Goal: Task Accomplishment & Management: Manage account settings

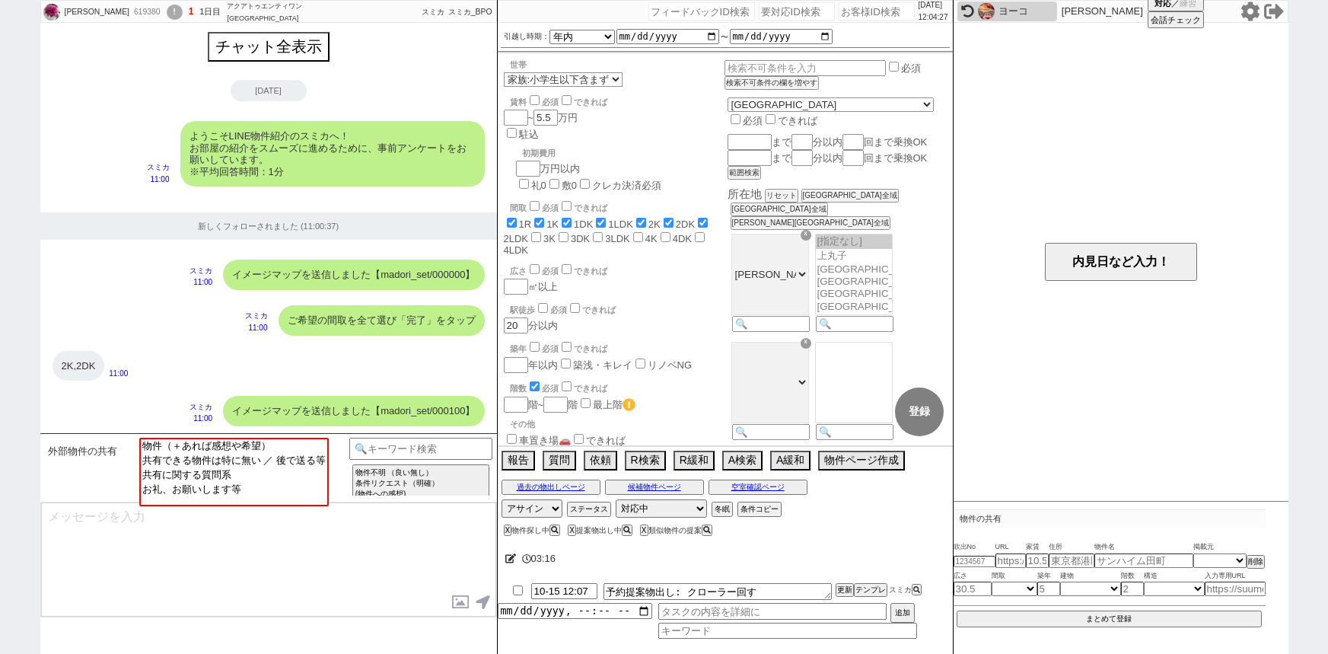
select select
select select "16"
select select "7"
select select "14"
select select "83"
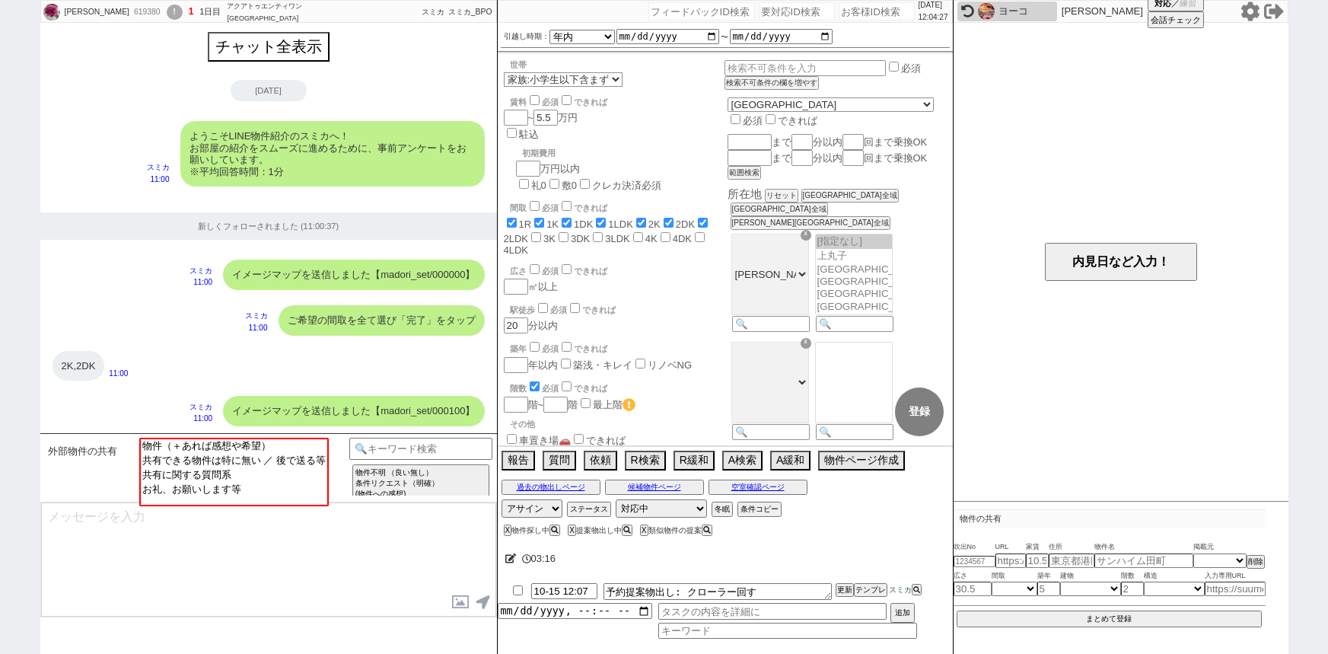
select select "1292"
select select
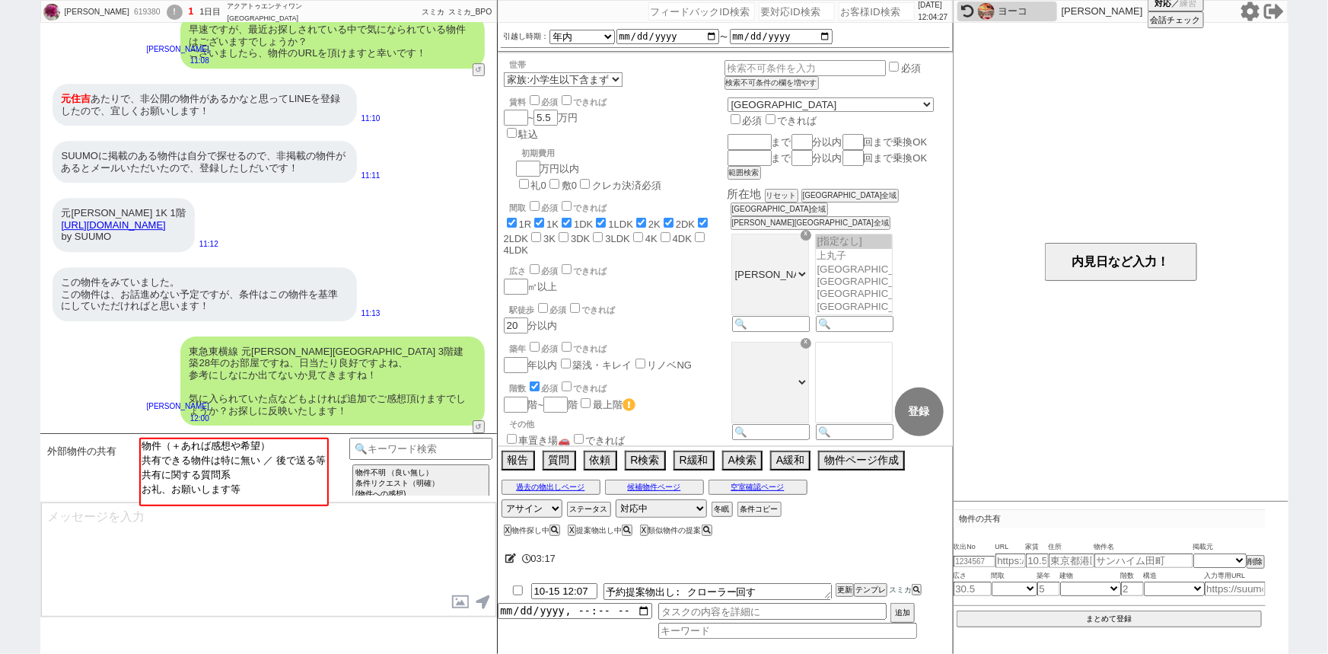
scroll to position [104, 0]
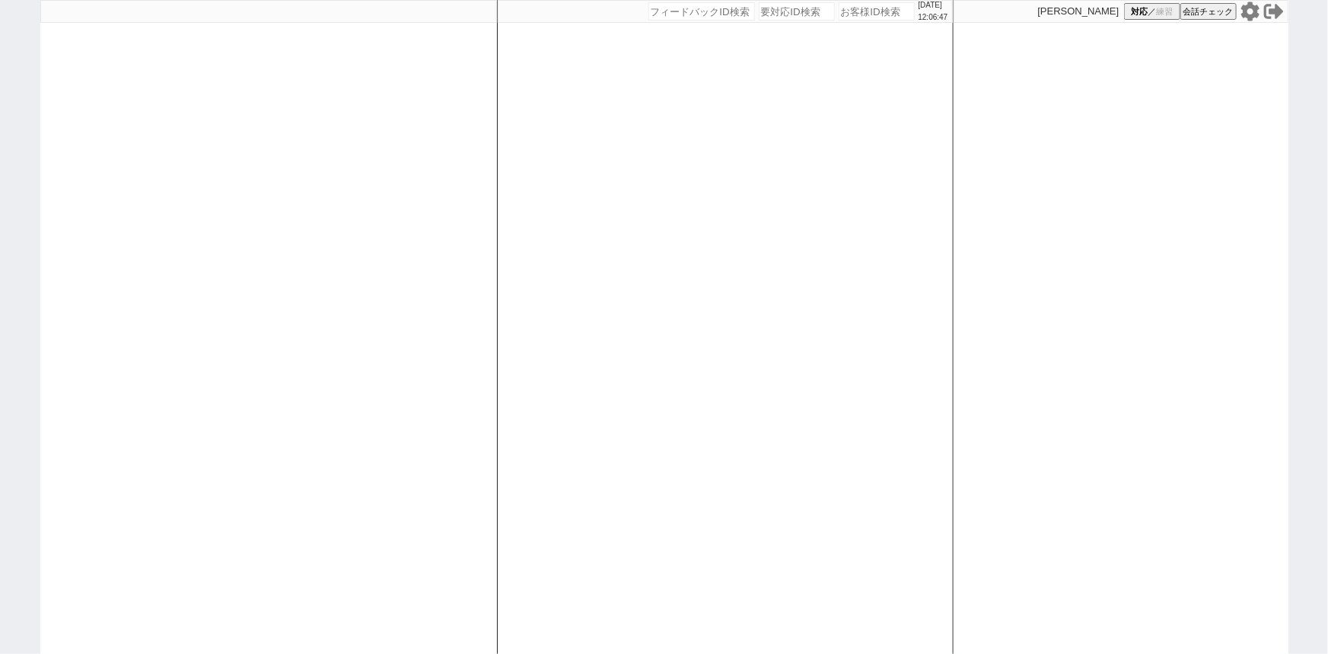
click at [1249, 16] on icon at bounding box center [1249, 11] width 18 height 19
click at [865, 9] on input "number" at bounding box center [877, 11] width 76 height 18
paste input "560314"
type input "560314"
select select "2025"
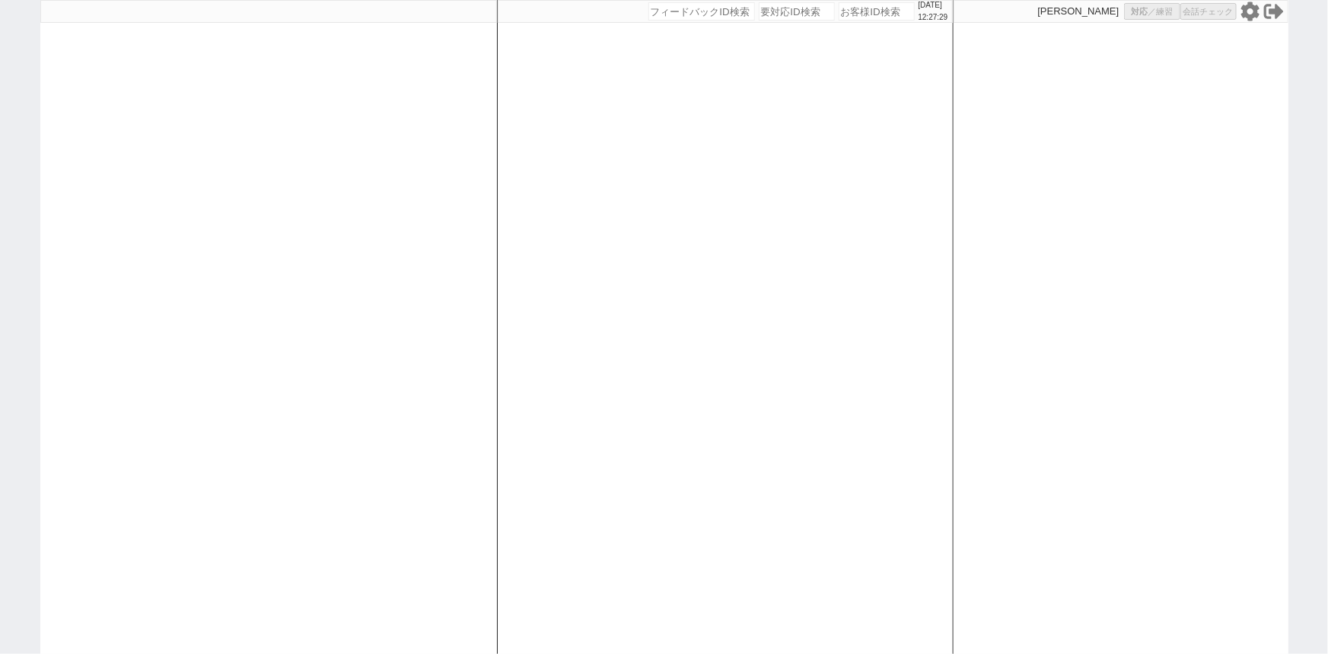
select select "12"
select select "37"
select select "6"
select select "12"
select select "135"
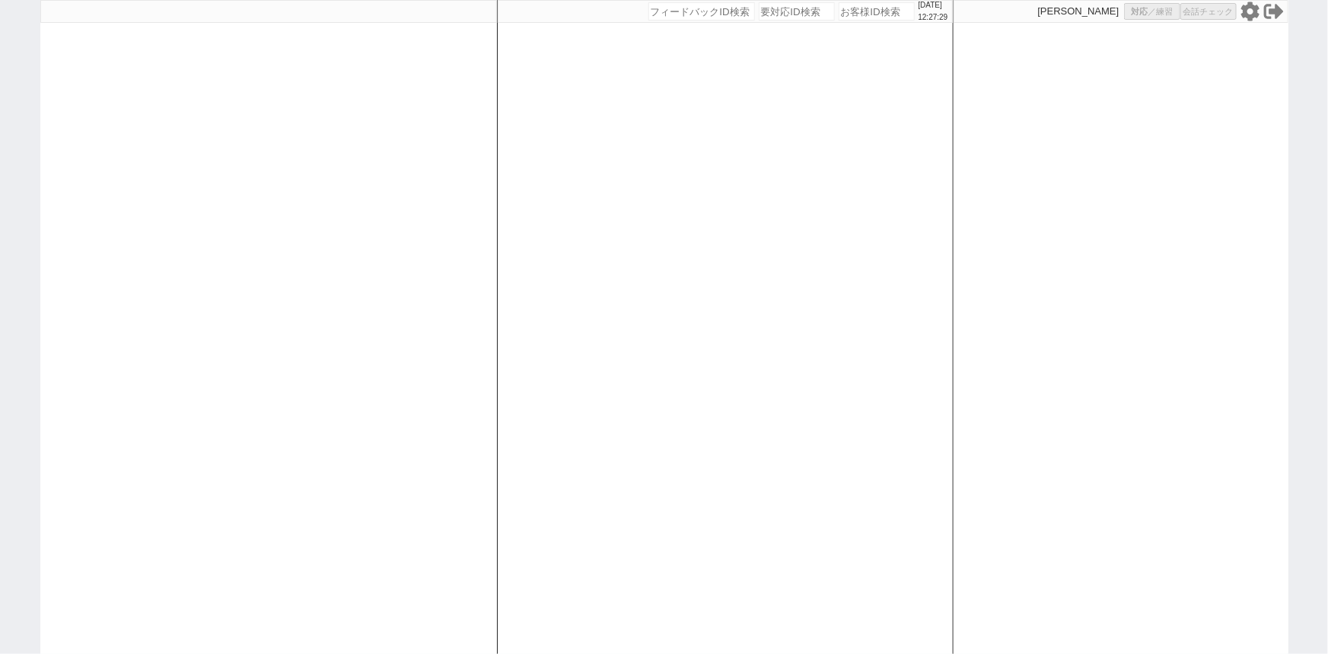
select select
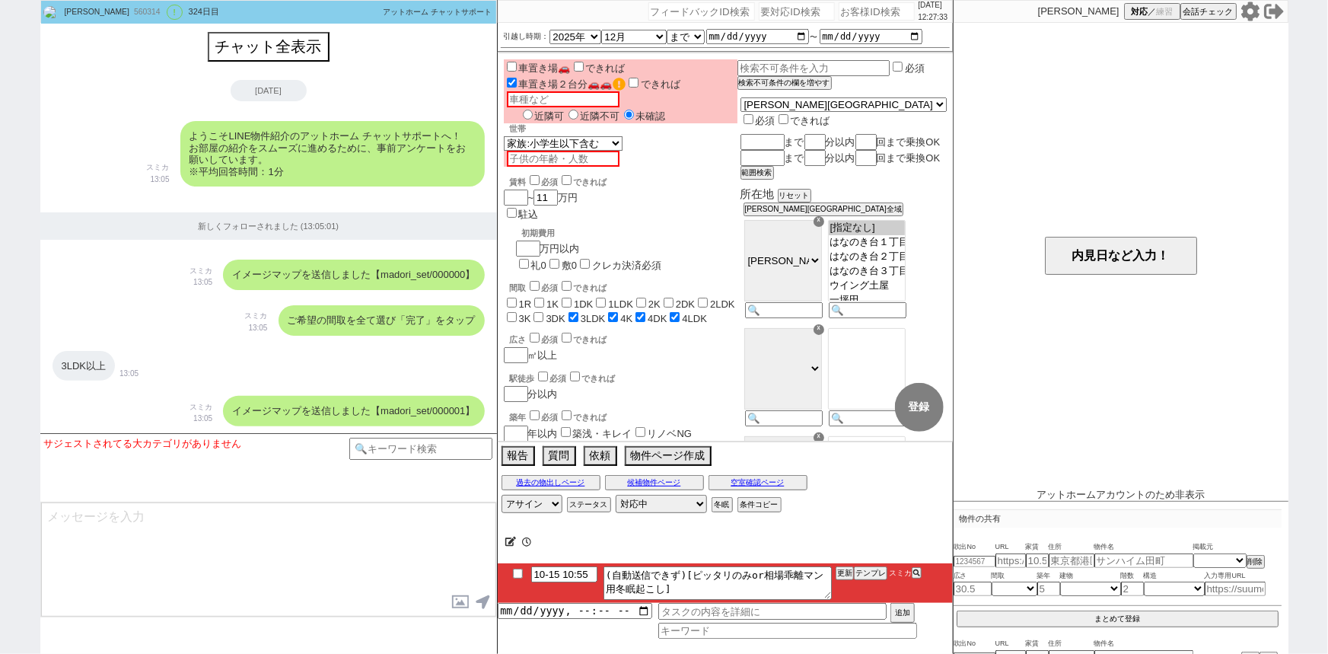
scroll to position [7854, 0]
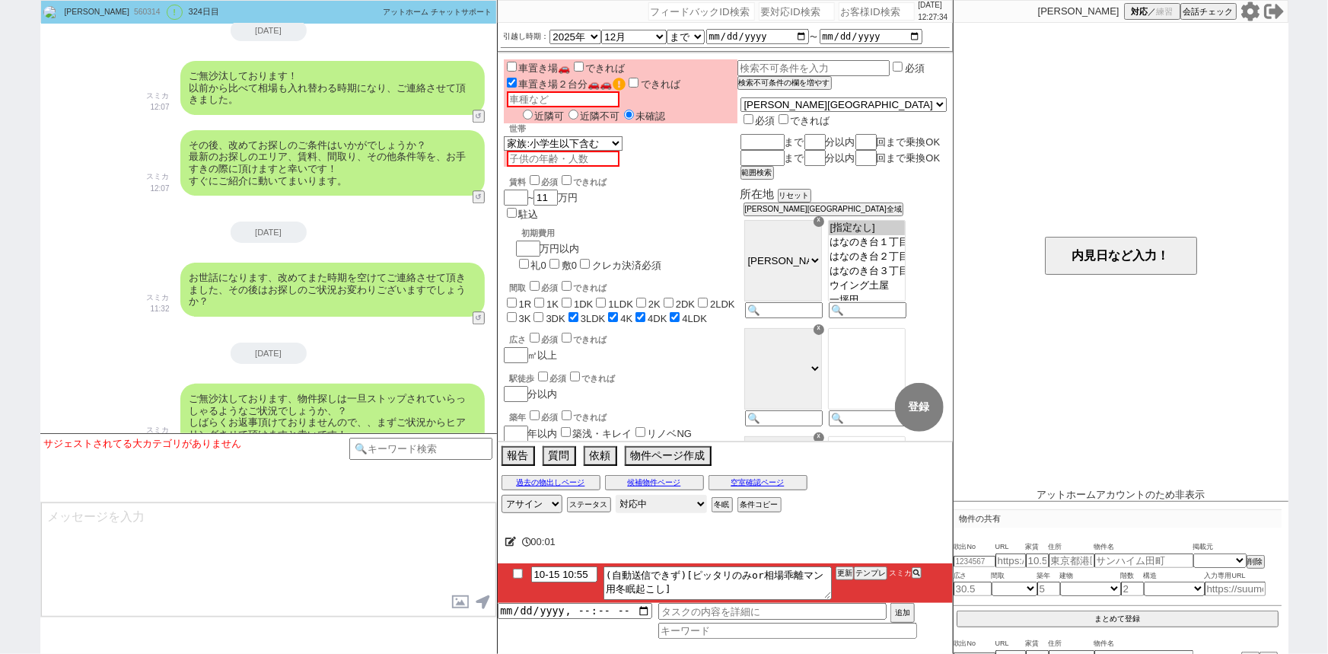
click at [648, 506] on select "対応中 引き継ぎ完了 ブロック 長期間返信なし 紹介不可 別の所で決まった 客の都合で引越しが無くなった 接客開始後に冬眠" at bounding box center [661, 504] width 91 height 18
select select "300"
click at [616, 495] on select "対応中 引き継ぎ完了 ブロック 長期間返信なし 紹介不可 別の所で決まった 客の都合で引越しが無くなった 接客開始後に冬眠" at bounding box center [661, 504] width 91 height 18
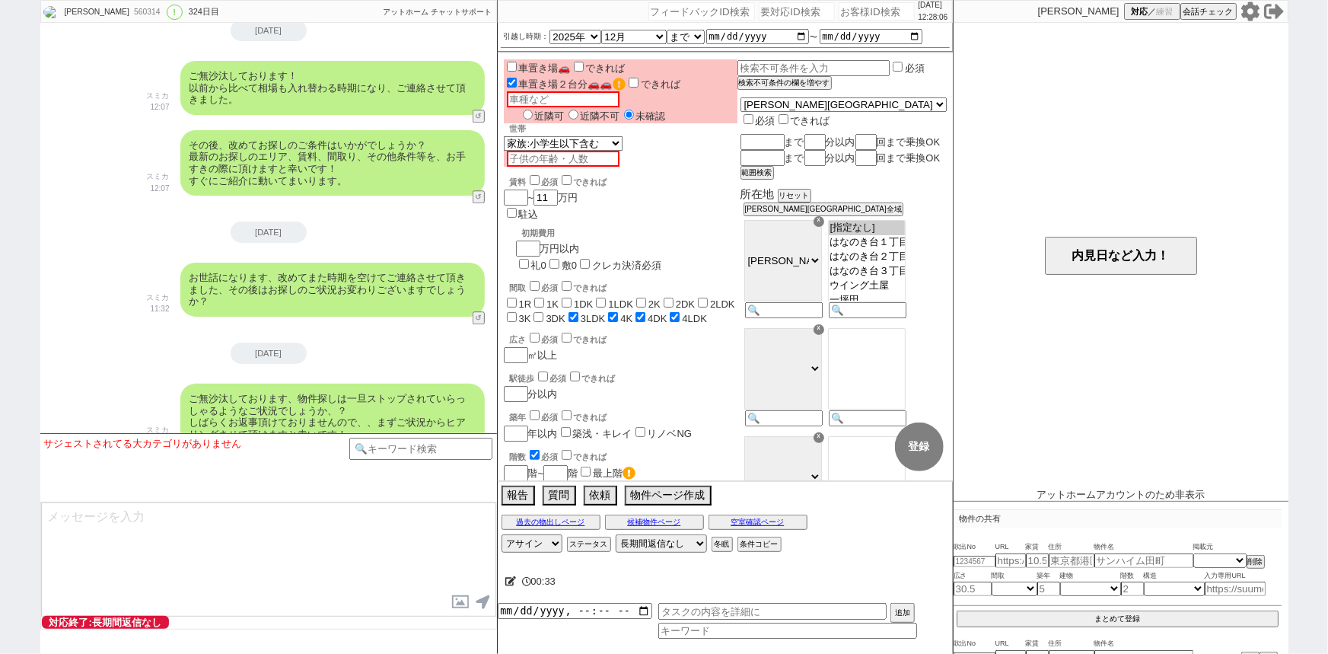
click at [412, 255] on div "お世話になります、改めてまた時期を空けてご連絡させて頂きました、その後はお探しのご状況お変わりございますでしょうか？ スミカ 11:32 30506-A1" at bounding box center [268, 289] width 457 height 69
click at [874, 10] on input "number" at bounding box center [877, 11] width 76 height 18
paste input "618708"
type input "618708"
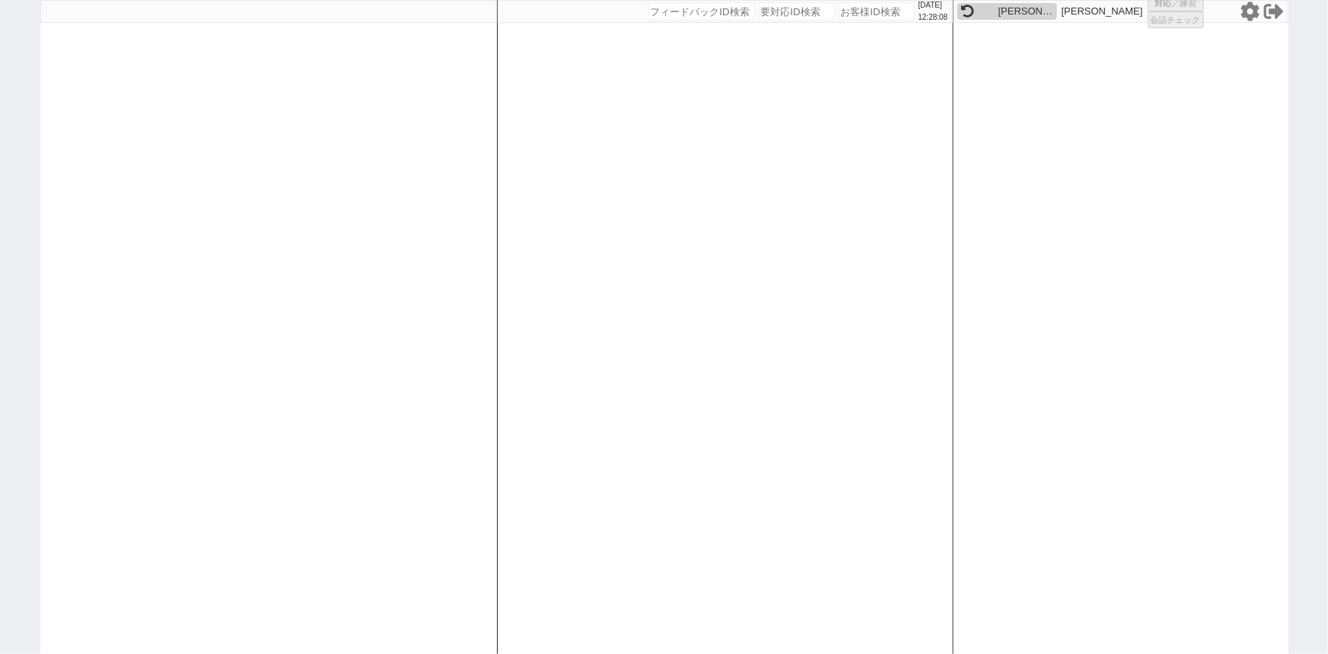
select select
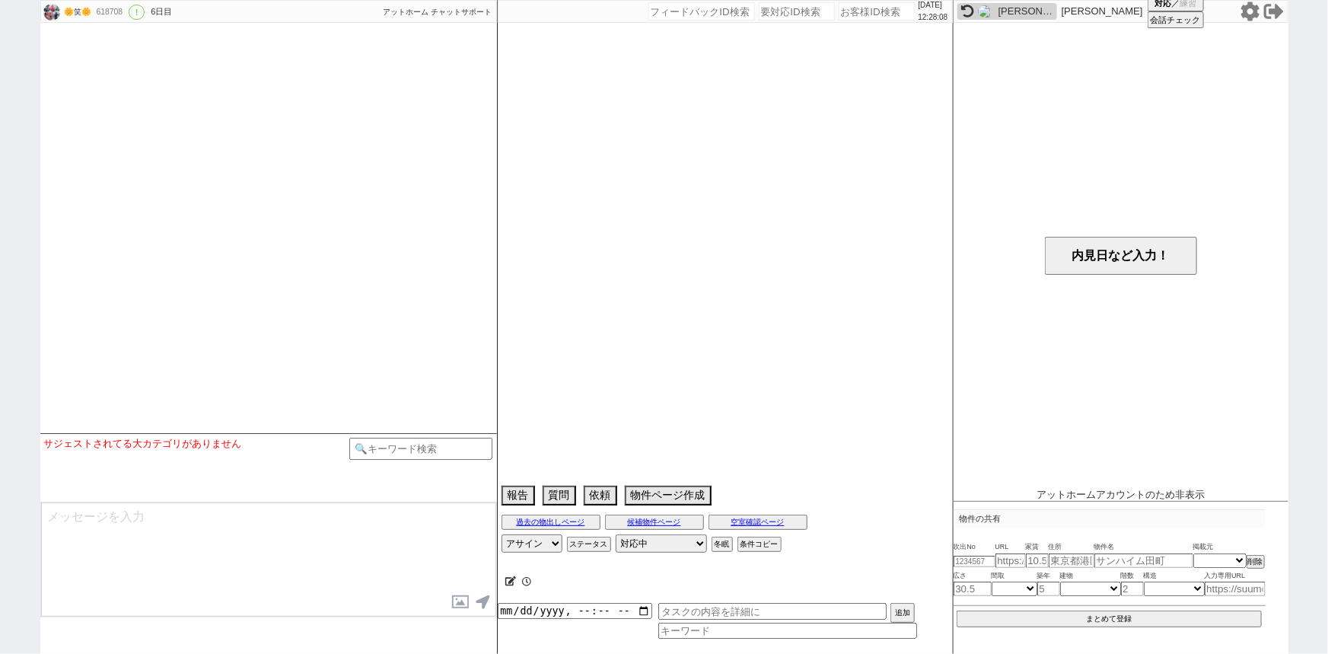
select select "2026"
select select "3"
select select "36"
select select "0"
select select "78"
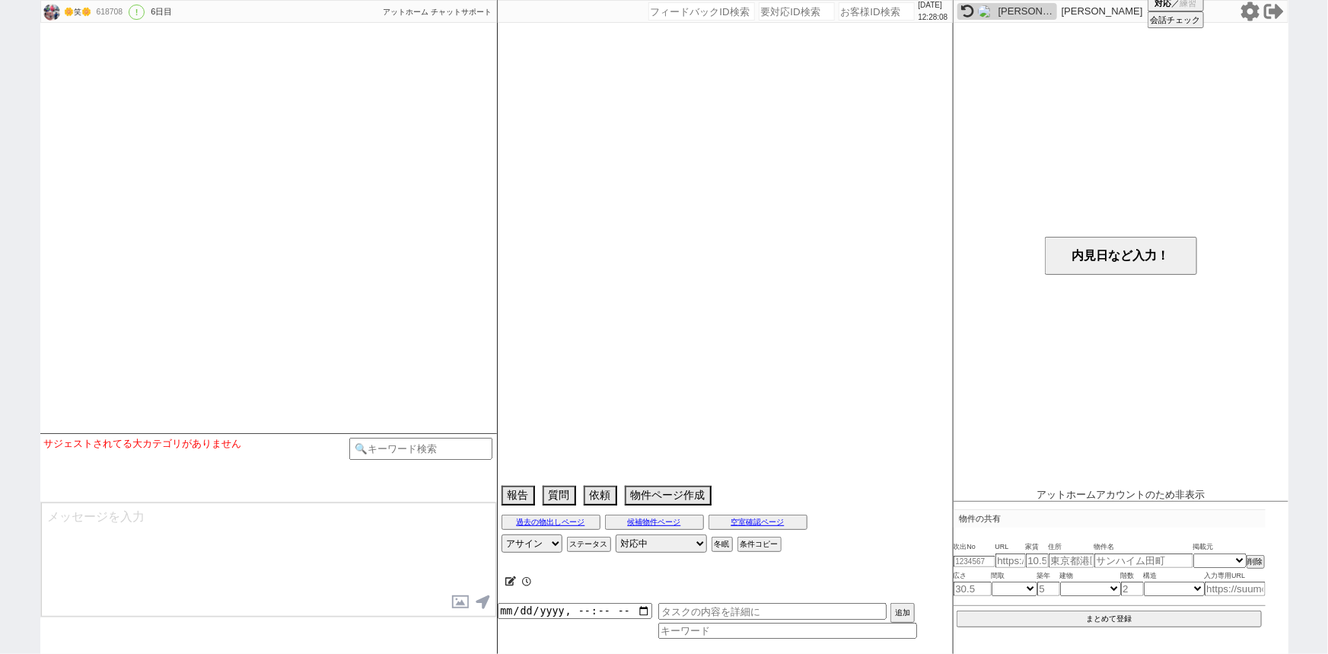
select select "1849"
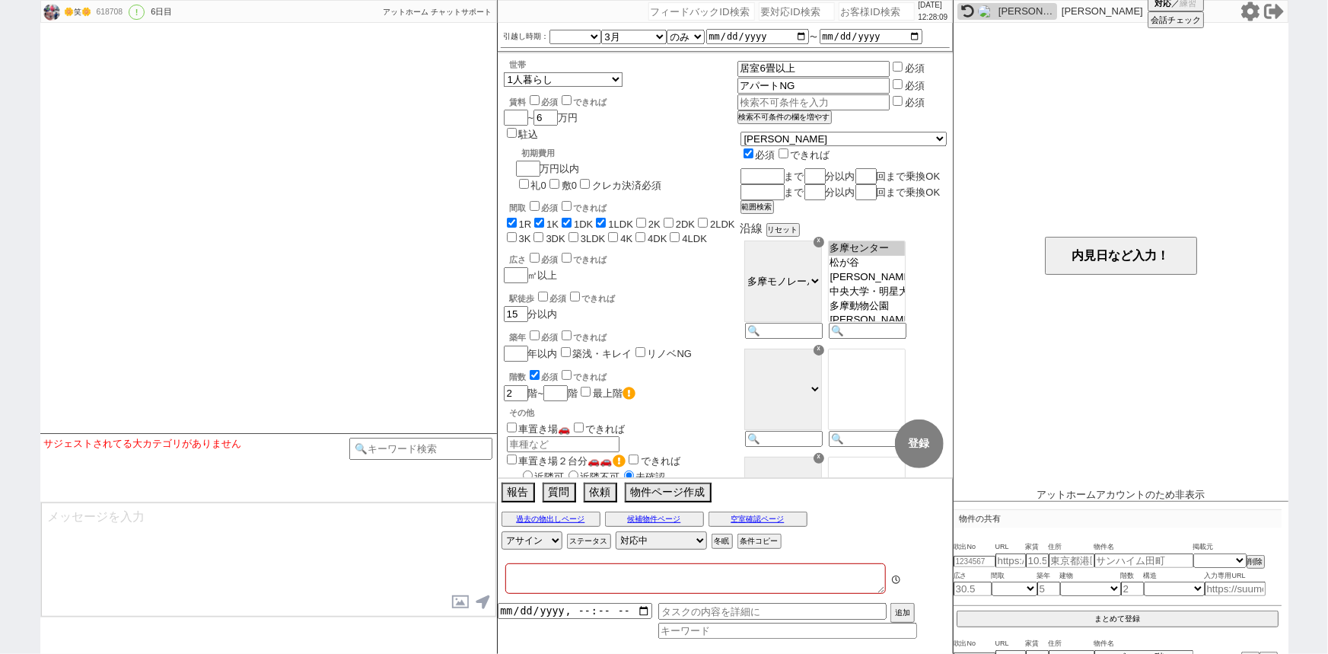
type textarea "12月に合格発表"
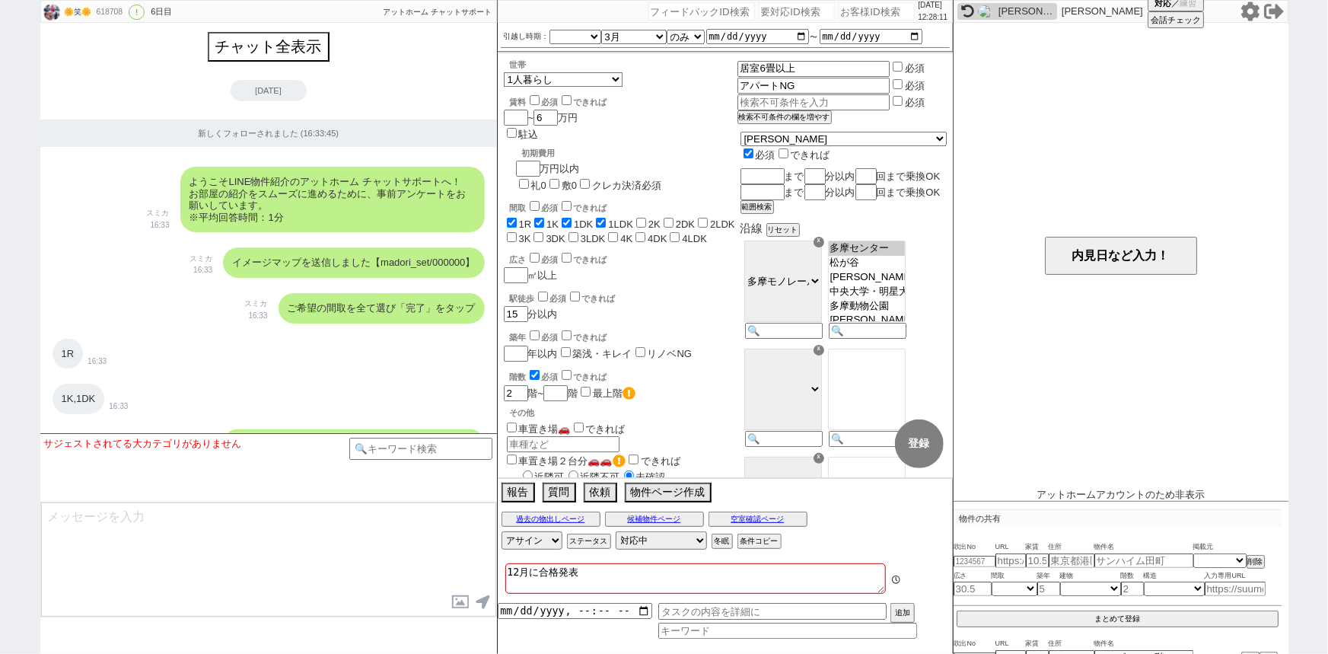
scroll to position [4449, 0]
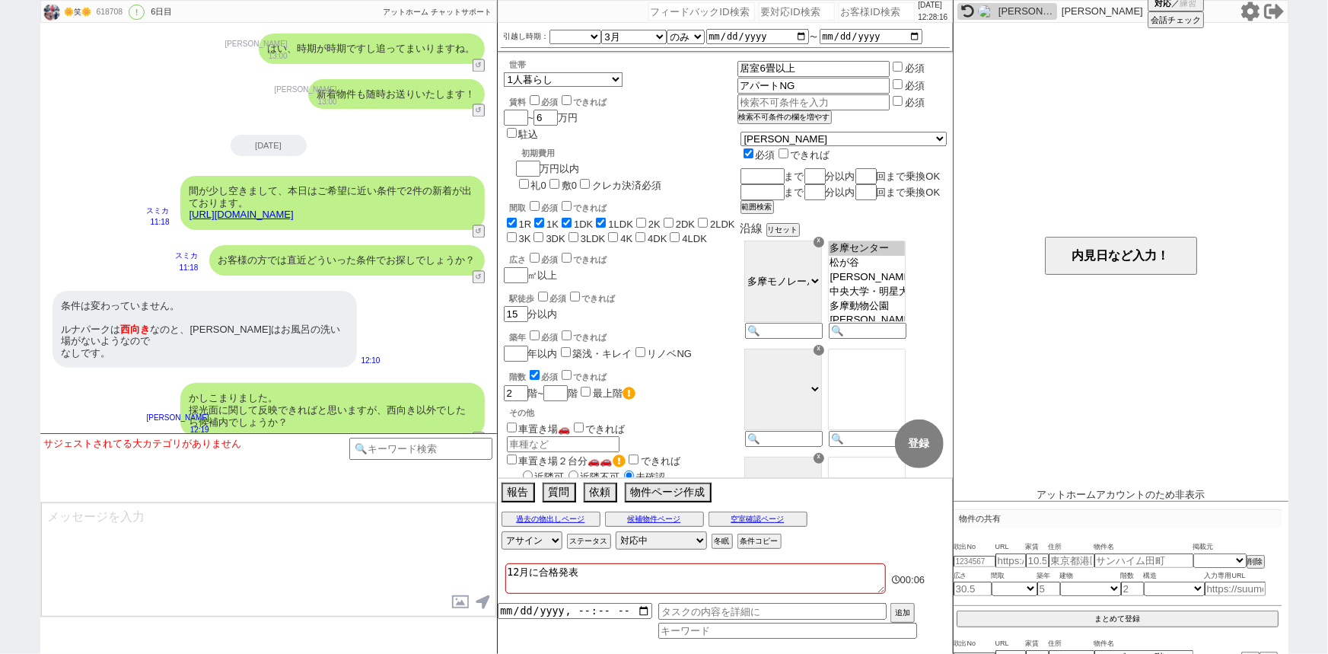
click at [294, 209] on link "https://athome.sumika.live/pages/8f01uqn" at bounding box center [241, 214] width 104 height 11
click at [514, 24] on button "☓" at bounding box center [512, 15] width 28 height 30
click at [106, 148] on div "2025-10-15 間が少し空きまして、本日はご希望に近い条件で2件の新着が出ております。 https://athome.sumika.live/pages…" at bounding box center [268, 186] width 457 height 103
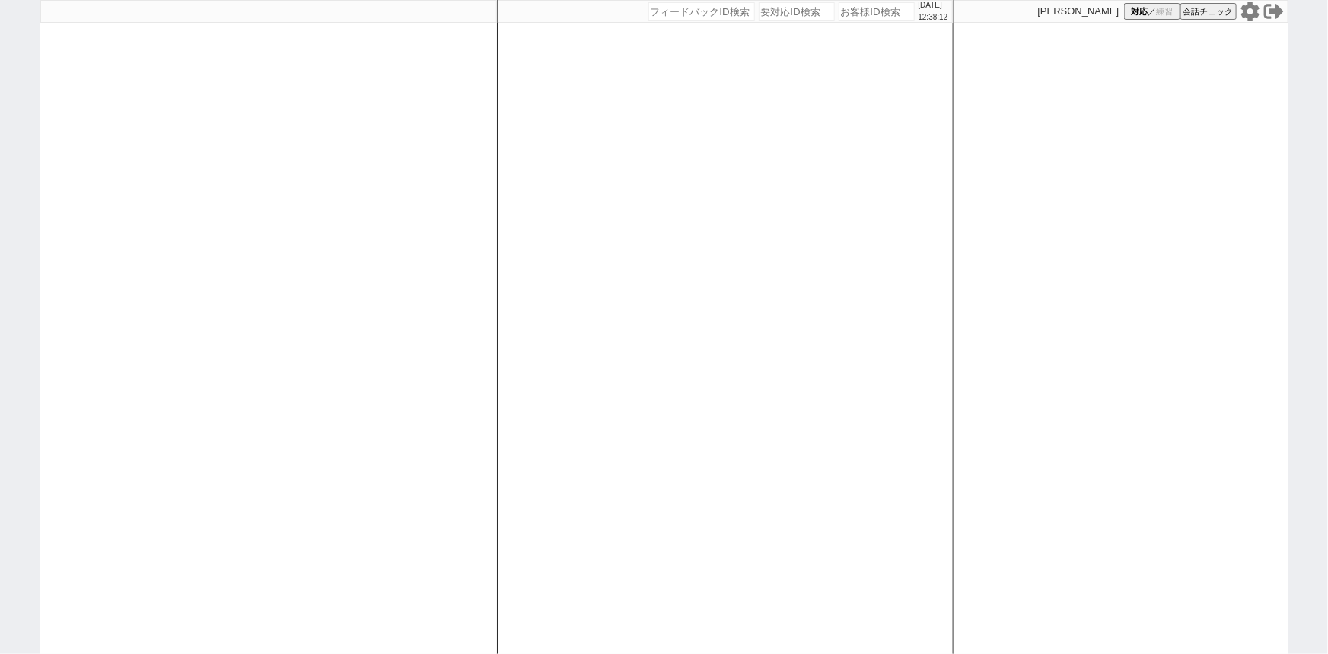
click at [861, 10] on input "number" at bounding box center [877, 11] width 76 height 18
paste input "618780"
type input "618780"
select select
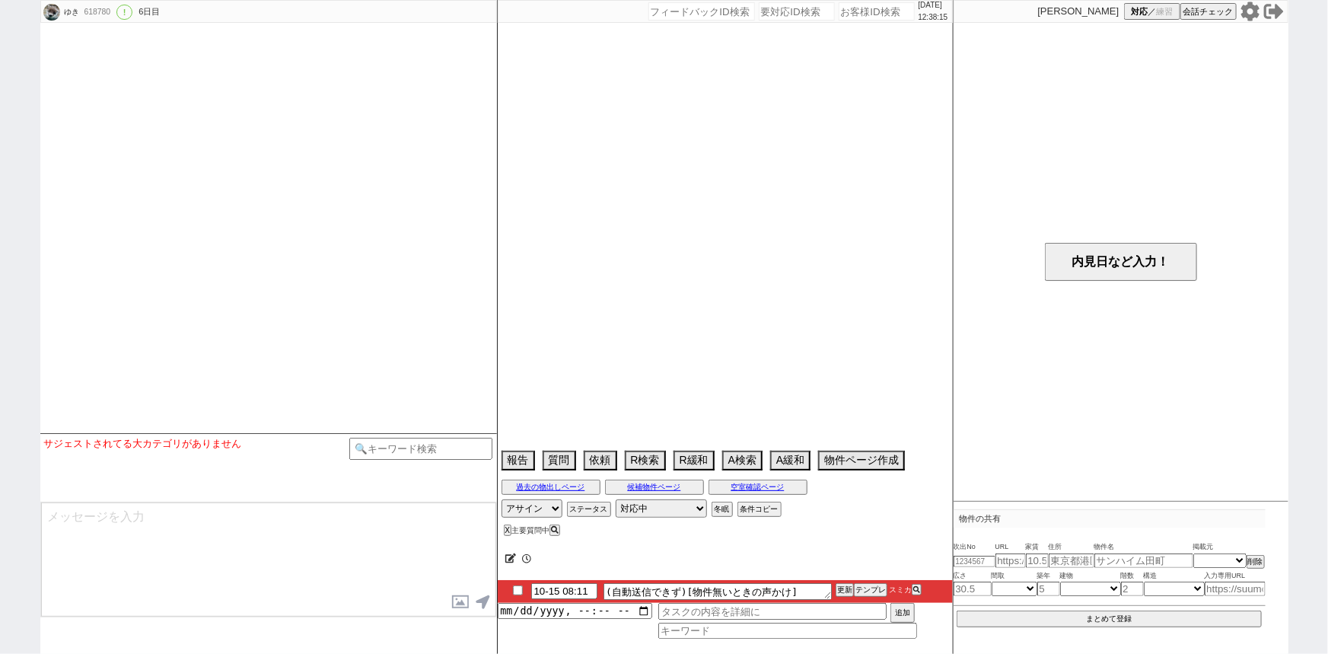
select select "15"
select select "0"
select select "12"
select select "129"
select select "11860"
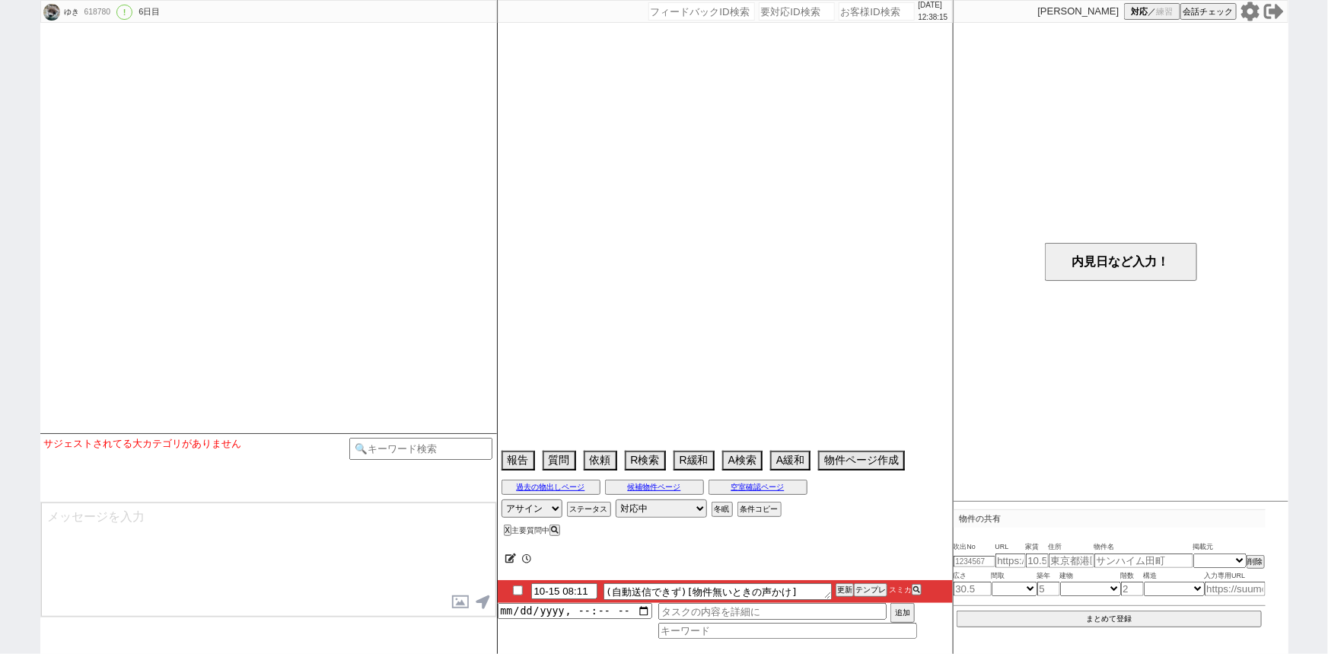
select select "115"
select select "2881"
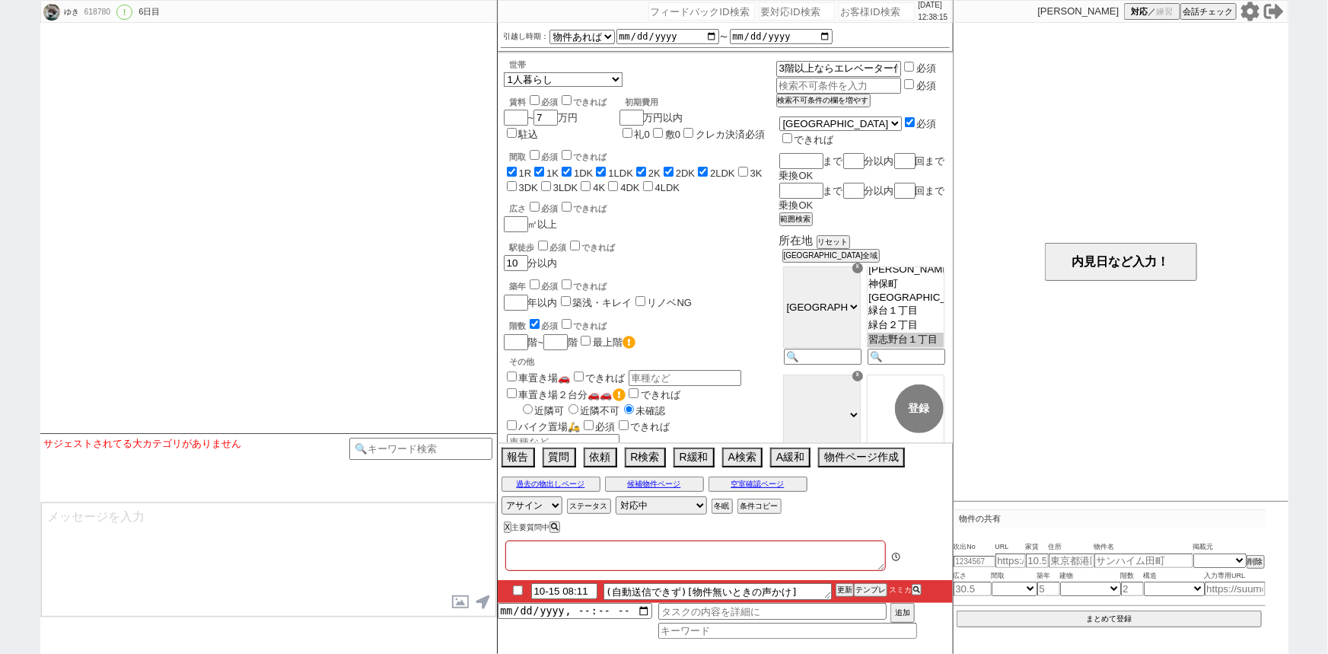
type textarea "@家庭の事情でエリア緩和一切不可"
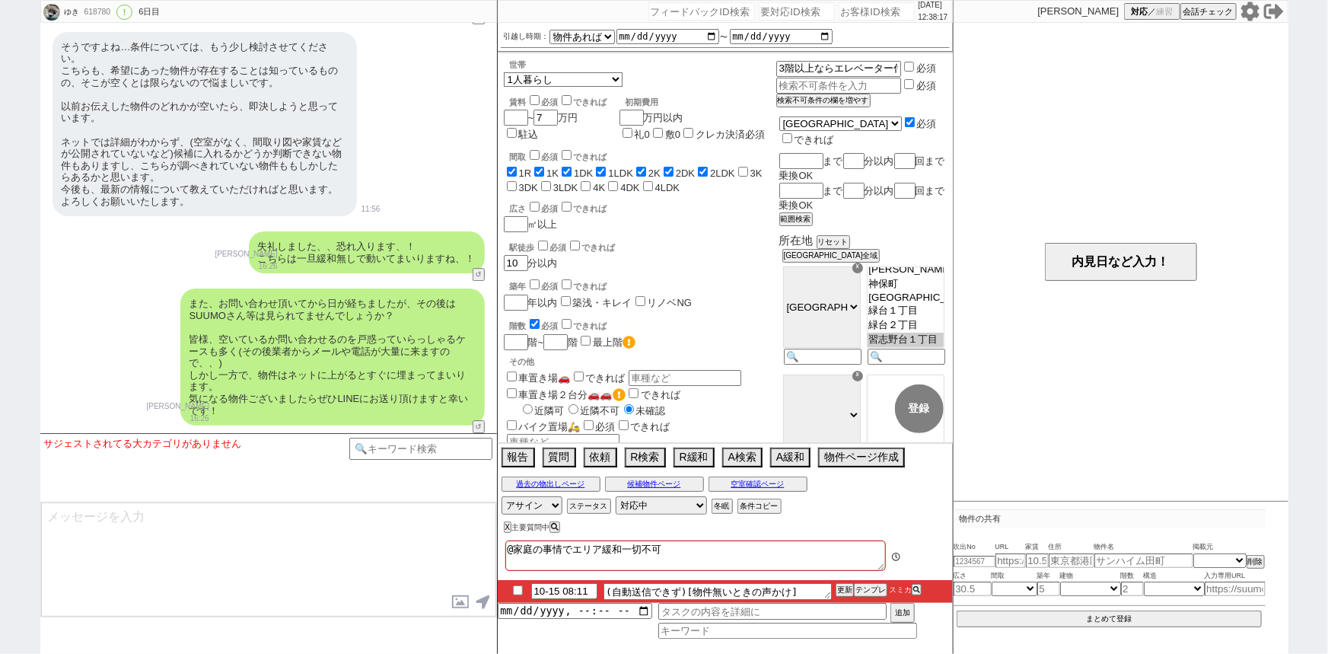
scroll to position [11, 0]
click at [871, 589] on button "テンプレ" at bounding box center [870, 589] width 33 height 11
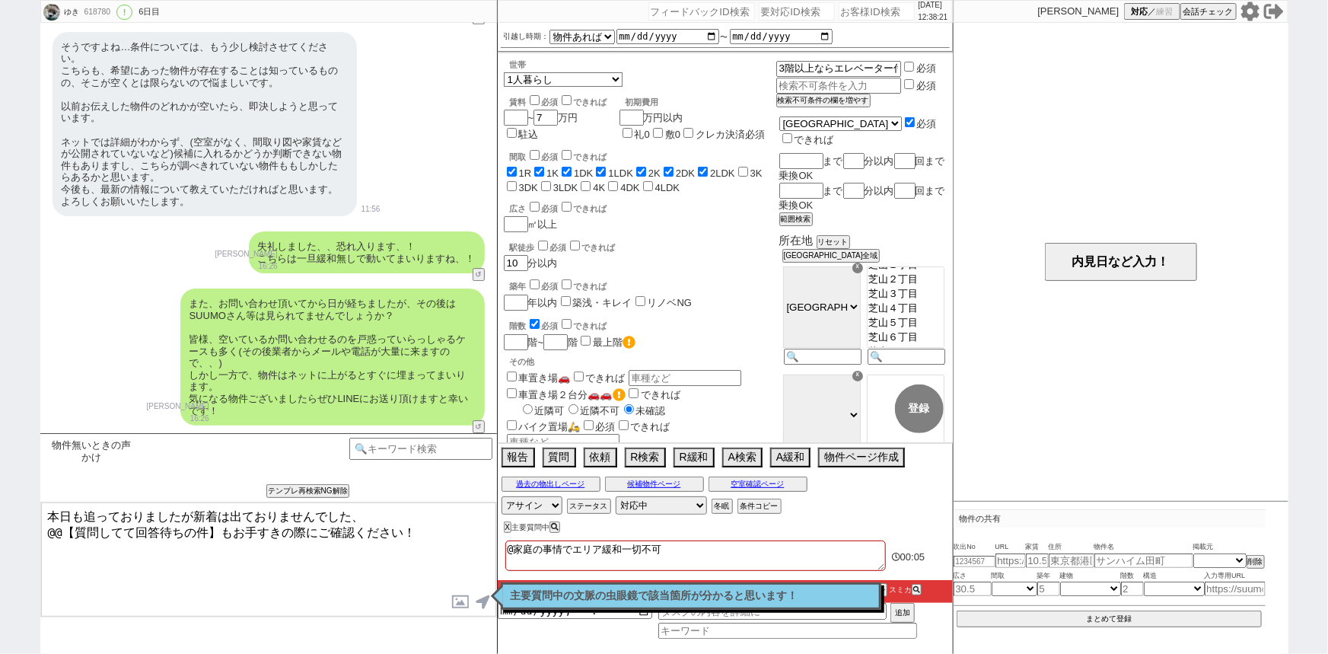
drag, startPoint x: 215, startPoint y: 530, endPoint x: 0, endPoint y: 568, distance: 218.0
click at [0, 568] on div "ゆき 618780 ! 0 6日目 冬眠中 自社客 スミカ スミカ_BPO チャット全表示 2025-10-10 新しくフォローされました (20:42:52…" at bounding box center [664, 327] width 1328 height 654
type textarea "本日も追っておりましたが新着は出ておりませんでした、 先日の件もお手すきの際にご確認ください！"
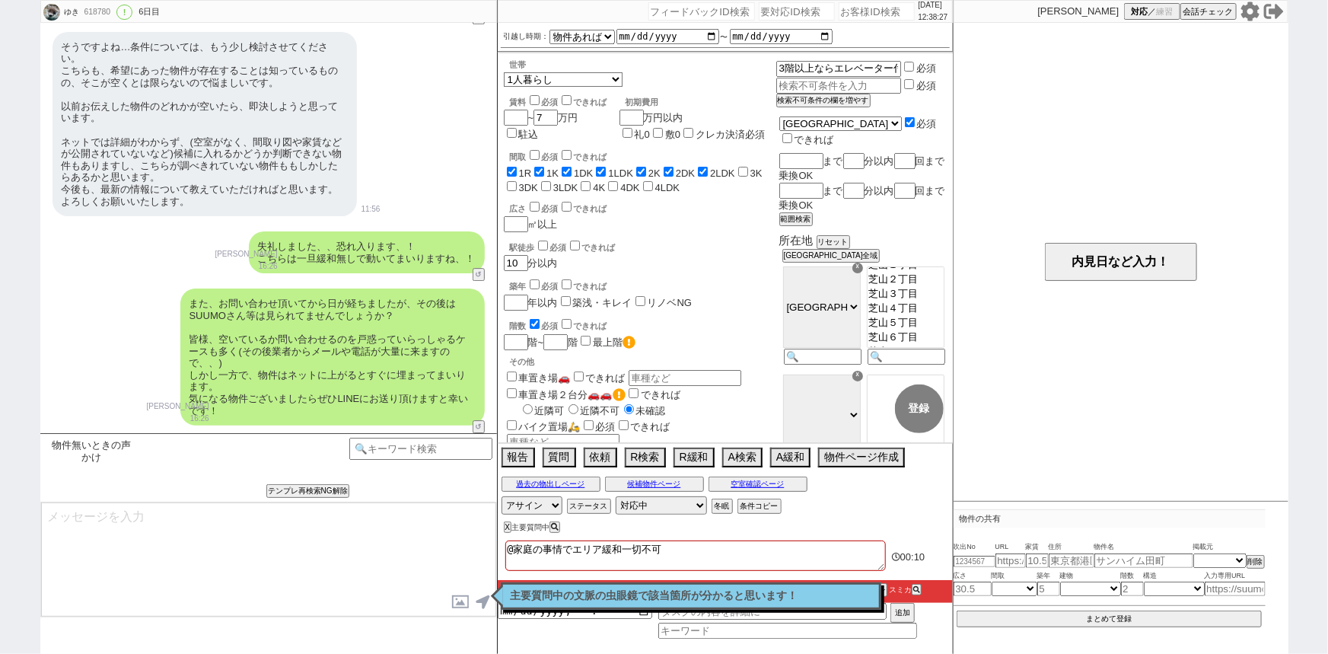
checkbox input "true"
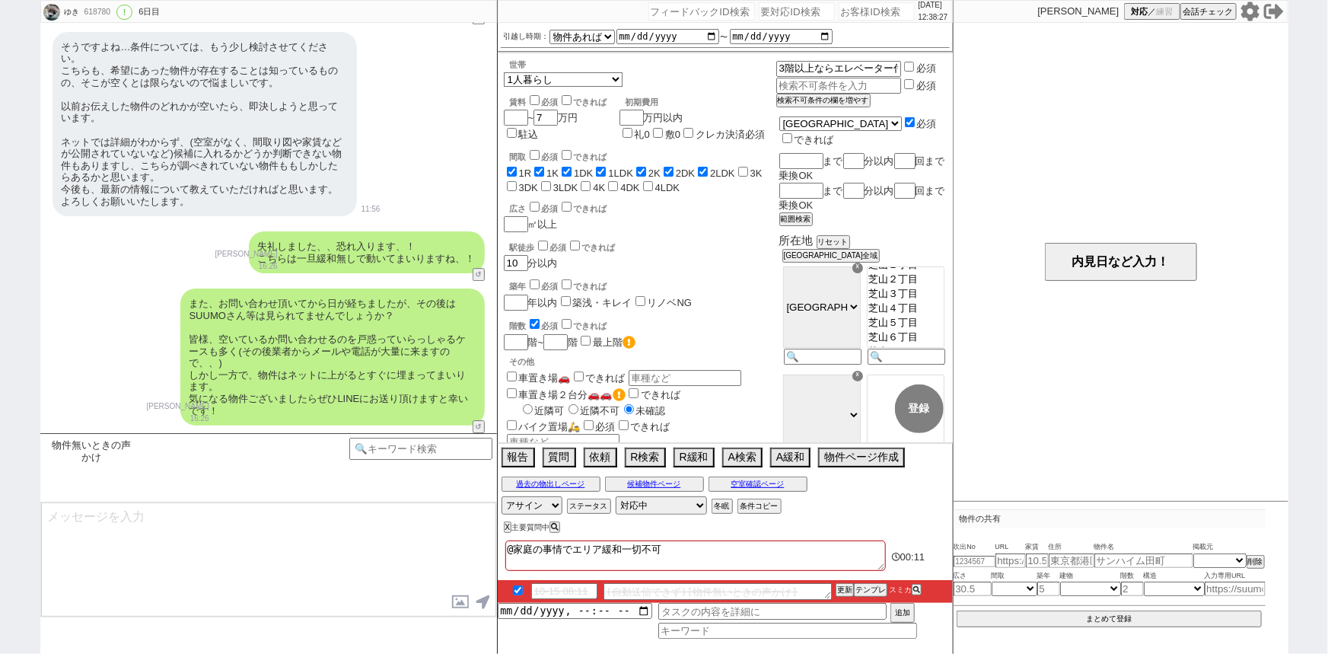
scroll to position [5276, 0]
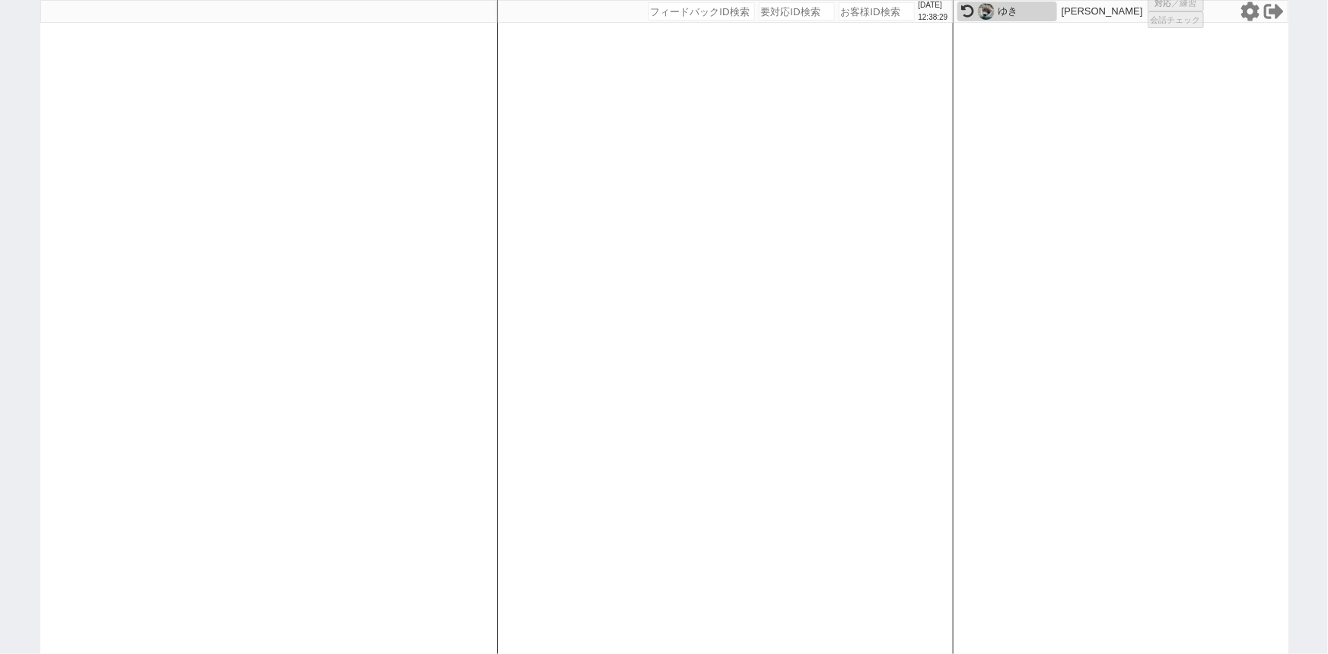
select select "15"
select select "0"
select select "14"
select select "1292"
select select "53"
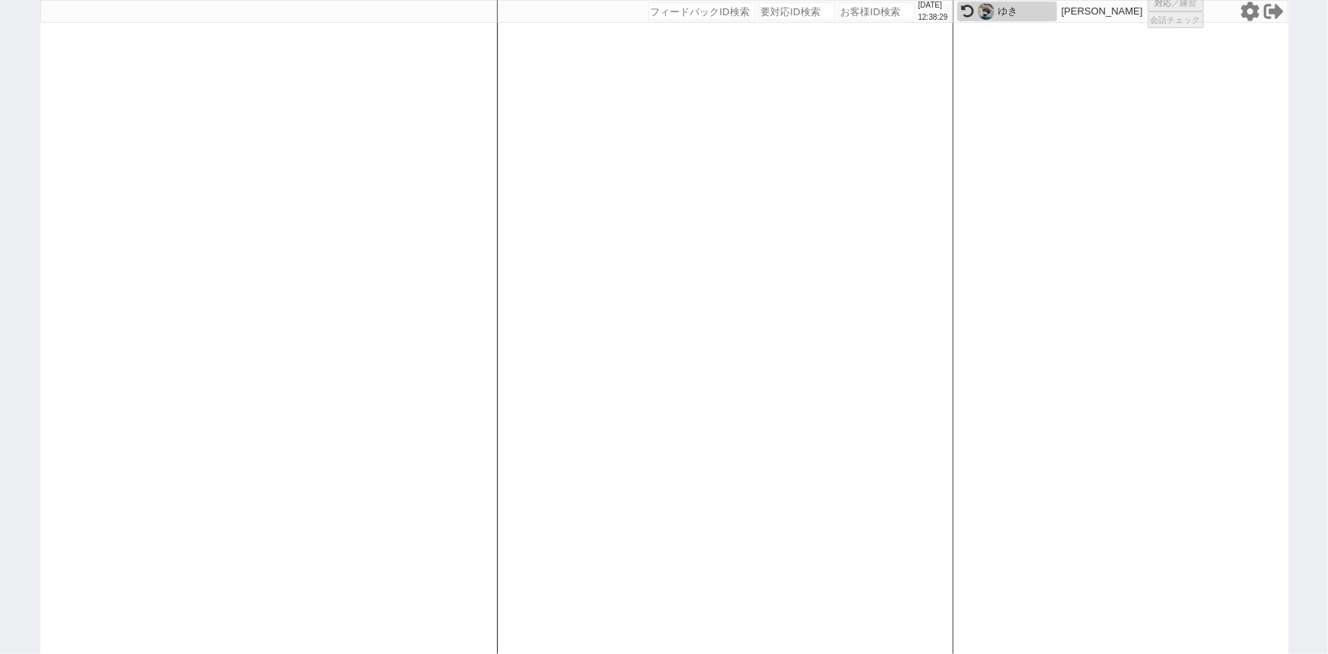
select select "1343"
select select "129"
select select "1"
select select "2"
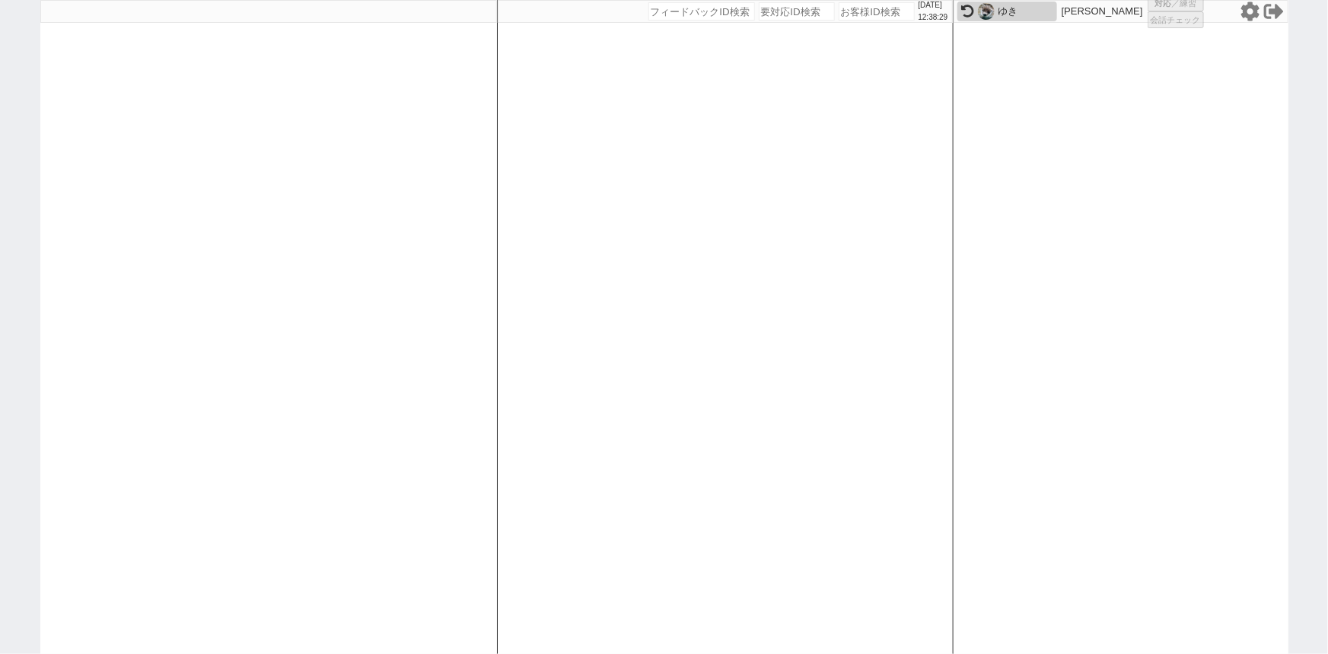
select select
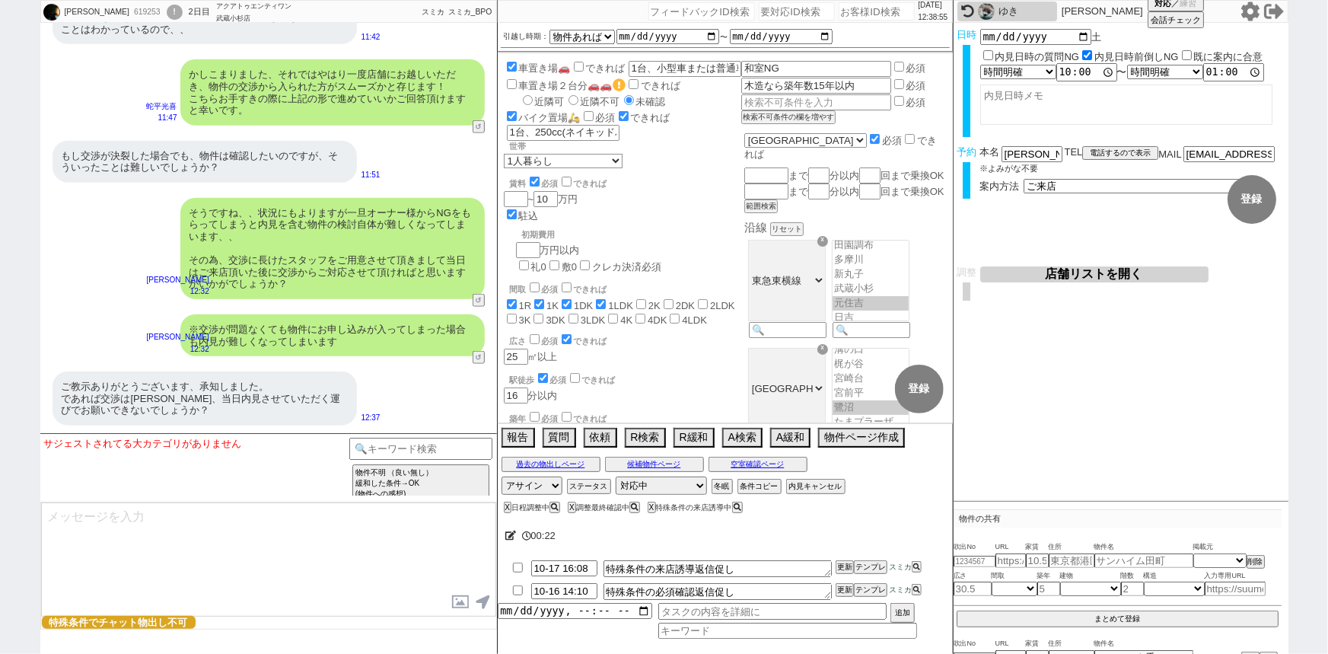
scroll to position [6570, 0]
click at [840, 18] on input "number" at bounding box center [877, 11] width 76 height 18
paste input "614251"
type input "614251"
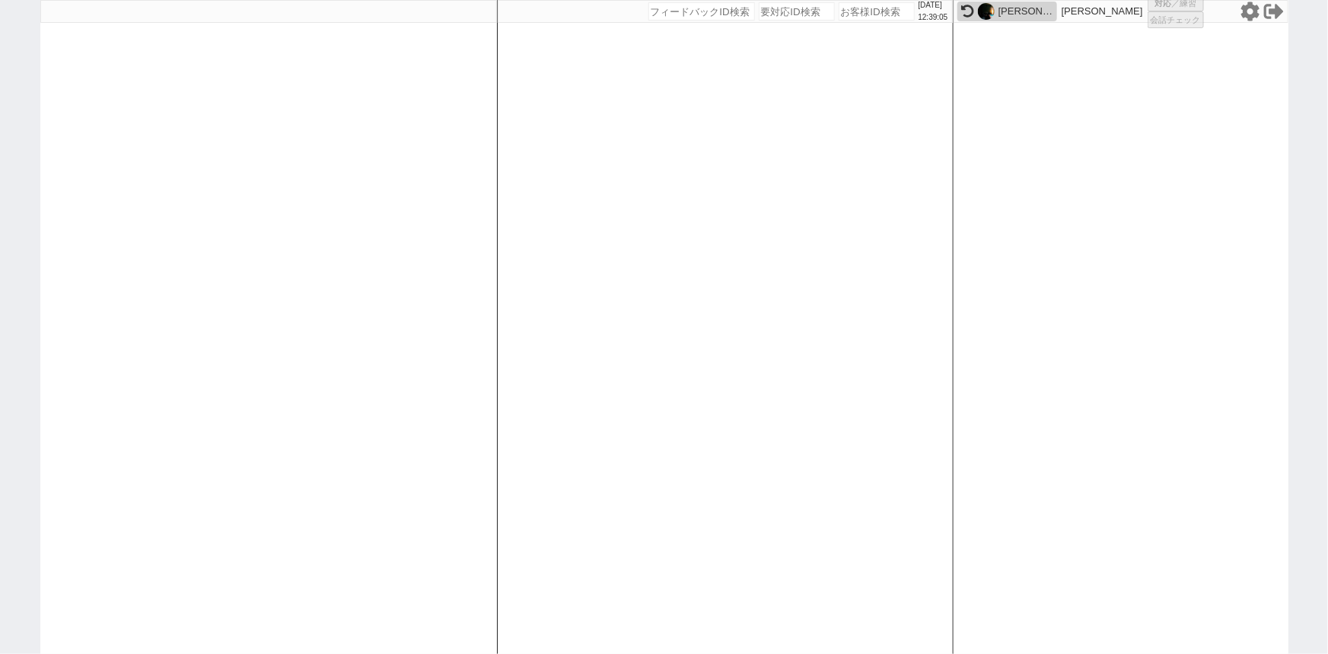
select select
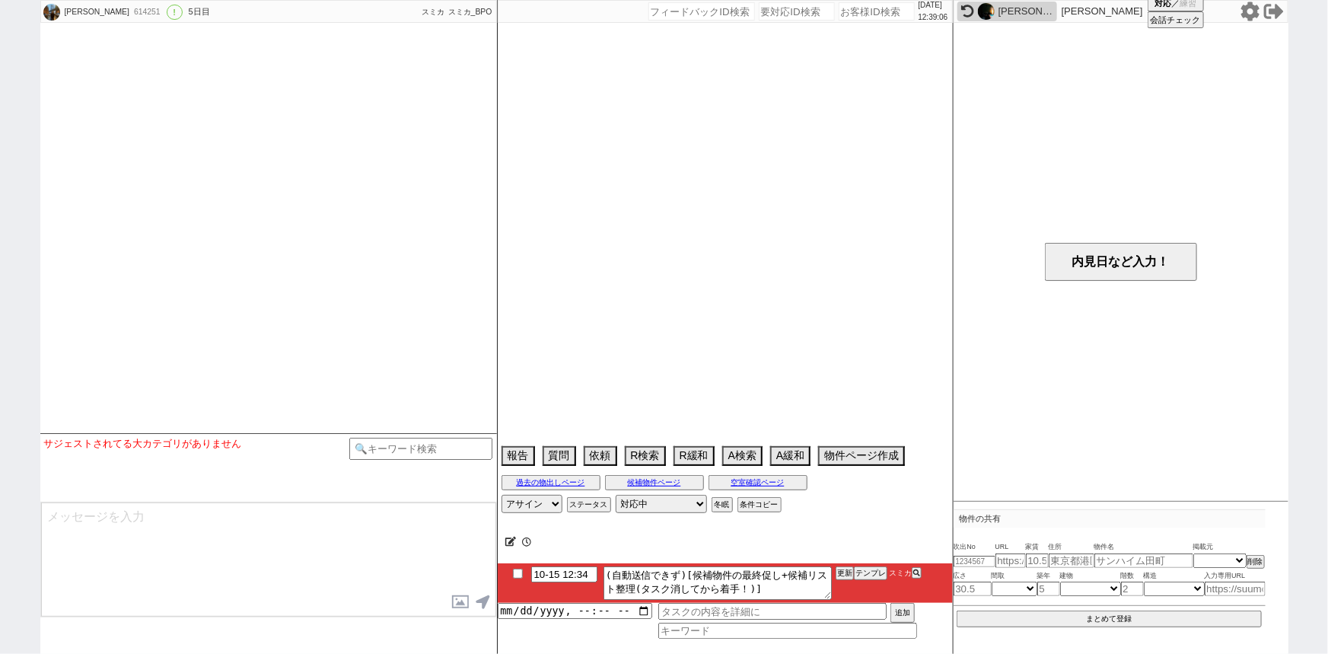
select select "14"
select select "0"
select select "59"
select select "1459"
select select "75"
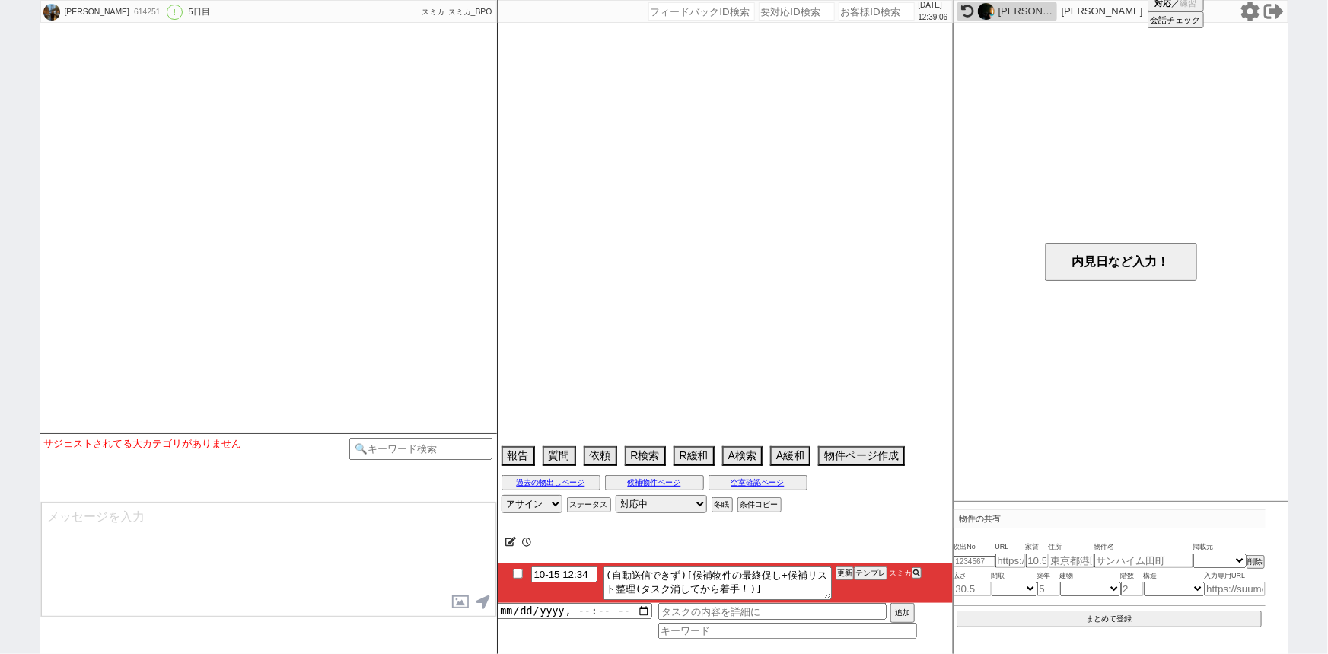
select select "1785"
select select "60"
select select "1481"
select select "14"
select select "62"
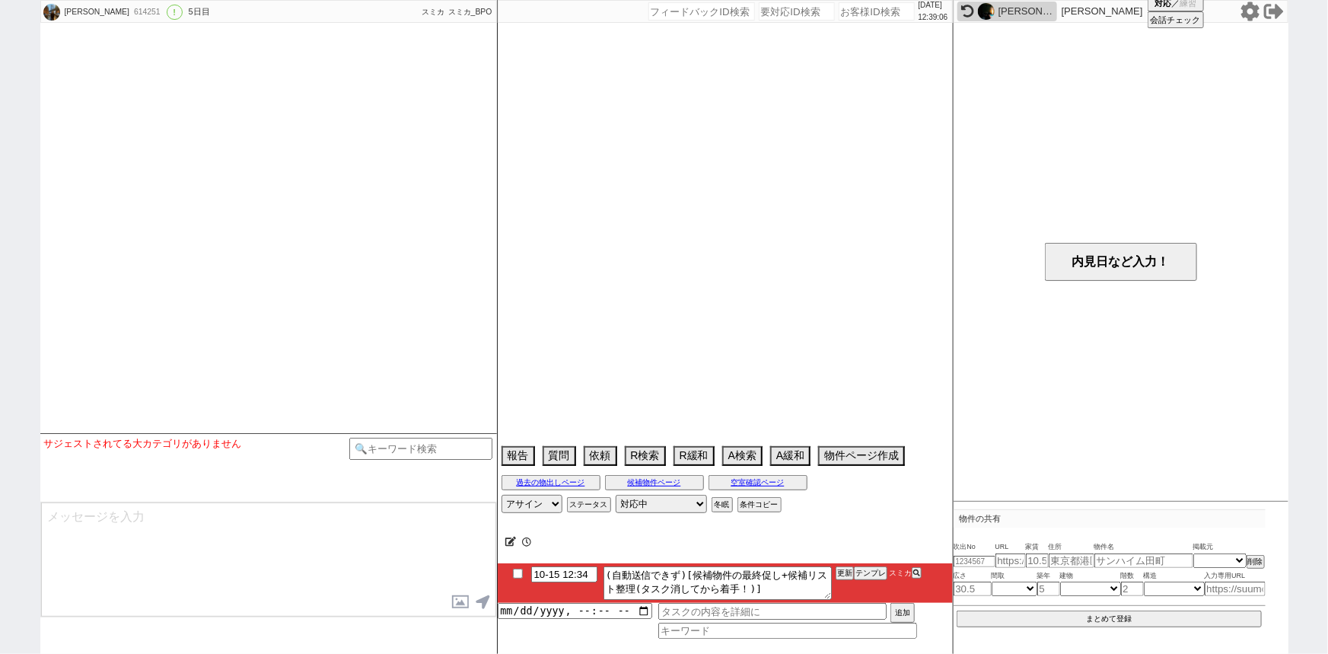
select select "1513"
select select "64"
select select "1561"
select select "70"
select select "1689"
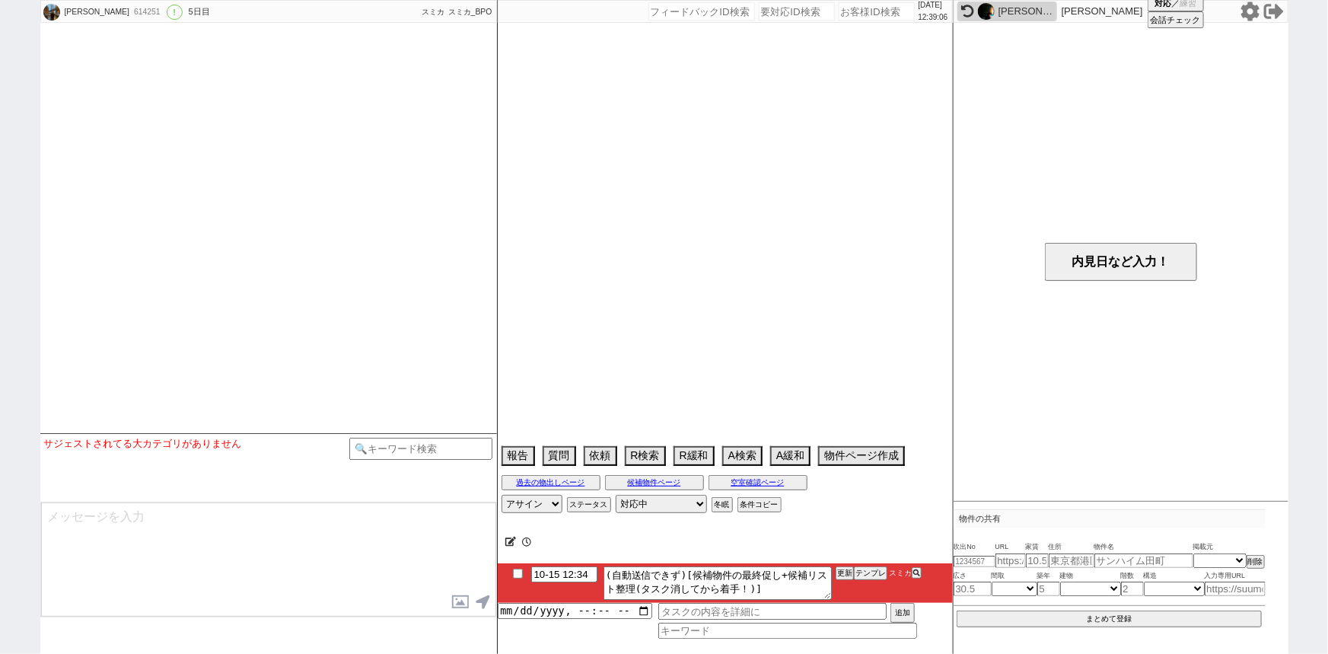
select select "67"
select select "66"
select select "63"
select select "1536"
select select "65"
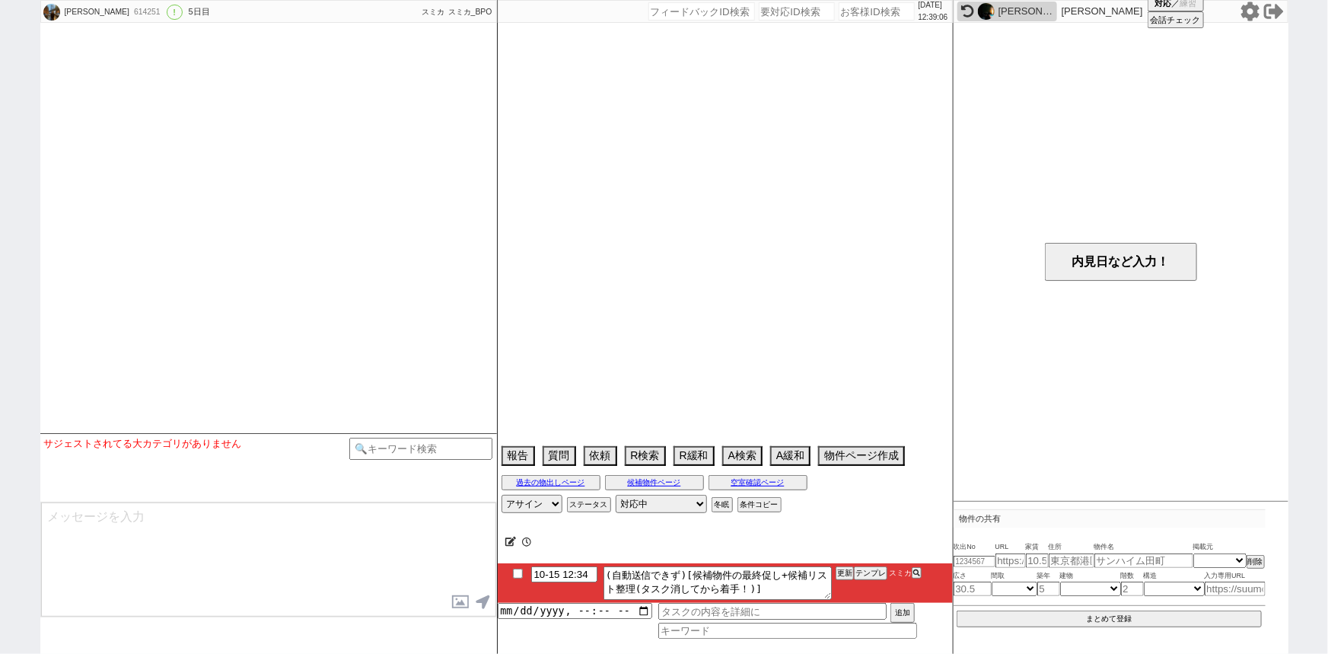
select select "1588"
select select "69"
select select "1658"
select select "71"
select select "74"
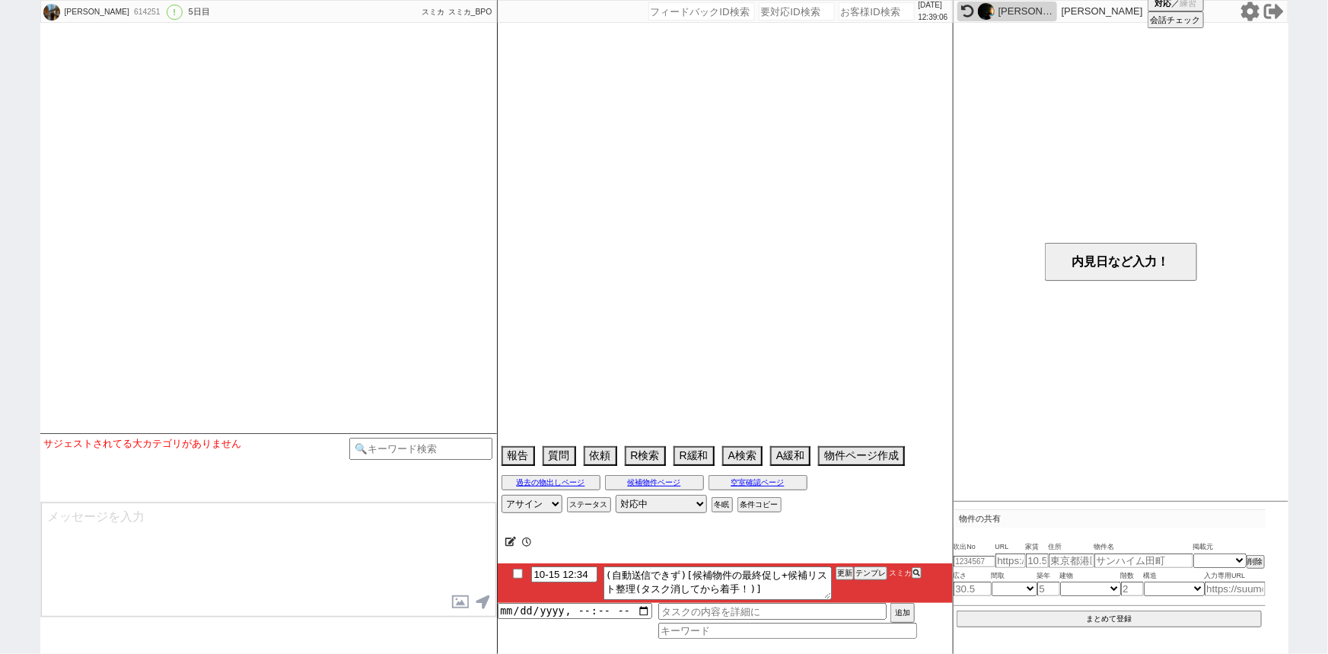
select select "11"
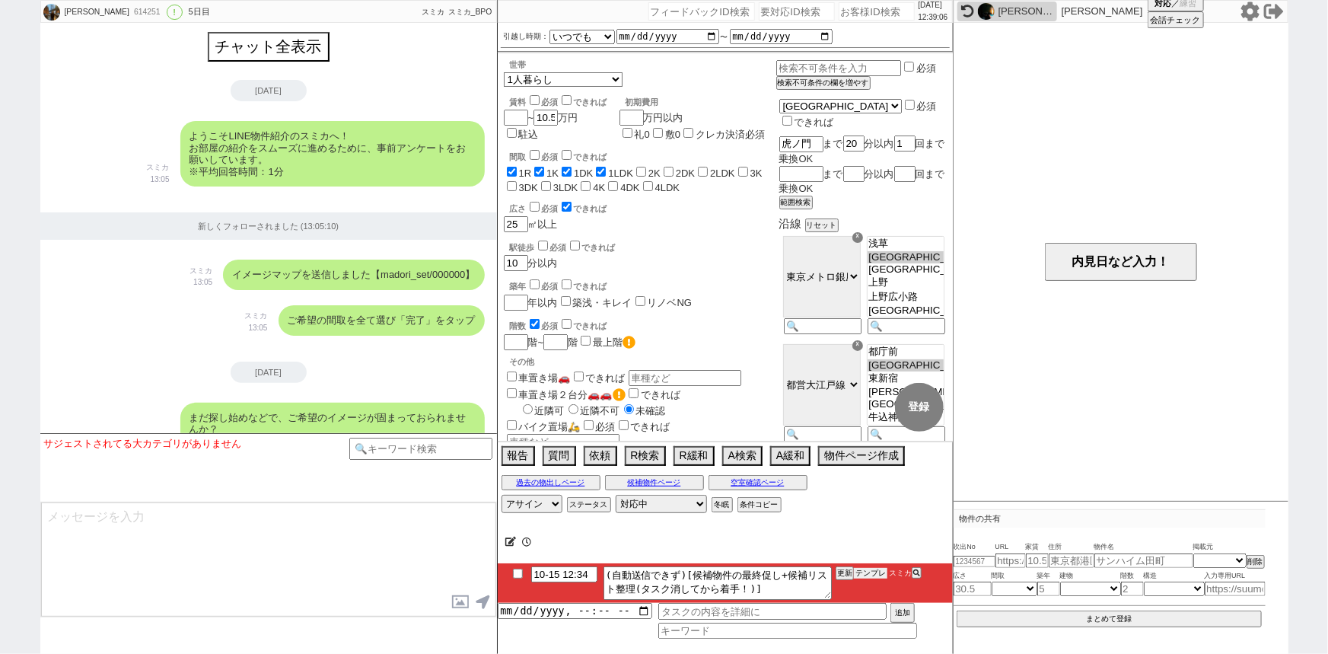
click at [874, 573] on button "テンプレ" at bounding box center [870, 573] width 33 height 11
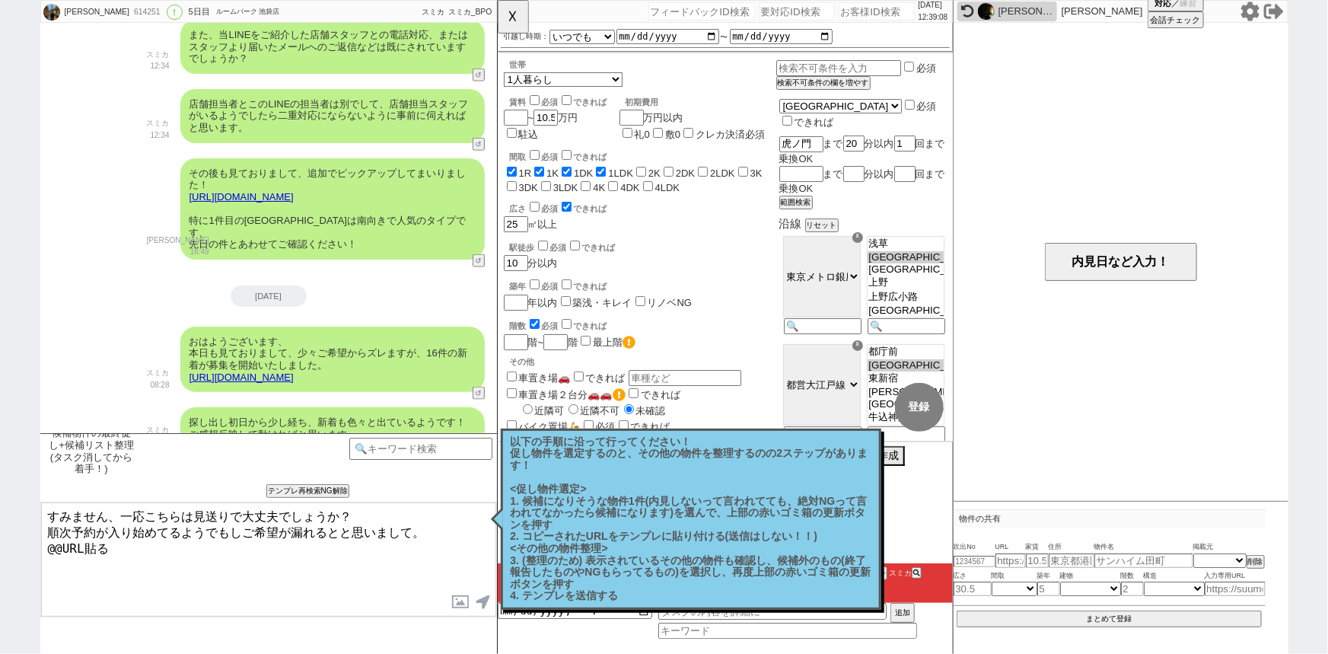
scroll to position [11, 0]
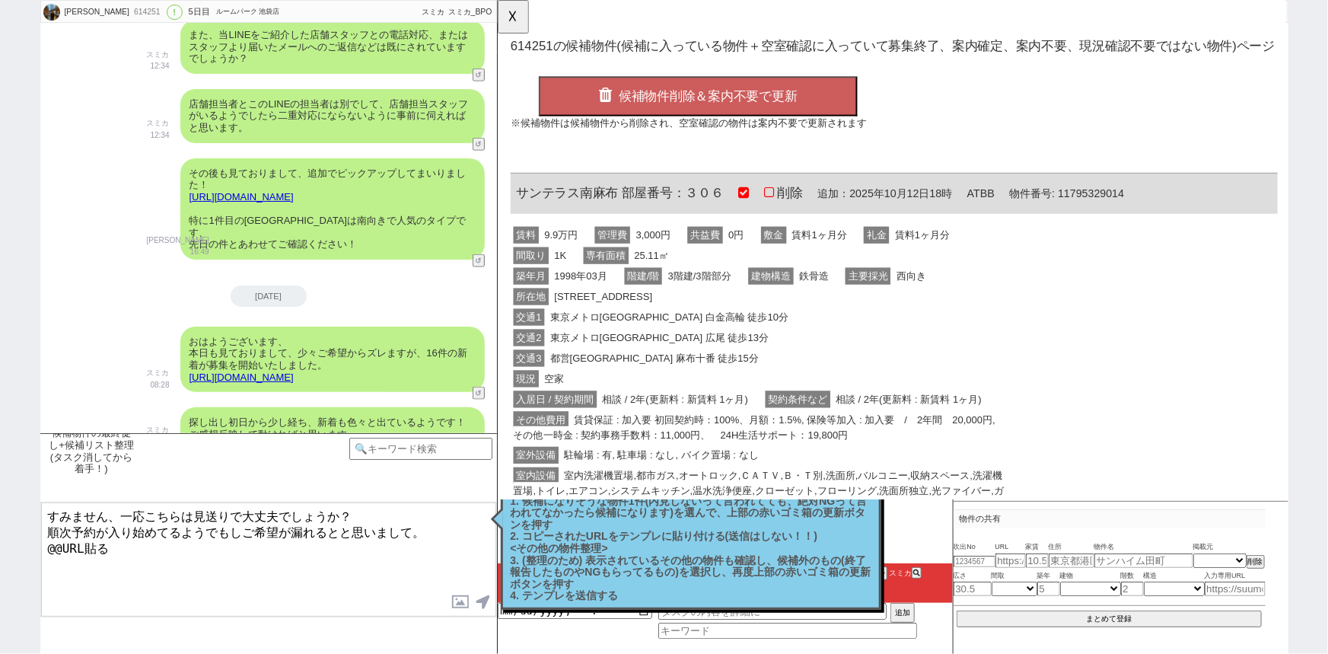
click at [779, 322] on div "所在地 港区南麻布３丁目15-4" at bounding box center [779, 319] width 537 height 22
click at [766, 349] on div "交通1 東京メトロ南北線 白金高輪 徒歩10分" at bounding box center [779, 341] width 537 height 22
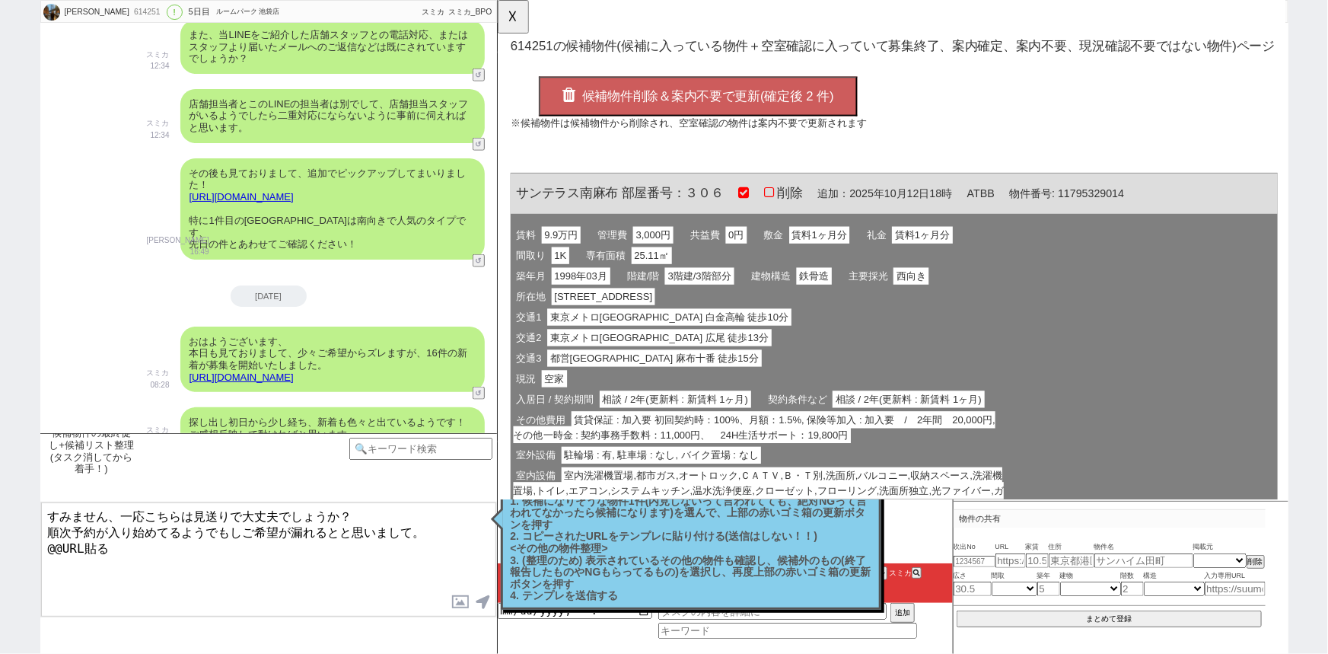
click at [737, 115] on button "候補物件削除＆案内不要で更新(確定後 2 件)" at bounding box center [712, 103] width 342 height 43
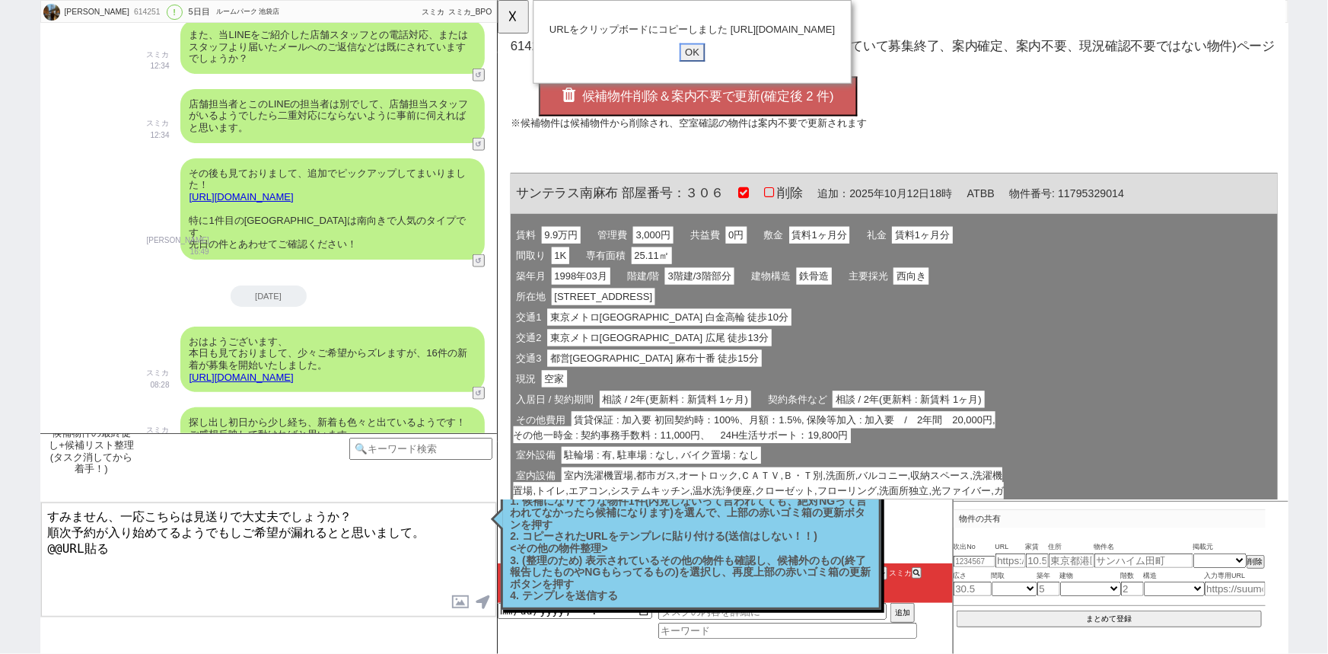
click at [709, 66] on input "OK" at bounding box center [706, 56] width 27 height 20
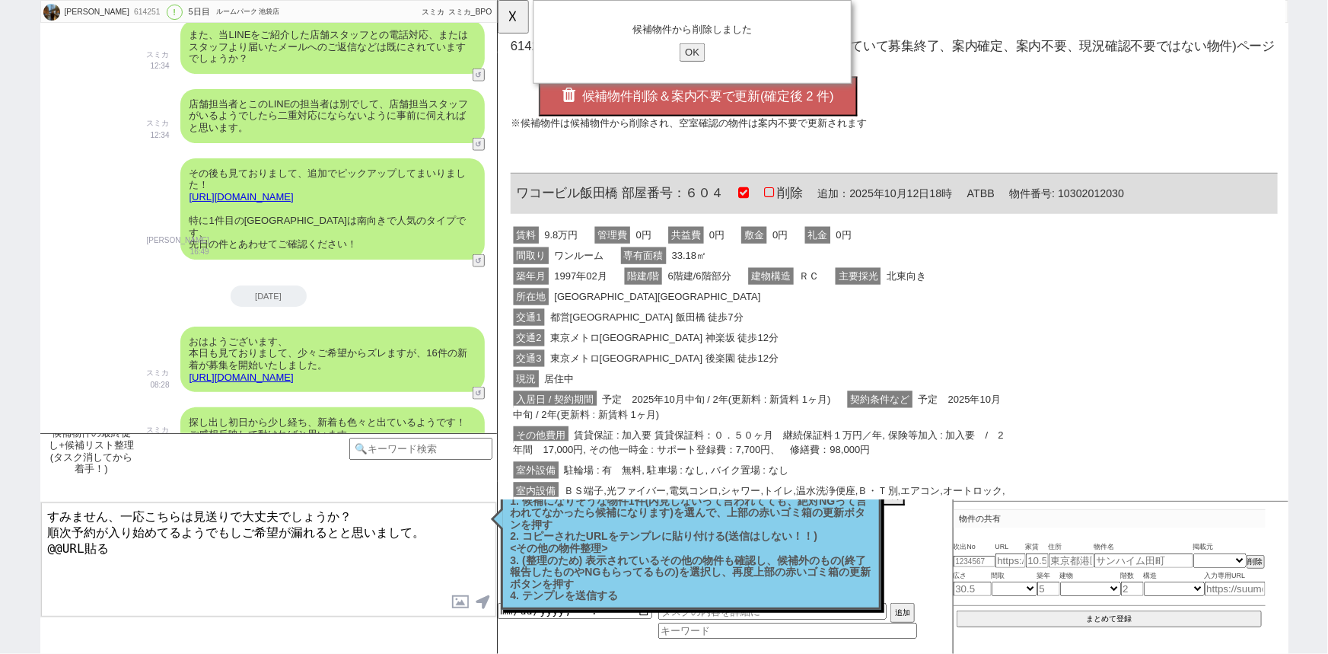
drag, startPoint x: 124, startPoint y: 552, endPoint x: 0, endPoint y: 588, distance: 129.3
click at [0, 588] on div "野根 良介 614251 ! 0 5日目 ルームパーク 池袋店 冬眠中 自社客 スミカ スミカ_BPO チャット全表示 2025-09-11 ようこそLINE…" at bounding box center [664, 327] width 1328 height 654
type textarea "すみません、一応こちらは見送りで大丈夫でしょうか？ 順次予約が入り始めてるようでもしご希望が漏れるとと思いまして。 https://tools.sumika.…"
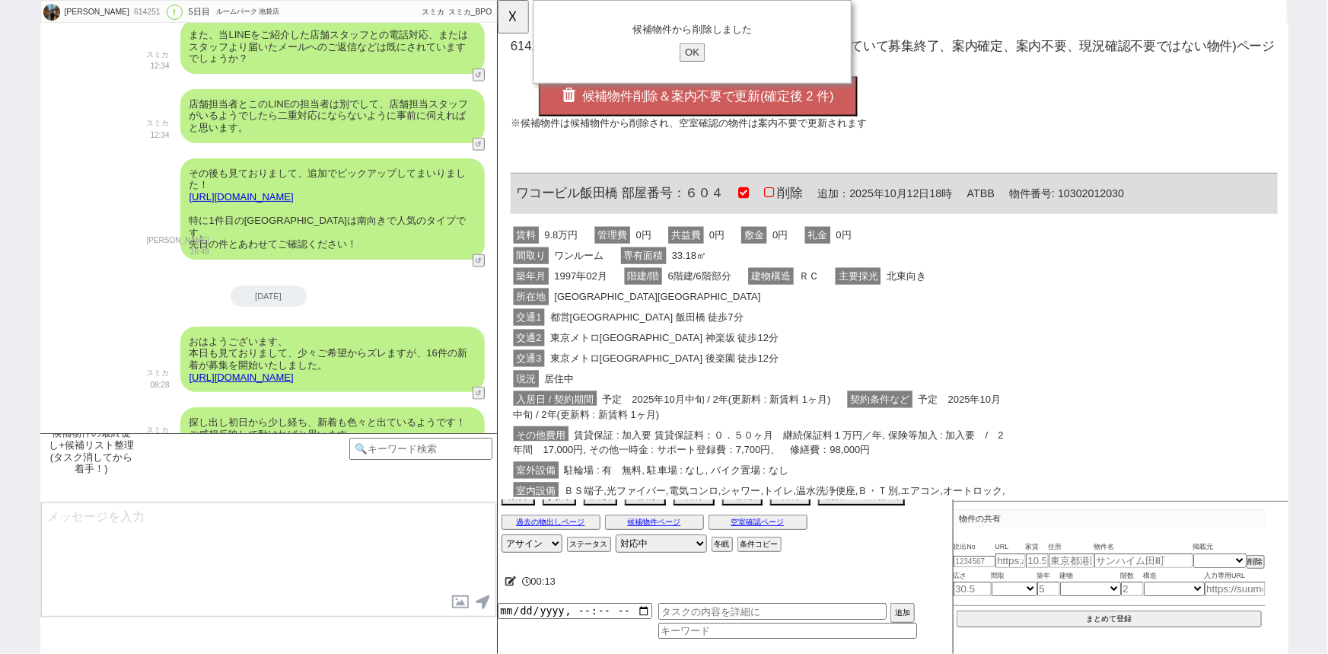
scroll to position [3886, 0]
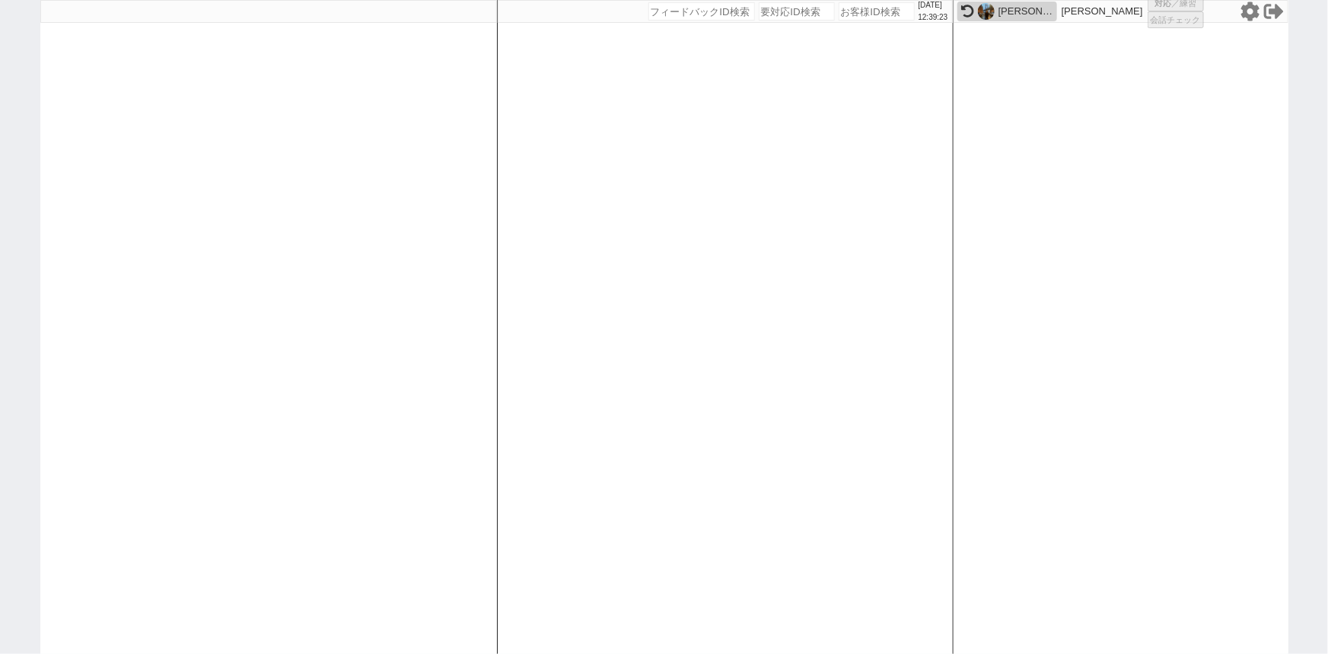
select select "1"
select select "2"
select select
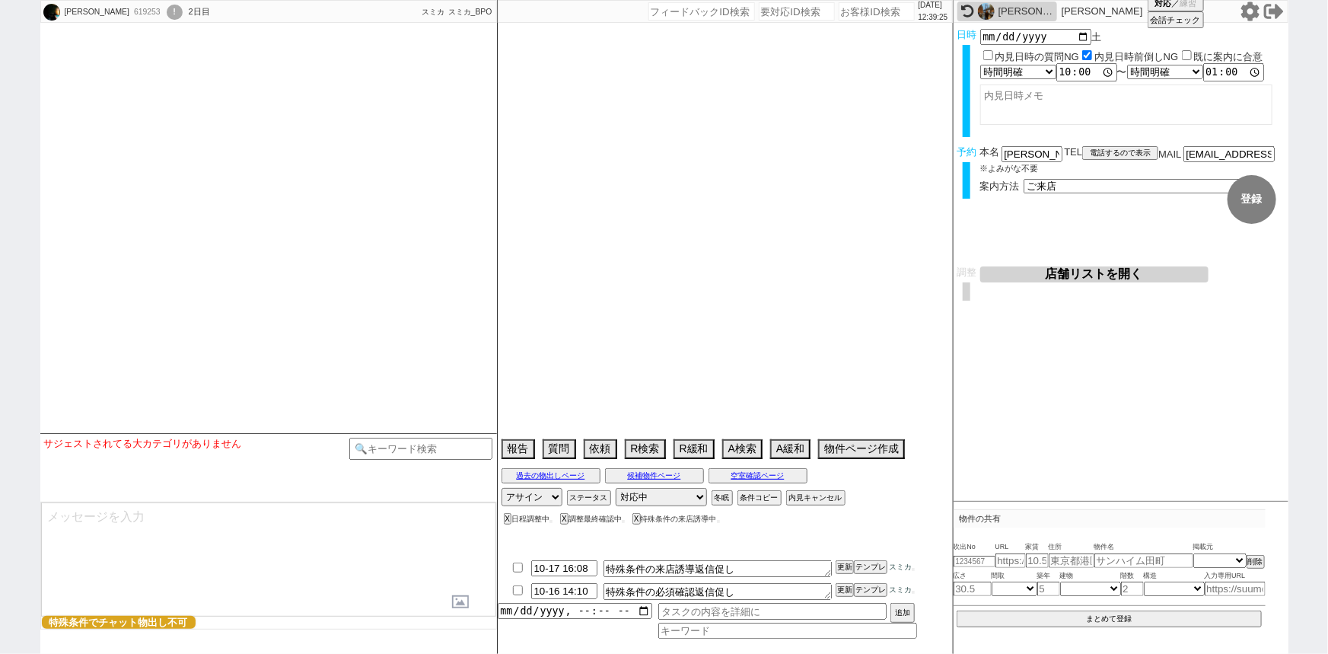
select select "15"
select select "0"
select select "14"
select select "1292"
select select "53"
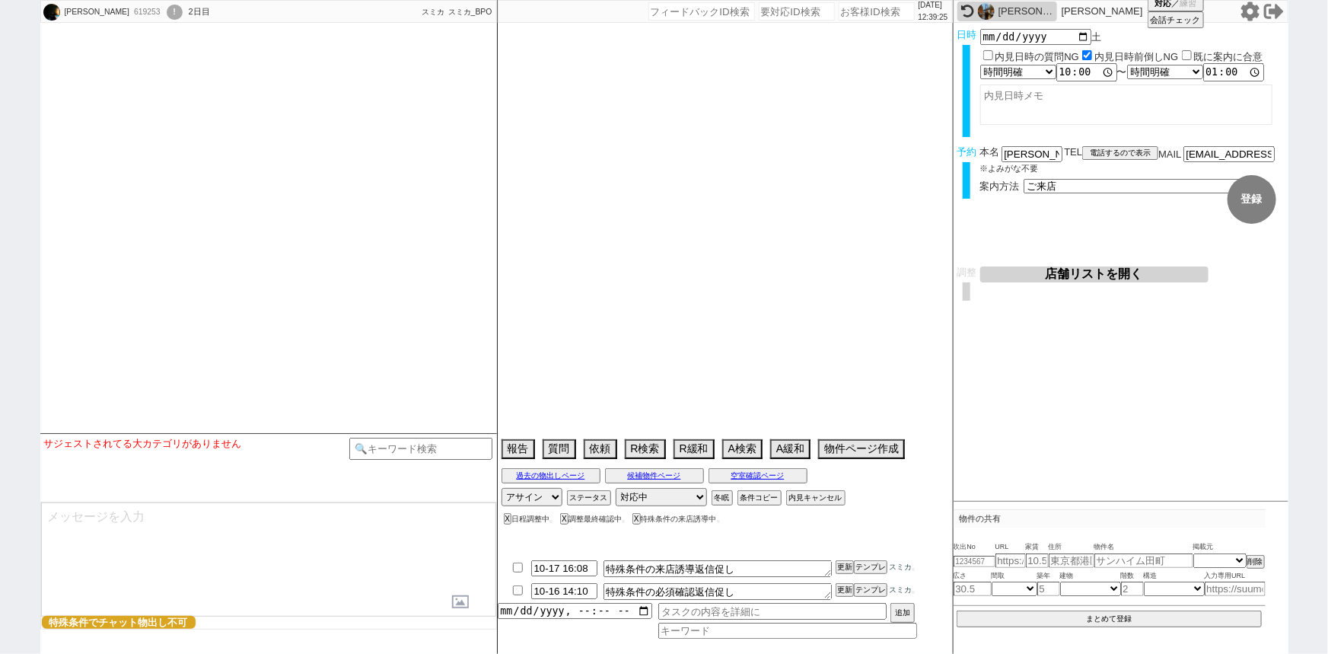
select select "1343"
select select "129"
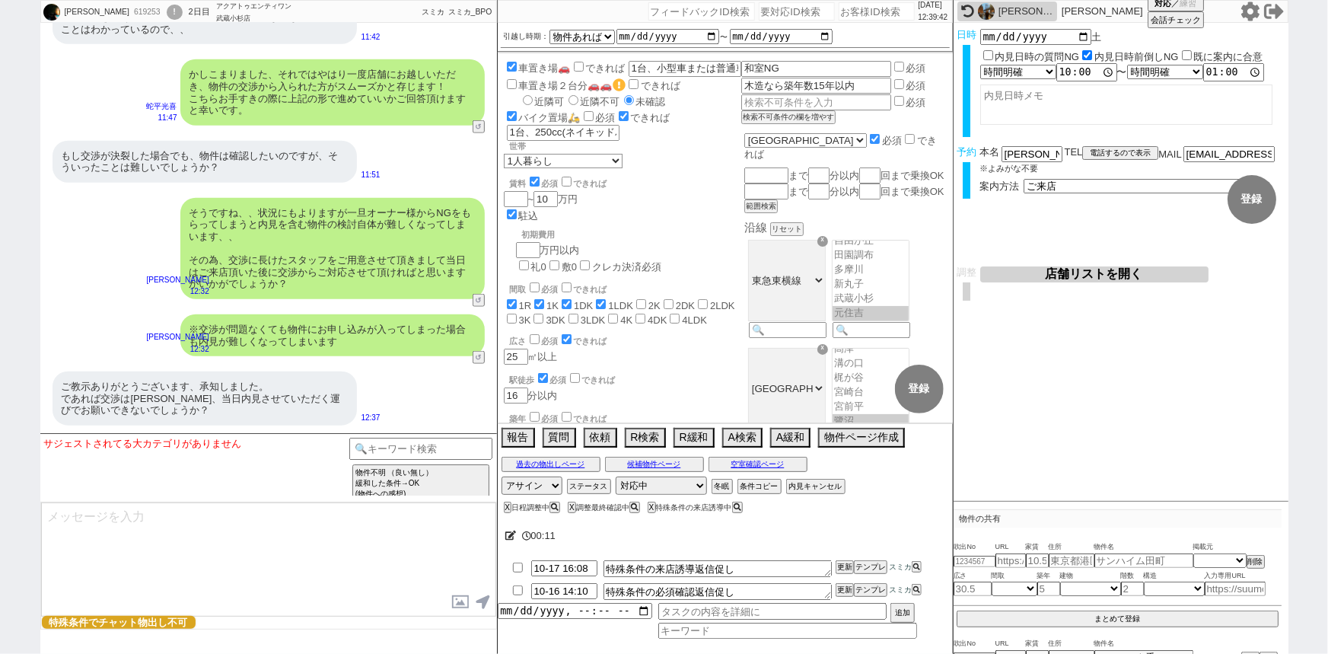
scroll to position [134, 0]
click at [849, 11] on input "number" at bounding box center [877, 11] width 76 height 18
paste input "618402"
type input "618402"
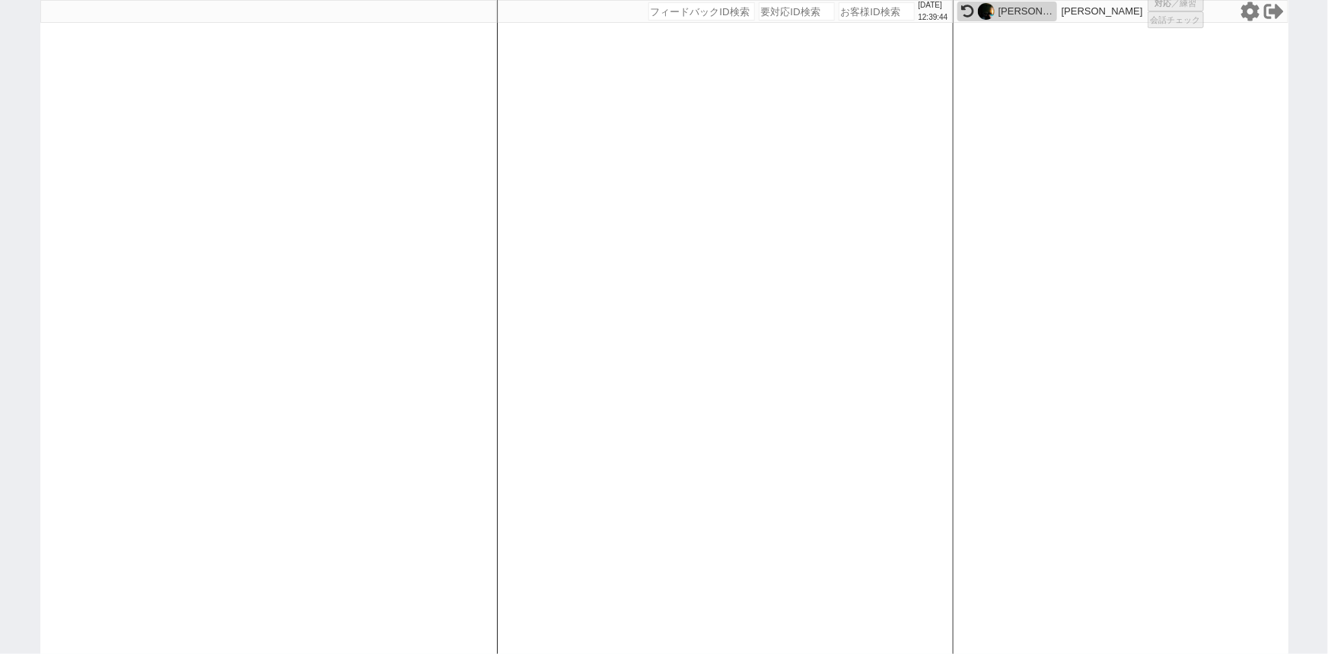
select select "2"
select select
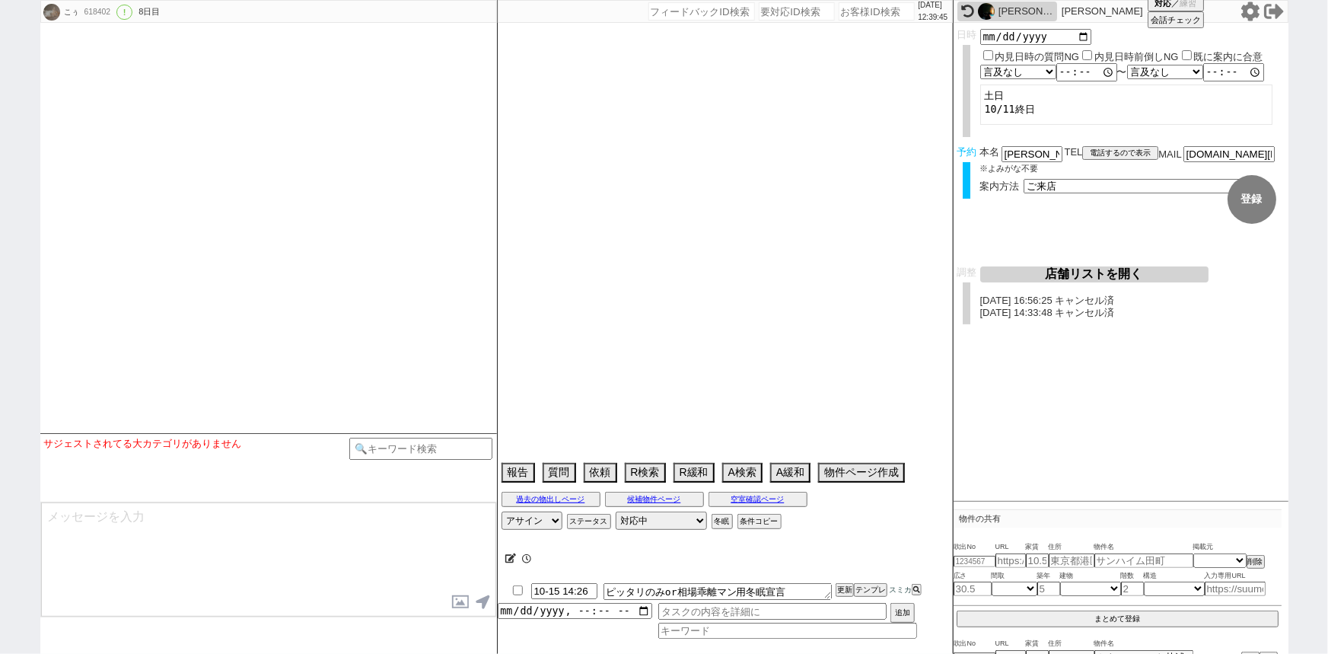
select select "2025"
select select "12"
select select "36"
select select "0"
select select "2"
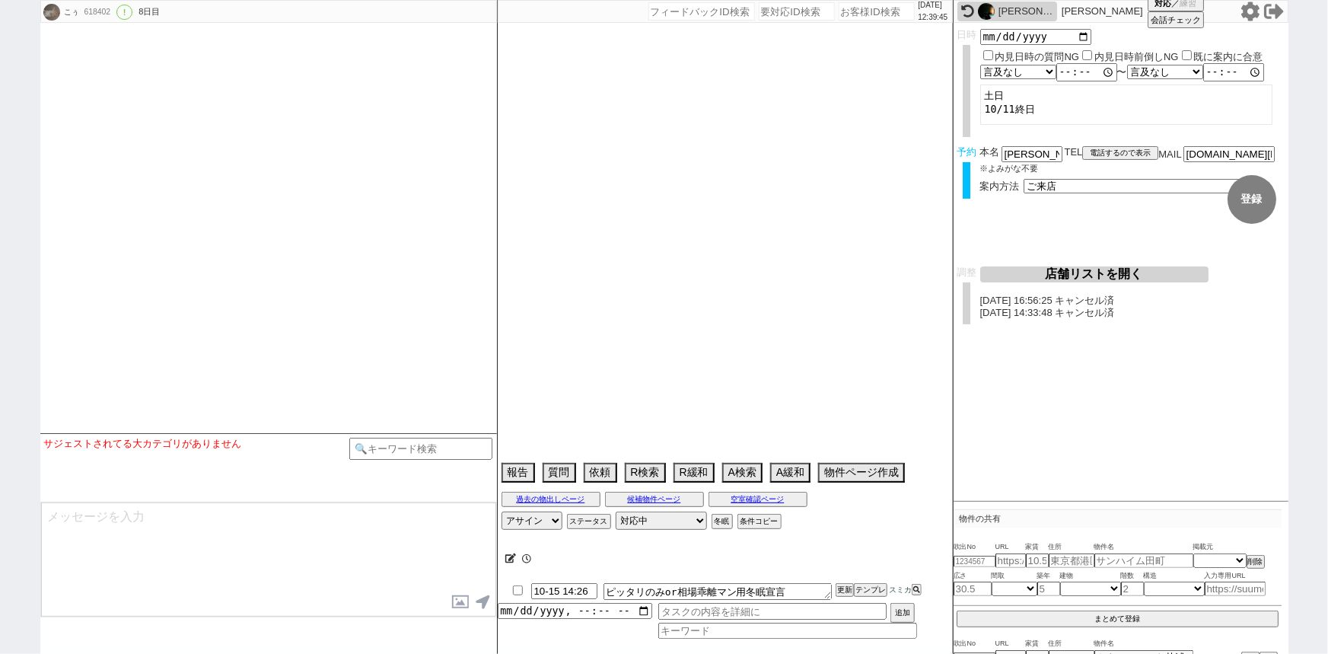
select select "3"
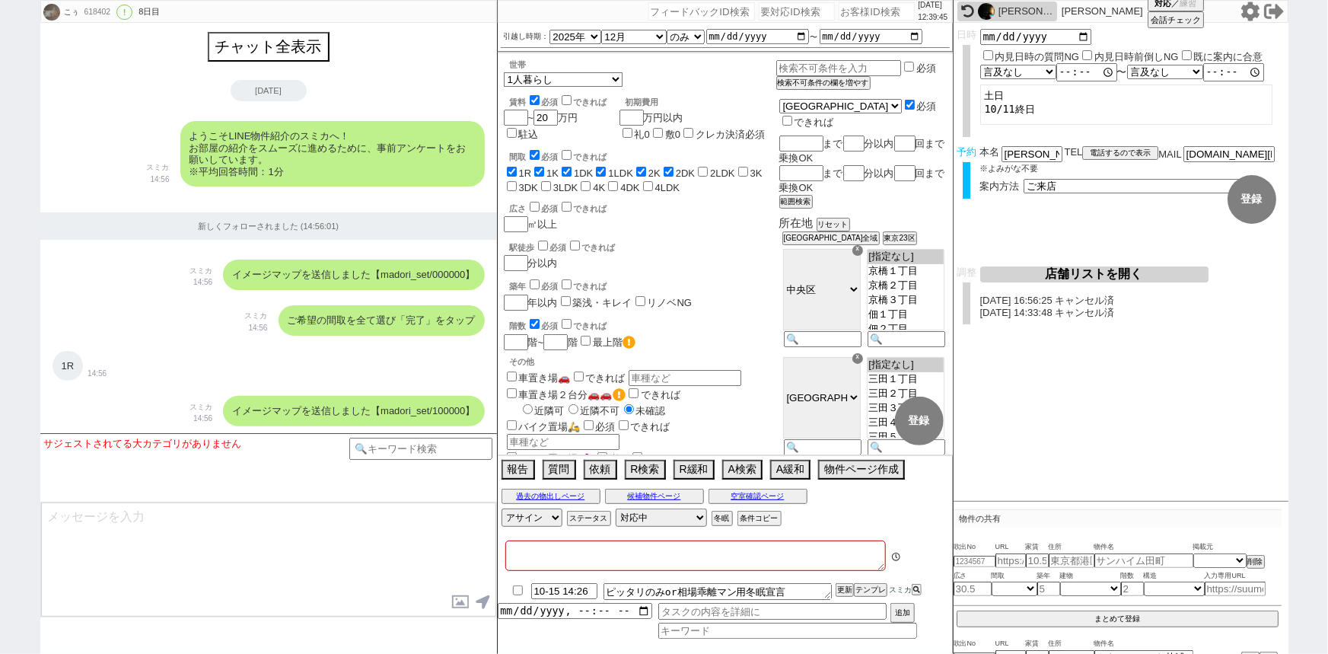
type textarea "＠＠別部屋の報告NG＠＠　他社無し 候補なしでの来店はしない"
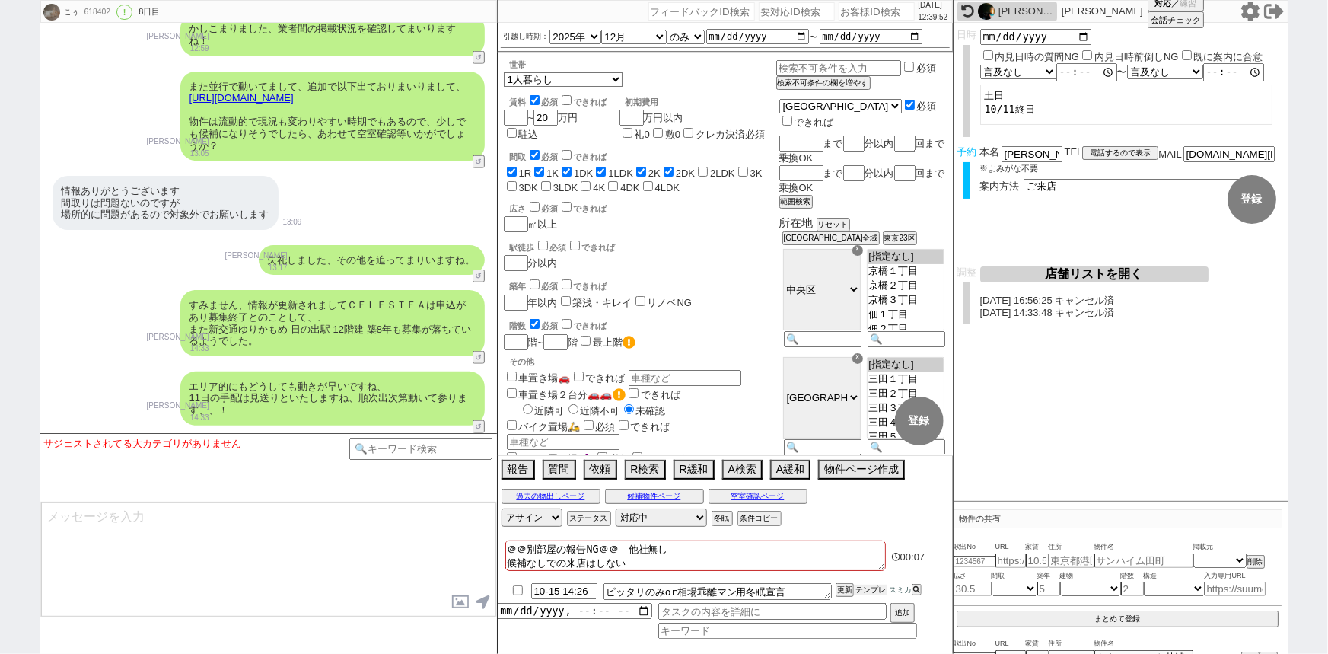
click at [865, 589] on button "テンプレ" at bounding box center [870, 589] width 33 height 11
type textarea "お世話になります、その後も日々業者間見ておりますがご希望に沿えそうな新着は出ておりません、 ※関東すべての物件がのる業者システムを参照するので基本相場の全てを…"
checkbox input "true"
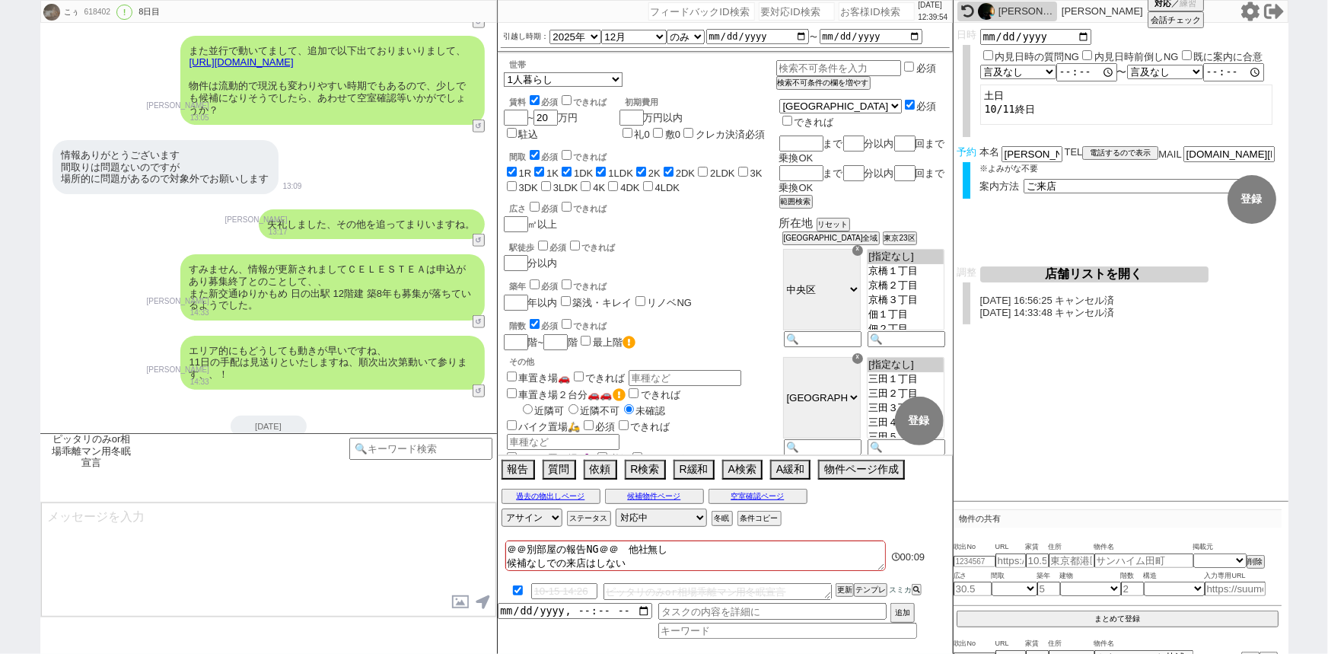
scroll to position [6645, 0]
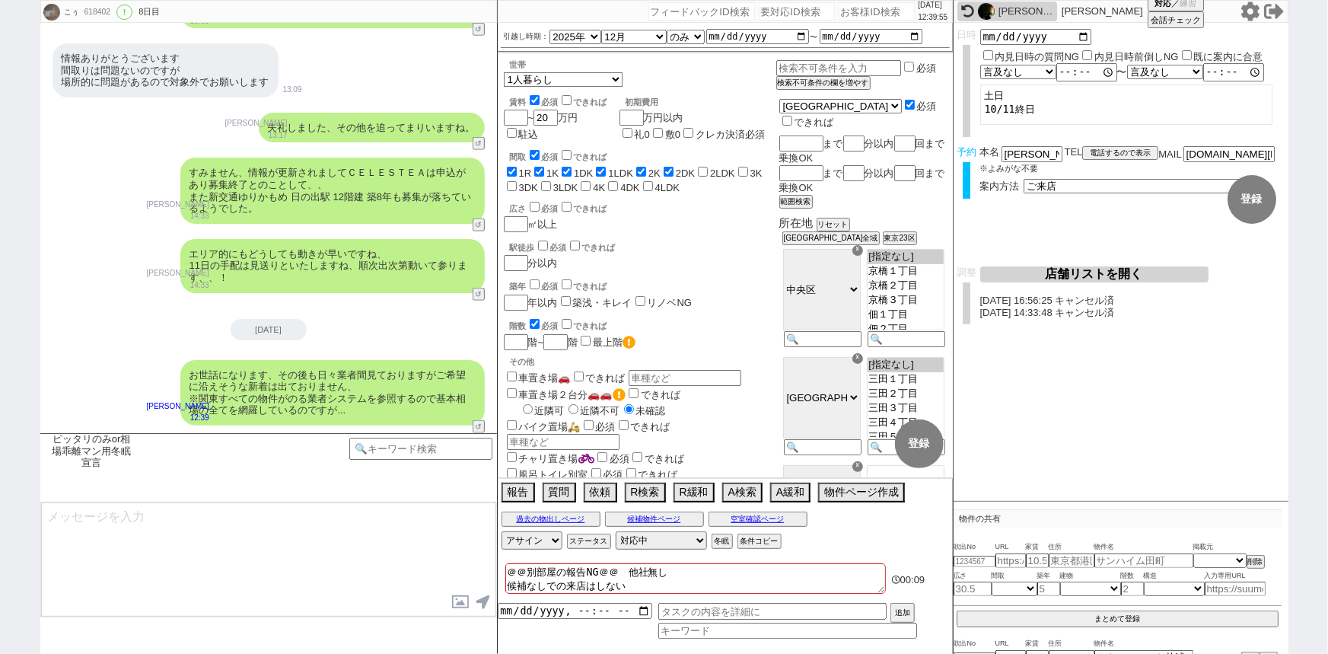
type textarea "お引越しはお急ぎではないとのことで、 一定期間立って相場が入れ替わるなどしたあとに、改めてご紹介できればと思います！ またご希望お伺いさせてください。"
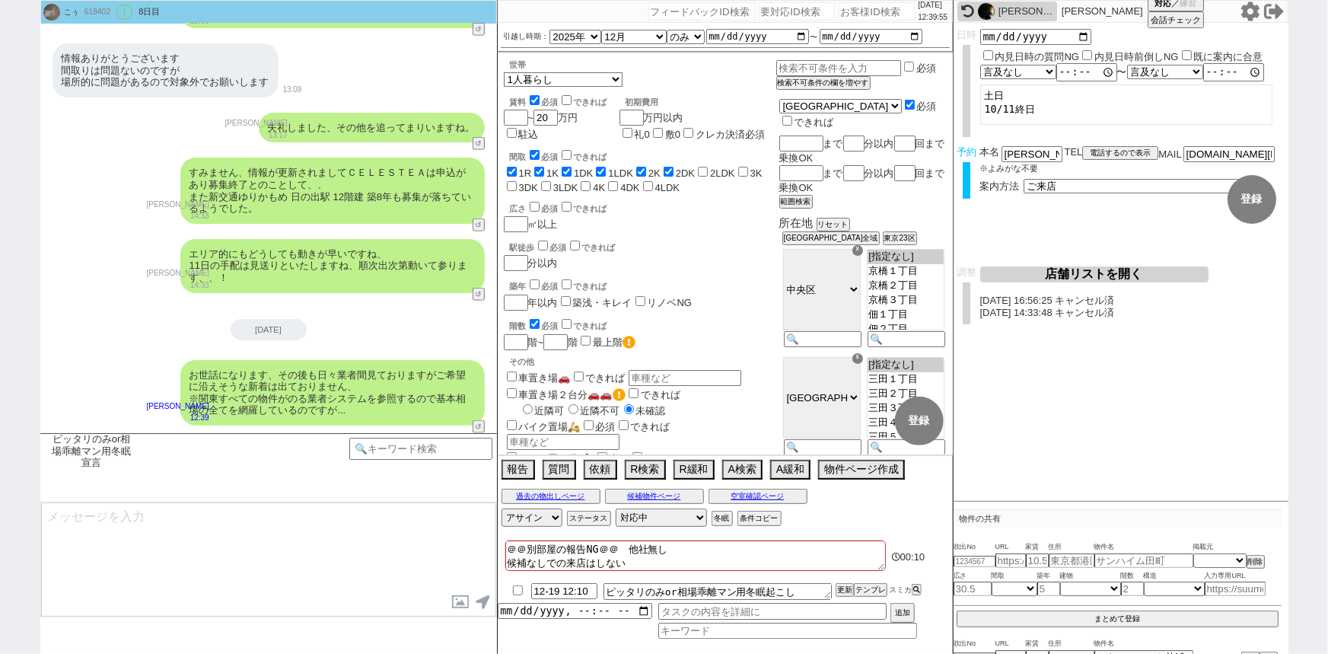
scroll to position [6727, 0]
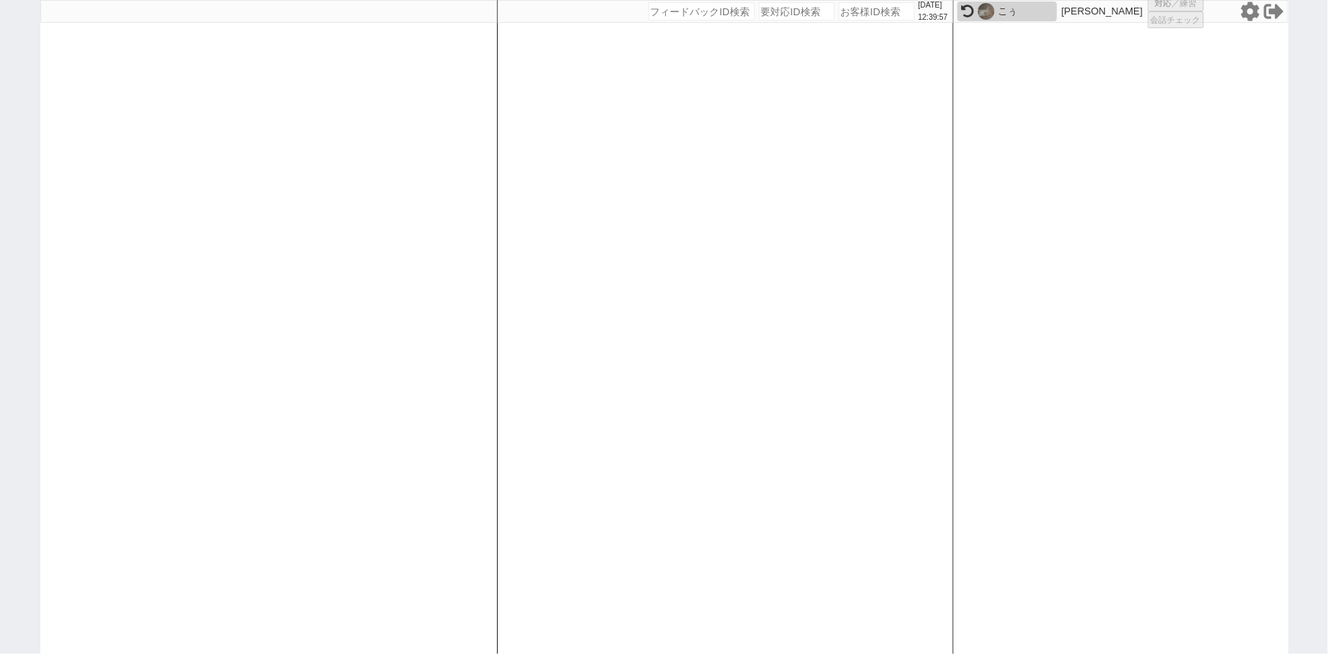
select select "1"
select select "2"
select select
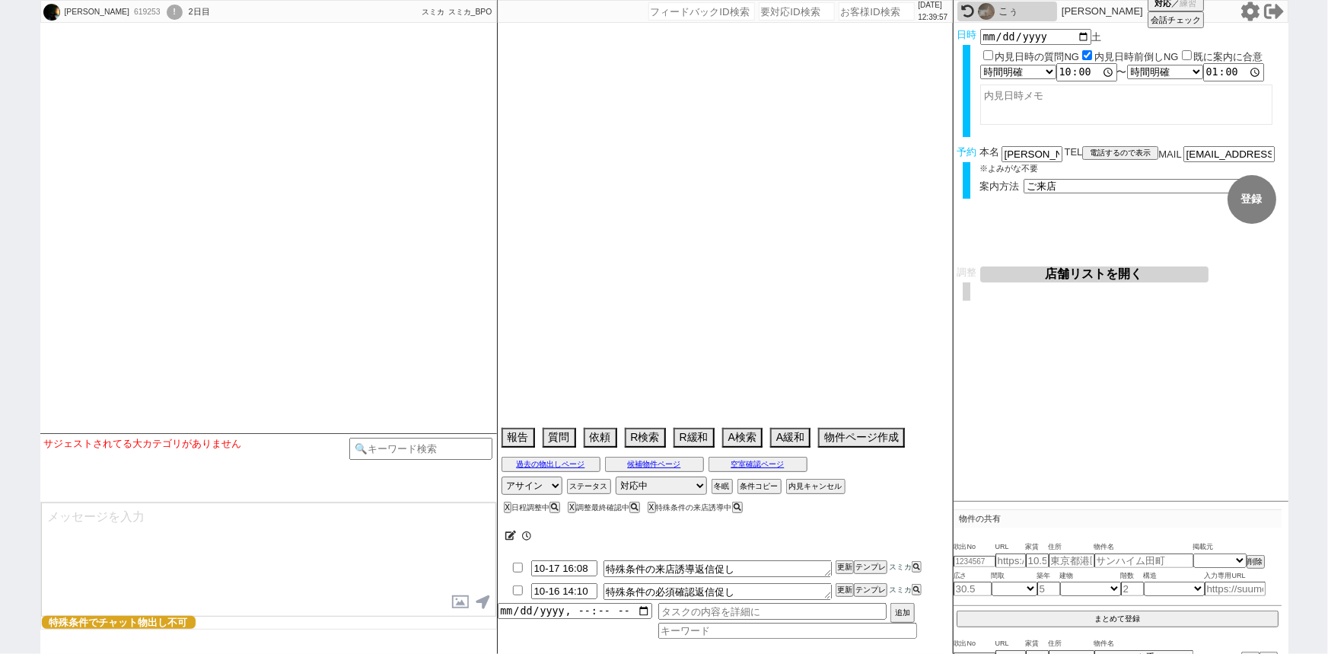
select select "15"
select select "0"
select select "14"
select select "1292"
select select "53"
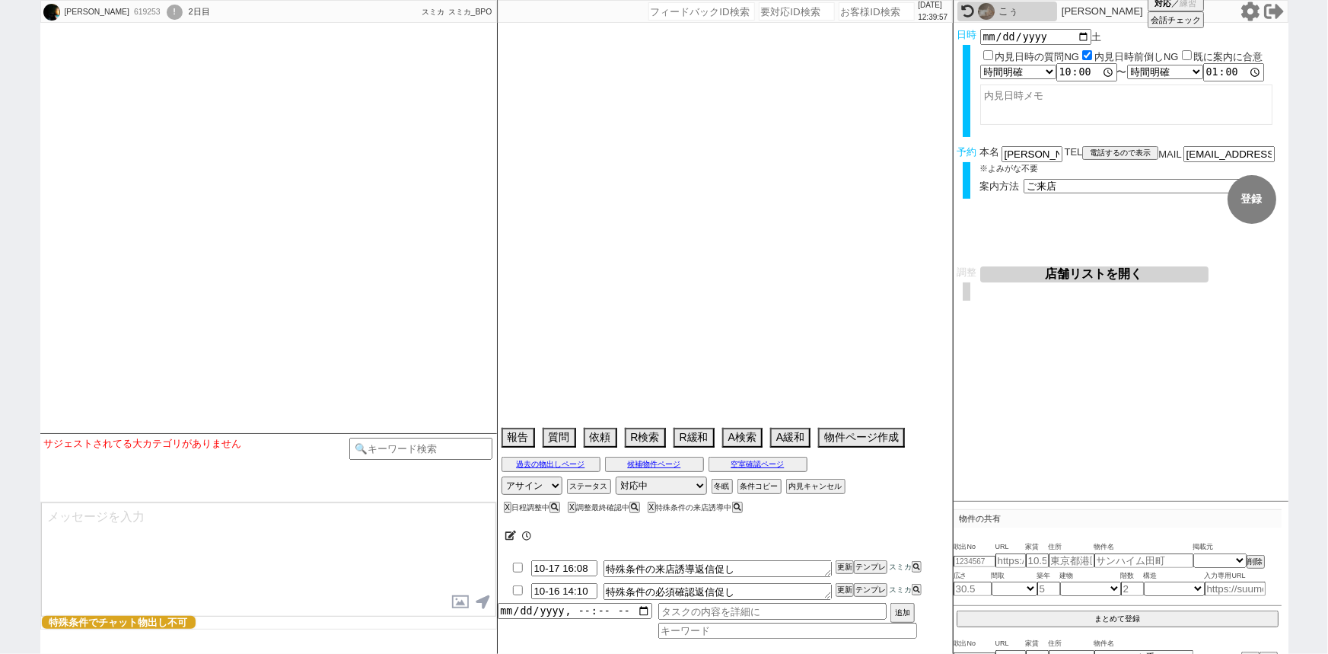
select select "1343"
select select "129"
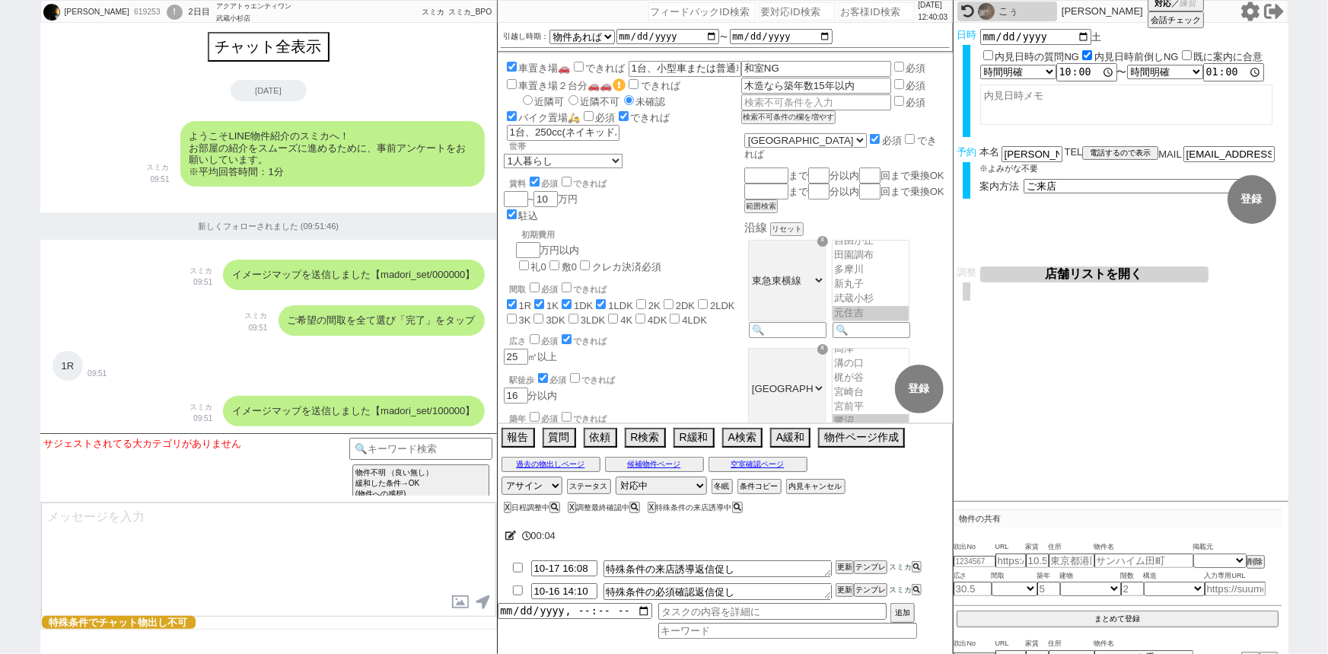
scroll to position [134, 0]
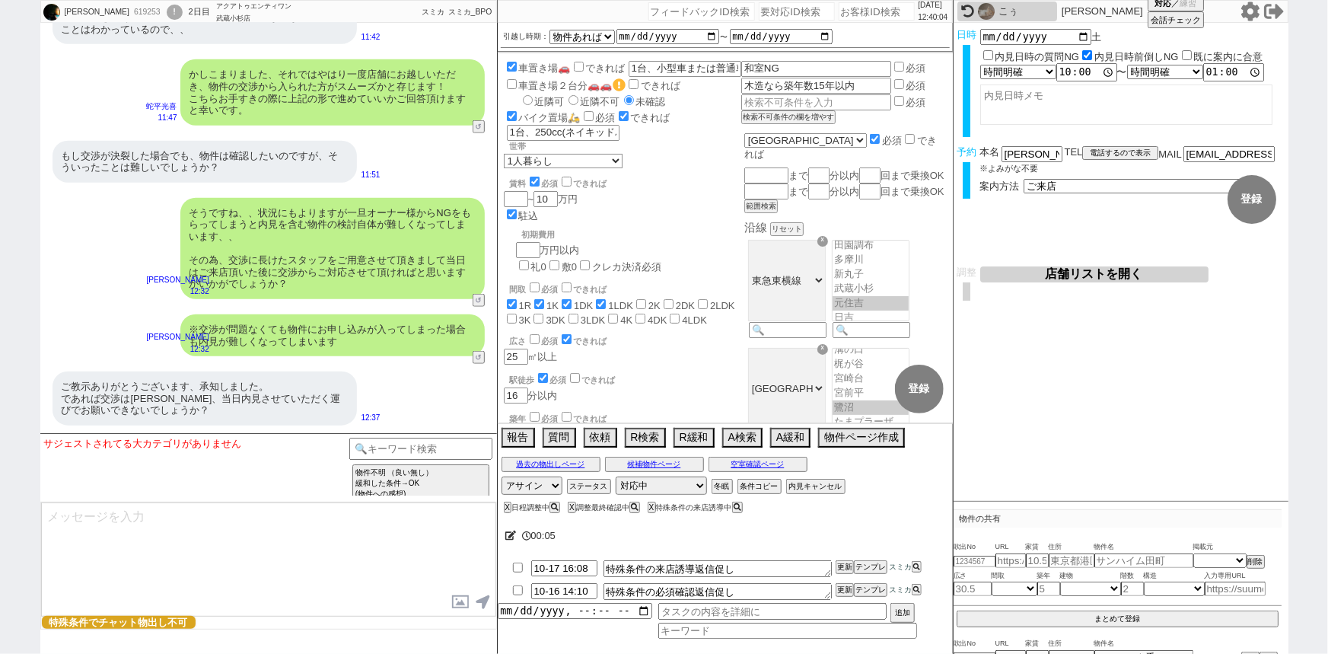
click at [861, 14] on input "number" at bounding box center [877, 11] width 76 height 18
paste input "617369"
type input "617369"
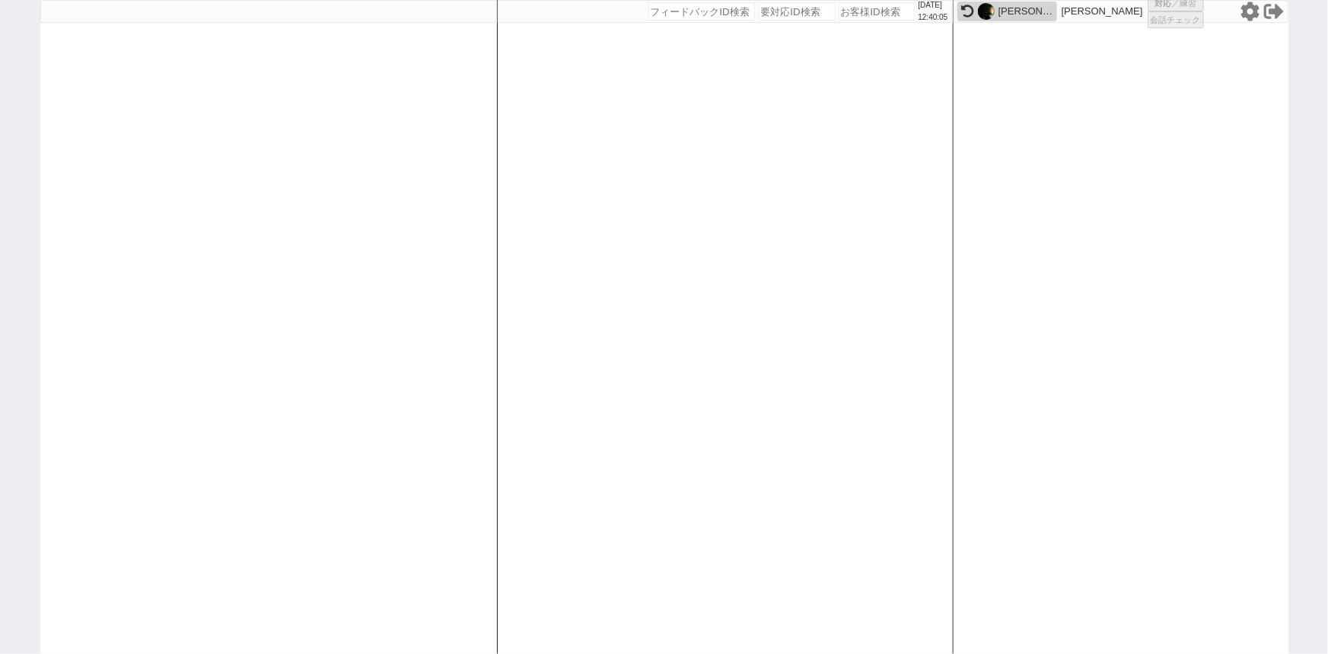
select select "2"
select select
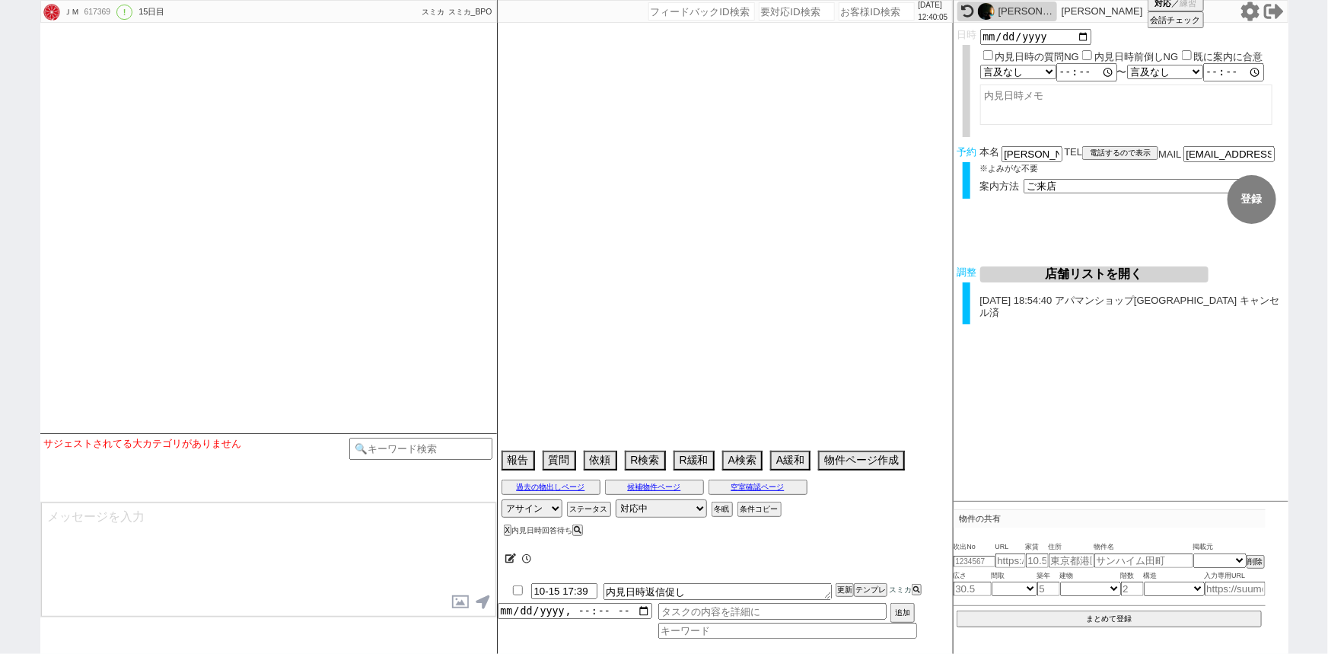
type textarea "調整後キャンセルあり：きてない 初期費用が対応不可、緊急連絡先　めちゃ急ぎだったら無理やり送れないか頑張る →初期費用工面が確実になってから接客　他社もついて…"
select select "13"
select select "0"
select select "14"
select select "13"
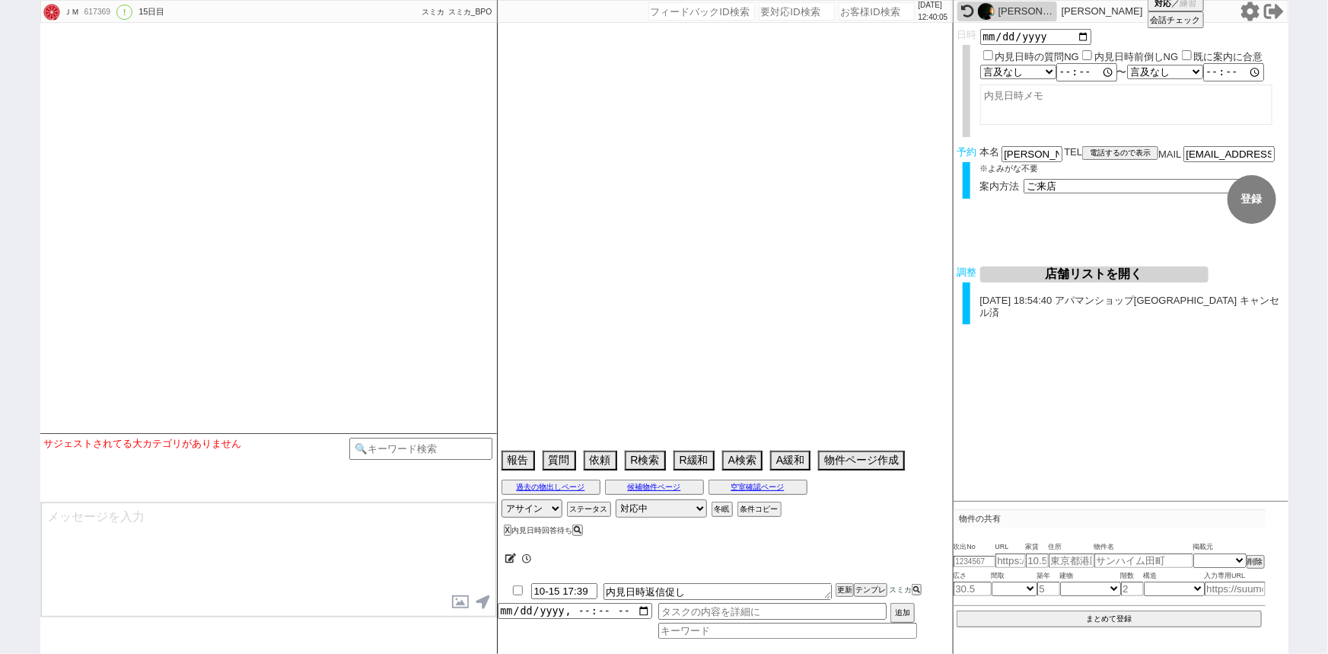
select select "455"
select select "83"
select select "2111"
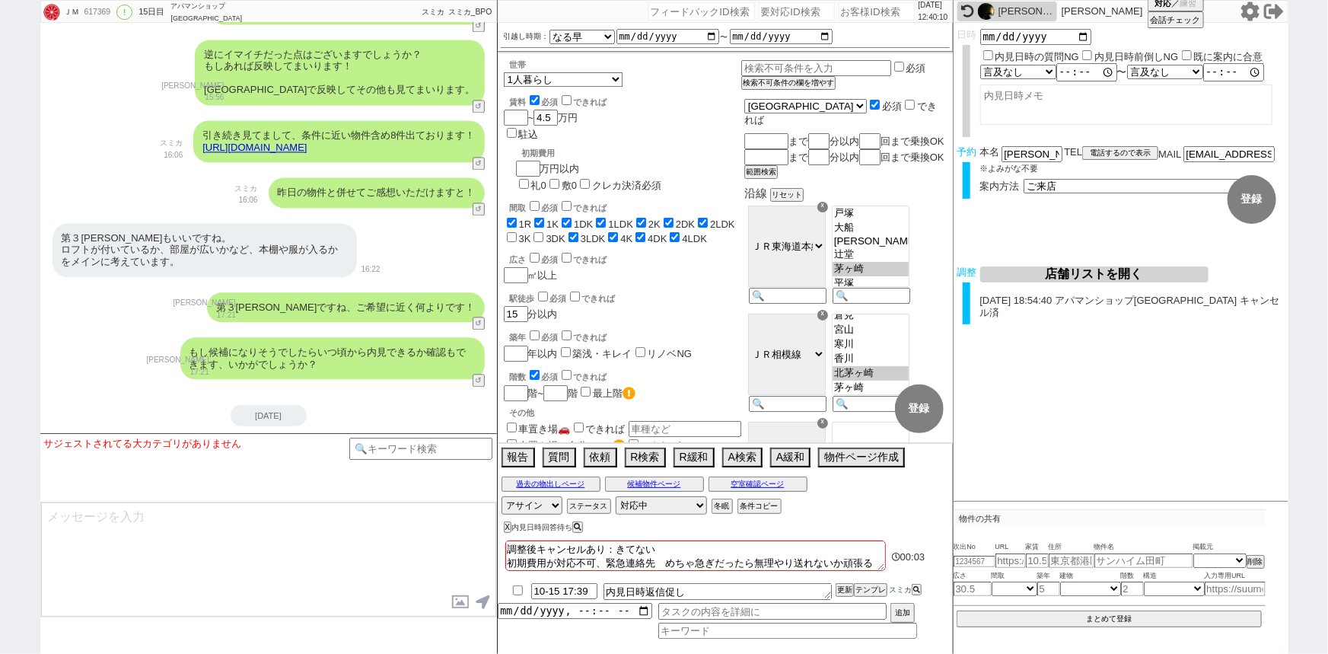
scroll to position [7434, 0]
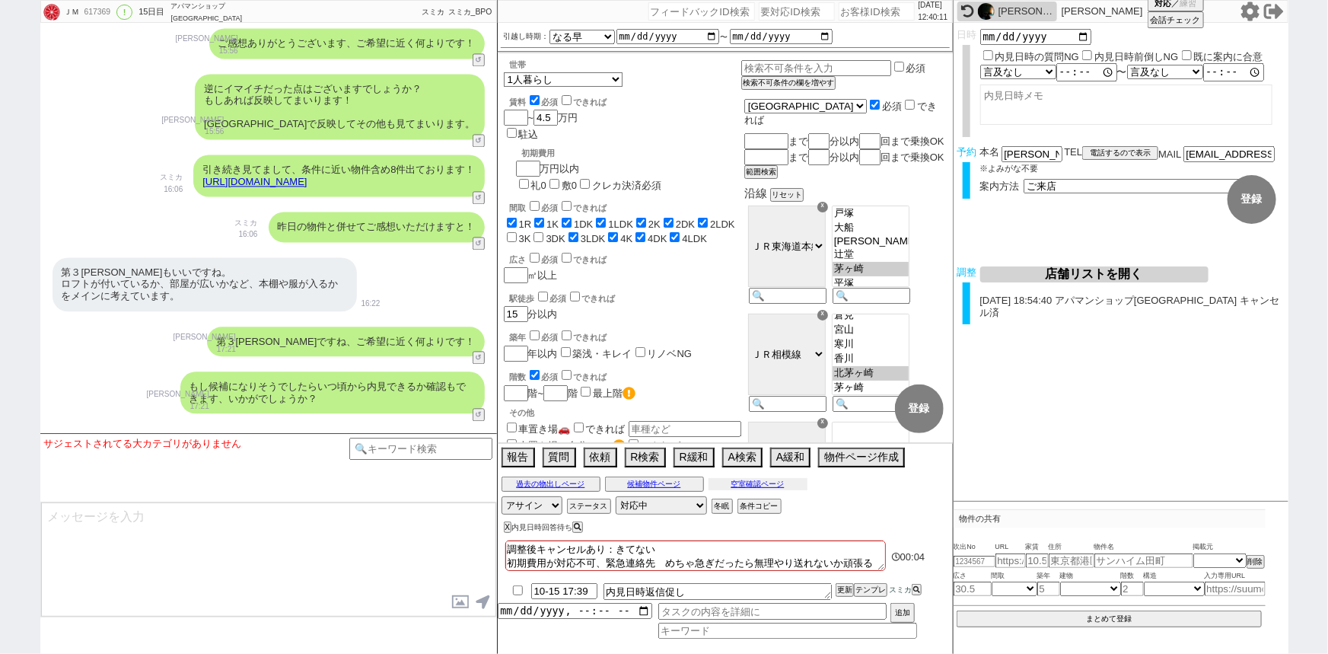
click at [737, 487] on button "空室確認ページ" at bounding box center [758, 484] width 99 height 12
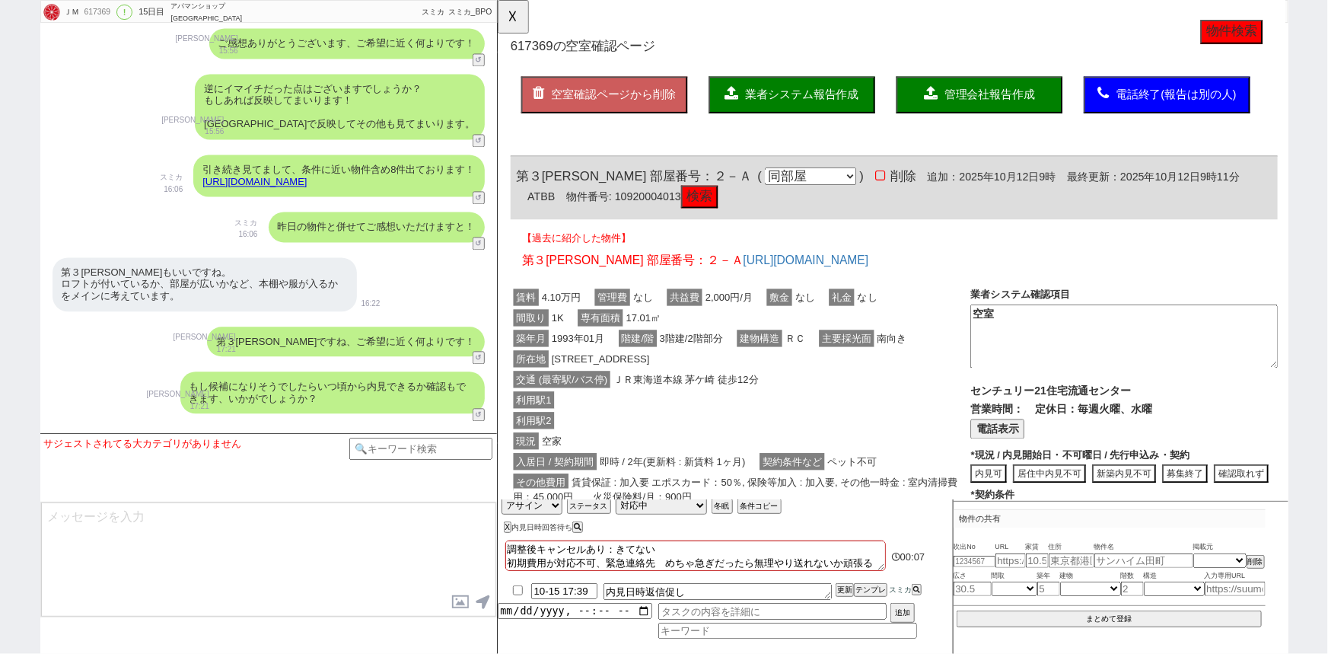
scroll to position [0, 0]
click at [694, 200] on button "検索" at bounding box center [714, 211] width 40 height 24
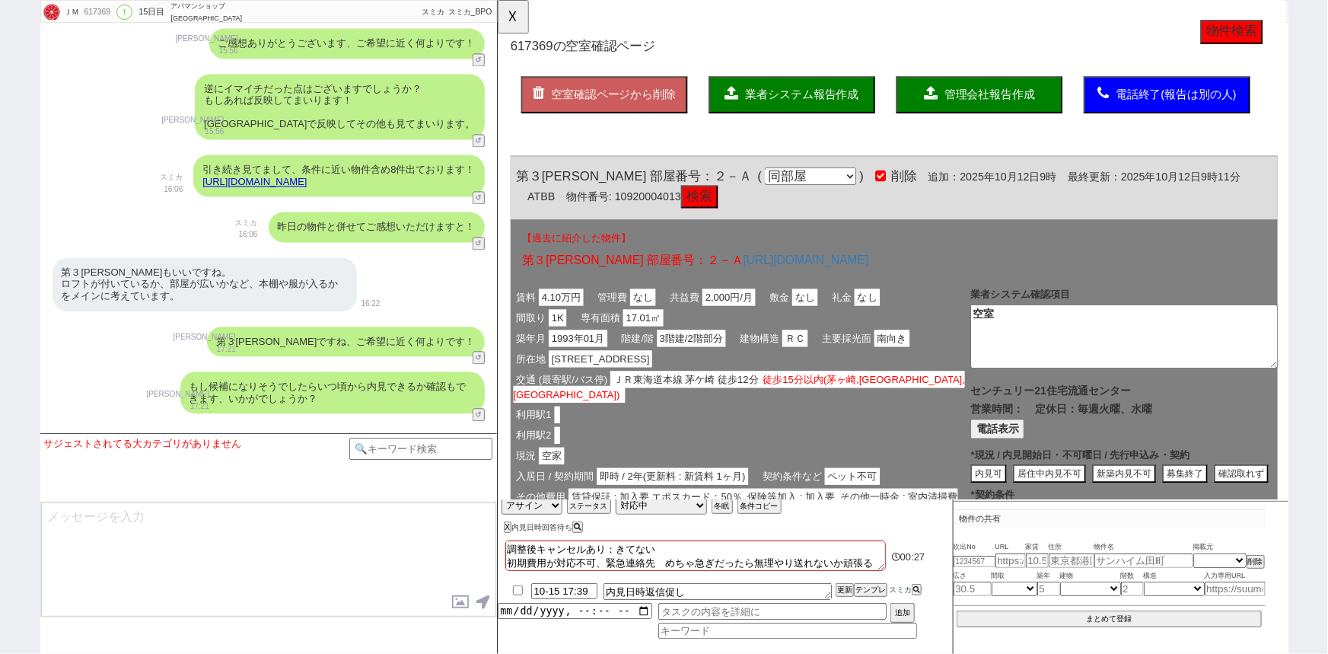
click at [694, 212] on button "検索" at bounding box center [714, 211] width 40 height 24
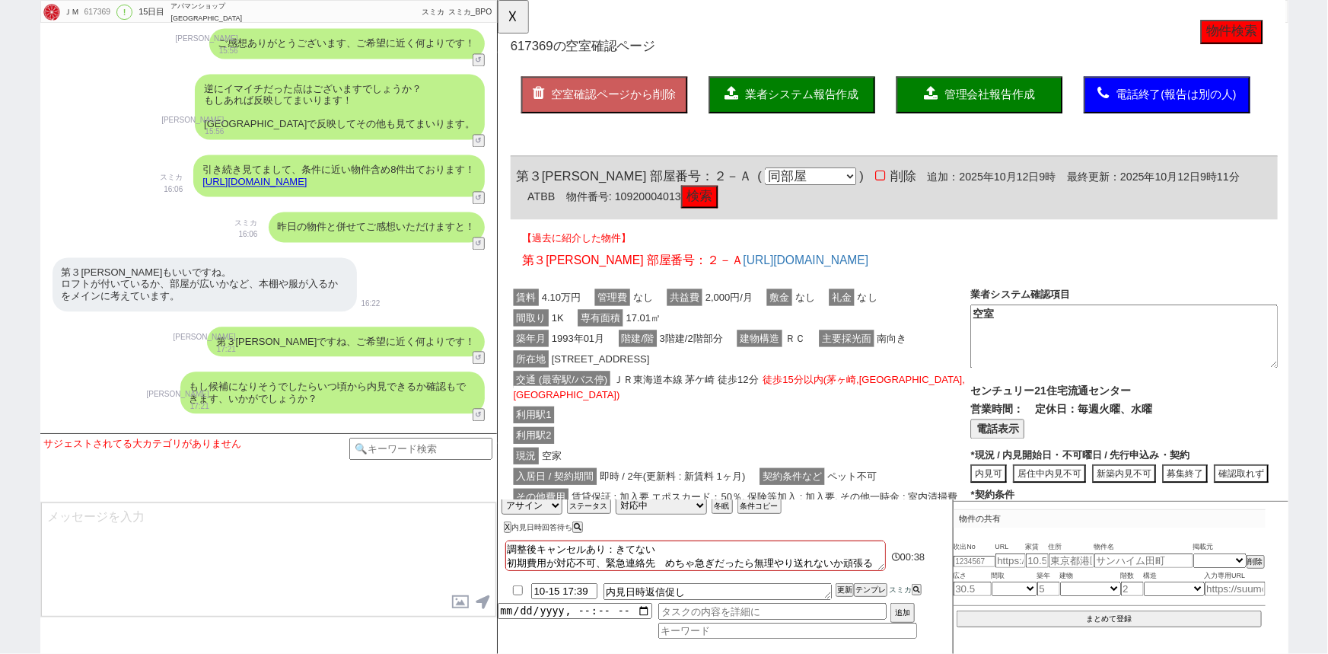
click at [795, 394] on div "所在地 茅ヶ崎市共恵１丁目18-11" at bounding box center [758, 386] width 495 height 22
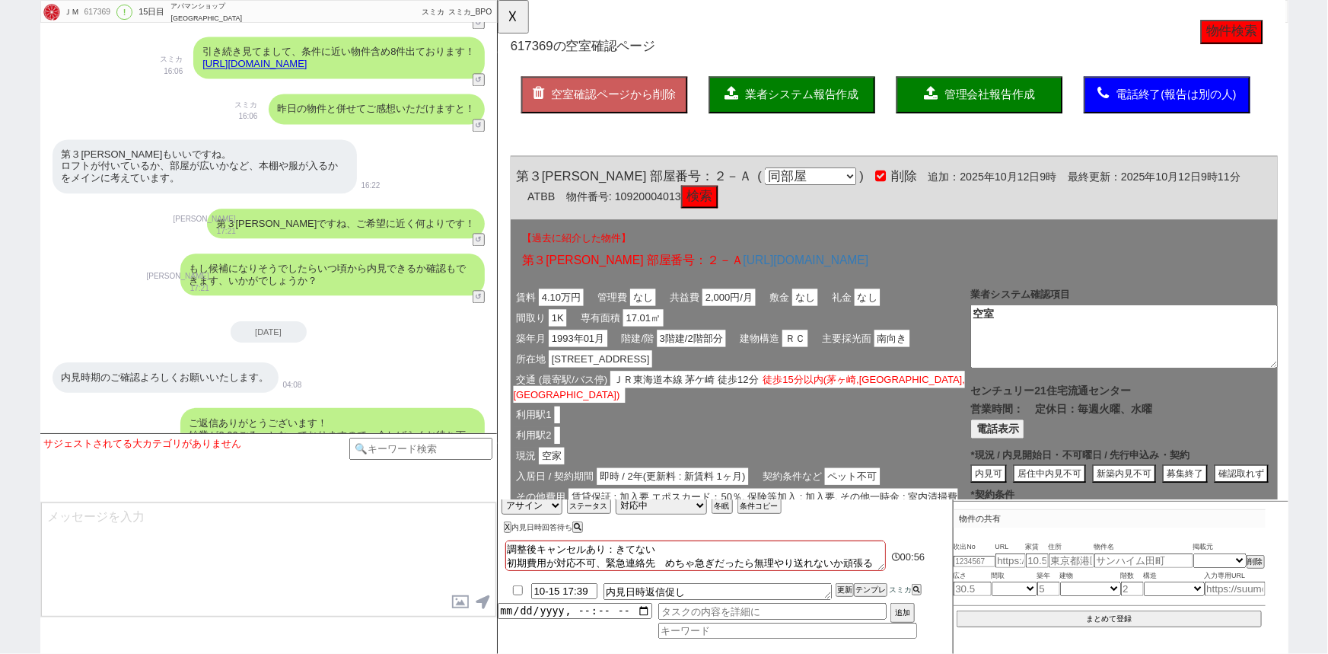
scroll to position [7562, 0]
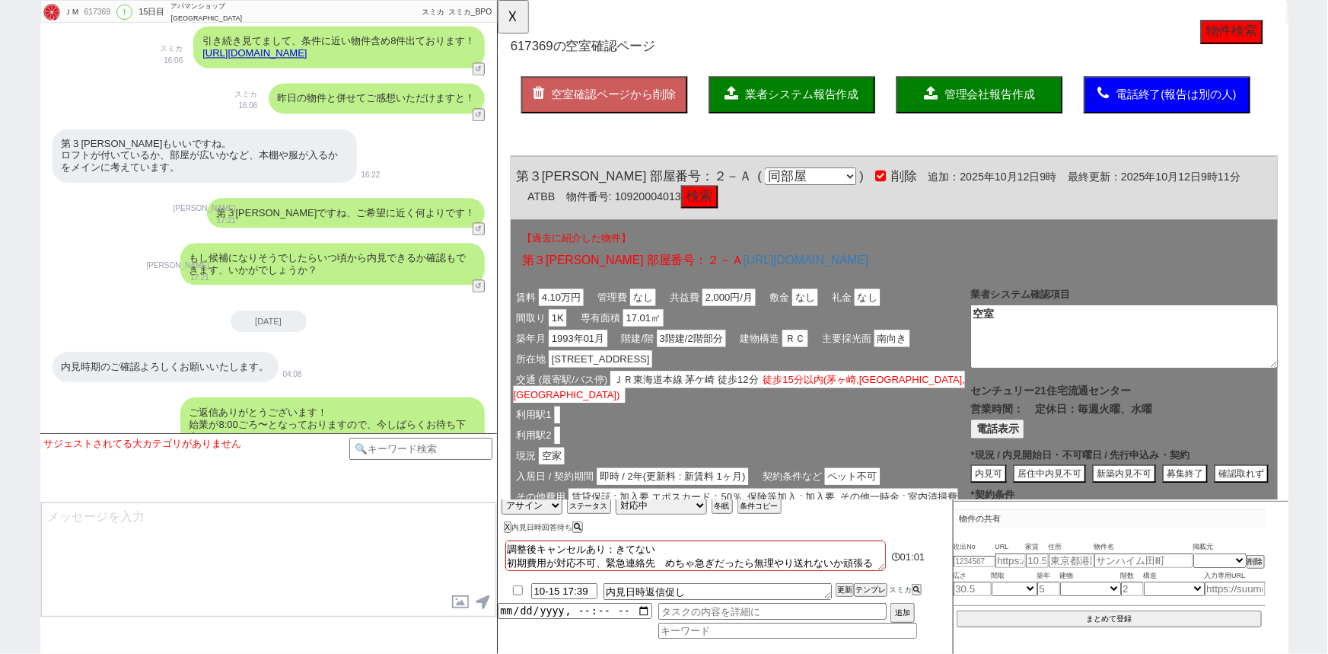
click at [786, 110] on button "業者システム報告作成" at bounding box center [813, 102] width 179 height 40
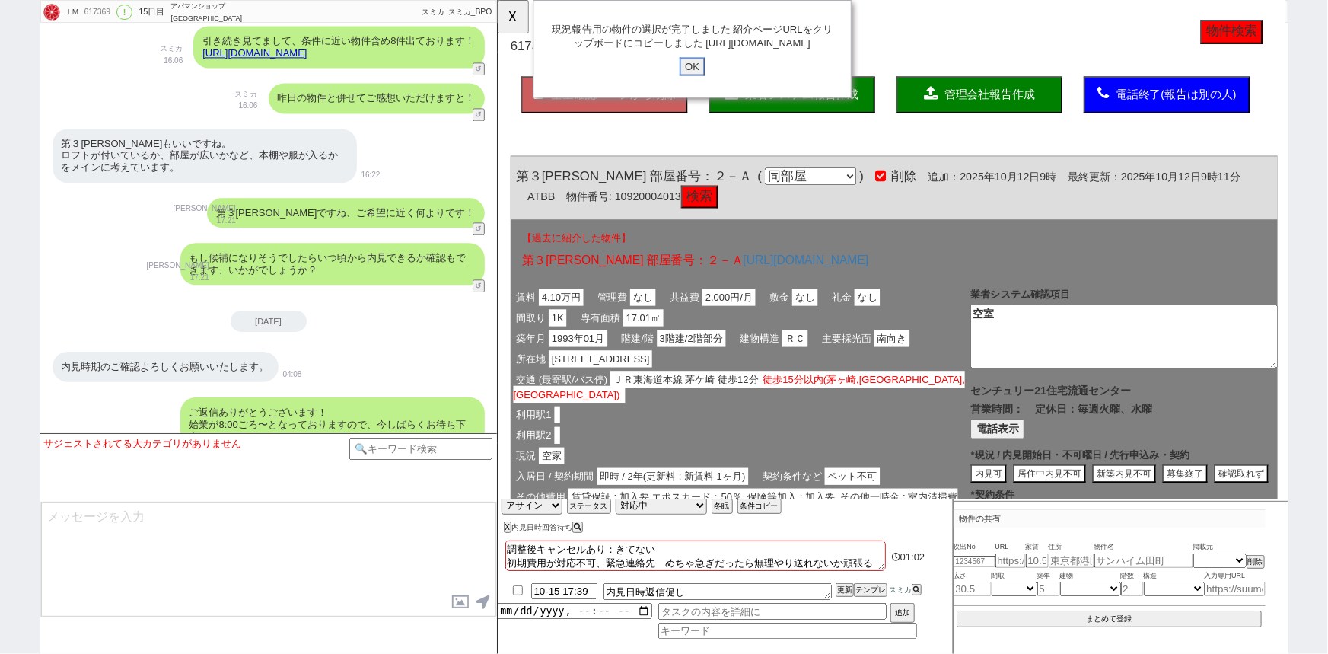
click at [707, 81] on input "OK" at bounding box center [706, 72] width 27 height 20
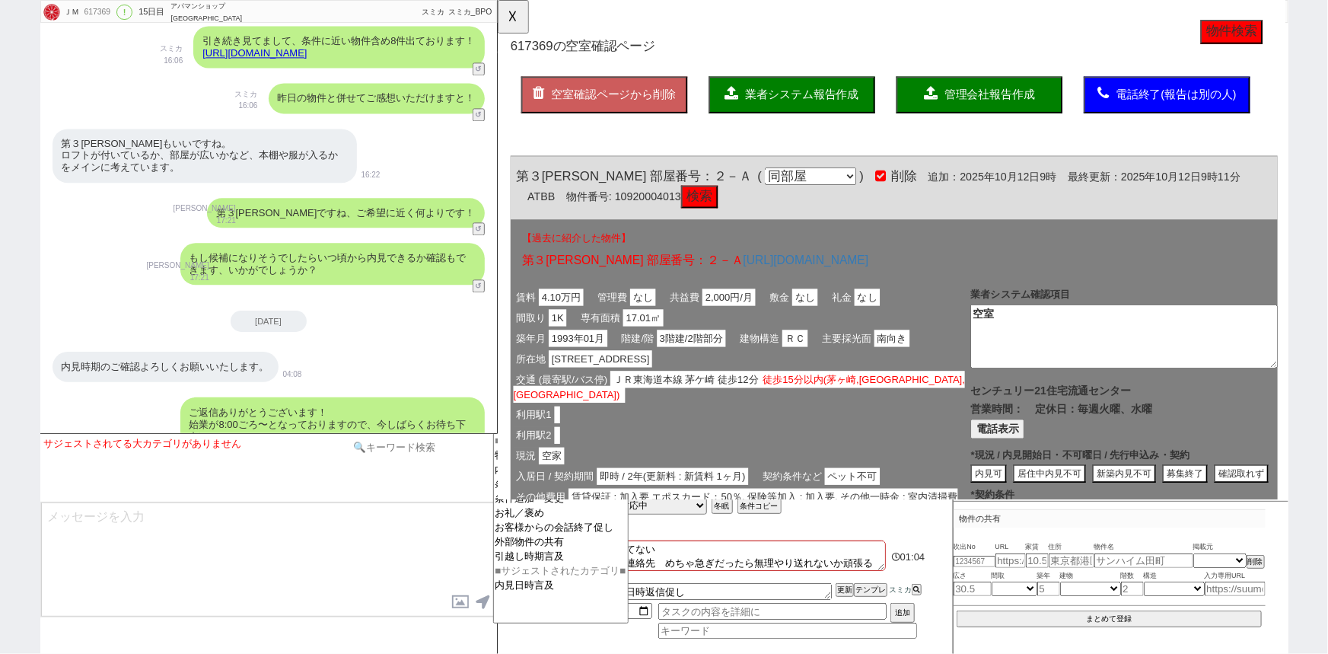
click at [430, 445] on input at bounding box center [421, 447] width 144 height 19
type input "報告"
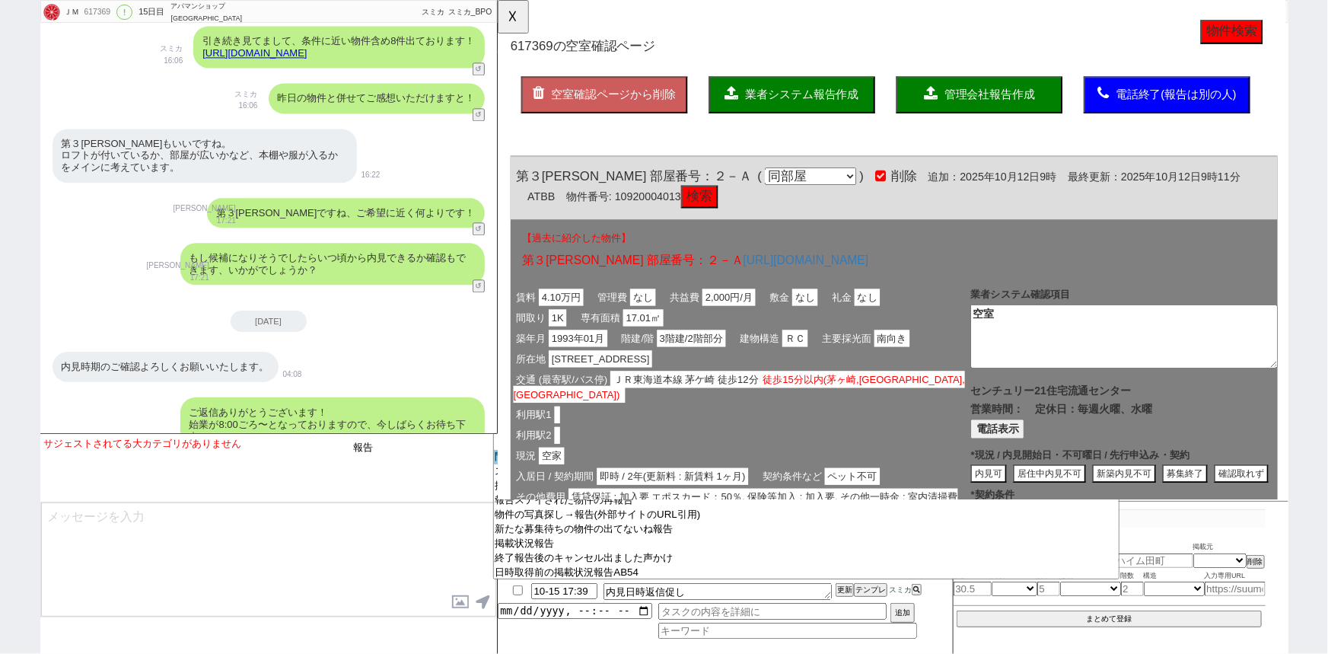
scroll to position [105, 0]
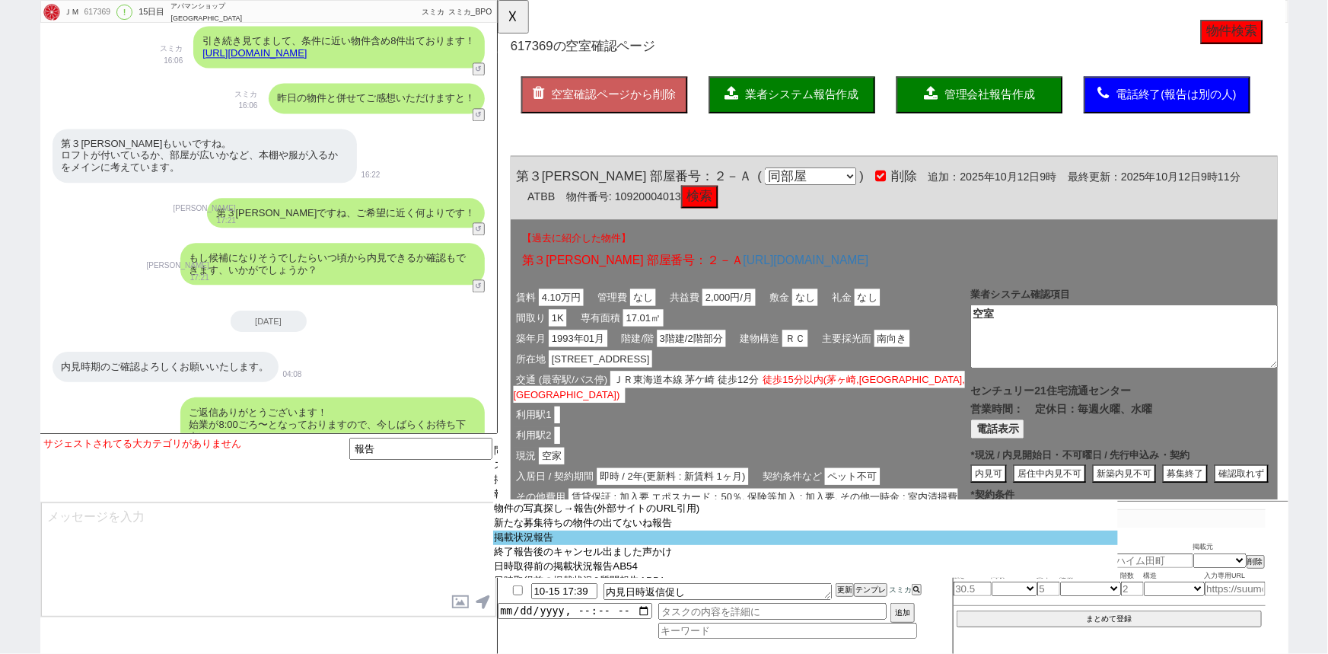
click at [578, 545] on option "掲載状況報告" at bounding box center [805, 537] width 625 height 14
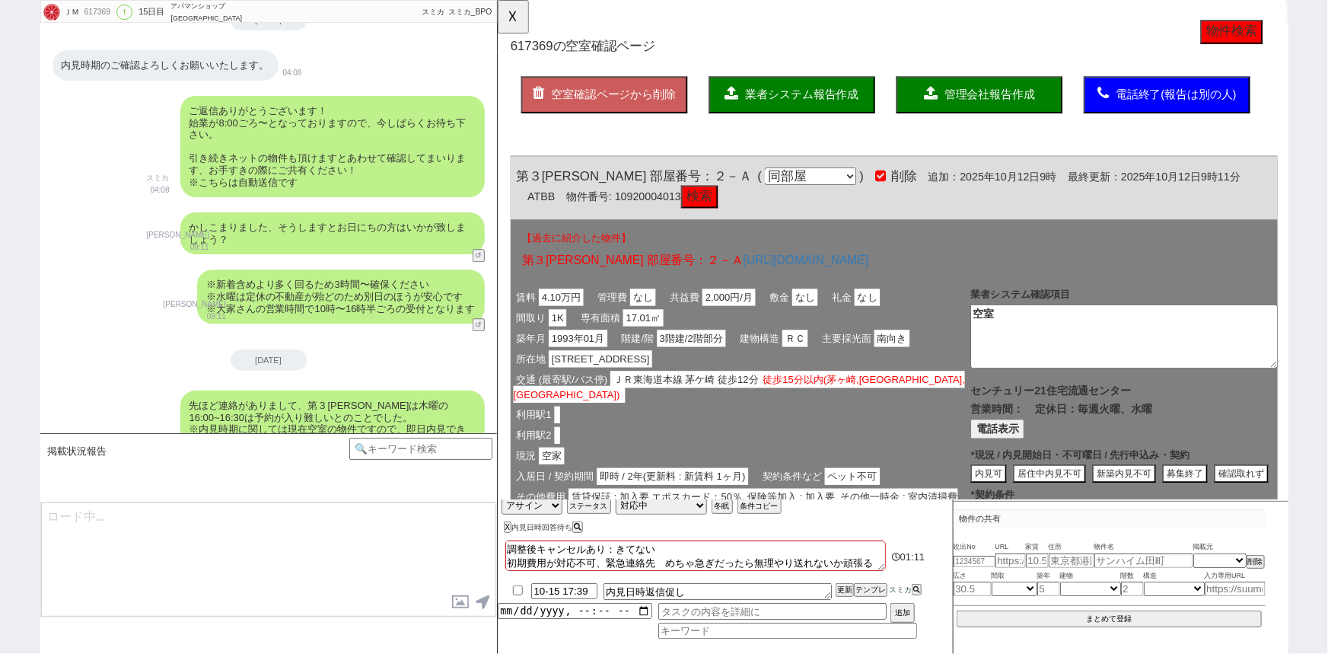
scroll to position [8106, 0]
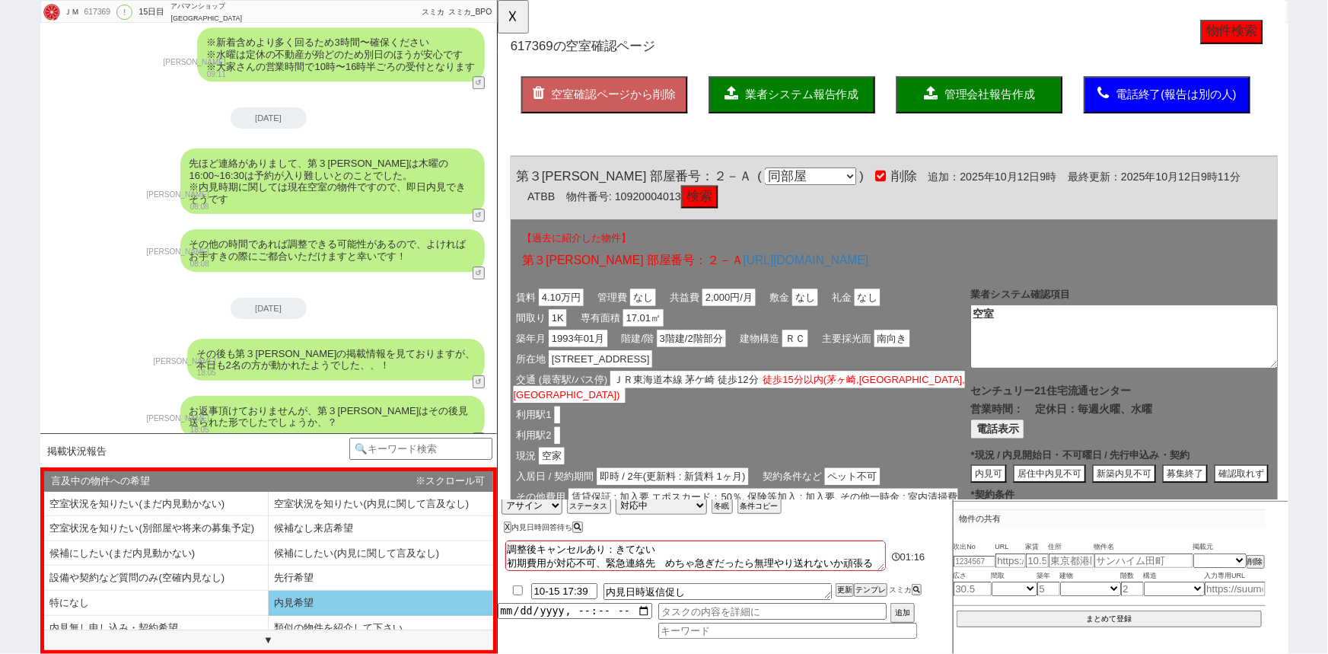
click at [320, 597] on li "内見希望" at bounding box center [381, 603] width 225 height 25
select select "内見希望"
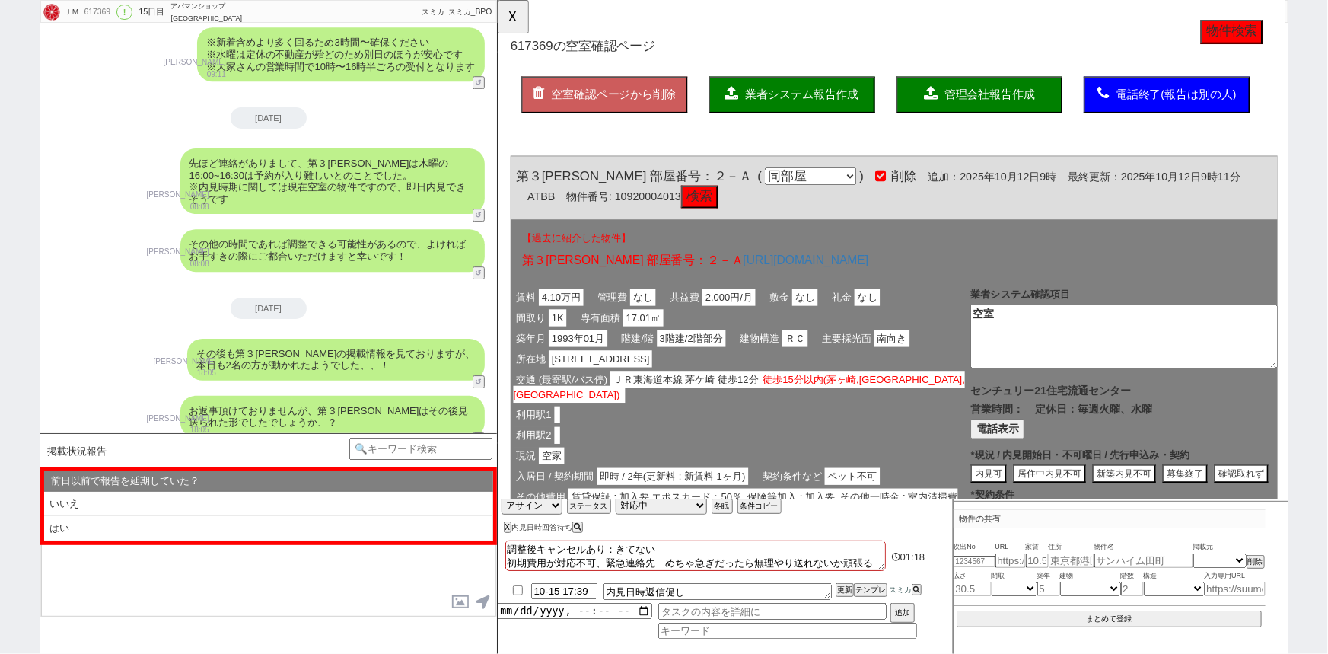
click at [202, 533] on li "はい" at bounding box center [268, 528] width 449 height 25
select select "内見希望"
select select "はい"
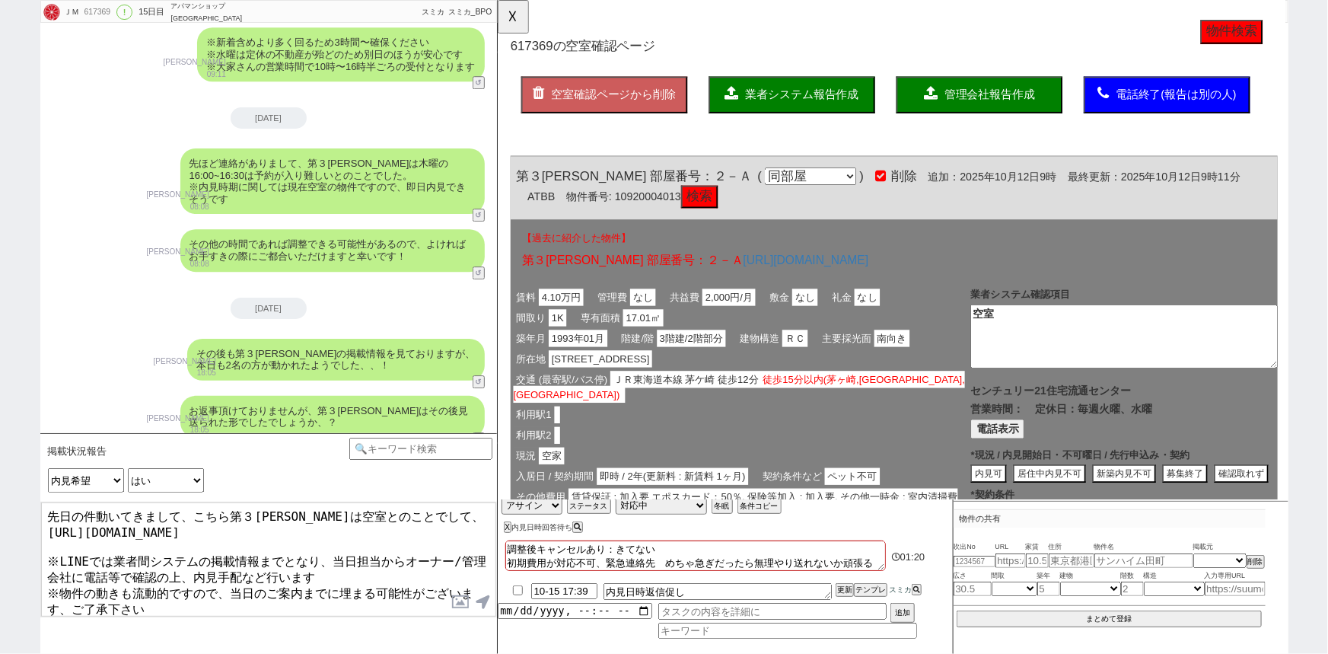
scroll to position [5, 0]
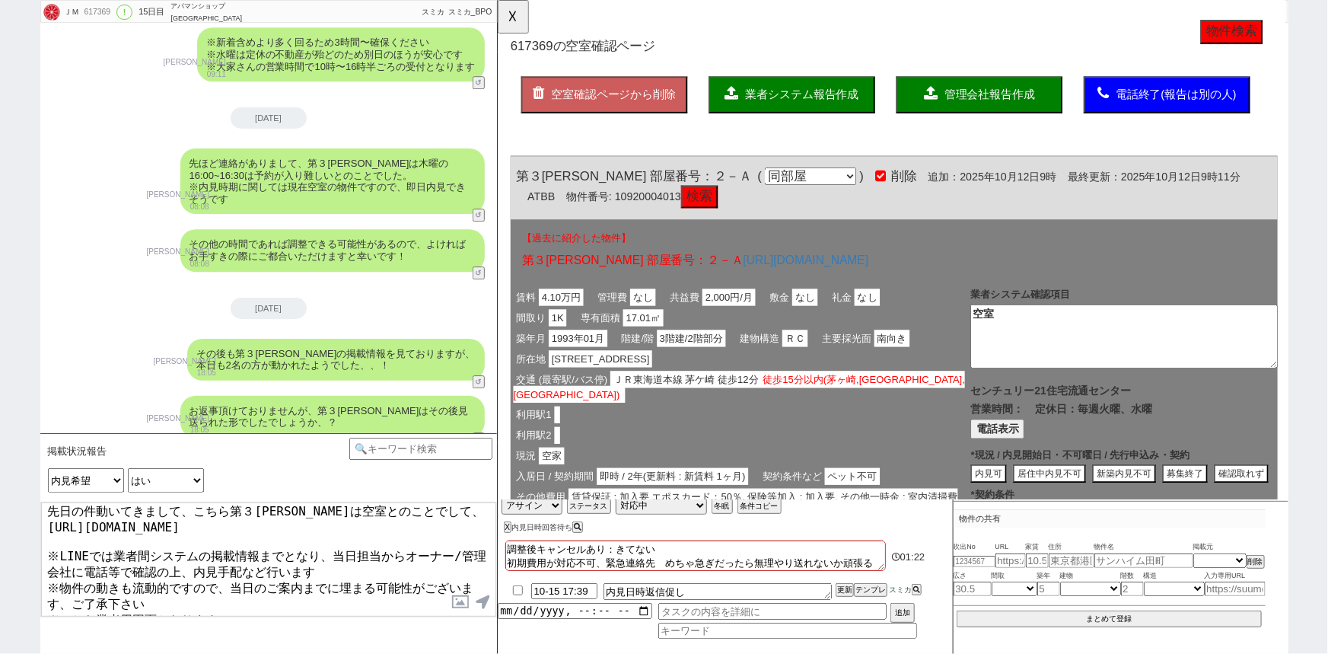
drag, startPoint x: 328, startPoint y: 608, endPoint x: 0, endPoint y: 675, distance: 334.8
click at [0, 653] on html "ＪＭ 617369 ! 0 15日目 アパマンショップ茅ヶ崎店 冬眠中 自社客 スミカ スミカ_BPO チャット全表示 2025-10-01 新しくフォローさ…" at bounding box center [664, 327] width 1328 height 654
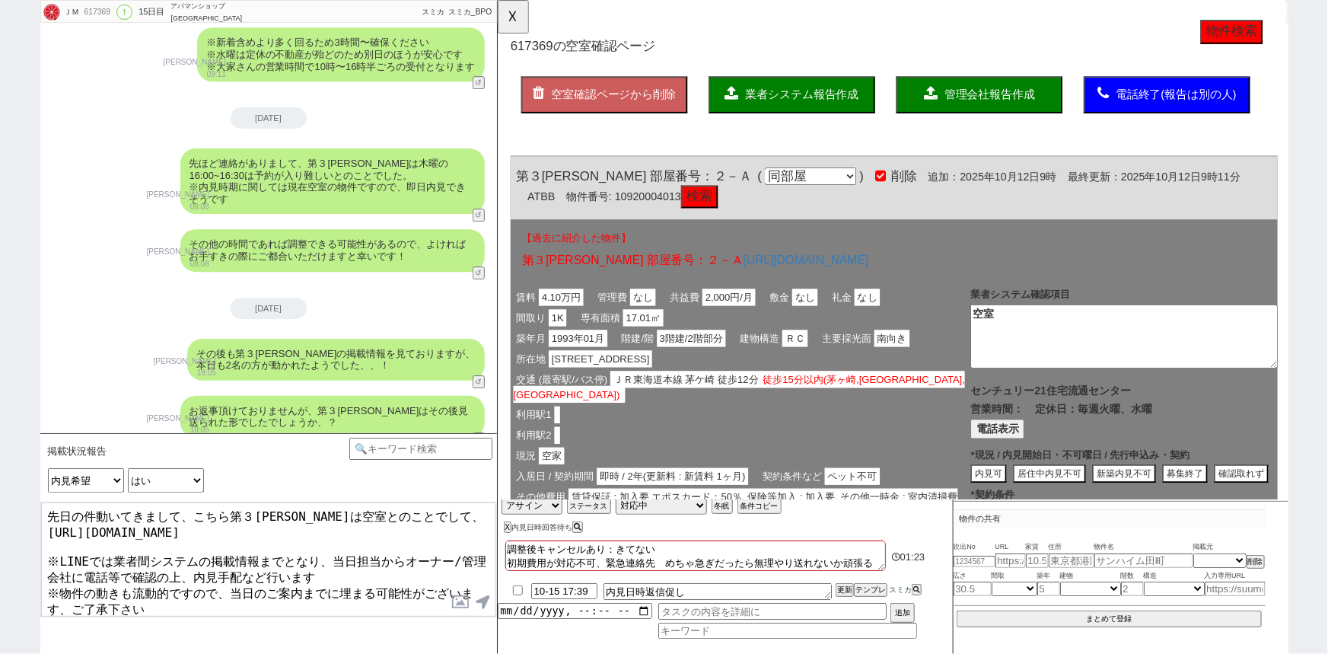
type textarea "先日の件動いてきまして、こちら第３山田ハイツは空室とのことでして、 https://tools.sumika.live/pages/giby67r ※LINE…"
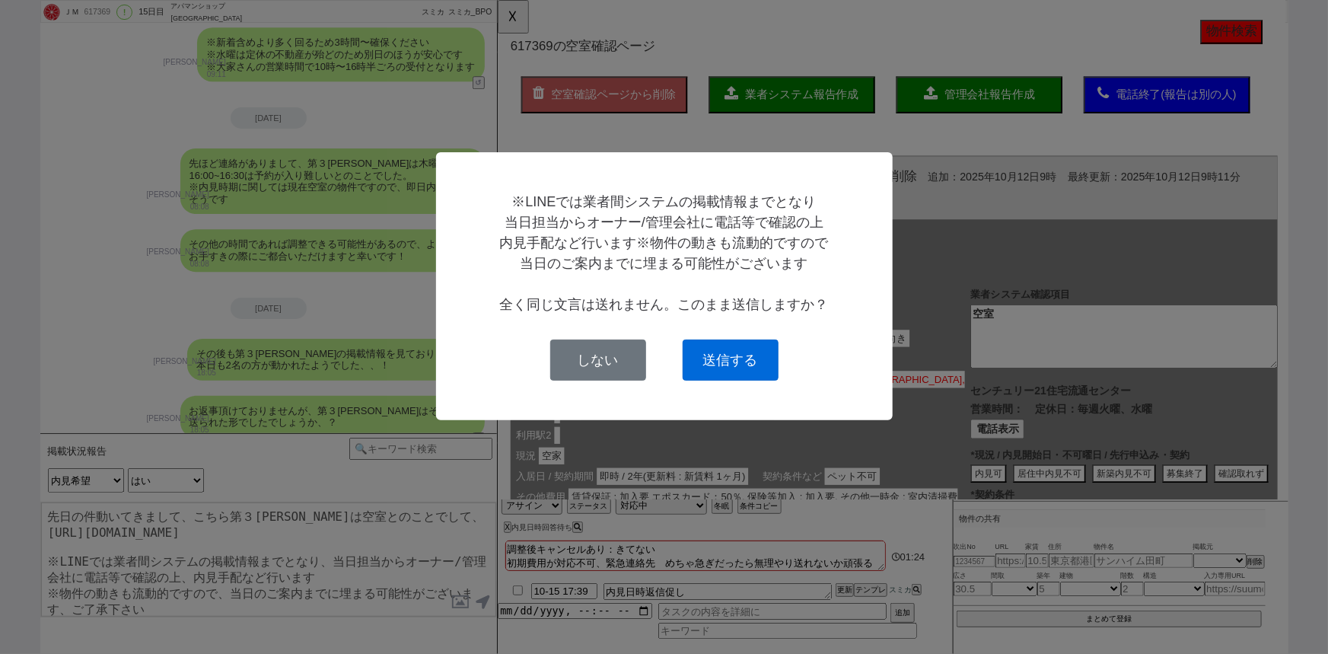
click at [737, 371] on button "送信する" at bounding box center [731, 359] width 96 height 41
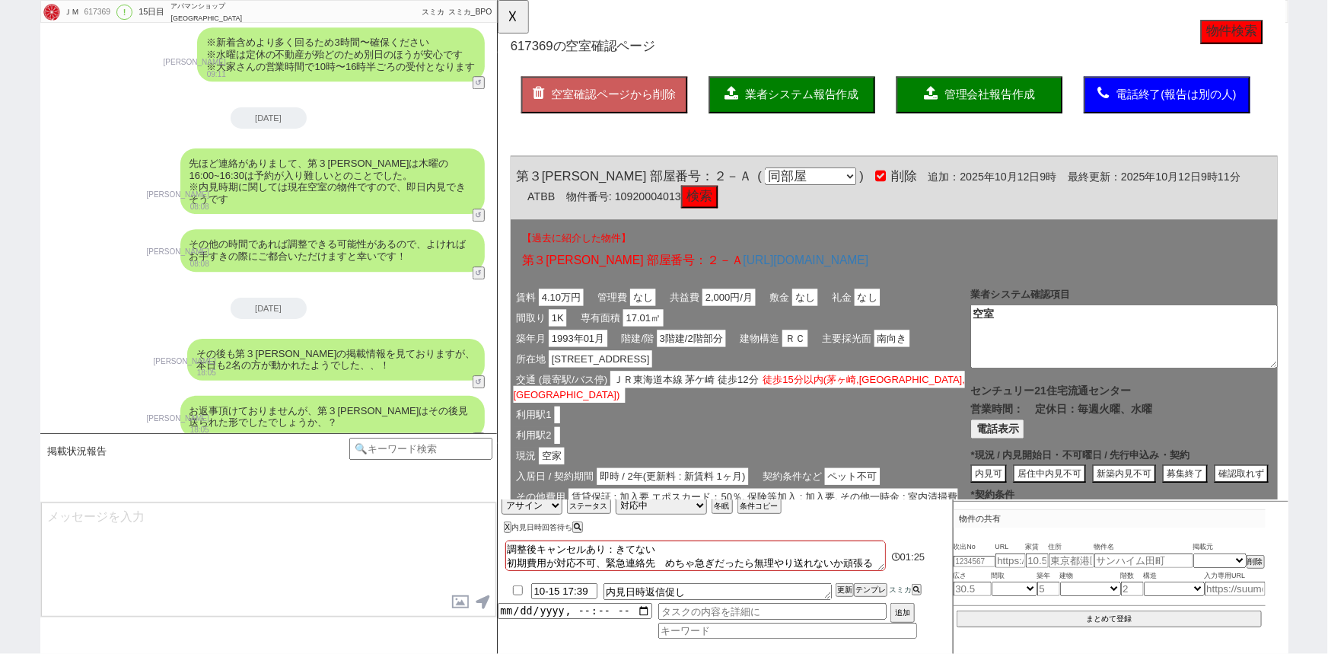
scroll to position [8310, 0]
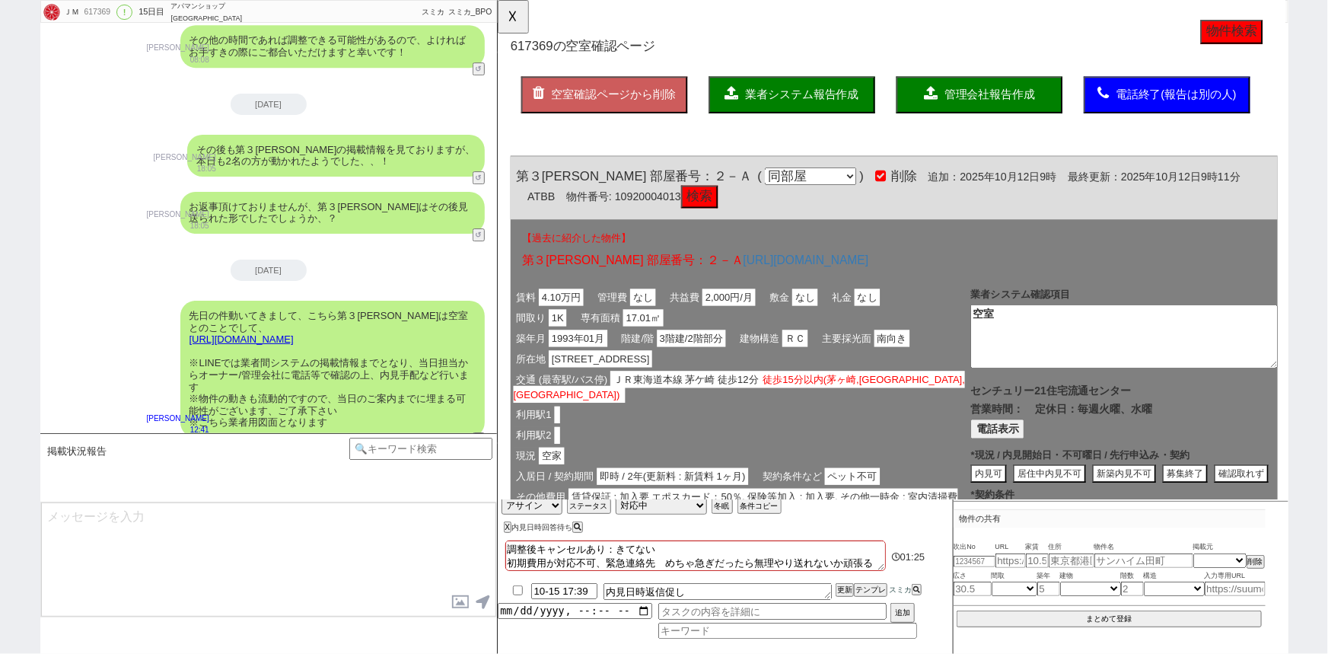
type textarea "内見予約に動ければと思います、改めてご都合つかれる日時などお早めにいただけますと幸いです！"
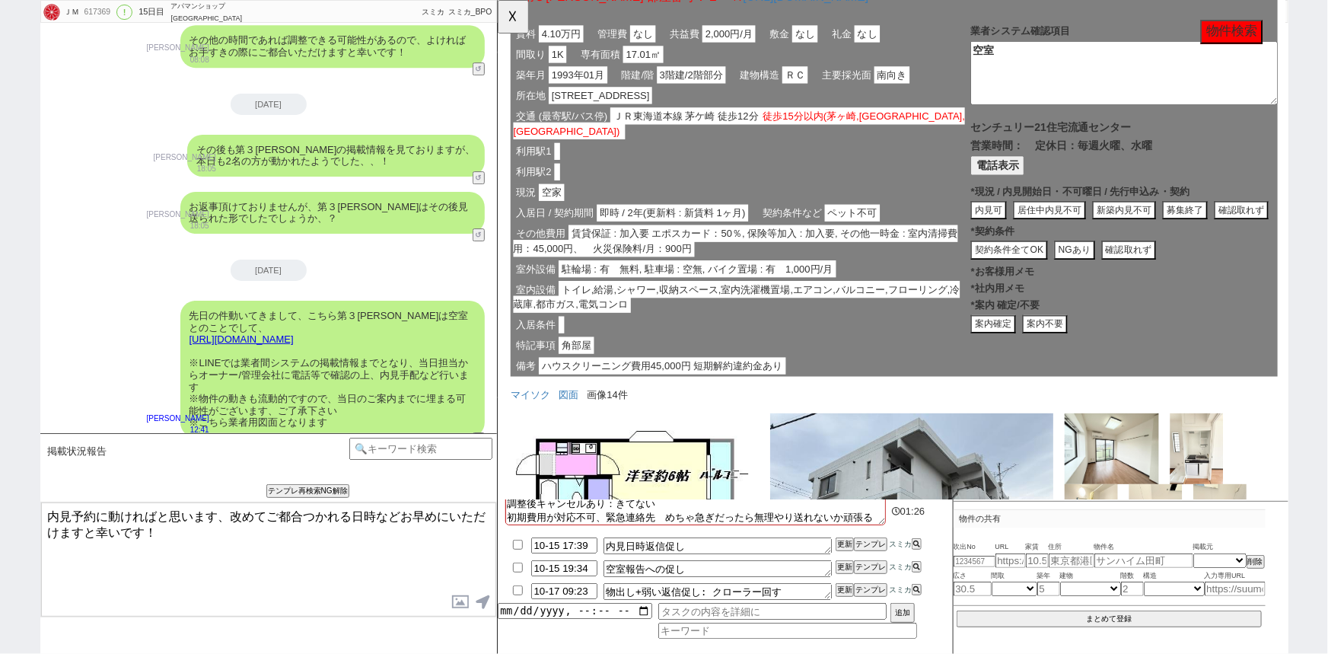
scroll to position [284, 0]
click at [540, 418] on link "マイソク" at bounding box center [532, 424] width 43 height 12
click at [457, 602] on label at bounding box center [461, 602] width 24 height 28
click at [0, 0] on input "file" at bounding box center [0, 0] width 0 height 0
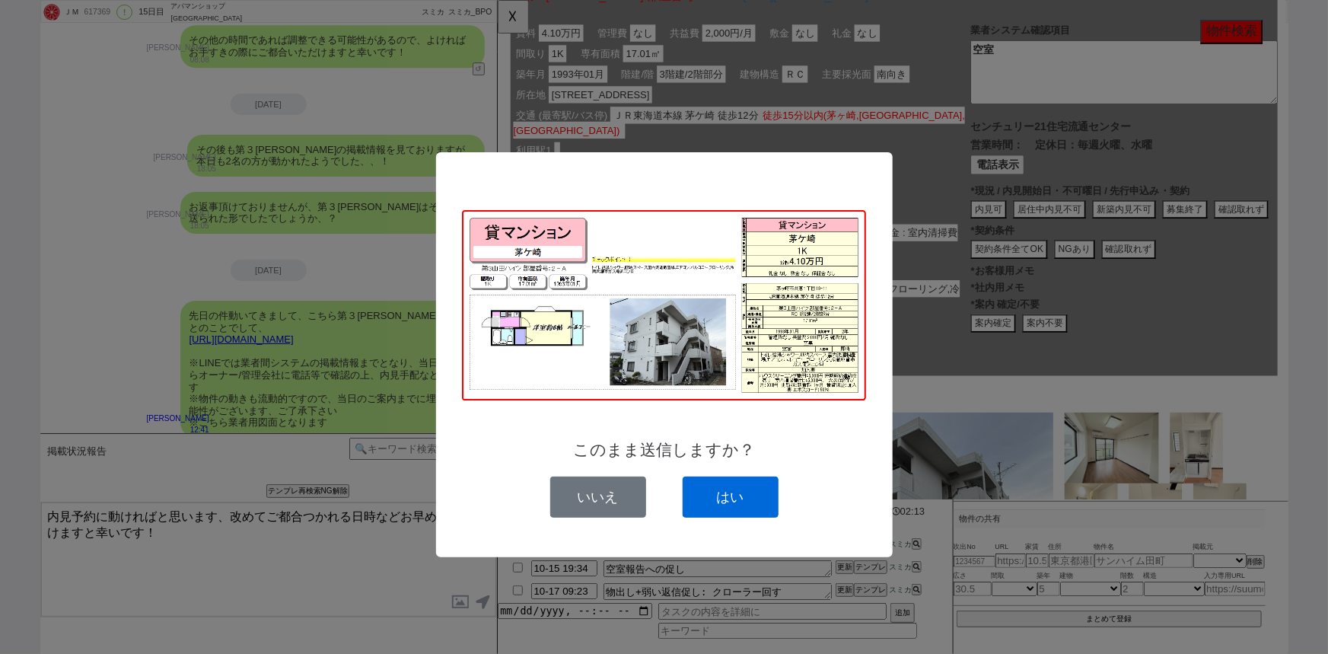
click at [750, 490] on button "はい" at bounding box center [731, 496] width 96 height 41
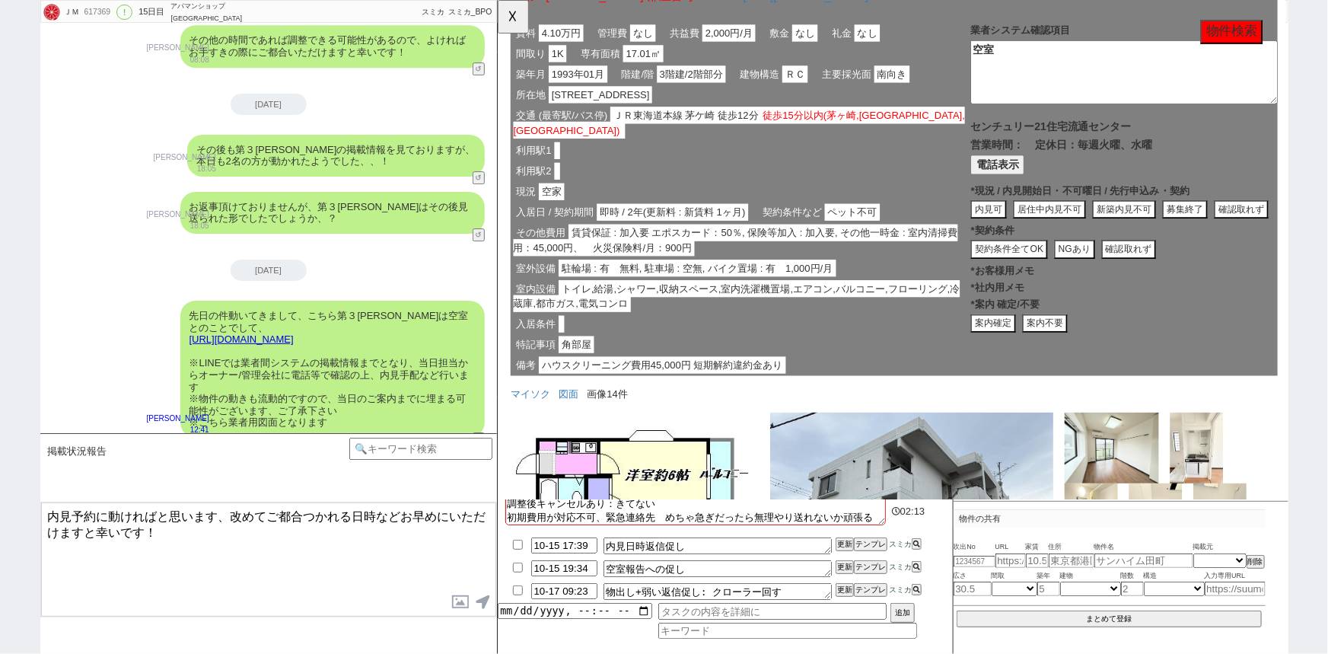
scroll to position [8432, 0]
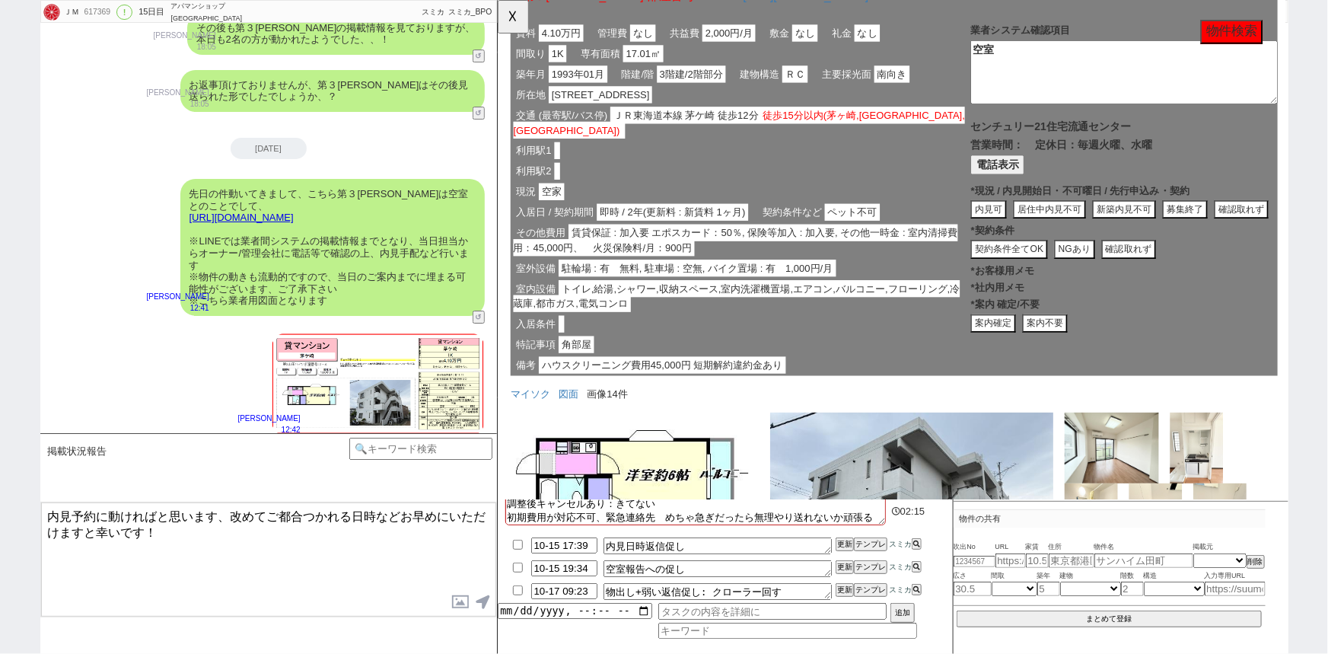
click at [212, 543] on textarea "内見予約に動ければと思います、改めてご都合つかれる日時などお早めにいただけますと幸いです！" at bounding box center [268, 559] width 455 height 114
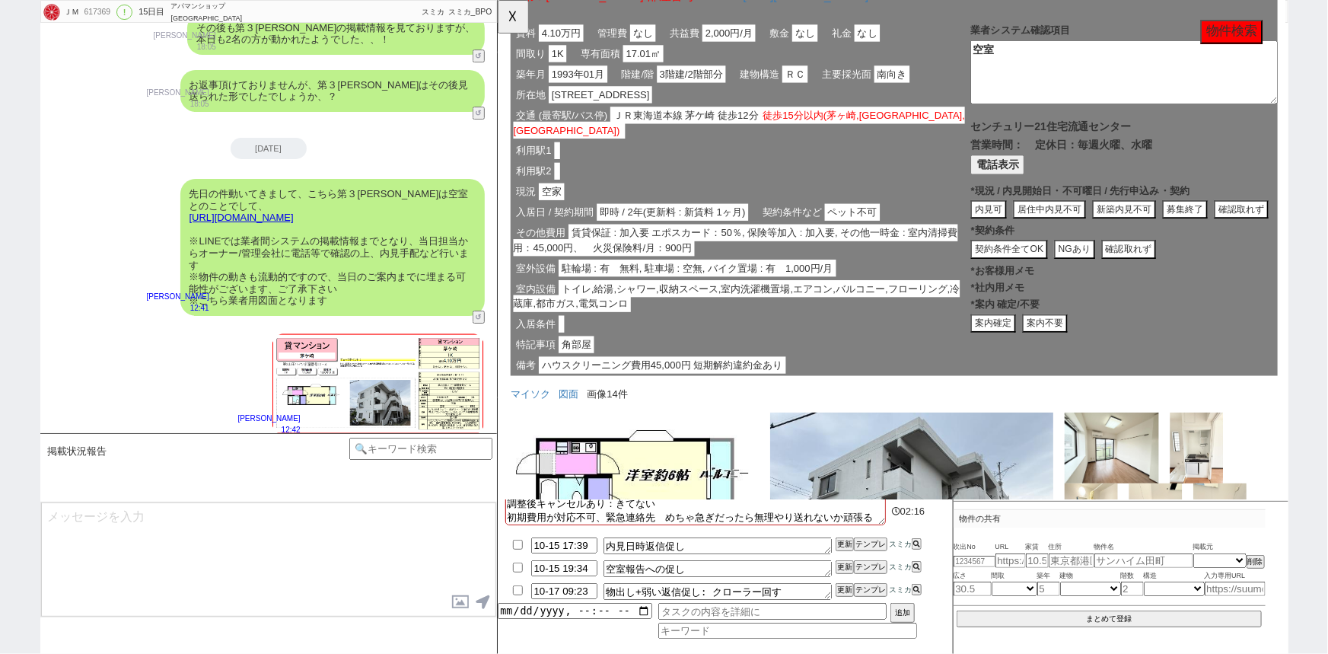
scroll to position [8489, 0]
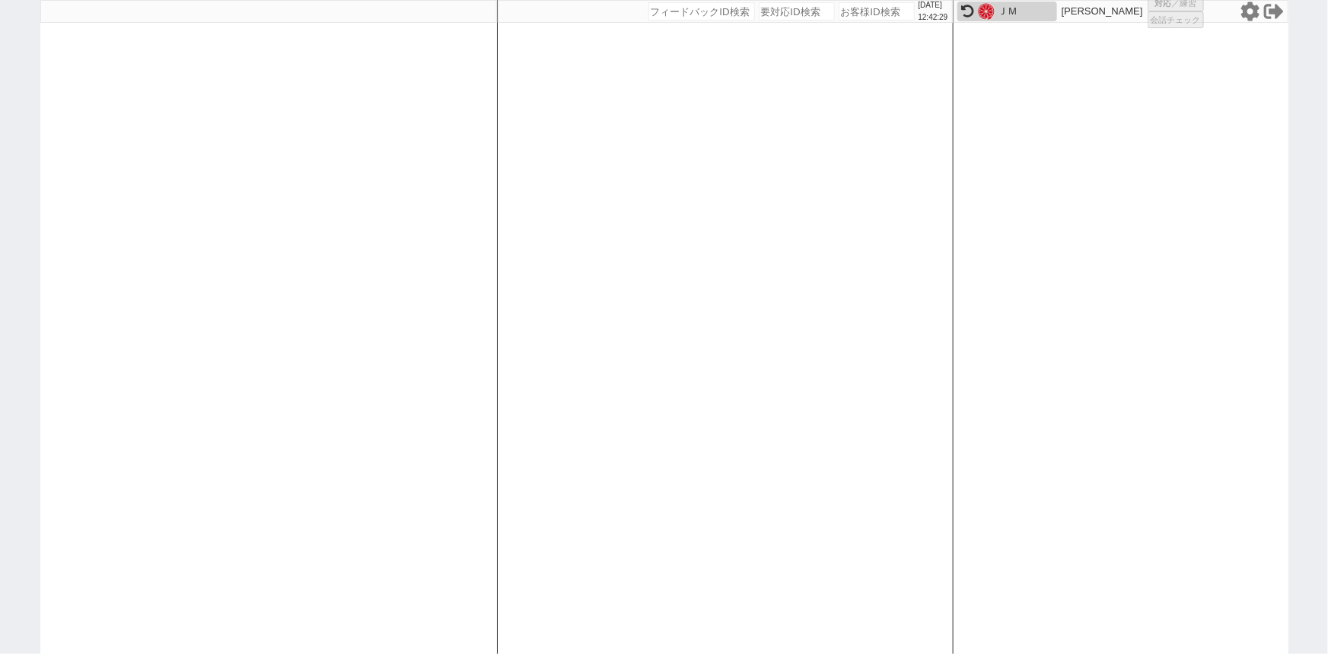
select select "1"
select select "2"
select select
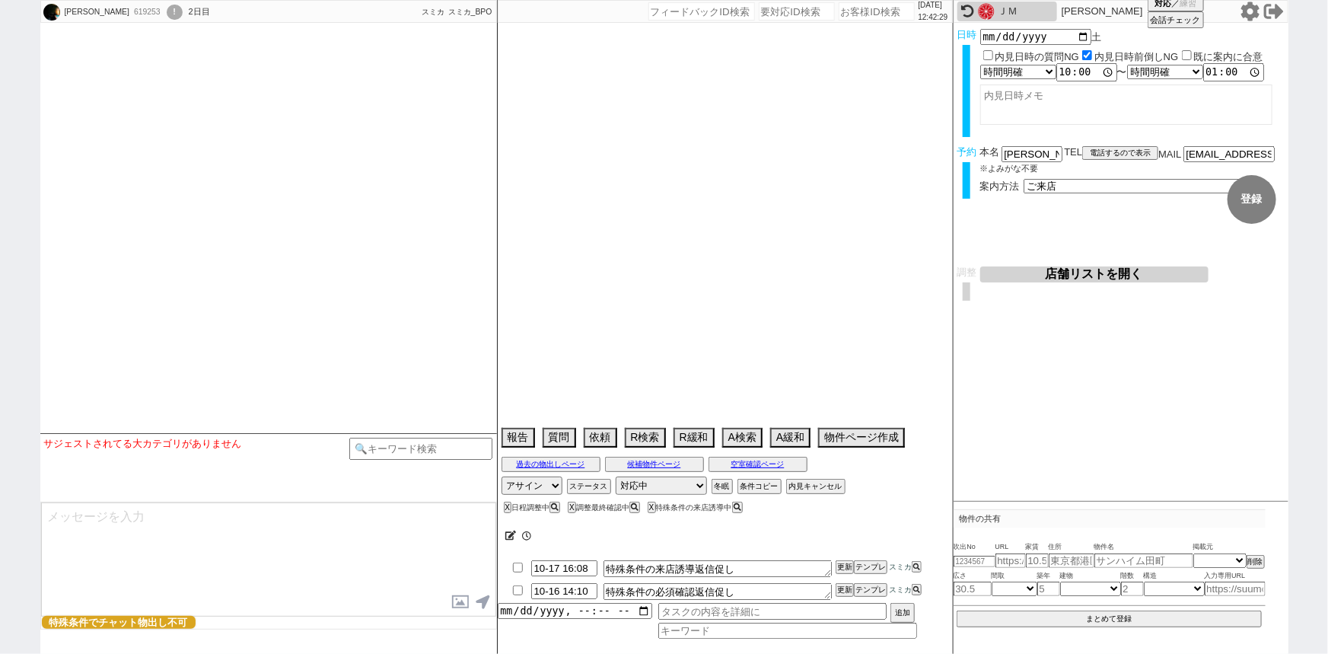
select select "15"
select select "0"
select select "14"
select select "1292"
select select "53"
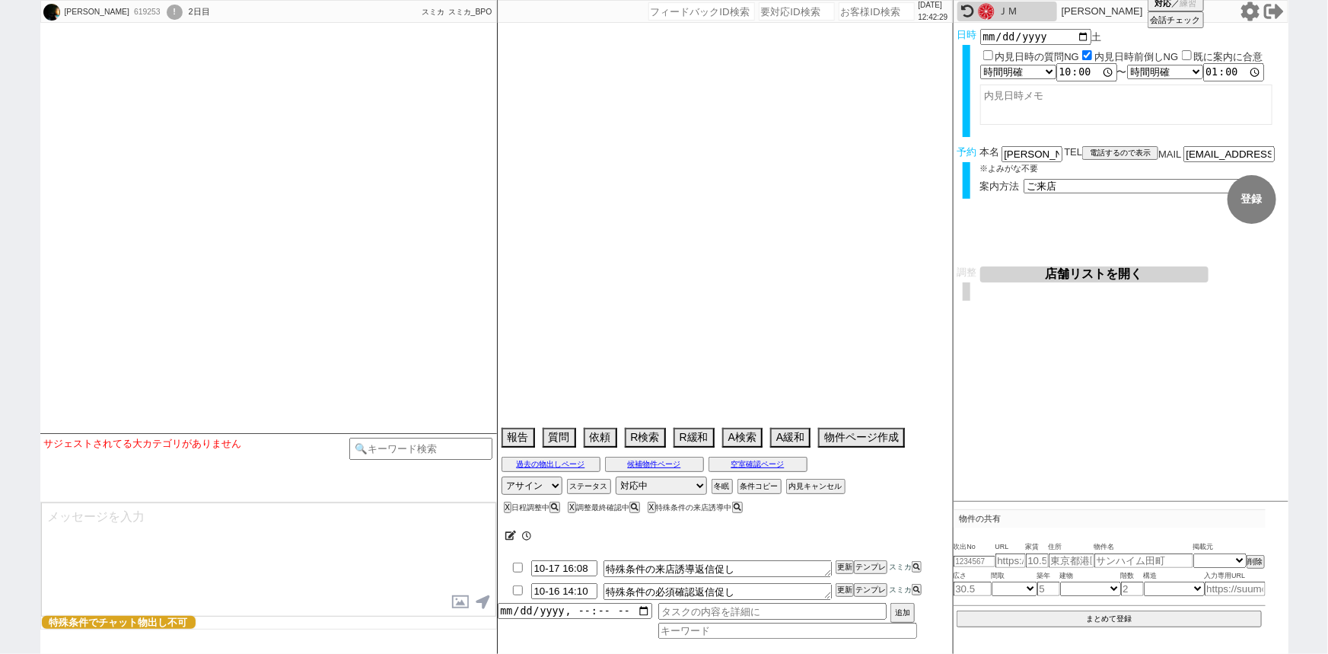
select select "1343"
select select "129"
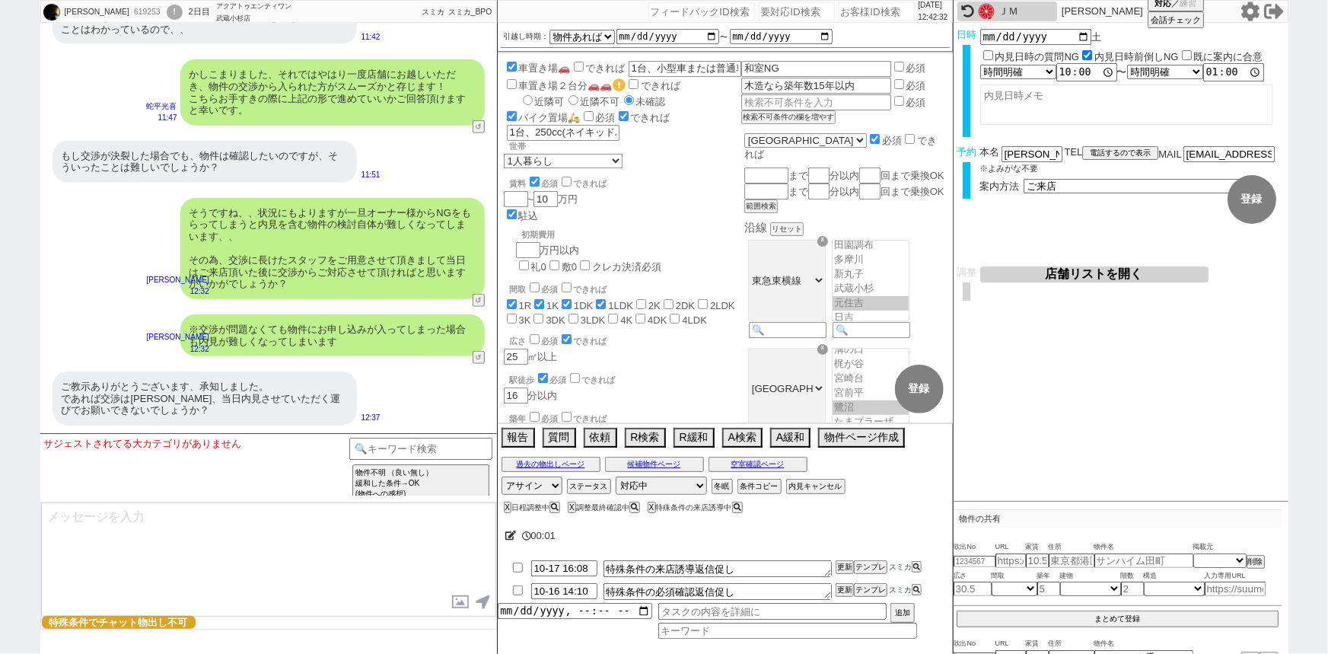
scroll to position [134, 0]
click at [849, 9] on input "number" at bounding box center [877, 11] width 76 height 18
paste input "617874"
type input "617874"
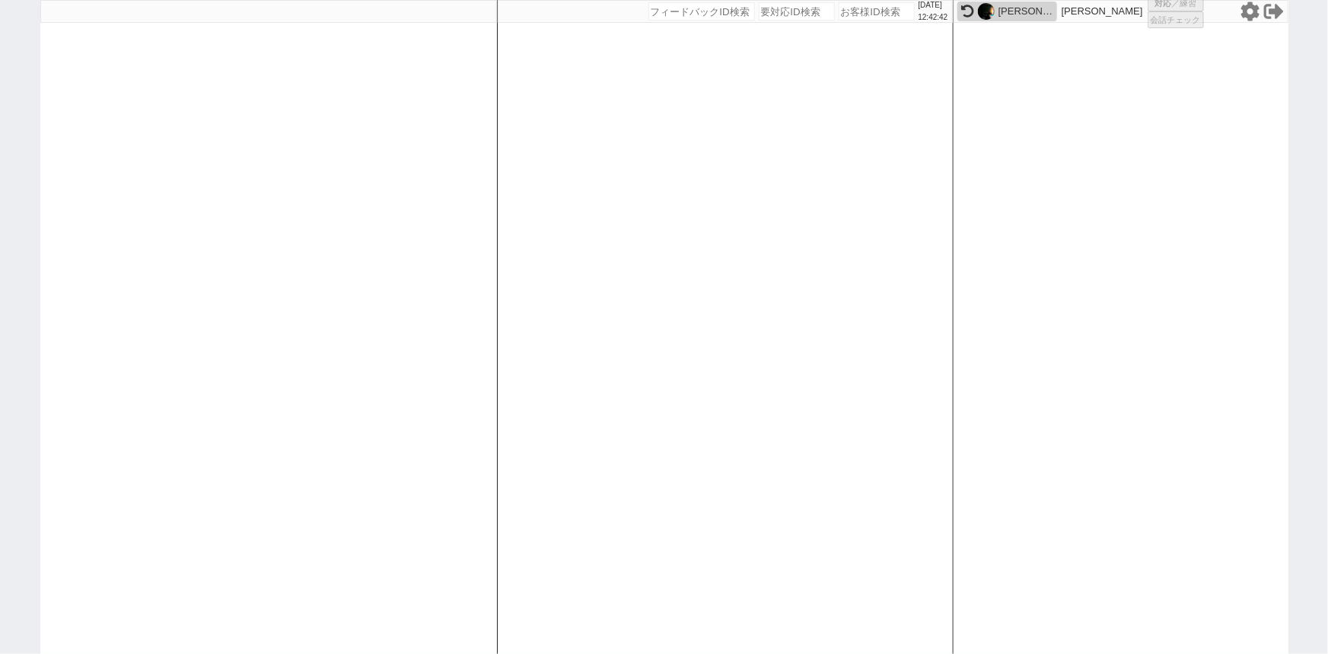
select select
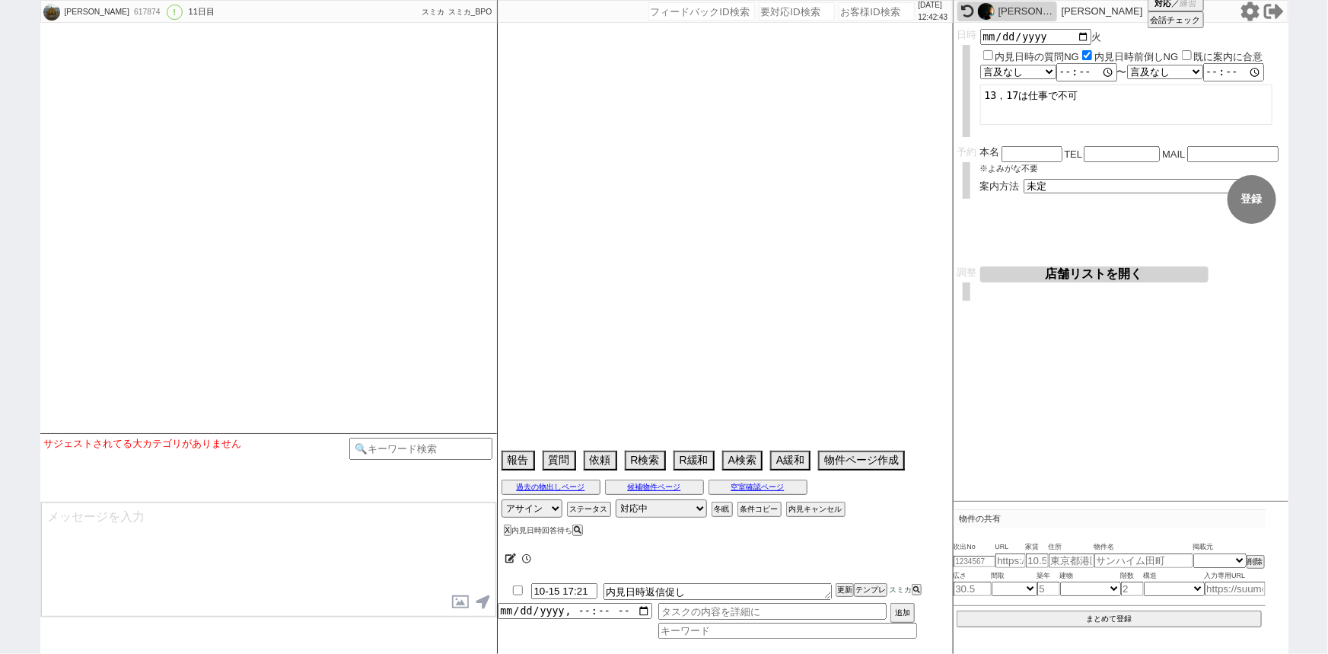
select select "15"
select select "0"
select select "44"
select select "1154"
select select "55"
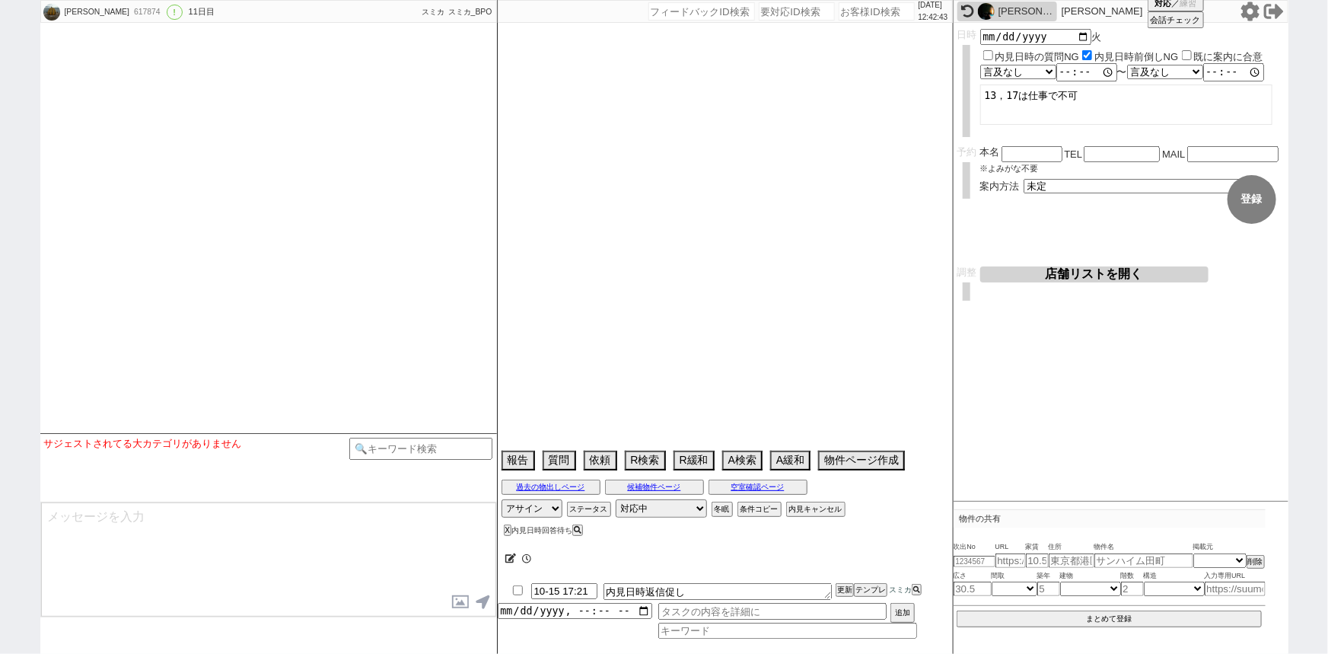
select select "1382"
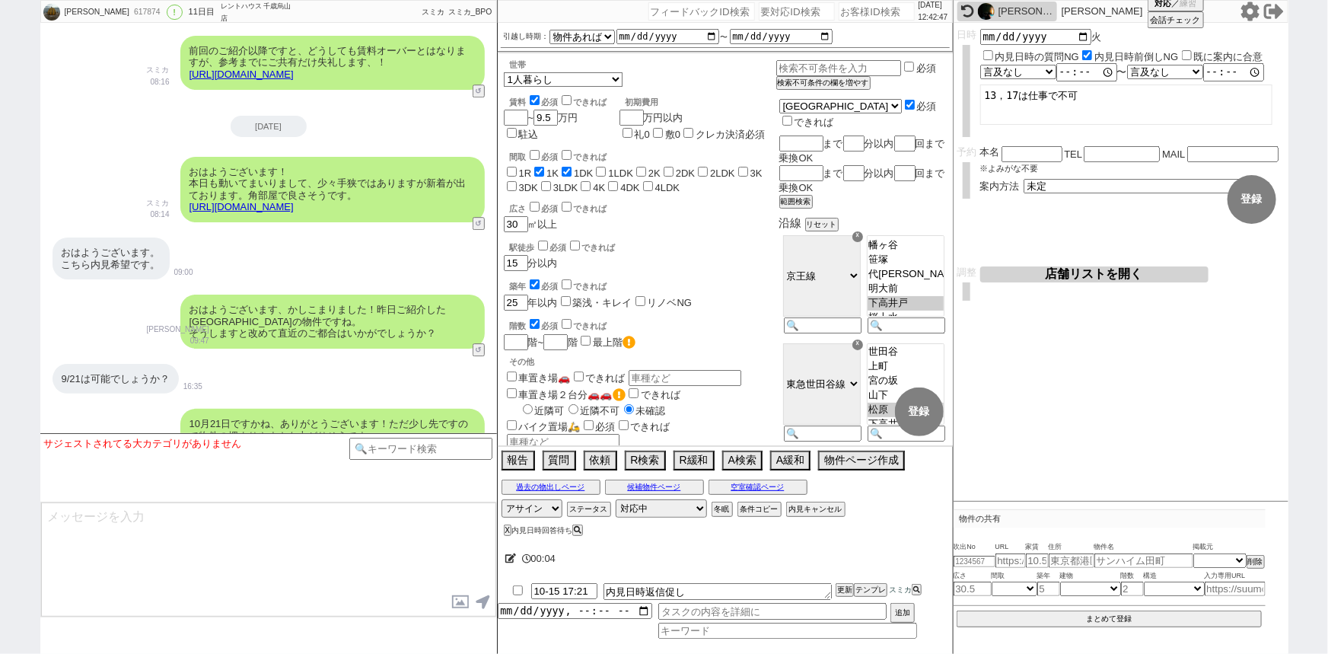
scroll to position [5132, 0]
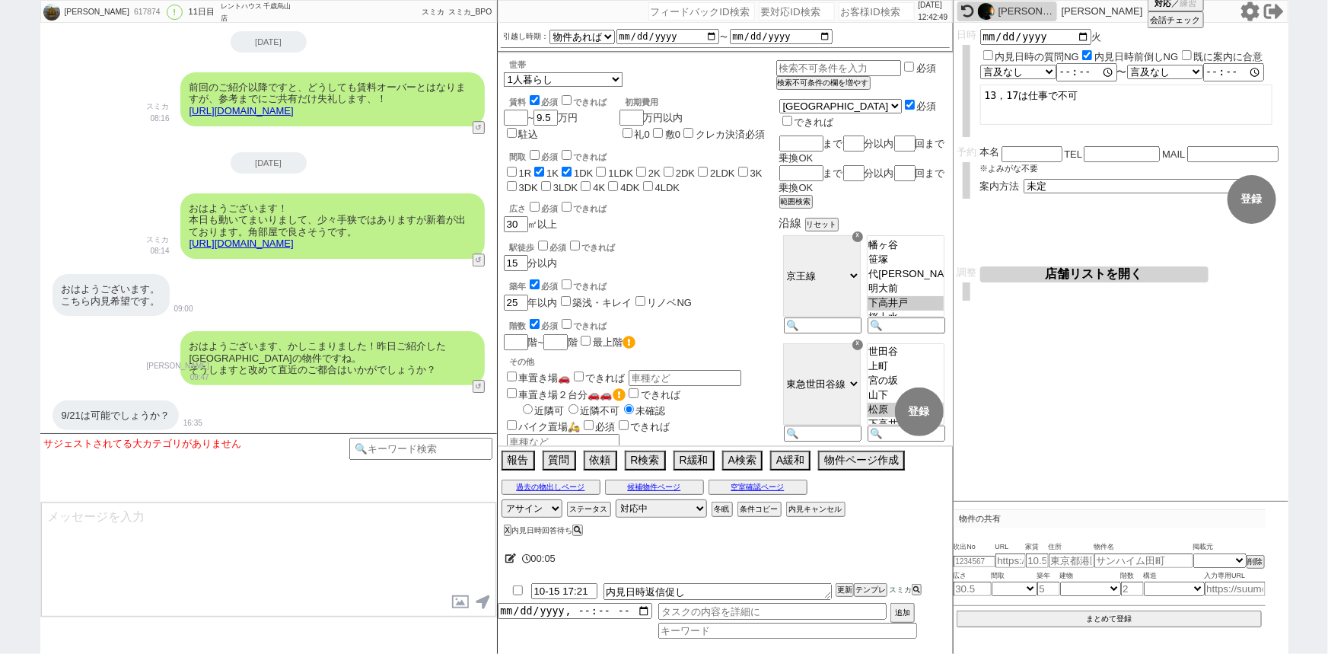
click at [294, 242] on link "https://tools.sumika.live/pages/ufu5e4k" at bounding box center [241, 242] width 104 height 11
click at [506, 30] on button "☓" at bounding box center [512, 15] width 28 height 30
click at [755, 489] on button "空室確認ページ" at bounding box center [758, 487] width 99 height 12
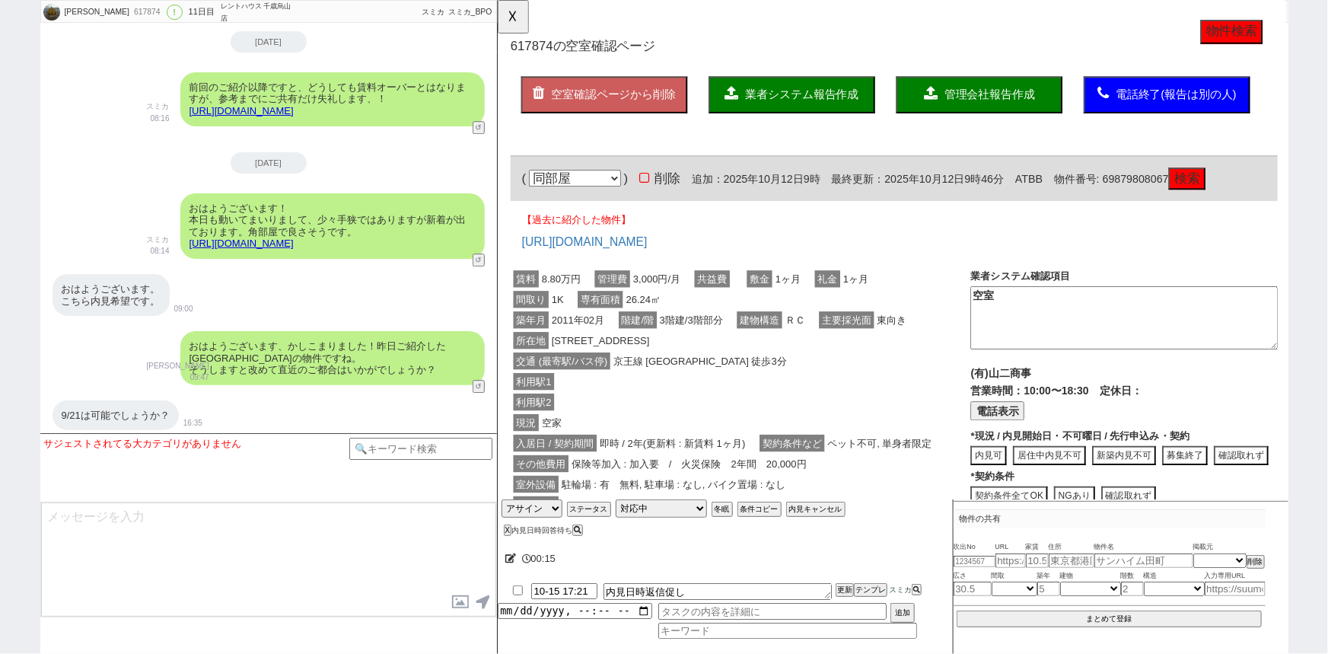
scroll to position [0, 0]
click at [1240, 189] on button "検索" at bounding box center [1238, 192] width 40 height 24
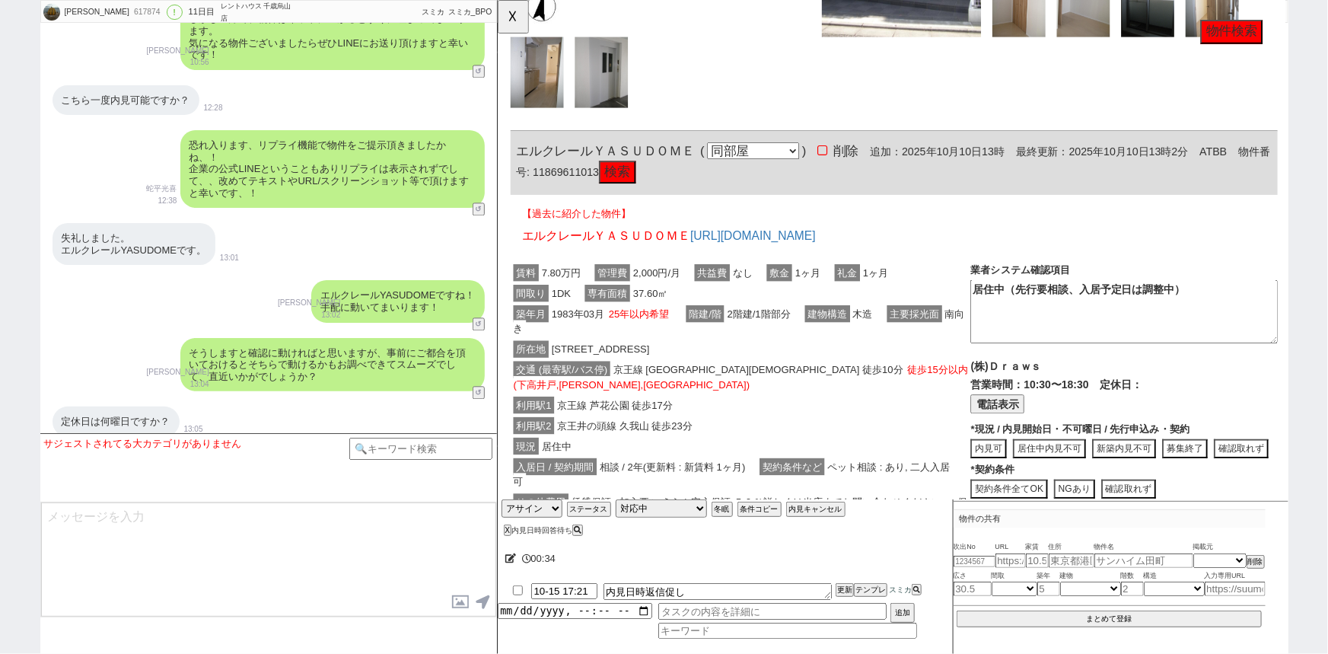
scroll to position [4571, 0]
click at [638, 183] on button "検索" at bounding box center [626, 185] width 40 height 24
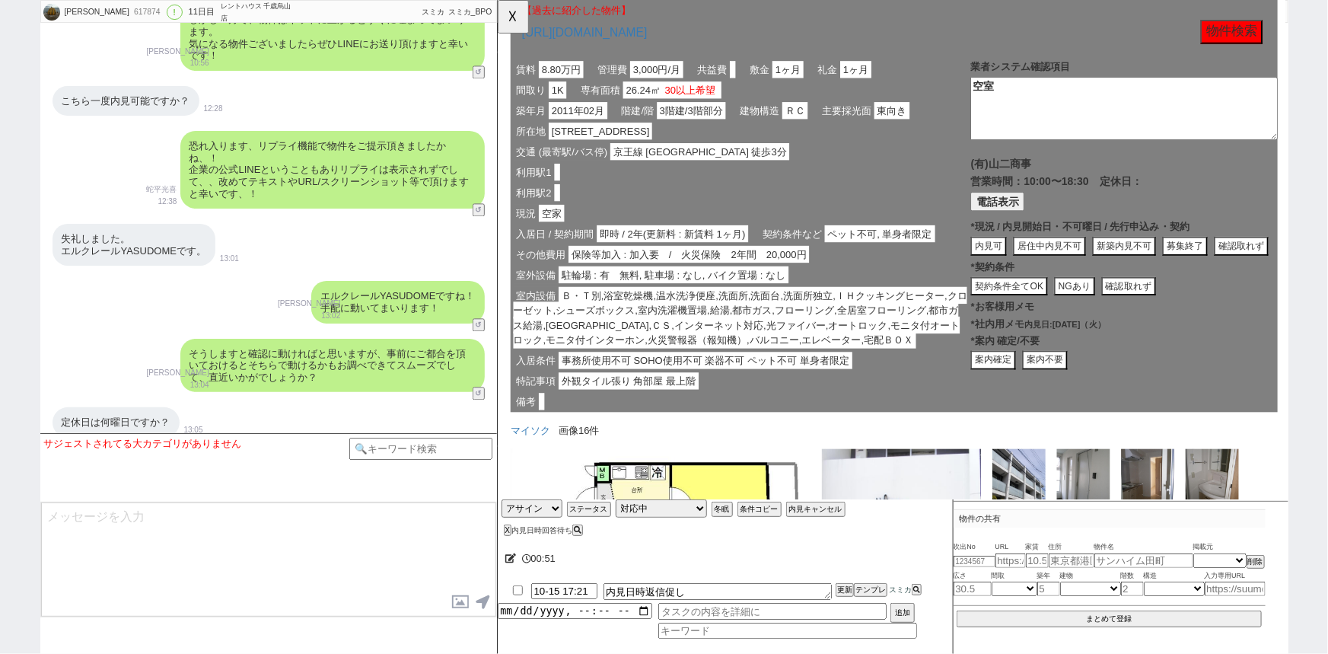
scroll to position [0, 0]
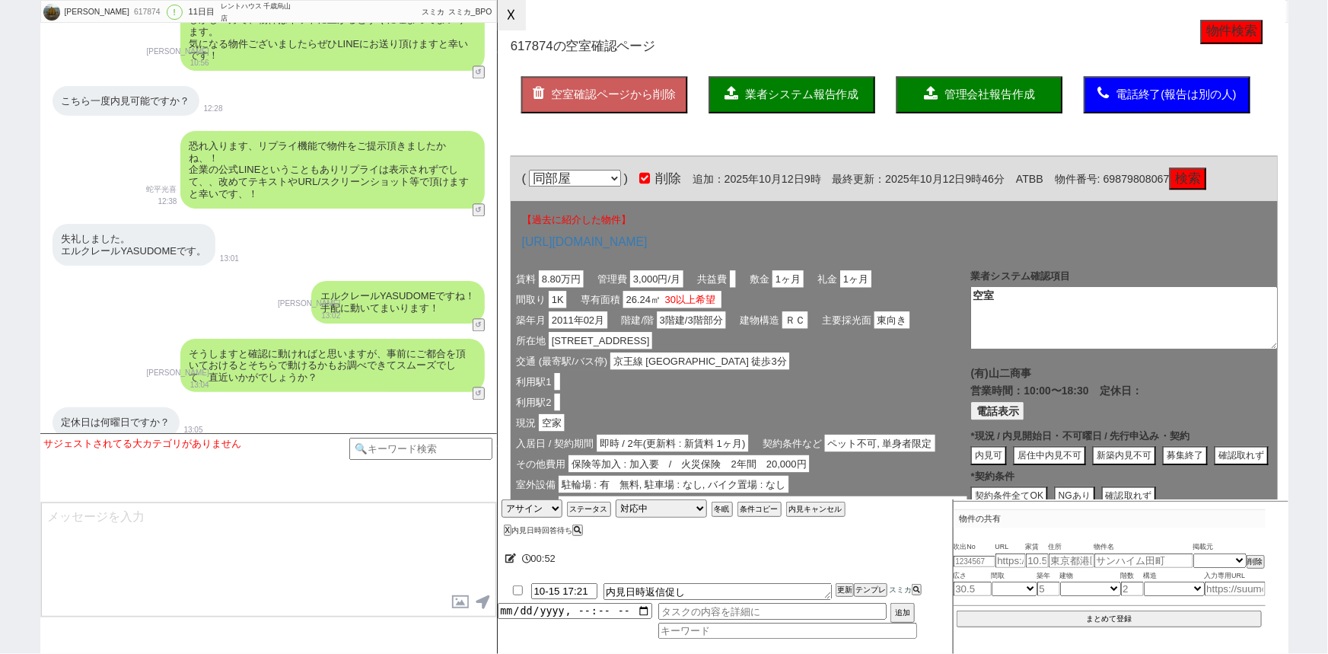
click at [509, 26] on button "☓" at bounding box center [512, 15] width 28 height 30
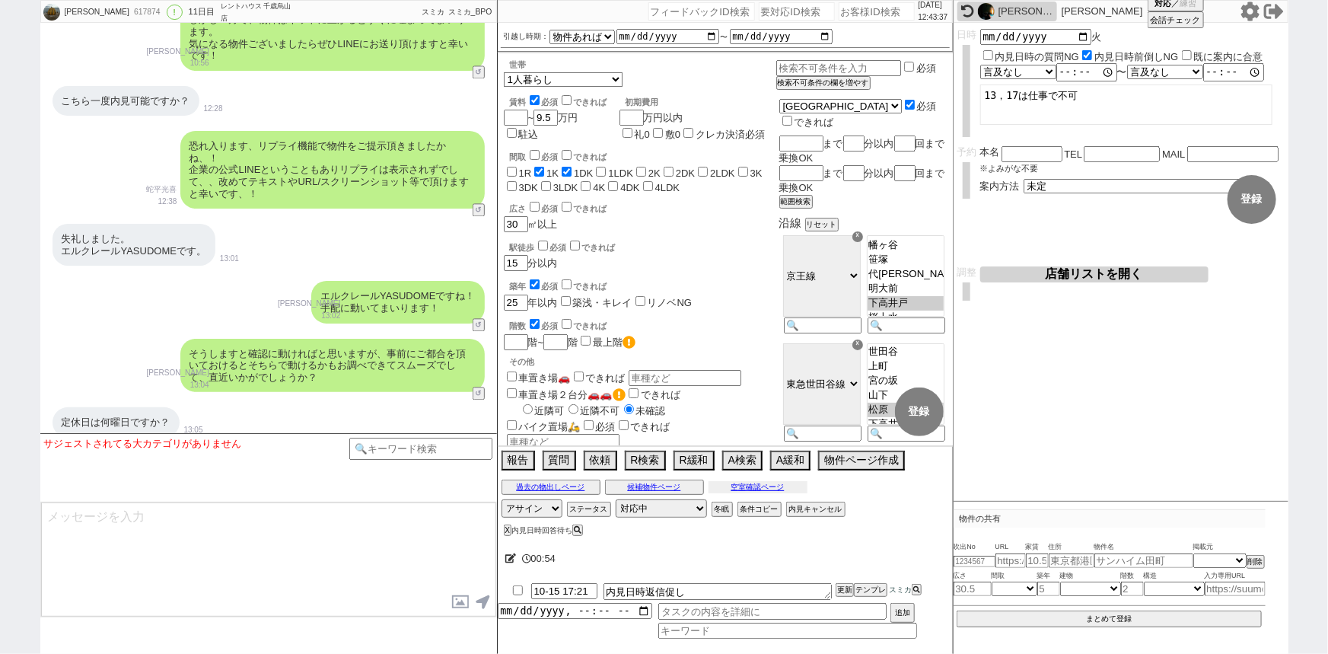
click at [776, 486] on button "空室確認ページ" at bounding box center [758, 487] width 99 height 12
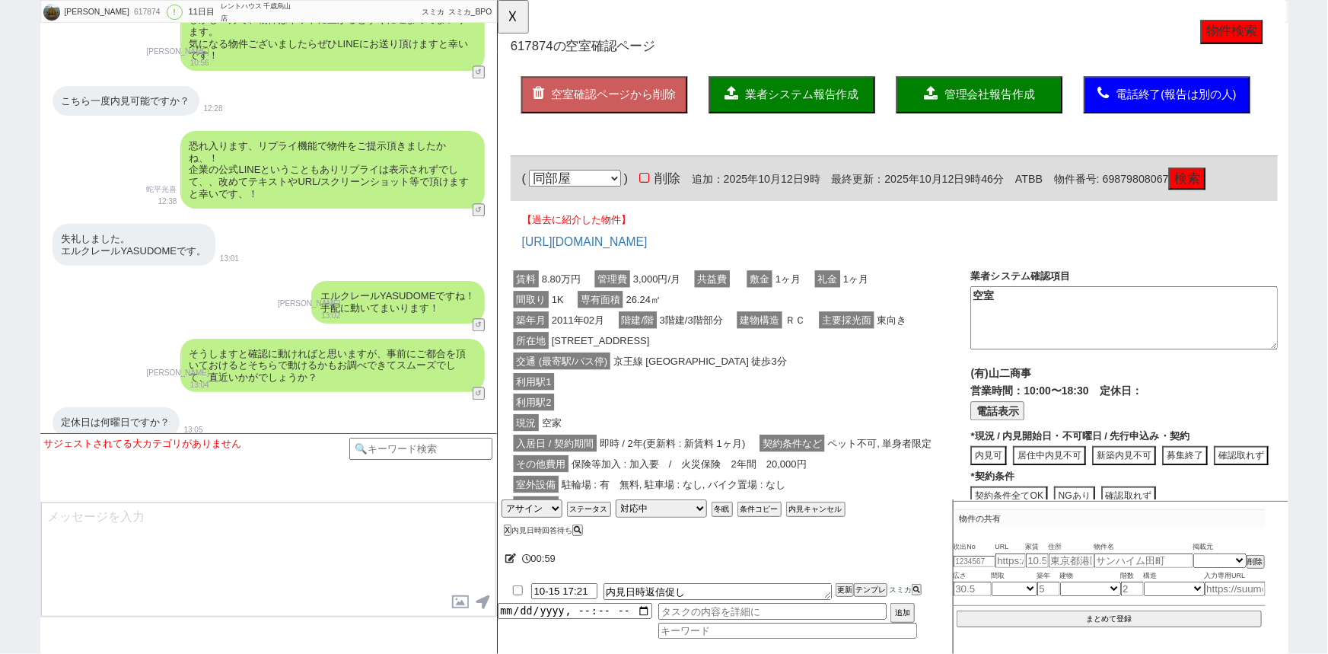
click at [1297, 24] on button "物件検索" at bounding box center [1286, 34] width 67 height 26
drag, startPoint x: 811, startPoint y: 90, endPoint x: 1059, endPoint y: 376, distance: 378.7
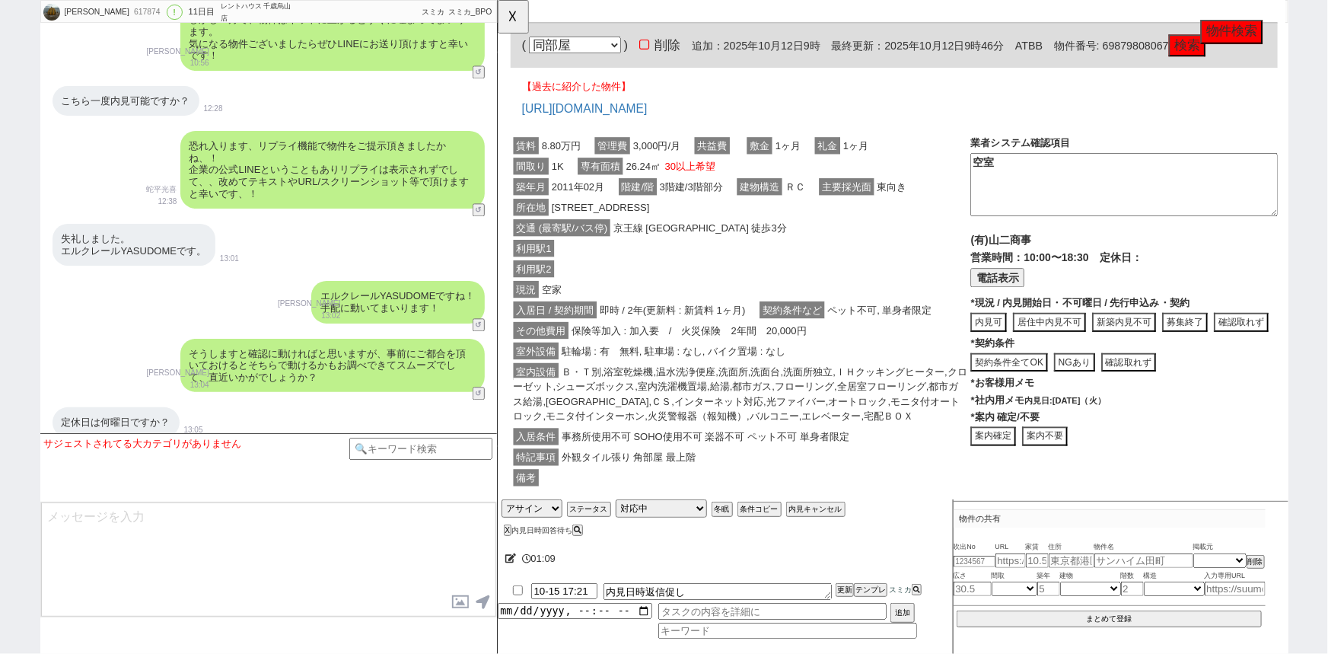
scroll to position [168, 0]
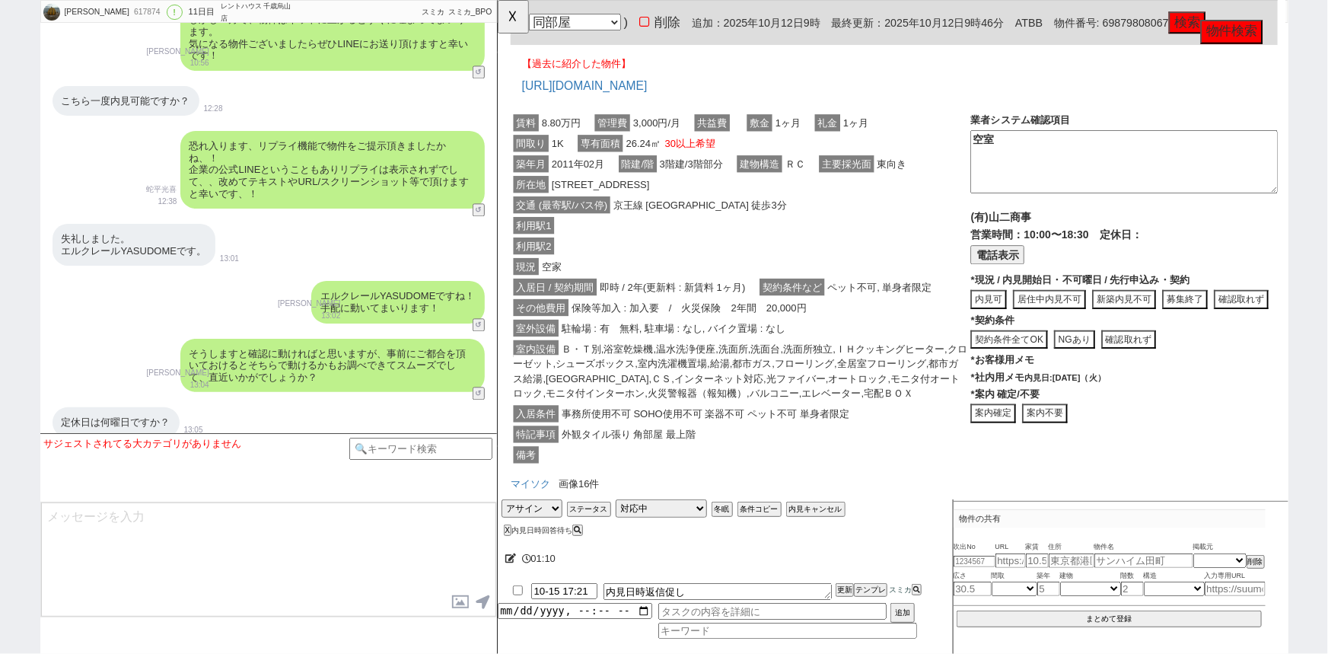
click at [1237, 317] on button "募集終了" at bounding box center [1236, 321] width 49 height 21
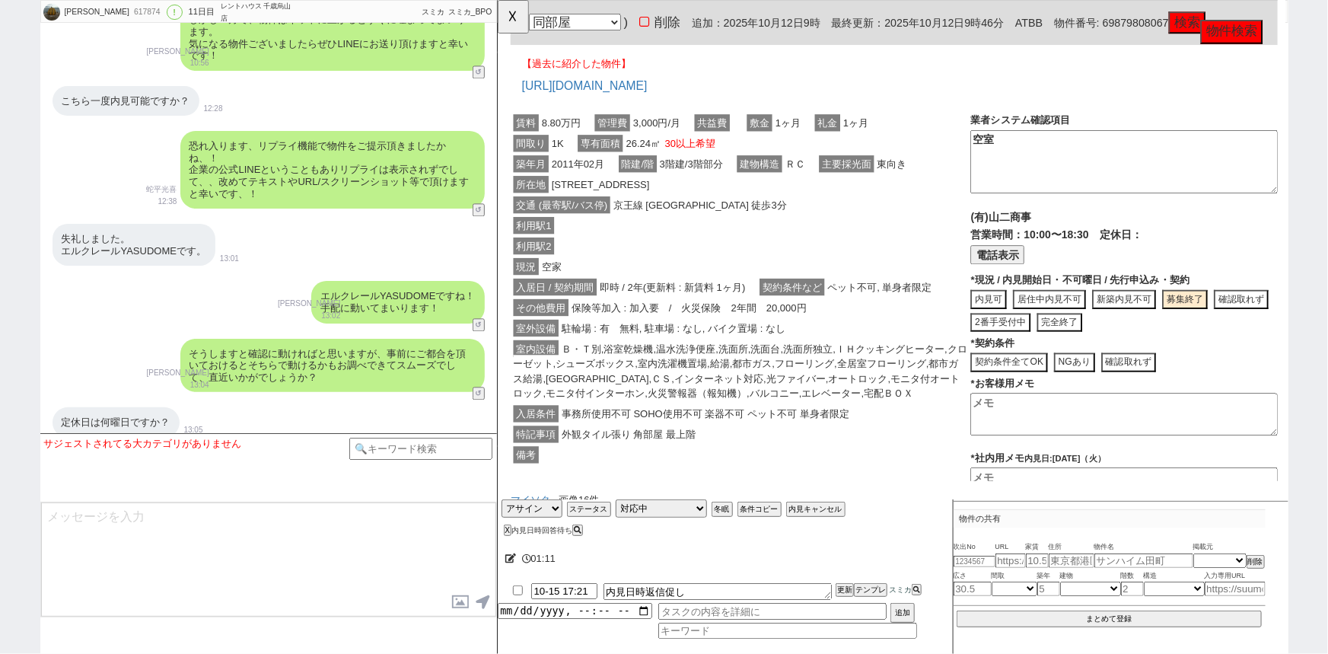
click at [1106, 357] on button "完全終了" at bounding box center [1101, 346] width 49 height 21
type textarea "申込みがあり募集終了"
type textarea "10/15時点"
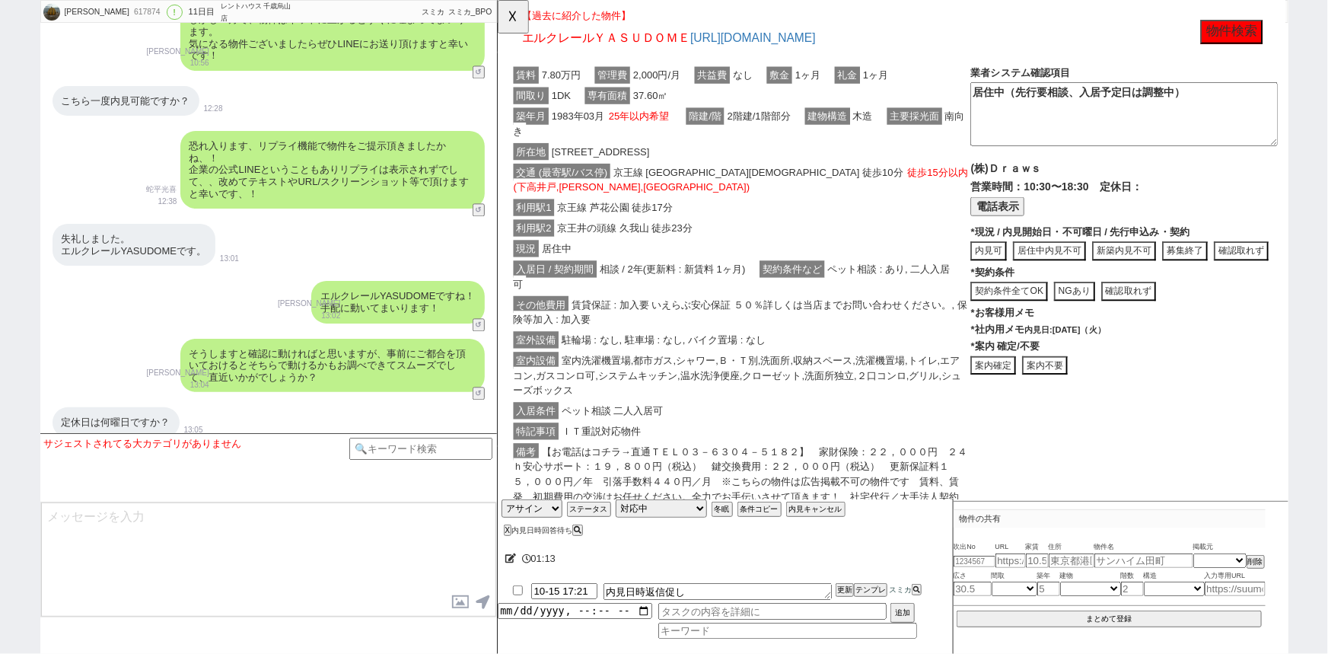
click at [709, 356] on span "駐輪場 : なし, 駐車場 : なし, バイク置場 : なし" at bounding box center [675, 365] width 226 height 18
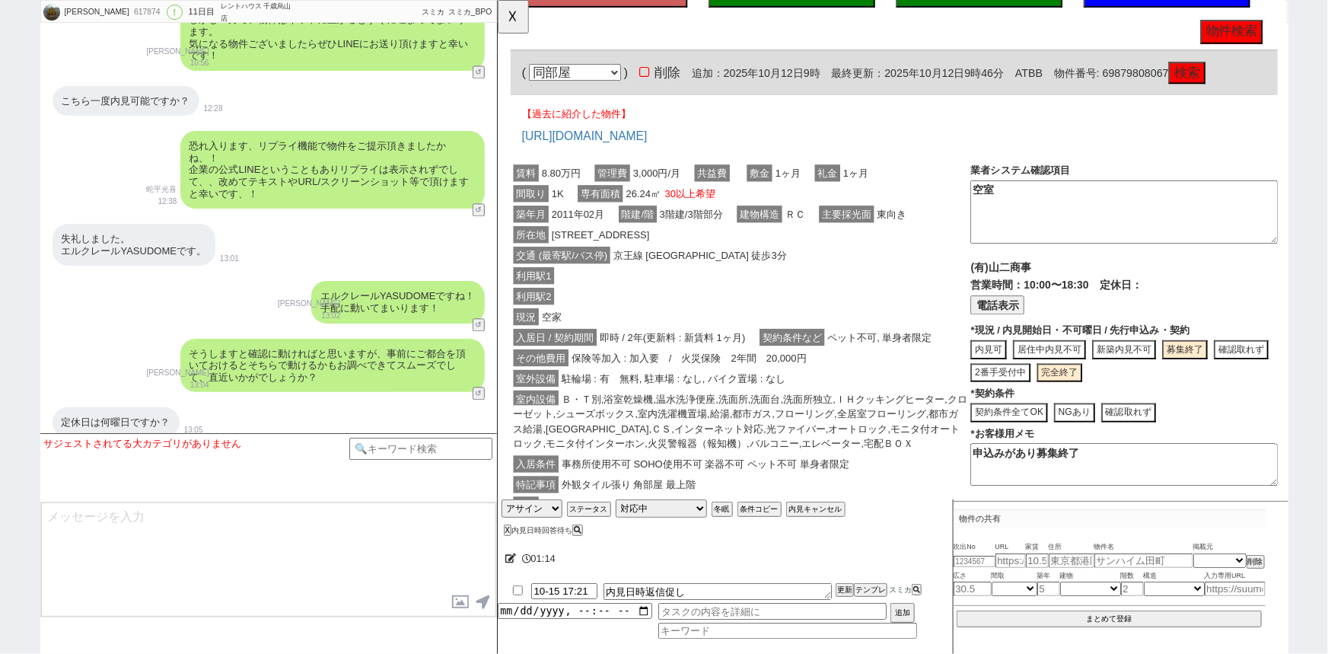
scroll to position [0, 0]
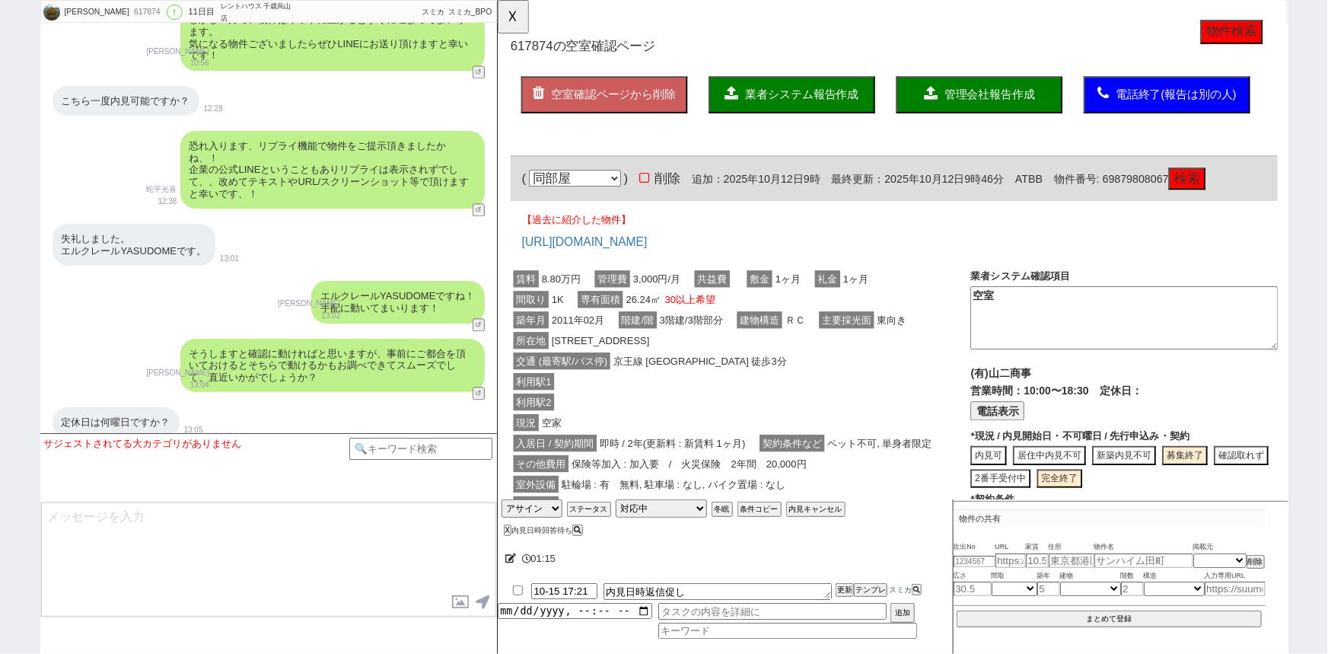
click at [791, 104] on span "業者システム報告作成" at bounding box center [824, 101] width 122 height 13
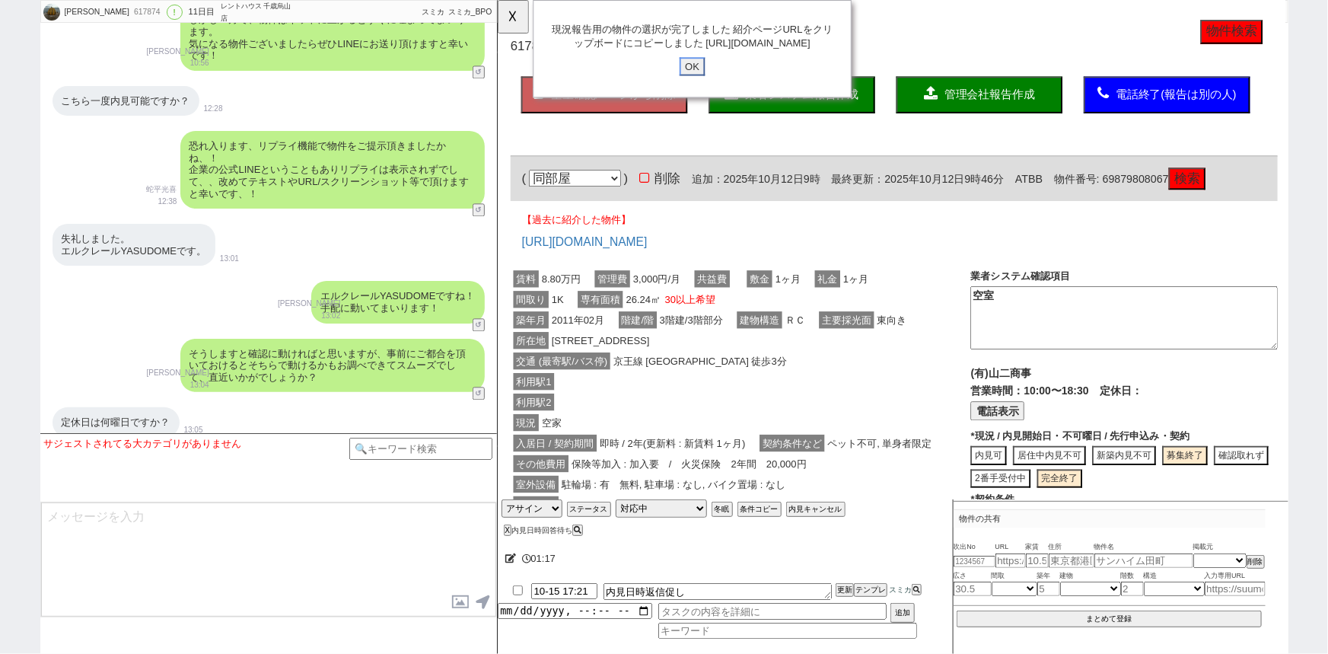
click at [704, 78] on input "OK" at bounding box center [706, 72] width 27 height 20
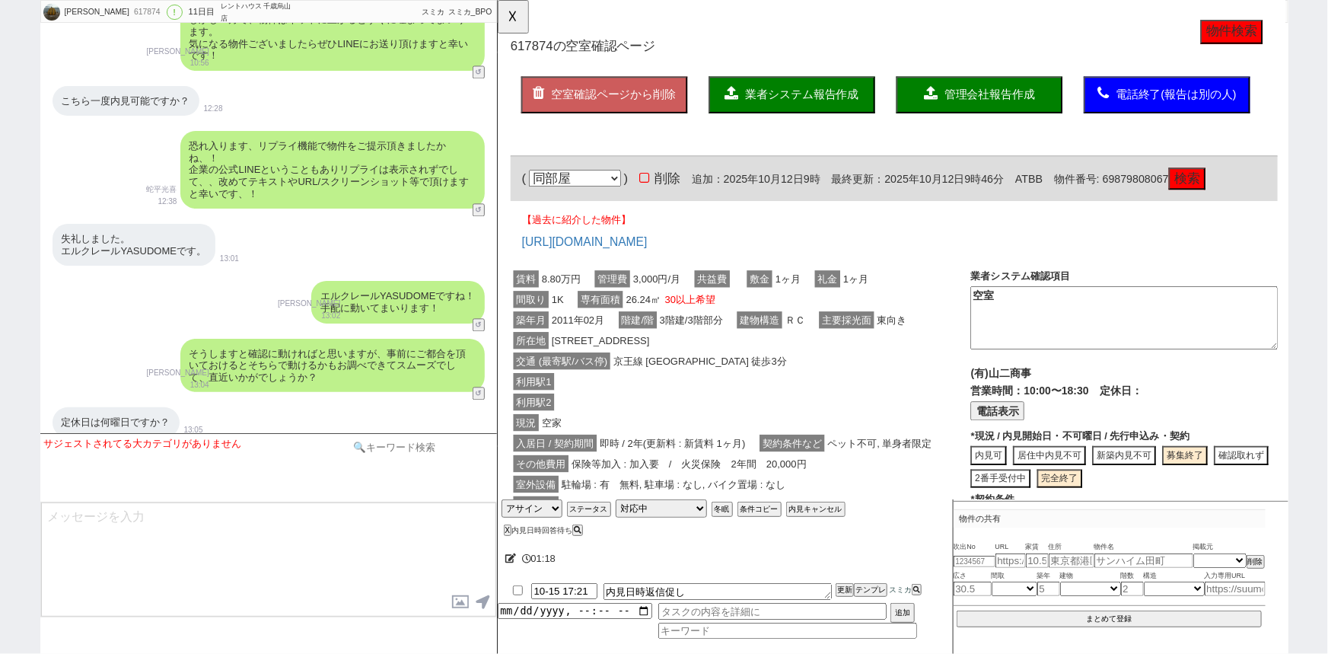
click at [432, 447] on input at bounding box center [421, 447] width 144 height 19
type input "報告"
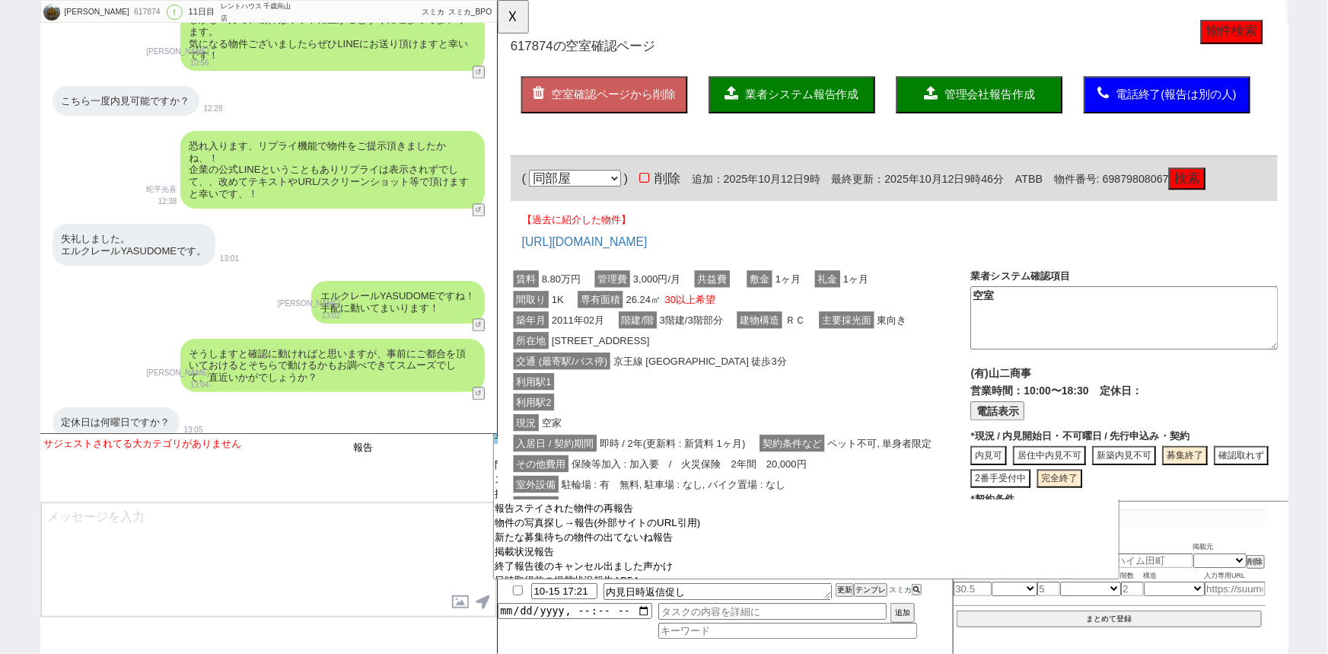
scroll to position [99, 0]
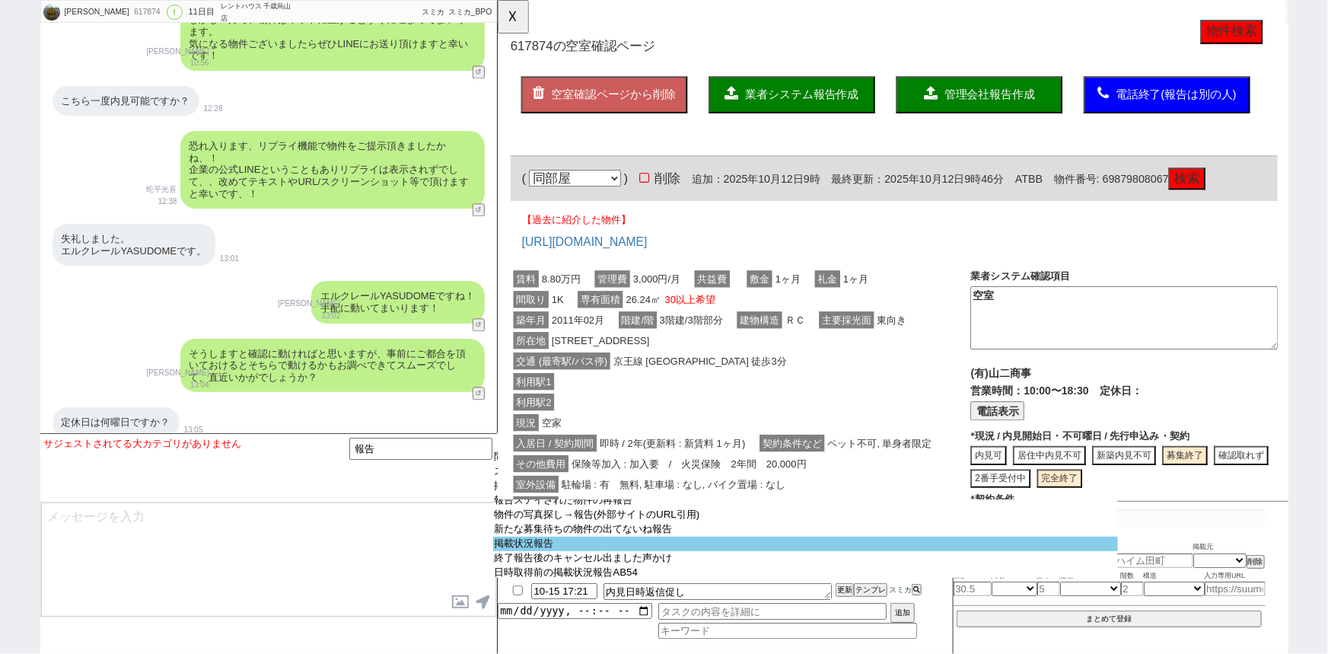
click at [576, 551] on option "掲載状況報告" at bounding box center [805, 544] width 625 height 14
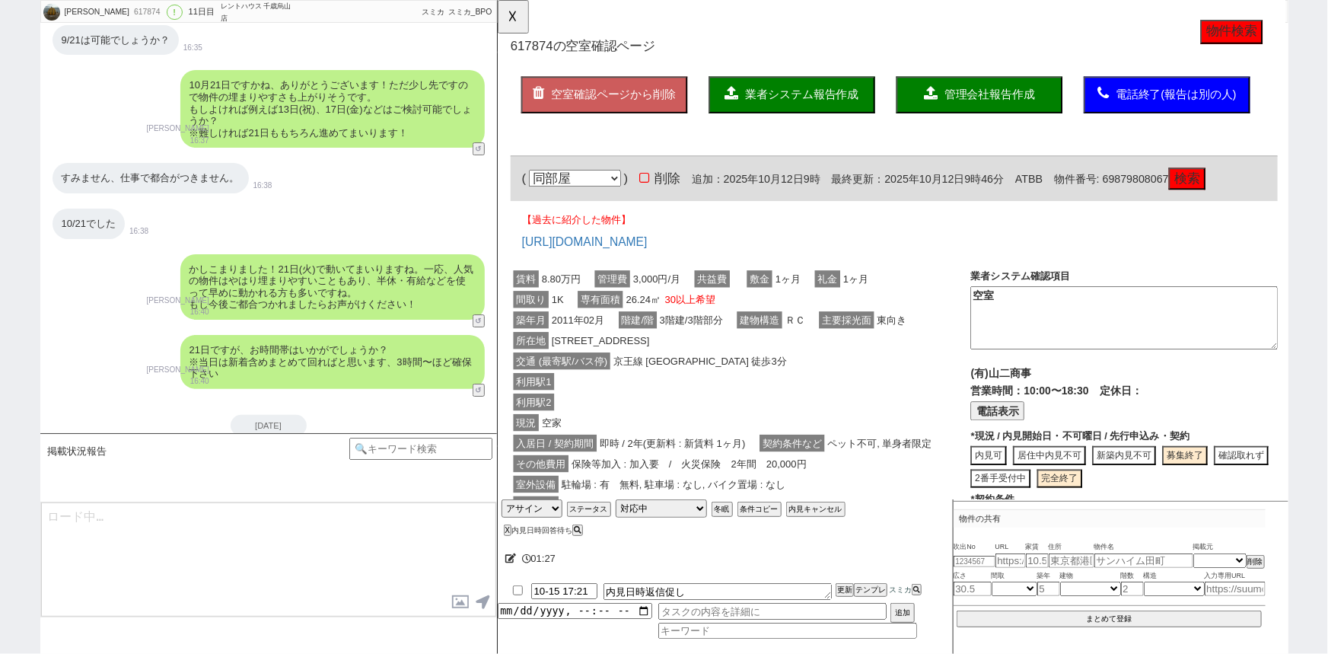
scroll to position [5802, 0]
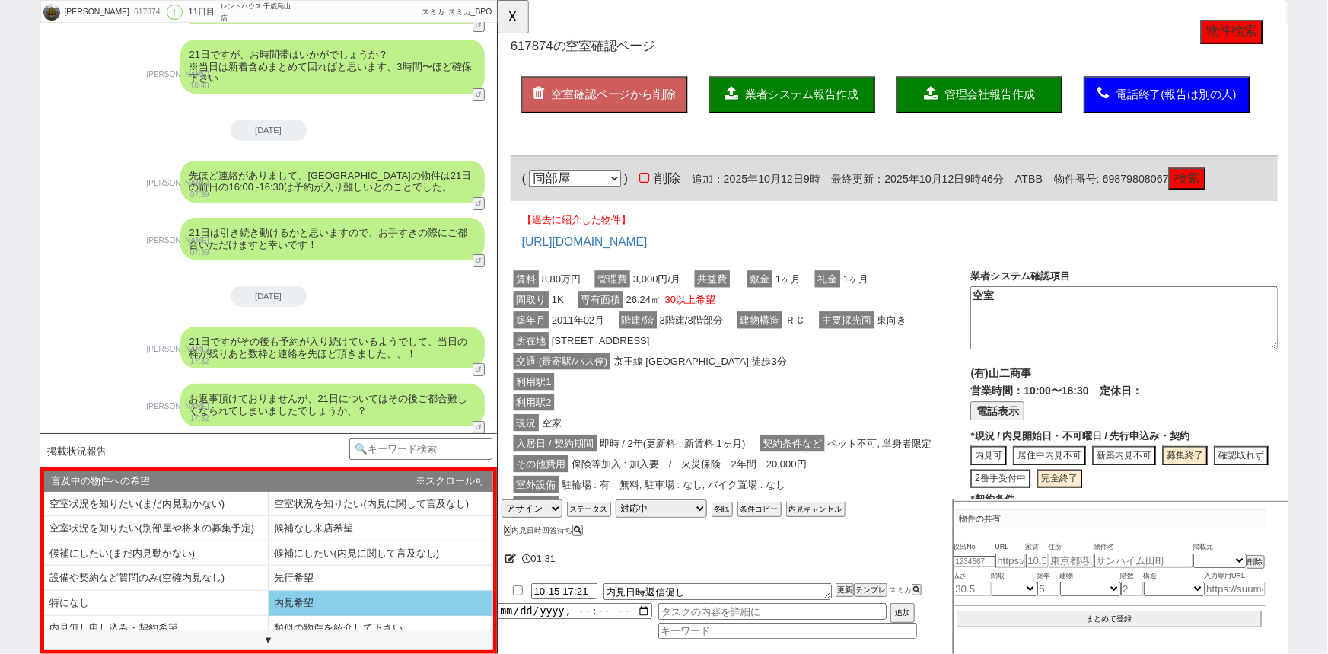
click at [324, 595] on li "内見希望" at bounding box center [381, 603] width 225 height 25
select select "内見希望"
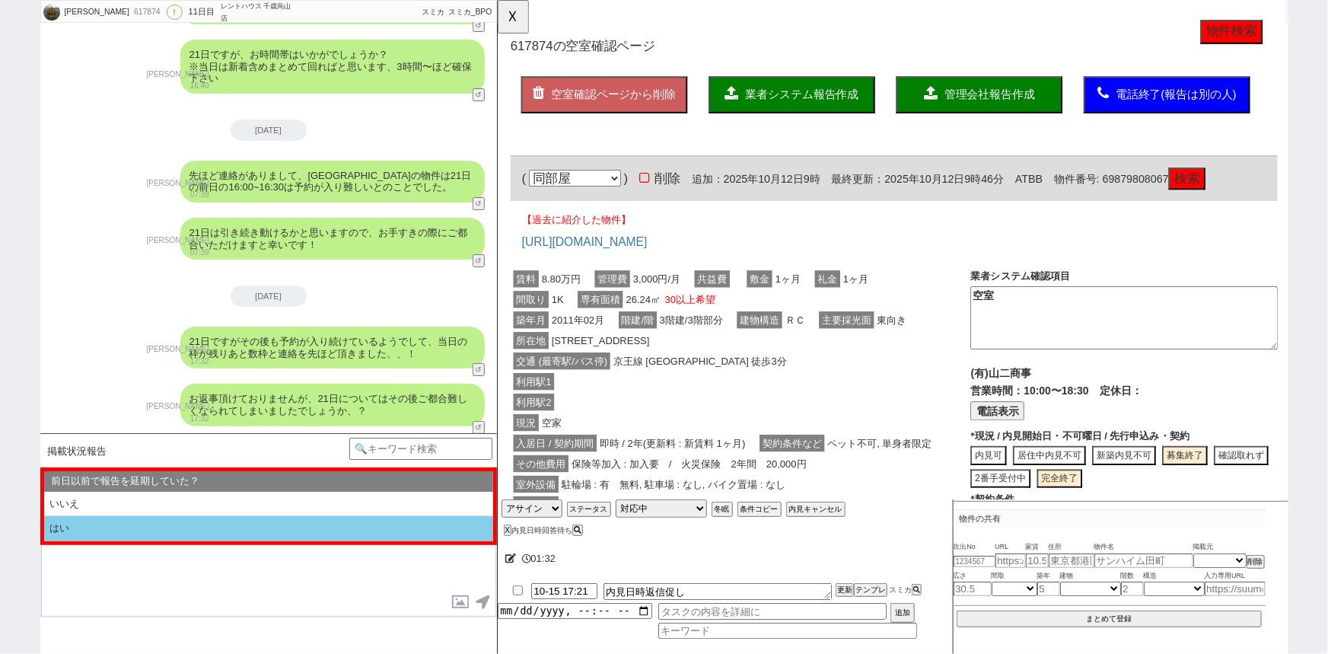
click at [180, 521] on li "はい" at bounding box center [268, 528] width 449 height 25
select select "内見希望"
select select "はい"
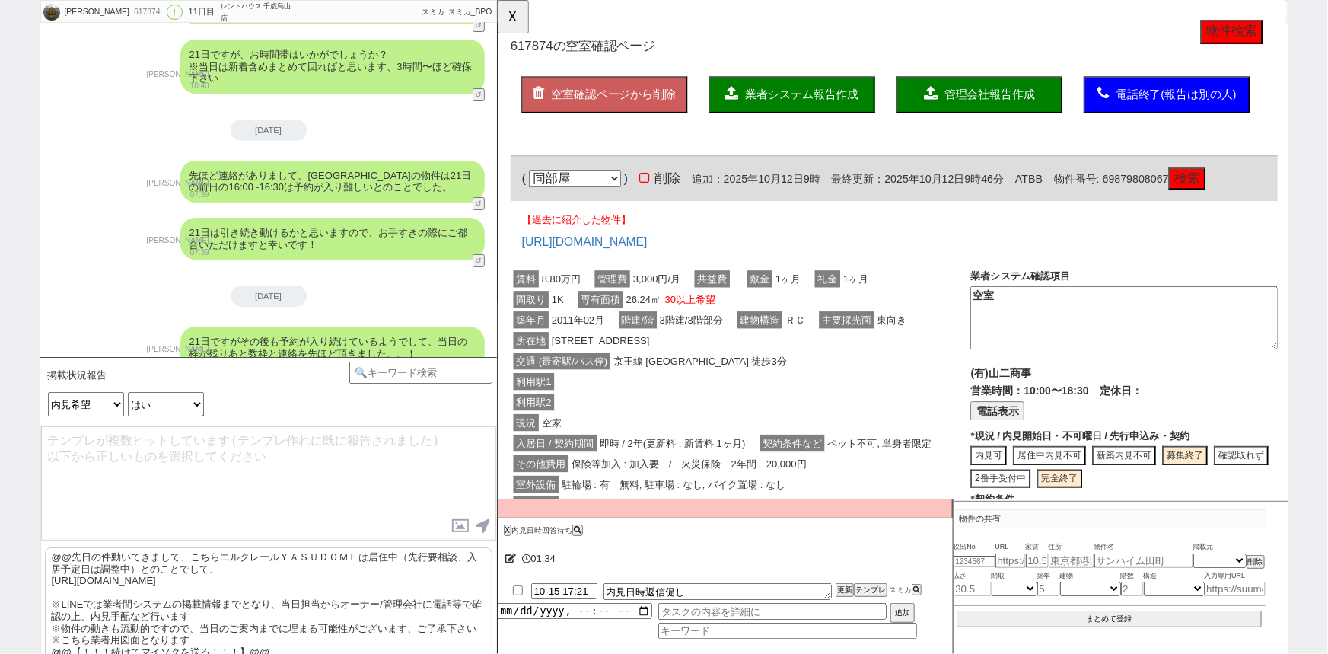
click at [155, 572] on p "@@先日の件動いてきまして、こちらエルクレールＹＡＳＵＤＯＭＥは居住中（先行要相談、入居予定日は調整中）とのことでして、 https://tools.sumi…" at bounding box center [268, 604] width 447 height 114
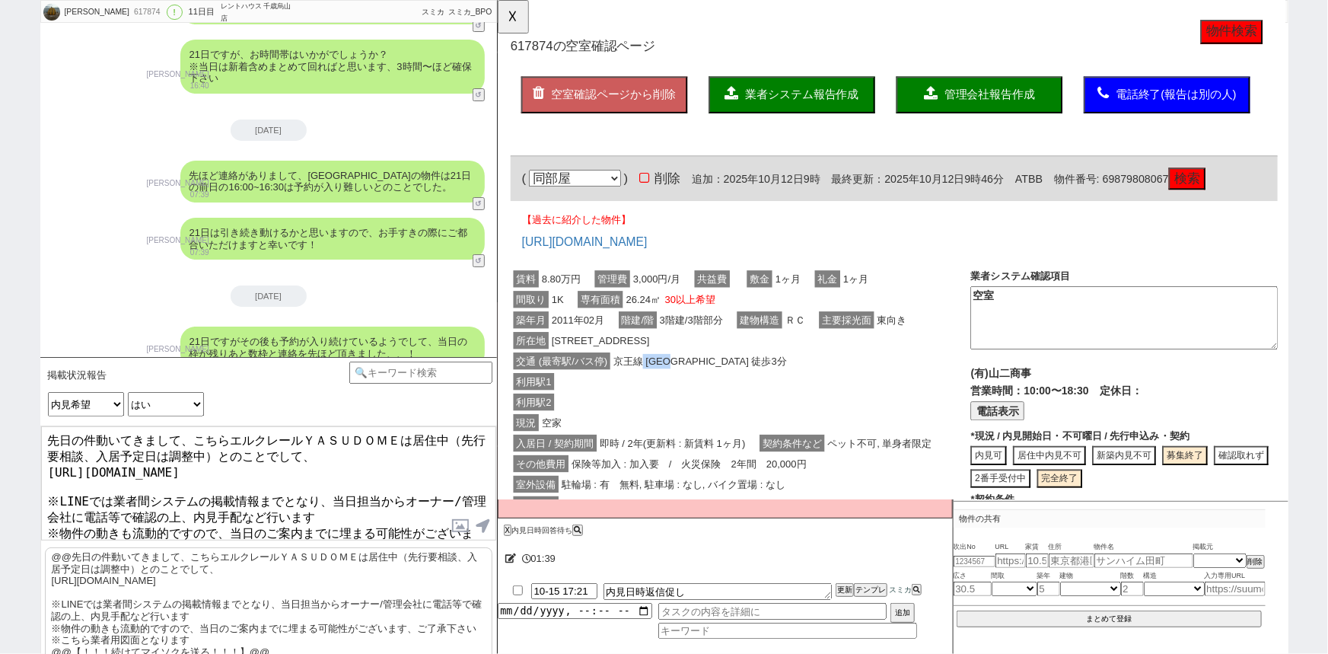
drag, startPoint x: 696, startPoint y: 387, endPoint x: 653, endPoint y: 389, distance: 43.4
click at [653, 389] on span "京王線 下高井戸 徒歩3分" at bounding box center [714, 388] width 193 height 18
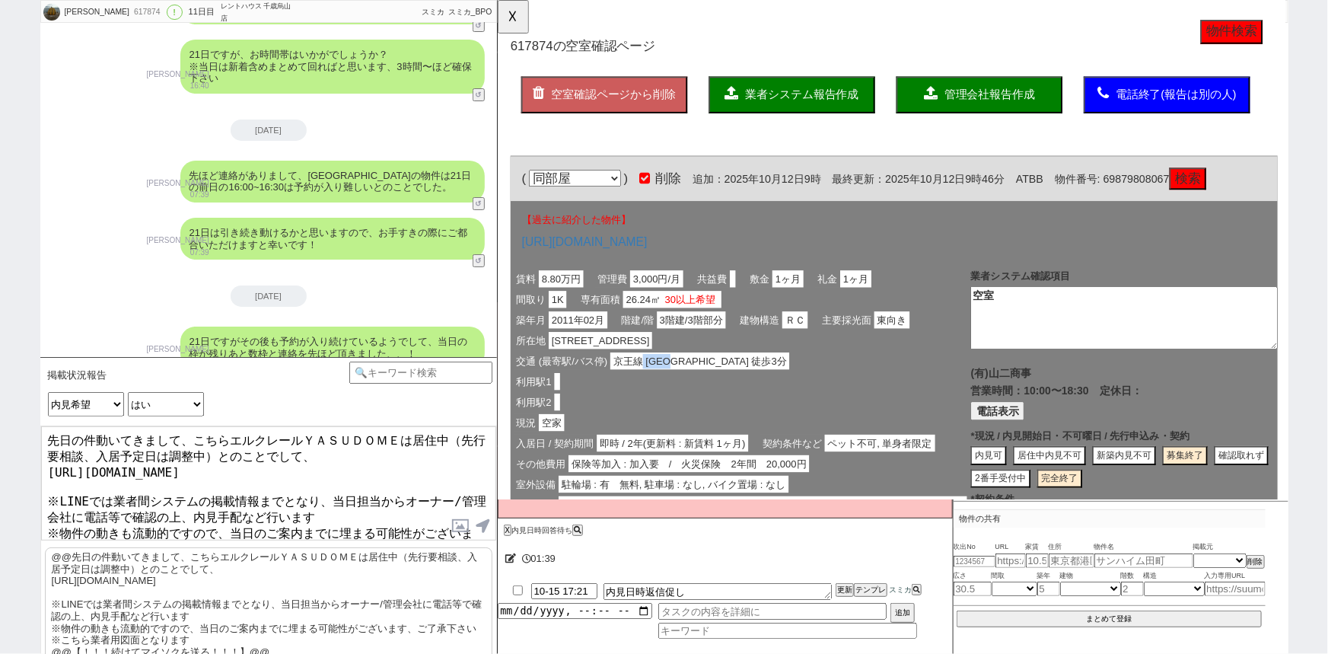
copy span "下高井戸"
click at [195, 435] on textarea "先日の件動いてきまして、こちらエルクレールＹＡＳＵＤＯＭＥは居住中（先行要相談、入居予定日は調整中）とのことでして、 https://tools.sumika…" at bounding box center [268, 483] width 455 height 114
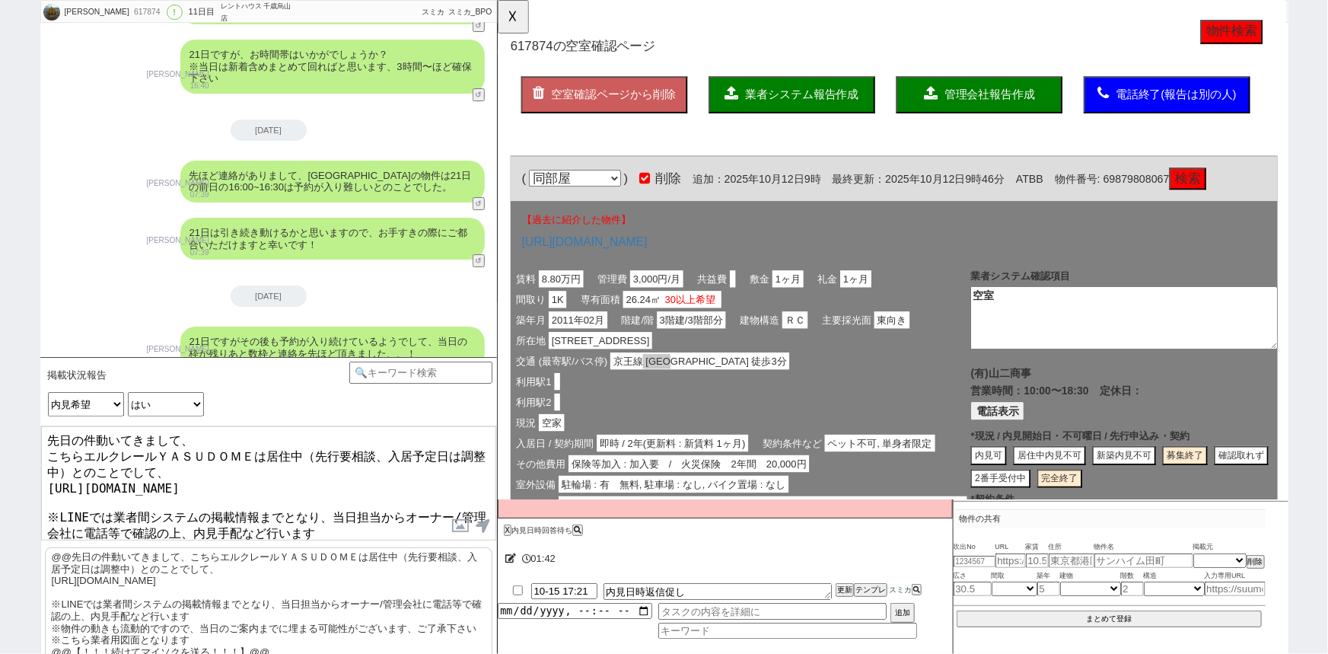
click at [195, 435] on textarea "先日の件動いてきまして、 こちらエルクレールＹＡＳＵＤＯＭＥは居住中（先行要相談、入居予定日は調整中）とのことでして、 https://tools.sumik…" at bounding box center [268, 483] width 455 height 114
paste textarea "下高井戸"
click at [202, 436] on textarea "先日の件動いてきまして、 下高井戸 こちらエルクレールＹＡＳＵＤＯＭＥは居住中（先行要相談、入居予定日は調整中）とのことでして、 https://tools.…" at bounding box center [268, 483] width 455 height 114
click at [251, 440] on textarea "先日の件動いてきまして、下高井戸 こちらエルクレールＹＡＳＵＤＯＭＥは居住中（先行要相談、入居予定日は調整中）とのことでして、 https://tools.s…" at bounding box center [268, 483] width 455 height 114
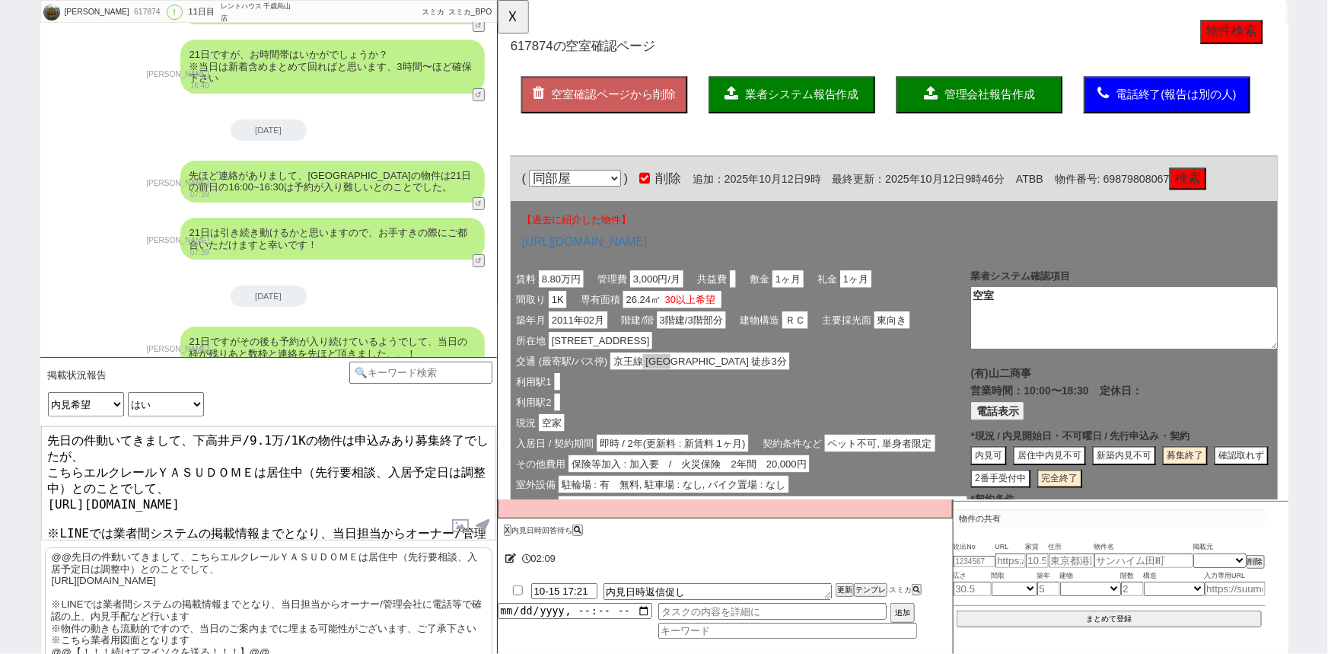
scroll to position [40, 0]
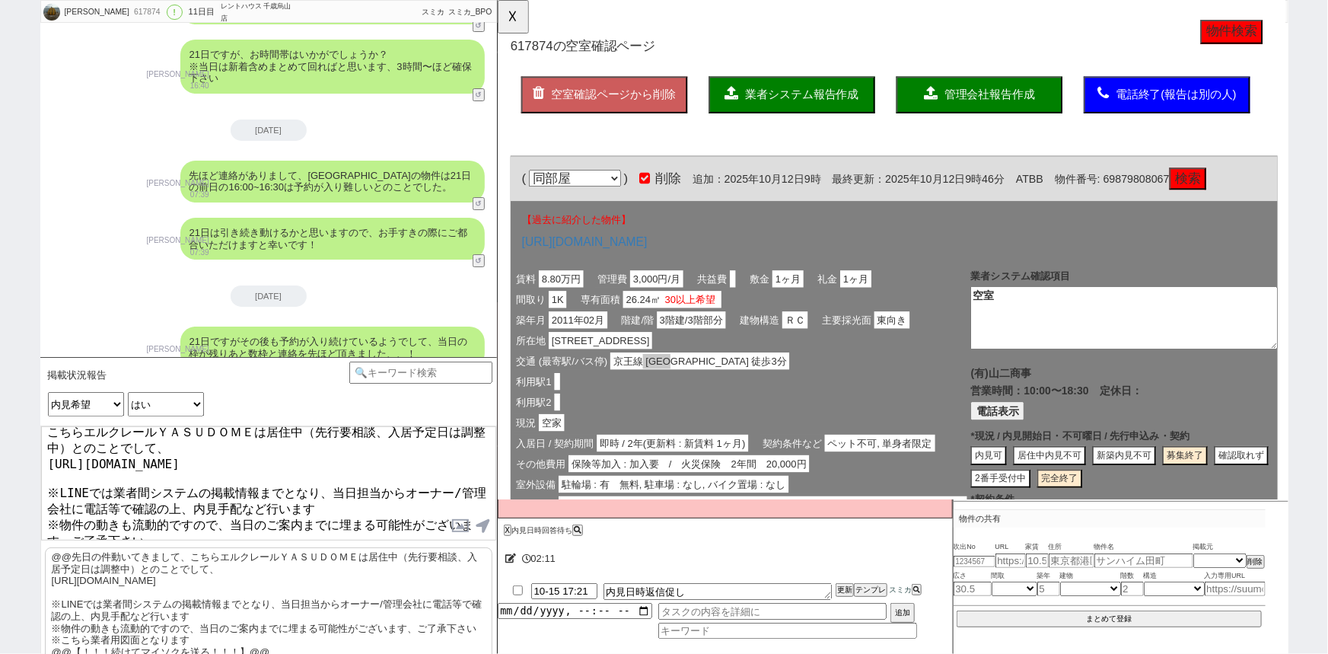
drag, startPoint x: 311, startPoint y: 522, endPoint x: 48, endPoint y: 561, distance: 265.4
click at [48, 561] on div "先日の件動いてきまして、下高井戸/9.1万/1Kの物件は申込みあり募集終了でしたが、 こちらエルクレールＹＡＳＵＤＯＭＥは居住中（先行要相談、入居予定日は調整…" at bounding box center [268, 613] width 457 height 377
type textarea "先日の件動いてきまして、下高井戸/9.1万/1Kの物件は申込みあり募集終了でしたが、 こちらエルクレールＹＡＳＵＤＯＭＥは居住中（先行要相談、入居予定日は調整…"
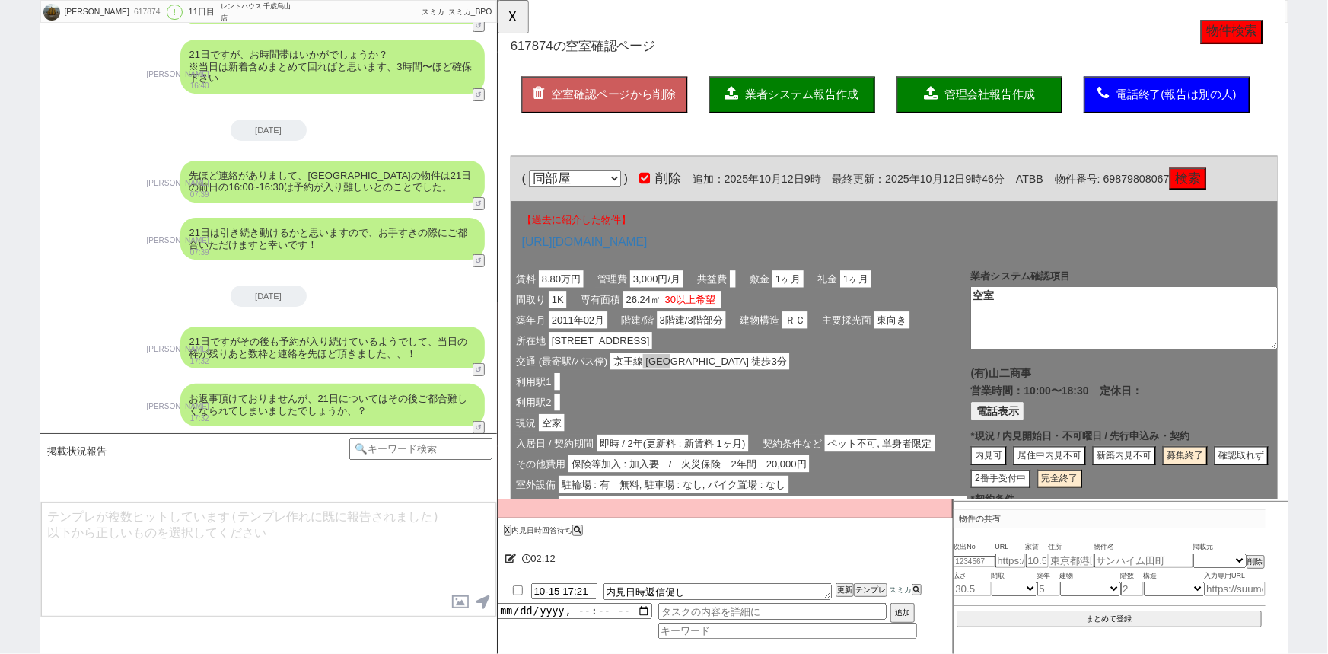
scroll to position [6030, 0]
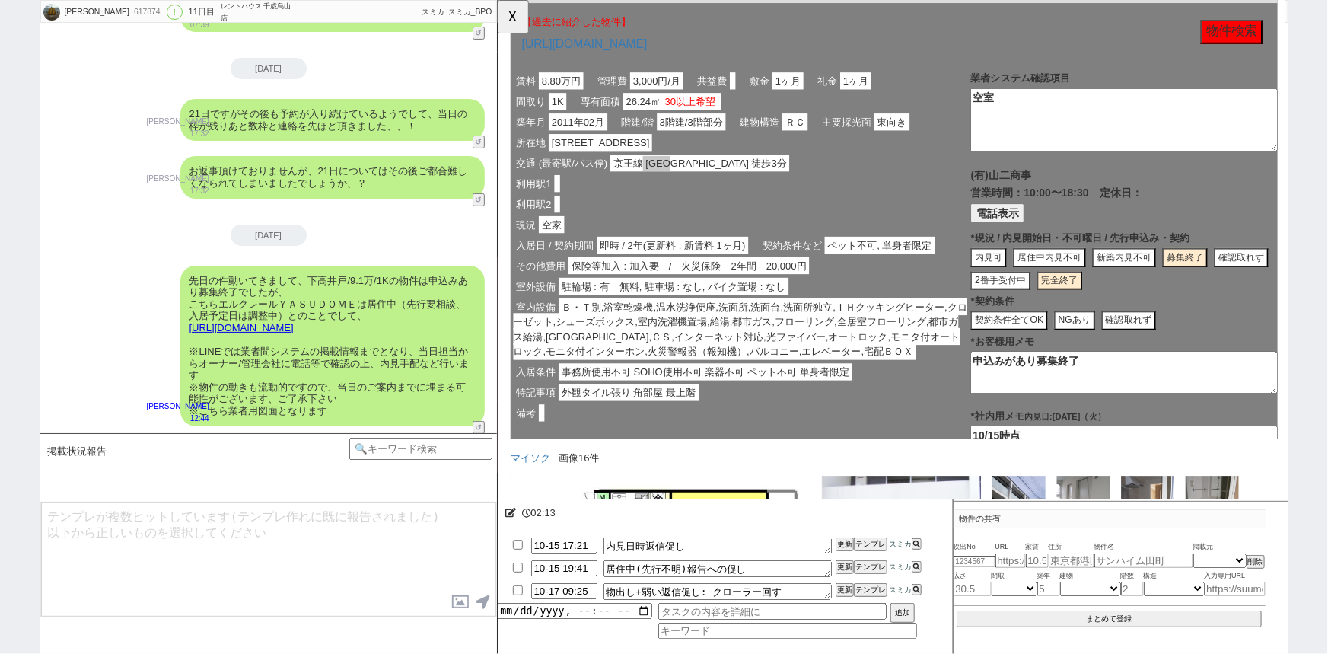
type textarea "人気の物件は退去前から募集が出ますものね、、！ 現時点で内見は出来ませんが、今後別部屋などで空きが出れば見れるかもしれませんし、周辺環境などはもちろんご覧頂け…"
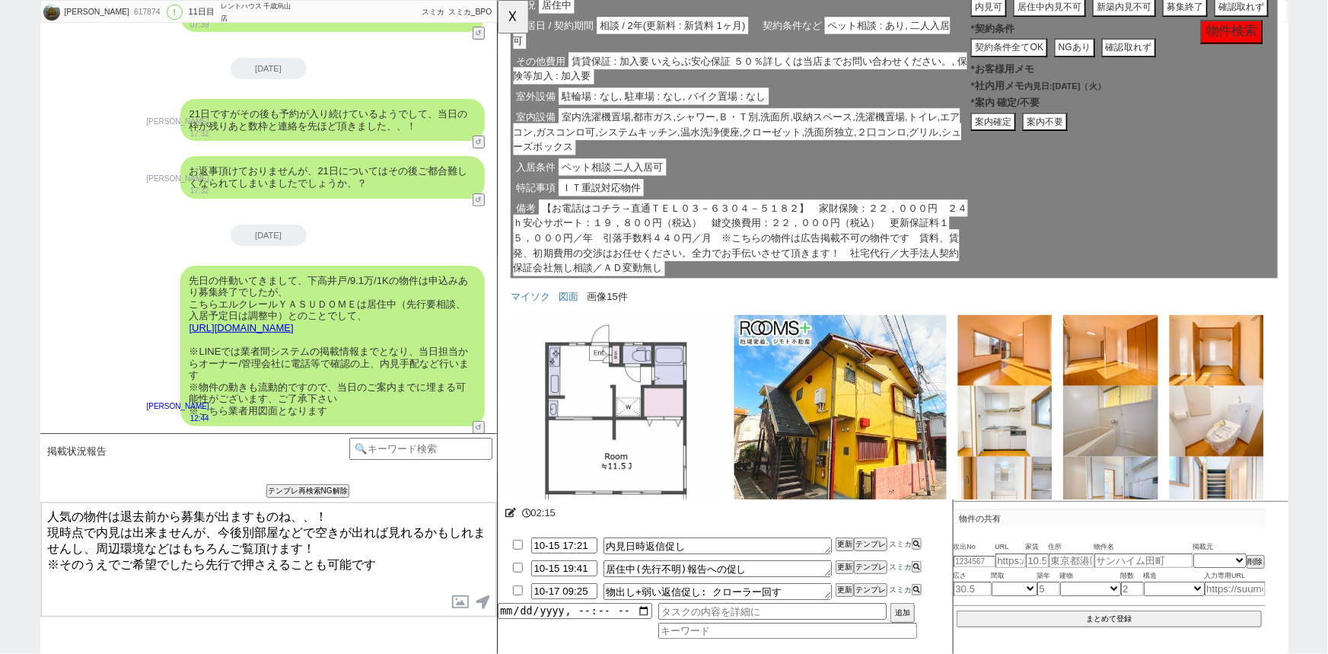
scroll to position [1380, 0]
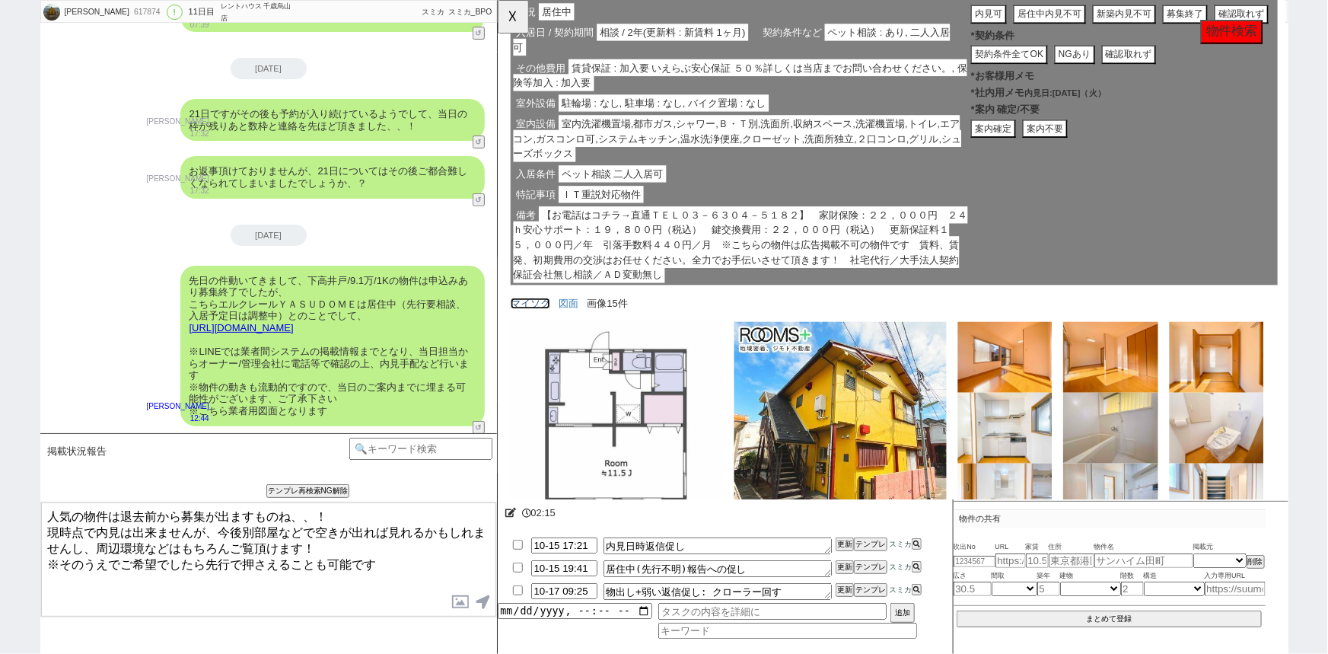
click at [531, 320] on link "マイソク" at bounding box center [532, 326] width 43 height 12
click at [459, 604] on label at bounding box center [461, 602] width 24 height 28
click at [0, 0] on input "file" at bounding box center [0, 0] width 0 height 0
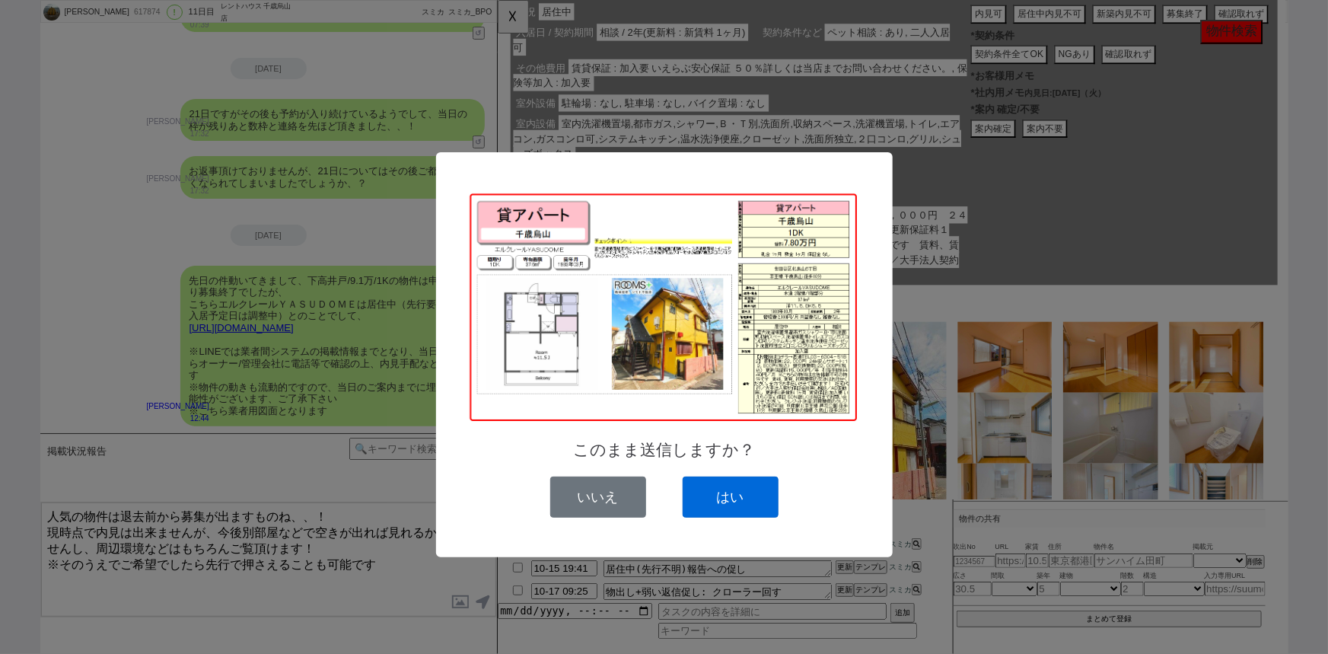
click at [737, 494] on button "はい" at bounding box center [731, 496] width 96 height 41
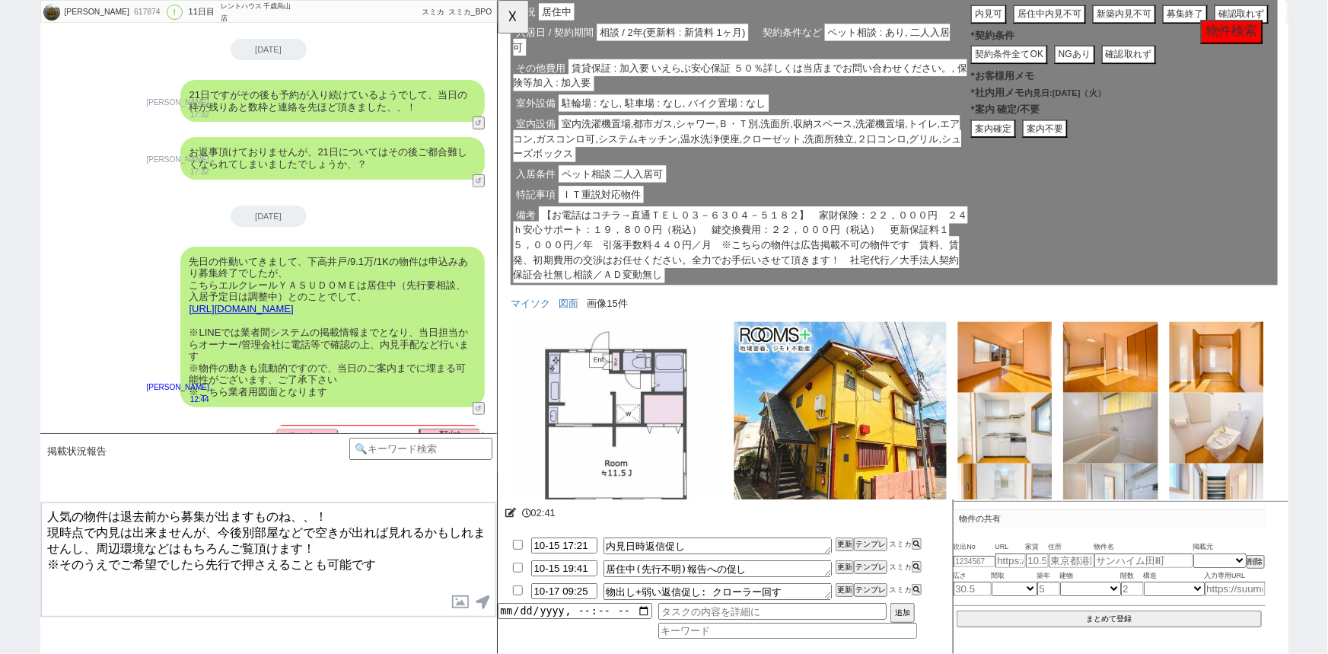
scroll to position [6173, 0]
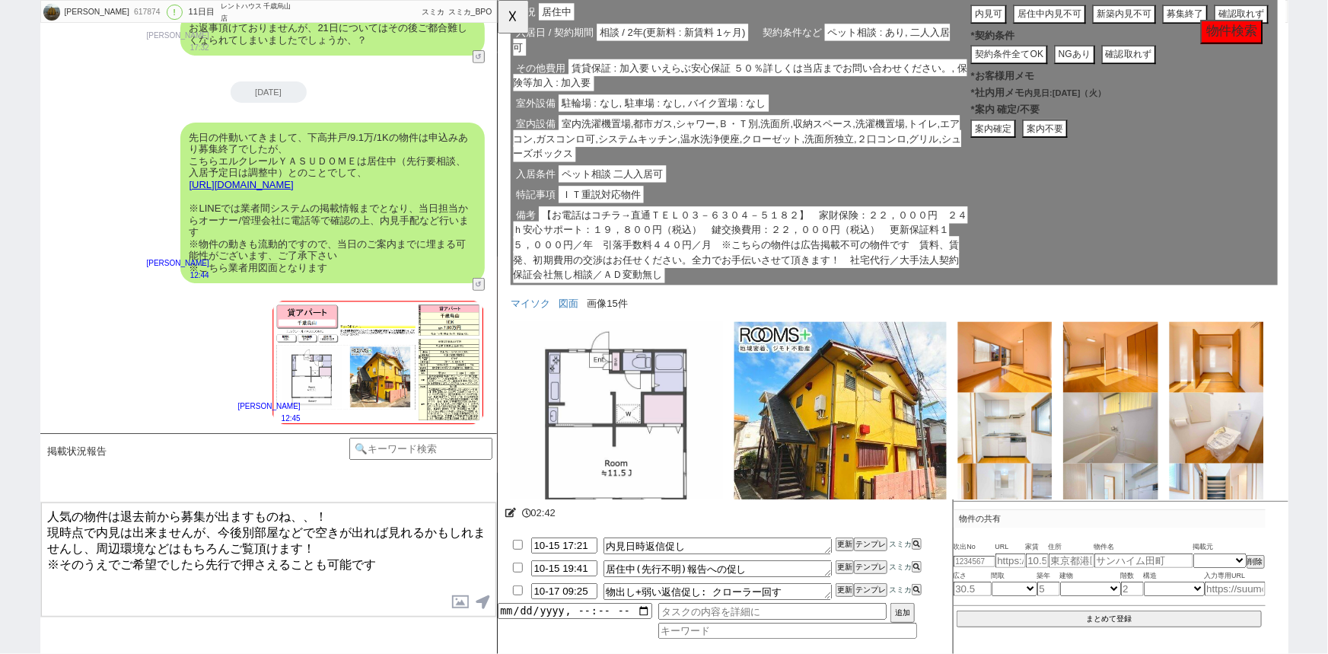
click at [213, 524] on textarea "人気の物件は退去前から募集が出ますものね、、！ 現時点で内見は出来ませんが、今後別部屋などで空きが出れば見れるかもしれませんし、周辺環境などはもちろんご覧頂け…" at bounding box center [268, 559] width 455 height 114
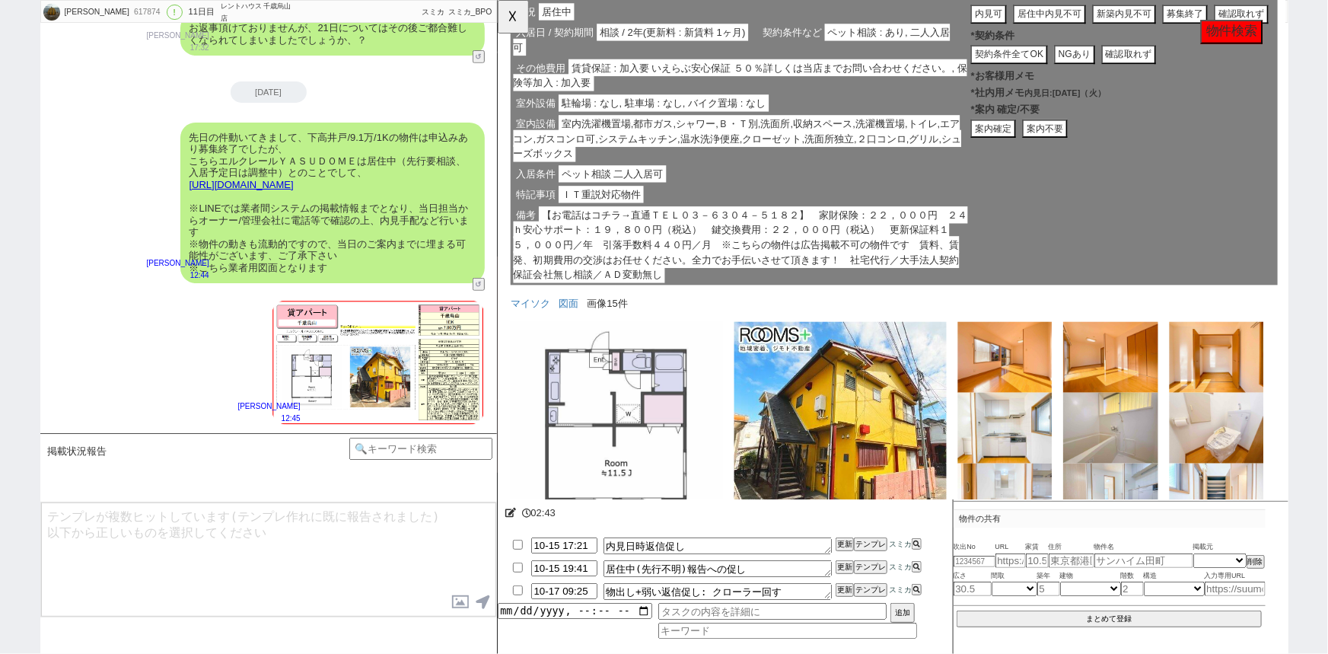
scroll to position [6266, 0]
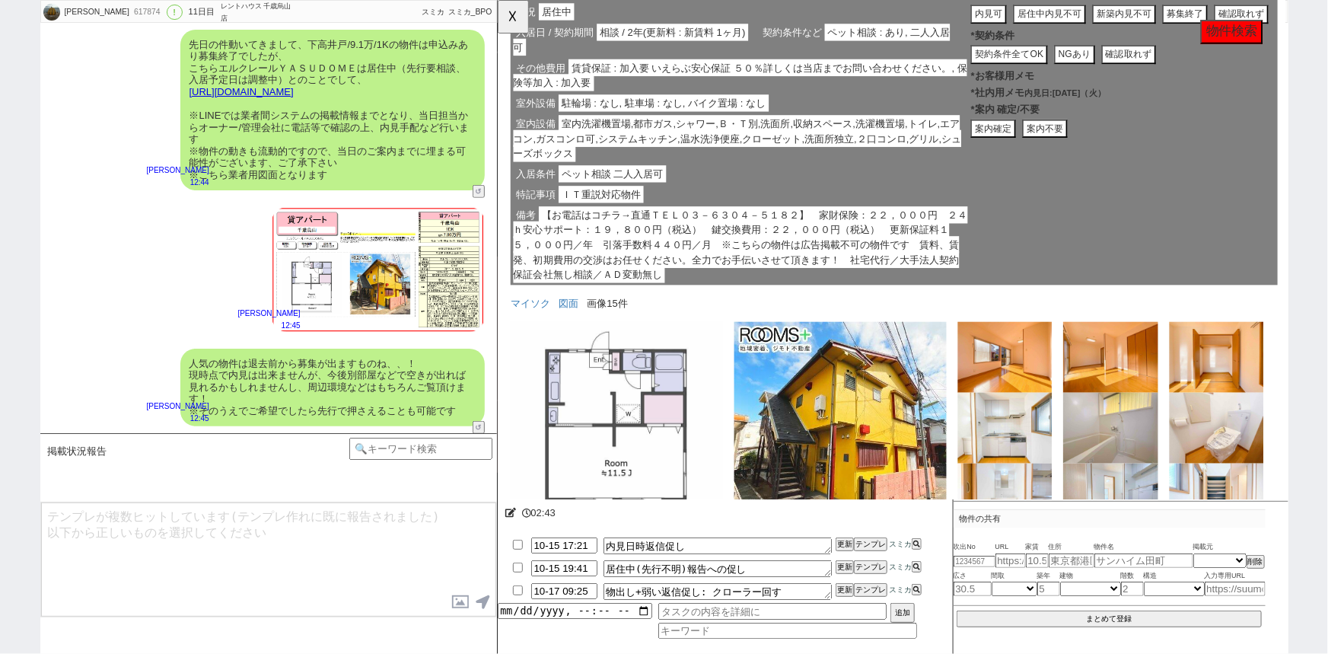
type textarea "こちらのご検討に加え、店舗でも新着や非公開もご紹介しまとめて回って頂けます！ そのような形で当日はご案内できればと思いますが、いかがでしょうか？"
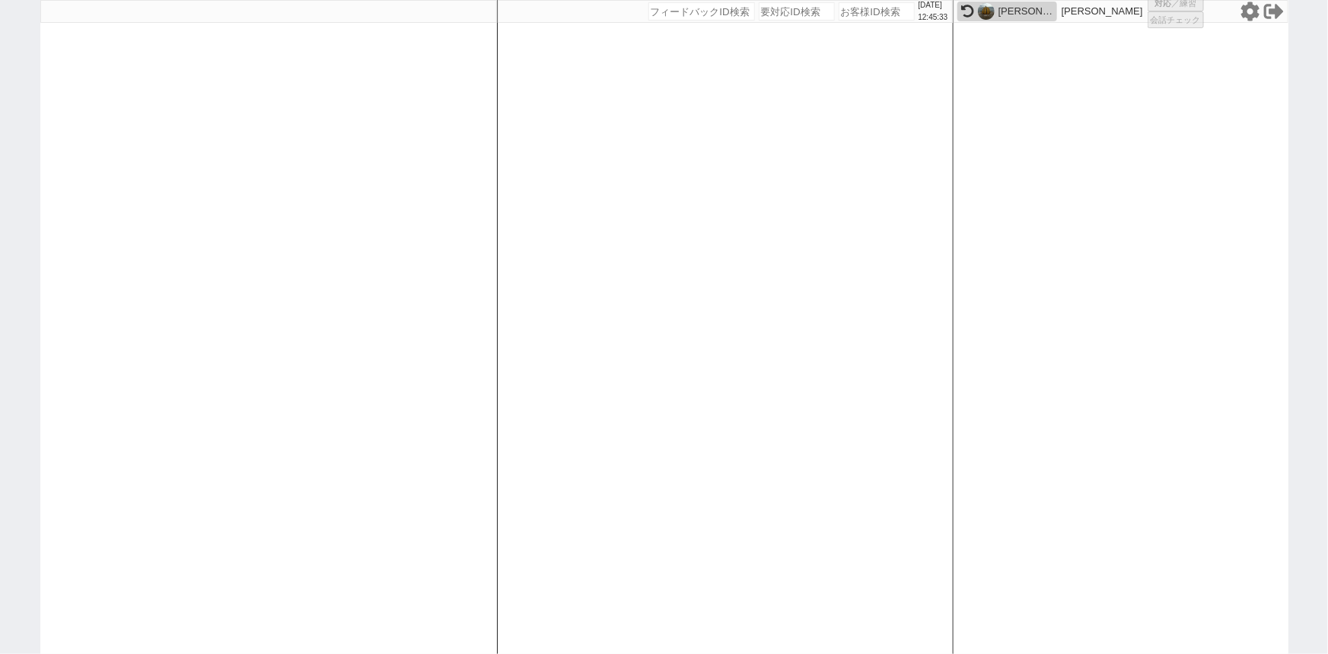
select select "1"
select select
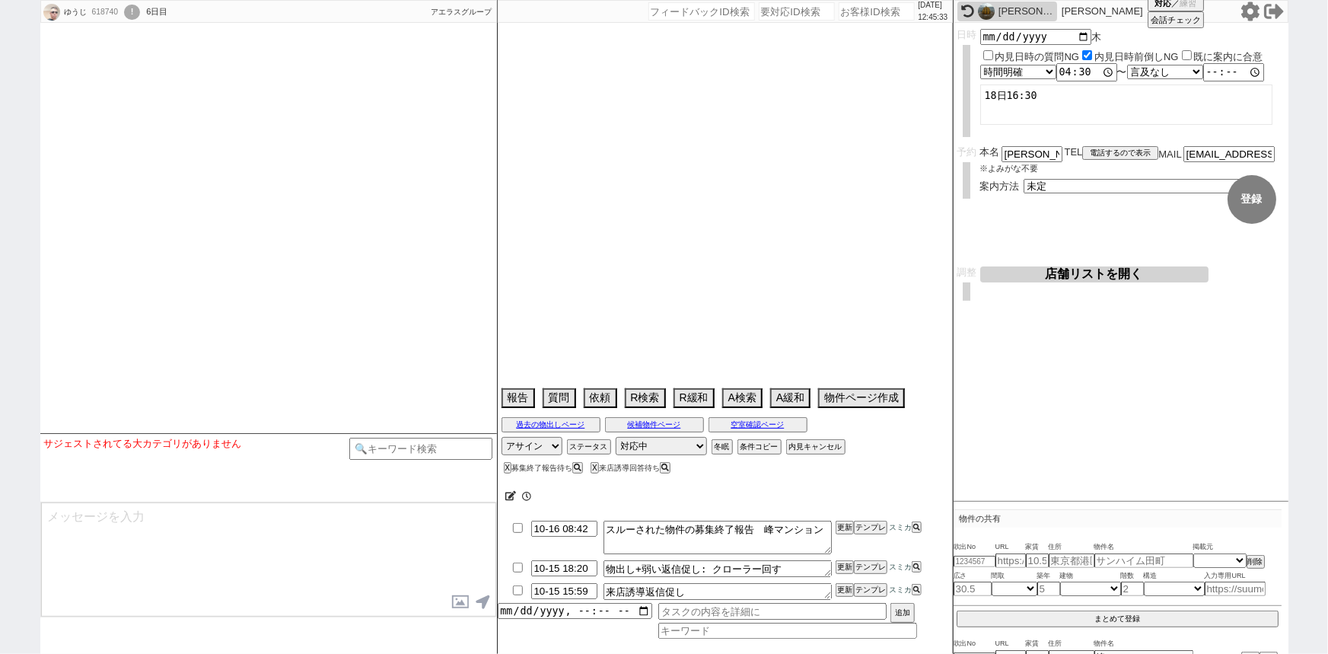
select select "15"
select select "1"
select select "23"
select select "737"
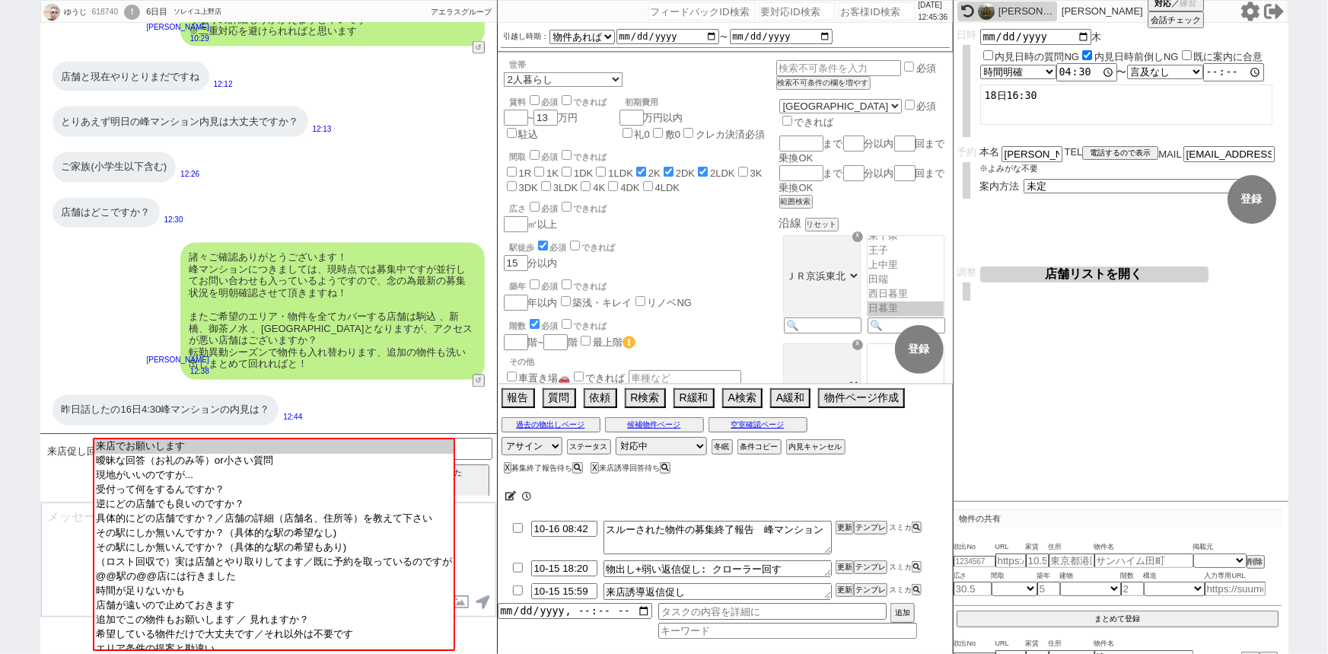
scroll to position [164, 0]
click at [850, 14] on input "number" at bounding box center [877, 11] width 76 height 18
paste input "619048"
type input "619048"
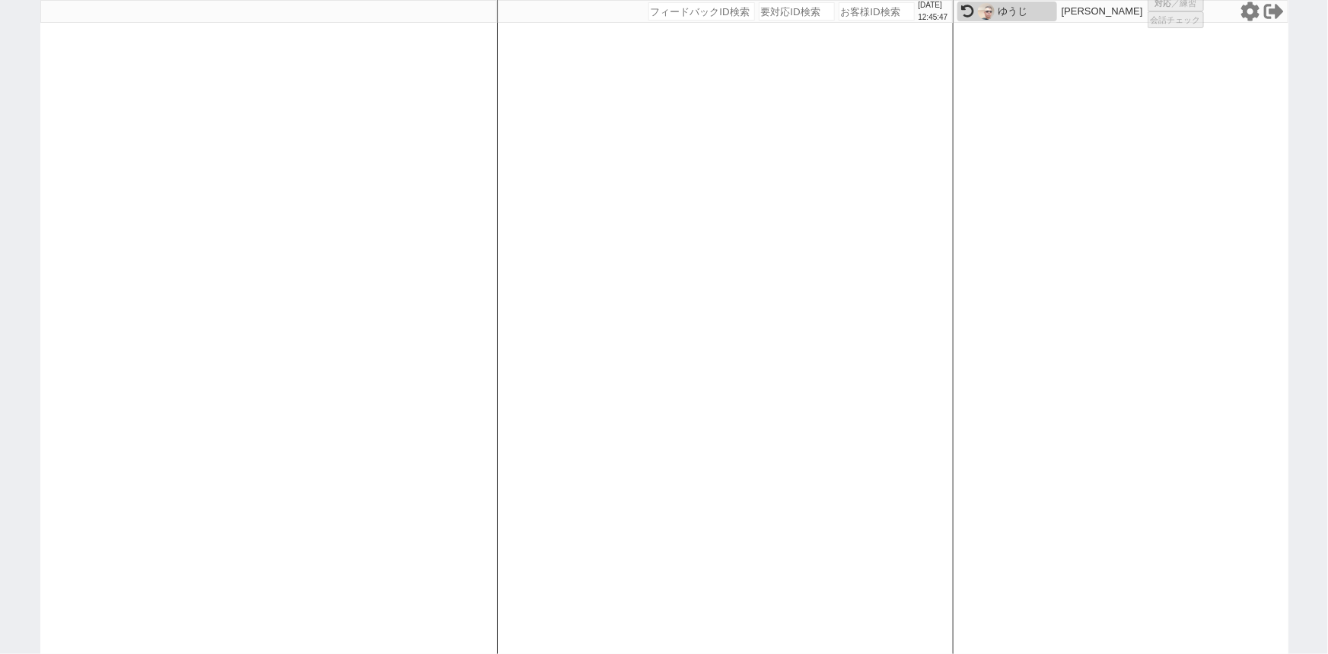
select select "2"
select select
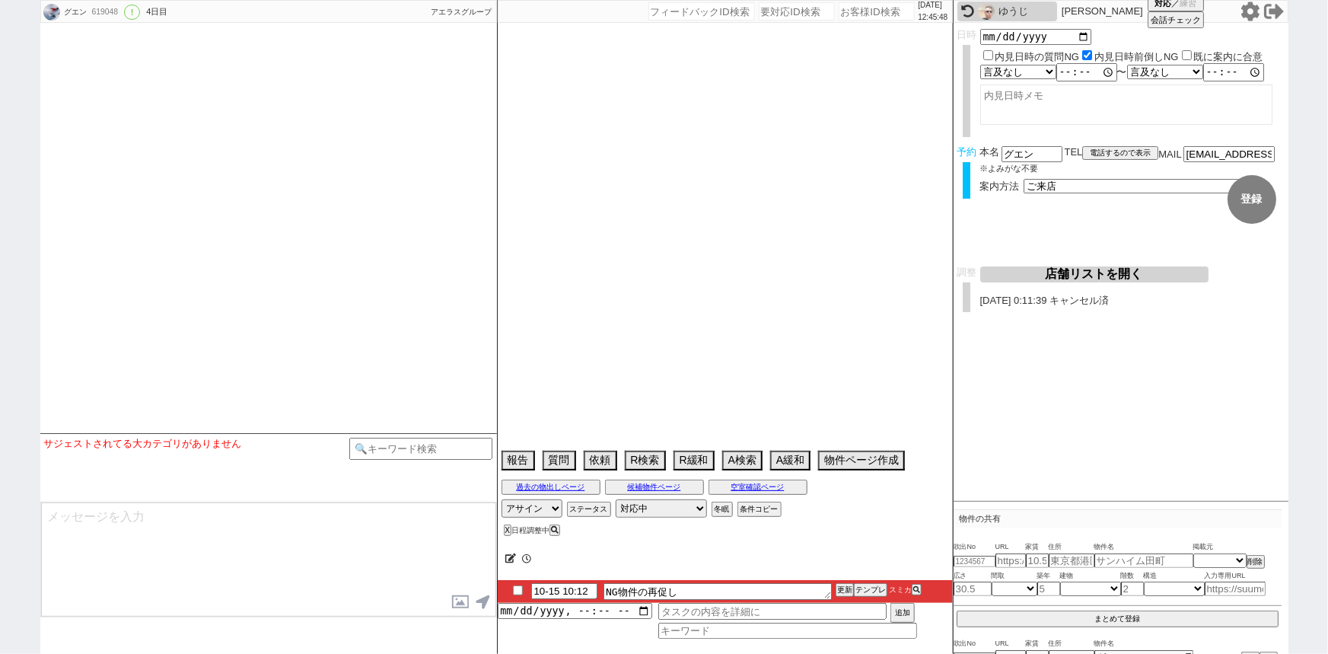
type textarea "永住権あり"
select select "2025"
select select "11"
select select "37"
select select "6"
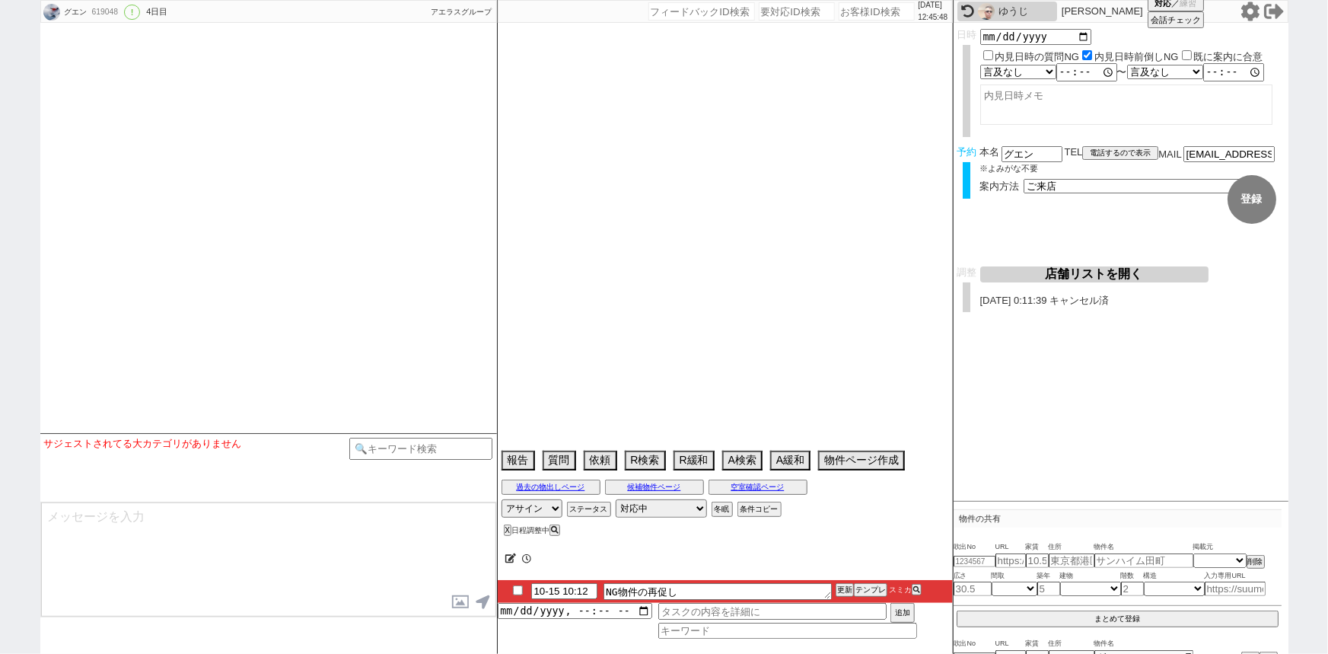
select select "11"
select select "206"
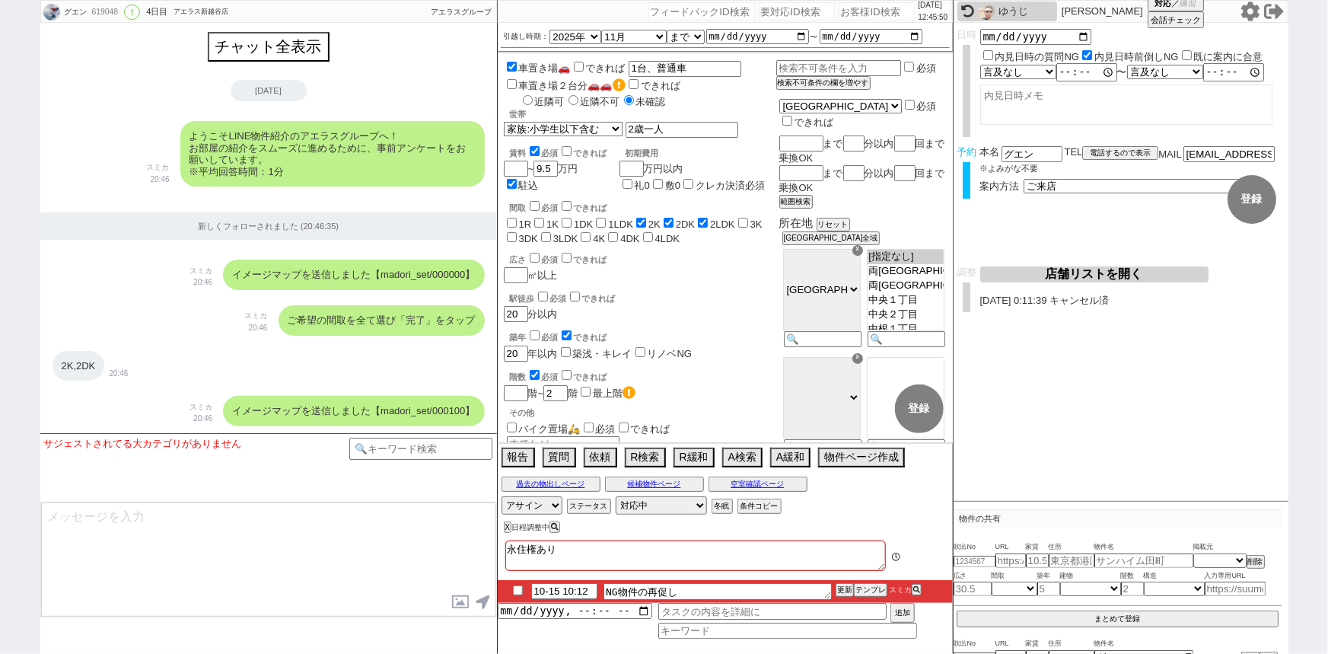
scroll to position [5986, 0]
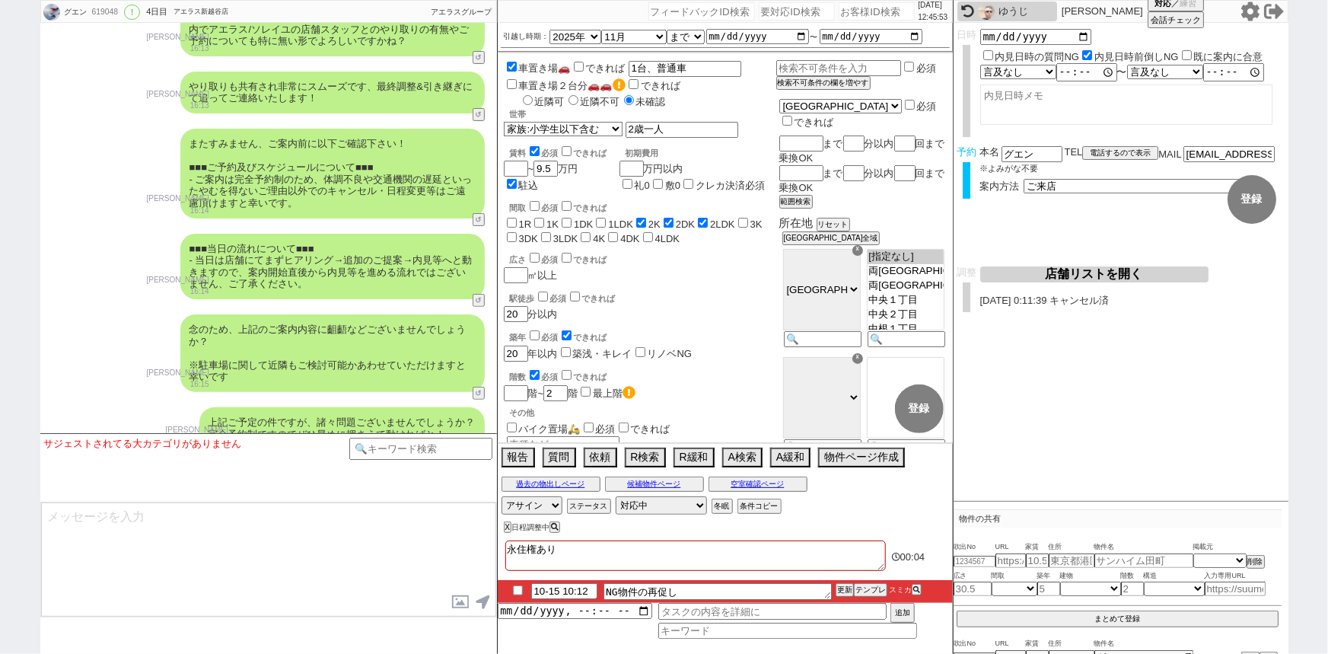
click at [521, 593] on input "checkbox" at bounding box center [518, 590] width 22 height 10
checkbox input "true"
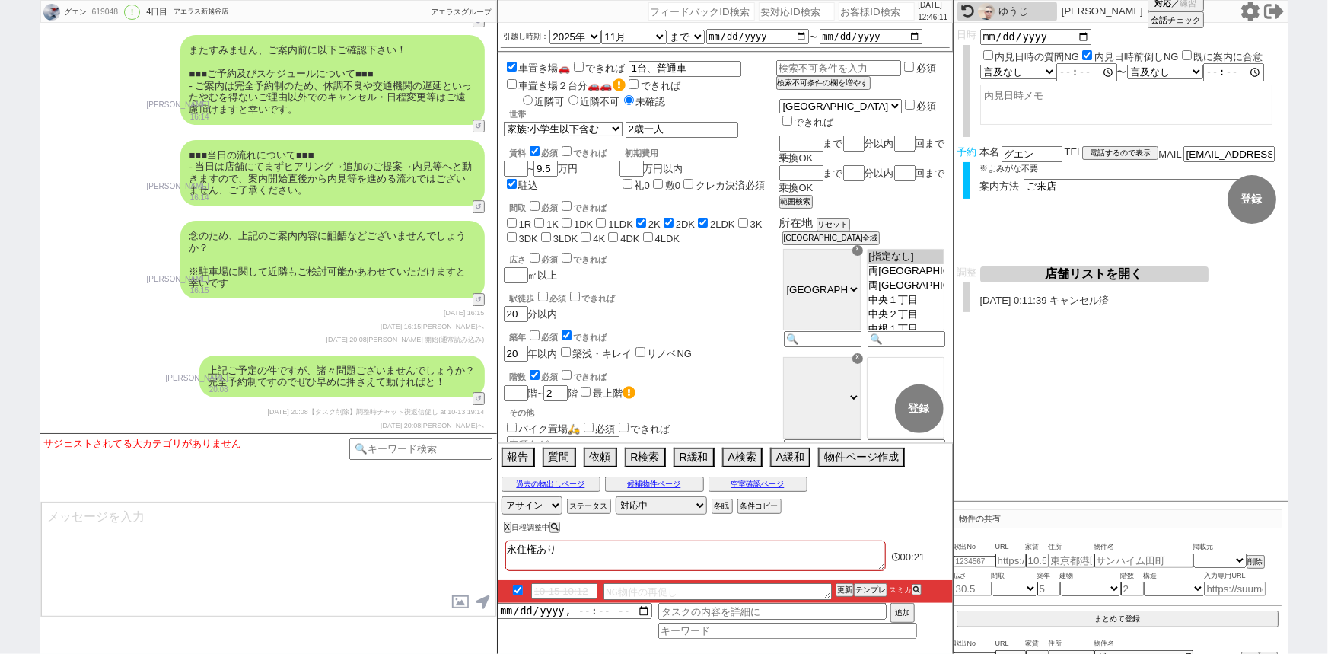
scroll to position [8338, 0]
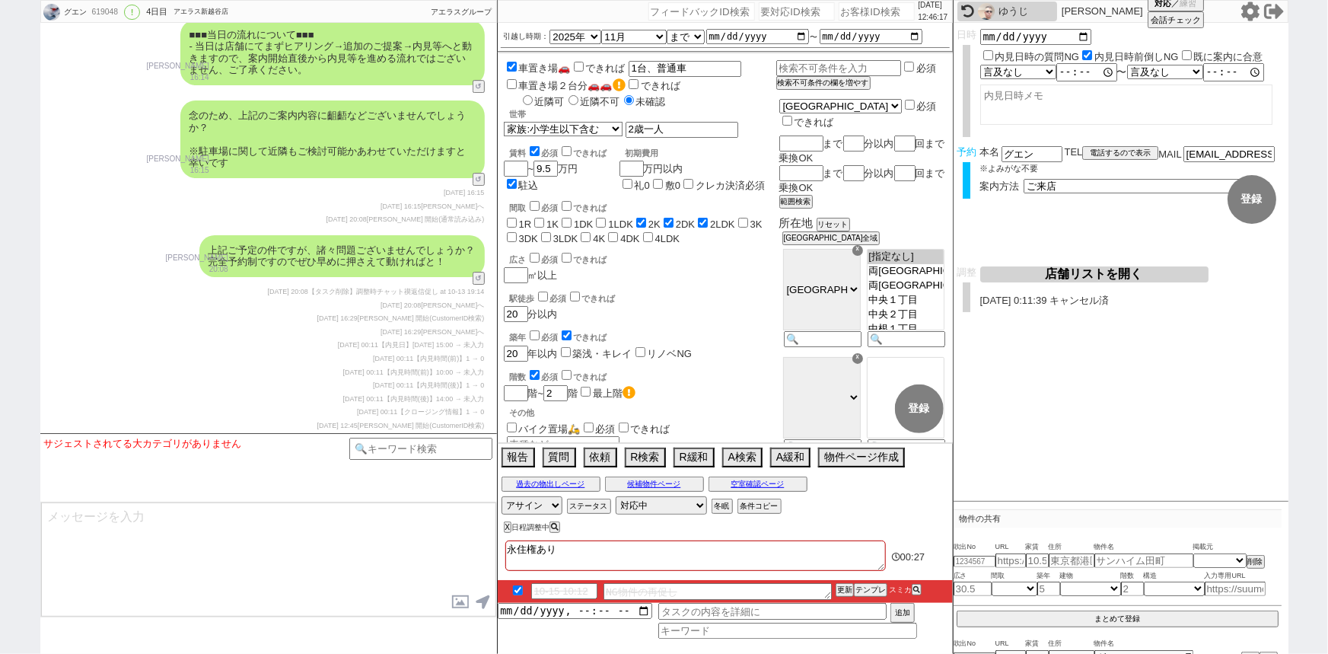
click at [404, 393] on div "2025-10-15 00:11 【内見時間(後)】14:00 → 未入力" at bounding box center [269, 399] width 432 height 12
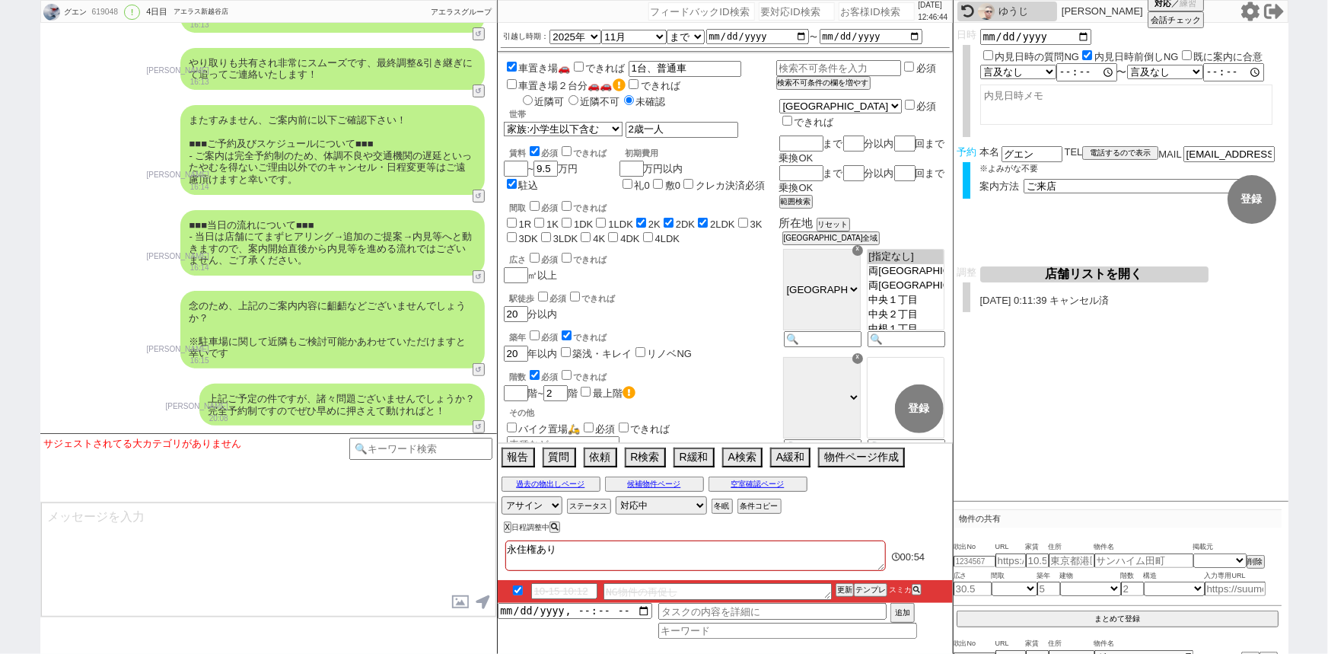
scroll to position [5986, 0]
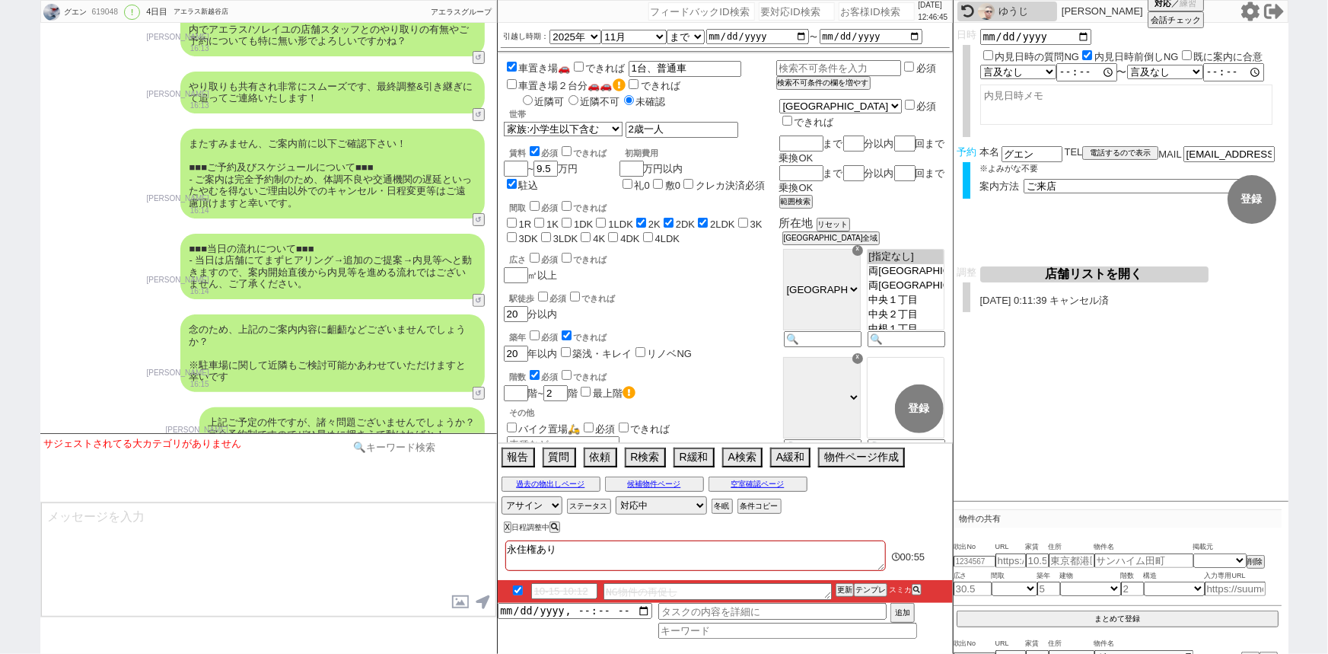
click at [406, 449] on input at bounding box center [421, 447] width 144 height 19
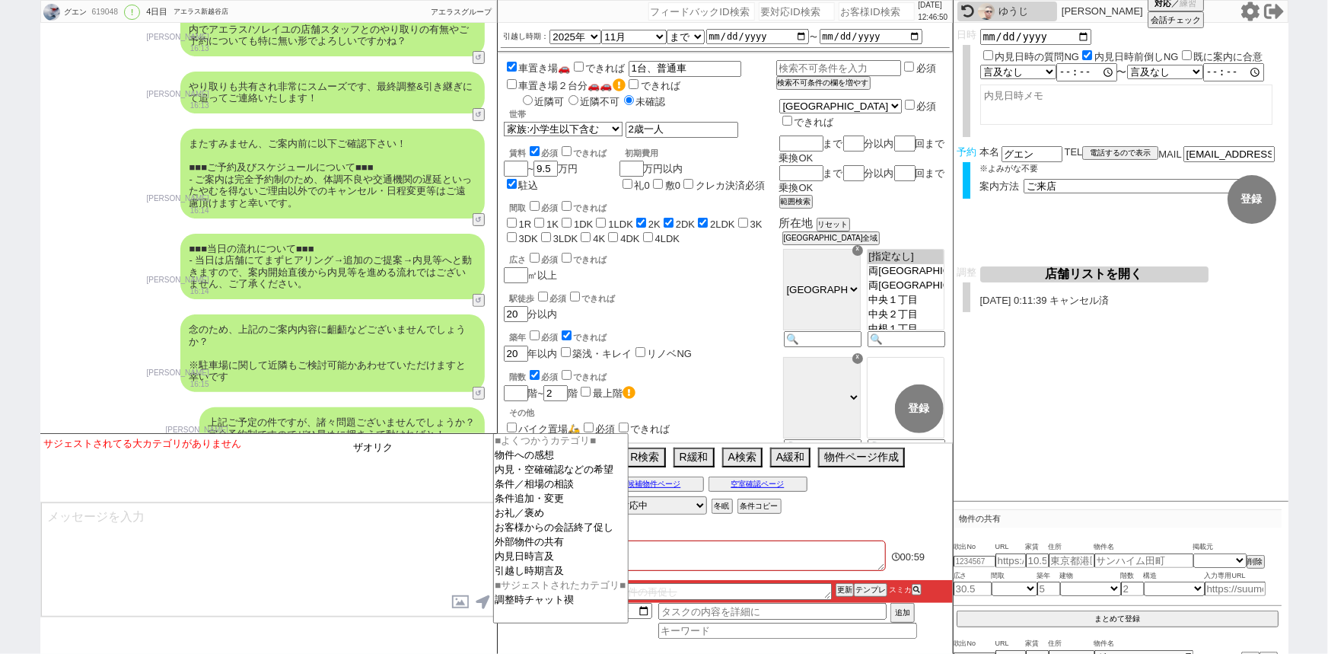
type input "ザオリク"
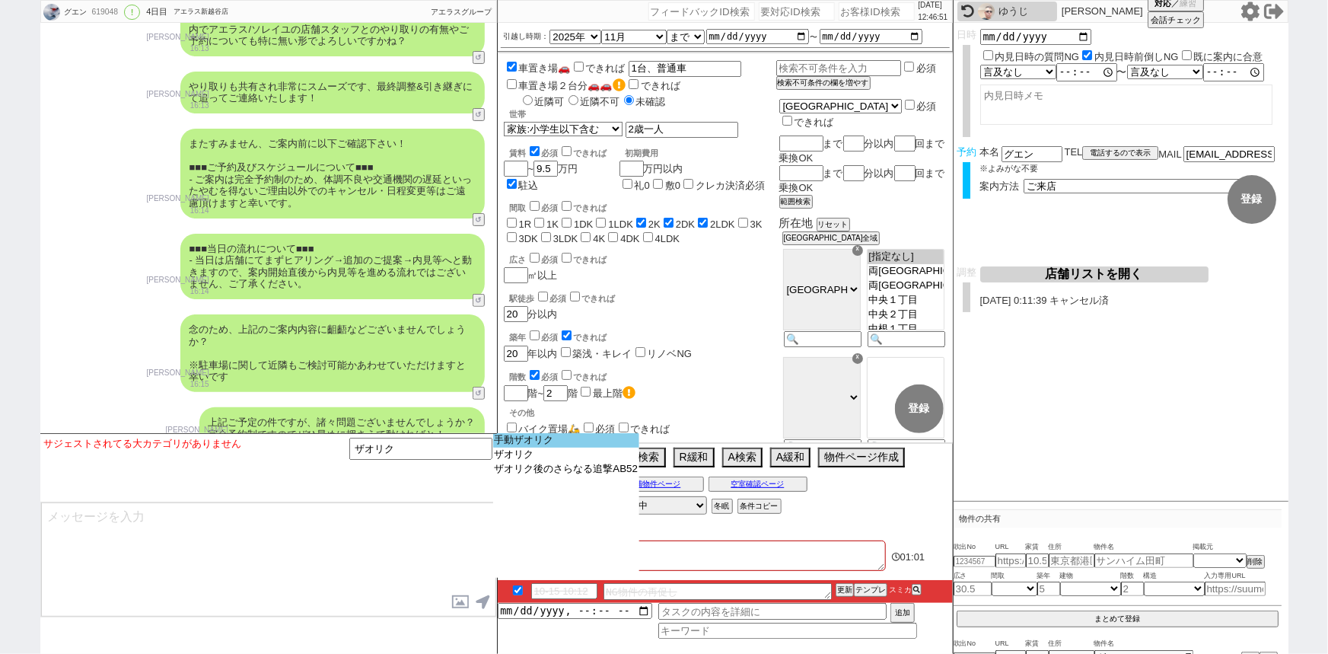
click at [571, 438] on option "手動ザオリク" at bounding box center [566, 440] width 147 height 14
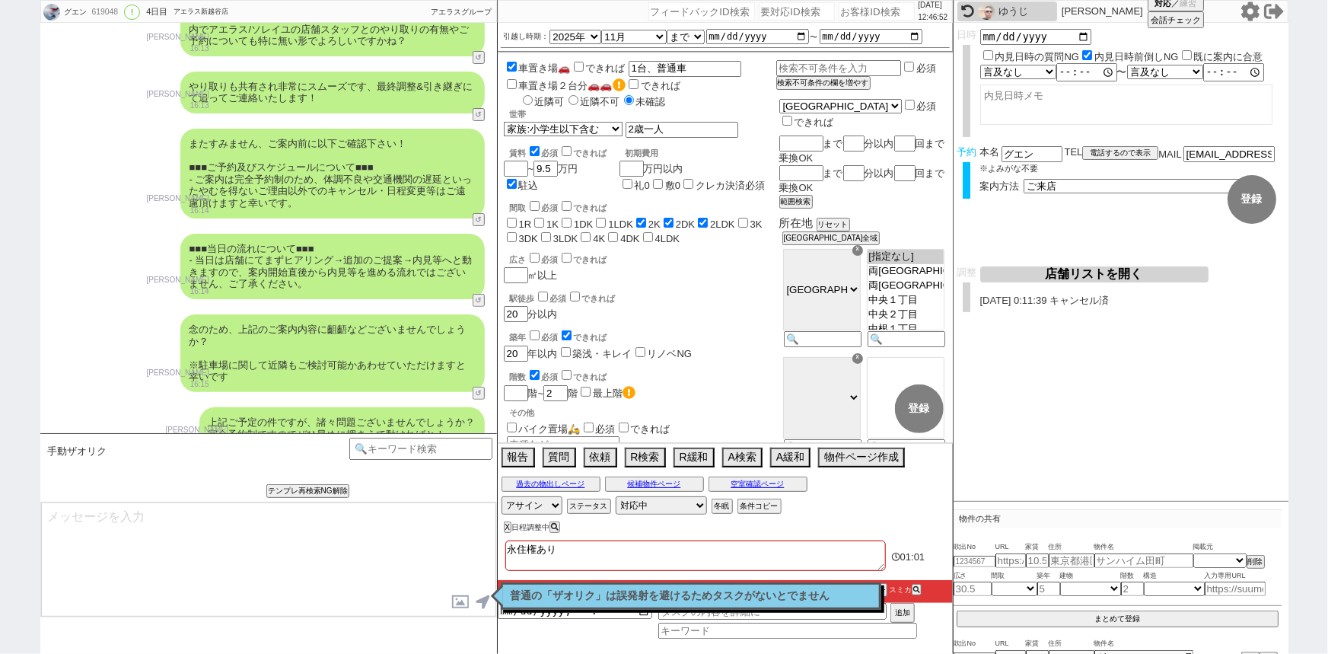
type textarea "もう物件はお決まりでしょうか。 もしまだでしたら引き続き新着をお送りできればと思うのですが、いかがですか?"
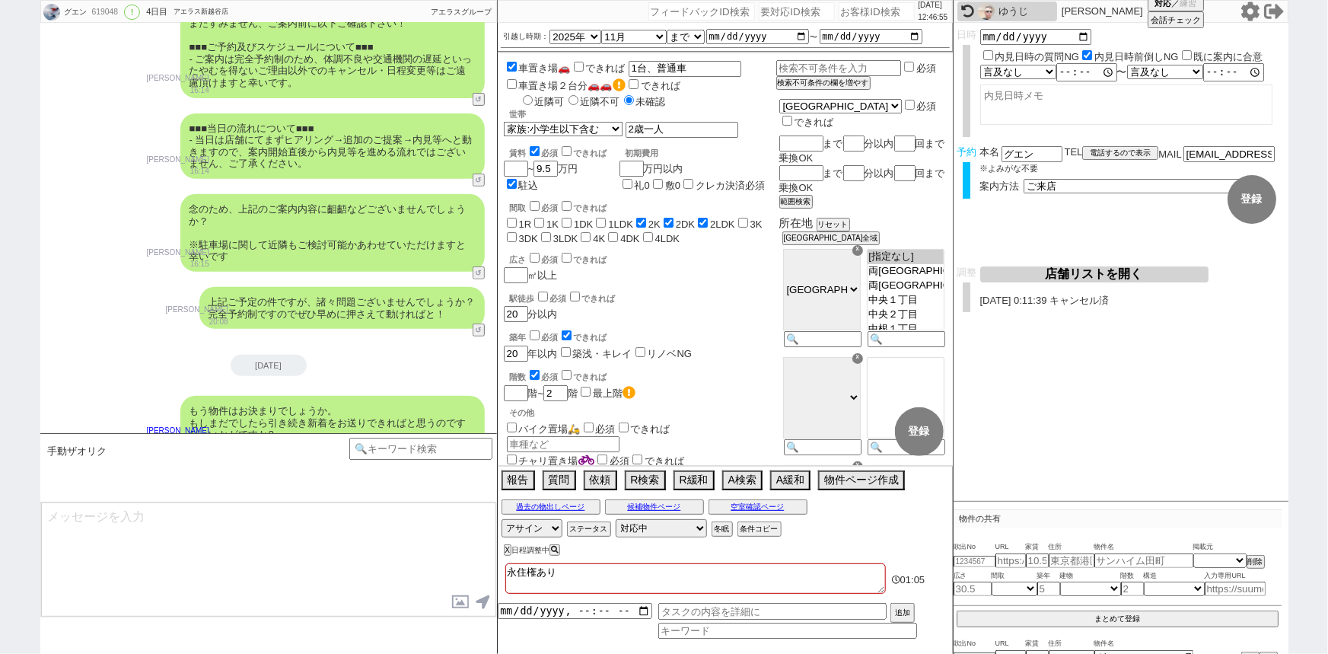
scroll to position [6152, 0]
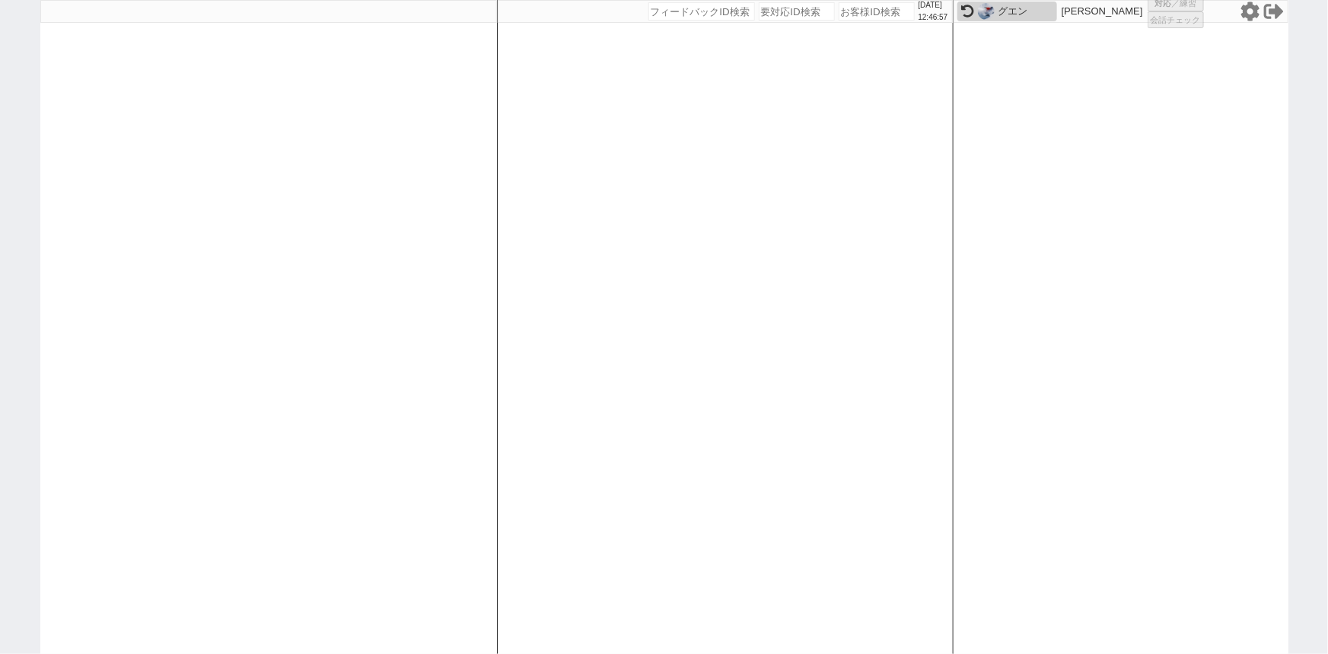
select select "1"
select select
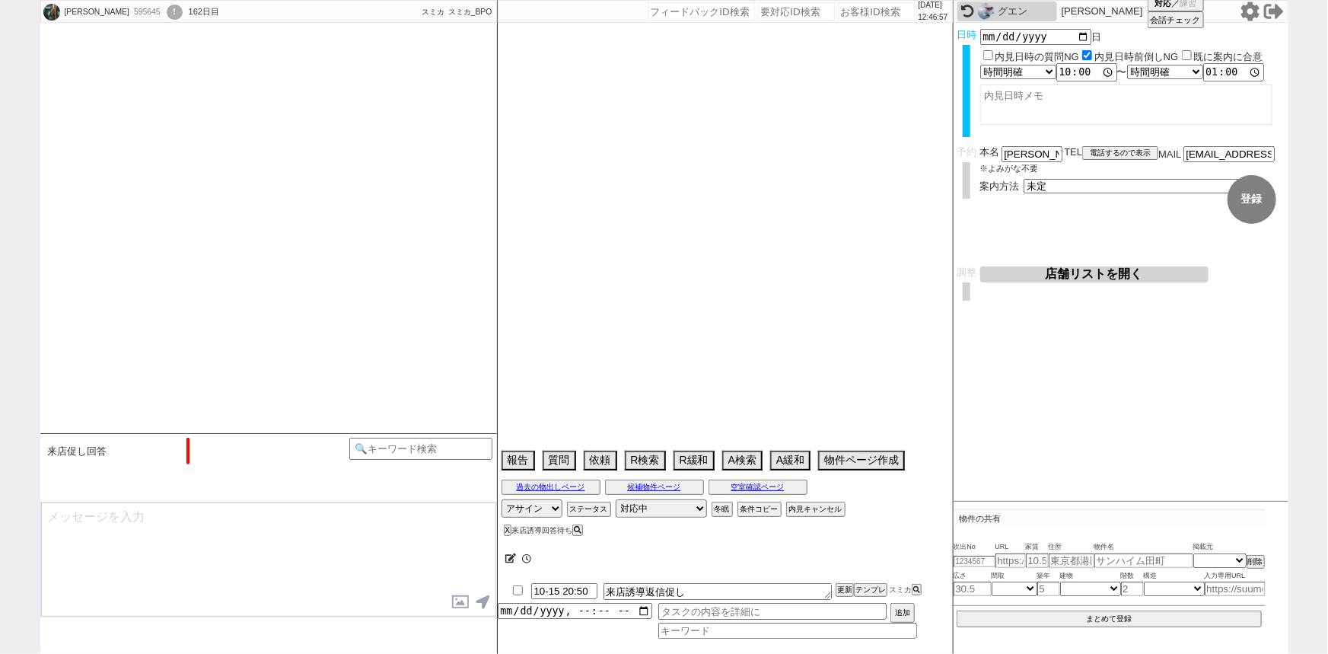
type textarea "奥様とお子様も一緒に内見"
select select "2025"
select select "7"
select select "36"
select select "6"
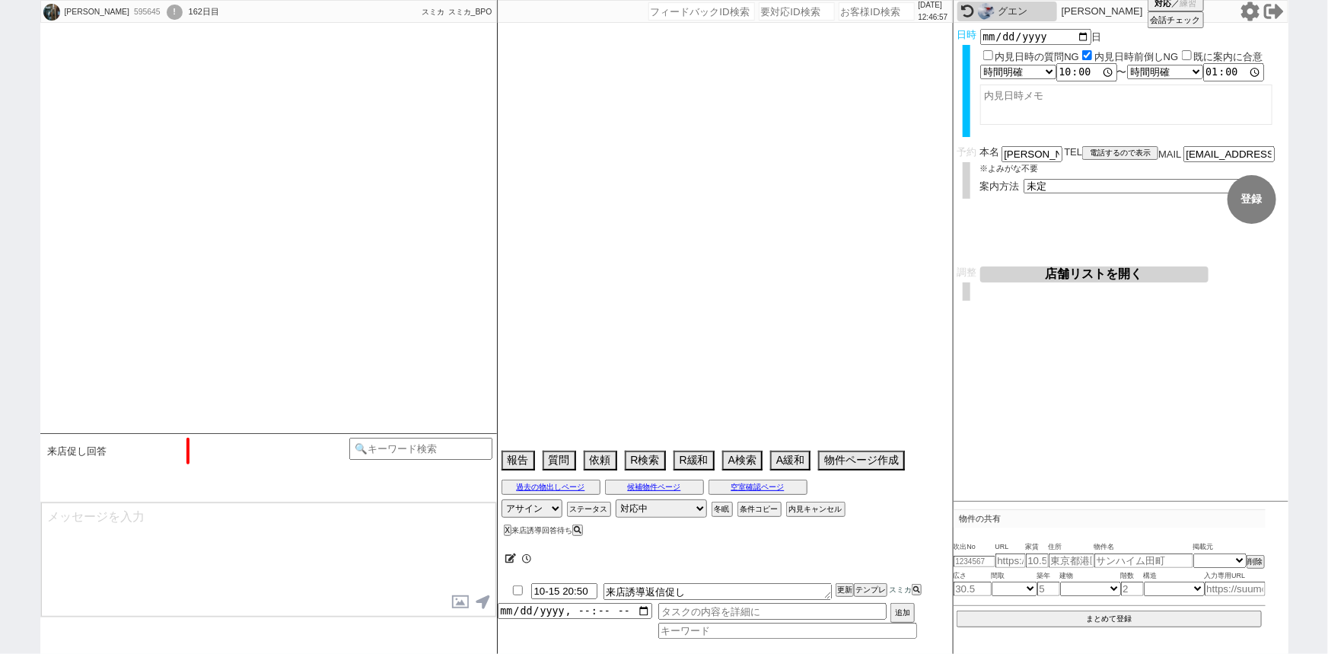
select select "30"
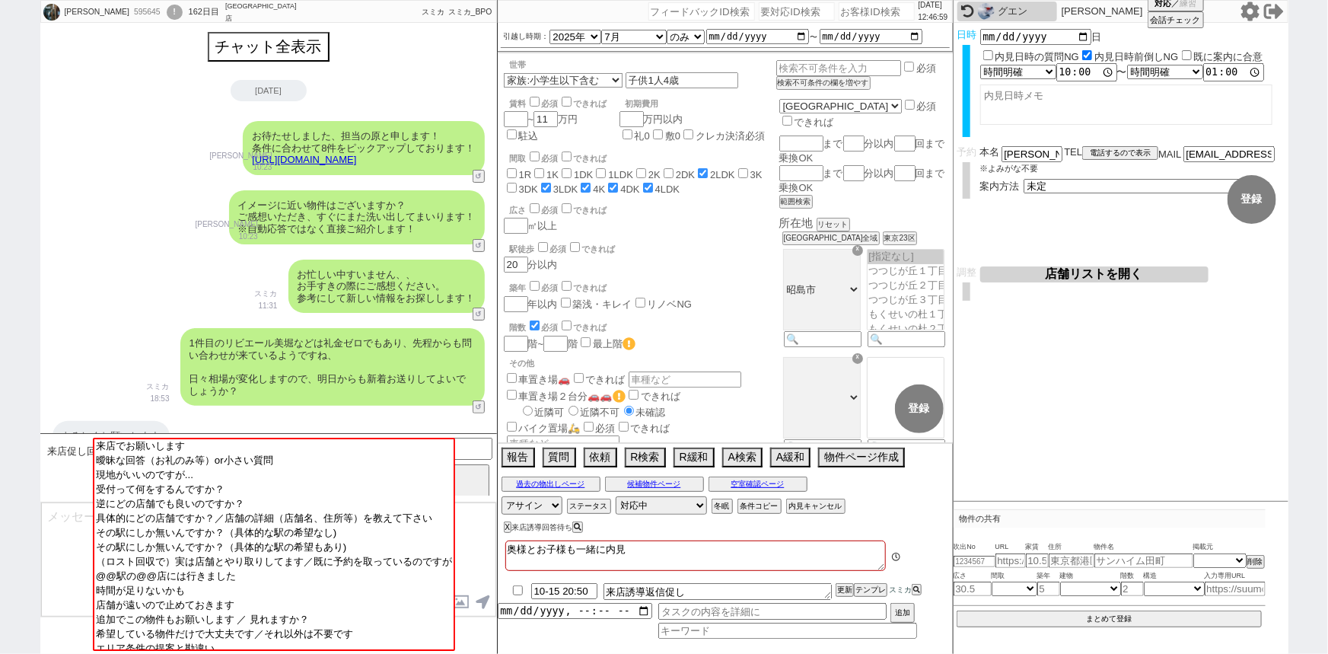
scroll to position [7415, 0]
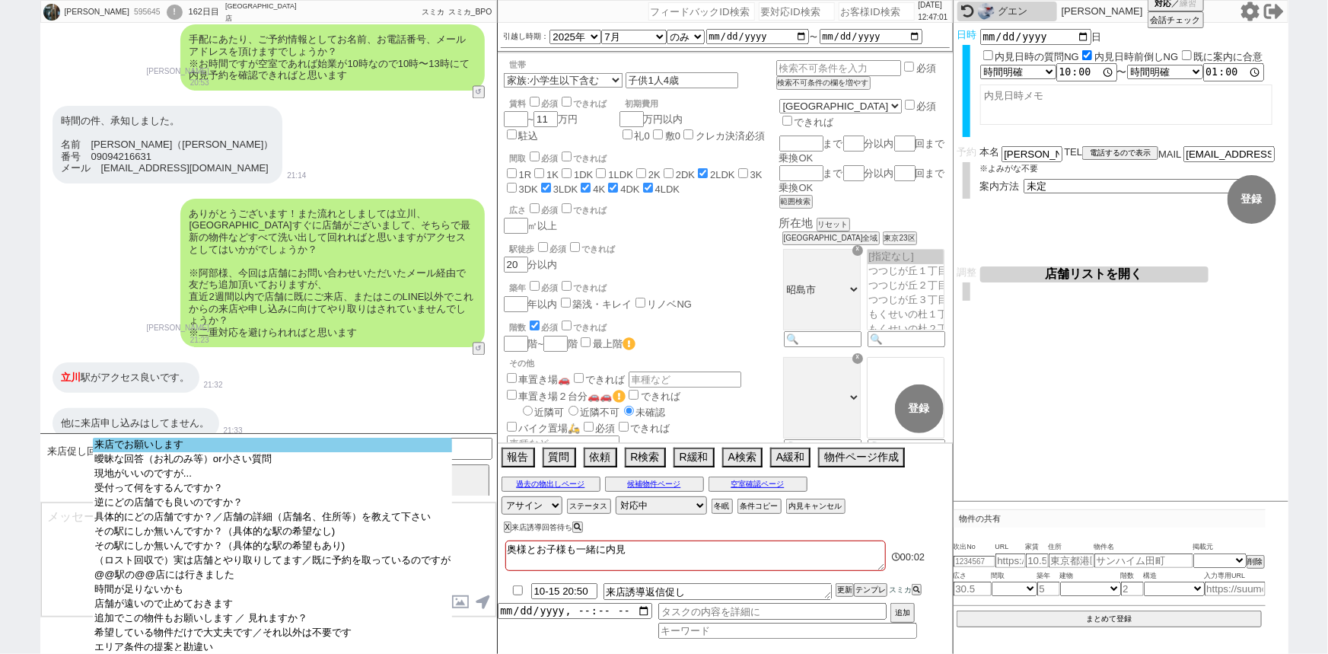
select select "来店でお願いします"
click at [186, 441] on option "来店でお願いします" at bounding box center [272, 445] width 359 height 14
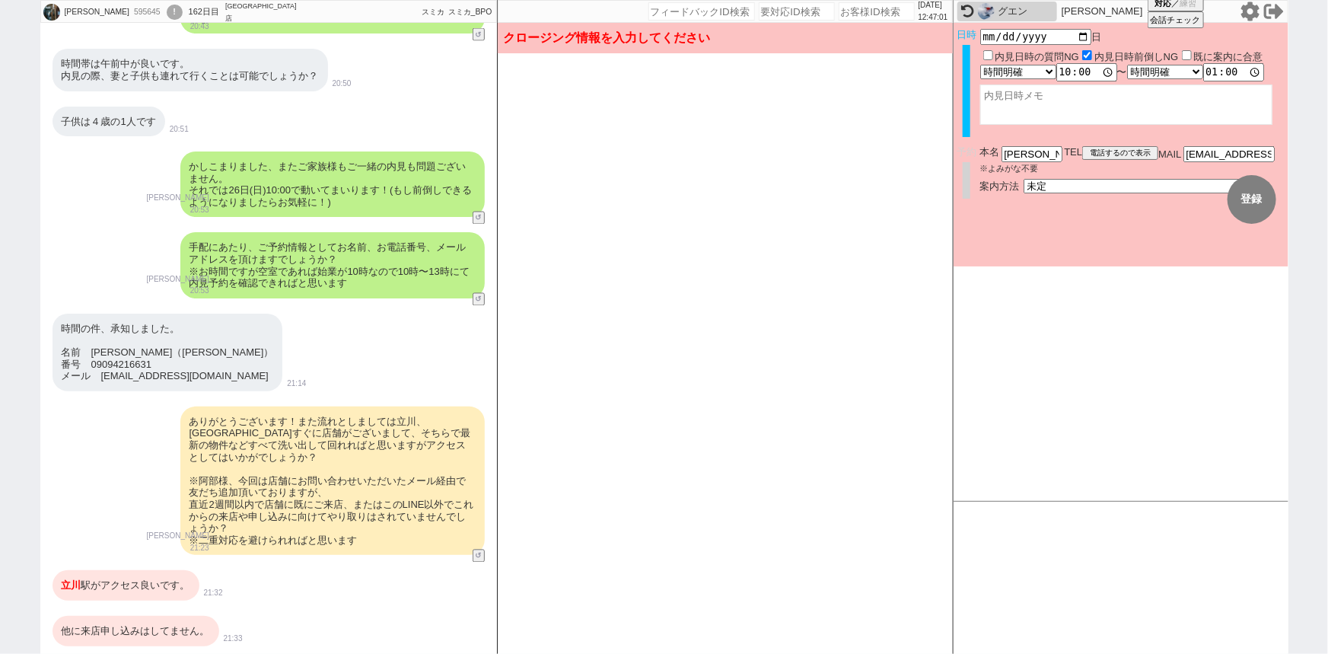
scroll to position [7194, 0]
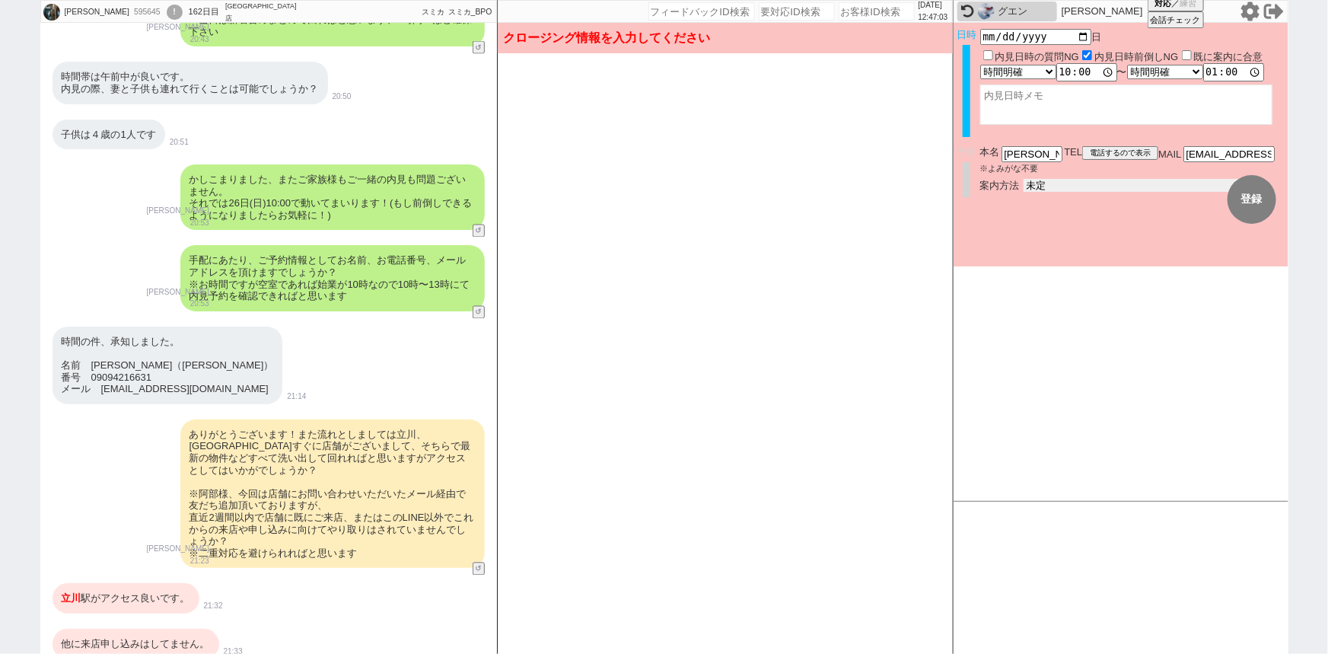
click at [1068, 182] on select "未定 現地お待ち合わせ ご来店 先行申し込みのご案内or内見無しでの申し込みのご案内 オンラインでのご接客 オンラインで1件の内見のご案内" at bounding box center [1138, 185] width 228 height 13
select select "2"
click at [1024, 179] on select "未定 現地お待ち合わせ ご来店 先行申し込みのご案内or内見無しでの申し込みのご案内 オンラインでのご接客 オンラインで1件の内見のご案内" at bounding box center [1138, 185] width 228 height 13
click at [1059, 240] on form "変更 なし 登録 日時 2025-10-26 日 内見日時の質問NG 内見日時前倒しNG 既に案内に合意 言及なし 時間明確 午前 午後 お昼 夕方・夜 終日…" at bounding box center [1121, 145] width 335 height 244
checkbox input "true"
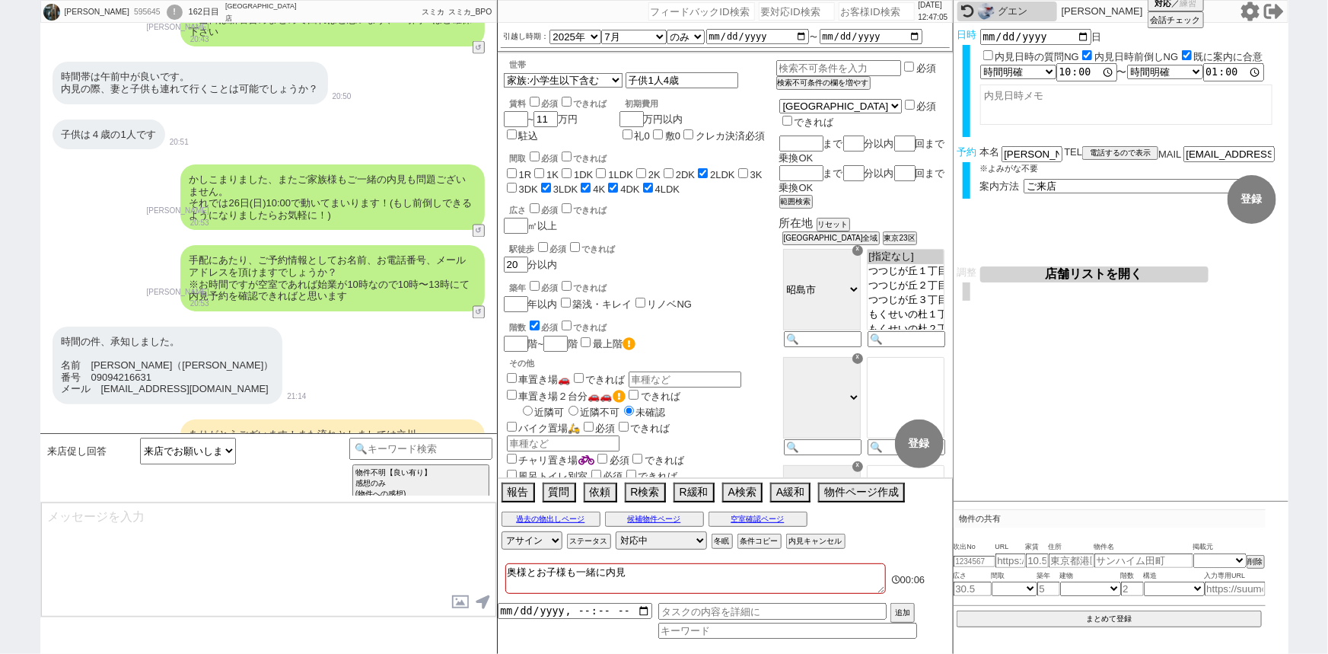
scroll to position [7415, 0]
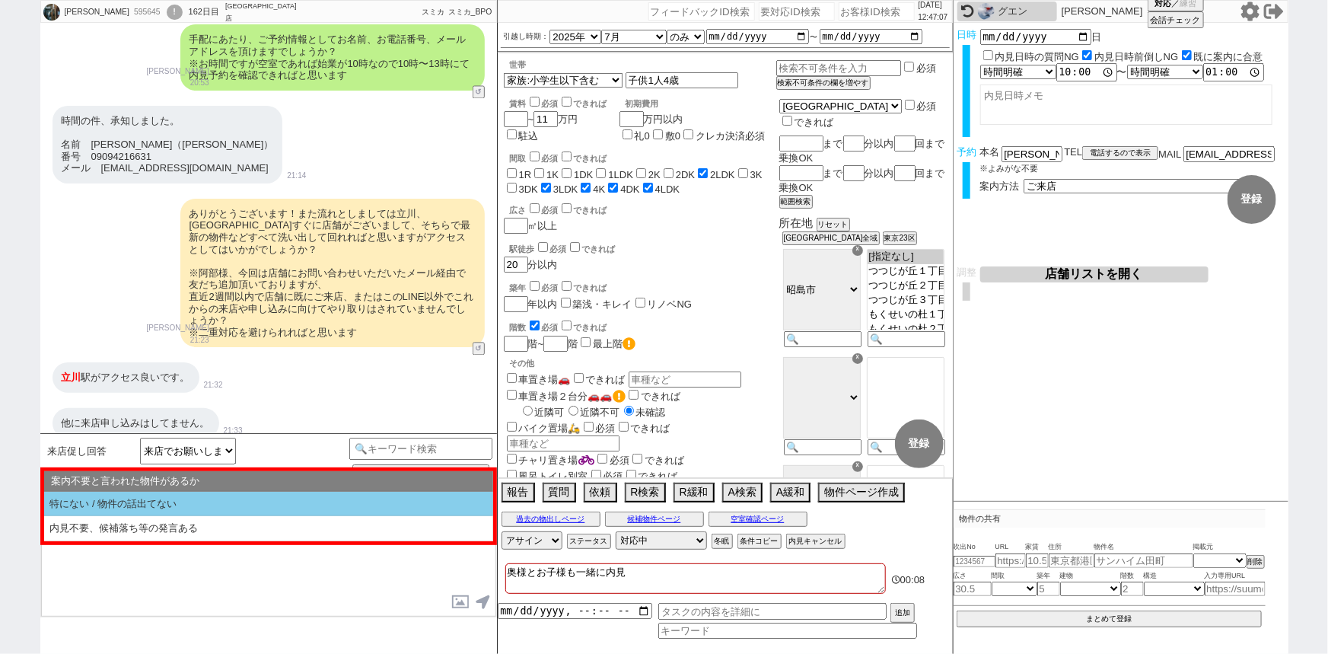
click at [212, 497] on li "特にない / 物件の話出てない" at bounding box center [268, 504] width 449 height 25
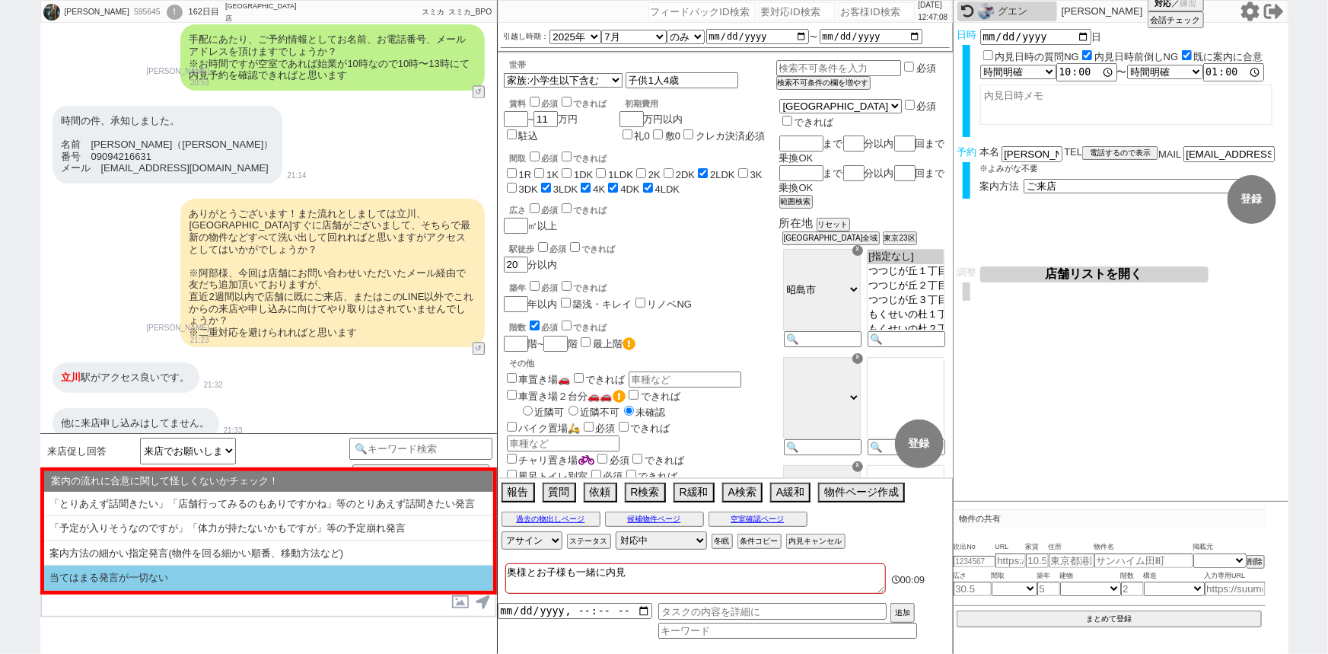
click at [133, 579] on li "当てはまる発言が一切ない" at bounding box center [268, 577] width 449 height 25
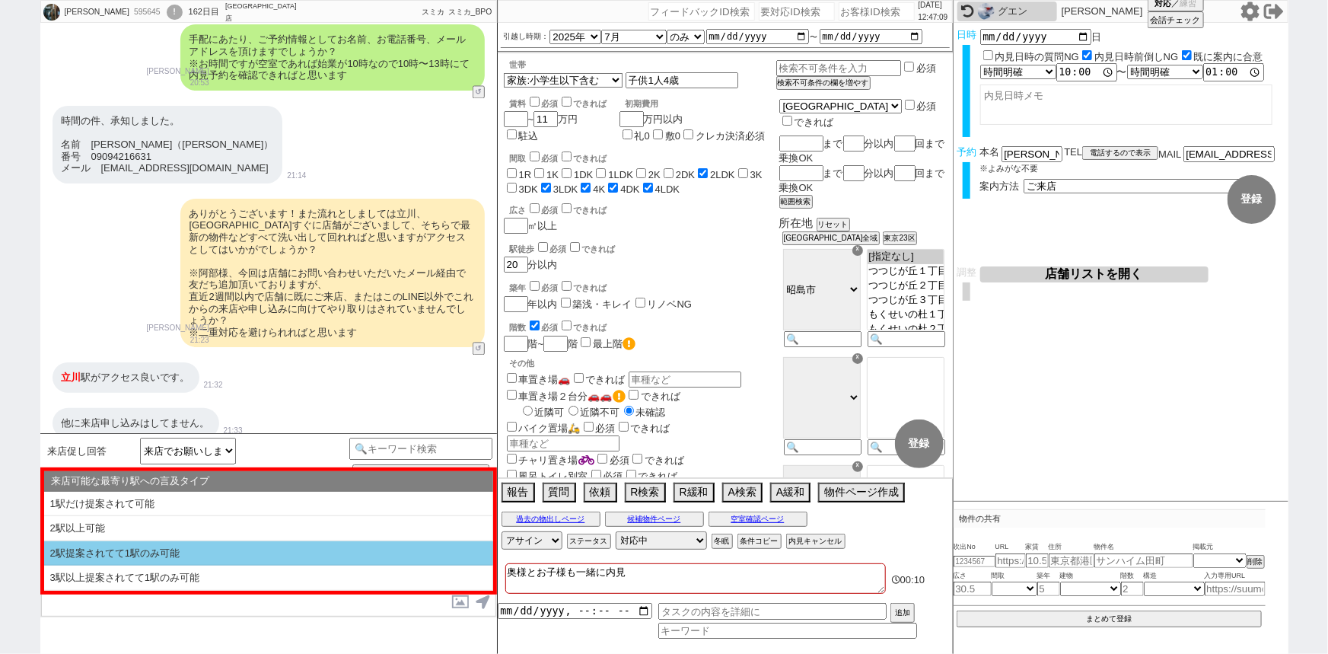
click at [163, 541] on li "2駅提案されてて1駅のみ可能" at bounding box center [268, 553] width 449 height 25
select select "特にない / 物件の話出てない"
select select "当てはまる発言が一切ない"
select select "2駅提案されてて1駅のみ可能"
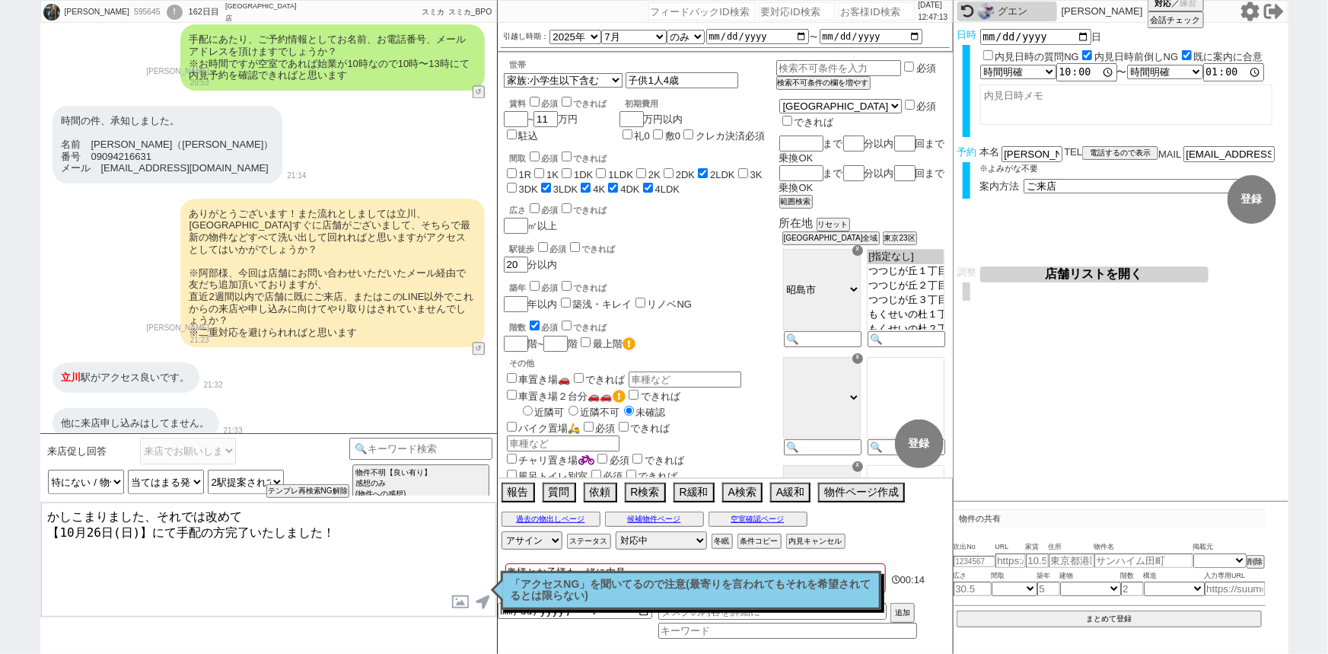
drag, startPoint x: 206, startPoint y: 510, endPoint x: 317, endPoint y: 530, distance: 113.0
click at [317, 530] on textarea "かしこまりました、それでは改めて 【10月26日(日)】にて手配の方完了いたしました！" at bounding box center [268, 559] width 455 height 114
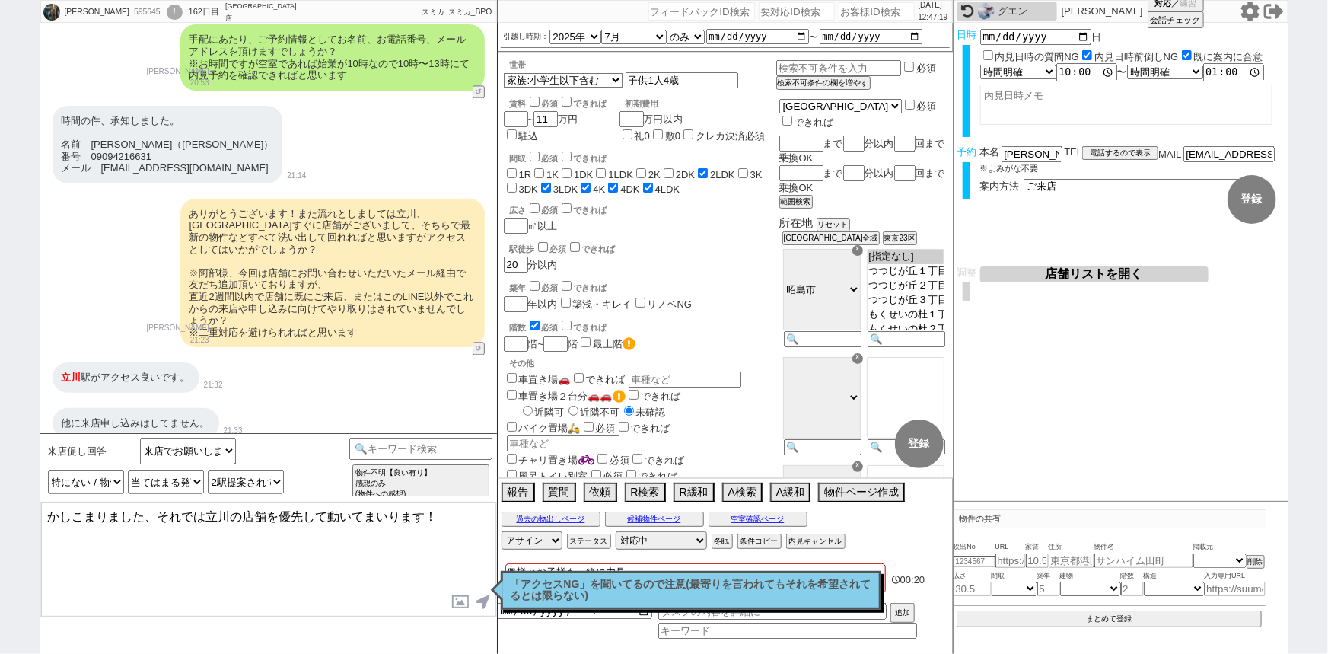
type textarea "かしこまりました、それでは立川の店舗を優先して動いてまいります！"
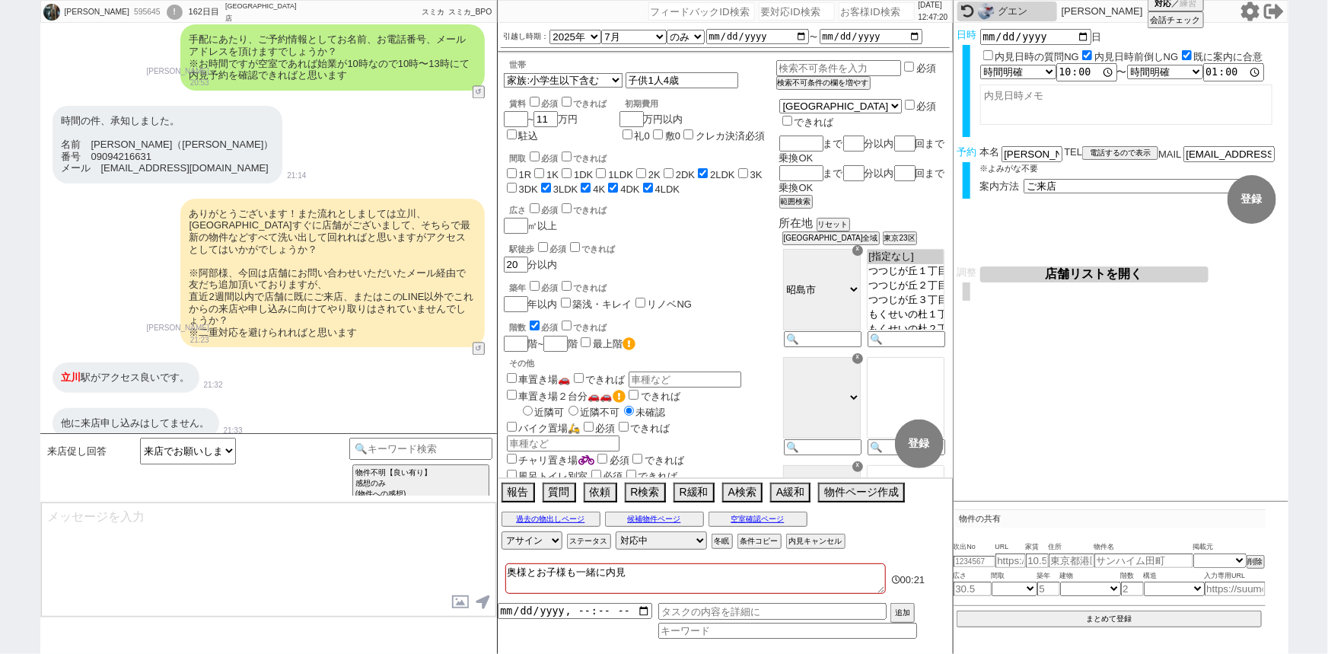
scroll to position [7224, 0]
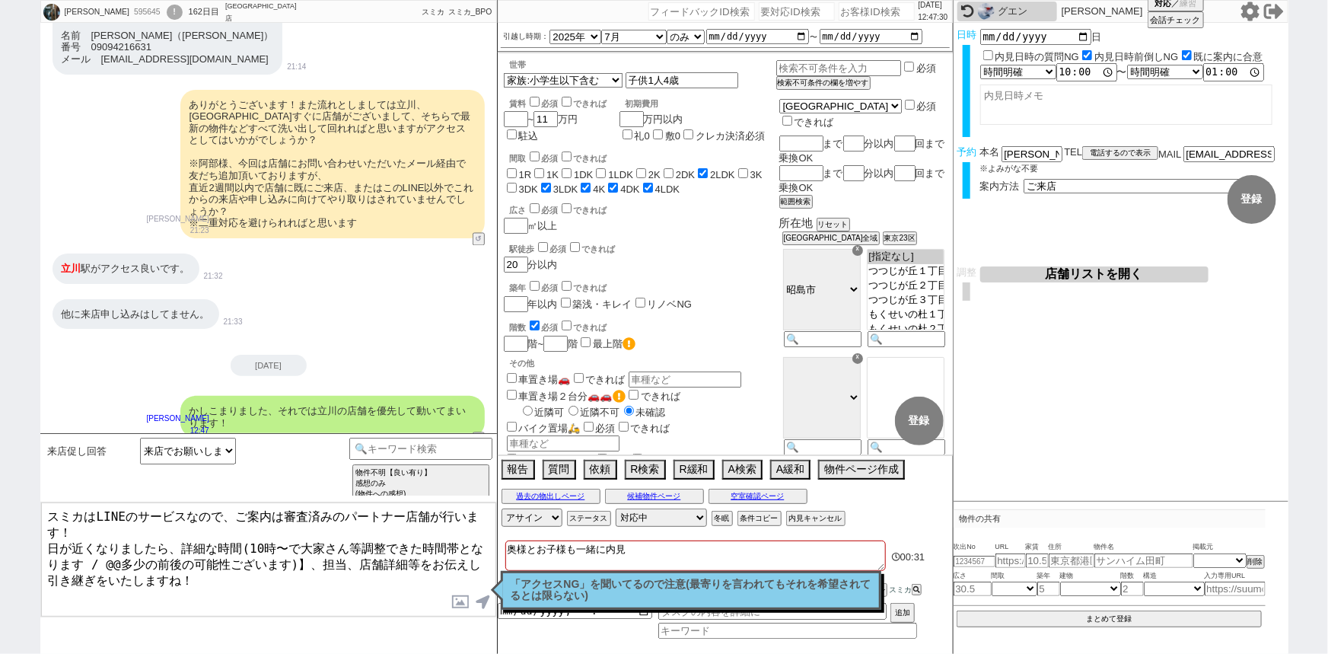
drag, startPoint x: 83, startPoint y: 548, endPoint x: 283, endPoint y: 549, distance: 200.2
click at [283, 549] on textarea "スミカはLINEのサービスなので、ご案内は審査済みのパートナー店舗が行います！ 日が近くなりましたら、詳細な時間(10時〜で大家さん等調整できた時間帯となりま…" at bounding box center [268, 559] width 455 height 114
type textarea "スミカはLINEのサービスなので、ご案内は審査済みのパートナー店舗が行います！ 日が近くなりましたら、詳細な時間(10時〜で大家さん等調整できた時間帯となりま…"
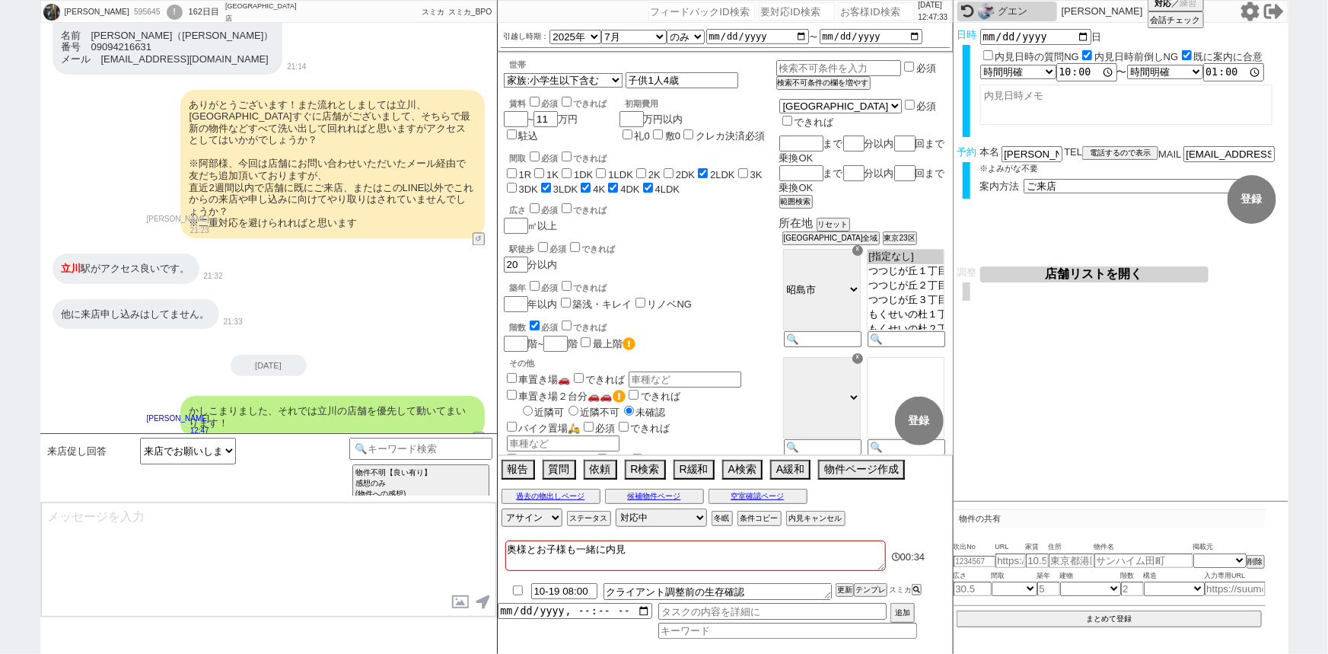
scroll to position [7317, 0]
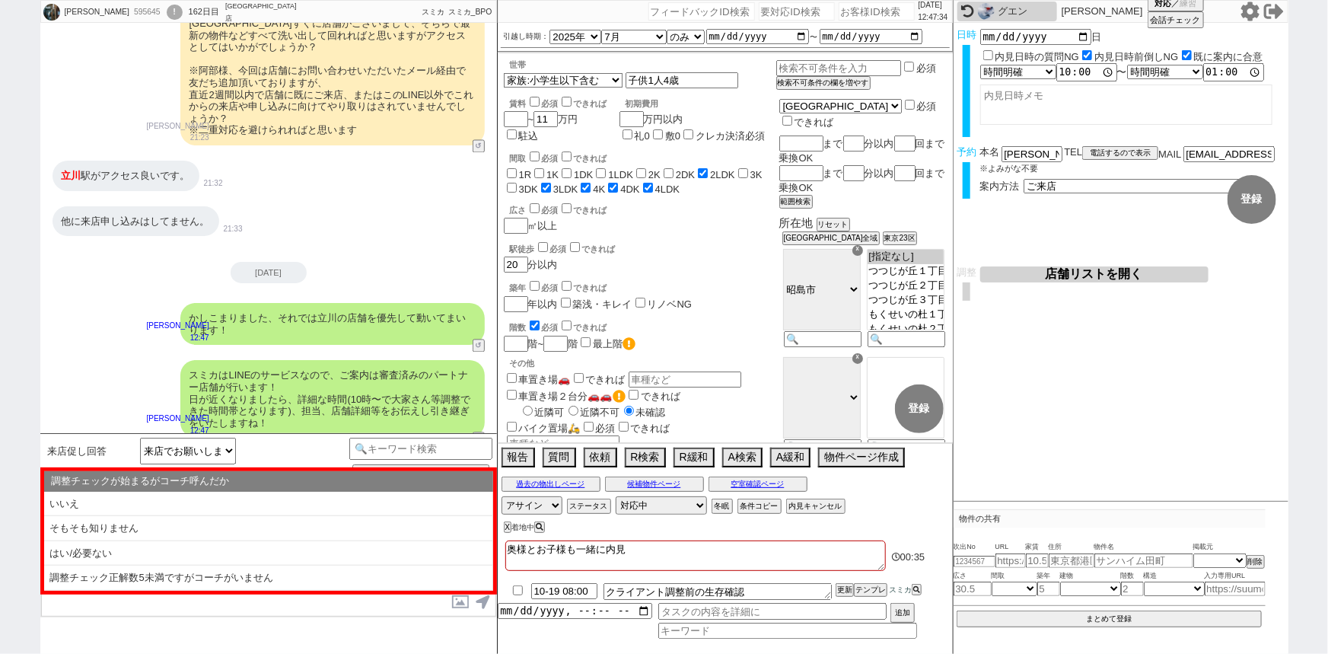
click at [283, 549] on li "はい/必要ない" at bounding box center [268, 553] width 449 height 25
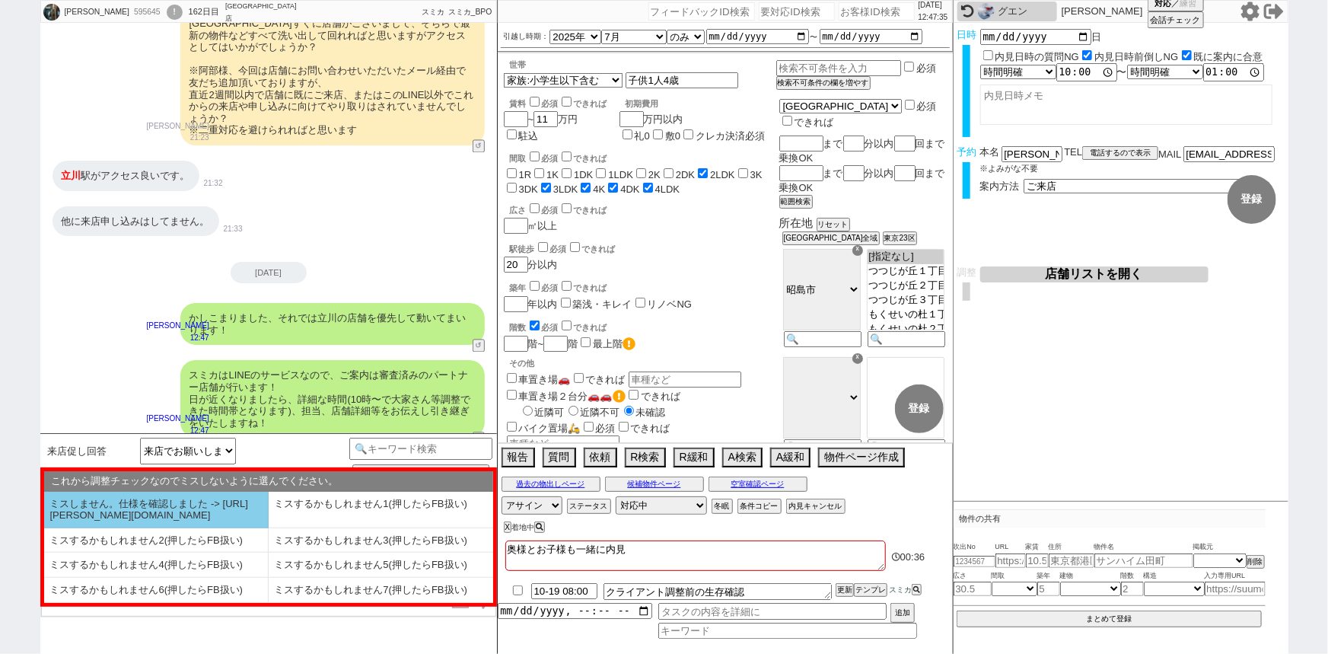
click at [214, 518] on li "ミスしません。仕様を確認しました -> [URL][DOMAIN_NAME]" at bounding box center [156, 510] width 225 height 37
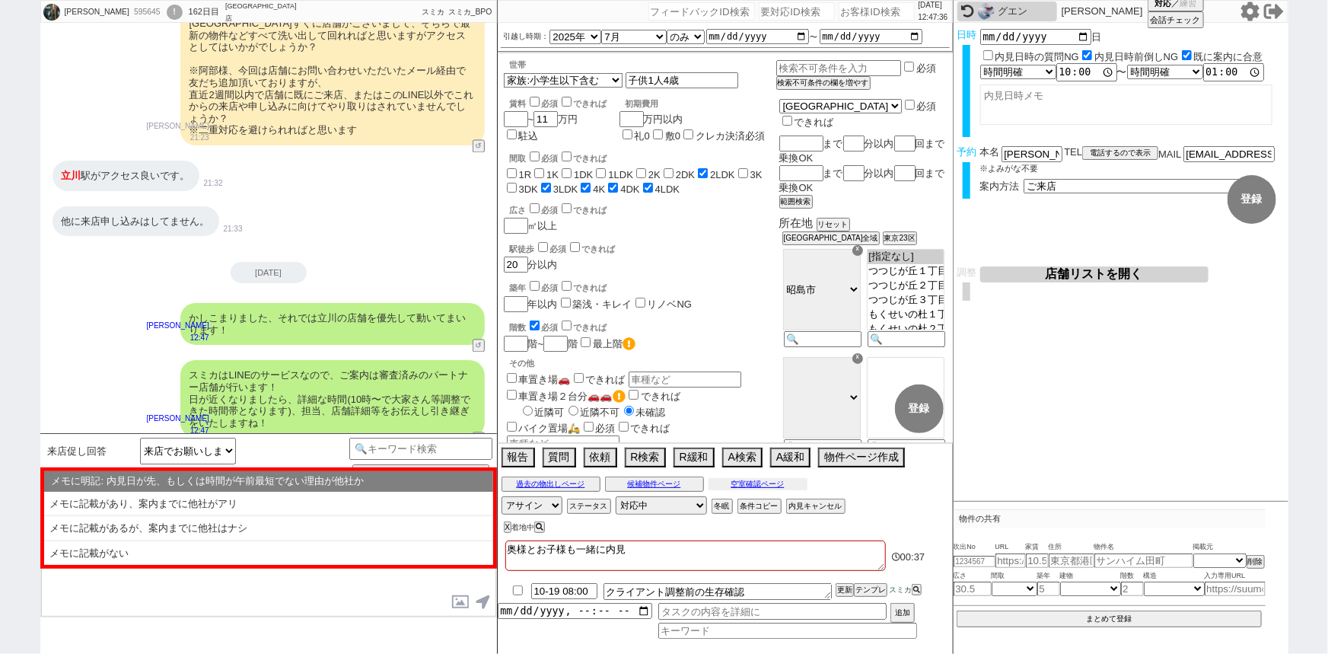
click at [758, 480] on button "空室確認ページ" at bounding box center [758, 484] width 99 height 12
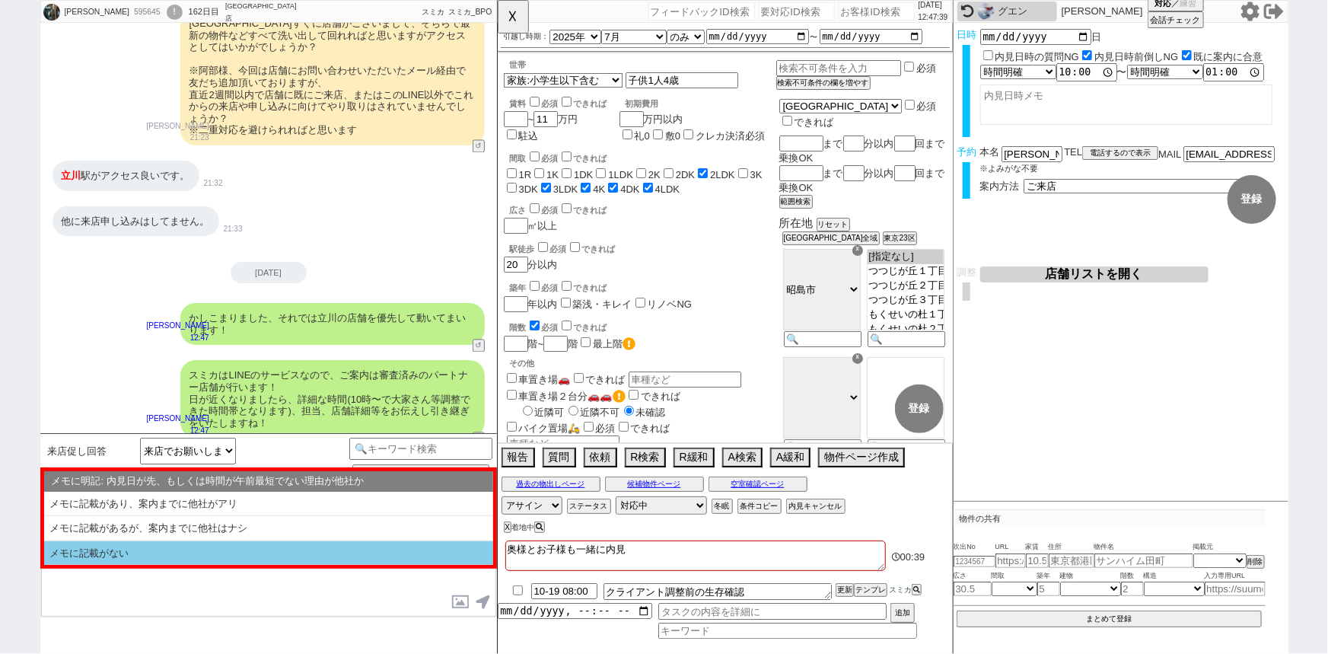
click at [276, 549] on li "メモに記載がない" at bounding box center [268, 553] width 449 height 24
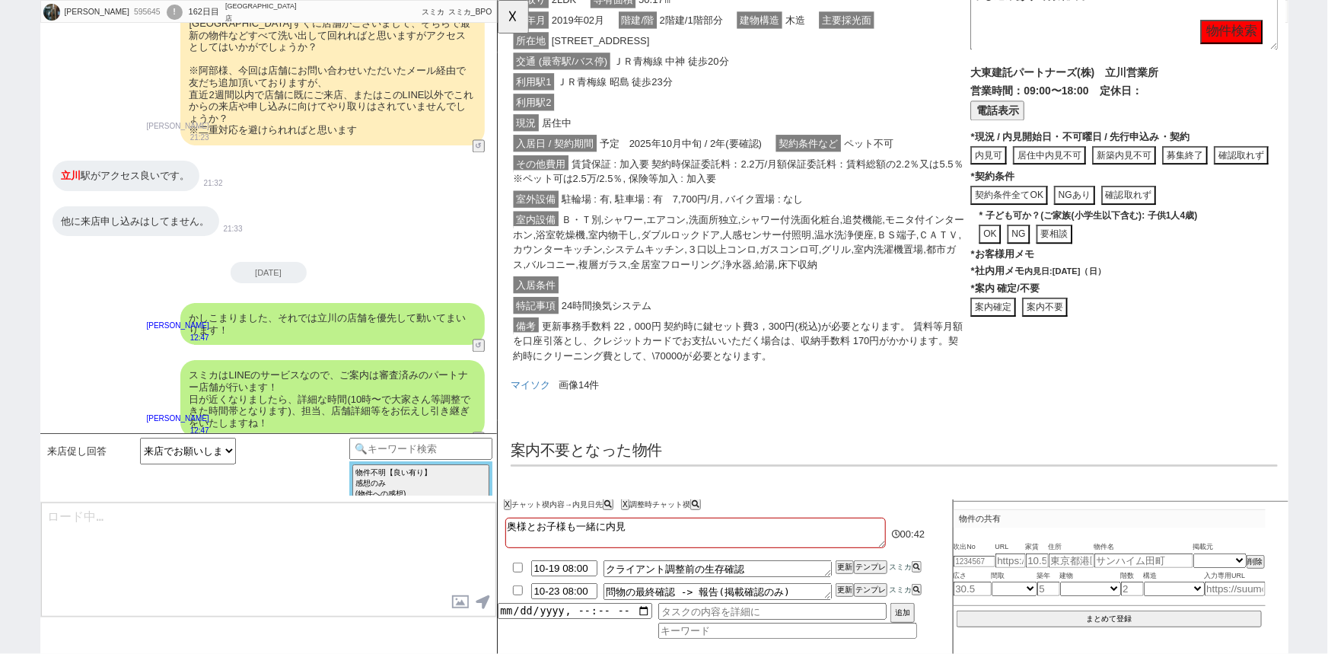
scroll to position [0, 0]
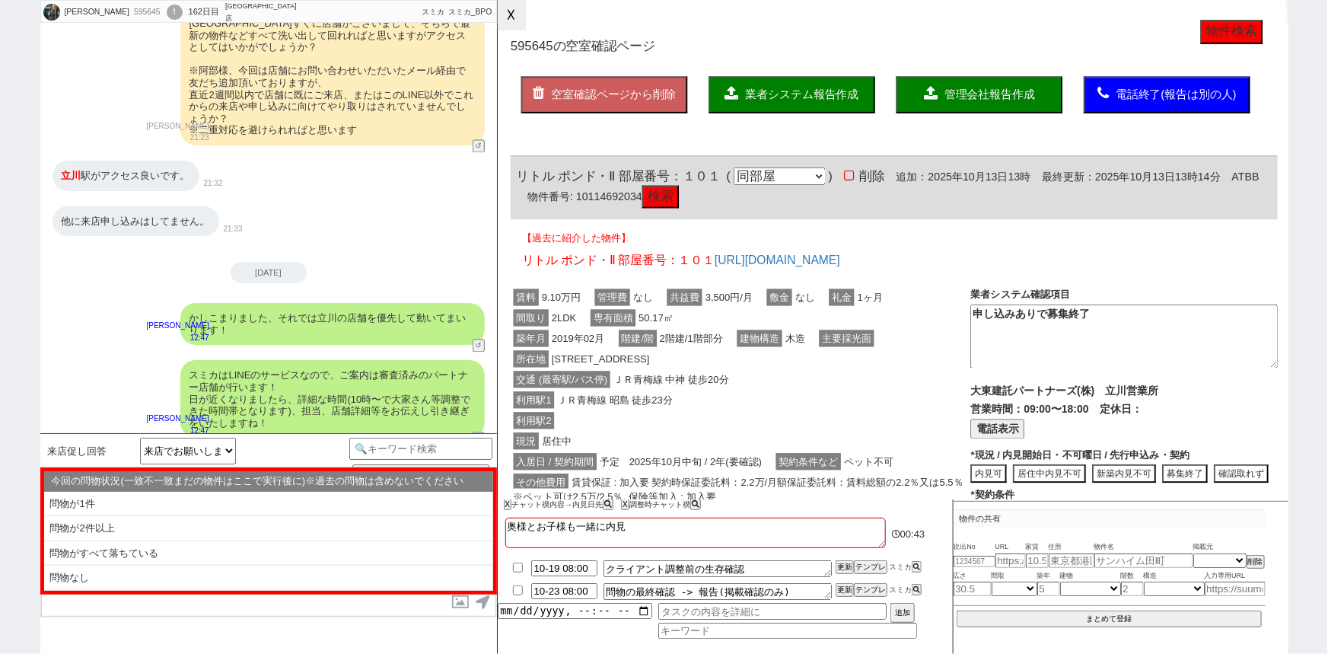
click at [508, 24] on button "☓" at bounding box center [512, 15] width 28 height 30
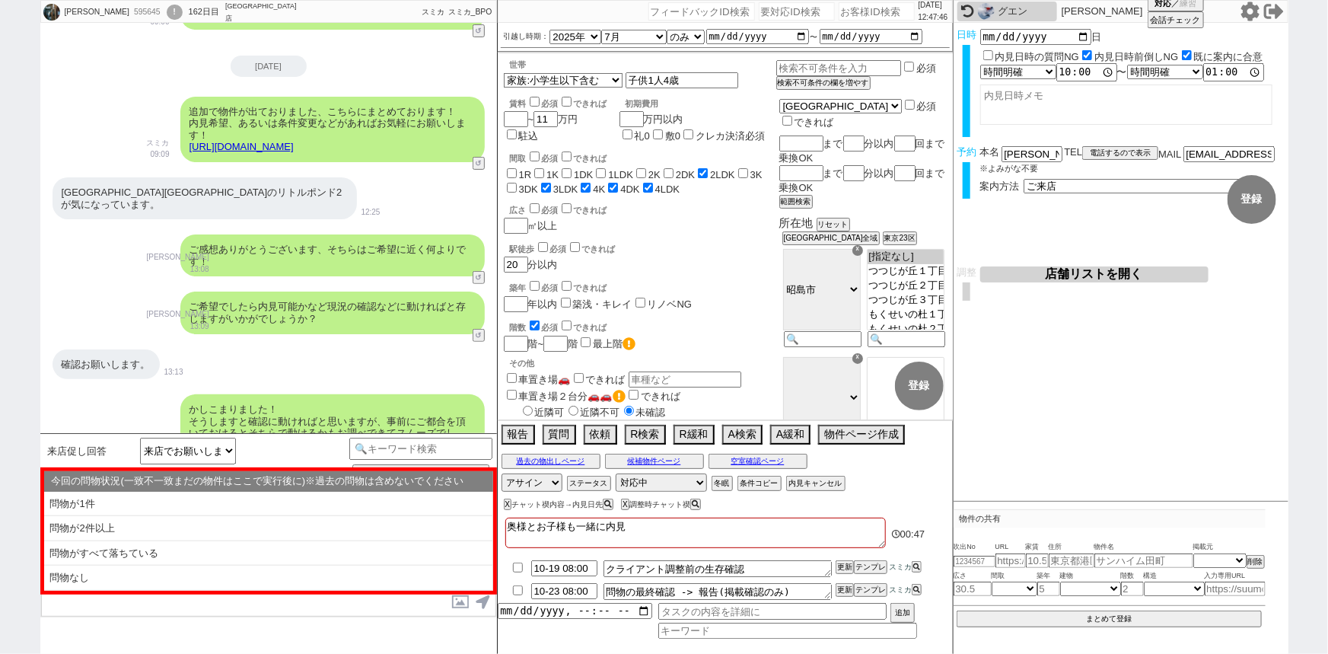
scroll to position [6012, 0]
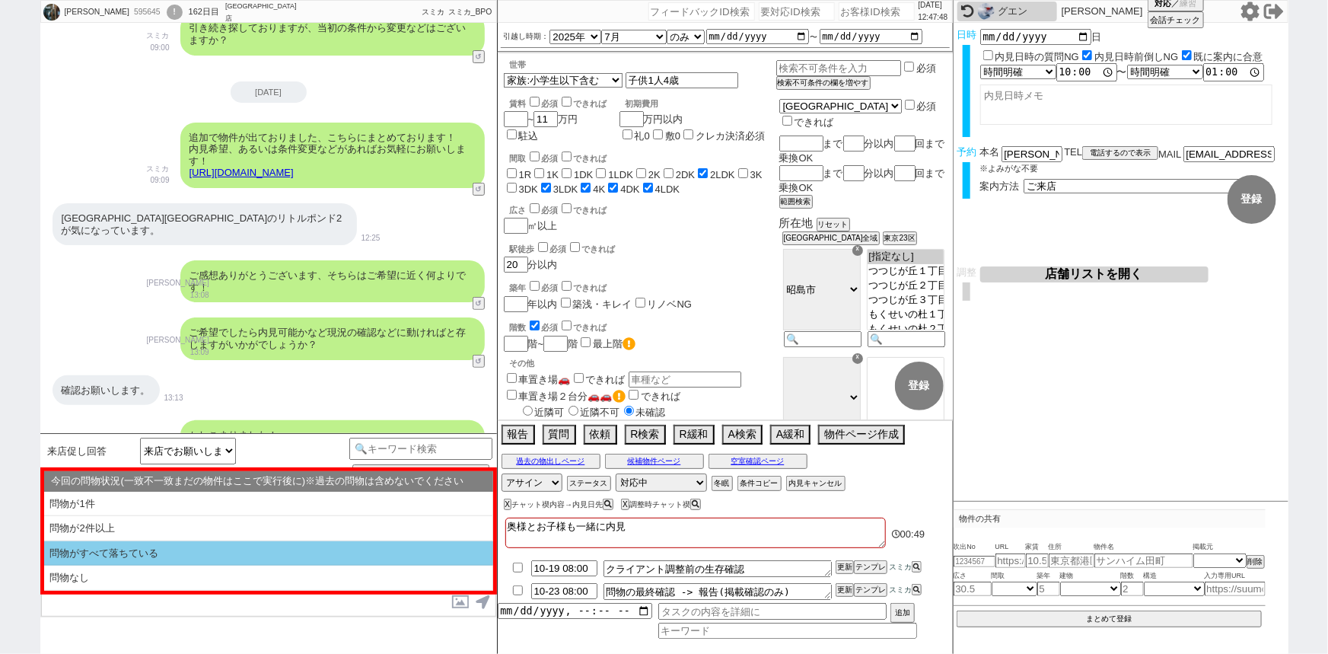
click at [194, 552] on li "問物がすべて落ちている" at bounding box center [268, 553] width 449 height 25
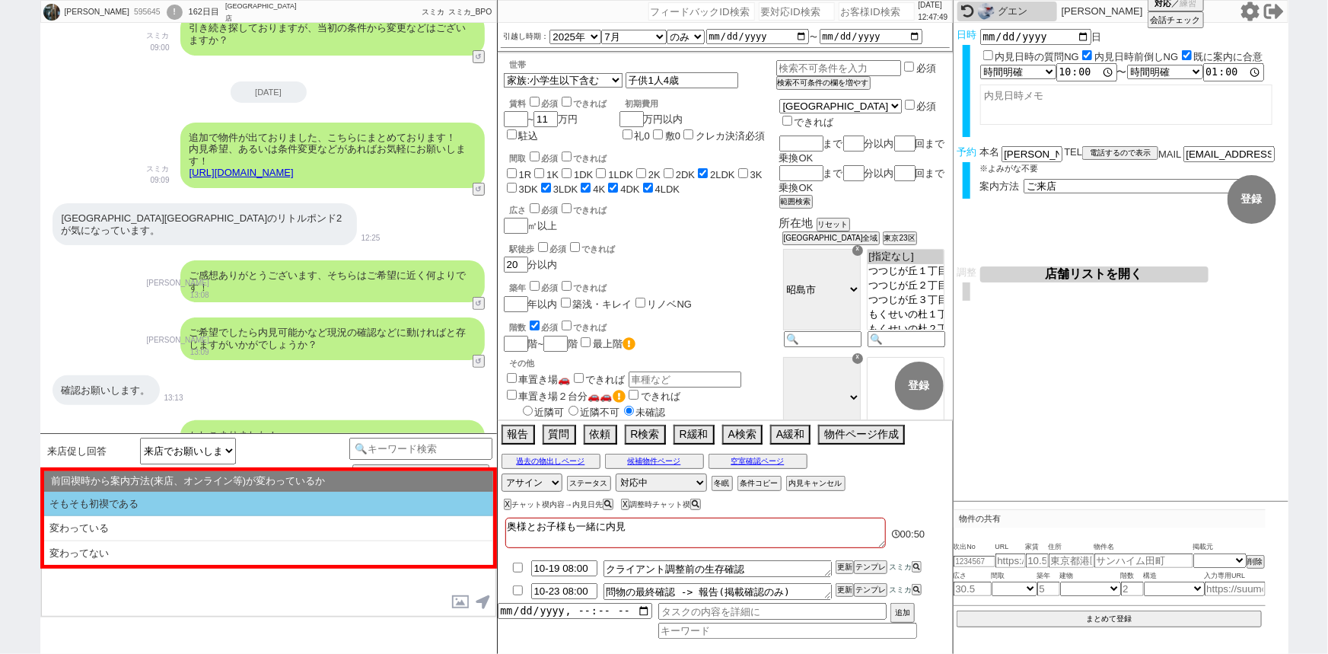
click at [237, 507] on li "そもそも初禊である" at bounding box center [268, 504] width 449 height 25
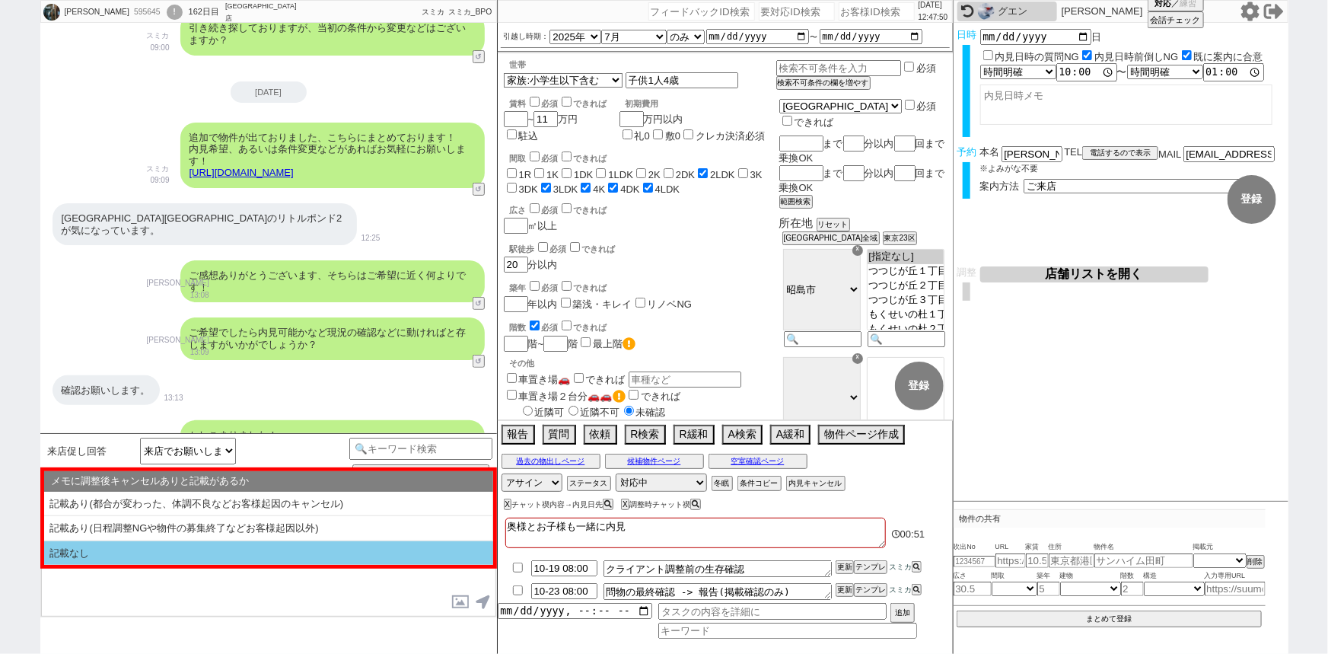
click at [178, 554] on li "記載なし" at bounding box center [268, 553] width 449 height 24
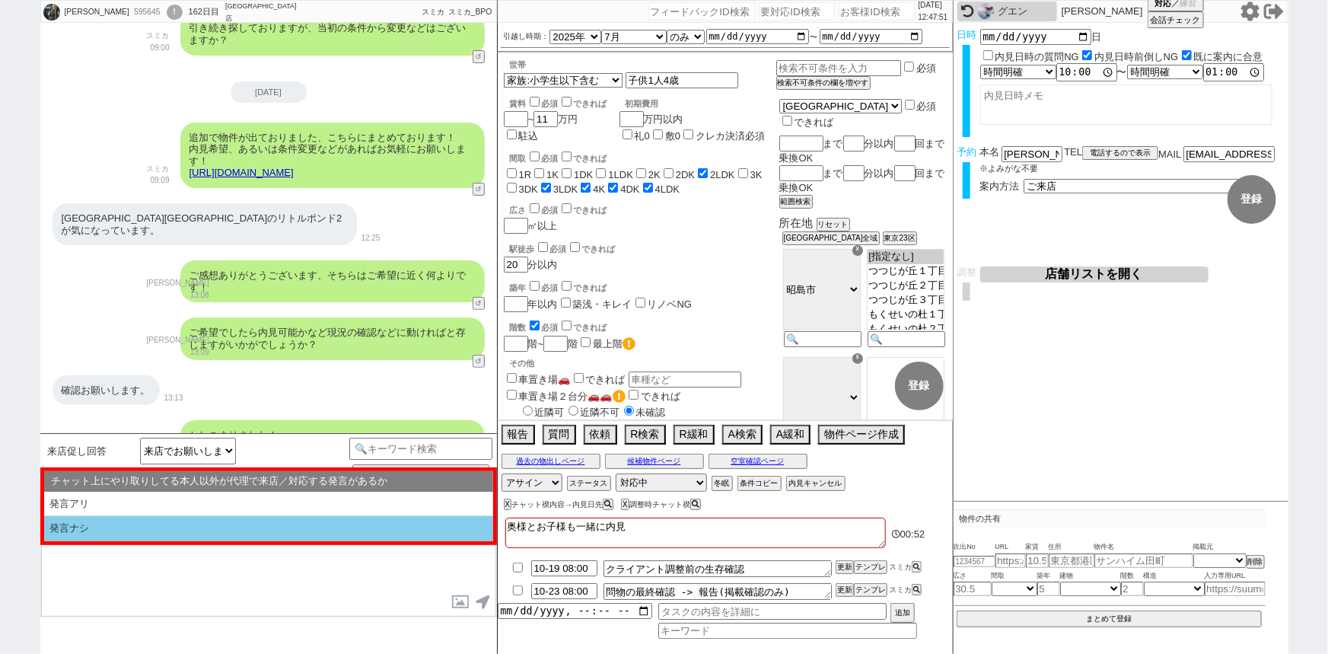
click at [215, 528] on li "発言ナシ" at bounding box center [268, 528] width 449 height 25
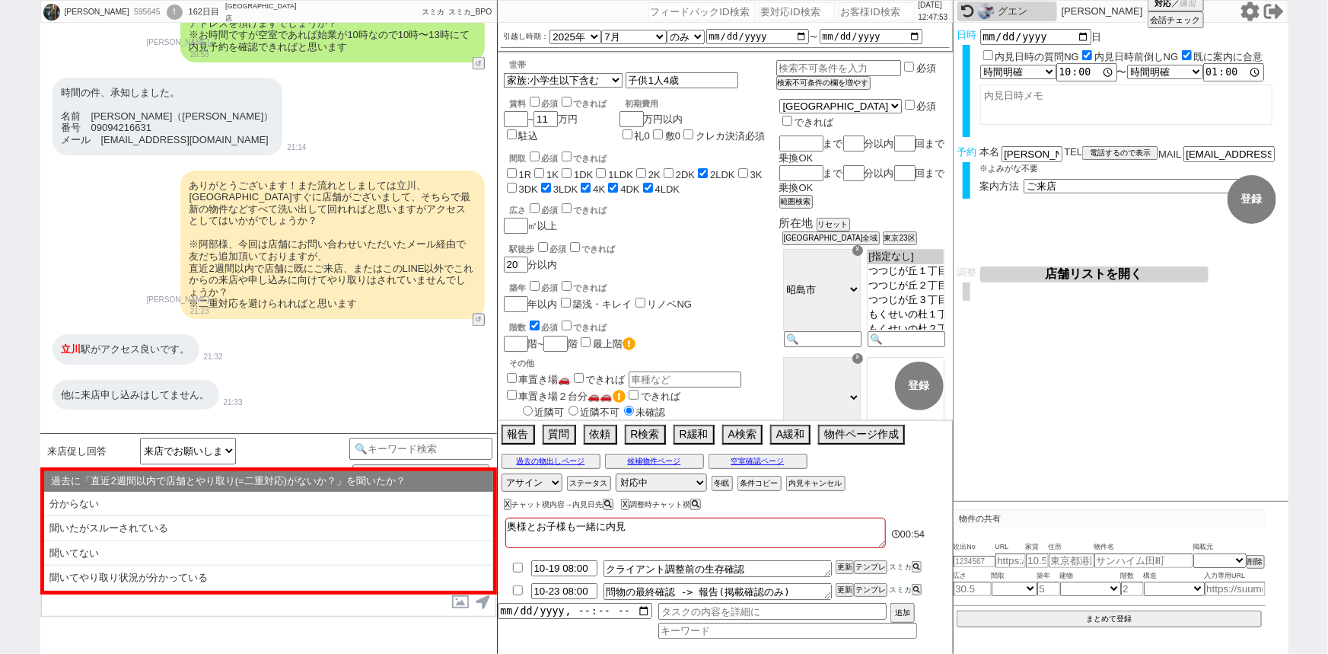
scroll to position [7317, 0]
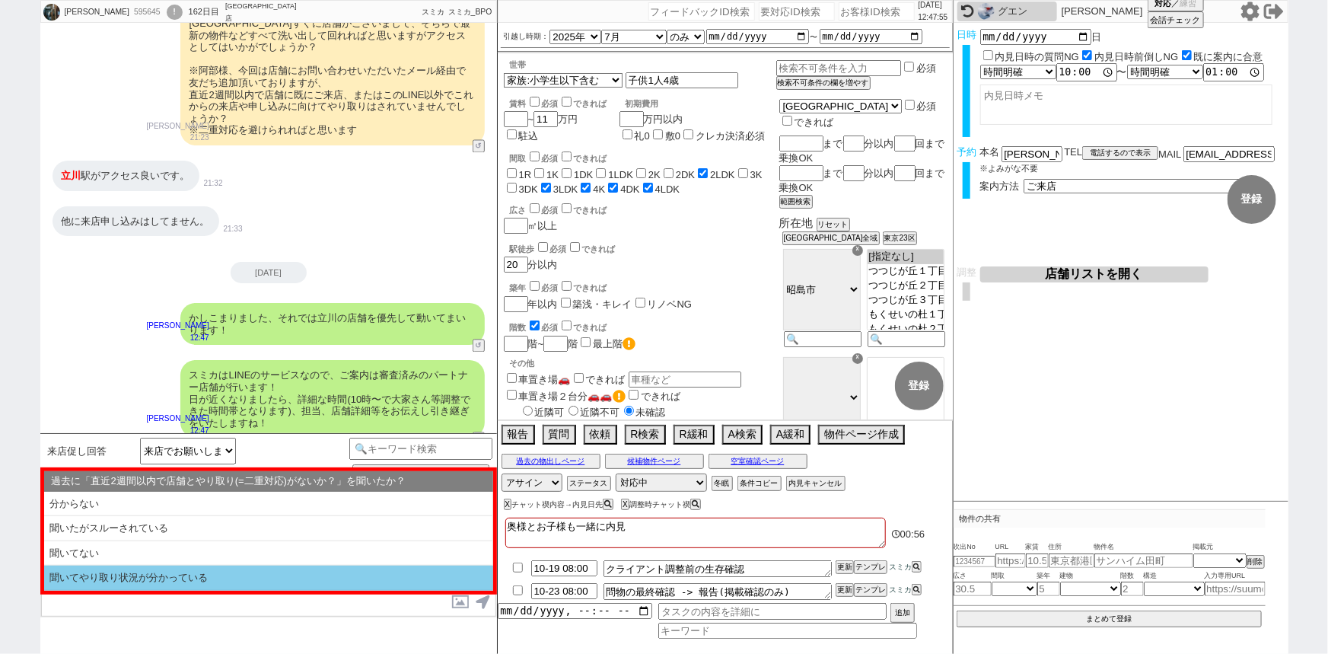
click at [139, 577] on li "聞いてやり取り状況が分かっている" at bounding box center [268, 577] width 449 height 25
select select "問物がすべて落ちている"
select select "そもそも初禊である"
select select "記載なし"
select select "発言ナシ"
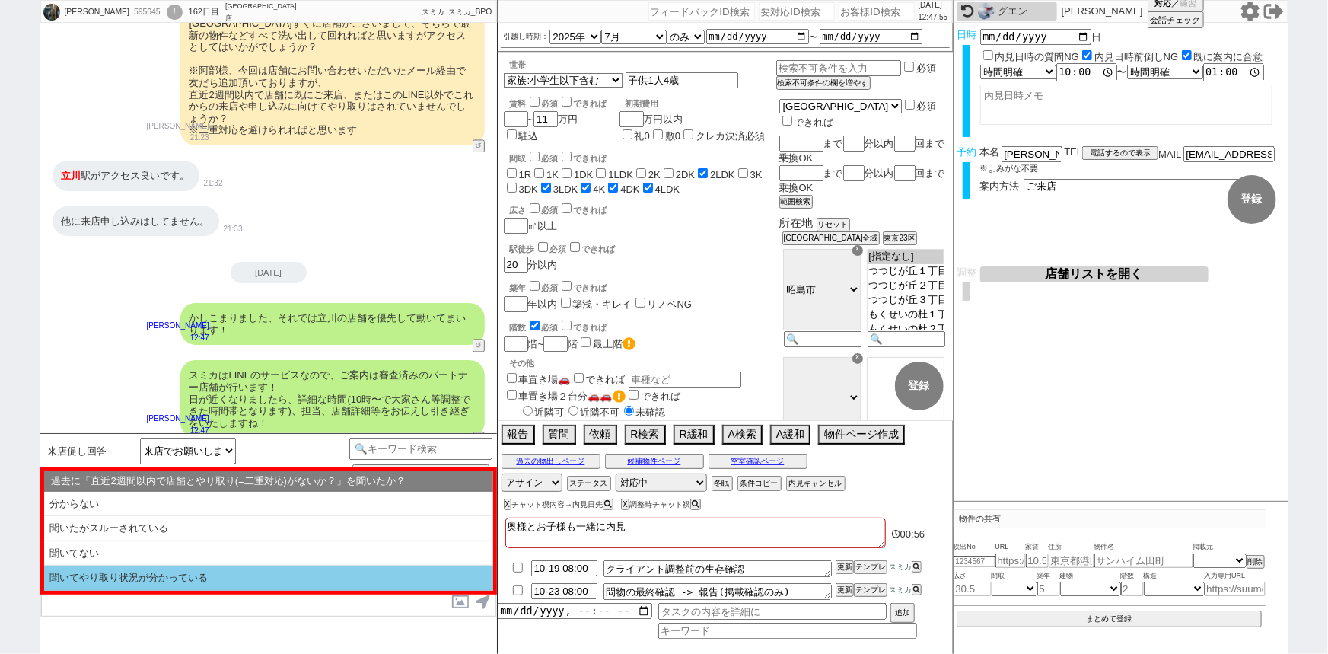
select select "聞いてやり取り状況が分かっている"
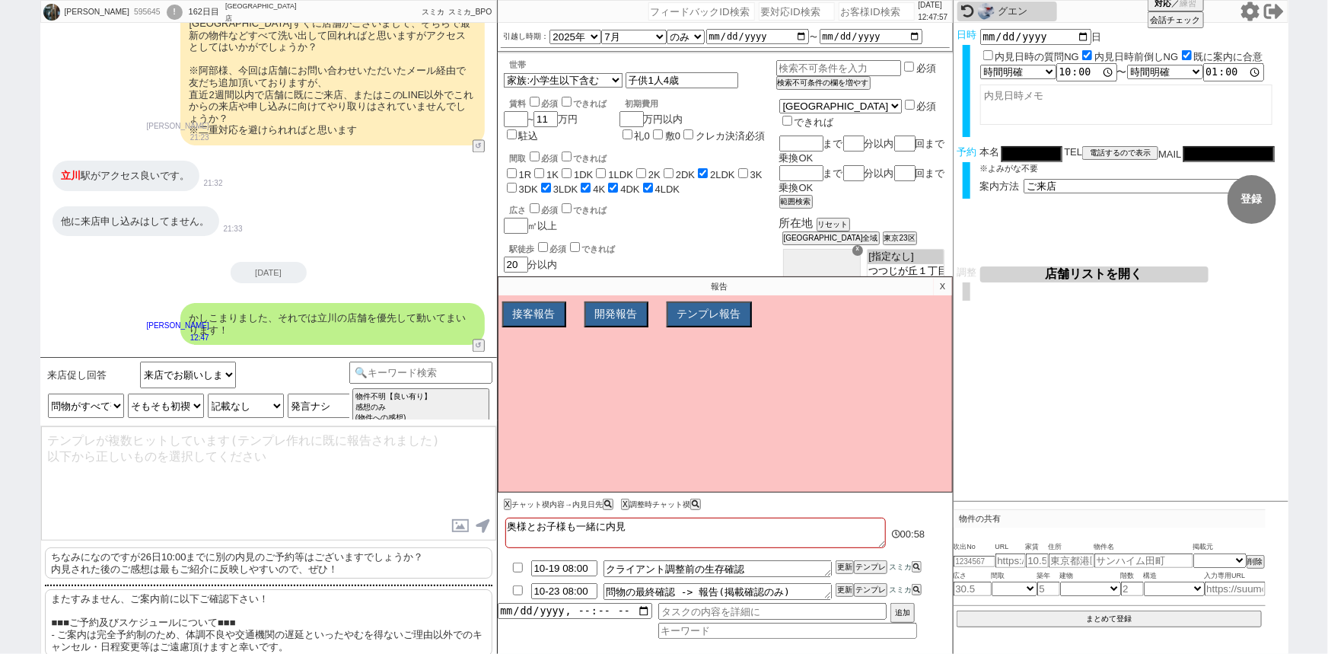
click at [168, 557] on p "ちなみになのですが26日10:00までに別の内見のご予約等はございますでしょうか？ 内見された後のご感想は最もご紹介に反映しやすいので、ぜひ！" at bounding box center [268, 562] width 447 height 31
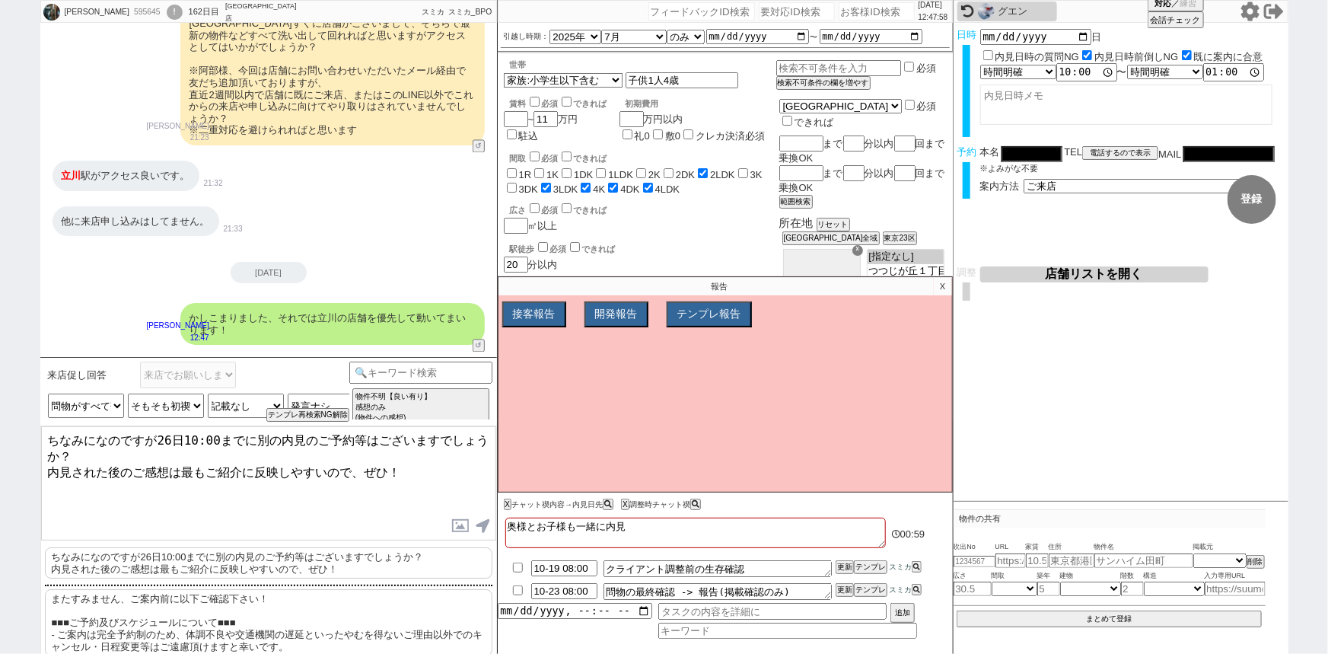
click at [250, 443] on textarea "ちなみになのですが26日10:00までに別の内見のご予約等はございますでしょうか？ 内見された後のご感想は最もご紹介に反映しやすいので、ぜひ！" at bounding box center [268, 483] width 455 height 114
type textarea "ちなみになのですが26日10:00までに他社様で別の内見のご予約等はございますでしょうか？ 内見された後のご感想は最もご紹介に反映しやすいので、ぜひ！"
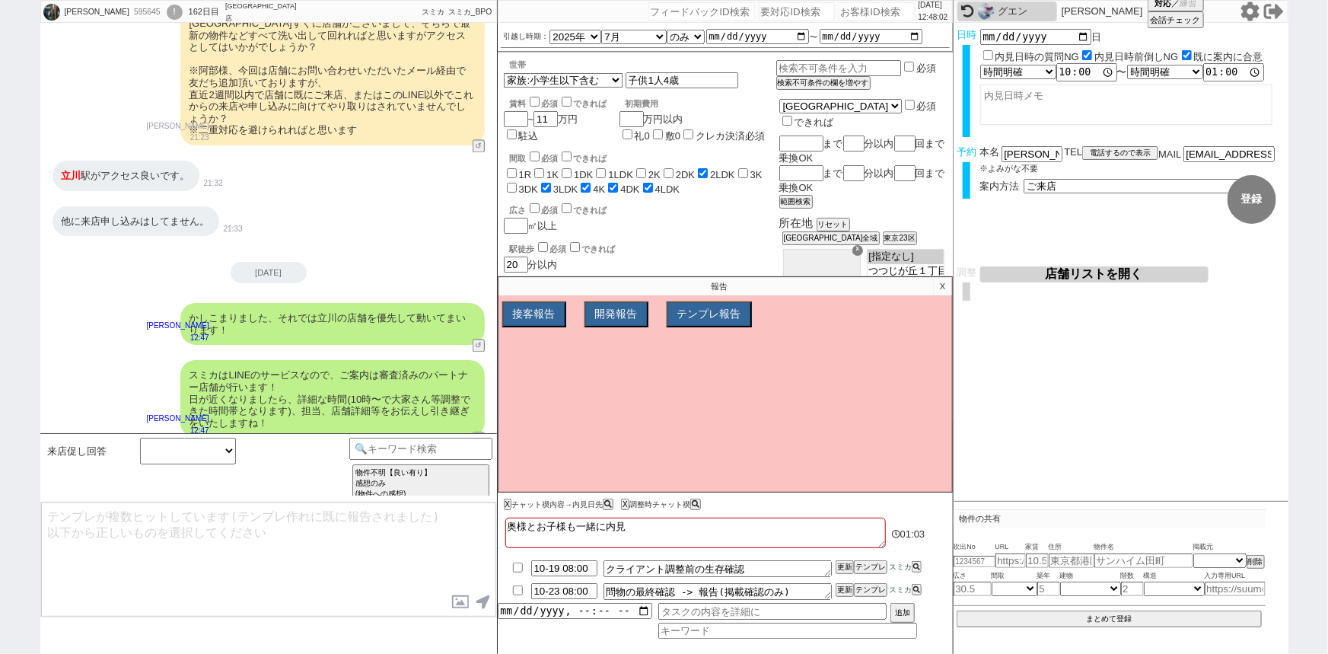
scroll to position [7397, 0]
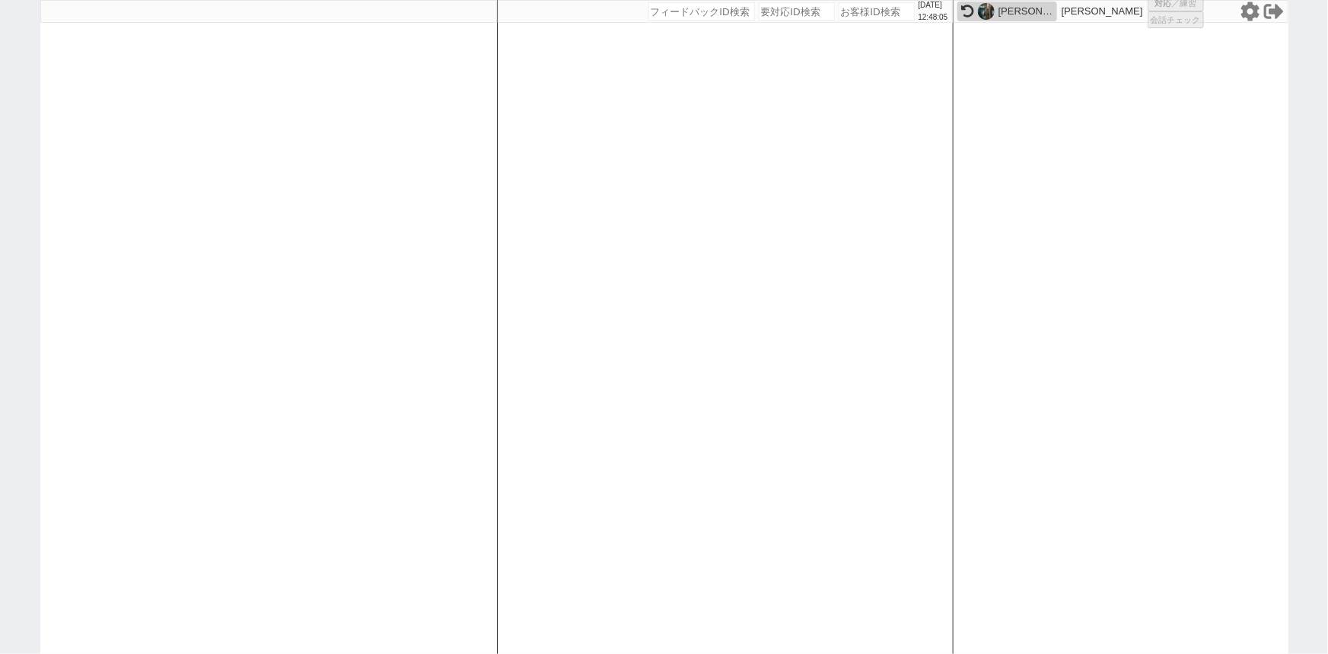
select select "1"
select select
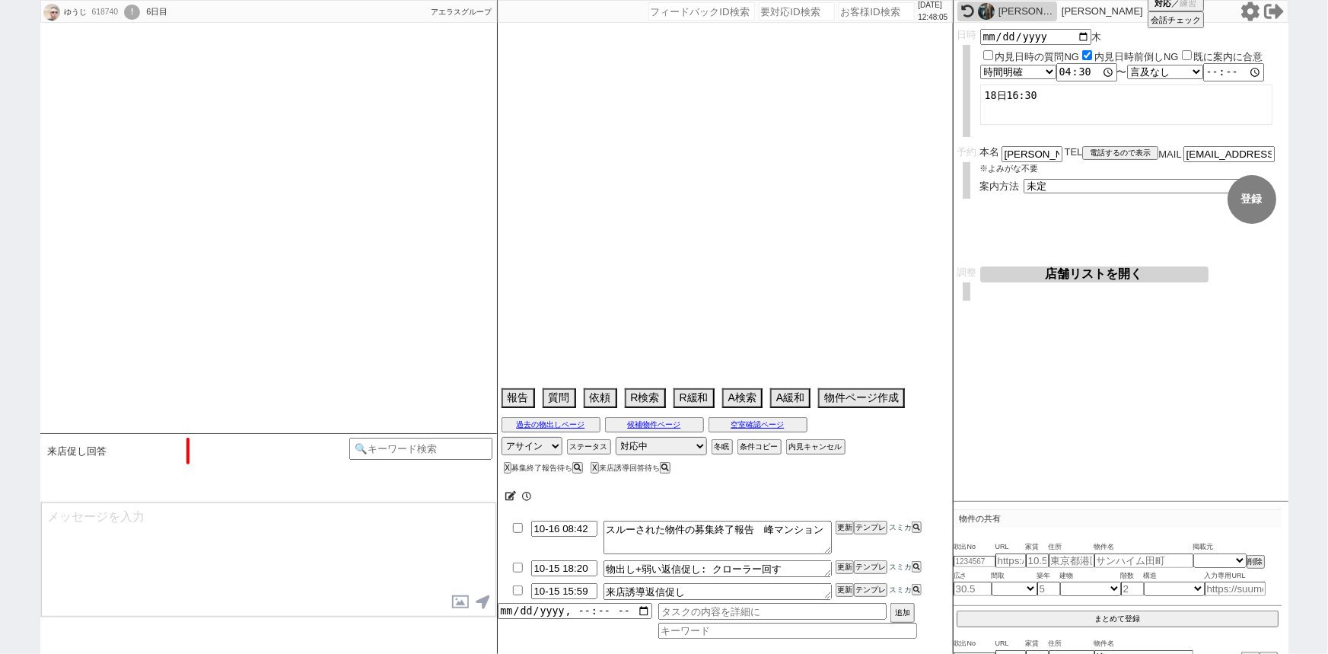
select select "15"
select select "1"
select select "23"
select select "737"
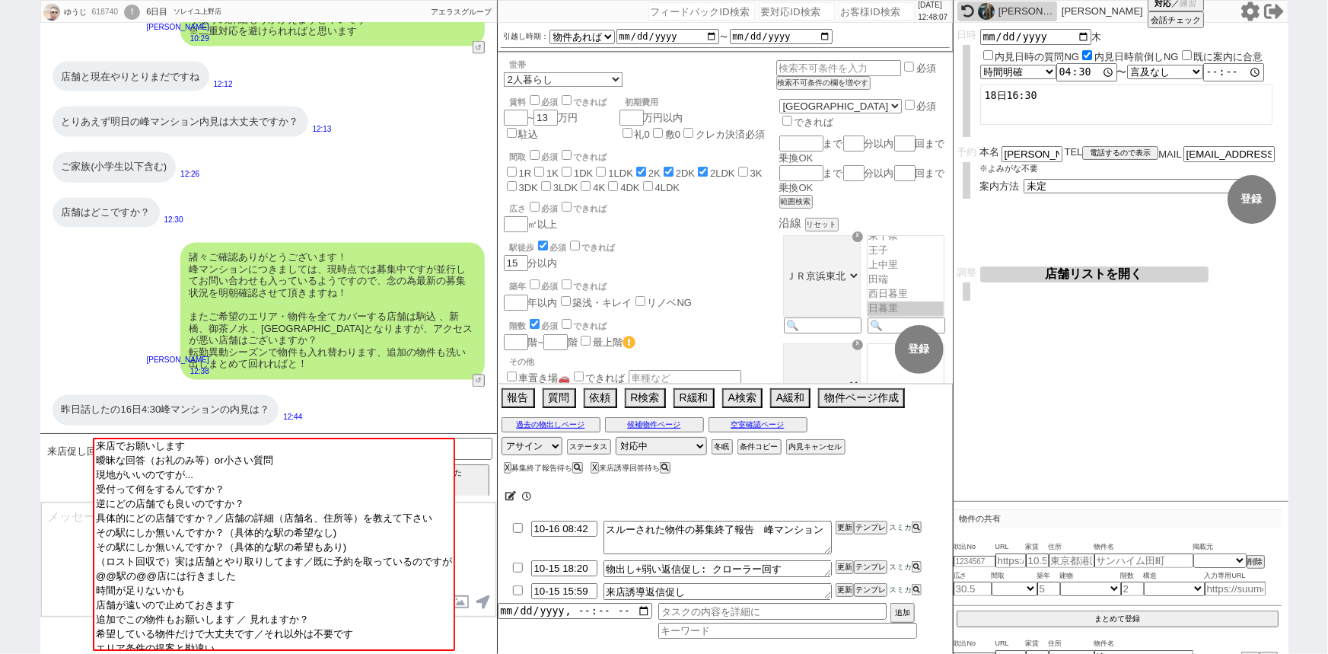
scroll to position [164, 0]
click at [869, 14] on input "number" at bounding box center [877, 11] width 76 height 18
paste input "618957"
type input "618957"
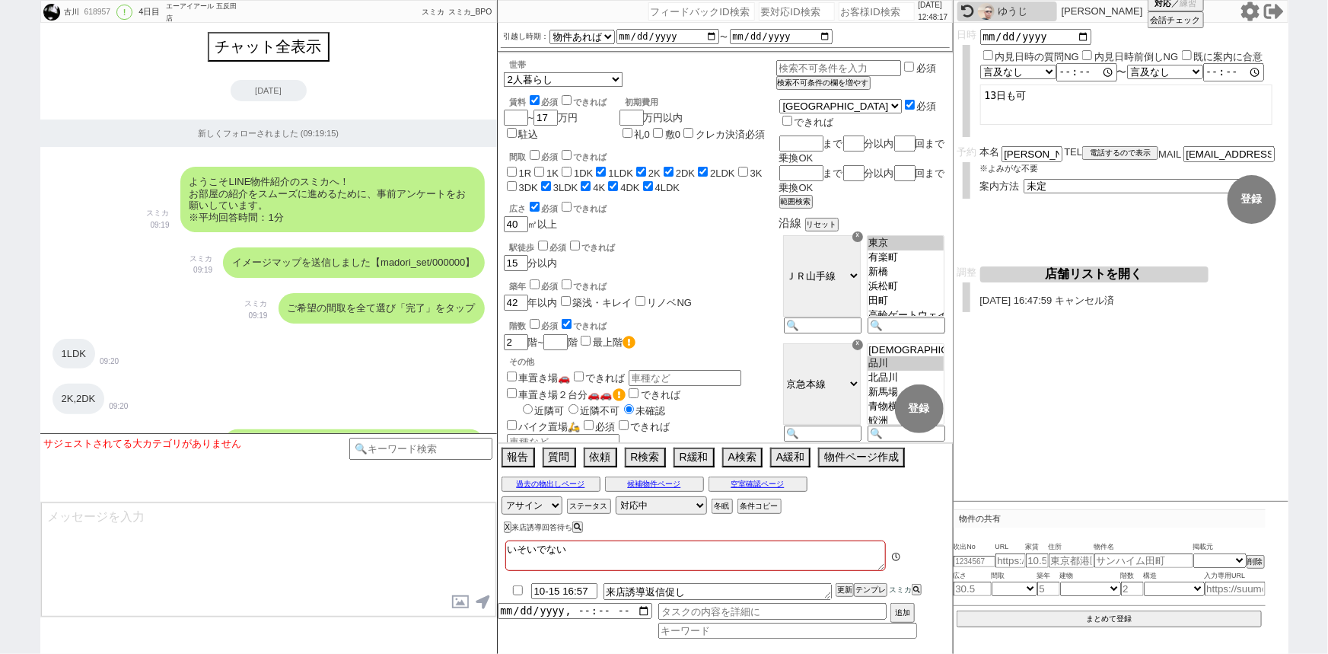
scroll to position [6171, 0]
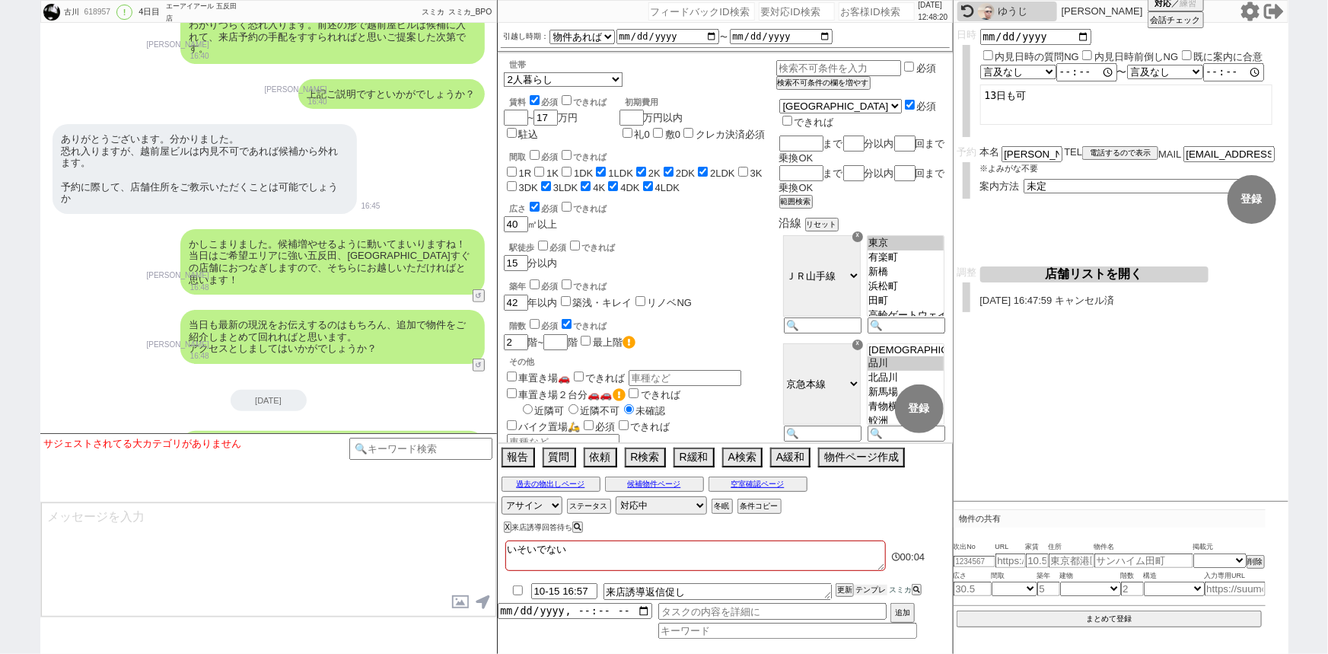
click at [866, 588] on button "テンプレ" at bounding box center [870, 589] width 33 height 11
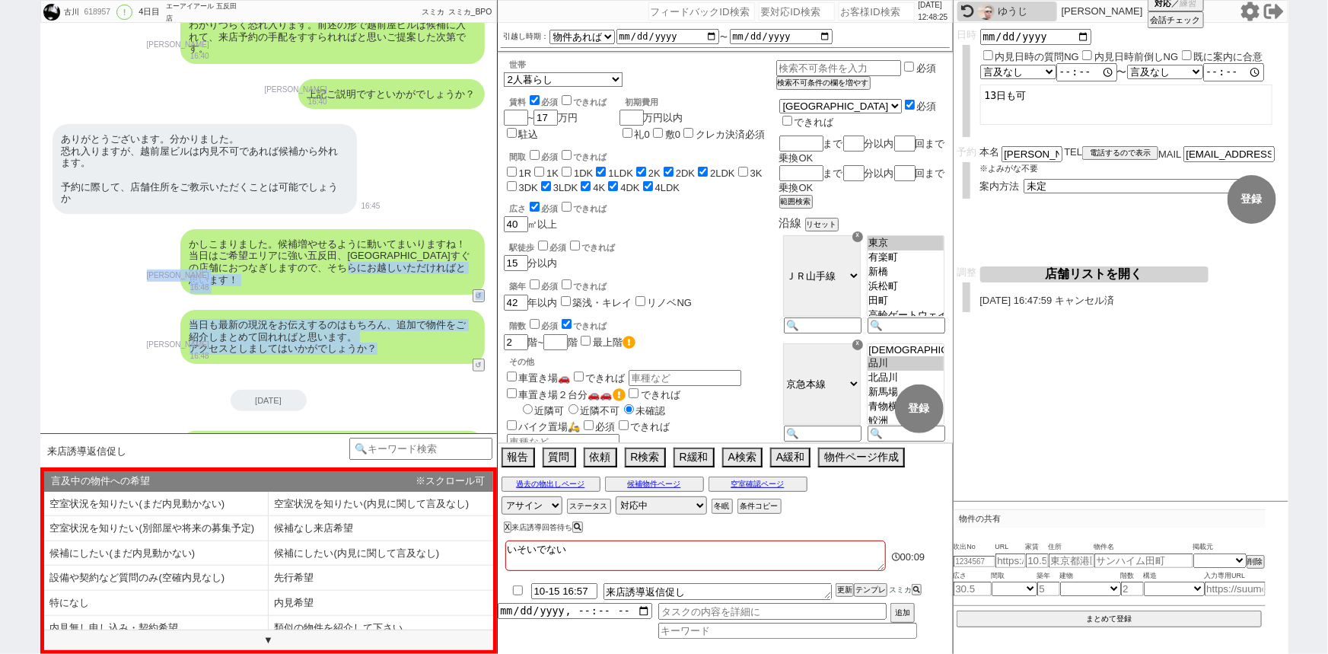
drag, startPoint x: 417, startPoint y: 343, endPoint x: 408, endPoint y: 303, distance: 41.4
click at [408, 310] on div "当日も最新の現況をお伝えするのはもちろん、追加で物件をご紹介しまとめて回れればと思います。 アクセスとしましてはいかがでしょうか？" at bounding box center [332, 337] width 304 height 54
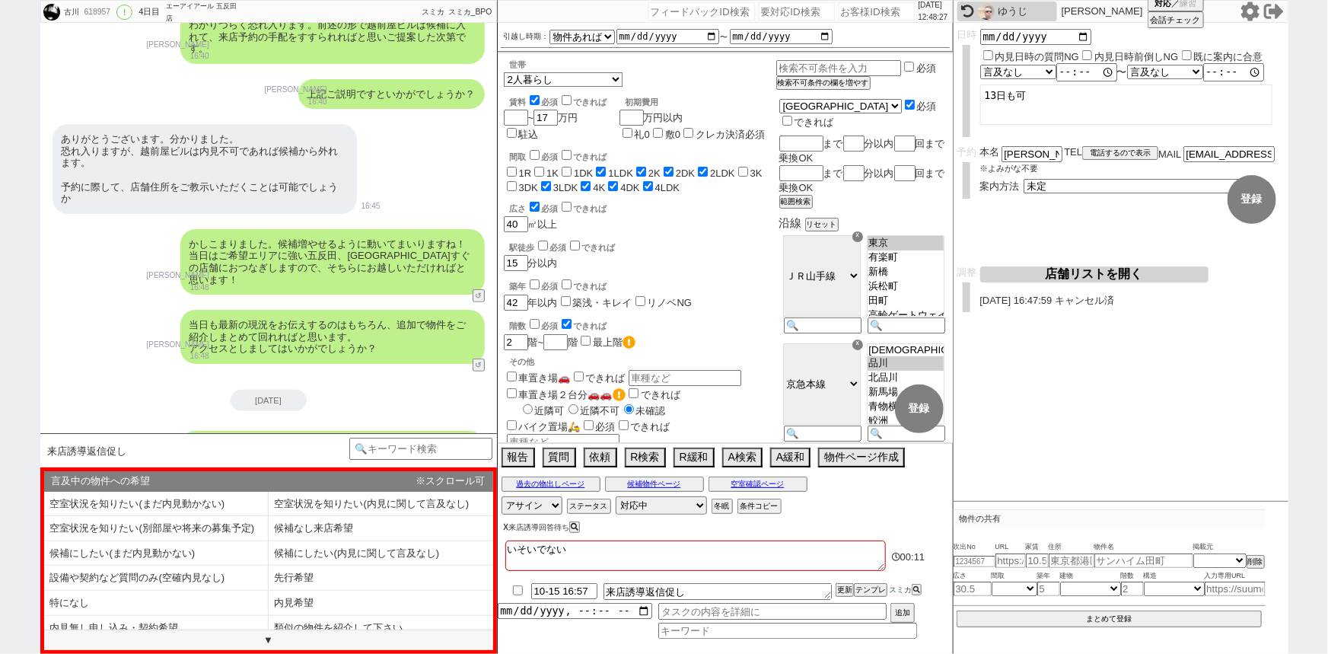
click at [506, 526] on button "X" at bounding box center [506, 527] width 5 height 8
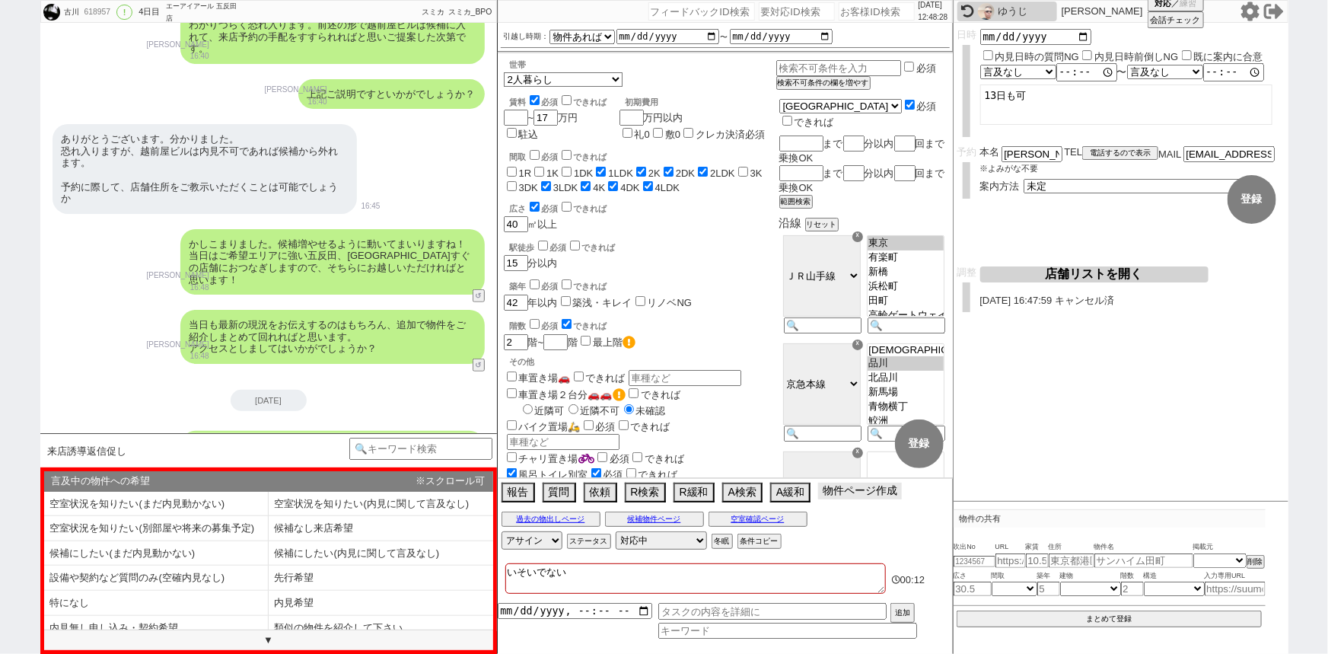
click at [837, 486] on button "物件ページ作成 今は物件がないので押せません" at bounding box center [860, 490] width 84 height 17
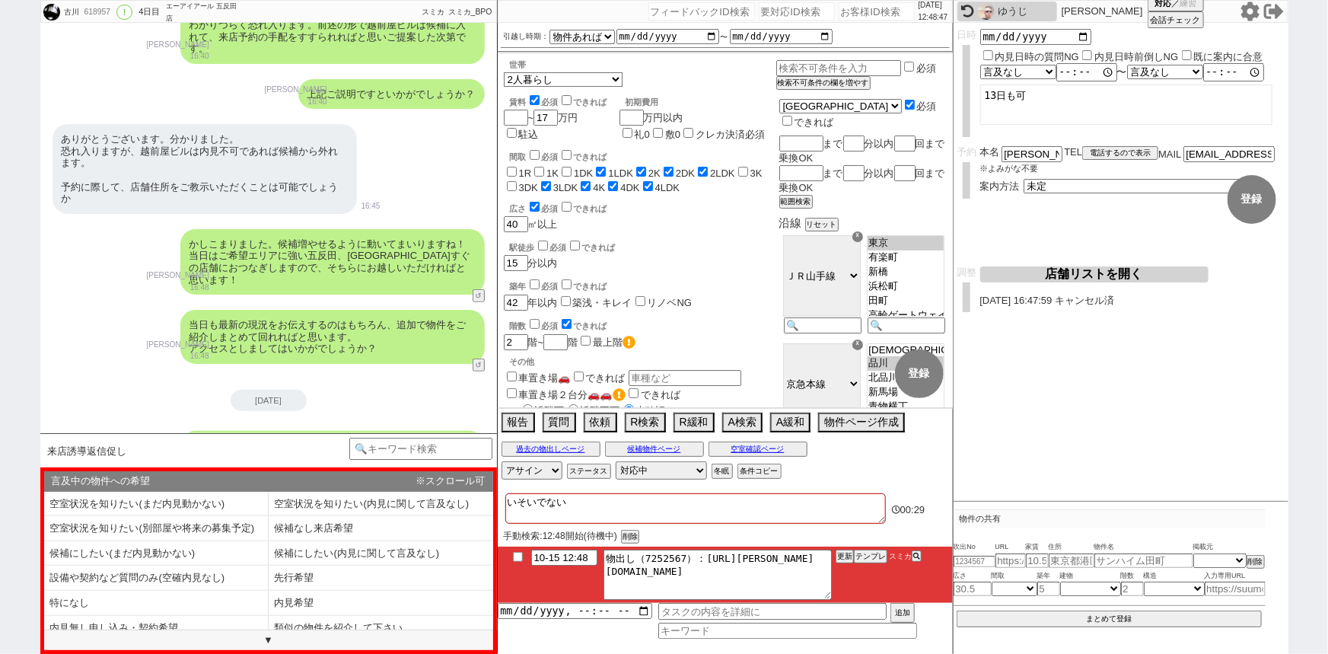
click at [465, 390] on div "2025-10-14 アクセスの件、いかがでしょうか？ ご希望のエリアとしてはいずれの店舗も広くご紹介が可能ですのでうまく動ければと思います！ 林瑞季 17:…" at bounding box center [268, 441] width 457 height 103
click at [874, 557] on button "テンプレ" at bounding box center [870, 556] width 33 height 11
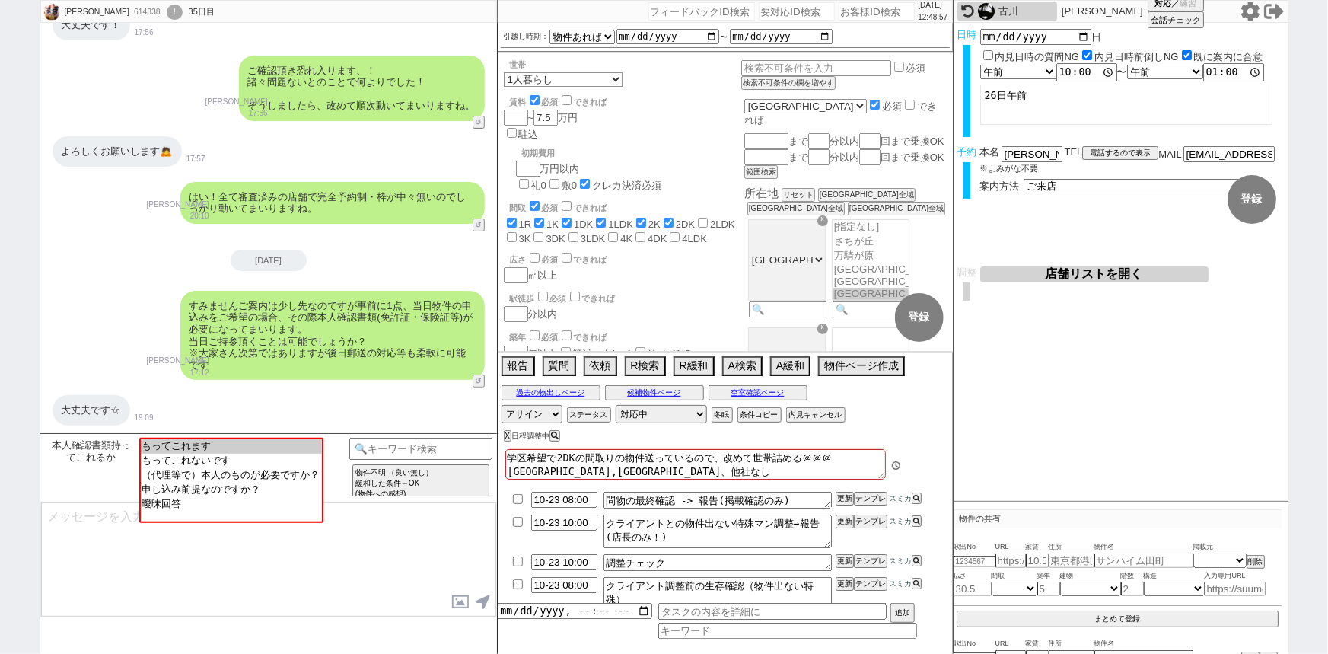
scroll to position [11, 0]
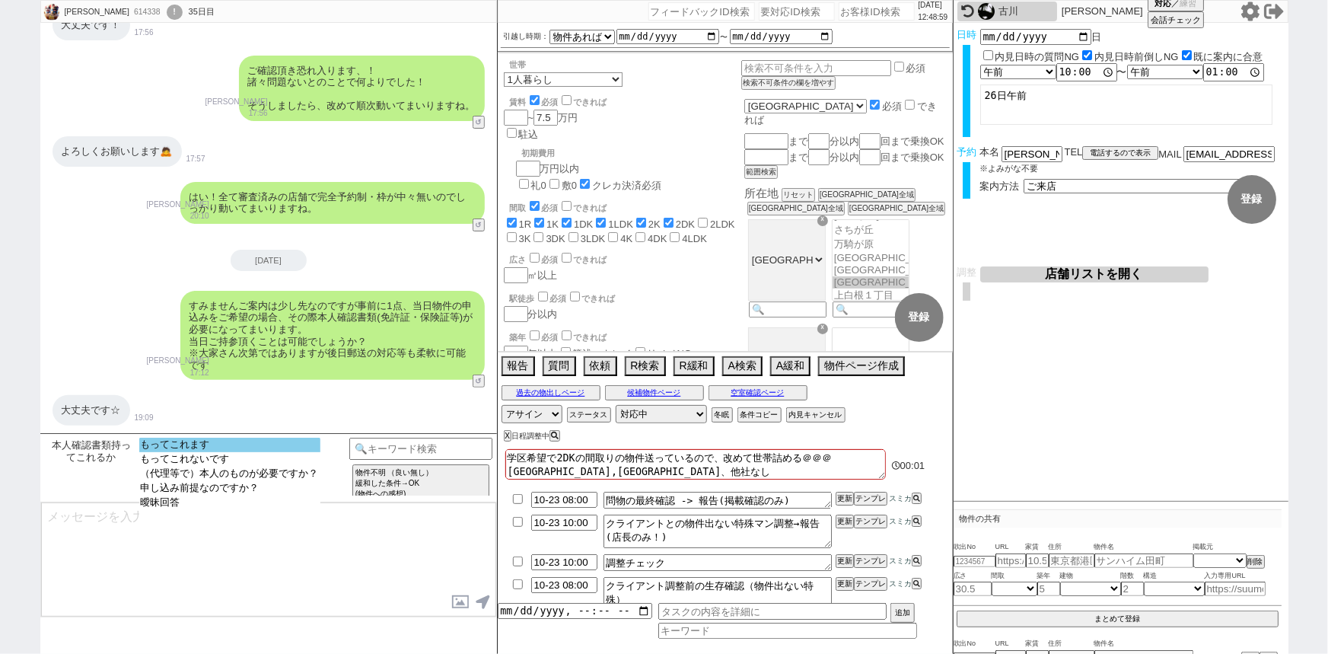
click at [209, 445] on option "もってこれます" at bounding box center [229, 445] width 181 height 14
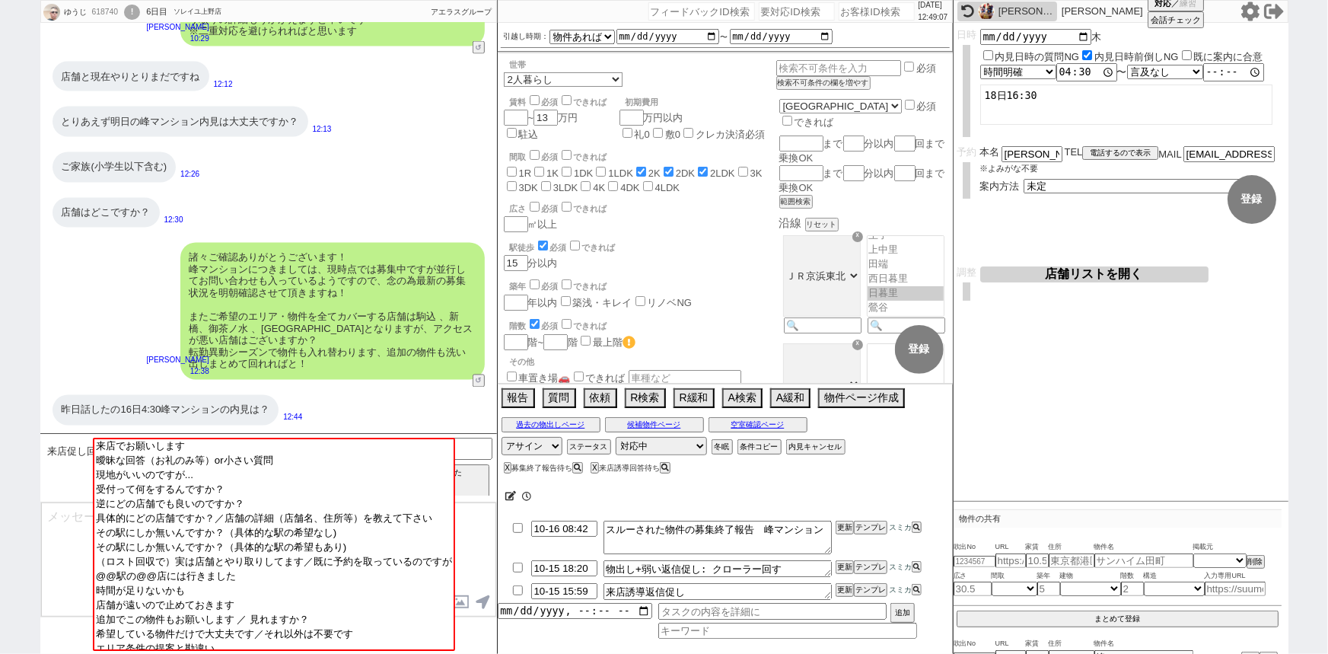
scroll to position [164, 0]
click at [858, 14] on input "number" at bounding box center [877, 11] width 76 height 18
paste input "615166"
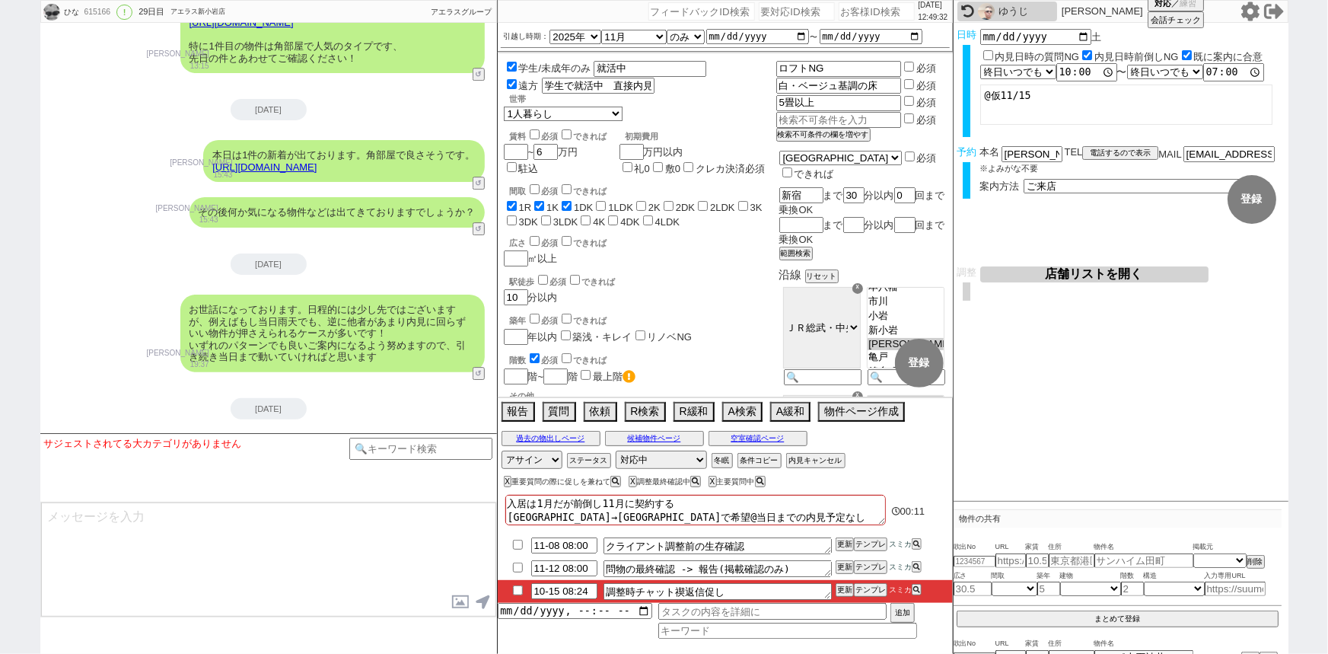
scroll to position [8610, 0]
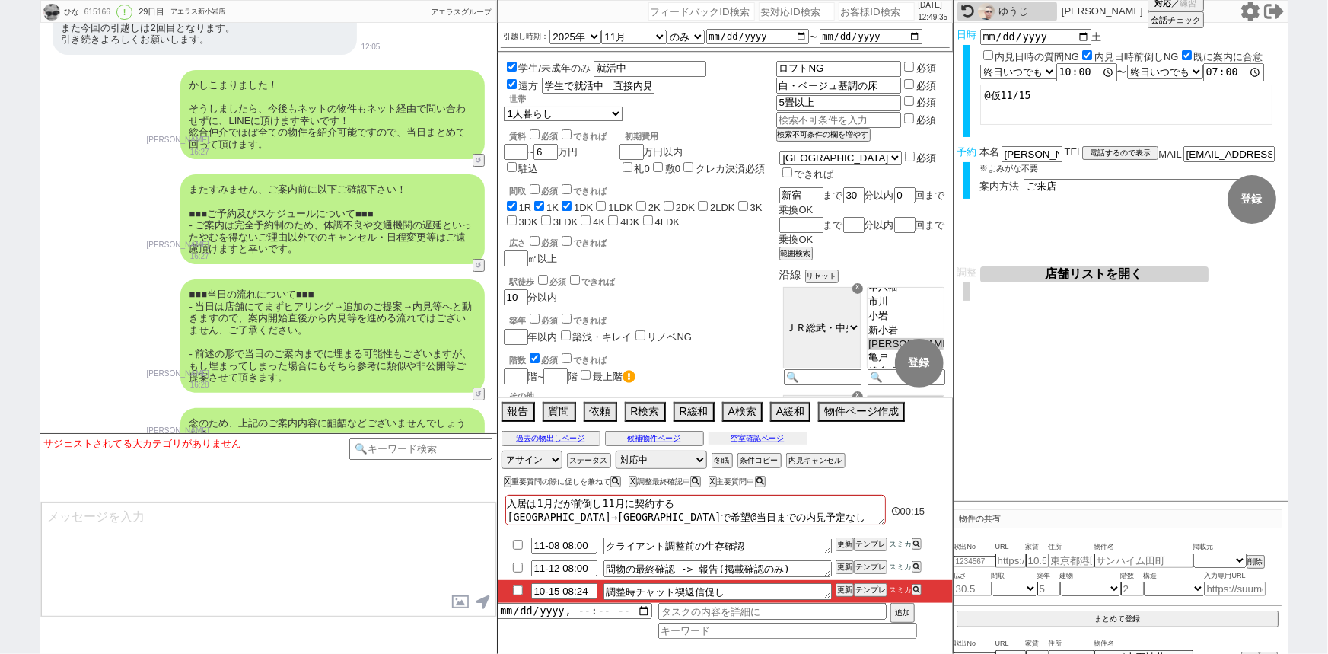
click at [756, 437] on button "空室確認ページ" at bounding box center [758, 438] width 99 height 12
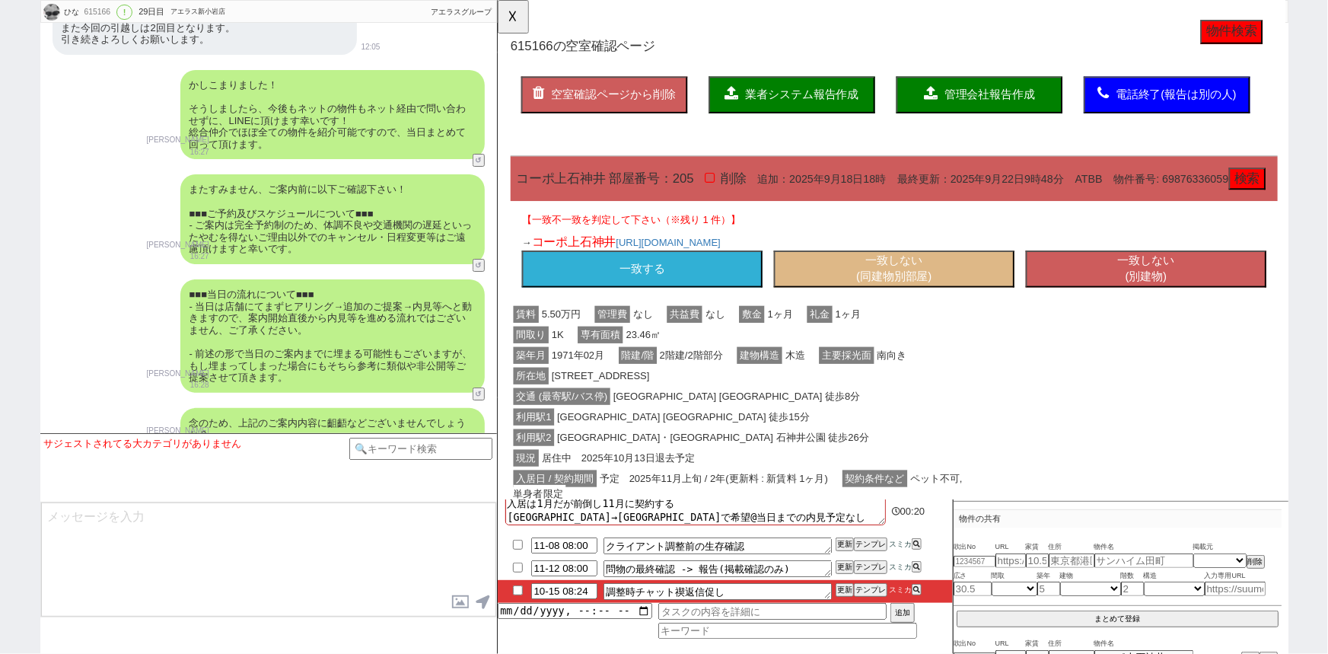
scroll to position [0, 0]
click at [879, 591] on button "テンプレ" at bounding box center [870, 589] width 33 height 11
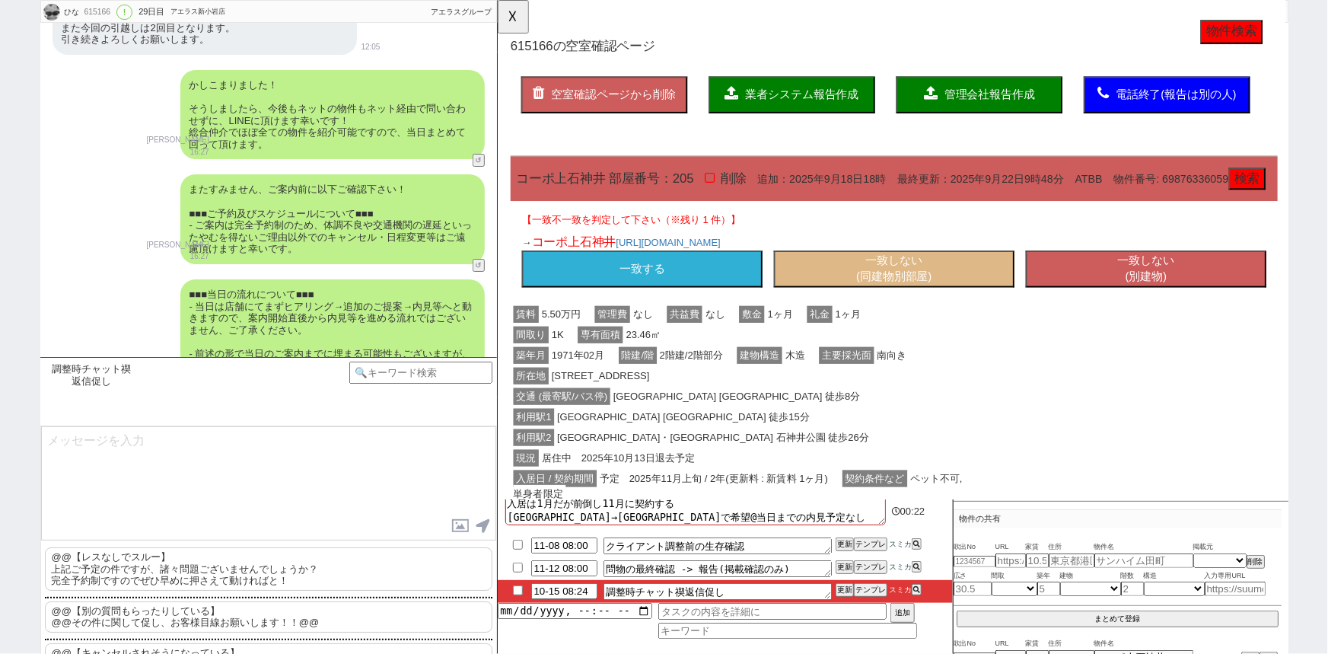
click at [199, 568] on p "@@【レスなしでスルー】 上記ご予定の件ですが、諸々問題ございませんでしょうか？ 完全予約制ですのでぜひ早めに押さえて動ければと！" at bounding box center [268, 568] width 447 height 43
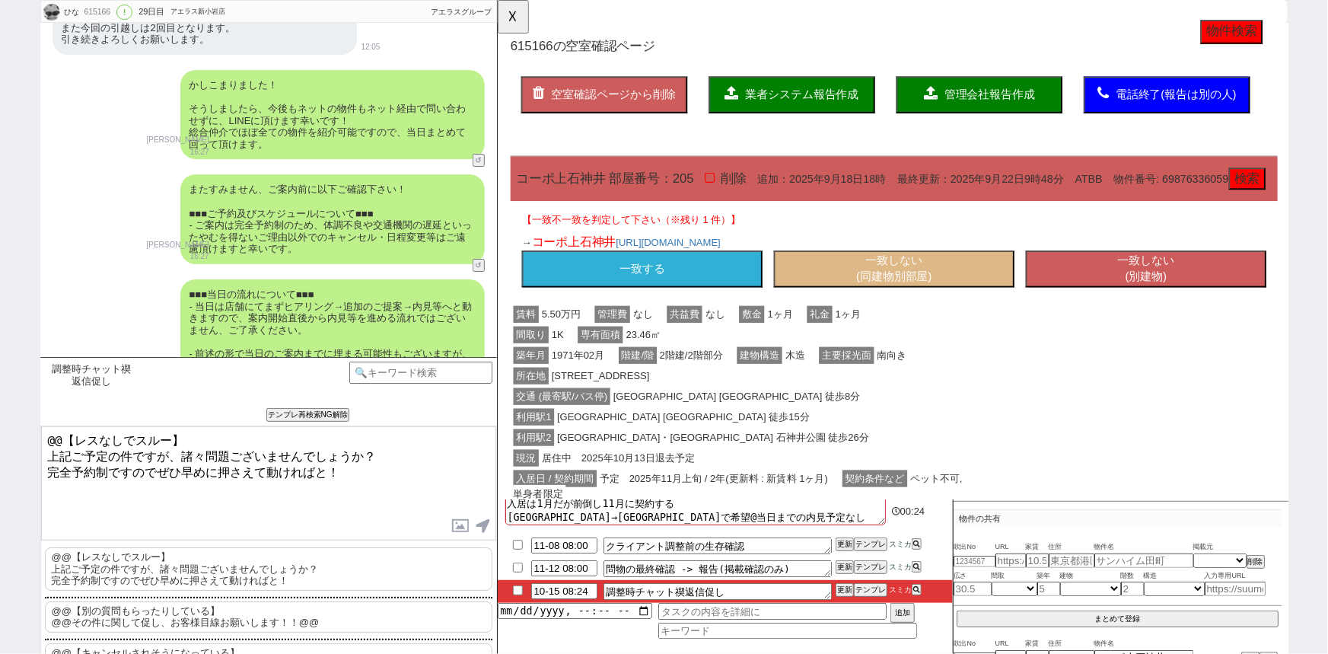
drag, startPoint x: 44, startPoint y: 447, endPoint x: 38, endPoint y: 391, distance: 56.6
click at [38, 391] on div "ひな 615166 ! 0 29日目 アエラス新小岩店 冬眠中 自社客 アエラスグループ スミカ_BPO チャット全表示 2025-09-17 新しくフォロー…" at bounding box center [664, 327] width 1328 height 654
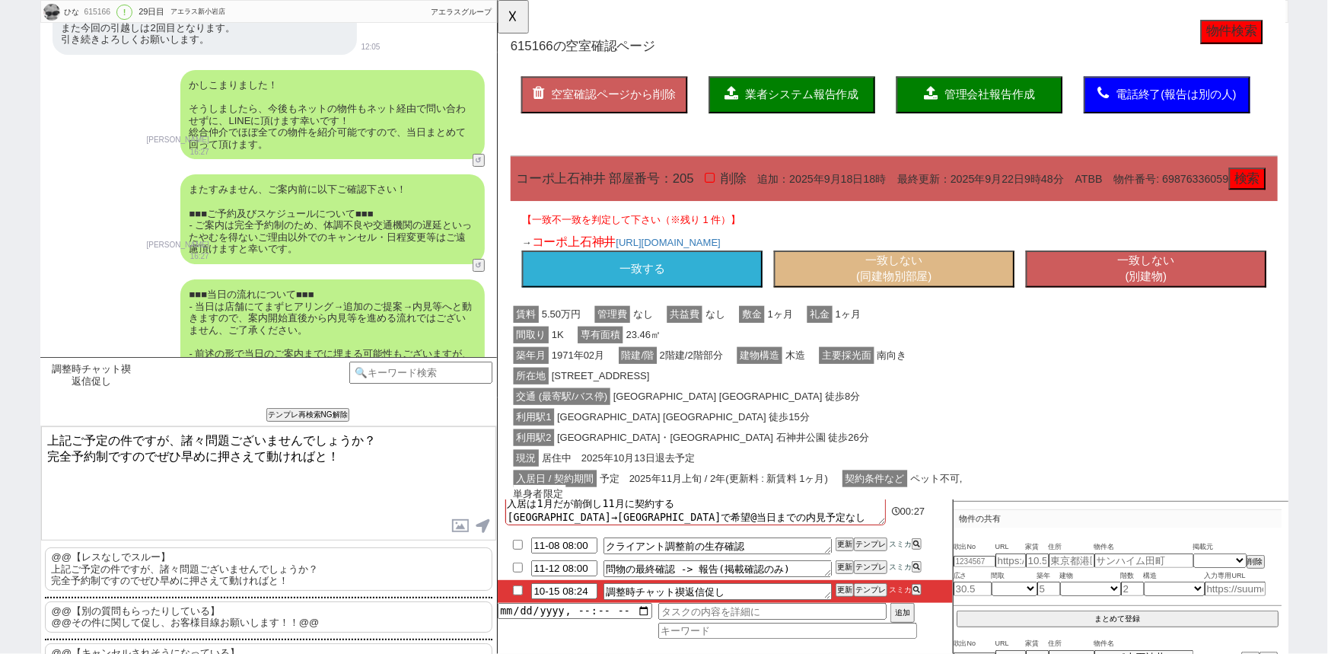
click at [211, 454] on textarea "上記ご予定の件ですが、諸々問題ございませんでしょうか？ 完全予約制ですのでぜひ早めに押さえて動ければと！" at bounding box center [268, 483] width 455 height 114
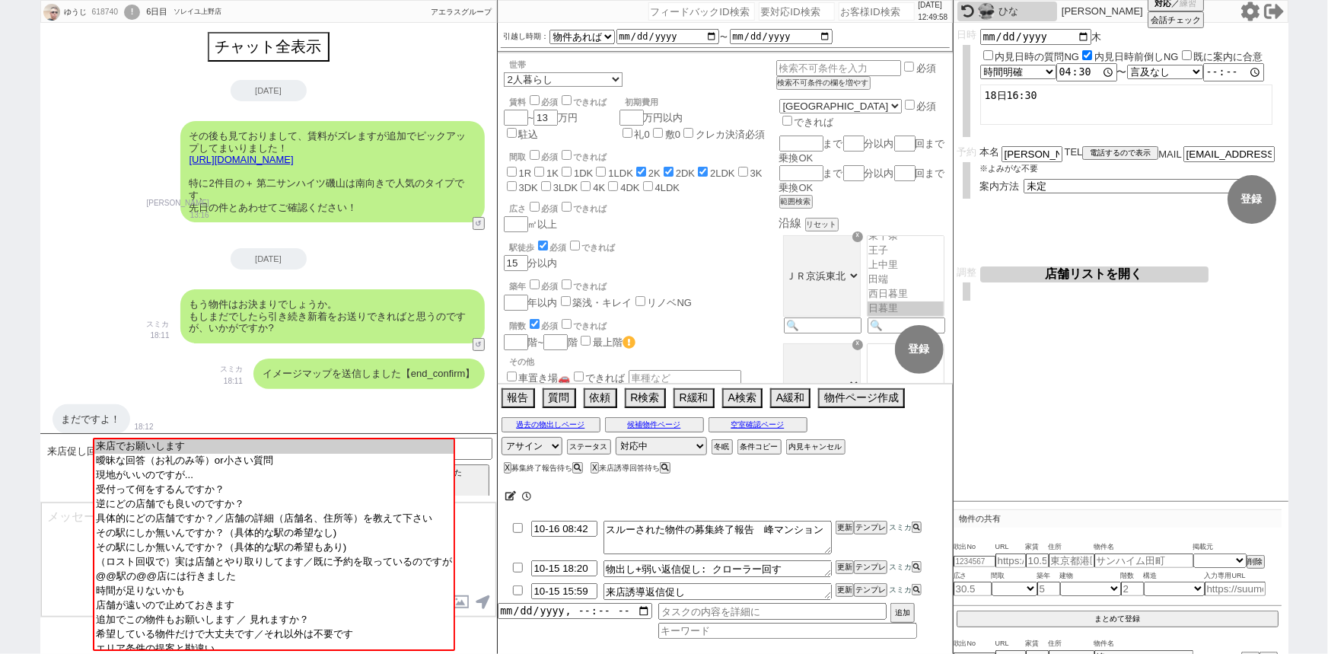
scroll to position [164, 0]
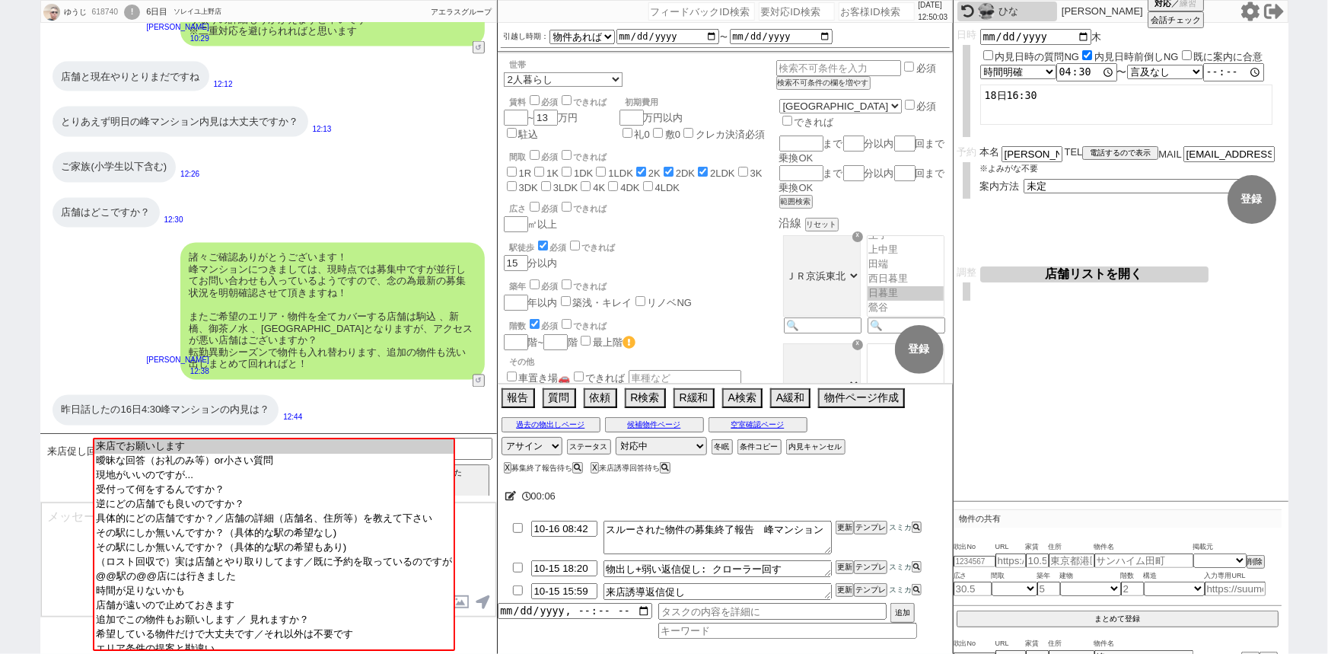
click at [861, 23] on div "引越し時期： 2025年 2026年 なる早 未定 いつでも 物件あれば 年内 来年 1月 2月 3月 4月 5月 6月 7月 8月 9月 10月 11月 1…" at bounding box center [725, 37] width 455 height 29
click at [858, 15] on input "number" at bounding box center [877, 11] width 76 height 18
paste input "616080"
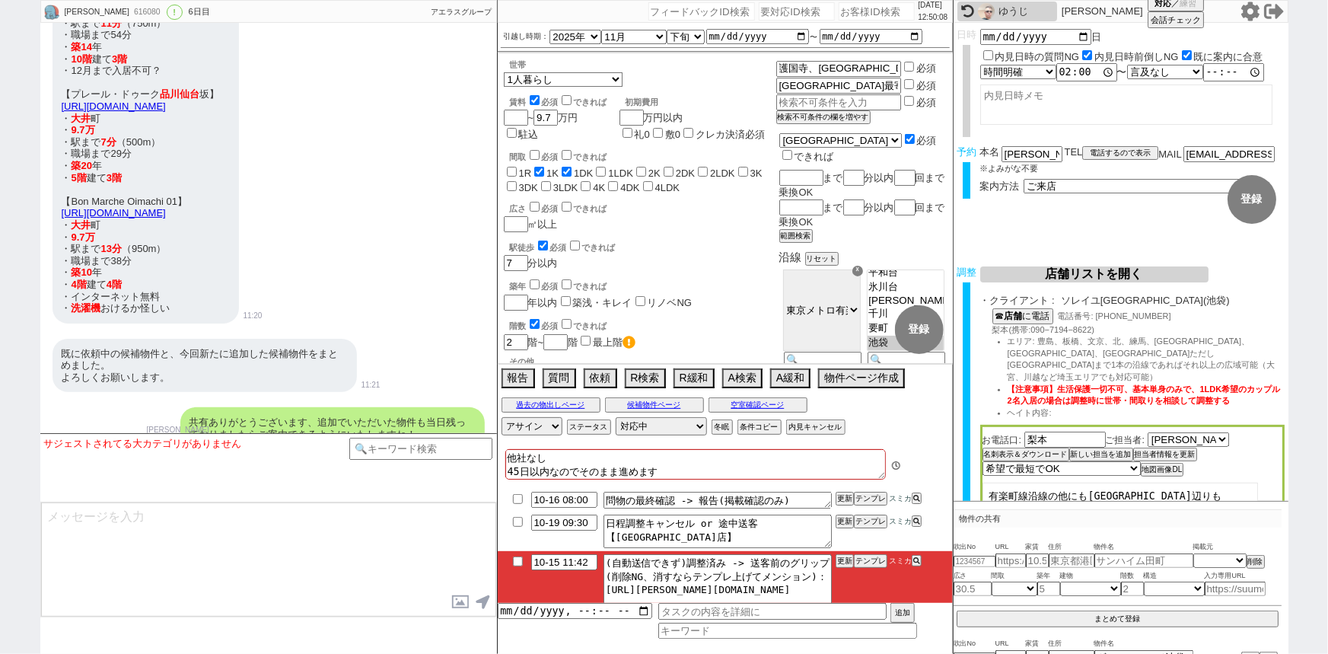
scroll to position [363, 0]
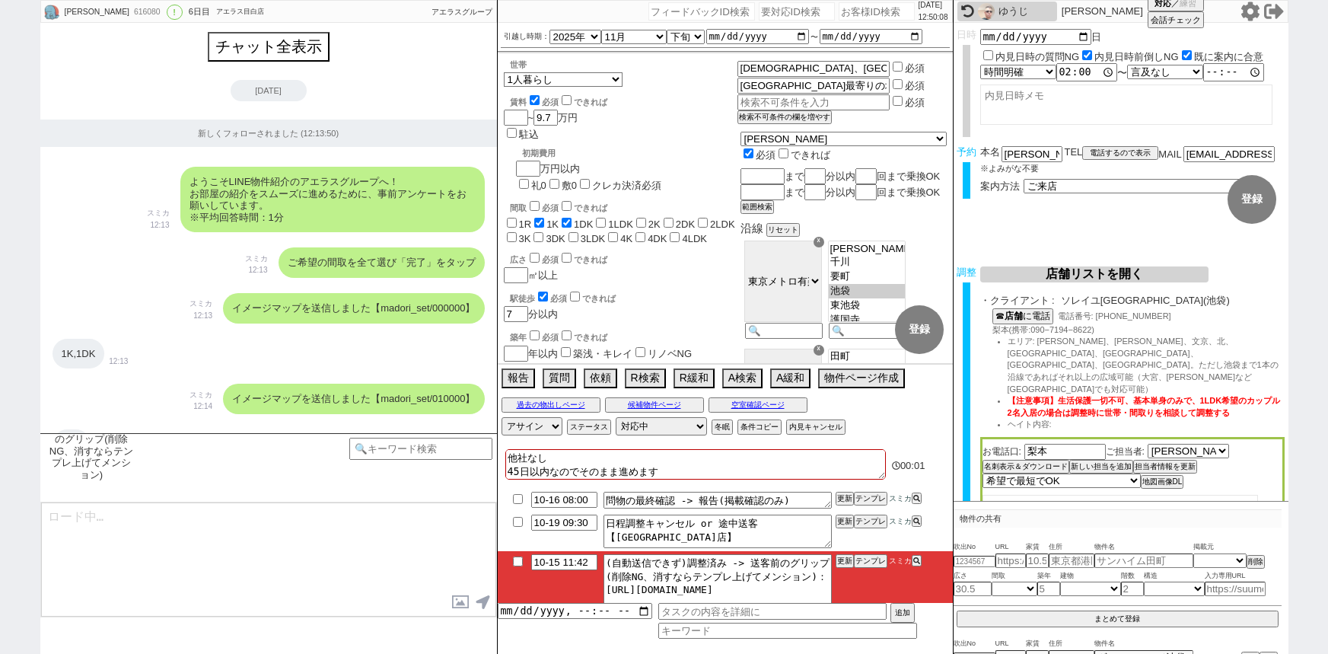
select select "2025"
select select "11"
select select "34"
select select "0"
select select "65"
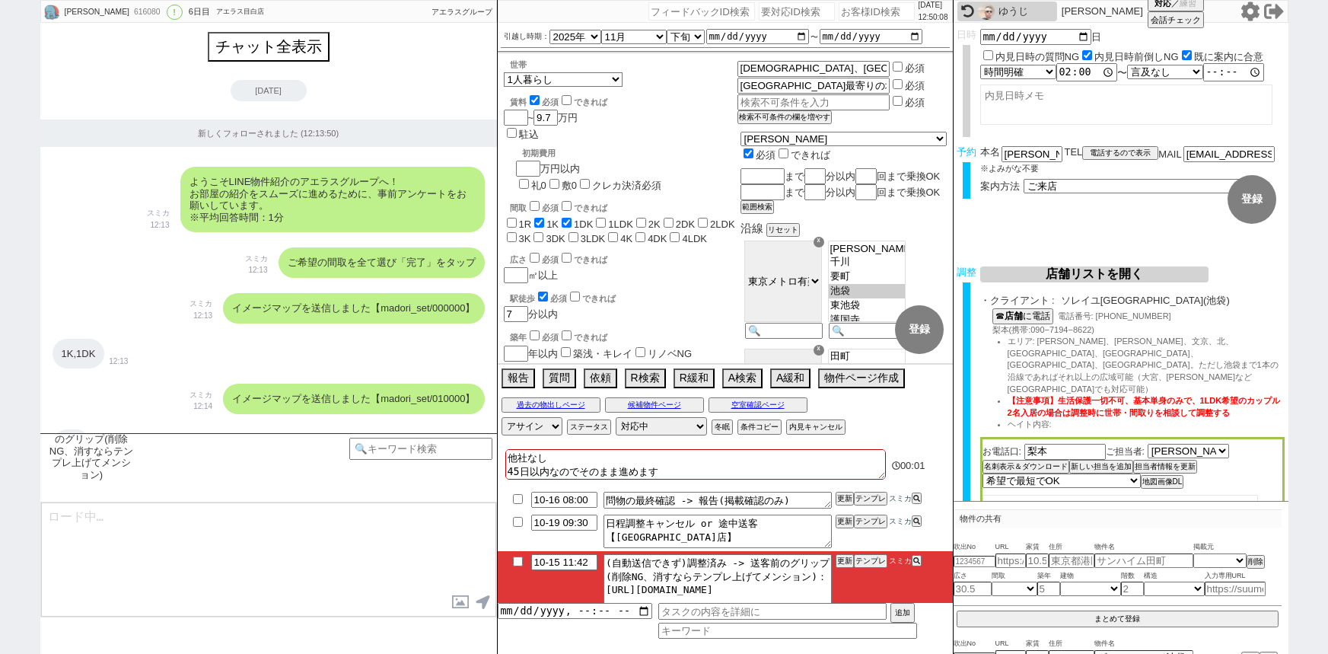
select select "1584"
select select "23"
select select "749"
select select "1"
select select "2"
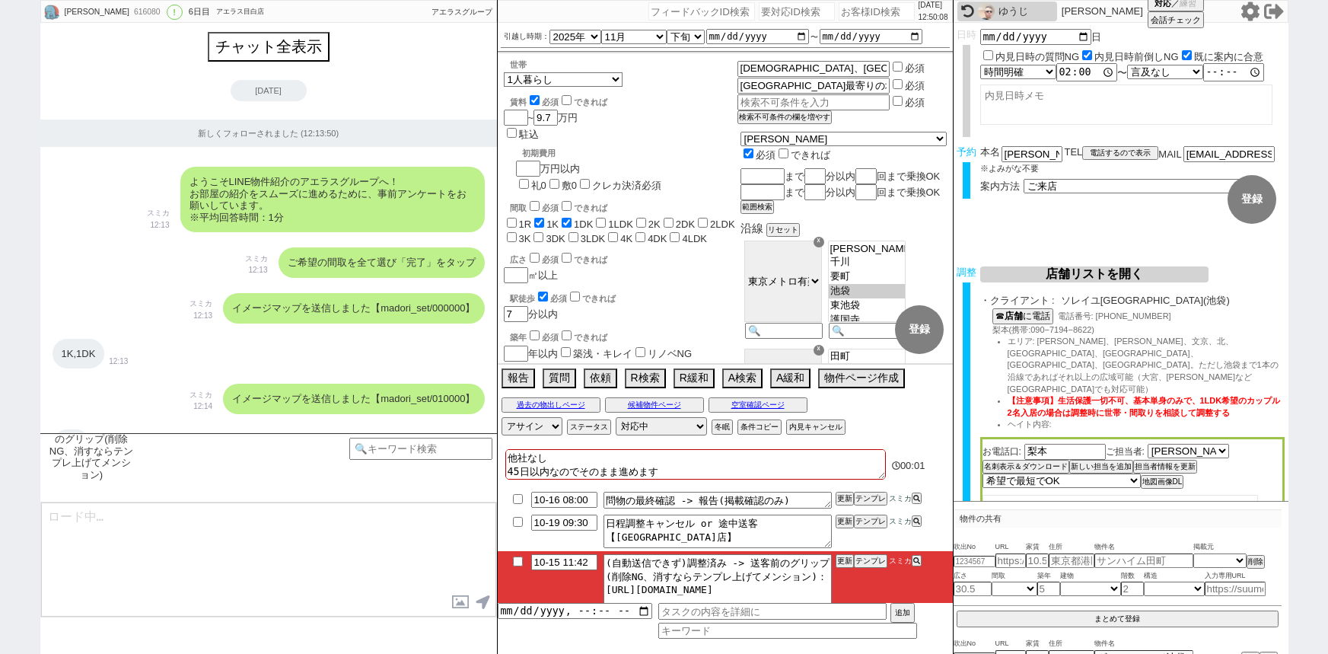
select select "540"
select select "5"
select select
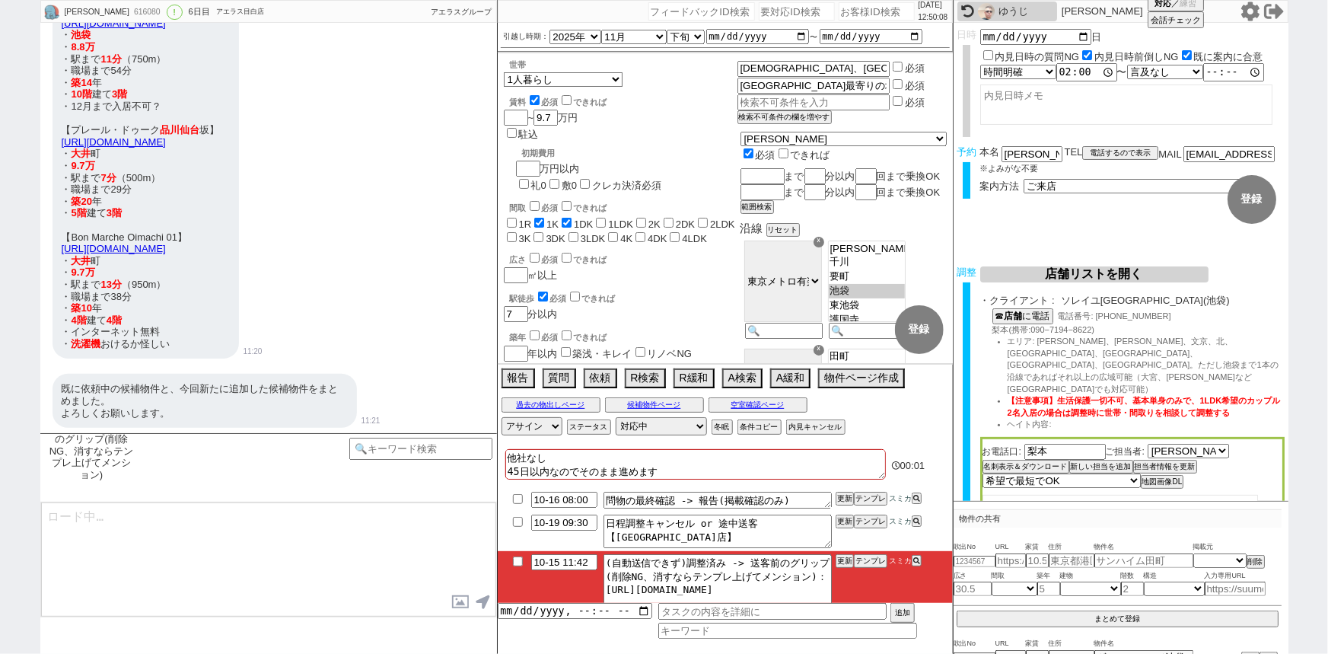
scroll to position [363, 0]
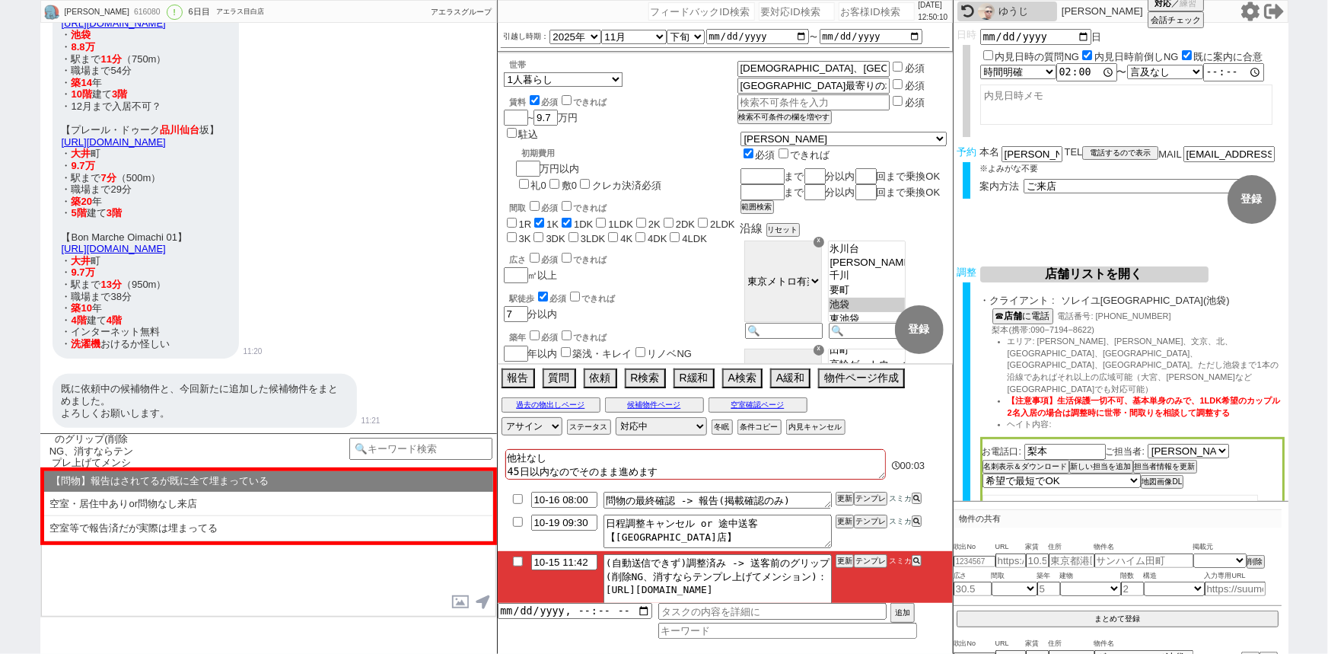
click at [282, 489] on div "【問物】報告はされてるが既に全て埋まっている ※スクロール可" at bounding box center [268, 481] width 449 height 21
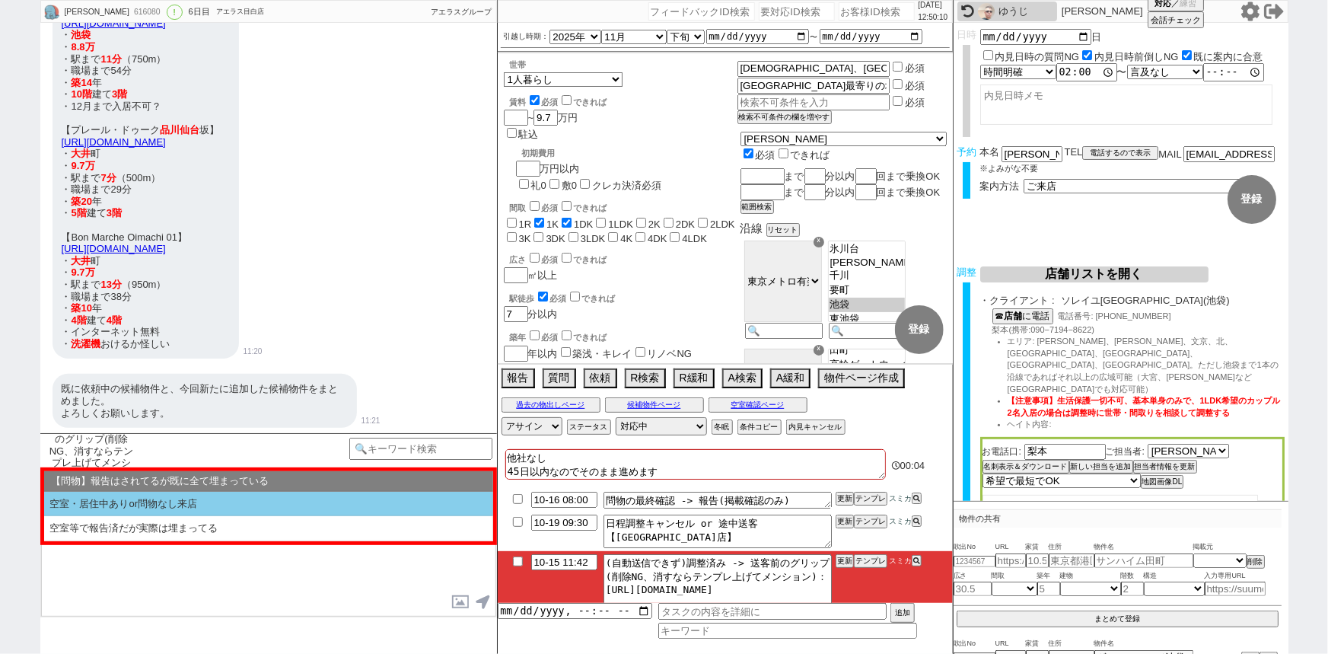
click at [259, 499] on li "空室・居住中ありor問物なし来店" at bounding box center [268, 504] width 449 height 25
select select "空室・居住中ありor問物なし来店"
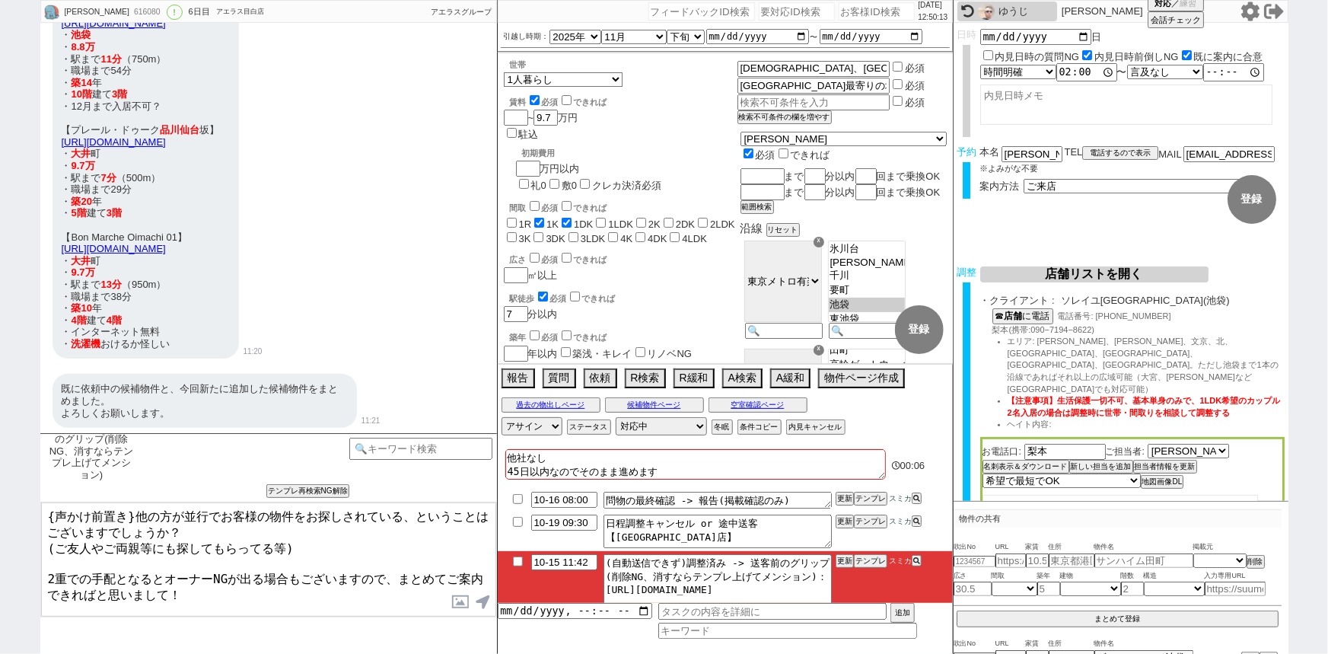
drag, startPoint x: 133, startPoint y: 511, endPoint x: 0, endPoint y: 480, distance: 136.6
click at [0, 480] on div "康輔 616080 ! 0 6日目 アエラス目白店 冬眠中 自社客 アエラスグループ スミカ_BPO チャット全表示 2025-09-23 新しくフォローされ…" at bounding box center [664, 327] width 1328 height 654
type textarea "お世話になっております。他の方が並行でお客様の物件をお探しされている、ということはございますでしょうか？ (ご友人やご両親等にも探してもらってる等) 2重での…"
checkbox input "true"
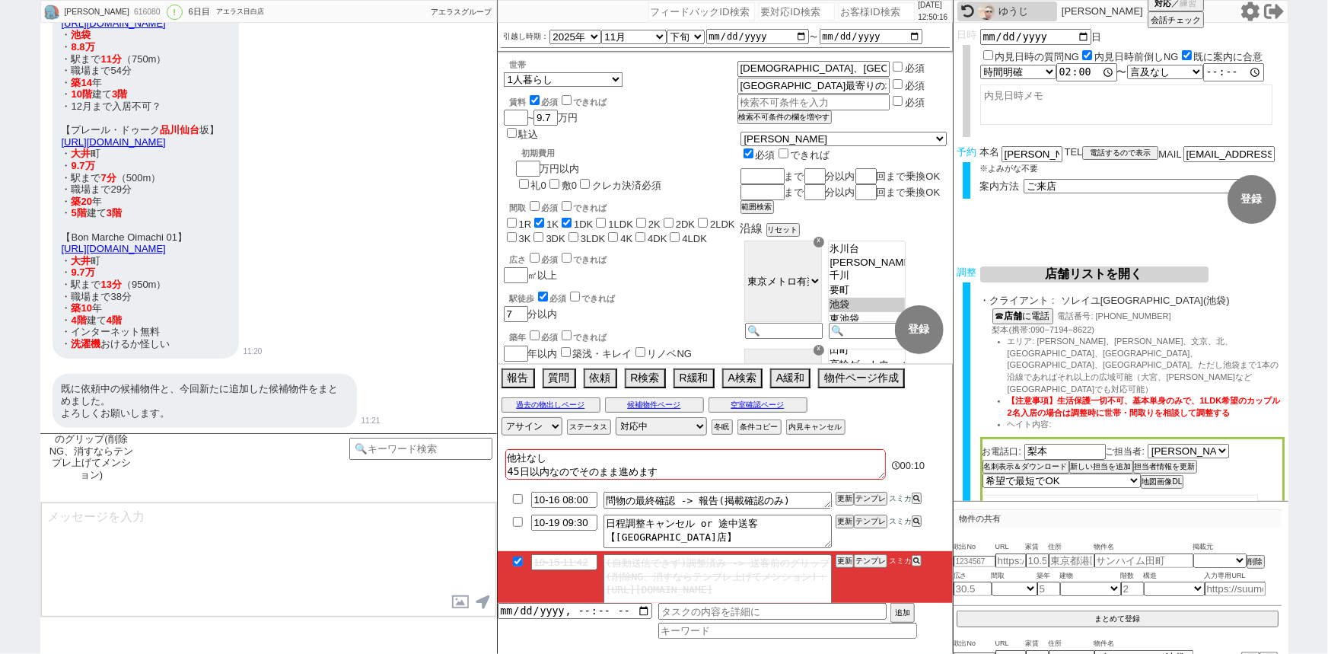
scroll to position [10562, 0]
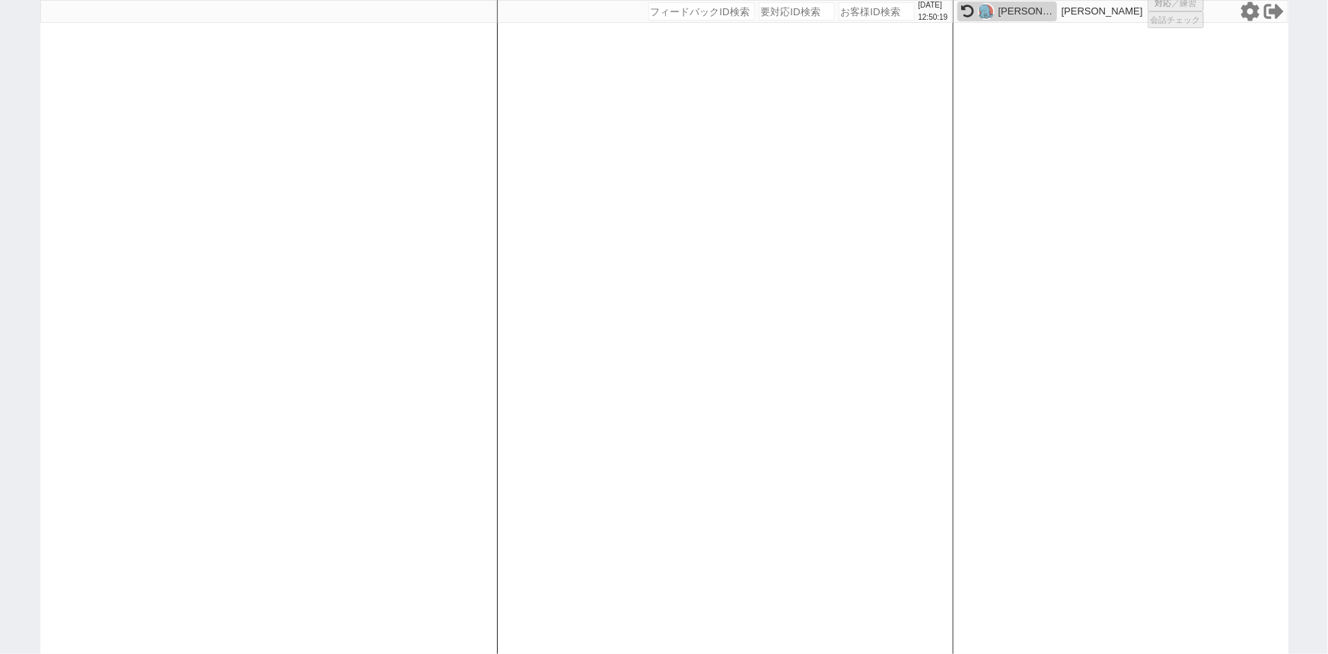
select select
select select "15"
select select "1"
select select "23"
select select "737"
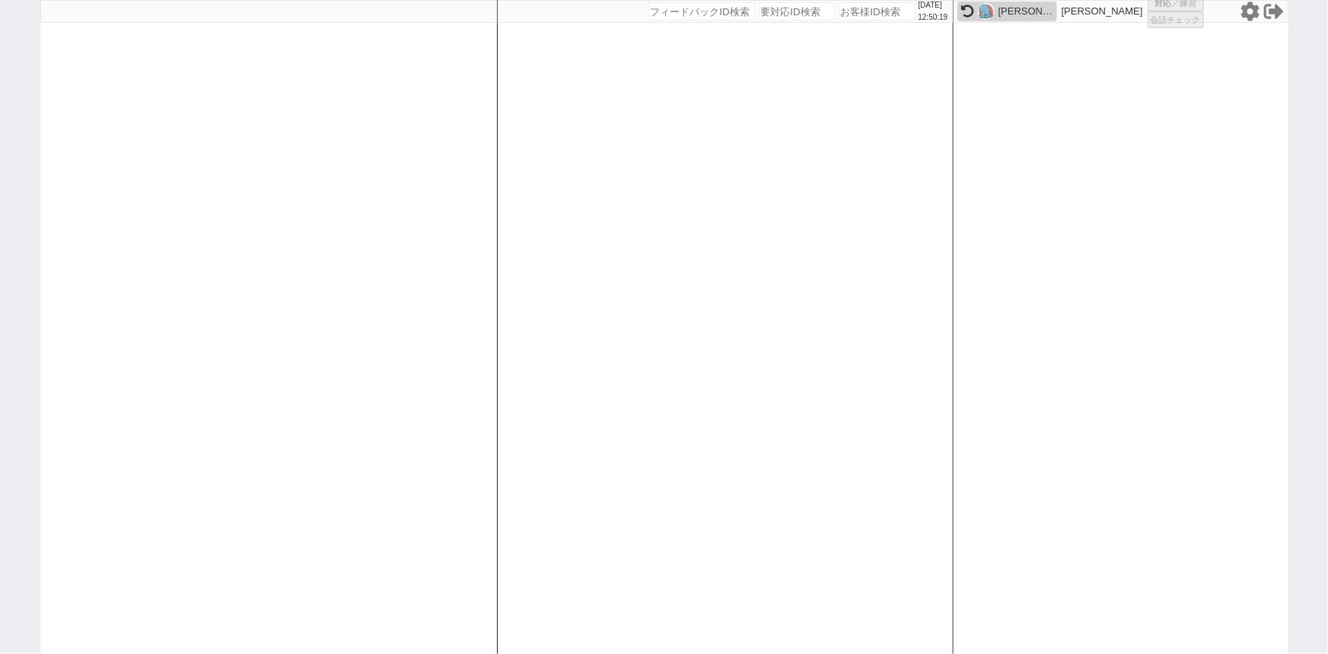
select select "1"
select select
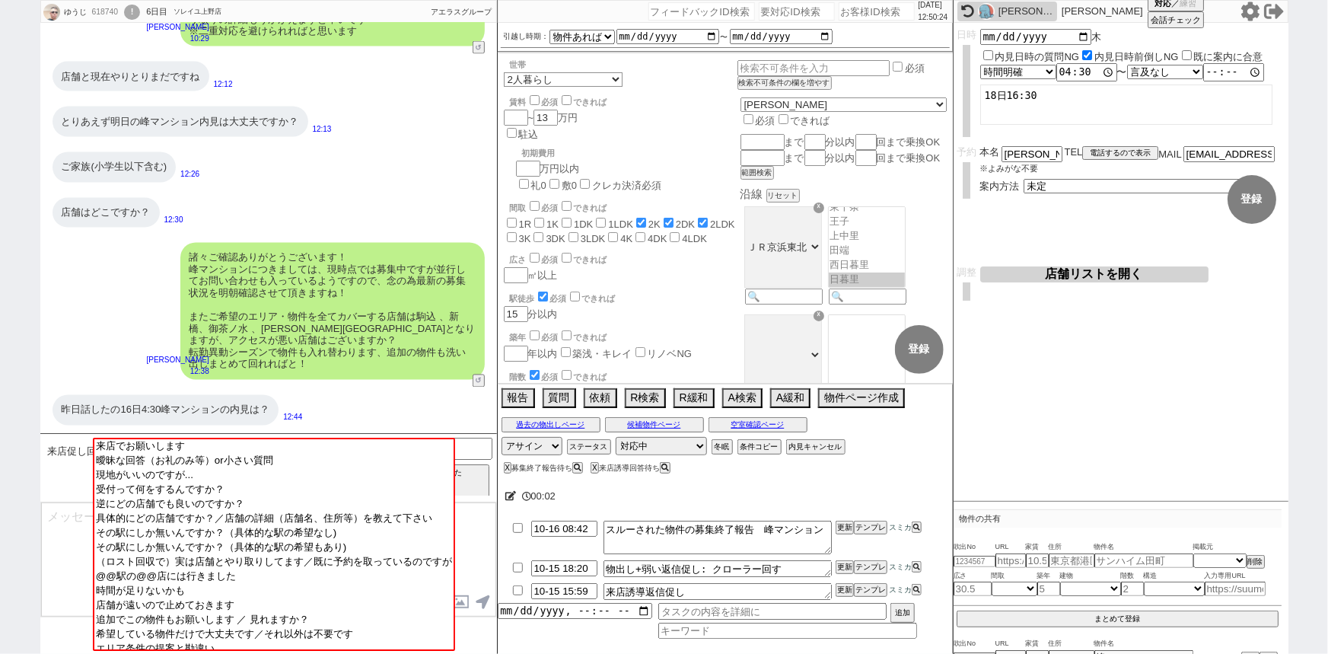
scroll to position [164, 0]
click at [848, 14] on input "number" at bounding box center [877, 11] width 76 height 18
paste input "618215"
type input "618215"
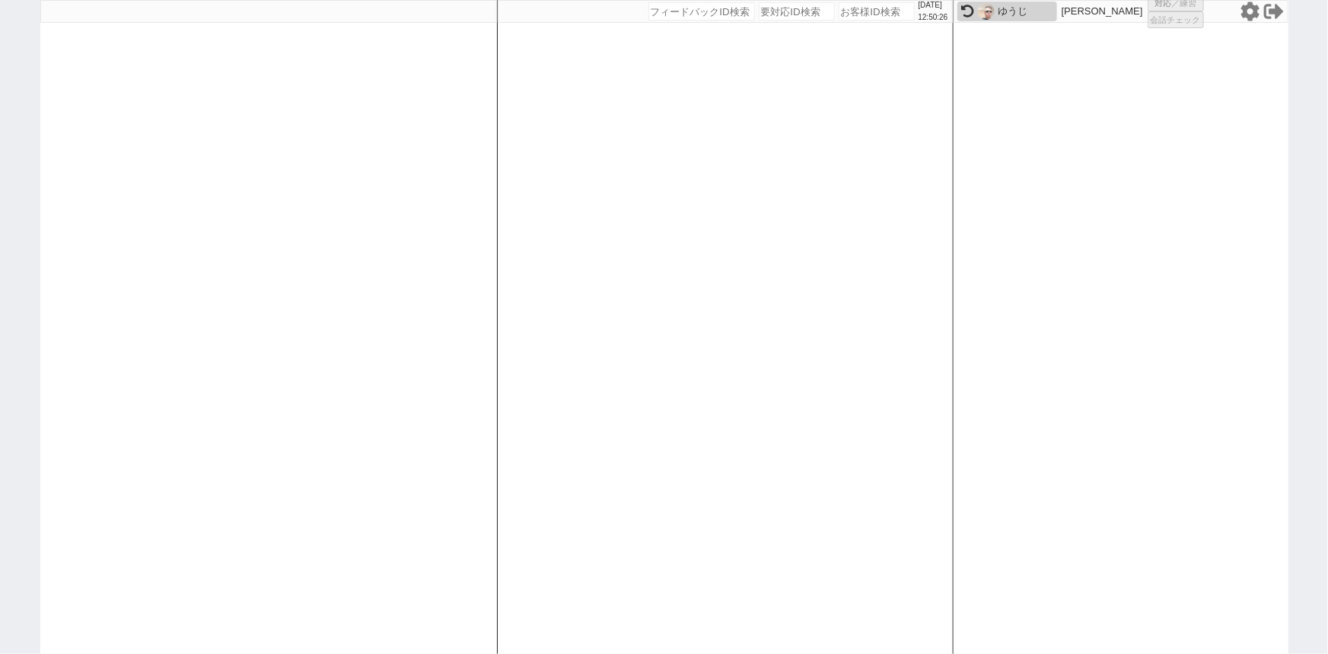
select select "3"
select select "2"
select select "5"
select select
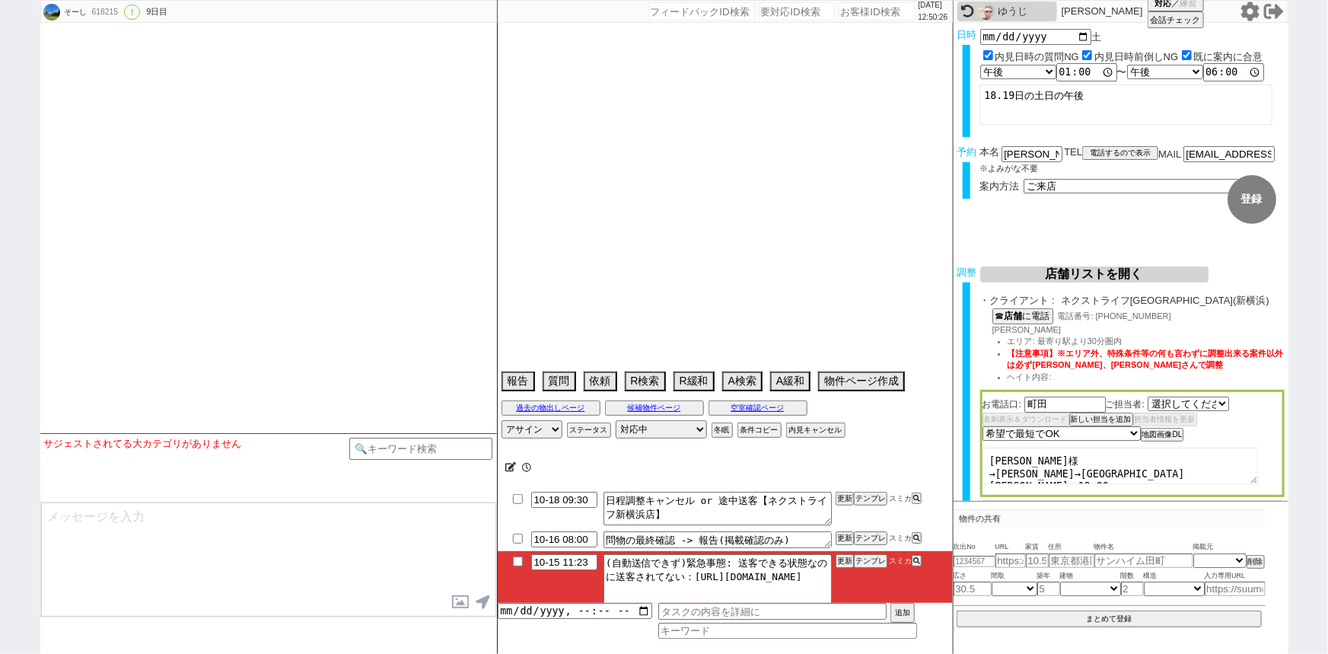
select select "1779"
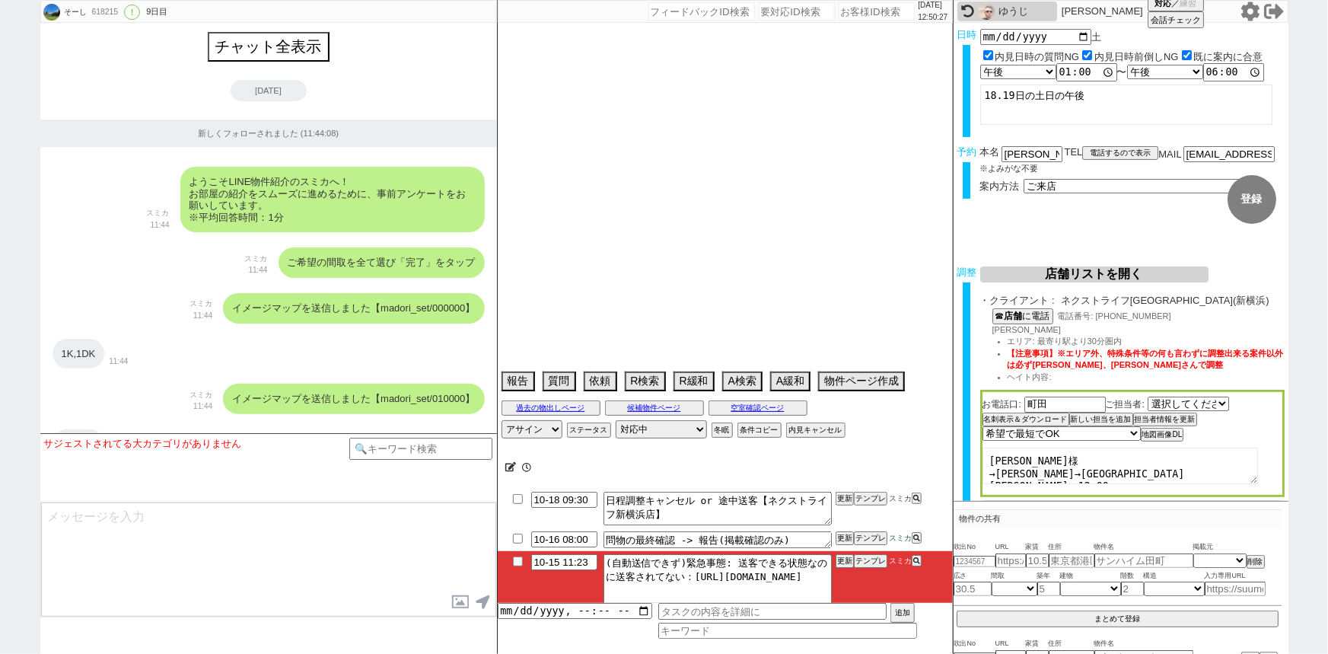
select select "2025"
select select "12"
select select "36"
select select "0"
select select "14"
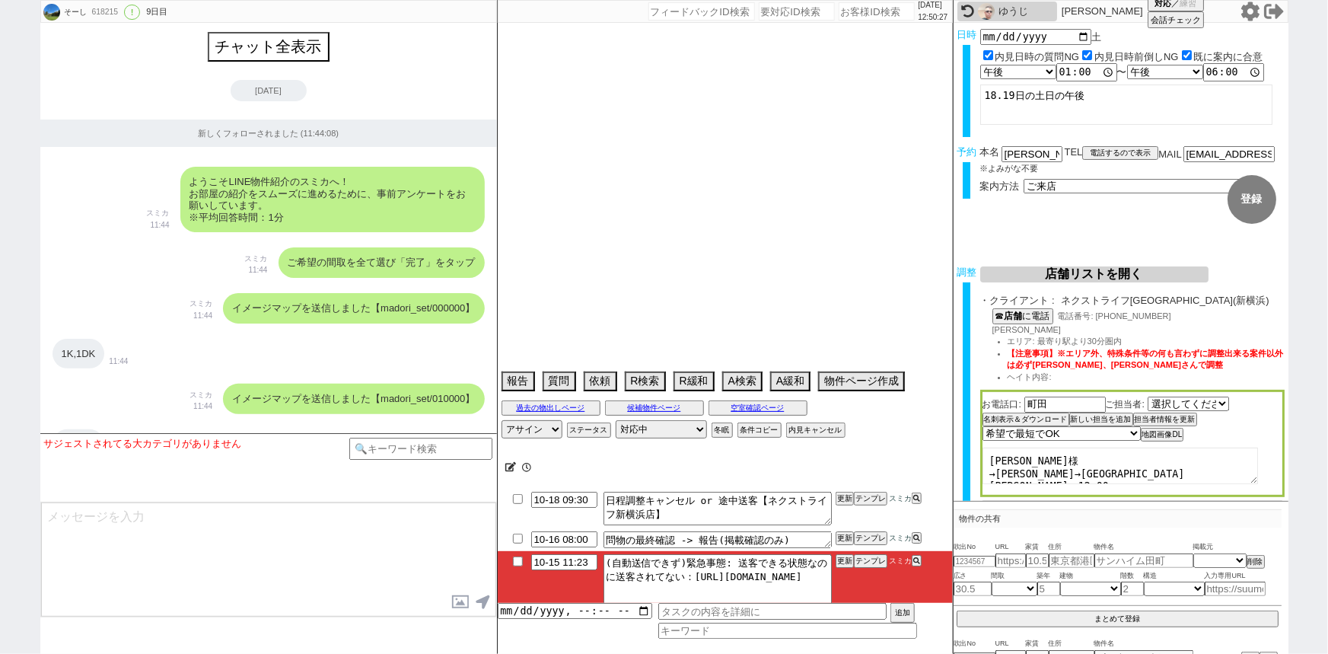
select select "1295"
select select "91"
select select "2509"
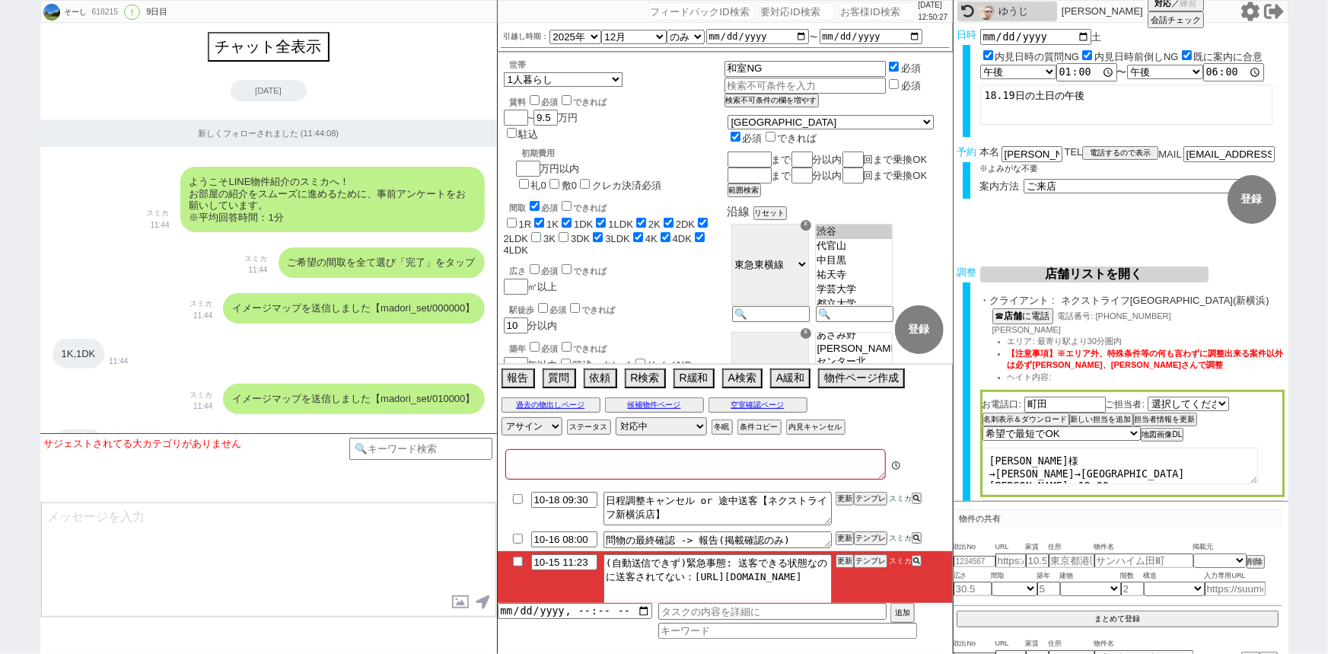
type textarea "他社なし"
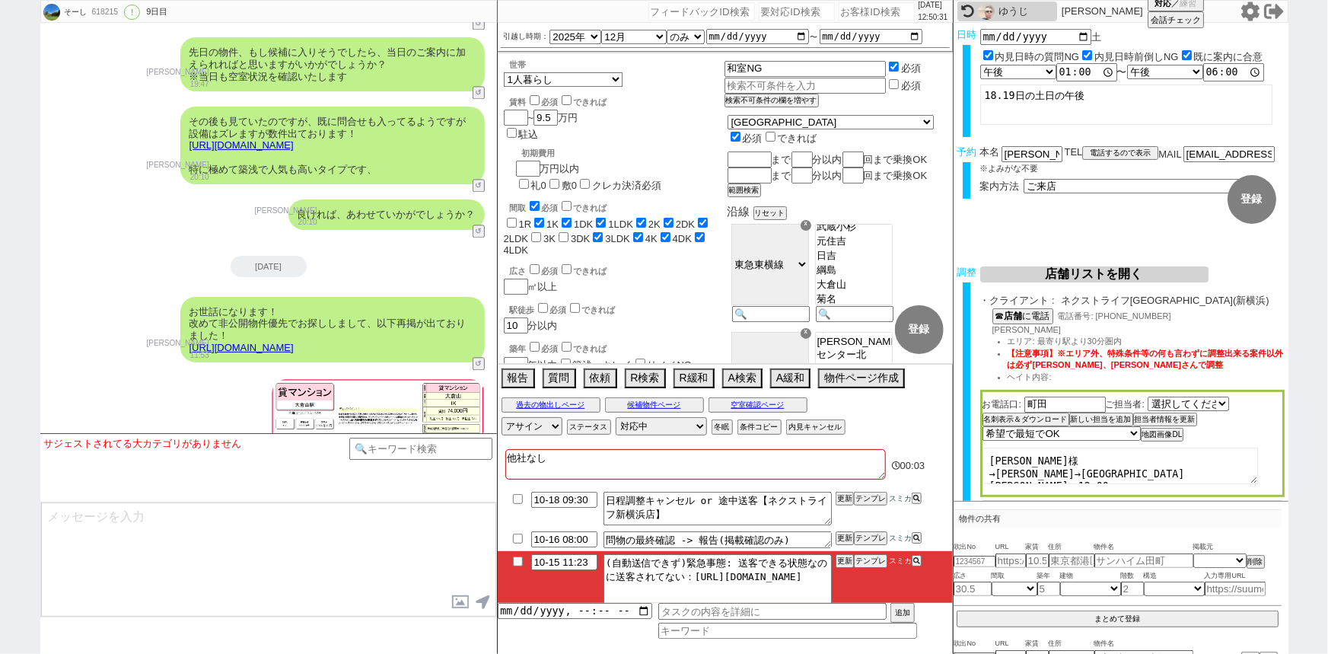
scroll to position [7663, 0]
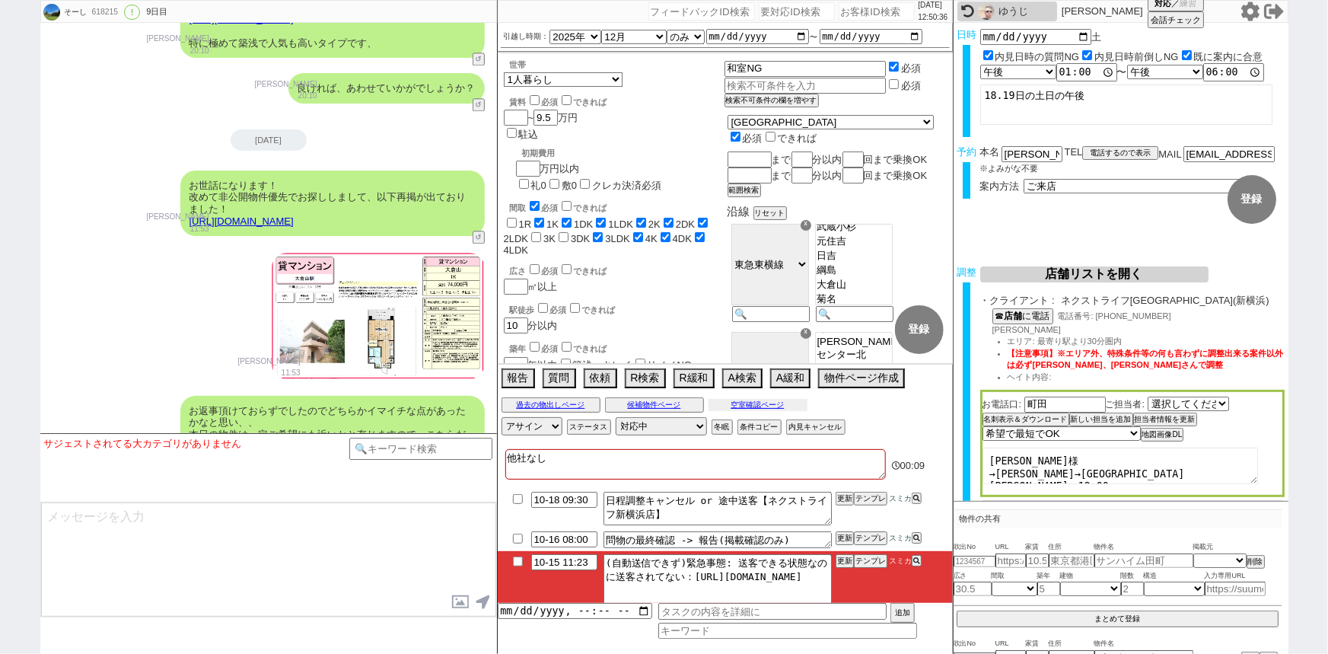
click at [790, 405] on button "空室確認ページ" at bounding box center [758, 405] width 99 height 12
click at [518, 560] on input "checkbox" at bounding box center [518, 561] width 22 height 10
checkbox input "true"
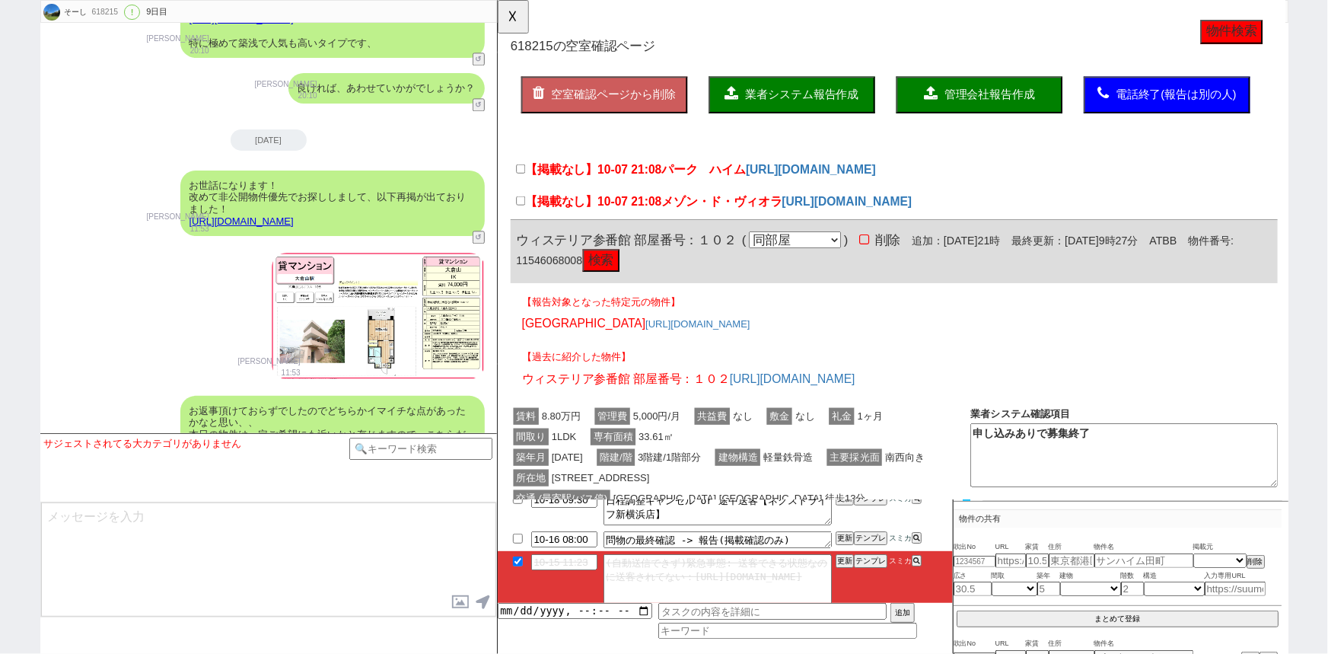
scroll to position [0, 0]
click at [1273, 30] on button "物件検索" at bounding box center [1286, 34] width 67 height 26
click at [519, 187] on label "【掲載なし】10-07 21:08 パーク　ハイム" at bounding box center [640, 183] width 247 height 18
click at [519, 186] on input "【掲載なし】10-07 21:08 パーク　ハイム" at bounding box center [522, 182] width 10 height 10
checkbox input "true"
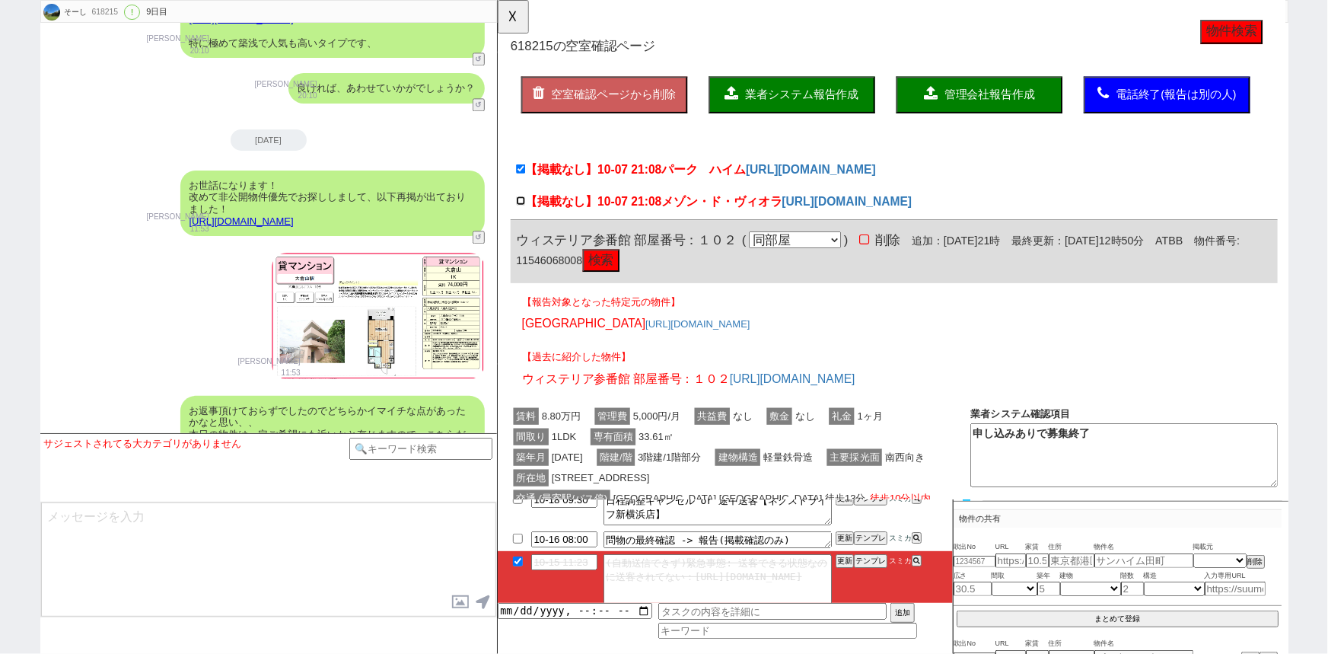
click at [520, 220] on input "【掲載なし】10-07 21:08 メゾン・ド・ヴィオラ" at bounding box center [522, 216] width 10 height 10
checkbox input "true"
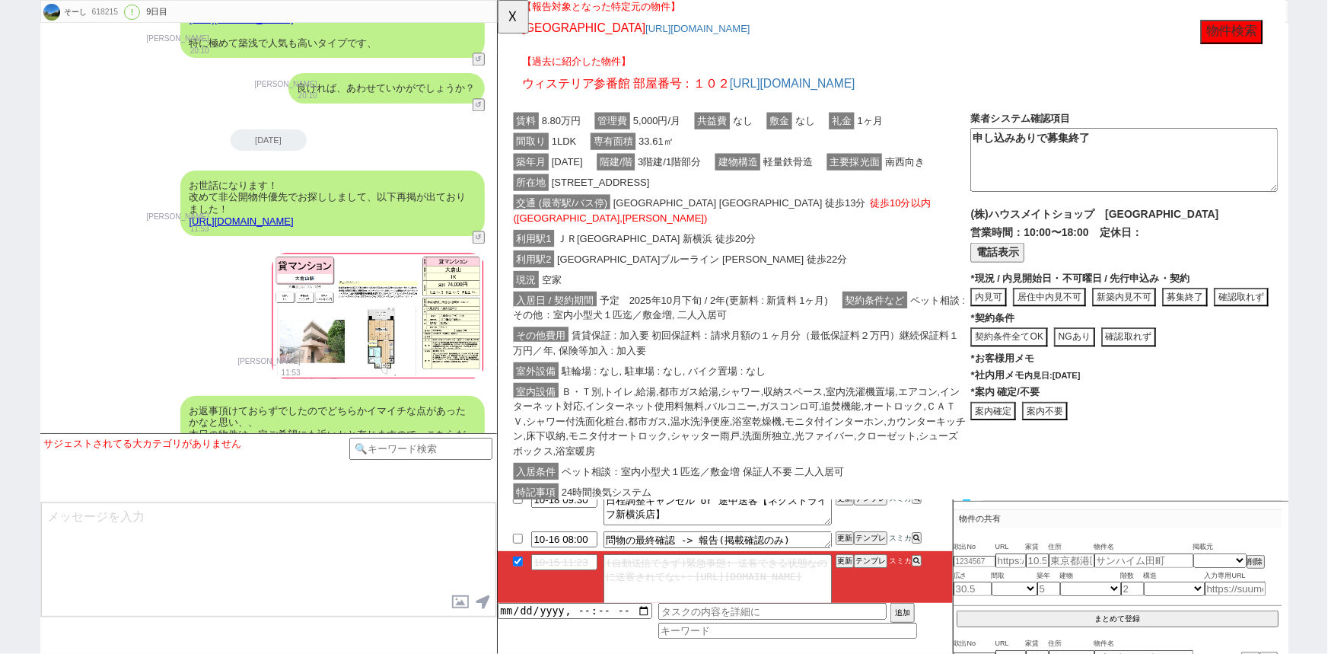
click at [892, 290] on div "現況 空家" at bounding box center [758, 301] width 495 height 22
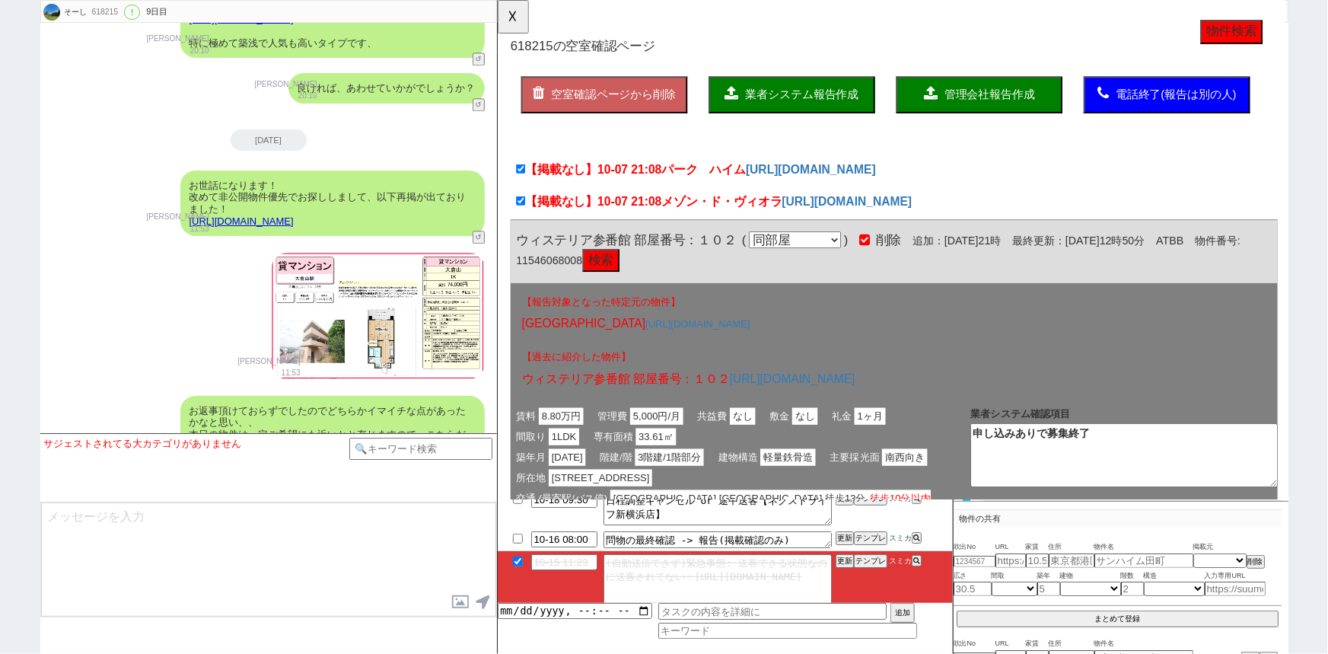
click at [843, 101] on span "業者システム報告作成" at bounding box center [824, 101] width 122 height 13
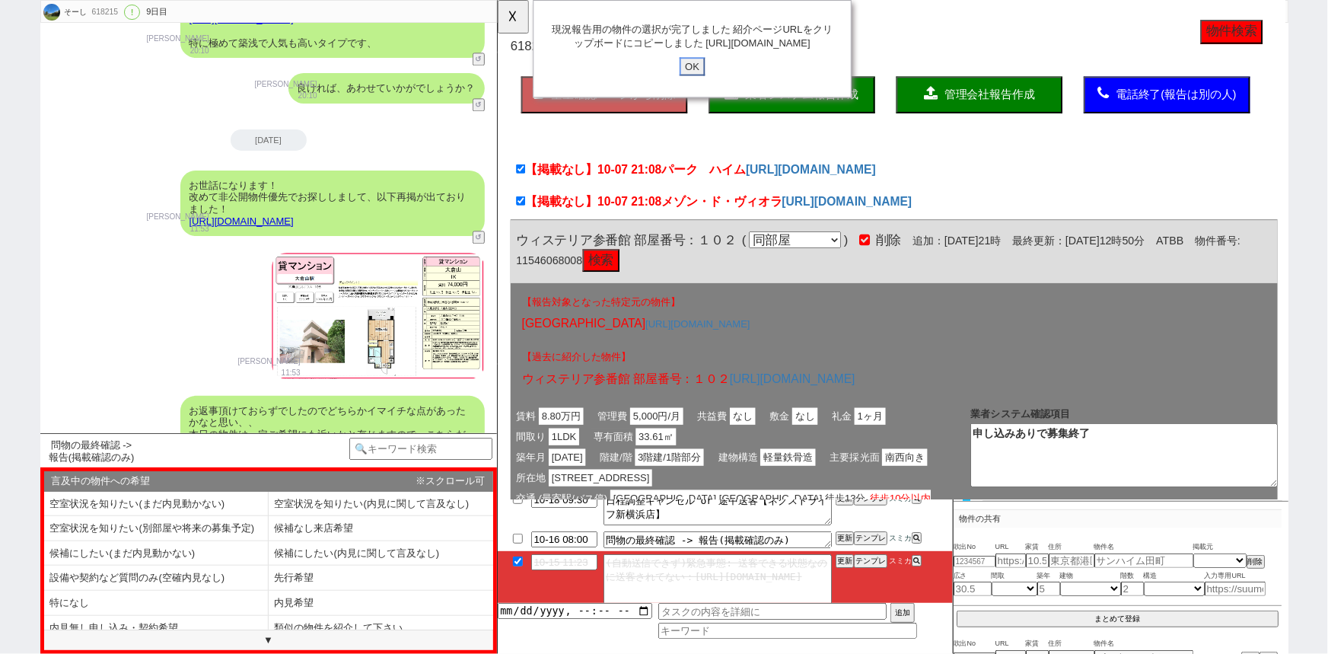
click at [707, 78] on input "OK" at bounding box center [706, 72] width 27 height 20
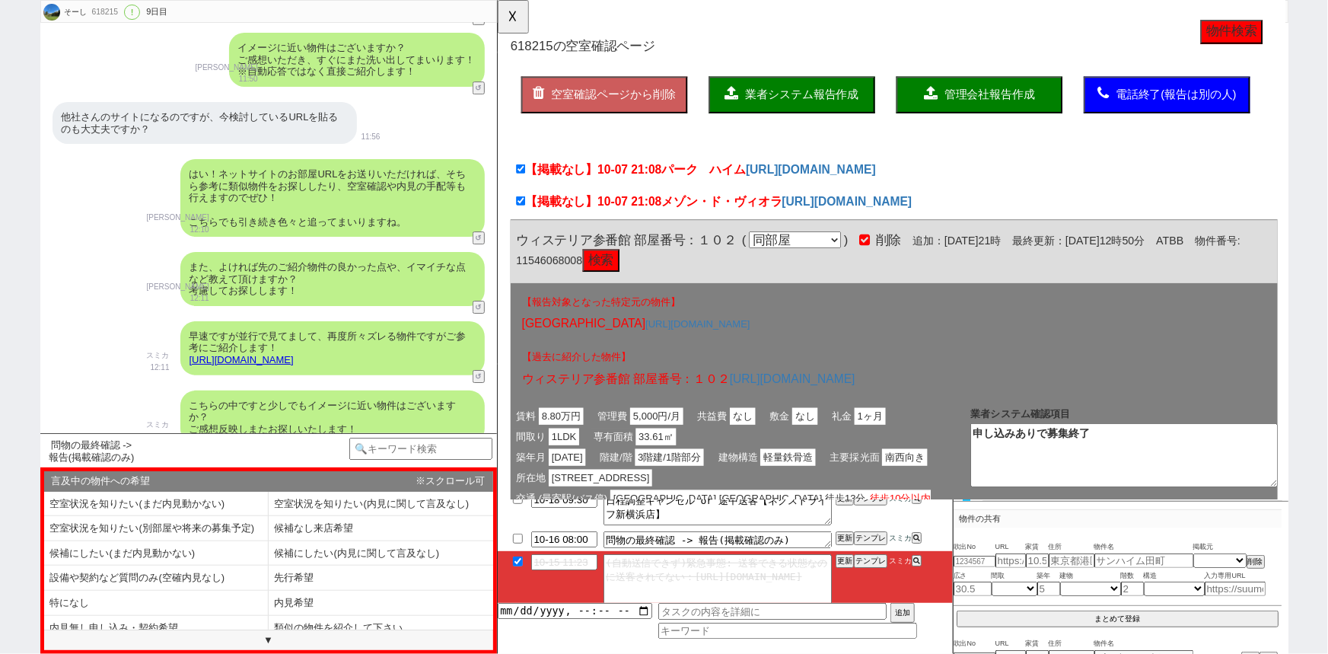
scroll to position [2518, 0]
click at [873, 540] on button "テンプレ" at bounding box center [870, 538] width 33 height 11
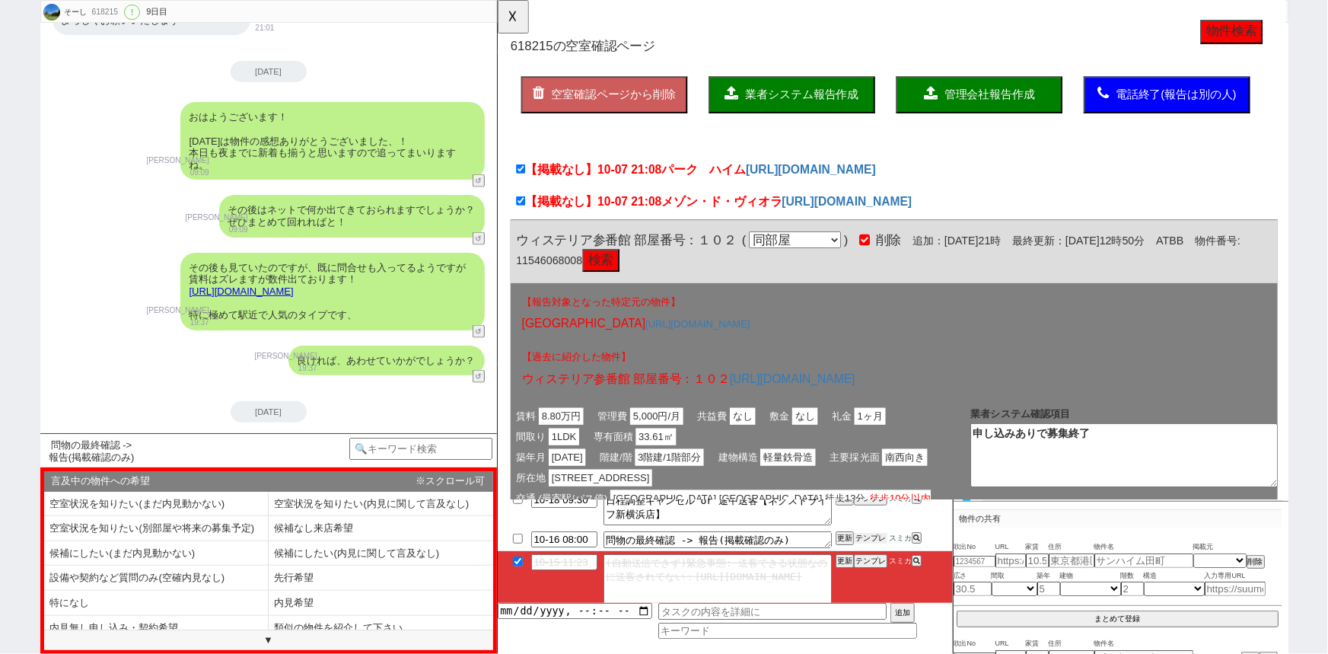
scroll to position [7232, 0]
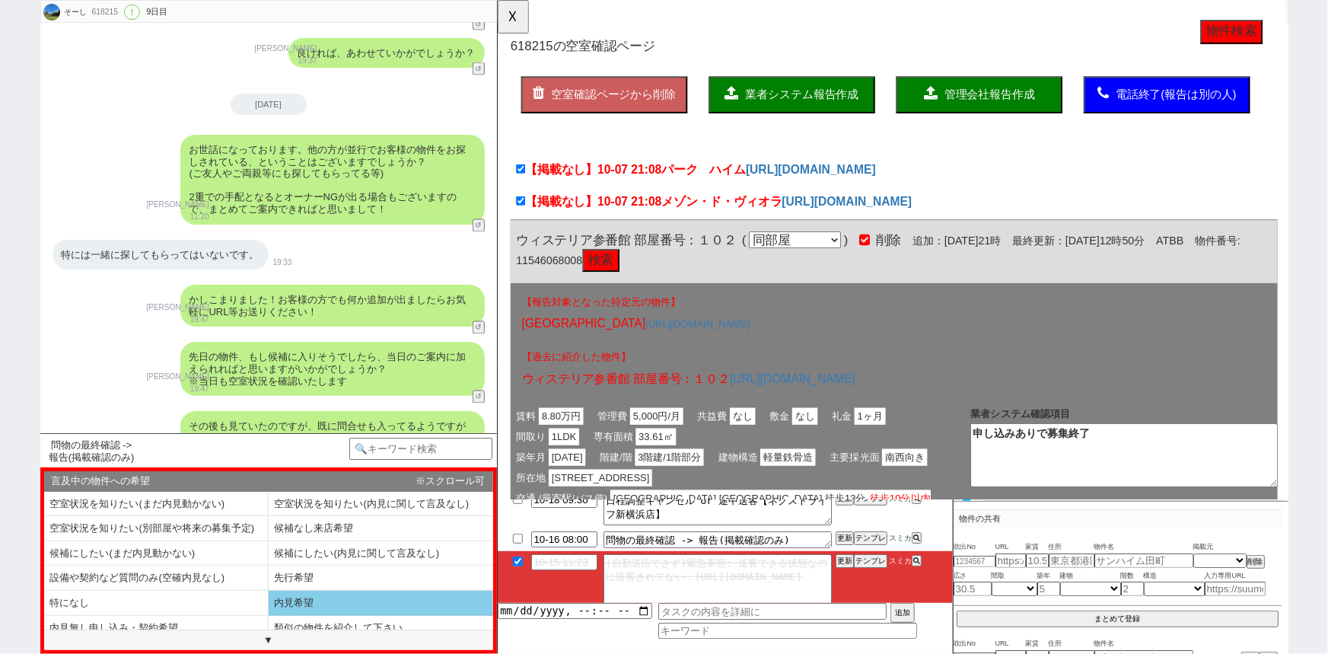
click at [320, 602] on li "内見希望" at bounding box center [381, 603] width 225 height 25
select select "内見希望"
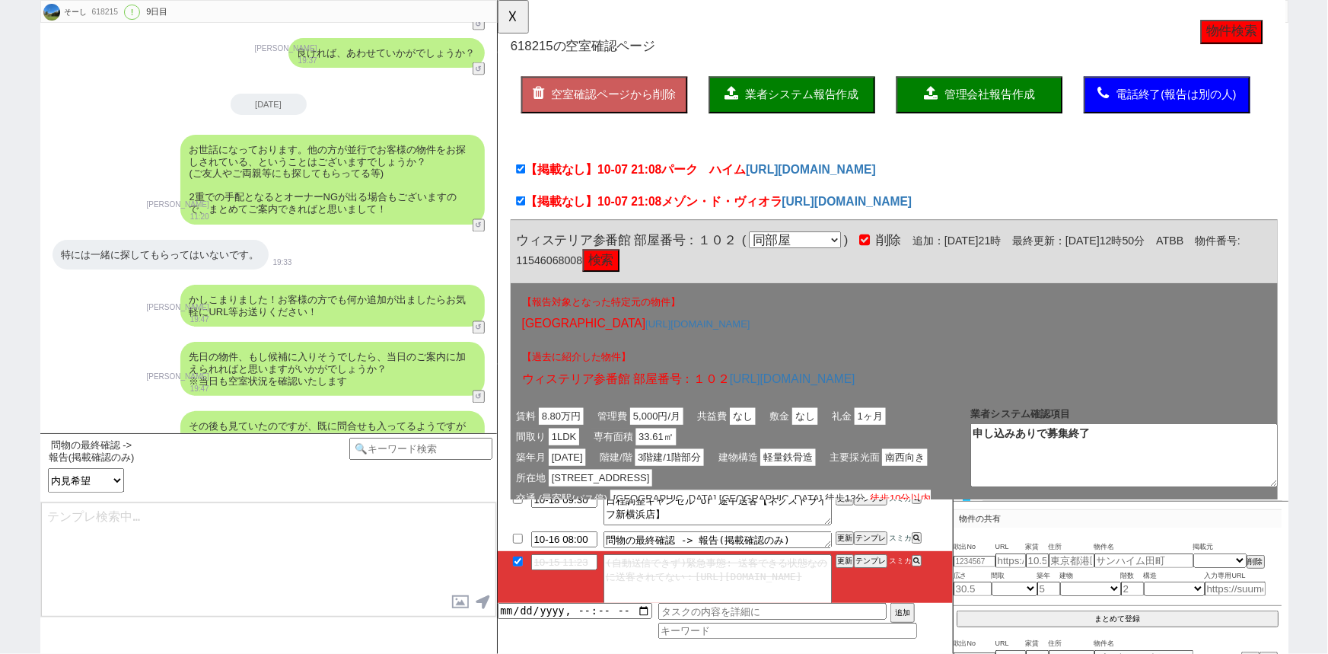
scroll to position [7663, 0]
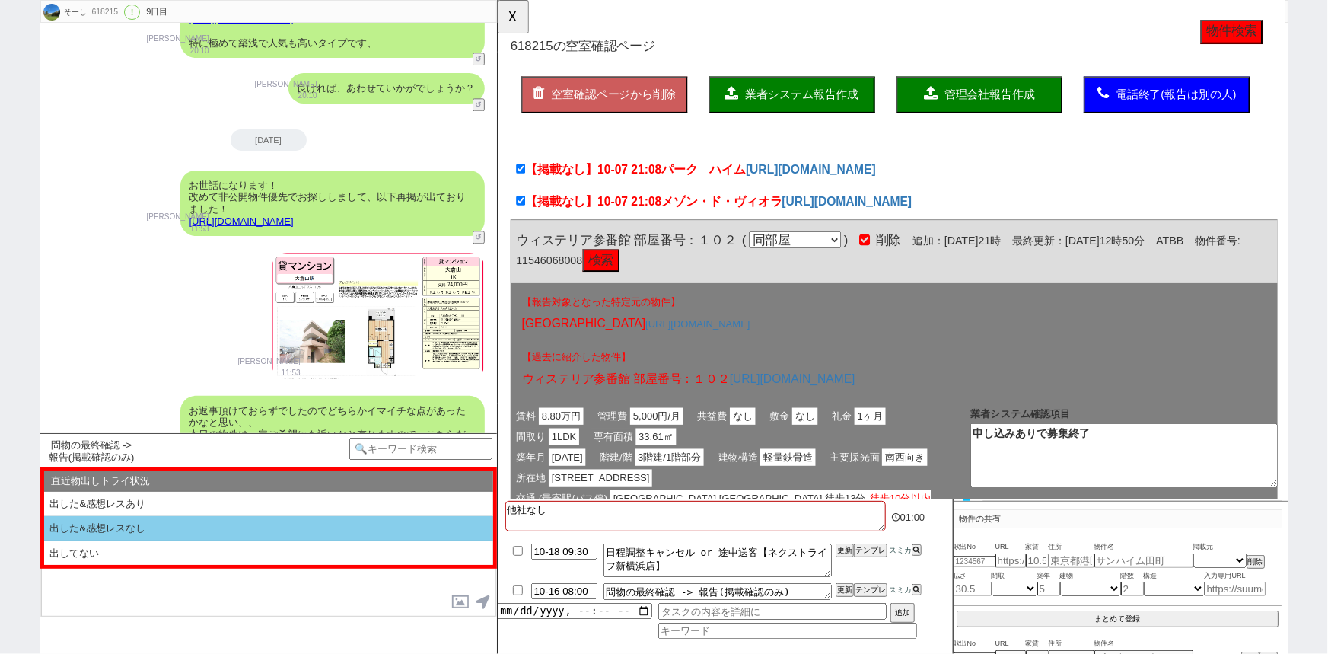
click at [172, 527] on li "出した&感想レスなし" at bounding box center [268, 528] width 449 height 25
click at [172, 527] on li "電話してない(会話なし&メモなし)" at bounding box center [268, 528] width 449 height 25
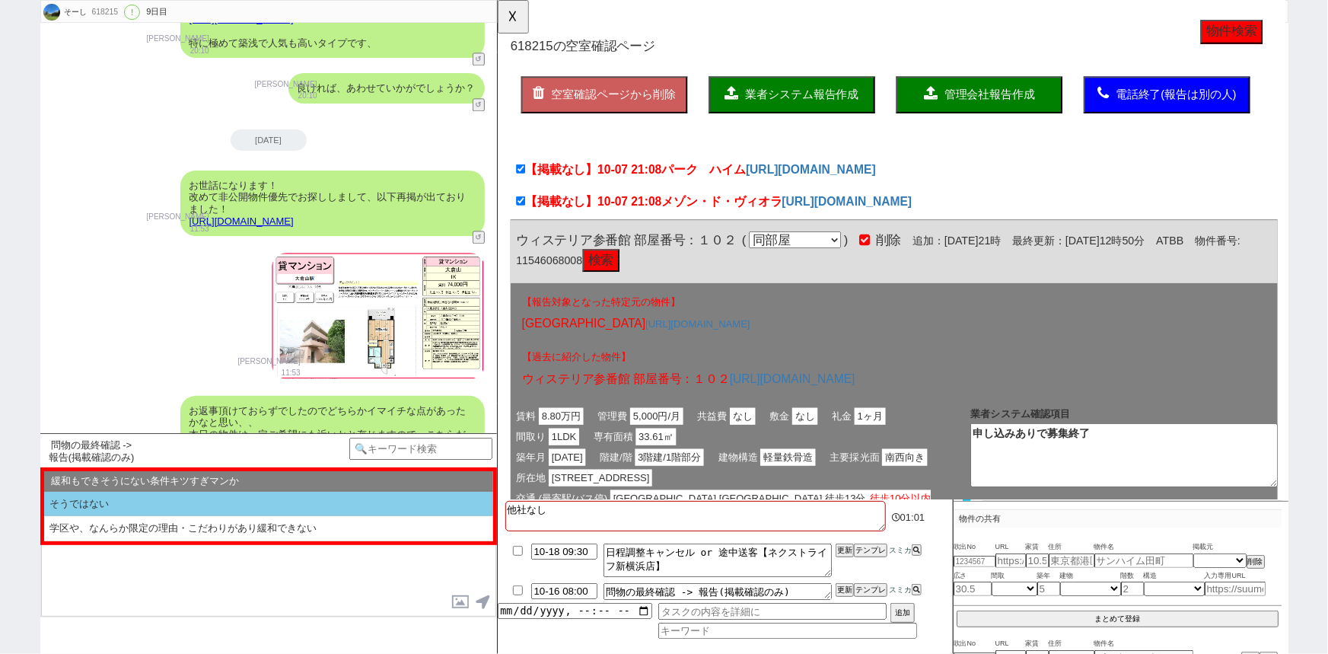
click at [190, 508] on li "そうではない" at bounding box center [268, 504] width 449 height 25
select select "出した&感想レスなし"
select select "電話してない(会話なし&メモなし)"
select select "そうではない"
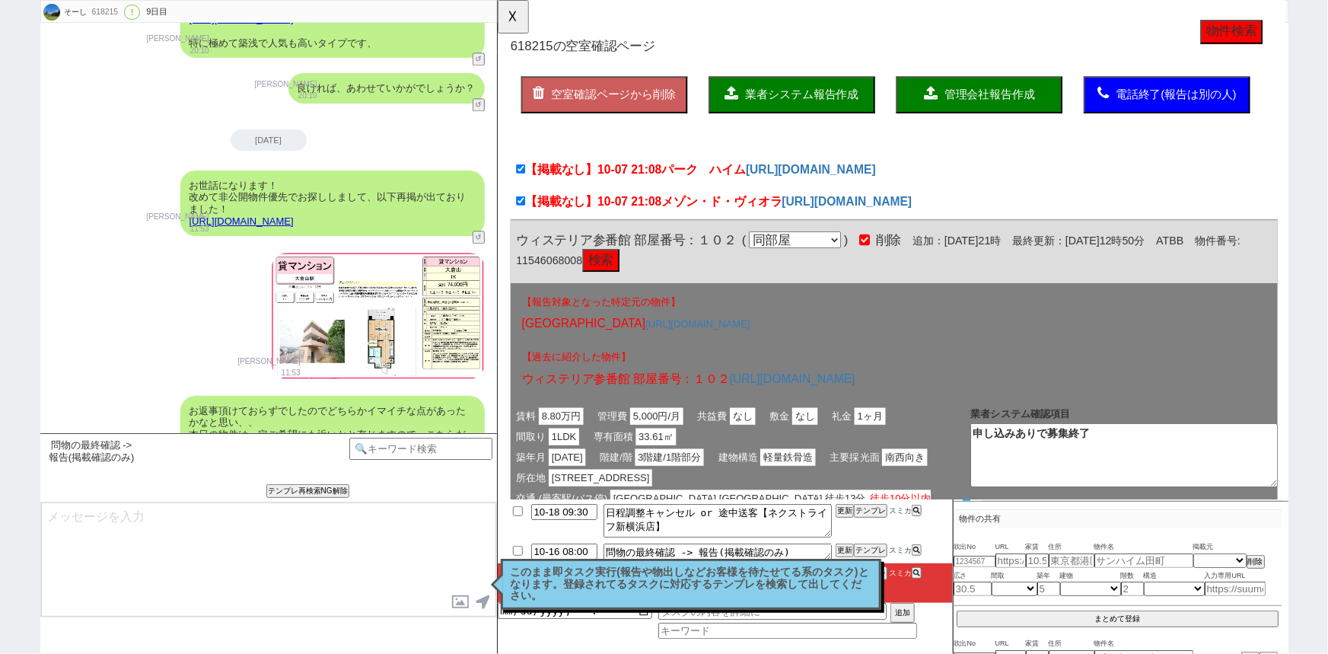
type textarea "@@【@@このまま即タスク実行(報告や物出しなどお客様を待たせてる系のタスク)となります。登録されてるタスクに対応するテンプレを検索して出してください。@@】…"
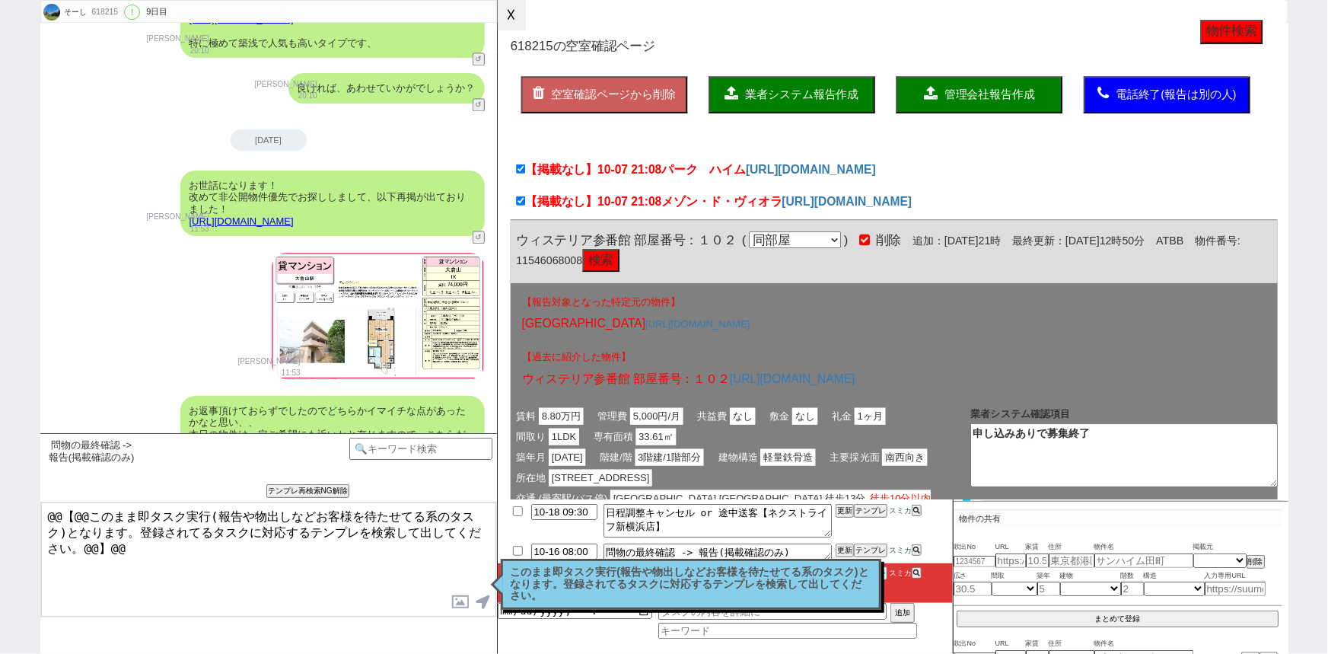
click at [514, 18] on button "☓" at bounding box center [512, 15] width 28 height 30
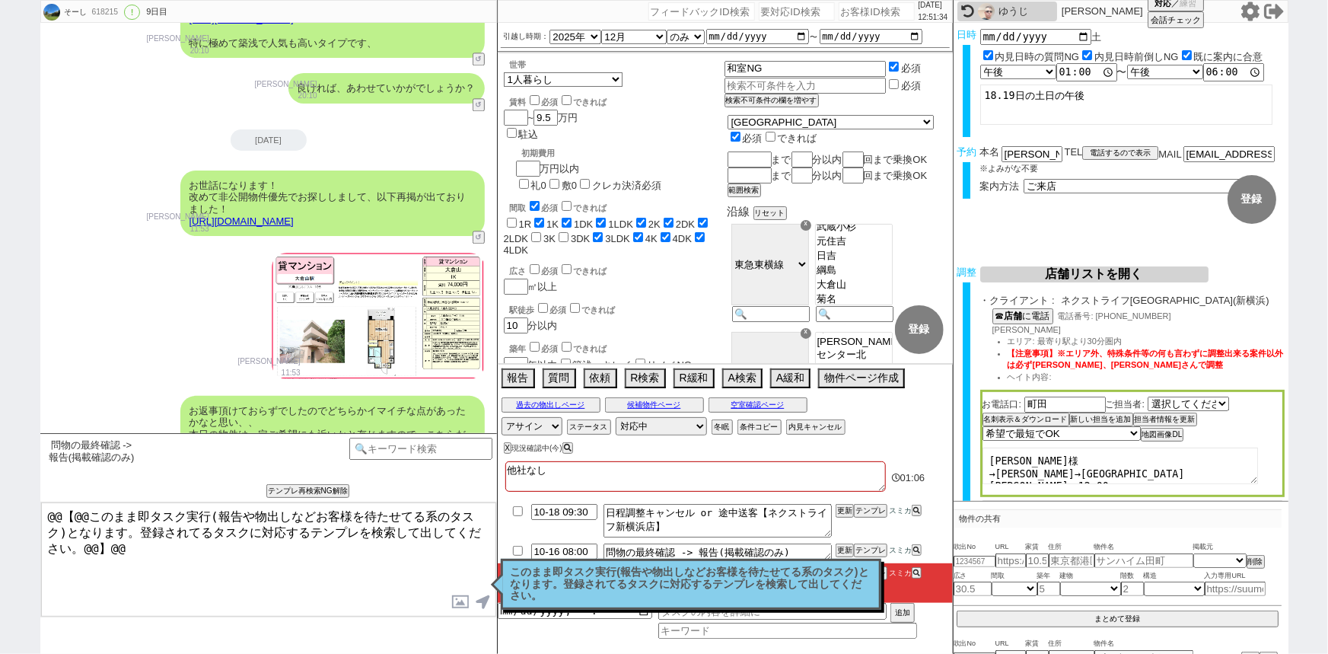
click at [586, 582] on p "このまま即タスク実行(報告や物出しなどお客様を待たせてる系のタスク)となります。登録されてるタスクに対応するテンプレを検索して出してください。" at bounding box center [691, 584] width 361 height 36
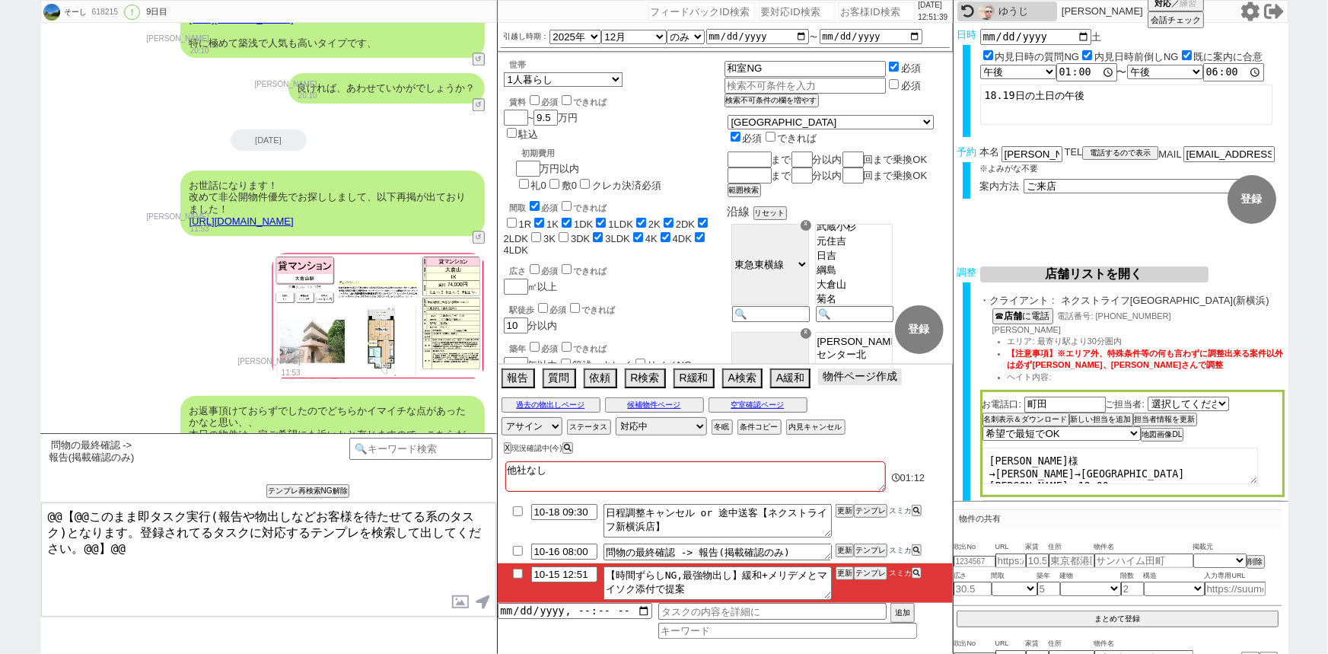
click at [853, 380] on button "物件ページ作成 今は物件がないので押せません" at bounding box center [860, 376] width 84 height 17
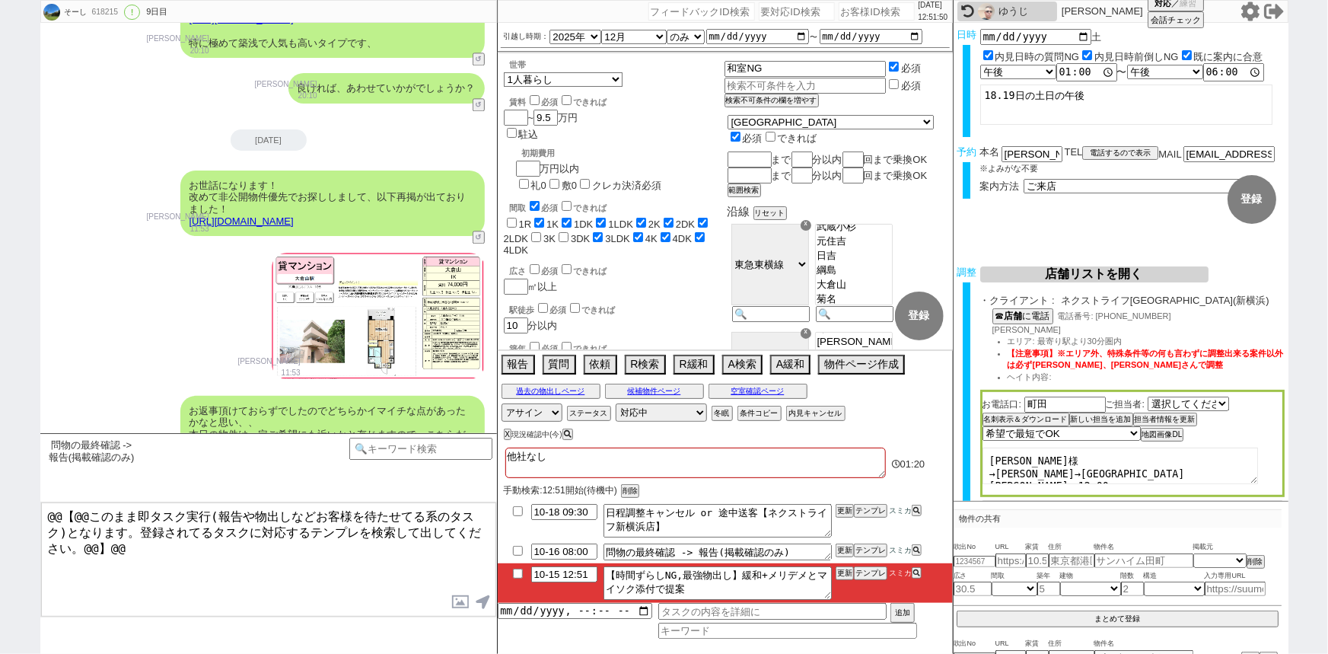
click at [854, 13] on input "number" at bounding box center [877, 11] width 76 height 18
paste input "619077"
type input "619077"
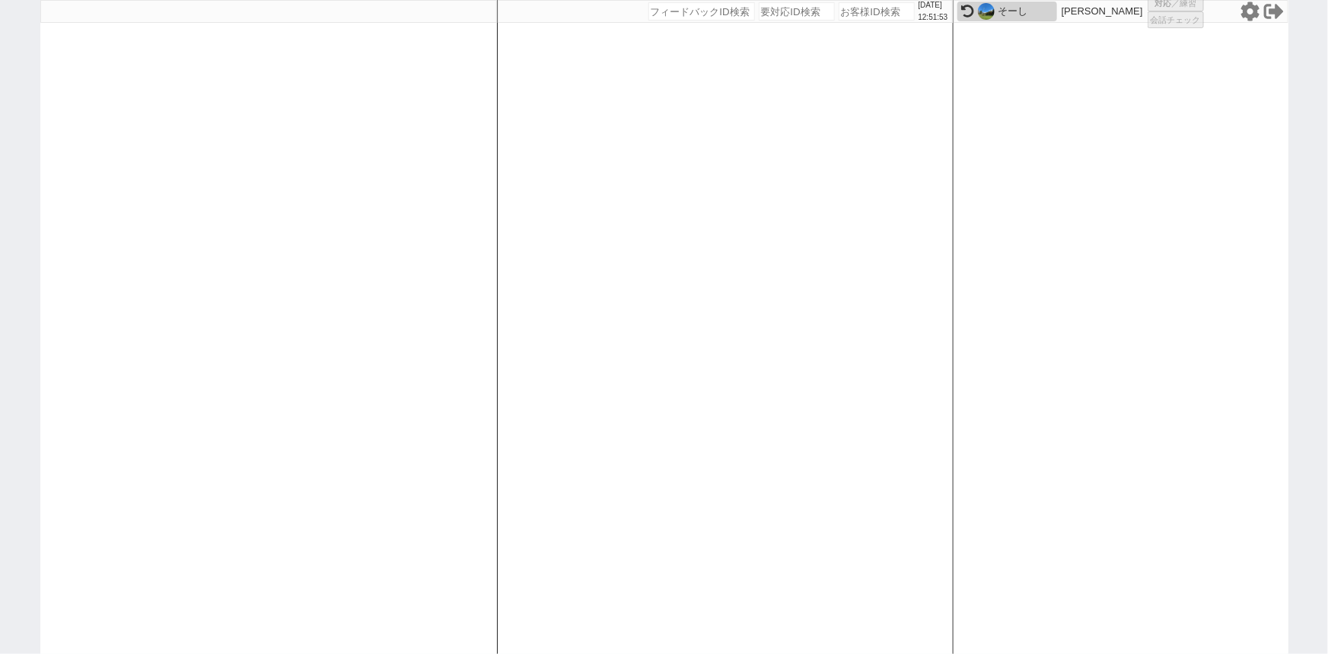
select select "5"
select select
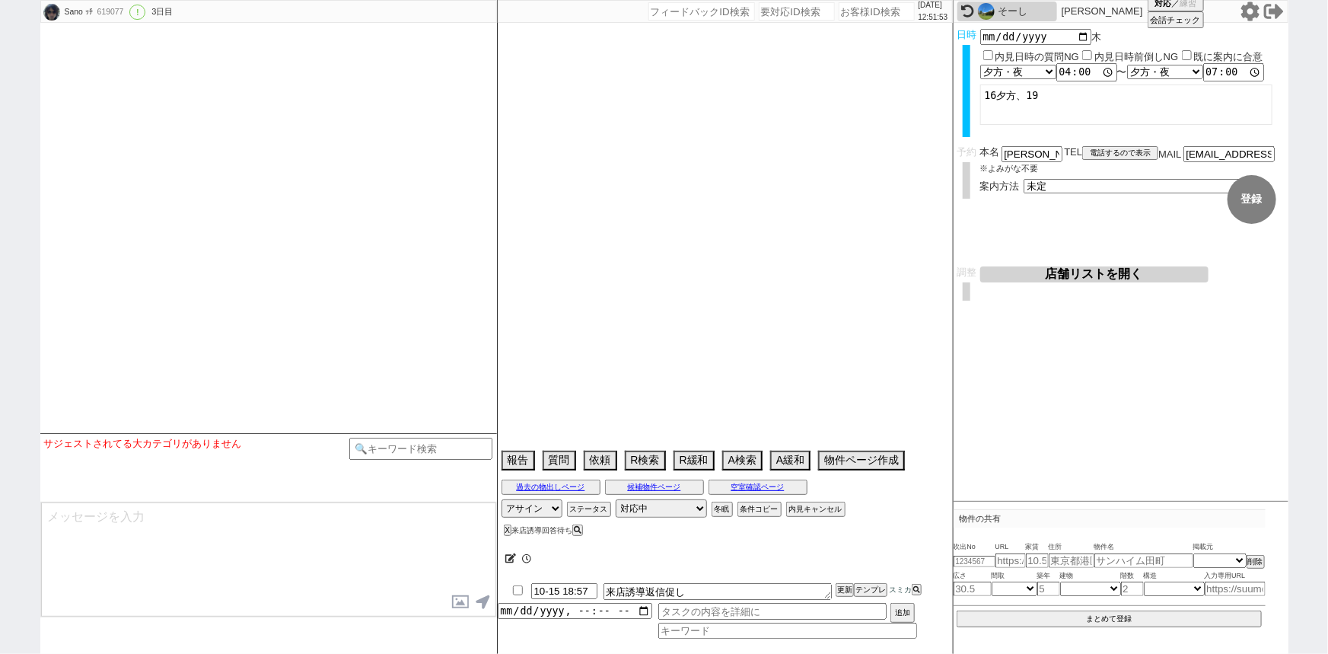
select select "13"
select select "0"
select select "820"
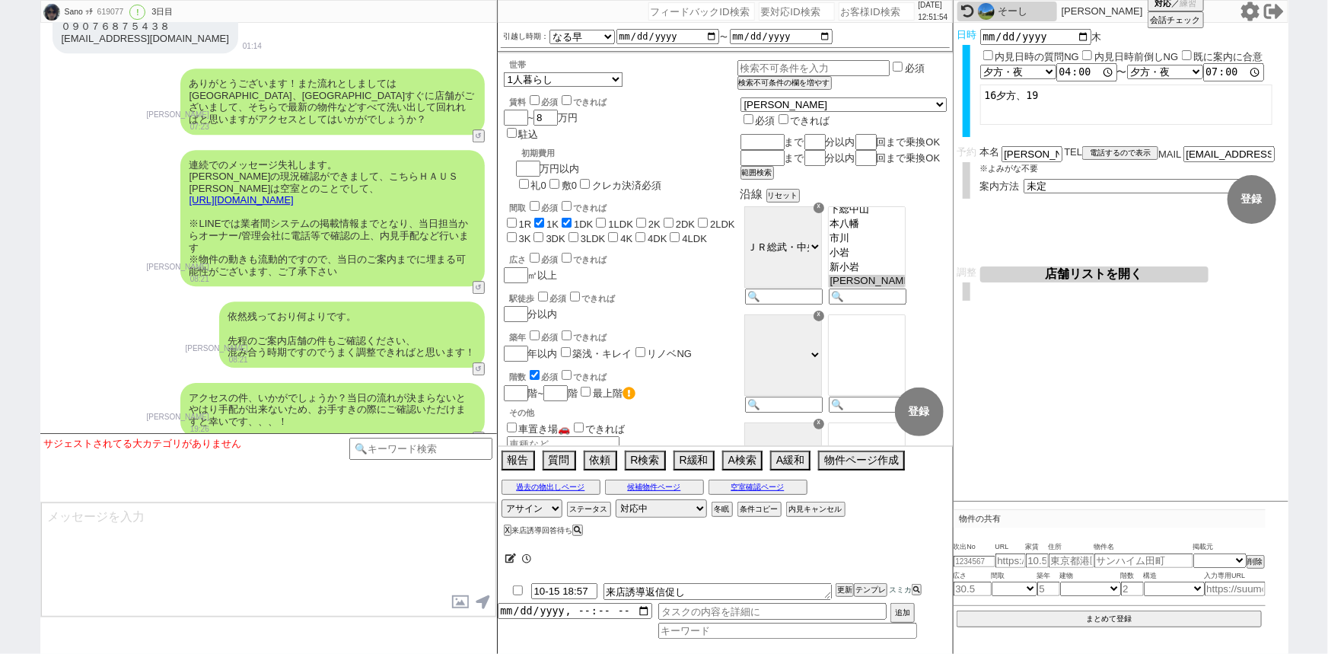
scroll to position [164, 0]
click at [881, 593] on button "テンプレ" at bounding box center [870, 589] width 33 height 11
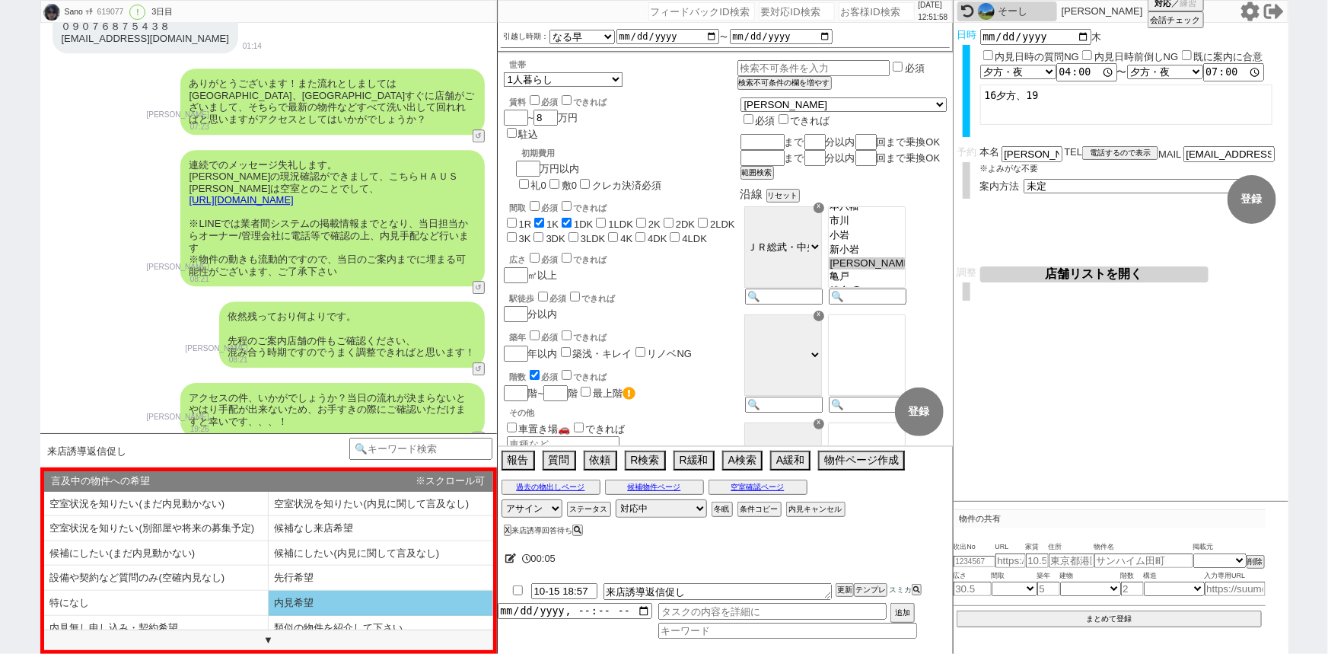
click at [345, 601] on li "内見希望" at bounding box center [381, 603] width 225 height 25
select select "内見希望"
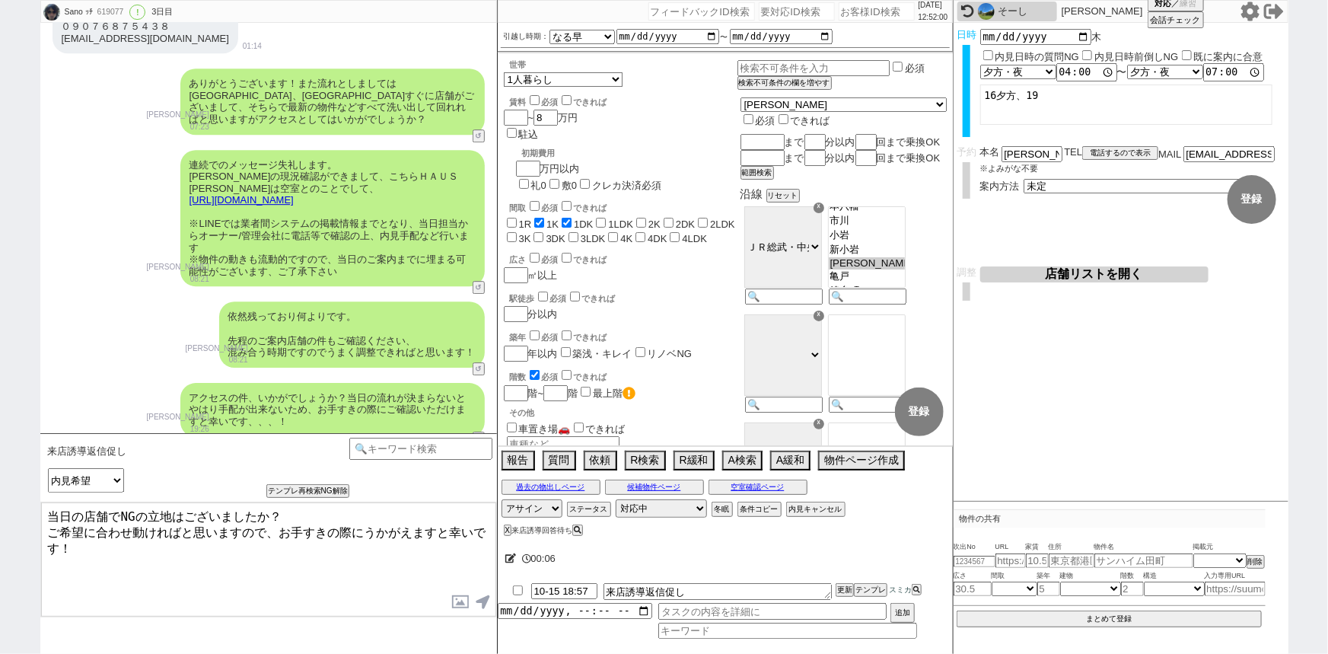
type textarea "当日の店舗でNGの立地はございましたか？ ご希望に合わせ動ければと思いますので、お手すきの際にうかがえますと幸いです！"
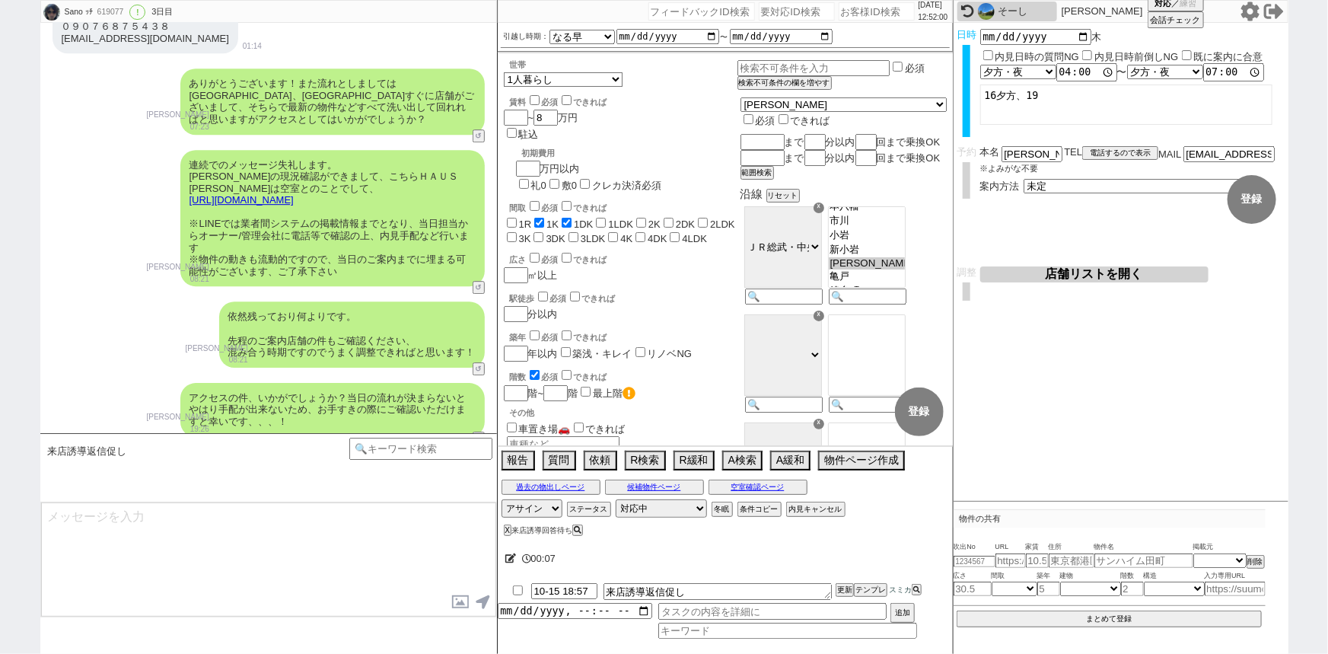
scroll to position [2356, 0]
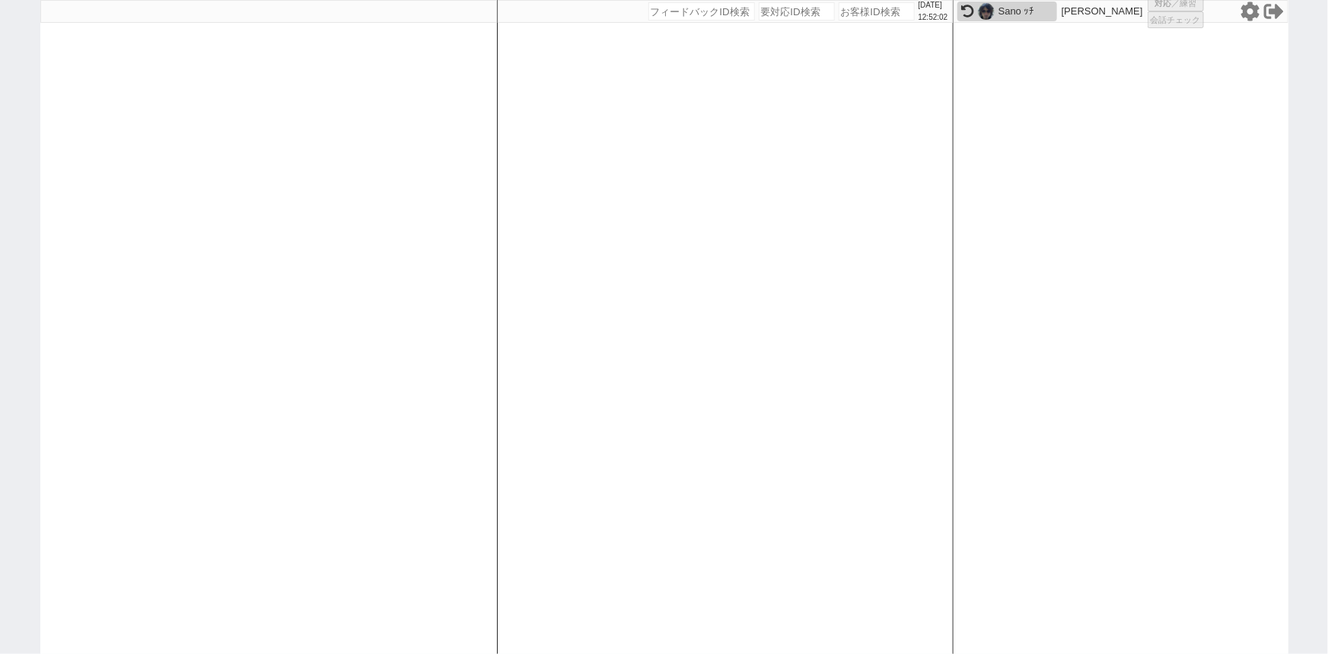
select select "1"
select select
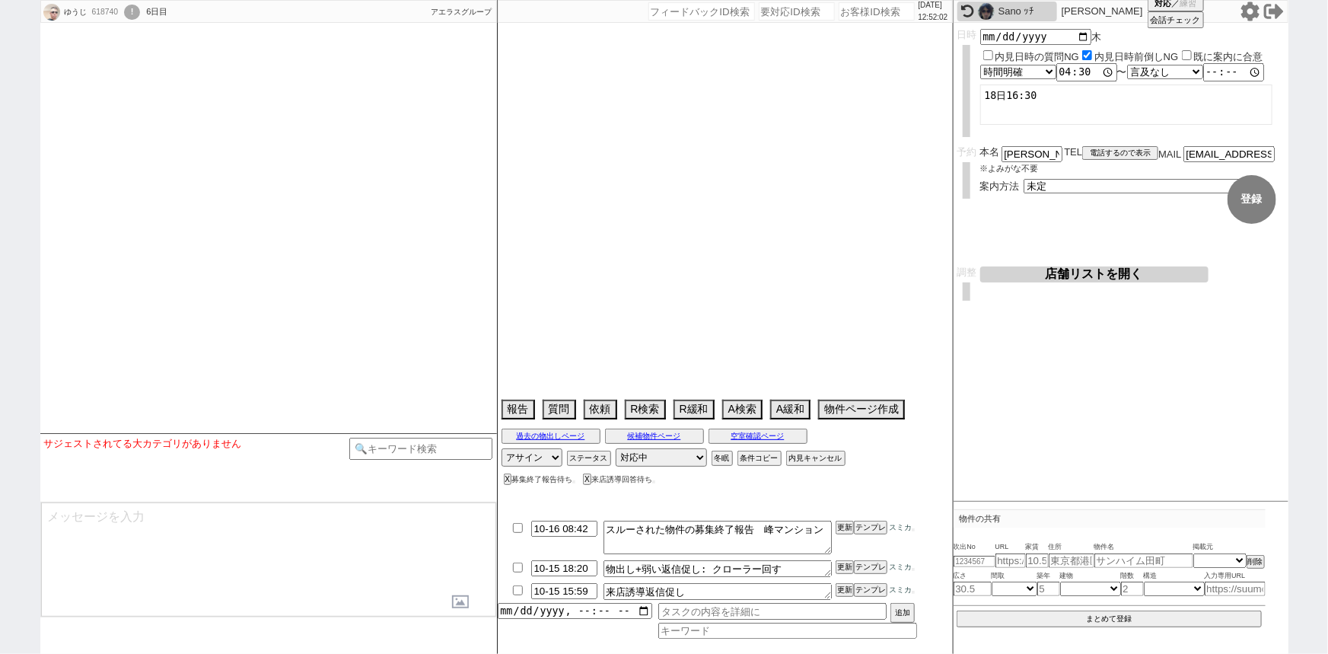
select select
select select "15"
select select "1"
select select "23"
select select "737"
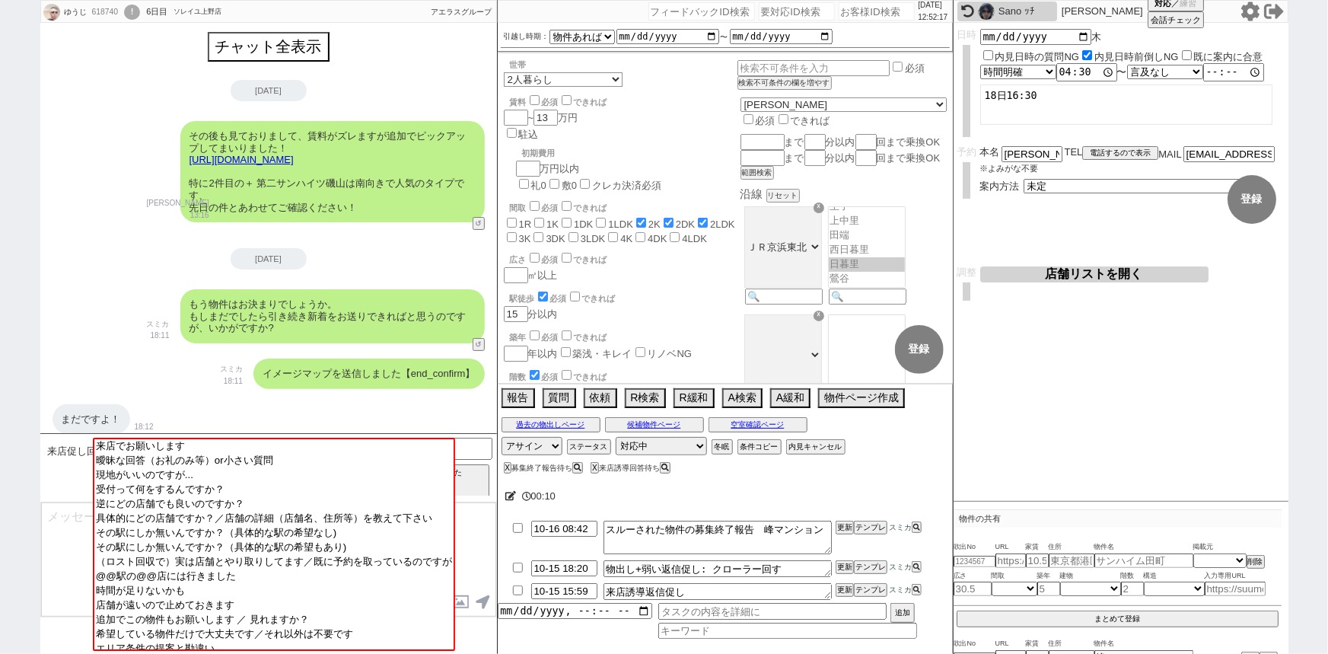
scroll to position [4359, 0]
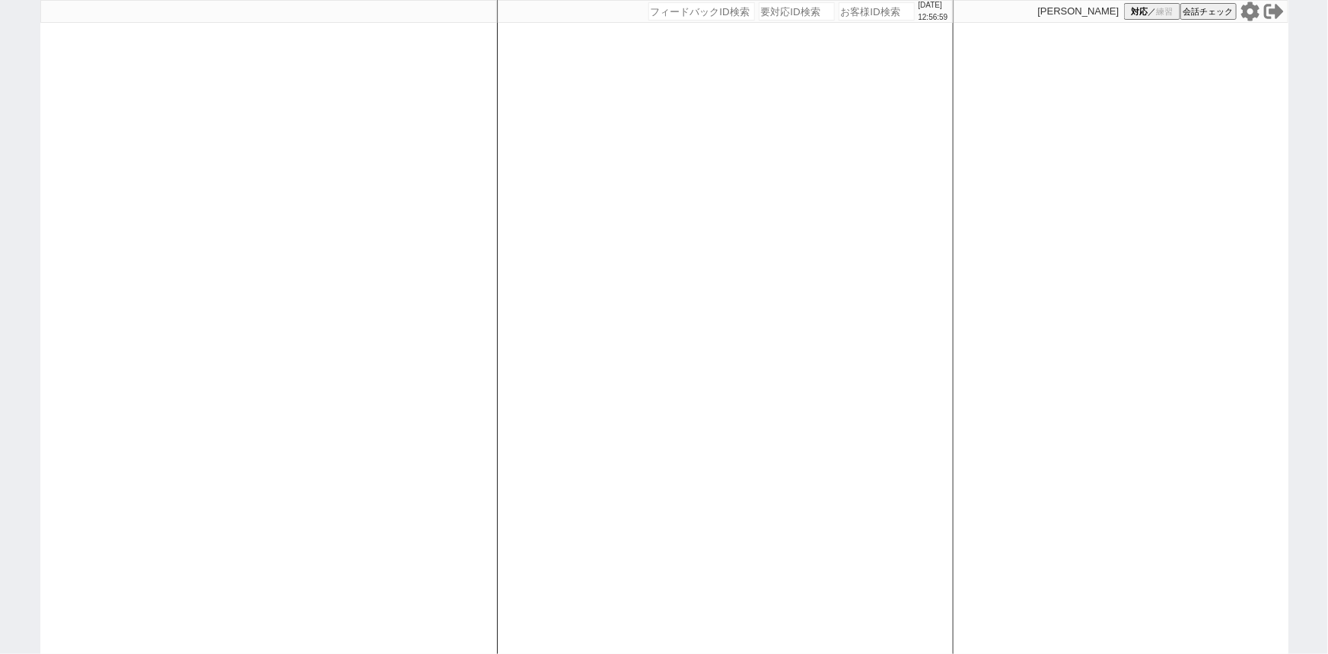
click at [279, 266] on div at bounding box center [268, 327] width 457 height 654
select select "1"
select select
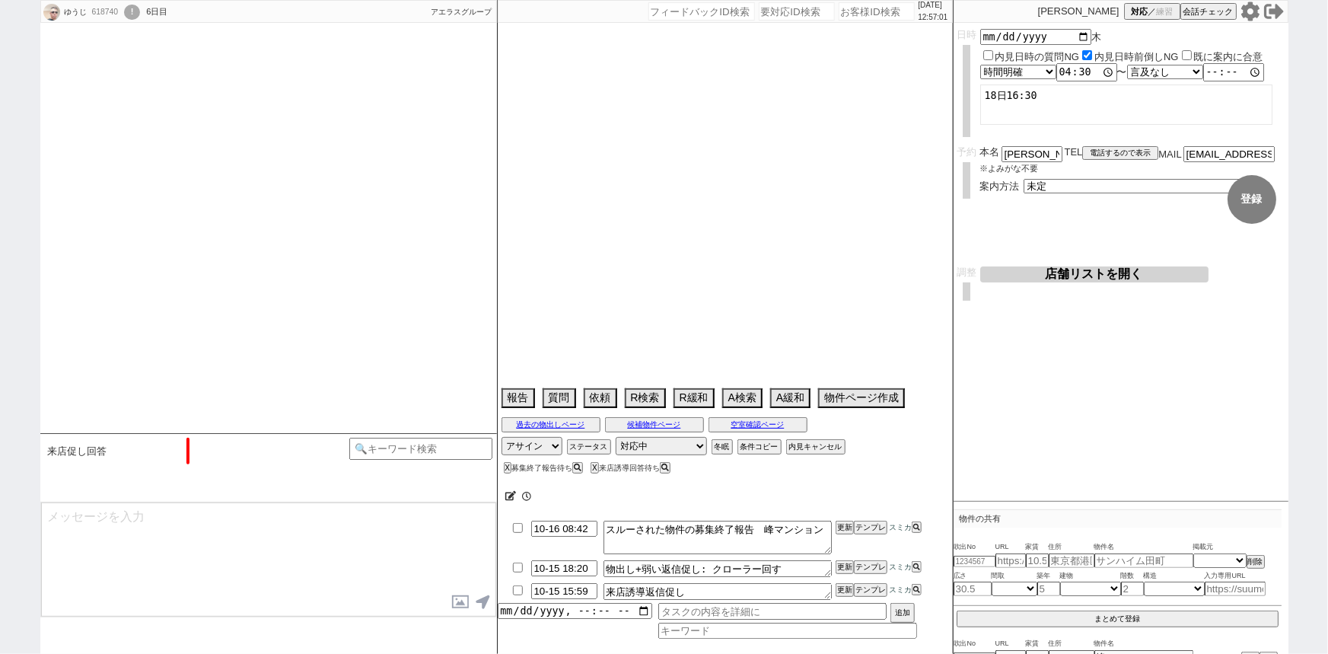
select select "15"
select select "1"
select select "23"
select select "737"
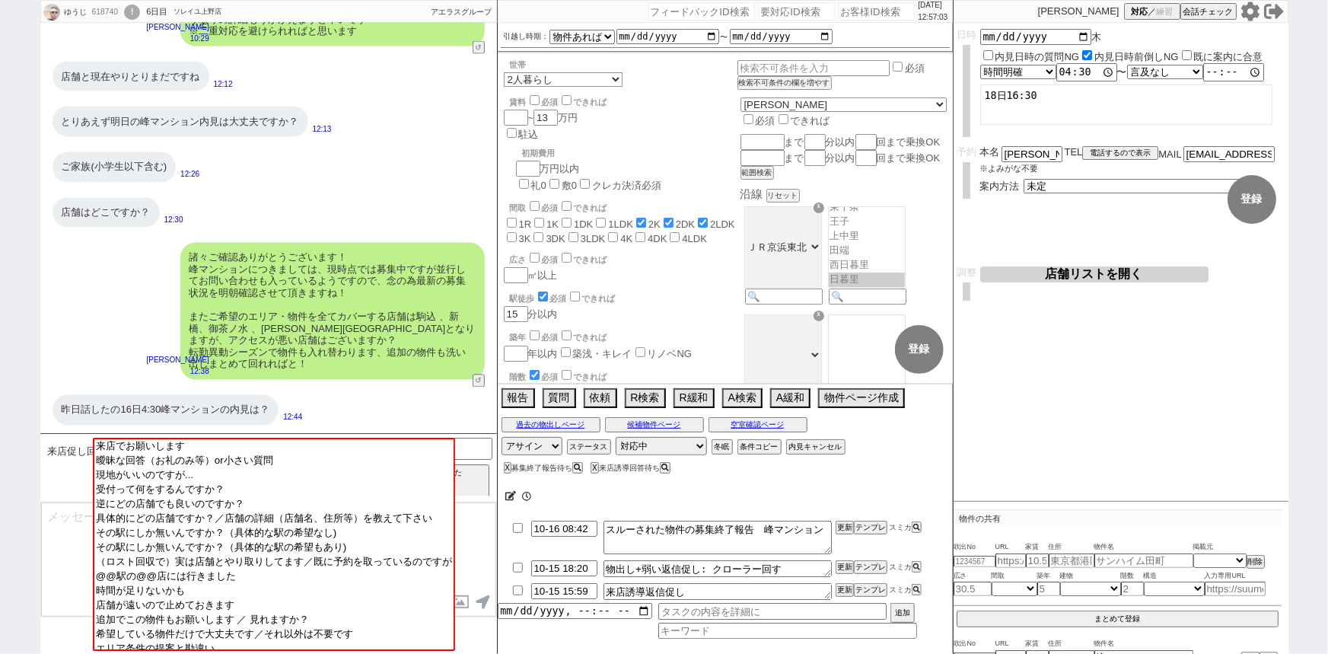
scroll to position [164, 0]
click at [486, 445] on input at bounding box center [421, 447] width 144 height 19
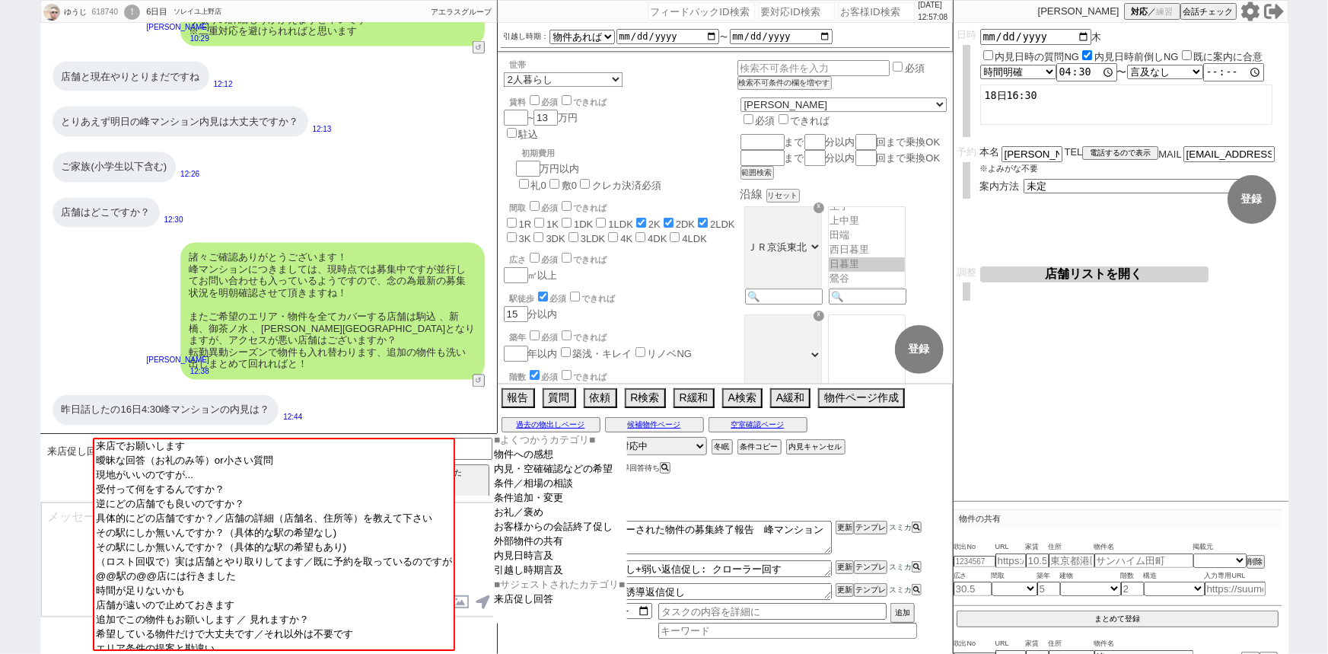
drag, startPoint x: 546, startPoint y: 571, endPoint x: 554, endPoint y: 563, distance: 11.3
click at [554, 563] on select "■よくつかうカテゴリ■ 物件への感想 内見・[PERSON_NAME]確認などの希望 条件／相場の相談 条件追加・変更 お礼／褒め お客様からの会話終了促し …" at bounding box center [560, 528] width 135 height 190
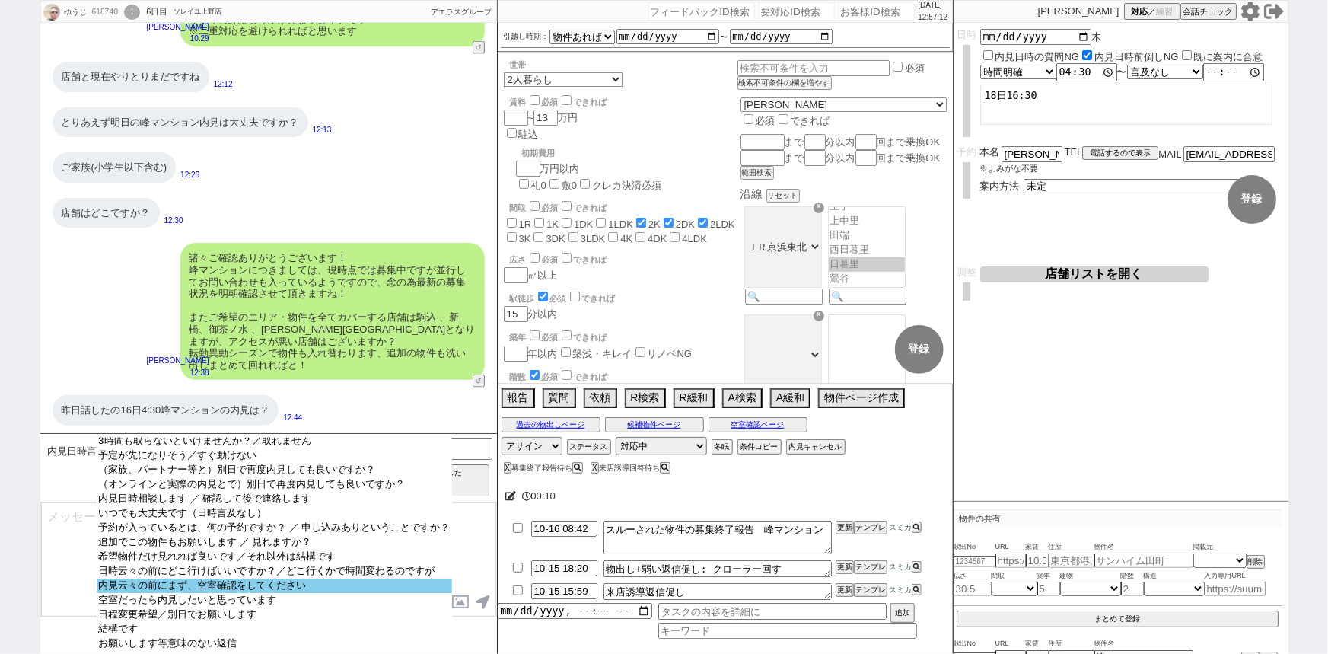
scroll to position [92, 0]
select select "内見云々の前にまず、空室確認をしてください"
click at [292, 580] on option "内見云々の前にまず、空室確認をしてください" at bounding box center [274, 585] width 355 height 14
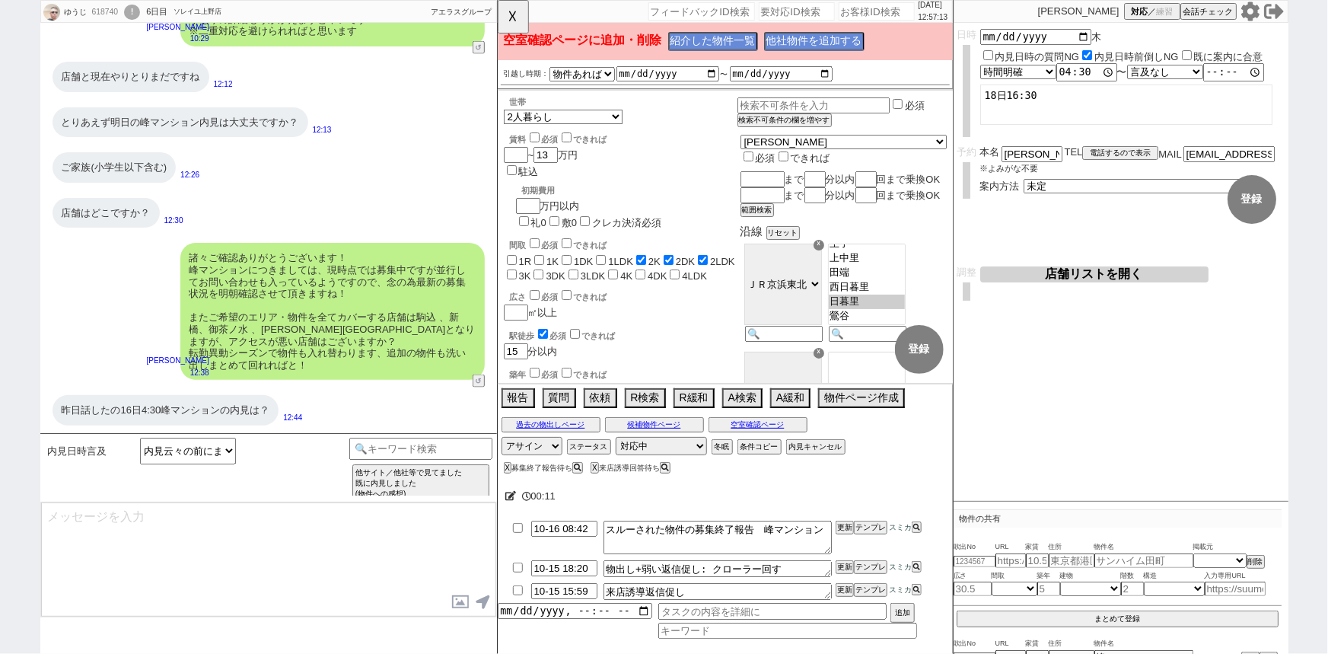
click at [198, 416] on div "昨日話したの16日4:30峰マンションの内見は？" at bounding box center [166, 410] width 227 height 30
click at [520, 27] on button "☓" at bounding box center [512, 15] width 28 height 30
click at [804, 45] on button "他社物件を追加する" at bounding box center [812, 42] width 97 height 18
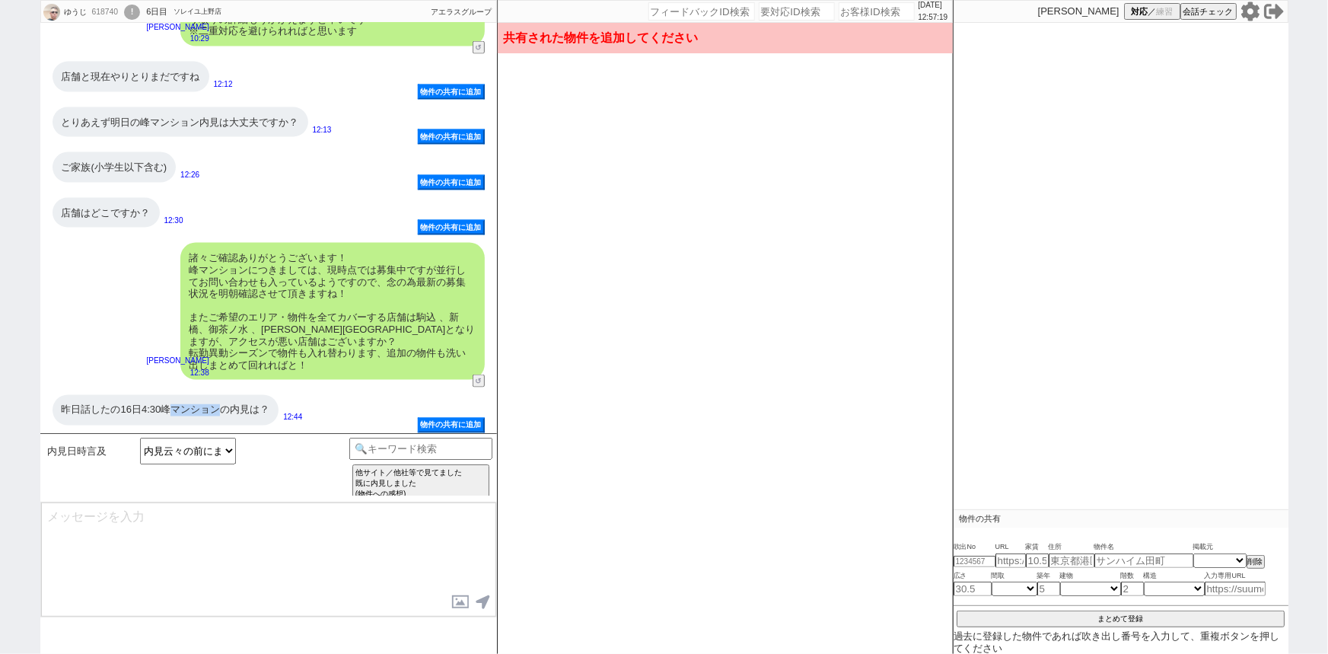
scroll to position [96, 0]
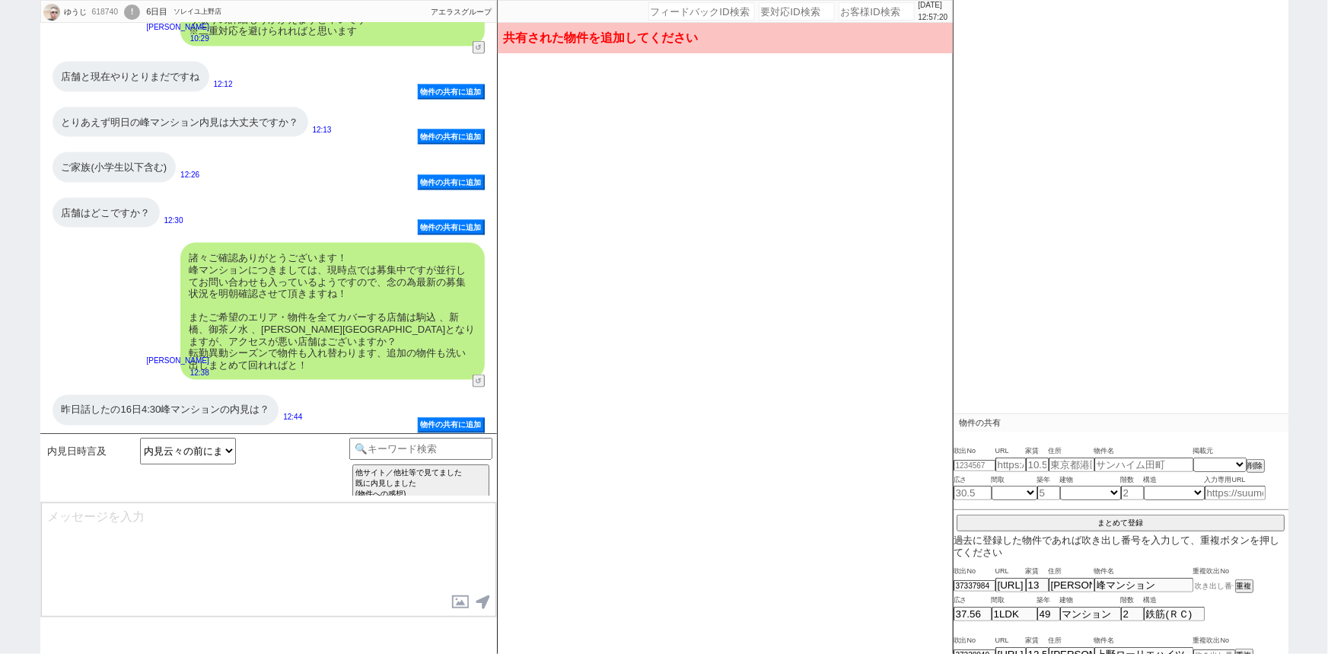
click at [1212, 585] on input at bounding box center [1214, 586] width 42 height 10
paste input "37343681"
type input "37343681"
click at [1244, 582] on button "重複" at bounding box center [1242, 586] width 15 height 11
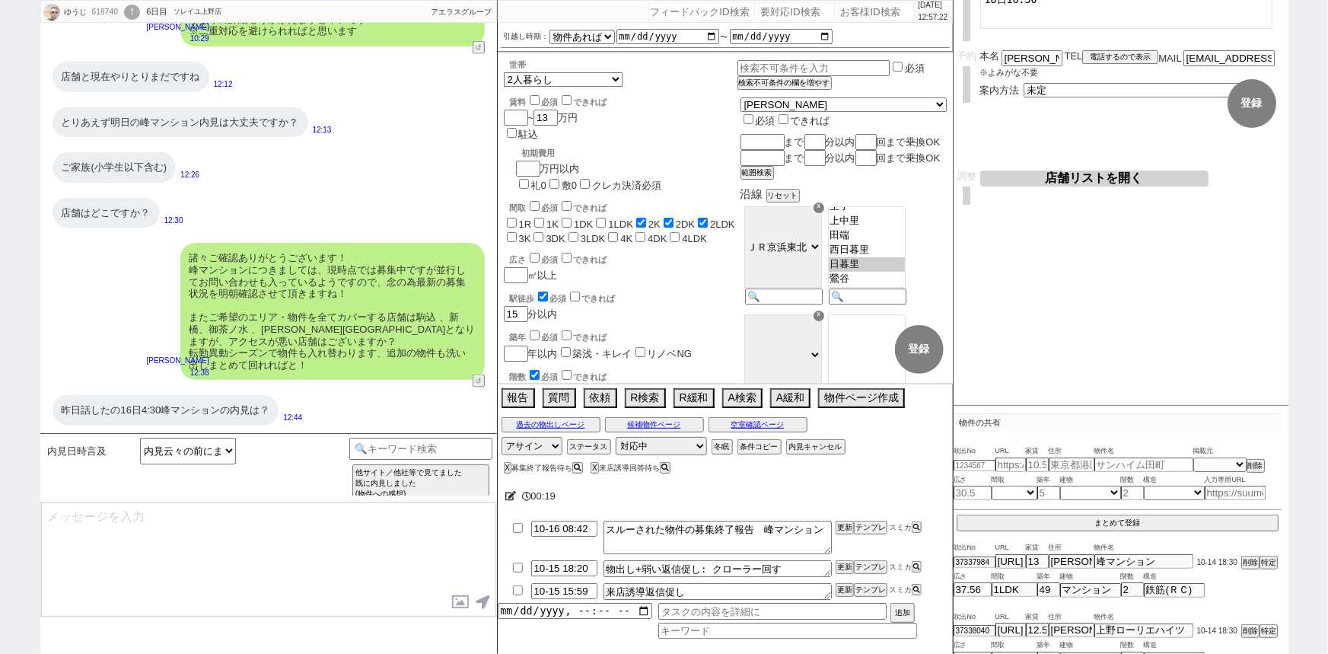
type textarea "かしこまりました！ それではこちら取り急ぎ募集の掲載状況の方確認してまいりますね。 ※事前に確認できる範囲ですと業者間流通システムの募集掲載となりますが、基本…"
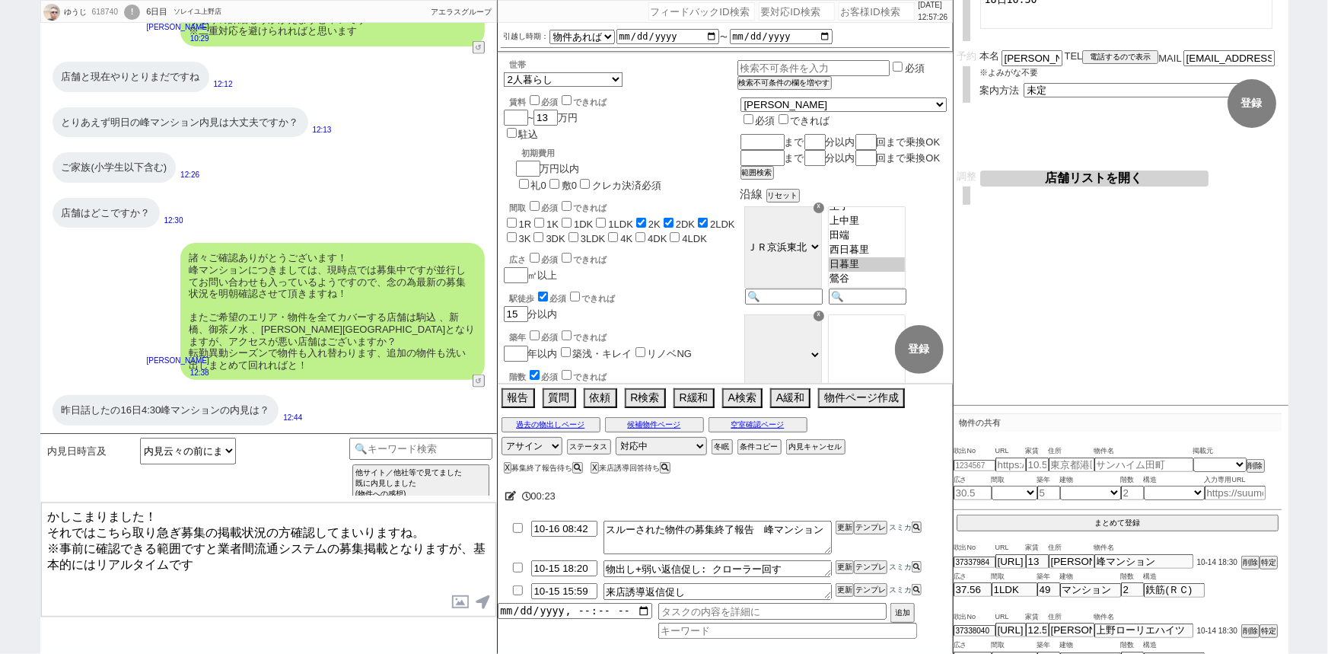
click at [249, 533] on textarea "かしこまりました！ それではこちら取り急ぎ募集の掲載状況の方確認してまいりますね。 ※事前に確認できる範囲ですと業者間流通システムの募集掲載となりますが、基本…" at bounding box center [268, 559] width 455 height 114
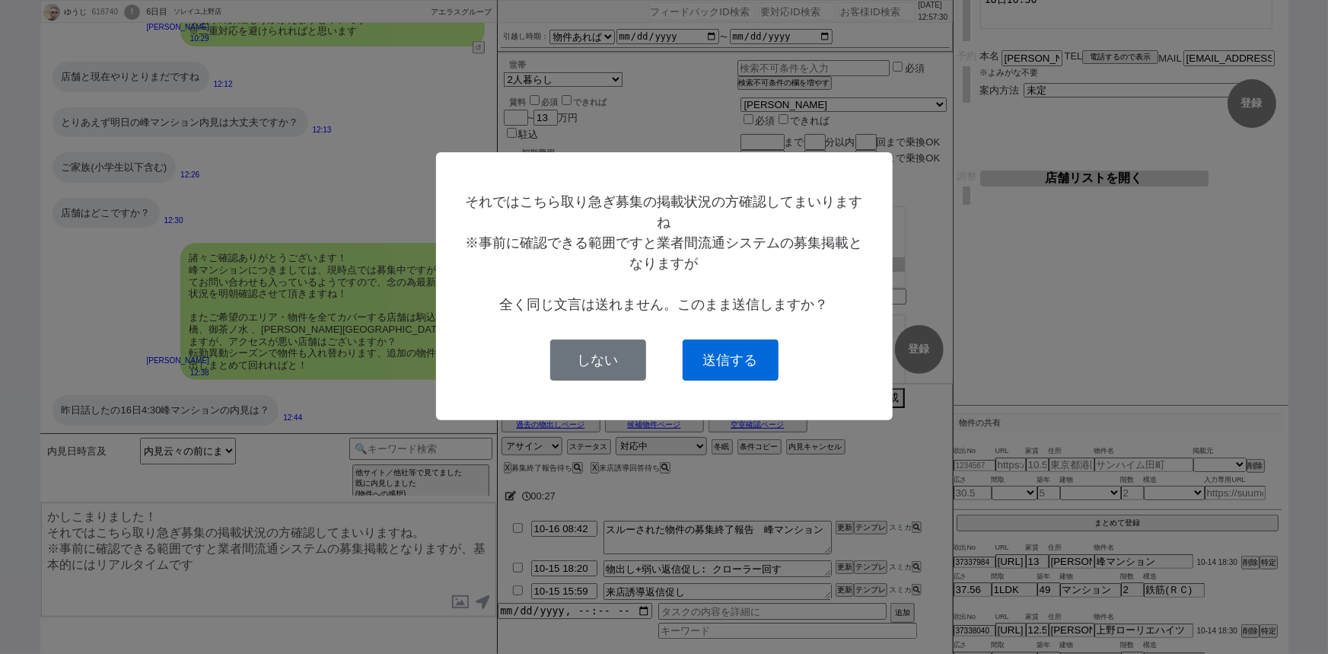
click at [745, 361] on button "送信する" at bounding box center [731, 359] width 96 height 41
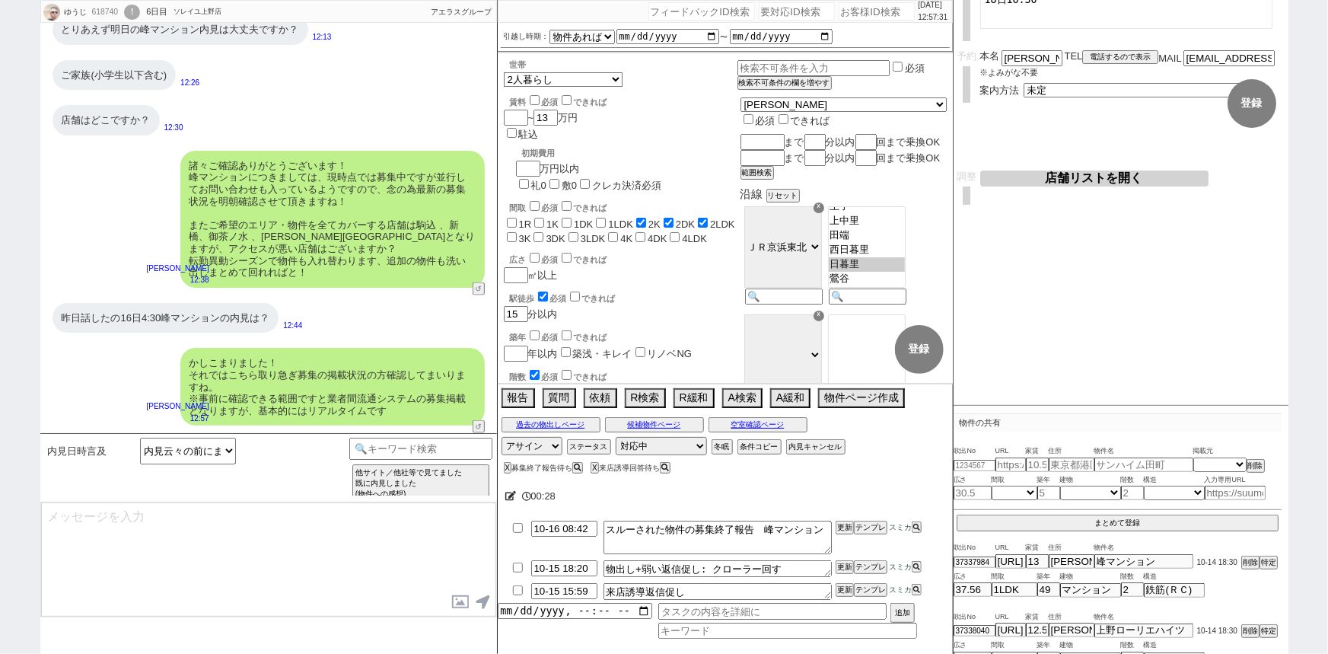
scroll to position [0, 0]
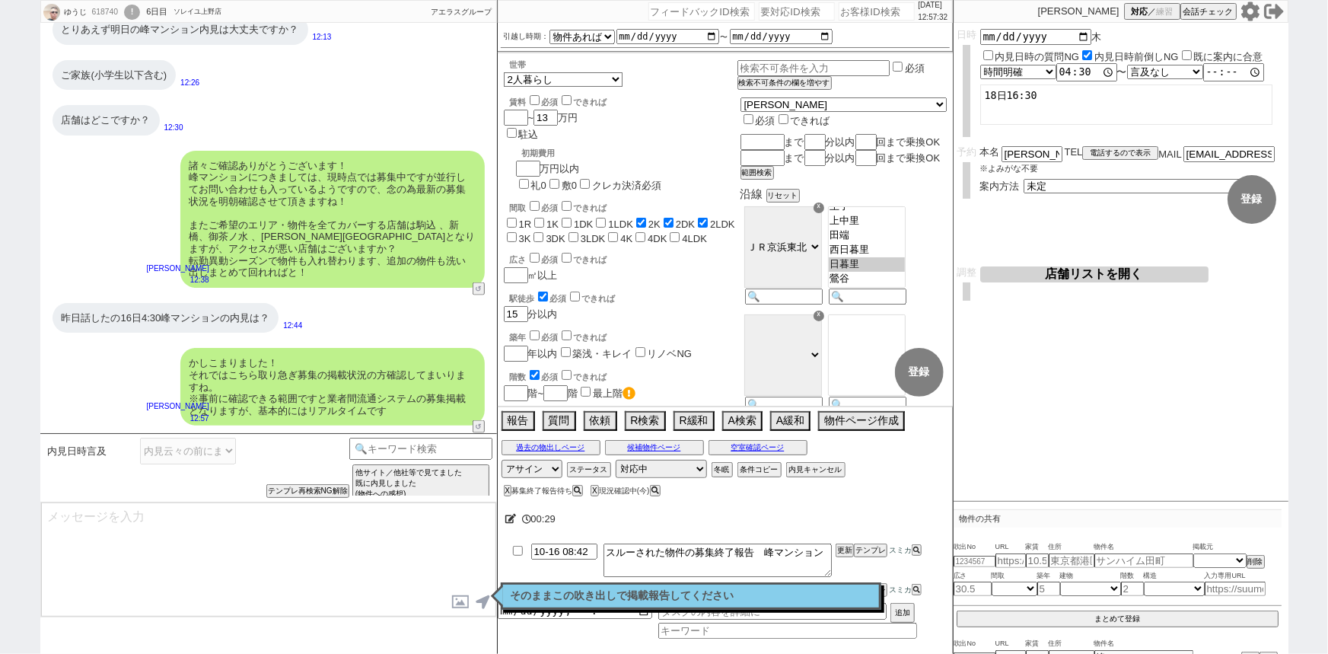
type textarea "@@【そのままこの吹き出しで報告(初期費用などもあればそれも)をして下さい！！"
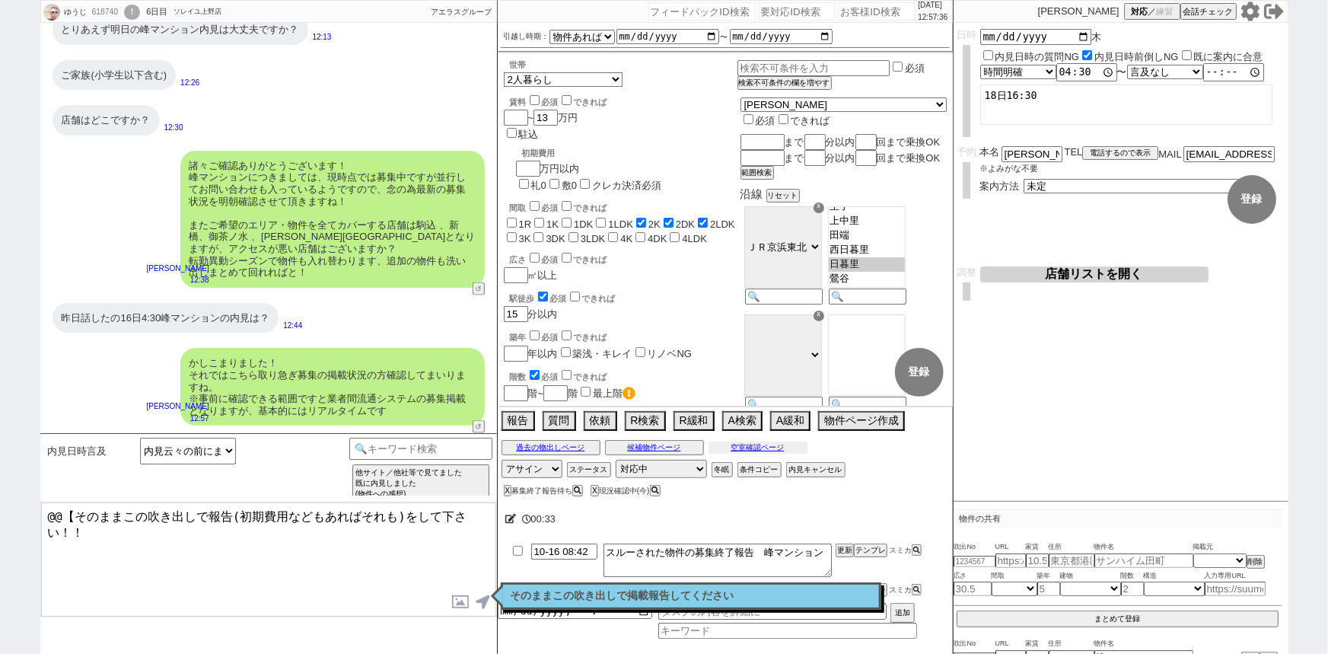
click at [778, 450] on button "空室確認ページ" at bounding box center [758, 447] width 99 height 12
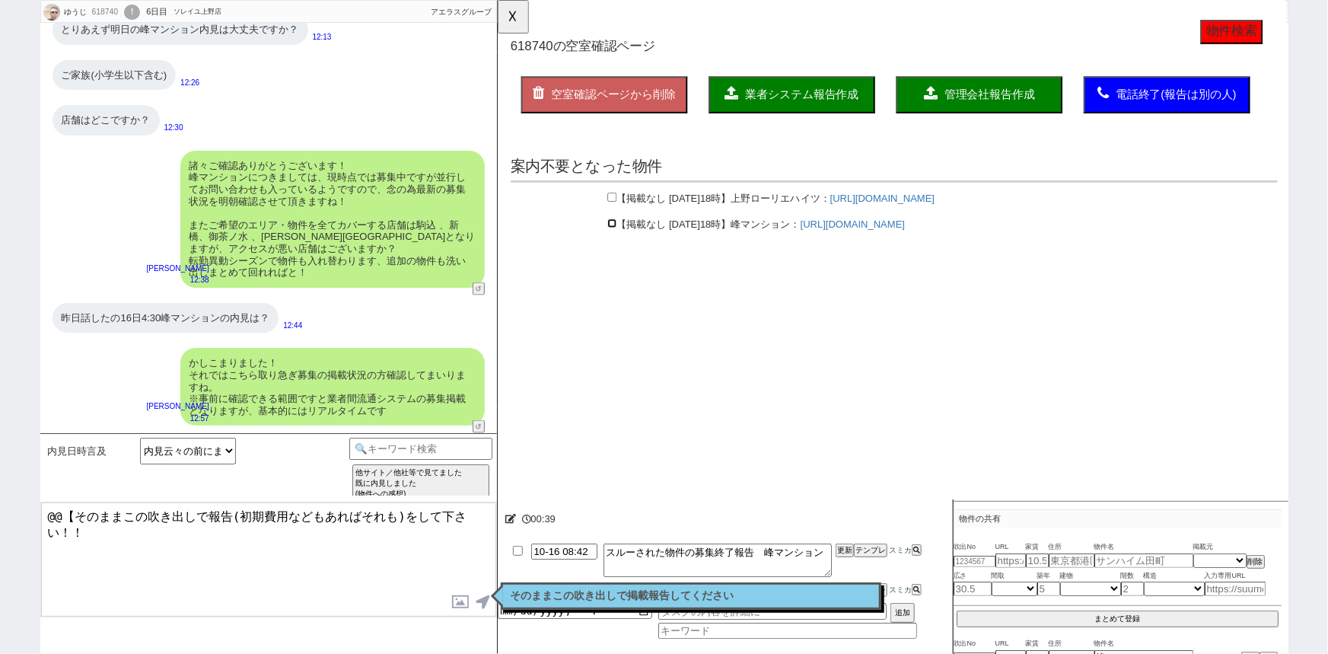
click at [619, 240] on input "checkbox" at bounding box center [620, 240] width 10 height 10
checkbox input "true"
click at [842, 104] on span "業者システム報告作成" at bounding box center [824, 101] width 122 height 13
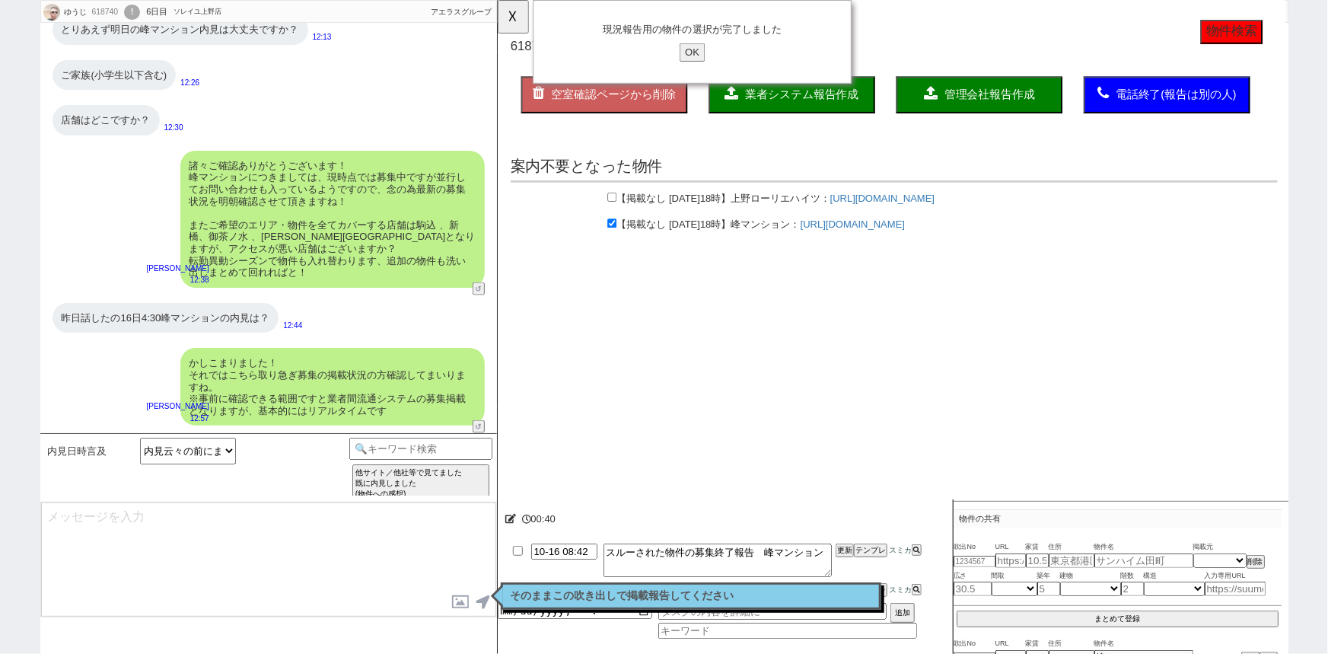
type textarea "@@【そのままこの吹き出しで報告(初期費用などもあればそれも)をして下さい！！"
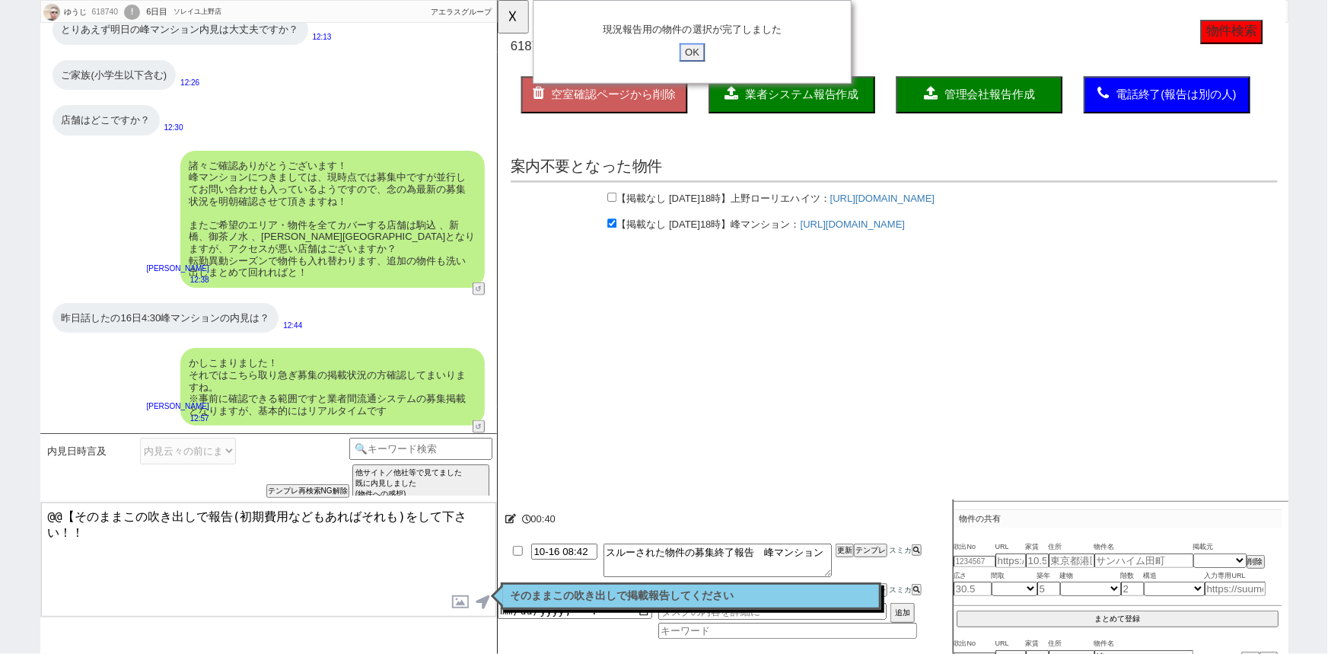
click at [709, 57] on input "OK" at bounding box center [706, 56] width 27 height 20
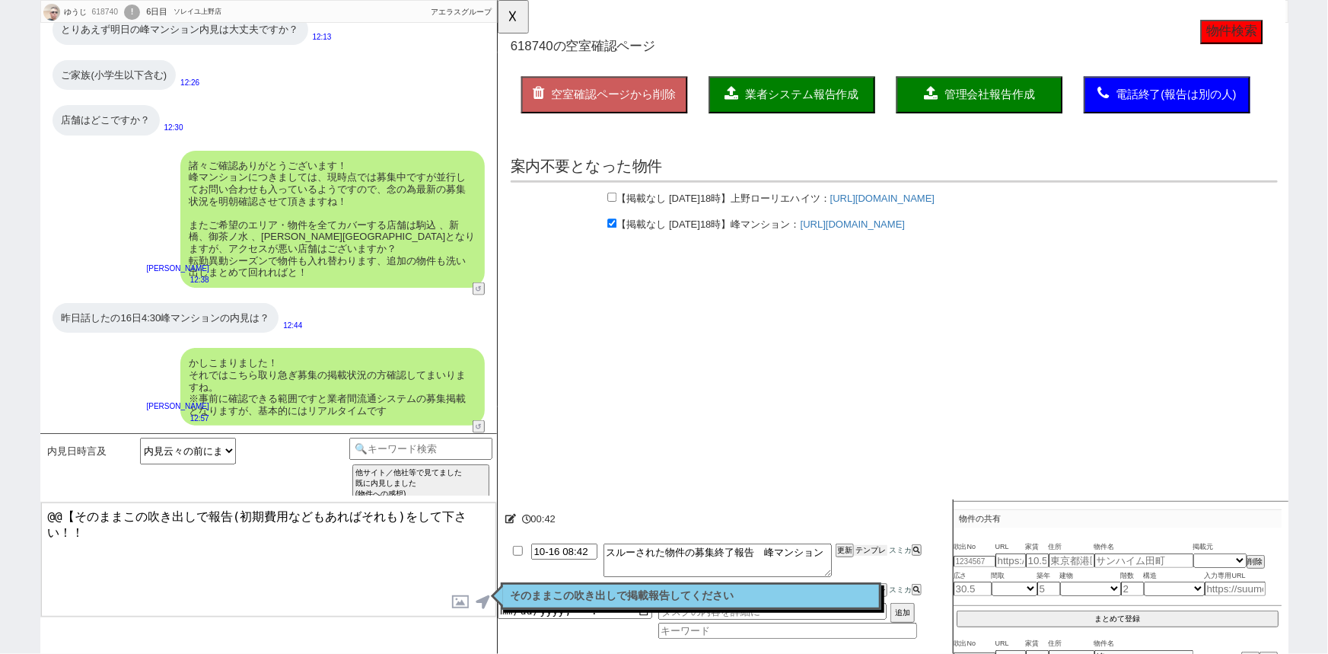
click at [871, 549] on button "テンプレ" at bounding box center [870, 550] width 33 height 11
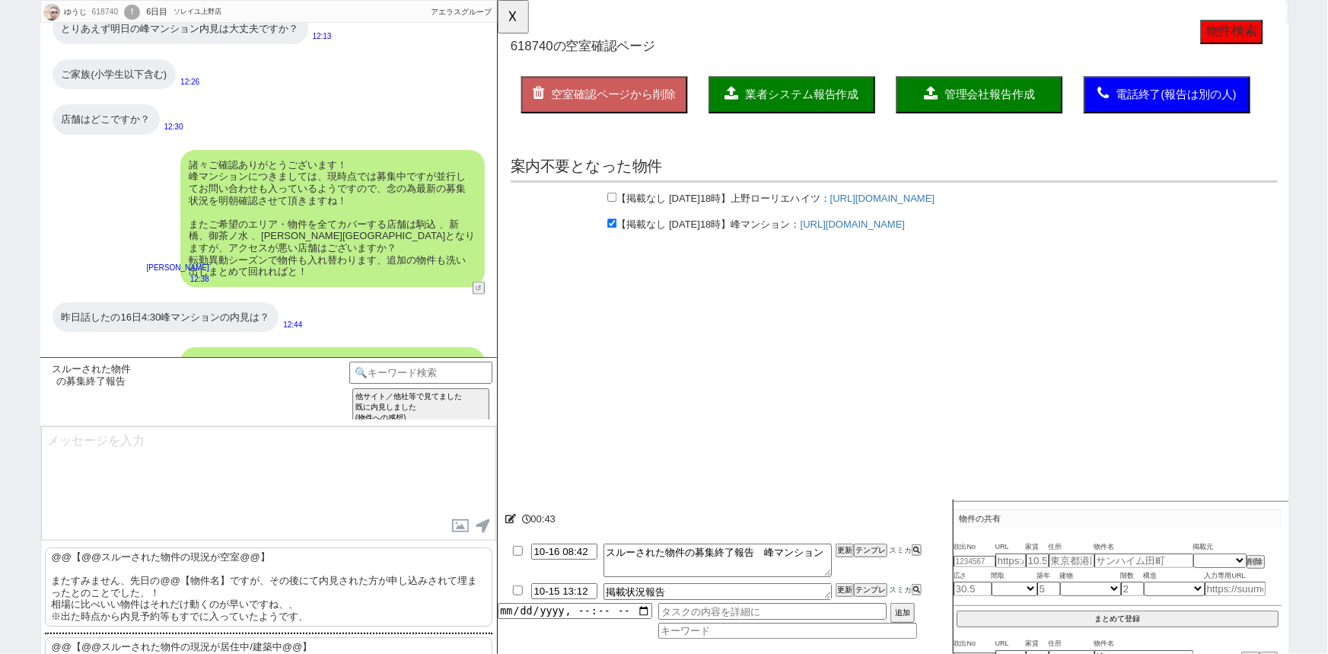
click at [215, 572] on p "@@【@@スルーされた物件の現況が空室@@】 またすみません、先日の@@【物件名】ですが、その後にて内見された方が申し込みされて埋まったとのことでした、！ 相…" at bounding box center [268, 586] width 447 height 79
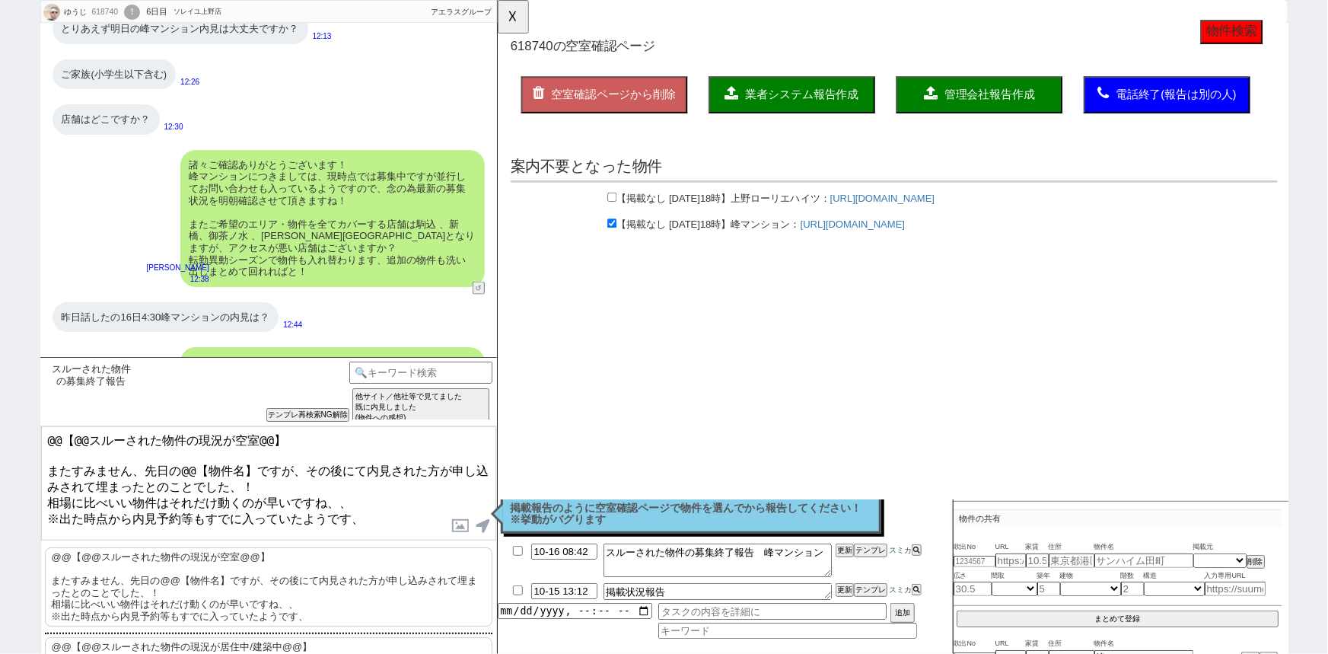
drag, startPoint x: 44, startPoint y: 463, endPoint x: 25, endPoint y: 402, distance: 63.8
click at [25, 402] on div "ゆうじ 618740 ! 0 6日目 ソレイユ[PERSON_NAME]店 冬眠中 自社客 アエラスグループ スミカ_BPO チャット全表示 [DATE] じ…" at bounding box center [664, 327] width 1328 height 654
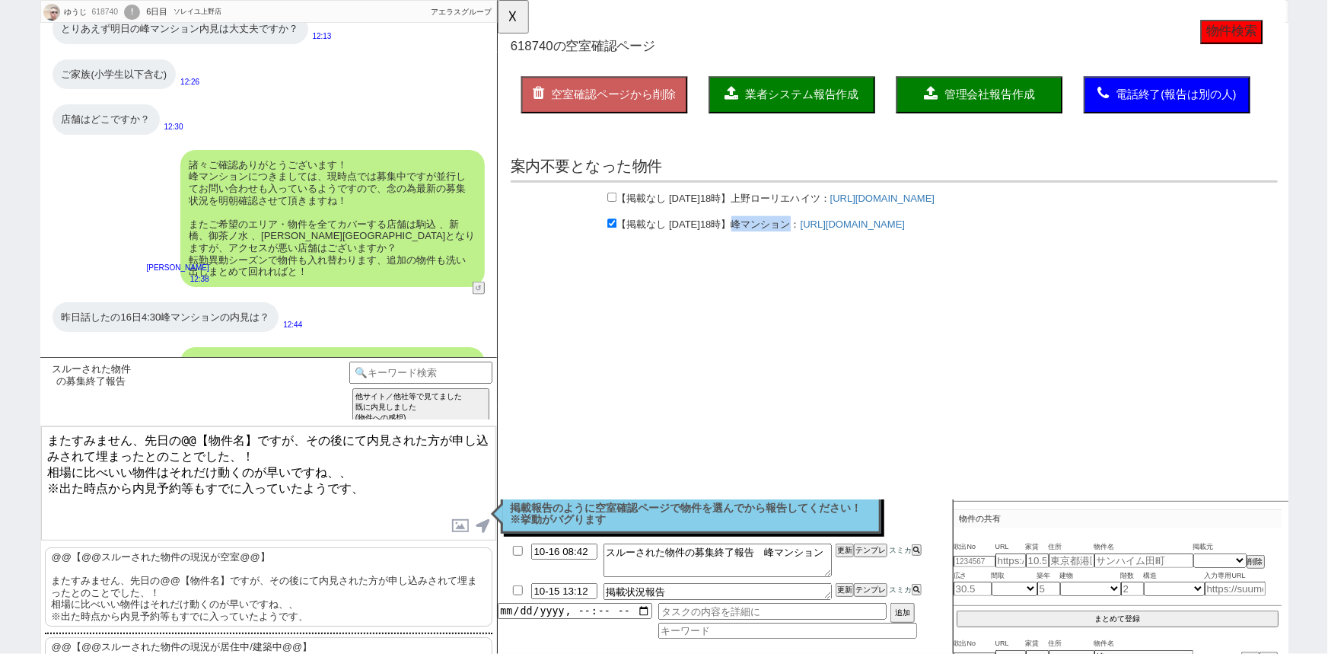
drag, startPoint x: 856, startPoint y: 243, endPoint x: 794, endPoint y: 237, distance: 62.7
click at [794, 237] on span "峰マンション" at bounding box center [780, 241] width 64 height 12
copy span "峰マンション"
drag, startPoint x: 255, startPoint y: 434, endPoint x: 183, endPoint y: 432, distance: 72.3
click at [183, 432] on textarea "またすみません、先日の@@【物件名】ですが、その後にて内見された方が申し込みされて埋まったとのことでした、！ 相場に比べいい物件はそれだけ動くのが早いですね、…" at bounding box center [268, 483] width 455 height 114
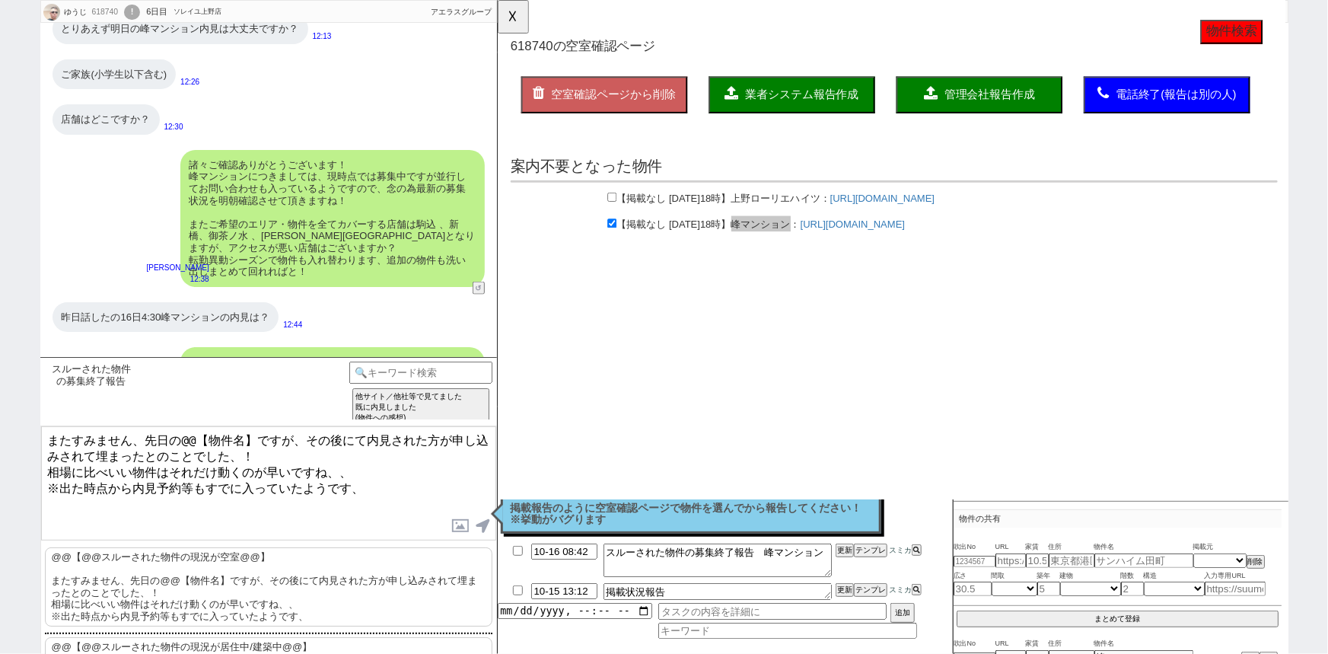
paste textarea "峰マンション"
type textarea "またすみません、先日の峰マンションですが、その後にて内見された方が申し込みされて埋まったとのことでした、！ 相場に比べいい物件はそれだけ動くのが早いですね、、…"
click at [935, 238] on link "https://web.canary-app.jp/chintai/rooms/8089a4c4-d84b-4d24-9279-12d3b18379b1/" at bounding box center [879, 241] width 113 height 12
click at [203, 473] on textarea "またすみません、先日の峰マンションですが、その後にて内見された方が申し込みされて埋まったとのことでした、！ 相場に比べいい物件はそれだけ動くのが早いですね、、…" at bounding box center [268, 483] width 455 height 114
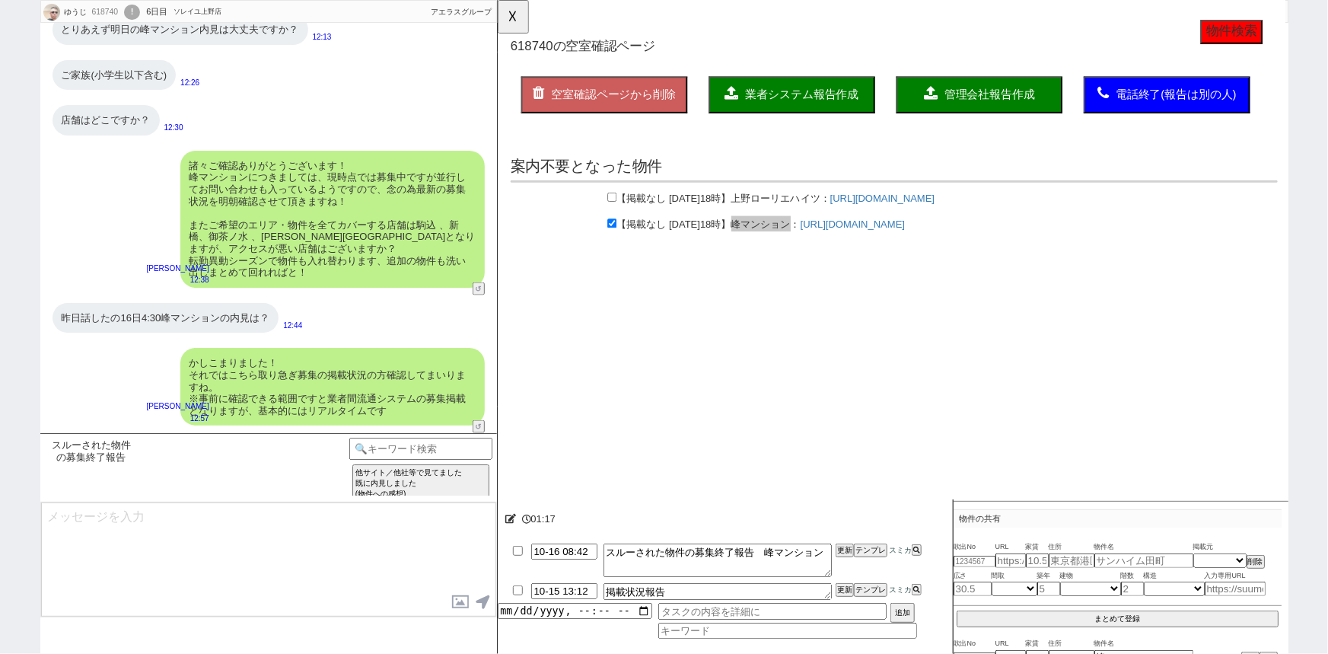
scroll to position [1088, 0]
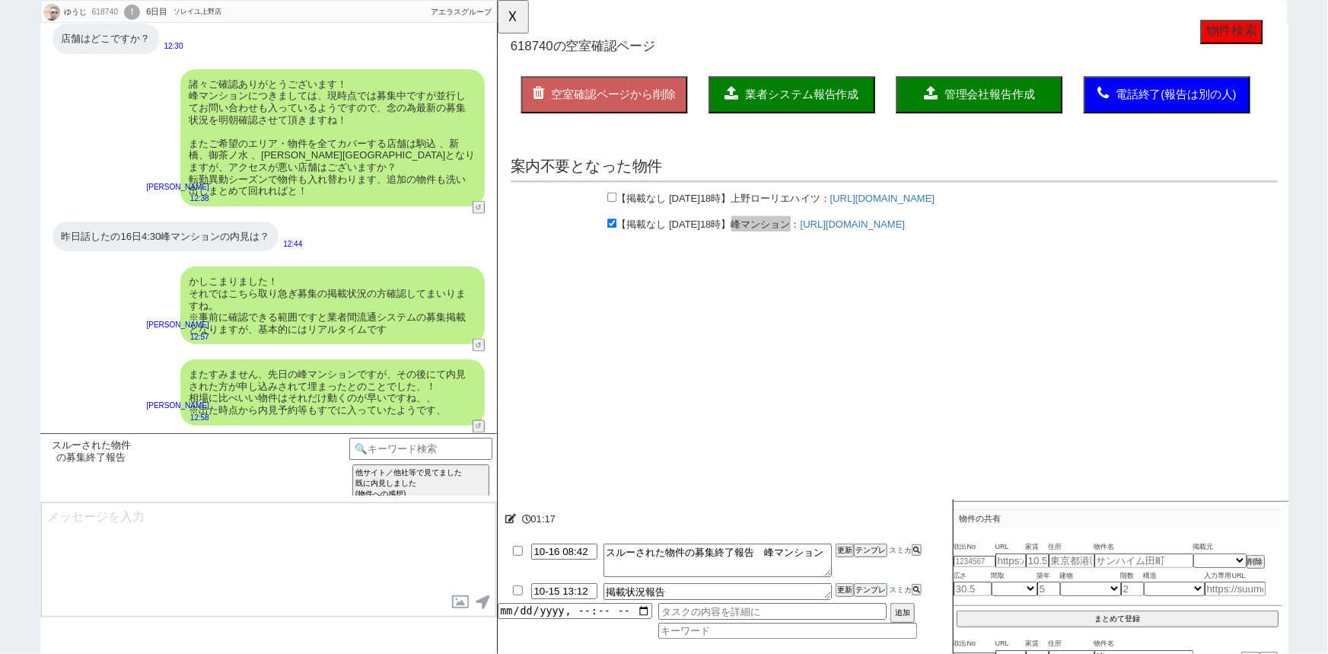
type textarea "やはり転勤異動シーズンで埋まるのもより早そうです、！また何か出ましたらお送りできればと存じます。"
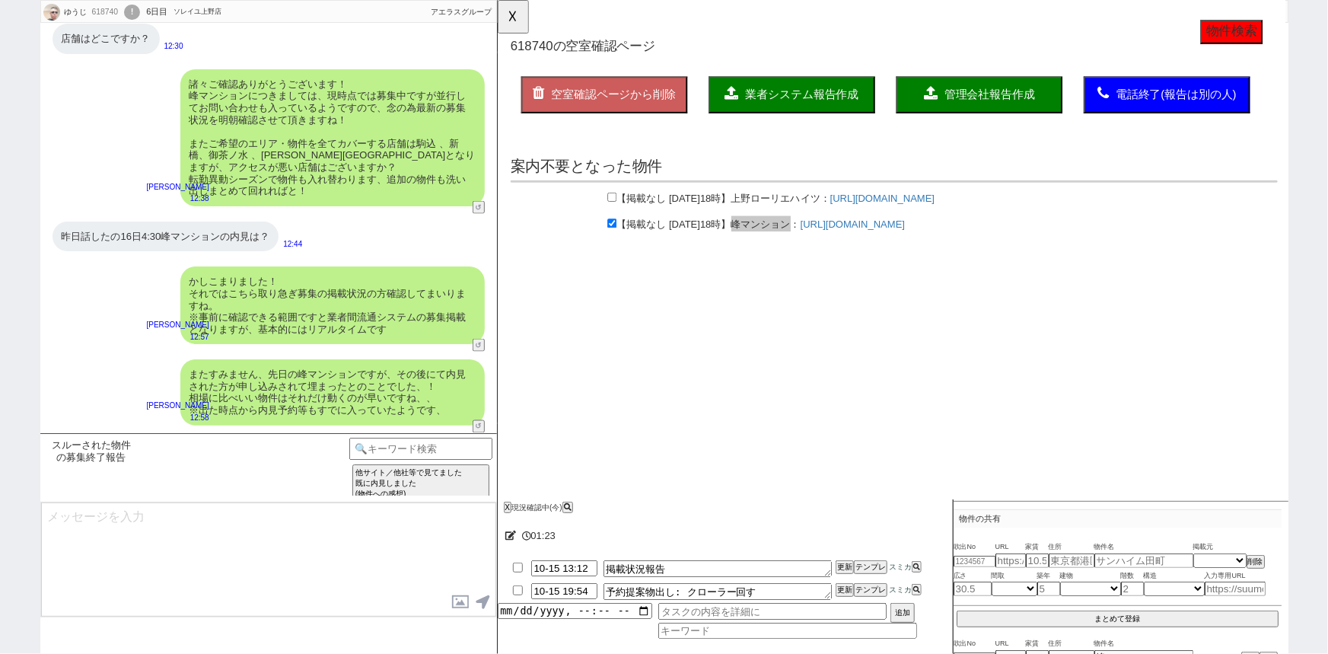
scroll to position [1146, 0]
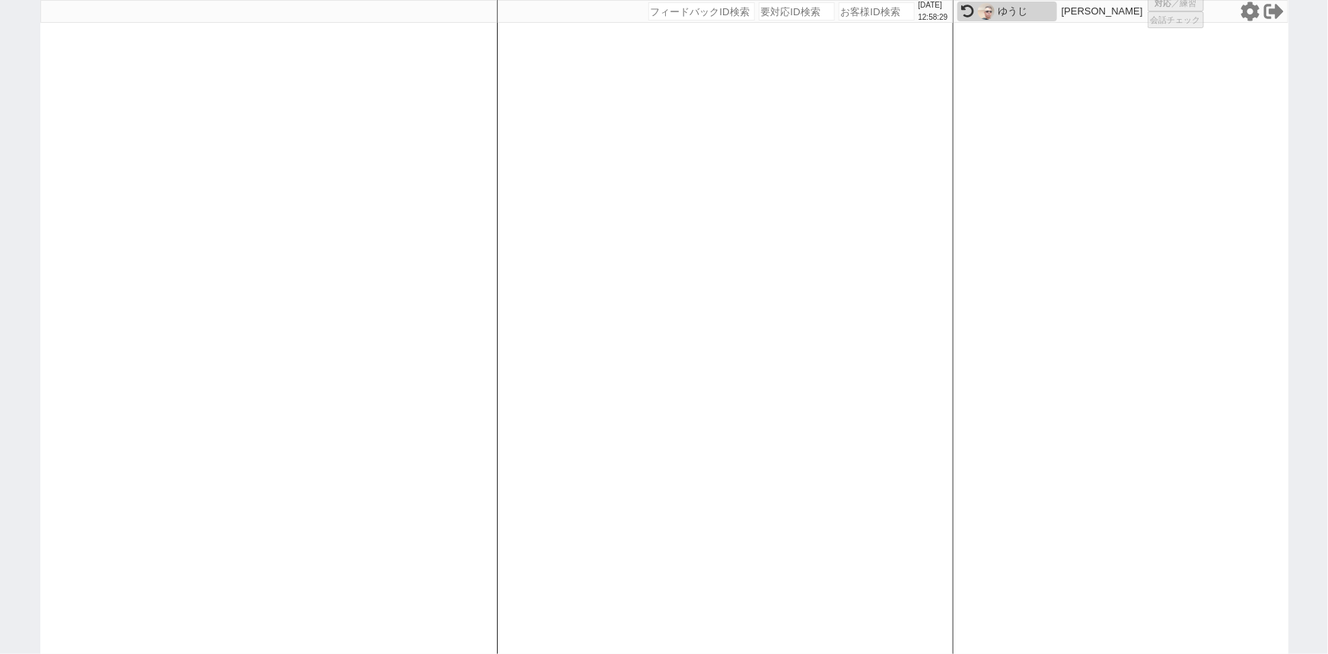
select select "6"
select select "2"
select select
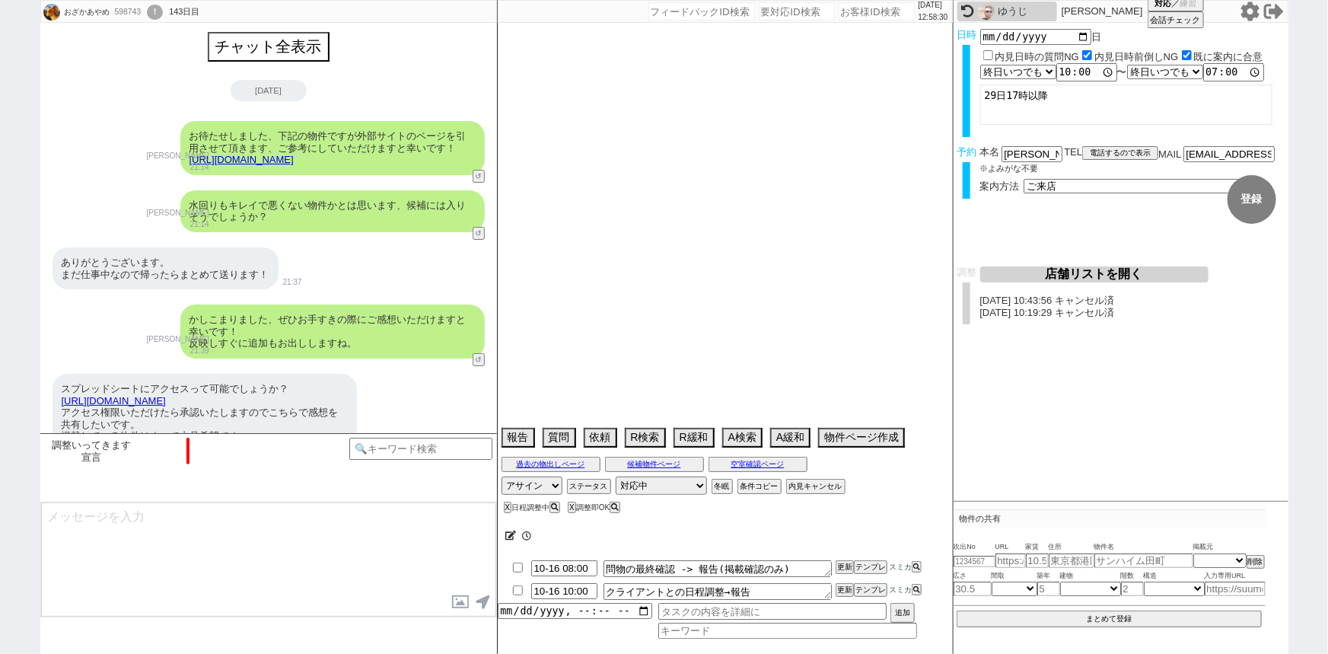
type textarea "希望物件のみ現地内見希望、急いでいない、ぴったりにしておく@@ 内見時は車手配必須とのこと、偶然とても刺さった物件が出たときは頑張る"
select select "2025"
select select "10"
select select "36"
select select "0"
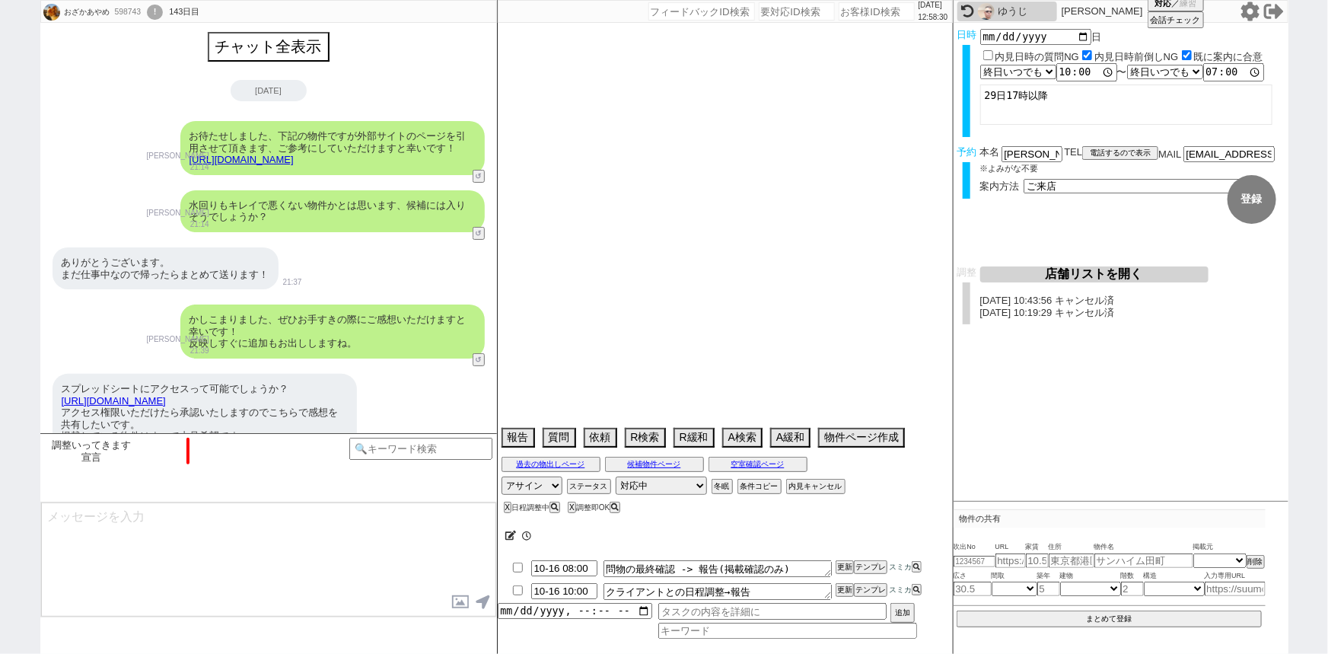
select select "833"
select select "14"
select select "481"
select select "60"
select select "[DATE]"
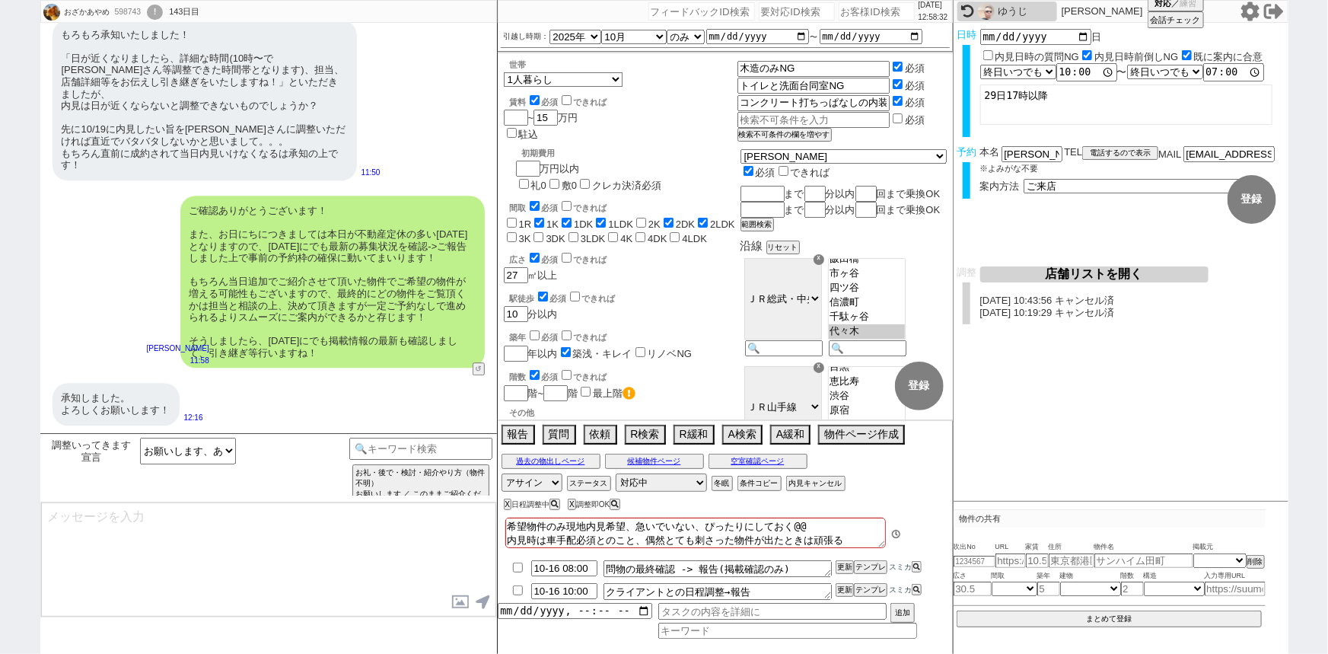
scroll to position [134, 0]
type textarea "はい！全て審査済みの店舗で完全予約制・枠が中々無いのでしっかり動いてまいりますね。"
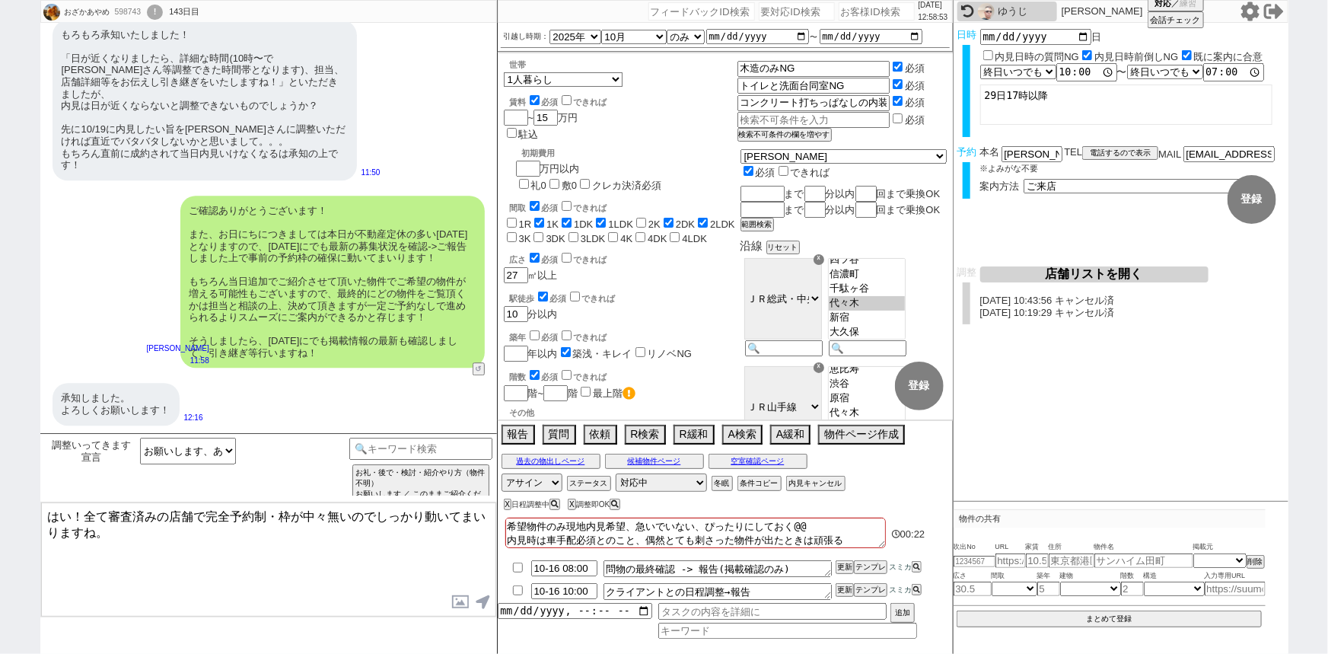
scroll to position [2010, 0]
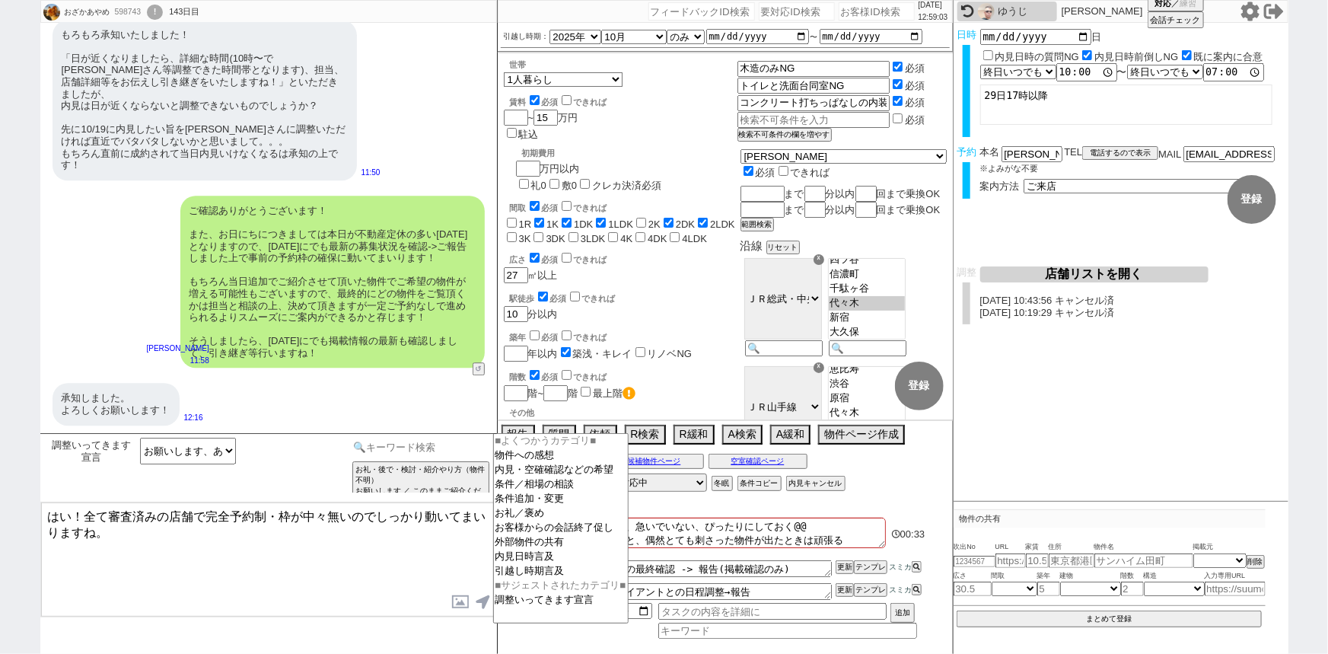
click at [451, 451] on input at bounding box center [421, 447] width 144 height 19
click at [516, 549] on option "外部物件の共有" at bounding box center [561, 542] width 134 height 14
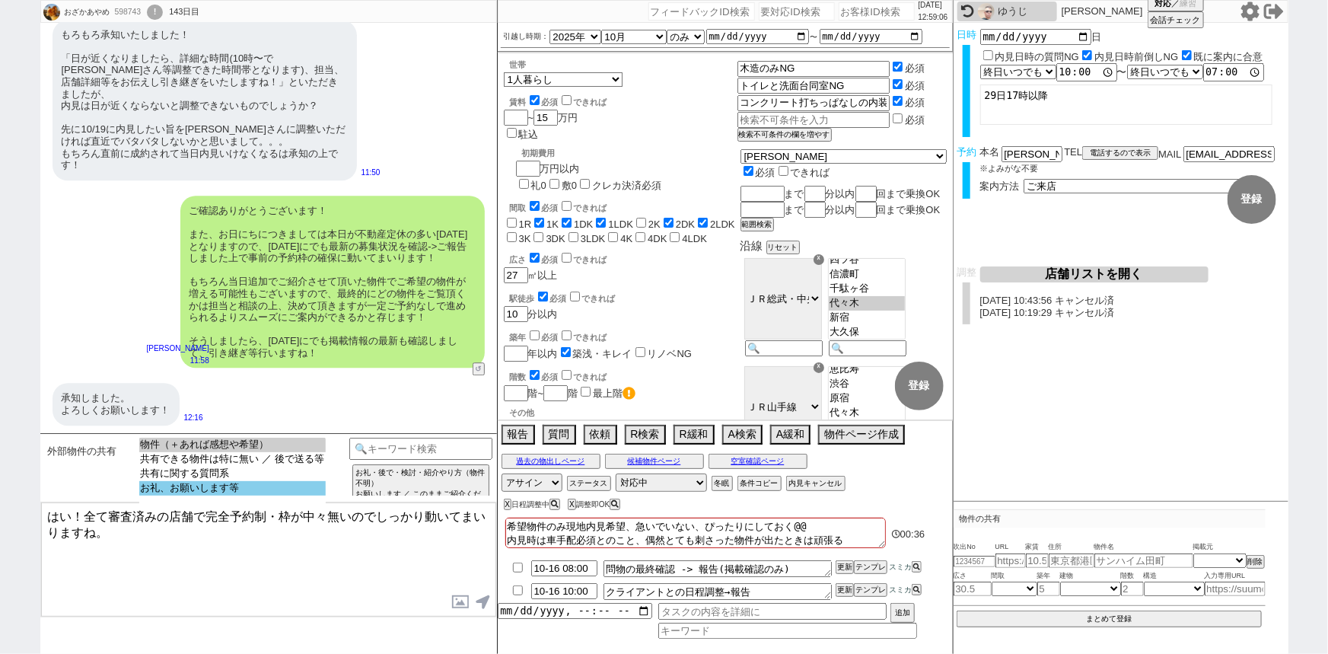
select select "お礼、お願いします等"
click at [266, 495] on option "お礼、お願いします等" at bounding box center [232, 488] width 186 height 14
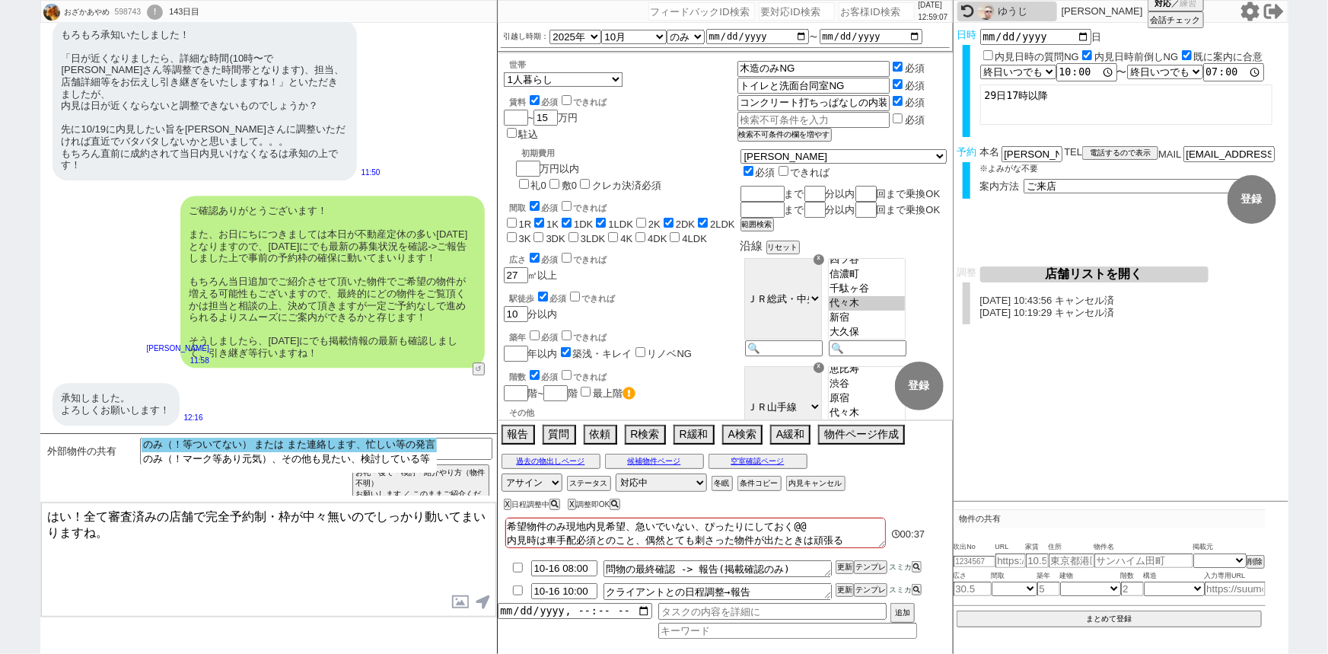
select select "のみ（！等ついてない） または また連絡します、忙しい等の発言"
click at [311, 452] on select "のみ（！等ついてない） または また連絡します、忙しい等の発言 のみ（！マーク等あり元気）、その他も見たい、検討している等" at bounding box center [289, 455] width 295 height 35
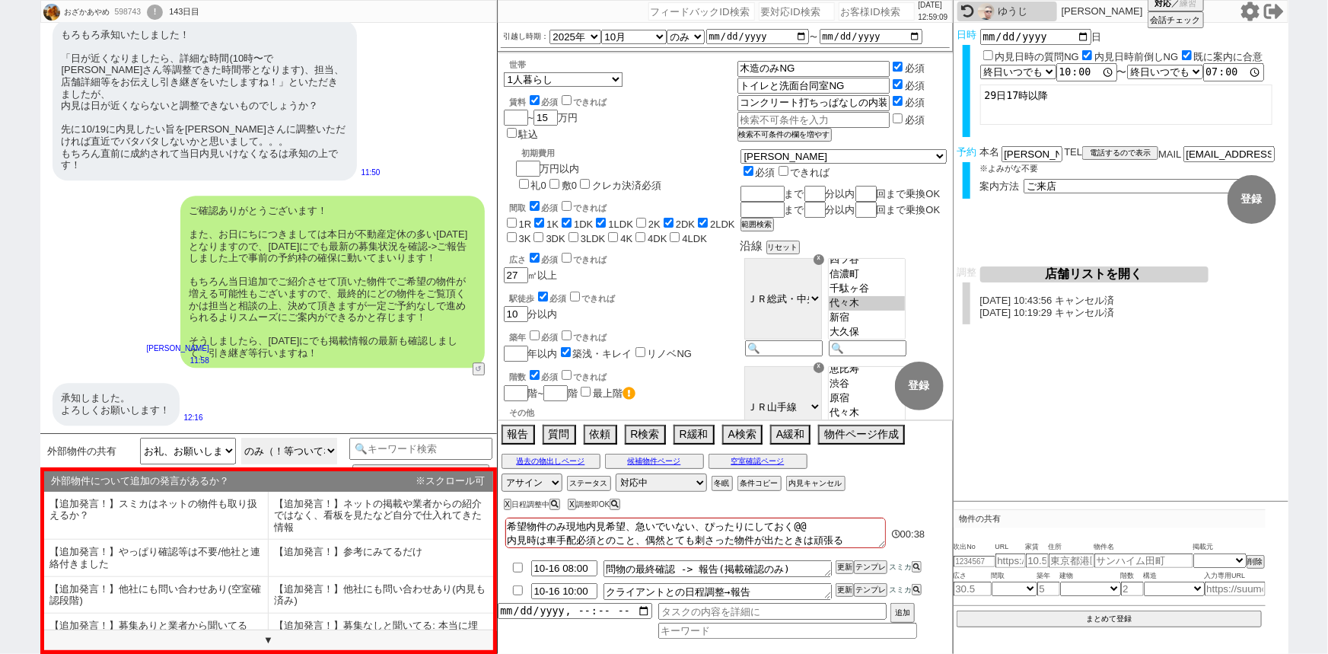
scroll to position [92, 0]
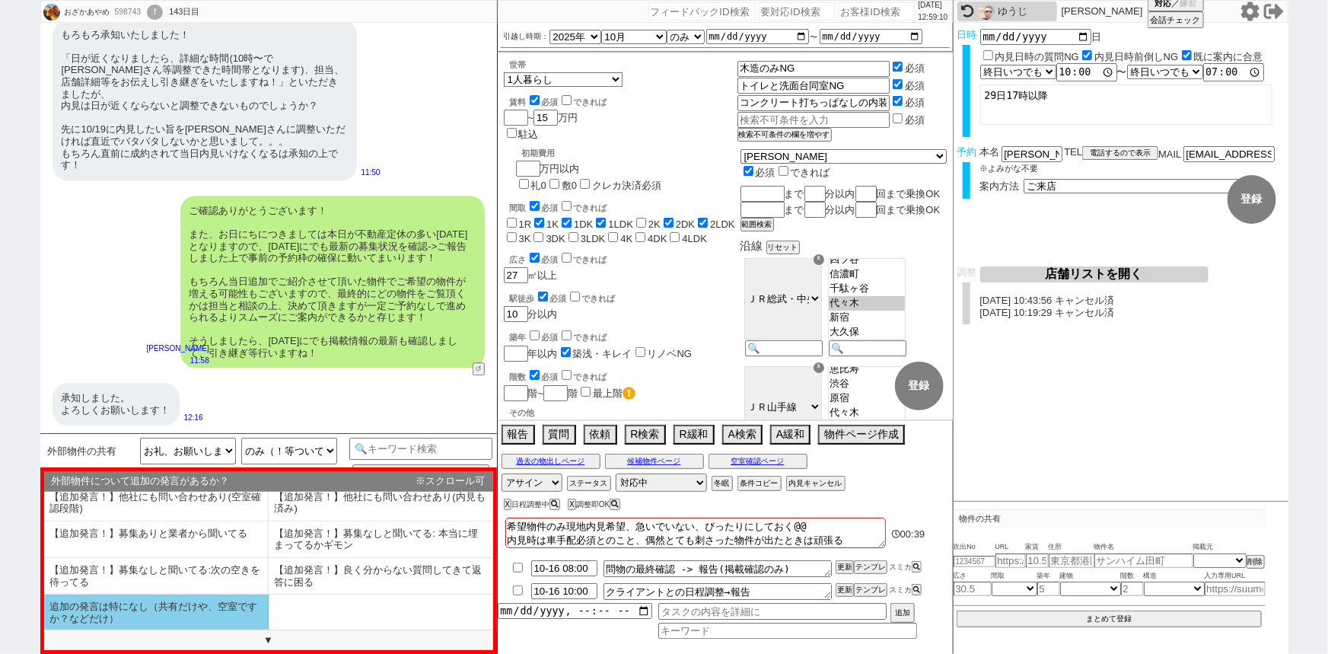
click at [210, 613] on li "追加の発言は特になし（共有だけや、空室ですか？などだけ）" at bounding box center [156, 612] width 225 height 36
select select "追加の発言は特になし（共有だけや、空室ですか？などだけ）"
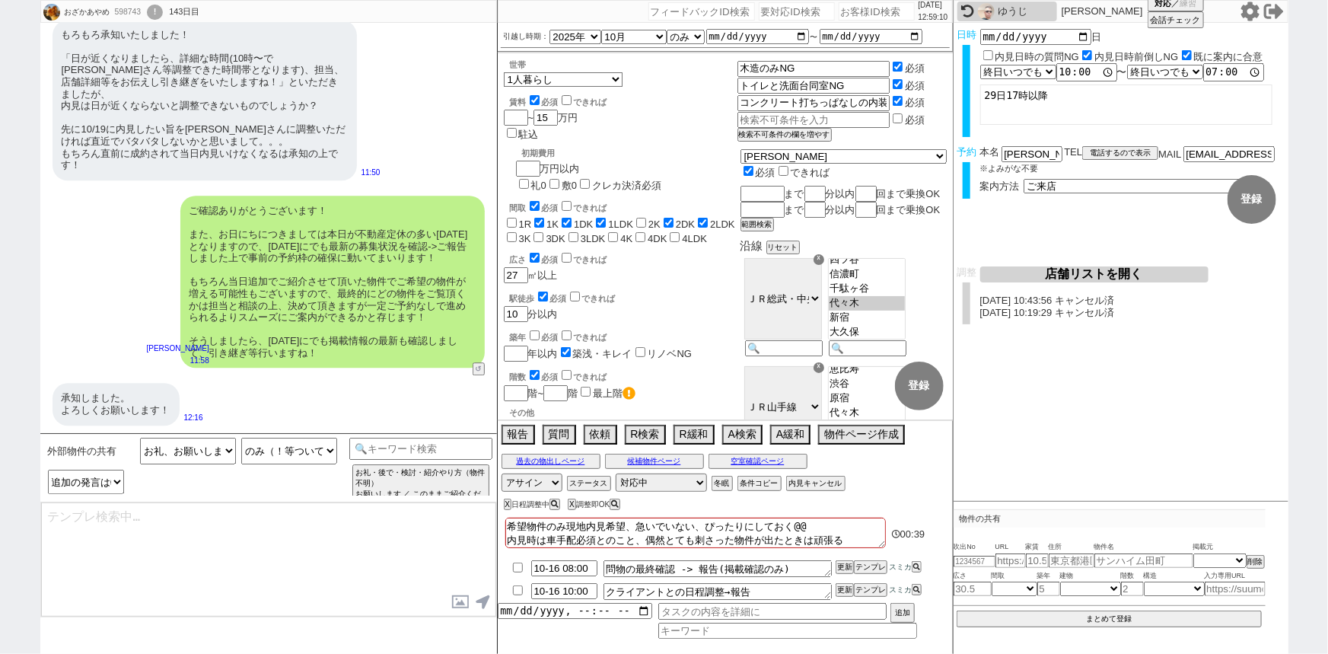
type textarea "はい、お気軽に！新着追ってまいりますね。"
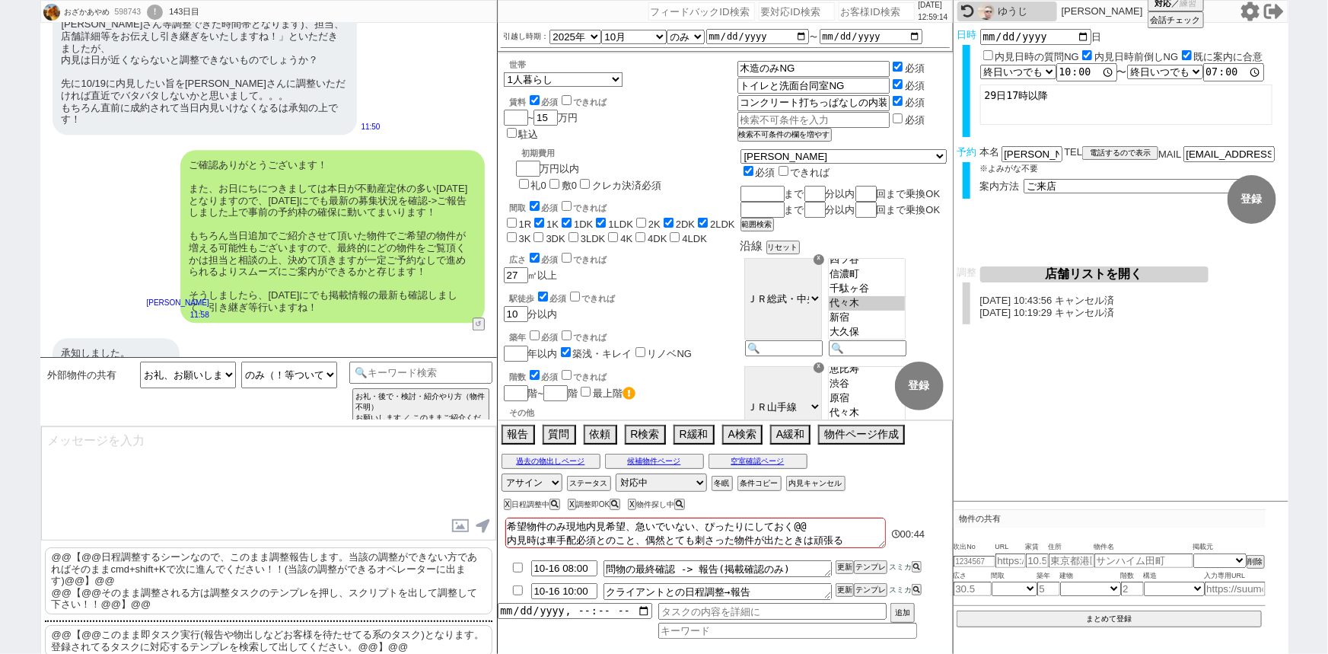
scroll to position [16, 0]
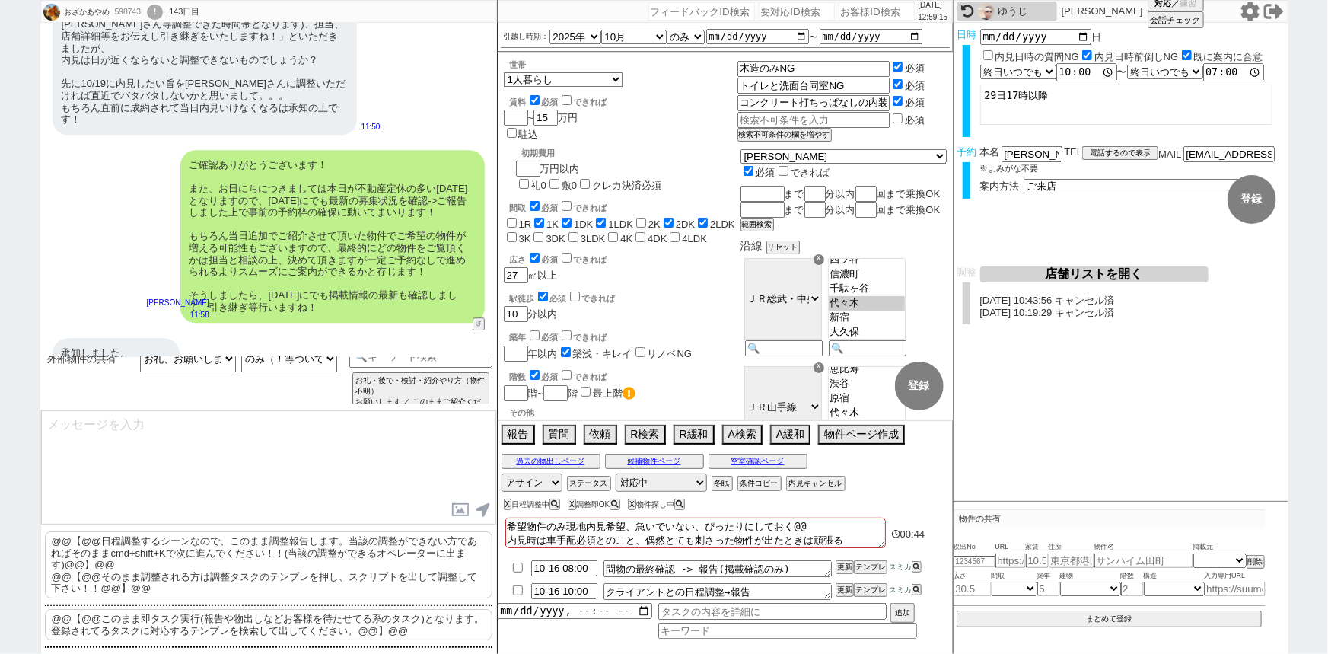
click at [209, 624] on p "@@【@@このまま即タスク実行(報告や物出しなどお客様を待たせてる系のタスク)となります。登録されてるタスクに対応するテンプレを検索して出してください。@@】…" at bounding box center [268, 624] width 447 height 31
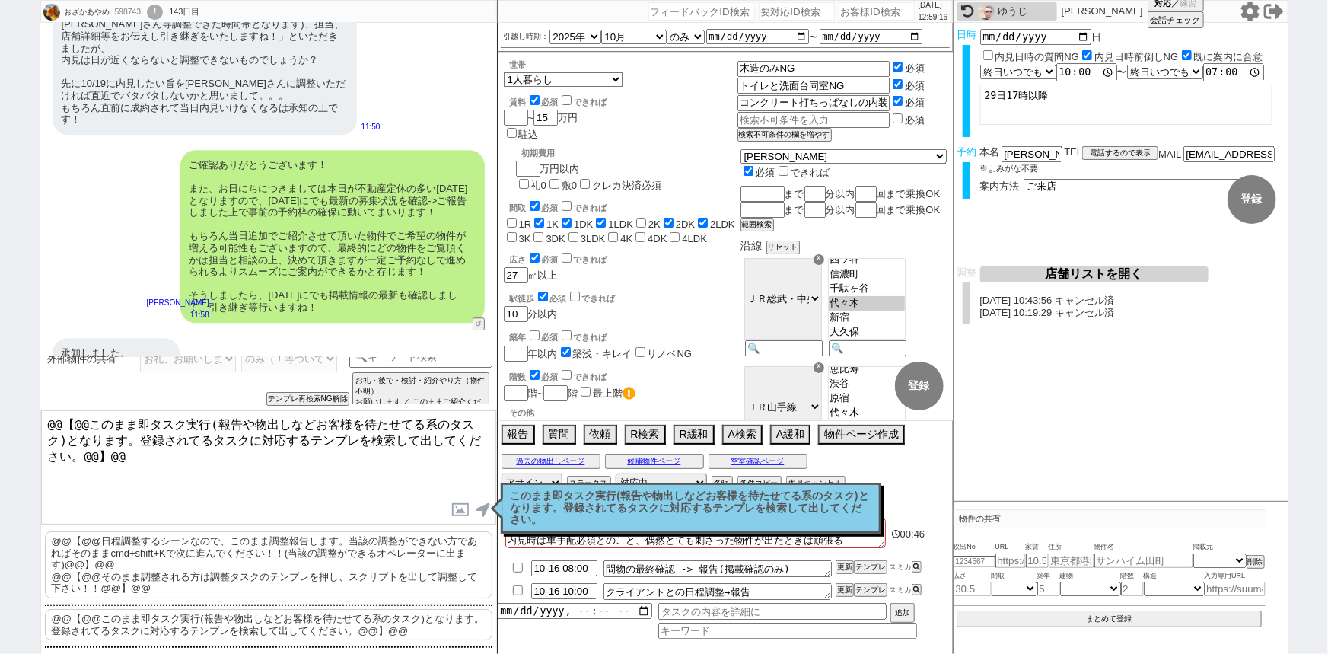
scroll to position [1982, 0]
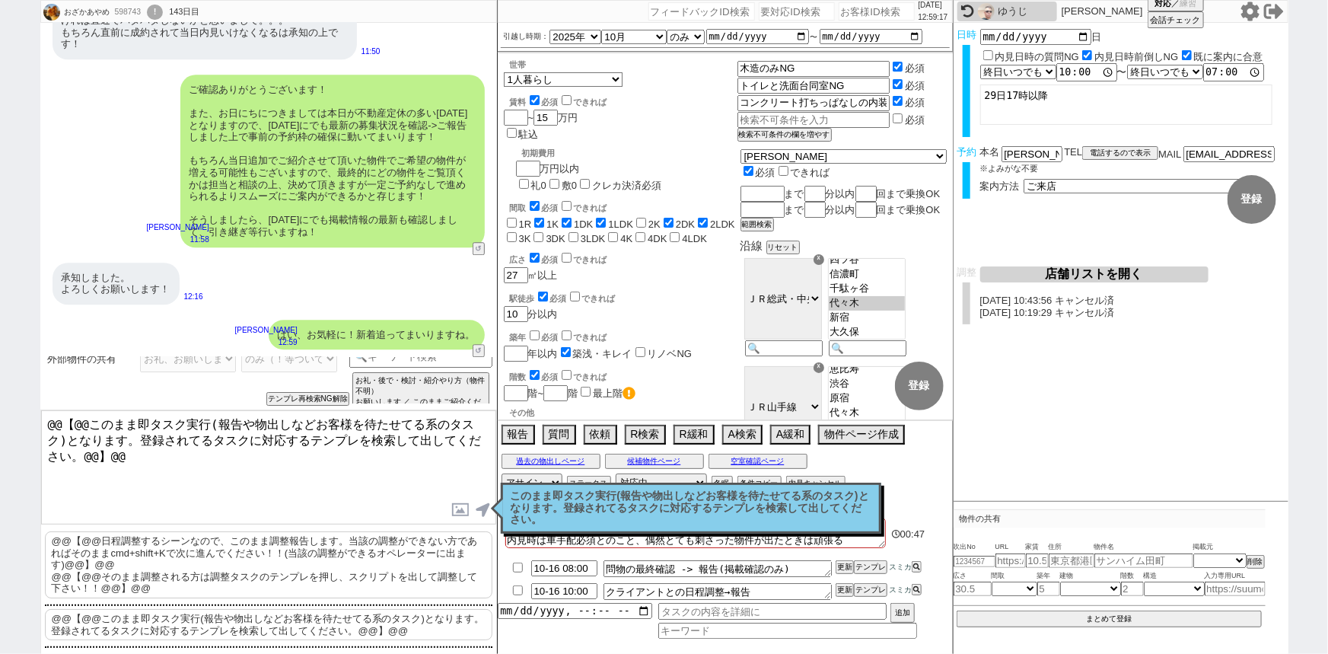
click at [547, 503] on p "このまま即タスク実行(報告や物出しなどお客様を待たせてる系のタスク)となります。登録されてるタスクに対応するテンプレを検索して出してください。" at bounding box center [691, 508] width 361 height 36
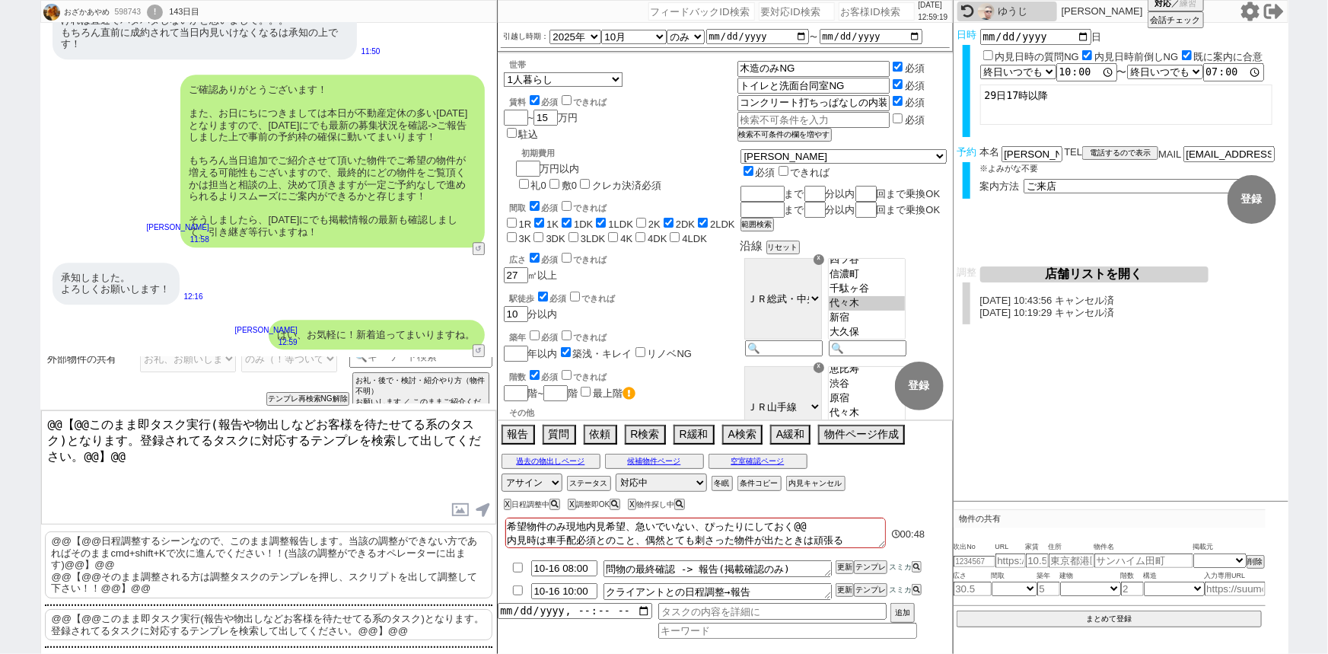
click at [331, 547] on p "@@【@@日程調整するシーンなので、このまま調整報告します。当該の調整ができない方であればそのままcmd+shift+Kで次に進んでください！！(当該の調整が…" at bounding box center [268, 564] width 447 height 67
type textarea "@@【@@日程調整するシーンなので、このまま調整報告します。当該の調整ができない方であればそのままcmd+shift+Kで次に進んでください！！(当該の調整が…"
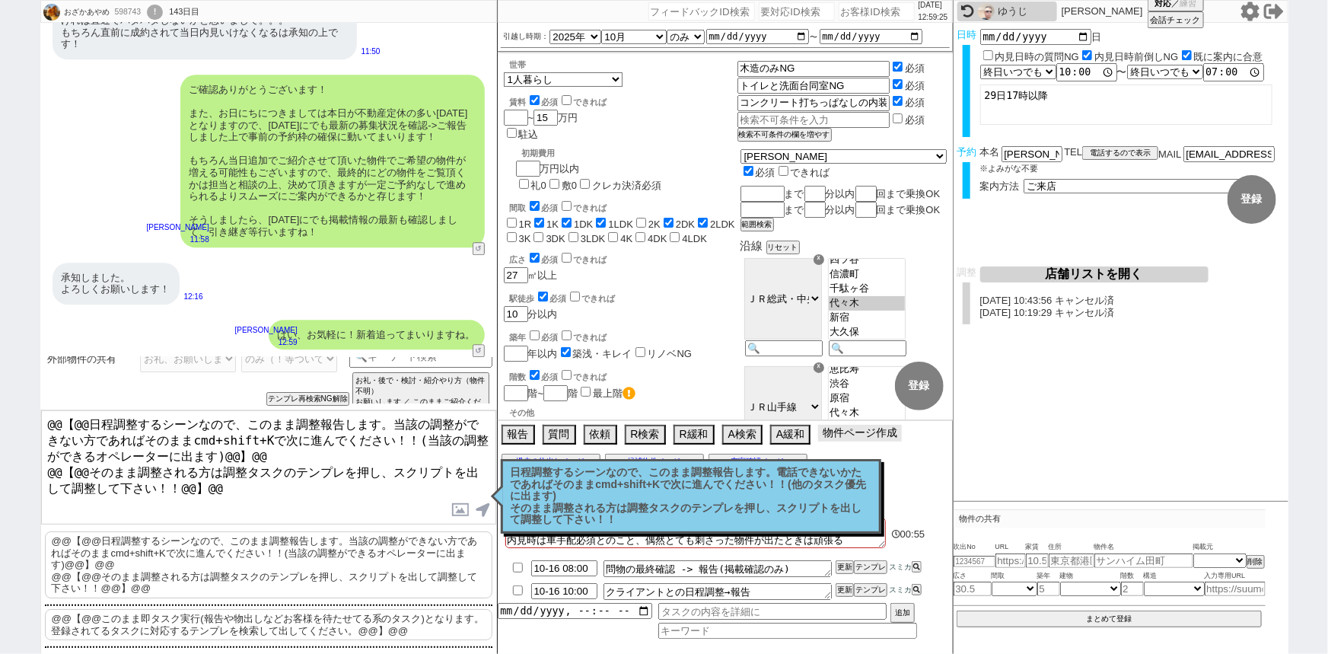
click at [874, 436] on button "物件ページ作成 今は物件がないので押せません" at bounding box center [860, 433] width 84 height 17
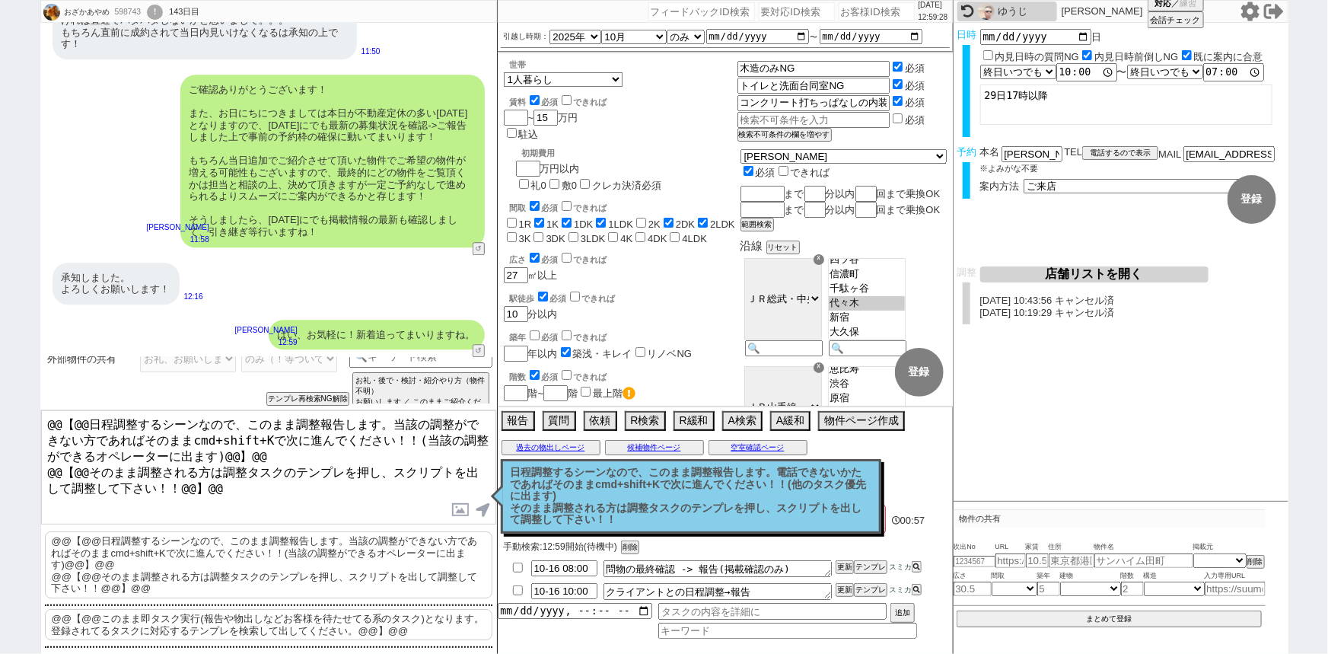
click at [617, 500] on p "日程調整するシーンなので、このまま調整報告します。電話できないかたであればそのままcmd+shift+Kで次に進んでください！！(他のタスク優先に出ます) そ…" at bounding box center [691, 496] width 361 height 59
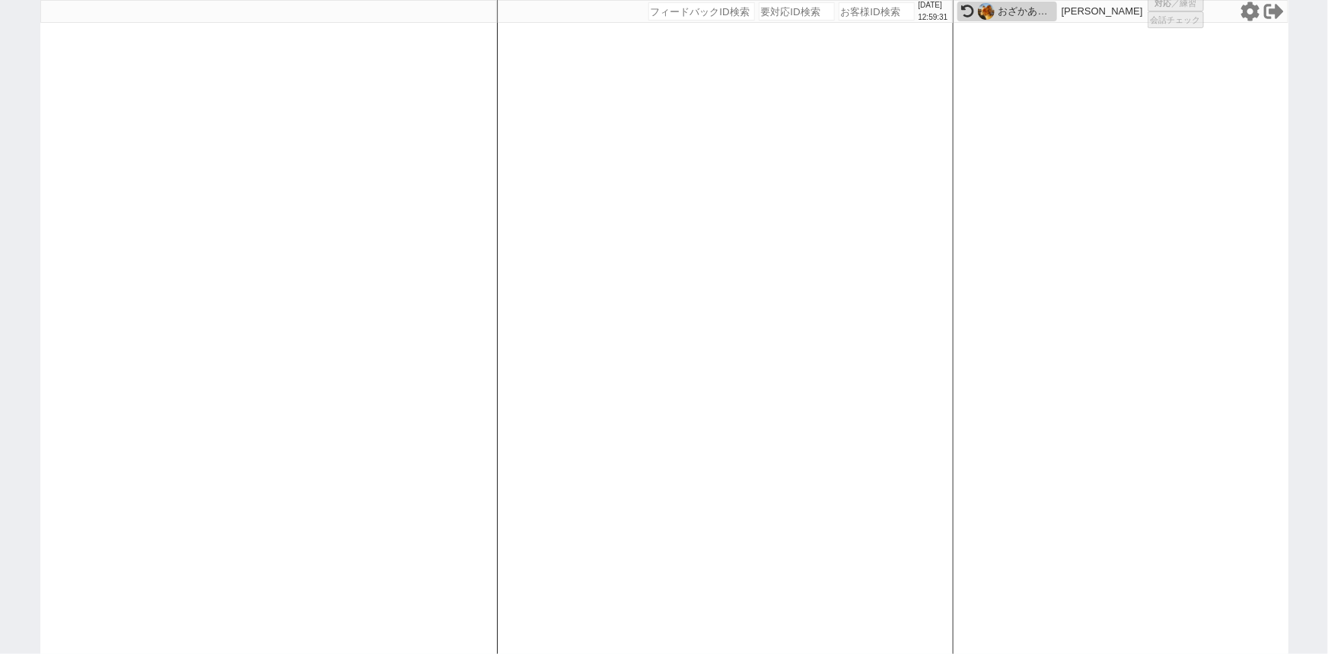
select select "1"
select select
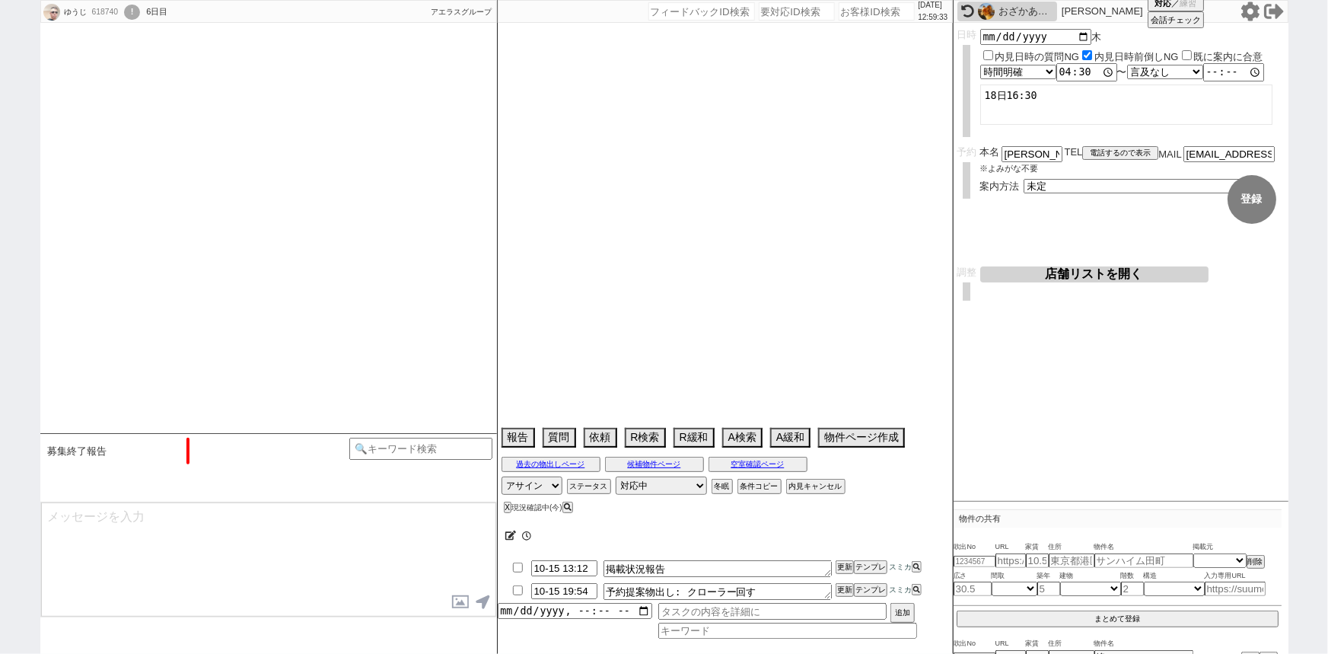
select select "15"
select select "1"
select select "23"
select select "737"
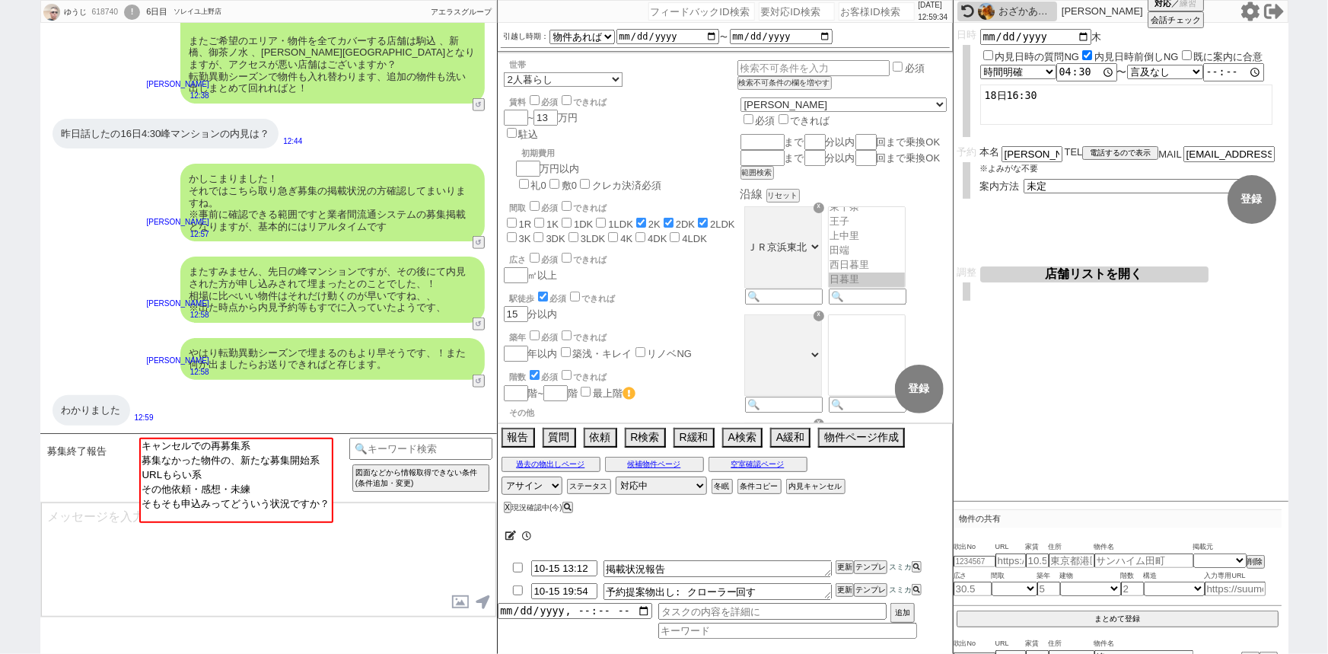
scroll to position [164, 0]
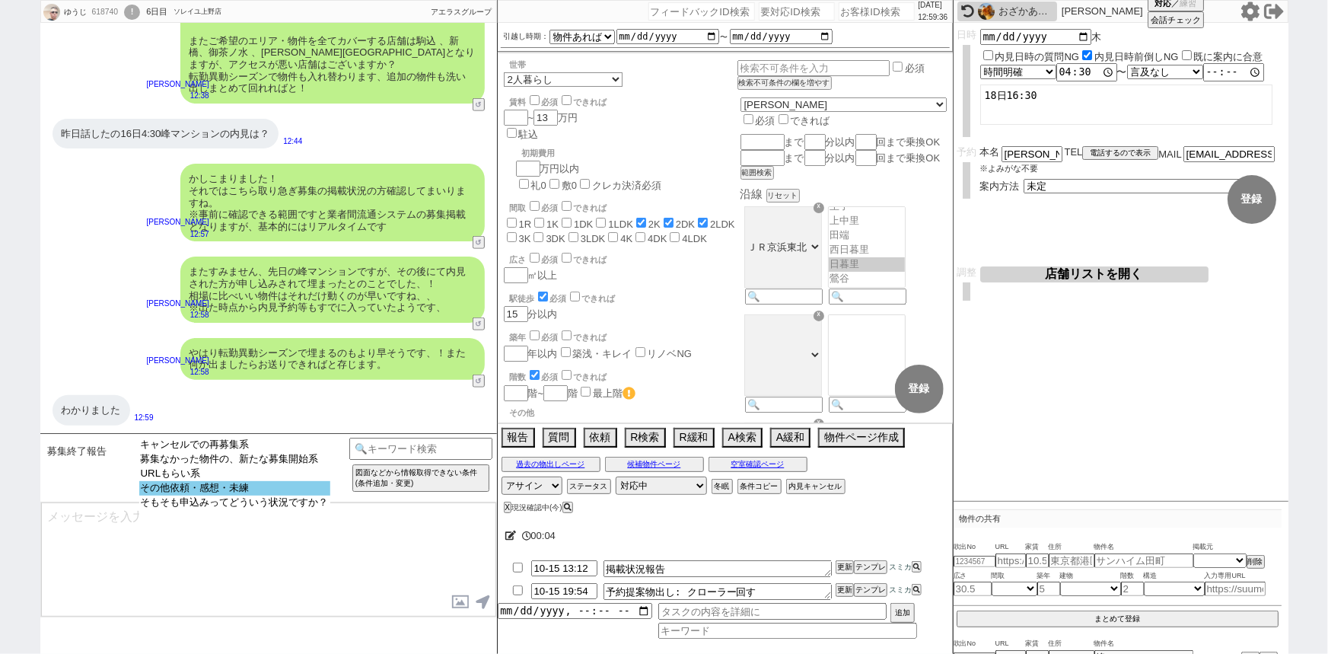
select select "その他依頼・感想・未練"
click at [289, 486] on option "その他依頼・感想・未練" at bounding box center [234, 488] width 191 height 14
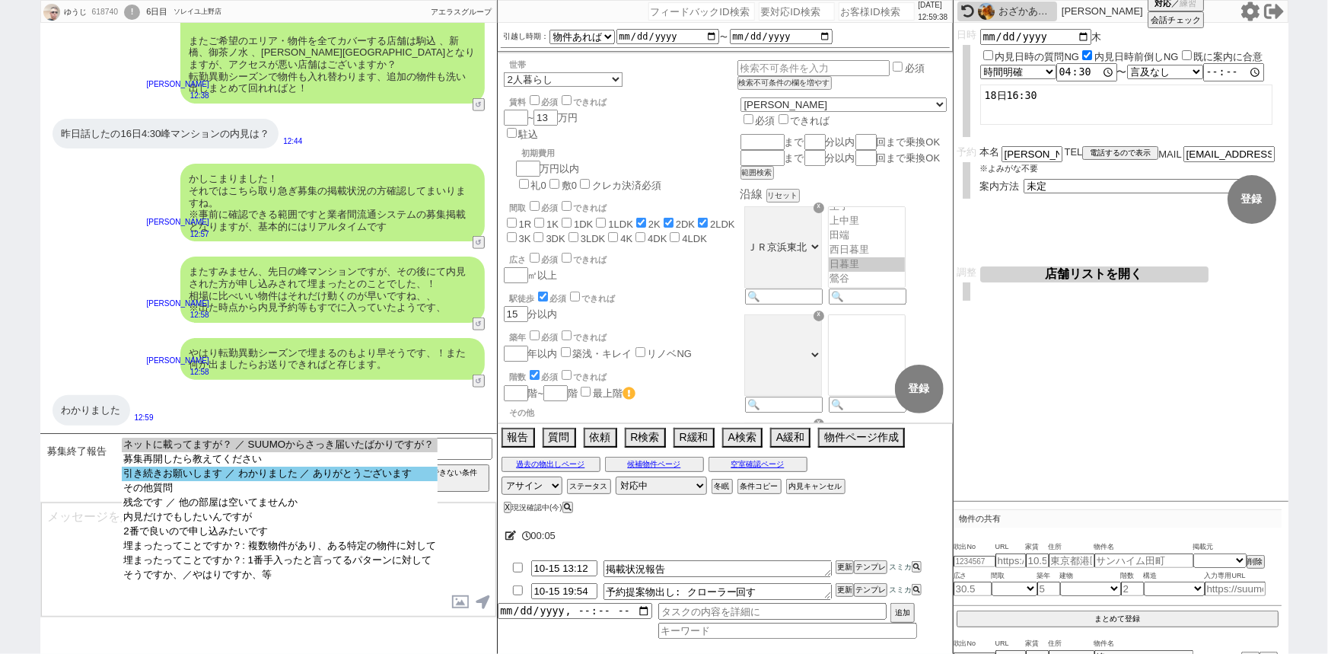
select select "引き続きお願いします ／ わかりました ／ ありがとうございます"
click at [342, 479] on option "引き続きお願いします ／ わかりました ／ ありがとうございます" at bounding box center [279, 474] width 315 height 14
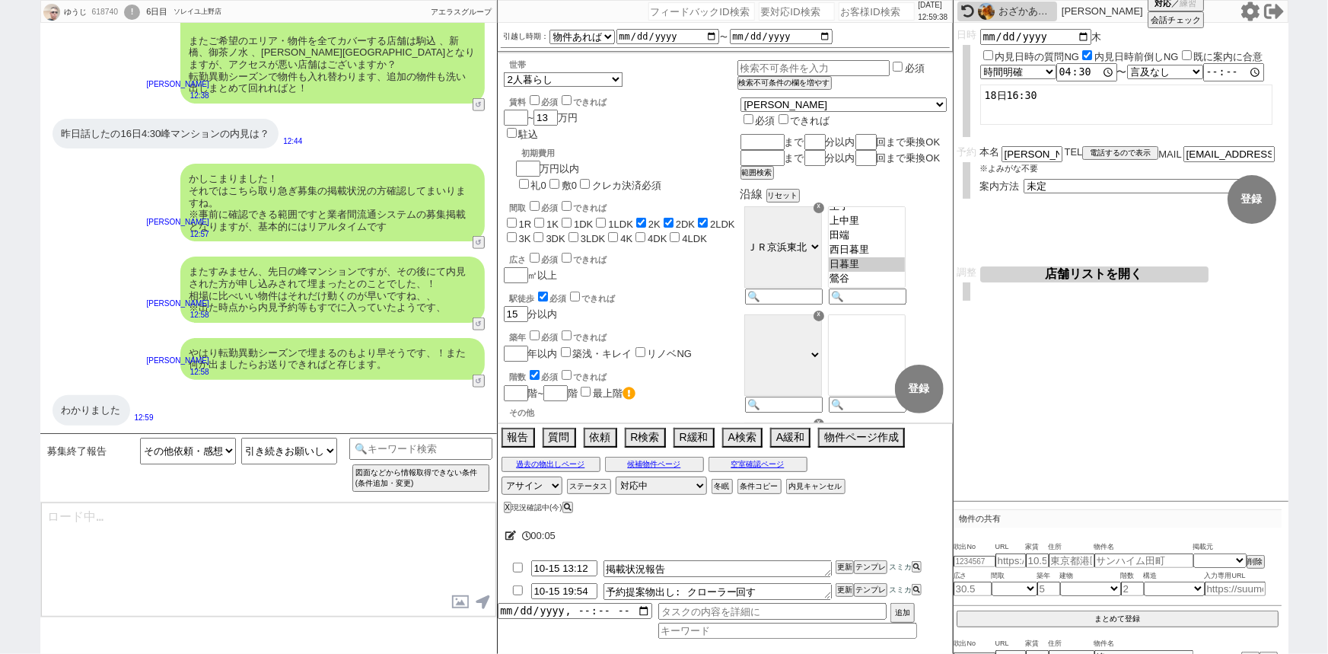
type textarea "恐れ入ります、引き続き追ってまいりますね！"
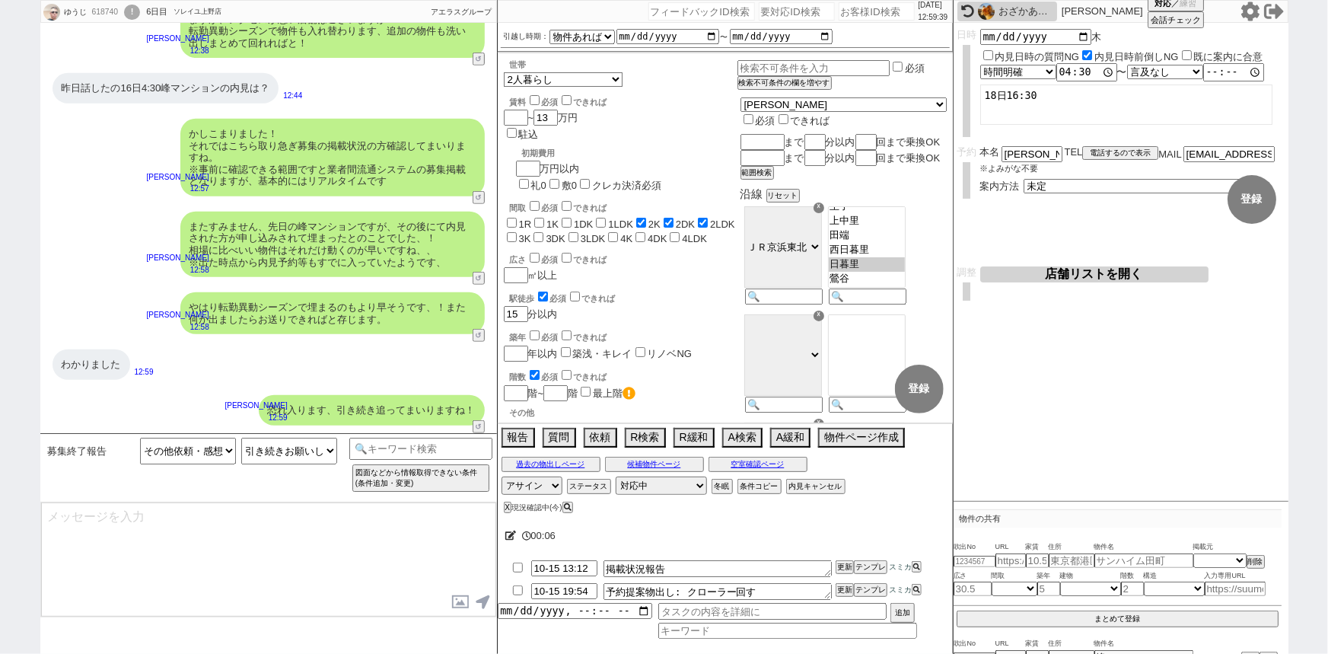
scroll to position [381, 0]
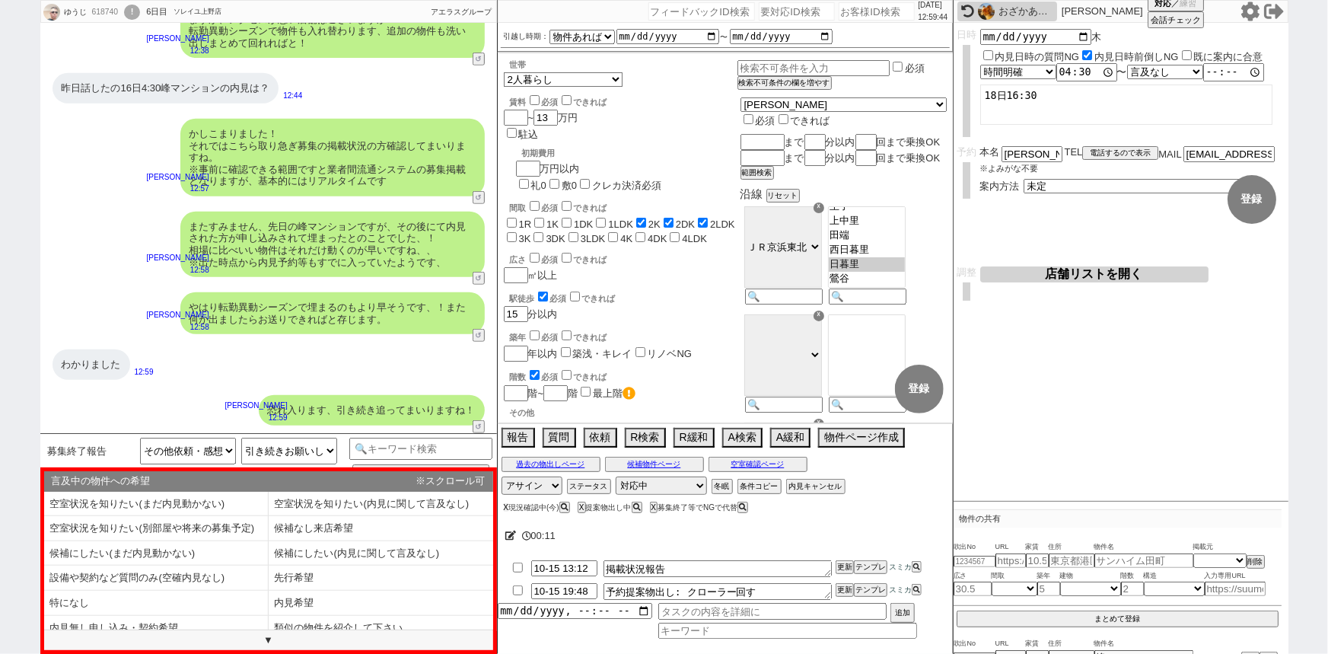
click at [504, 507] on button "X" at bounding box center [506, 507] width 5 height 8
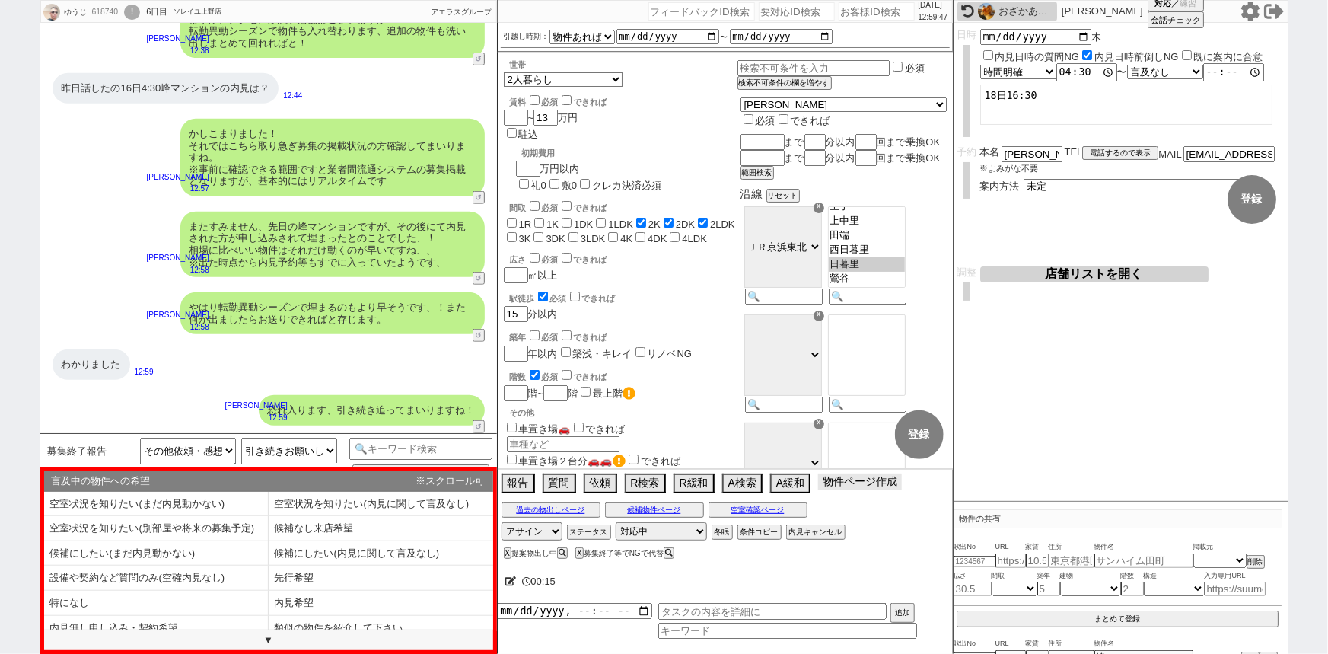
click at [862, 483] on button "物件ページ作成 今は物件がないので押せません" at bounding box center [860, 481] width 84 height 17
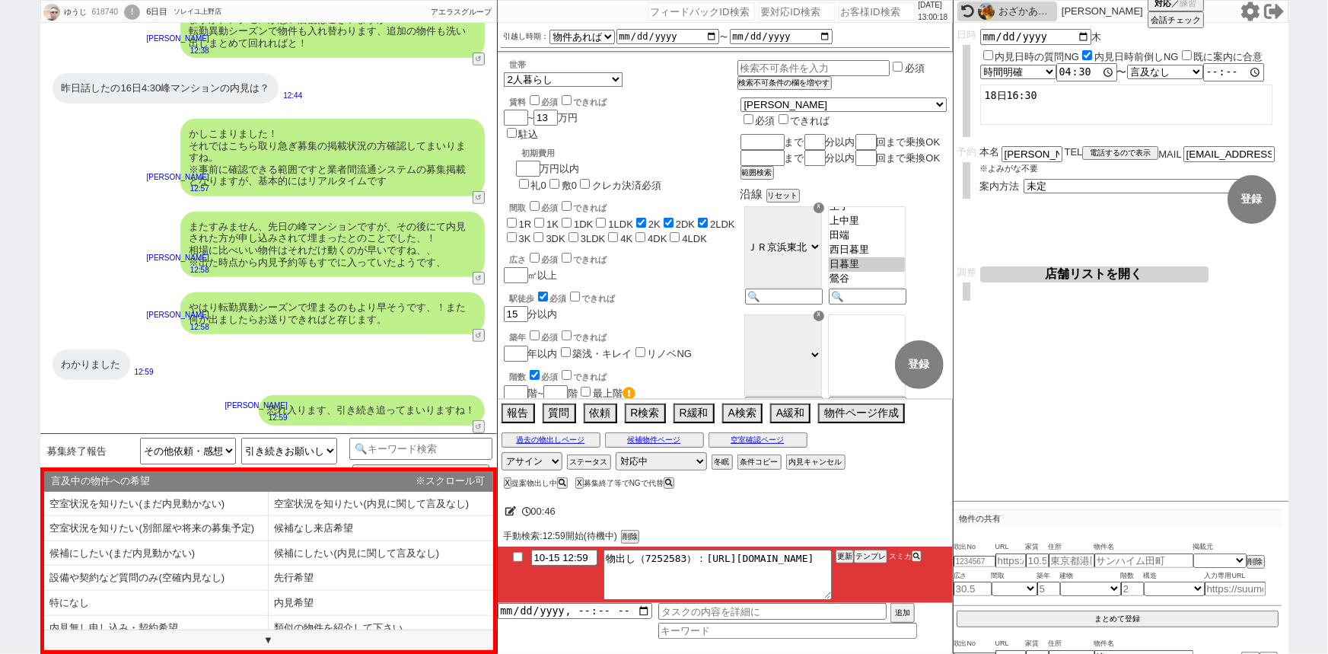
click at [359, 361] on div "わかりました 12:59" at bounding box center [268, 365] width 457 height 46
drag, startPoint x: 872, startPoint y: 549, endPoint x: 871, endPoint y: 556, distance: 7.8
click at [871, 556] on li "10-15 12:59 物出し（7252583）：https://jent-crm.com/2ng-84y191pn3984hy/introduction_p…" at bounding box center [725, 574] width 455 height 56
click at [871, 556] on button "テンプレ" at bounding box center [870, 556] width 33 height 11
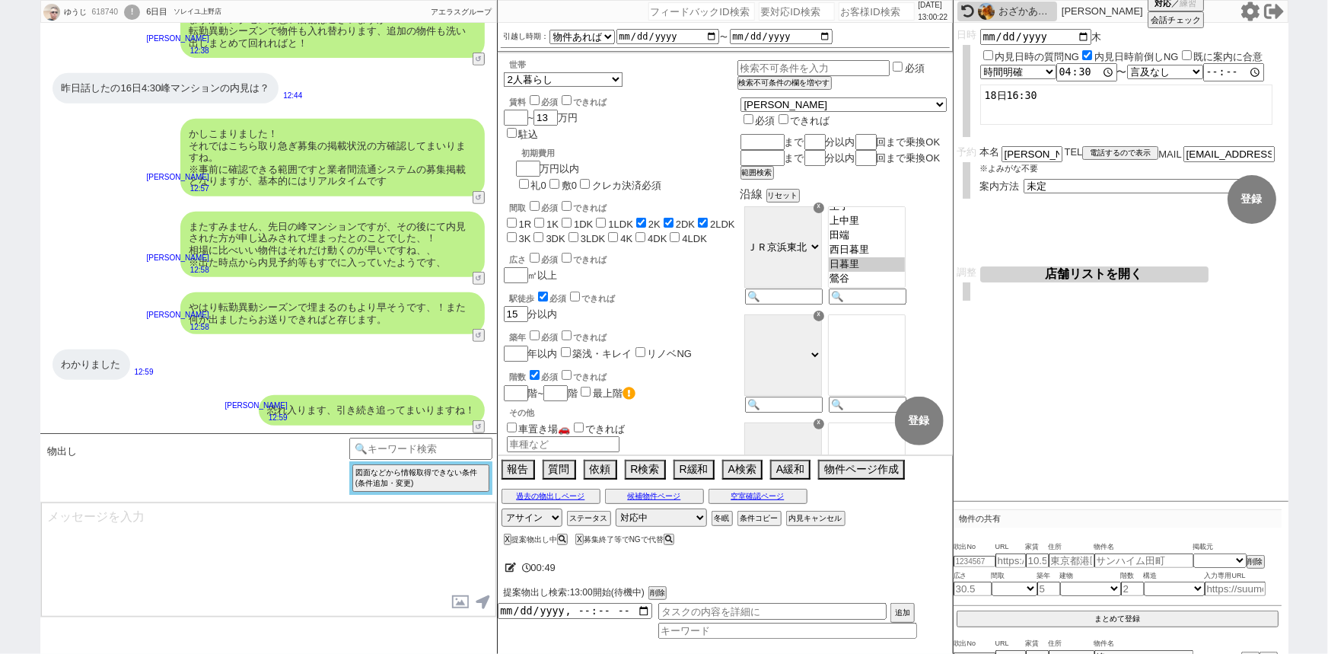
type textarea "@@この文字をクリック"
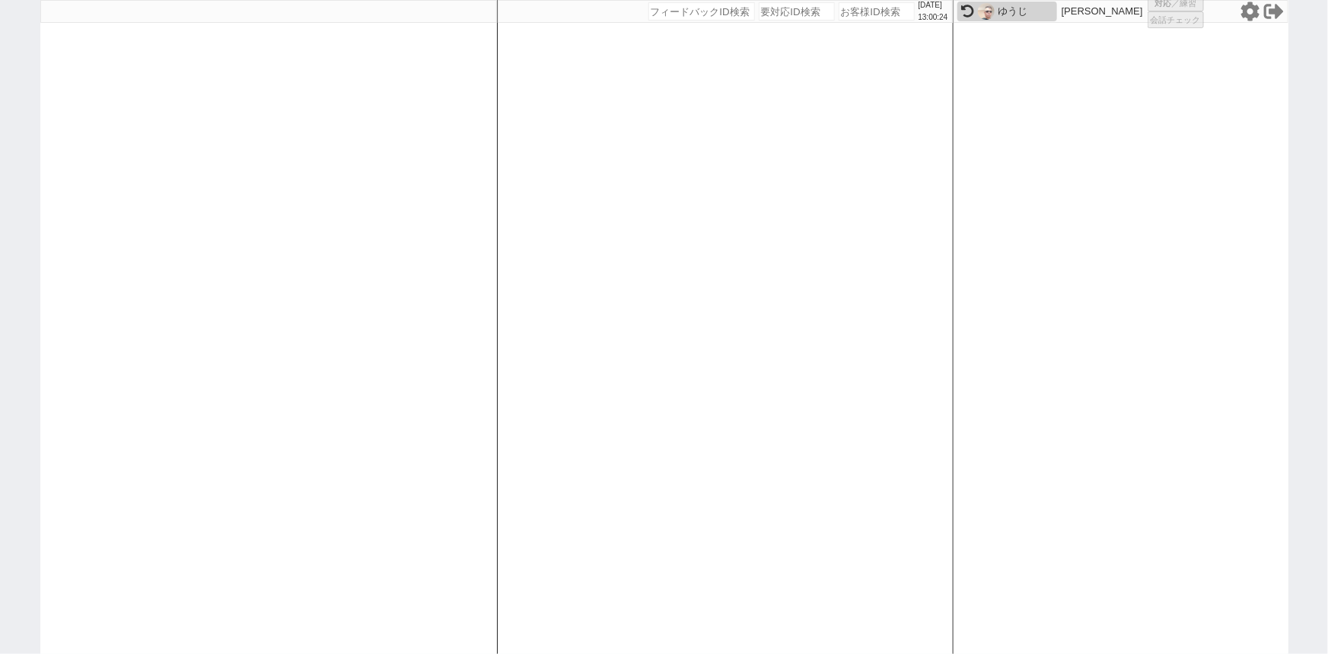
select select "100"
select select "1"
select select "3"
select select "4"
select select "5"
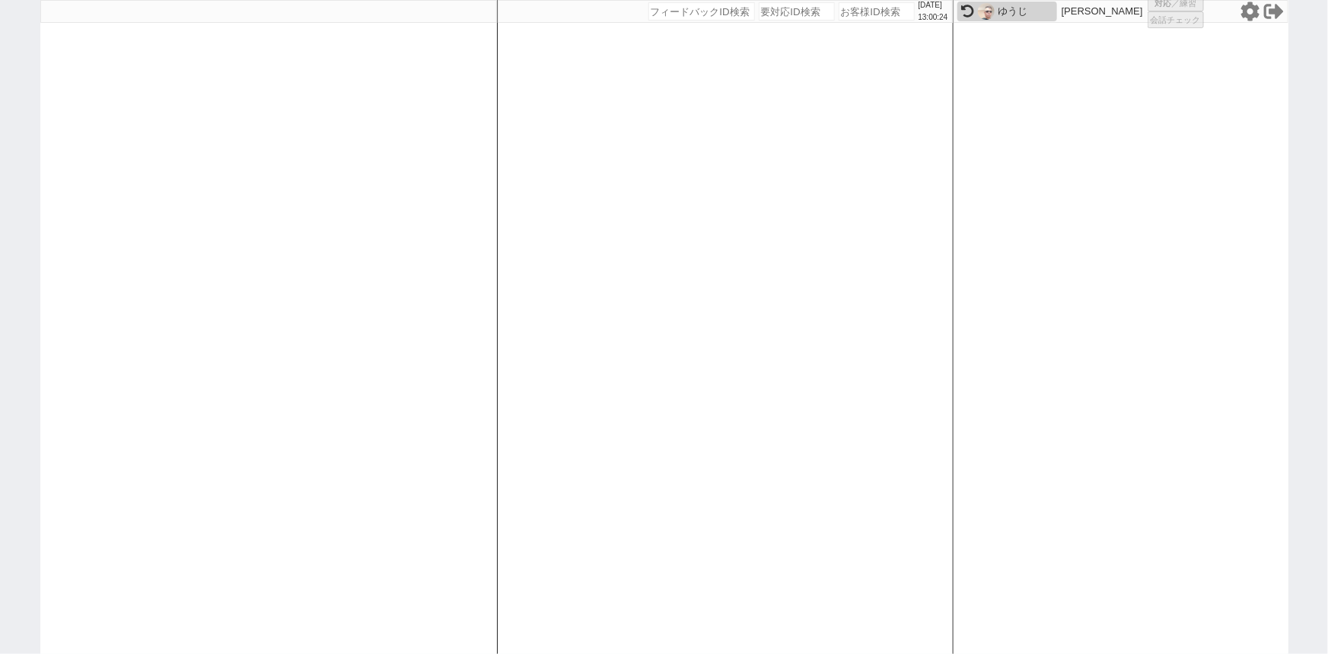
select select
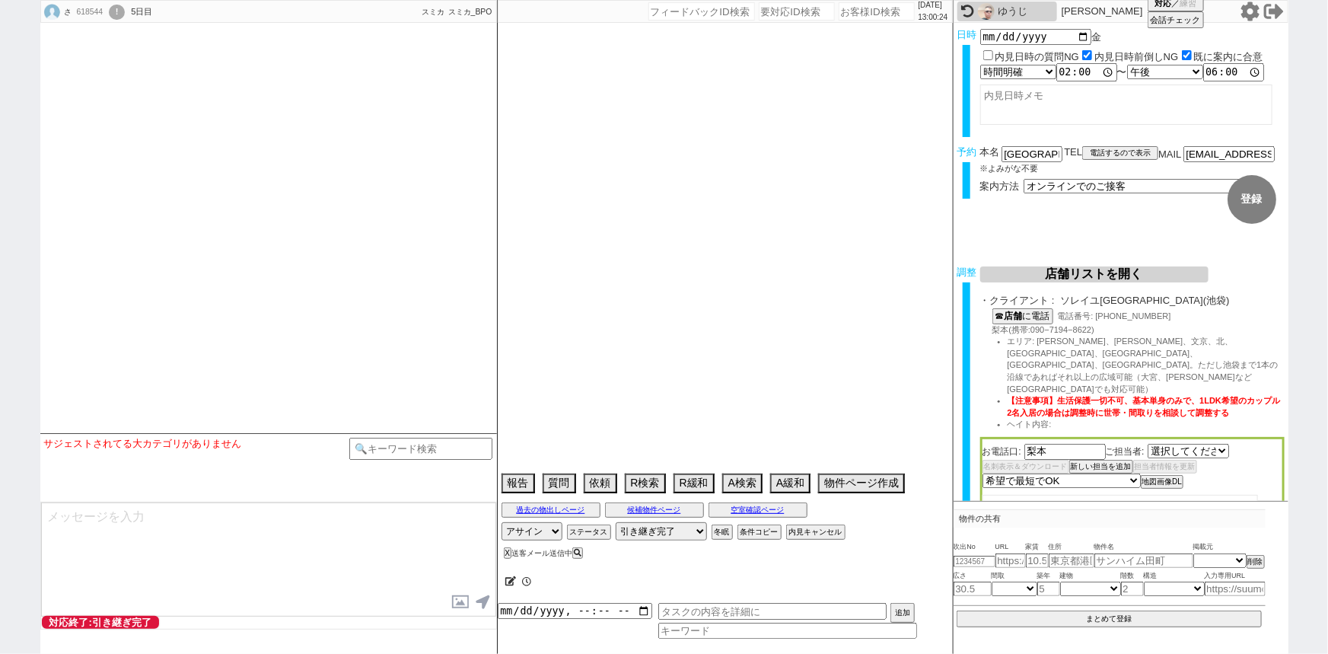
select select "540"
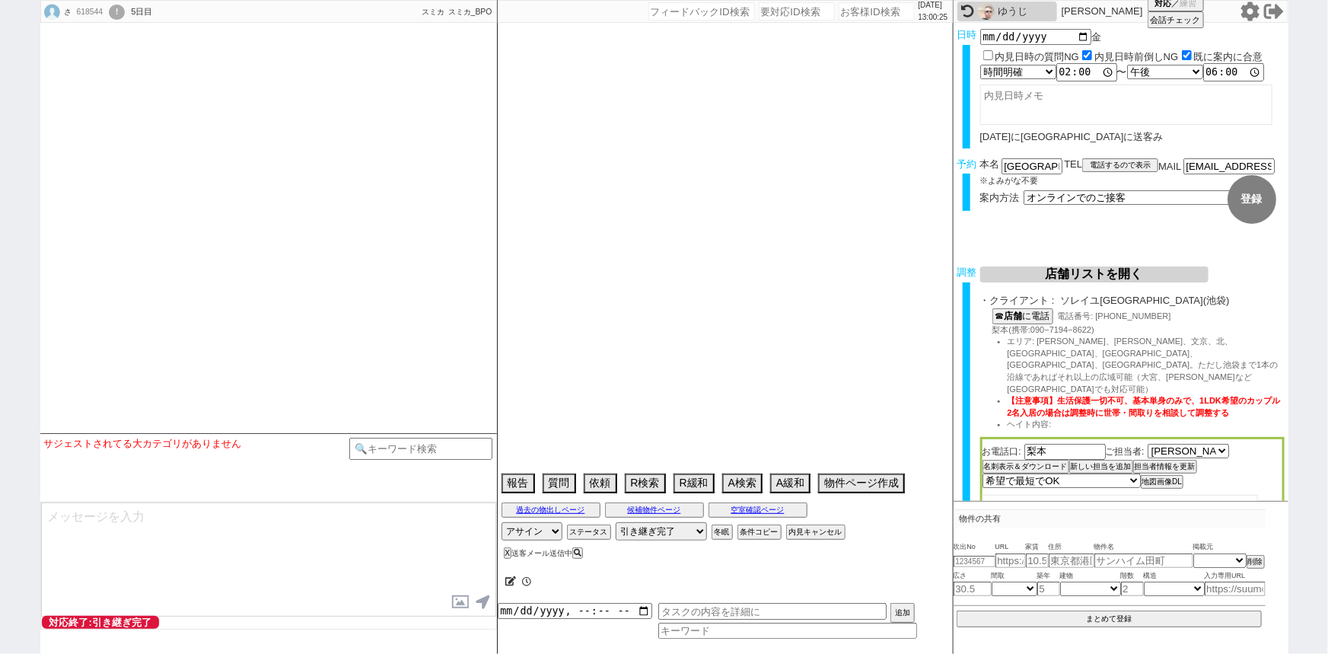
select select "2025"
select select "11"
select select "36"
select select "0"
select select "12"
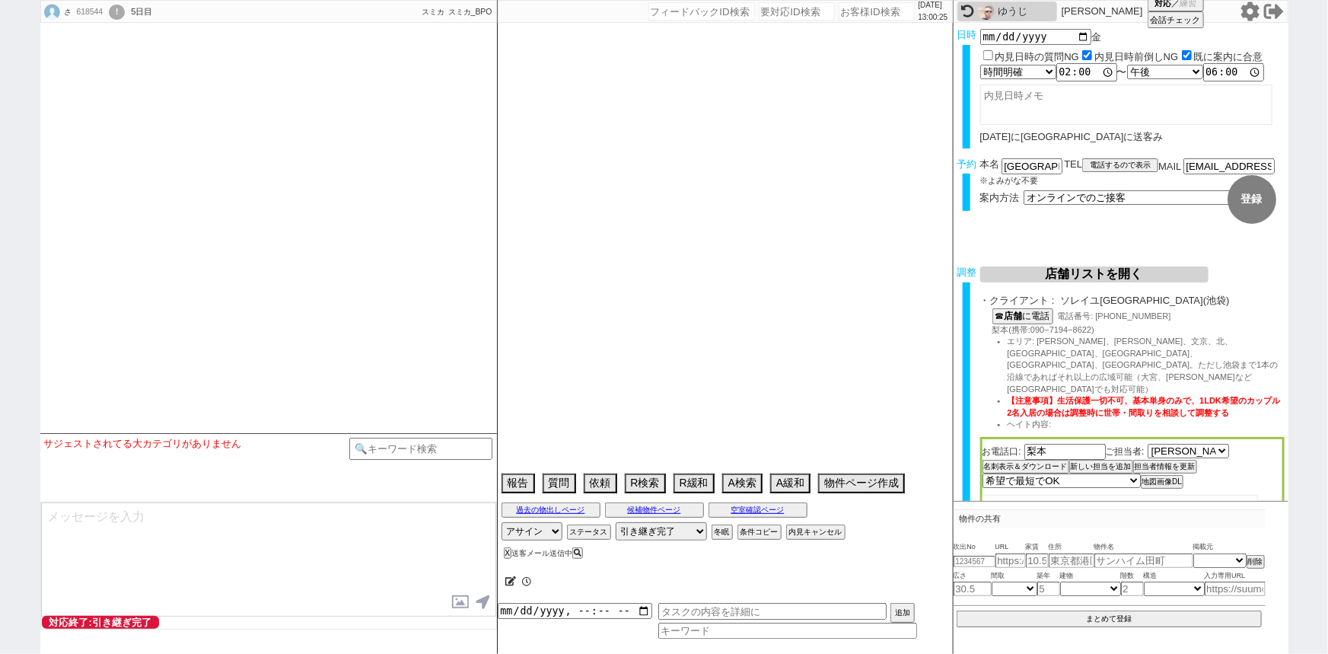
select select "14"
select select "15"
select select "17"
select select "19"
select select "20"
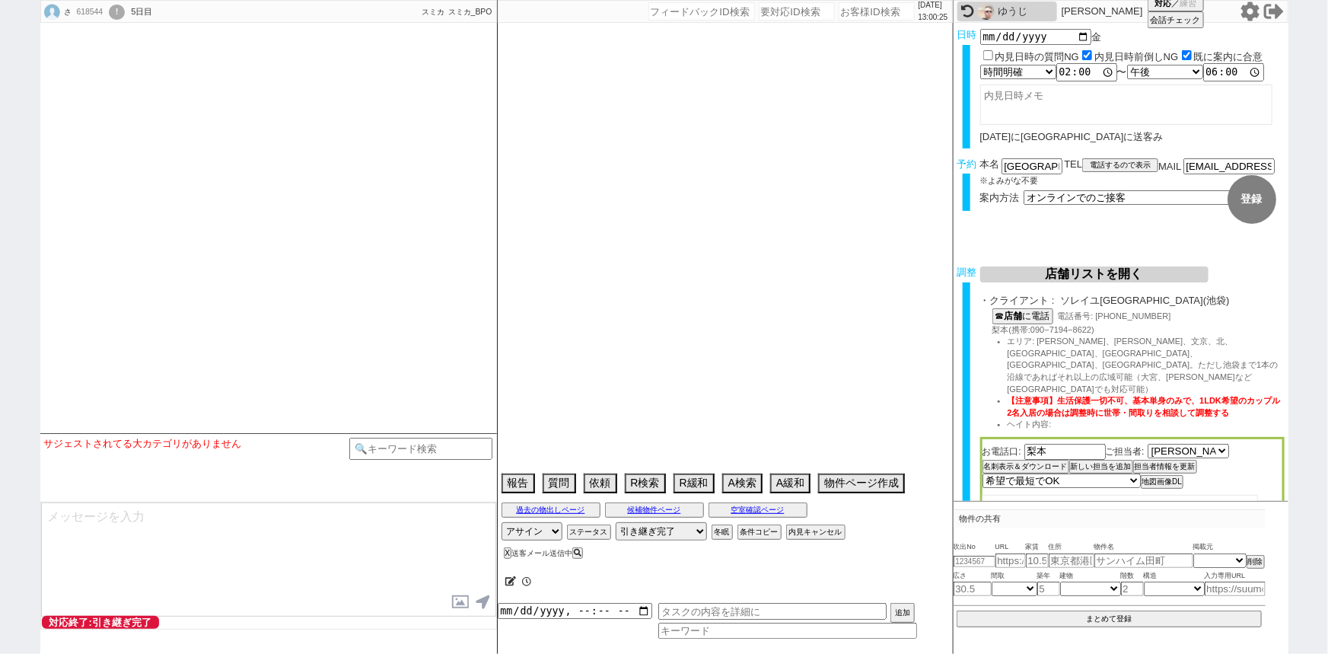
select select "21"
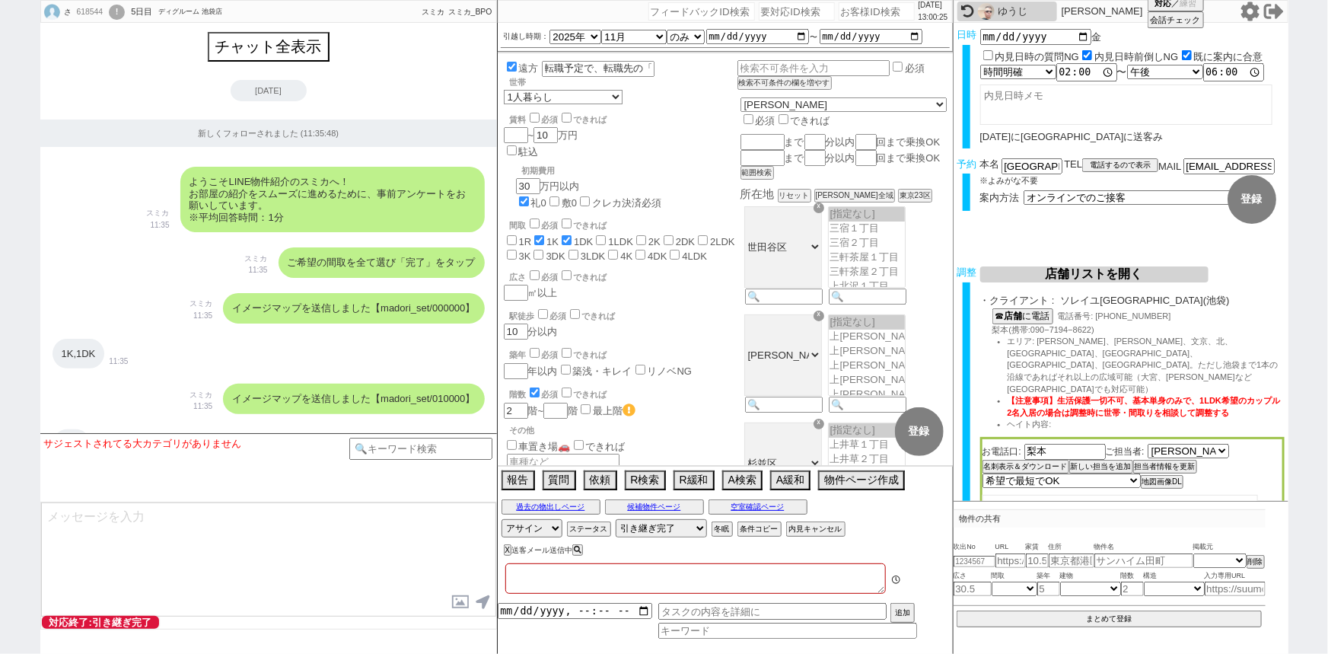
type textarea "他社なし"
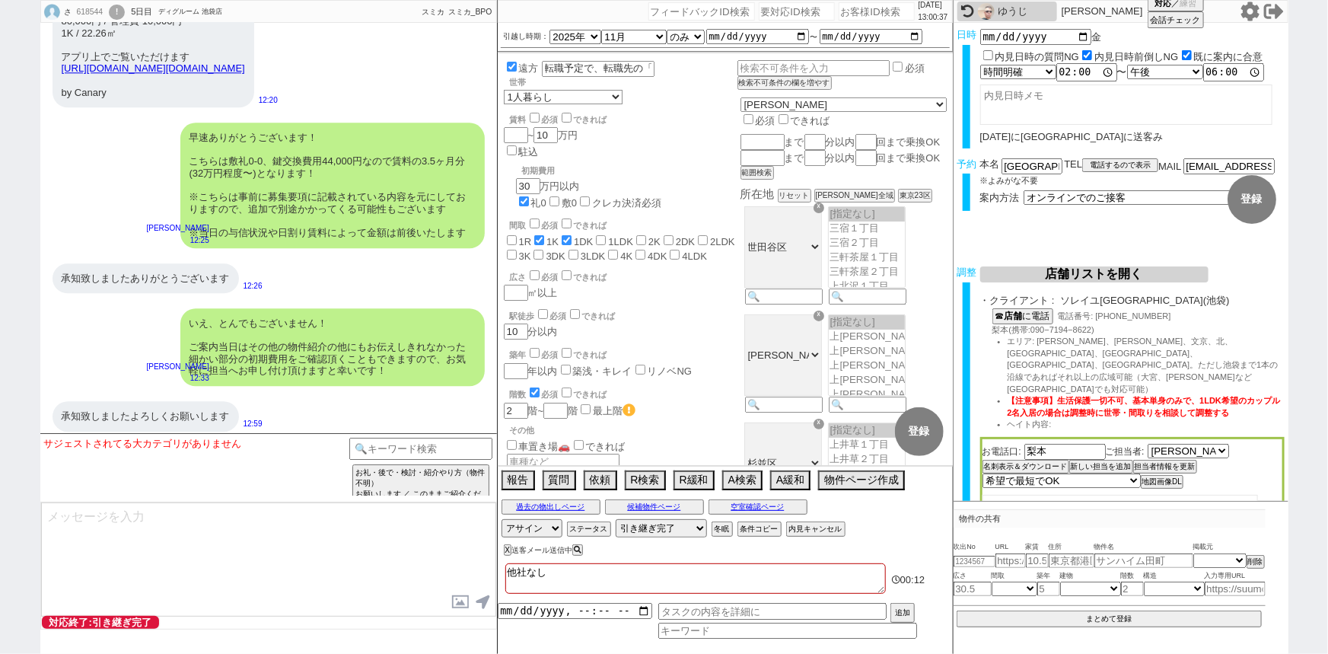
scroll to position [7728, 0]
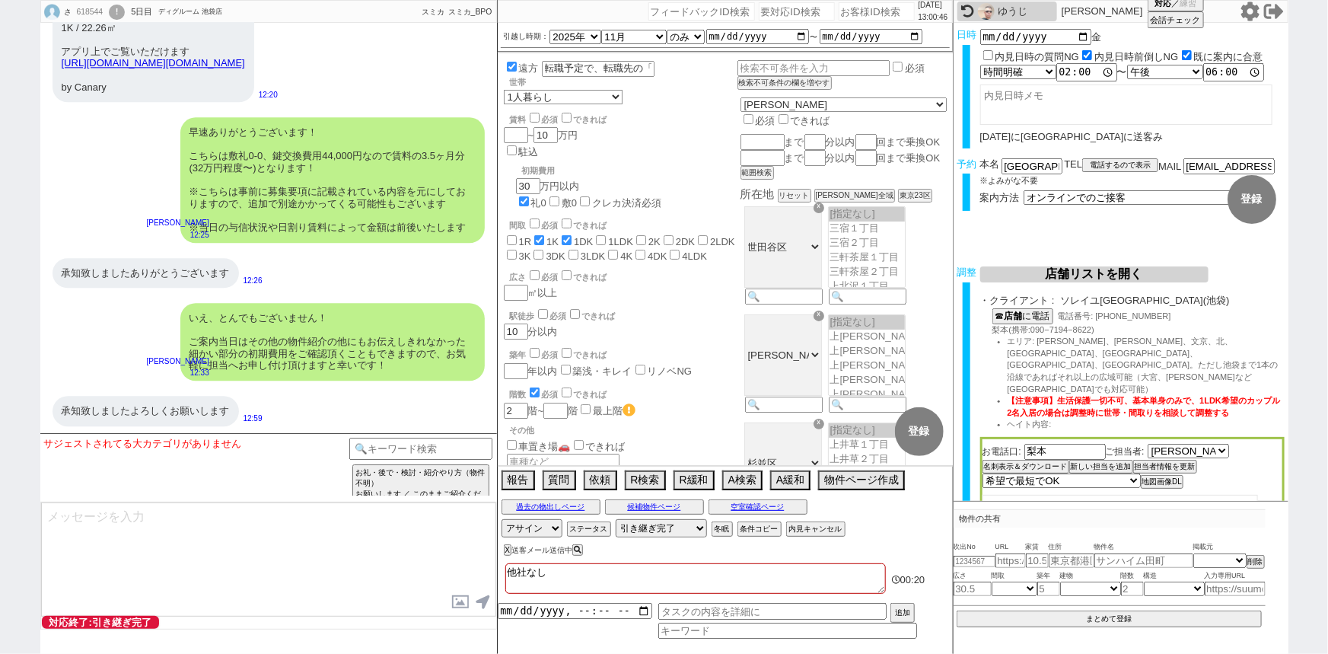
click at [171, 409] on div "承知致しましたよろしくお願いします" at bounding box center [146, 411] width 186 height 30
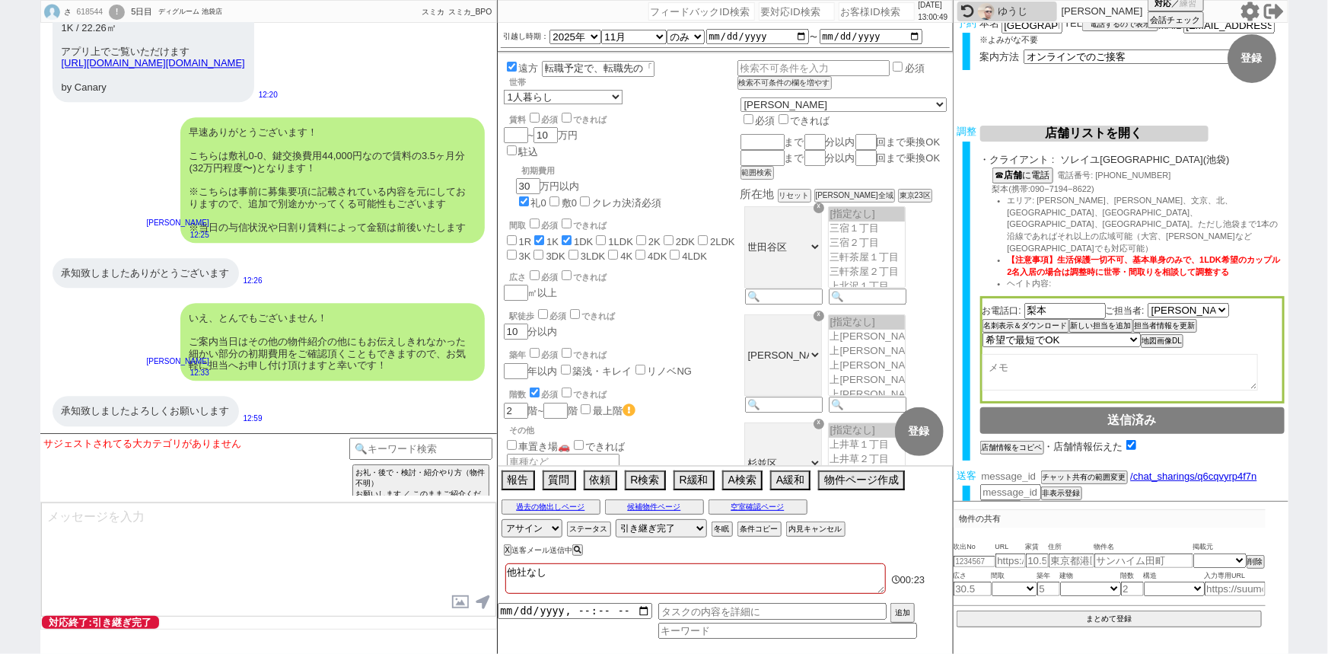
click at [1003, 470] on input "number" at bounding box center [1010, 476] width 61 height 13
paste input "37343869"
type input "37343869"
click at [1057, 475] on button "チャット共有の範囲変更" at bounding box center [1083, 480] width 84 height 11
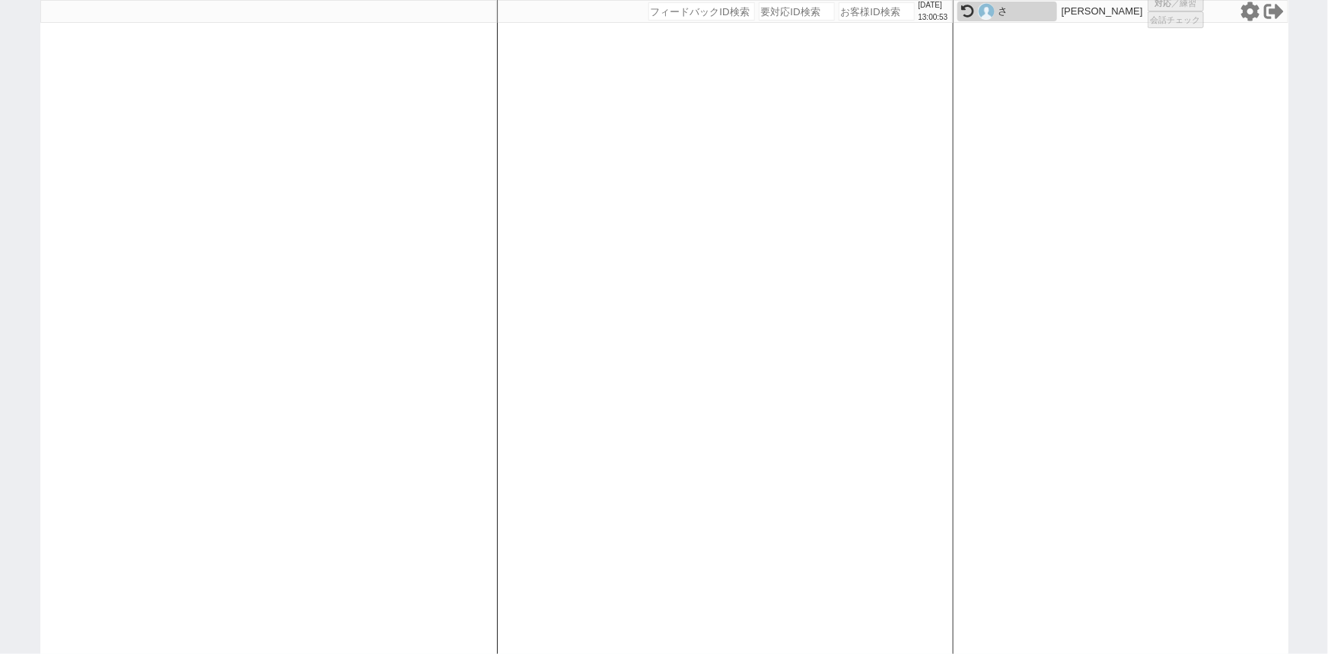
select select "100"
select select "1"
select select "2"
select select "5"
select select
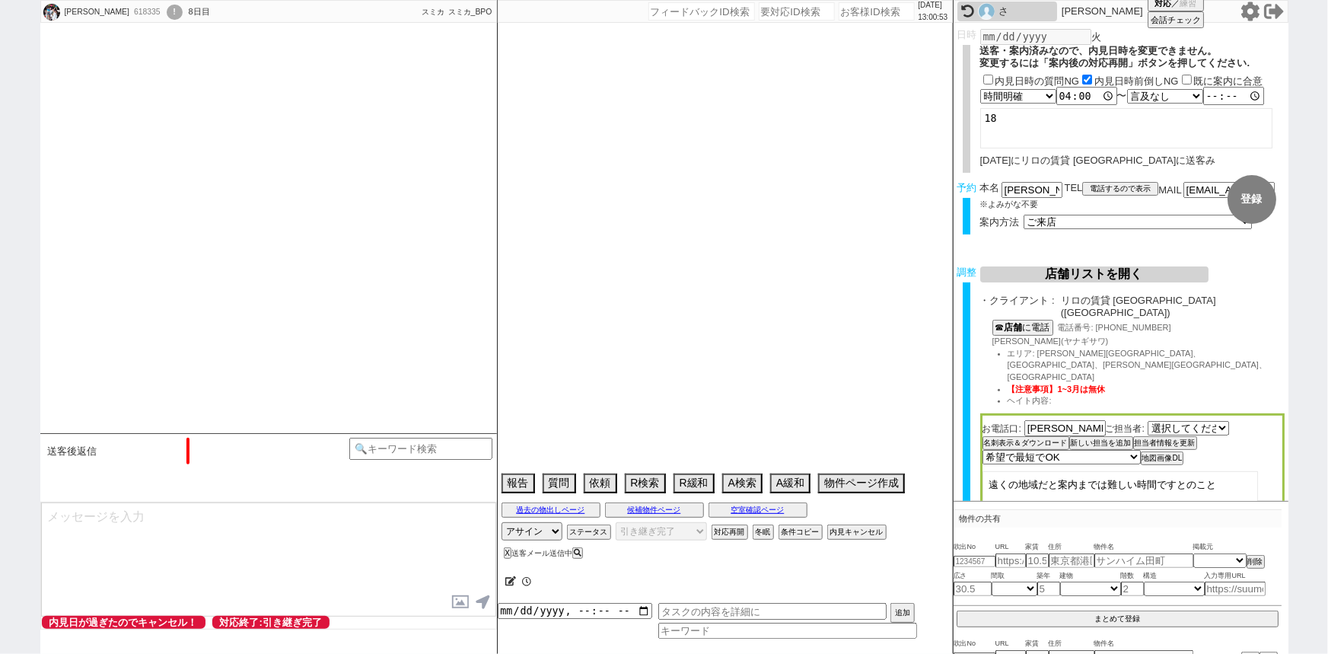
select select "2052"
select select "2025"
select select "11"
select select "34"
select select "1"
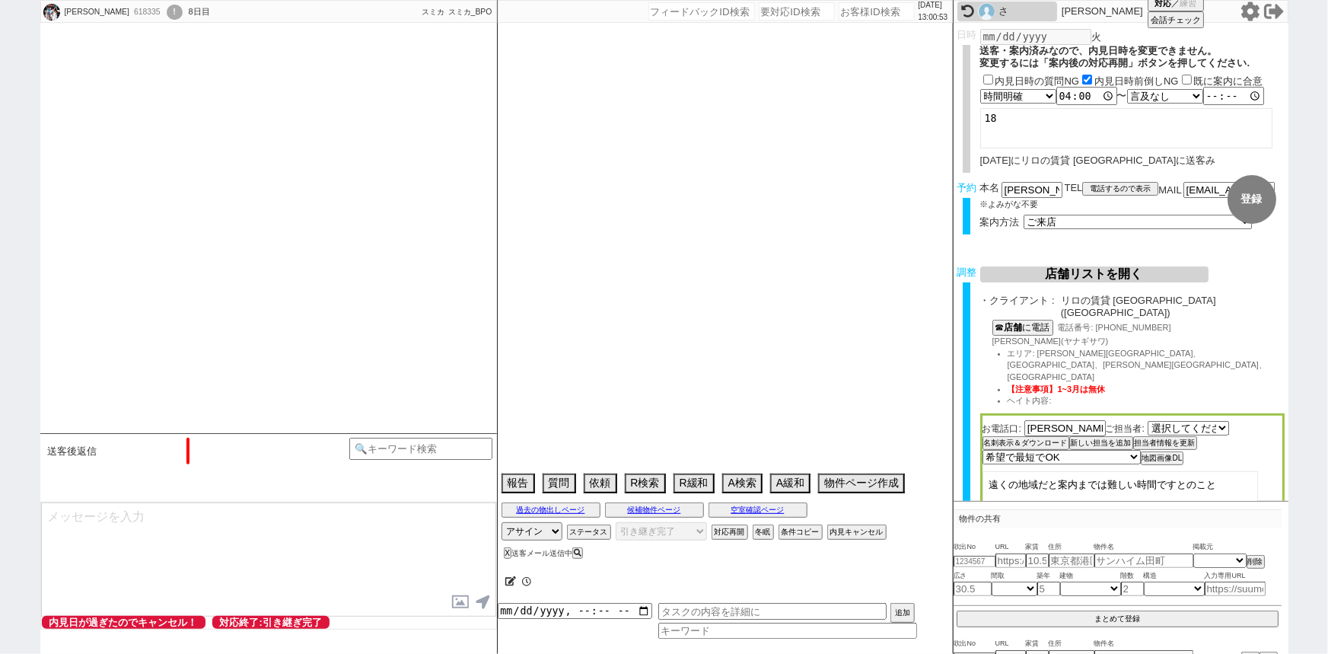
select select "56"
select select "52"
select select "54"
select select "51"
select select "48"
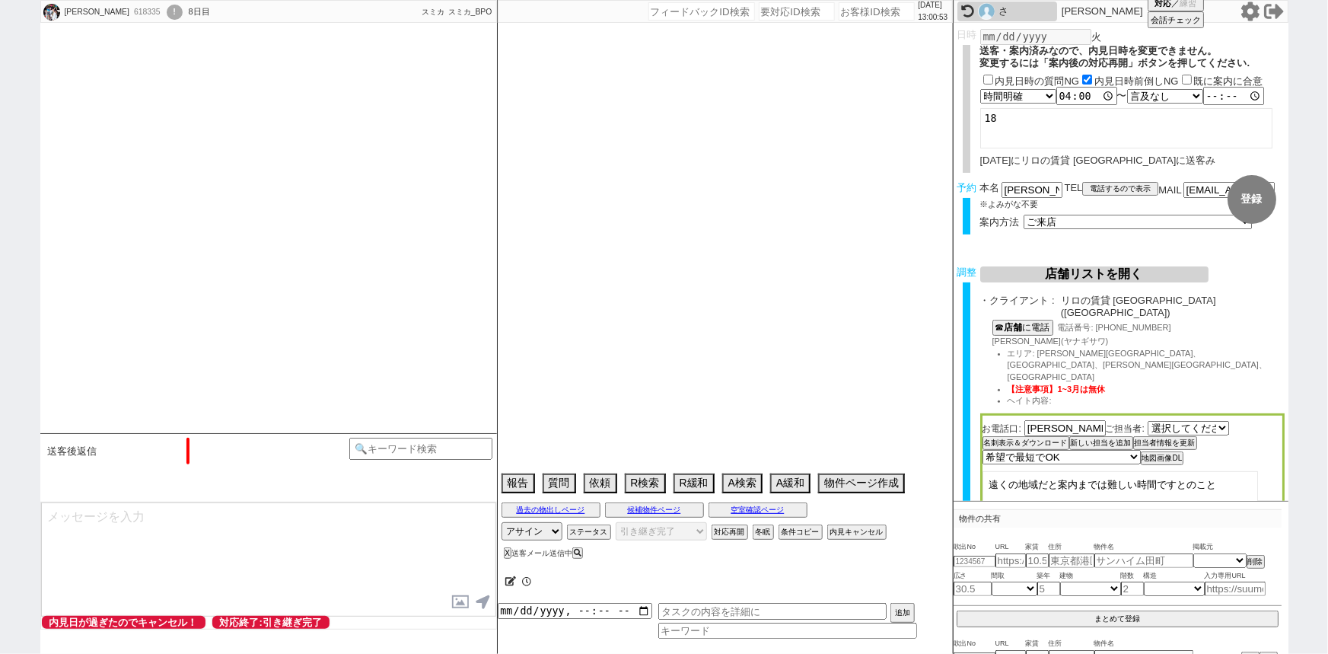
select select "1241"
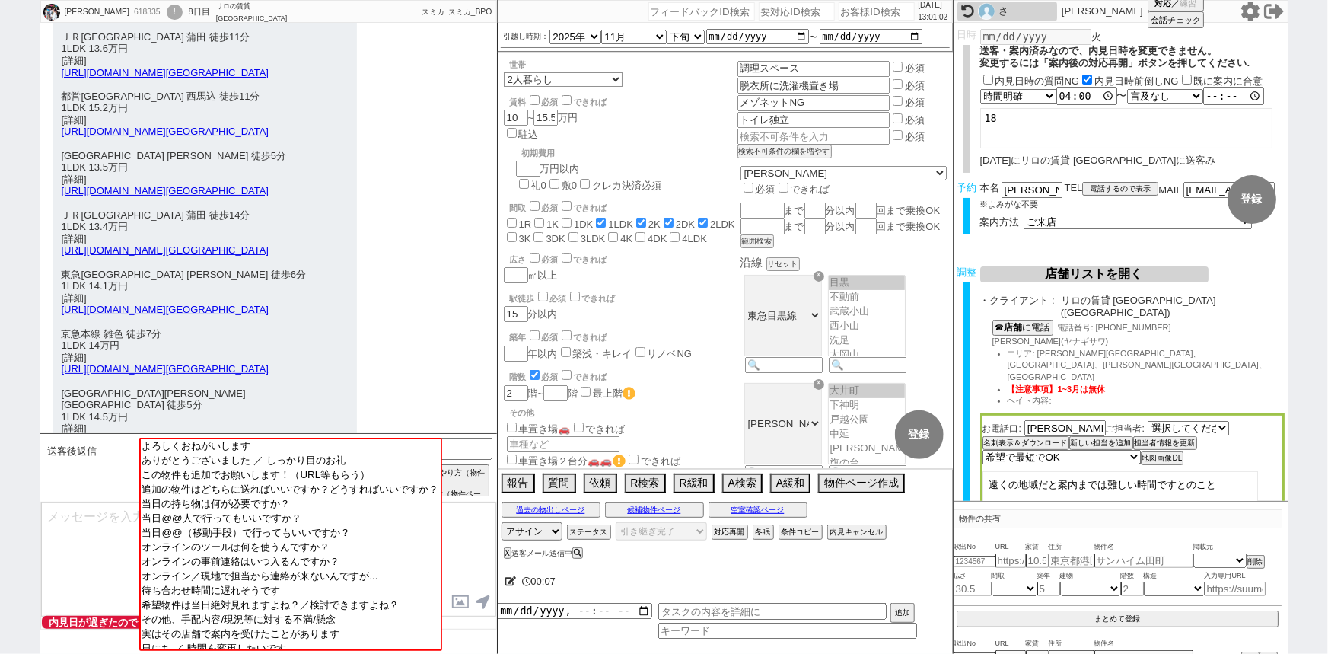
scroll to position [4011, 0]
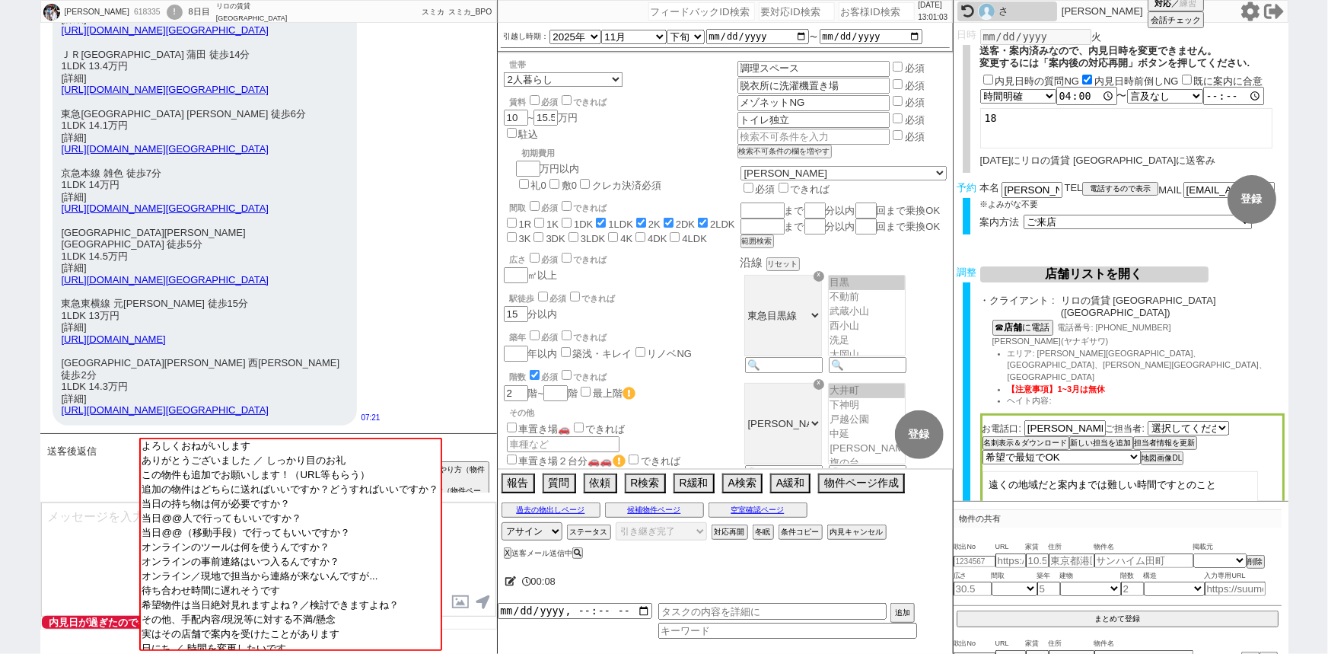
click at [479, 447] on input at bounding box center [421, 447] width 144 height 19
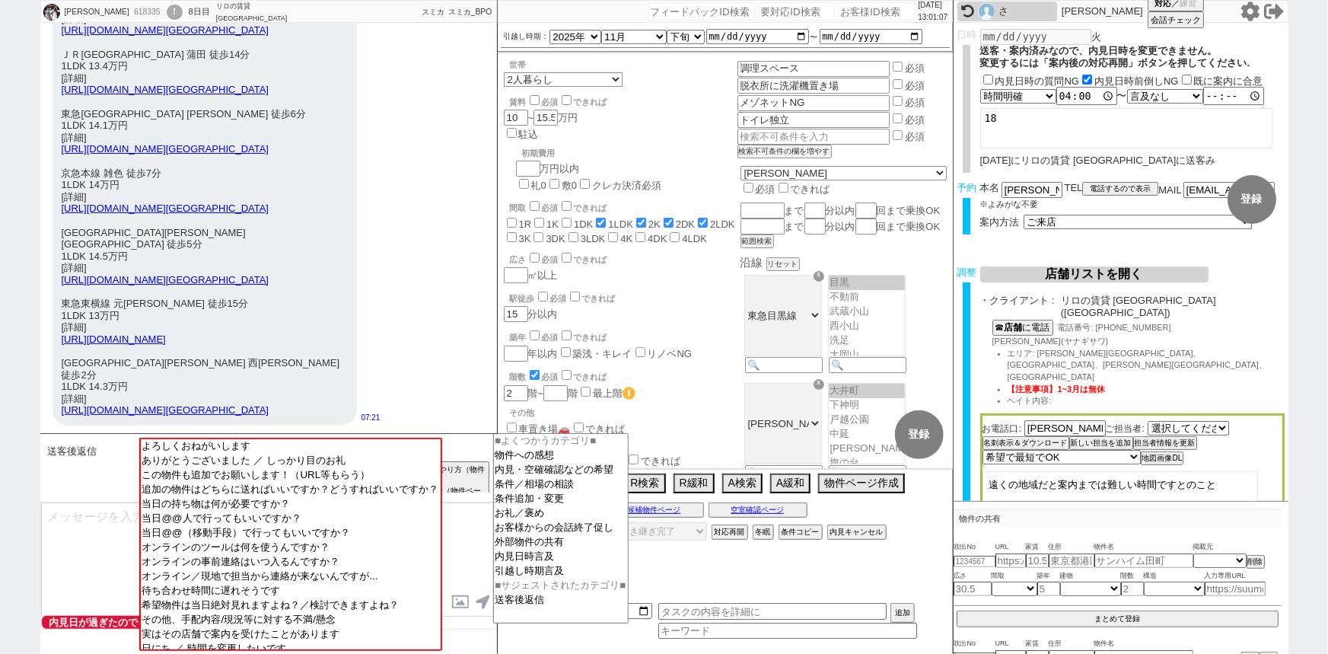
type input "送客後"
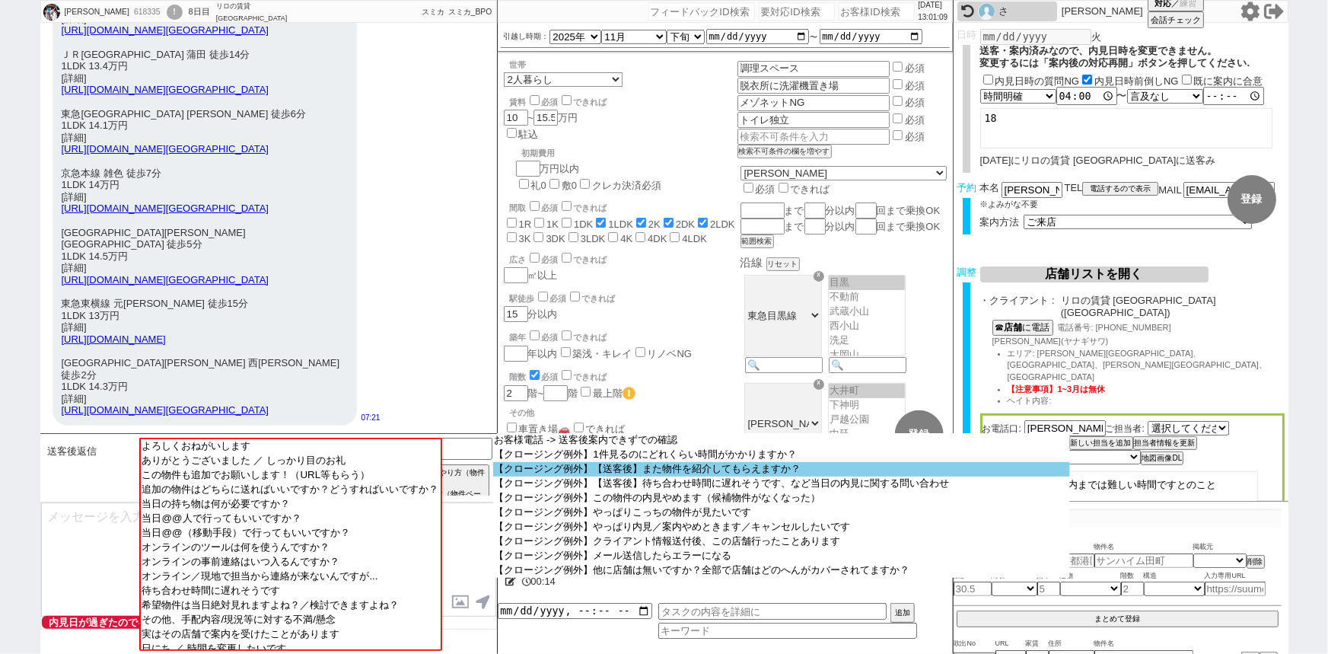
click at [669, 469] on option "【クロージング例外】【送客後】また物件を紹介してもらえますか？" at bounding box center [781, 469] width 577 height 14
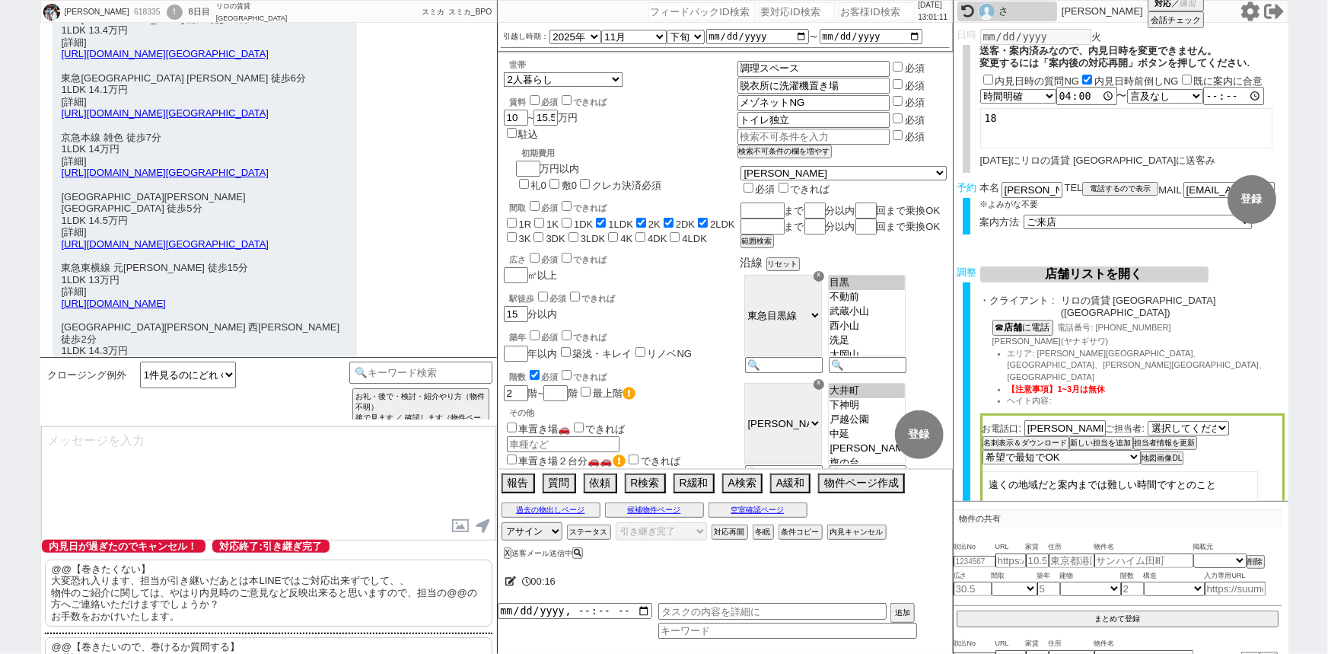
click at [160, 600] on p "@@【巻きたくない】 大変恐れ入ります、担当が引き継いだあとは本LINEではご対応出来ずでして、、 物件のご紹介に関しては、やはり内見時のご意見など反映出来る…" at bounding box center [268, 592] width 447 height 67
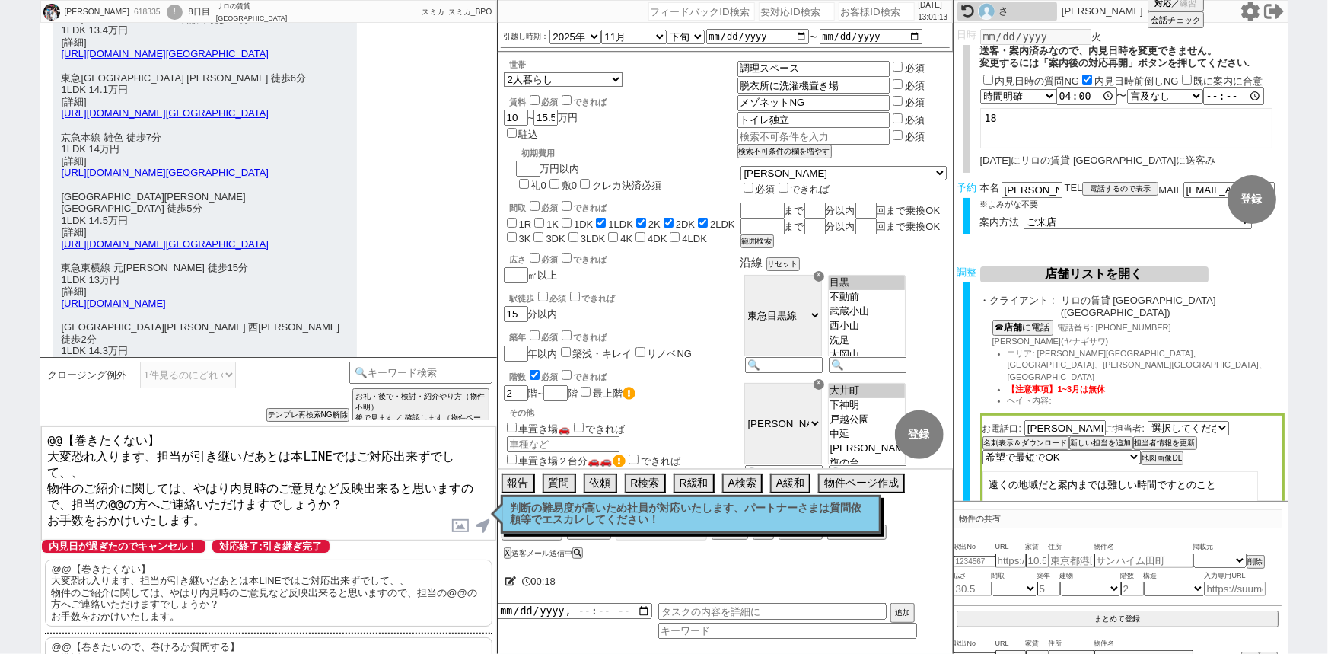
drag, startPoint x: 45, startPoint y: 451, endPoint x: 41, endPoint y: 438, distance: 13.5
click at [41, 438] on textarea "@@【巻きたくない】 大変恐れ入ります、担当が引き継いだあとは本LINEではご対応出来ずでして、、 物件のご紹介に関しては、やはり内見時のご意見など反映出来る…" at bounding box center [268, 483] width 455 height 114
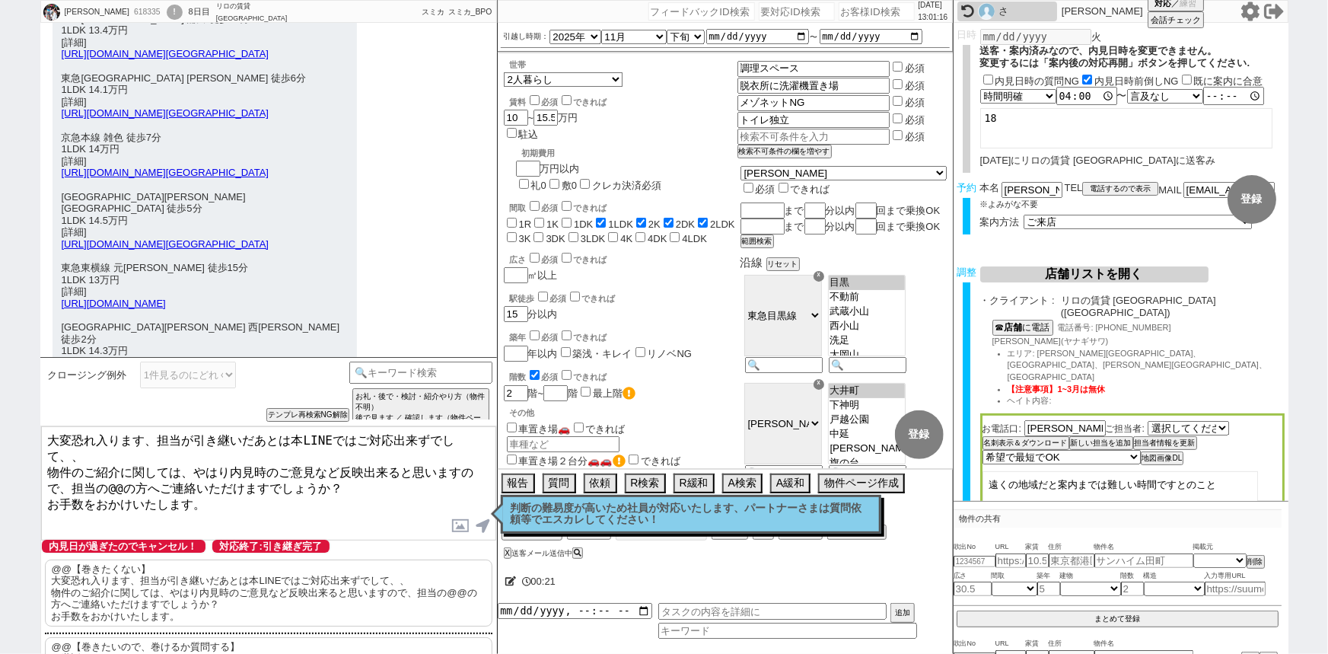
drag, startPoint x: 196, startPoint y: 444, endPoint x: 73, endPoint y: 460, distance: 123.5
click at [73, 460] on textarea "大変恐れ入ります、担当が引き継いだあとは本LINEではご対応出来ずでして、、 物件のご紹介に関しては、やはり内見時のご意見など反映出来ると思いますので、担当の…" at bounding box center [268, 483] width 455 height 114
click at [245, 451] on textarea "大変恐れ入ります、担当が引き継いだあとは本LINEではご対応出来ずでして、、 物件のご紹介に関しては、担当の@@の方へご連絡いただけますでしょうか？ お手数を…" at bounding box center [268, 483] width 455 height 114
type textarea "大変恐れ入ります、担当が引き継いだあとは本LINEではご対応出来ずでして、、 物件のご紹介に関しては、担当の塩田の方へご連絡いただけますでしょうか？ お手数を…"
select select
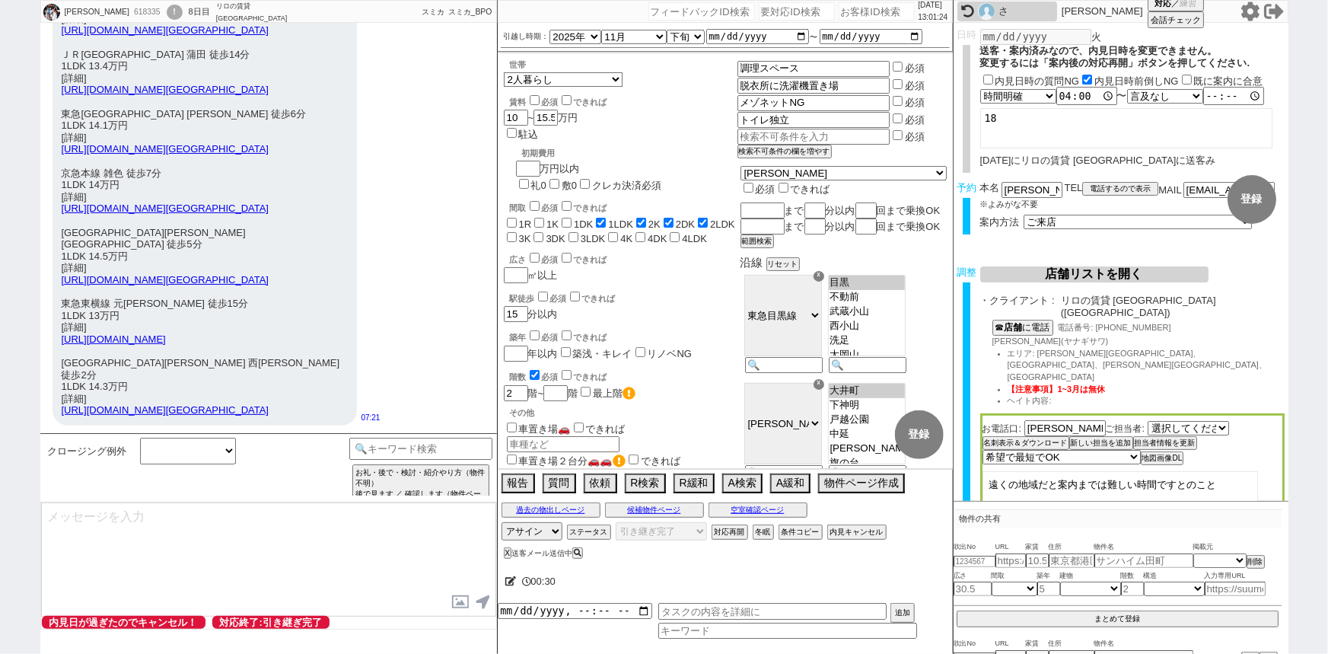
select select "535"
select select
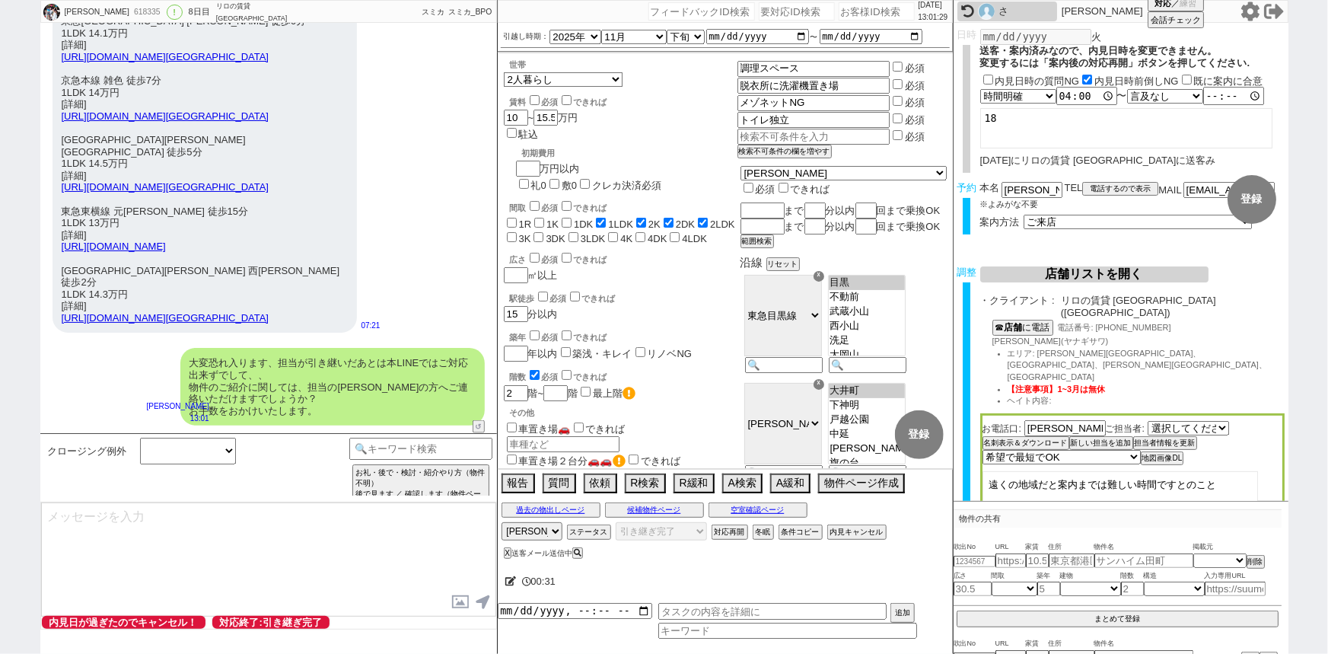
scroll to position [3932, 0]
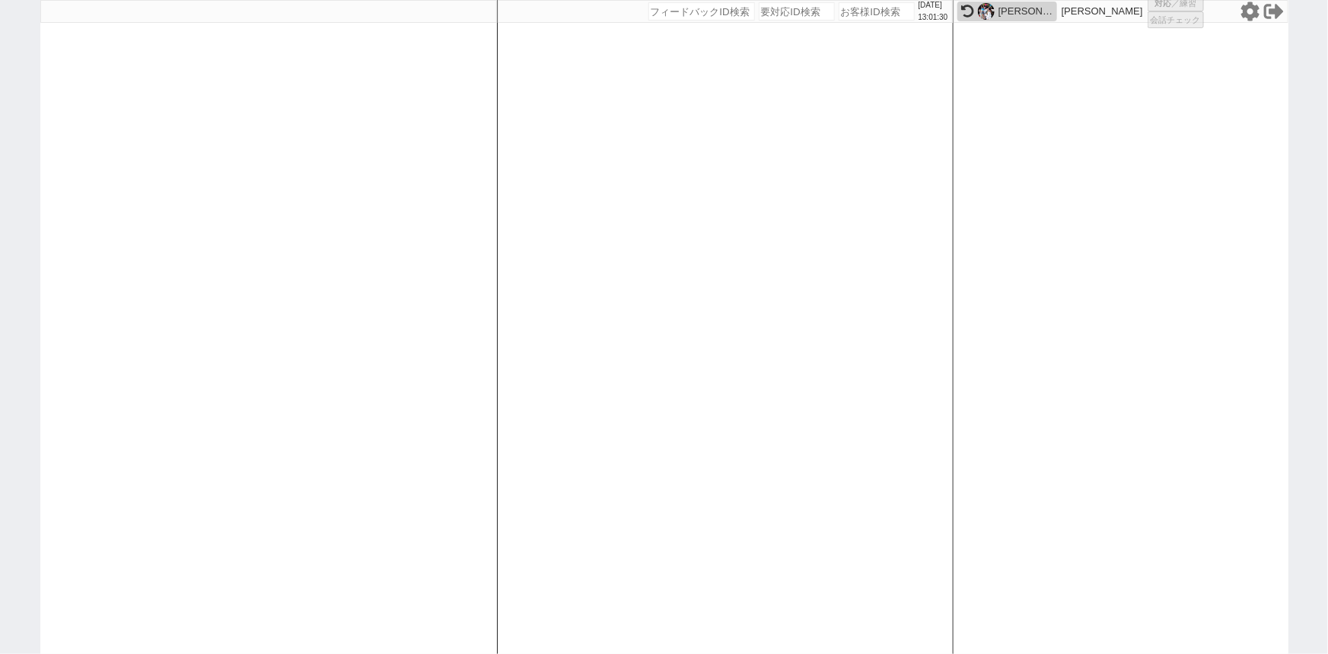
select select "1"
select select "4"
select select
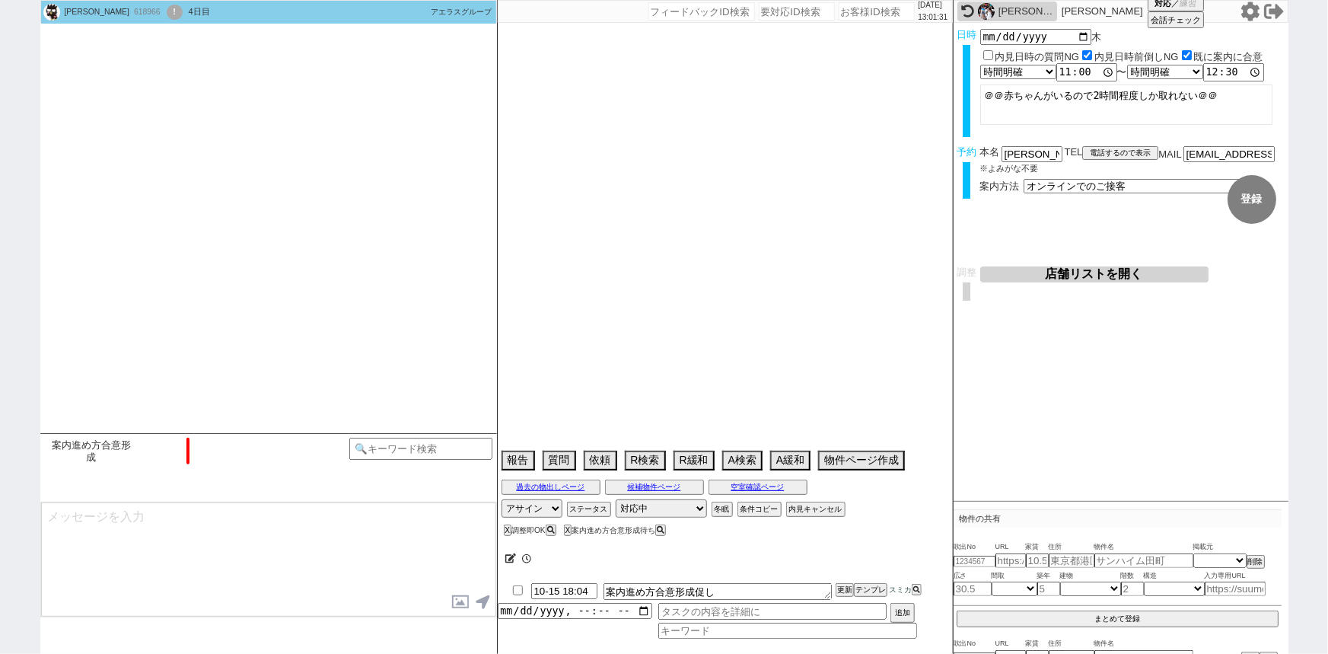
select select "2025"
select select "12"
select select "36"
select select "6"
select select "54"
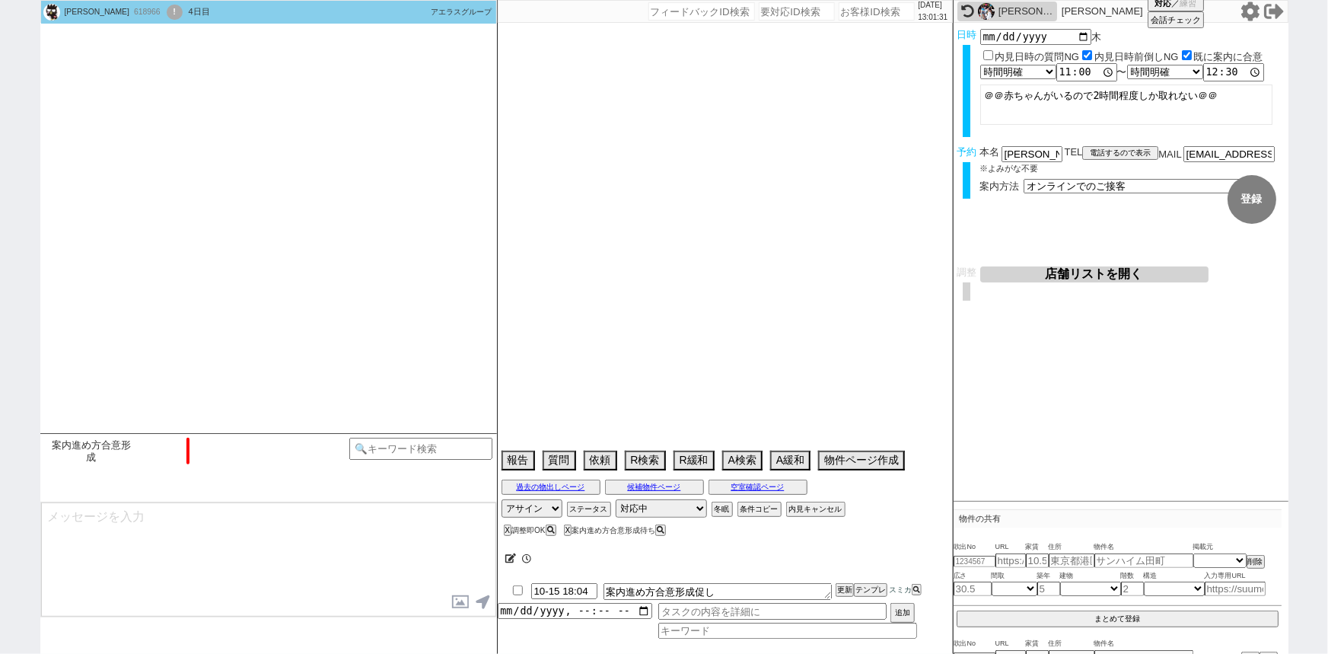
select select "52"
select select "56"
select select "75"
select select "[DATE]"
select select "817"
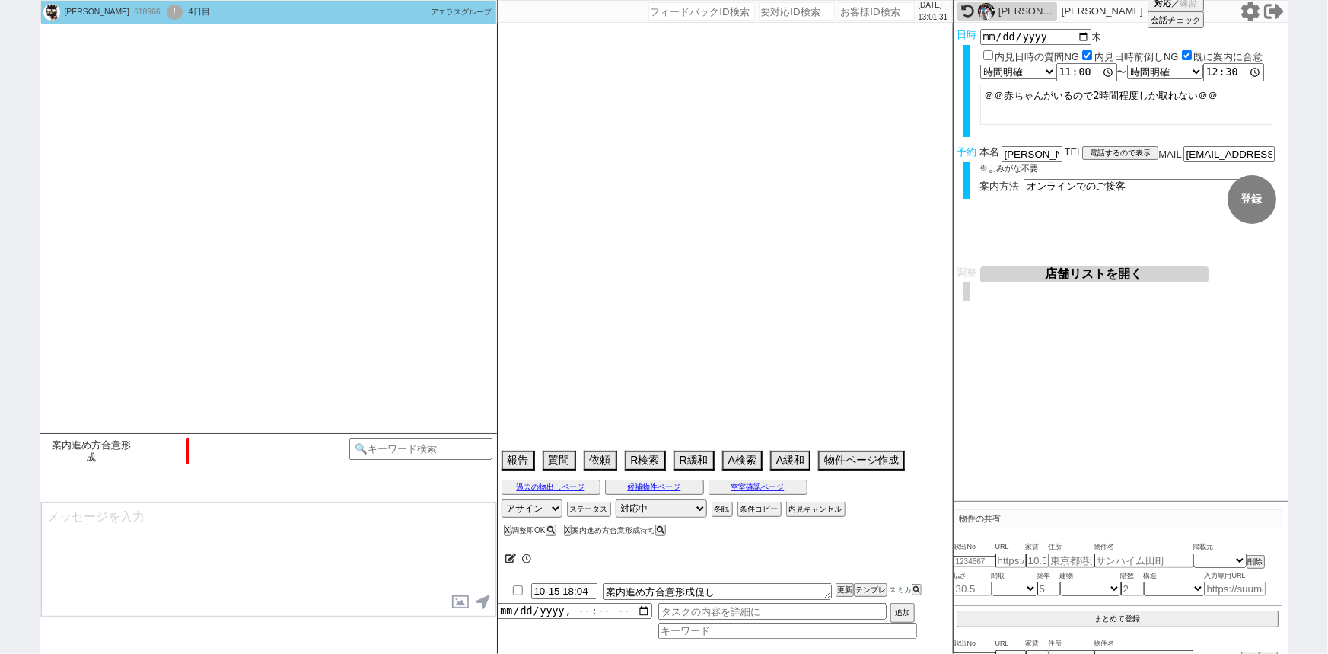
select select "50"
select select "[DATE]"
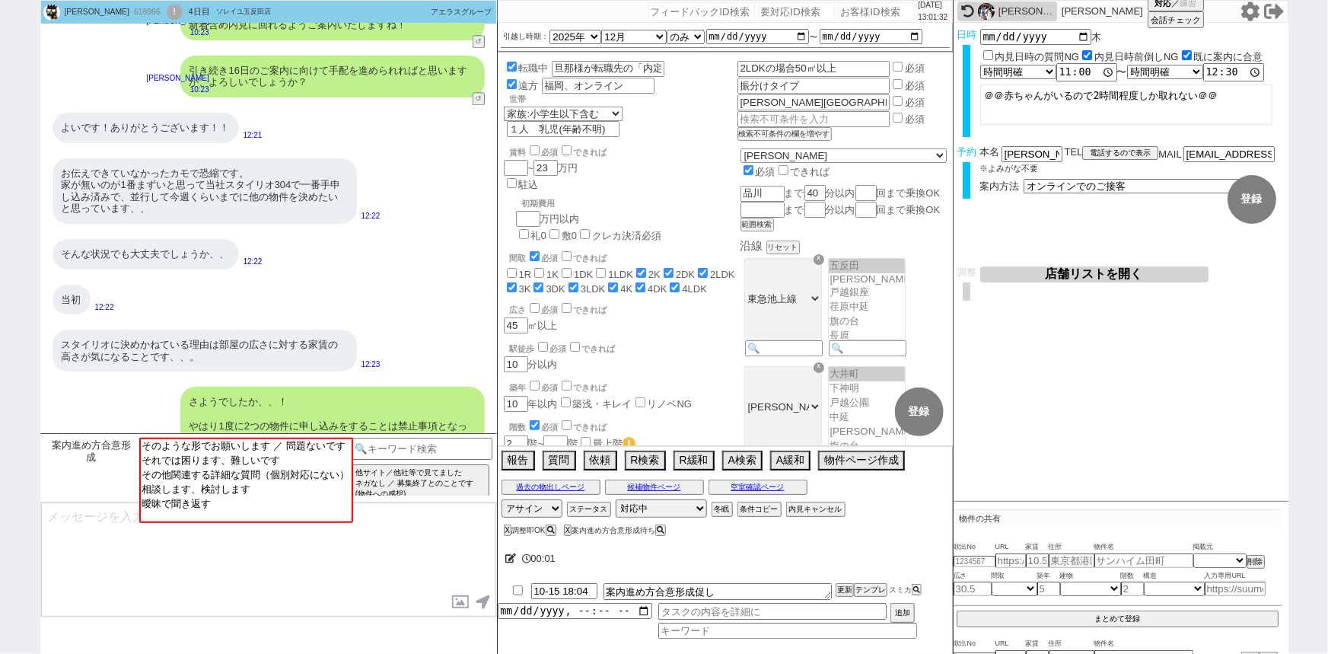
scroll to position [88, 0]
click at [857, 11] on input "number" at bounding box center [877, 11] width 76 height 18
paste input "596791"
type input "596791"
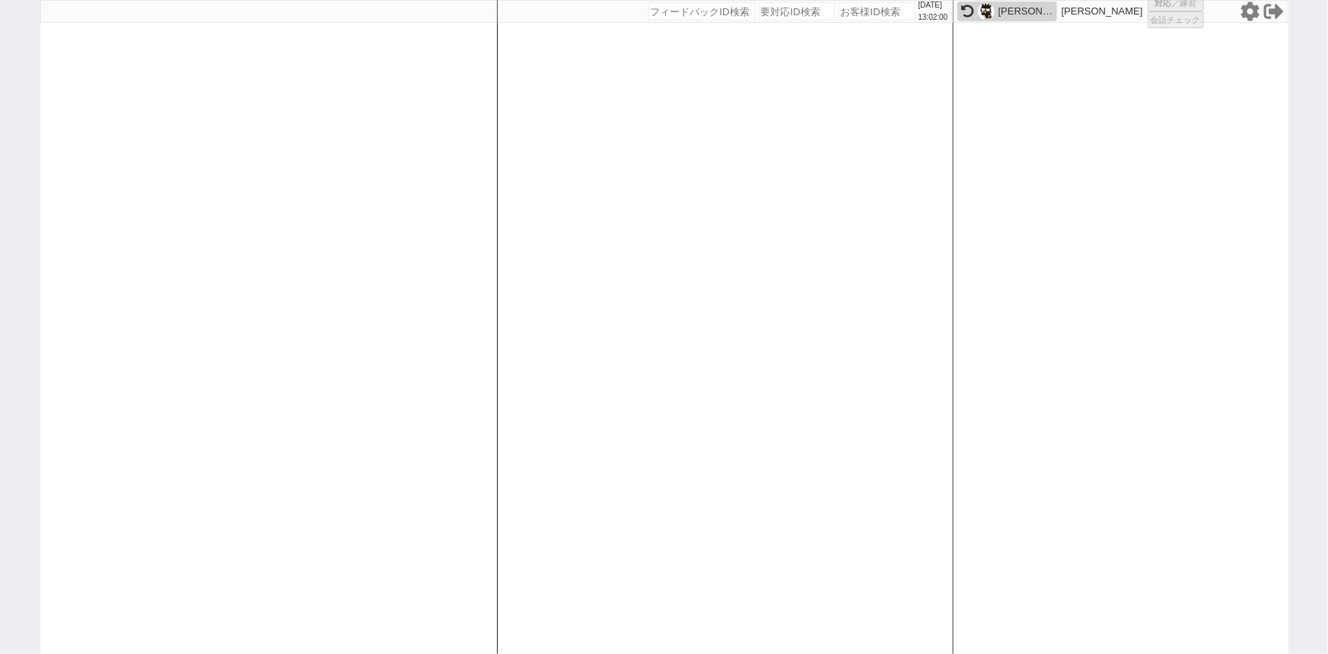
select select
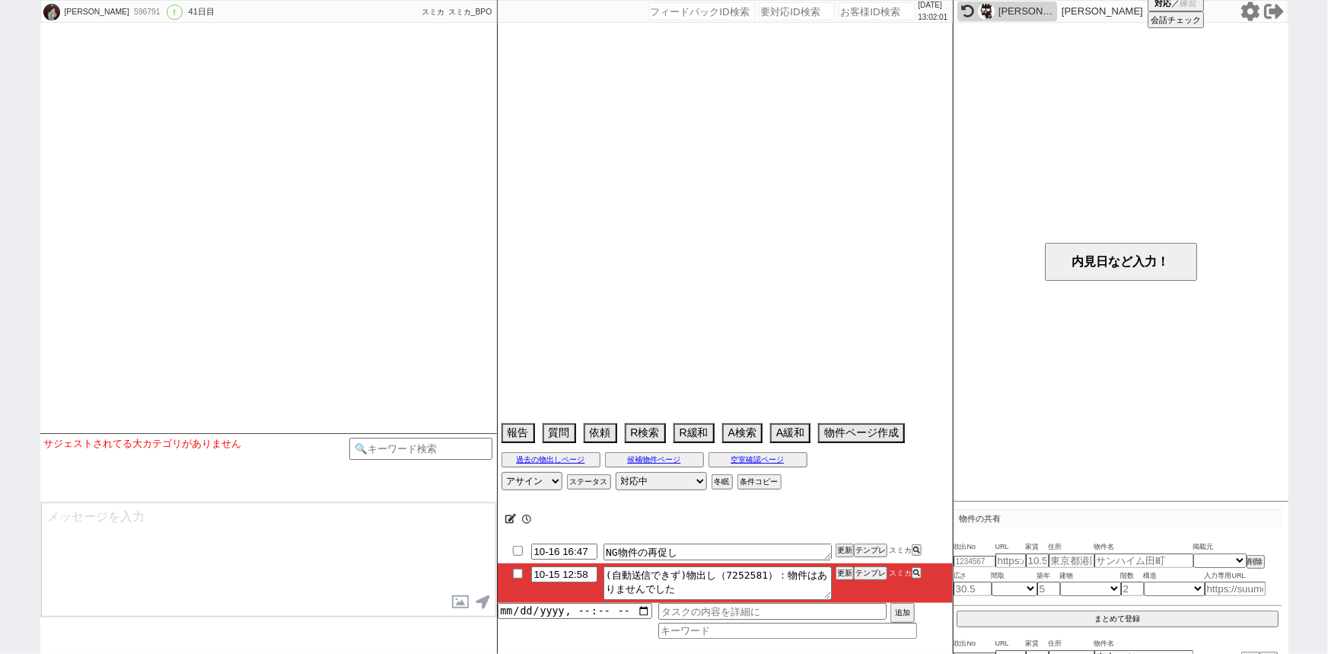
select select "2025"
select select "11"
select select "36"
select select "7"
select select "50"
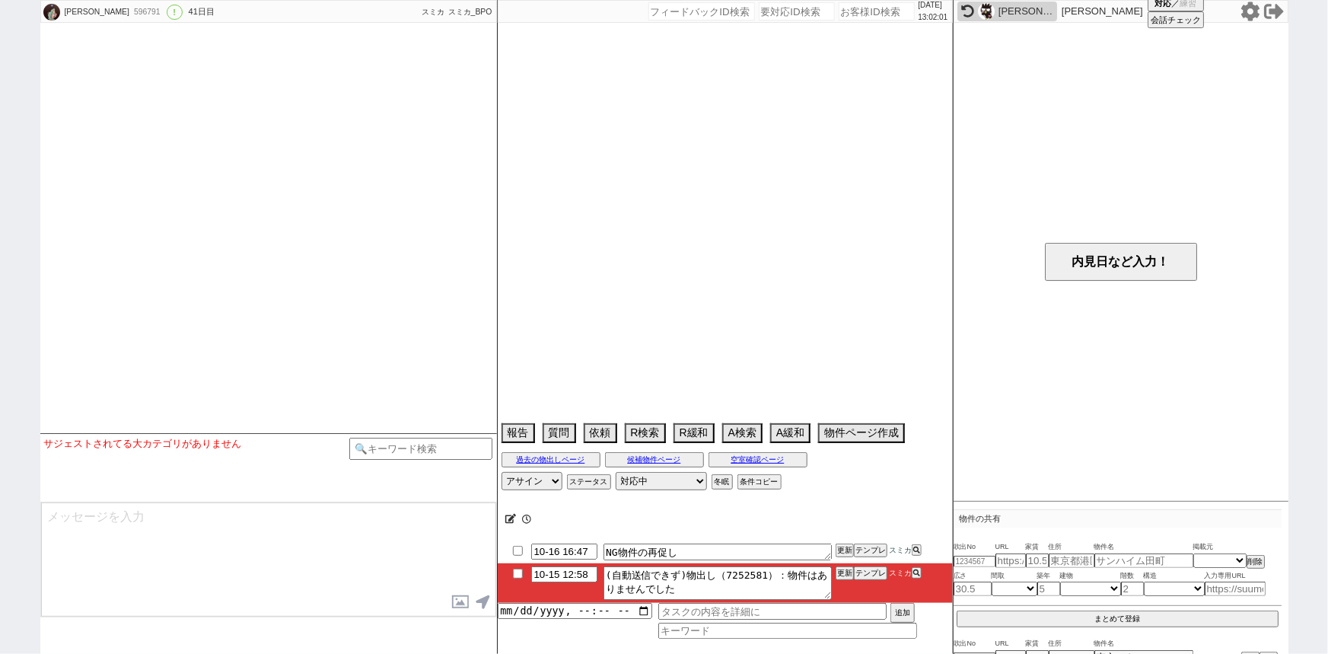
select select "56"
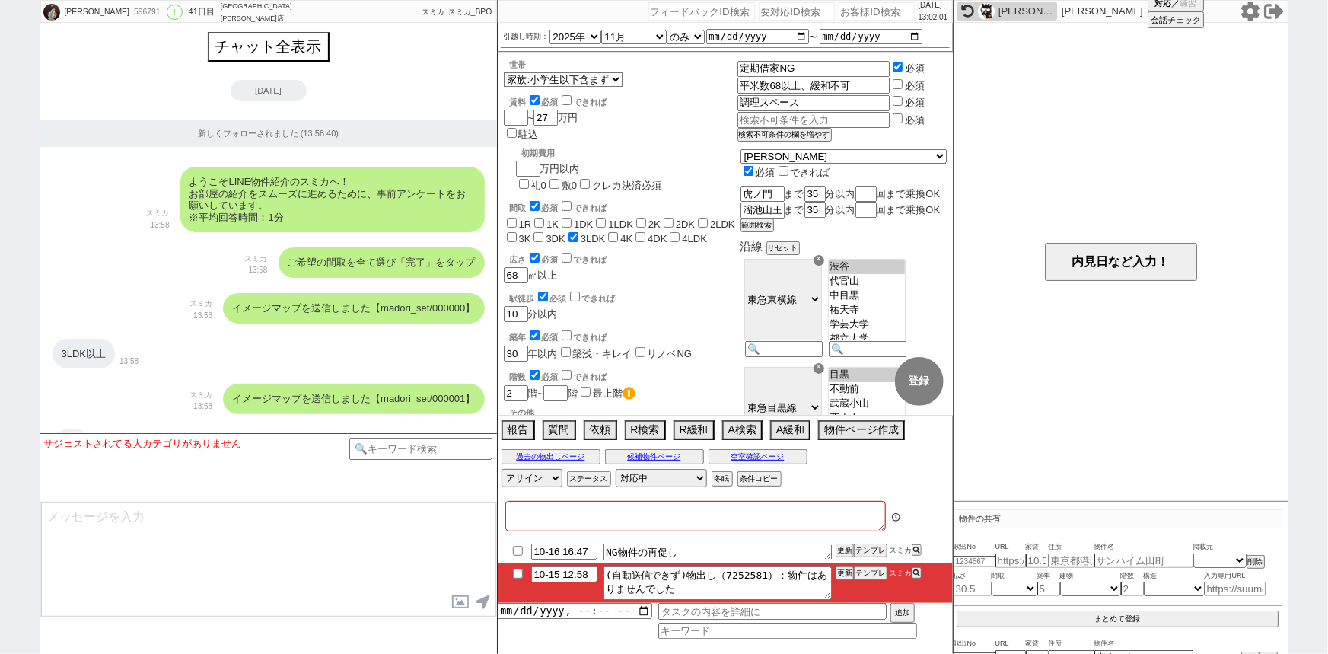
type textarea "4人入居"
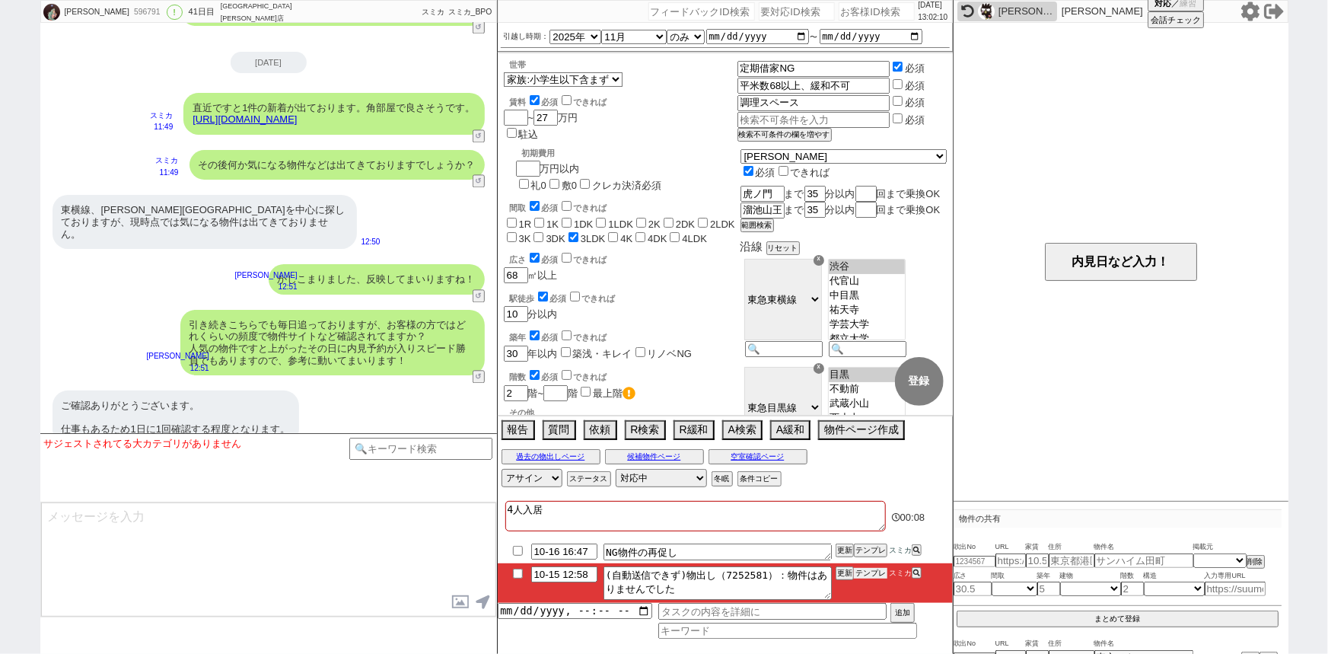
click at [880, 574] on button "テンプレ" at bounding box center [870, 573] width 33 height 11
type textarea "@@【@@メッセージは打たず、以下やってください@@】@@ @@【@@出す物件がありません。物件を探す文脈も無いのでタスクを消して次へ進んでください(タスクが…"
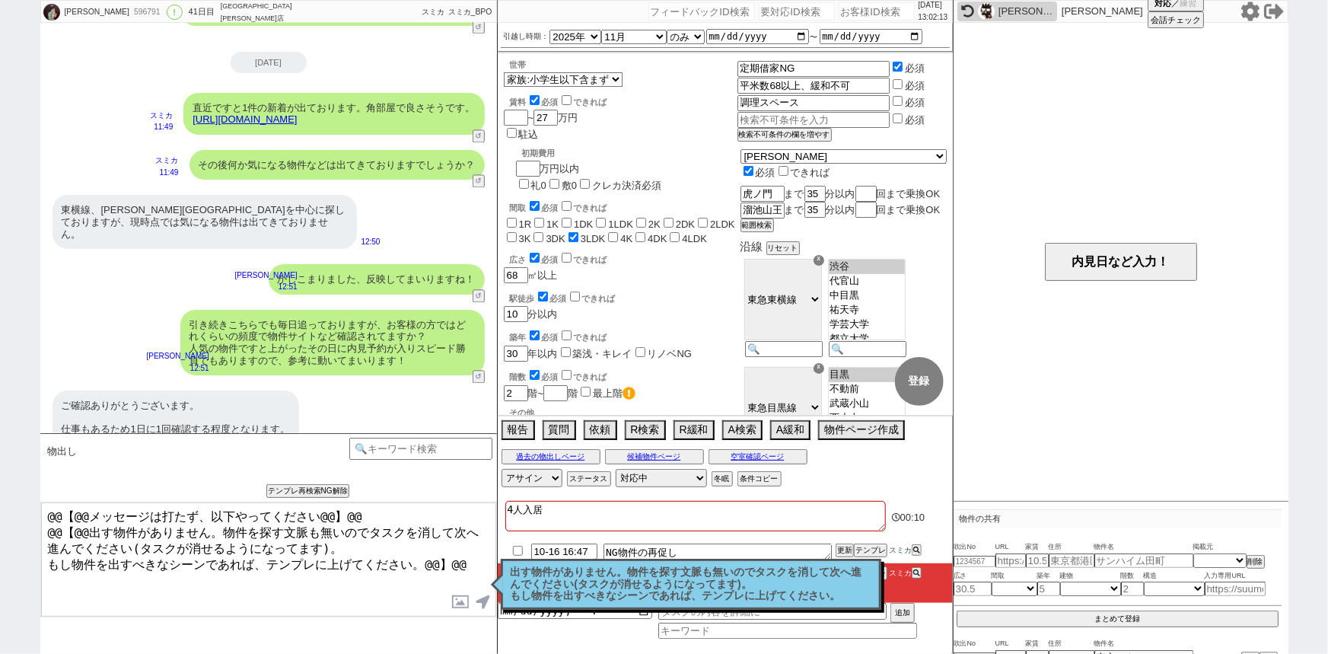
click at [592, 596] on p "出す物件がありません。物件を探す文脈も無いのでタスクを消して次へ進んでください(タスクが消せるようになってます)。 もし物件を出すべきなシーンであれば、テンプ…" at bounding box center [691, 584] width 361 height 36
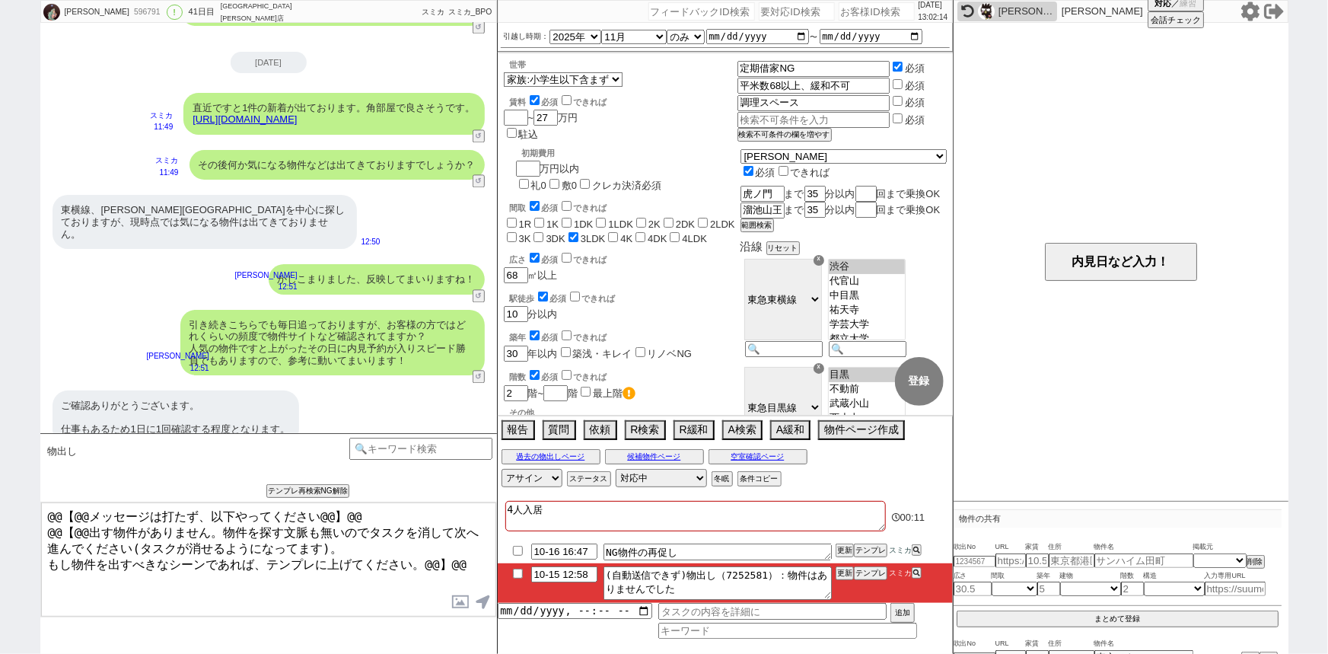
click at [518, 571] on input "checkbox" at bounding box center [518, 573] width 22 height 10
checkbox input "true"
click at [861, 7] on input "number" at bounding box center [877, 11] width 76 height 18
paste input "611578"
type input "611578"
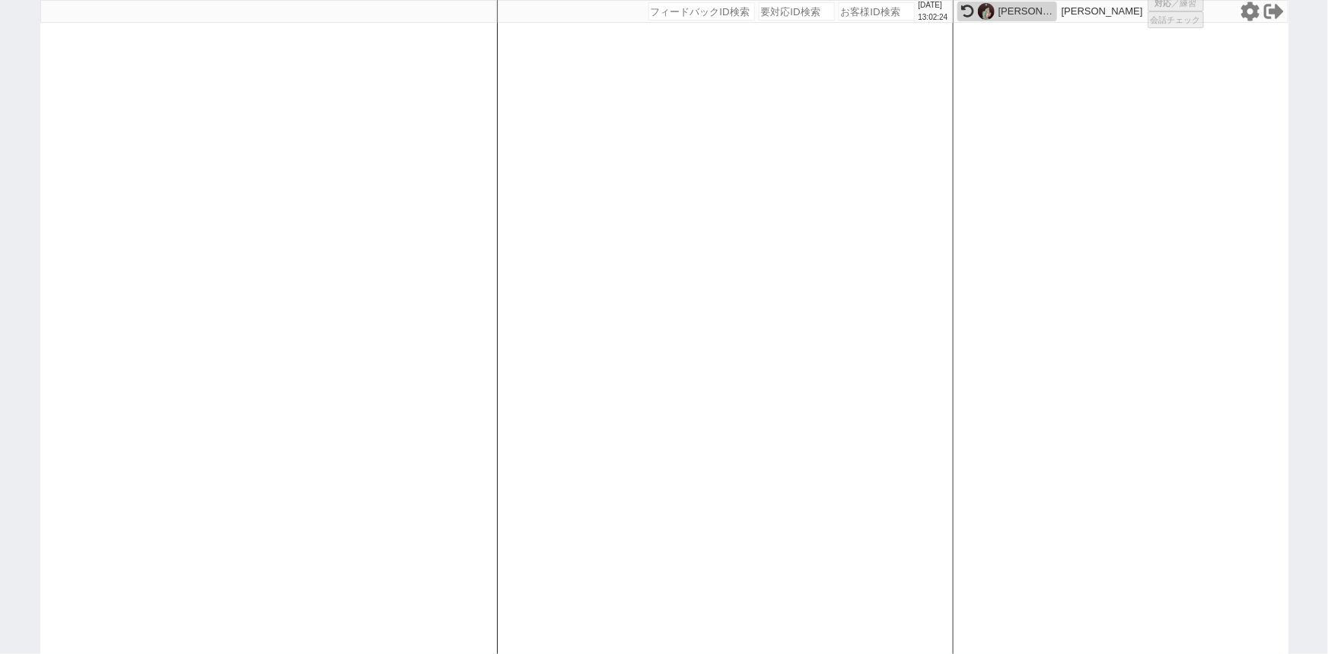
select select
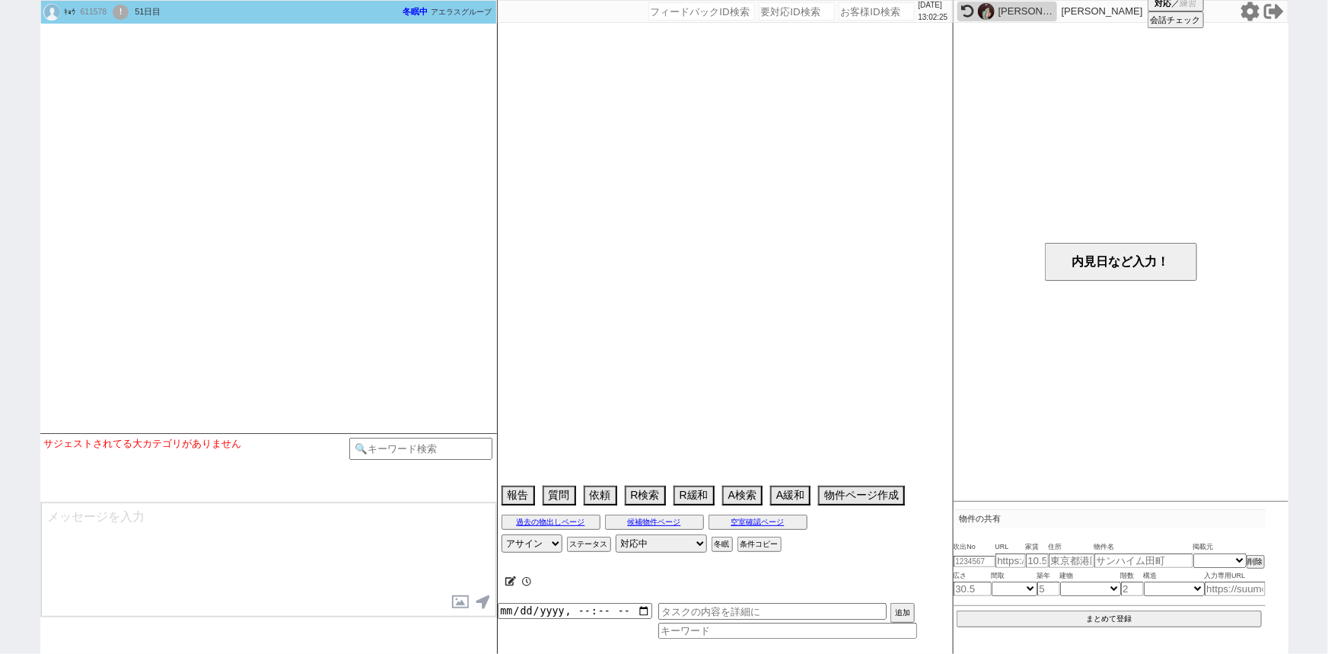
select select "2025"
select select "12"
select select "36"
select select "0"
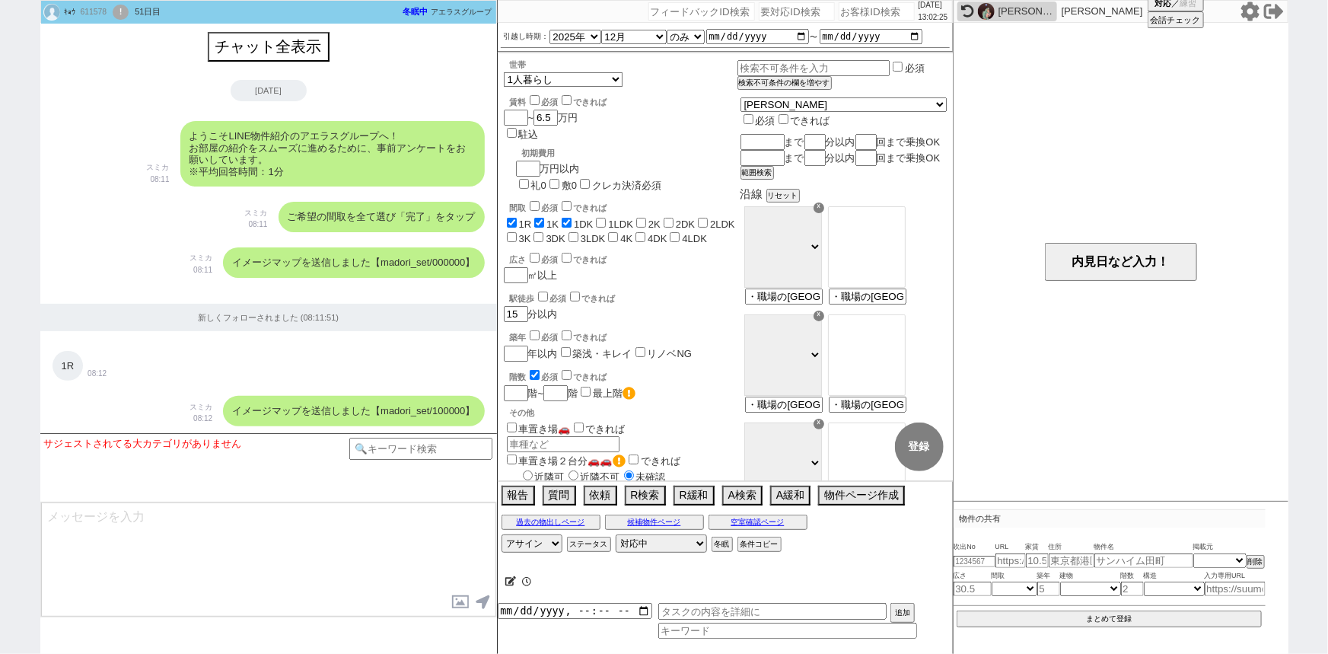
scroll to position [1338, 0]
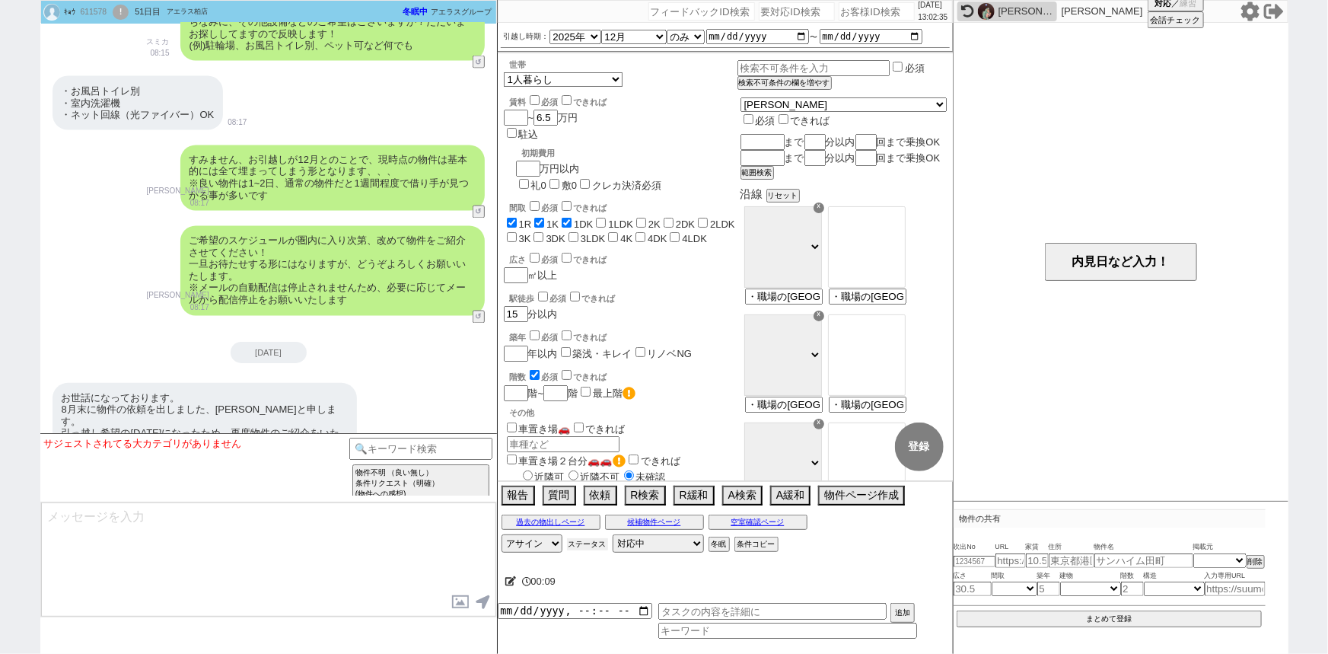
click at [585, 545] on button "ステータス" at bounding box center [587, 544] width 41 height 12
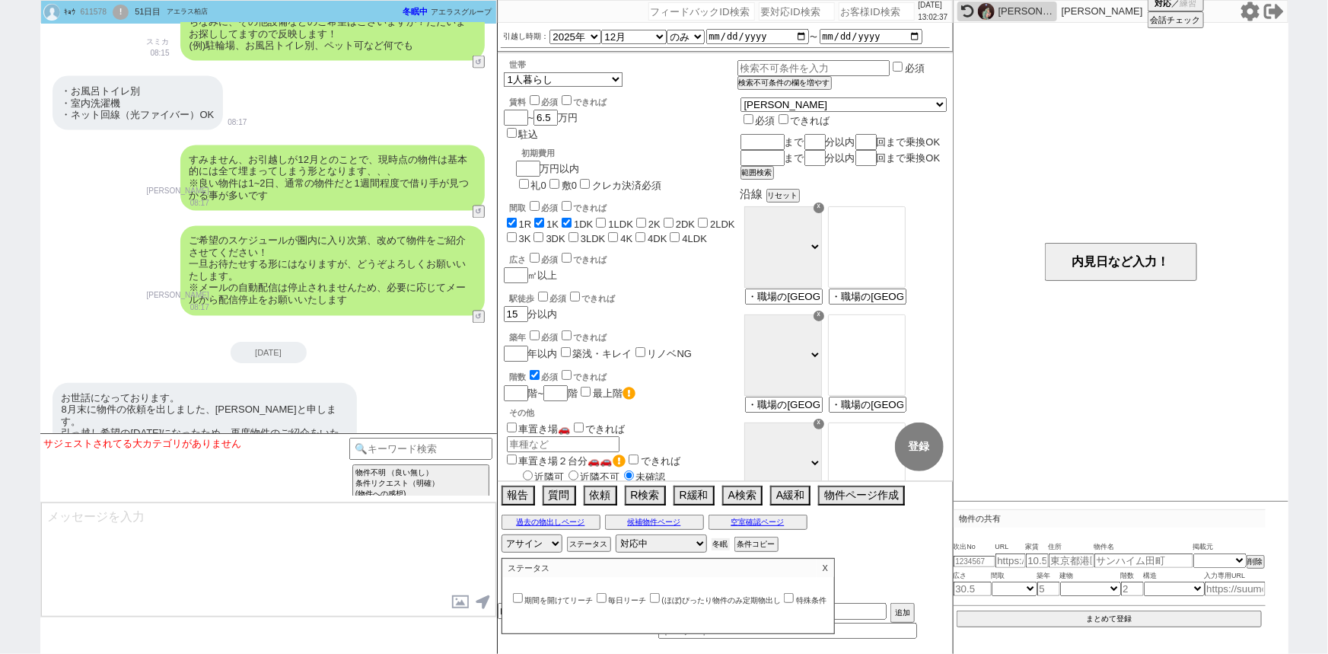
click at [718, 548] on button "冬眠" at bounding box center [721, 544] width 18 height 12
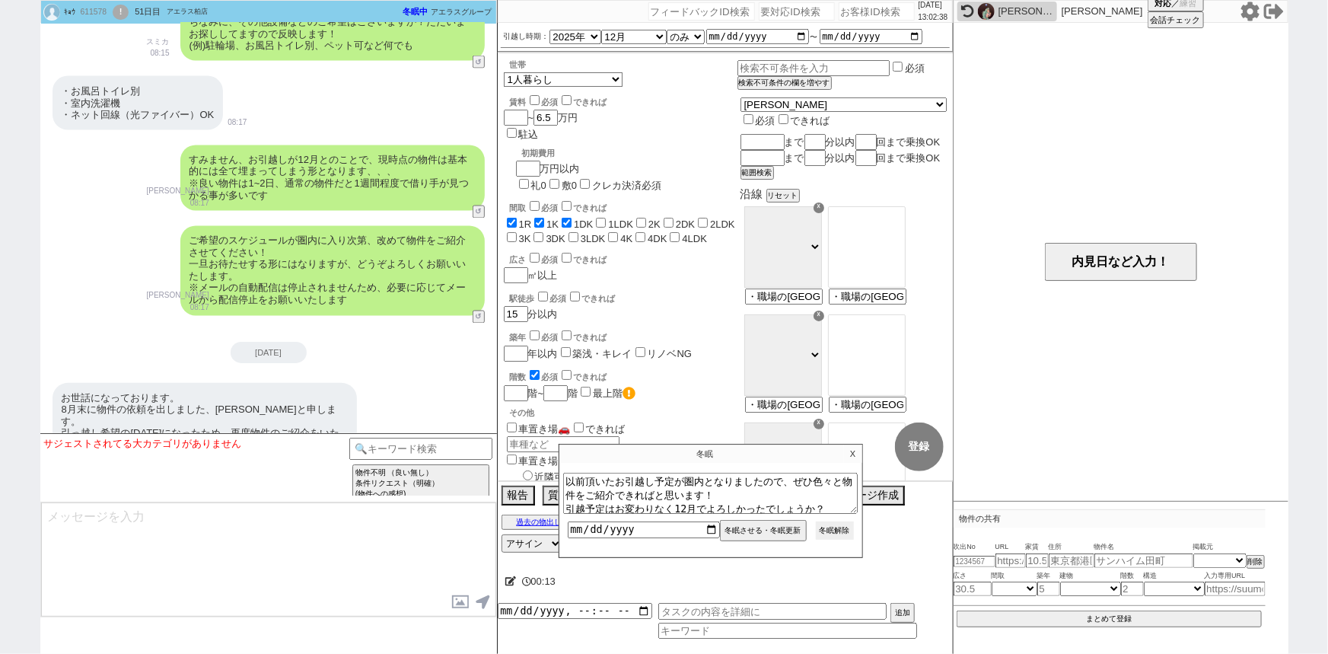
click at [834, 529] on button "冬眠解除" at bounding box center [835, 530] width 38 height 18
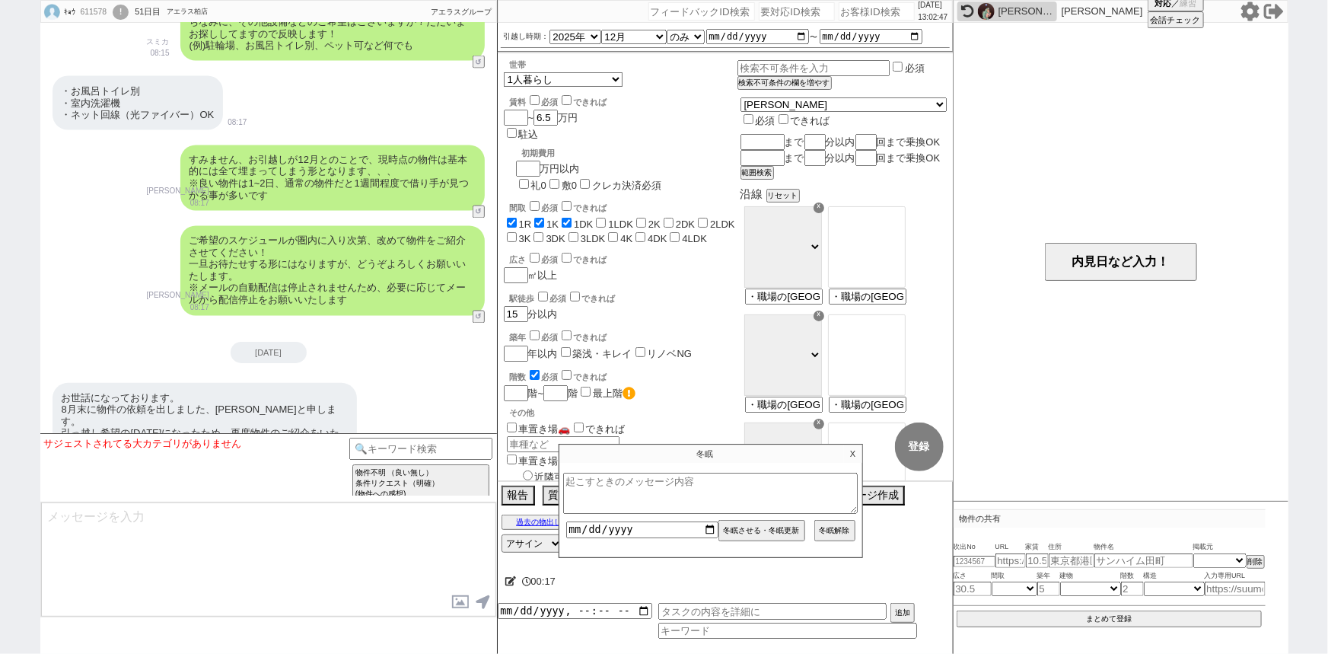
click at [89, 16] on div "611578" at bounding box center [93, 12] width 34 height 12
copy div "611578"
click at [363, 376] on div "お世話になっております。 8月末に物件の依頼を出しました、齊藤と申します。 引っ越し希望の2ヶ月前になったため、再度物件のご紹介をいただきたく思いますが、可能…" at bounding box center [268, 421] width 457 height 93
click at [1108, 263] on button "内見日など入力！" at bounding box center [1121, 262] width 152 height 38
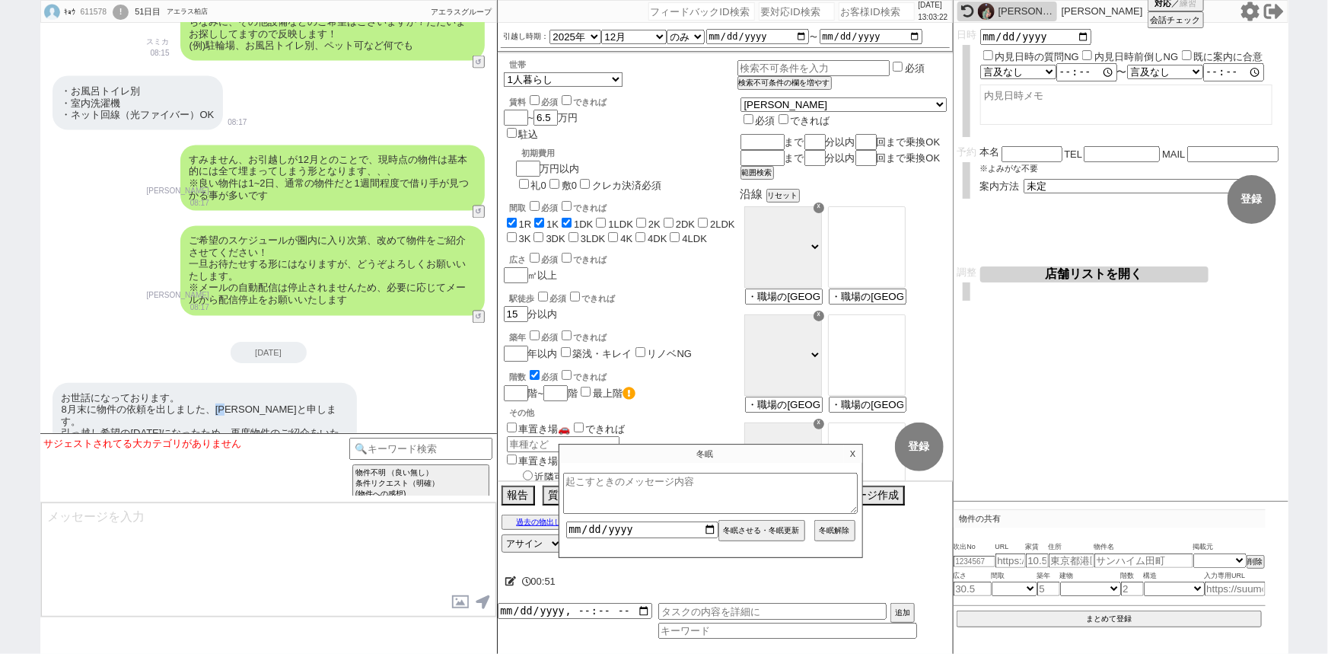
drag, startPoint x: 231, startPoint y: 384, endPoint x: 216, endPoint y: 384, distance: 15.2
click at [216, 384] on div "お世話になっております。 8月末に物件の依頼を出しました、齊藤と申します。 引っ越し希望の2ヶ月前になったため、再度物件のご紹介をいただきたく思いますが、可能…" at bounding box center [205, 422] width 304 height 78
copy div "齊藤"
click at [1015, 149] on input "text" at bounding box center [1032, 152] width 61 height 13
paste input "齊藤"
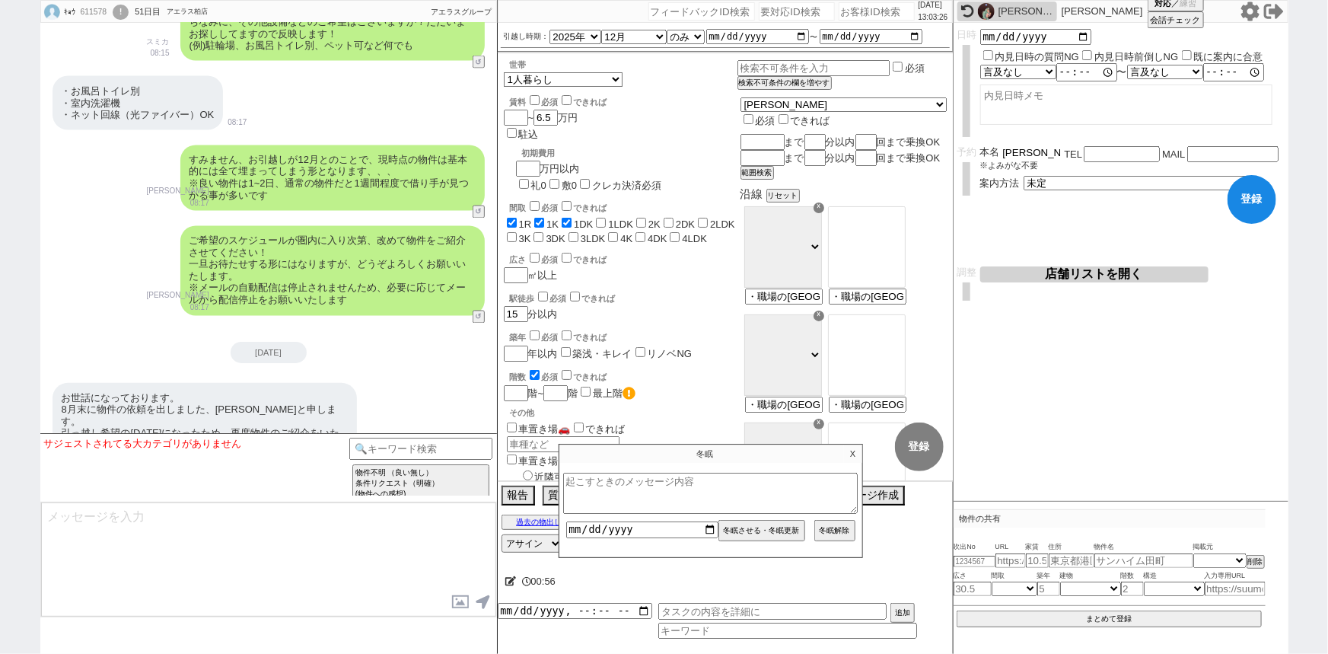
type input "齊藤"
click at [354, 342] on div "[DATE]" at bounding box center [268, 352] width 457 height 21
click at [249, 580] on textarea at bounding box center [268, 559] width 455 height 114
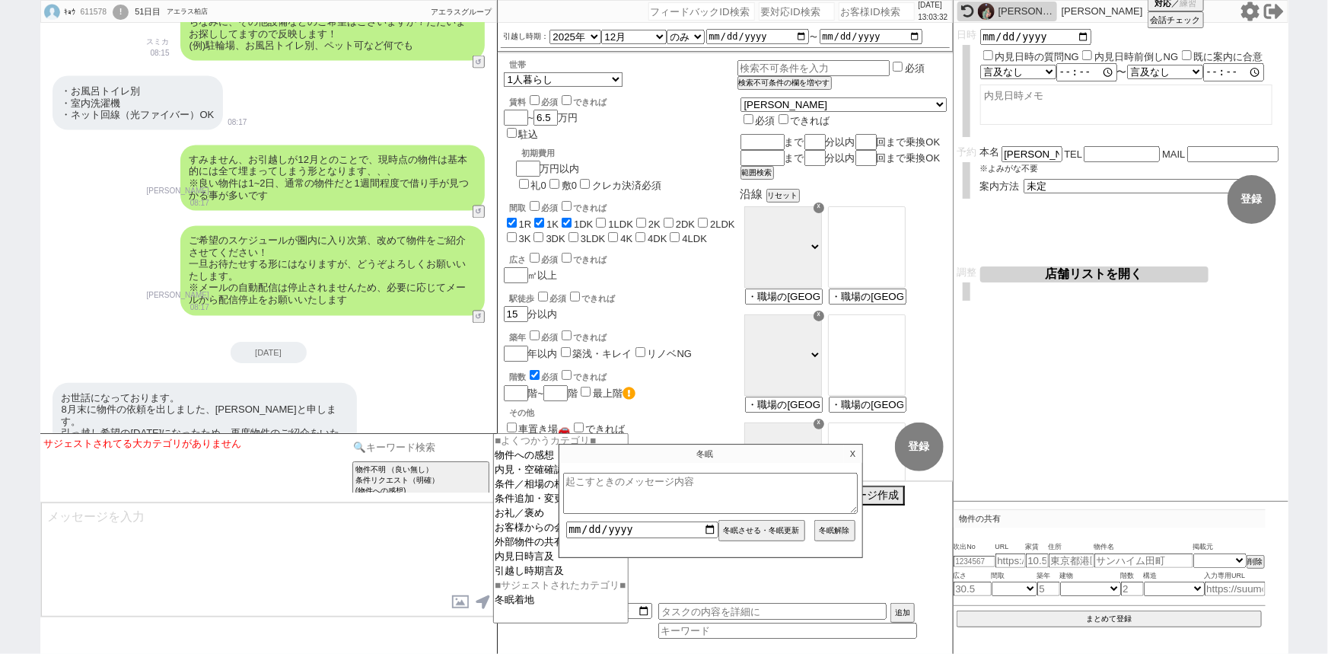
click at [407, 449] on input at bounding box center [421, 447] width 144 height 19
type input "s"
type input "再開"
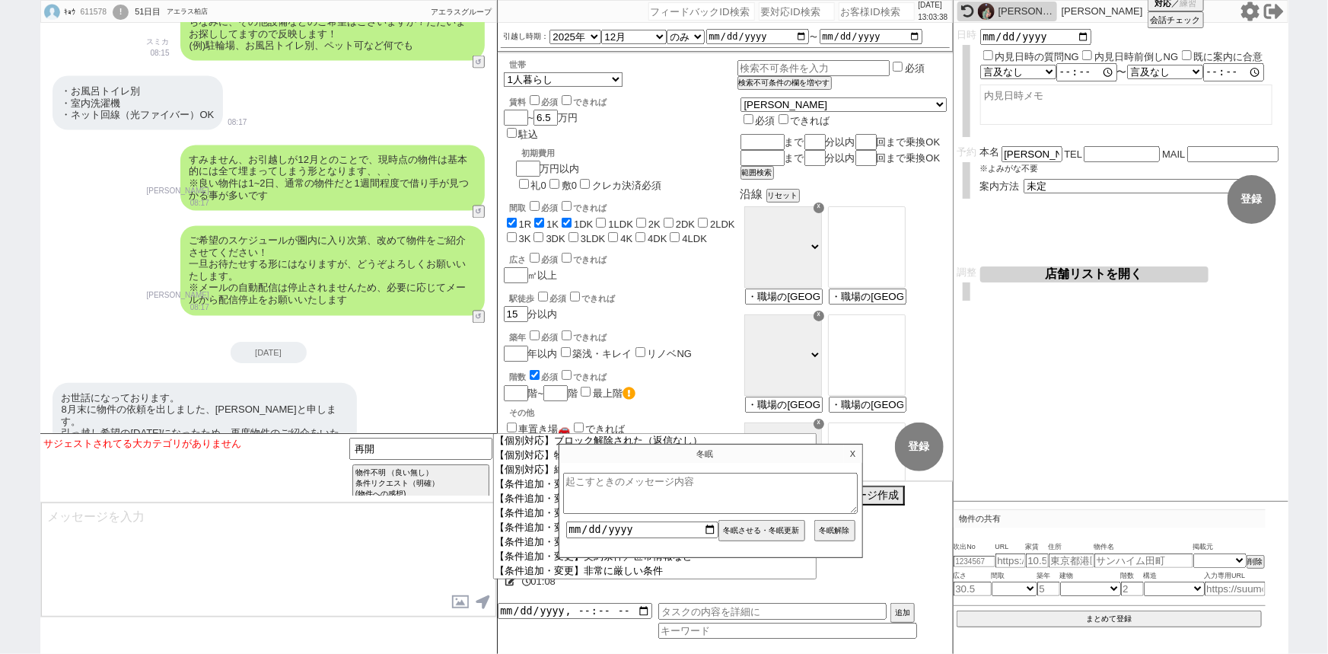
click at [852, 454] on p "X" at bounding box center [853, 453] width 18 height 18
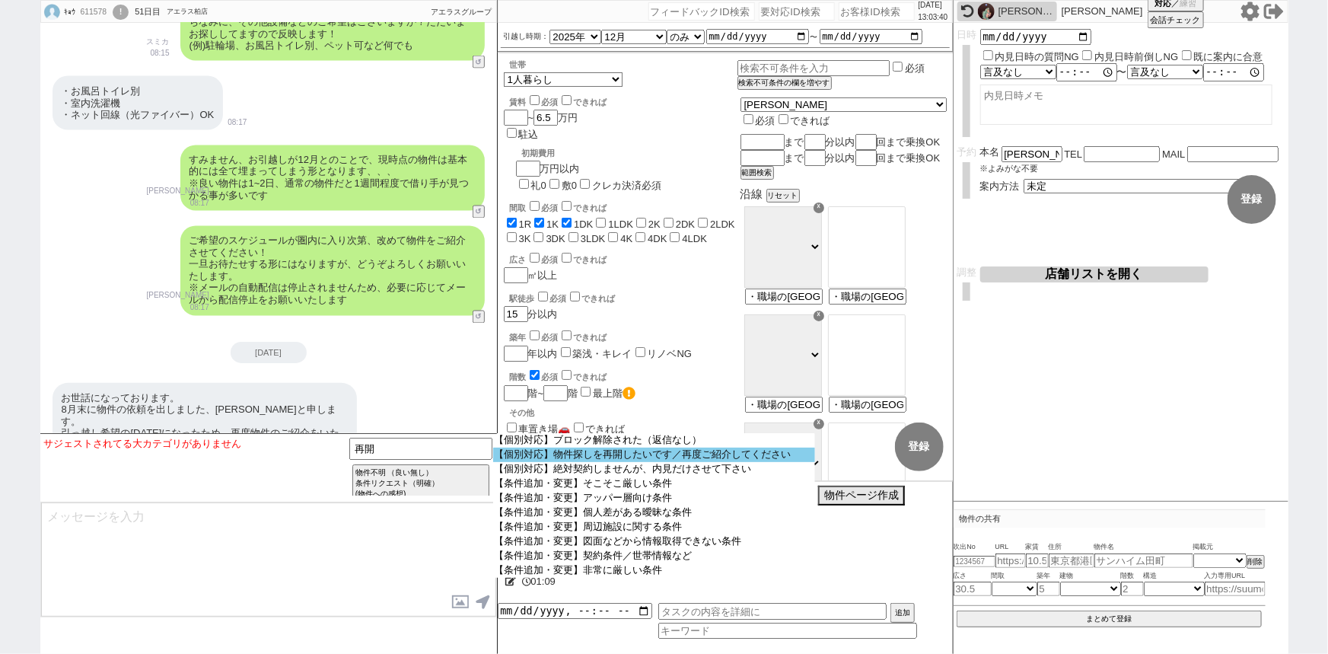
click at [717, 461] on option "【個別対応】物件探しを再開したいです／再度ご紹介してください" at bounding box center [654, 454] width 323 height 14
select select "物件探しを再開したいです／再度ご紹介してください"
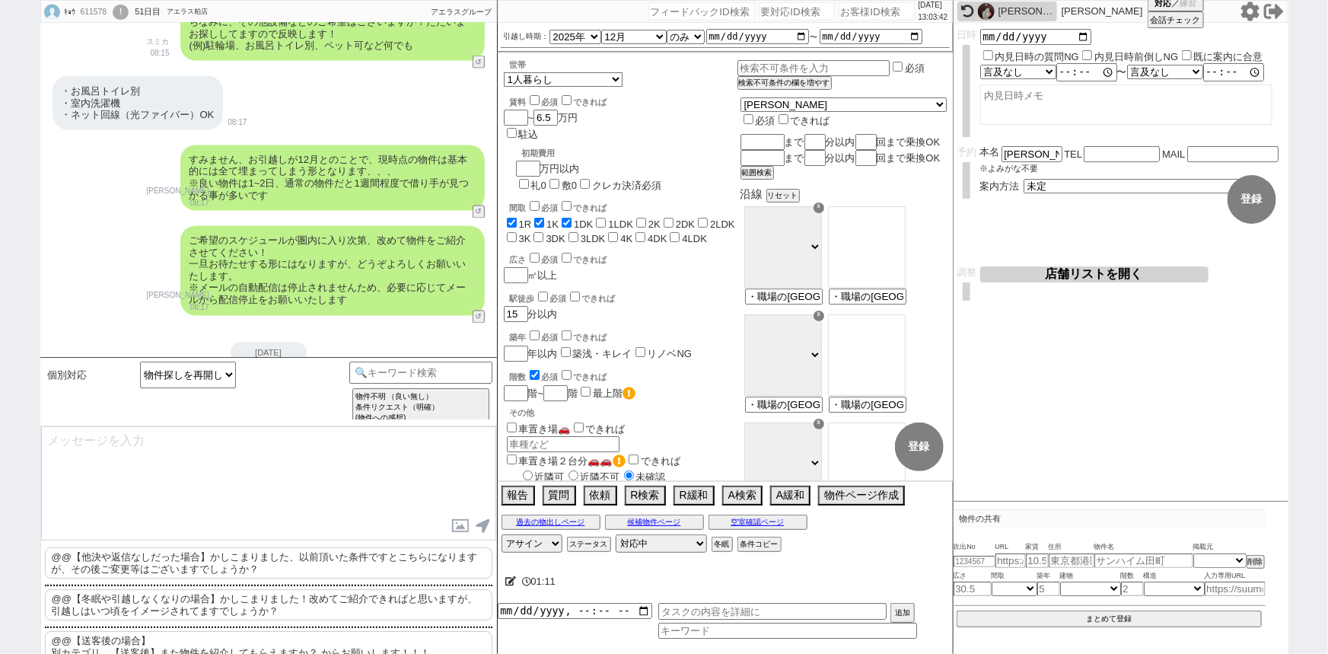
scroll to position [91, 0]
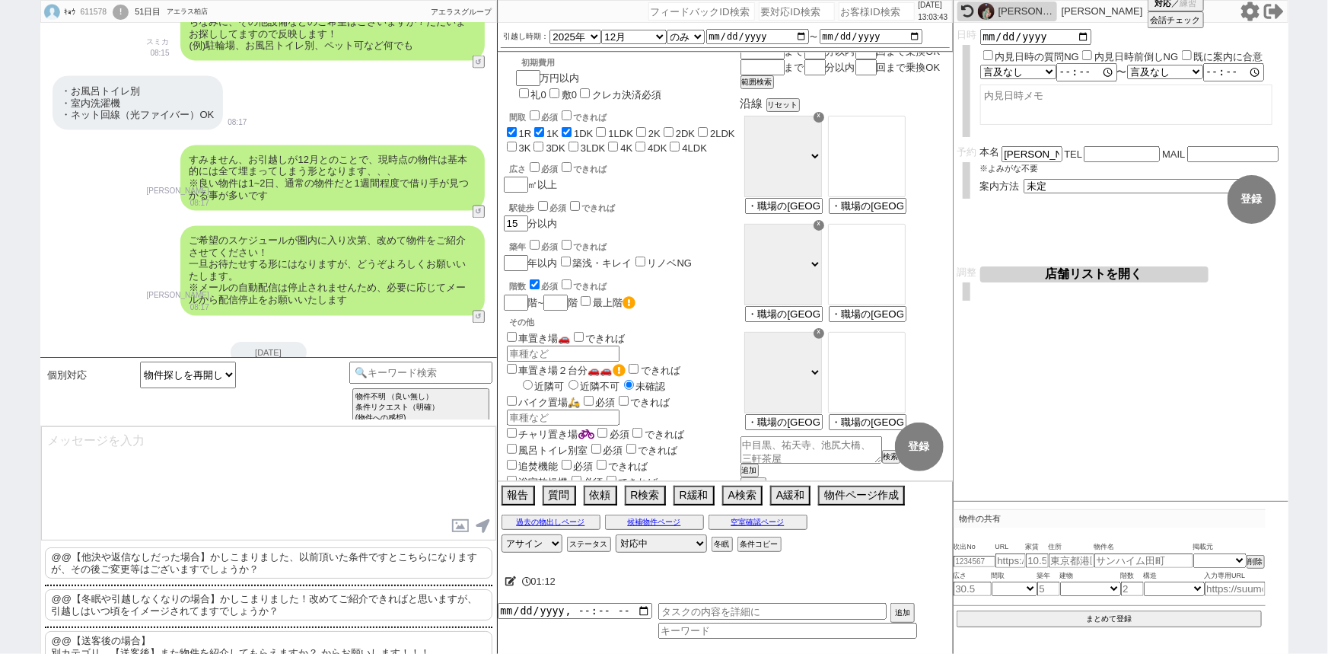
click at [551, 444] on label "風呂トイレ別室" at bounding box center [546, 449] width 84 height 11
click at [517, 444] on input "風呂トイレ別室" at bounding box center [512, 449] width 10 height 10
checkbox input "true"
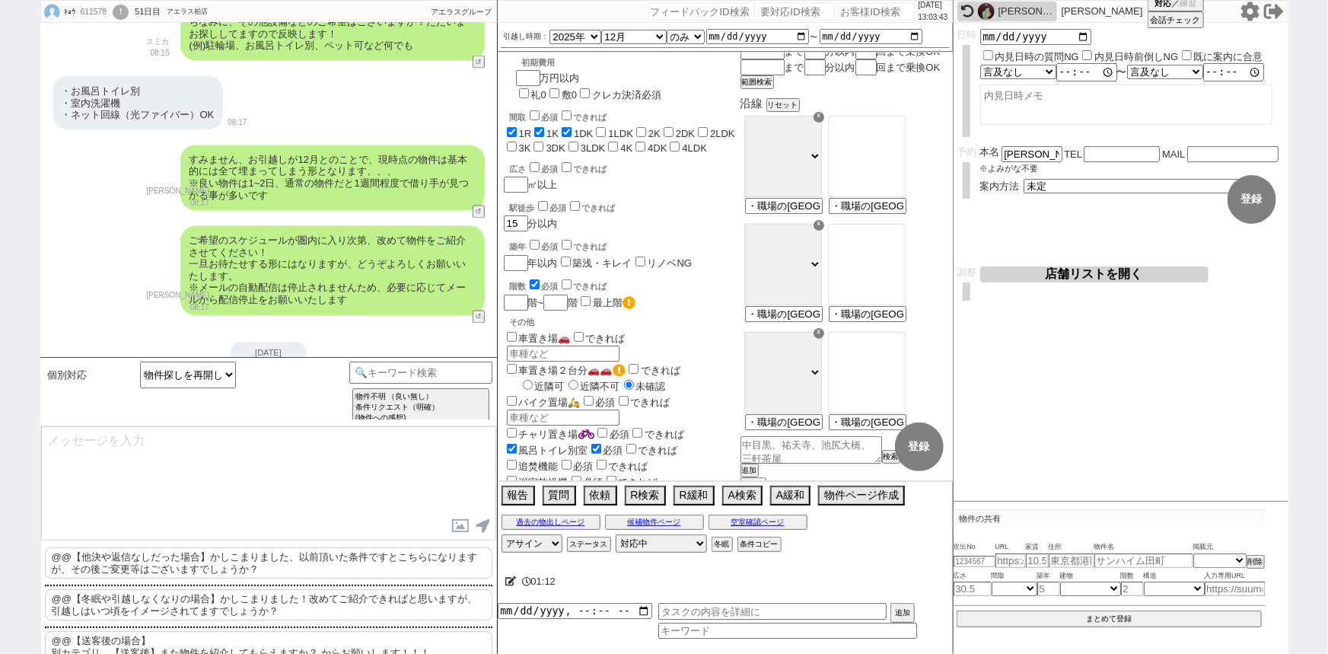
checkbox input "true"
checkbox input "false"
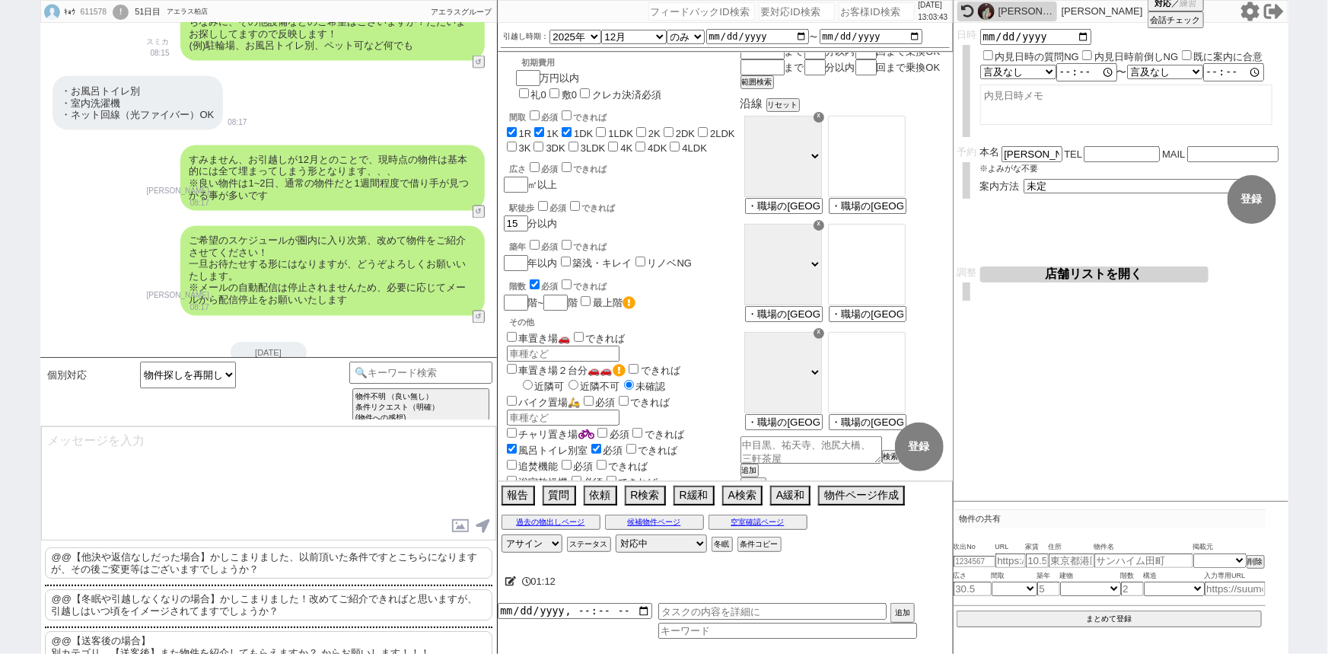
checkbox input "false"
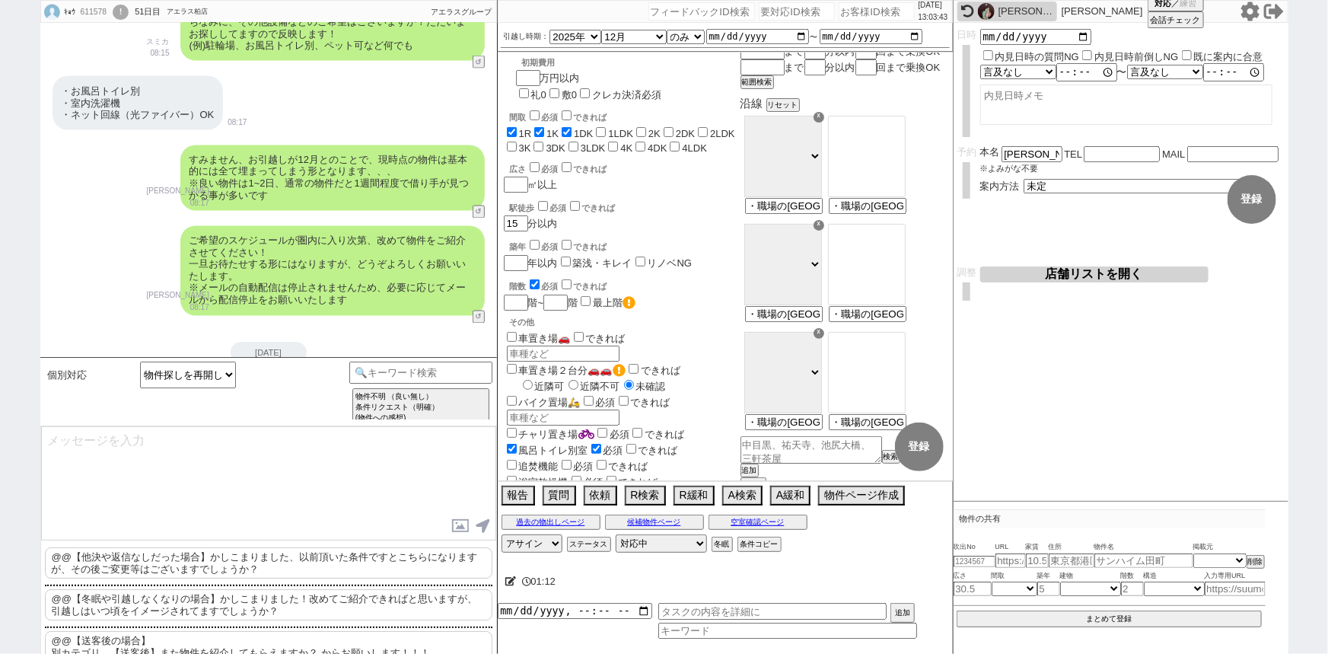
checkbox input "false"
checkbox input "true"
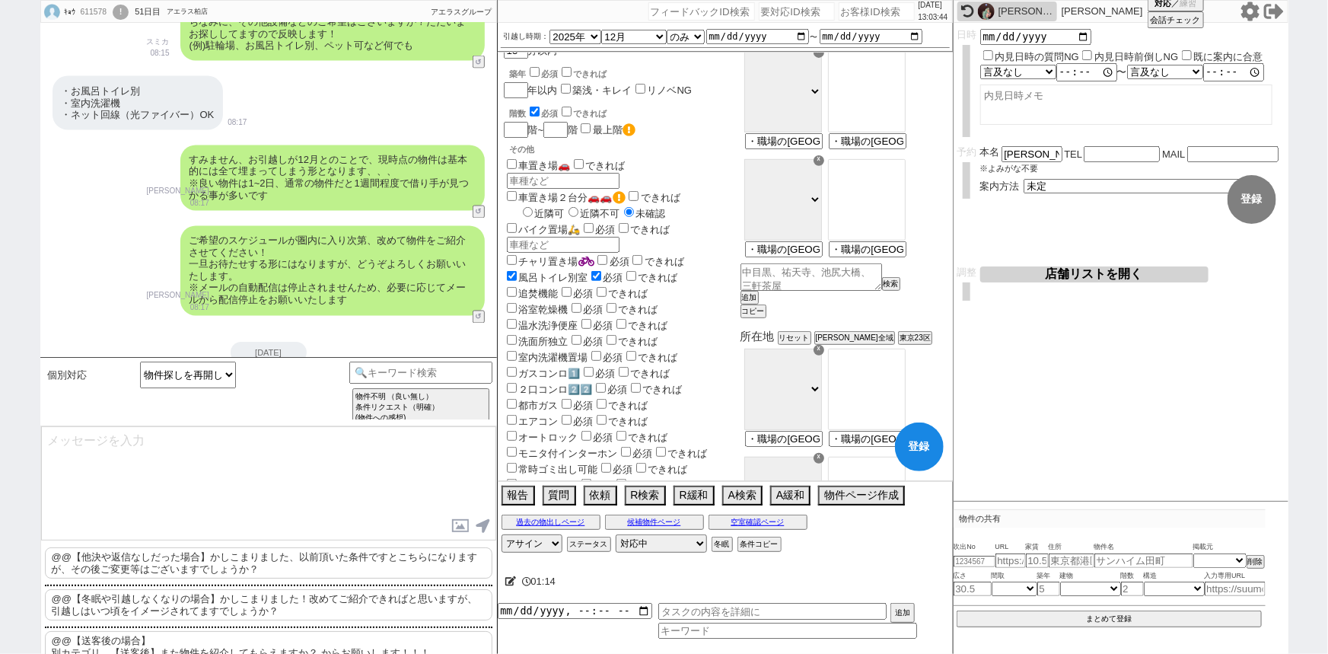
scroll to position [265, 0]
click at [540, 350] on label "室内洗濯機置場" at bounding box center [546, 355] width 84 height 11
click at [517, 349] on input "室内洗濯機置場" at bounding box center [512, 354] width 10 height 10
checkbox input "true"
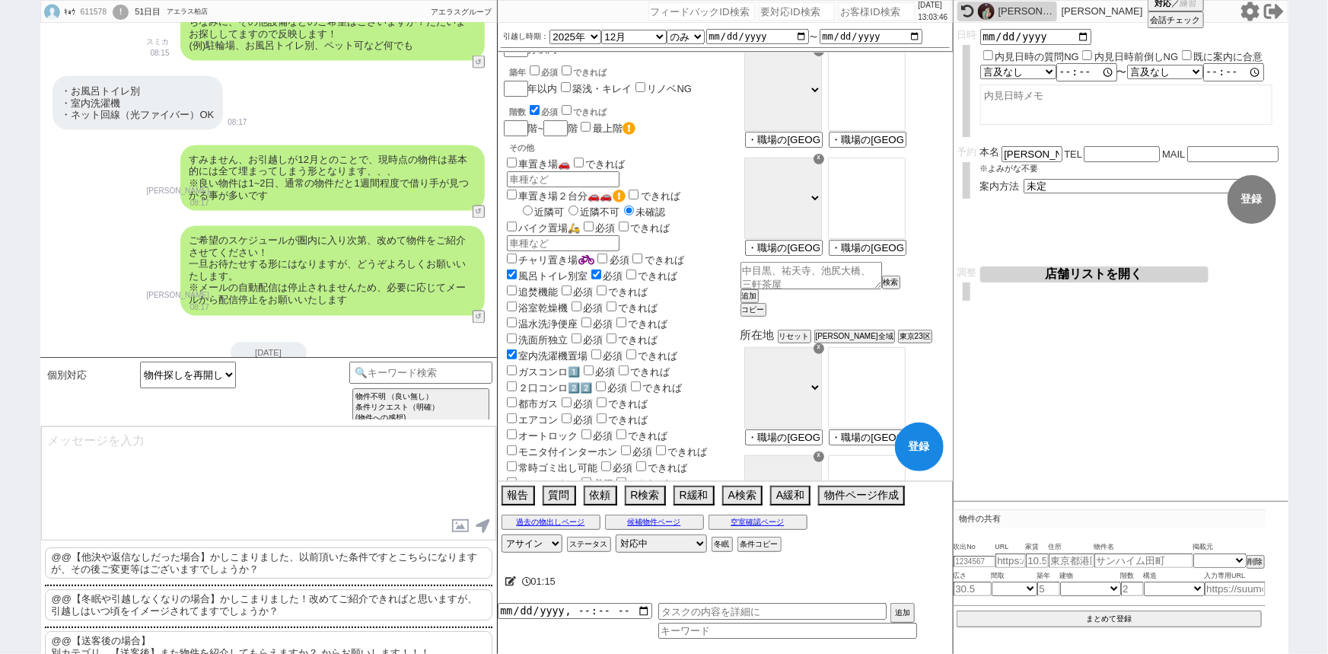
checkbox input "true"
checkbox input "false"
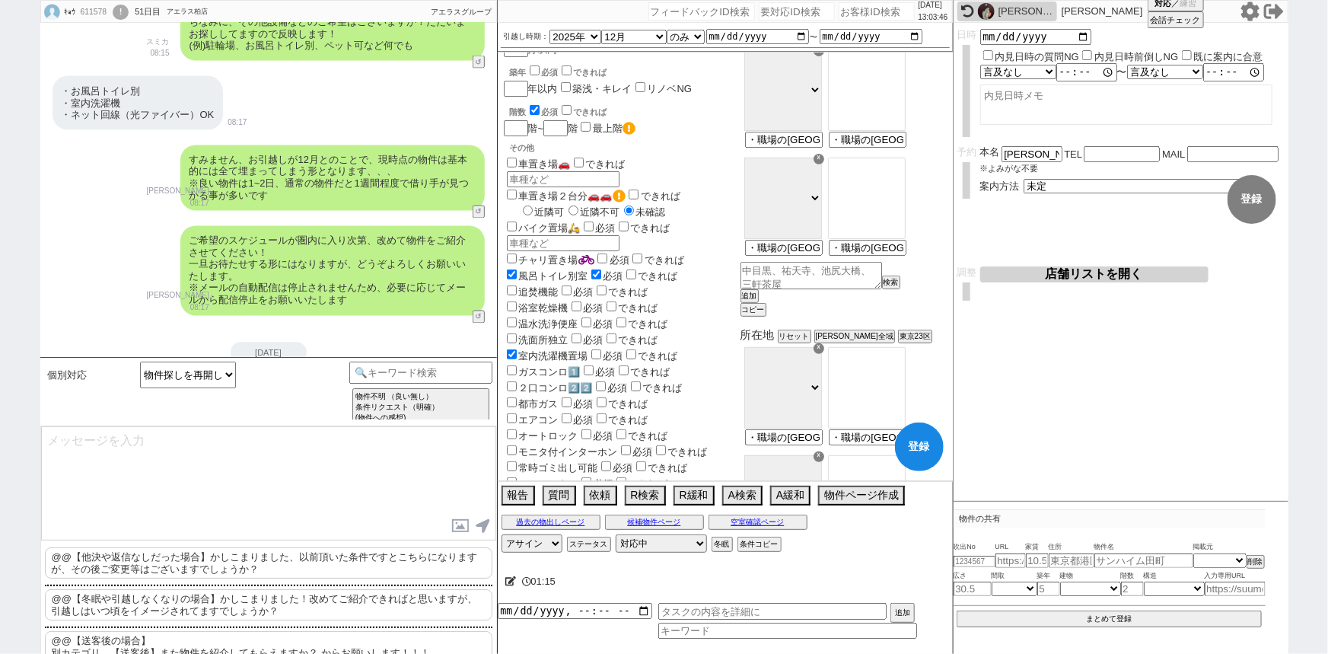
checkbox input "false"
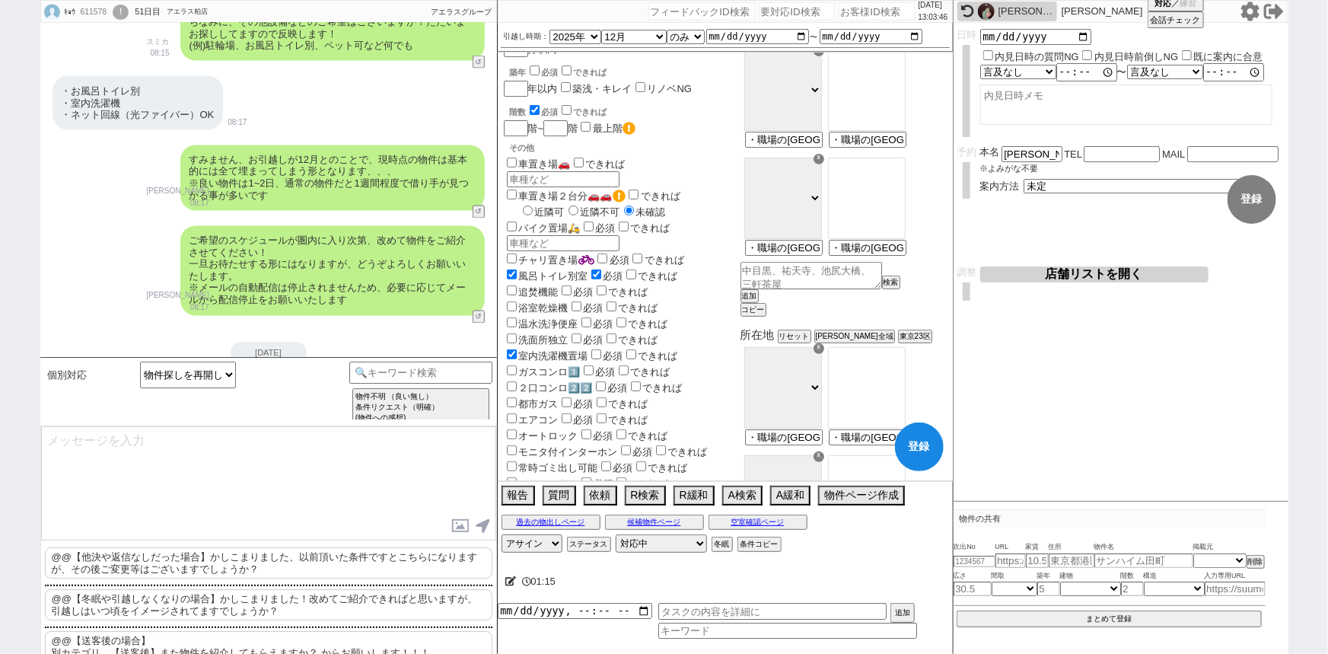
checkbox input "false"
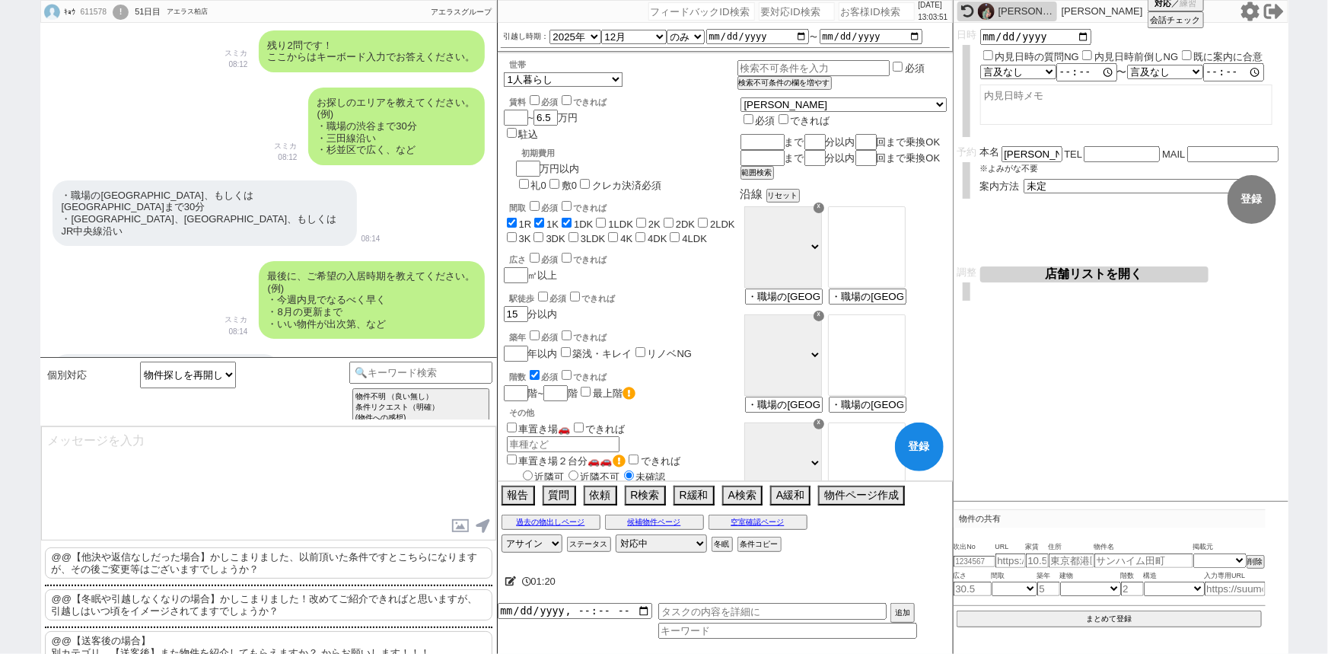
scroll to position [847, 0]
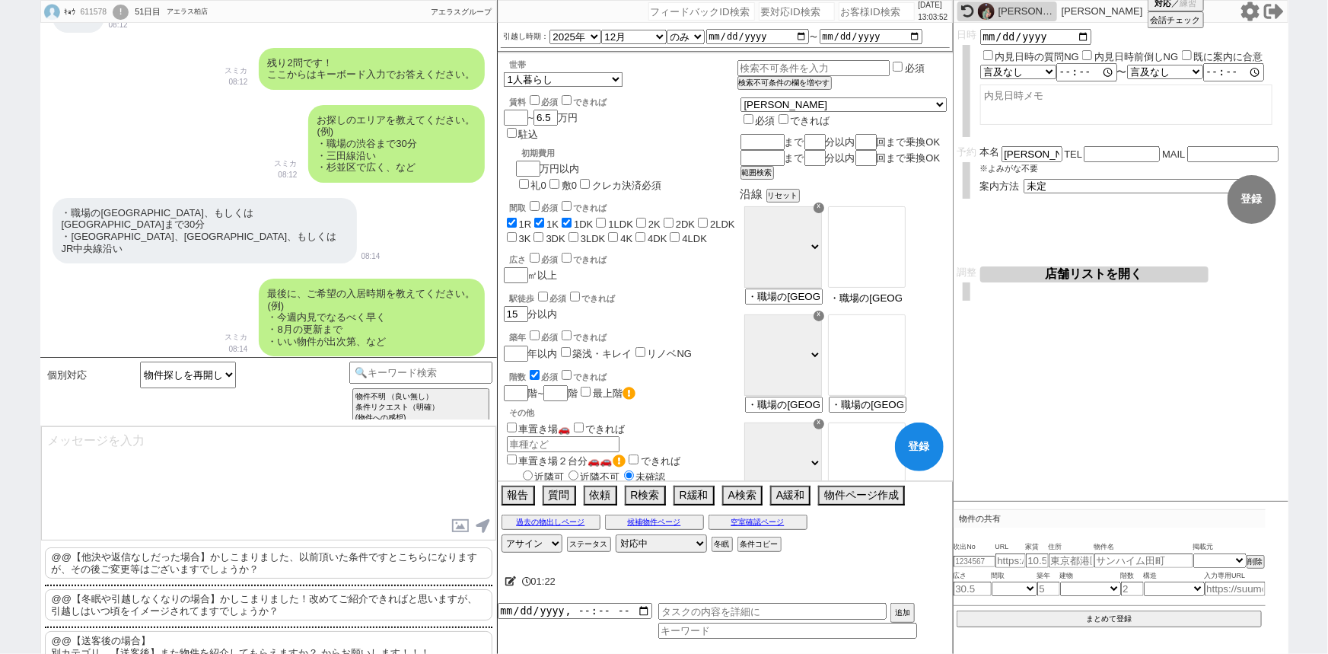
click at [900, 304] on input "・職場の飯田橋駅、もしくは江戸川橋駅まで30分 ・東武東武東上線、西武新宿線、もしくはJR中央線沿い" at bounding box center [866, 297] width 75 height 13
click at [782, 135] on input "text" at bounding box center [760, 141] width 41 height 13
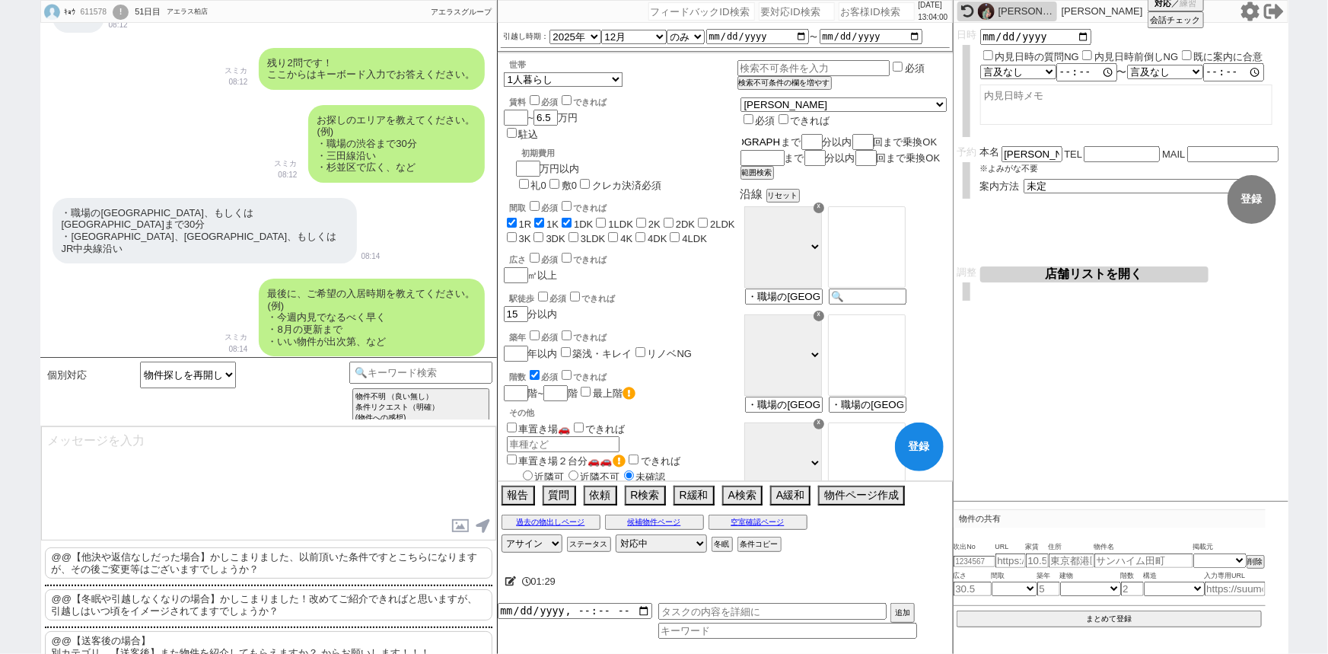
scroll to position [0, 2]
type input "江戸川橋"
click at [823, 135] on input "number" at bounding box center [813, 141] width 18 height 13
checkbox input "true"
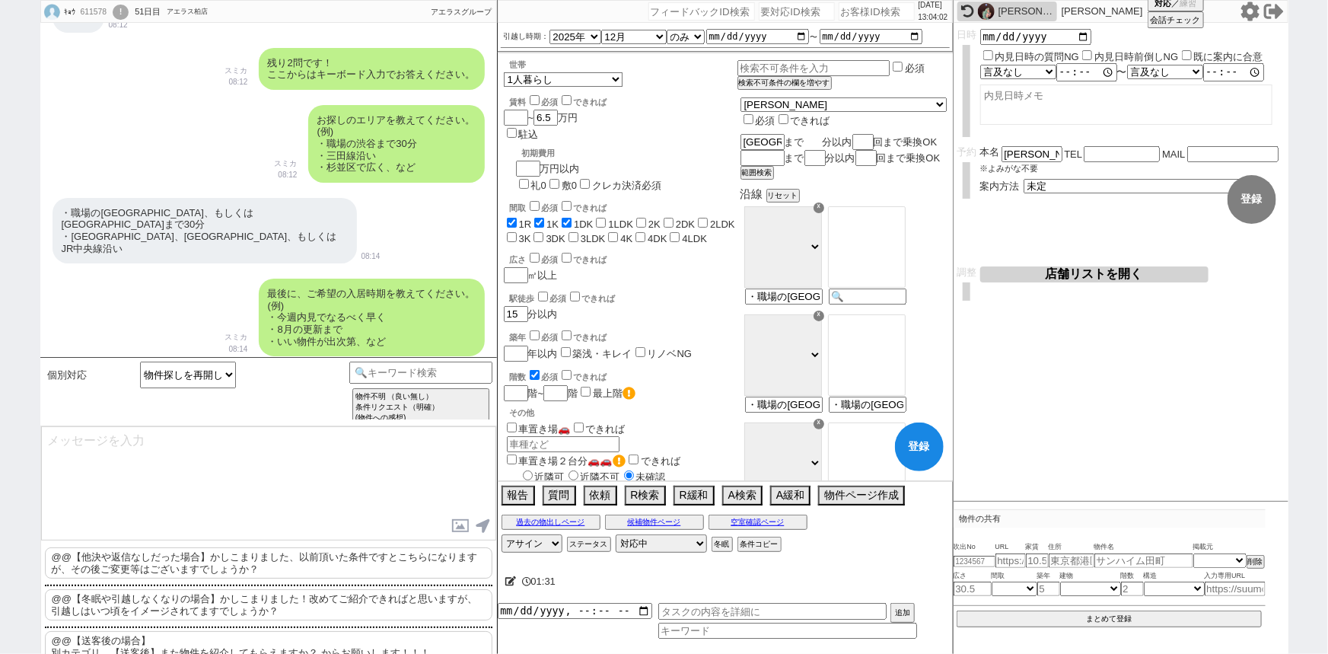
checkbox input "true"
checkbox input "false"
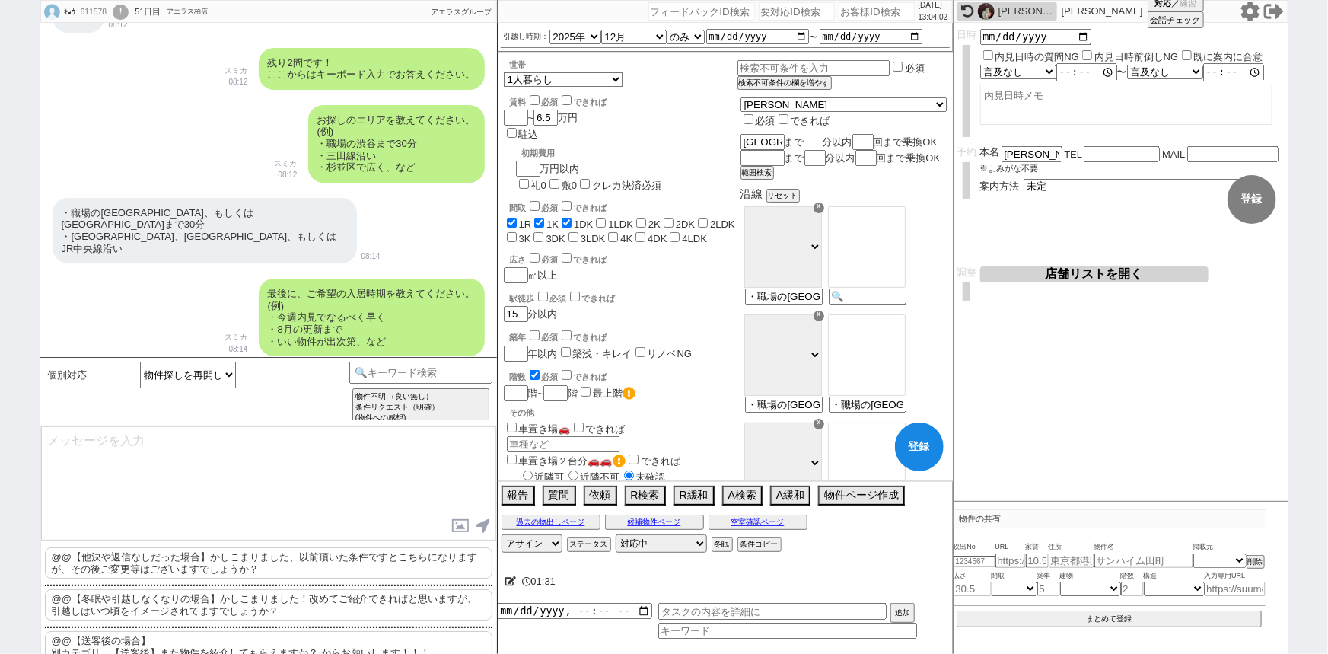
checkbox input "false"
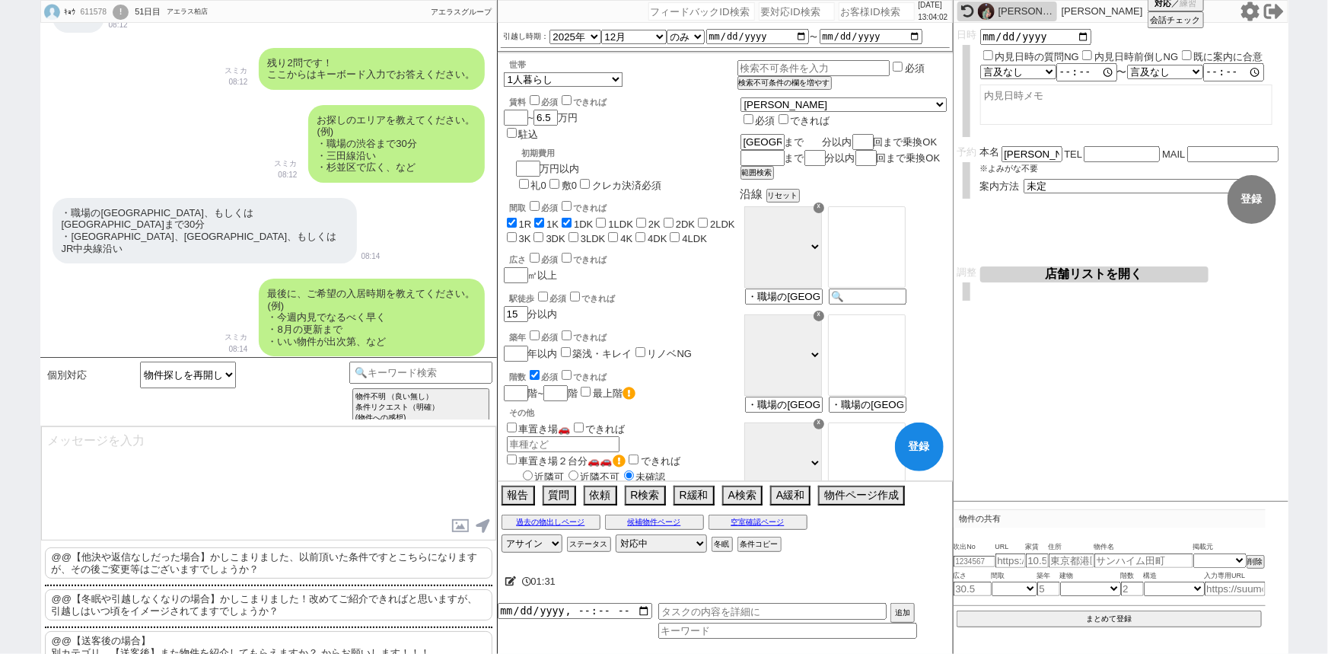
checkbox input "false"
type input "3"
type input "・職場の飯田橋駅、もしくは江戸川橋駅まで30分 ・東武東武東上線、西武新宿線、もしくはJR中央線沿い"
checkbox input "true"
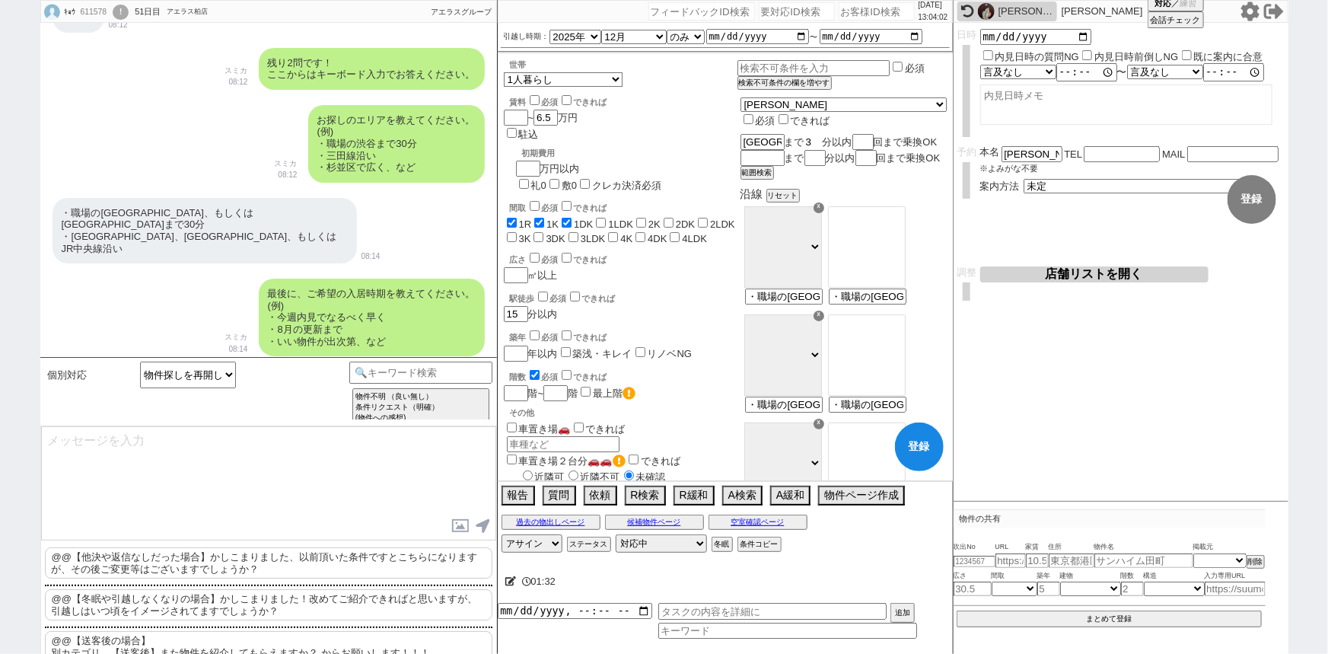
checkbox input "true"
checkbox input "false"
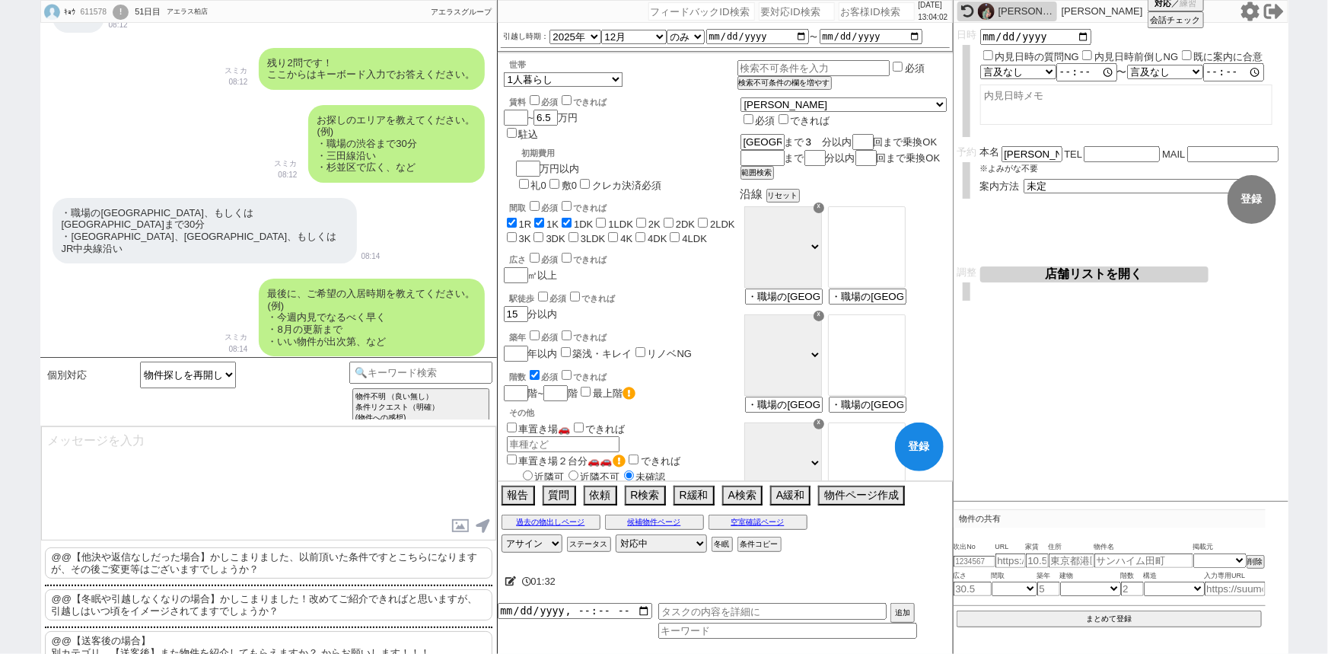
checkbox input "false"
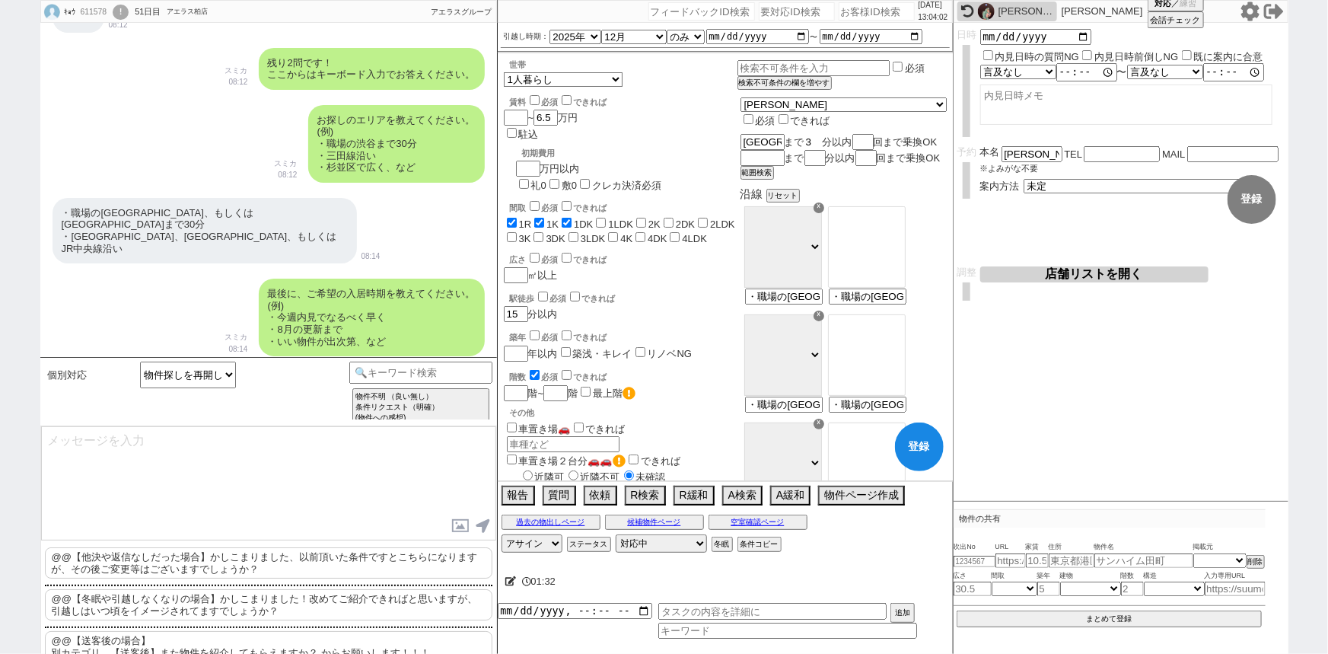
checkbox input "false"
type input "30"
click at [771, 178] on button "範囲検索" at bounding box center [755, 172] width 30 height 11
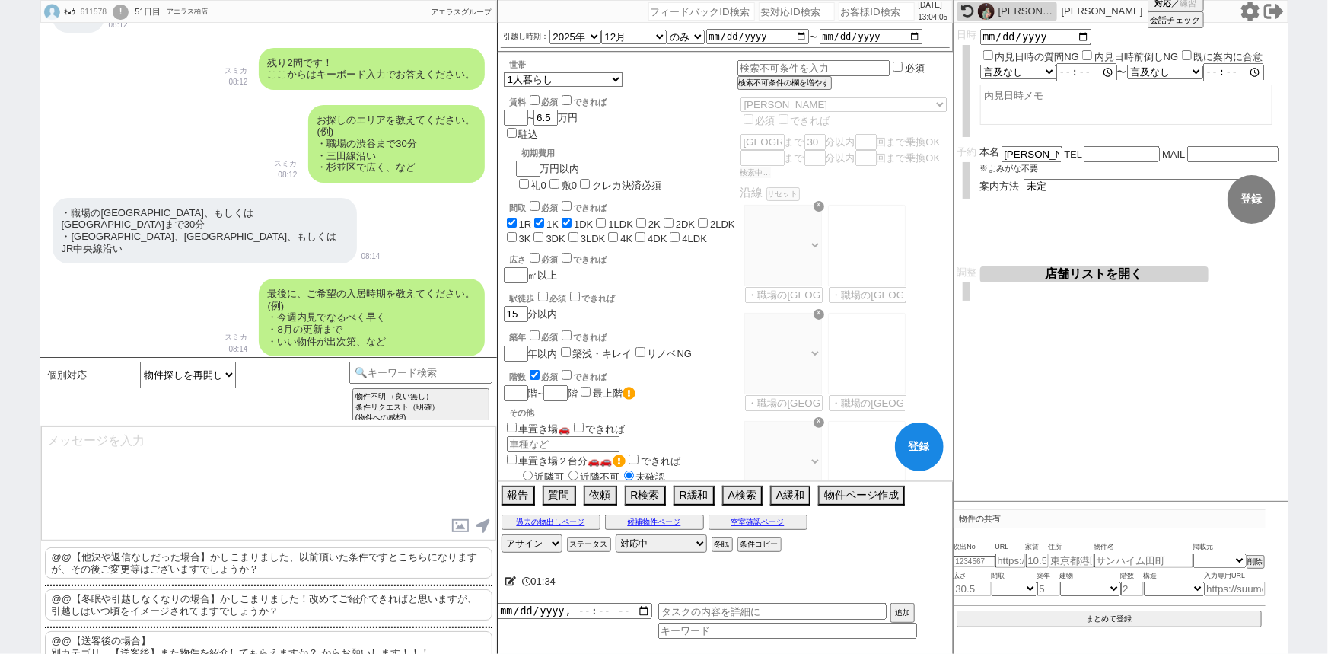
checkbox input "true"
checkbox input "false"
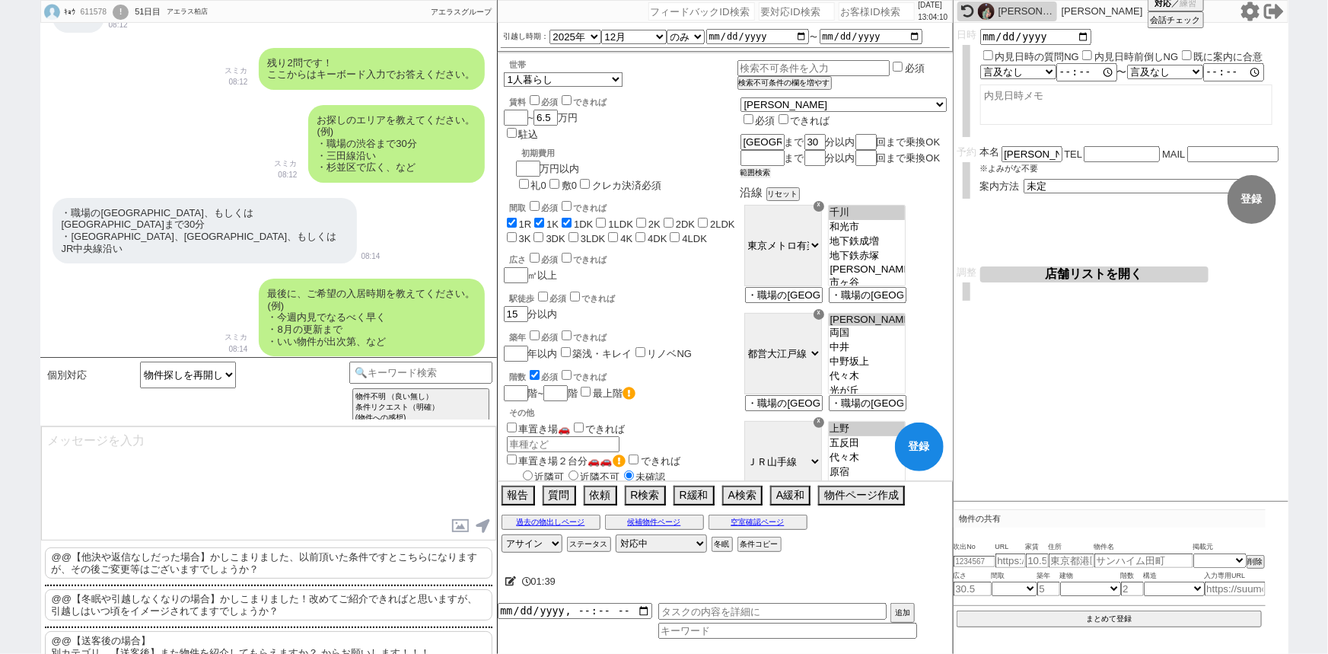
scroll to position [180, 0]
click at [824, 213] on div "☓" at bounding box center [819, 207] width 11 height 11
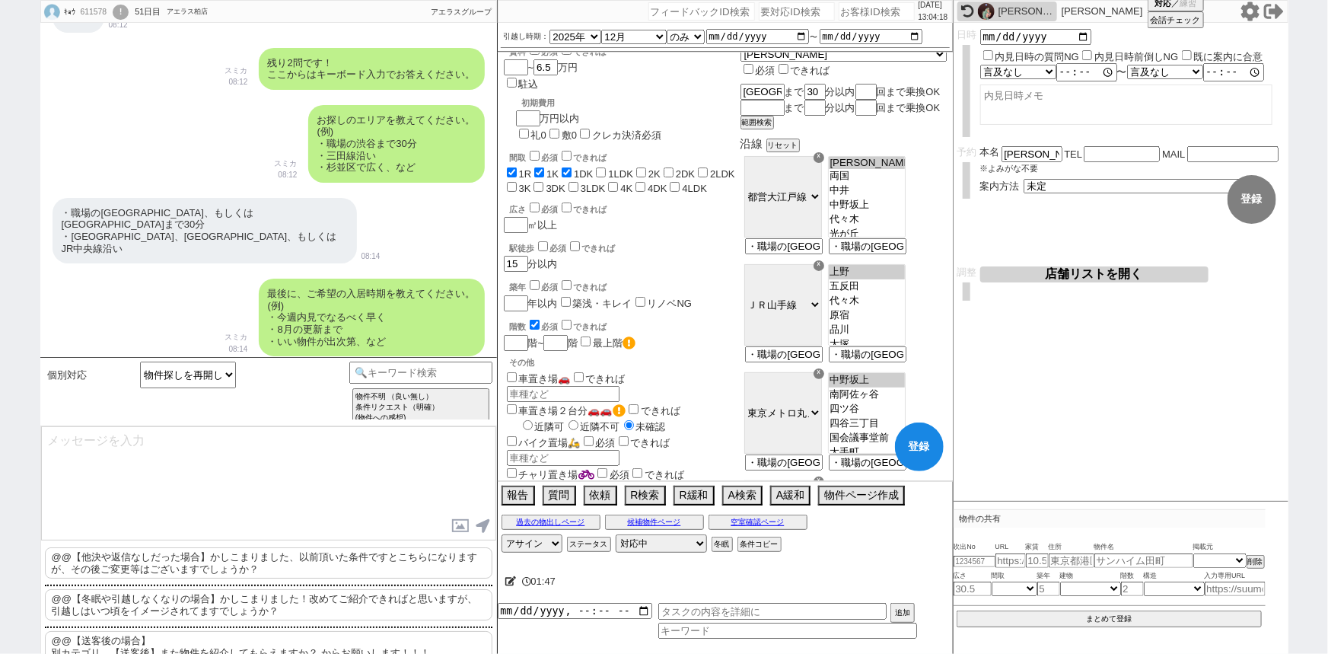
scroll to position [58, 0]
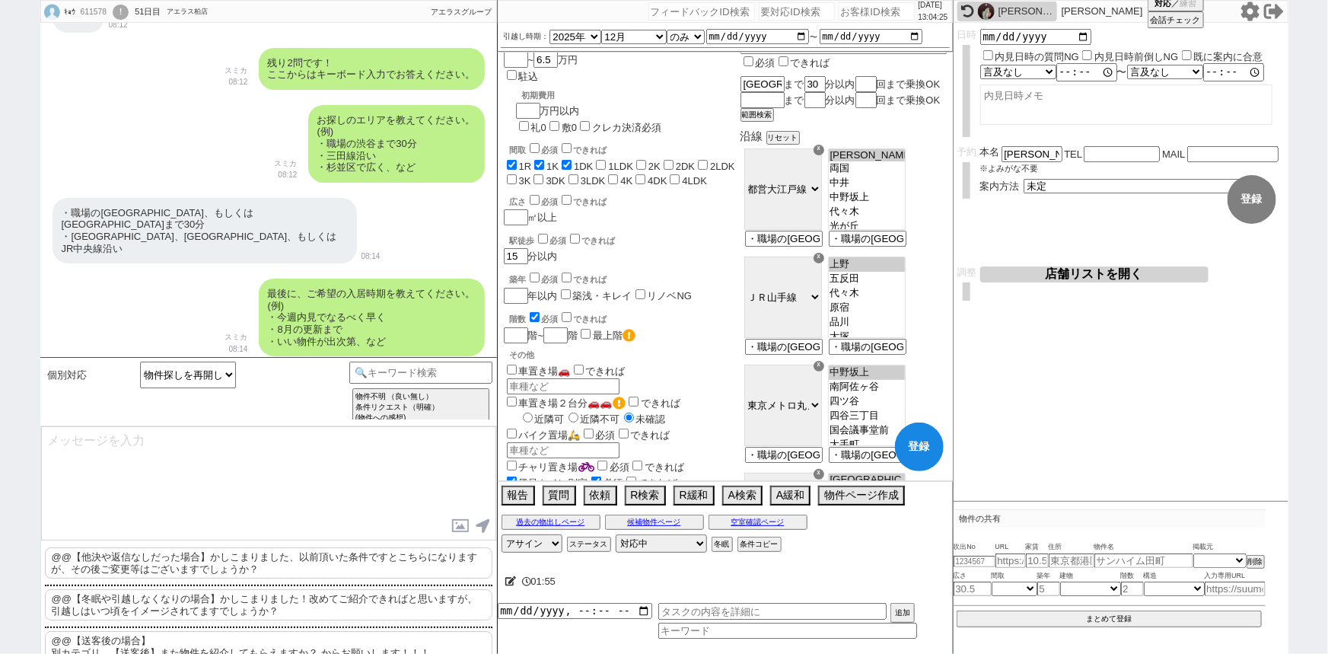
click at [824, 155] on div "☓" at bounding box center [819, 150] width 11 height 11
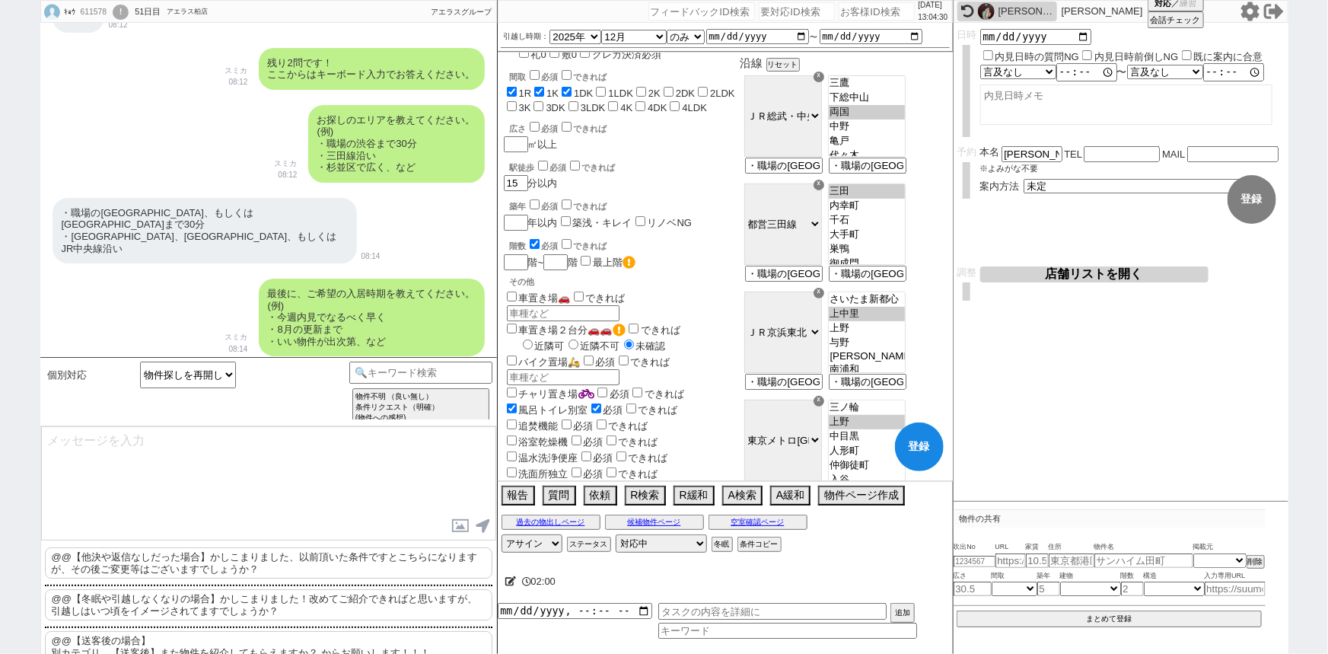
scroll to position [132, 0]
click at [824, 189] on div "☓" at bounding box center [819, 184] width 11 height 11
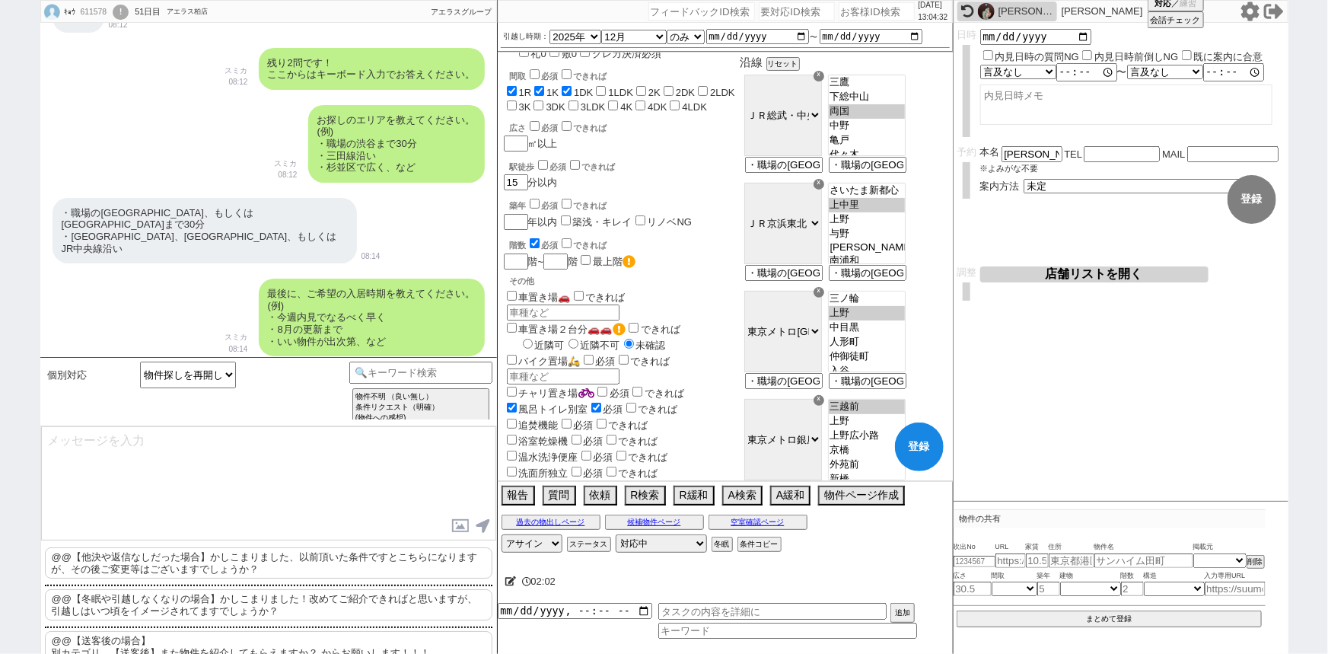
click at [824, 189] on div "☓" at bounding box center [819, 184] width 11 height 11
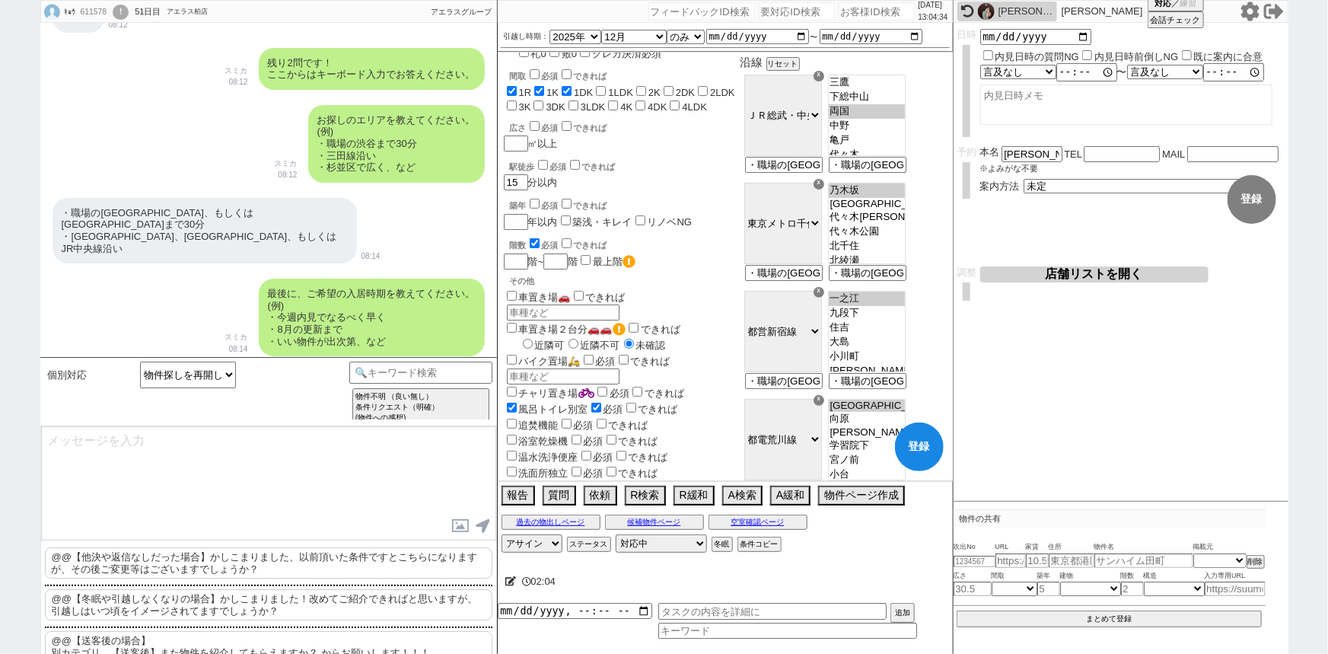
click at [824, 189] on div "☓" at bounding box center [819, 184] width 11 height 11
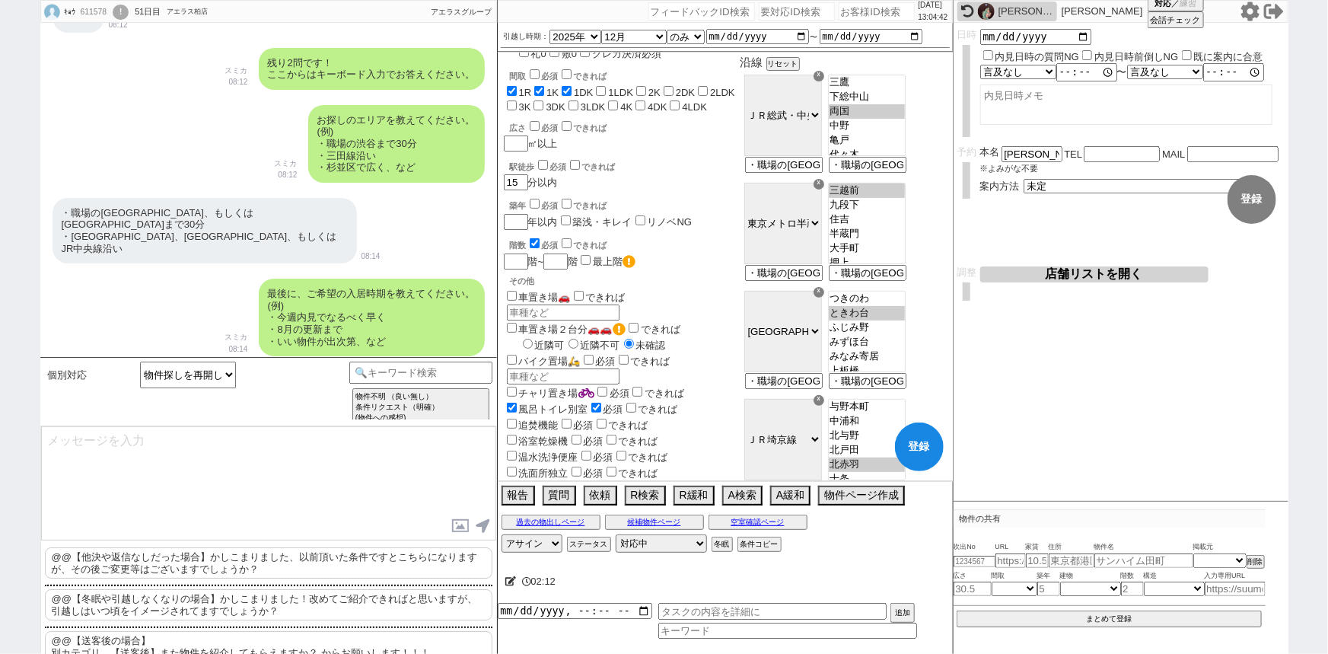
click at [824, 189] on div "☓" at bounding box center [819, 184] width 11 height 11
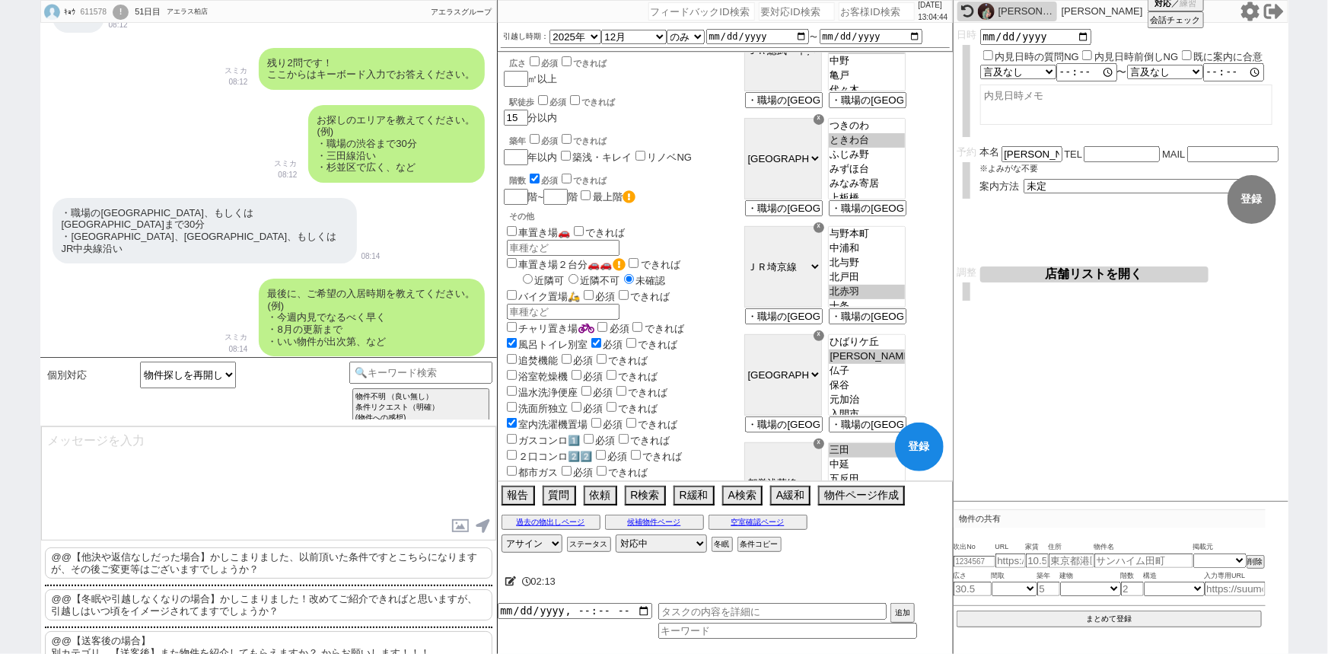
scroll to position [198, 0]
click at [824, 231] on div "☓" at bounding box center [819, 226] width 11 height 11
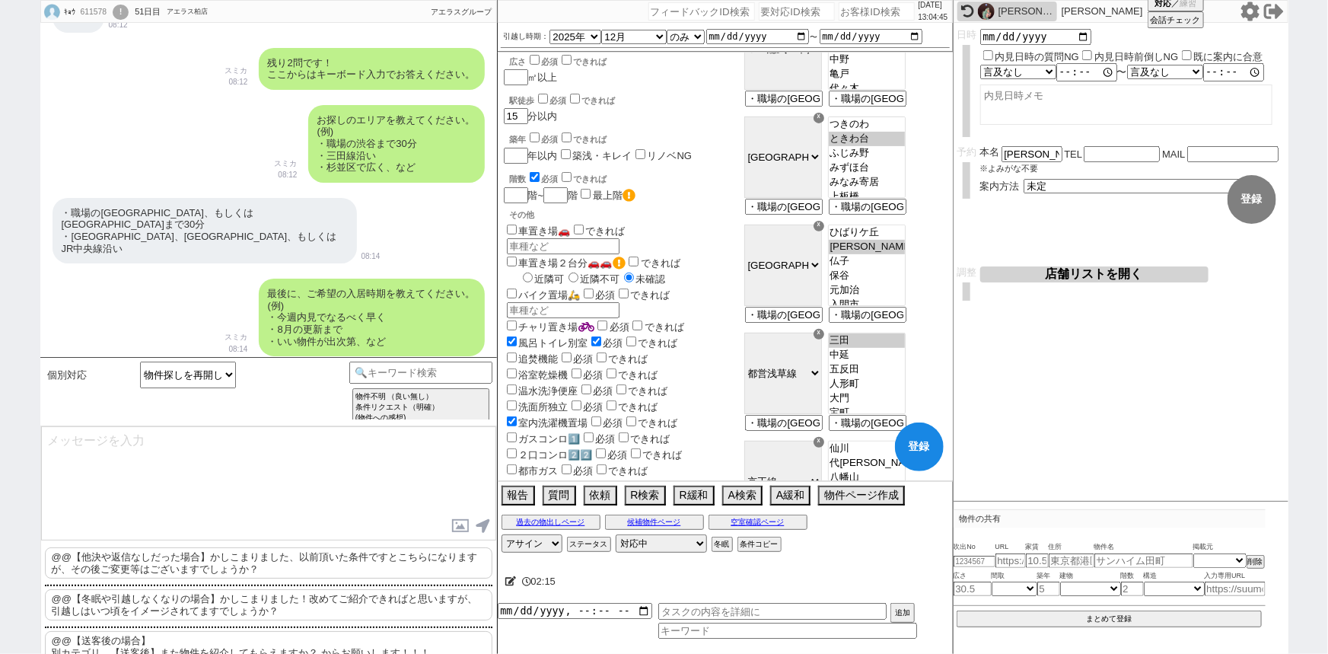
click at [824, 231] on div "☓" at bounding box center [819, 226] width 11 height 11
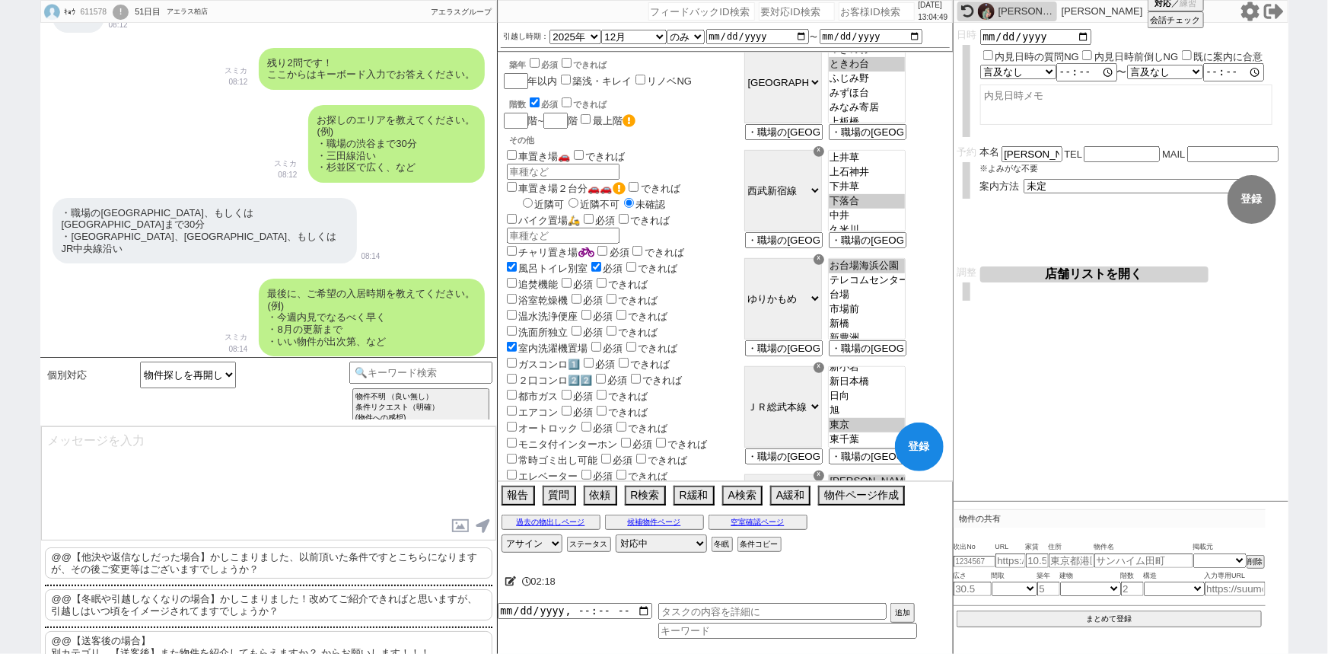
scroll to position [287, 0]
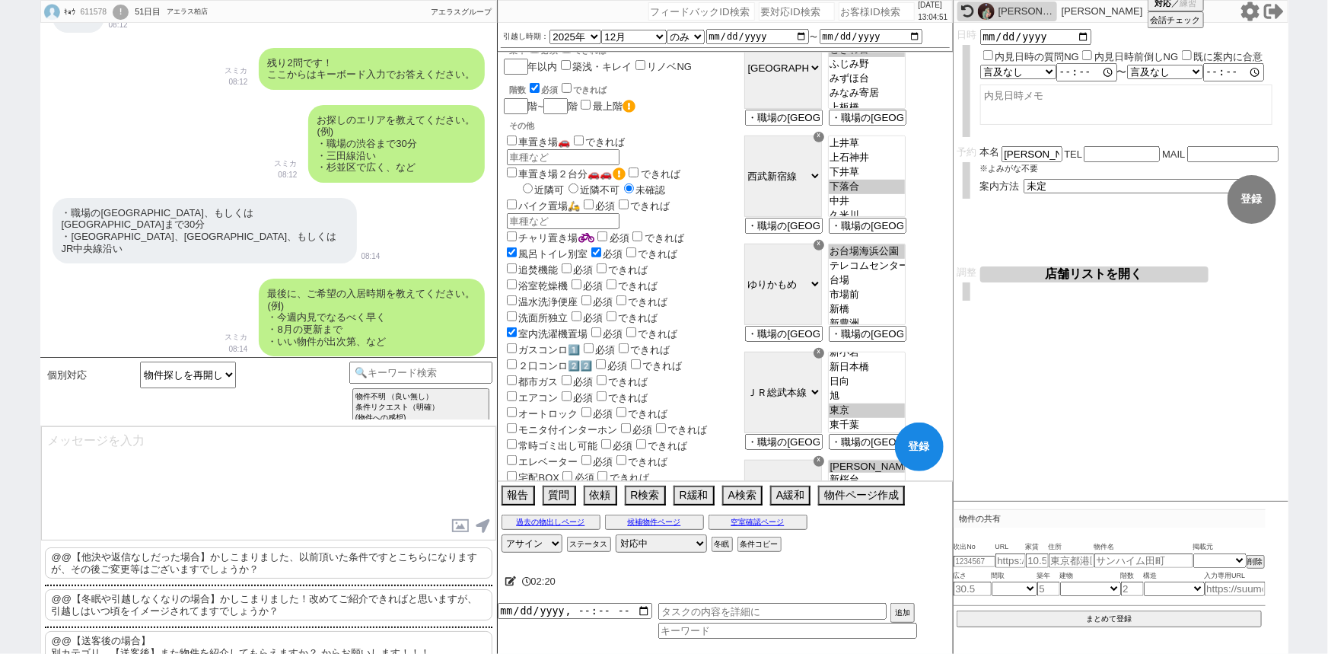
click at [824, 250] on div "☓" at bounding box center [819, 245] width 11 height 11
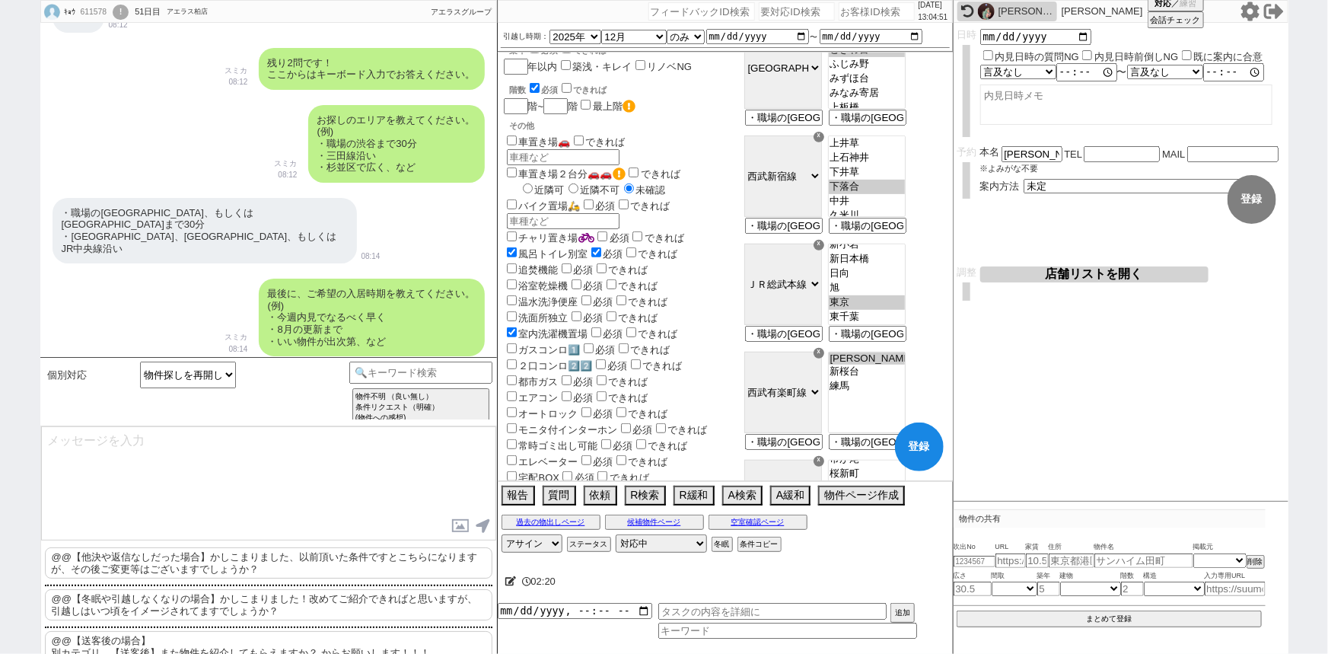
click at [824, 250] on div "☓" at bounding box center [819, 245] width 11 height 11
click at [824, 348] on div "☓" at bounding box center [819, 353] width 11 height 11
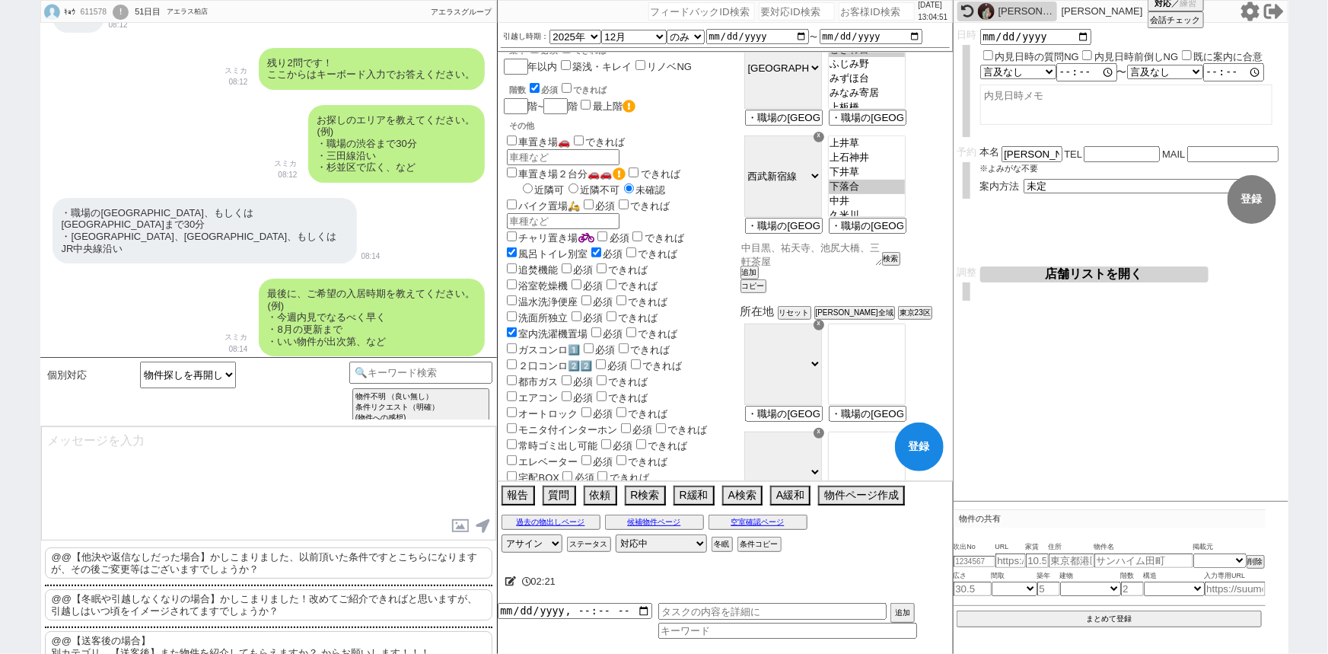
click at [860, 262] on textarea at bounding box center [811, 253] width 142 height 26
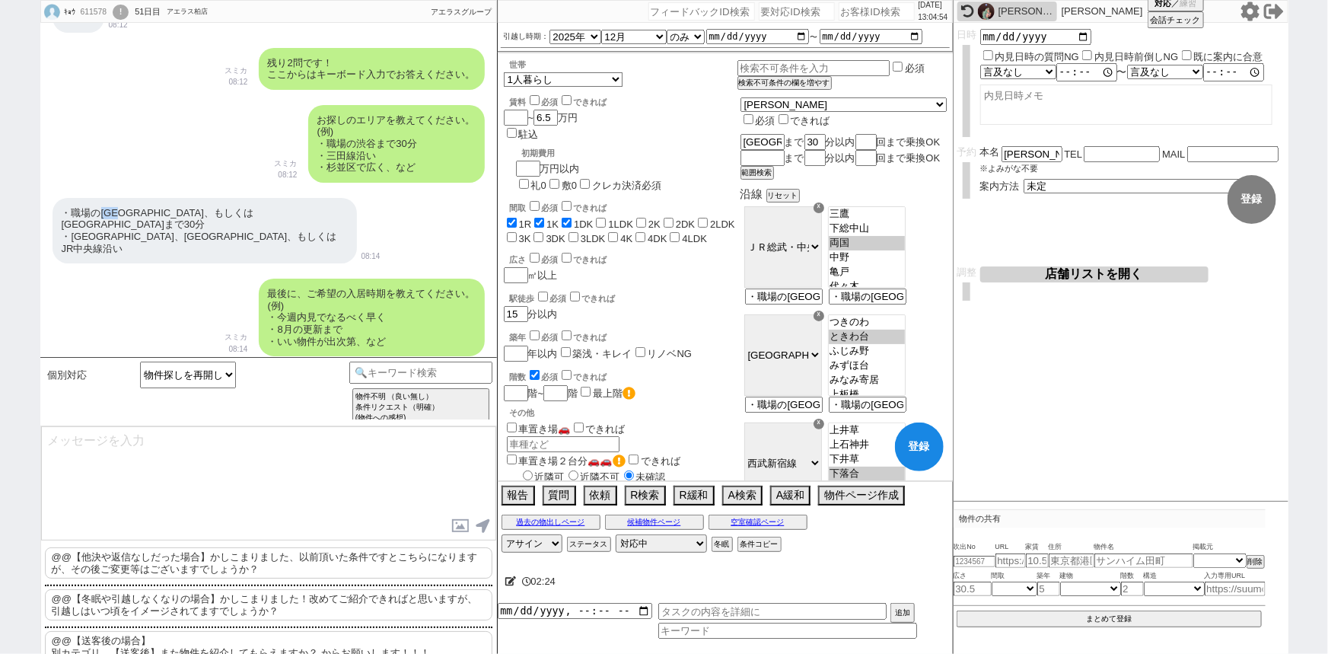
drag, startPoint x: 131, startPoint y: 213, endPoint x: 97, endPoint y: 212, distance: 33.5
click at [97, 212] on div "・職場の飯田橋駅、もしくは江戸川橋駅まで30分 ・東武東武東上線、西武新宿線、もしくはJR中央線沿い" at bounding box center [205, 230] width 304 height 65
copy div "飯田橋"
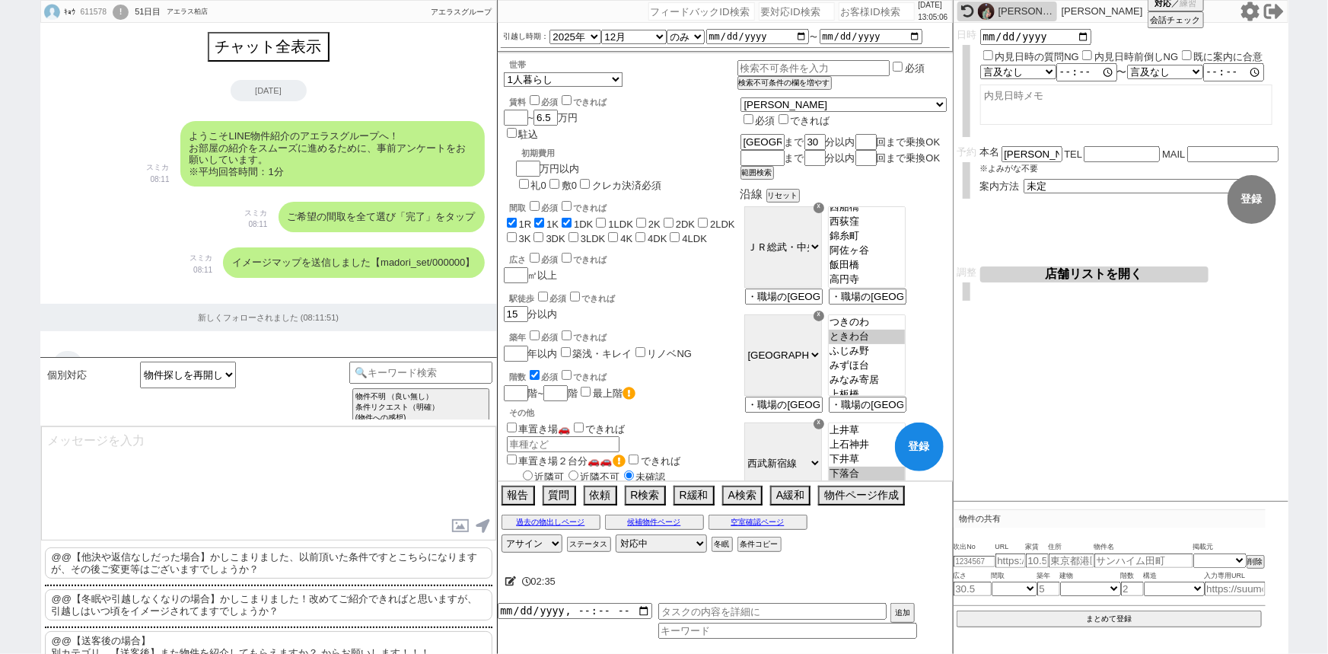
click at [353, 229] on div "ご希望の間取を全て選び「完了」をタップ" at bounding box center [382, 217] width 206 height 30
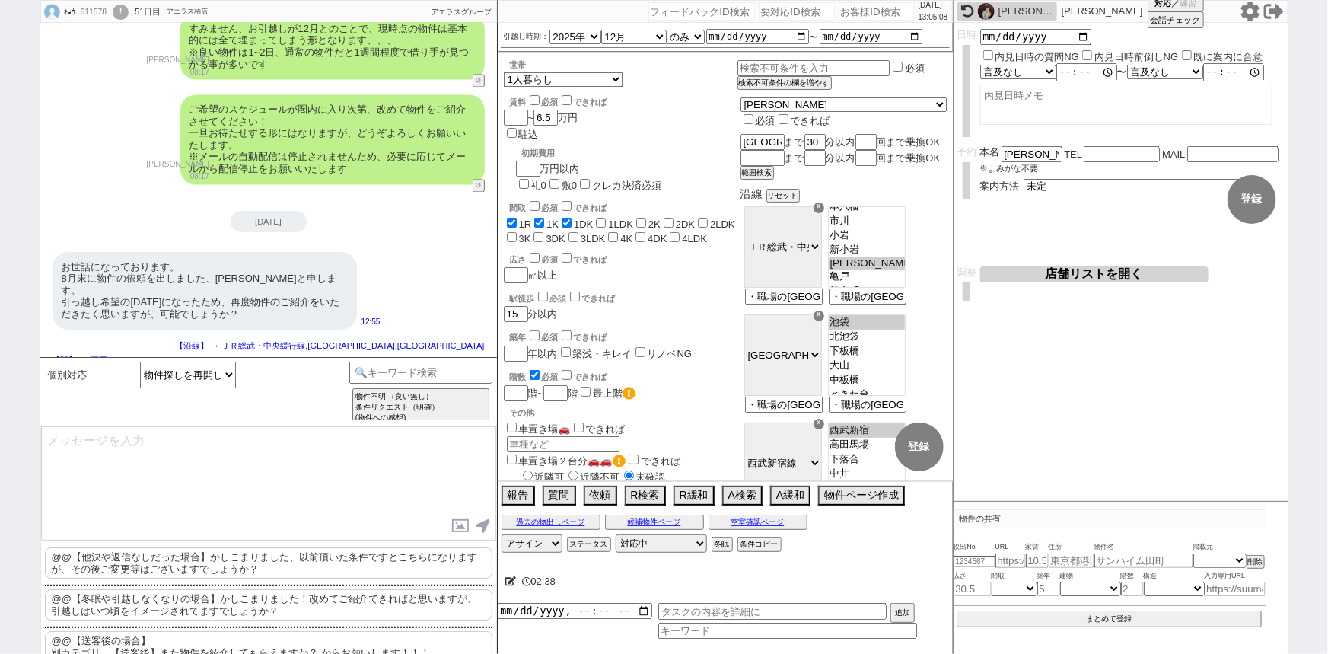
scroll to position [1545, 0]
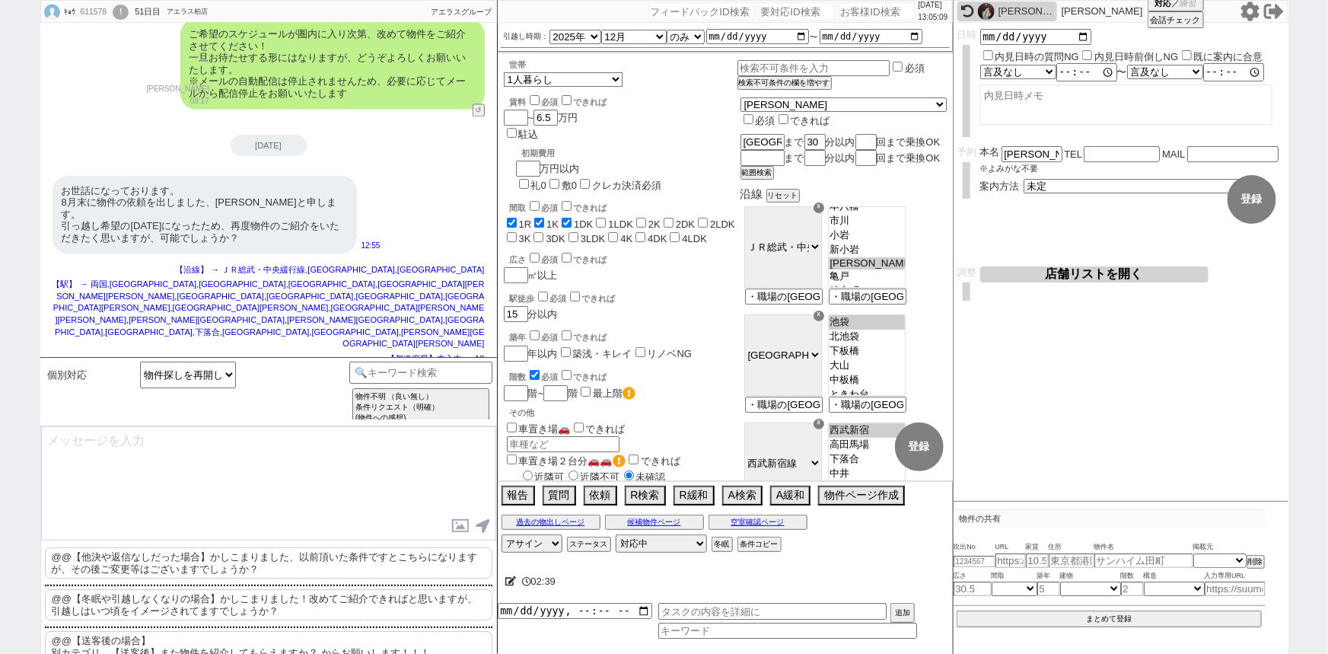
click at [321, 560] on p "@@【他決や返信なしだった場合】かしこまりました、以前頂いた条件ですとこちらになりますが、その後ご変更等はございますでしょうか？" at bounding box center [268, 562] width 447 height 31
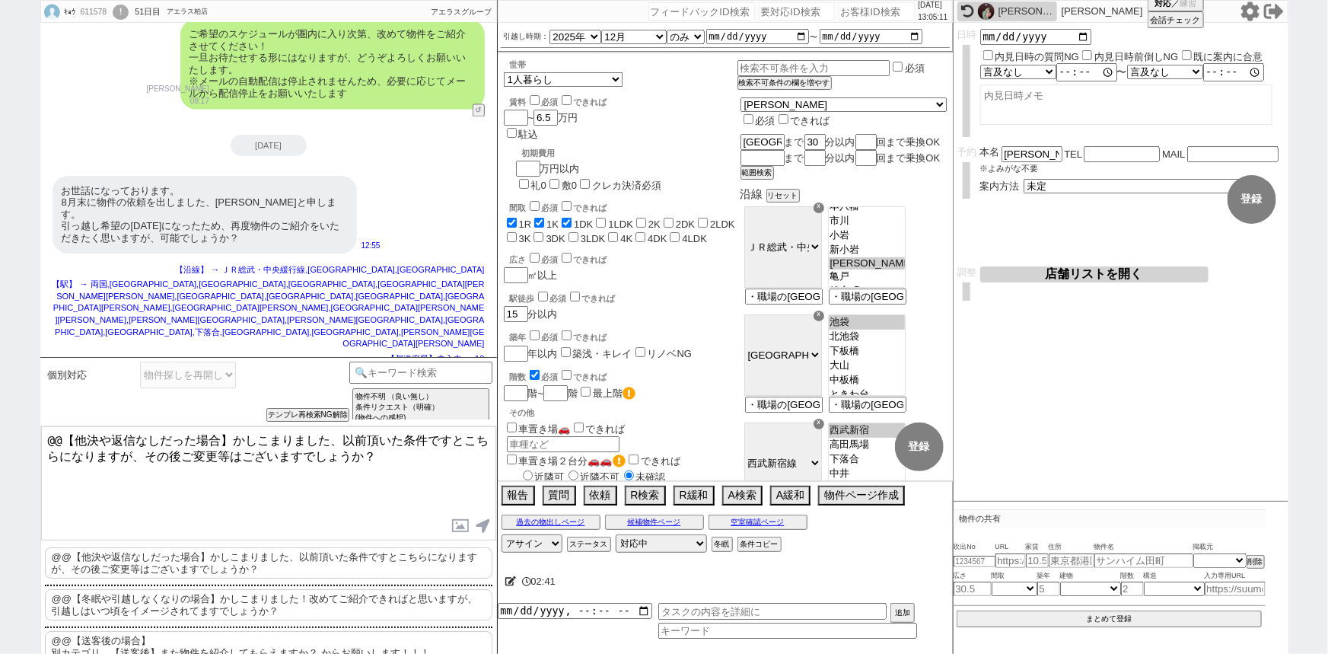
drag, startPoint x: 231, startPoint y: 435, endPoint x: 78, endPoint y: 409, distance: 155.1
click at [78, 409] on div "個別対応 ブロック解除された（返信なし） 物件探しを再開したいです／再度ご紹介してください 絶対契約しませんが、内見だけさせて下さい 小カテゴリを選択 チャン…" at bounding box center [268, 505] width 457 height 297
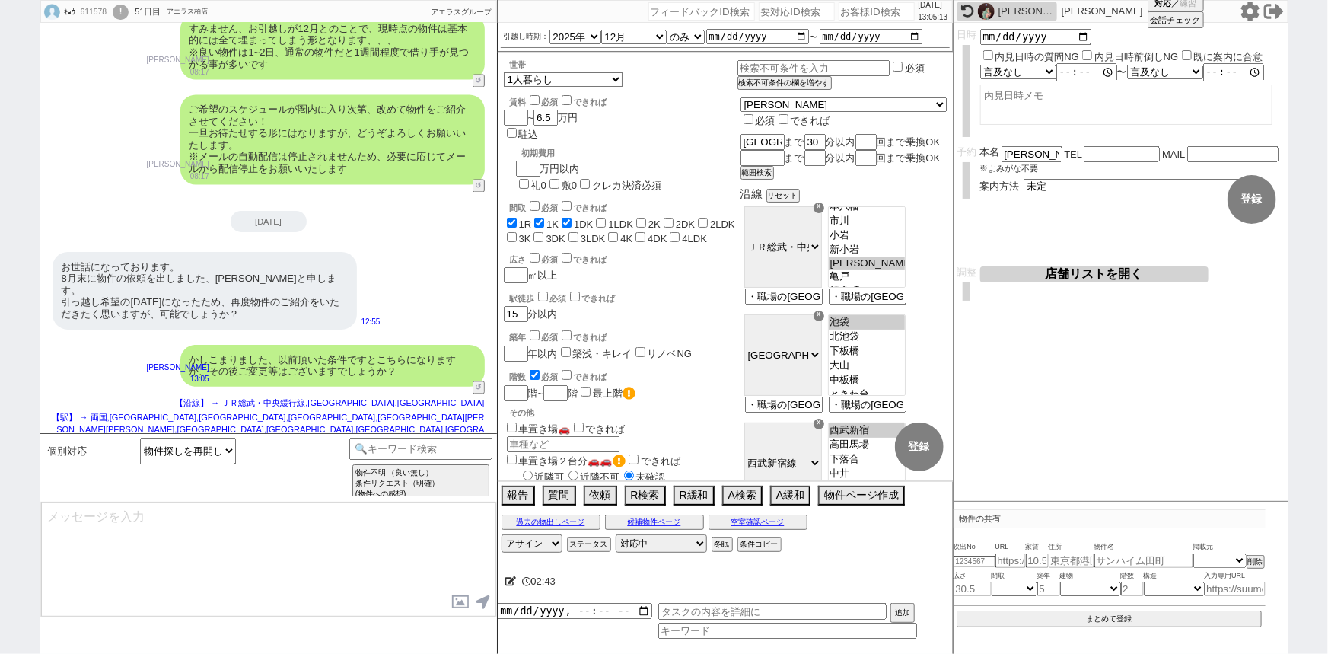
scroll to position [1526, 0]
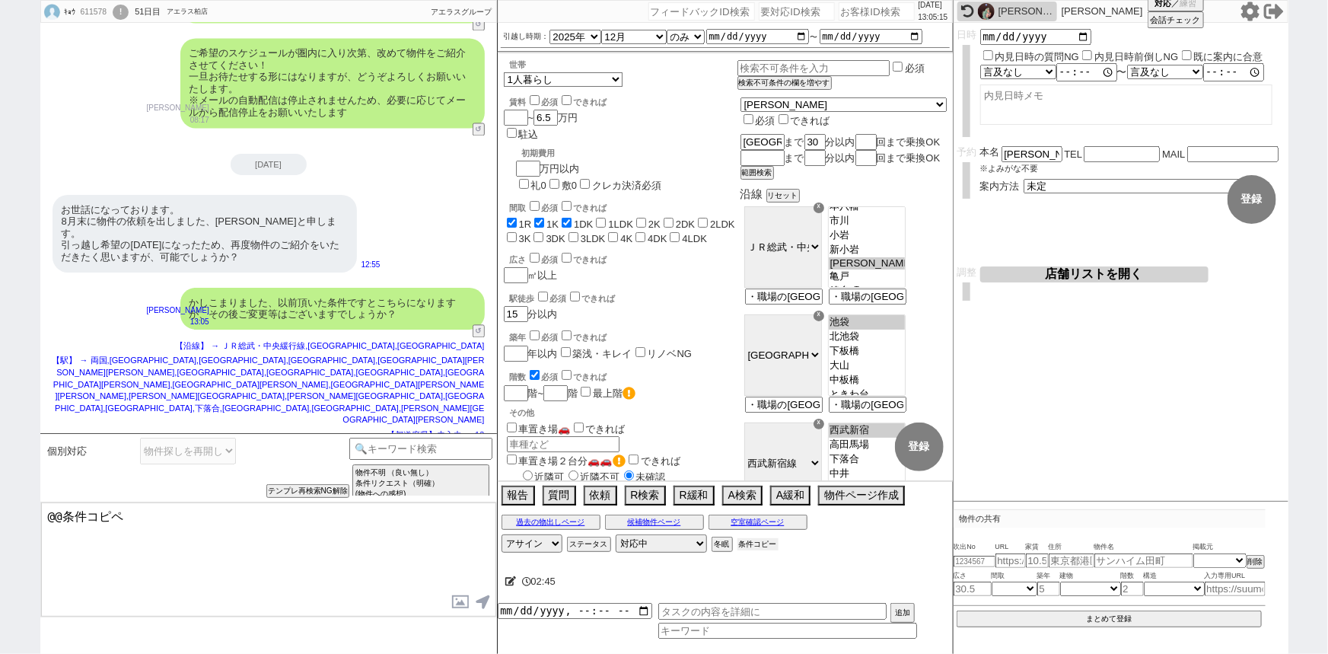
click at [760, 545] on button "条件コピー" at bounding box center [757, 544] width 41 height 12
click at [760, 545] on button "もう1回押してください" at bounding box center [779, 544] width 84 height 12
drag, startPoint x: 166, startPoint y: 505, endPoint x: 0, endPoint y: 521, distance: 166.7
click at [0, 521] on div "ｷｮｳ 611578 ! 0 51日目 アエラス柏店 冬眠中 自社客 アエラスグループ スミカ_BPO チャット全表示 2025-08-26 ようこそLINE…" at bounding box center [664, 327] width 1328 height 654
paste textarea "・エリア：江戸川橋駅まで30分 ・賃料：6.5万円 ・引越し時期：12月 ・間取り：1R〜1DK ・世帯：1人暮らし ・駅徒歩：15分 ・その他：お風呂トイレ…"
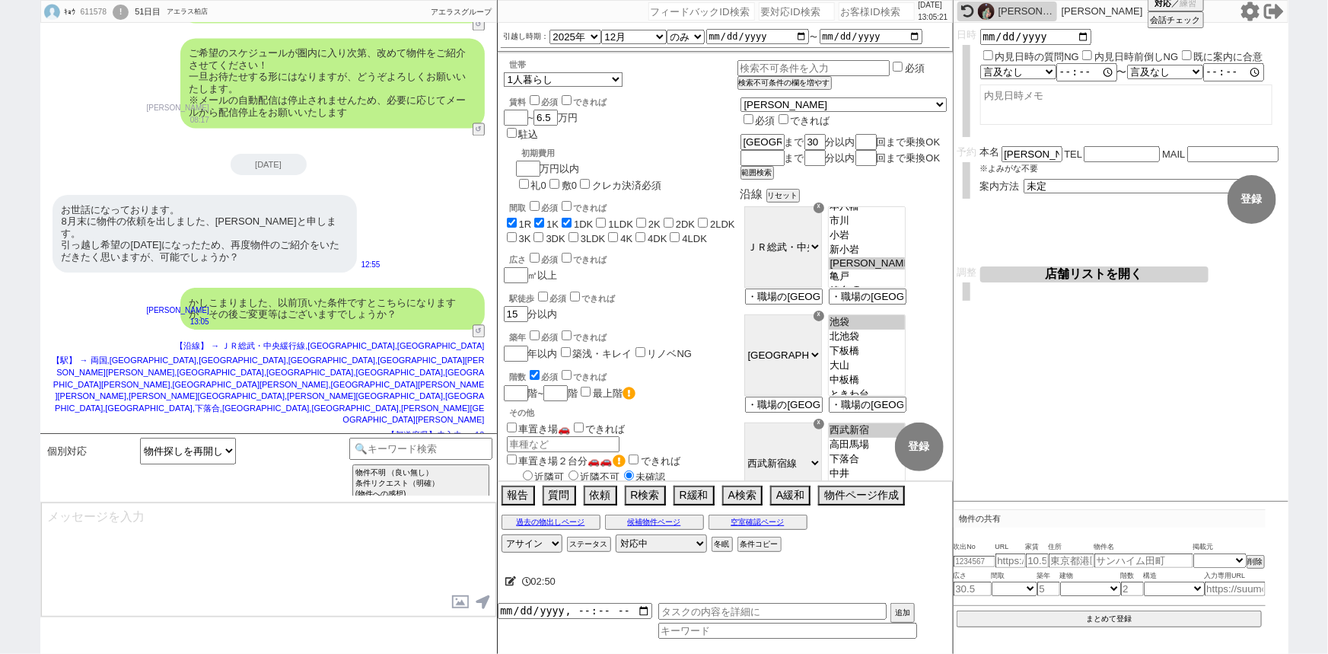
scroll to position [1642, 0]
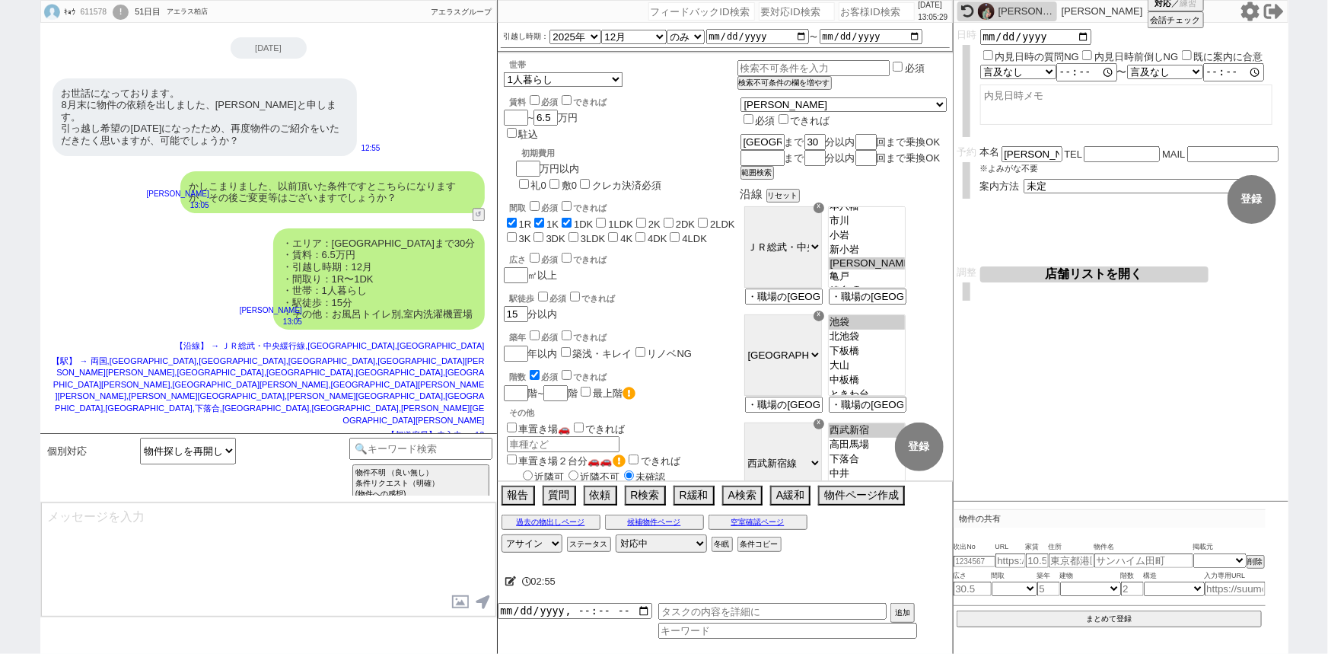
click at [98, 20] on div "ｷｮｳ 611578 ! 0 51日目 アエラス柏店" at bounding box center [126, 12] width 170 height 23
copy div "611578"
click at [857, 13] on input "number" at bounding box center [877, 11] width 76 height 18
paste input "611578"
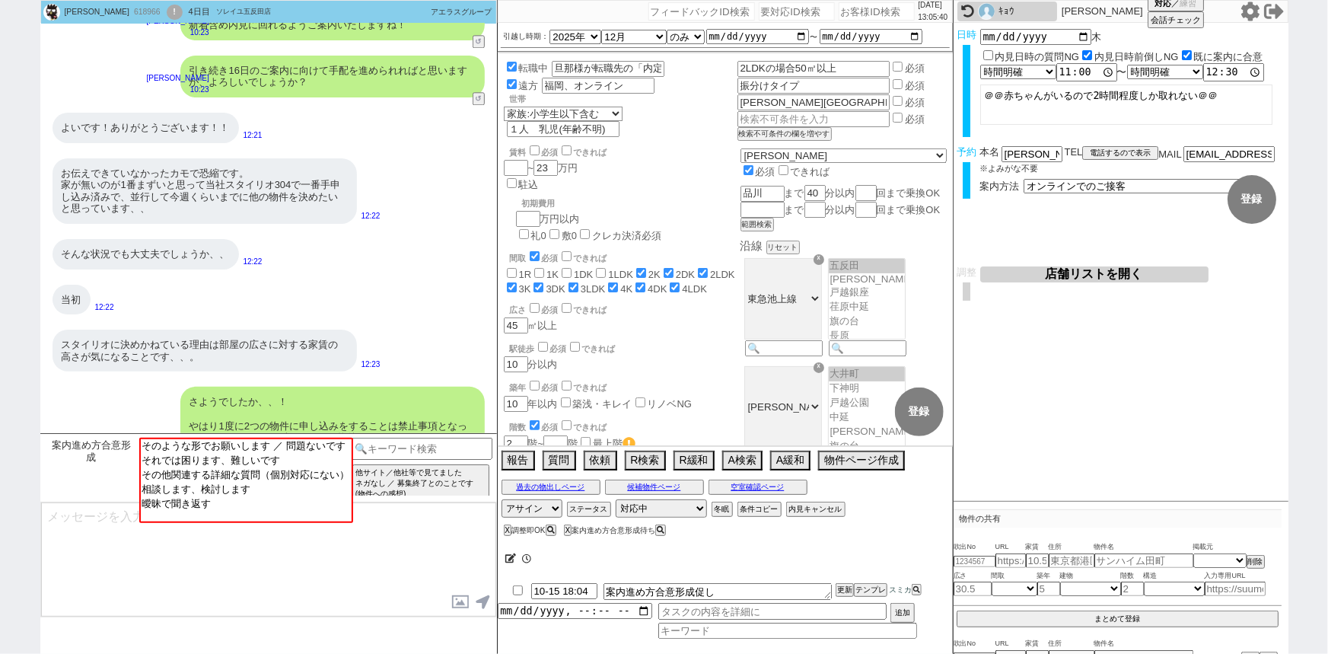
scroll to position [88, 0]
click at [877, 9] on input "number" at bounding box center [877, 11] width 76 height 18
paste input "611578"
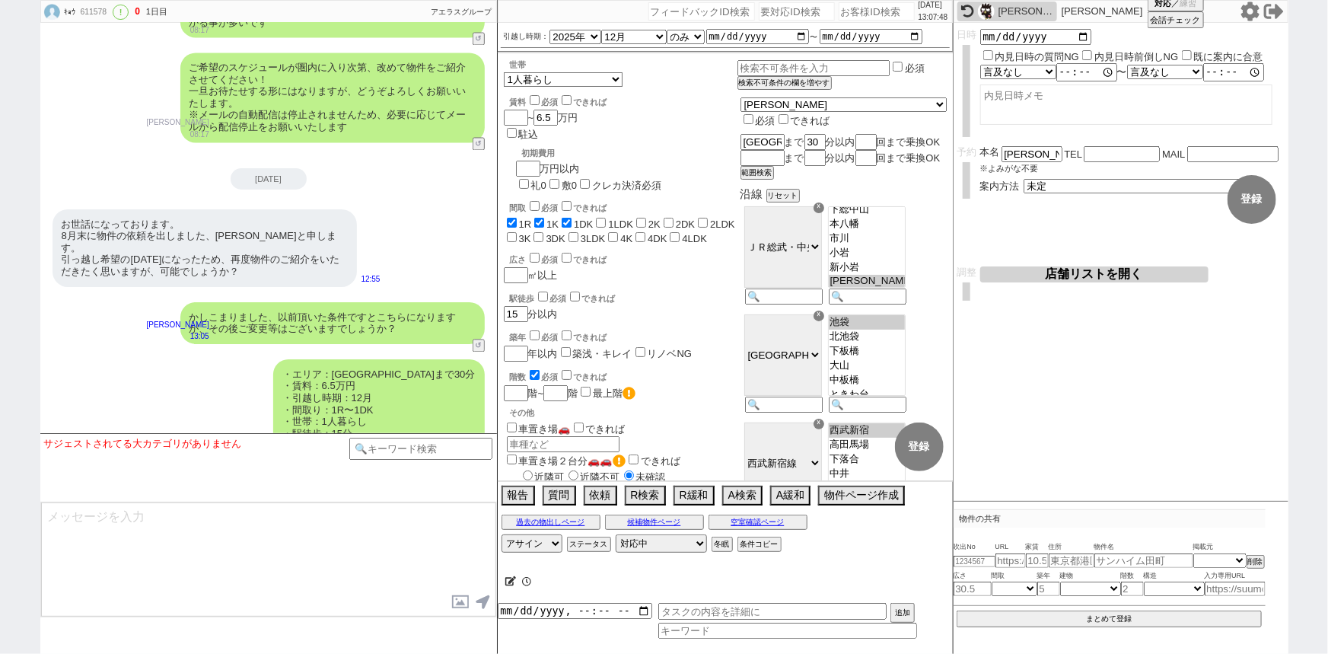
scroll to position [164, 0]
click at [845, 14] on input "number" at bounding box center [877, 11] width 76 height 18
paste input "617228"
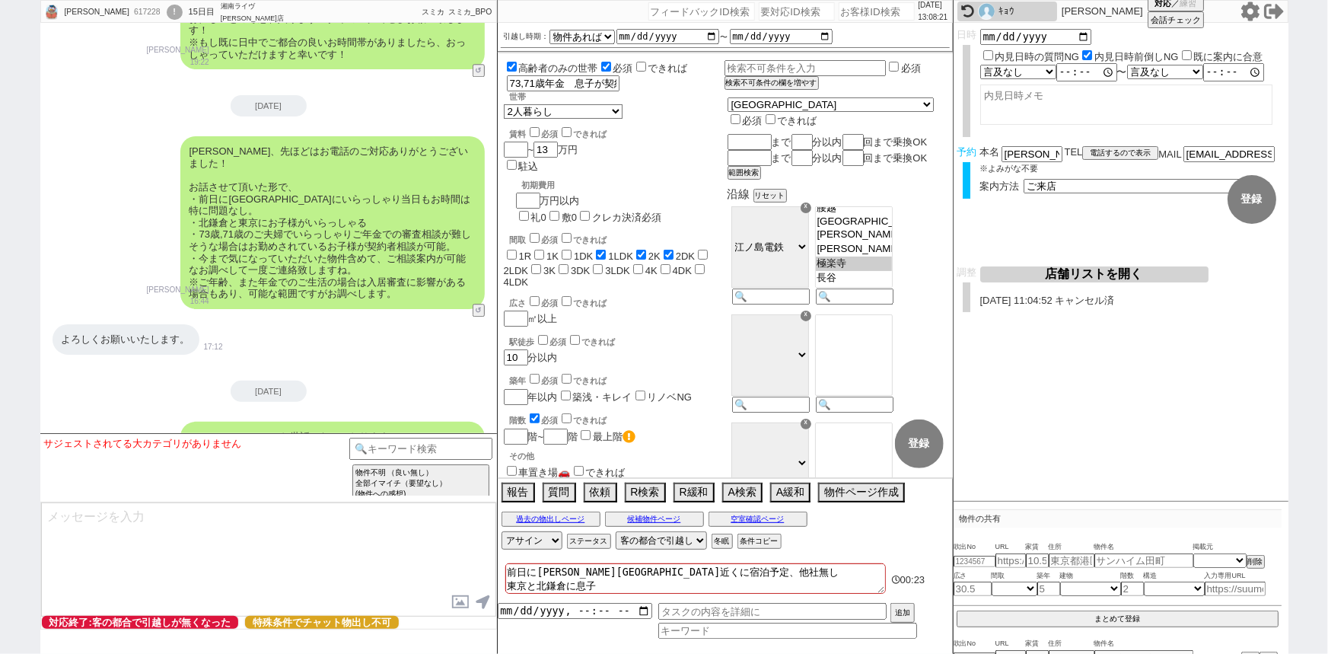
scroll to position [8088, 0]
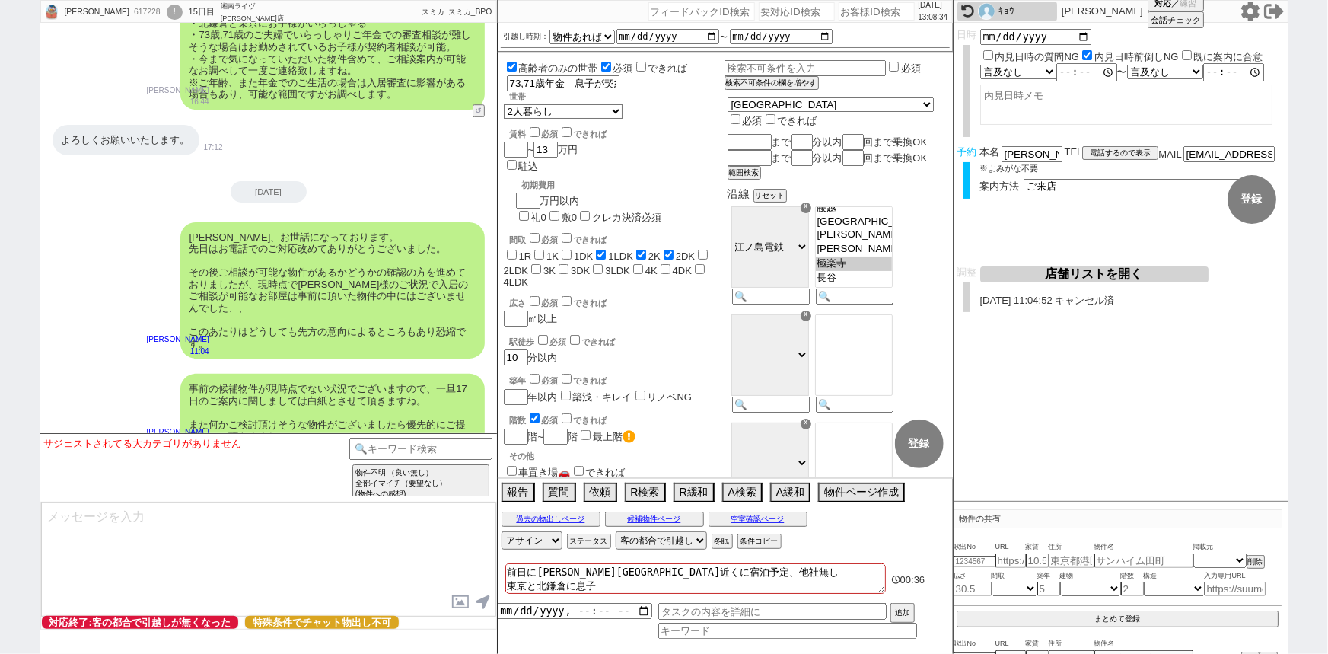
click at [850, 15] on input "number" at bounding box center [877, 11] width 76 height 18
paste input "619325"
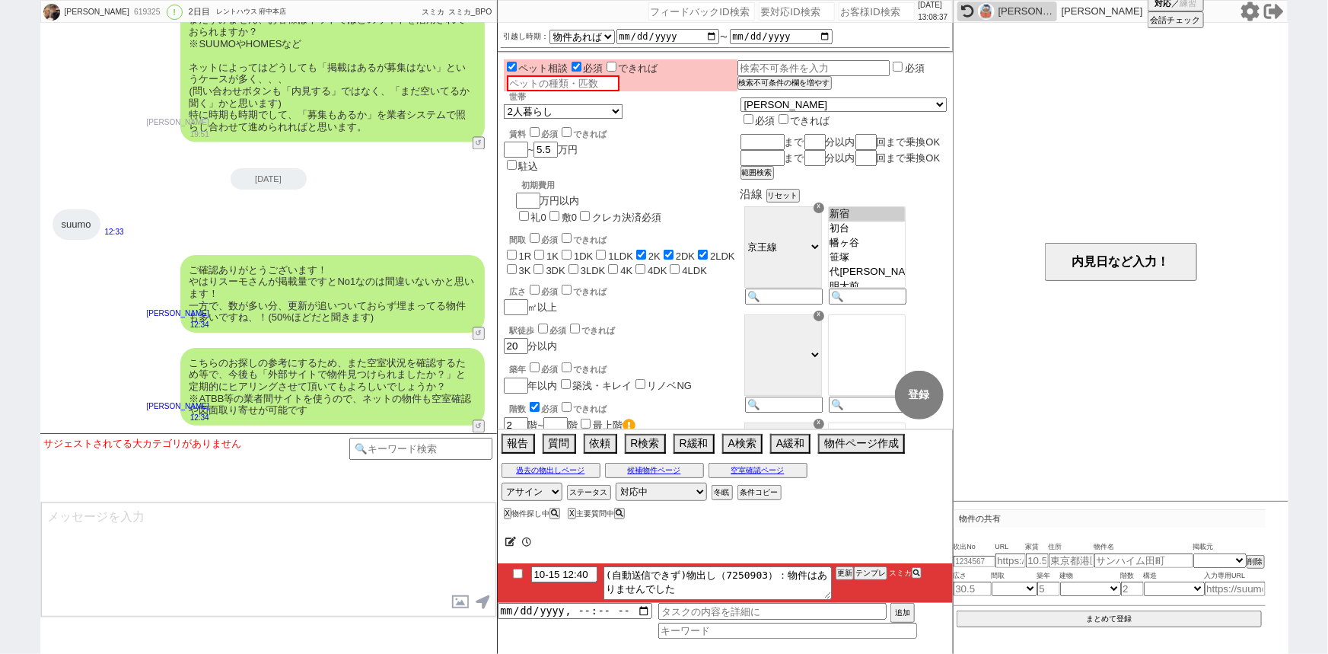
scroll to position [302, 0]
click at [871, 573] on button "テンプレ" at bounding box center [870, 573] width 33 height 11
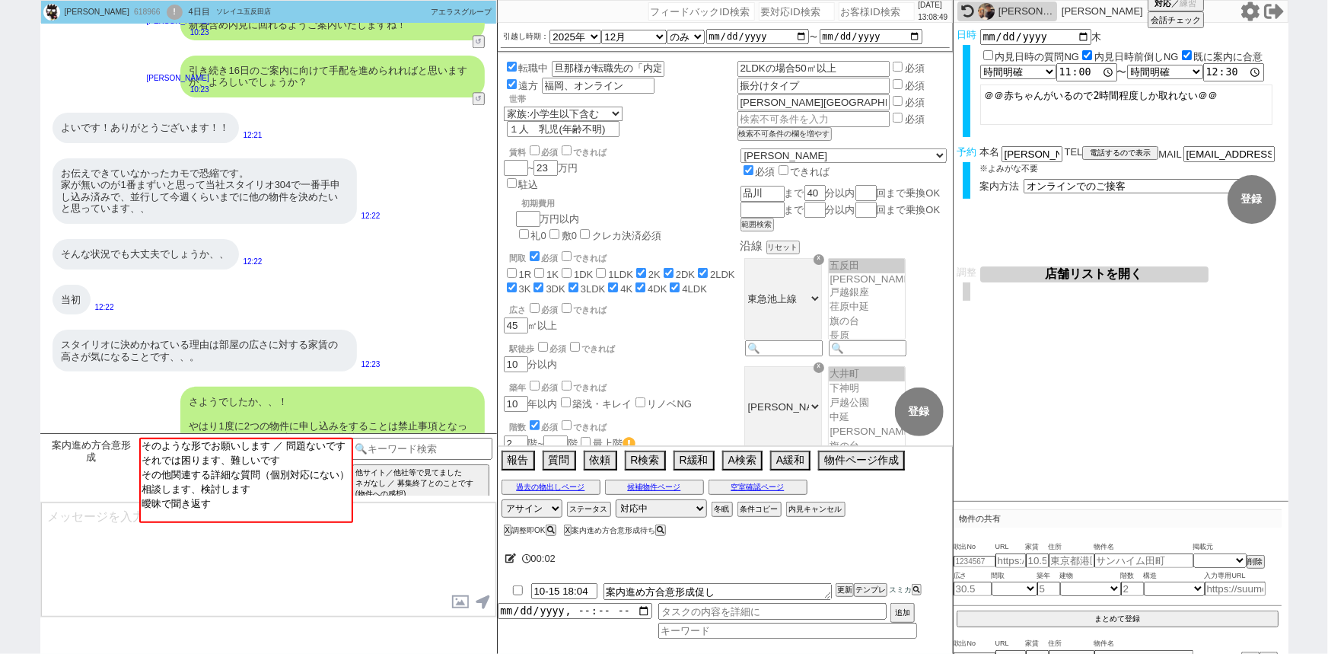
scroll to position [88, 0]
click at [852, 5] on input "number" at bounding box center [877, 11] width 76 height 18
paste input "619358"
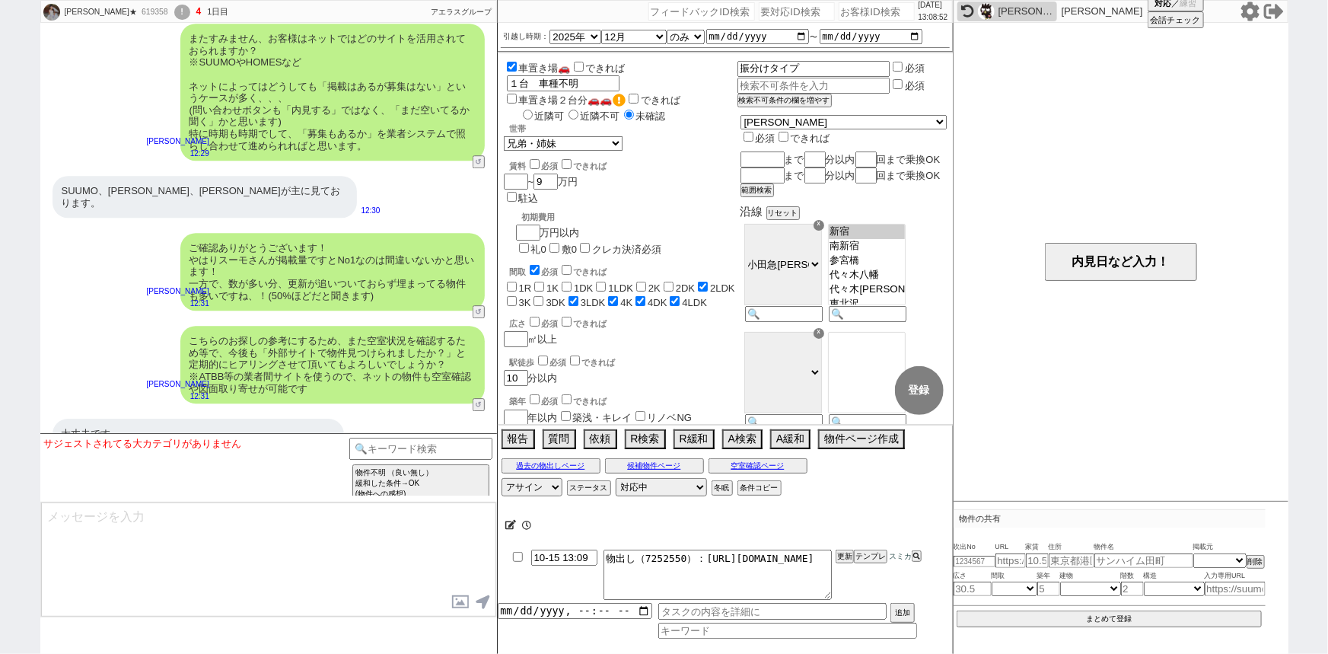
scroll to position [225, 0]
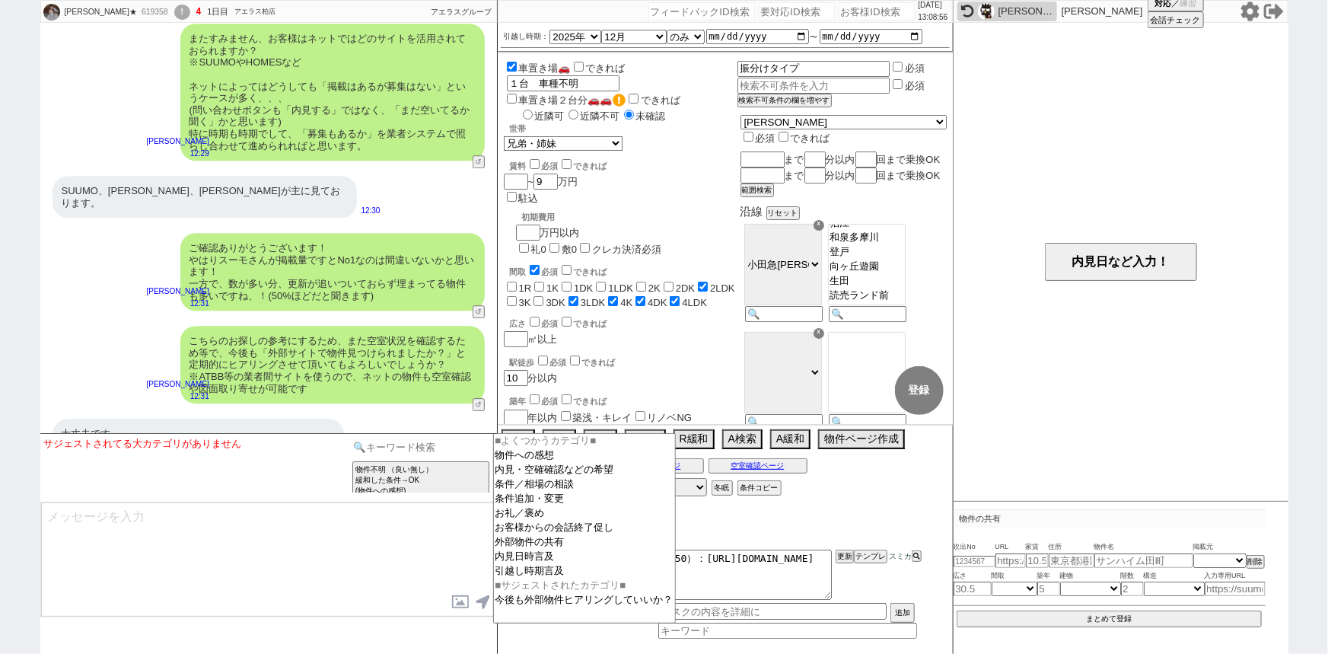
click at [448, 452] on input at bounding box center [421, 447] width 144 height 19
click at [530, 502] on option "条件追加・変更" at bounding box center [584, 499] width 181 height 14
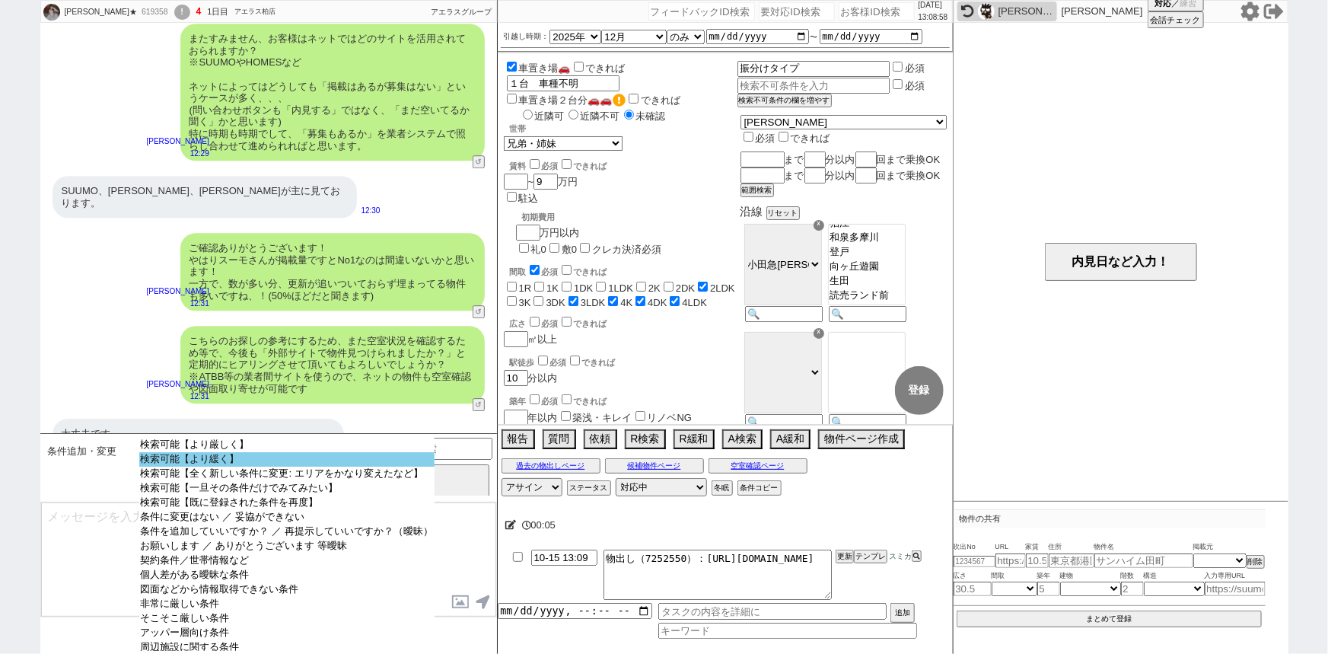
click at [257, 457] on option "検索可能【より緩く】" at bounding box center [286, 459] width 295 height 14
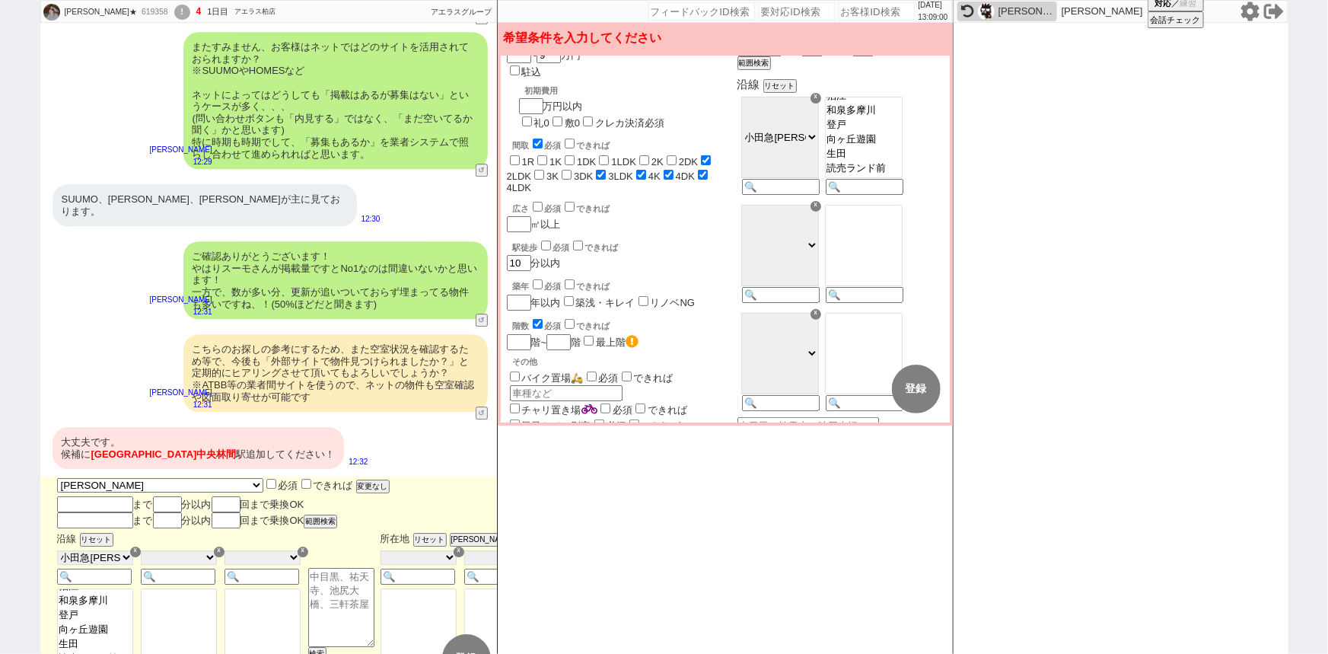
scroll to position [129, 0]
click at [898, 303] on input at bounding box center [863, 296] width 75 height 13
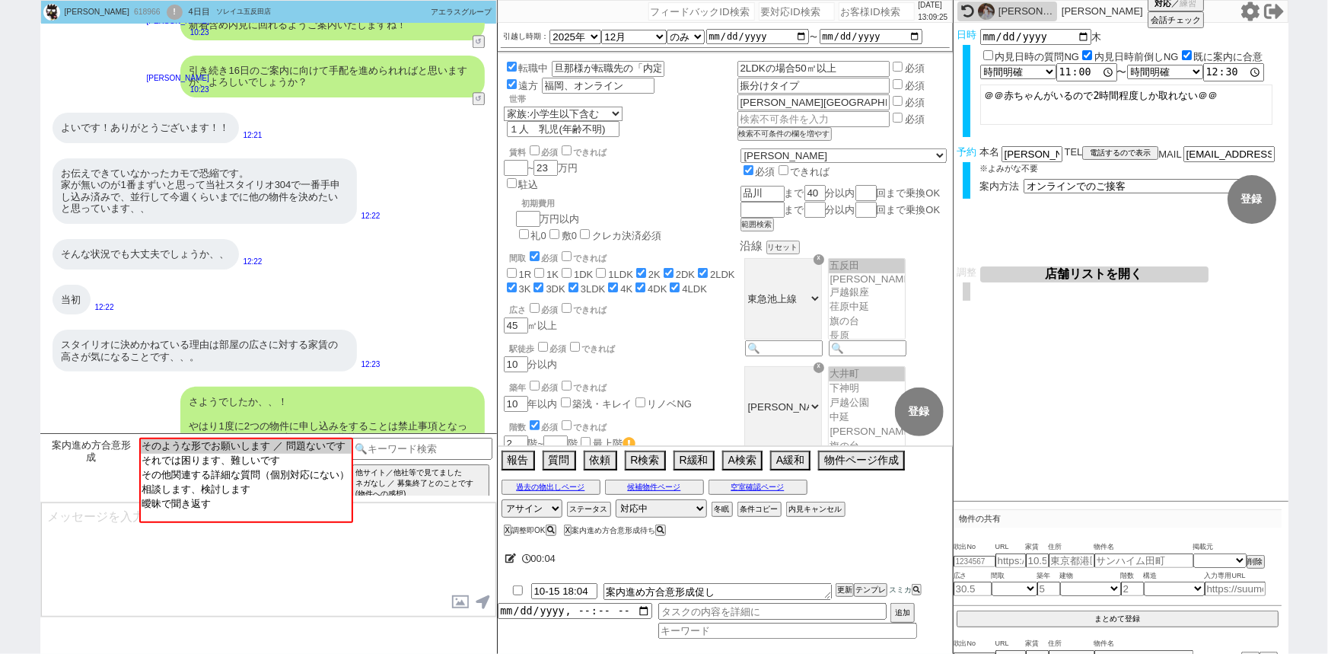
scroll to position [88, 0]
click at [845, 21] on div "2025/10/15 13:09:25" at bounding box center [725, 11] width 455 height 23
click at [845, 15] on input "number" at bounding box center [877, 11] width 76 height 18
paste input "619394"
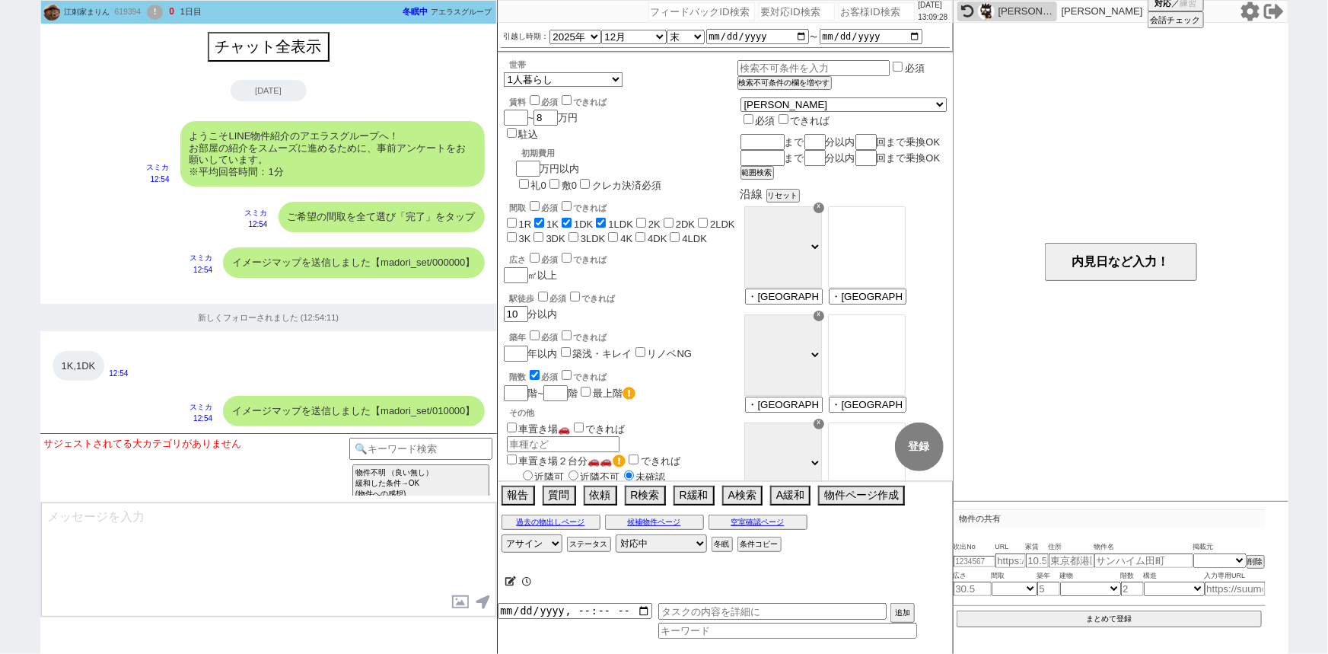
scroll to position [1238, 0]
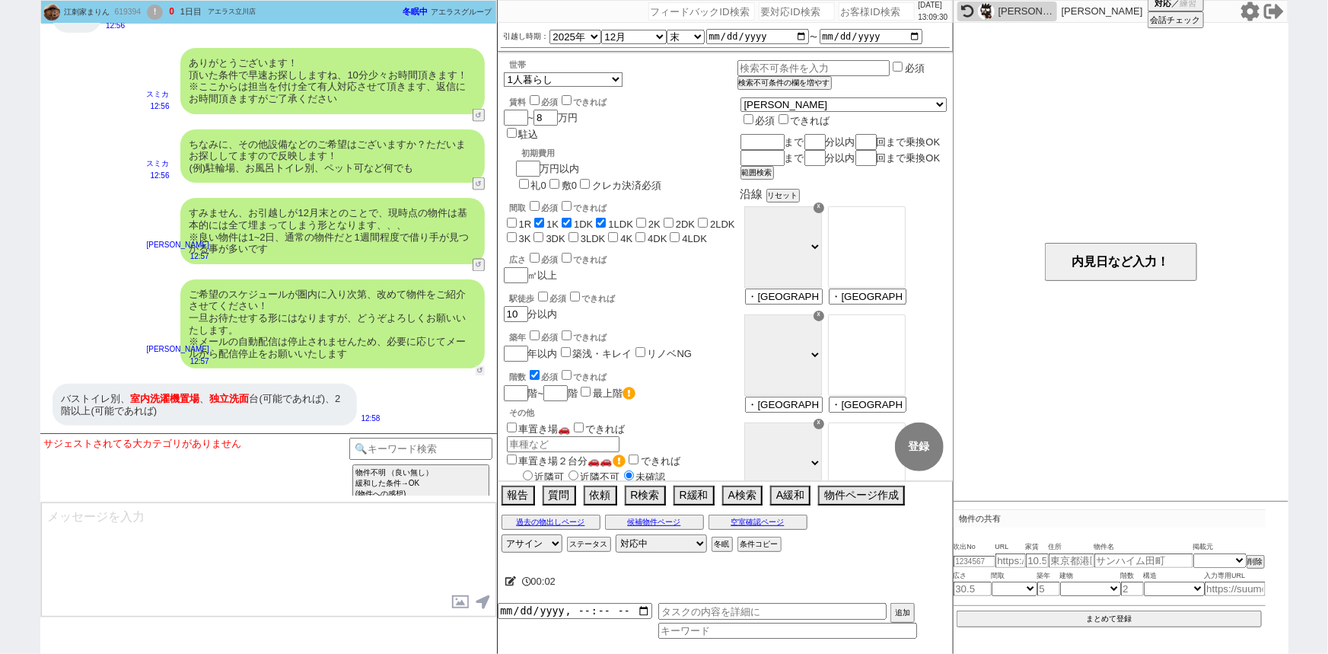
click at [477, 364] on div "ご希望のスケジュールが圏内に入り次第、改めて物件をご紹介させてください！ 一旦お待たせする形にはなりますが、どうぞよろしくお願いいたします。 ※メールの自動配…" at bounding box center [268, 324] width 457 height 105
click at [484, 369] on button "↺" at bounding box center [480, 371] width 9 height 10
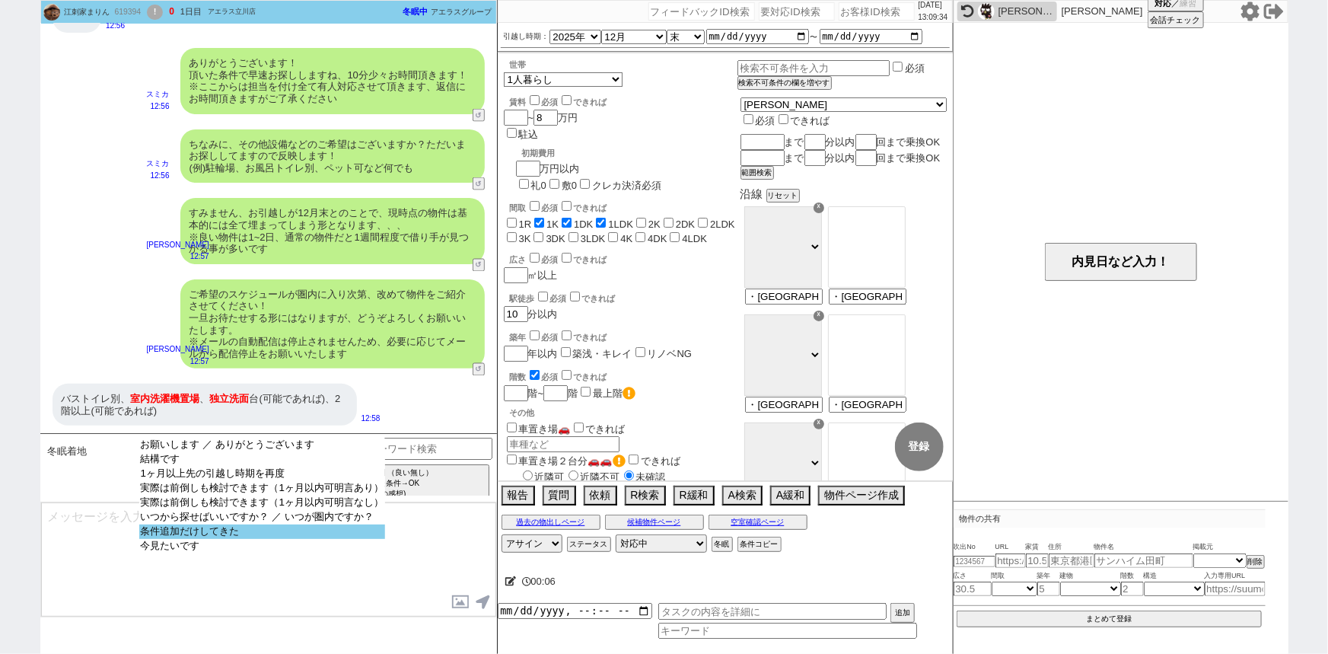
click at [312, 534] on option "条件追加だけしてきた" at bounding box center [262, 531] width 246 height 14
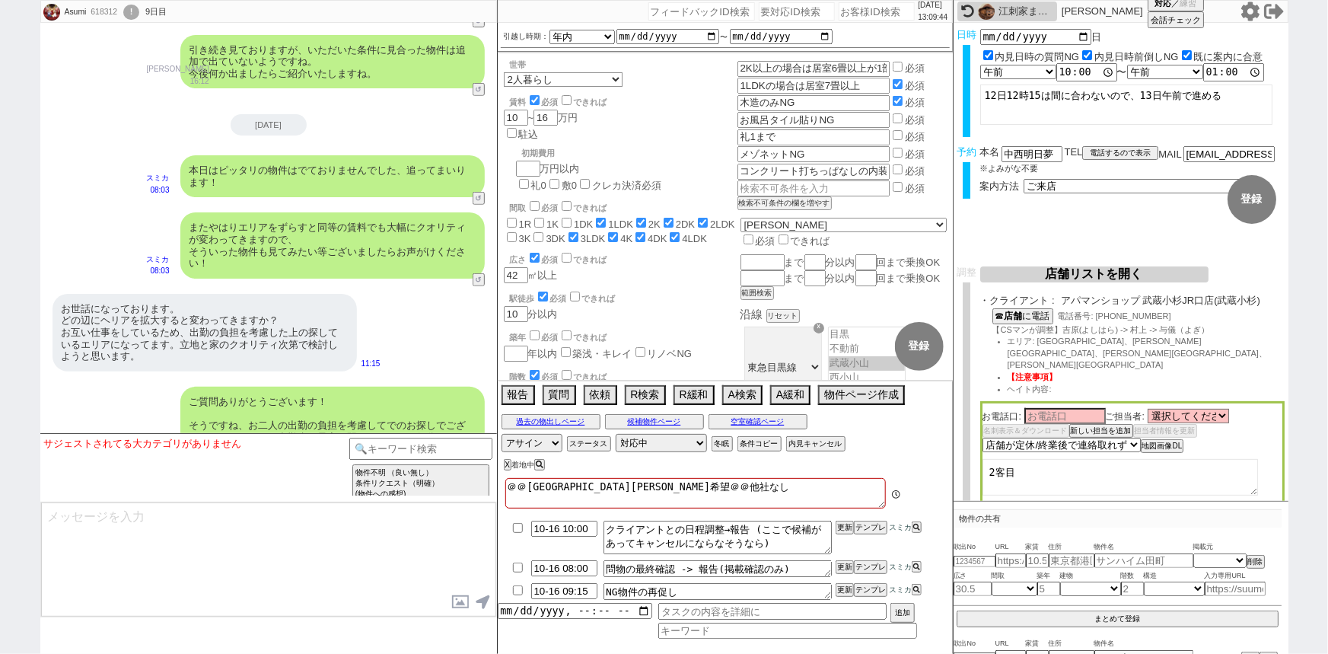
scroll to position [42, 0]
click at [336, 387] on div "ご質問ありがとうございます！ そうですね、お二人の出勤の負担を考慮してでのお探しでございましたらお互いの出勤先の最寄り駅までそれぞれ何分といった条件で頂けます…" at bounding box center [332, 437] width 304 height 101
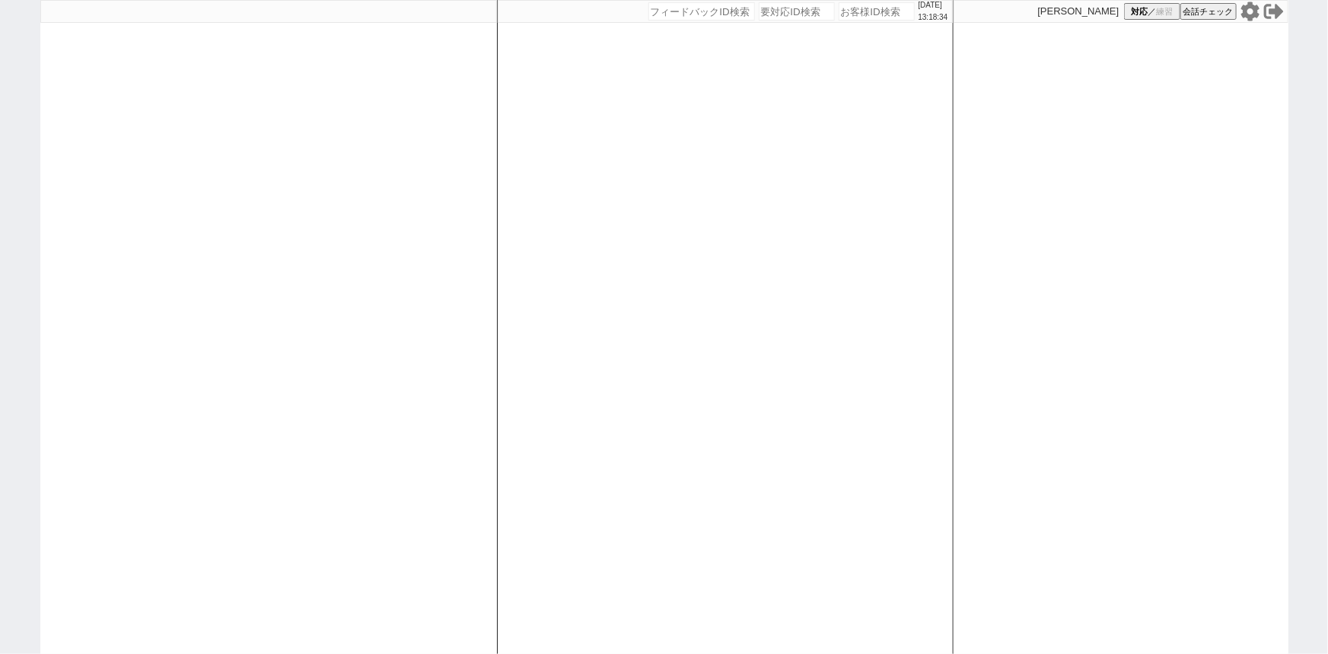
click at [211, 238] on div at bounding box center [268, 327] width 457 height 654
select select "1"
select select "2"
select select
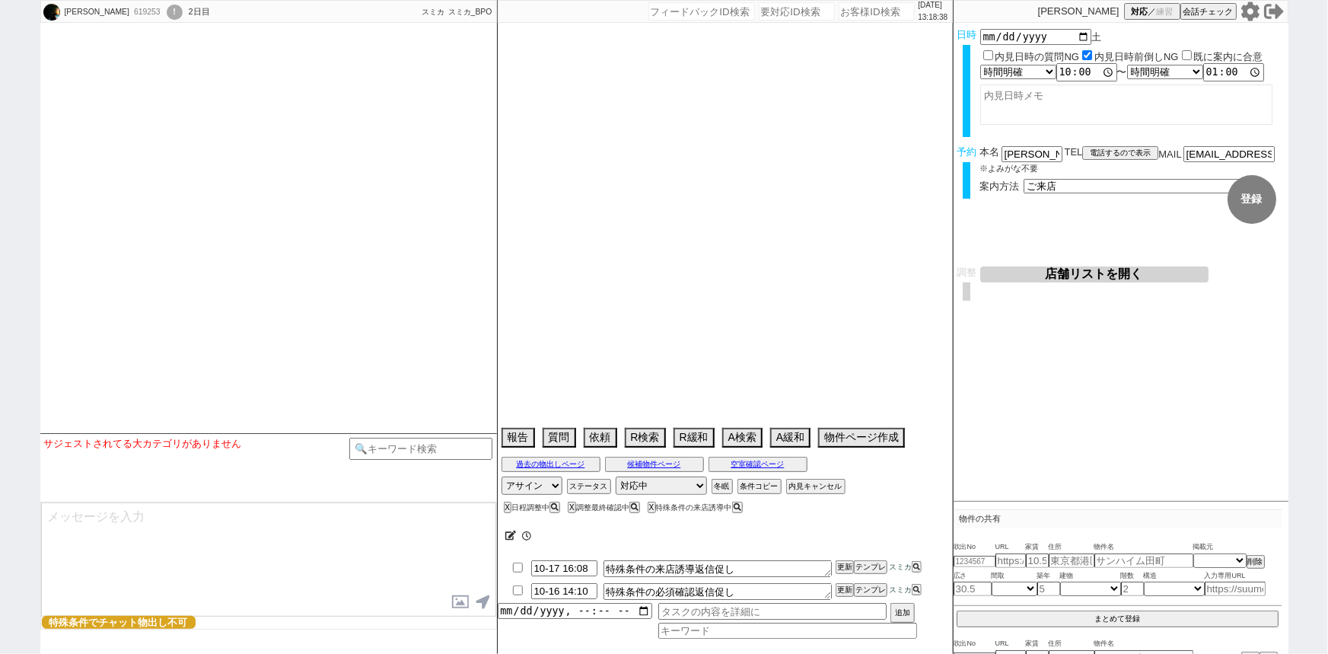
select select "15"
select select "0"
select select "14"
select select "1292"
select select "53"
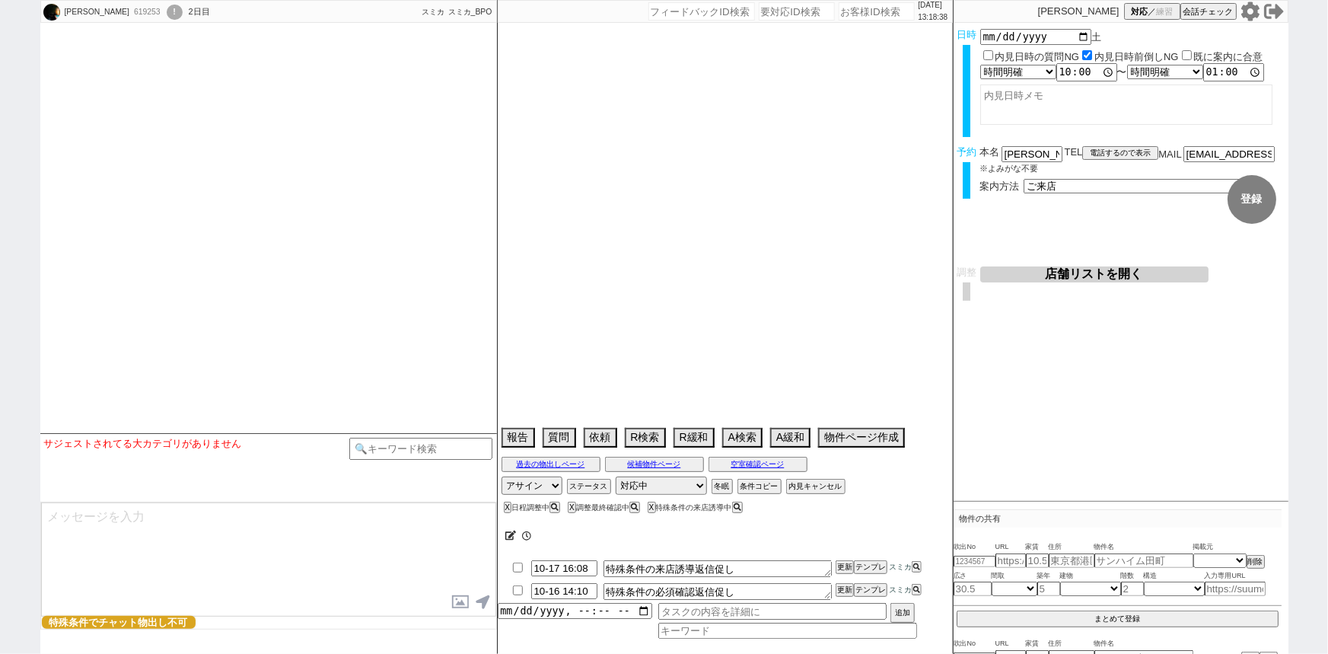
select select "1343"
select select "129"
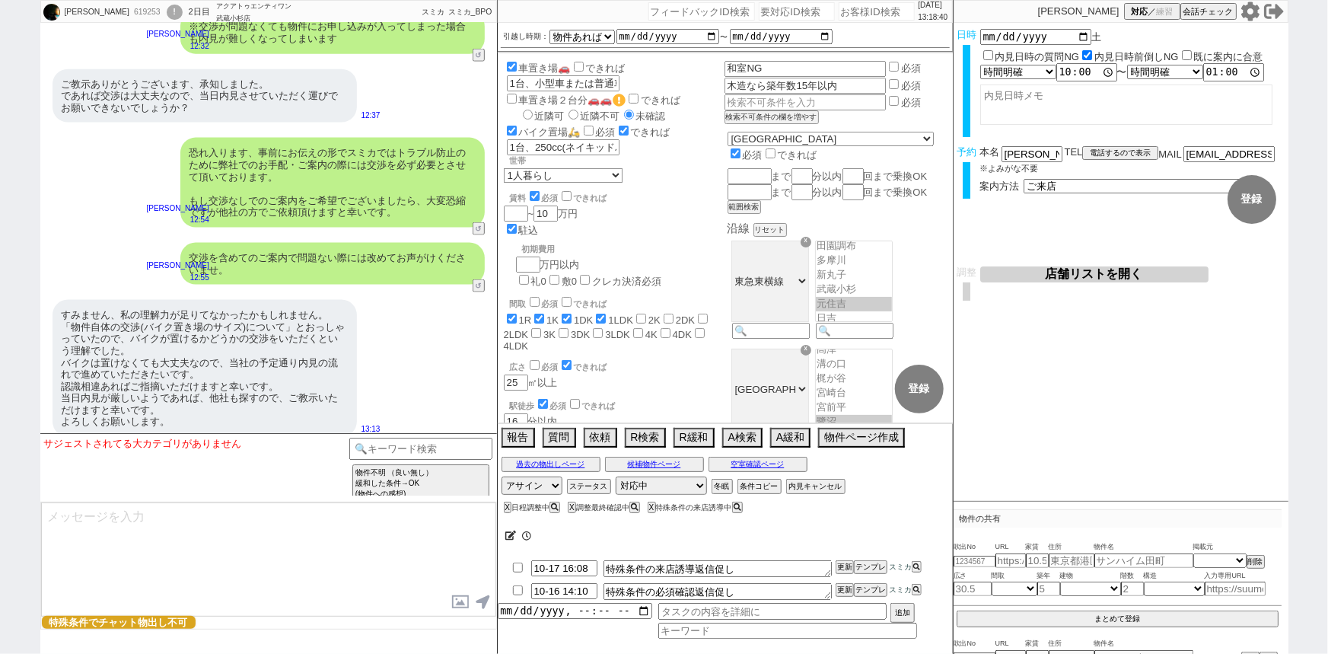
scroll to position [134, 0]
click at [763, 463] on button "空室確認ページ" at bounding box center [758, 464] width 99 height 12
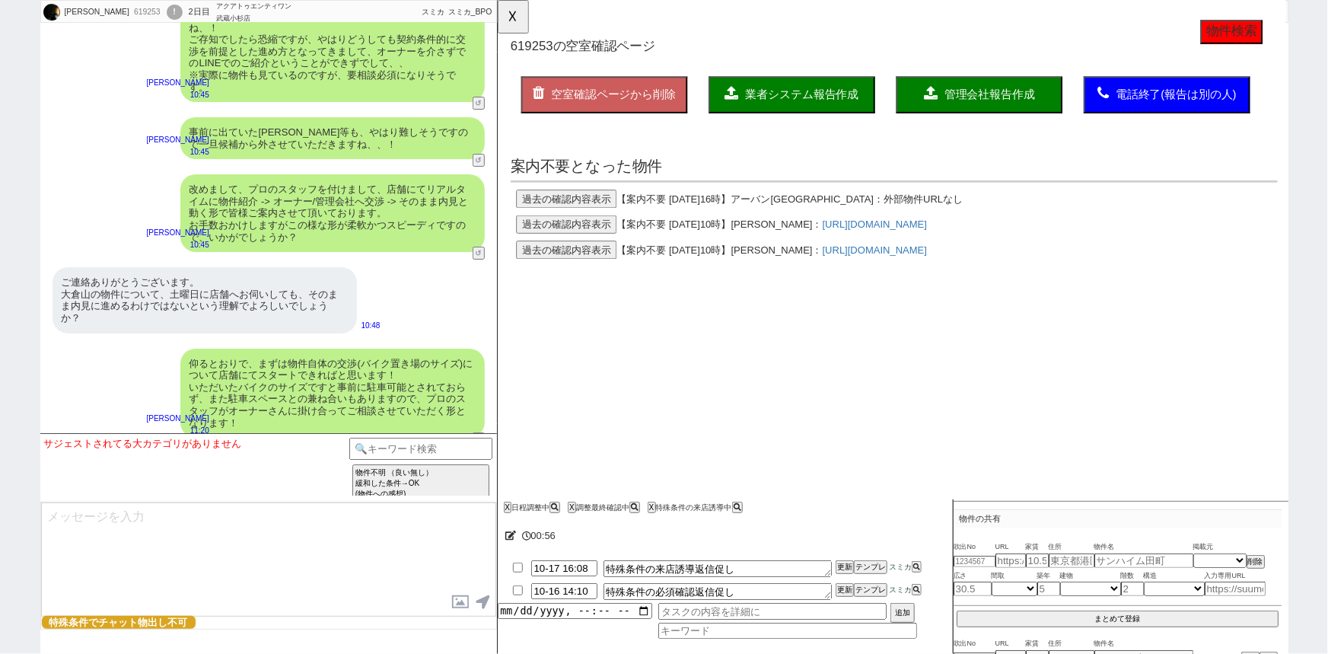
scroll to position [5863, 0]
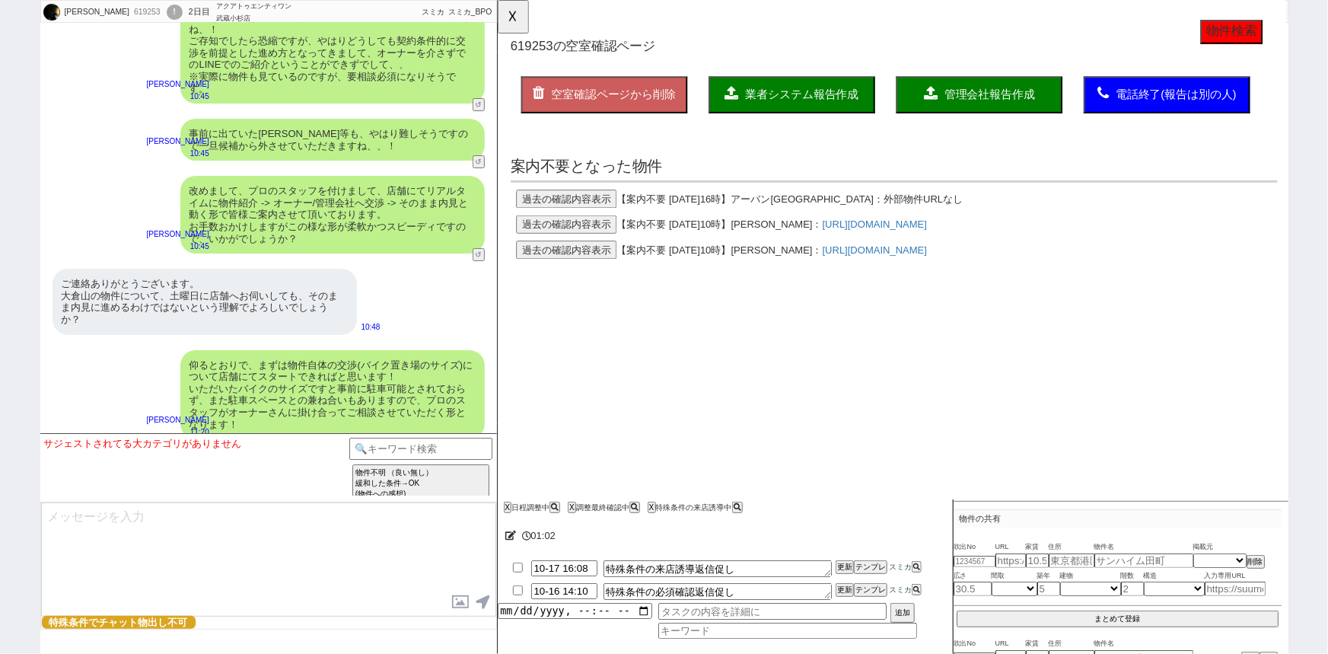
click at [584, 204] on button "過去の確認内容表示" at bounding box center [571, 214] width 108 height 20
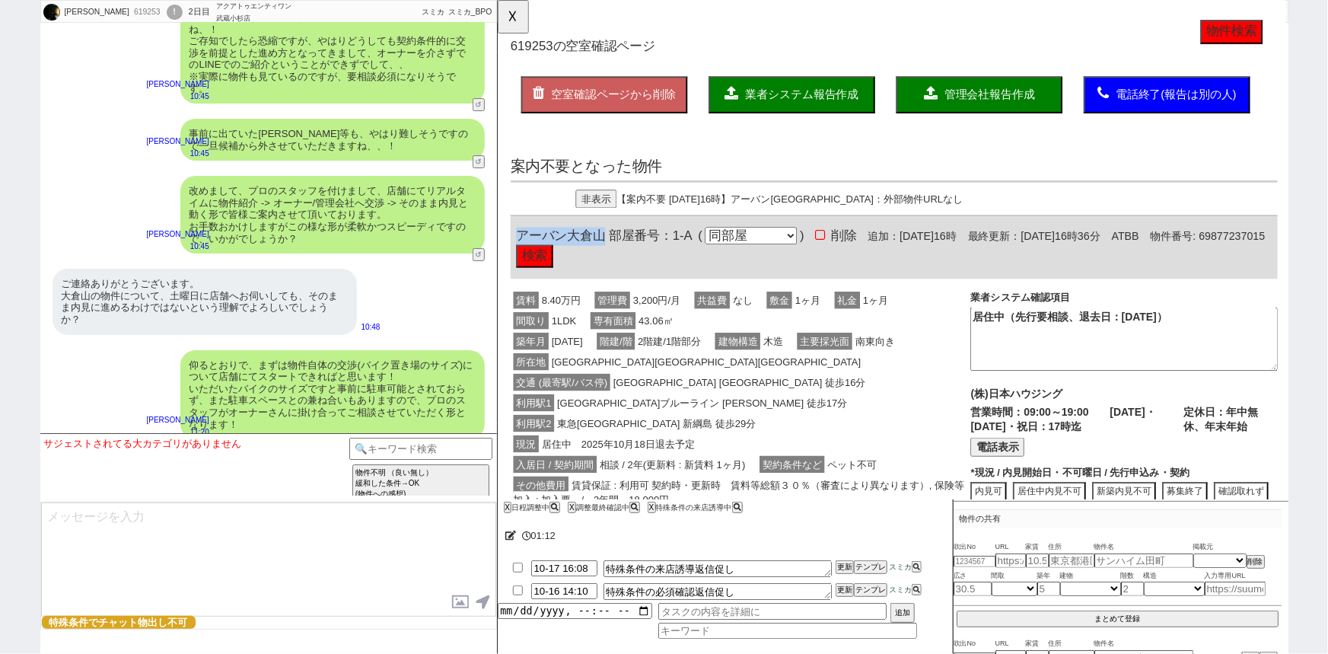
drag, startPoint x: 606, startPoint y: 254, endPoint x: 512, endPoint y: 245, distance: 94.1
click at [512, 245] on div "アーバン大倉山 部屋番号：1-A ( 同部屋 同建物別部屋 別建物別部屋 別建物 ) 削除 追加：[DATE]16時 最終更新：[DATE]16時36分 AT…" at bounding box center [923, 266] width 825 height 68
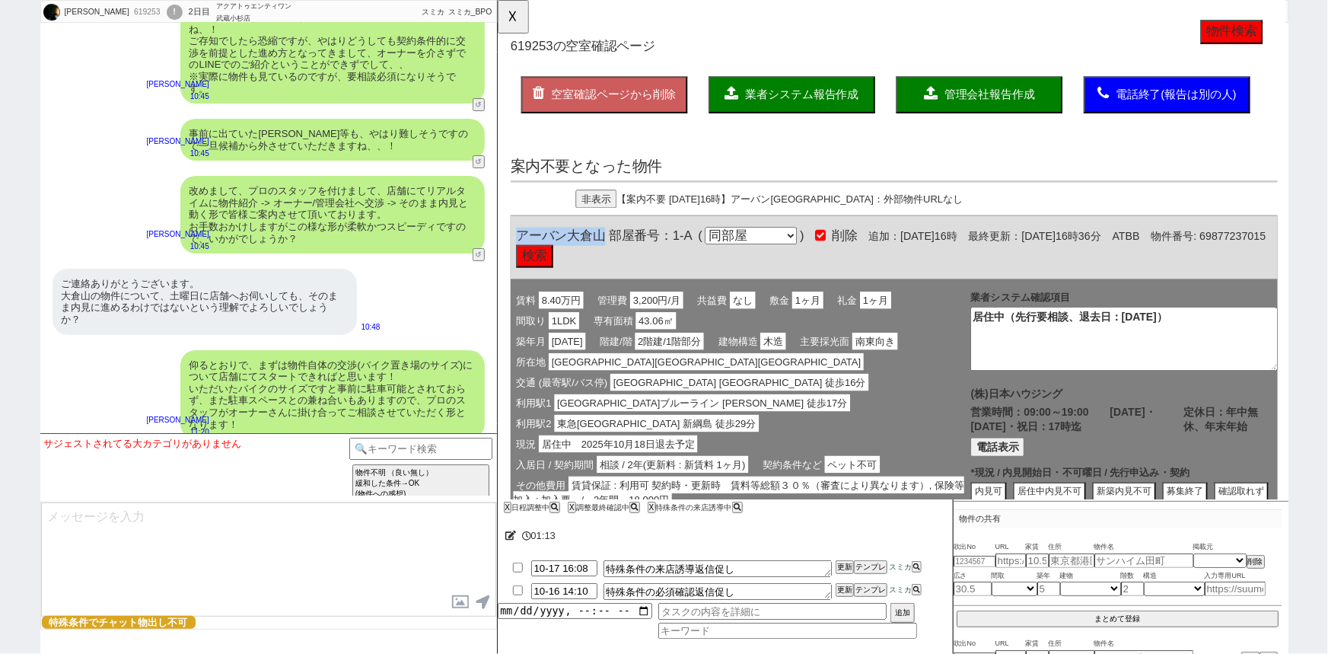
copy span "アーバン[GEOGRAPHIC_DATA]"
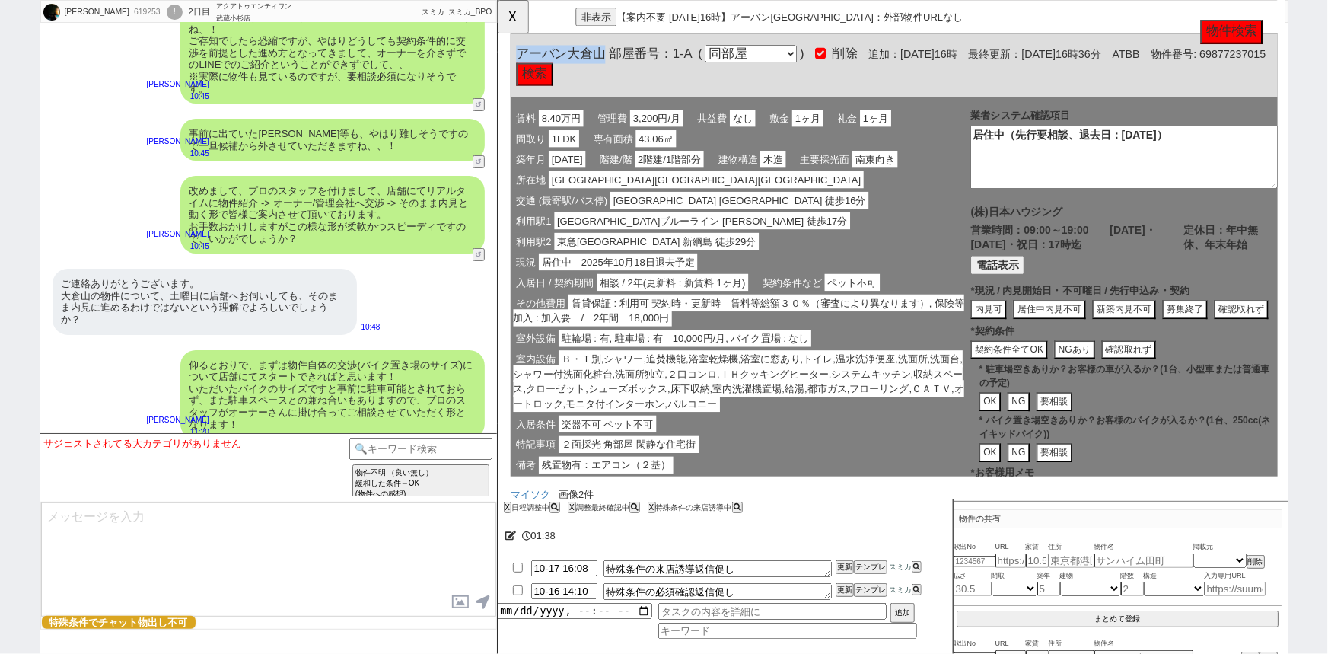
scroll to position [196, 0]
click at [1087, 330] on button "居住中内見不可" at bounding box center [1090, 332] width 78 height 21
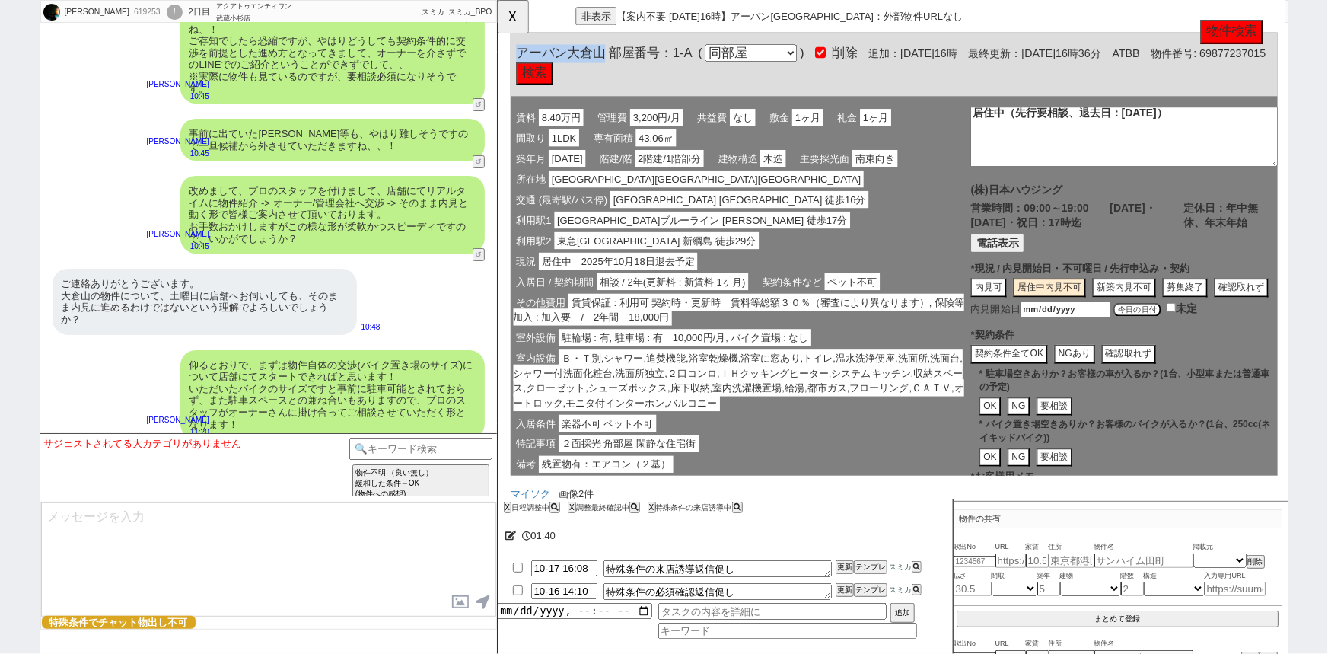
scroll to position [24, 0]
click at [1120, 341] on input "date" at bounding box center [1107, 332] width 97 height 18
type input "[DATE]"
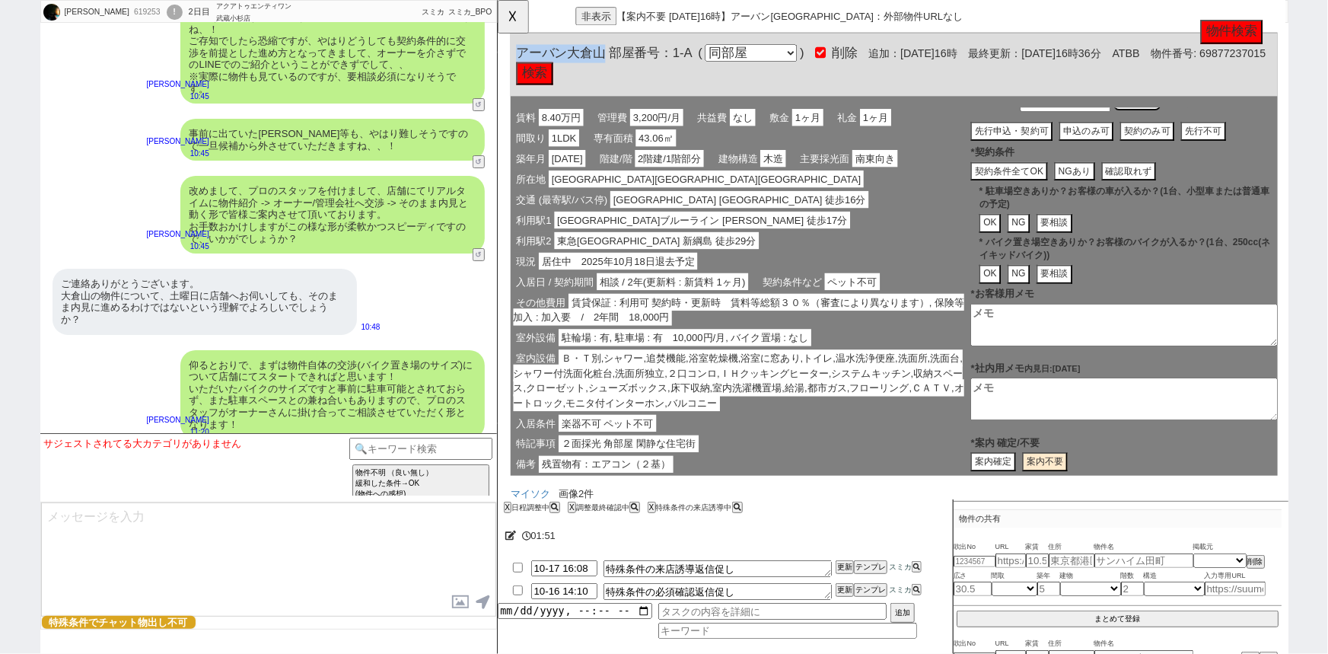
scroll to position [263, 0]
click at [1045, 430] on textarea at bounding box center [1170, 429] width 330 height 46
paste textarea "[DATE]退去予定"
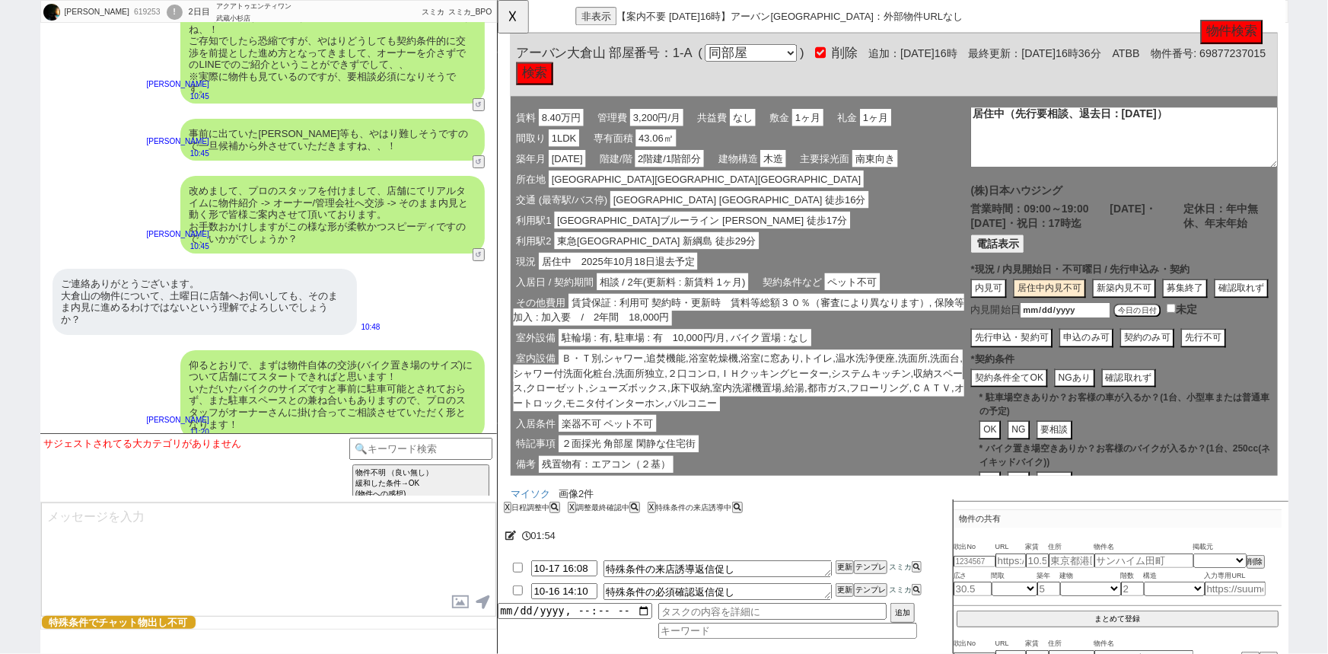
scroll to position [0, 0]
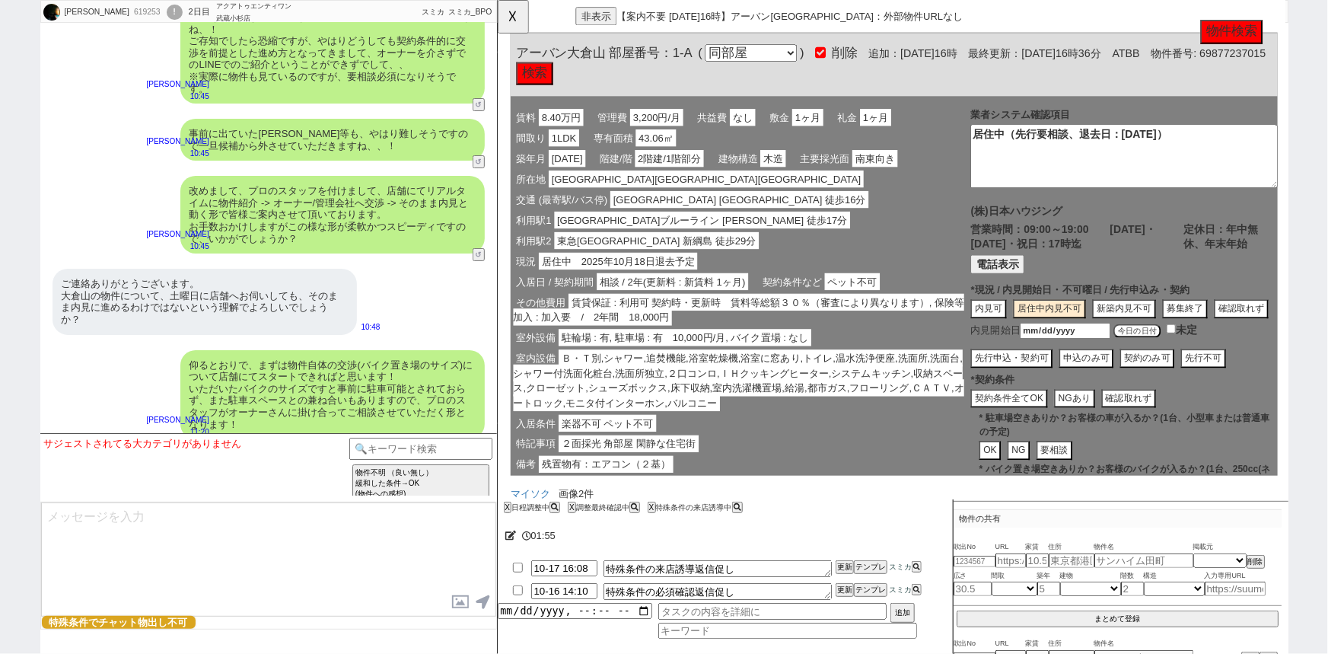
type textarea "[DATE]退去予定"
click at [1190, 148] on textarea "居住中（先行要相談、退去日：[DATE]）" at bounding box center [1170, 168] width 330 height 68
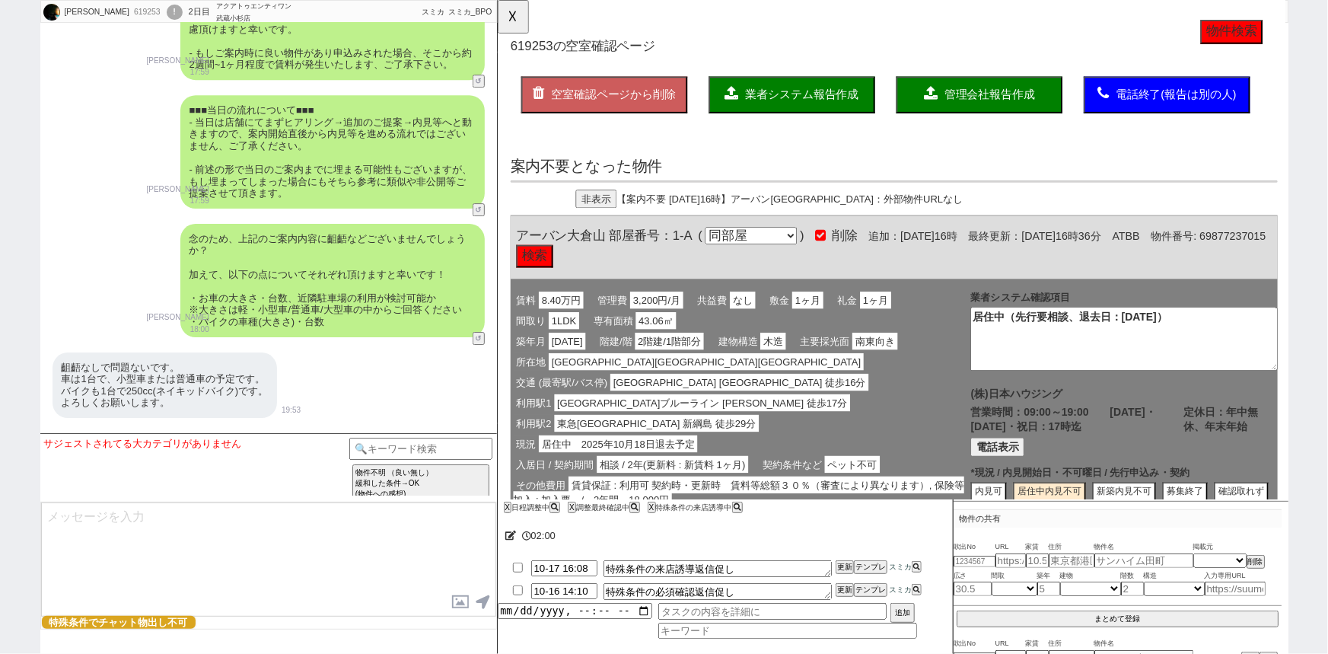
scroll to position [5380, 0]
click at [521, 17] on button "☓" at bounding box center [512, 15] width 28 height 30
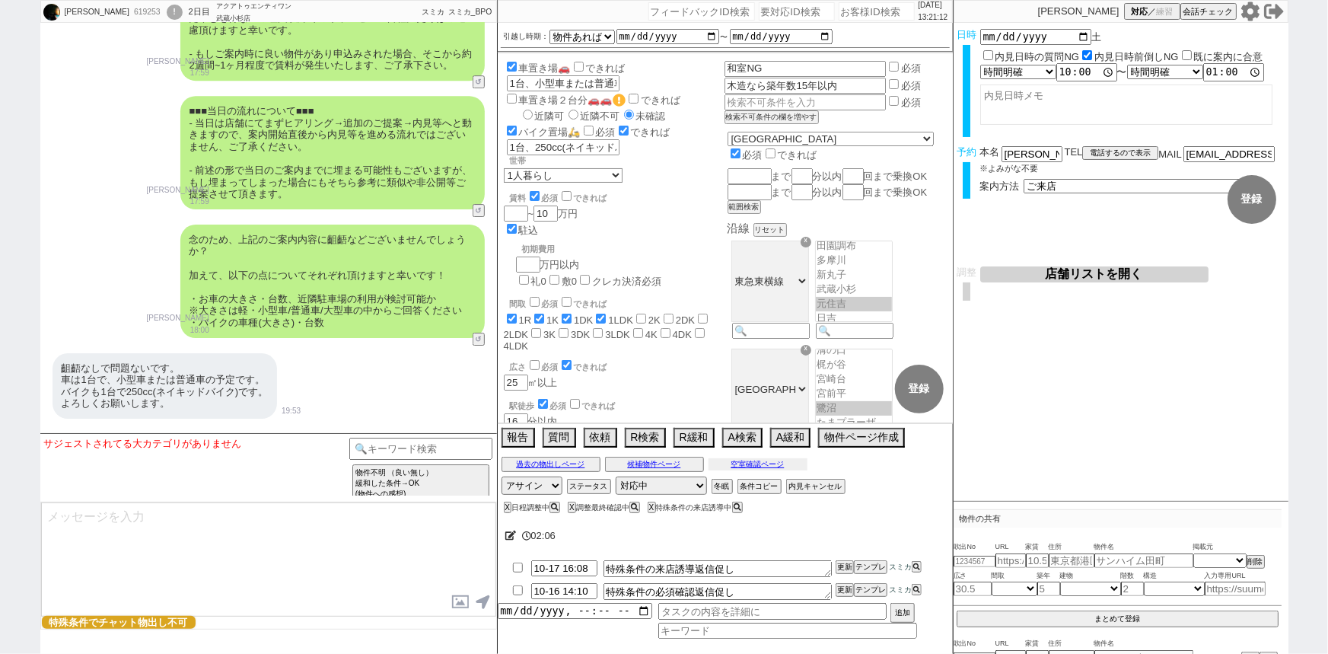
click at [753, 463] on button "空室確認ページ" at bounding box center [758, 464] width 99 height 12
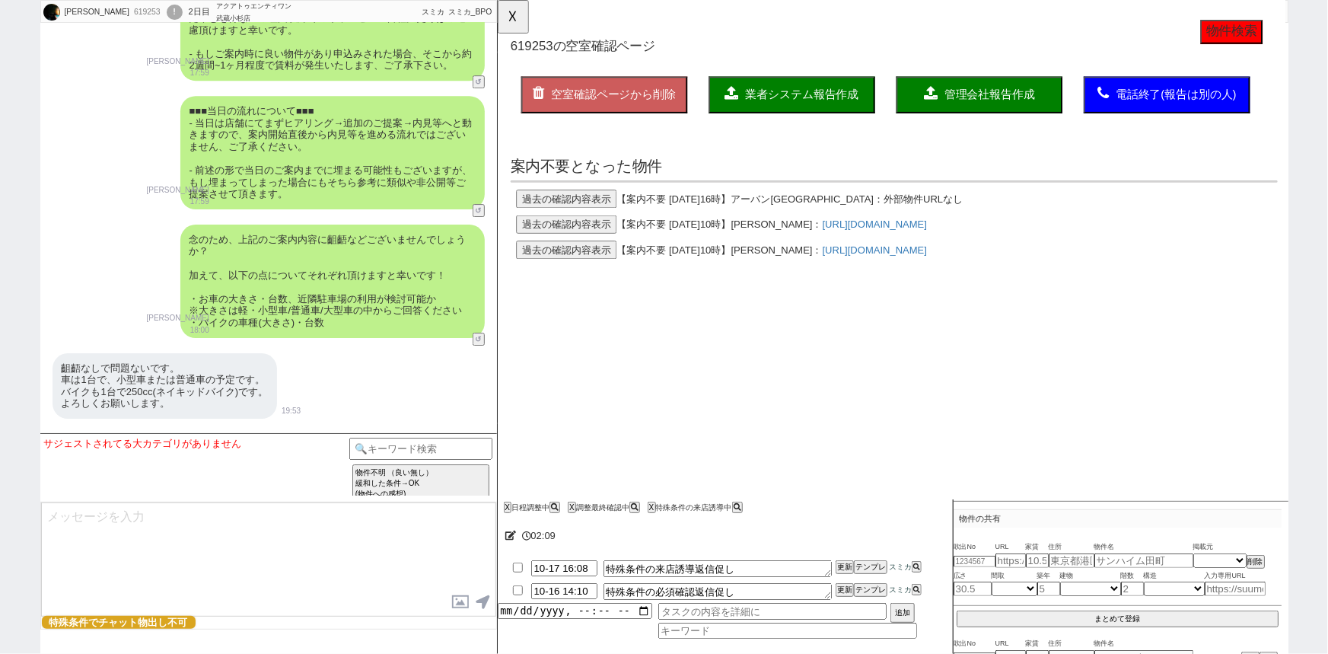
scroll to position [0, 0]
click at [596, 238] on button "過去の確認内容表示" at bounding box center [571, 241] width 108 height 20
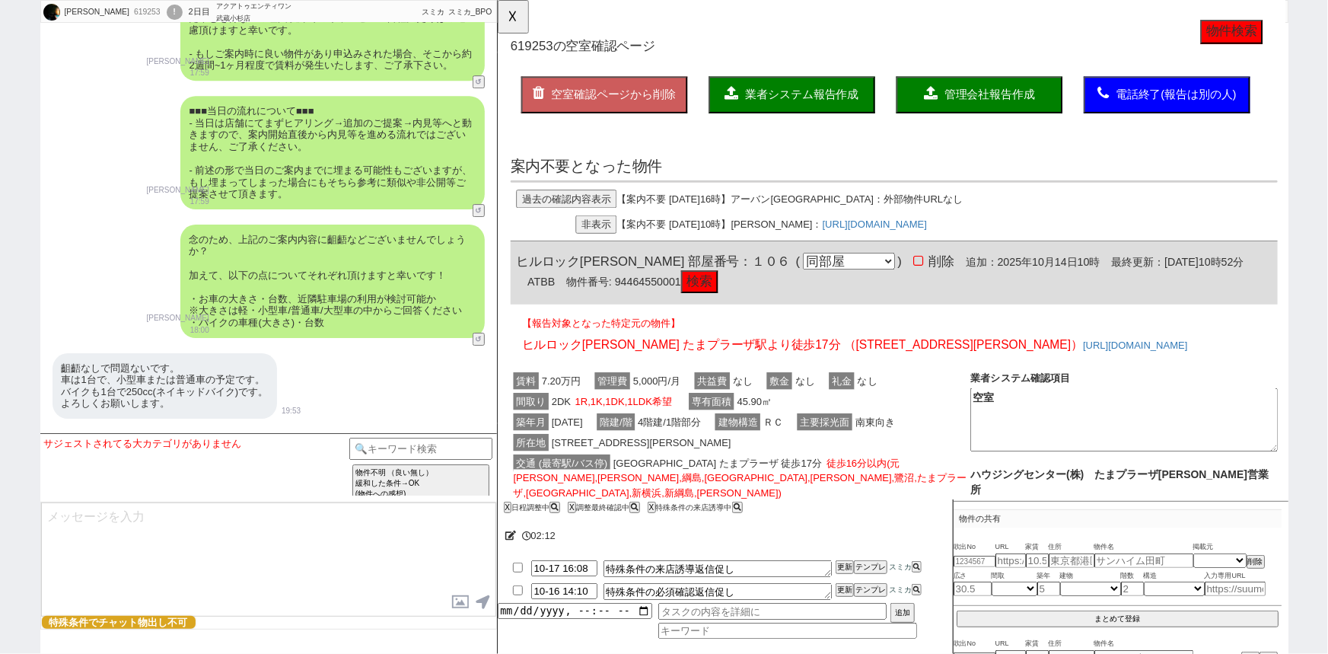
click at [570, 210] on button "過去の確認内容表示" at bounding box center [571, 214] width 108 height 20
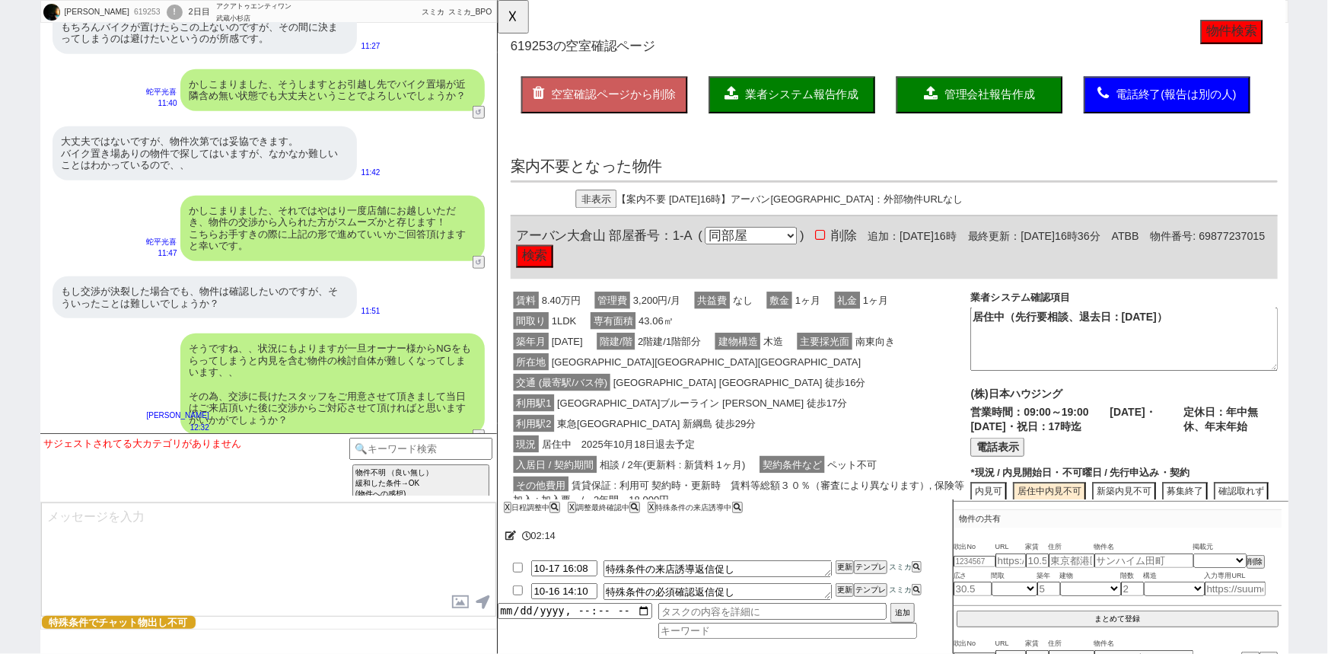
scroll to position [6884, 0]
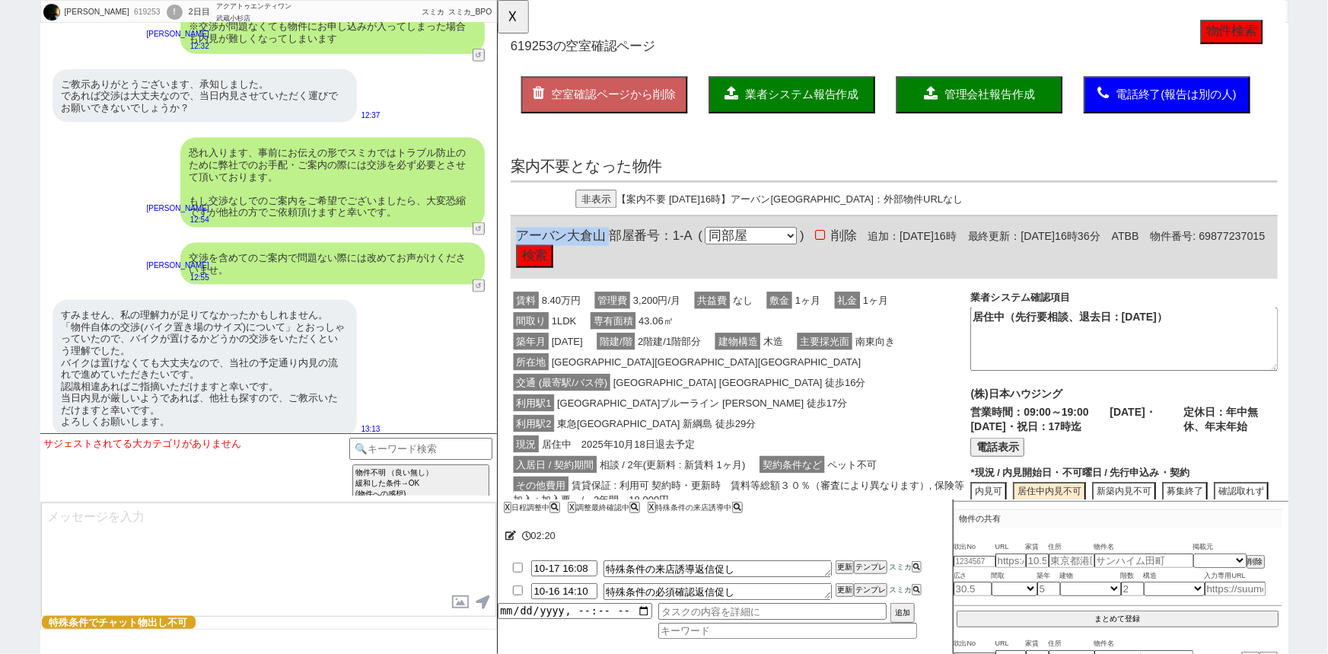
drag, startPoint x: 616, startPoint y: 256, endPoint x: 505, endPoint y: 256, distance: 110.4
copy span "アーバン[GEOGRAPHIC_DATA]"
click at [157, 527] on textarea at bounding box center [268, 559] width 455 height 114
type textarea "ご"
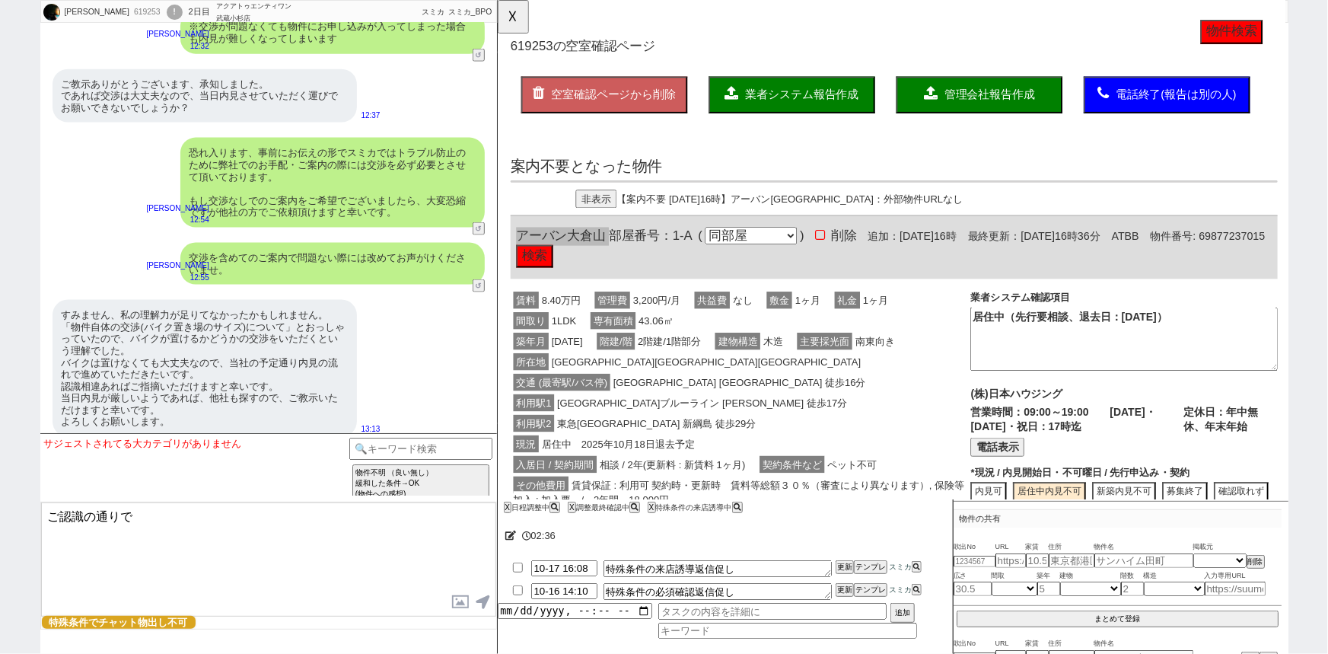
click at [46, 500] on div "サジェストされてる大カテゴリがありません テンプレ再検索NG解除 物件不明 （良い無し） 緩和した条件→OK (物件への感想) 物件不明 （良い無し） 緩和し…" at bounding box center [268, 467] width 457 height 68
click at [43, 518] on textarea "ご認識の通りで" at bounding box center [268, 559] width 455 height 114
click at [375, 514] on textarea "いえいえ、わかりづらく恐れ入ります。ご認識の通りで" at bounding box center [268, 559] width 455 height 114
click at [71, 526] on textarea "いえいえ、わかりづらく恐れ入ります。ご認識の通りでバイクサイズについての交渉となります。" at bounding box center [268, 559] width 455 height 114
click at [177, 535] on textarea "いえいえ、わかりづらく恐れ入ります。ご認識の通りでバイクサイズについての交渉となります。" at bounding box center [268, 559] width 455 height 114
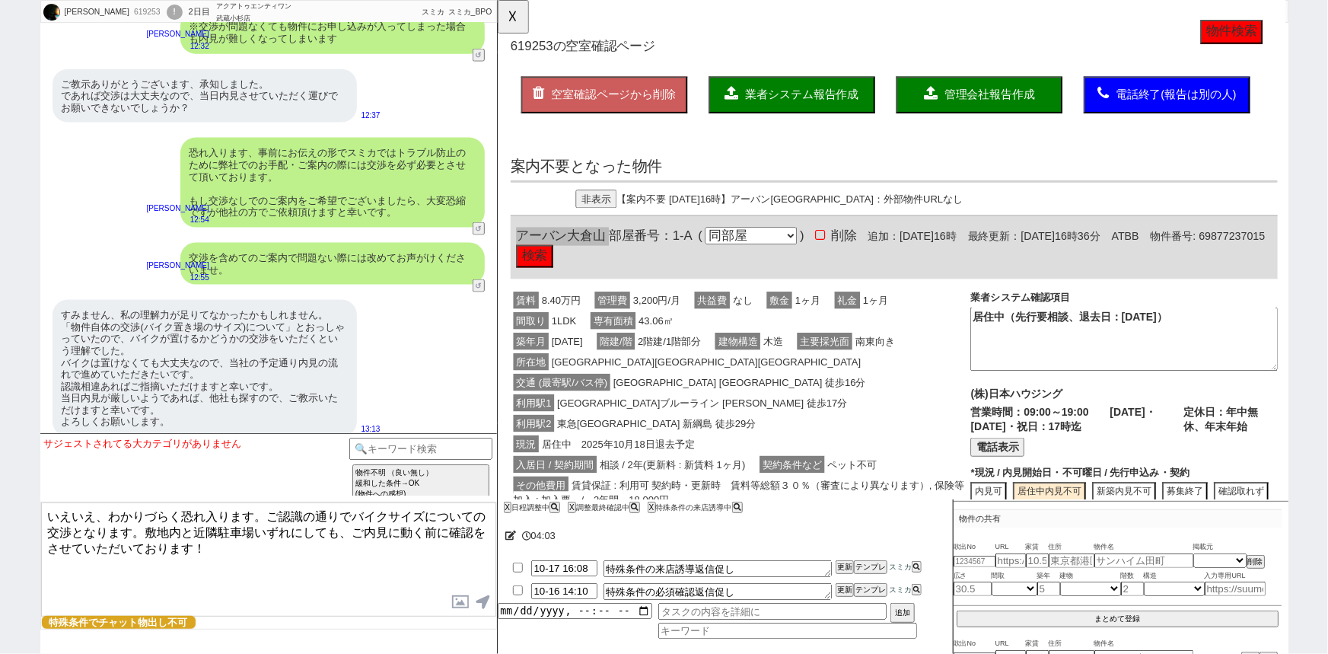
click at [453, 528] on textarea "いえいえ、わかりづらく恐れ入ります。ご認識の通りでバイクサイズについての交渉となります。敷地内と近隣駐車場いずれにしても、ご内見に動く前に確認をさせていただい…" at bounding box center [268, 559] width 455 height 114
click at [450, 521] on textarea "いえいえ、わかりづらく恐れ入ります。ご認識の通りでバイクサイズについての交渉となります。敷地内と近隣駐車場いずれにしても、ご内見に動く前に担当が確認をさせてい…" at bounding box center [268, 559] width 455 height 114
click at [363, 540] on textarea "いえいえ、わかりづらく恐れ入ります。ご認識の通りでバイクサイズについての交渉となります。敷地内と近隣駐車場いずれにしても、ご内見に動く前に店舗で担当が確認をさ…" at bounding box center [268, 559] width 455 height 114
type textarea "いえいえ、わかりづらく恐れ入ります。ご認識の通りでバイクサイズについての交渉となります。敷地内と近隣駐車場いずれにしても、ご内見に動く前に店舗で担当が確認をさ…"
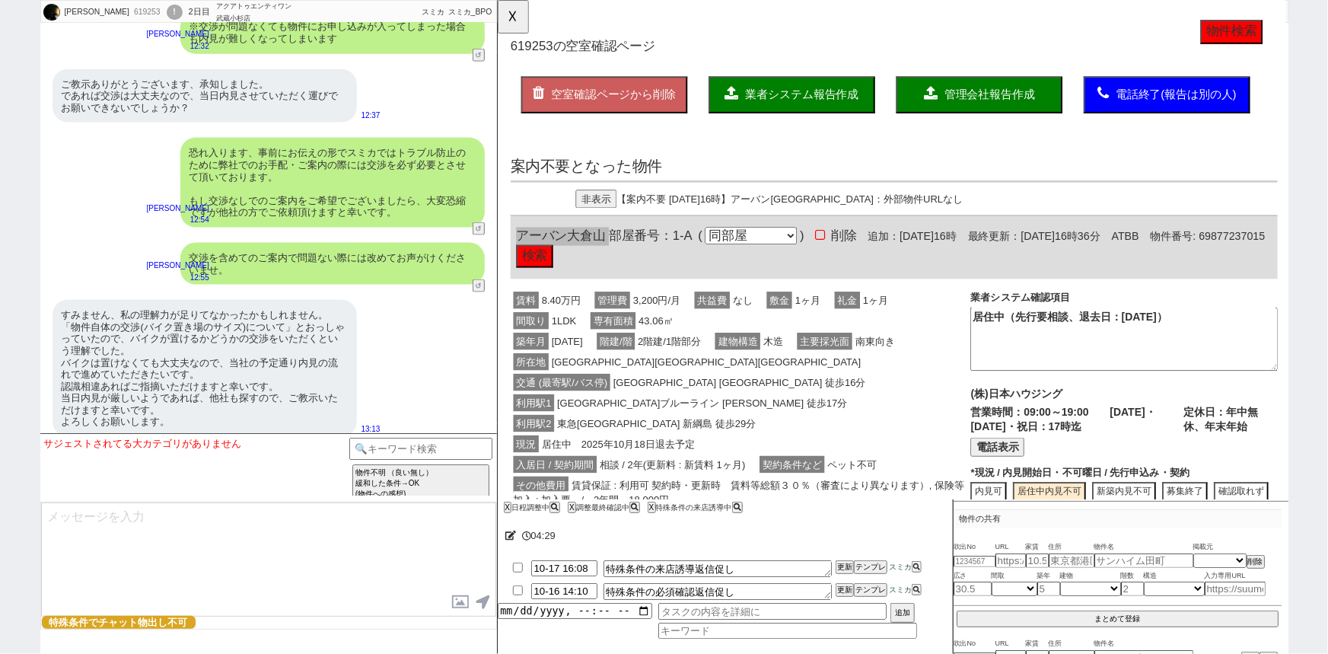
scroll to position [6965, 0]
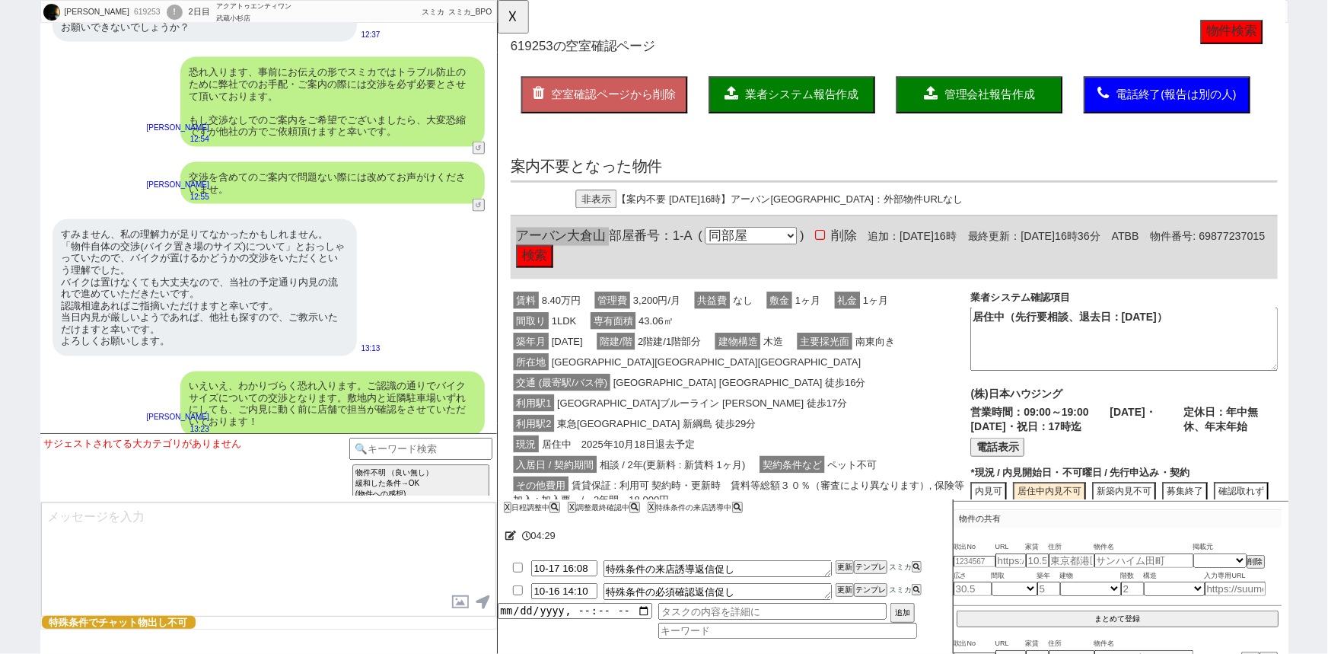
select select "535"
click at [154, 546] on textarea at bounding box center [268, 559] width 455 height 114
paste textarea "アーバン[GEOGRAPHIC_DATA]"
click at [1106, 344] on textarea "居住中（先行要相談、退去日：[DATE]）" at bounding box center [1170, 364] width 330 height 68
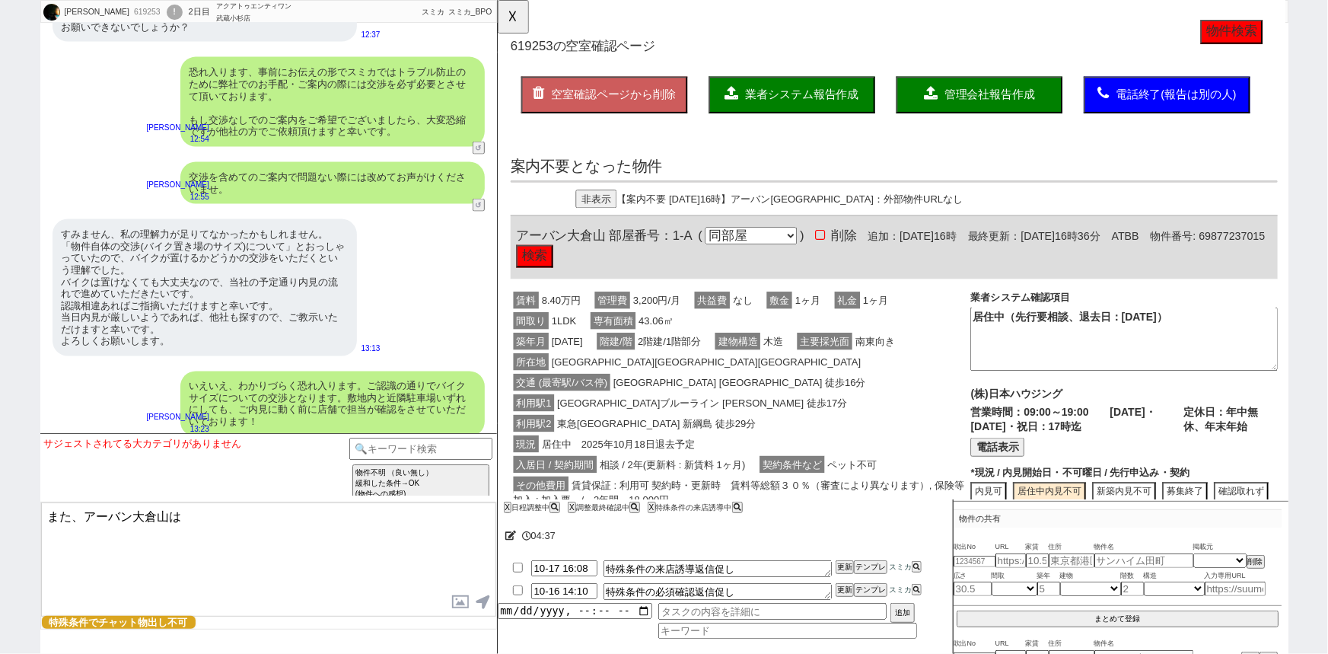
click at [1106, 344] on textarea "居住中（先行要相談、退去日：[DATE]）" at bounding box center [1170, 364] width 330 height 68
click at [253, 526] on textarea "また、アーバン大倉山は" at bounding box center [268, 559] width 455 height 114
click at [516, 24] on button "☓" at bounding box center [512, 15] width 28 height 30
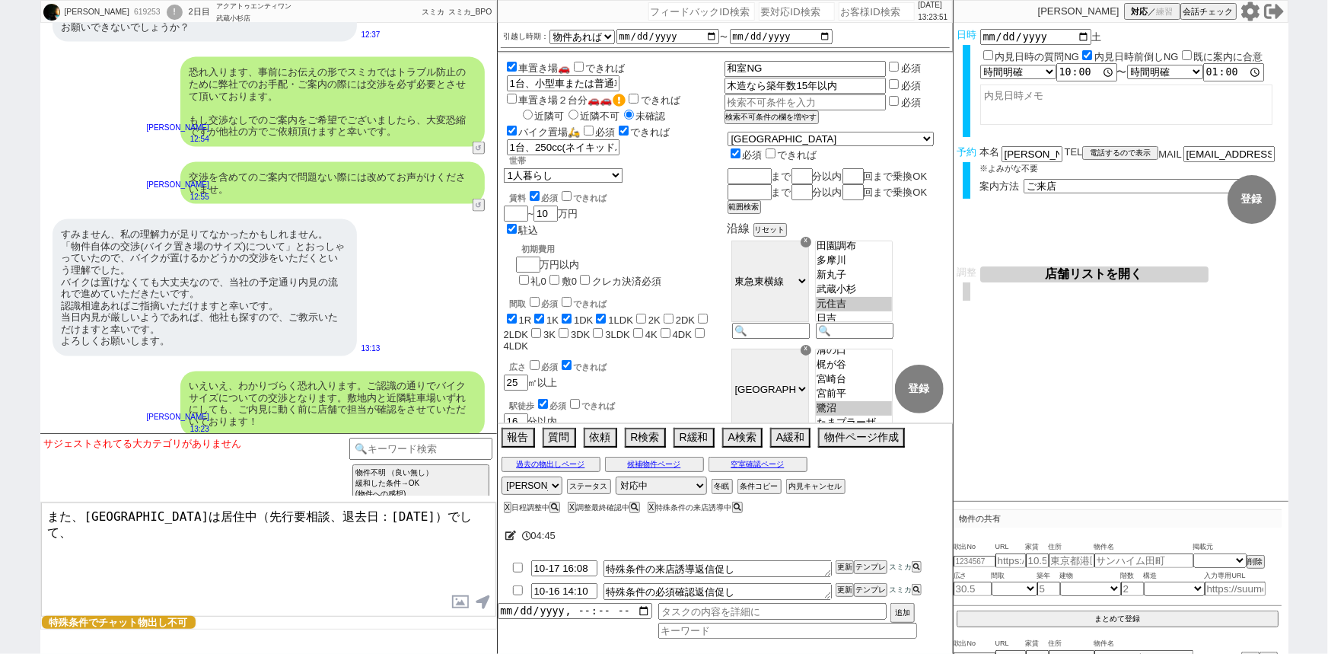
click at [140, 543] on textarea "また、[GEOGRAPHIC_DATA]は居住中（先行要相談、退去日：[DATE]）でして、" at bounding box center [268, 559] width 455 height 114
type textarea "また、[GEOGRAPHIC_DATA]は居住中（先行要相談、退去日：[DATE]）でして、まだ内見できない物件となります。クリーニング期間で前後するため内見…"
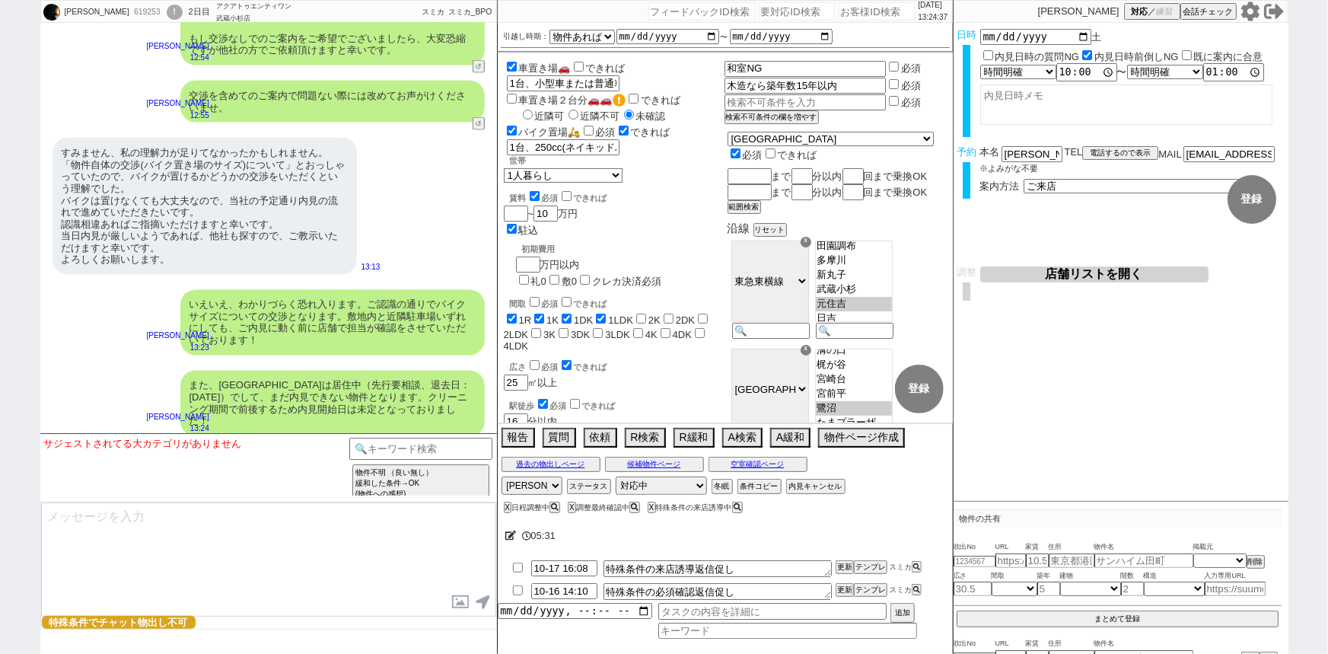
click at [149, 14] on div "619253" at bounding box center [146, 12] width 34 height 12
copy div "619253"
click at [252, 340] on div "いえいえ、わかりづらく恐れ入ります。ご認識の通りでバイクサイズについての交渉となります。敷地内と近隣駐車場いずれにしても、ご内見に動く前に店舗で担当が確認をさ…" at bounding box center [332, 322] width 304 height 65
click at [326, 349] on div "いえいえ、わかりづらく恐れ入ります。ご認識の通りでバイクサイズについての交渉となります。敷地内と近隣駐車場いずれにしても、ご内見に動く前に店舗で担当が確認をさ…" at bounding box center [268, 322] width 457 height 81
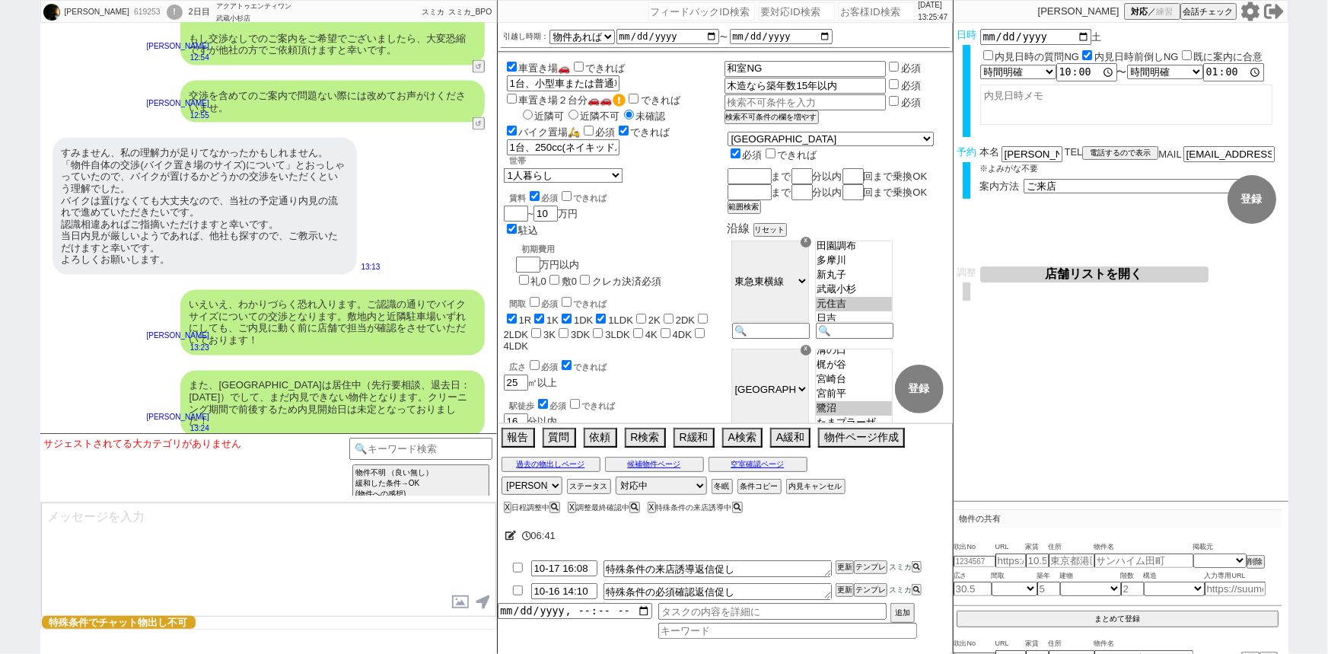
click at [160, 558] on textarea at bounding box center [268, 559] width 455 height 114
click at [641, 481] on select "対応中 引き継ぎ完了 ブロック 長期間返信なし 紹介不可 別の所で決まった 客の都合で引越しが無くなった 接客開始後に冬眠" at bounding box center [661, 485] width 91 height 18
select select "600"
click at [616, 476] on select "対応中 引き継ぎ完了 ブロック 長期間返信なし 紹介不可 別の所で決まった 客の都合で引越しが無くなった 接客開始後に冬眠" at bounding box center [661, 485] width 91 height 18
select select
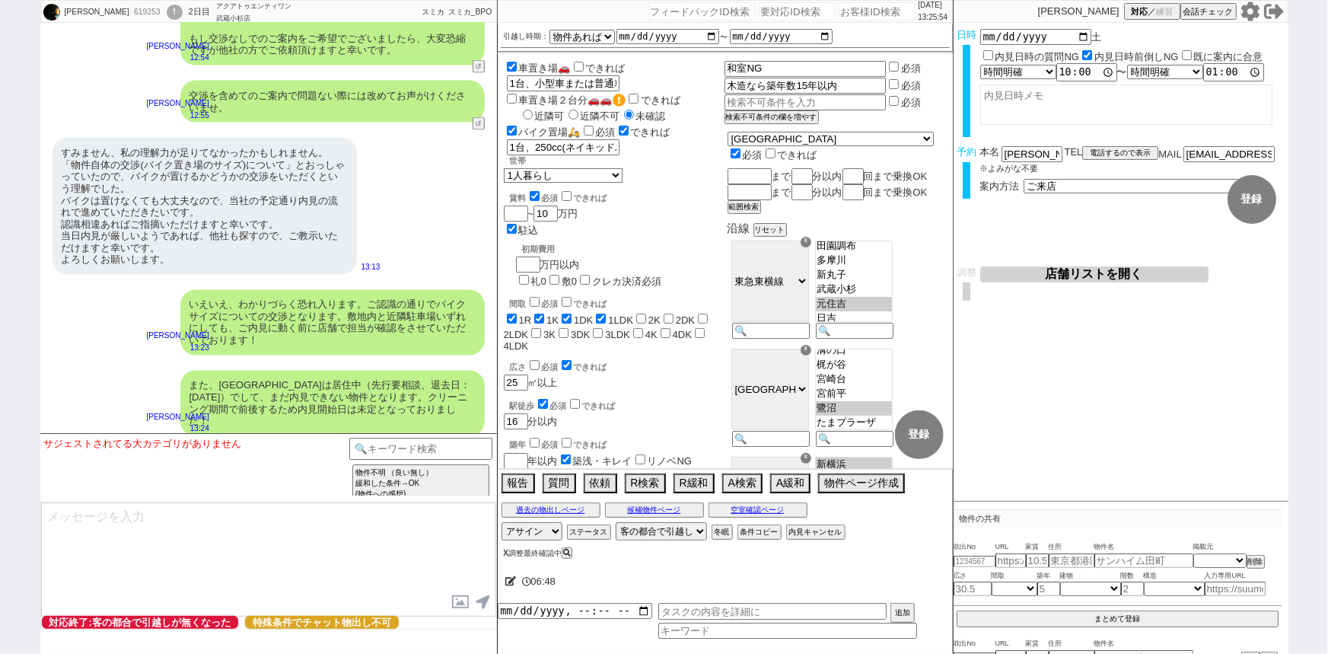
click at [507, 557] on div "X 調整最終確認中" at bounding box center [540, 553] width 73 height 8
click at [508, 555] on button "X" at bounding box center [506, 553] width 5 height 8
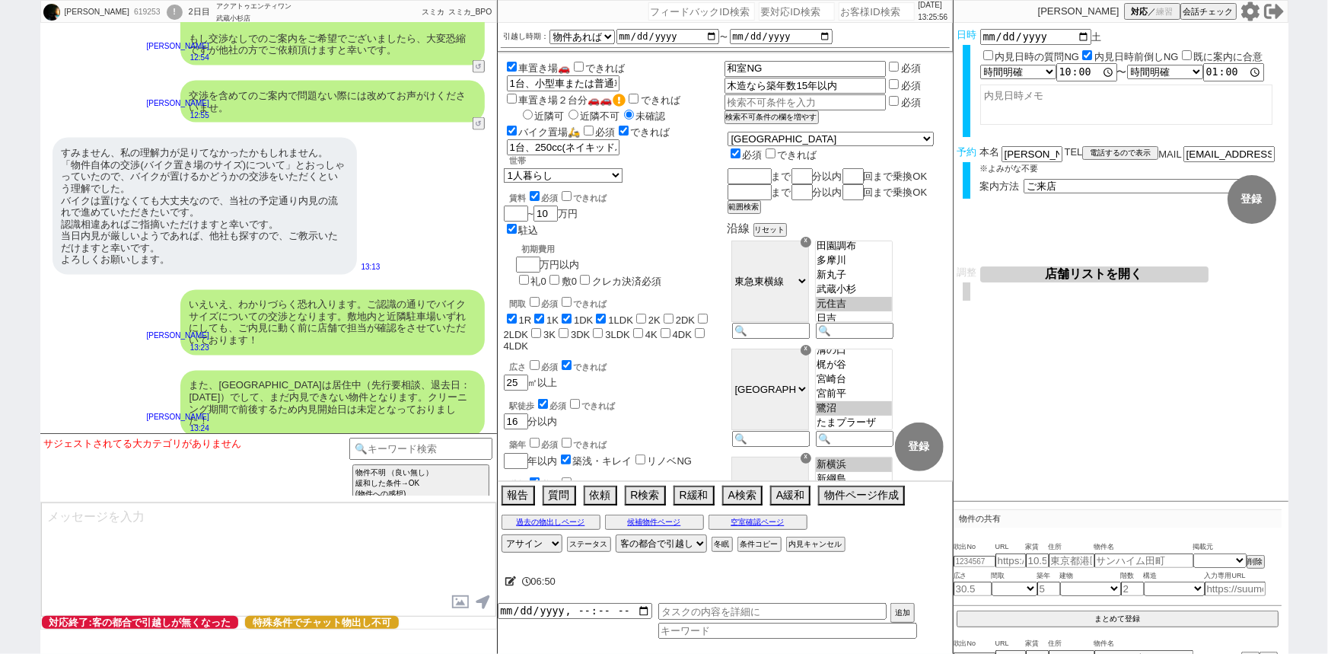
click at [253, 531] on textarea at bounding box center [268, 559] width 455 height 114
type textarea "ご"
click at [107, 511] on textarea "まだご来店ではなく、内見が必須" at bounding box center [268, 559] width 455 height 114
drag, startPoint x: 152, startPoint y: 510, endPoint x: 0, endPoint y: 451, distance: 163.1
click at [0, 451] on div "[PERSON_NAME] 619253 ! 0 2日目 アクアトゥエンティワン 武蔵[PERSON_NAME]店 冬眠中 自社客 スミカ スミカ_BPO チ…" at bounding box center [664, 327] width 1328 height 654
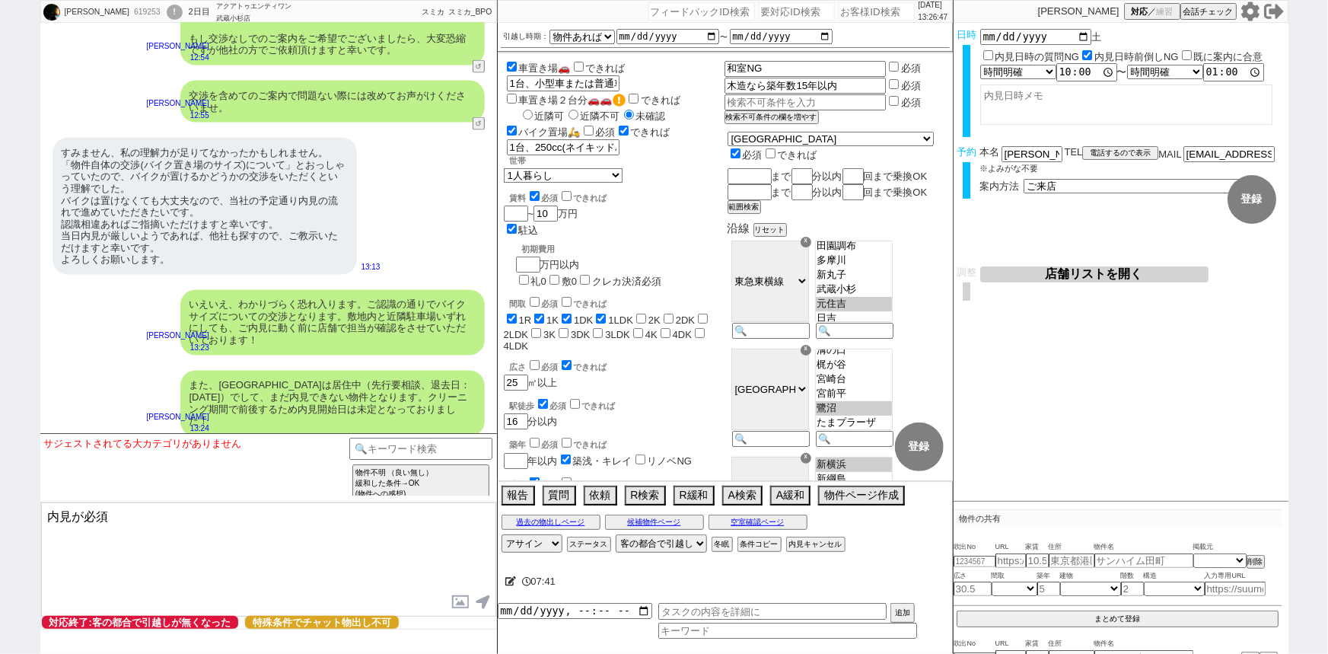
click at [139, 518] on textarea "内見が必須" at bounding box center [268, 559] width 455 height 114
click at [42, 512] on textarea "内見が必須" at bounding box center [268, 559] width 455 height 114
type textarea "バイクの交渉なしでまず内見をご希望とのことでしたら、一定お客様のほうで動かれて"
drag, startPoint x: 49, startPoint y: 512, endPoint x: 272, endPoint y: 632, distance: 253.0
click at [272, 632] on div "サジェストされてる大カテゴリがありません テンプレ再検索NG解除 物件不明 （良い無し） 緩和した条件→OK (物件への感想) 物件不明 （良い無し） 緩和し…" at bounding box center [268, 543] width 457 height 221
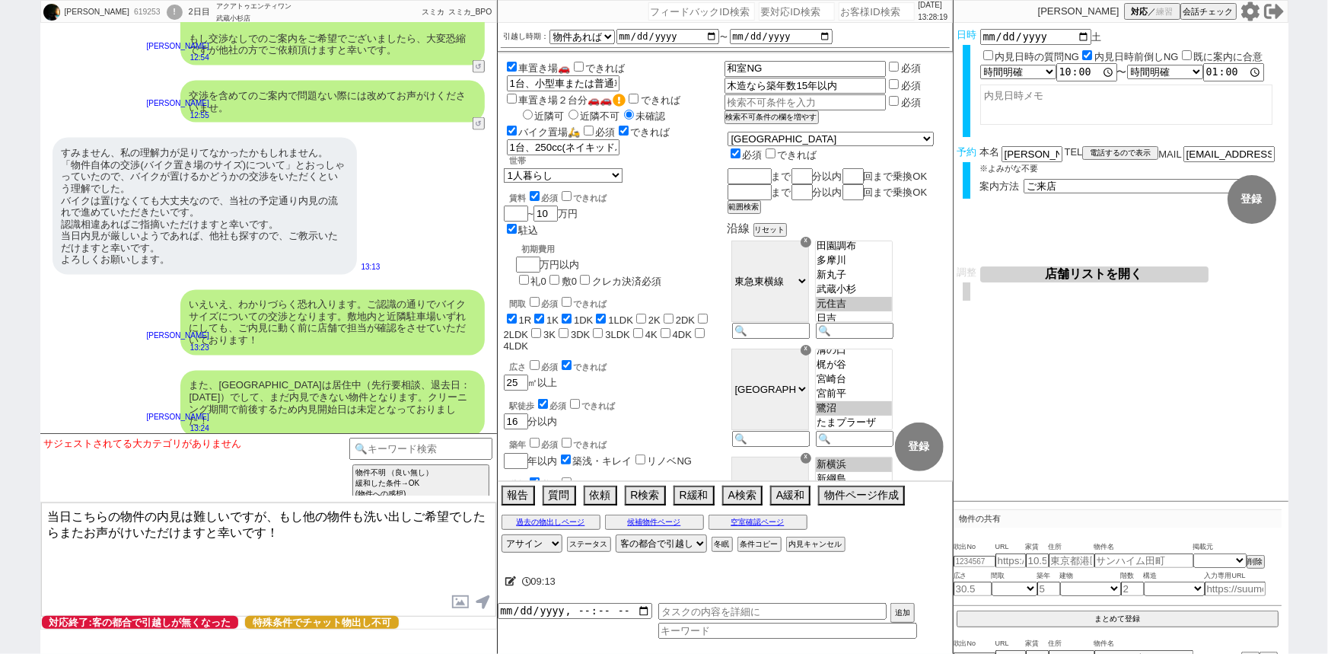
click at [370, 516] on textarea "当日こちらの物件の内見は難しいですが、もし他の物件も洗い出しご希望でしたらまたお声がけいただけますと幸いです！" at bounding box center [268, 559] width 455 height 114
click at [305, 513] on textarea "当日こちらの物件の内見は難しいですが、もし他の物件の洗い出しご希望でしたらまたお声がけいただけますと幸いです！" at bounding box center [268, 559] width 455 height 114
type textarea "当日こちらの物件の内見は難しいですが、もしご来店されて他の物件の洗い出しご希望でしたらまたお声がけいただけますと幸いです！"
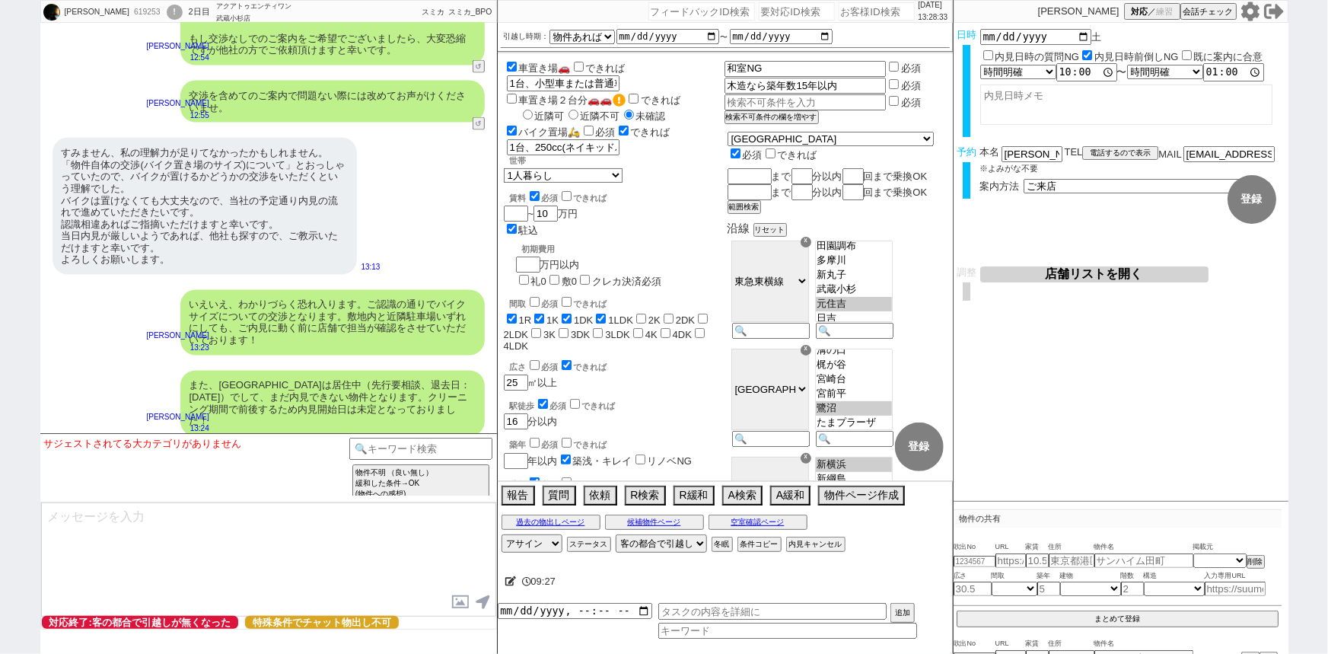
select select "535"
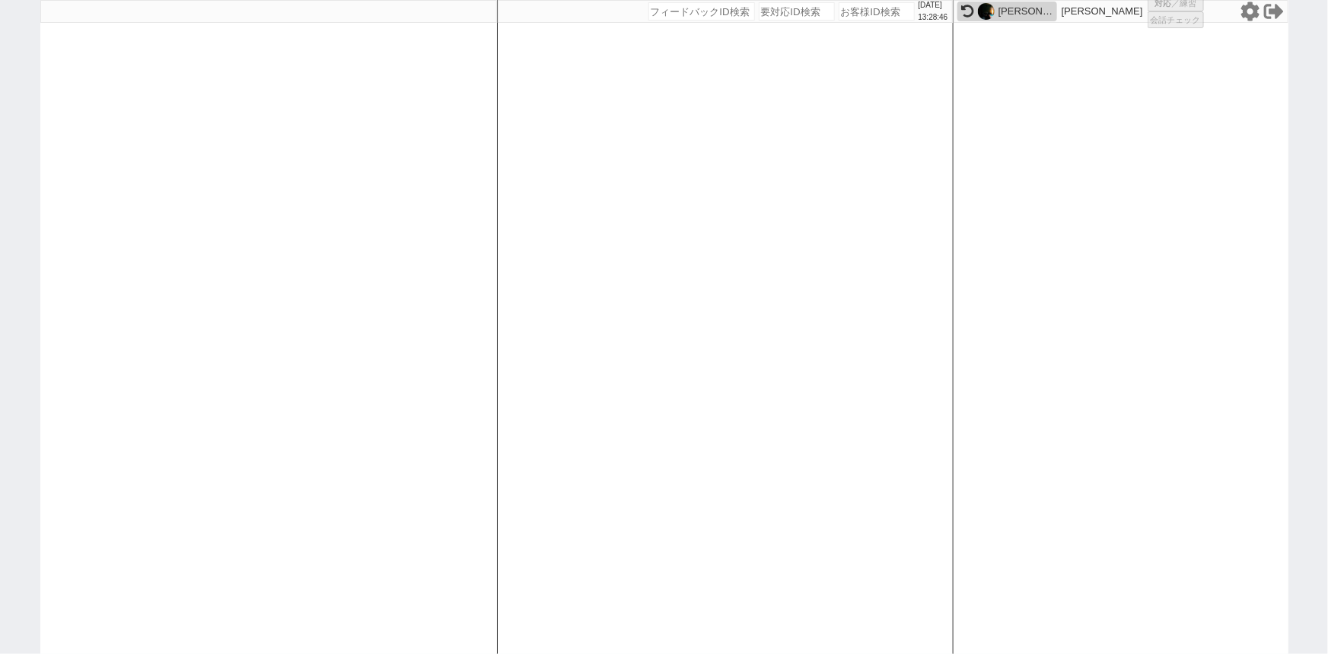
select select "100"
select select "1"
select select "2"
select select "5"
select select
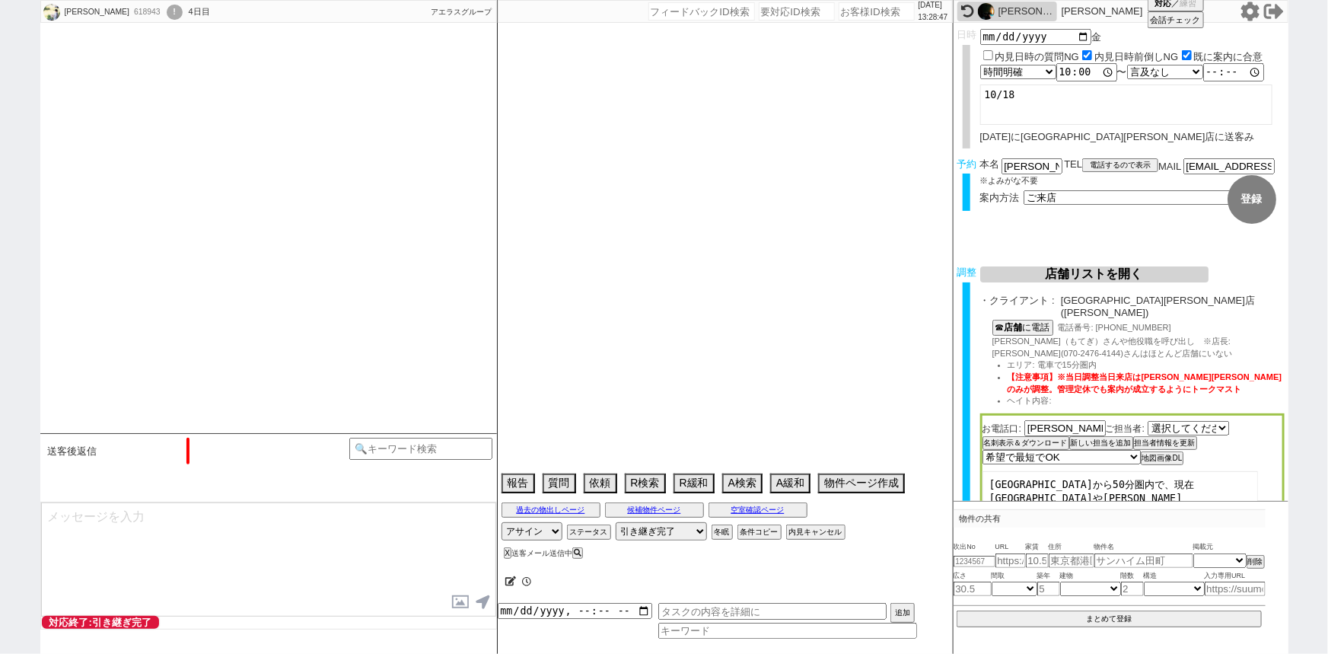
select select "805"
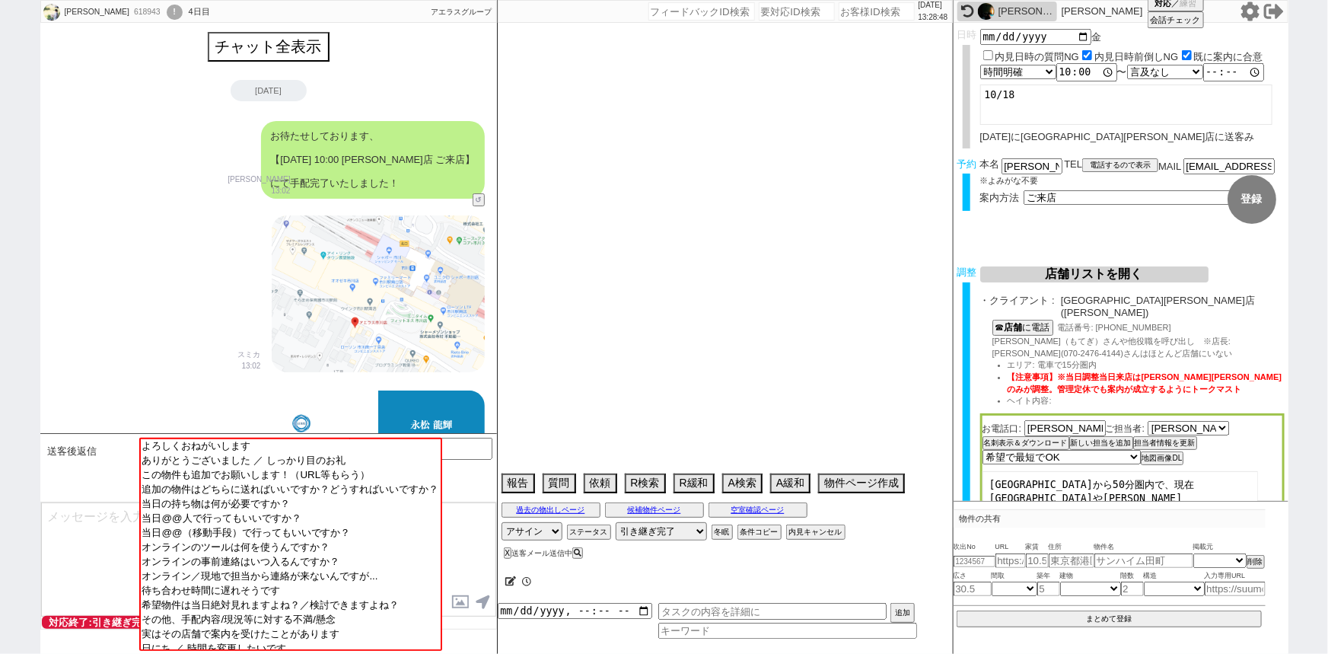
select select "2025"
select select "12"
select select "20"
select select "6"
select select "69"
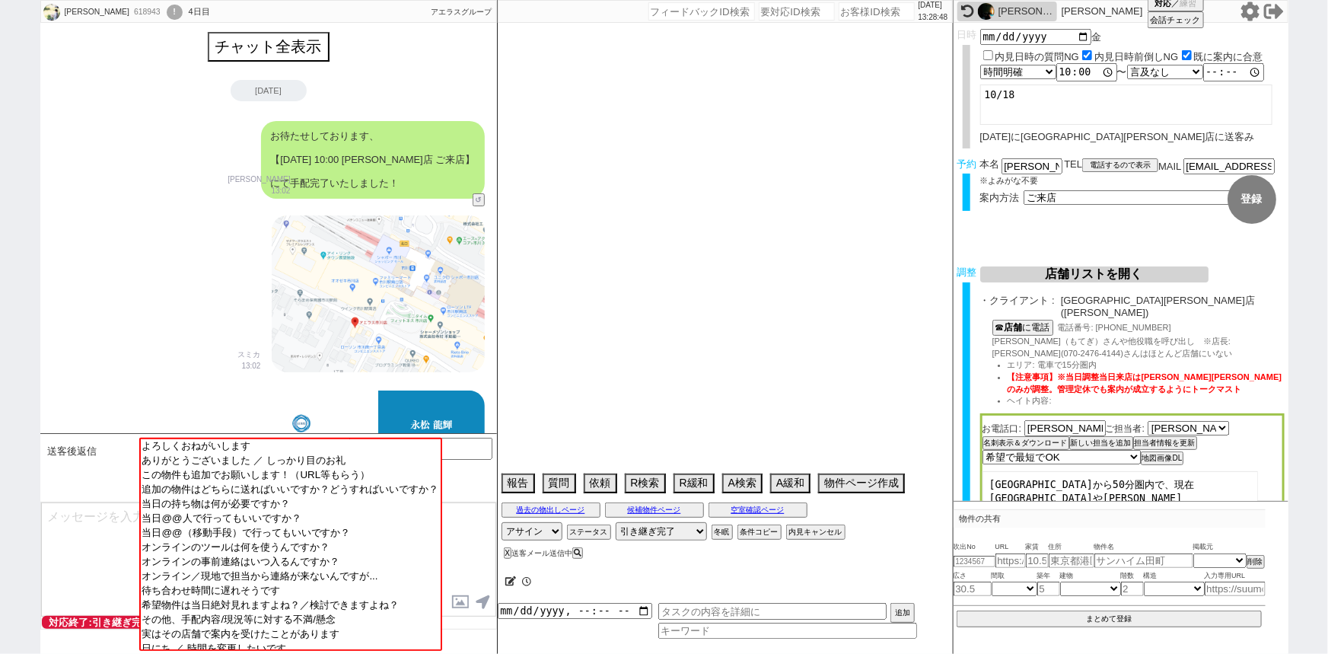
select select "63"
select select "59"
select select "23"
select select "75"
select select "14"
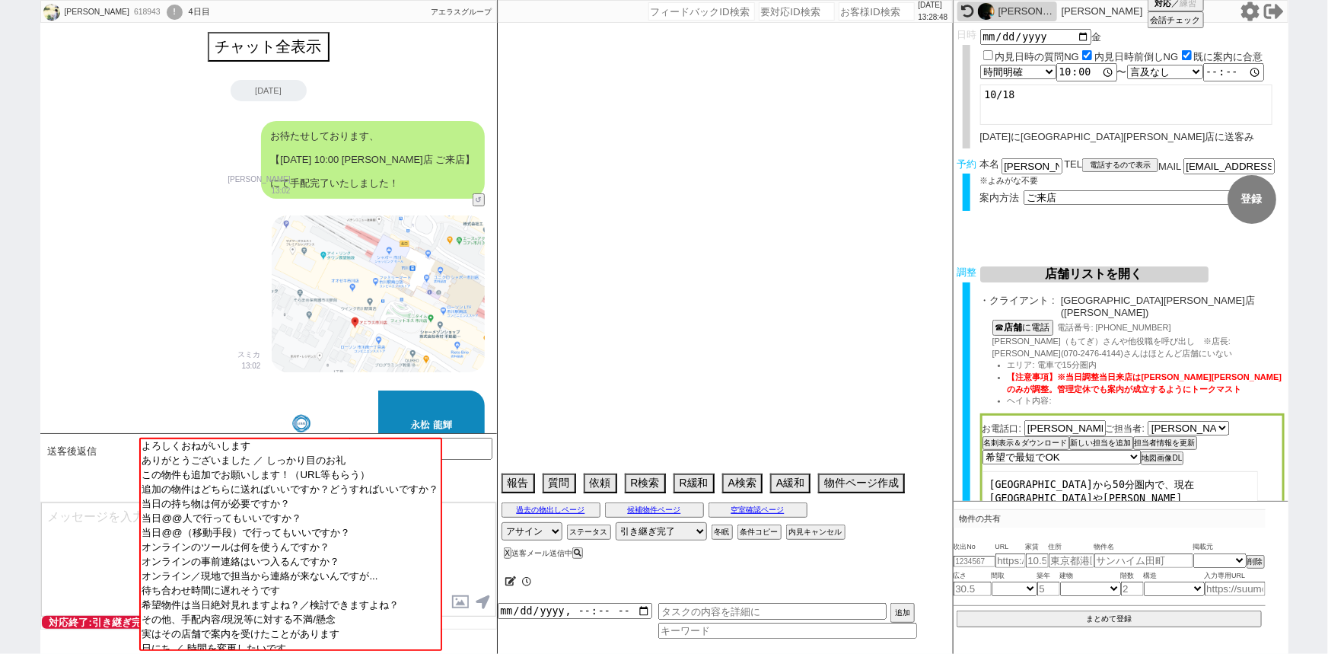
select select "72"
select select "57"
select select "70"
select select "29"
select select "60"
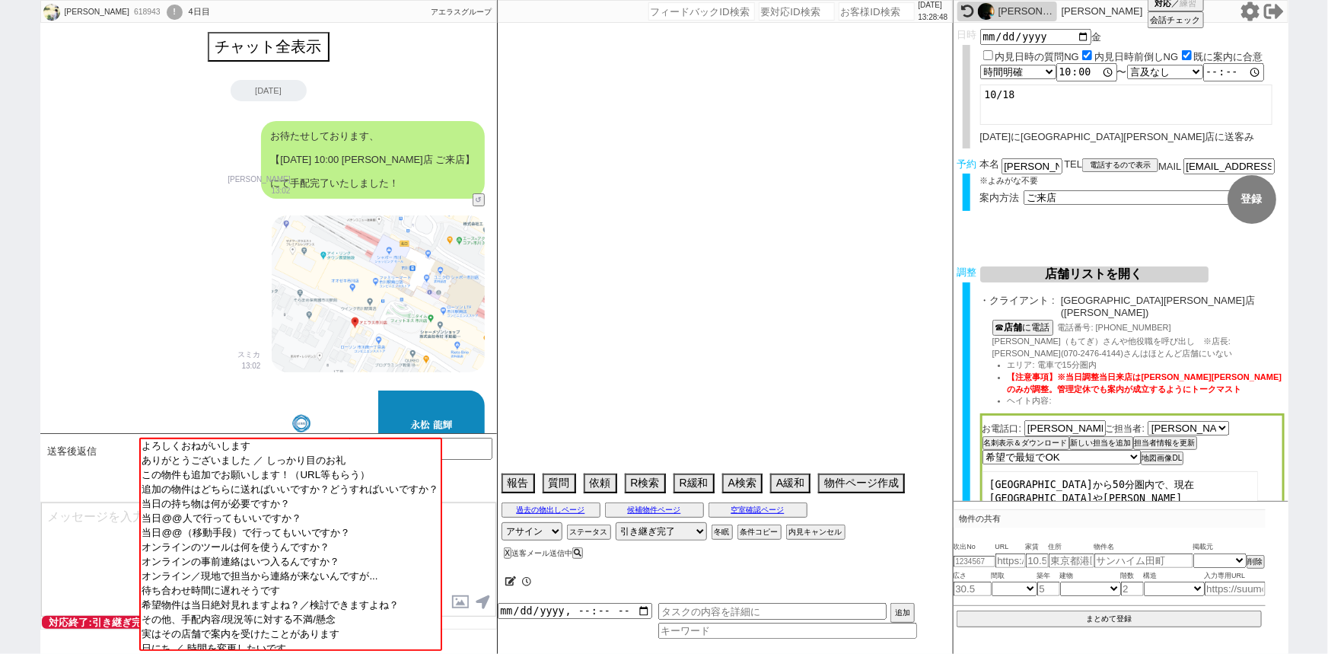
select select "65"
select select "62"
select select "[DATE]"
select select "33"
select select "71"
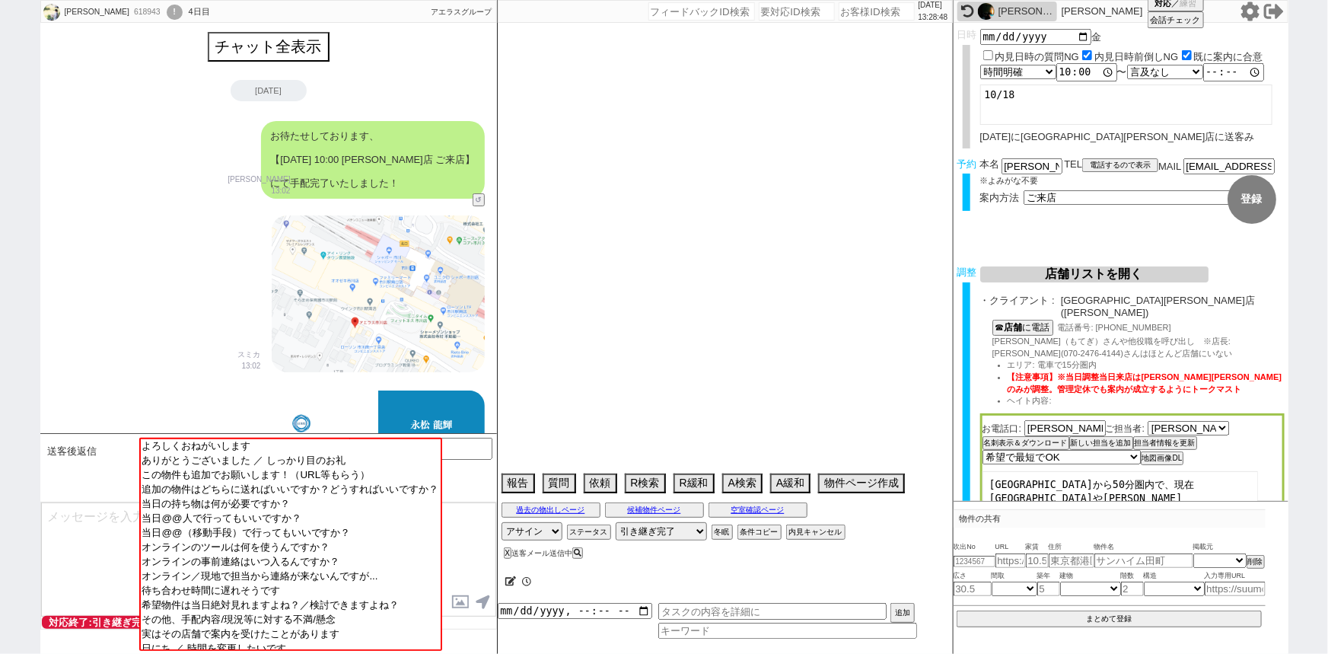
select select "64"
select select "[DATE]"
select select "48"
select select "67"
select select "50"
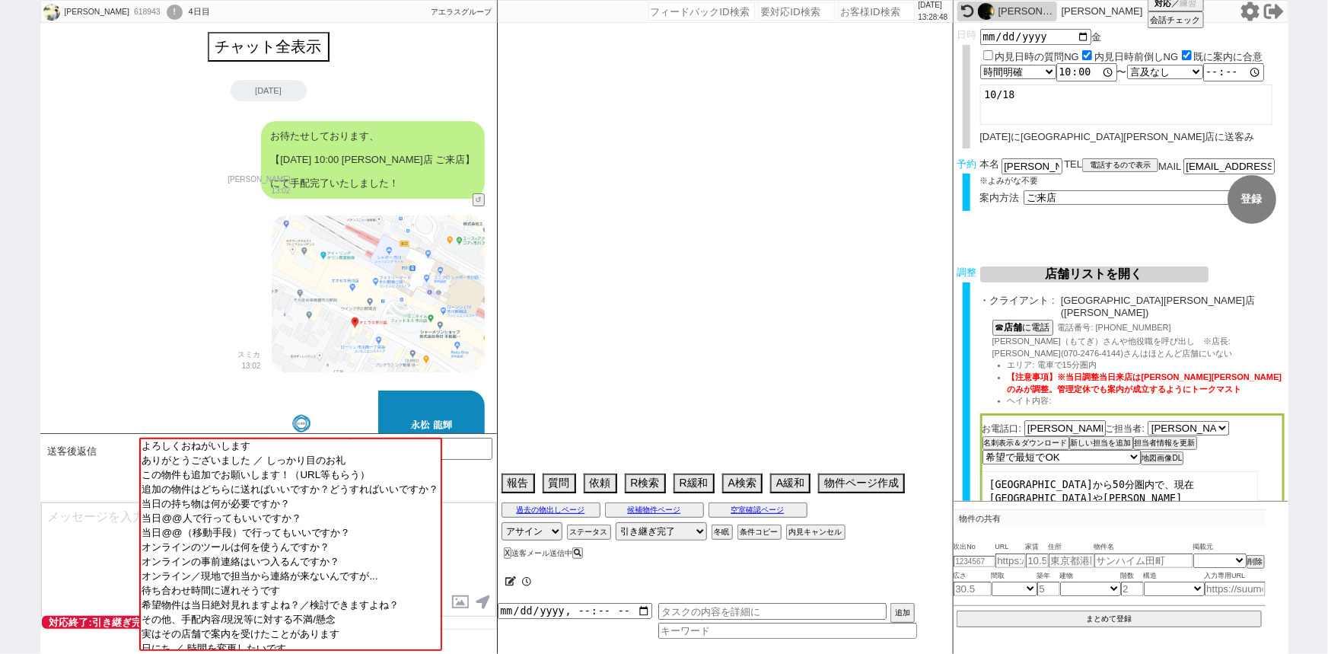
select select "38"
select select "52"
select select "47"
select select "44"
select select "19"
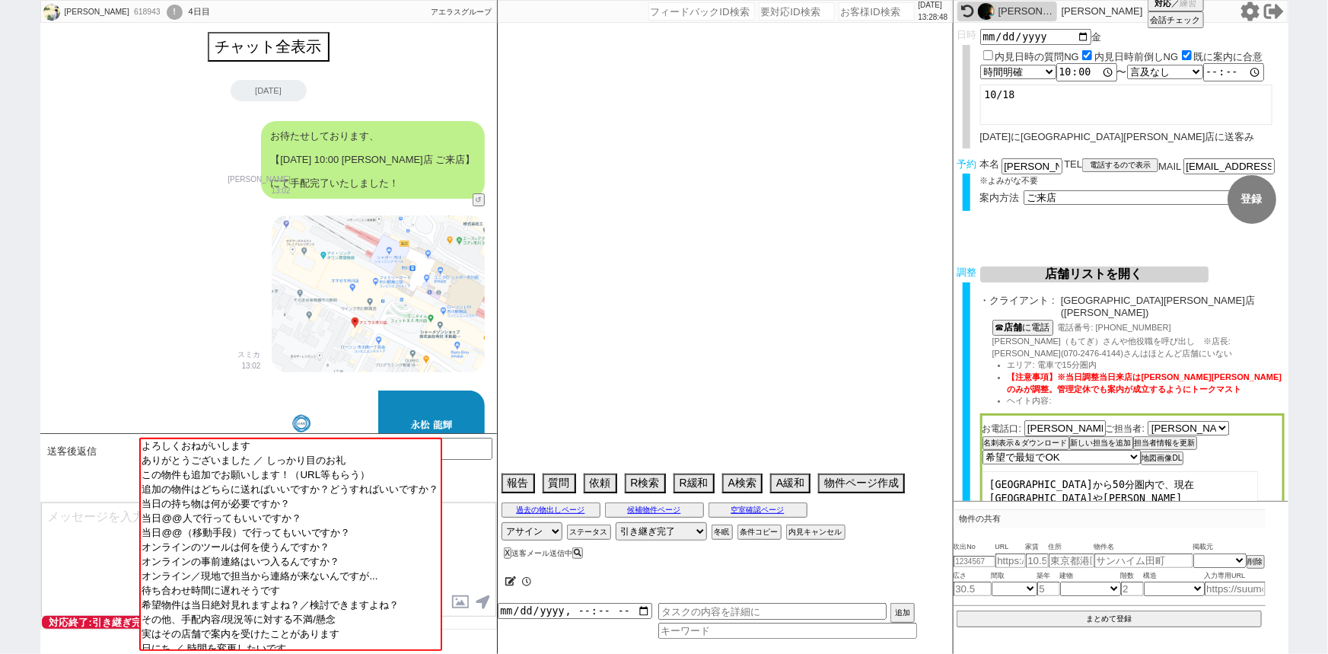
select select "25"
select select "3116"
select select "68"
select select "74"
select select "53"
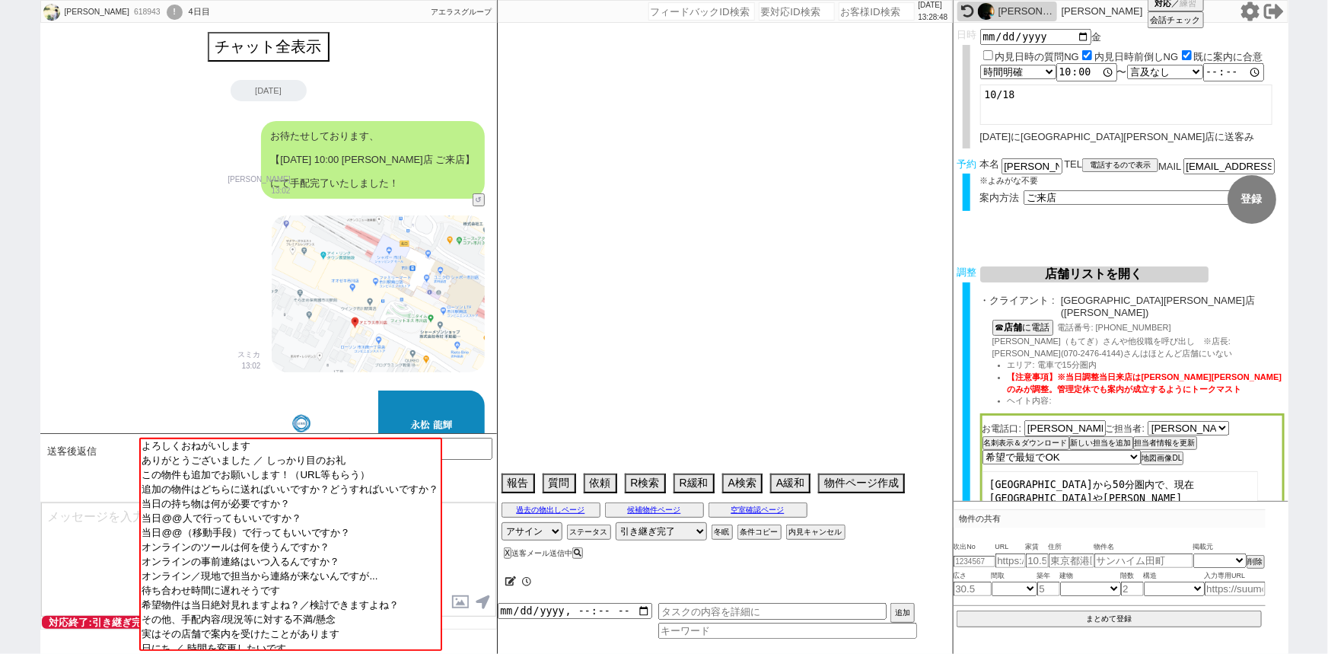
select select "54"
select select "12"
select select "66"
select select "9"
select select "331"
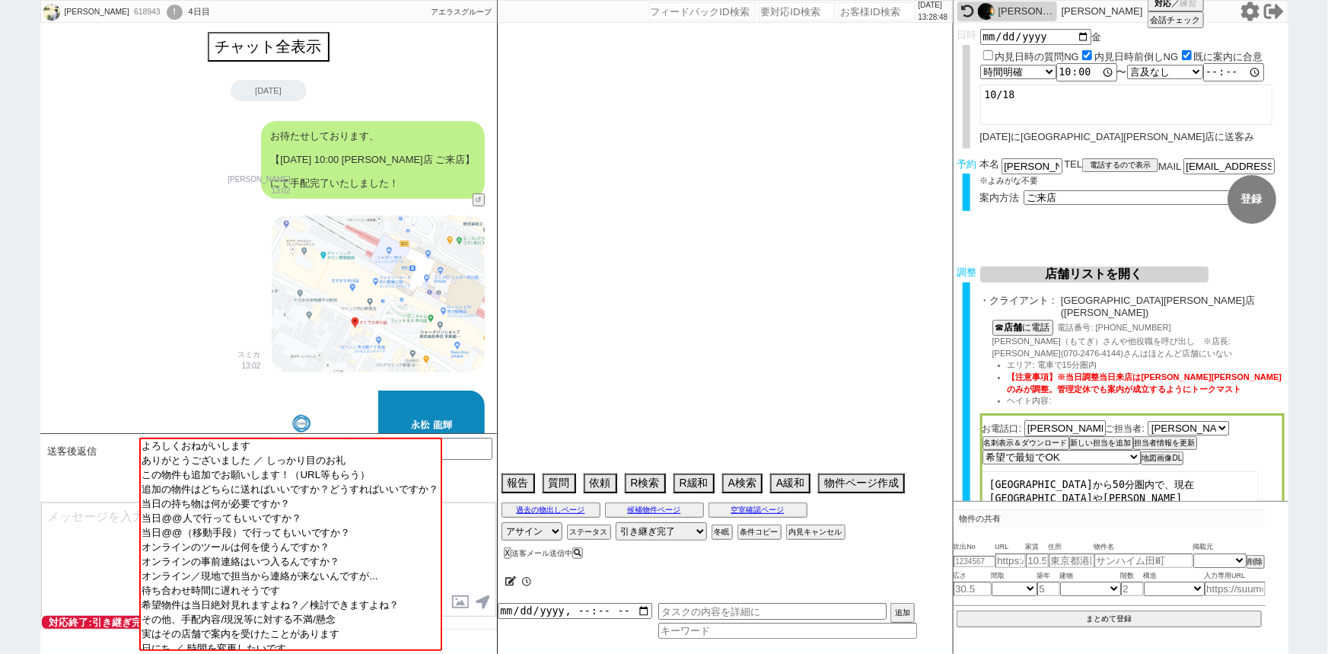
select select "56"
select select "76"
select select "15"
select select "35"
select select "27"
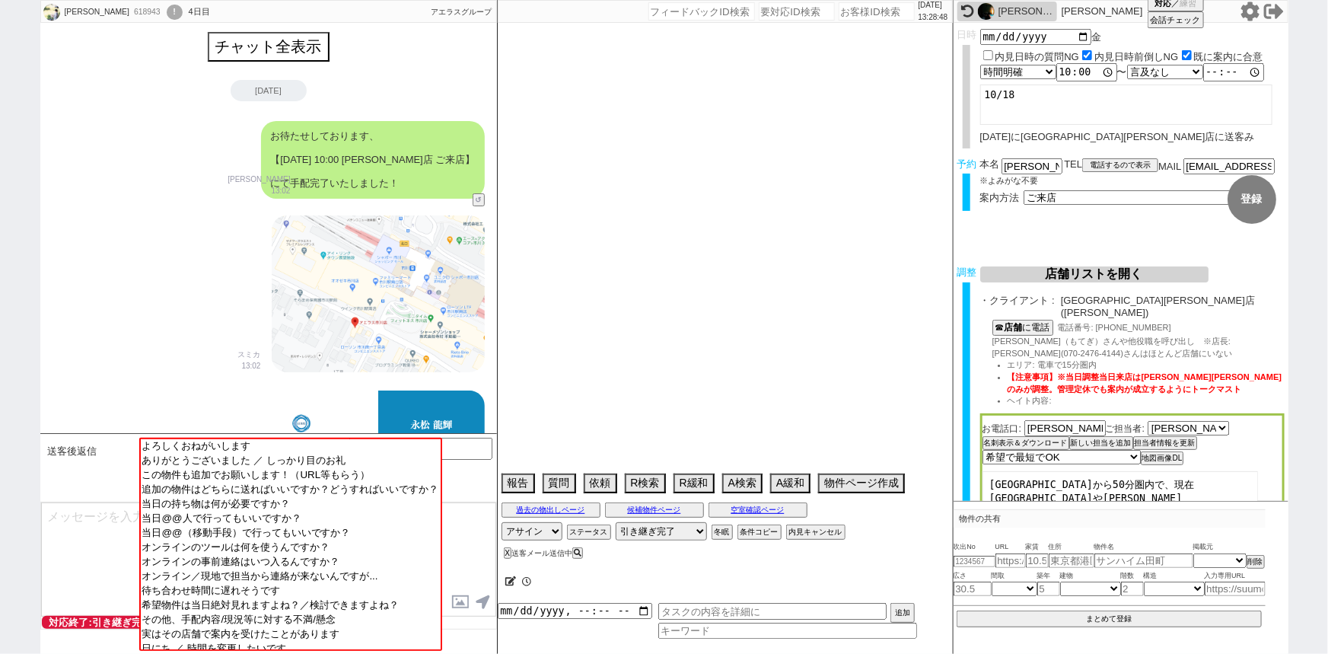
select select "36"
select select "7"
select select "11"
select select "73"
select select "24"
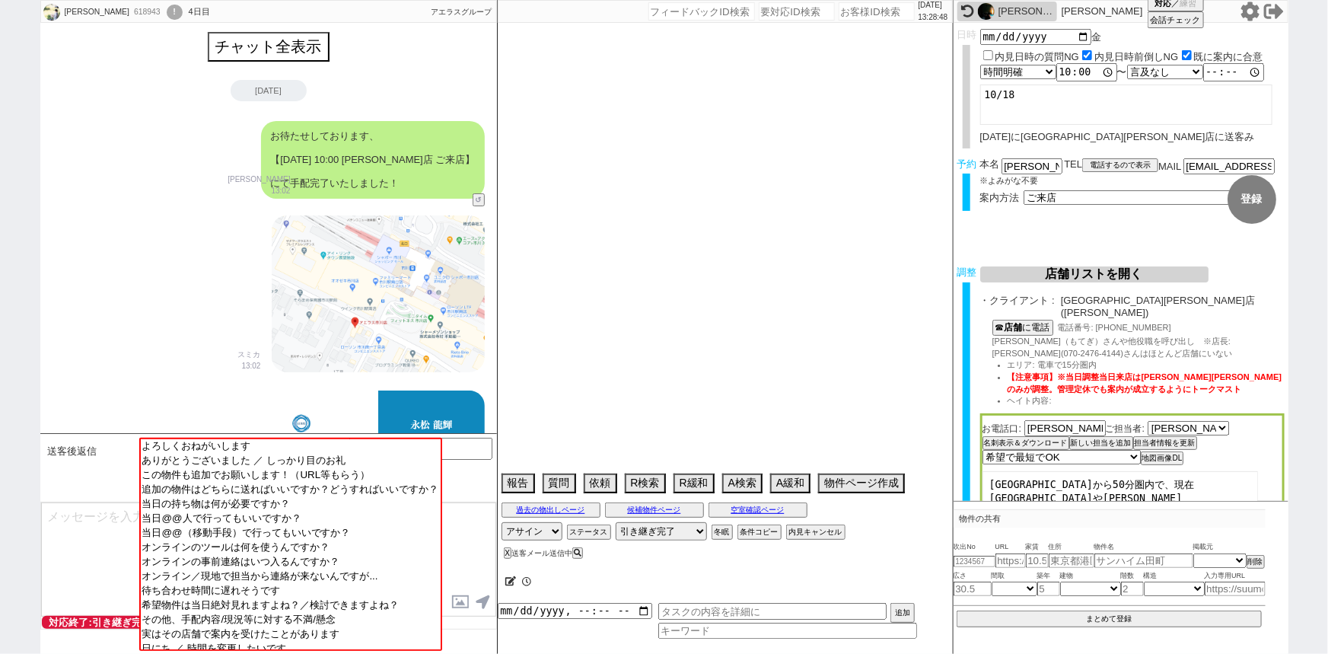
select select "771"
select select "55"
select select "77"
select select "16"
select select "539"
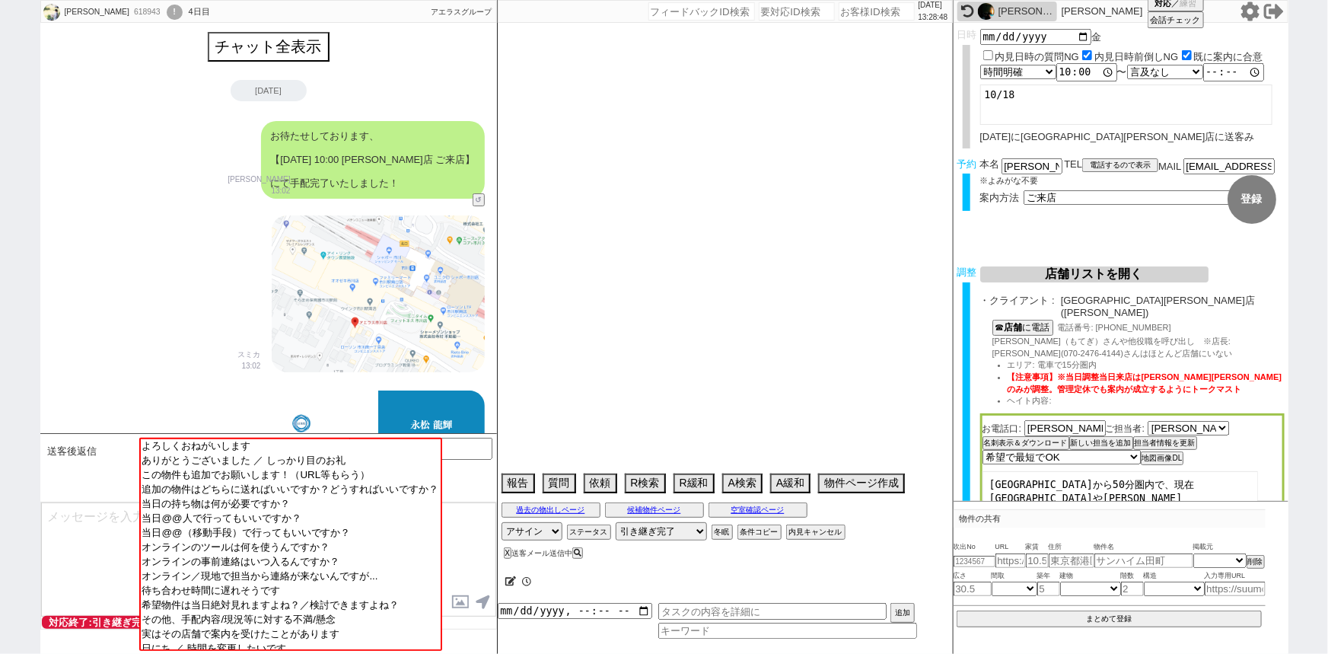
select select "51"
select select "58"
select select "30"
select select "32"
select select "34"
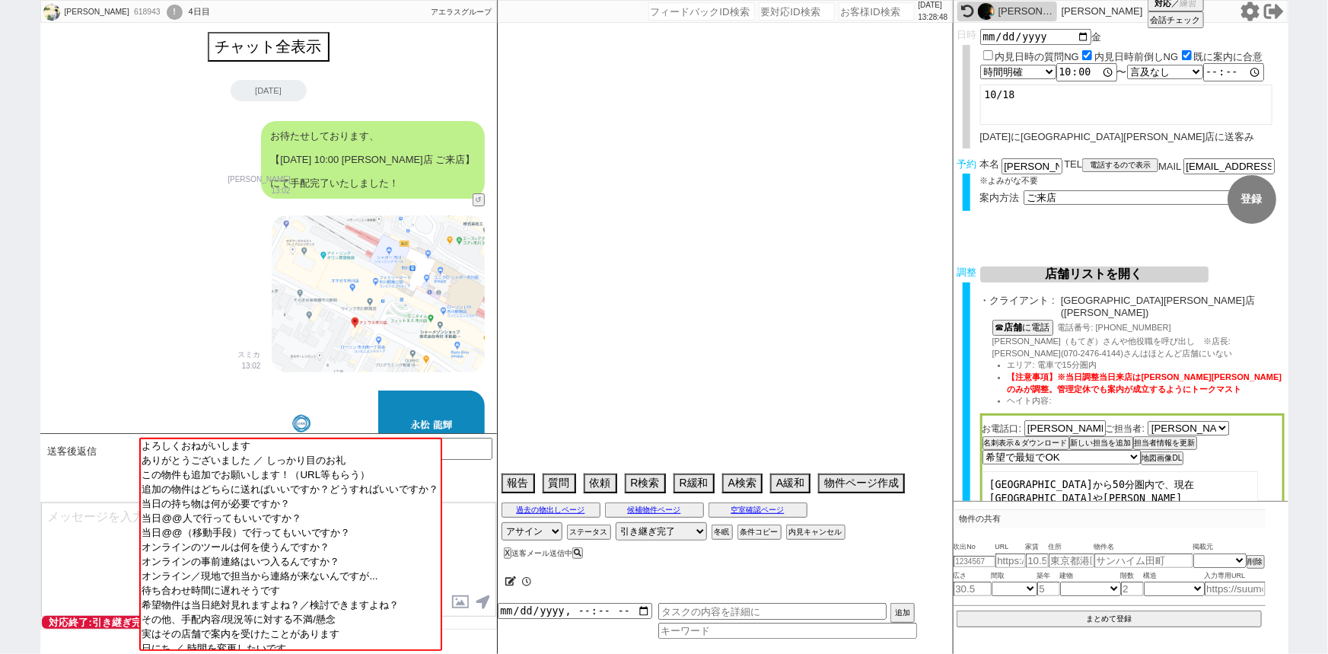
select select "61"
select select "37"
select select "31"
select select "17"
select select "46"
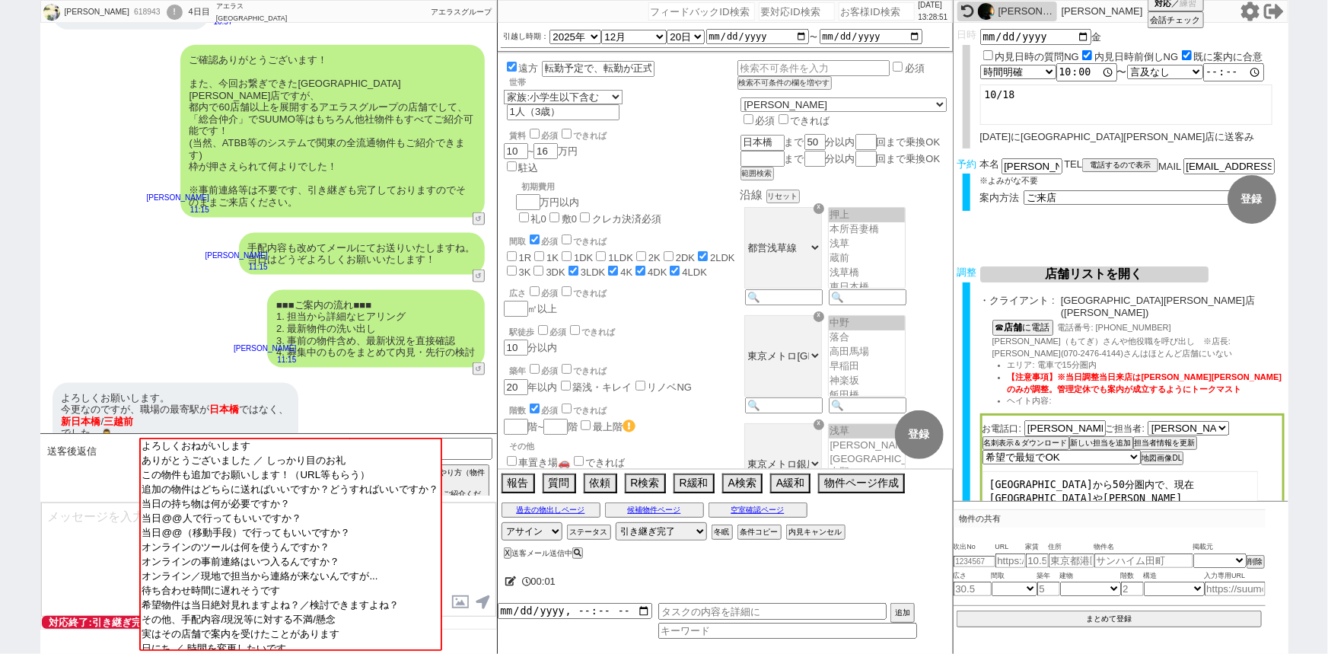
scroll to position [88, 0]
click at [99, 515] on textarea at bounding box center [268, 559] width 455 height 114
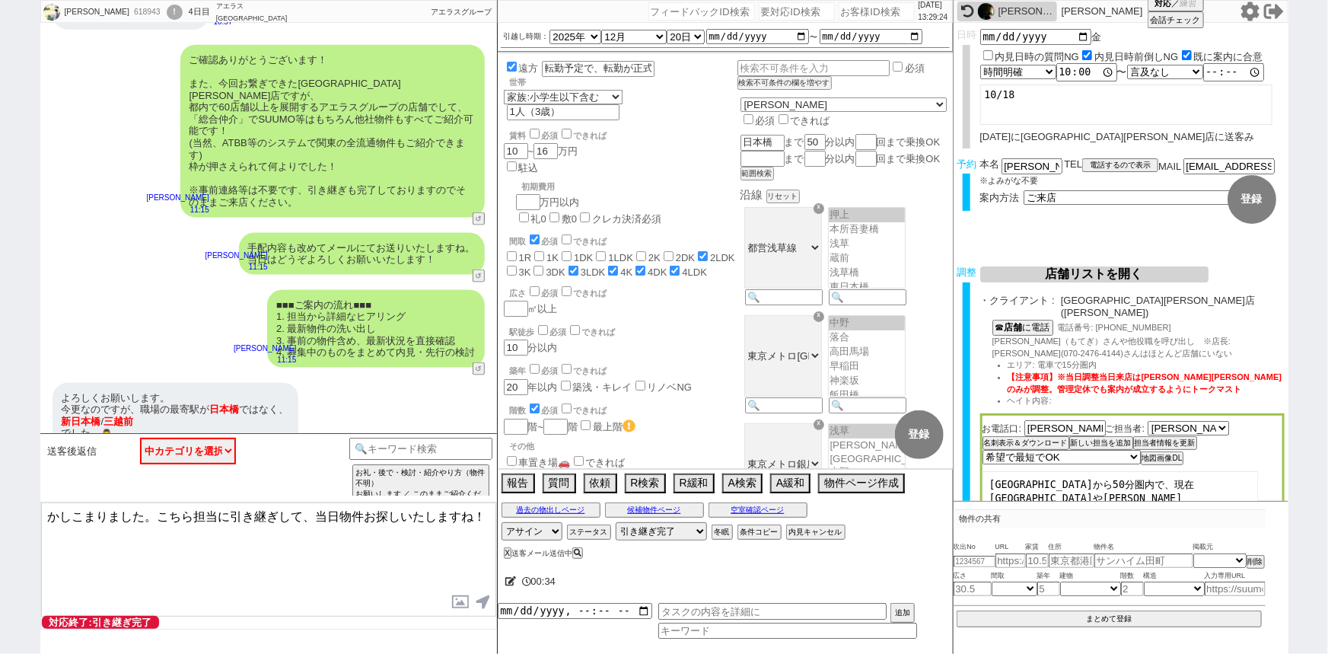
type textarea "かしこまりました。こちら担当に引き継ぎして、当日物件お探しいたしますね！"
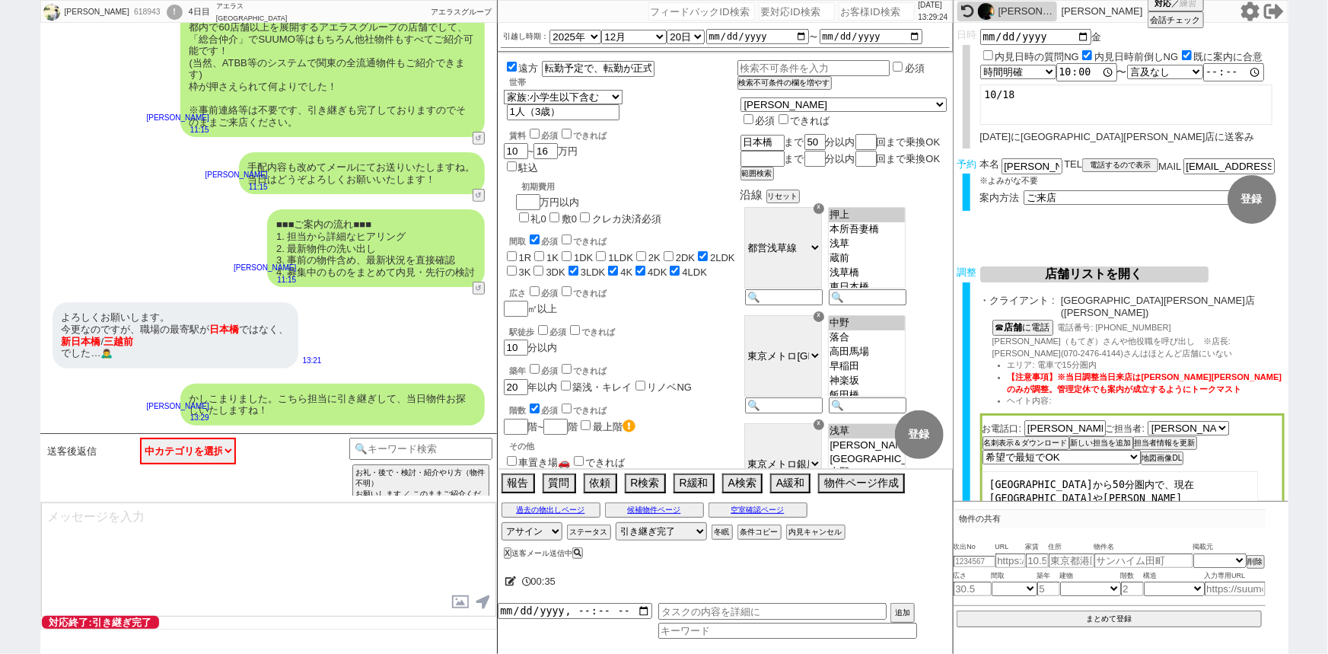
scroll to position [283, 0]
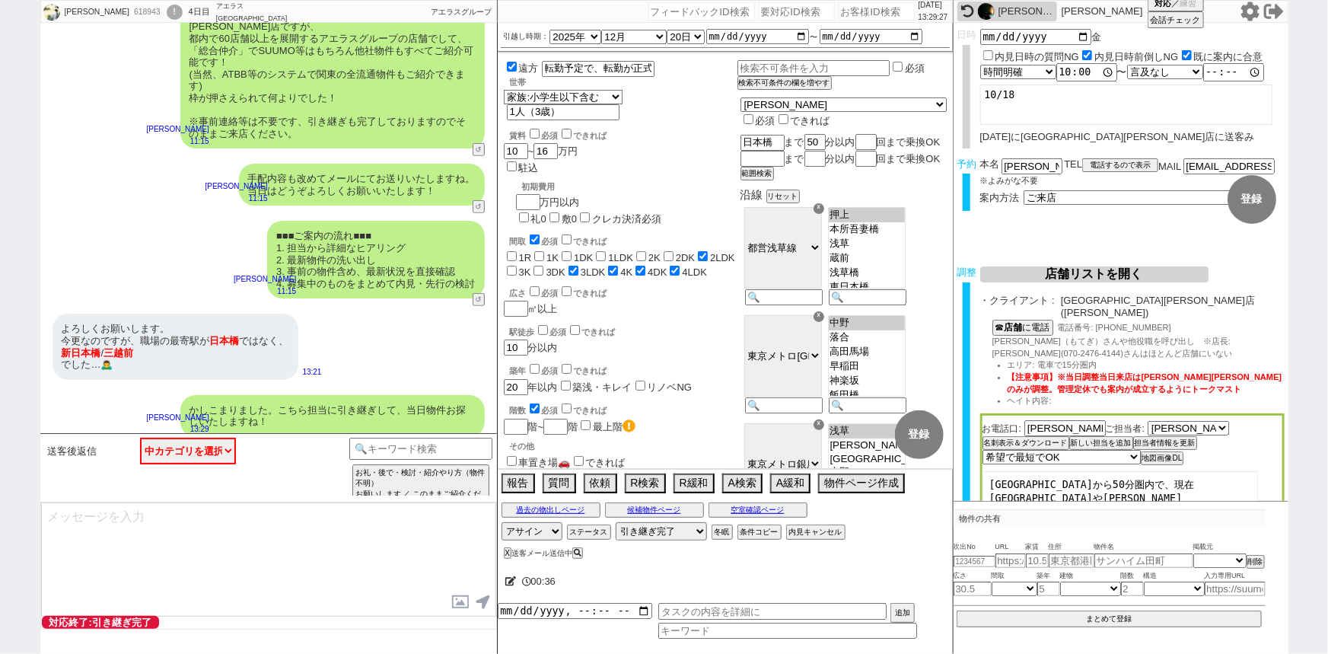
click at [312, 400] on div "かしこまりました。こちら担当に引き継ぎして、当日物件お探しいたしますね！" at bounding box center [332, 416] width 304 height 42
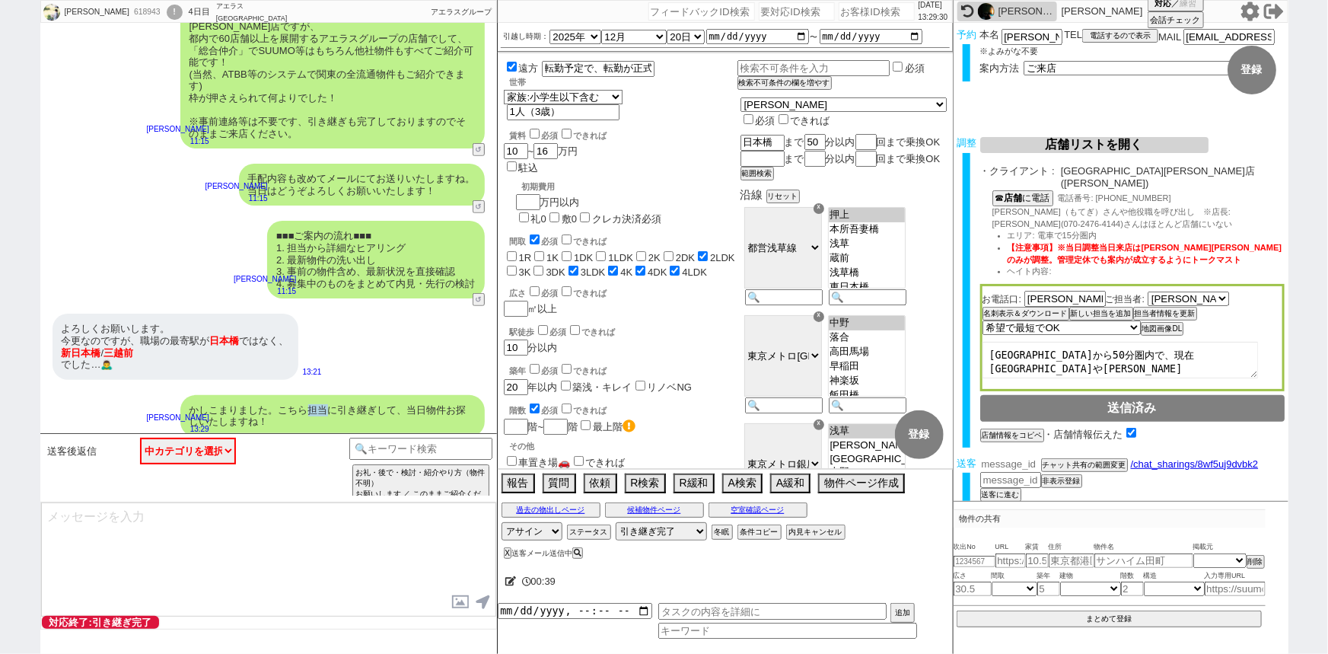
click at [1018, 457] on input "number" at bounding box center [1010, 463] width 61 height 13
paste input "37344000"
type input "37344000"
click at [1082, 463] on button "チャット共有の範囲変更" at bounding box center [1083, 468] width 84 height 11
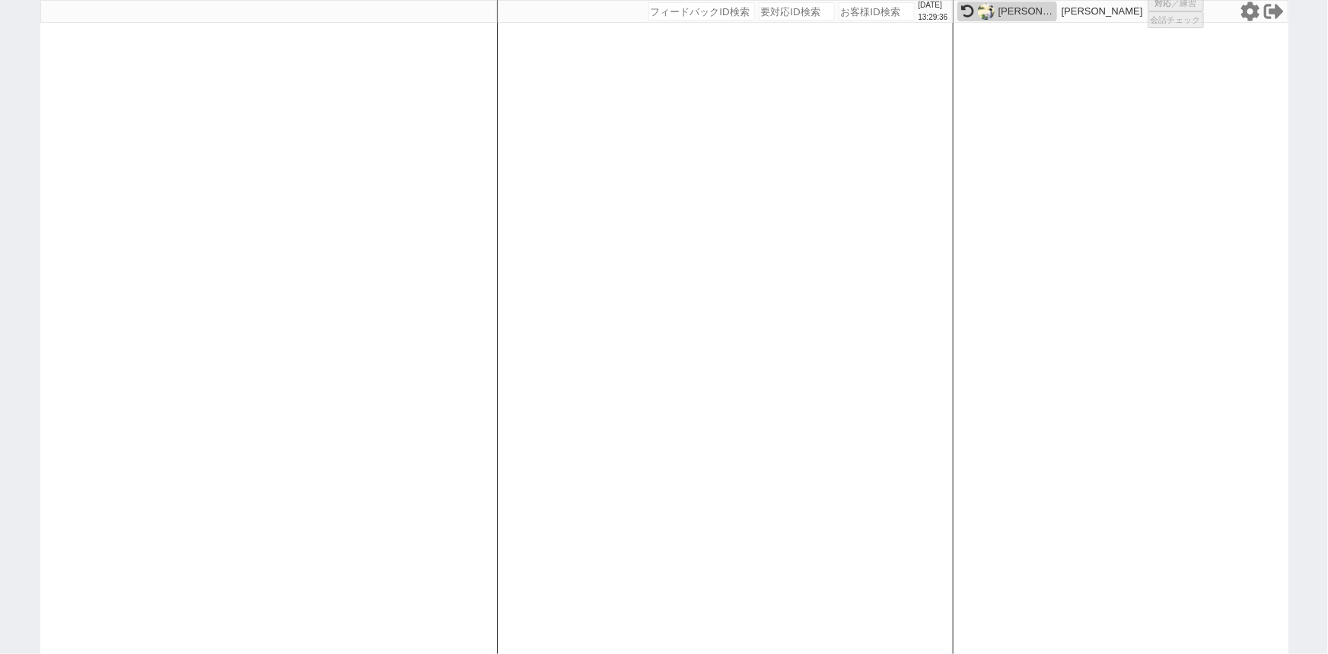
select select "1"
select select "2"
select select
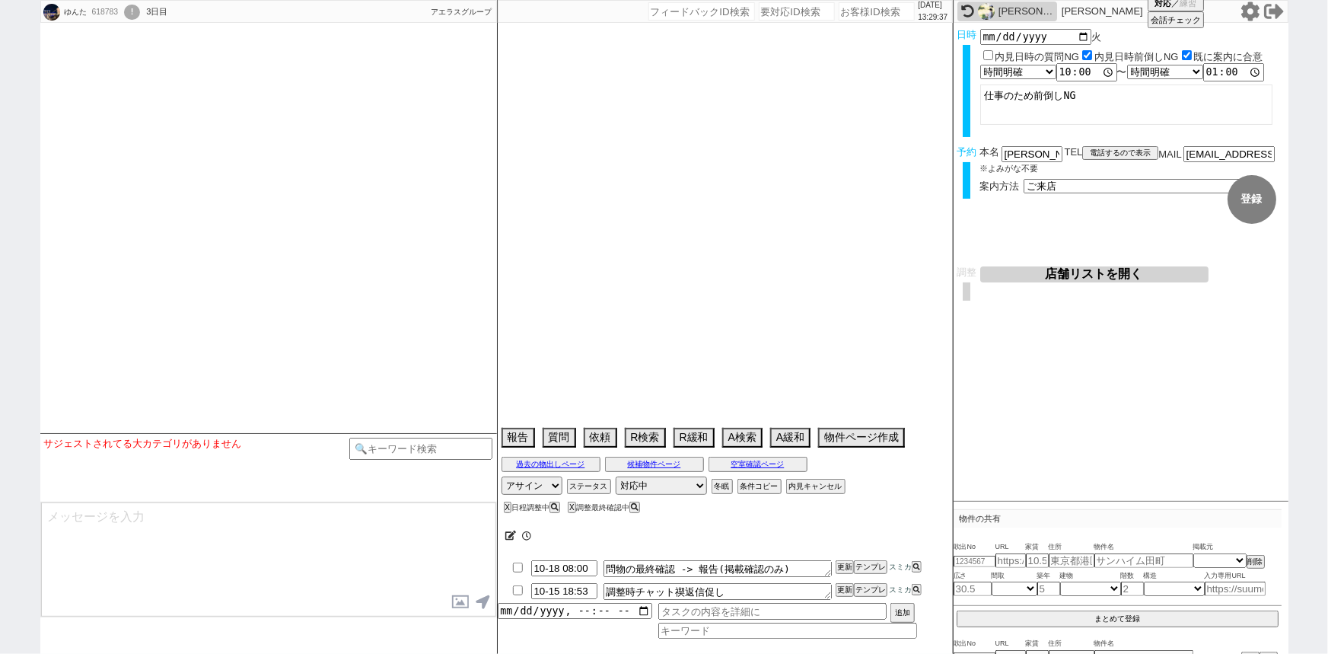
select select
select select "2025"
select select "11"
select select "36"
select select "1"
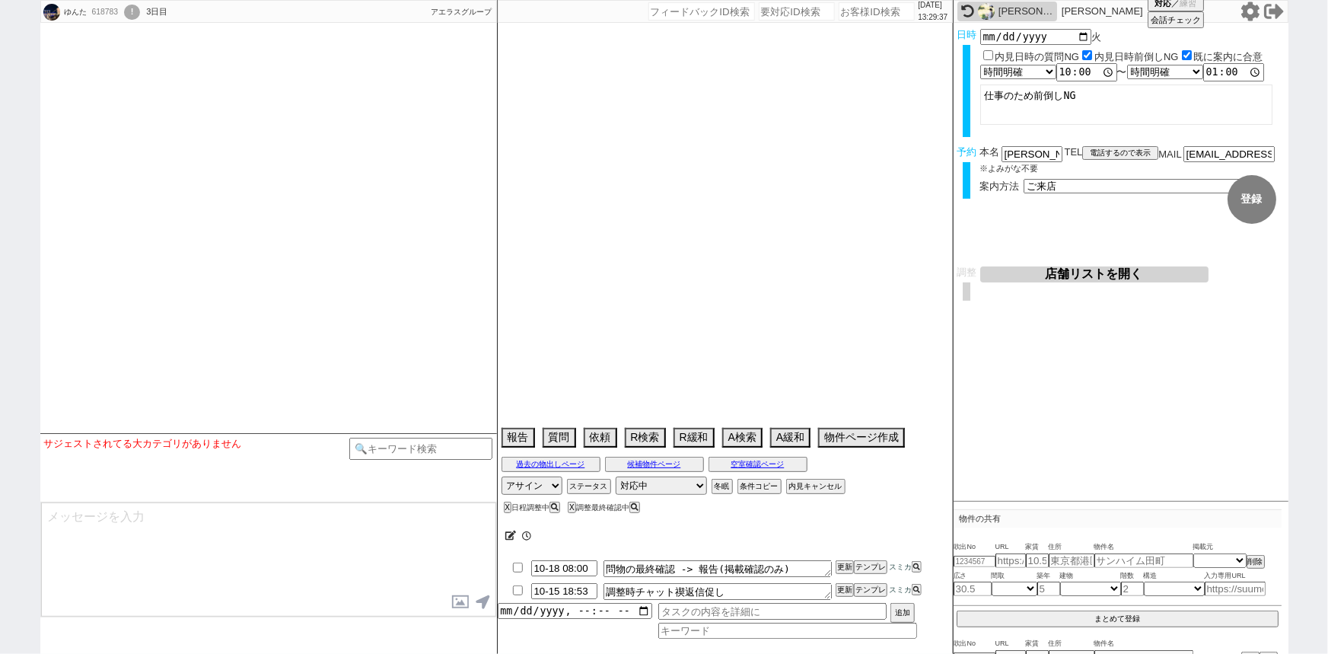
select select "50"
select select "1287"
select select "52"
select select "1316"
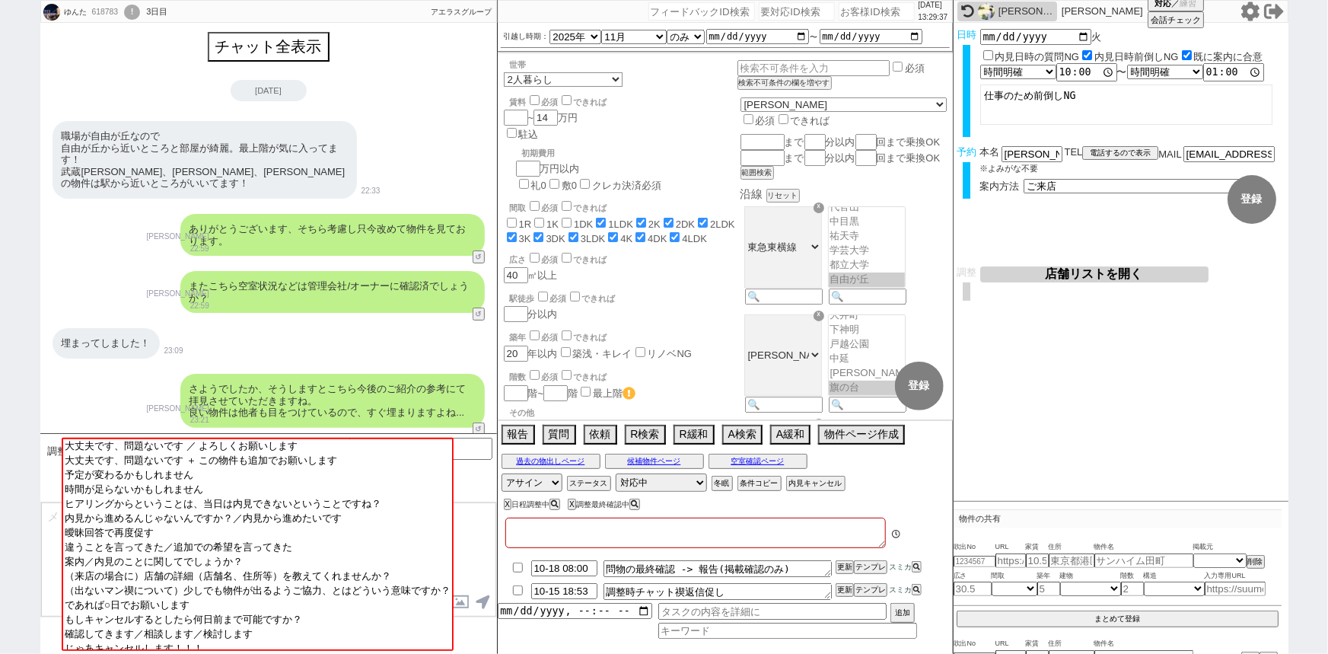
type textarea "21まで仕事発言"
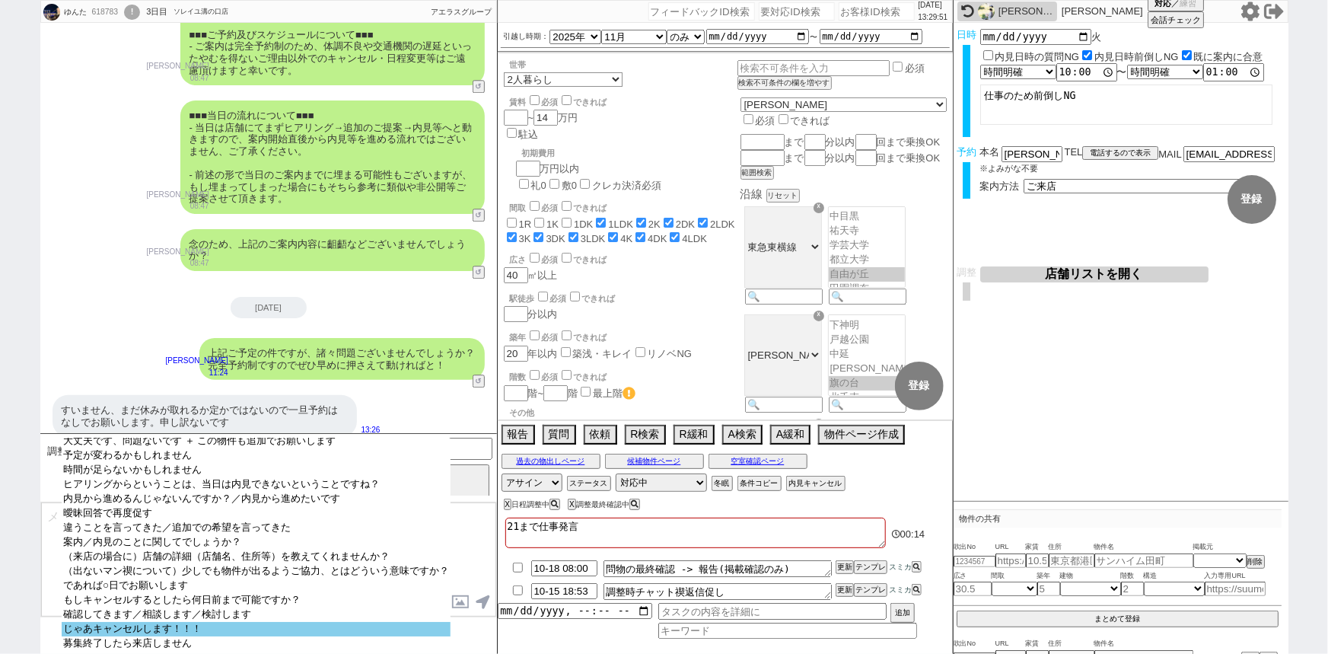
scroll to position [31, 0]
select select "じゃあキャンセルします！！！"
click at [201, 623] on option "じゃあキャンセルします！！！" at bounding box center [256, 629] width 389 height 14
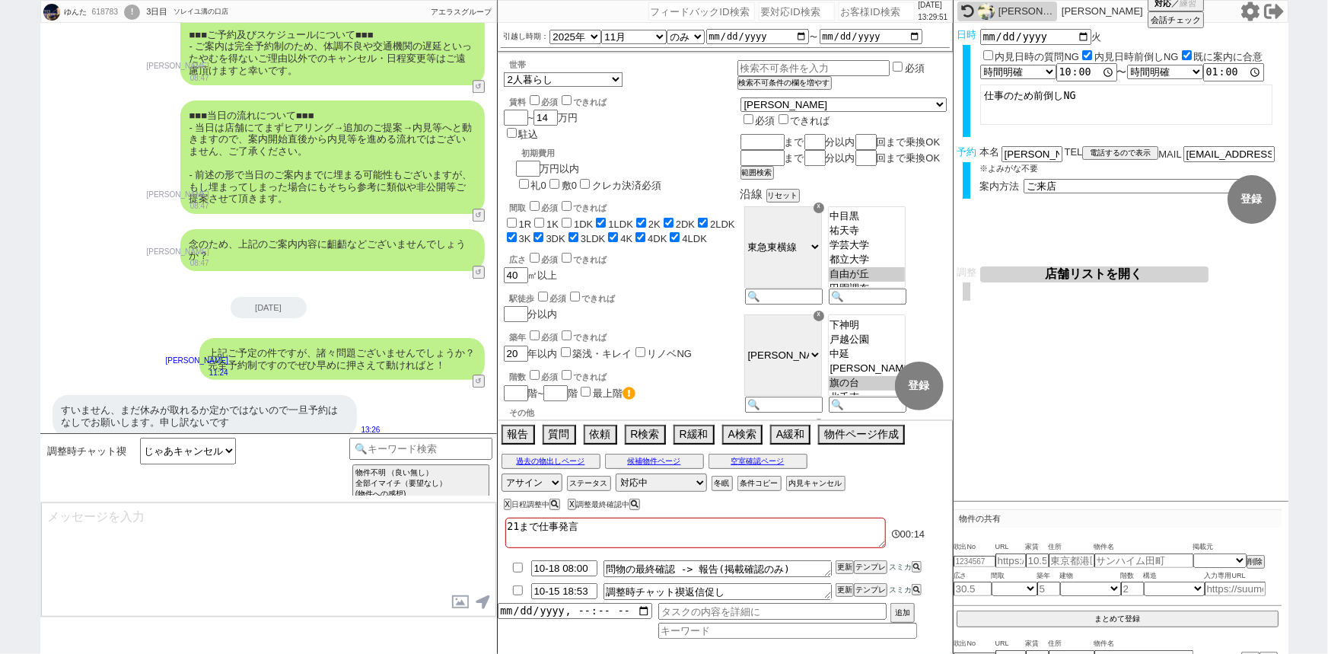
type textarea "さようですか、、！ そうしましたら別日で確実にお時間確保できるタイミングで再度動ければと思いますが、現時点でスケジュールはお分かりでしょうか？"
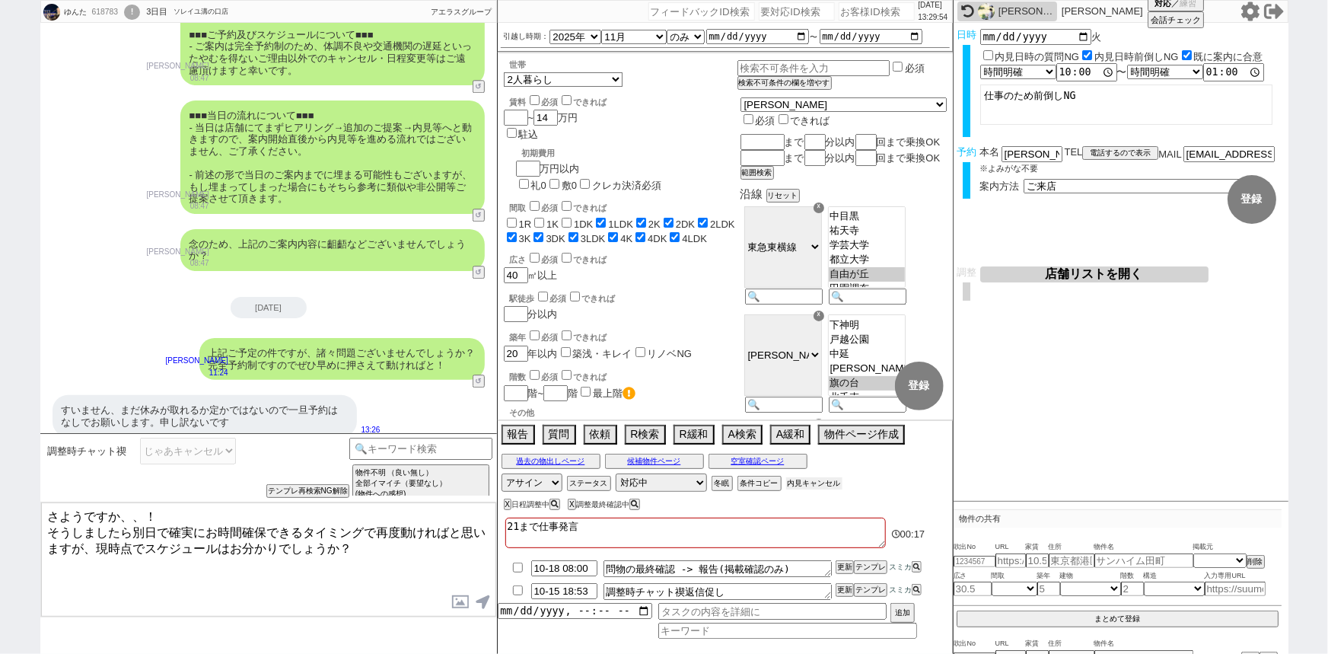
click at [833, 483] on button "内見キャンセル" at bounding box center [814, 483] width 56 height 12
radio input "true"
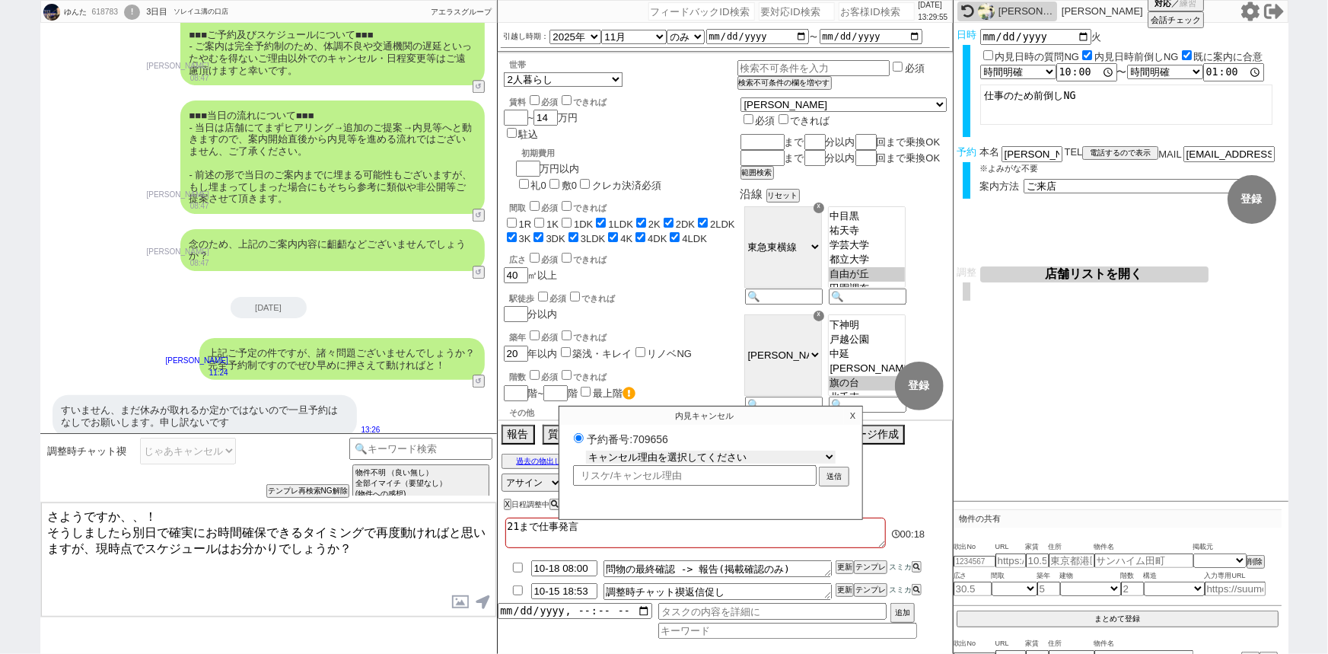
click at [789, 456] on select "キャンセル理由を選択してください 希望物件が出なかった 希望物件が見れなかった 返信がこなくなった 他決(日程調整前) 引越し自体消滅(日程調整前) 都合が変…" at bounding box center [711, 457] width 250 height 13
select select "6"
click at [586, 451] on select "キャンセル理由を選択してください 希望物件が出なかった 希望物件が見れなかった 返信がこなくなった 他決(日程調整前) 引越し自体消滅(日程調整前) 都合が変…" at bounding box center [711, 457] width 250 height 13
click at [840, 479] on button "送信" at bounding box center [833, 478] width 27 height 17
radio input "true"
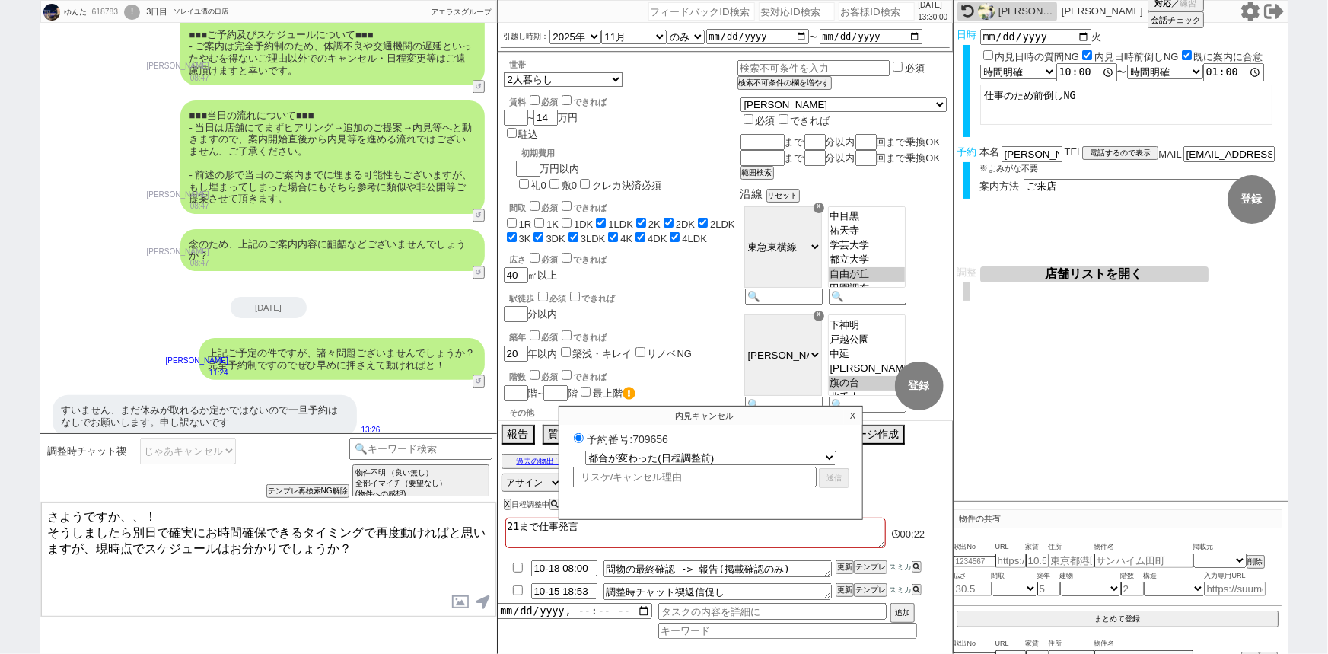
select select
select select "0"
radio input "false"
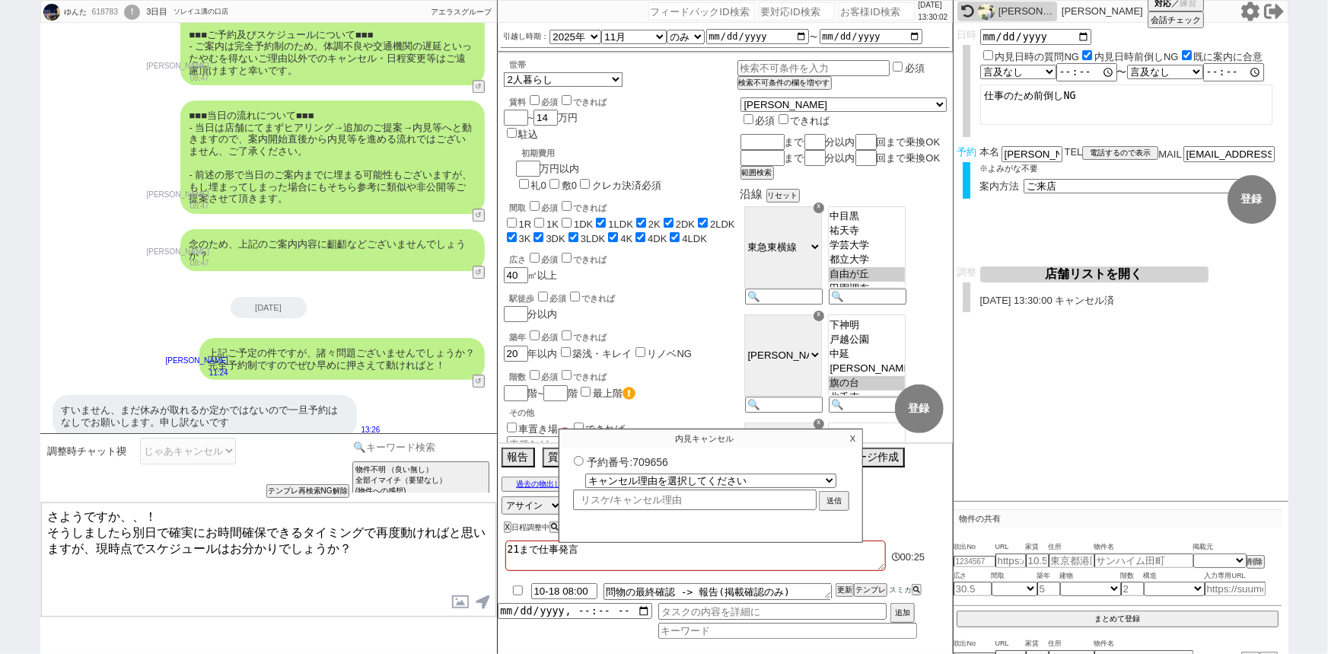
click at [444, 448] on input at bounding box center [421, 447] width 144 height 19
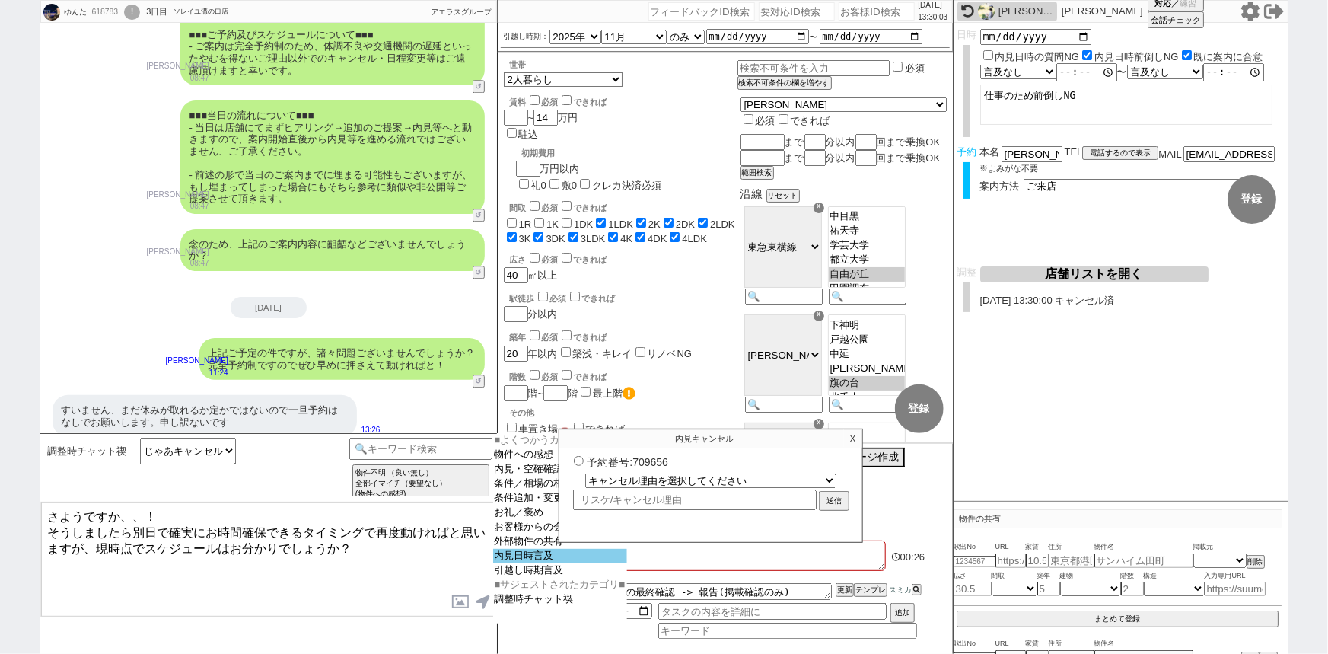
select select "内見日時言及"
click at [520, 564] on option "内見日時言及" at bounding box center [561, 556] width 134 height 14
select select
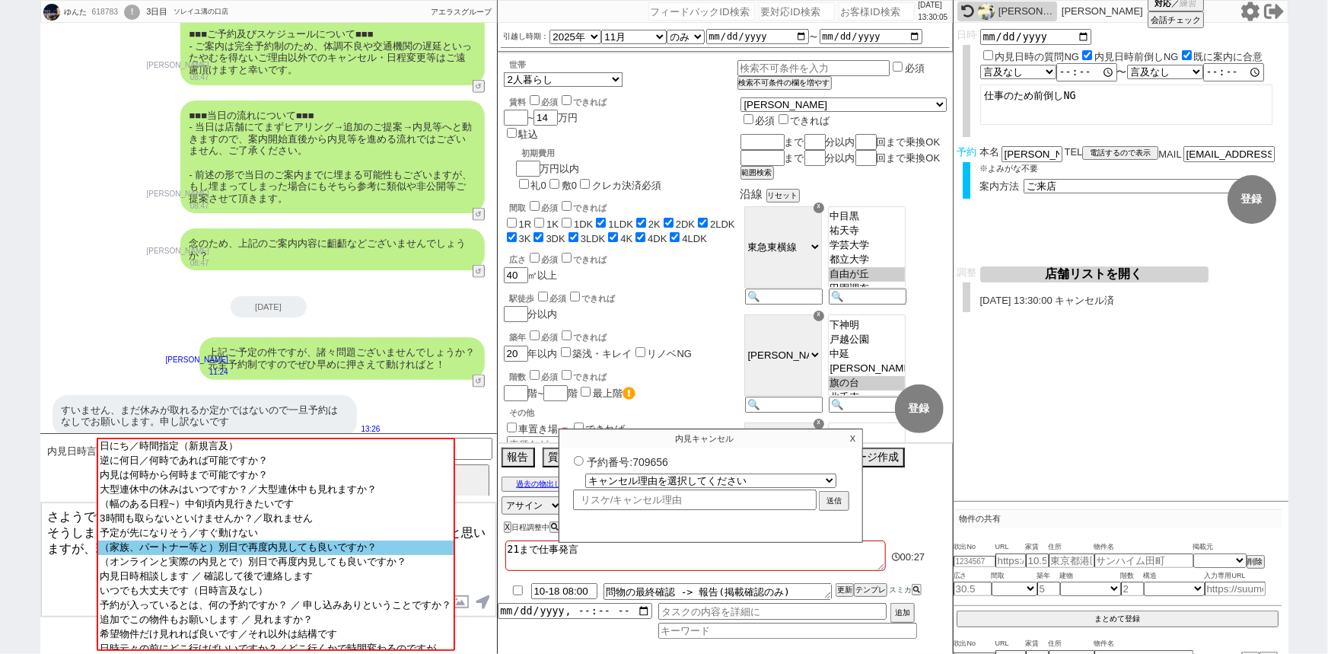
scroll to position [94, 0]
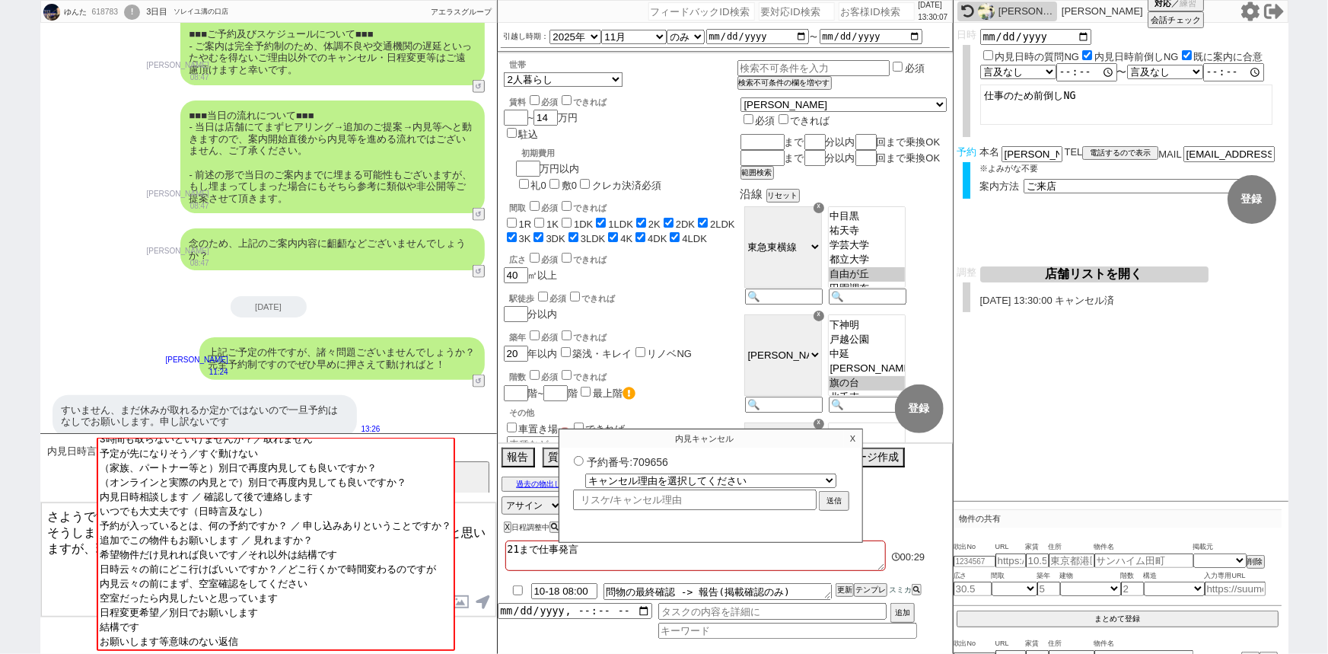
click at [483, 452] on input at bounding box center [421, 447] width 144 height 19
type input "キャンセル"
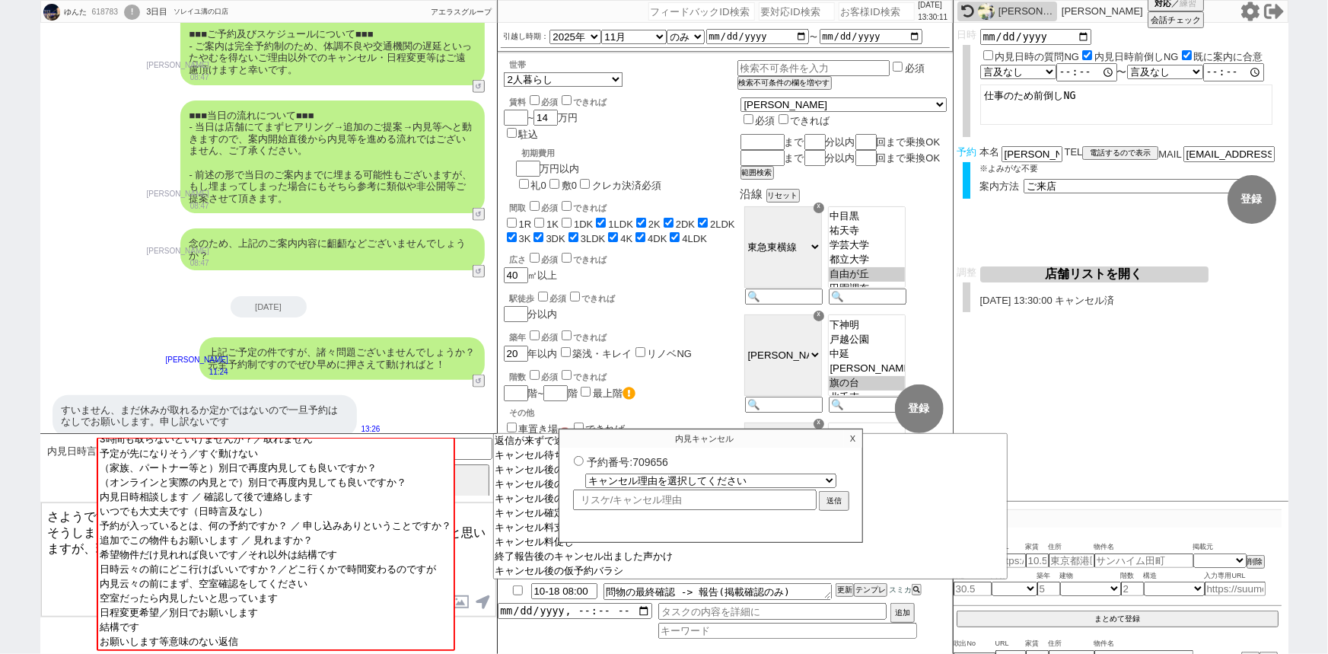
click at [855, 441] on p "X" at bounding box center [853, 438] width 18 height 18
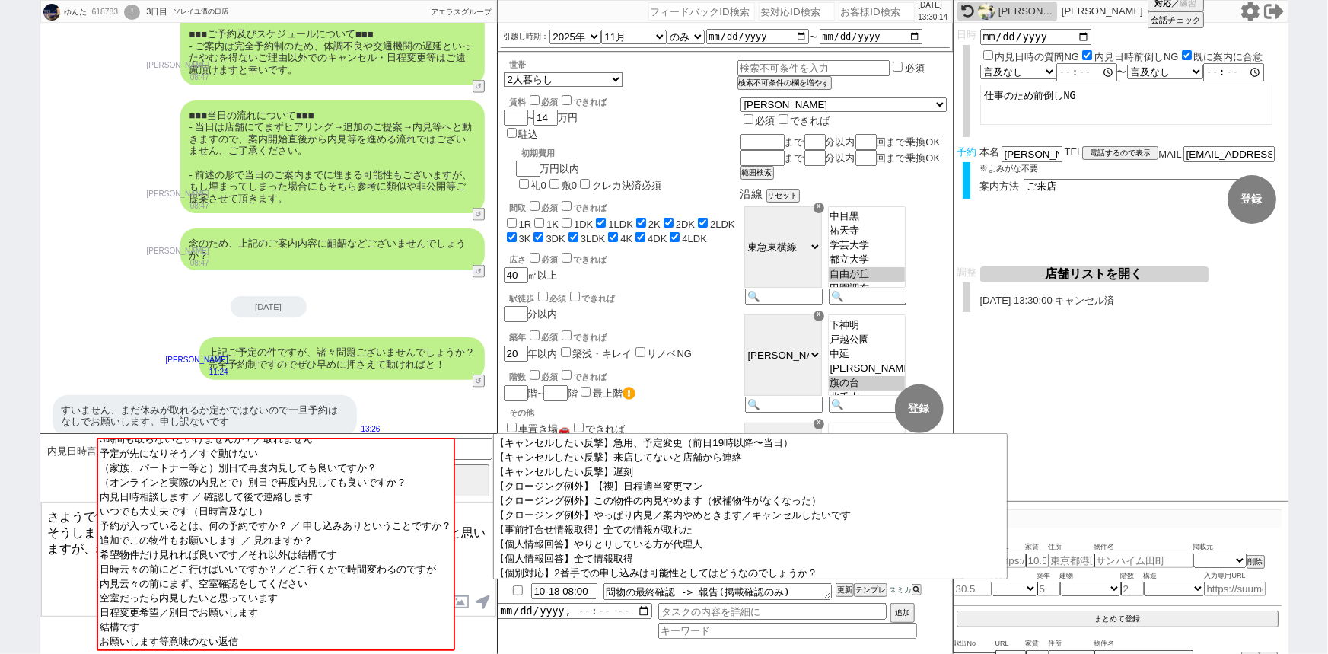
scroll to position [275, 0]
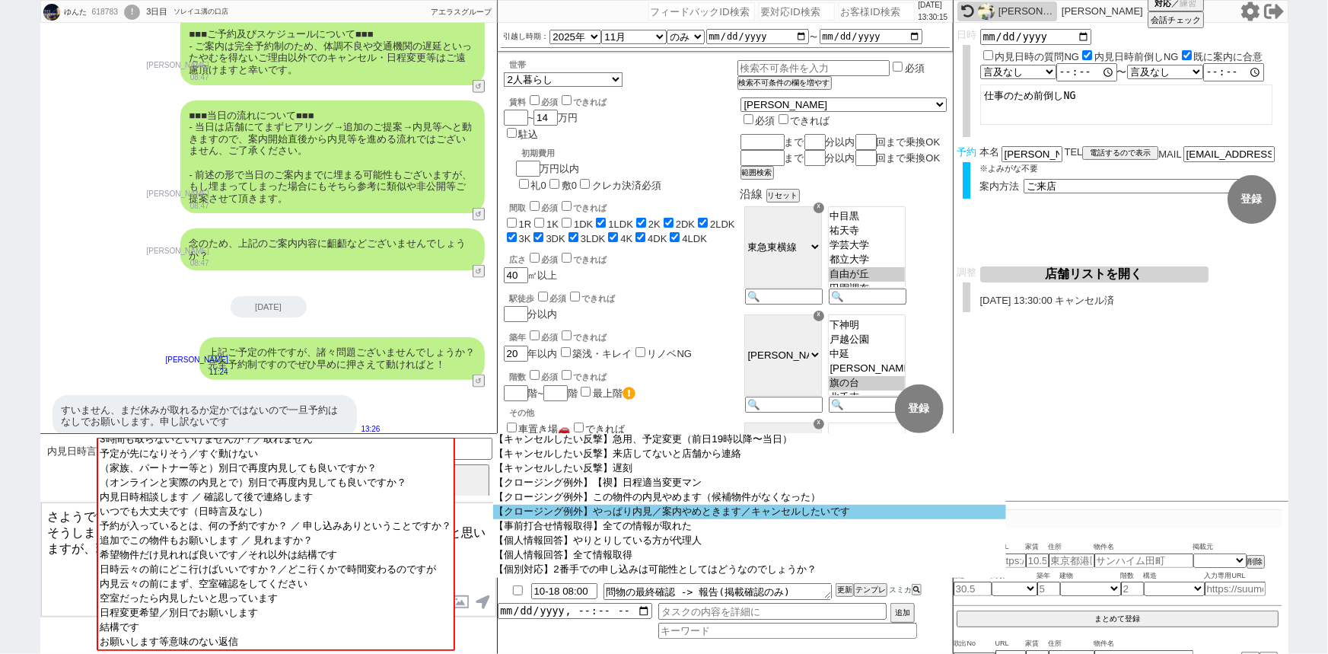
click at [718, 519] on option "【クロージング例外】やっぱり内見／案内やめときます／キャンセルしたいです" at bounding box center [749, 512] width 513 height 14
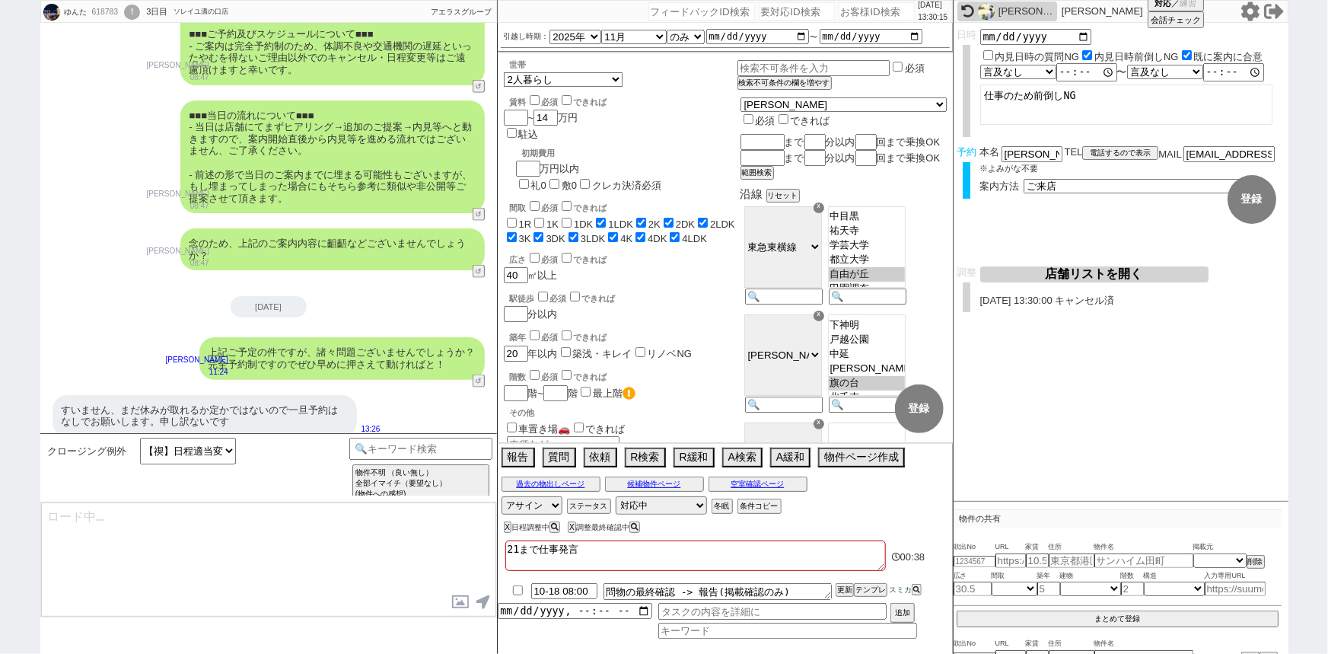
scroll to position [0, 0]
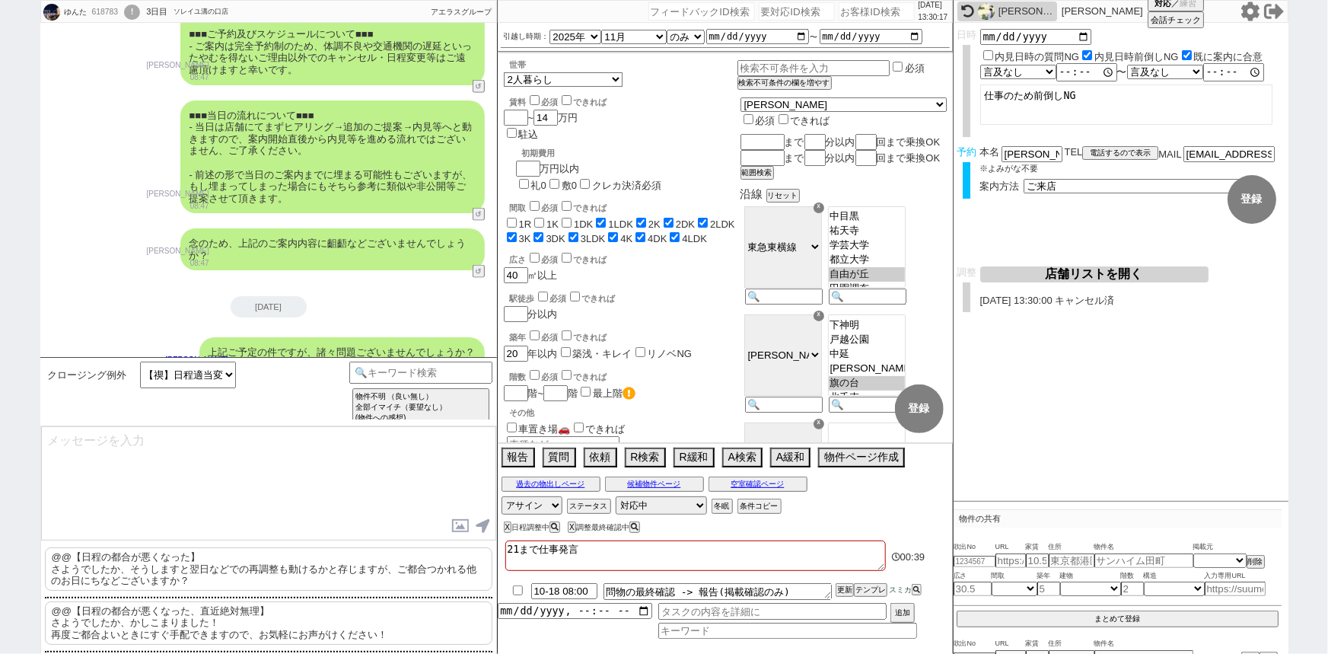
click at [216, 620] on p "@@【日程の都合が悪くなった、直近絶対無理】 さようでしたか、かしこまりました！ 再度ご都合よいときにすぐ手配できますので、お気軽にお声がけください！" at bounding box center [268, 622] width 447 height 43
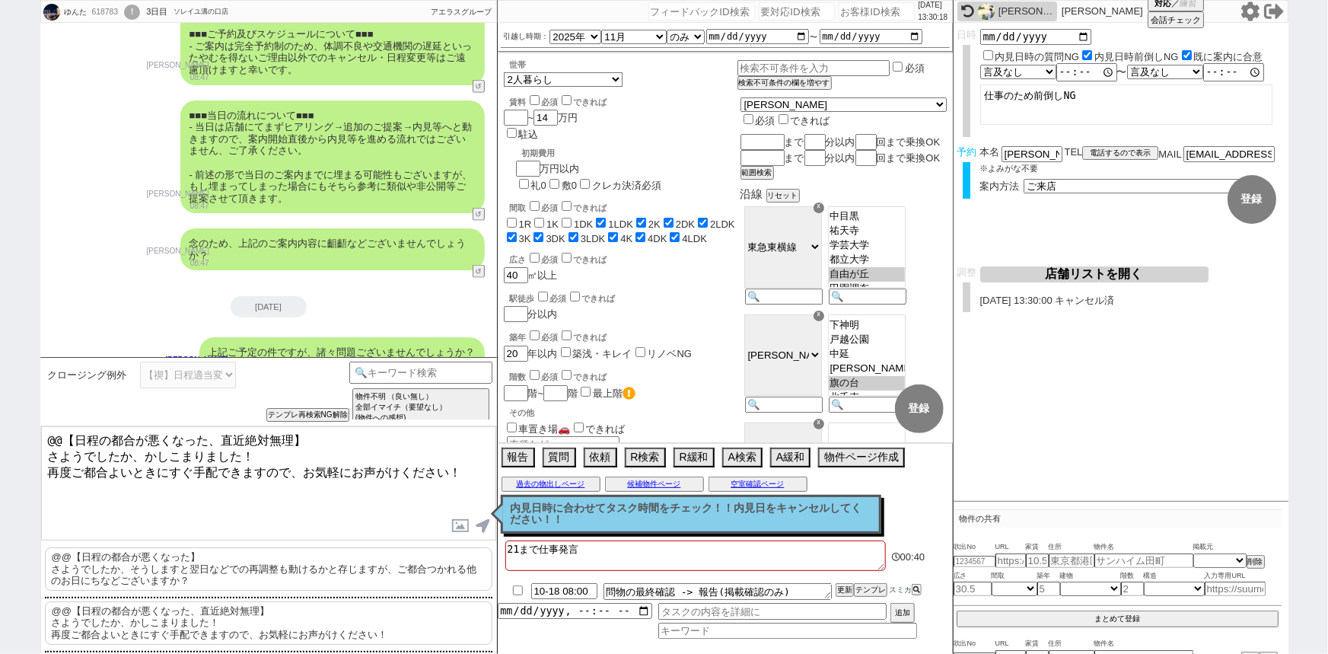
drag, startPoint x: 49, startPoint y: 449, endPoint x: 27, endPoint y: 417, distance: 38.8
click at [27, 417] on div "ゆんた 618783 ! 0 3日目 ソレイユ溝の口店 冬眠中 自社客 アエラスグループ スミカ_BPO チャット全表示 [DATE] お願いしたいです！内見…" at bounding box center [664, 327] width 1328 height 654
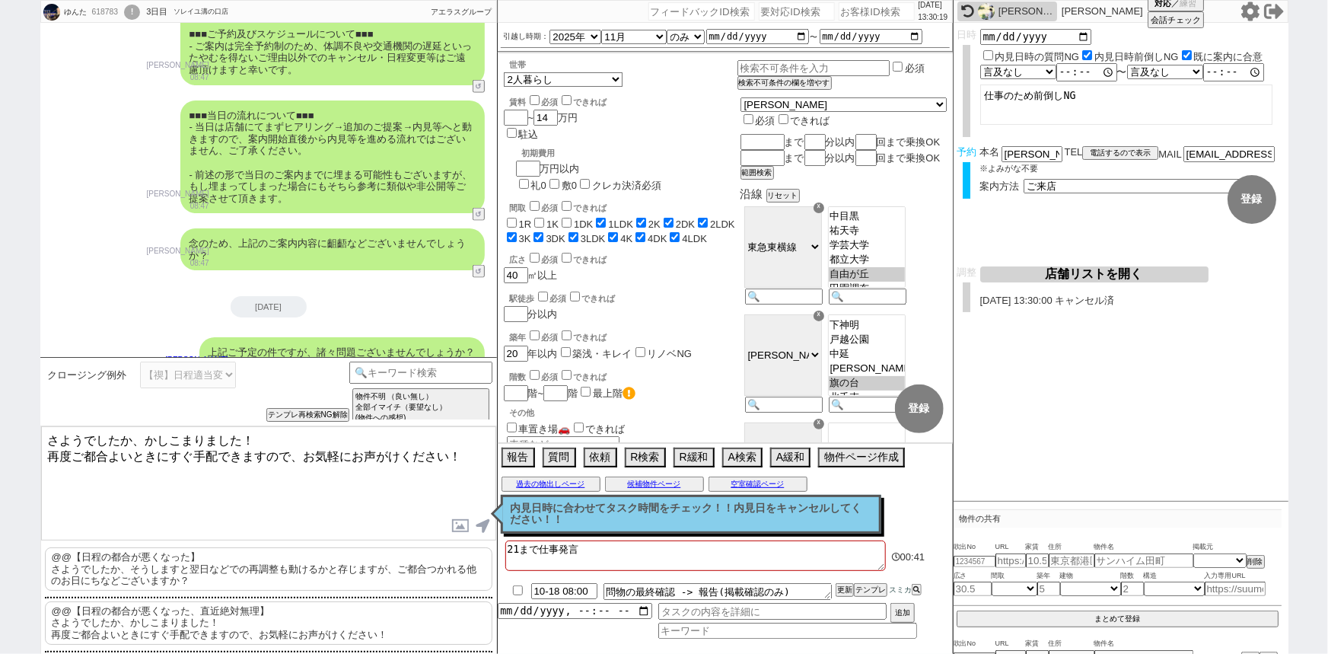
type textarea "さようでしたか、かしこまりました！ 再度ご都合よいときにすぐ手配できますので、お気軽にお声がけください！"
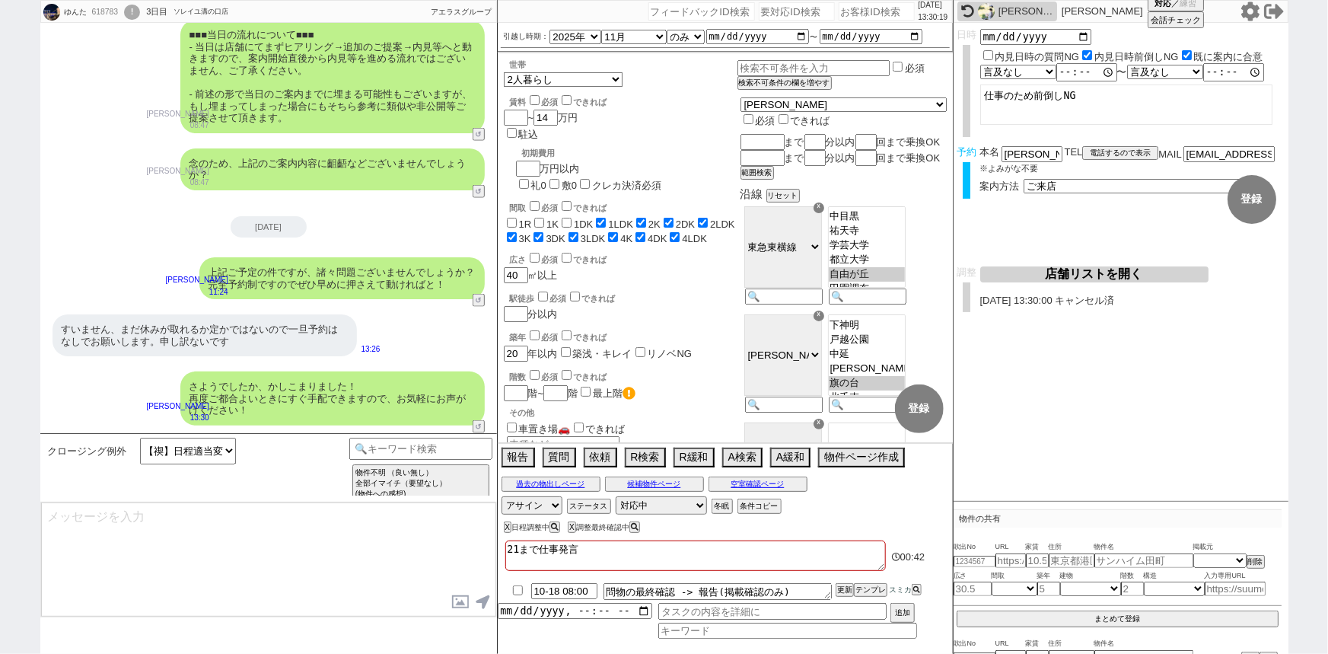
scroll to position [883, 0]
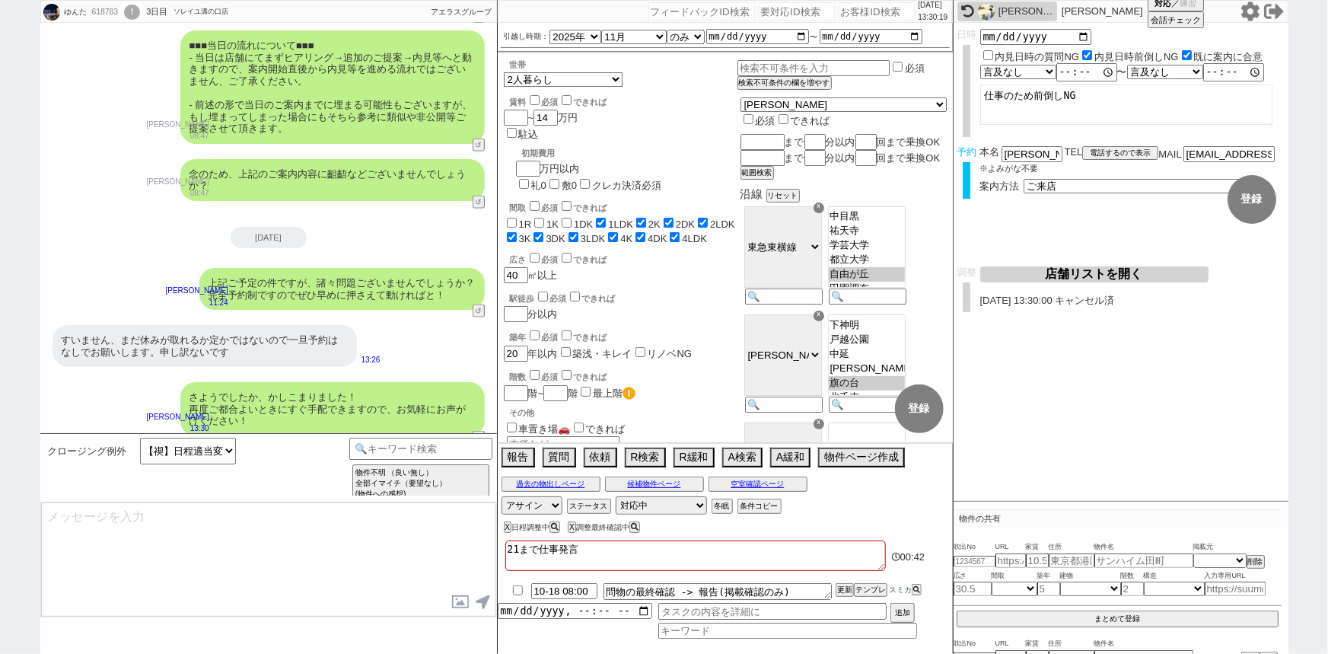
select select "535"
type textarea "引き続き新着の方追ってまいりますね、ご希望条件の方は変わらずといった形で大丈夫でしょうか？"
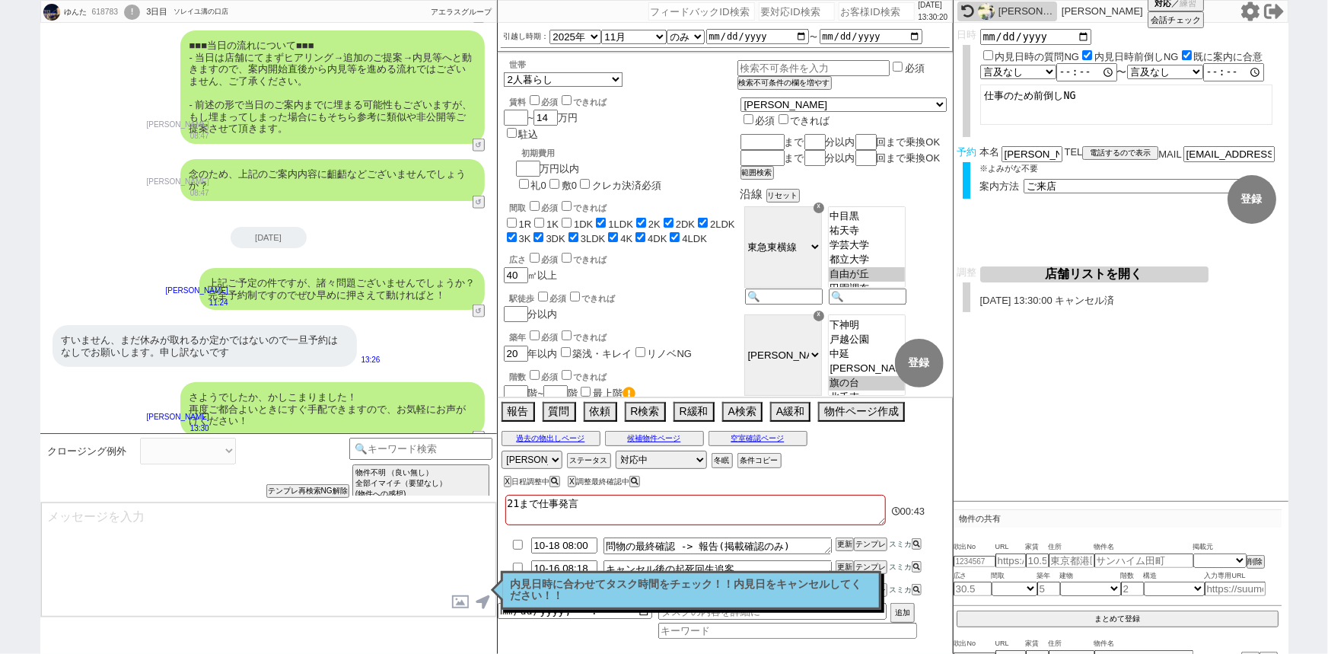
select select
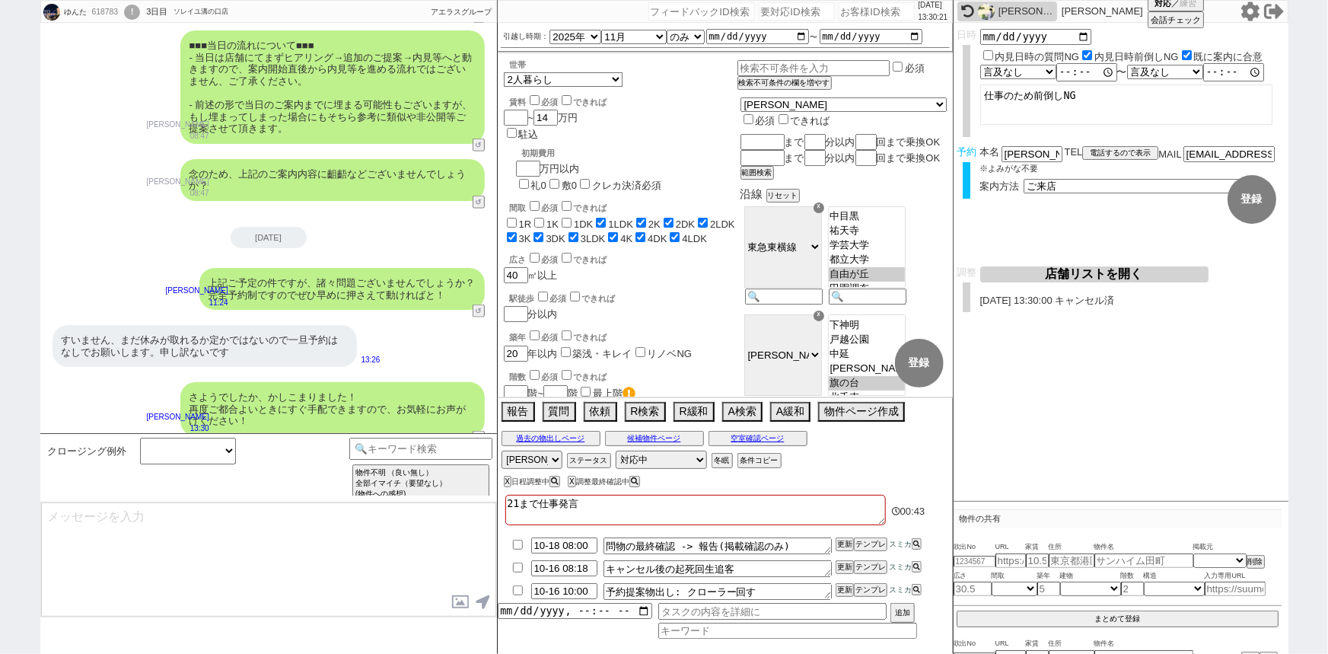
scroll to position [940, 0]
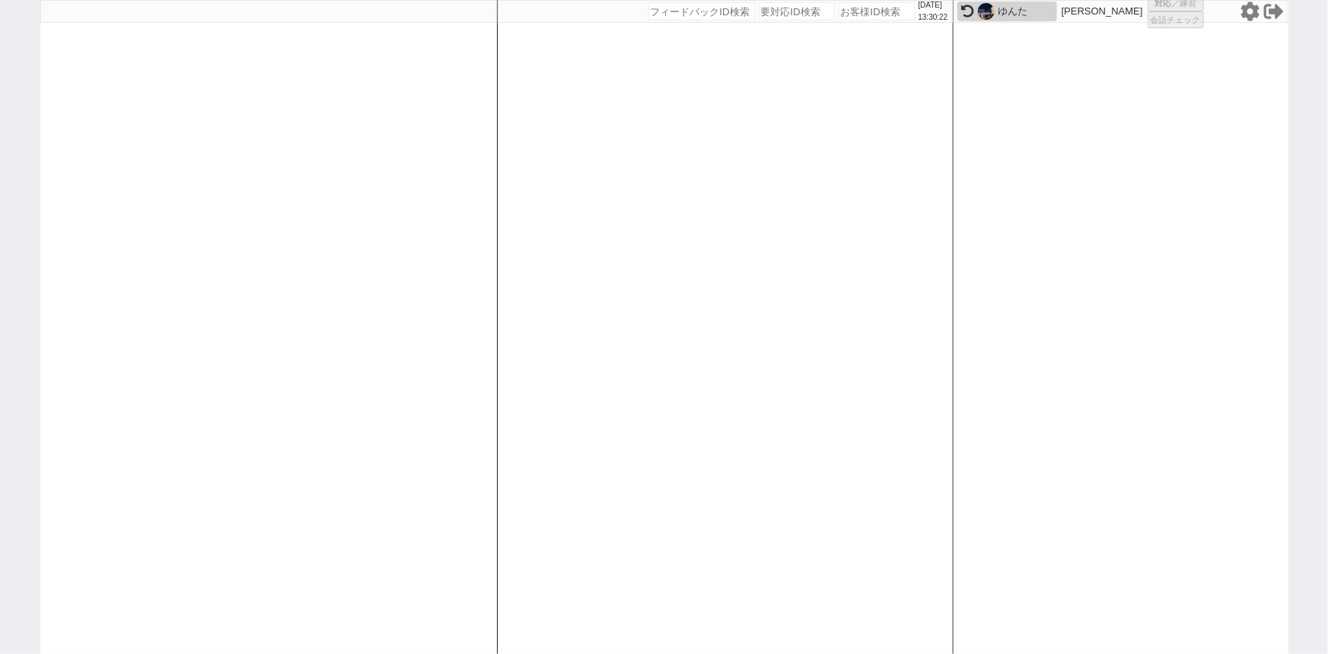
select select "1"
select select "4"
select select
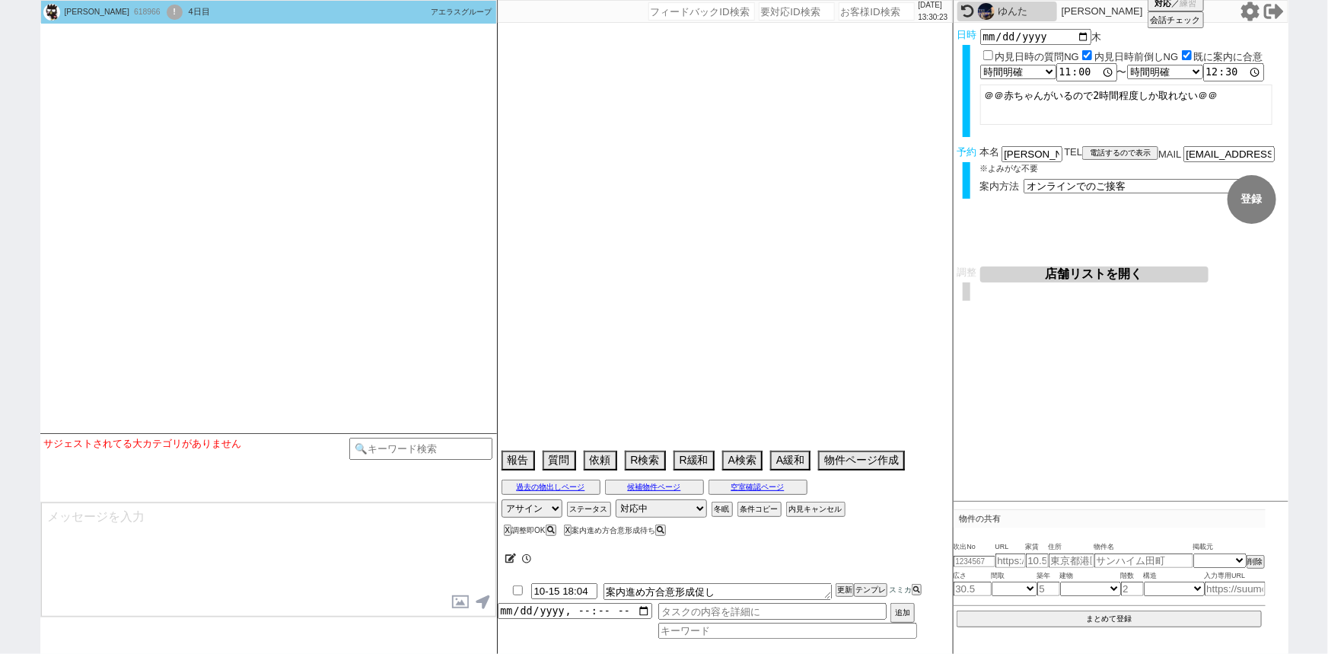
select select
select select "2025"
select select "12"
select select "36"
select select "6"
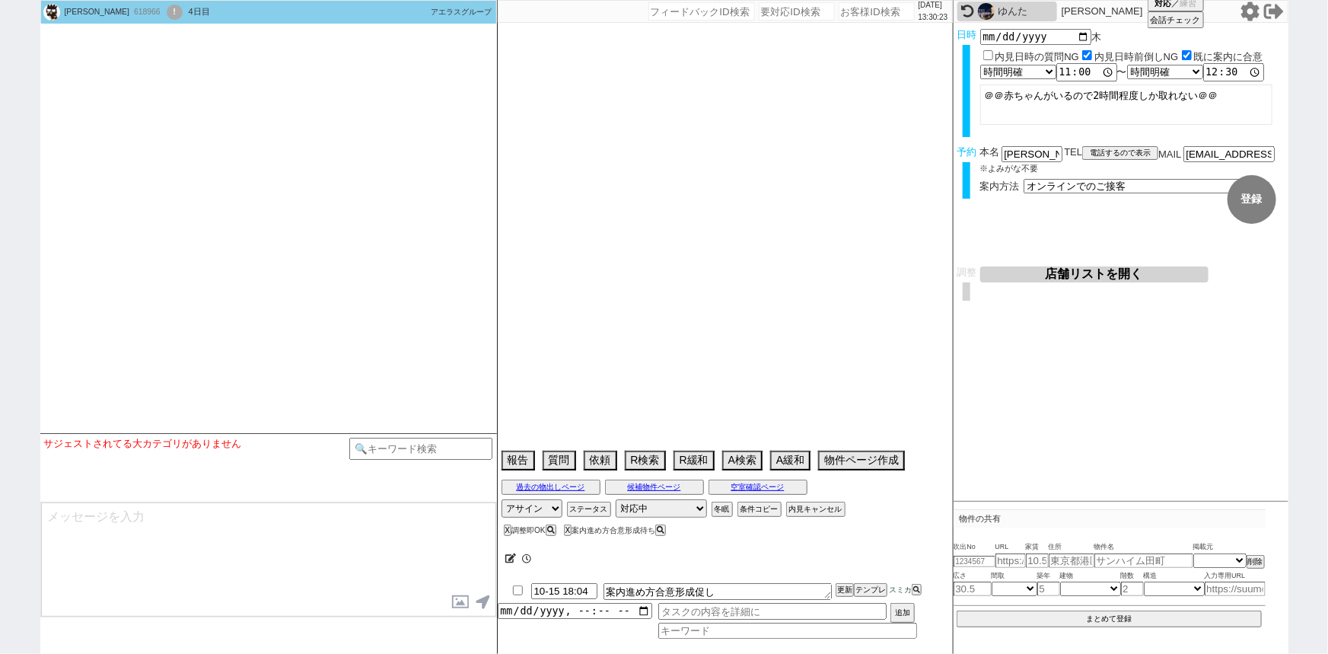
select select "54"
select select "52"
select select "56"
select select "75"
select select "[DATE]"
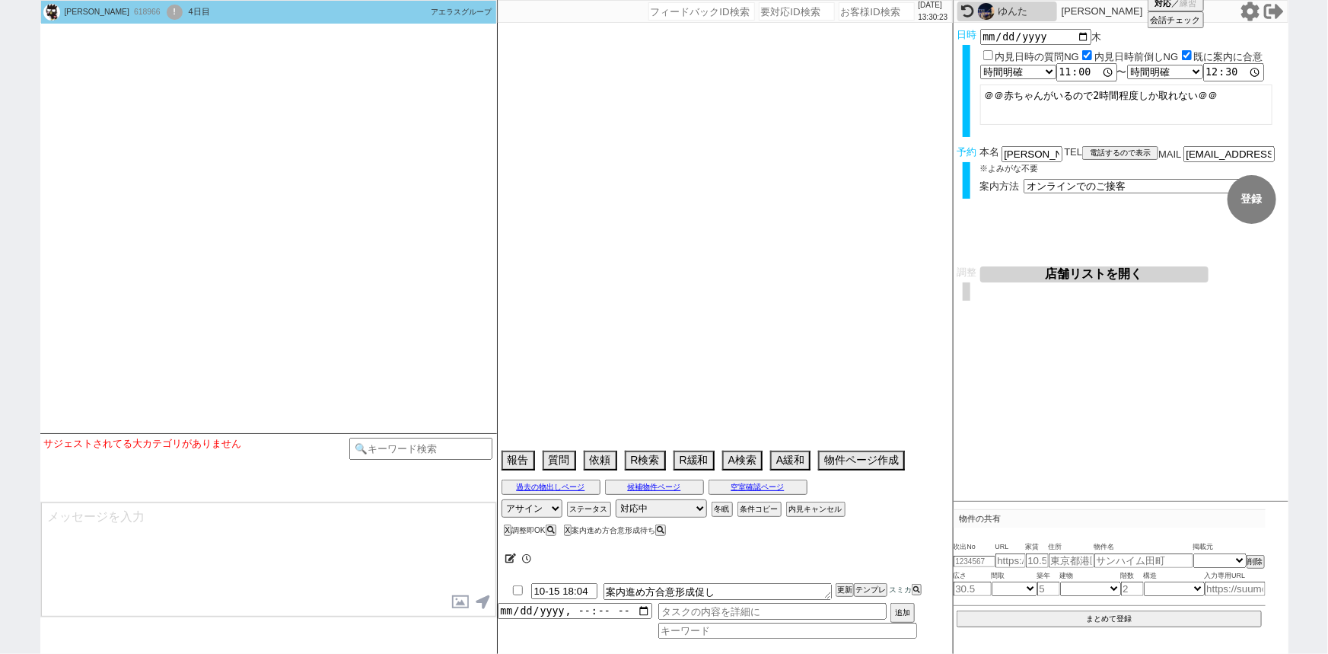
select select "817"
select select "50"
select select "[DATE]"
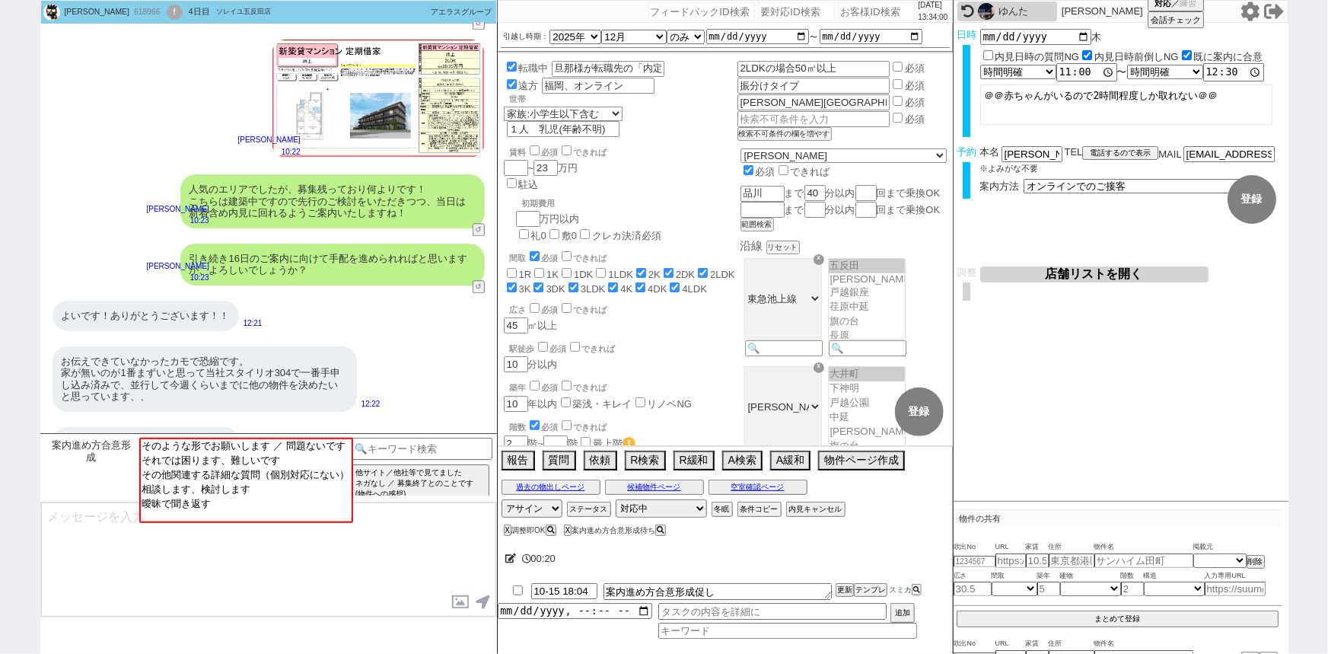
scroll to position [1721, 0]
drag, startPoint x: 292, startPoint y: 206, endPoint x: 228, endPoint y: 212, distance: 65.0
click at [228, 347] on div "お伝えできていなかったカモで恐縮です。 家が無いのが1番まずいと思って当社スタイリオ304で一番手申し込み済みで、並行して今週くらいまでに他の物件を決めたいと…" at bounding box center [205, 379] width 304 height 65
copy div "スタイリオ304"
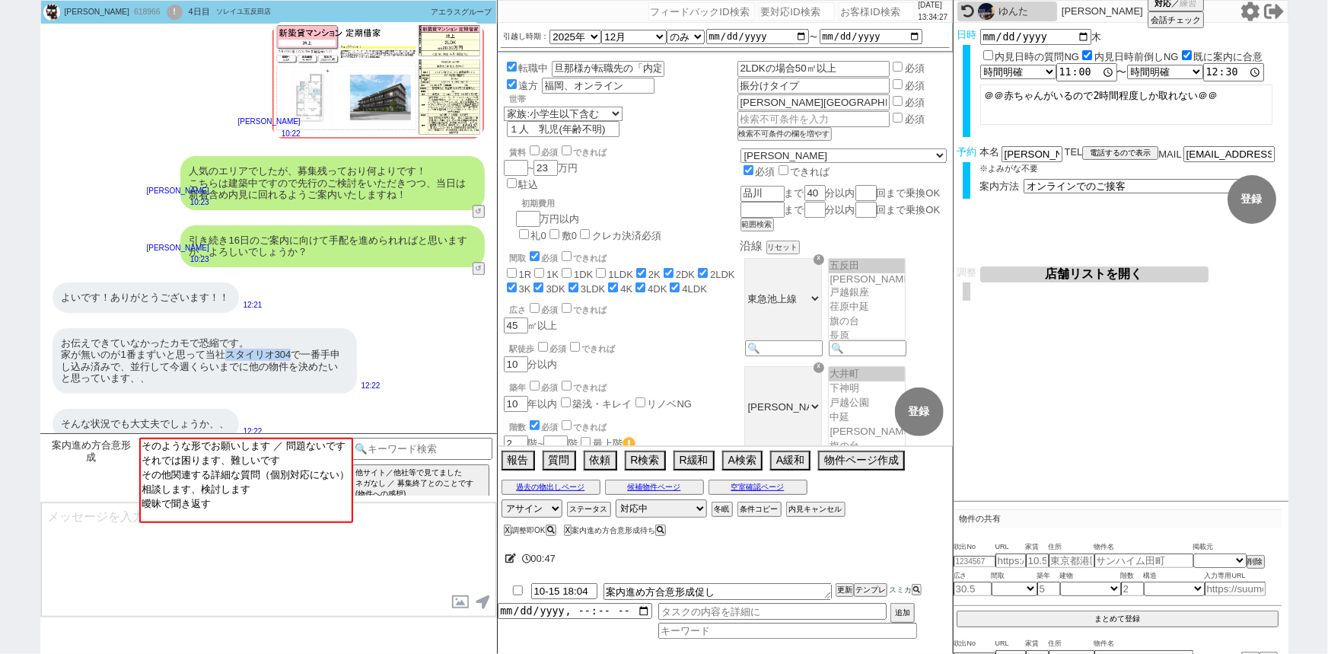
scroll to position [1740, 0]
click at [508, 553] on span at bounding box center [510, 558] width 11 height 11
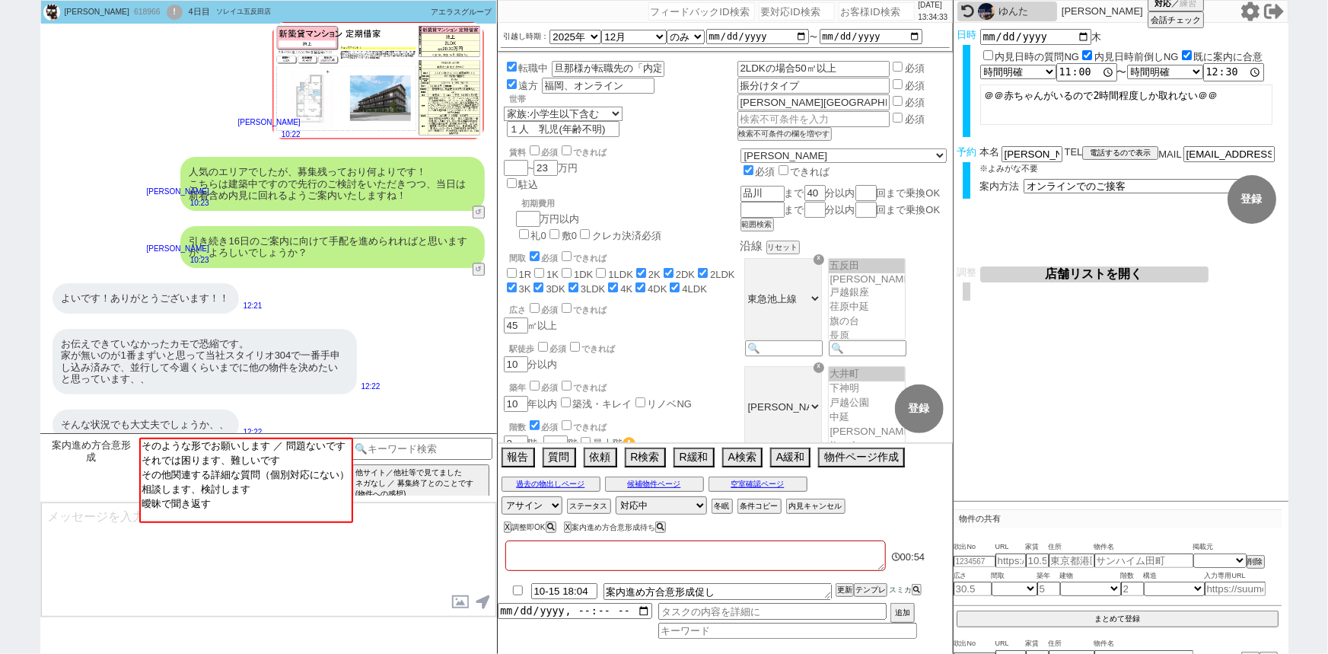
click at [525, 556] on textarea at bounding box center [695, 555] width 381 height 30
paste textarea "スタイリオ304"
type textarea "スタイリオ304"
checkbox input "false"
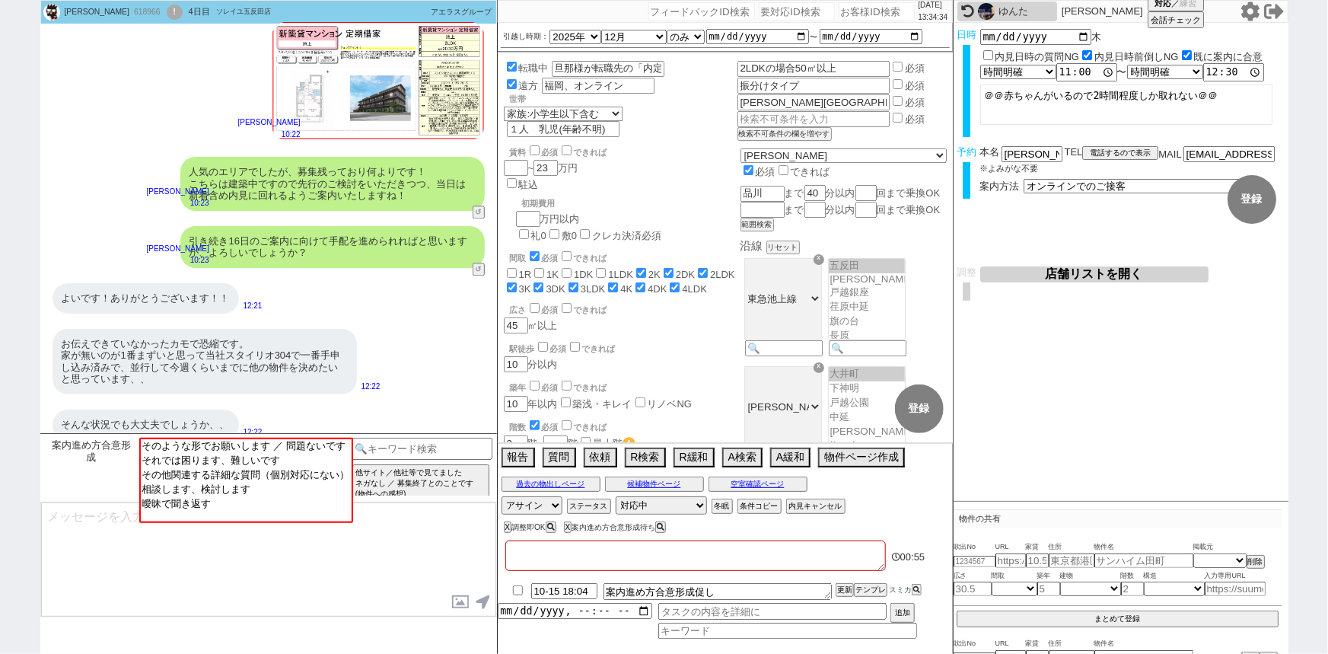
checkbox input "false"
checkbox input "true"
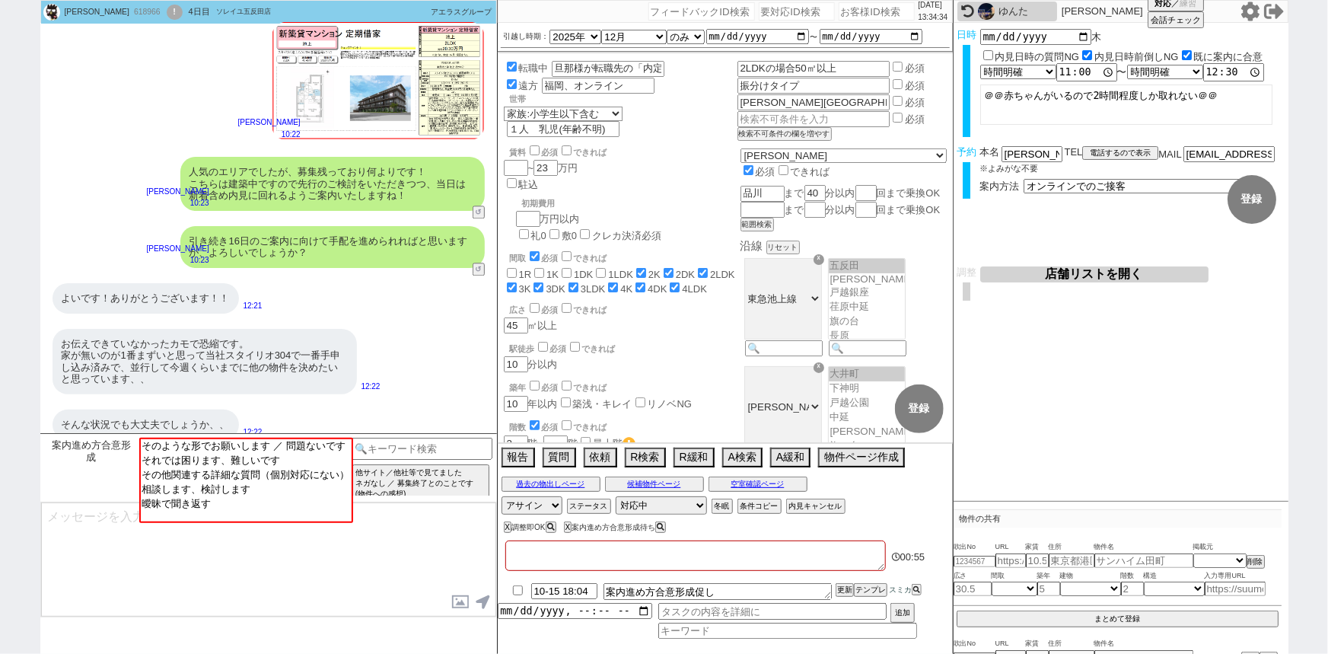
checkbox input "true"
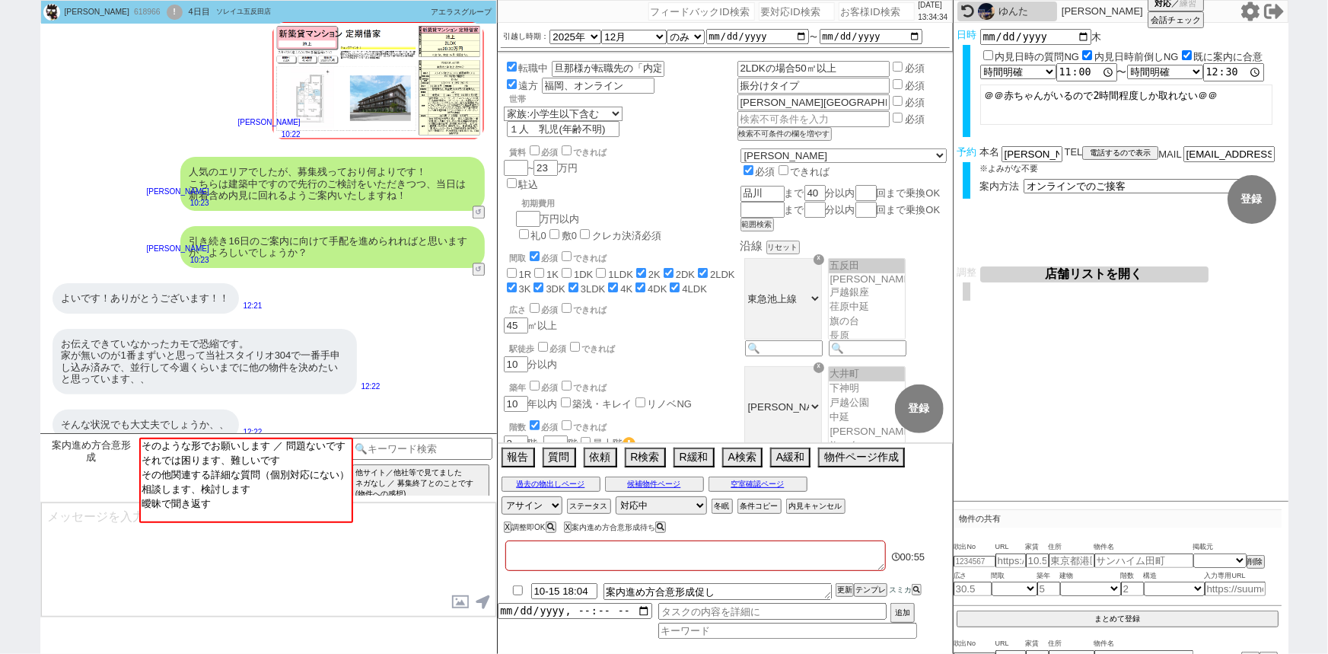
checkbox input "true"
type textarea "スタイリオ304ｄ"
checkbox input "false"
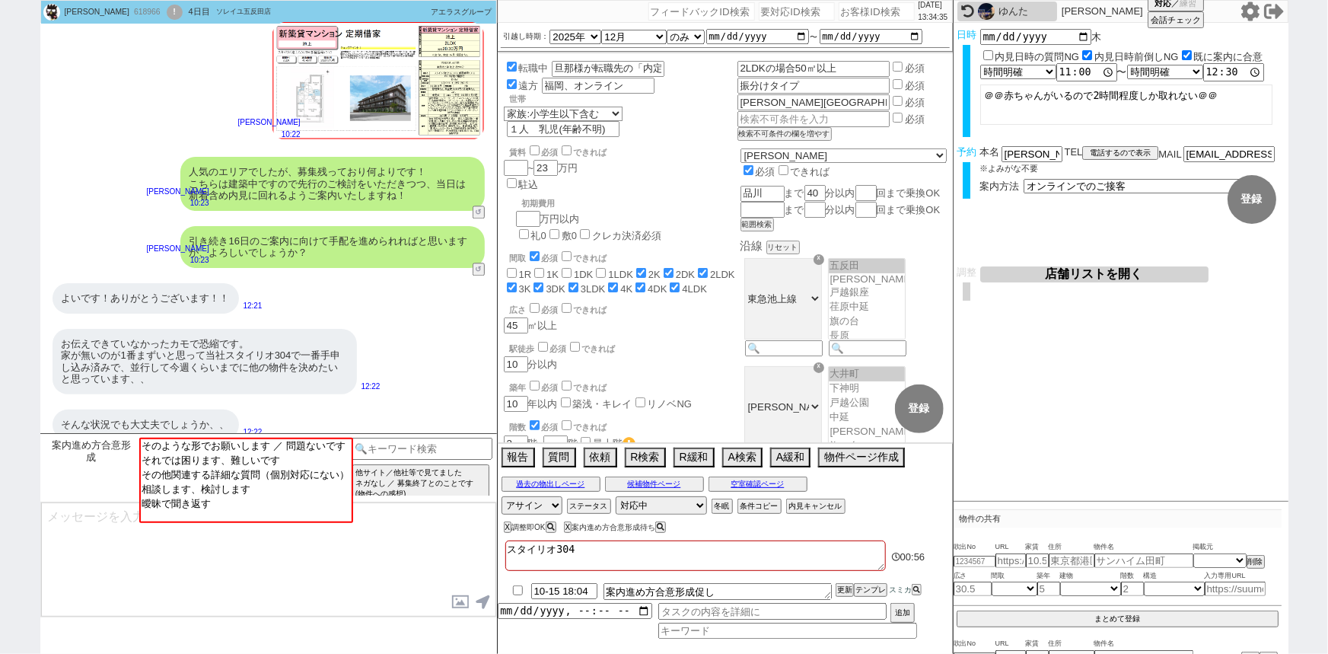
checkbox input "false"
checkbox input "true"
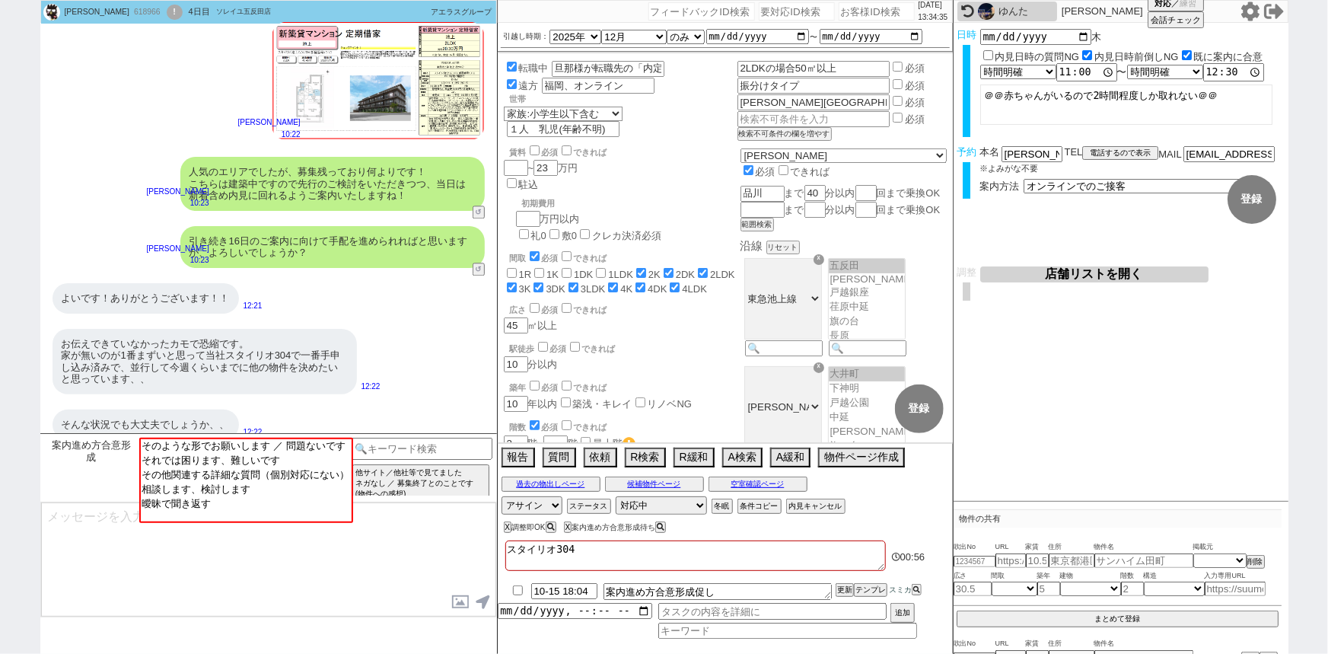
checkbox input "true"
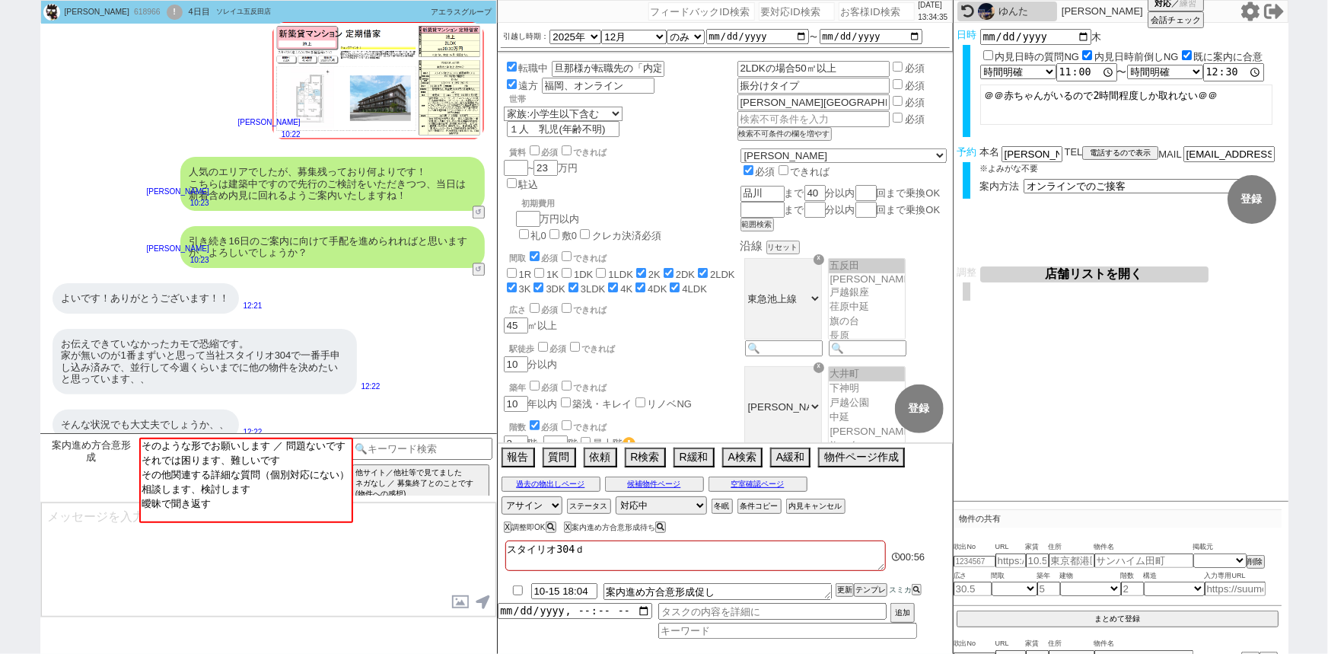
type textarea "スタイリオ304で"
checkbox input "false"
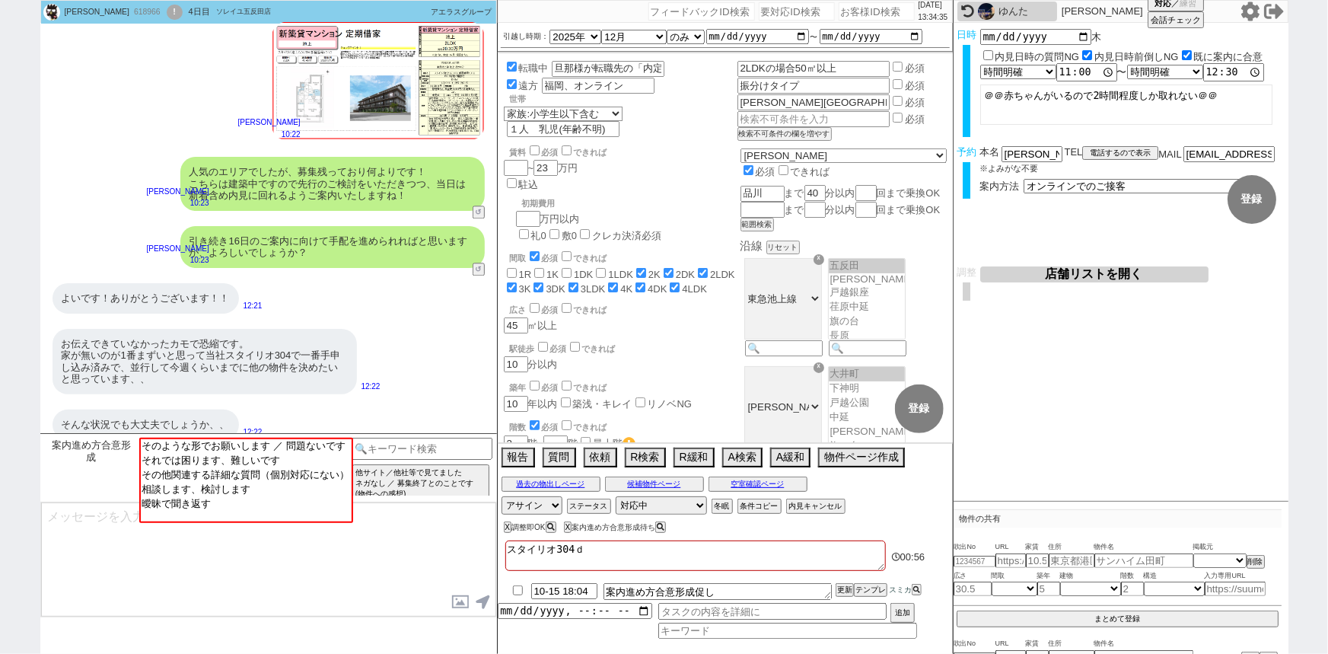
checkbox input "true"
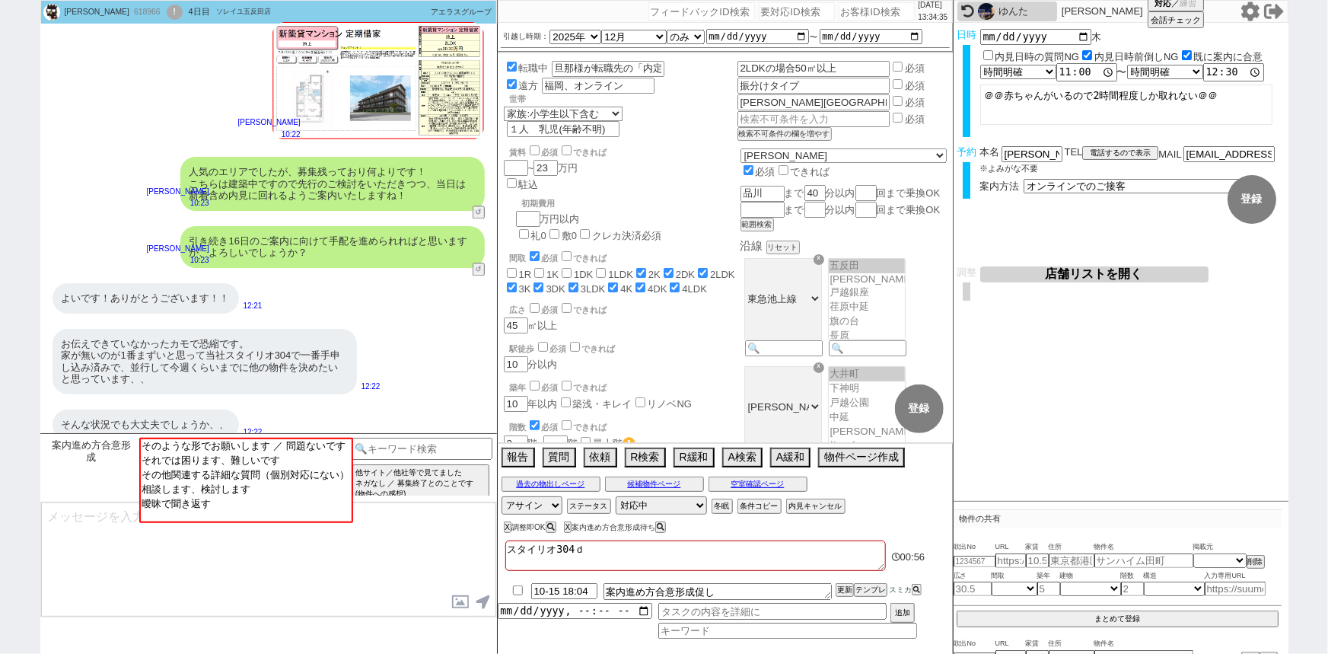
checkbox input "true"
type textarea "スタイリオ304でｓ"
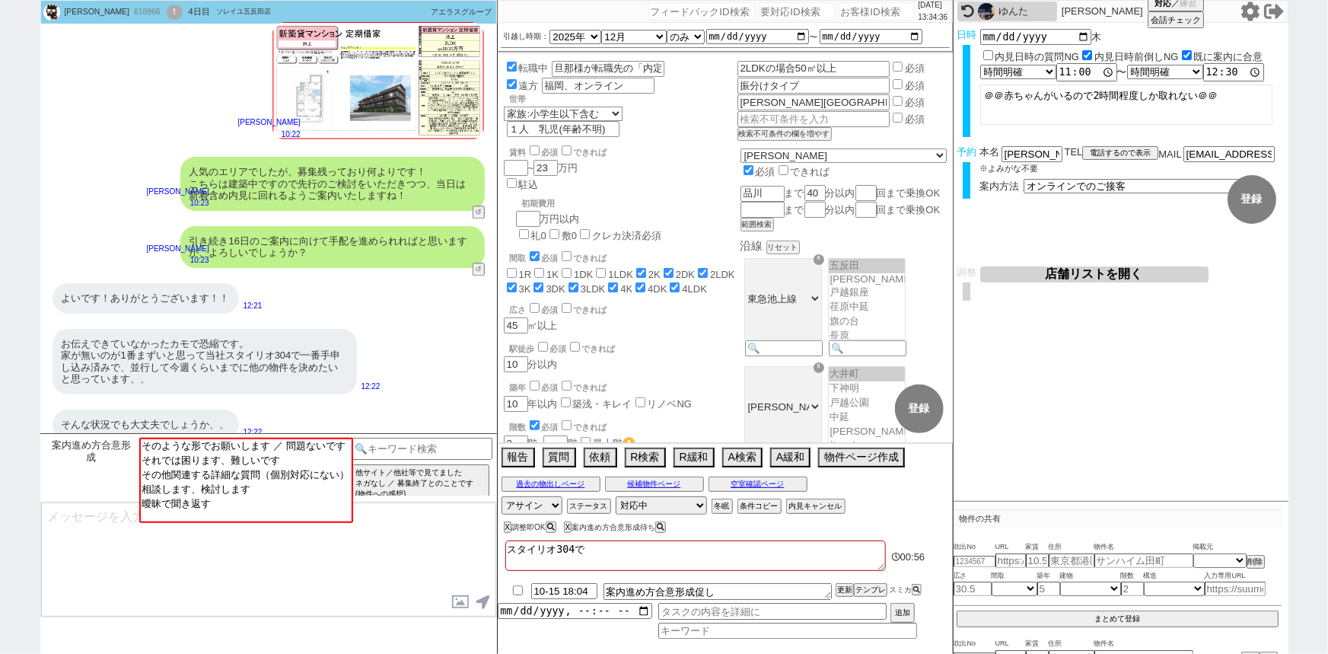
checkbox input "false"
click at [333, 500] on div "スタイリオに決めかねている理由は部屋の広さに対する家賃の高さが気になることです、、。" at bounding box center [205, 521] width 304 height 42
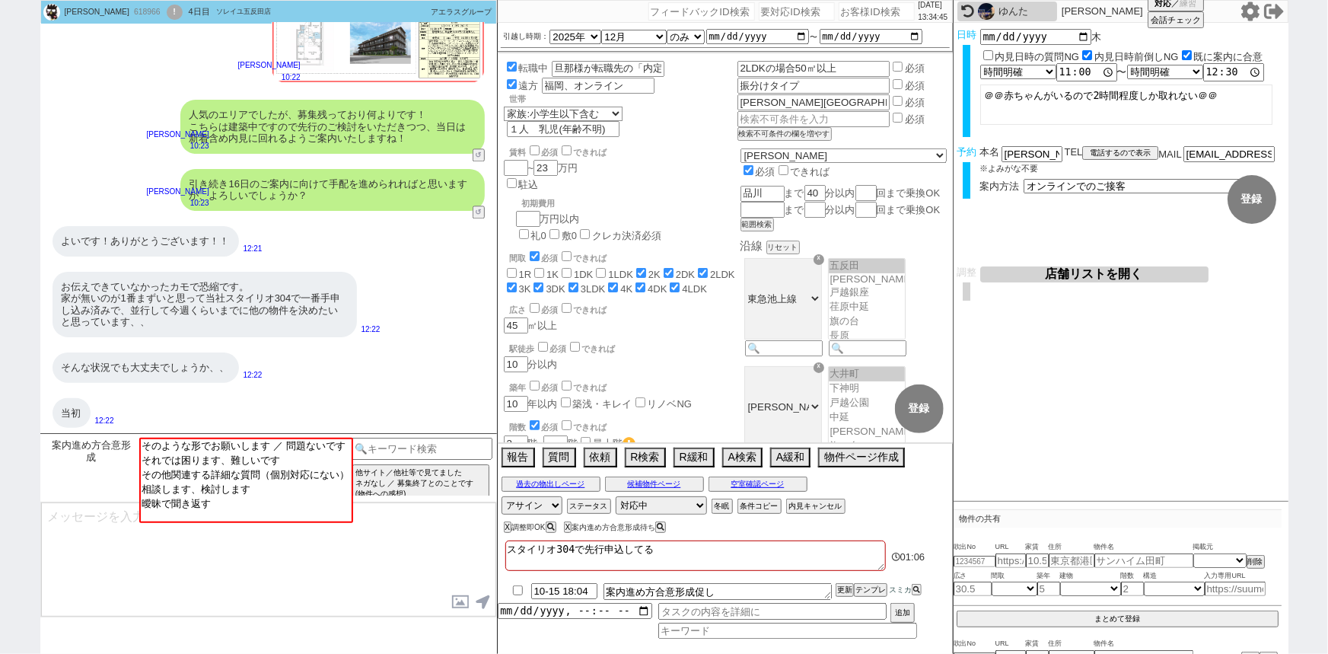
scroll to position [1796, 0]
click at [584, 502] on button "ステータス" at bounding box center [587, 506] width 41 height 12
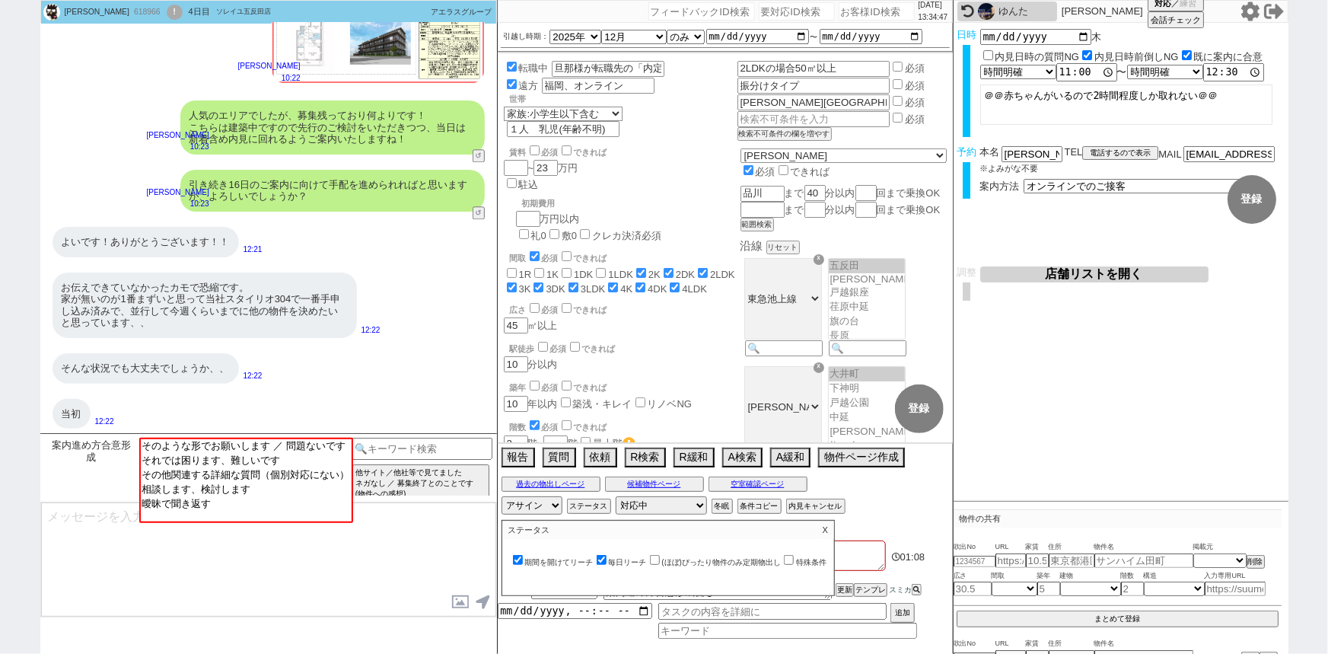
click at [563, 563] on label "期間を開けてリーチ" at bounding box center [552, 562] width 84 height 8
click at [523, 563] on input "期間を開けてリーチ" at bounding box center [518, 560] width 10 height 10
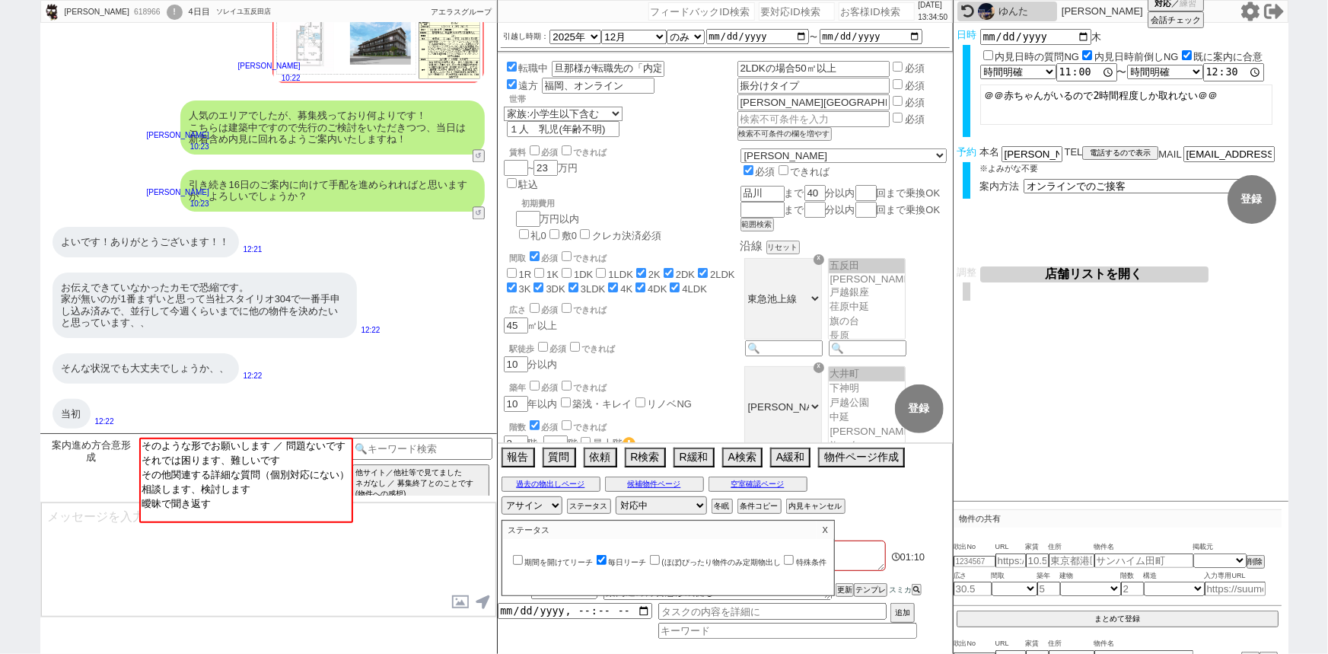
click at [834, 532] on p "X" at bounding box center [826, 530] width 18 height 18
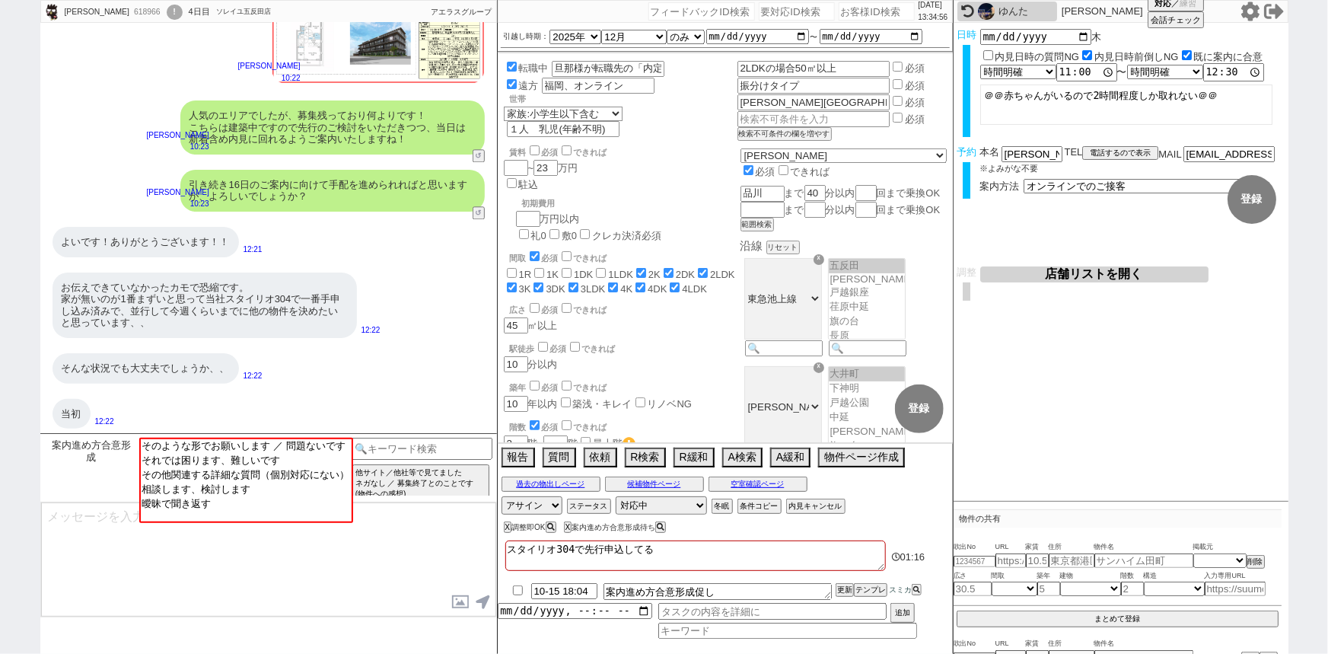
scroll to position [1928, 0]
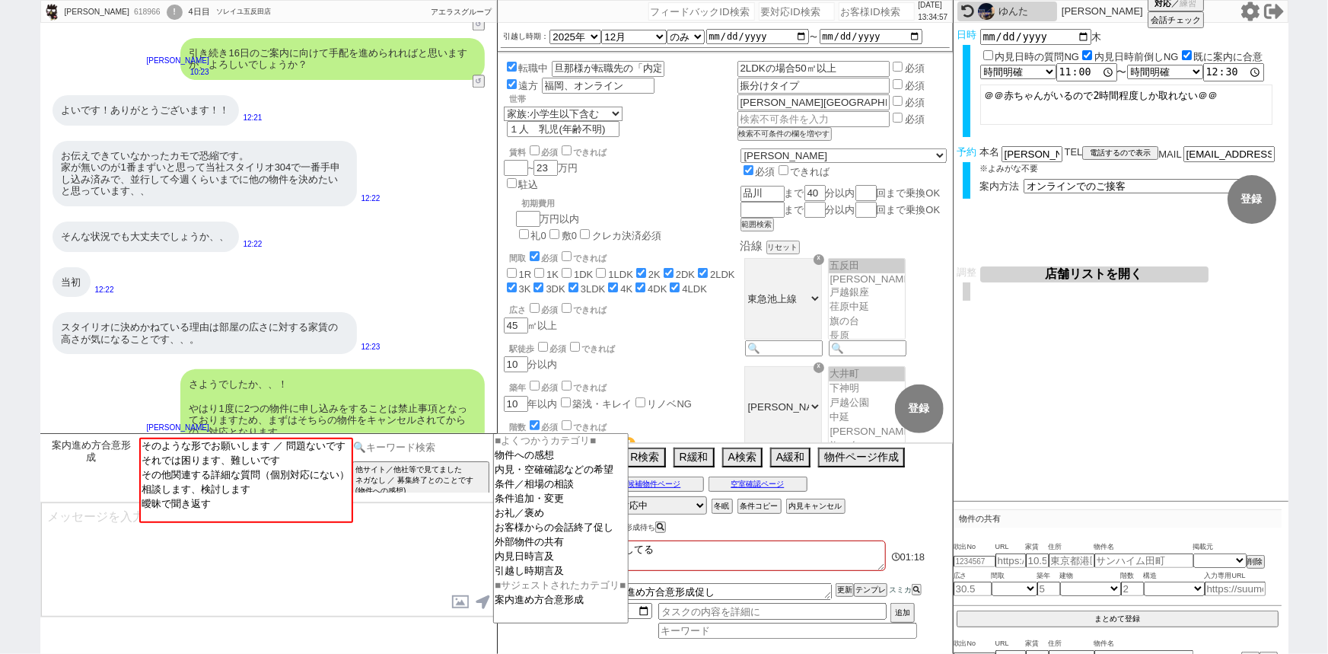
click at [397, 441] on input at bounding box center [421, 447] width 144 height 19
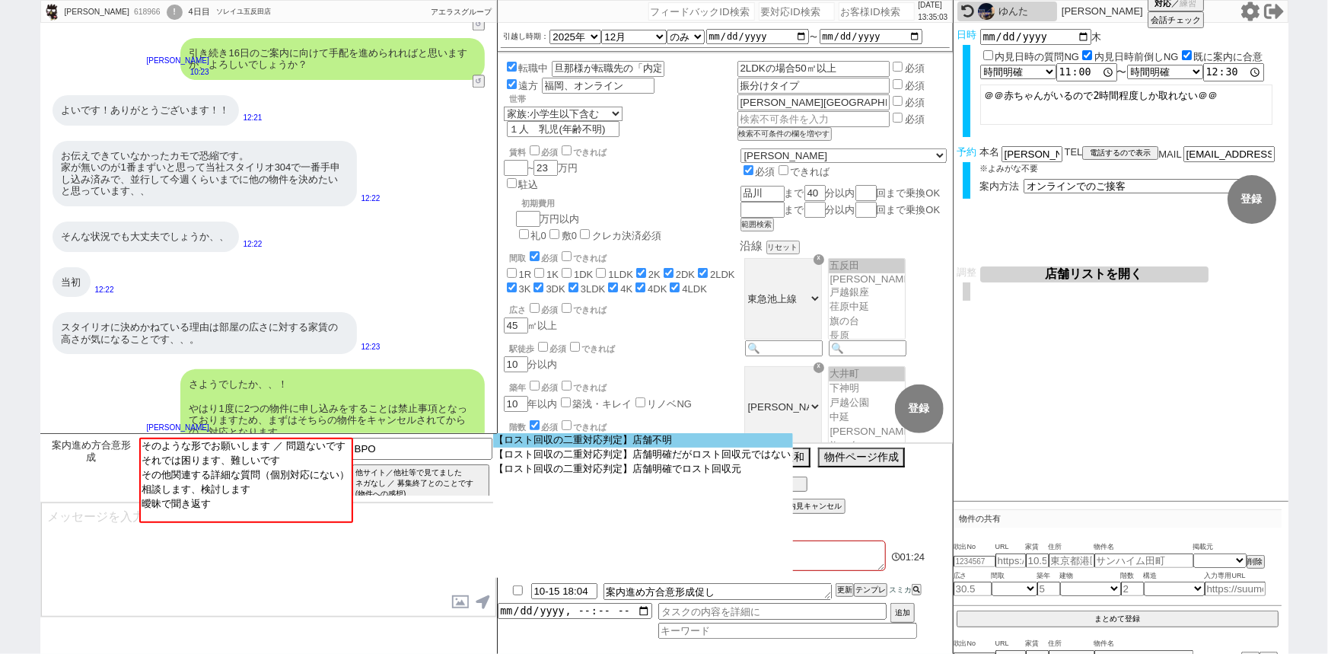
click at [601, 445] on option "【ロスト回収の二重対応判定】店舗不明" at bounding box center [643, 440] width 300 height 14
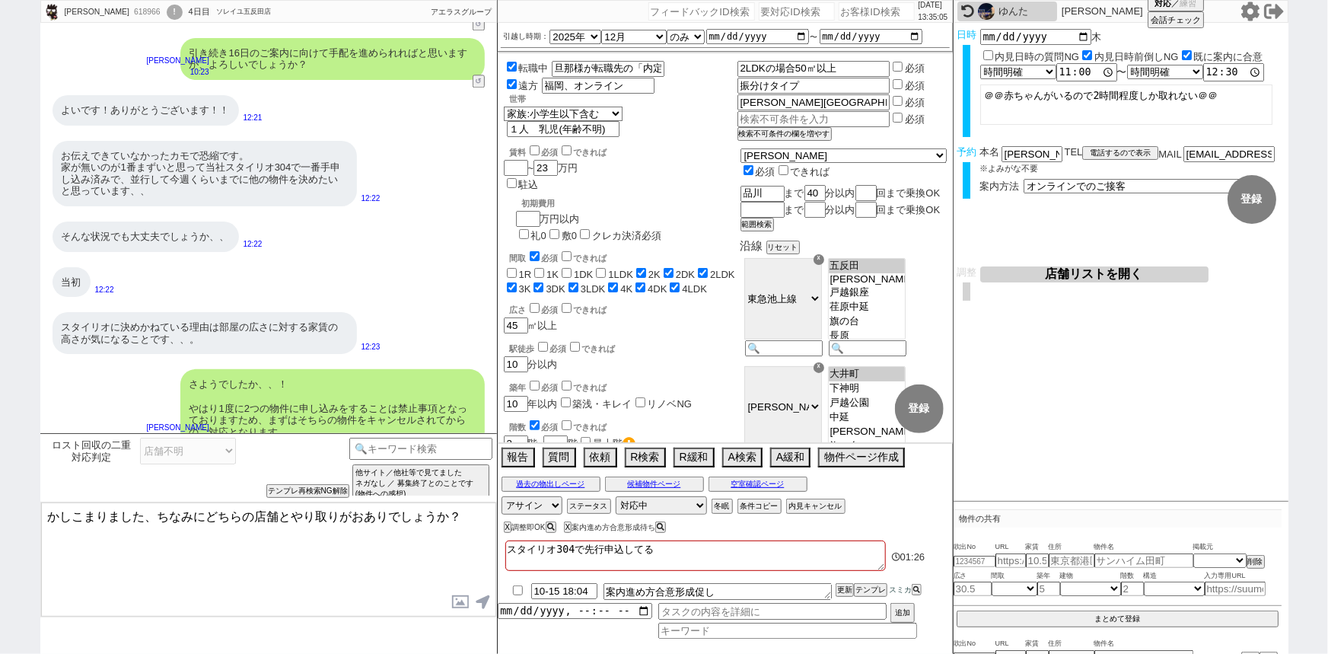
click at [238, 518] on textarea "かしこまりました、ちなみにどちらの店舗とやり取りがおありでしょうか？" at bounding box center [268, 559] width 455 height 114
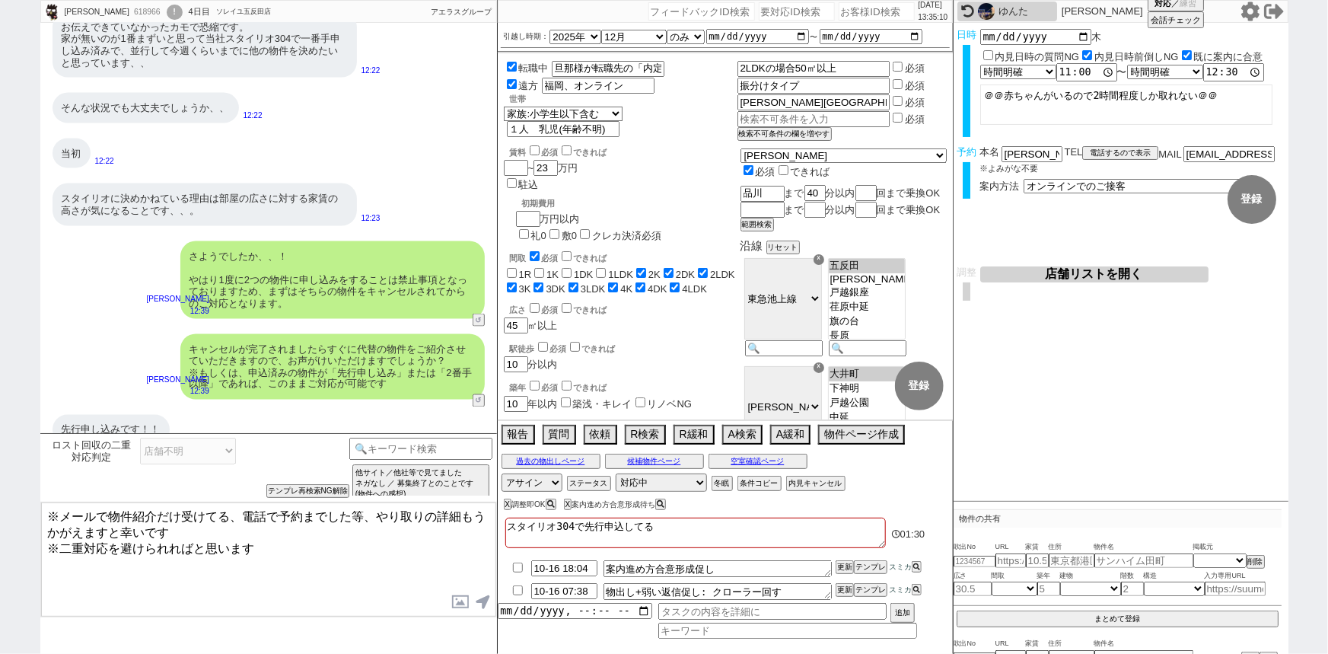
drag, startPoint x: 45, startPoint y: 540, endPoint x: 26, endPoint y: 498, distance: 46.7
click at [26, 498] on div "[PERSON_NAME] 618966 ! 0 4日目 ソレイユ[PERSON_NAME]店 冬眠中 自社客 アエラスグループ スミカ_BPO チャット全表…" at bounding box center [664, 327] width 1328 height 654
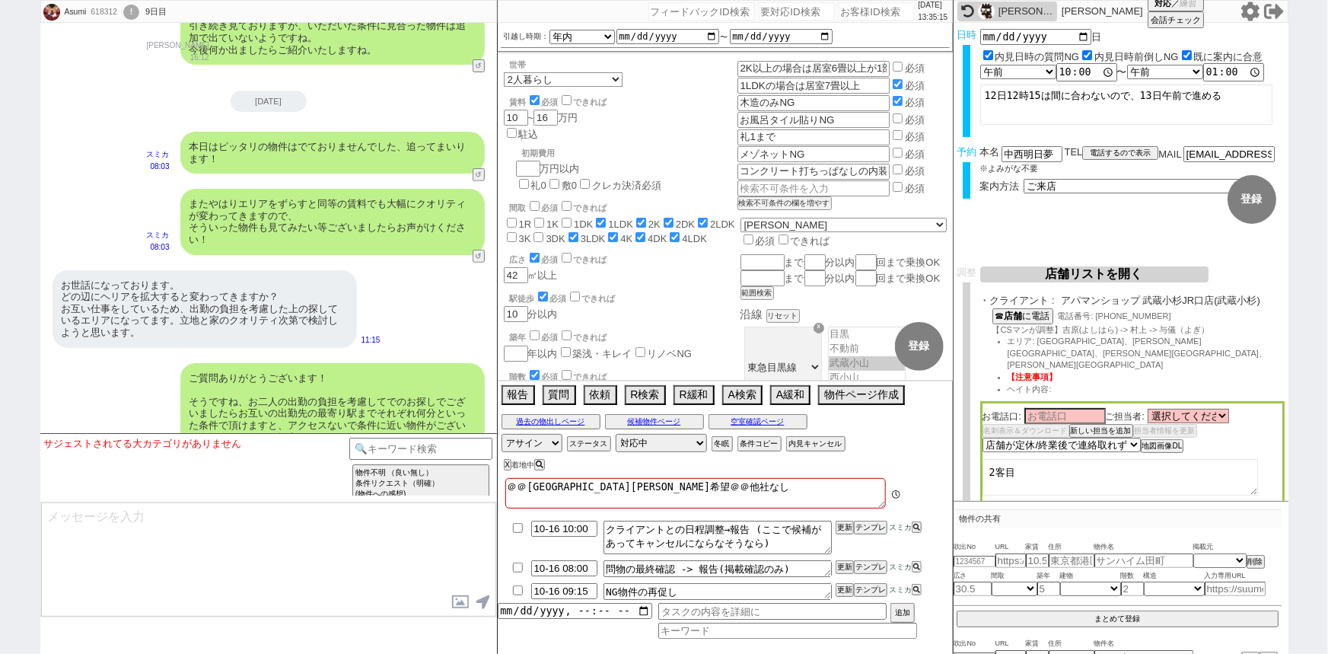
scroll to position [42, 0]
click at [336, 479] on div "[PERSON_NAME][GEOGRAPHIC_DATA]から 乗り換 え1回以内、電車時間 30分 かつ [GEOGRAPHIC_DATA][PERSON…" at bounding box center [205, 524] width 304 height 90
click at [430, 448] on input at bounding box center [421, 447] width 144 height 19
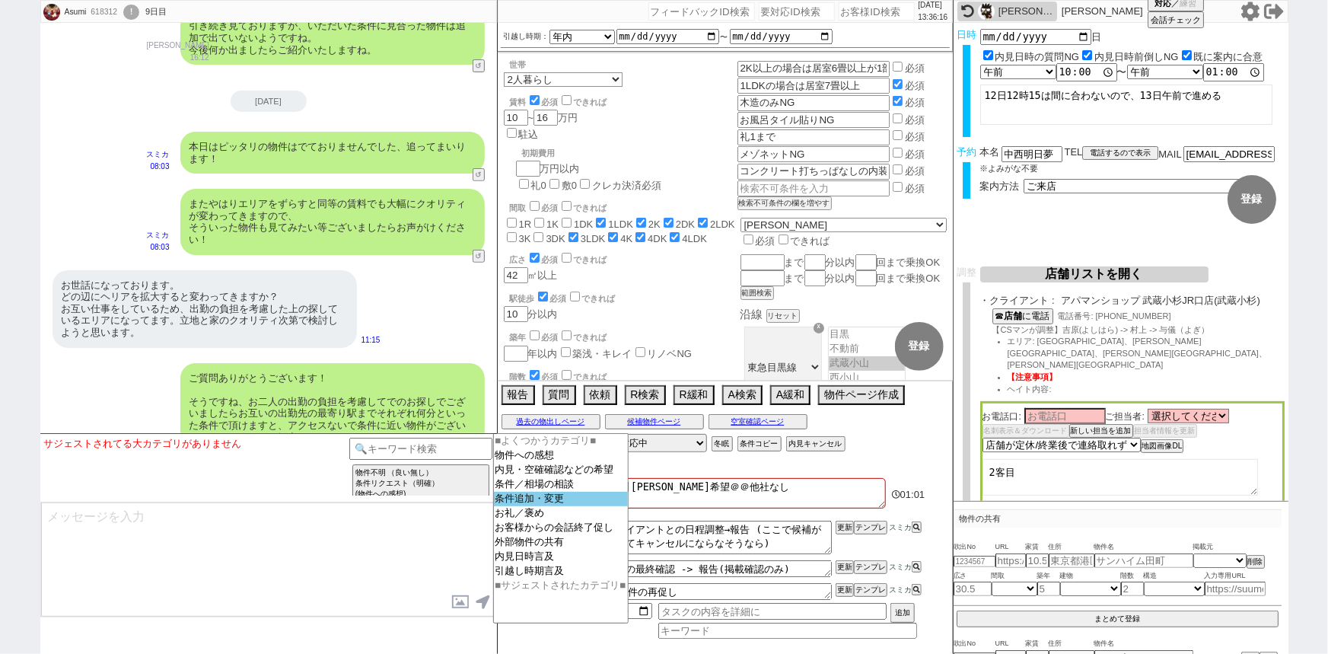
click at [540, 506] on option "条件追加・変更" at bounding box center [561, 499] width 134 height 14
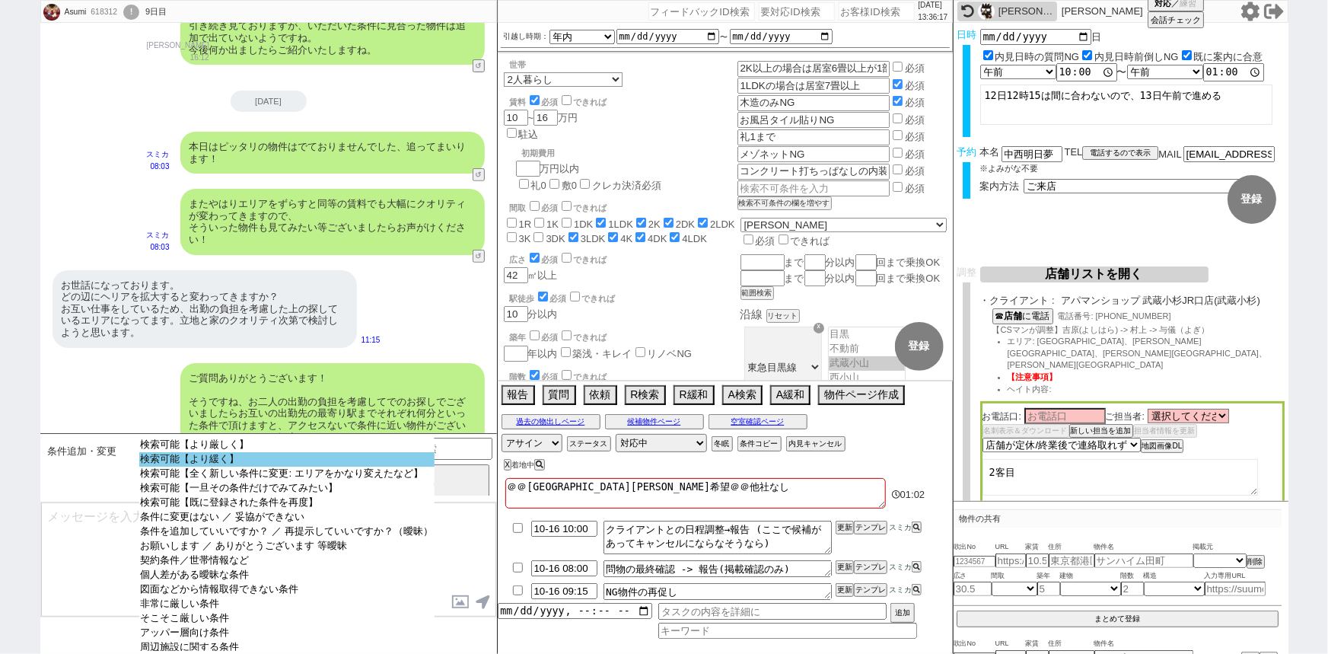
click at [328, 463] on option "検索可能【より緩く】" at bounding box center [286, 459] width 295 height 14
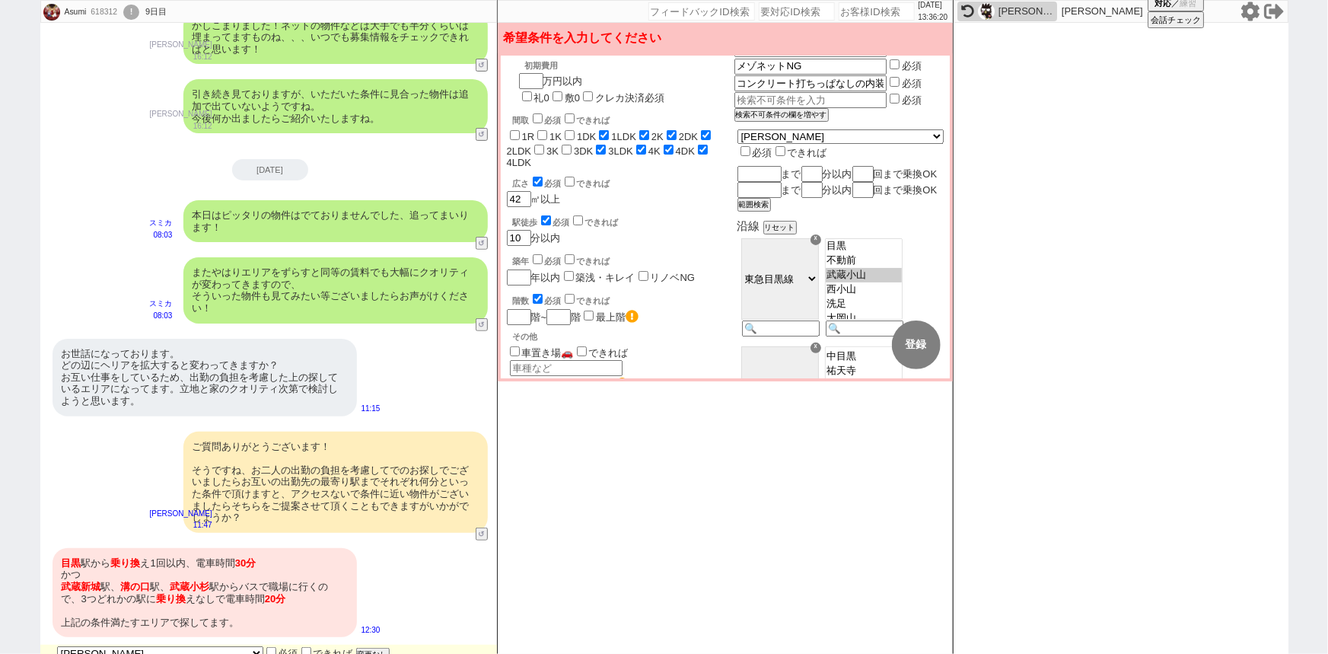
scroll to position [95, 0]
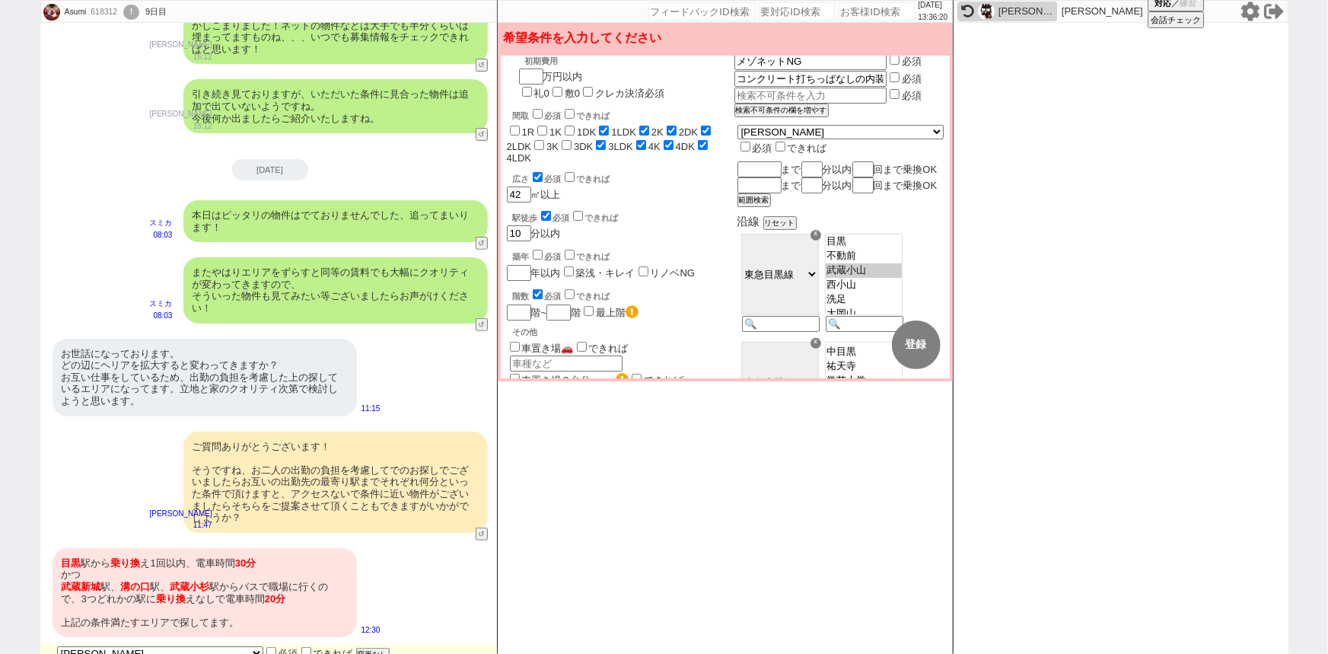
click at [799, 140] on div "[PERSON_NAME] [GEOGRAPHIC_DATA] [GEOGRAPHIC_DATA] [PERSON_NAME][GEOGRAPHIC_DATA…" at bounding box center [840, 610] width 206 height 970
click at [779, 163] on input "text" at bounding box center [757, 169] width 41 height 13
click at [877, 178] on div "まで 分以内 回まで乗換OK" at bounding box center [840, 186] width 206 height 16
click at [820, 163] on input "number" at bounding box center [810, 169] width 18 height 13
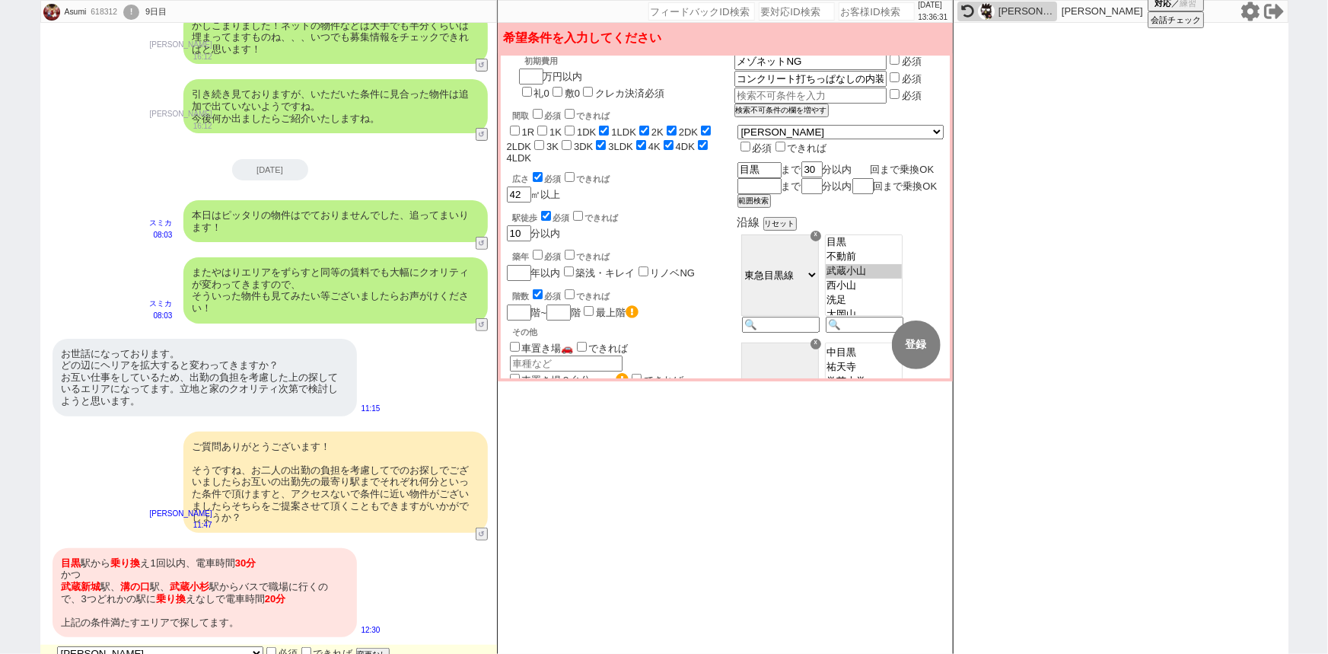
click at [871, 163] on input "number" at bounding box center [861, 169] width 18 height 13
click at [779, 182] on input "text" at bounding box center [757, 186] width 41 height 13
click at [820, 186] on input "number" at bounding box center [810, 186] width 18 height 13
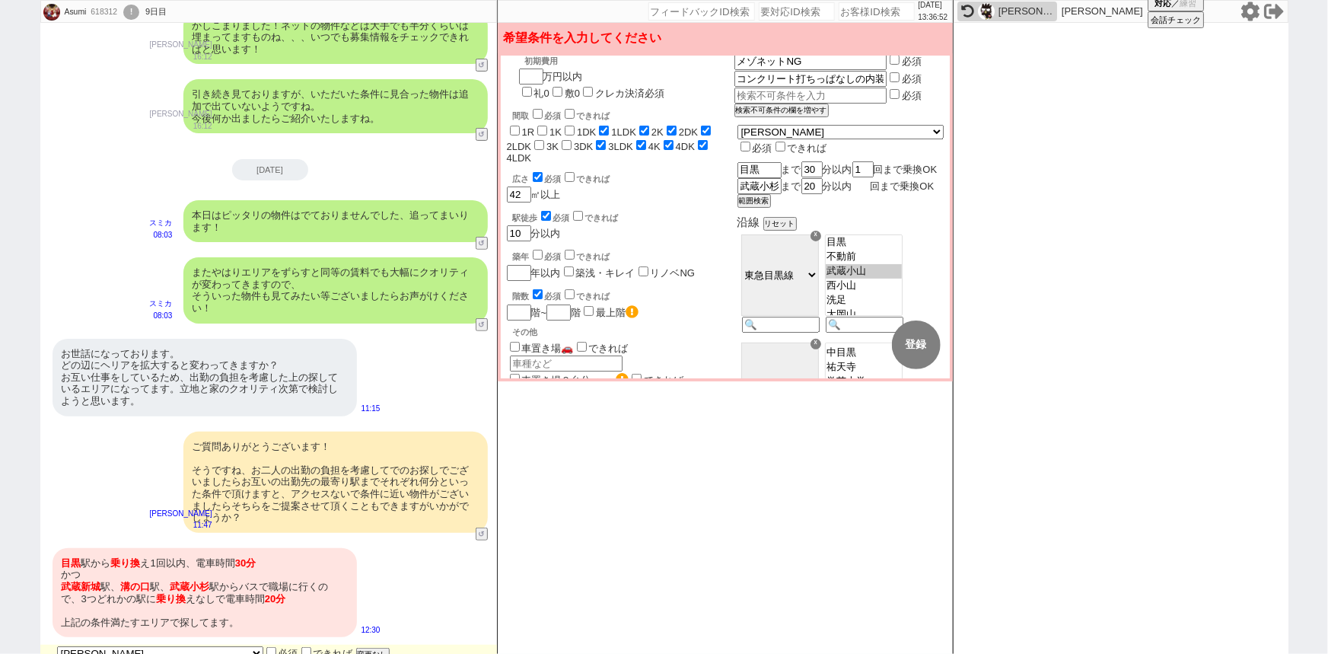
click at [871, 181] on input "number" at bounding box center [861, 186] width 18 height 13
click at [768, 206] on button "範囲検索" at bounding box center [752, 201] width 30 height 11
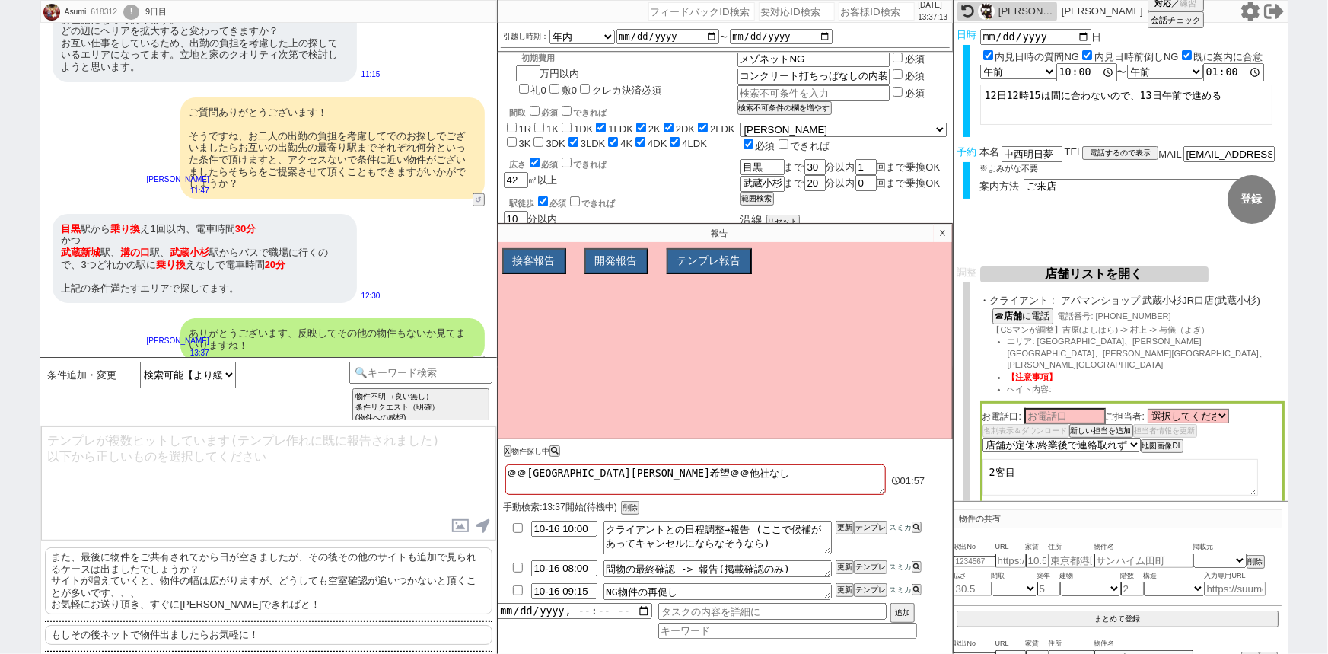
scroll to position [96, 0]
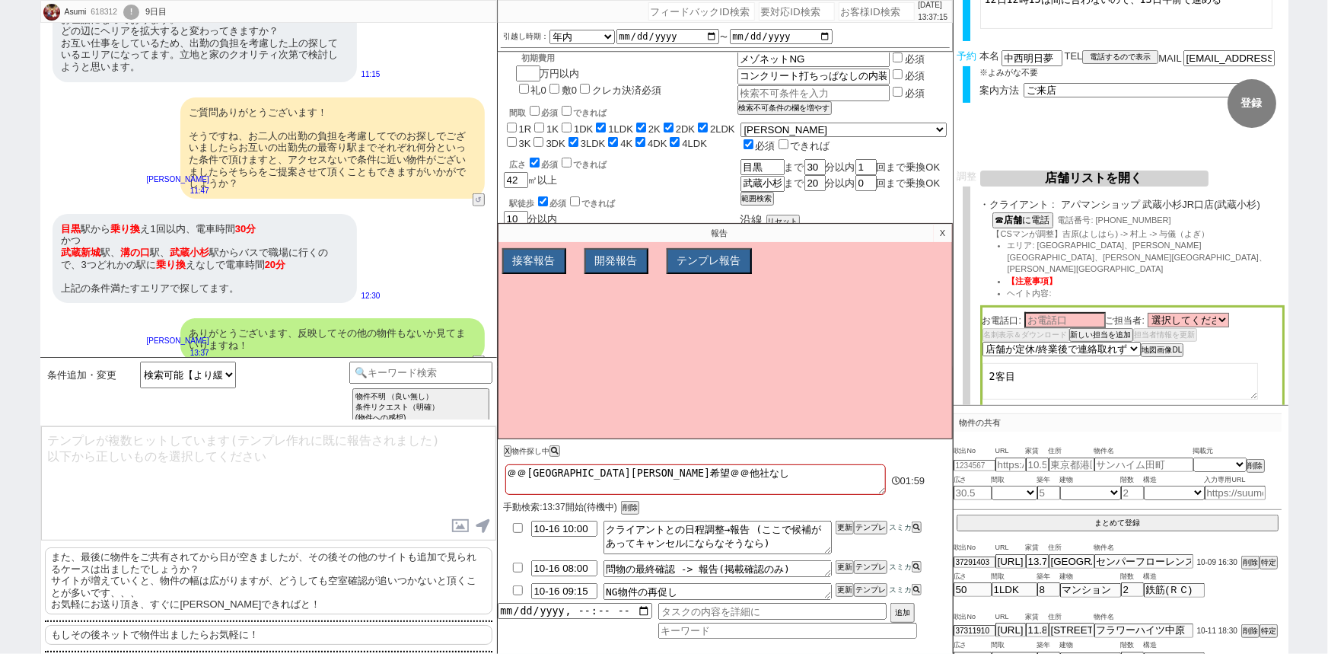
click at [261, 576] on p "また、最後に物件をご共有されてから日が空きましたが、その後その他のサイトも追加で見られる[PERSON_NAME]は出ましたでしょうか？ サイトが増えていくと…" at bounding box center [268, 580] width 447 height 67
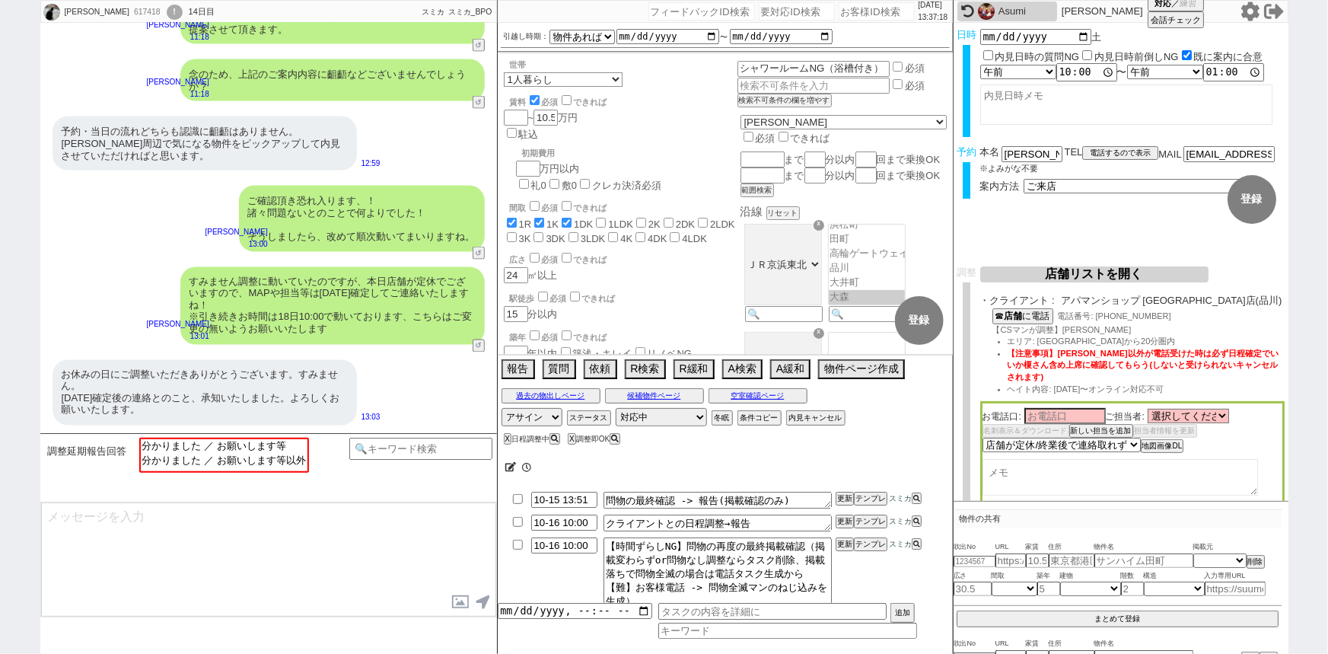
scroll to position [378, 0]
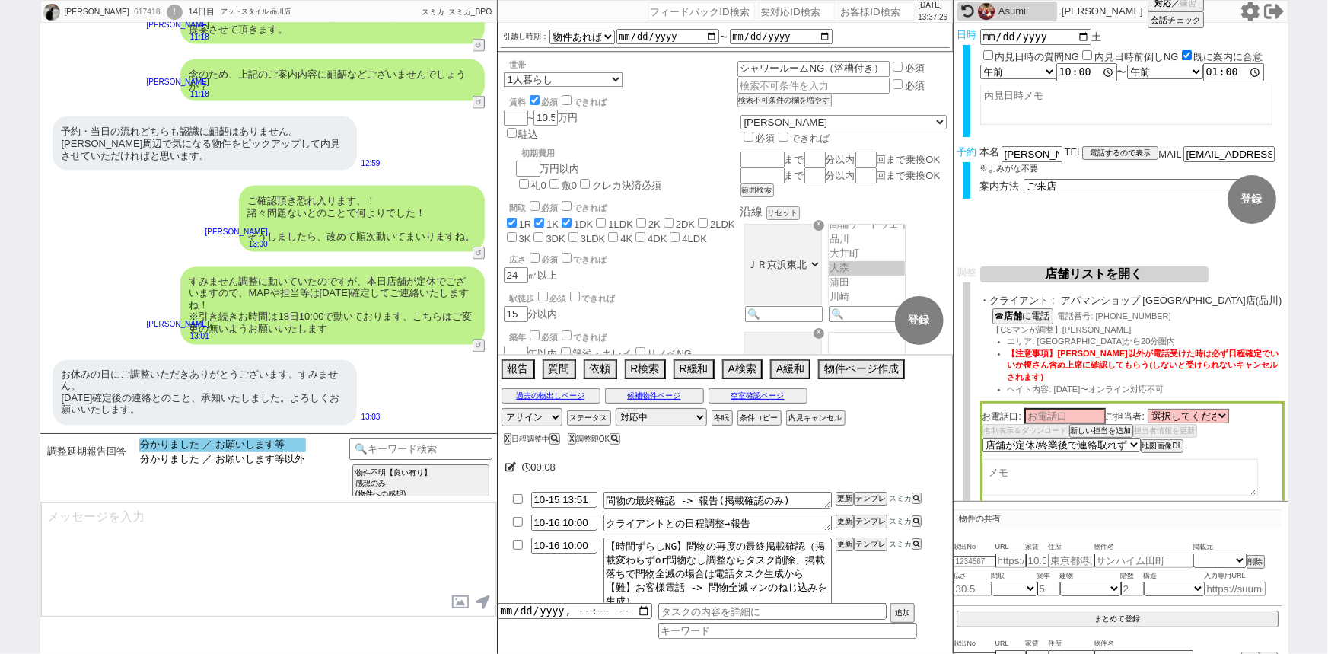
click at [282, 447] on option "分かりました ／ お願いします等" at bounding box center [222, 445] width 167 height 14
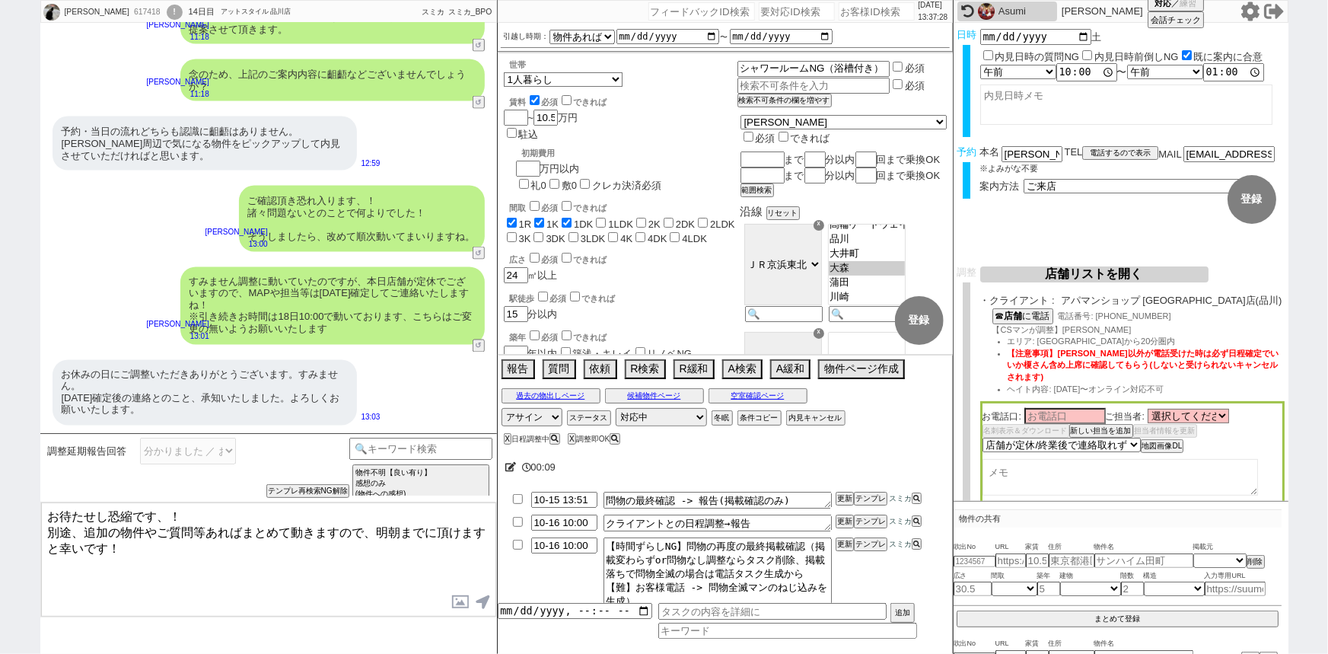
click at [45, 514] on textarea "お待たせし恐縮です、！ 別途、追加の物件やご質問等あればまとめて動きますので、明朝までに頂けますと幸いです！" at bounding box center [268, 559] width 455 height 114
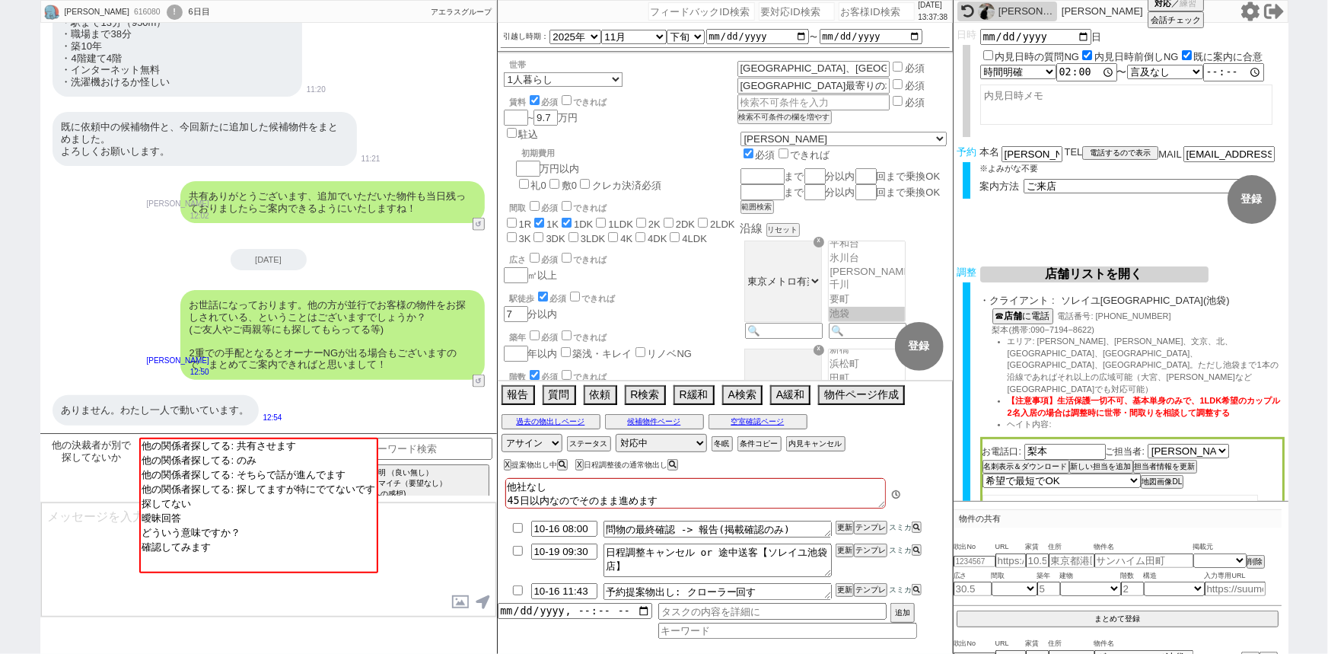
scroll to position [363, 0]
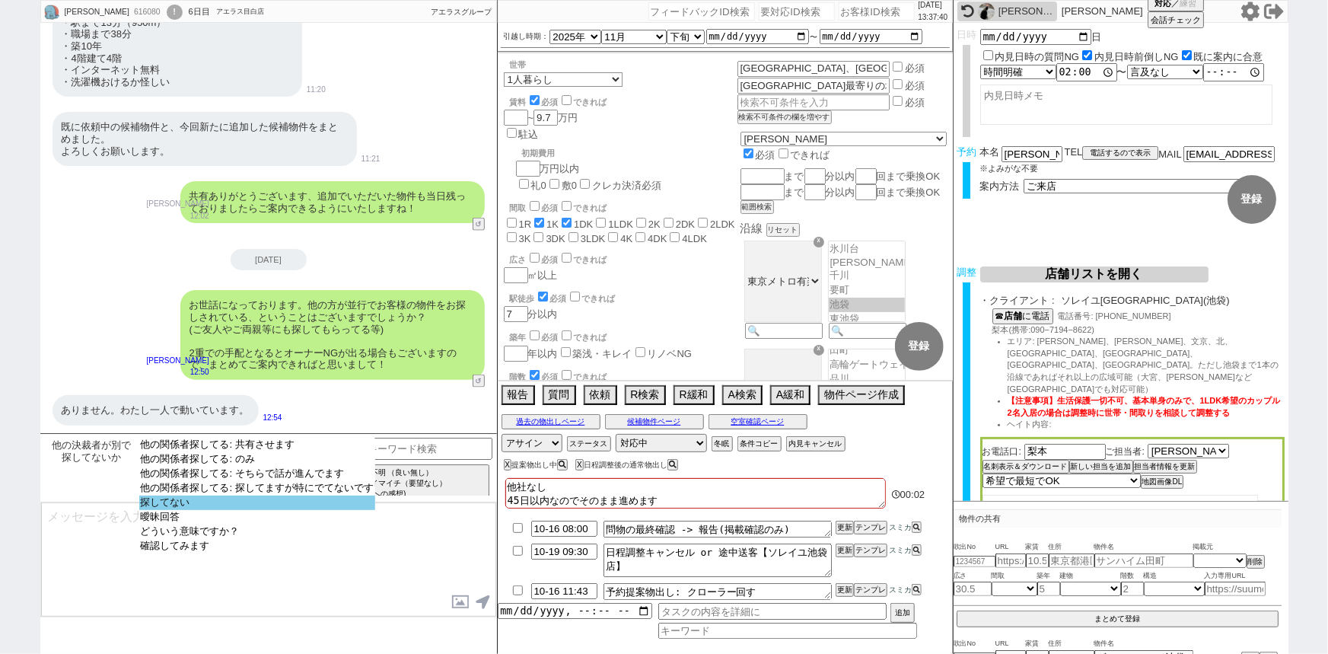
click at [235, 508] on option "探してない" at bounding box center [257, 502] width 236 height 14
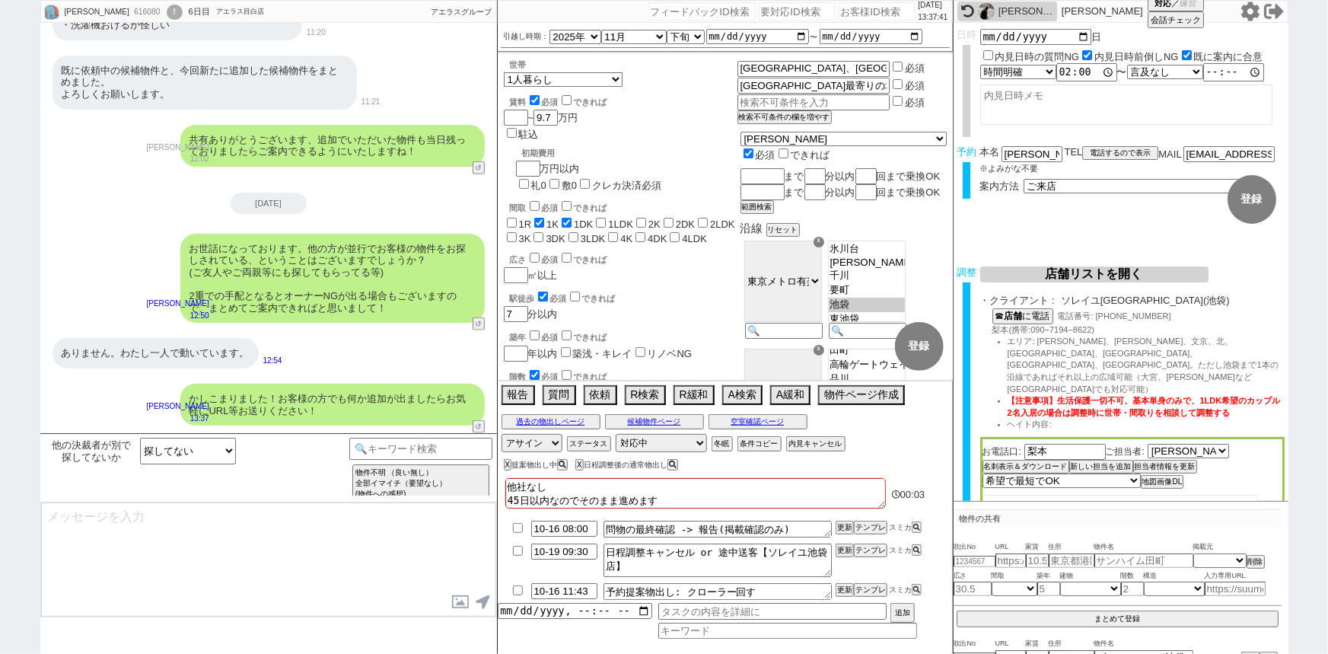
scroll to position [779, 0]
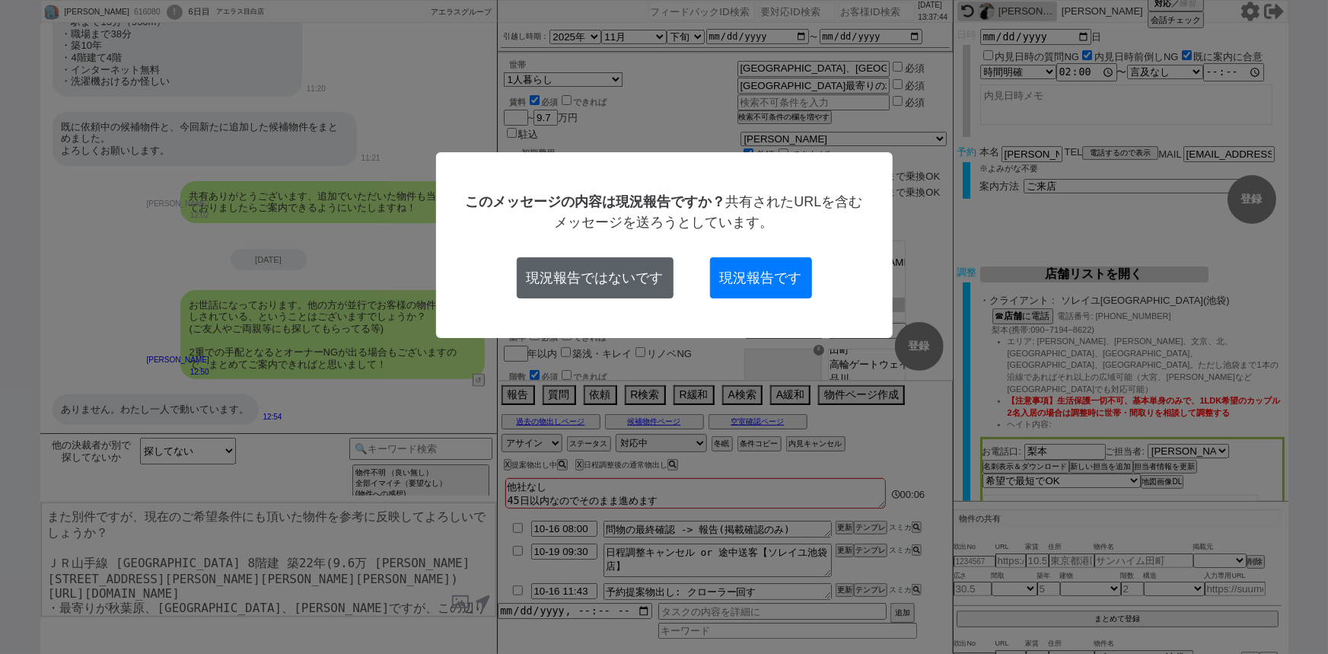
click at [591, 293] on button "現況報告ではないです" at bounding box center [595, 277] width 157 height 41
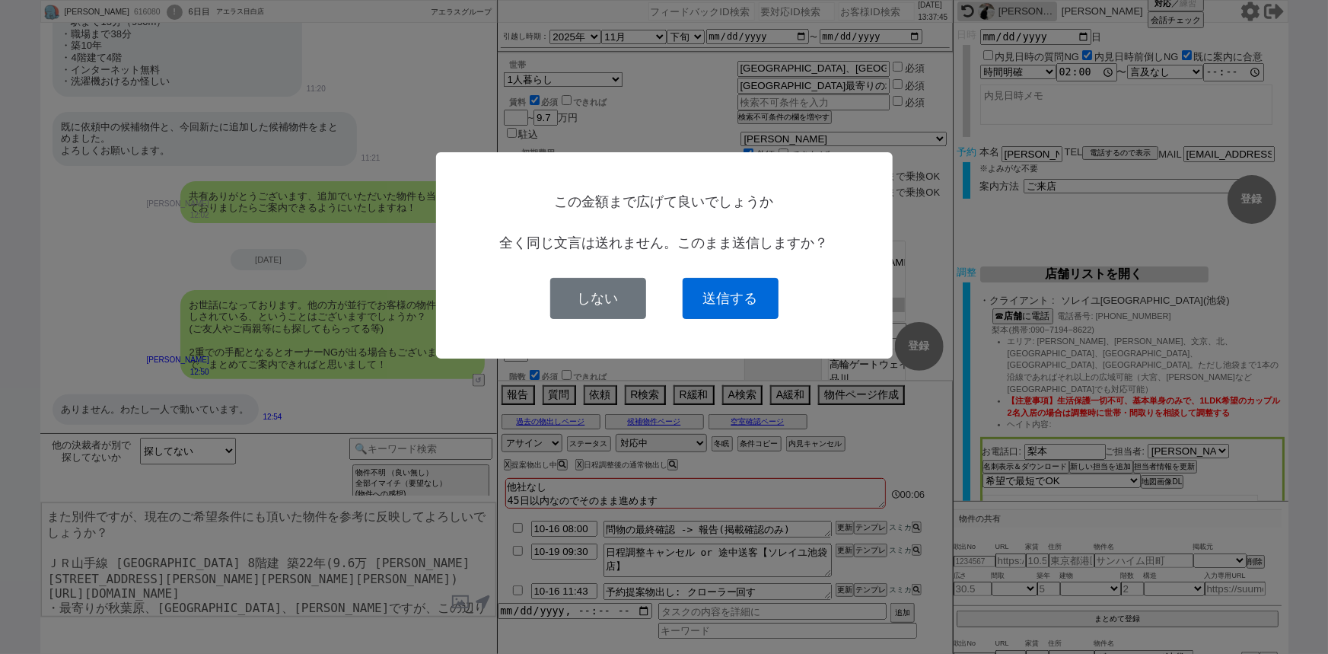
click at [748, 308] on button "送信する" at bounding box center [731, 298] width 96 height 41
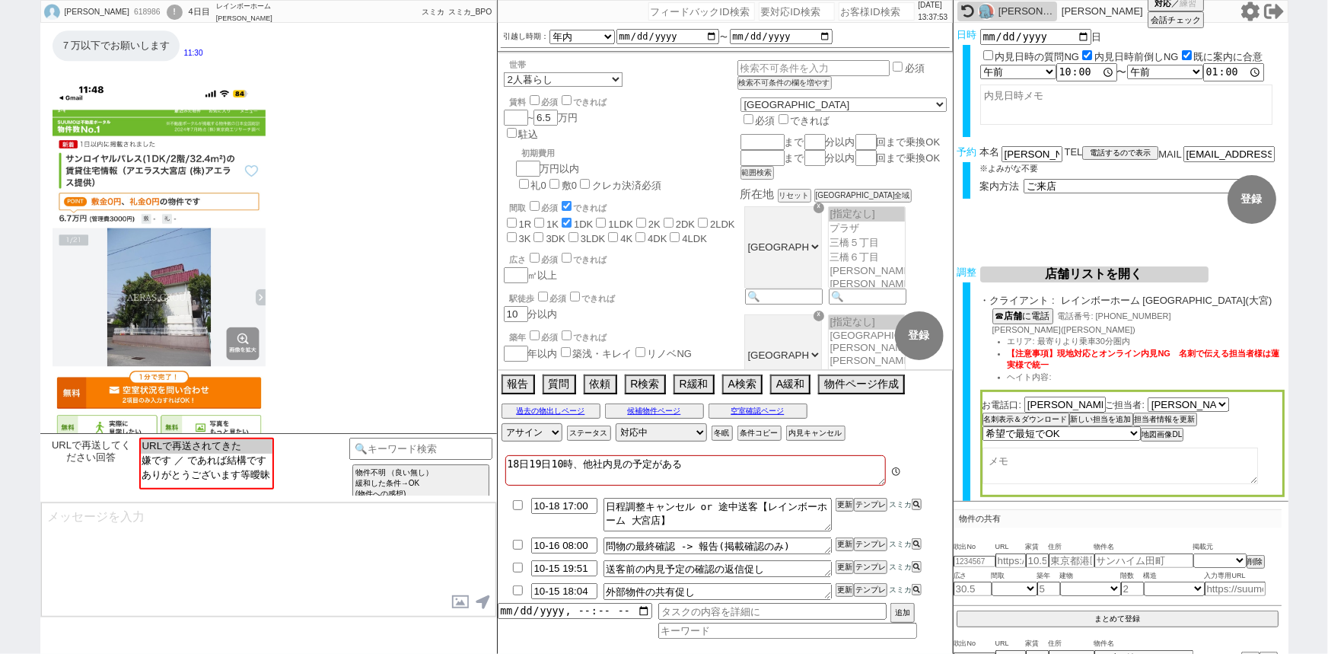
scroll to position [0, 0]
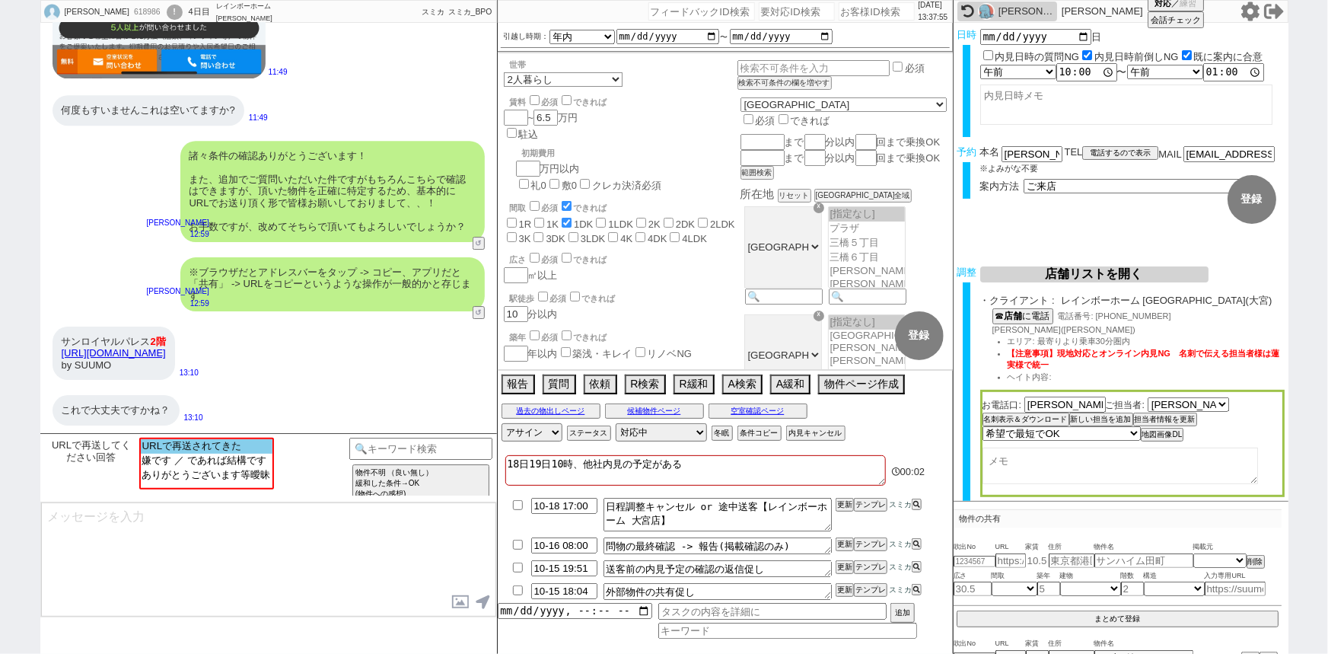
click at [223, 442] on option "URLで再送されてきた" at bounding box center [207, 446] width 132 height 14
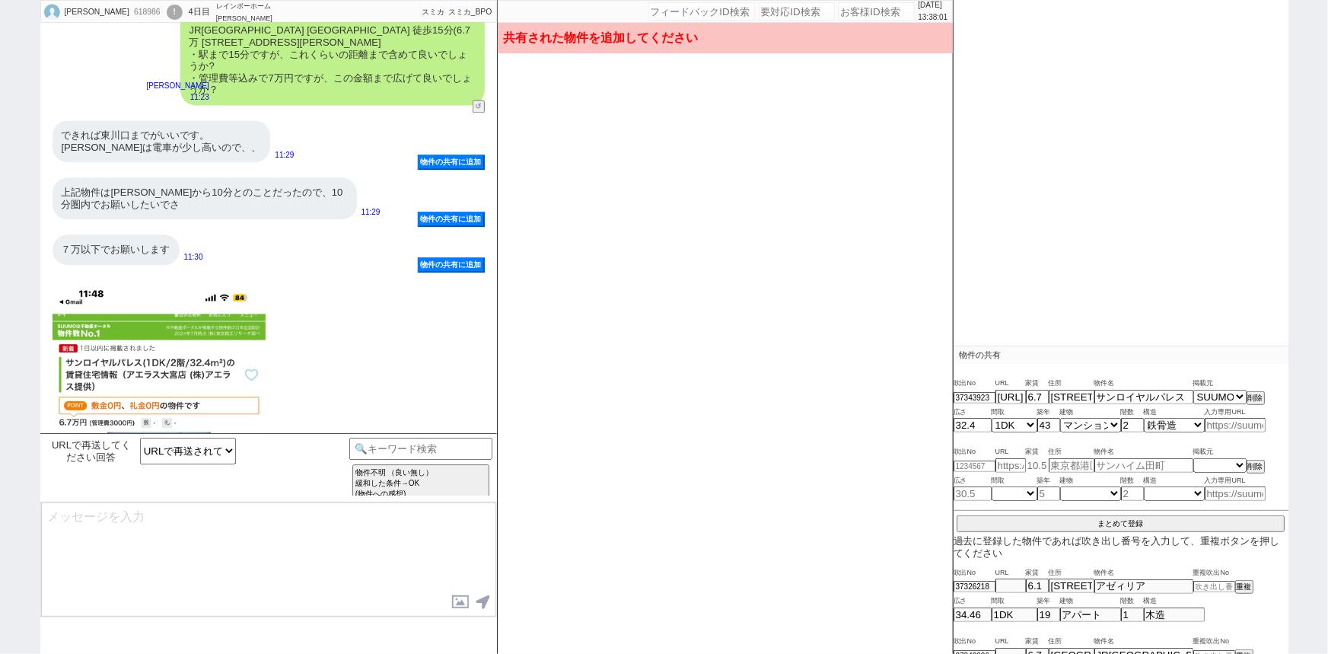
scroll to position [39, 0]
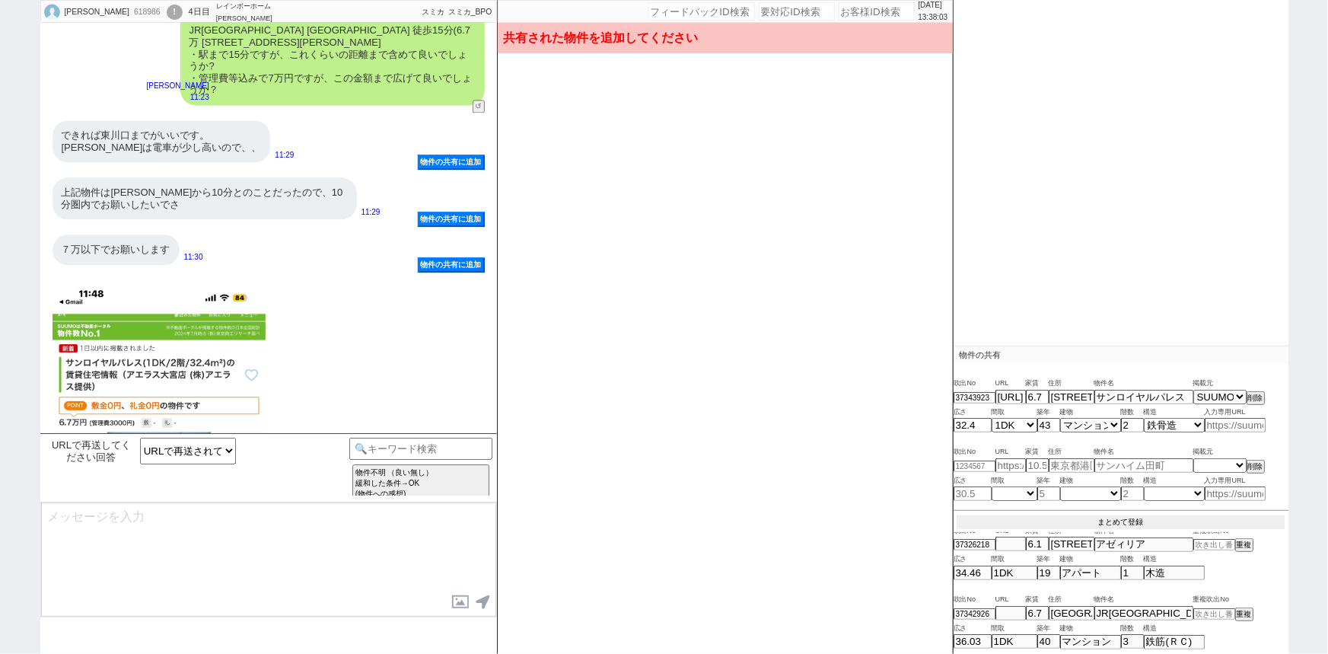
click at [1119, 523] on button "まとめて登録" at bounding box center [1121, 522] width 328 height 14
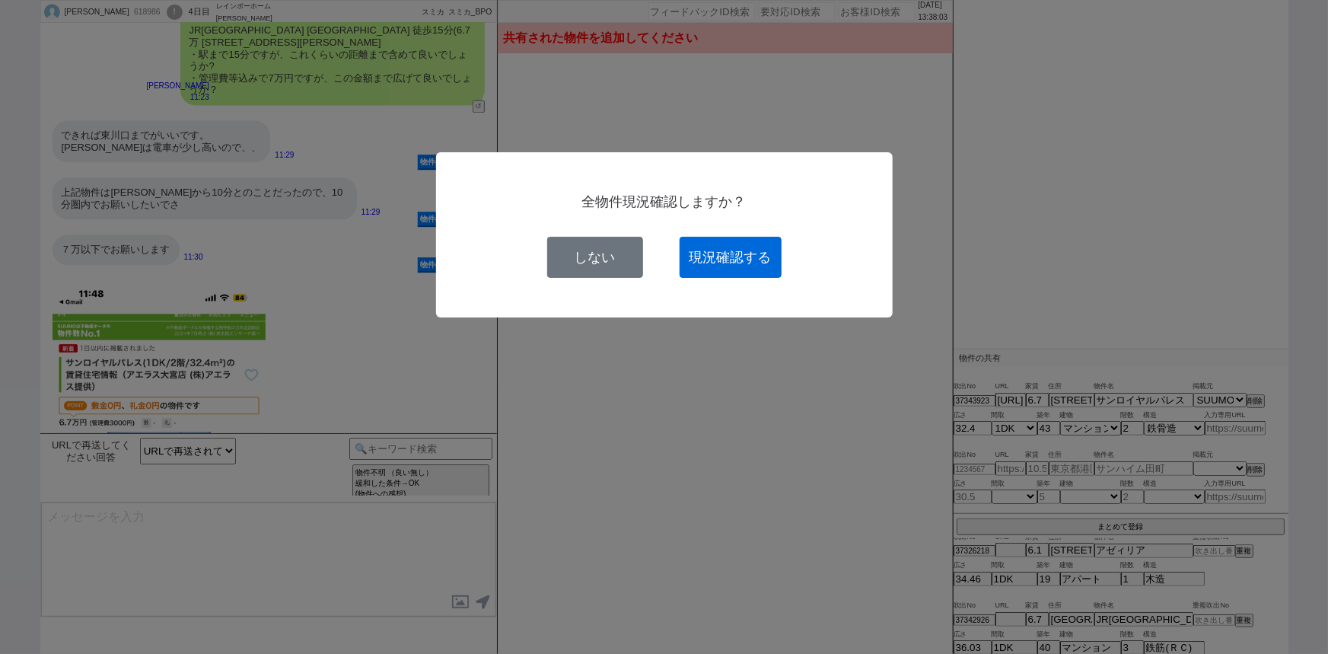
click at [731, 258] on button "現況確認する" at bounding box center [731, 257] width 102 height 41
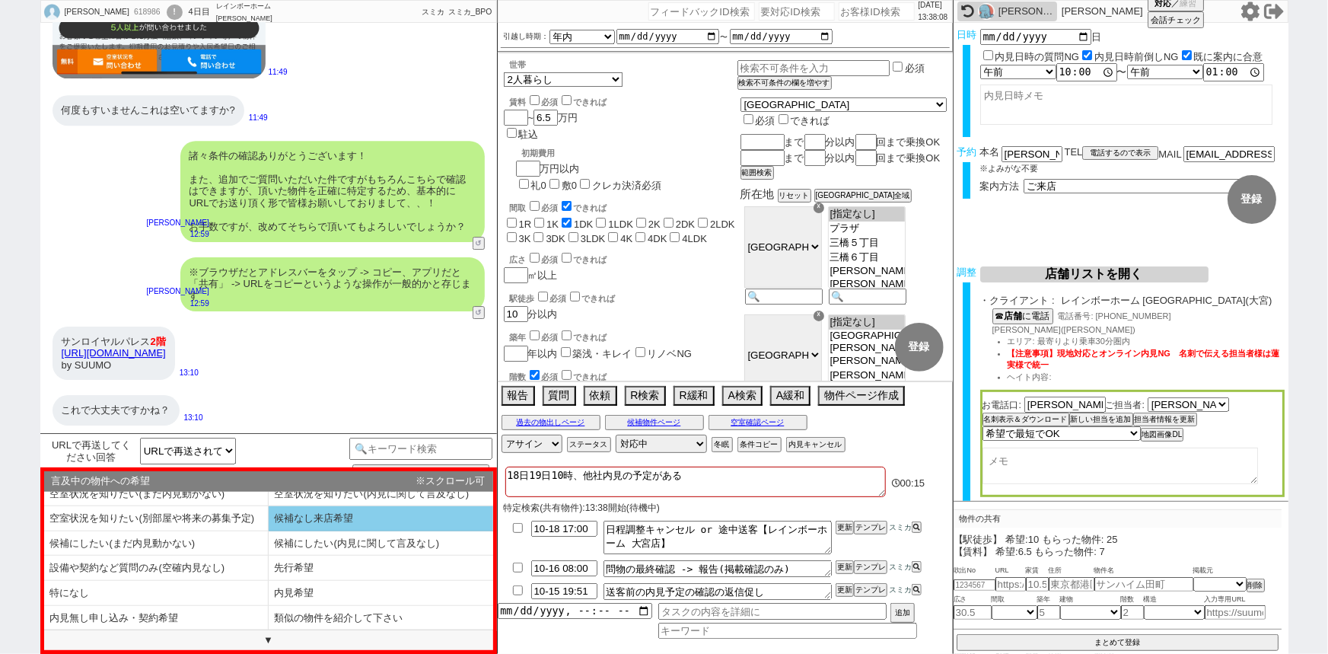
scroll to position [0, 0]
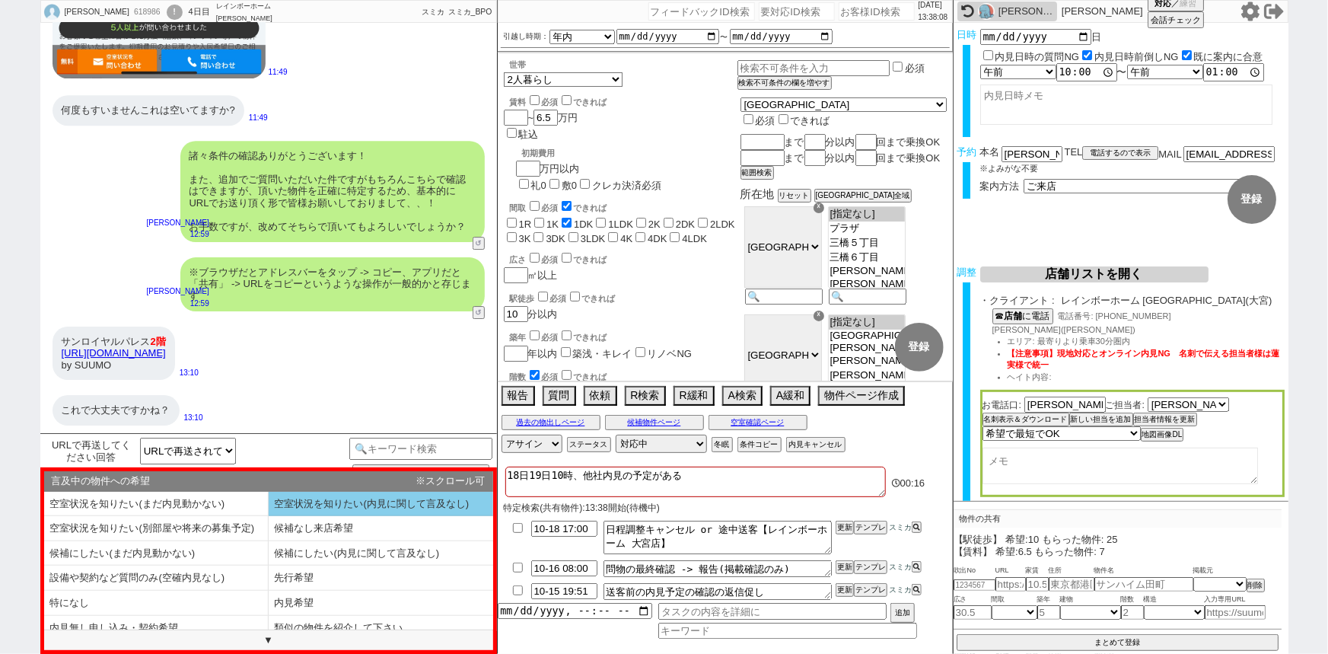
click at [395, 502] on li "空室状況を知りたい(内見に関して言及なし)" at bounding box center [381, 504] width 225 height 25
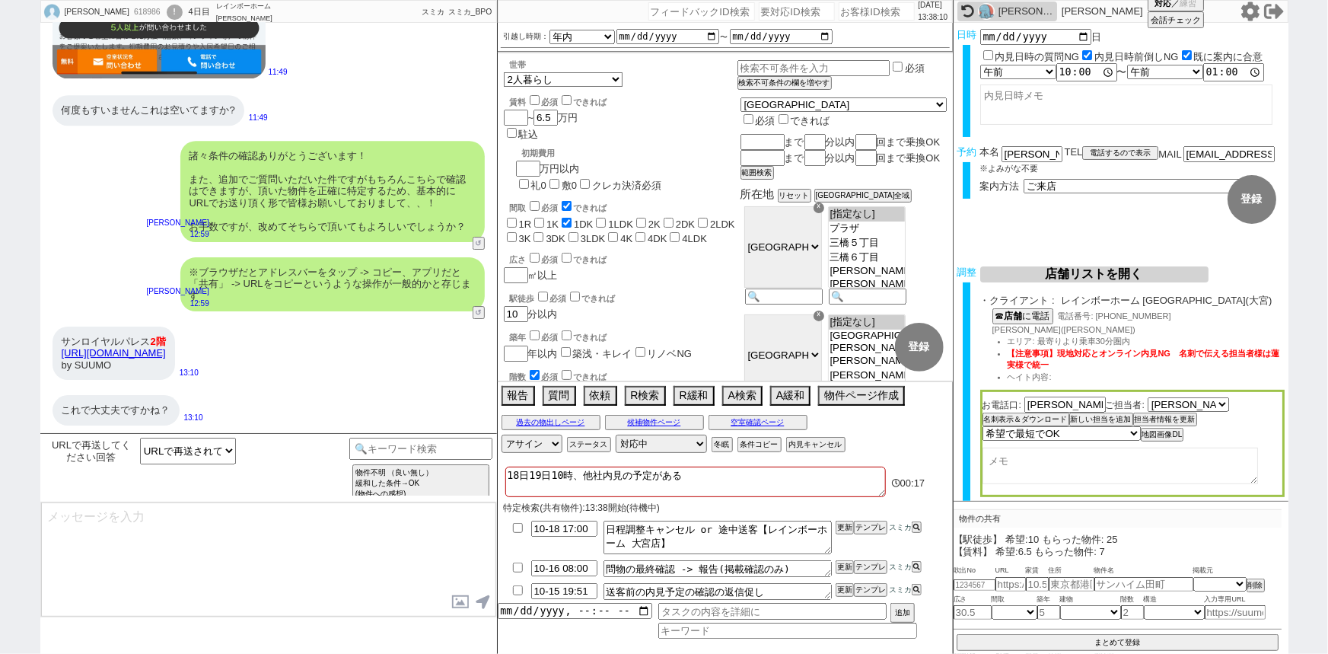
scroll to position [1588, 0]
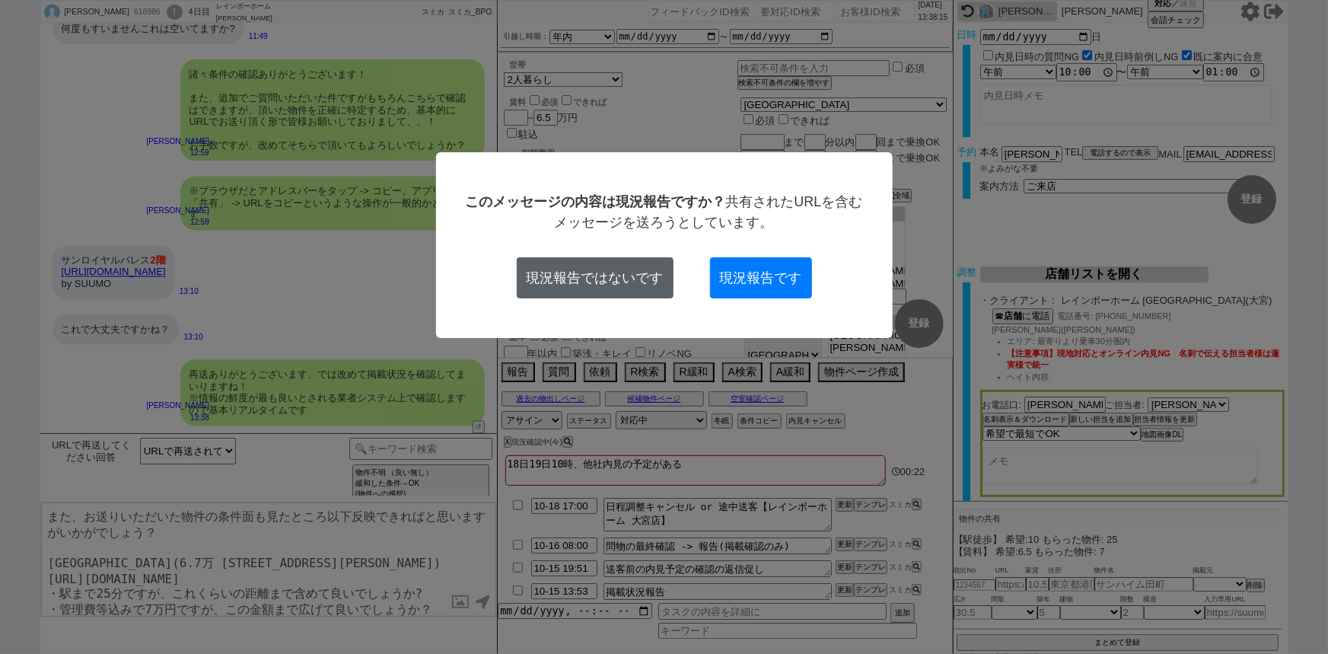
click at [589, 283] on button "現況報告ではないです" at bounding box center [595, 277] width 157 height 41
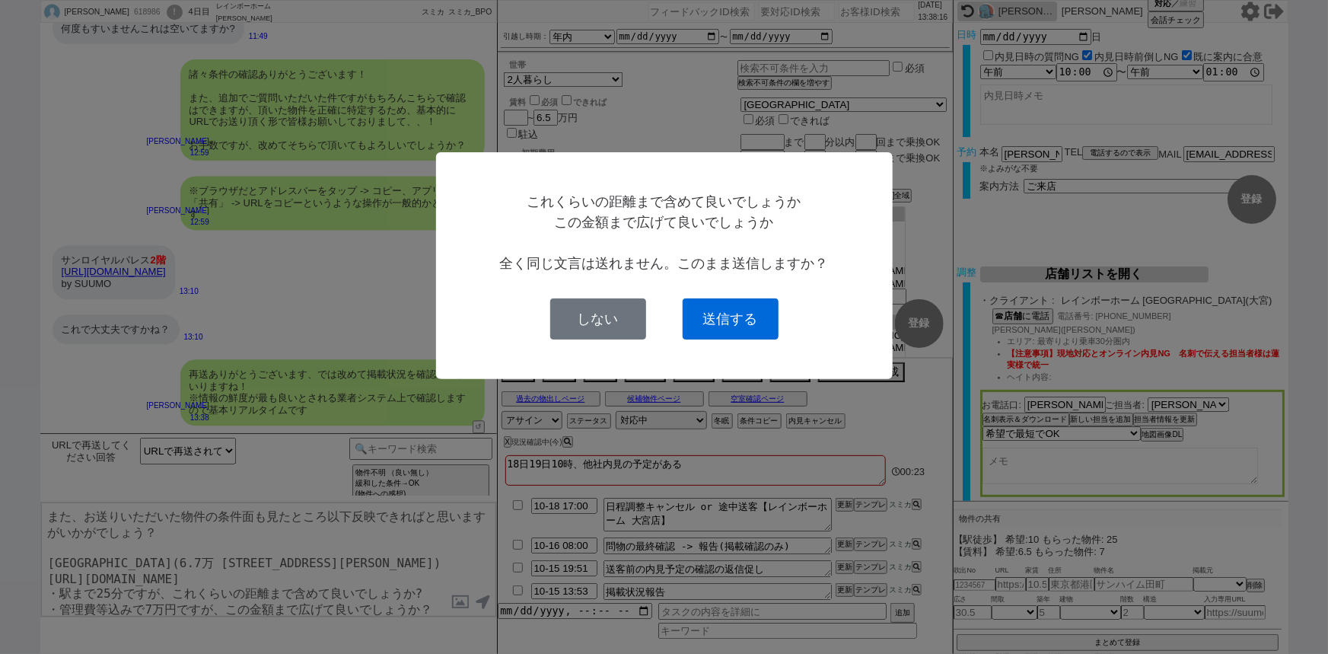
click at [728, 313] on button "送信する" at bounding box center [731, 318] width 96 height 41
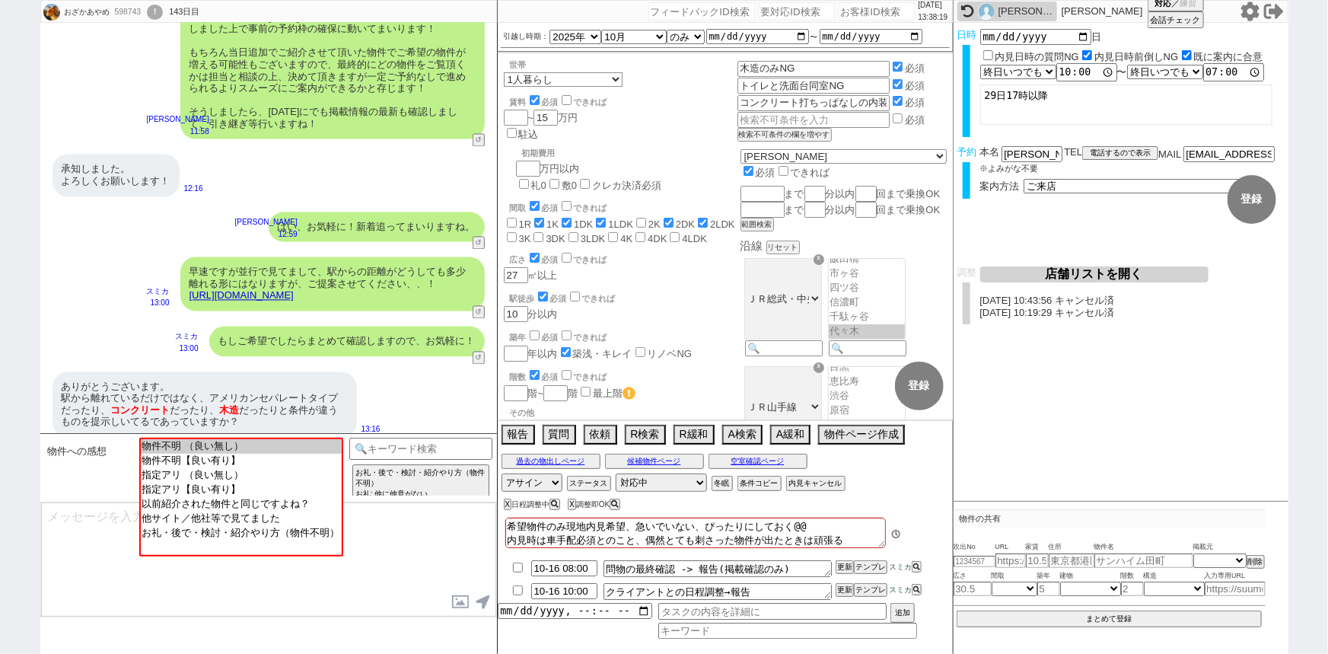
scroll to position [134, 0]
click at [173, 373] on div "ありがとうございます。 駅から離れているだけではなく、アメリカンセパレートタイプだったり、 コンクリート だったり、 木造 だったりと条件が違うものを提示しい…" at bounding box center [205, 403] width 304 height 65
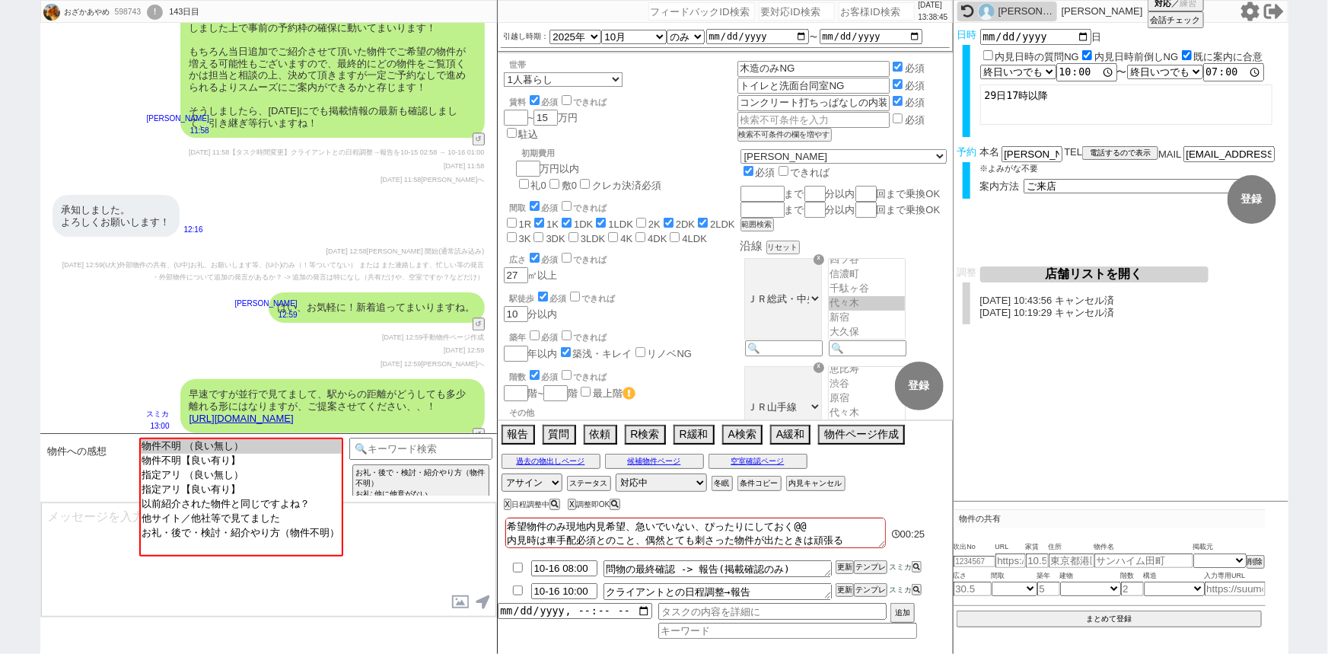
scroll to position [1928, 0]
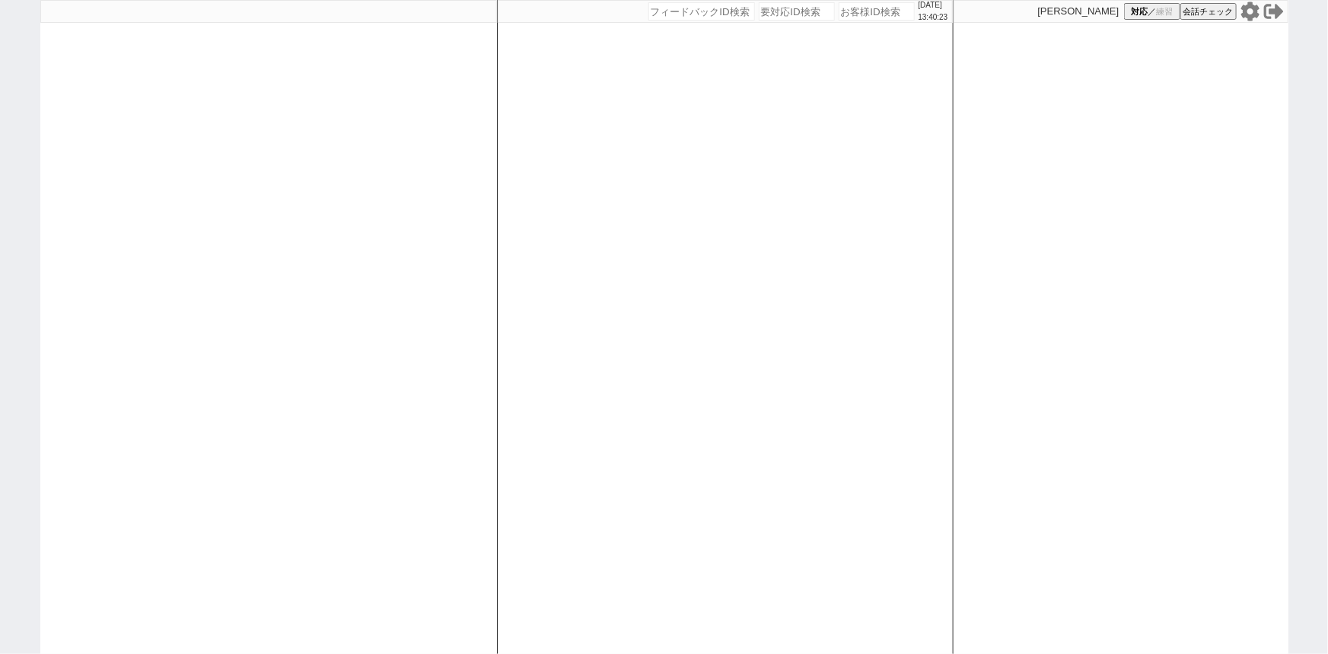
click at [214, 260] on div at bounding box center [268, 327] width 457 height 654
select select "6"
select select "2"
select select
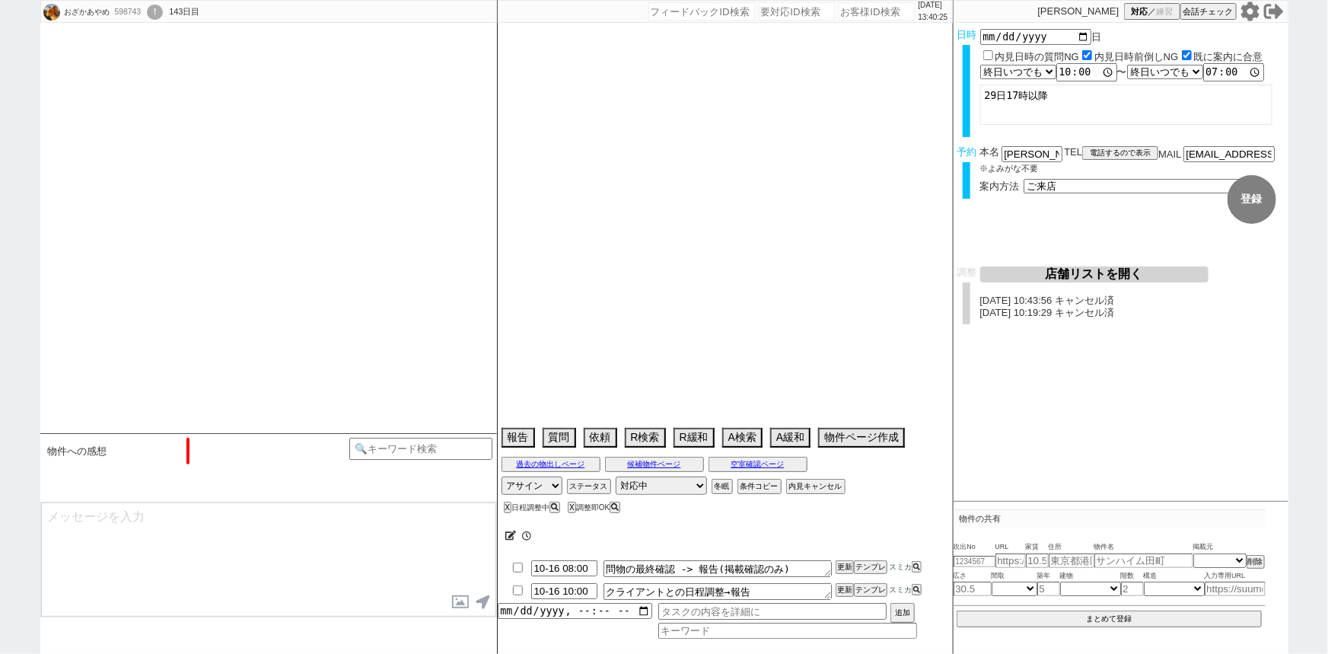
scroll to position [1516, 0]
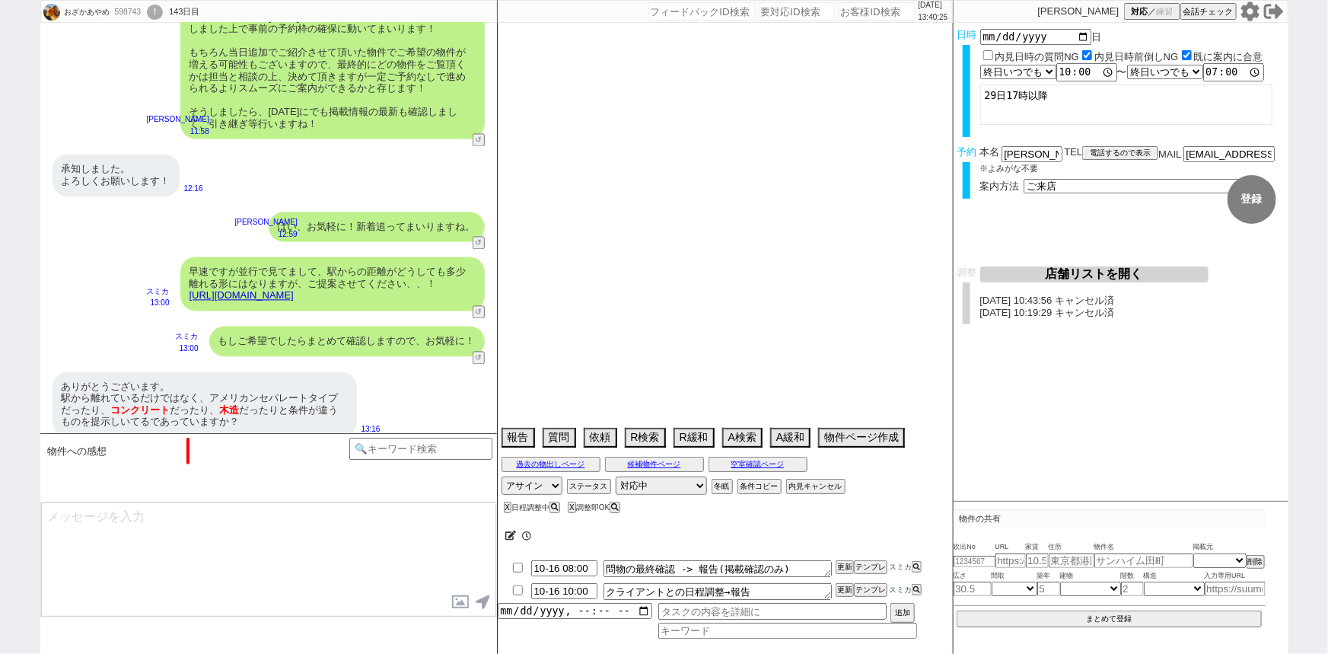
type textarea "希望物件のみ現地内見希望、急いでいない、ぴったりにしておく@@ 内見時は車手配必須とのこと、偶然とても刺さった物件が出たときは頑張る"
select select "2025"
select select "10"
select select "36"
select select "0"
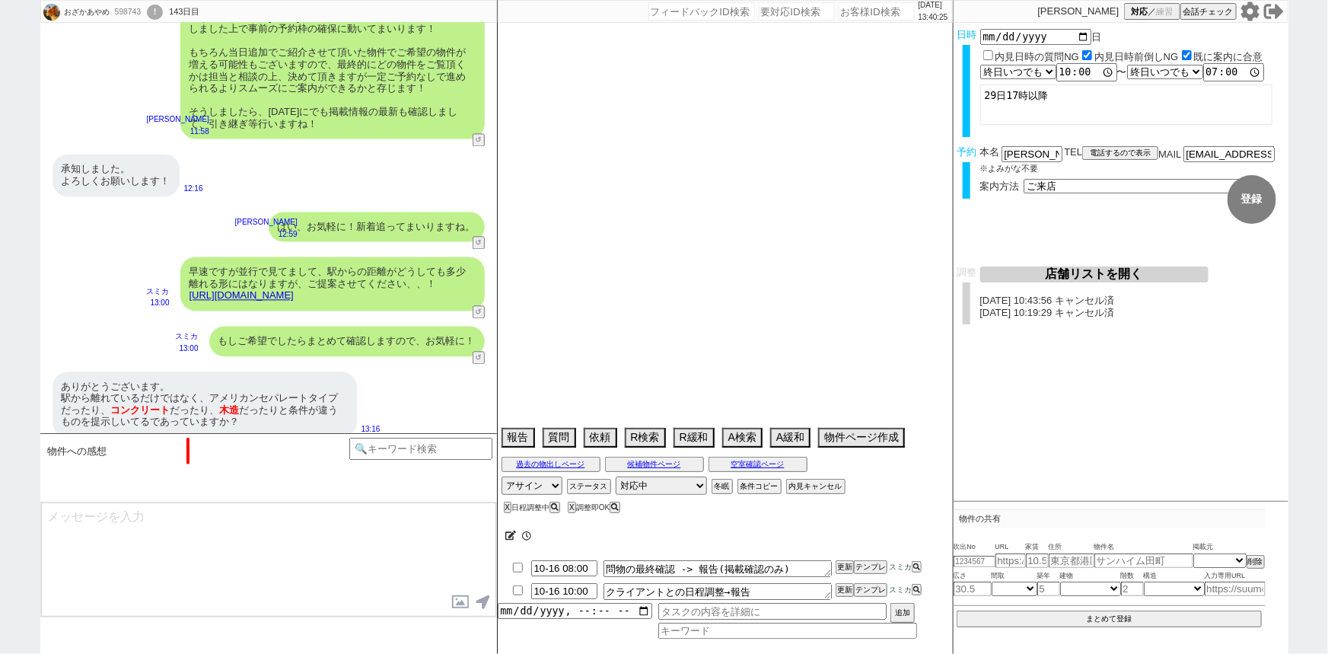
select select "833"
select select "14"
select select "481"
select select "60"
select select "[DATE]"
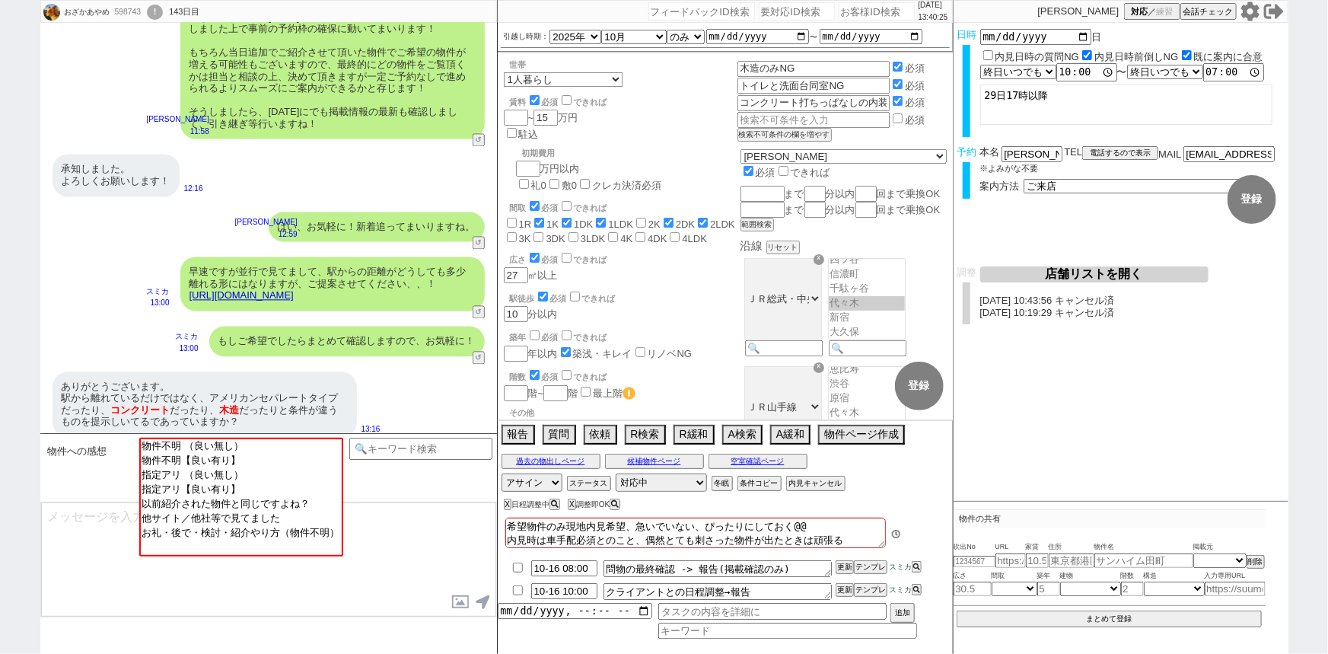
scroll to position [134, 0]
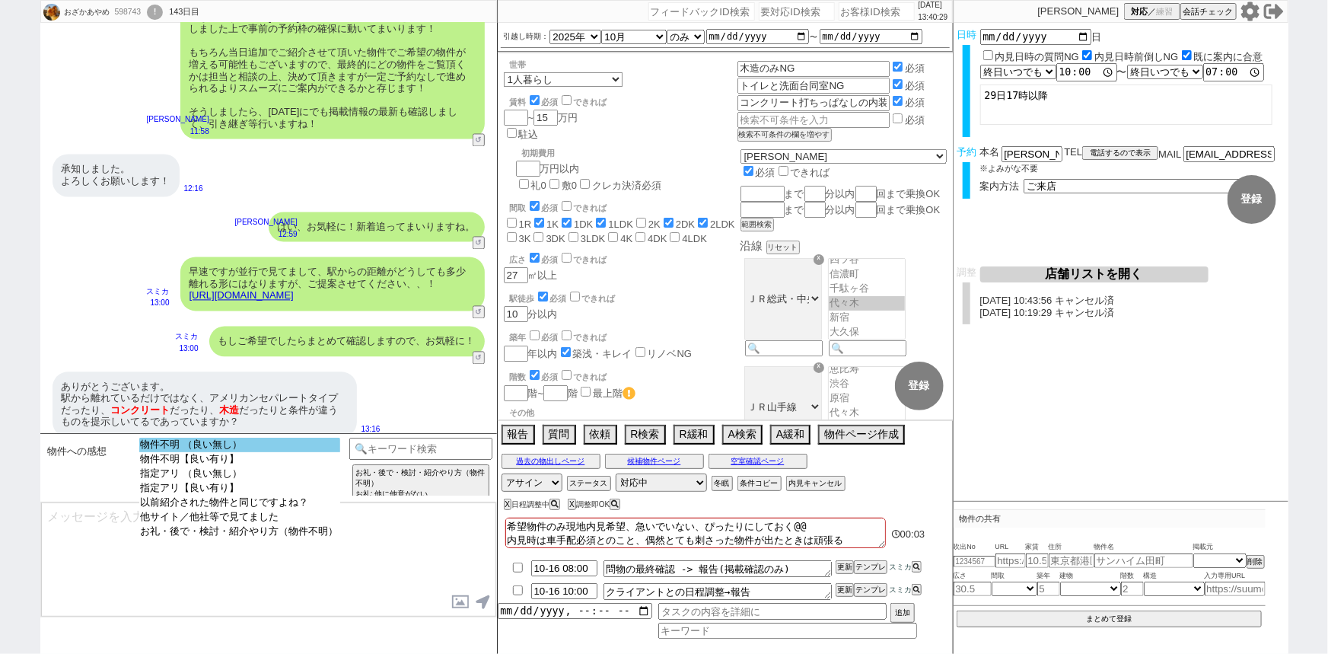
select select "物件不明 （良い無し）"
click at [213, 446] on option "物件不明 （良い無し）" at bounding box center [239, 445] width 201 height 14
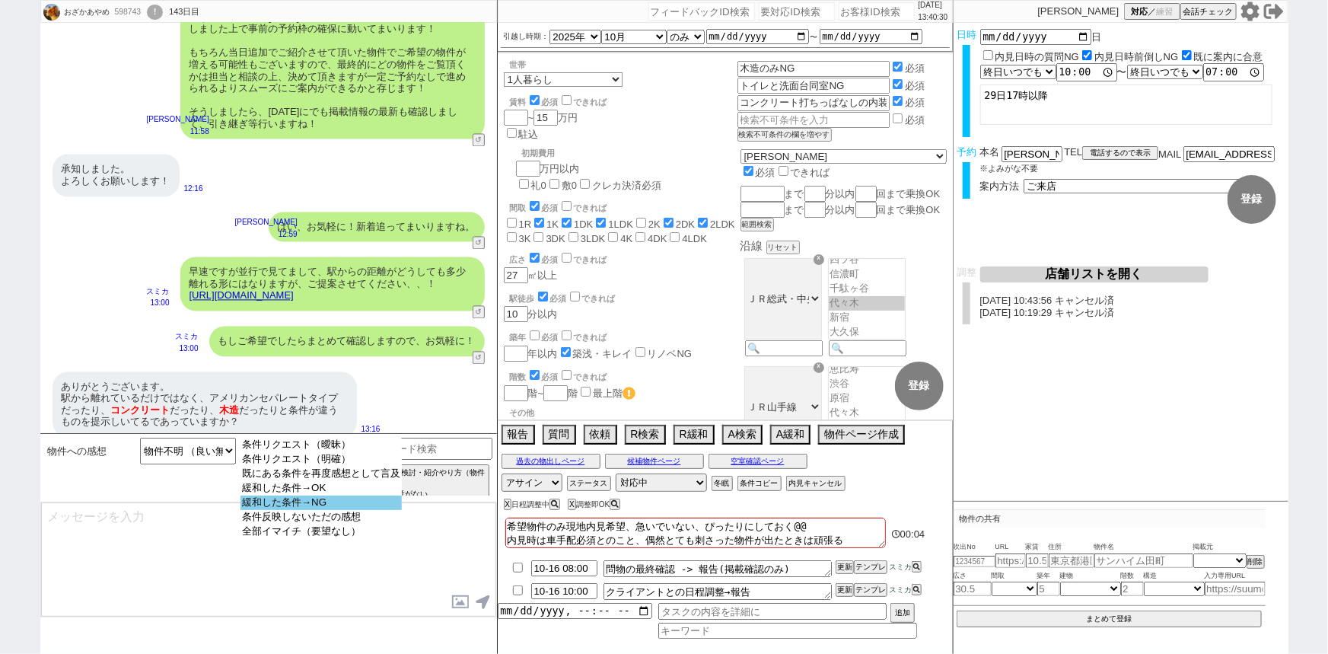
click at [320, 508] on option "緩和した条件→NG" at bounding box center [320, 502] width 161 height 14
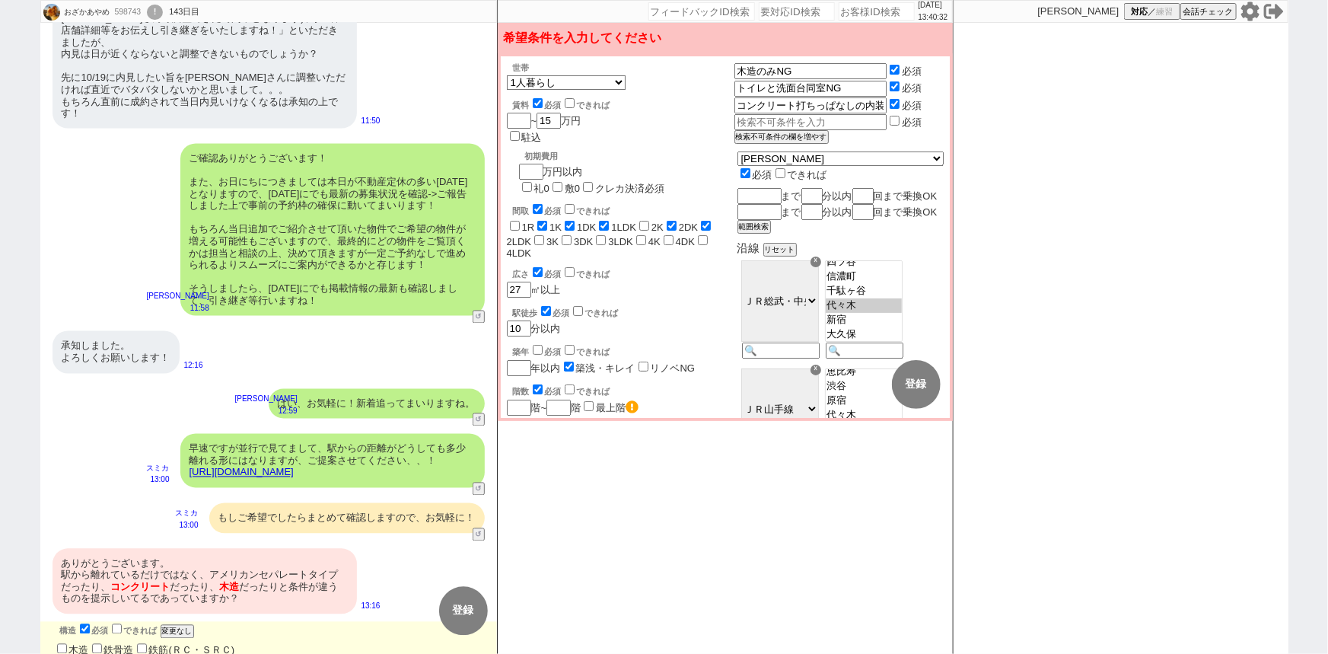
click at [401, 260] on div "ご確認ありがとうございます！ また、お日にちにつきましては本日が不動産定休の多い[DATE]となりますので、[DATE]にでも最新の募集状況を確認->ご報告し…" at bounding box center [332, 230] width 304 height 173
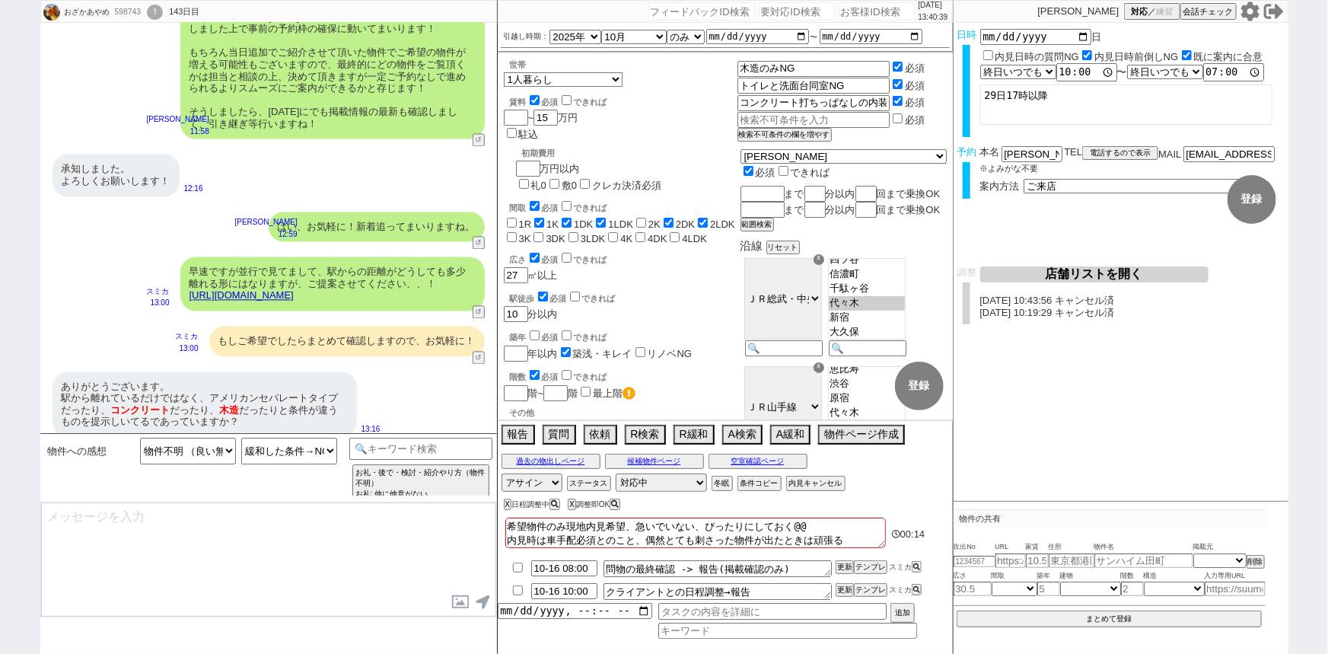
click at [358, 274] on div "早速ですが並行で見てまして、駅からの距離がどうしても多少離れる形にはなりますが、ご提案させてください、、！ [URL][DOMAIN_NAME]" at bounding box center [332, 283] width 304 height 54
click at [294, 289] on link "[URL][DOMAIN_NAME]" at bounding box center [241, 294] width 104 height 11
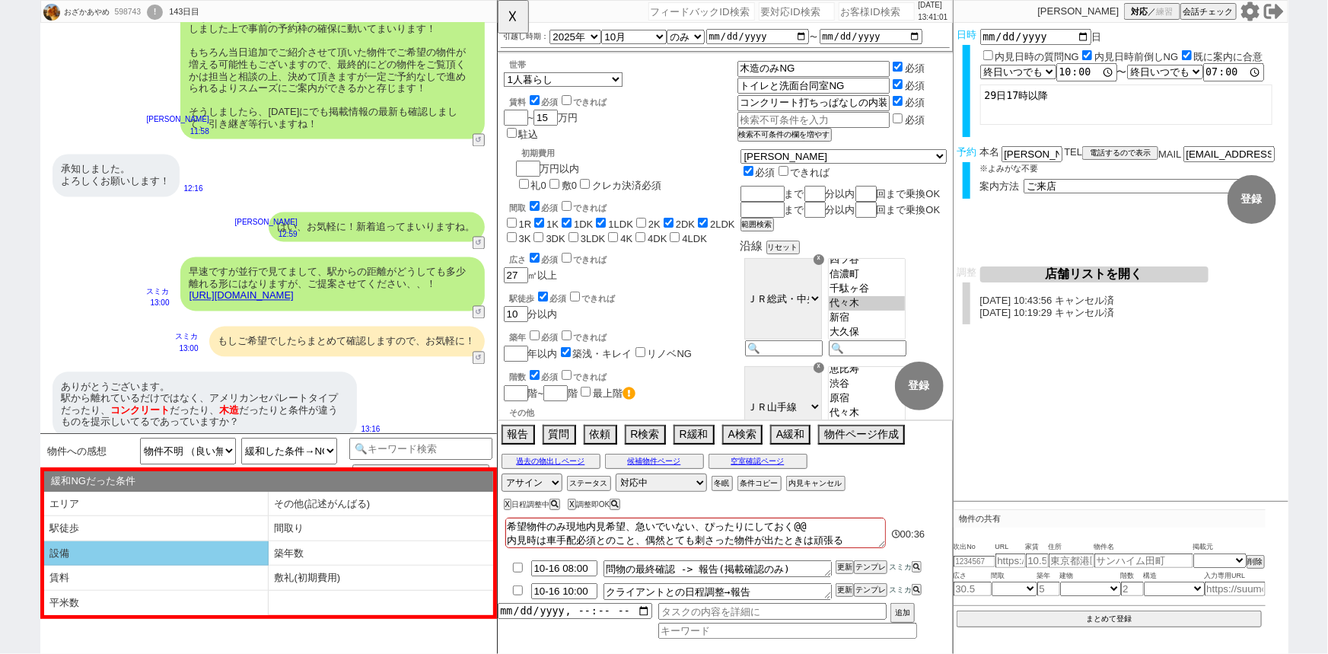
click at [180, 555] on li "設備" at bounding box center [156, 553] width 225 height 25
select select "設備"
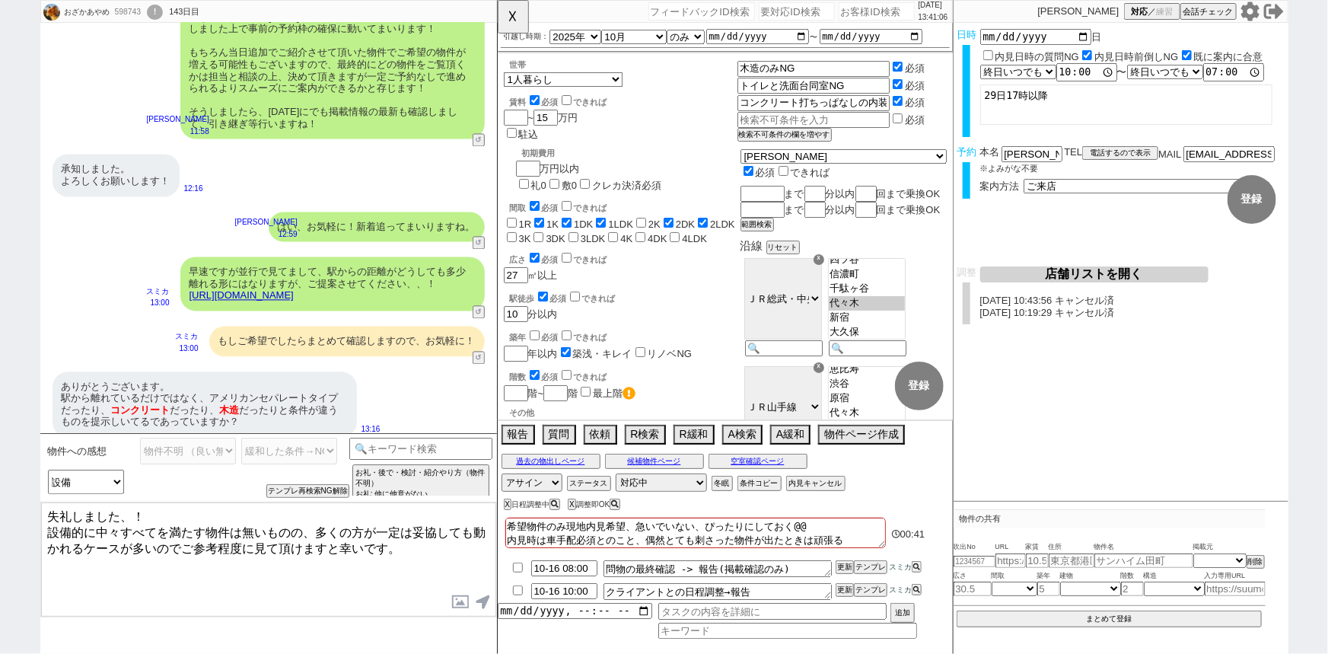
click at [157, 513] on textarea "失礼しました、！ 設備的に中々すべてを満たす物件は無いものの、多くの方が一定は妥協しても動かれるケースが多いのでご参考程度に見て頂けますと幸いです。" at bounding box center [268, 559] width 455 height 114
type textarea "失礼しました、！仰るとおりです。 設備的に中々すべてを満たす物件は無いものの、多くの方が一定は妥協しても動かれるケースが多いのでご参考程度に見て頂けますと幸い…"
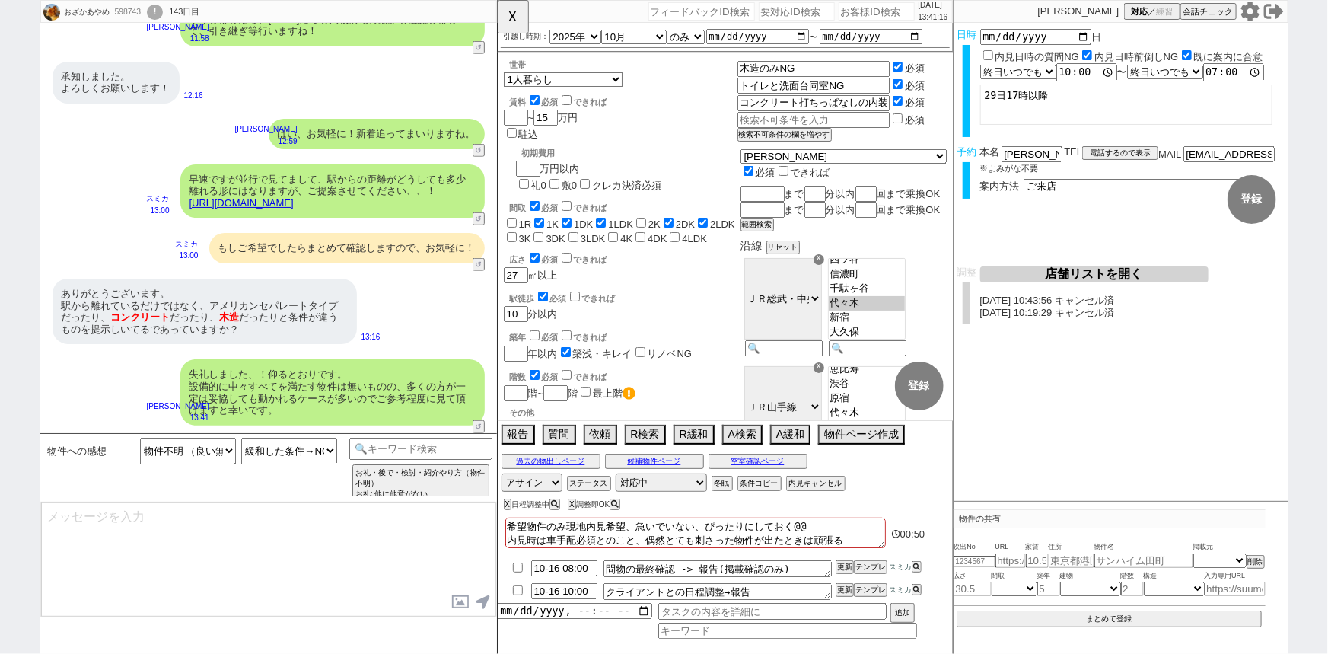
scroll to position [412, 0]
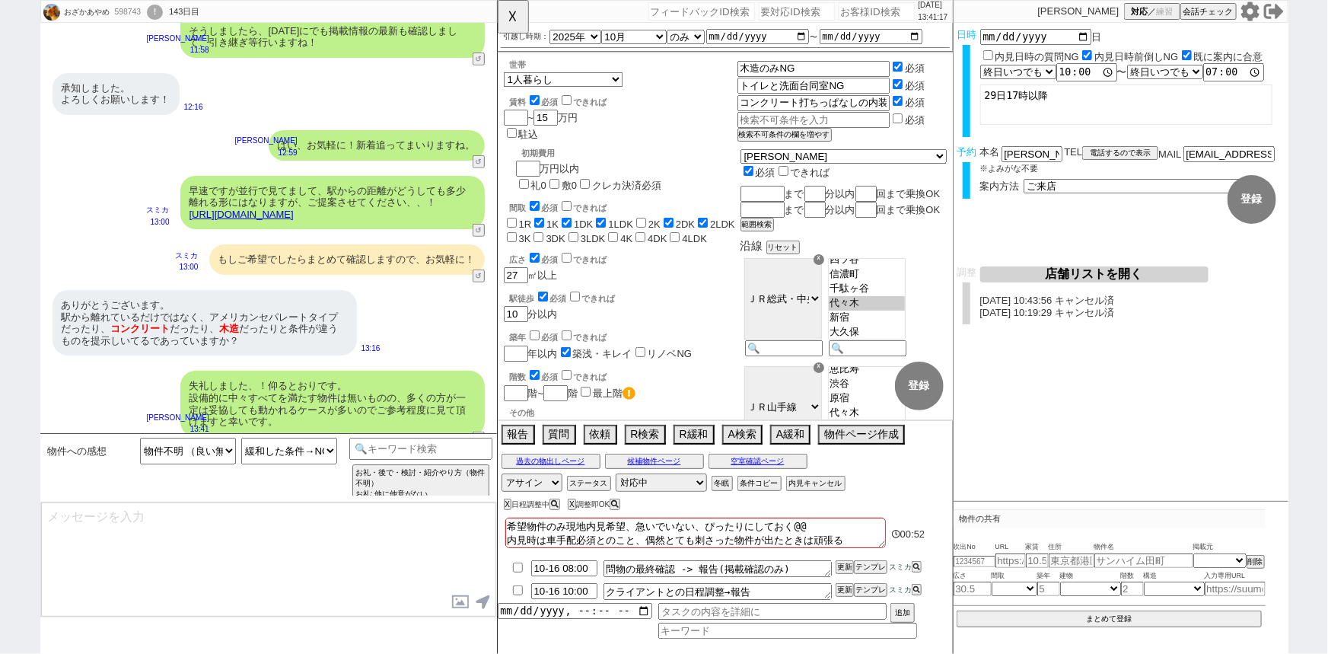
type textarea "@@【@@日程調整するシーンなので、このまま調整報告します。当該の調整ができない方であればそのままcmd+shift+Kで次に進んでください！！(当該の調整が…"
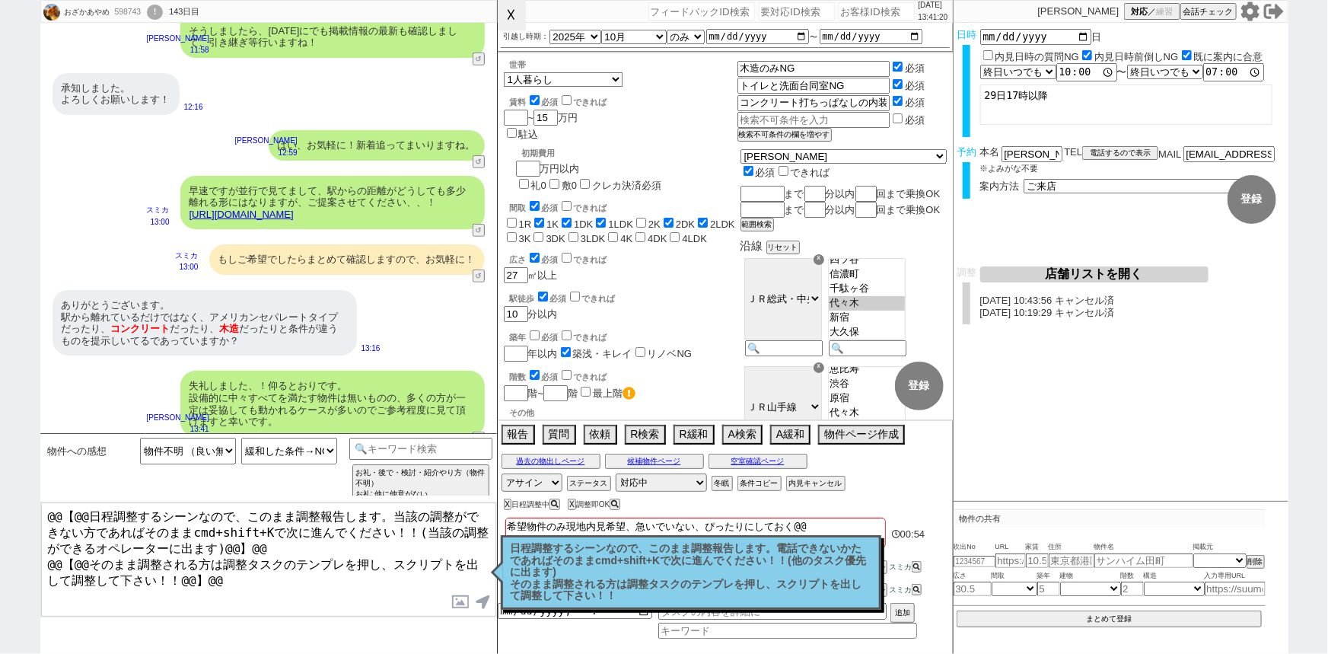
click at [525, 14] on button "☓" at bounding box center [512, 15] width 28 height 30
click at [563, 566] on p "日程調整するシーンなので、このまま調整報告します。電話できないかたであればそのままcmd+shift+Kで次に進んでください！！(他のタスク優先に出ます) そ…" at bounding box center [691, 572] width 361 height 59
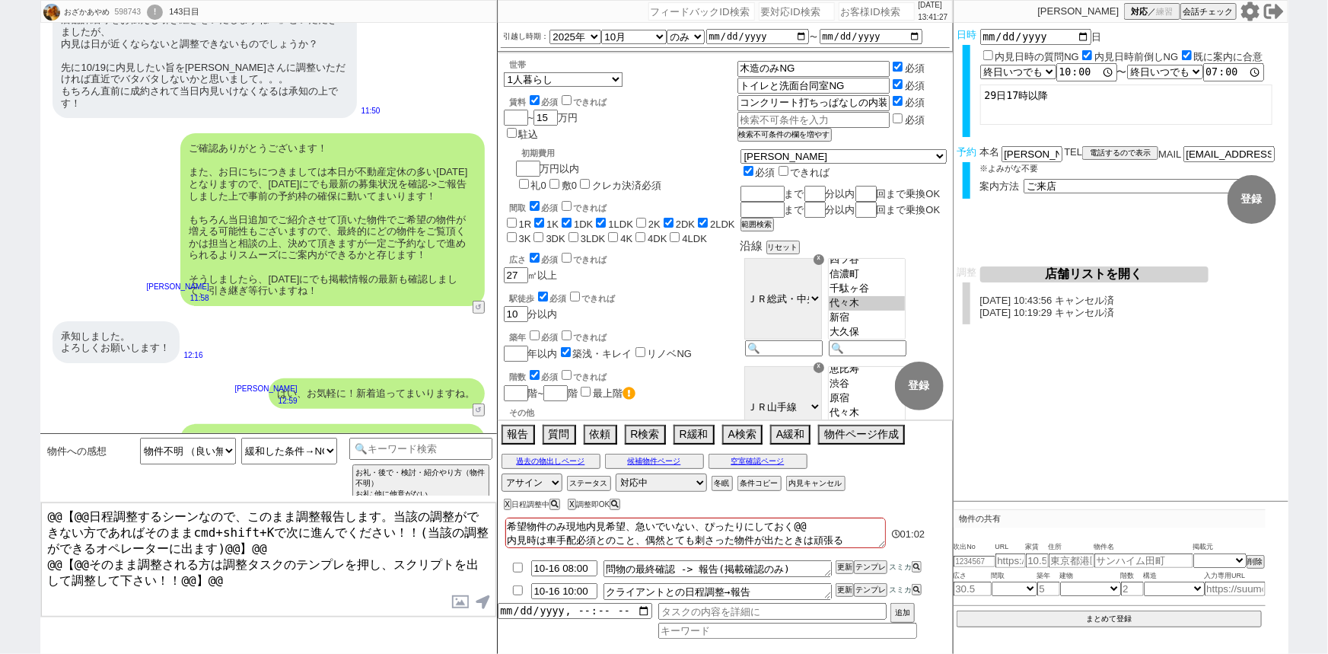
scroll to position [0, 0]
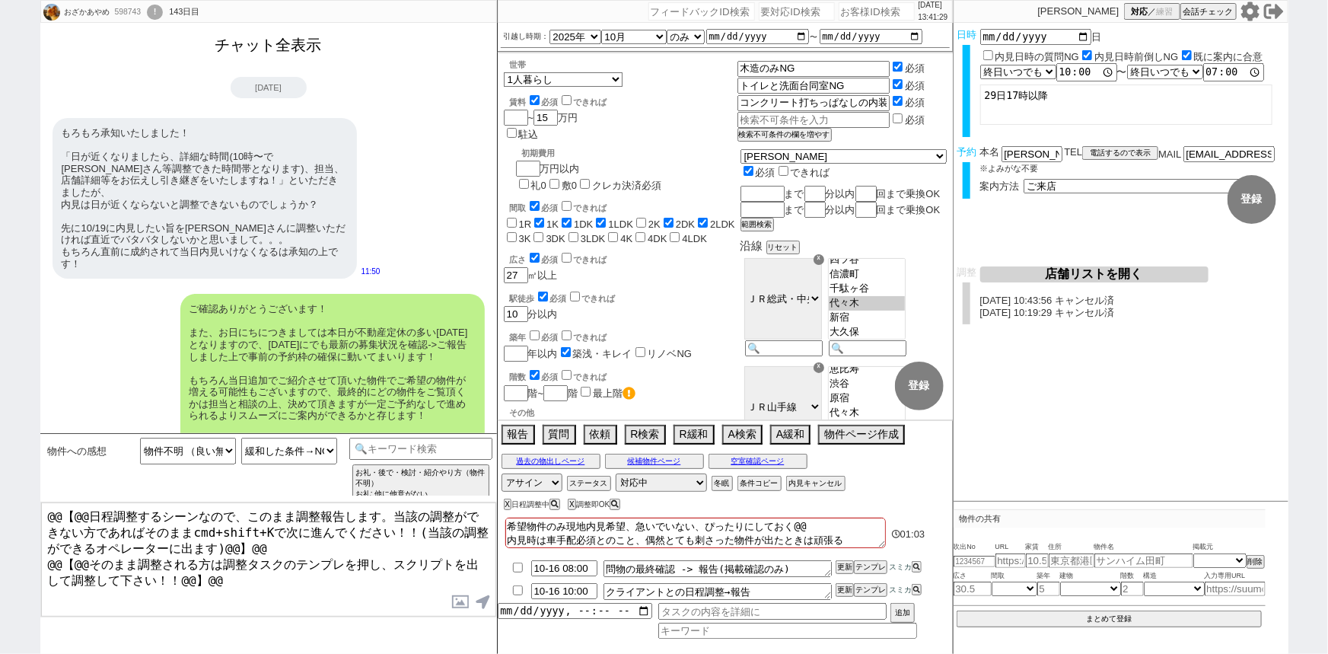
click at [291, 57] on button "チャット全表示" at bounding box center [268, 45] width 119 height 27
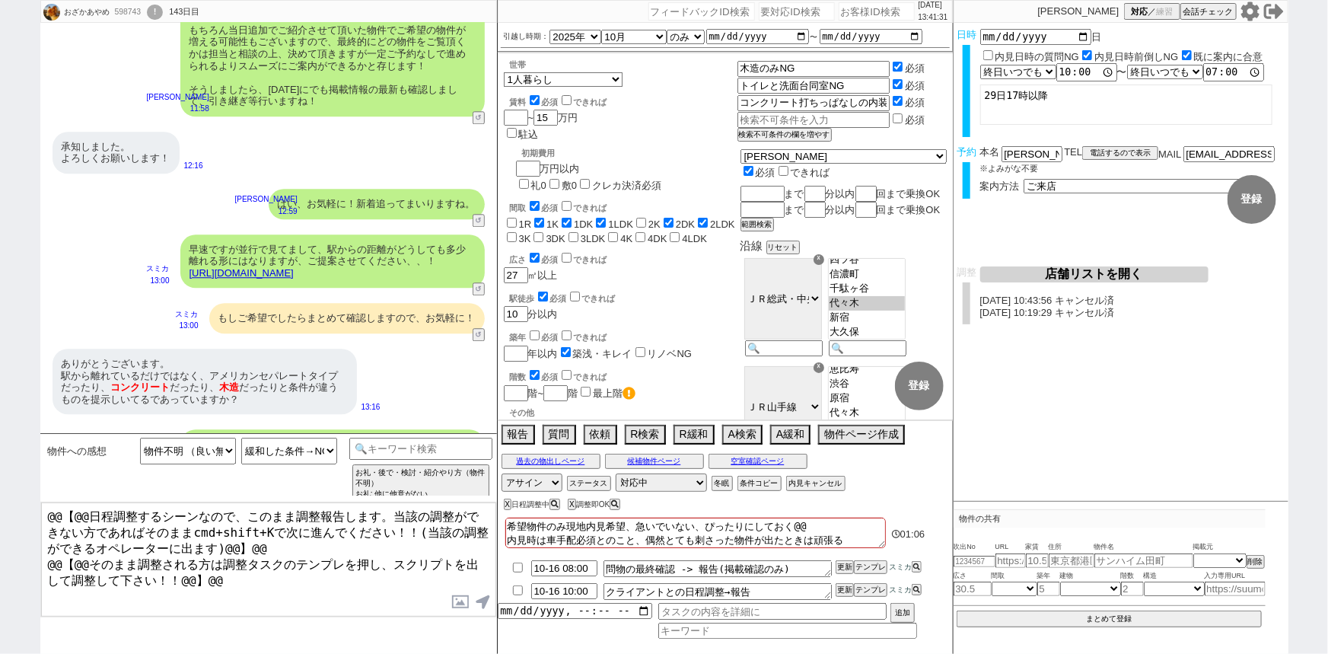
scroll to position [22368, 0]
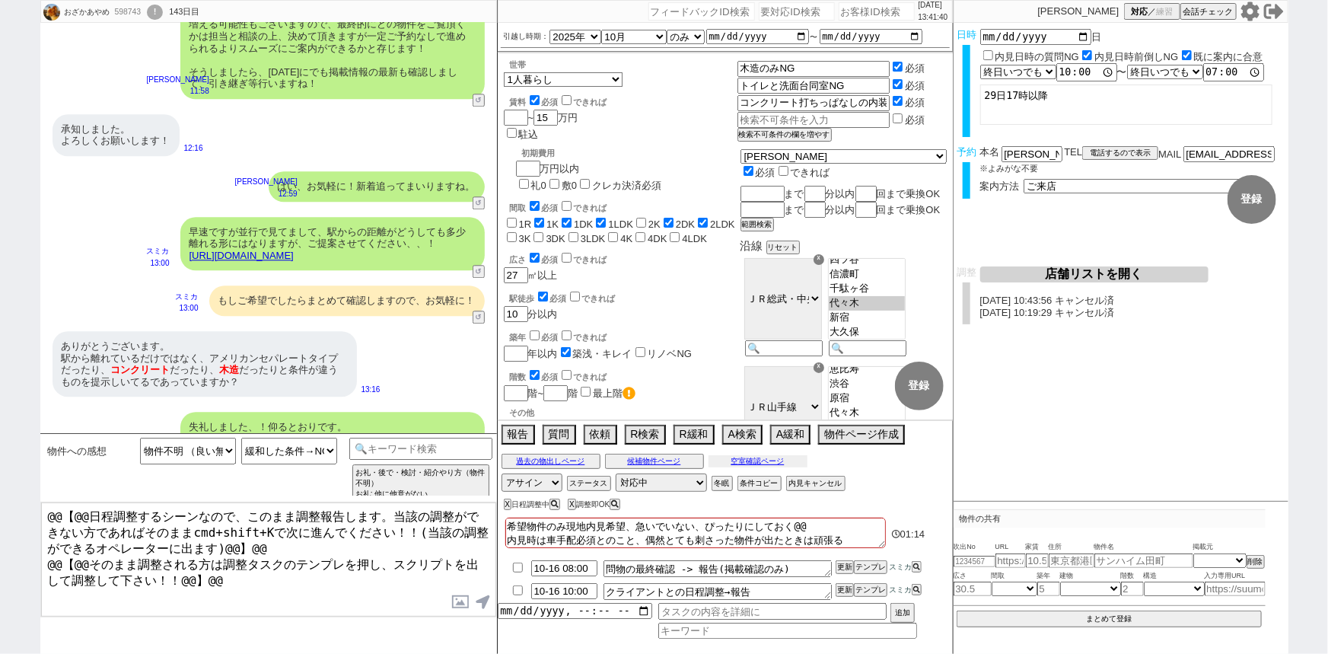
click at [795, 462] on button "空室確認ページ" at bounding box center [758, 461] width 99 height 12
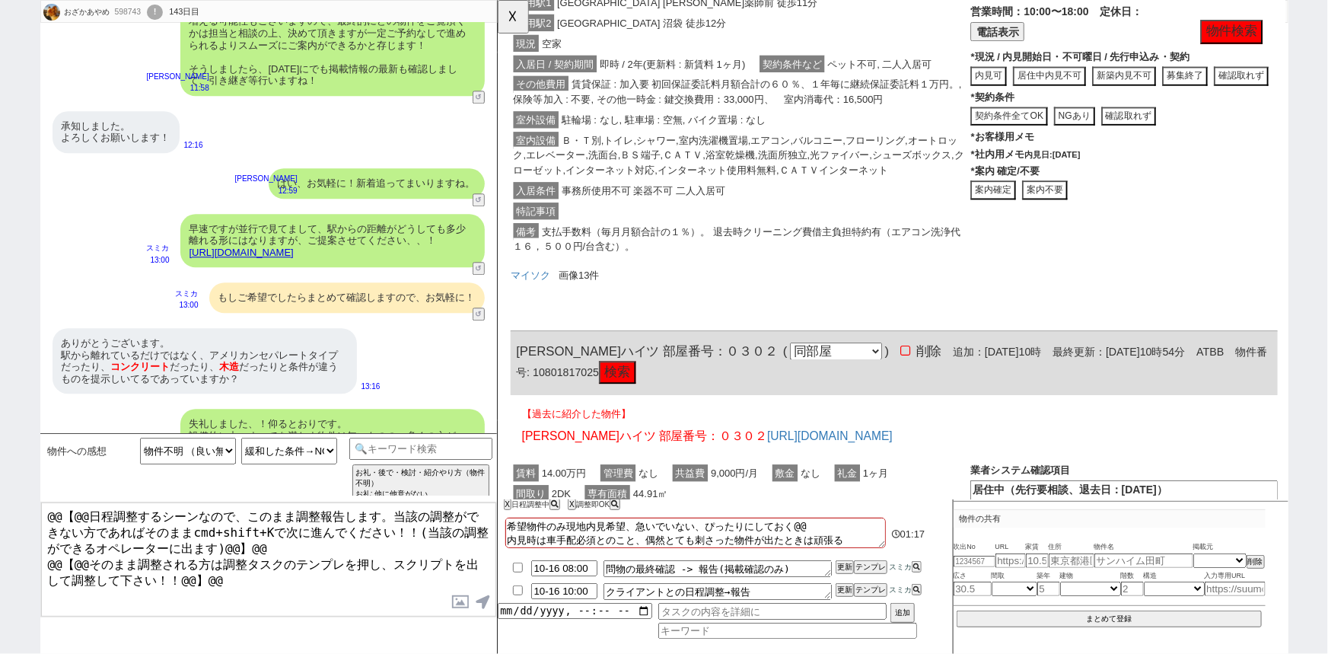
scroll to position [1090, 0]
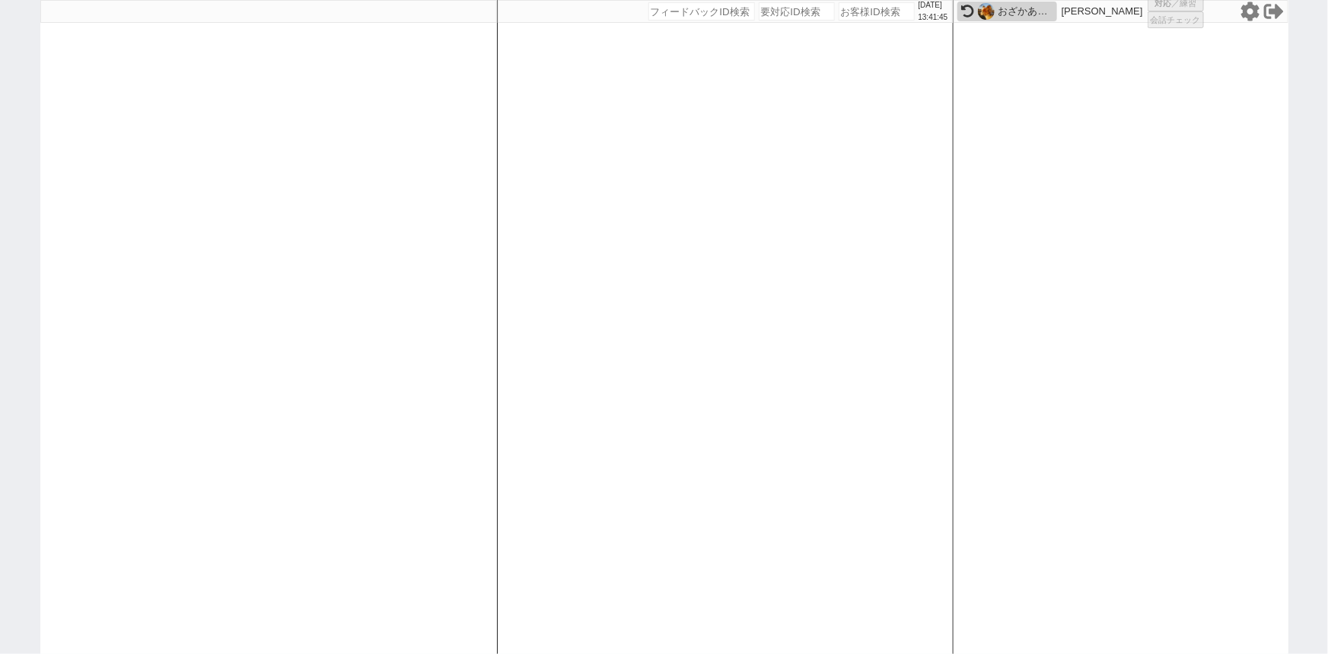
select select "1"
select select "2"
select select
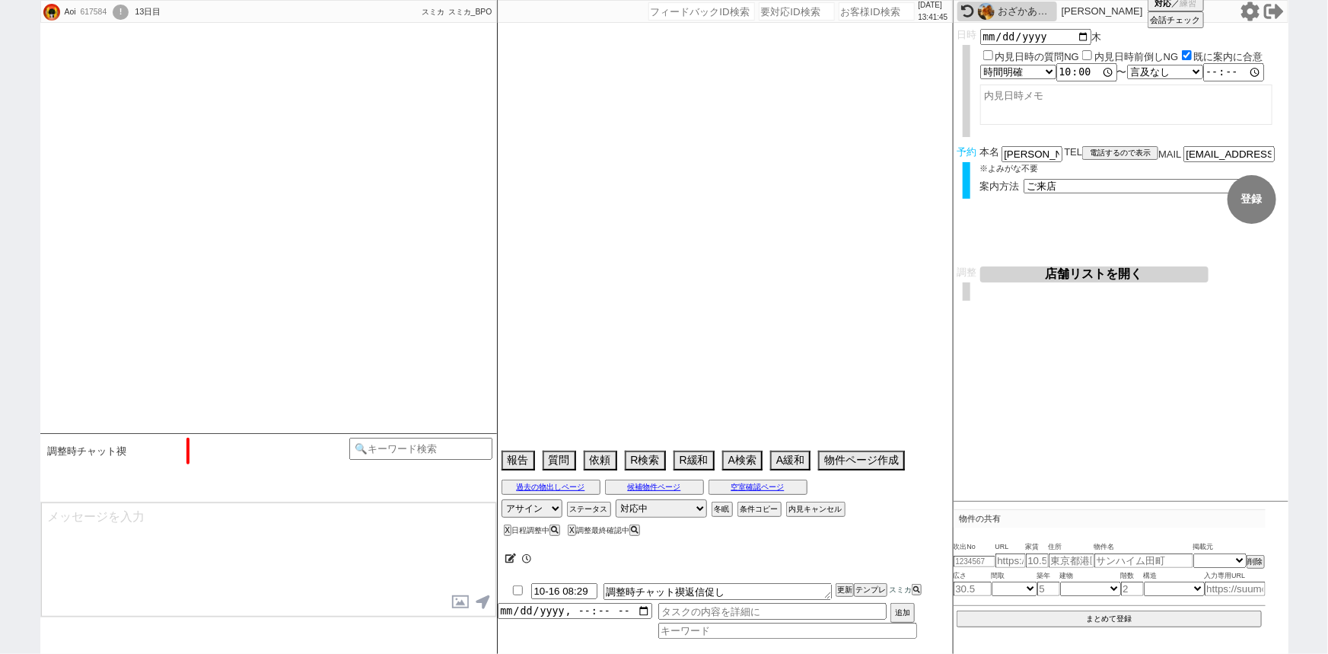
scroll to position [1028, 0]
select select "15"
select select "6"
select select "32"
select select "53"
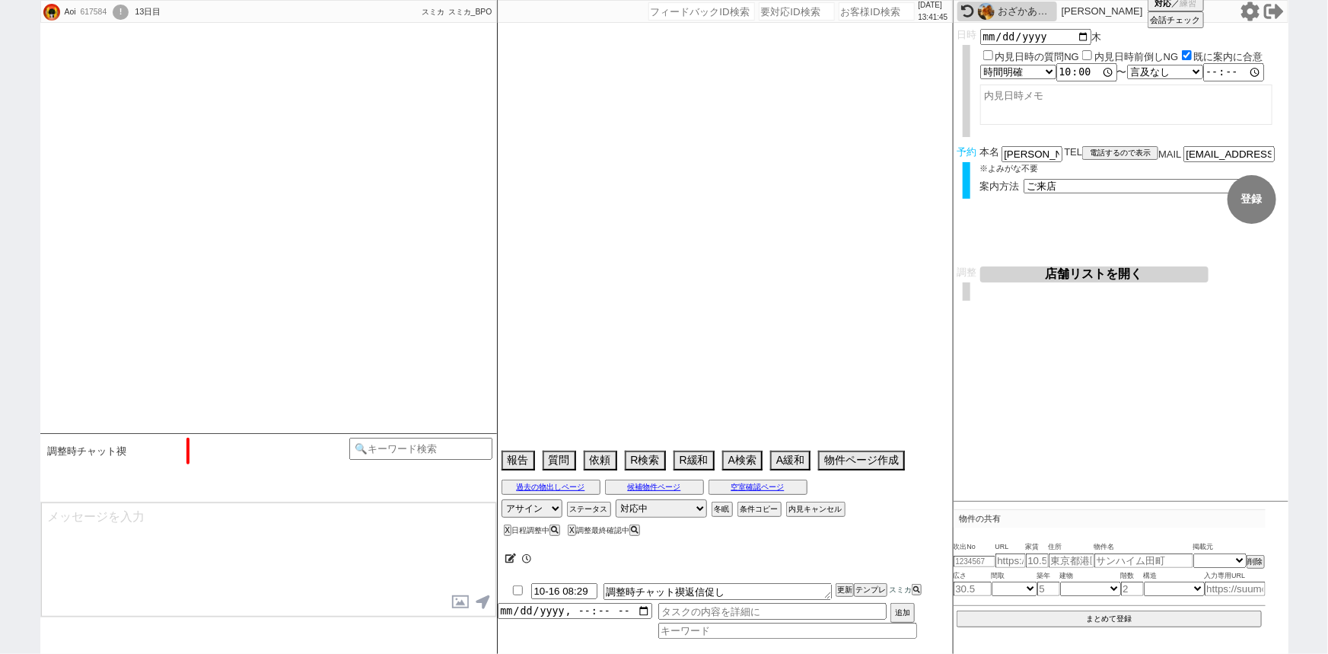
select select "[DATE]"
select select "17"
select select "564"
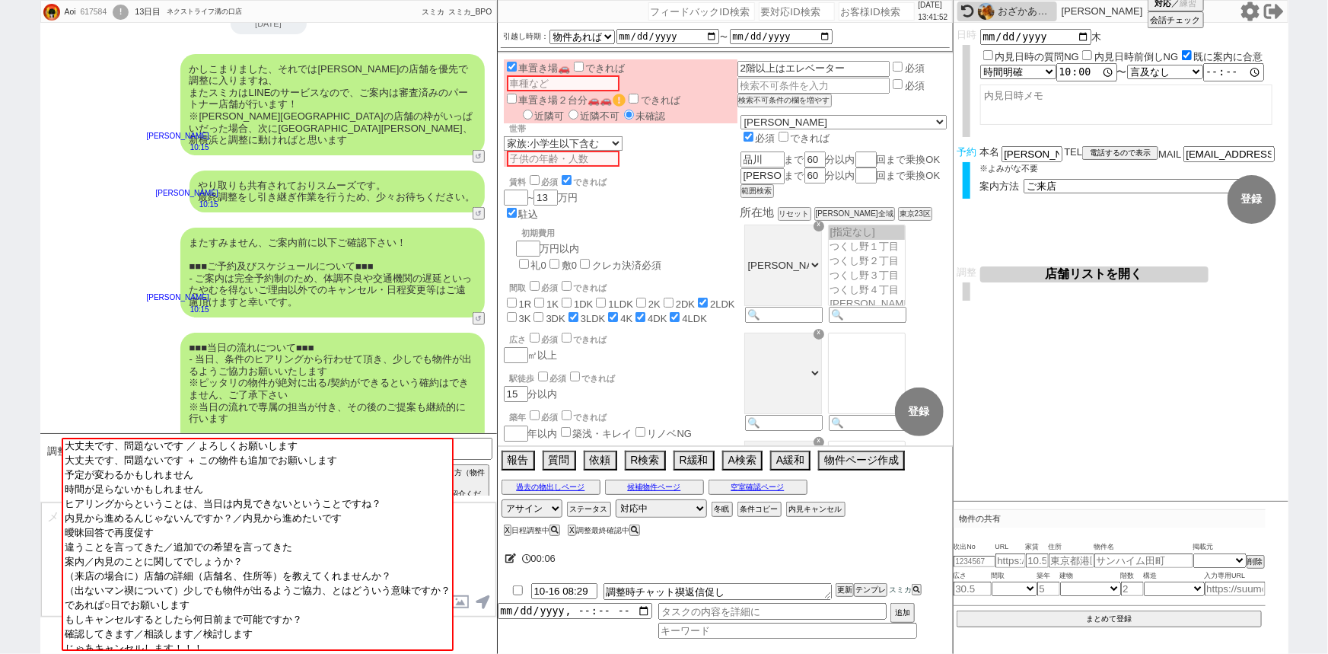
scroll to position [718, 0]
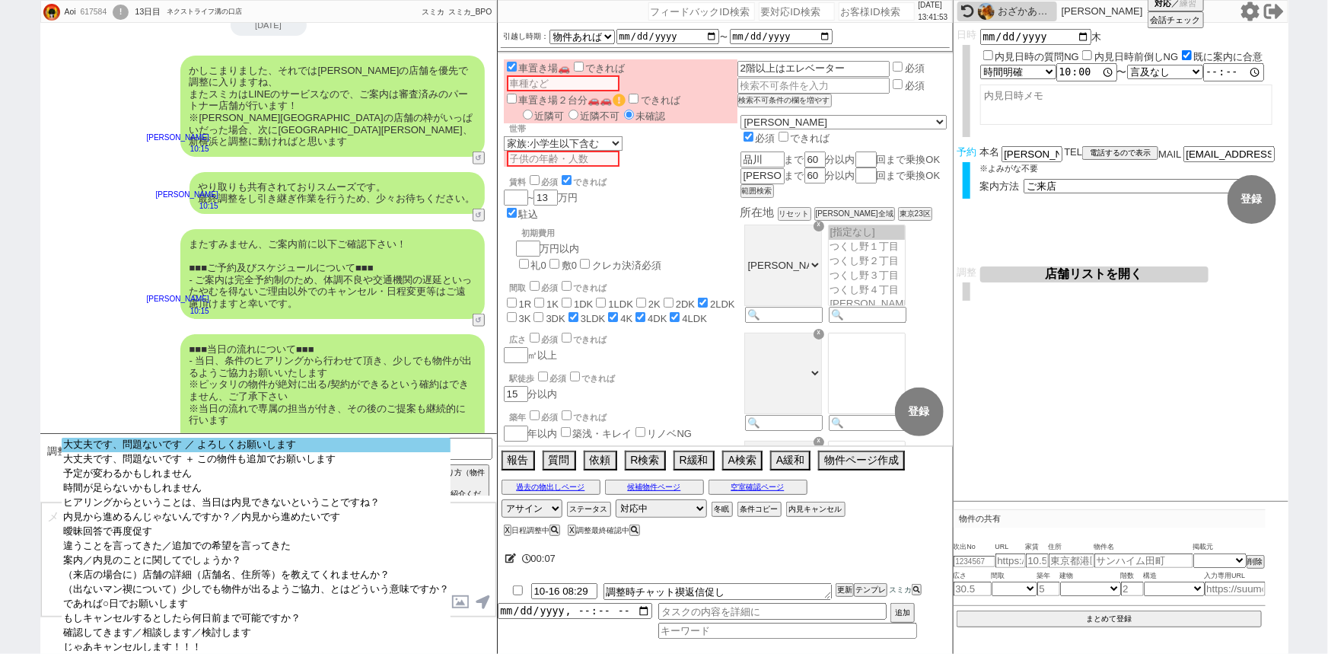
select select "大丈夫です、問題ないです ／ よろしくお願いします"
click at [219, 449] on option "大丈夫です、問題ないです ／ よろしくお願いします" at bounding box center [256, 445] width 389 height 14
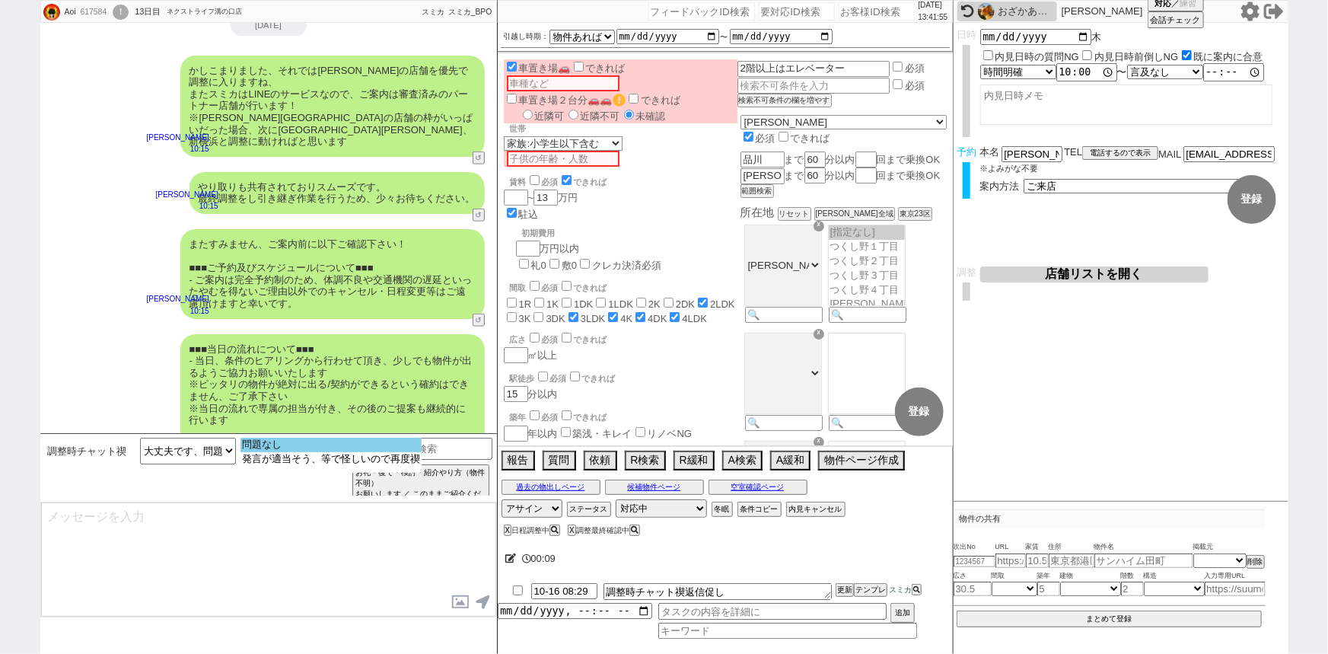
click at [303, 449] on option "問題なし" at bounding box center [330, 445] width 181 height 14
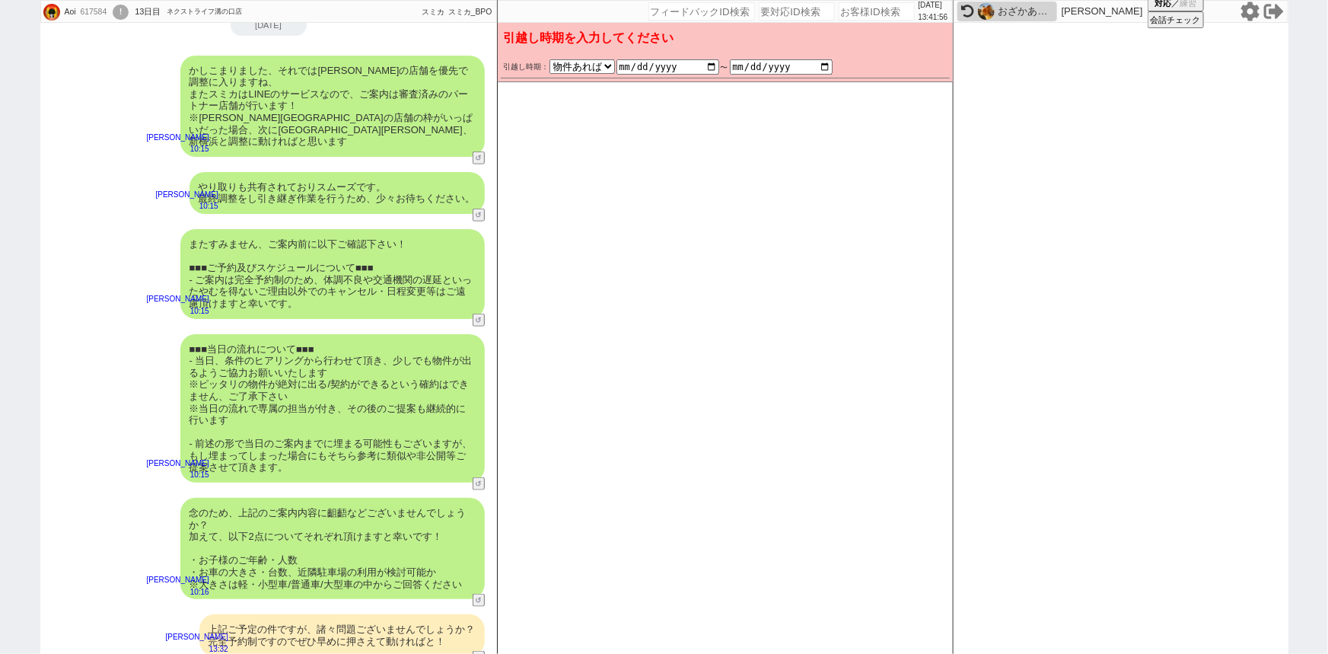
scroll to position [807, 0]
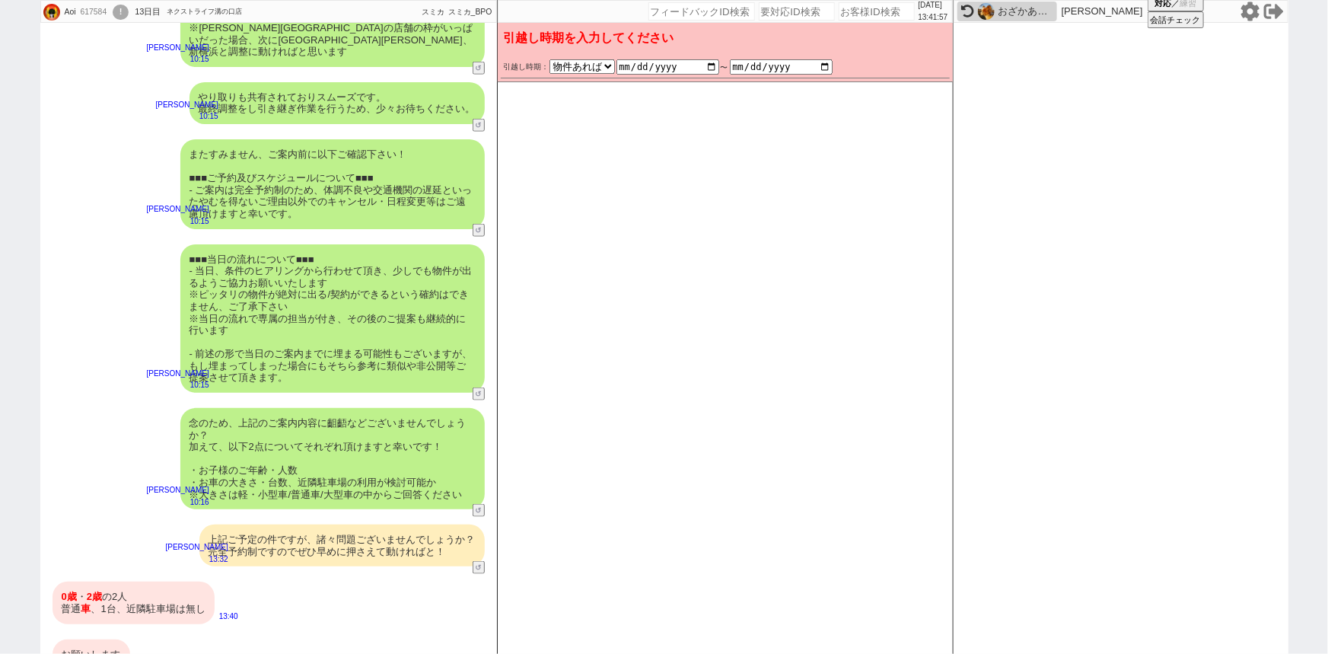
click at [370, 244] on div "■■■当日の流れについて■■■ - 当日、条件のヒアリングから行わせて頂き、少しでも物件が出るようご協力お願いいたします ※ピッタリの物件が絶対に出る/契約が…" at bounding box center [332, 318] width 304 height 149
click at [422, 150] on div "またすみません、ご案内前に以下ご確認下さい！ ■■■ご予約及びスケジュールについて■■■ - ご案内は完全予約制のため、体調不良や交通機関の遅延といったやむを…" at bounding box center [332, 184] width 304 height 90
select select "6"
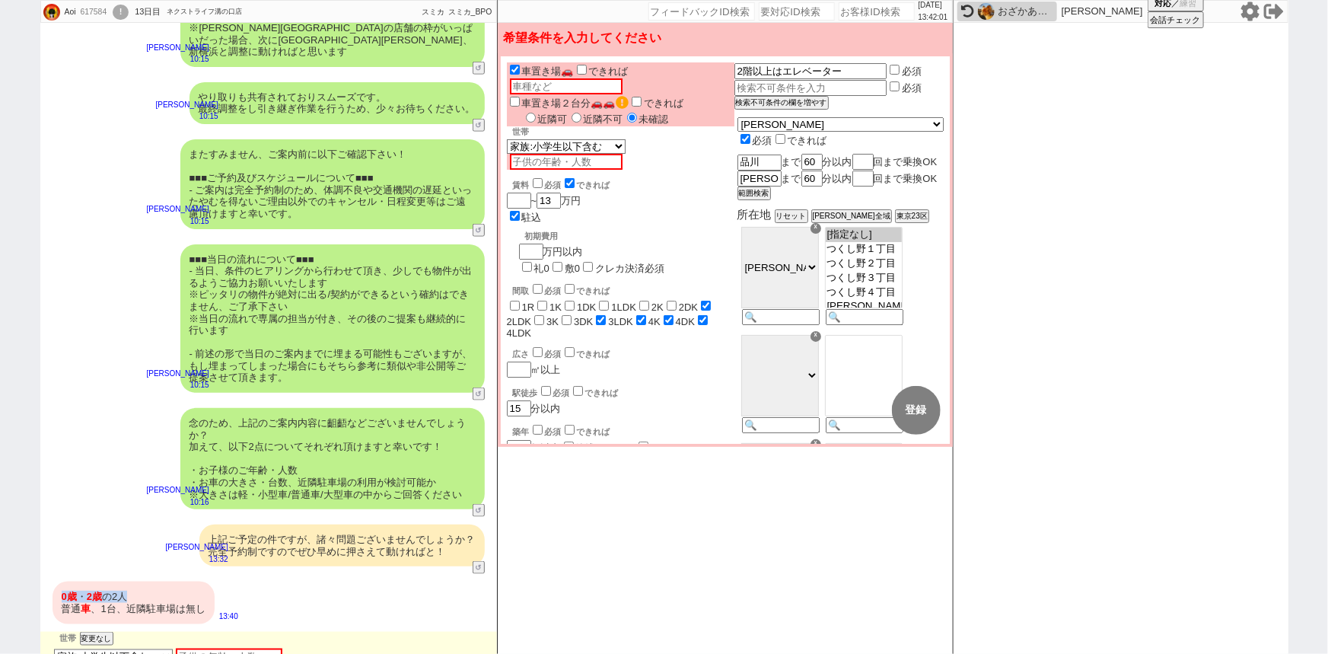
drag, startPoint x: 137, startPoint y: 578, endPoint x: 59, endPoint y: 571, distance: 77.9
click at [59, 581] on div "0歳 ・ 2歳 の2人 普通 車 、1台、近隣駐車場は無し" at bounding box center [134, 602] width 162 height 42
copy div "0歳 ・ 2歳 の2人"
click at [226, 648] on input "text" at bounding box center [229, 656] width 107 height 16
paste input "0歳・2歳の2人"
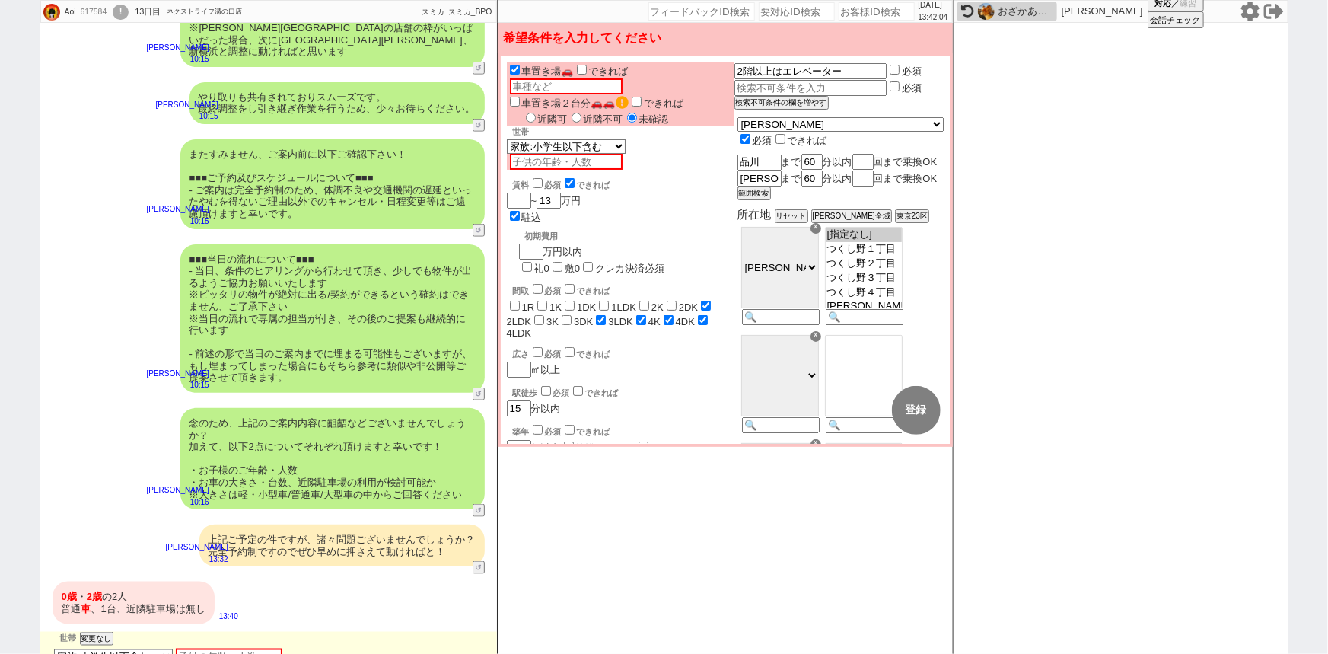
type input "0歳・2歳の2人"
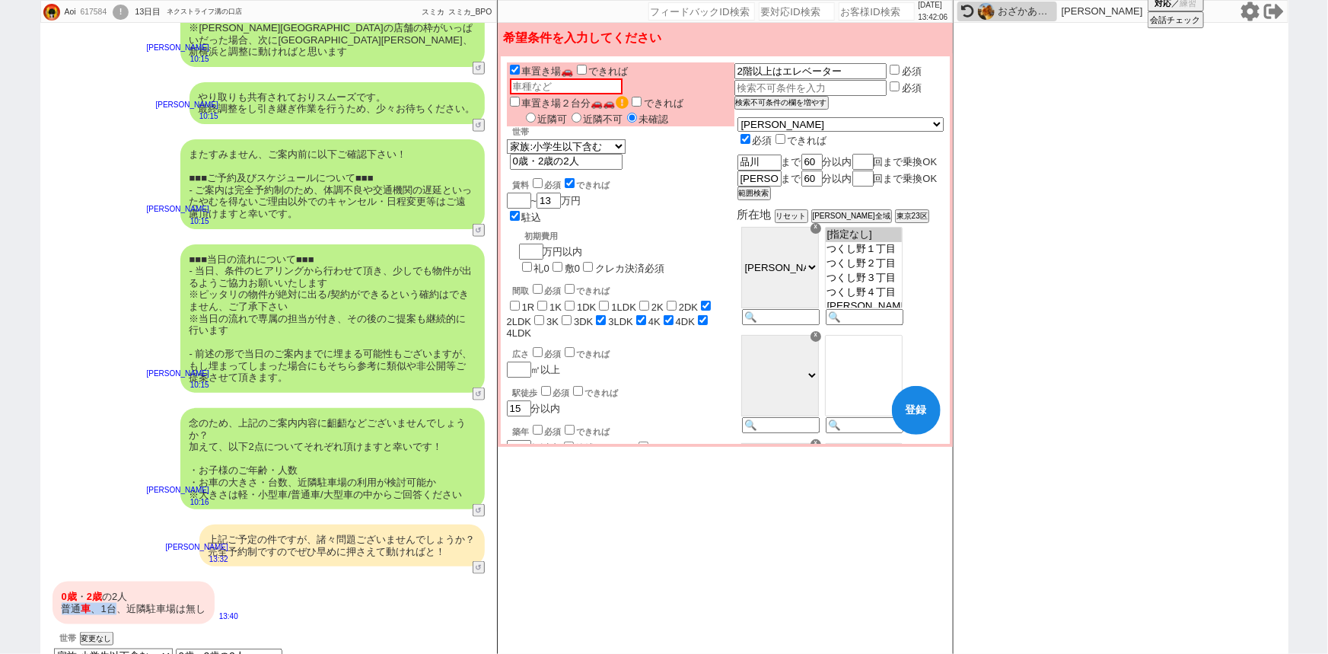
drag, startPoint x: 116, startPoint y: 584, endPoint x: 53, endPoint y: 579, distance: 62.6
click at [53, 581] on div "0歳 ・ 2歳 の2人 普通 車 、1台、近隣駐車場は無し" at bounding box center [134, 602] width 162 height 42
copy div "普通 車 、1台"
click at [598, 113] on label "近隣不可" at bounding box center [596, 118] width 56 height 11
click at [581, 113] on input "近隣不可" at bounding box center [577, 118] width 10 height 10
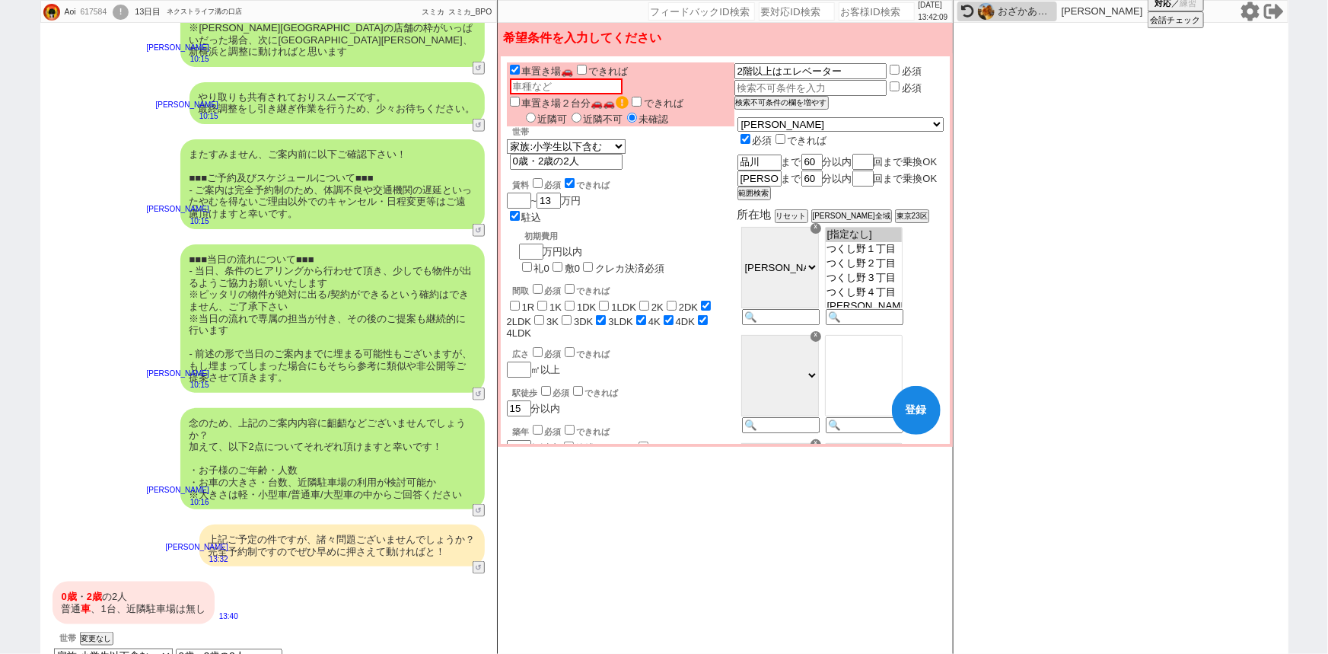
radio input "true"
checkbox input "false"
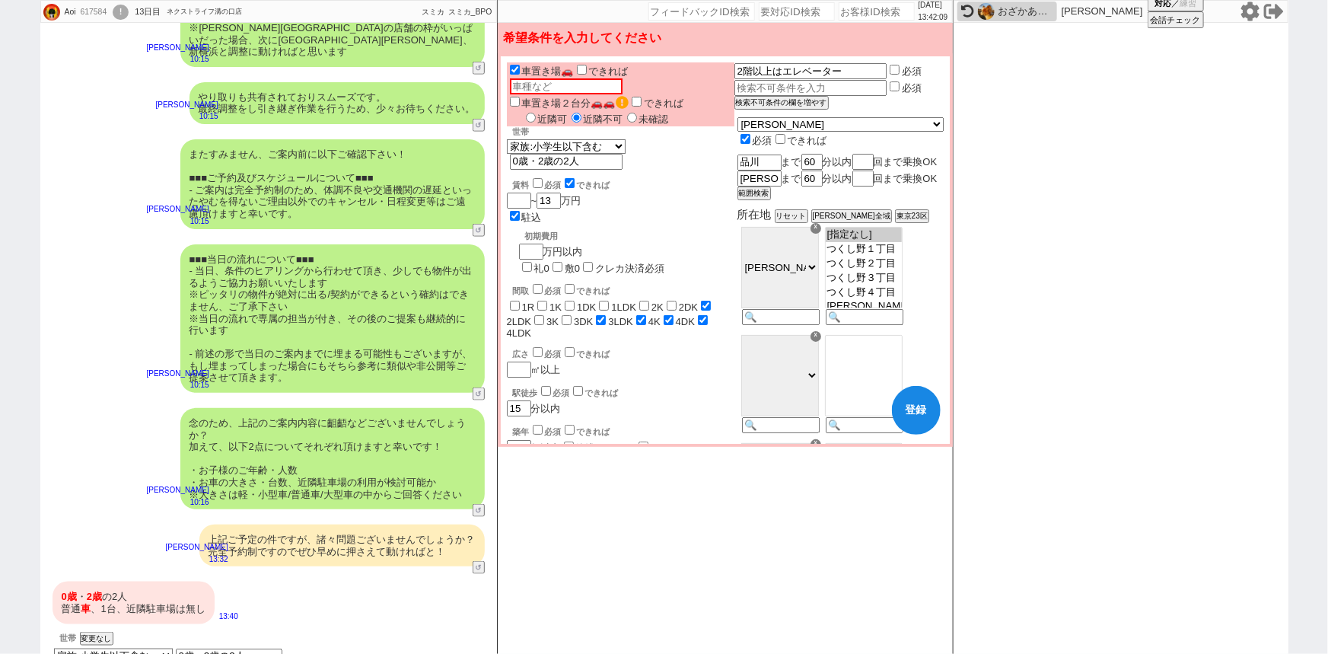
checkbox input "false"
checkbox input "true"
checkbox input "false"
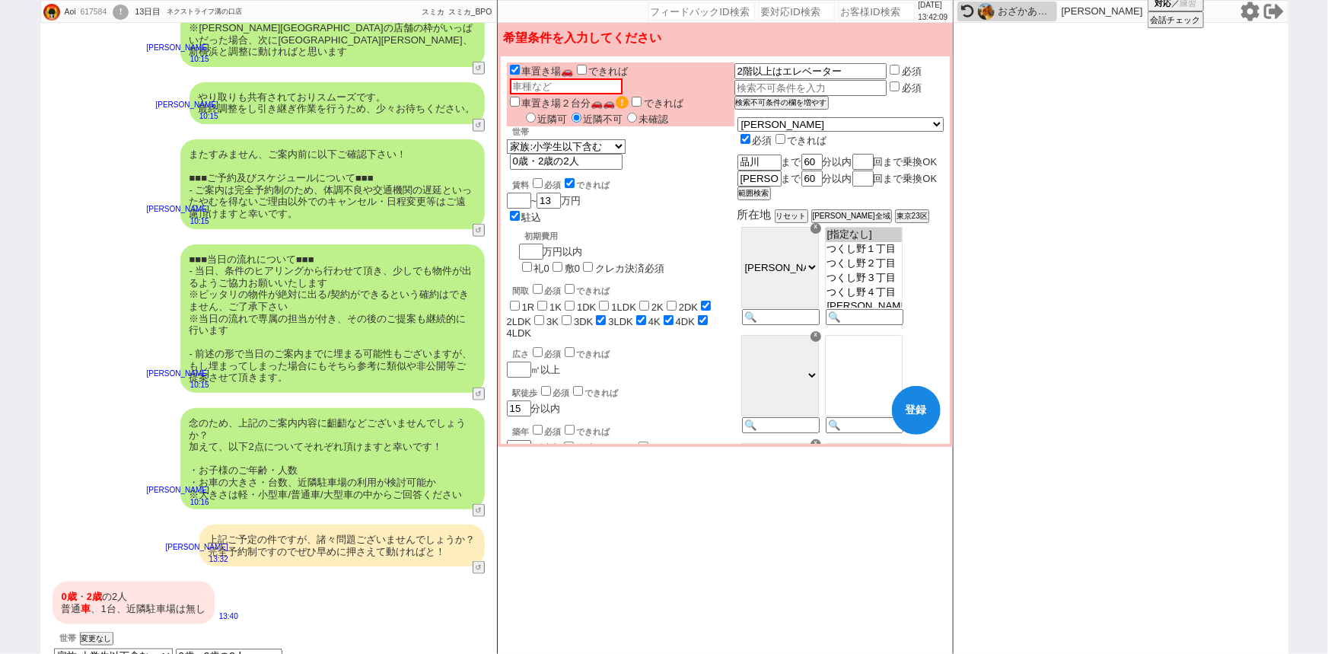
checkbox input "true"
radio input "true"
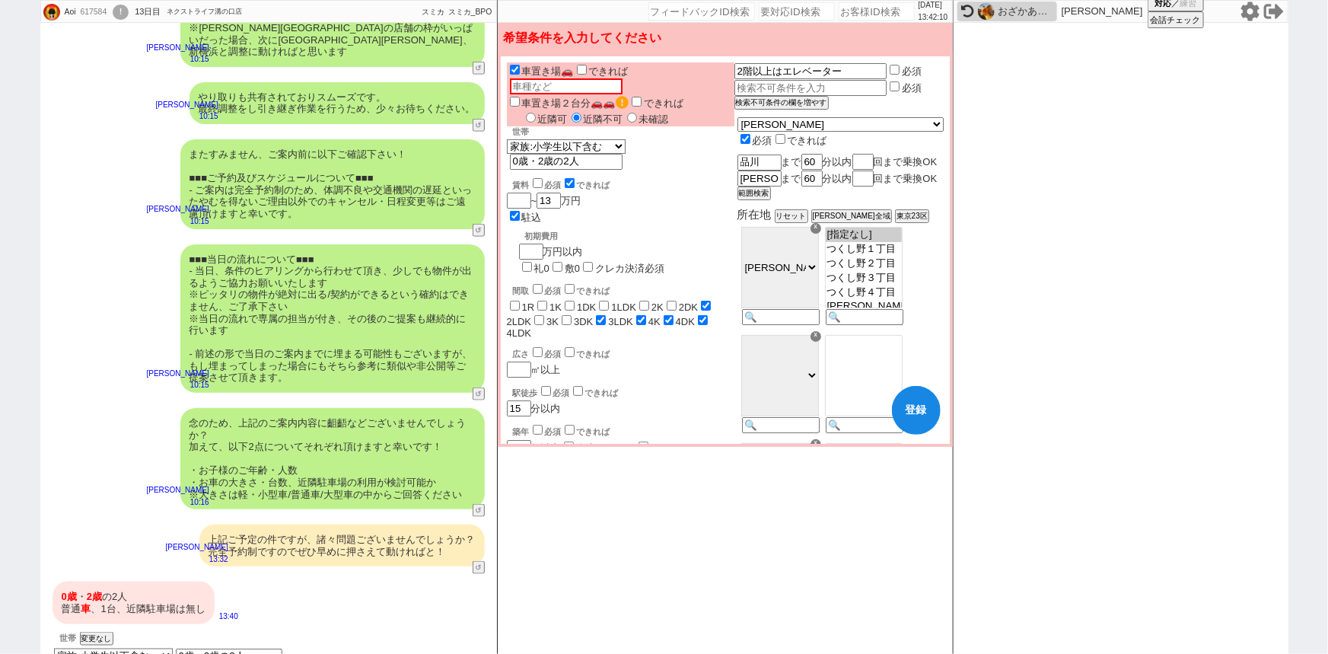
click at [623, 78] on input "text" at bounding box center [566, 86] width 113 height 16
paste input "普通車、1台"
type input "普通車、1台"
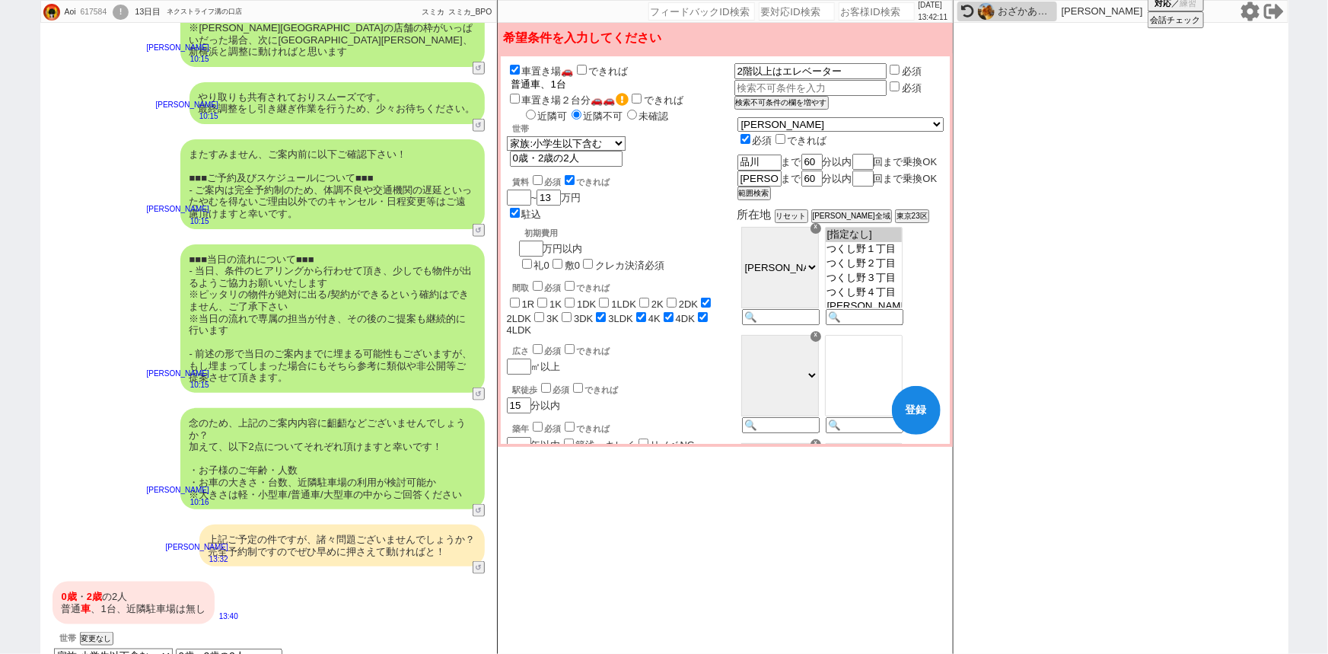
type input "普通車、1台"
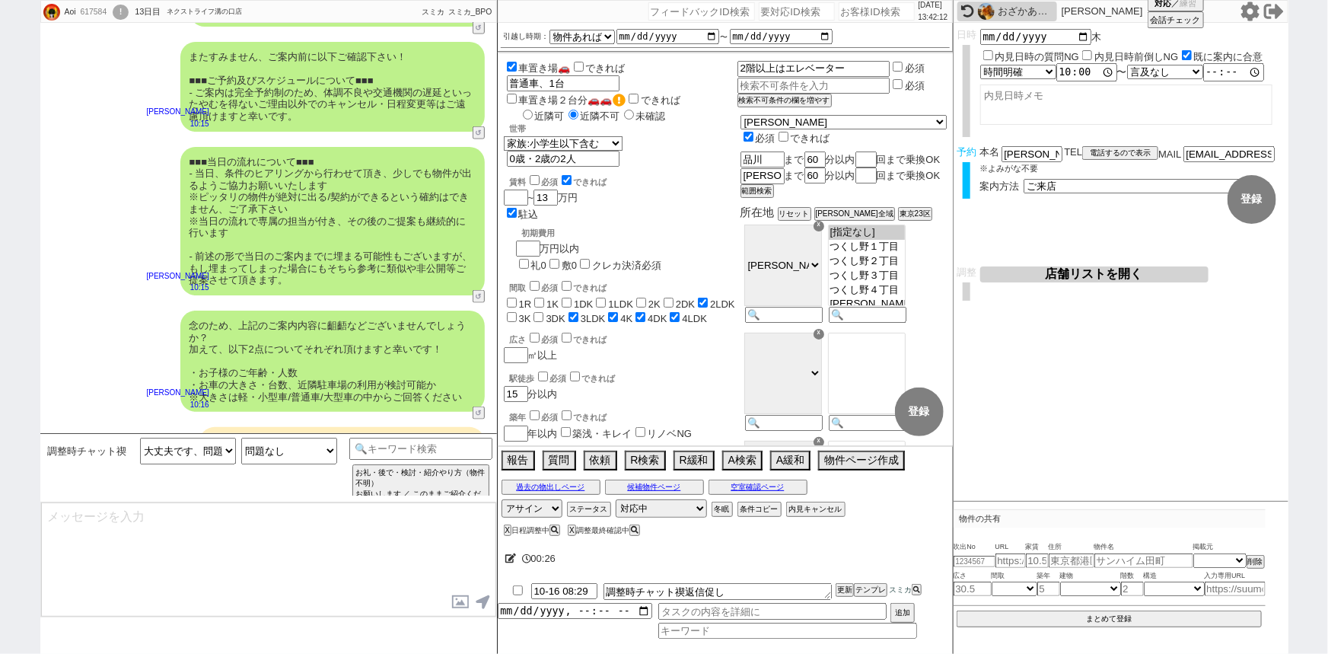
select select "32"
select select "53"
select select "[DATE]"
select select "17"
select select "564"
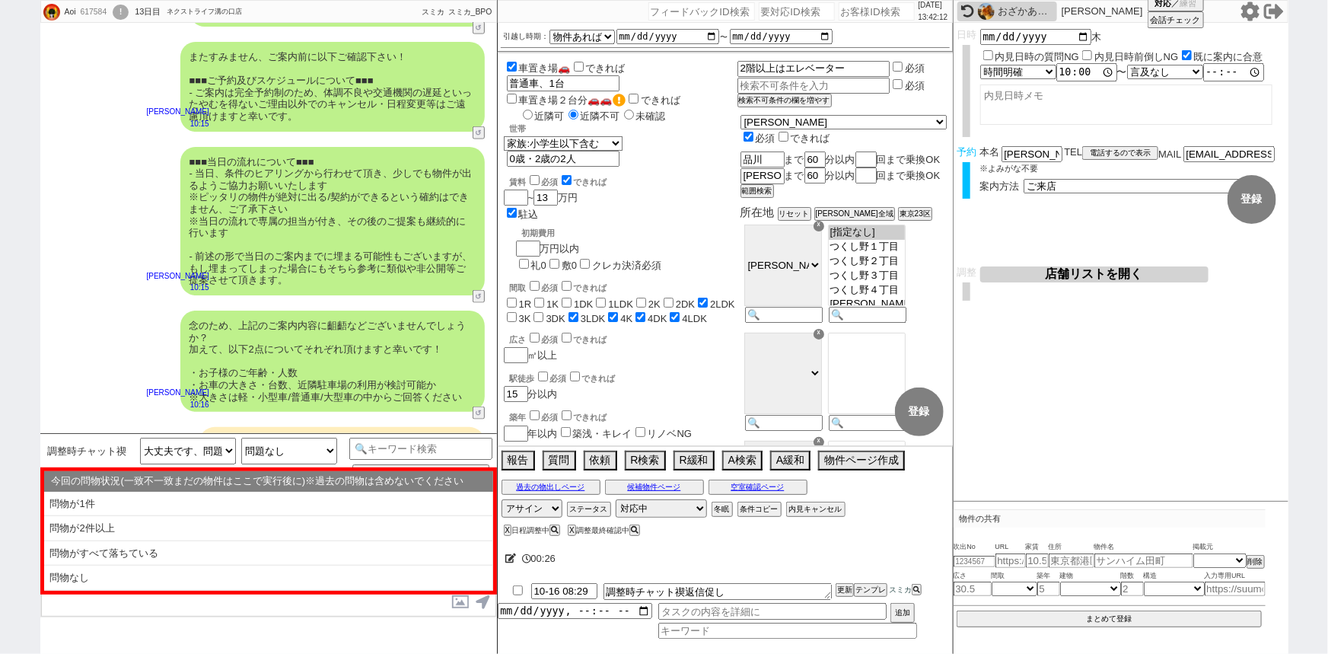
scroll to position [57, 0]
click at [746, 489] on button "空室確認ページ" at bounding box center [758, 487] width 99 height 12
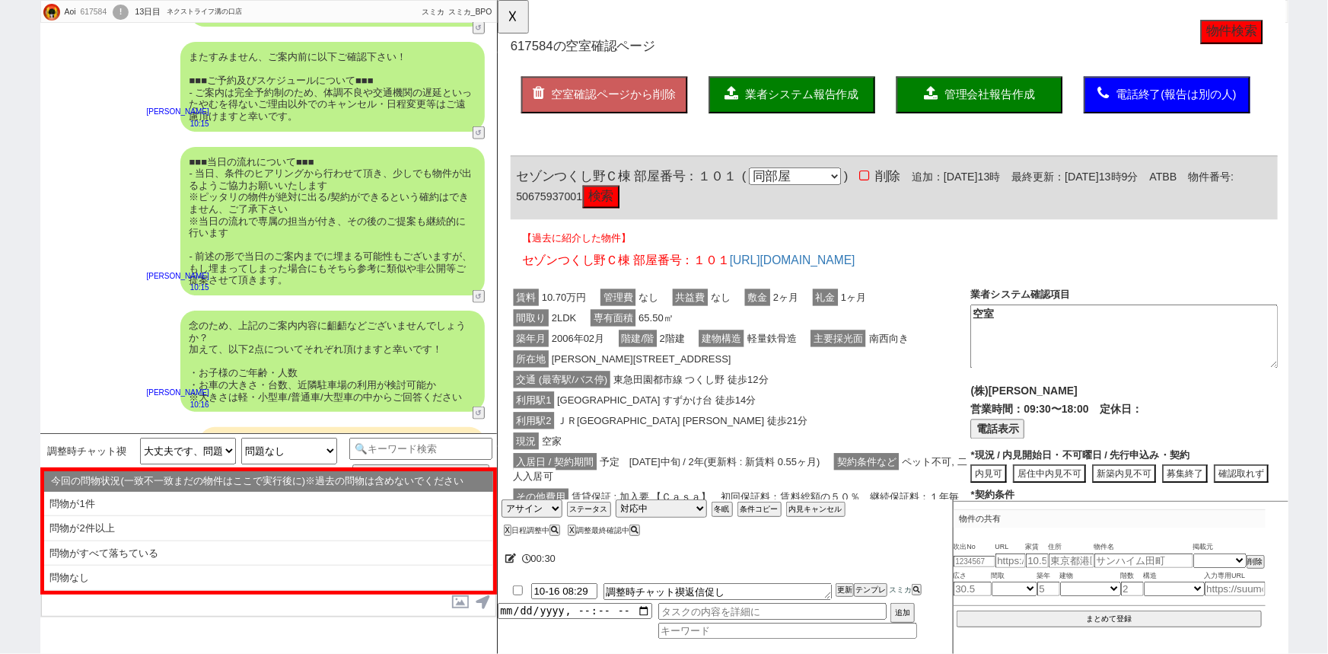
scroll to position [367, 0]
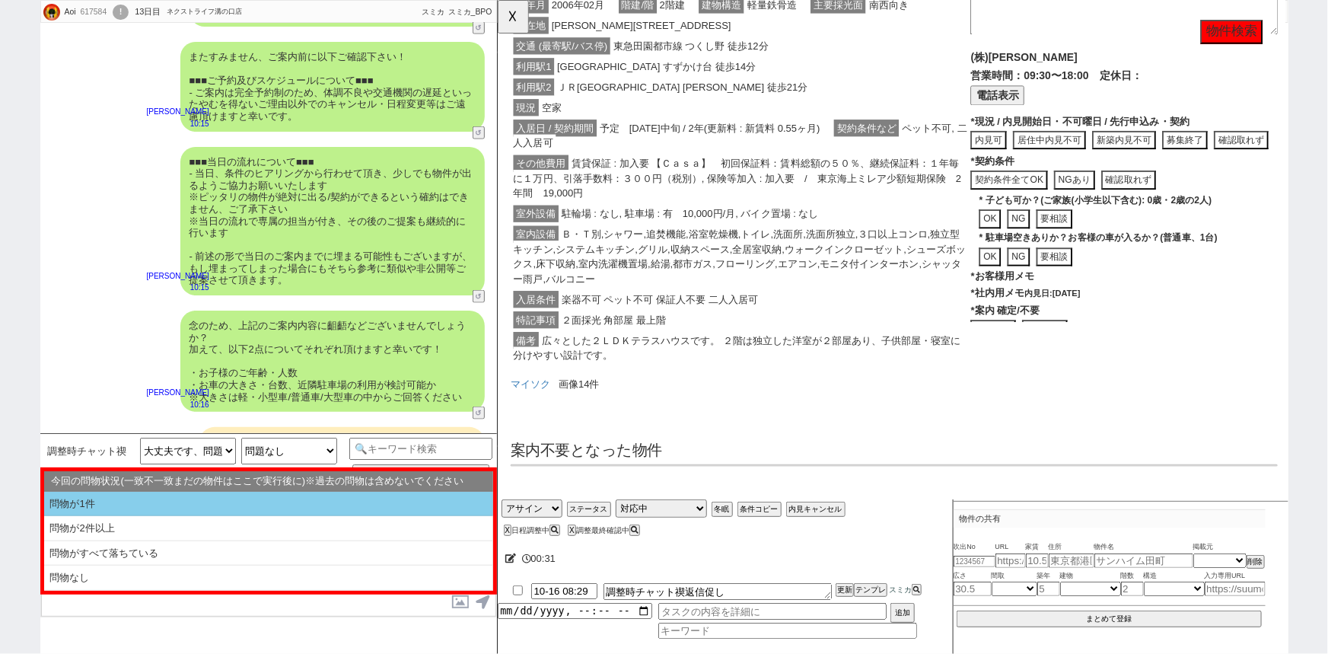
click at [248, 505] on li "問物が1件" at bounding box center [268, 504] width 449 height 25
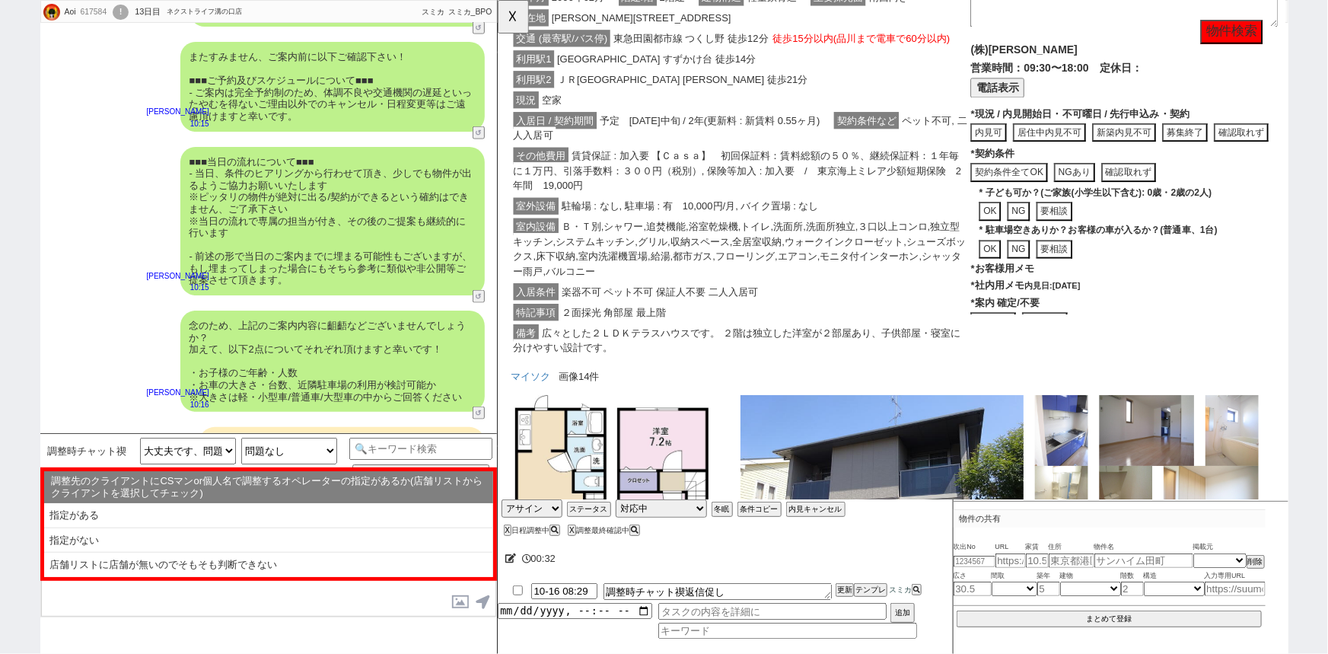
scroll to position [1076, 0]
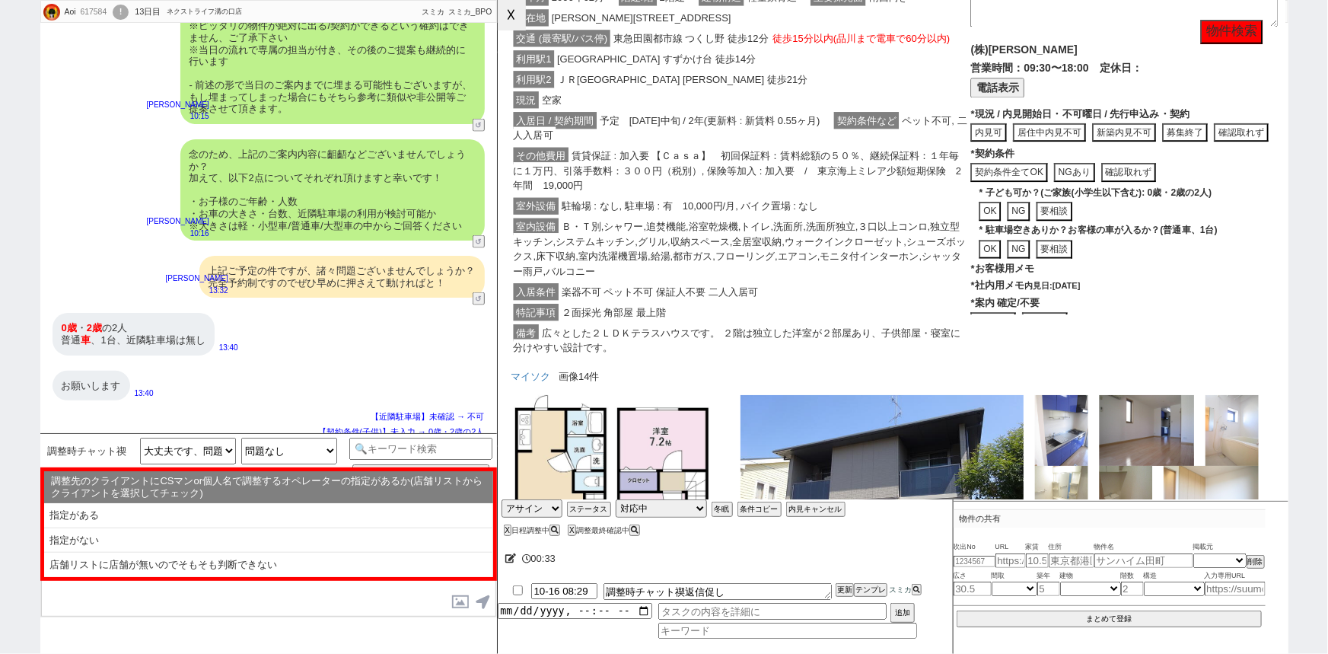
click at [510, 19] on button "☓" at bounding box center [512, 15] width 28 height 30
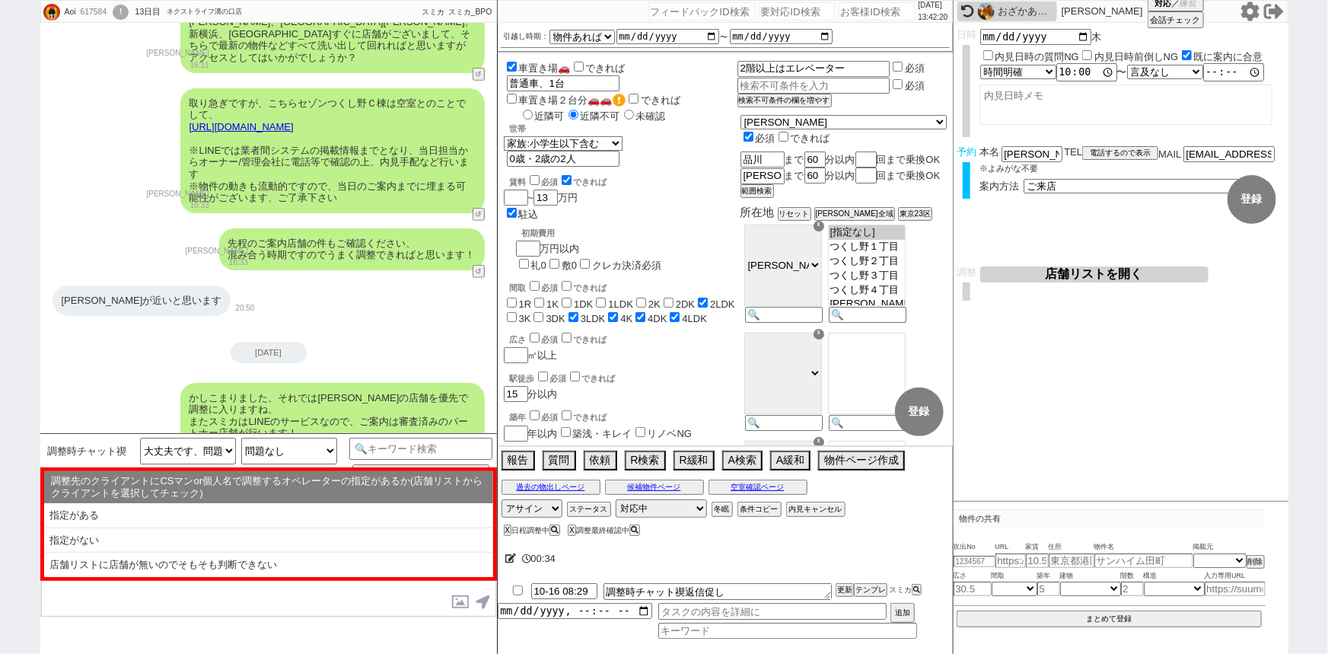
scroll to position [373, 0]
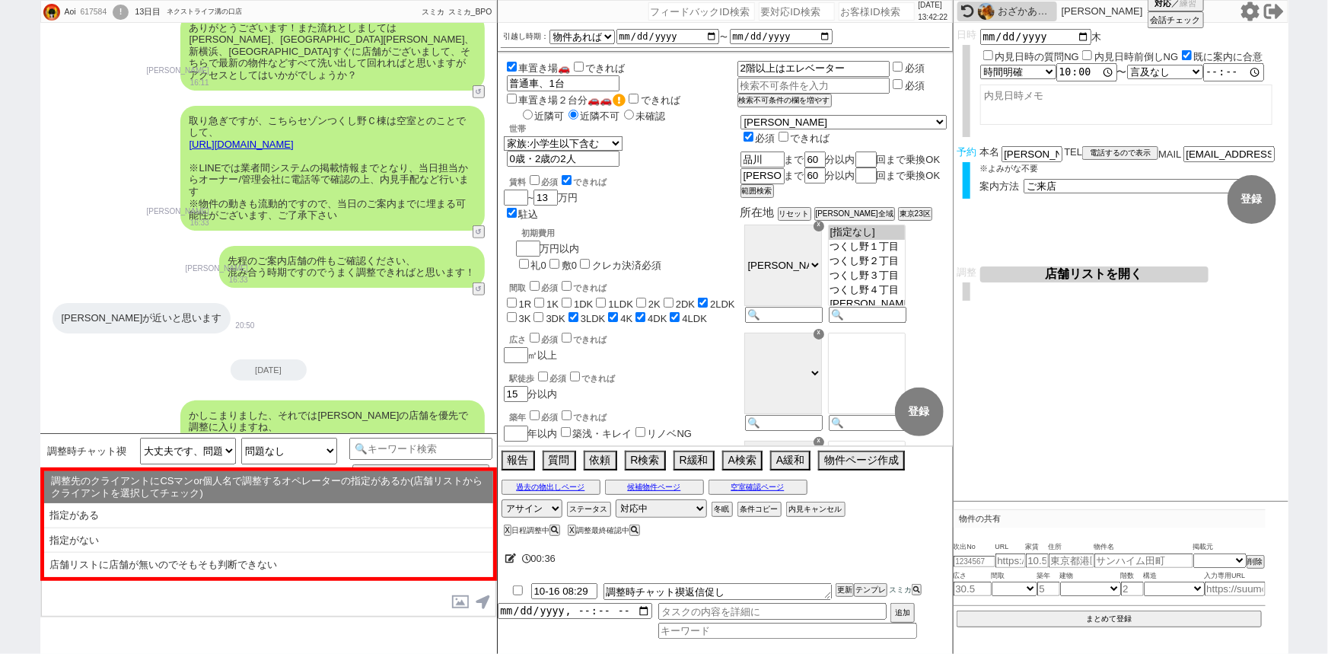
click at [1076, 267] on button "店舗リストを開く" at bounding box center [1094, 274] width 228 height 16
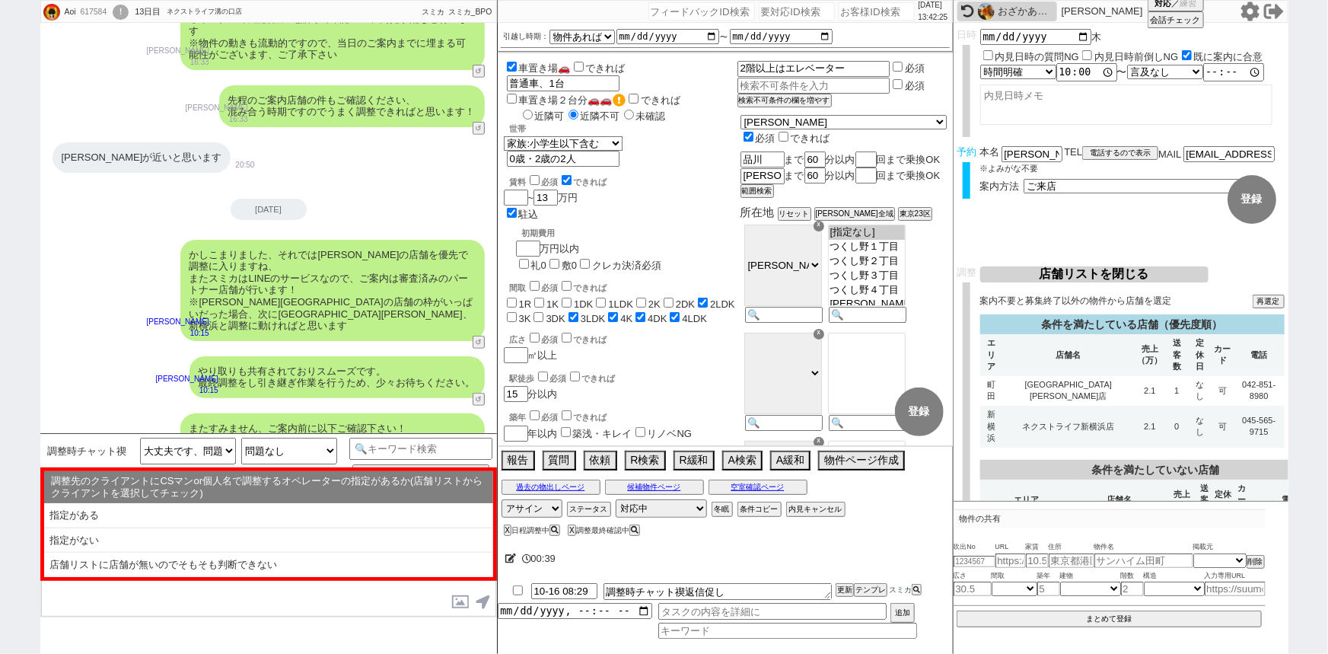
scroll to position [534, 0]
click at [1105, 376] on td "[GEOGRAPHIC_DATA][PERSON_NAME]店" at bounding box center [1068, 391] width 132 height 30
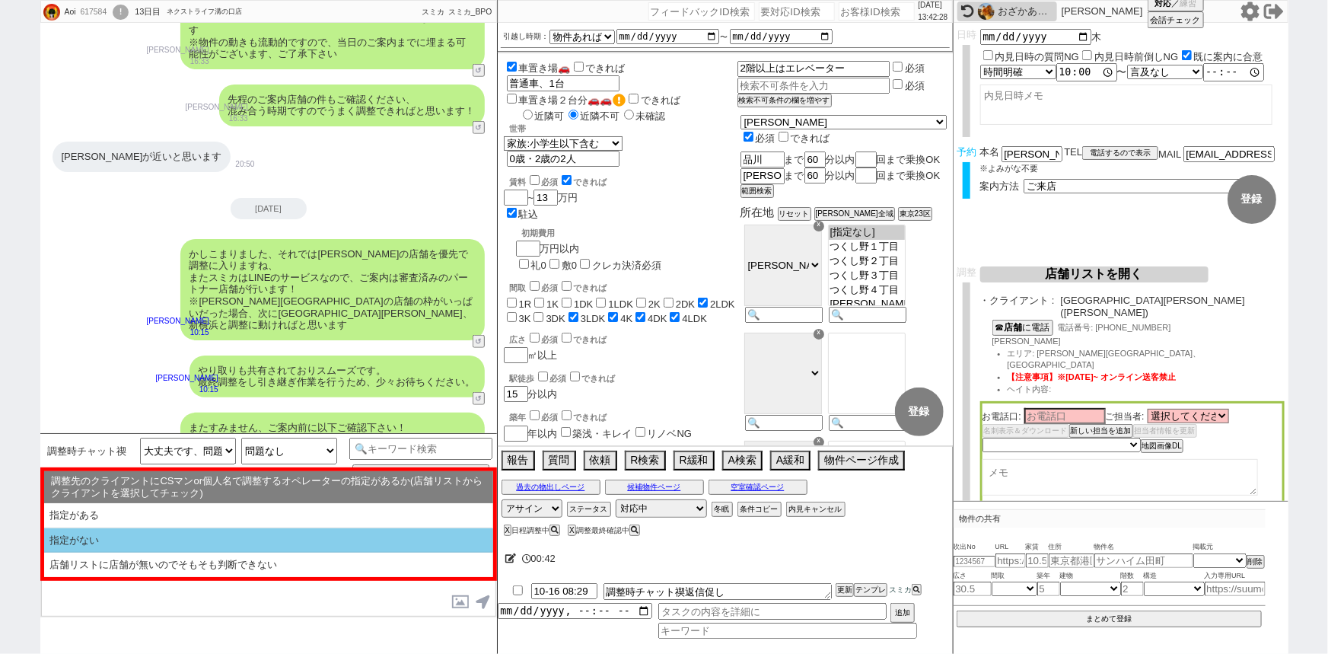
click at [83, 534] on li "指定がない" at bounding box center [268, 540] width 449 height 25
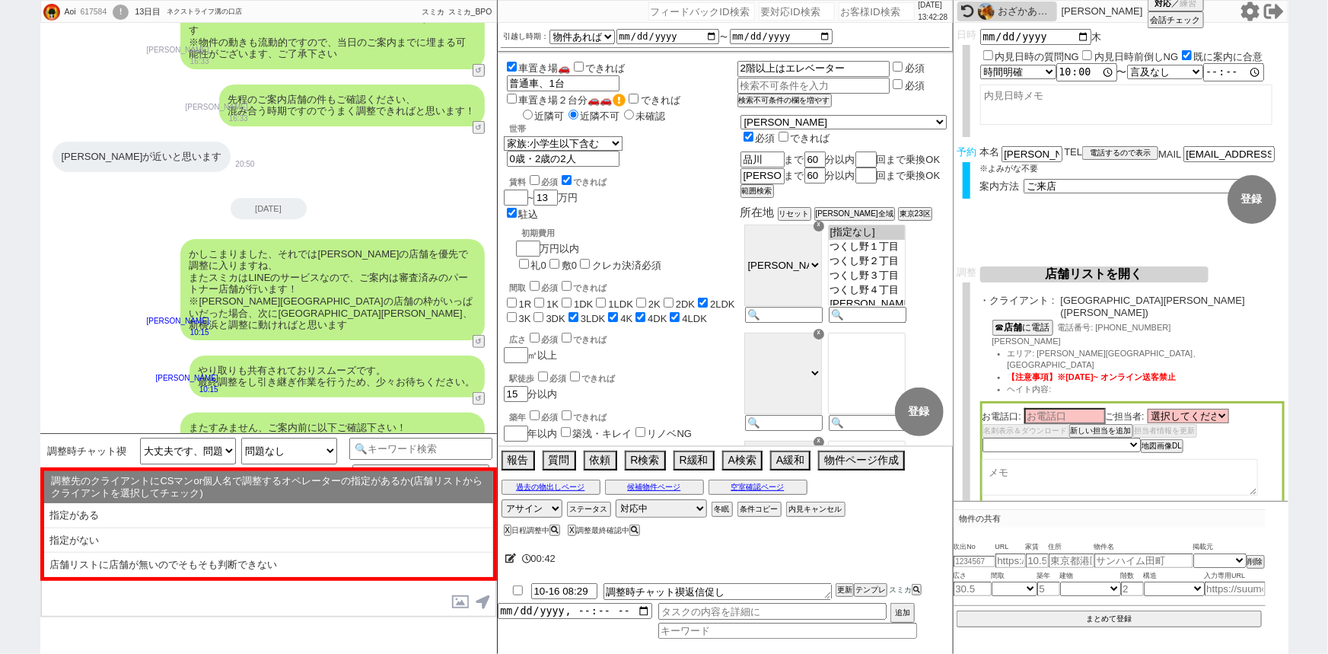
select select "問物が1件"
select select "指定がない"
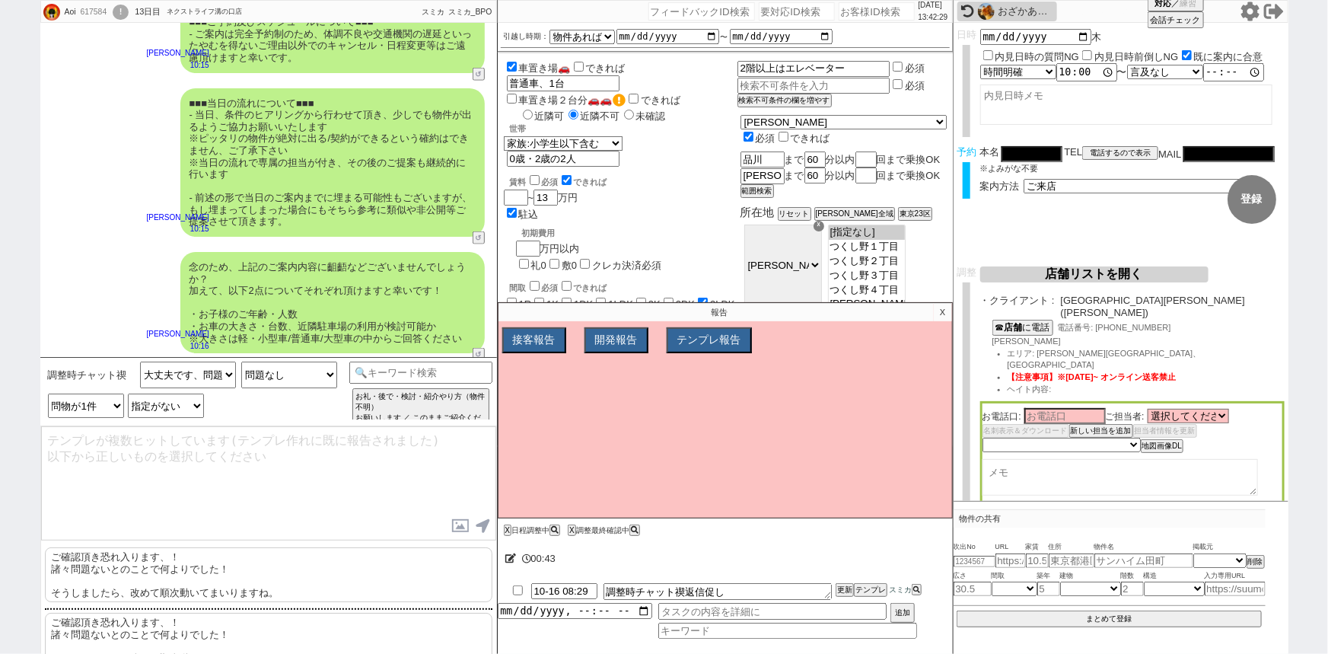
scroll to position [980, 0]
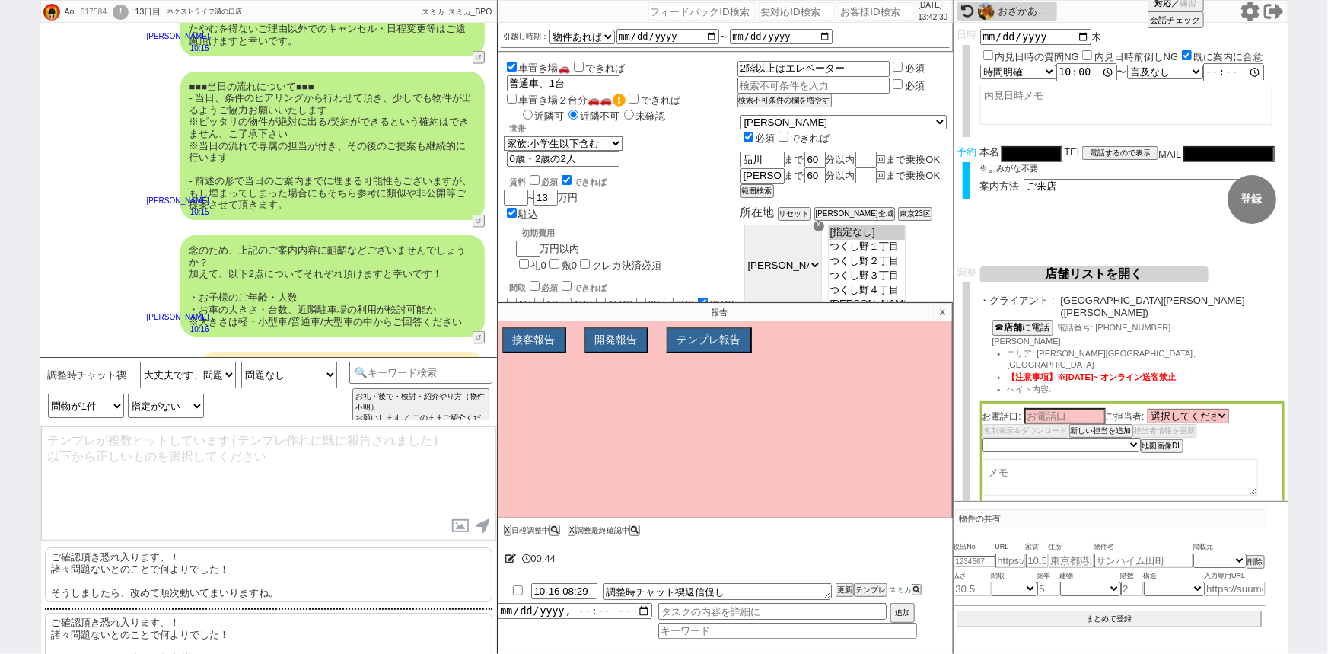
click at [138, 561] on p "ご確認頂き恐れ入ります、！ 諸々問題ないとのことで何よりでした！ そうしましたら、改めて順次動いてまいりますね。" at bounding box center [268, 574] width 447 height 55
type textarea "ご確認頂き恐れ入ります、！ 諸々問題ないとのことで何よりでした！ そうしましたら、改めて順次動いてまいりますね。"
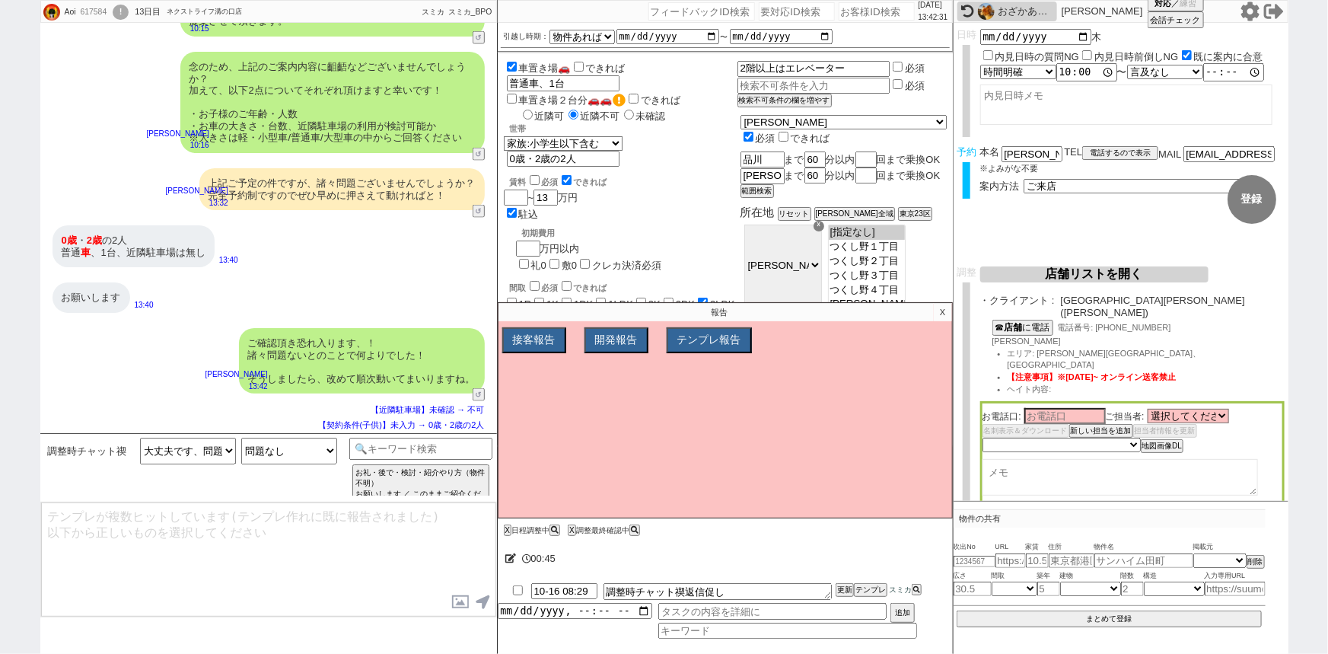
scroll to position [973, 0]
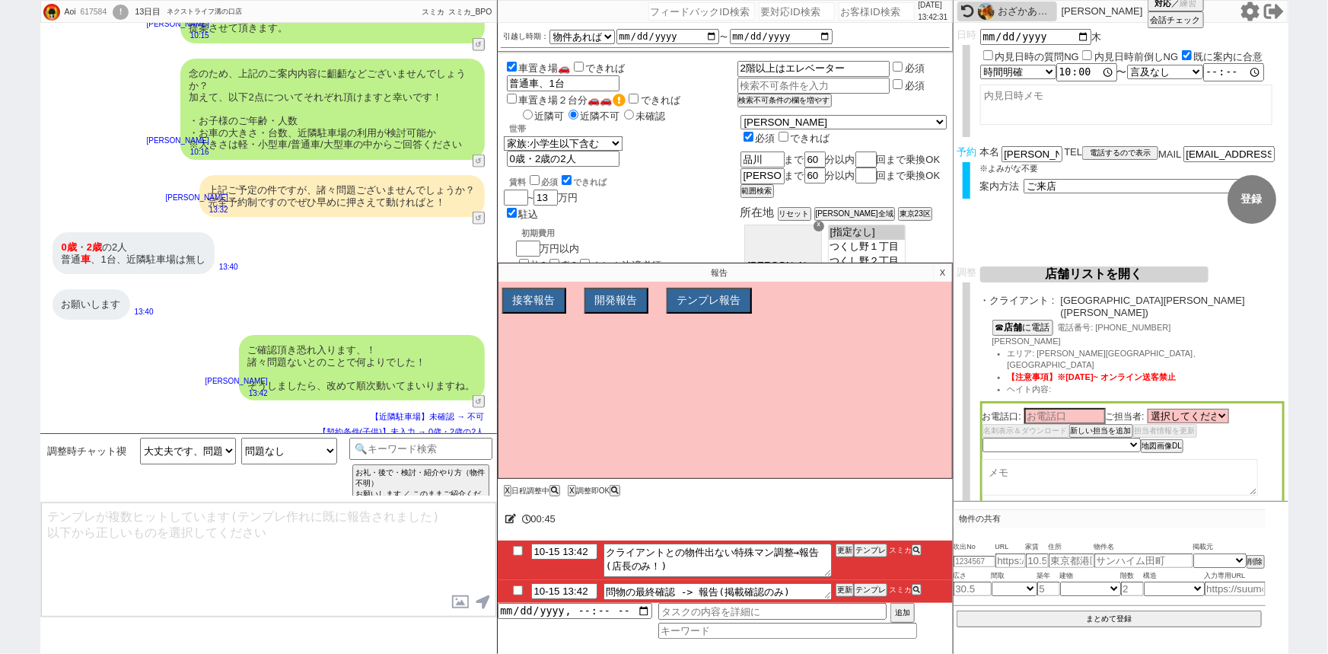
type input "10-15 13:57"
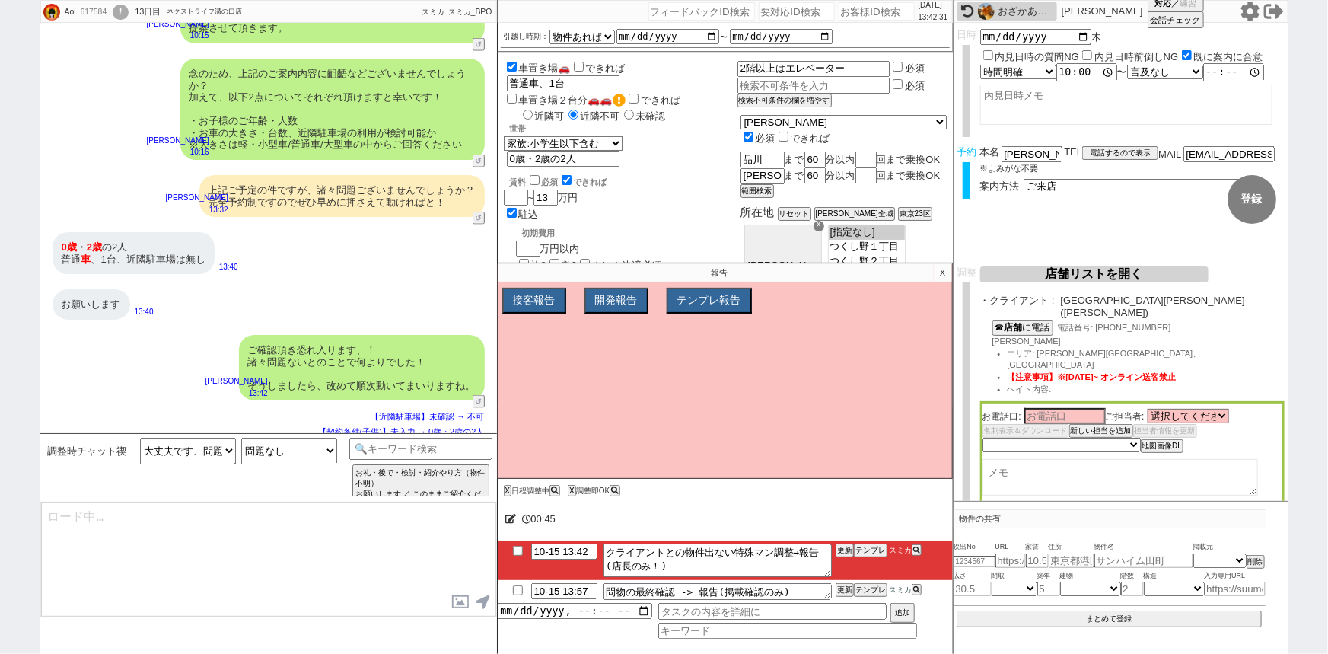
type textarea "@@【@@日程調整するシーンなので、このまま調整報告します。当該の調整ができない方であればそのままcmd+shift+Kで次に進んでください！！(当該の調整が…"
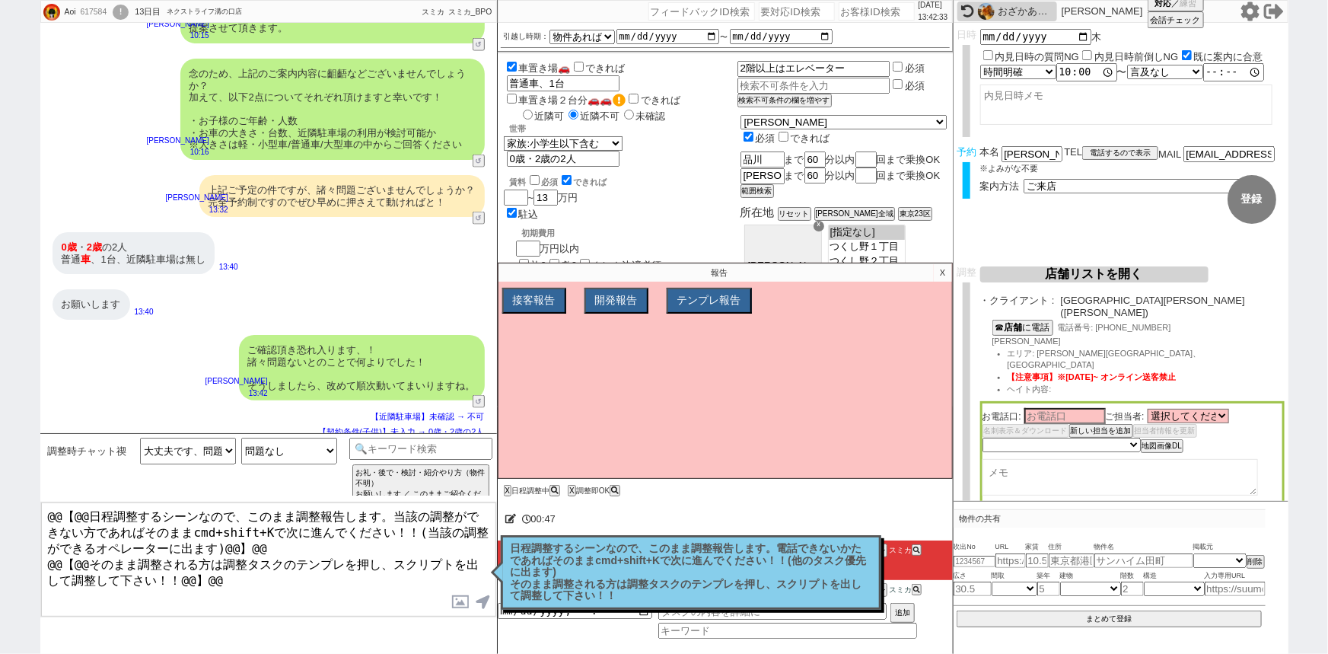
click at [614, 546] on p "日程調整するシーンなので、このまま調整報告します。電話できないかたであればそのままcmd+shift+Kで次に進んでください！！(他のタスク優先に出ます) そ…" at bounding box center [691, 572] width 361 height 59
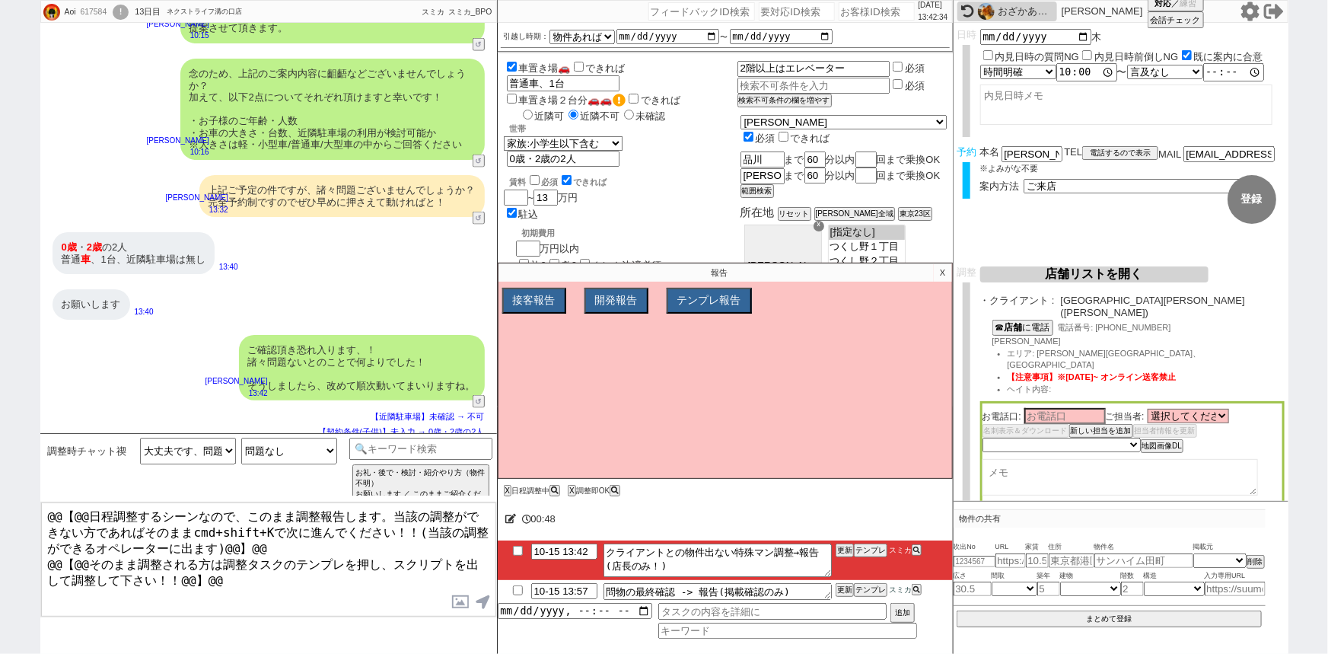
click at [942, 269] on p "X" at bounding box center [943, 272] width 18 height 18
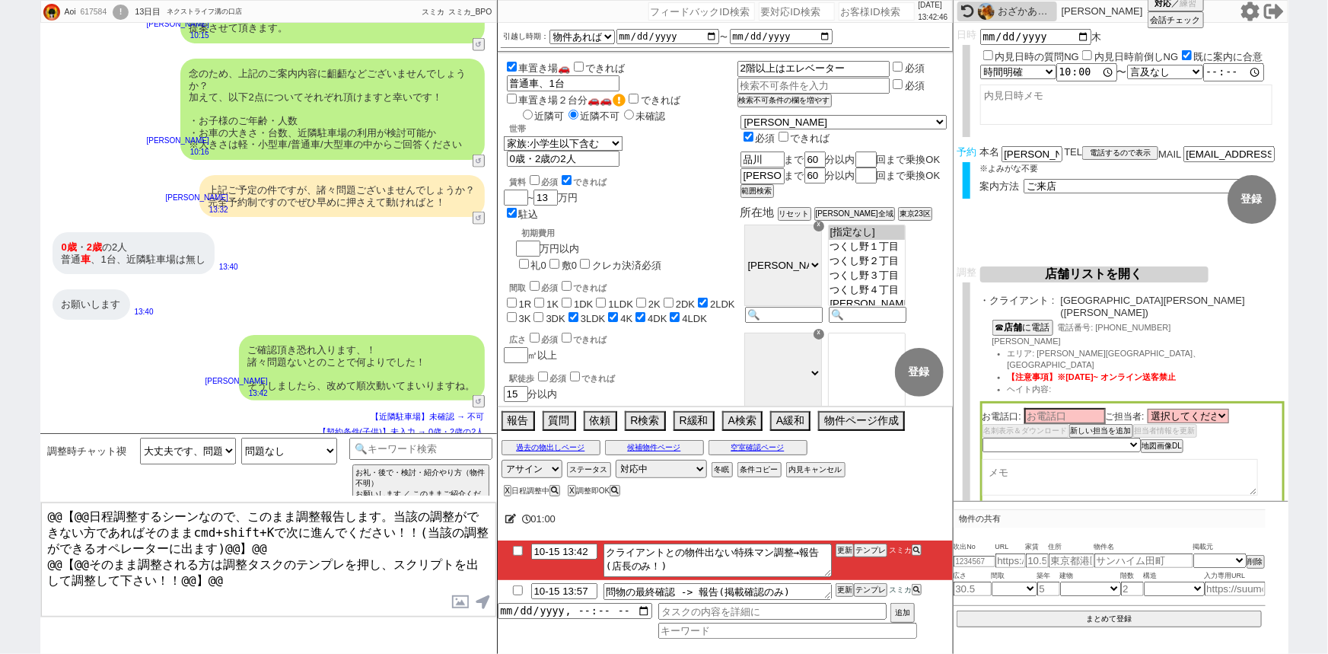
click at [259, 374] on div "ご確認頂き恐れ入ります、！ 諸々問題ないとのことで何よりでした！ そうしましたら、改めて順次動いてまいりますね。" at bounding box center [362, 367] width 246 height 65
click at [1024, 459] on textarea at bounding box center [1120, 477] width 275 height 37
paste textarea "※お電話でお話しした、以下物件が出ずらい条件のお客さまとなります。 すり合わせした内容 世帯： エリア： 間取り： 賃料： 設備： その他:"
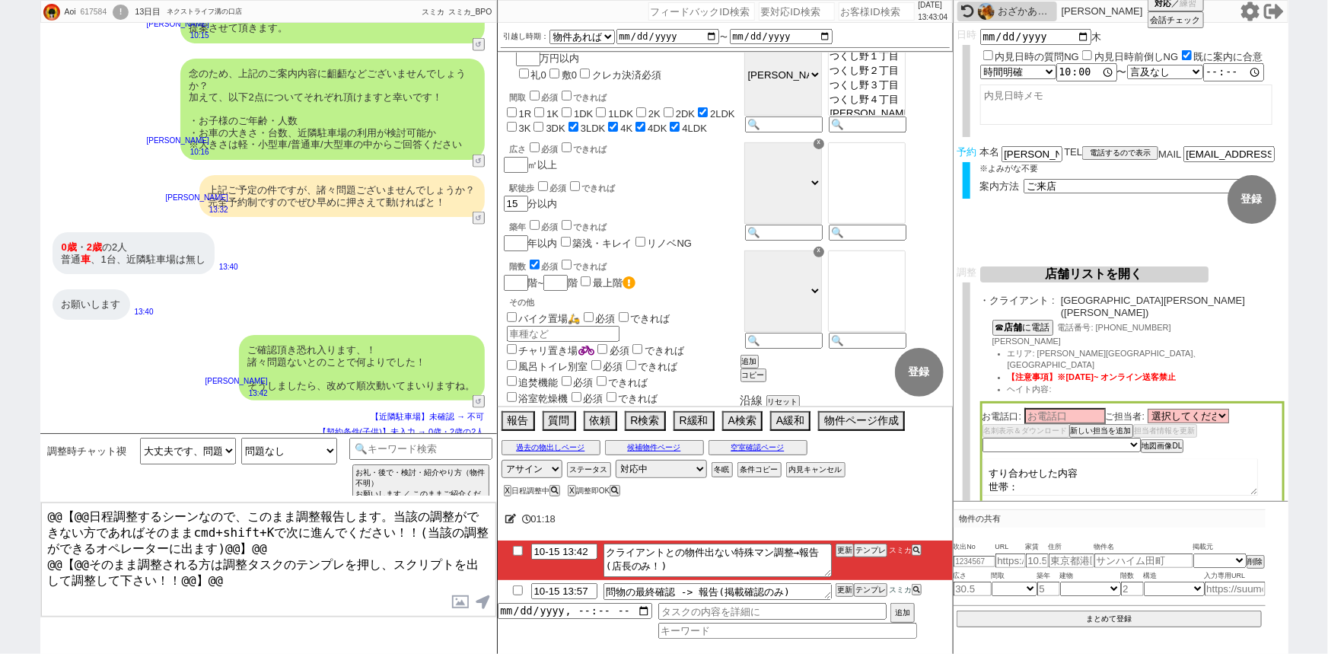
scroll to position [0, 0]
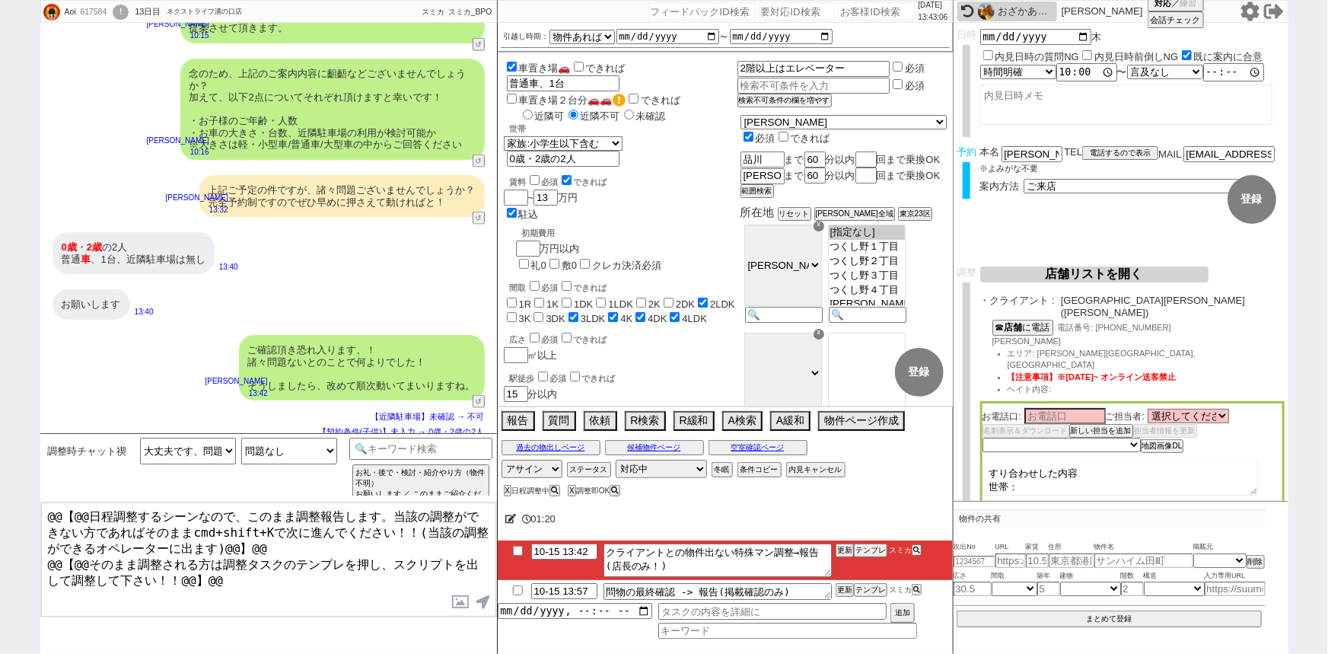
click at [1043, 460] on textarea "※お電話でお話しした、以下物件が出ずらい条件のお客さまとなります。 すり合わせした内容 世帯： エリア： 間取り： 賃料： 設備： その他:" at bounding box center [1120, 477] width 275 height 37
click at [1035, 459] on textarea "※お電話でお話しした、以下物件が出ずらい条件のお客さまとなります。 すり合わせした内容 世帯： エリア：町田市、駅徒歩15分 間取り： 賃料： 設備： その他:" at bounding box center [1120, 477] width 275 height 37
click at [1056, 459] on textarea "※お電話でお話しした、以下物件が出ずらい条件のお客さまとなります。 すり合わせした内容 世帯：家族世帯(0歳、2歳含む) エリア：町田市、駅徒歩15分 間取り…" at bounding box center [1120, 477] width 275 height 37
click at [1049, 459] on textarea "※お電話でお話しした、以下物件が出ずらい条件のお客さまとなります。 すり合わせした内容 世帯：家族世帯(0歳、2歳含む) エリア：町田市、駅徒歩15分 間取り…" at bounding box center [1120, 477] width 275 height 37
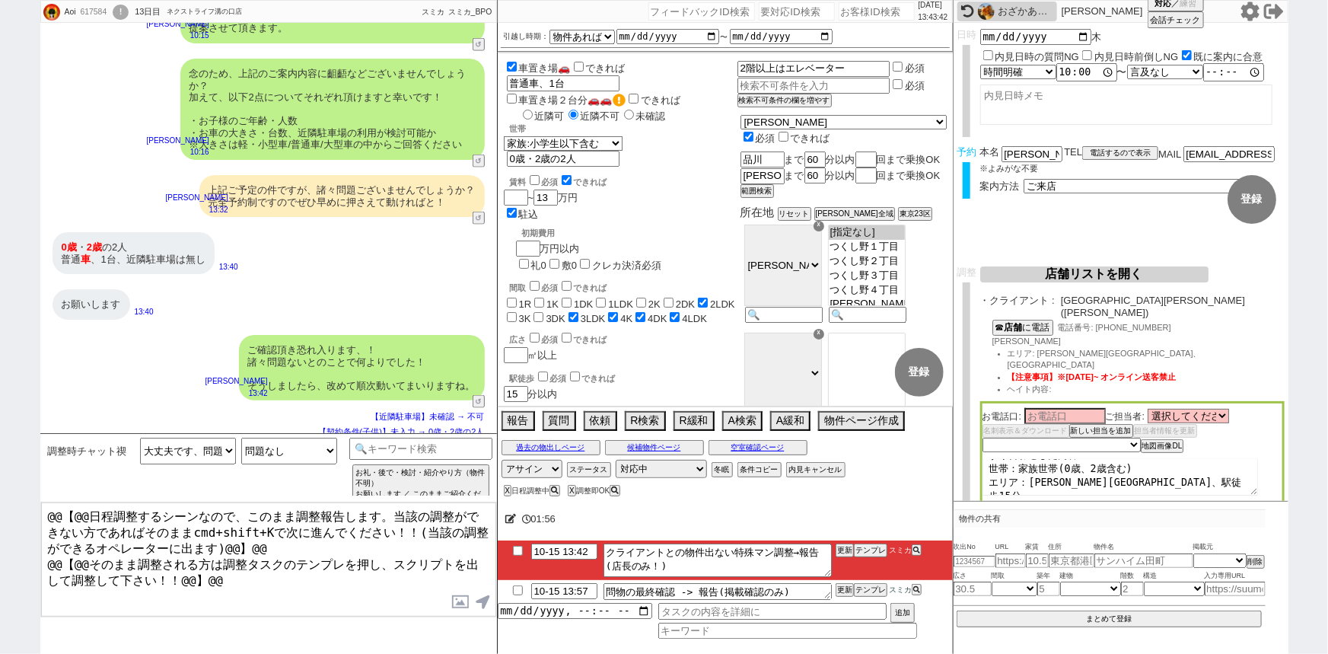
click at [1025, 461] on textarea "※お電話でお話しした、以下物件が出ずらい条件のお客さまとなります。 すり合わせした内容 世帯：家族世帯(0歳、2歳含む) エリア：町田市、駅徒歩15分 間取り…" at bounding box center [1120, 477] width 275 height 37
drag, startPoint x: 1035, startPoint y: 460, endPoint x: 1011, endPoint y: 460, distance: 24.4
click at [1011, 460] on textarea "※お電話でお話しした、以下物件が出ずらい条件のお客さまとなります。 すり合わせした内容 世帯：家族世帯(0歳、2歳含む) エリア：町田市、駅徒歩15分 間取り…" at bounding box center [1120, 477] width 275 height 37
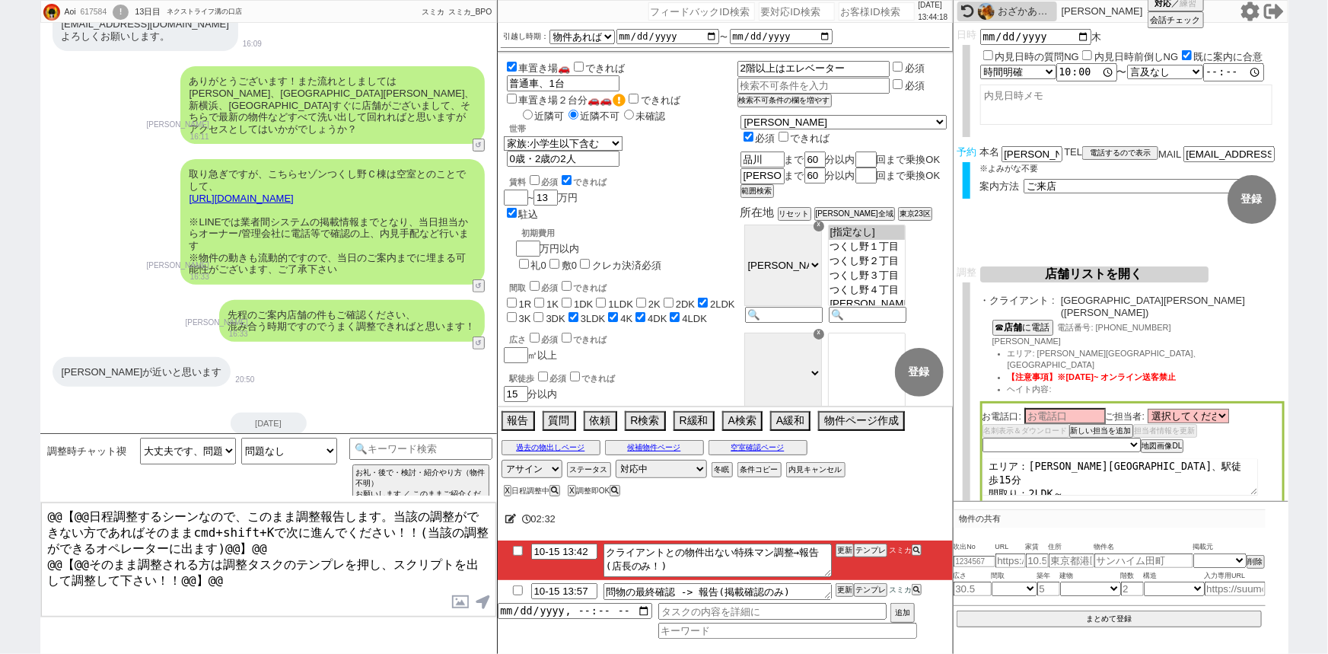
scroll to position [0, 0]
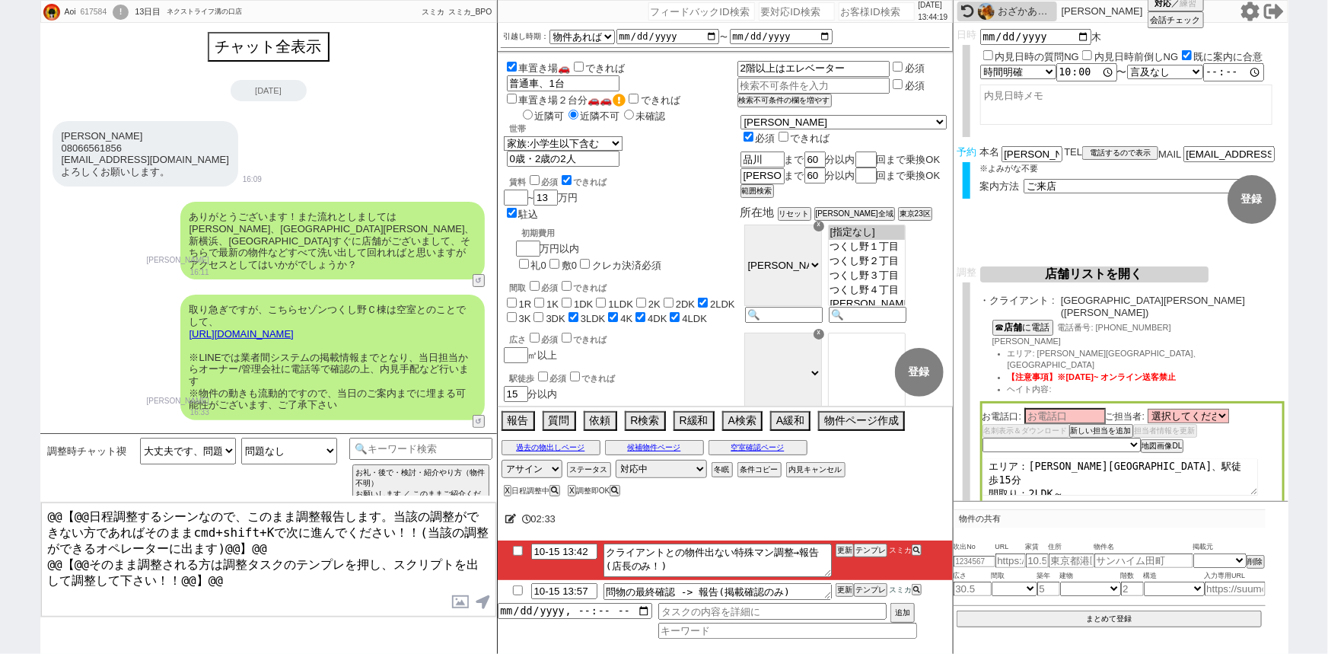
type textarea "※お電話でお話しした、以下物件が出ずらい条件のお客さまとなります。 すり合わせした内容 世帯：家族世帯(0歳、2歳含む) エリア：町田市、駅徒歩15分 間取り…"
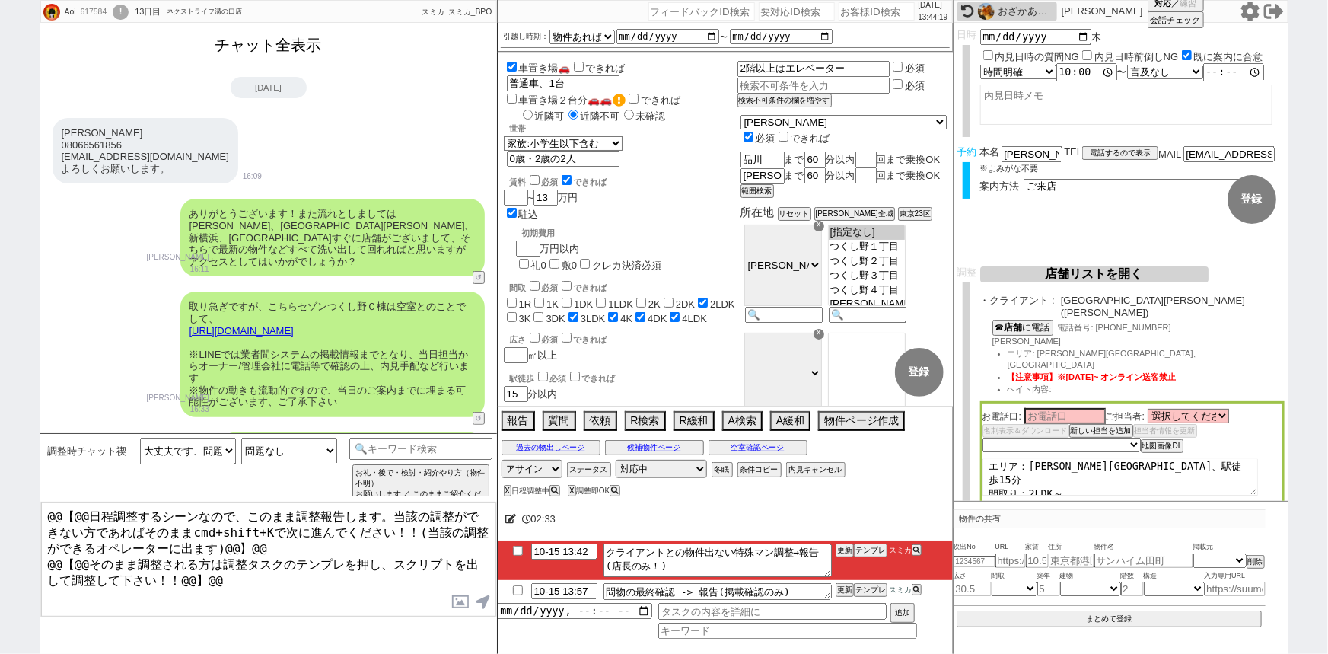
click at [291, 43] on button "チャット全表示" at bounding box center [268, 45] width 119 height 27
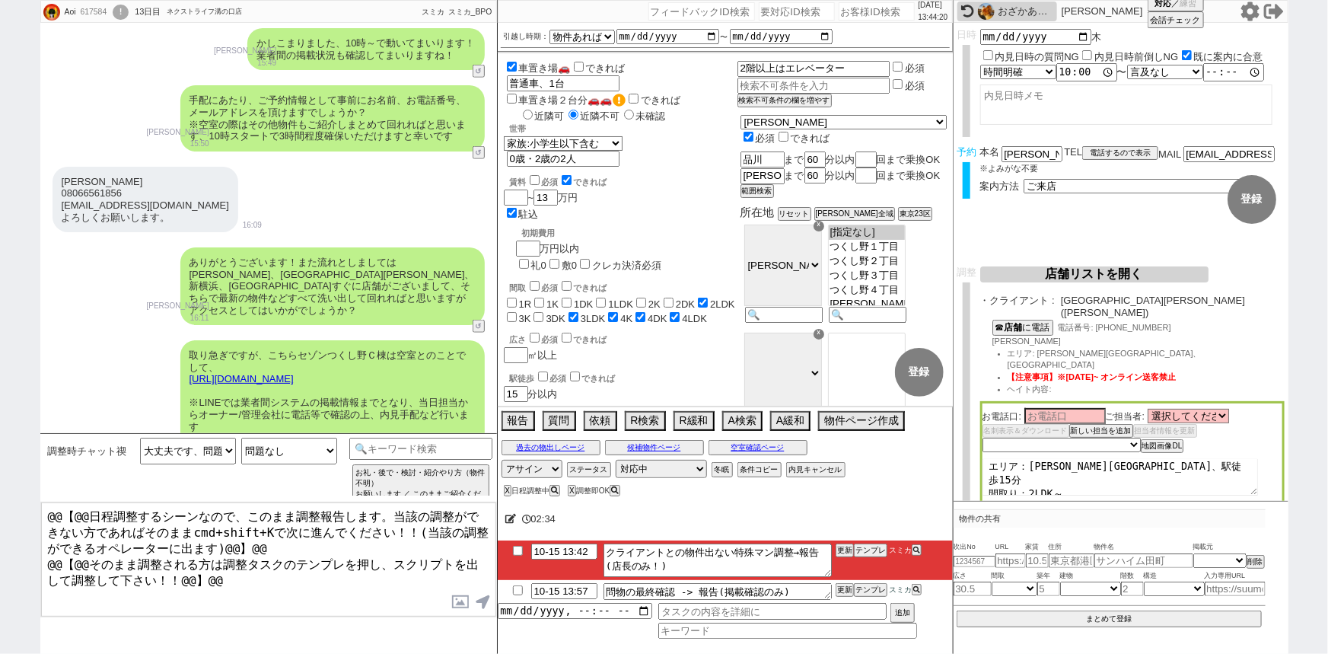
select select
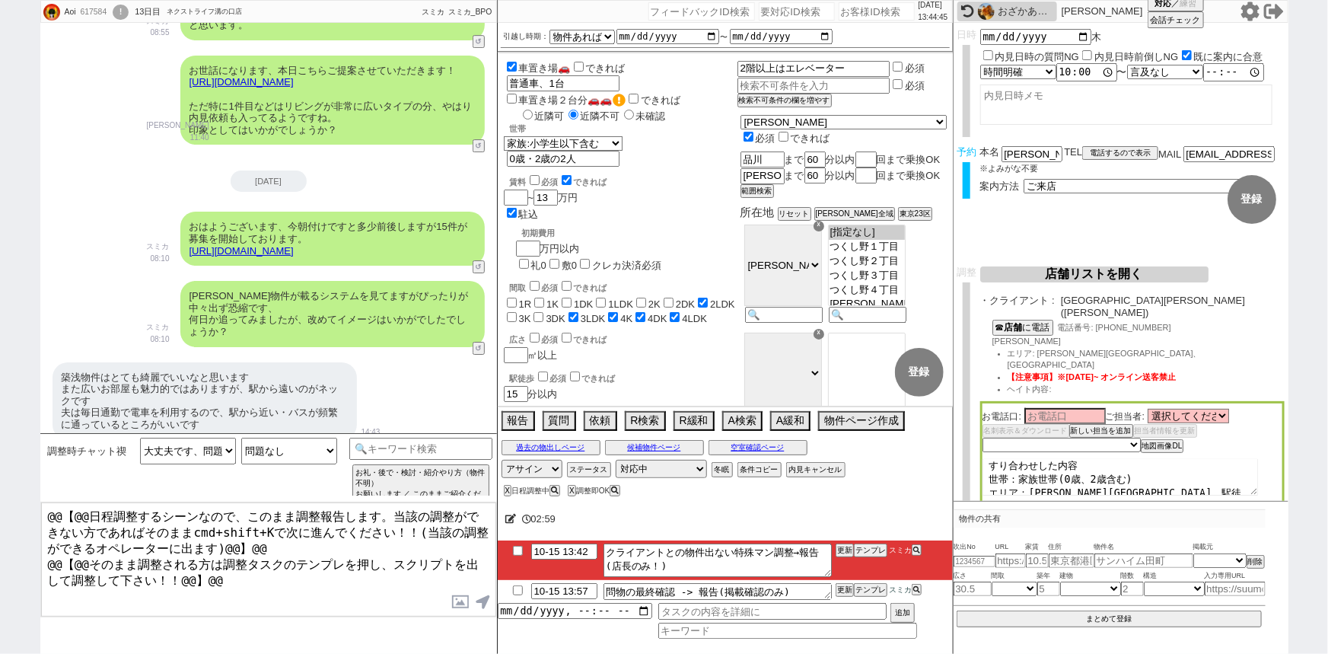
scroll to position [2544, 0]
click at [776, 445] on button "空室確認ページ" at bounding box center [758, 447] width 99 height 12
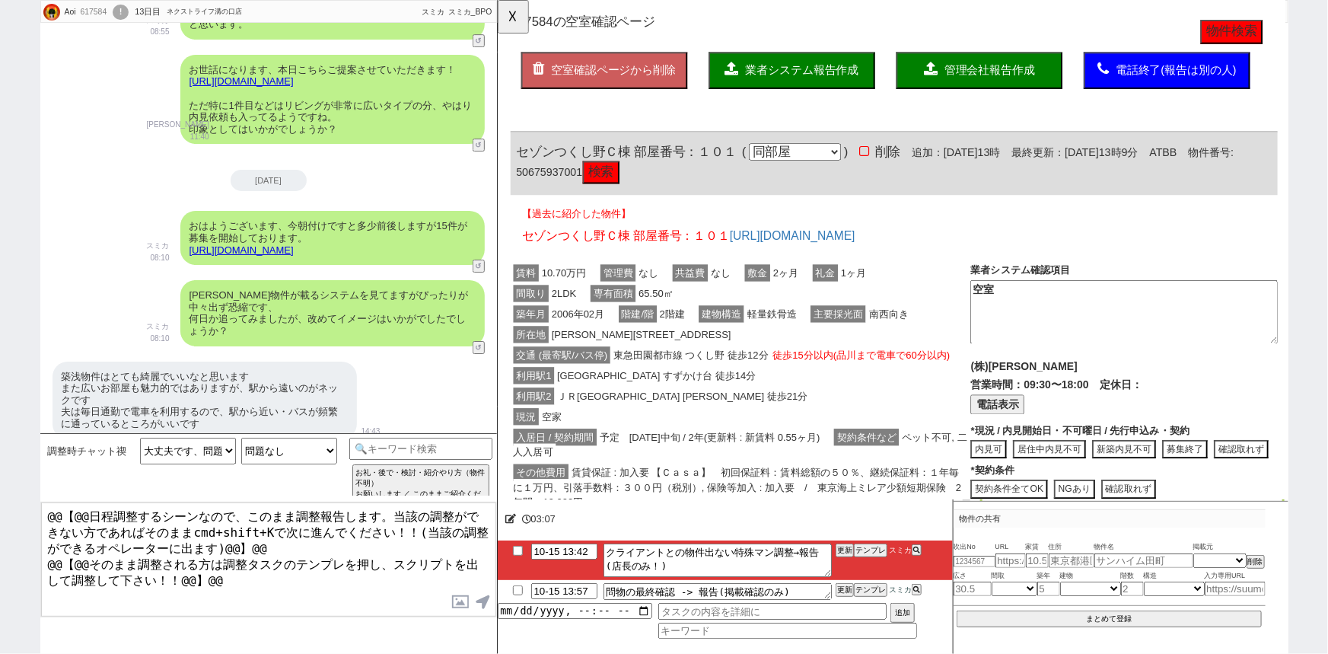
scroll to position [0, 0]
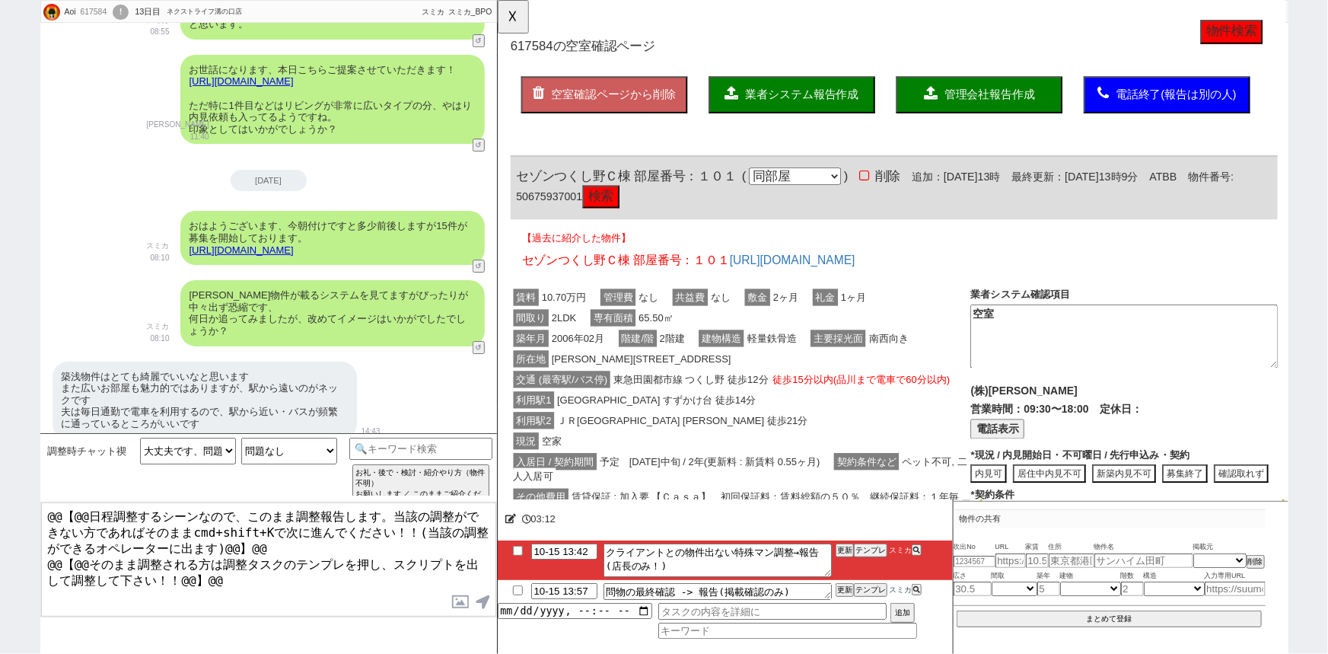
click at [628, 208] on button "検索" at bounding box center [608, 211] width 40 height 24
click at [517, 14] on button "☓" at bounding box center [512, 15] width 28 height 30
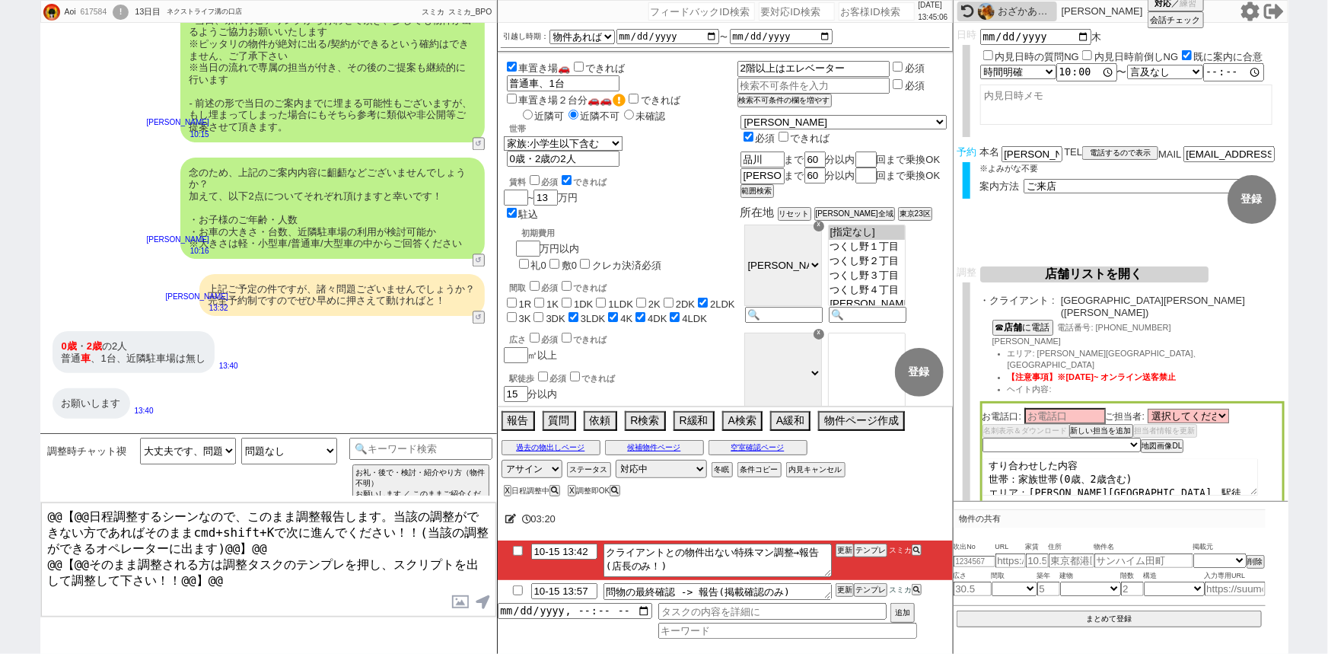
scroll to position [7583, 0]
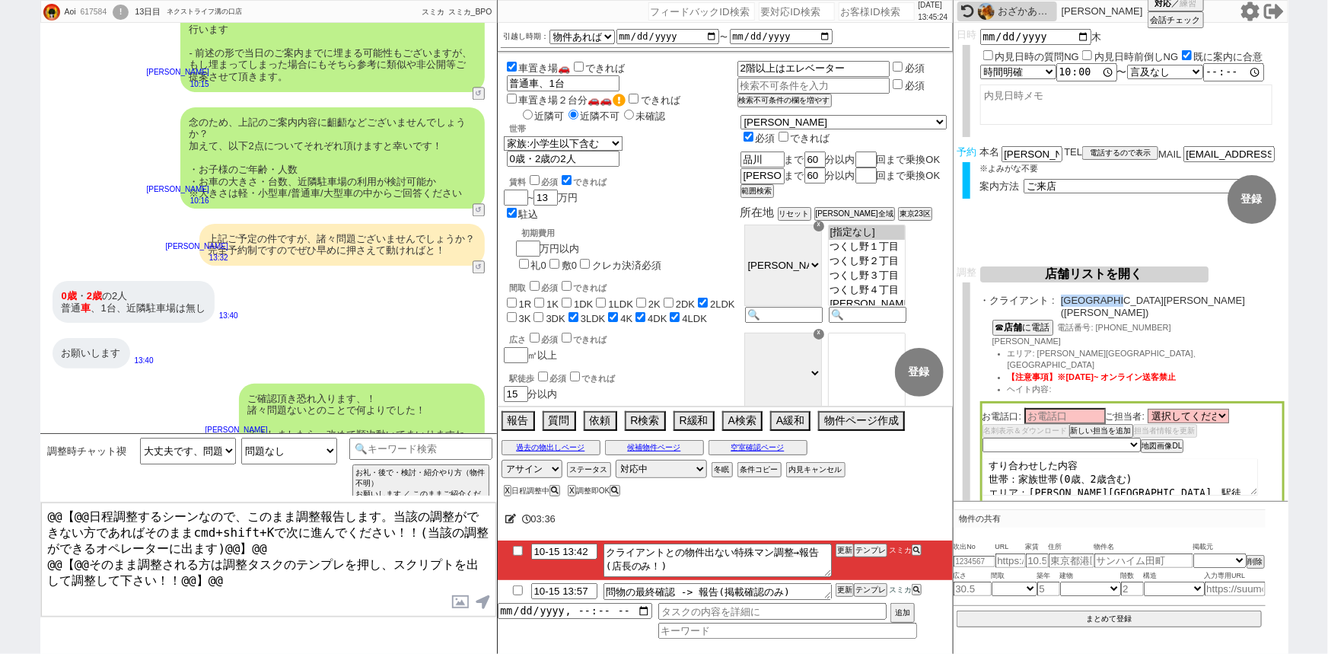
drag, startPoint x: 1159, startPoint y: 300, endPoint x: 1067, endPoint y: 296, distance: 92.2
click at [1067, 296] on span "ネクストライフ町田店(町田)" at bounding box center [1173, 307] width 224 height 24
click at [997, 320] on button "☎ 店舗 に電話" at bounding box center [1021, 326] width 58 height 13
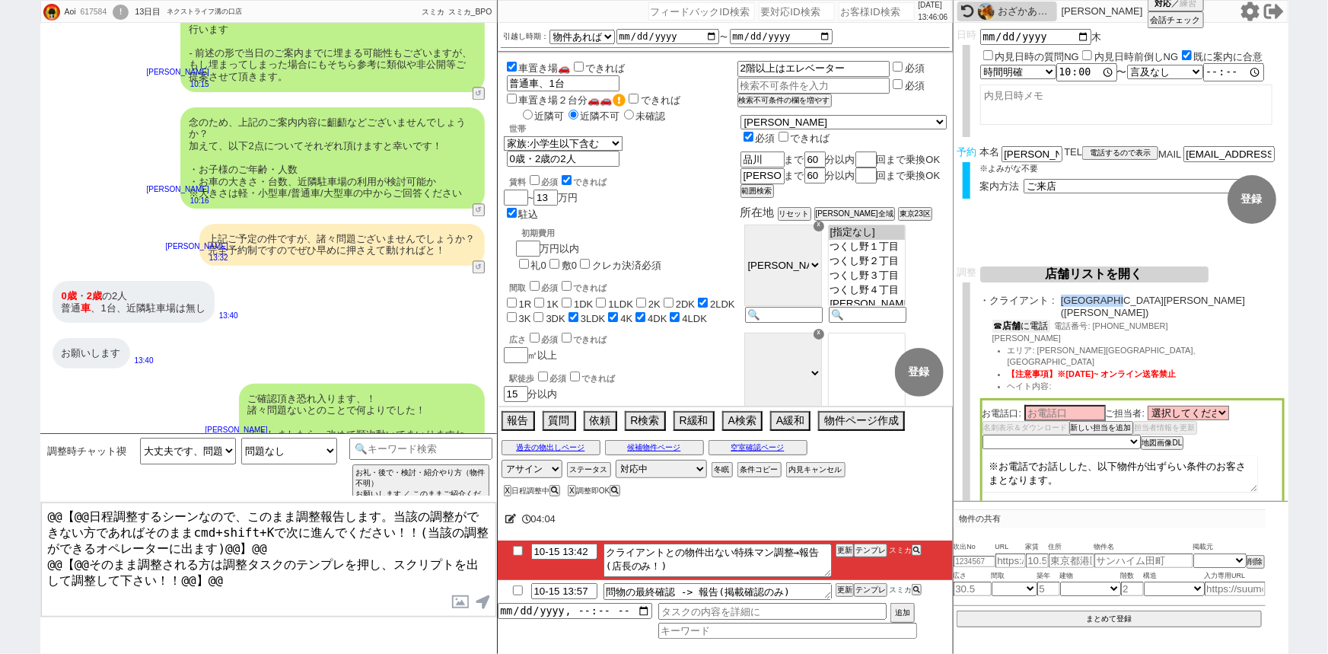
scroll to position [0, 0]
click at [983, 459] on textarea "※お電話でお話しした、以下物件が出ずらい条件のお客さまとなります。 すり合わせした内容 世帯：家族世帯(0歳、2歳含む) エリア：町田市、駅徒歩15分 間取り…" at bounding box center [1120, 477] width 275 height 37
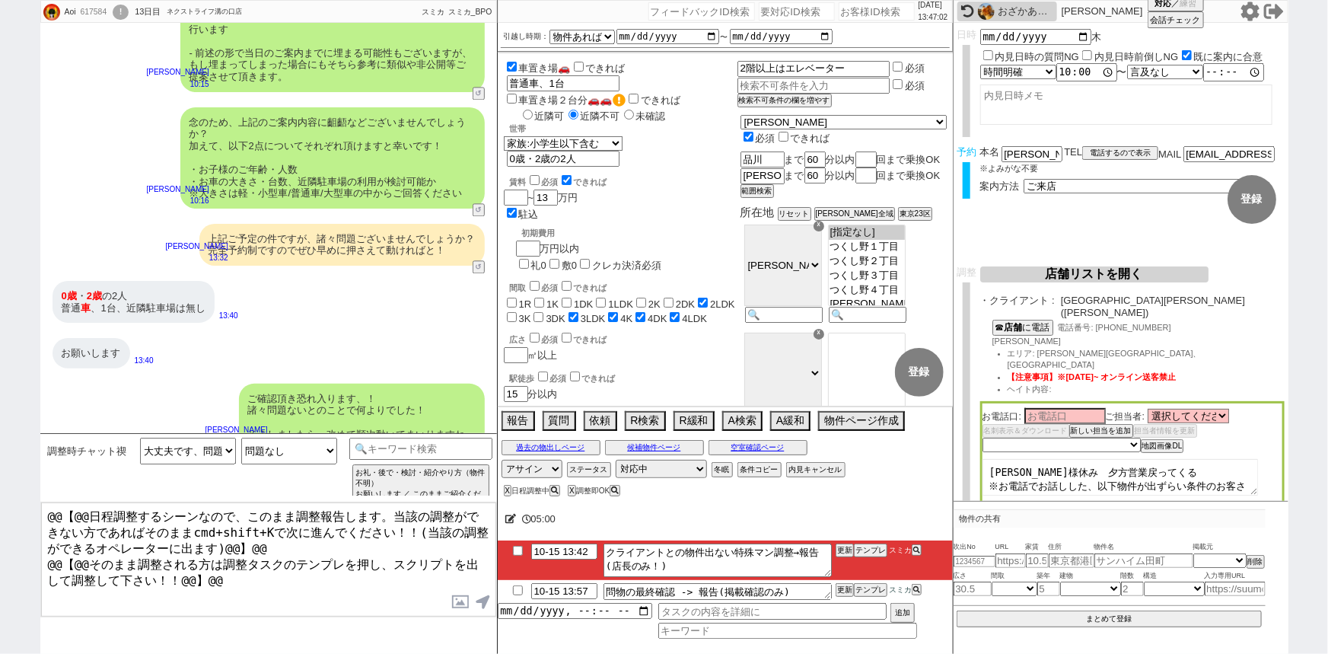
type textarea "村野様休み　夕方営業戻ってくる ※お電話でお話しした、以下物件が出ずらい条件のお客さまとなります。 すり合わせした内容 世帯：家族世帯(0歳、2歳含む) エリ…"
click at [1056, 438] on select "未定 希望で最短でOK 最短以外でOK 日程がNG(直近で別日提案可) 日程がNG(直近はNG) お客様ごとNG 折返し待ち 店舗が定休/終業後で連絡取れず" at bounding box center [1061, 444] width 157 height 13
select select "3"
click at [983, 438] on select "未定 希望で最短でOK 最短以外でOK 日程がNG(直近で別日提案可) 日程がNG(直近はNG) お客様ごとNG 折返し待ち 店舗が定休/終業後で連絡取れず" at bounding box center [1061, 444] width 157 height 13
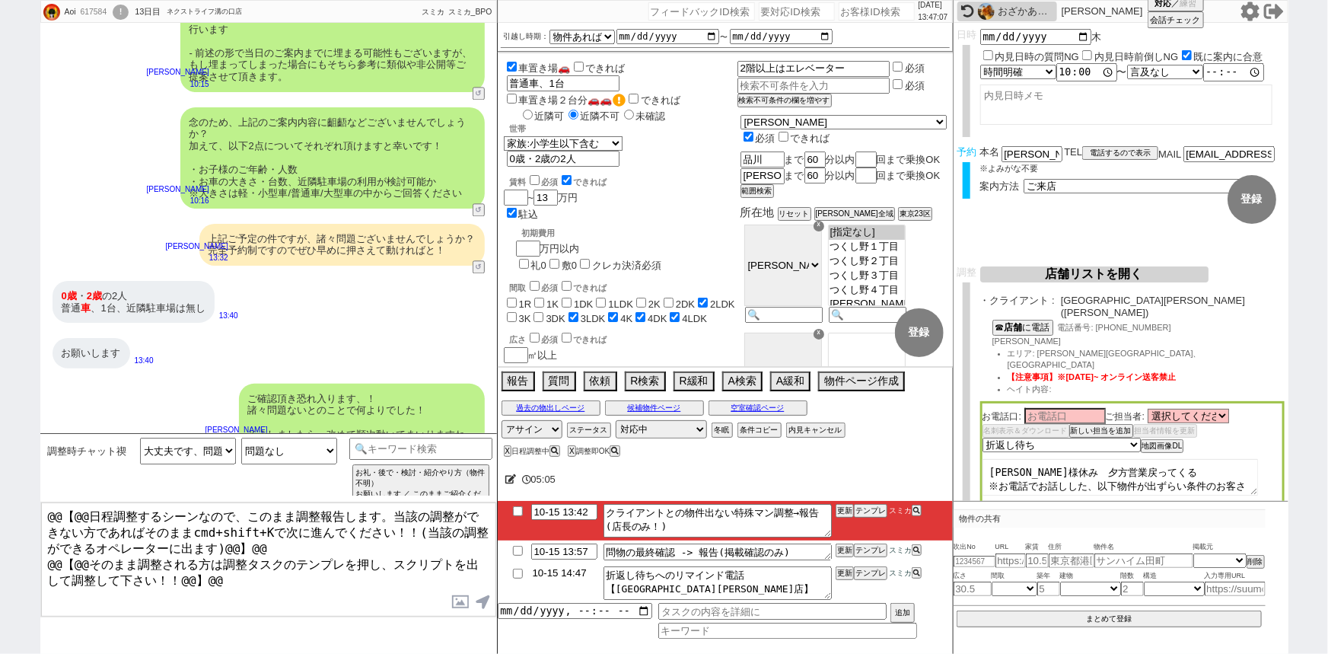
click at [573, 577] on input "10-15 14:47" at bounding box center [564, 572] width 66 height 13
type input "10-15 16:47"
click at [840, 576] on button "更新" at bounding box center [843, 573] width 15 height 11
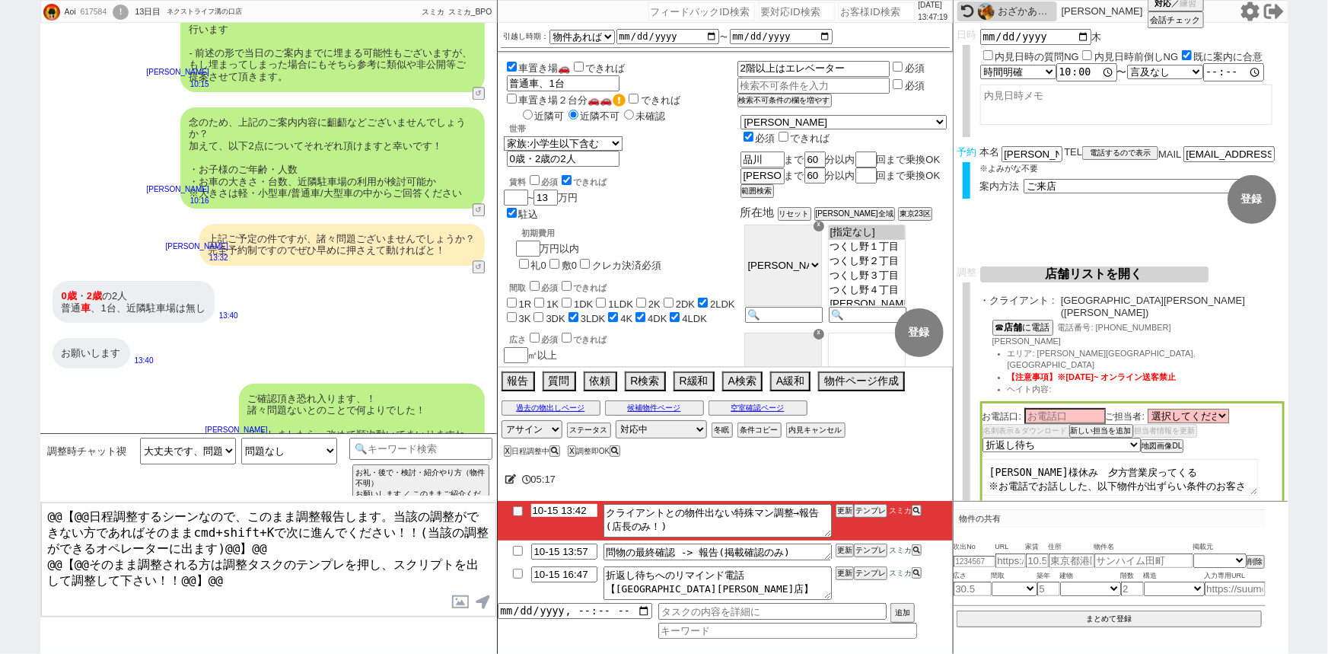
click at [572, 512] on input "10-15 13:42" at bounding box center [564, 510] width 66 height 13
type input "10-15 16:42"
click at [839, 510] on button "更新" at bounding box center [843, 510] width 15 height 11
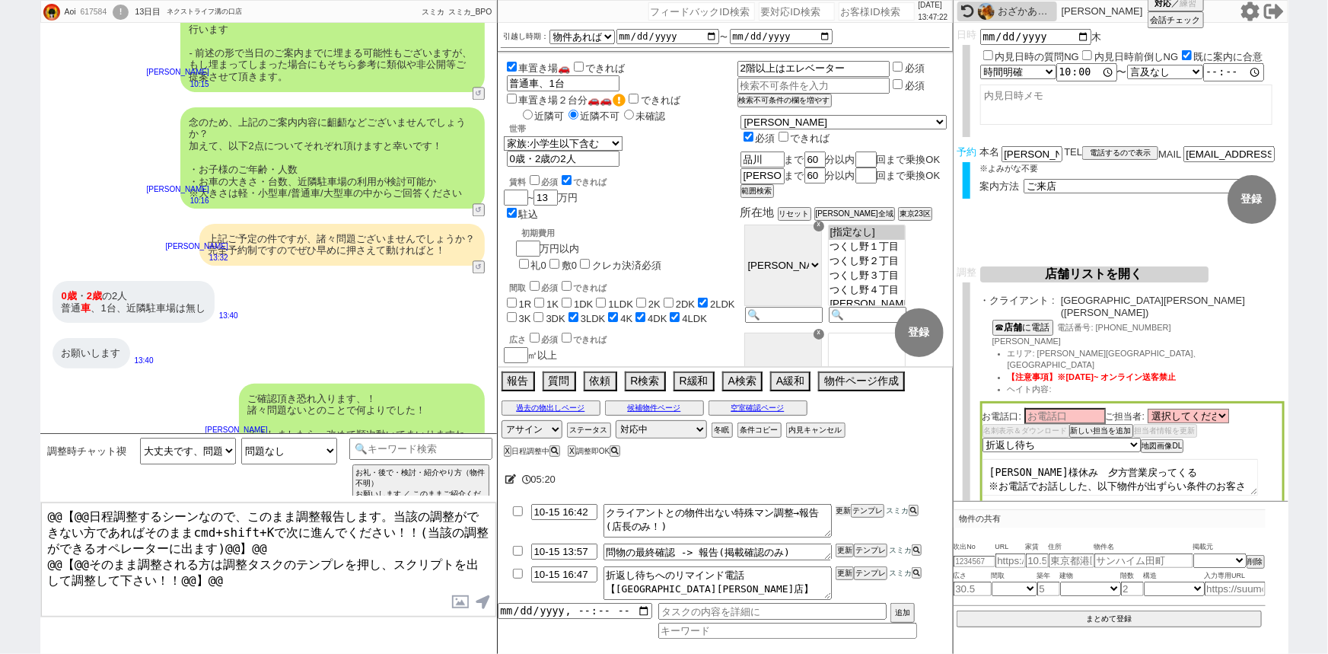
click at [839, 510] on button "更新" at bounding box center [843, 510] width 15 height 11
click at [572, 553] on input "10-15 13:57" at bounding box center [564, 549] width 66 height 13
type input "10-15 16:57"
click at [840, 550] on button "更新" at bounding box center [843, 550] width 15 height 11
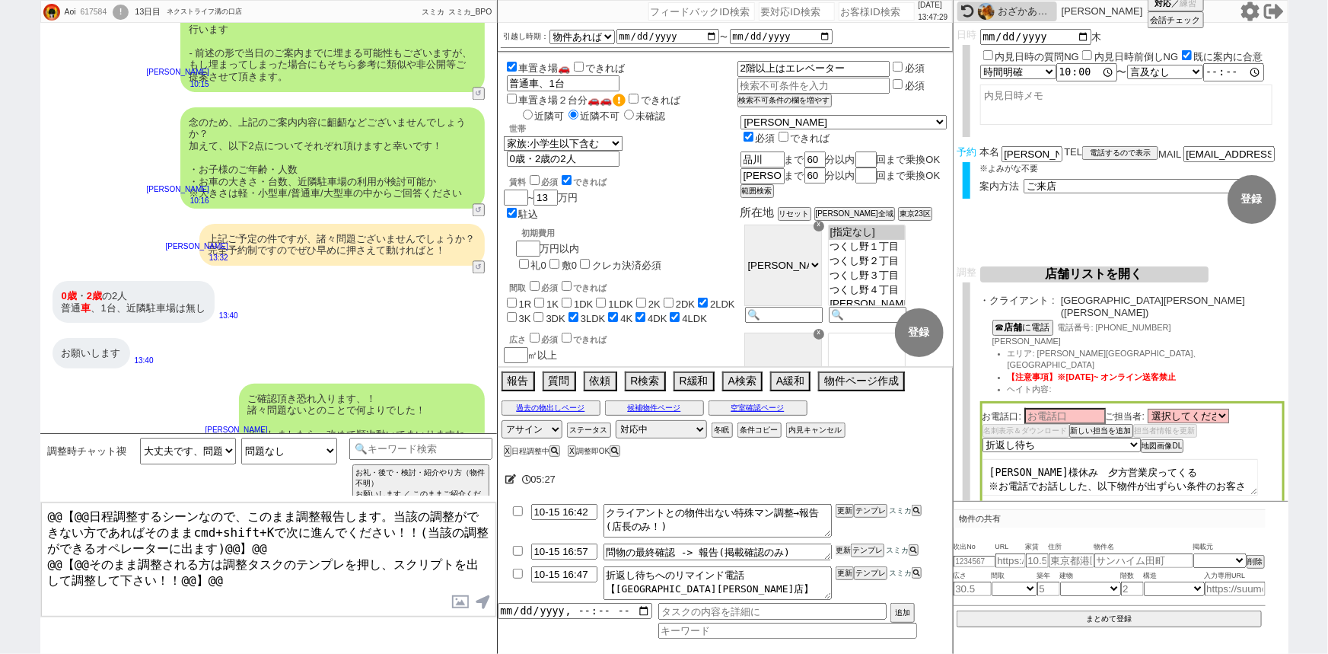
click at [840, 550] on button "更新" at bounding box center [843, 550] width 15 height 11
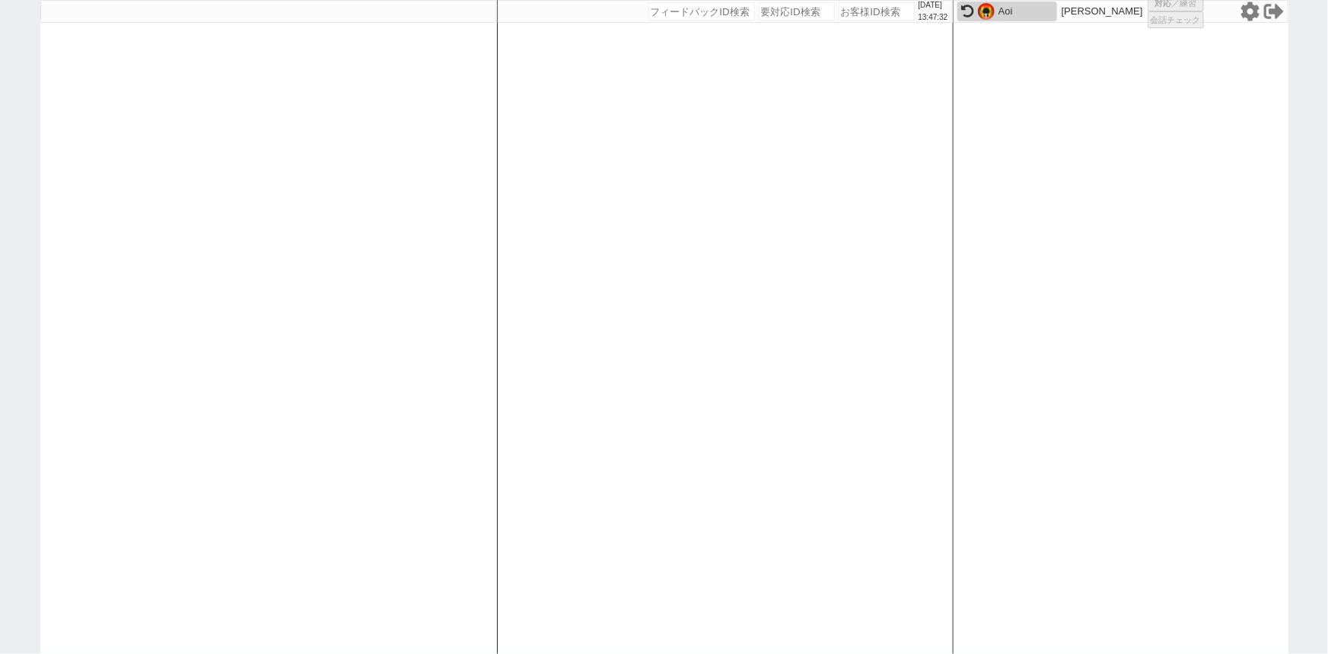
select select "1"
select select "2"
select select
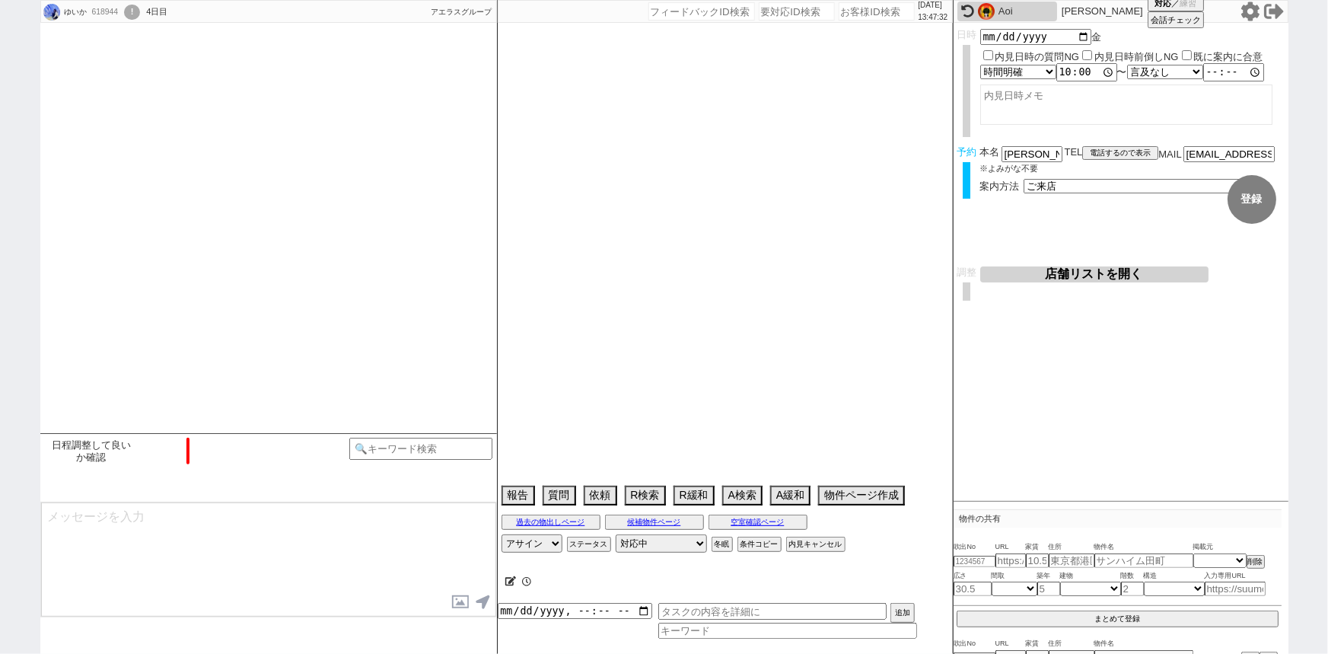
select select "2025"
select select "10"
select select "35"
select select "0"
select select "44"
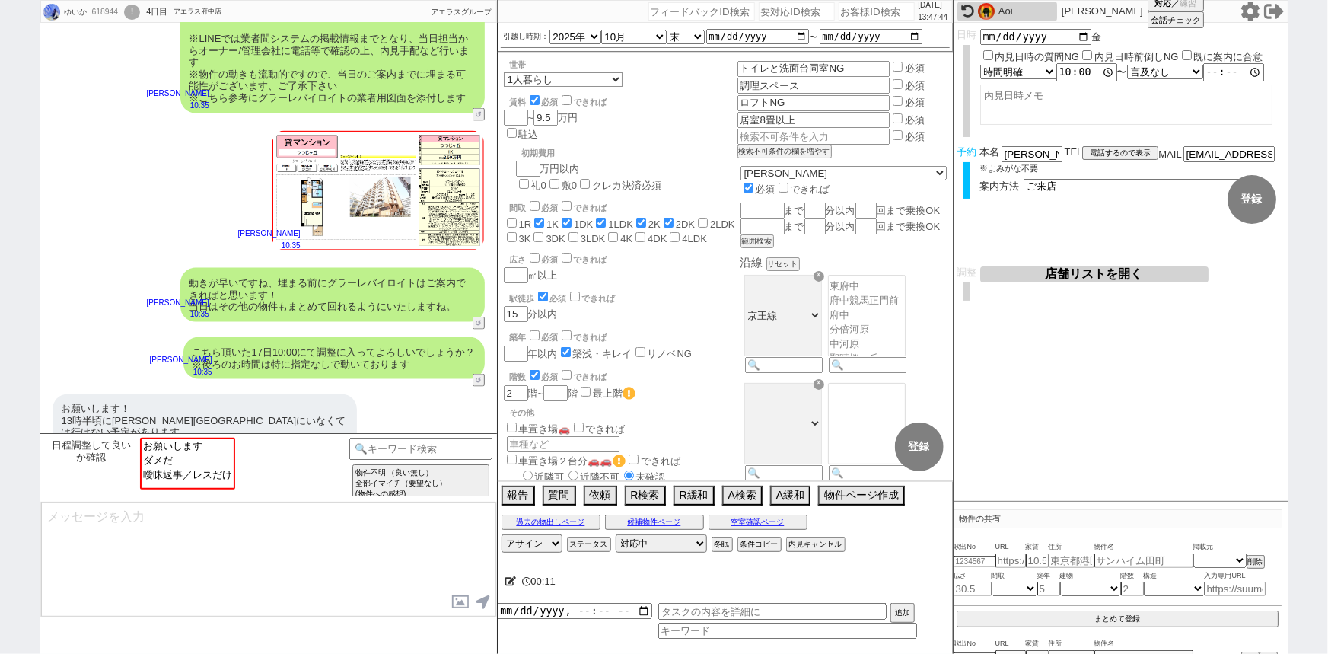
scroll to position [313, 0]
click at [1161, 69] on select "言及なし 時間明確 午前 午後 お昼 夕方・夜 終日いつでも その他" at bounding box center [1164, 71] width 75 height 13
select select "1"
click at [1131, 65] on select "言及なし 時間明確 午前 午後 お昼 夕方・夜 終日いつでも その他" at bounding box center [1165, 72] width 76 height 14
type input "13:00:00"
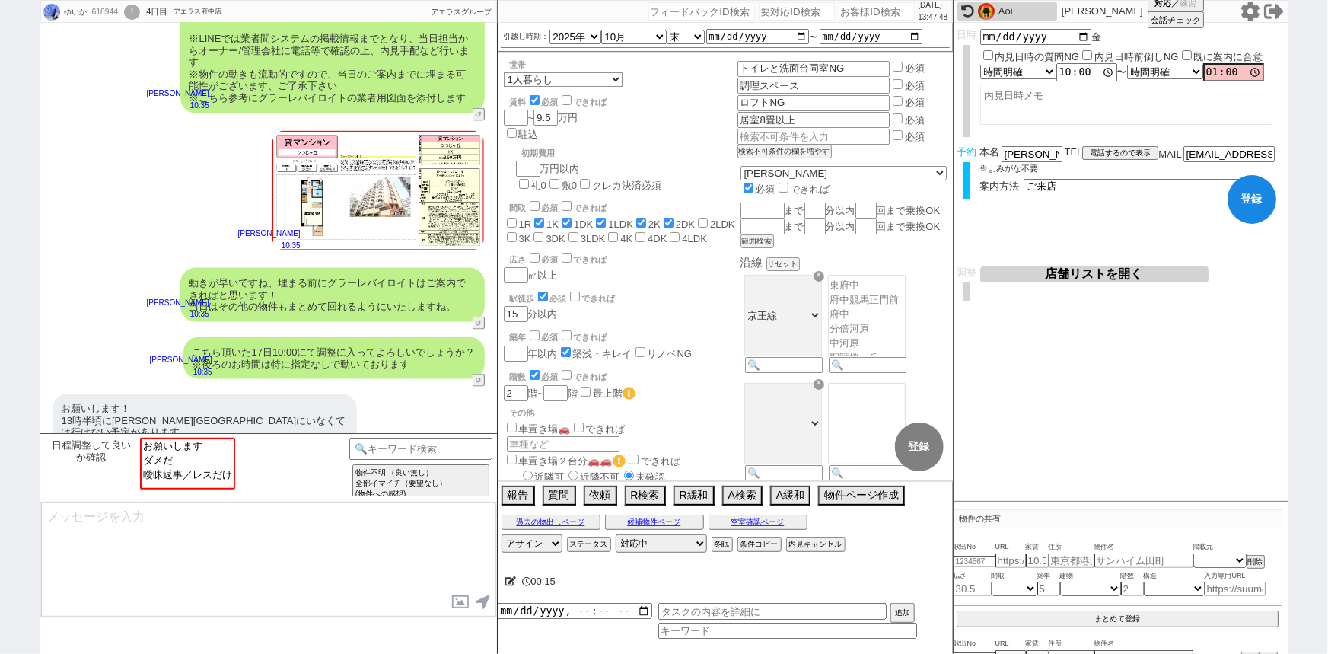
click at [1107, 122] on textarea at bounding box center [1126, 104] width 292 height 40
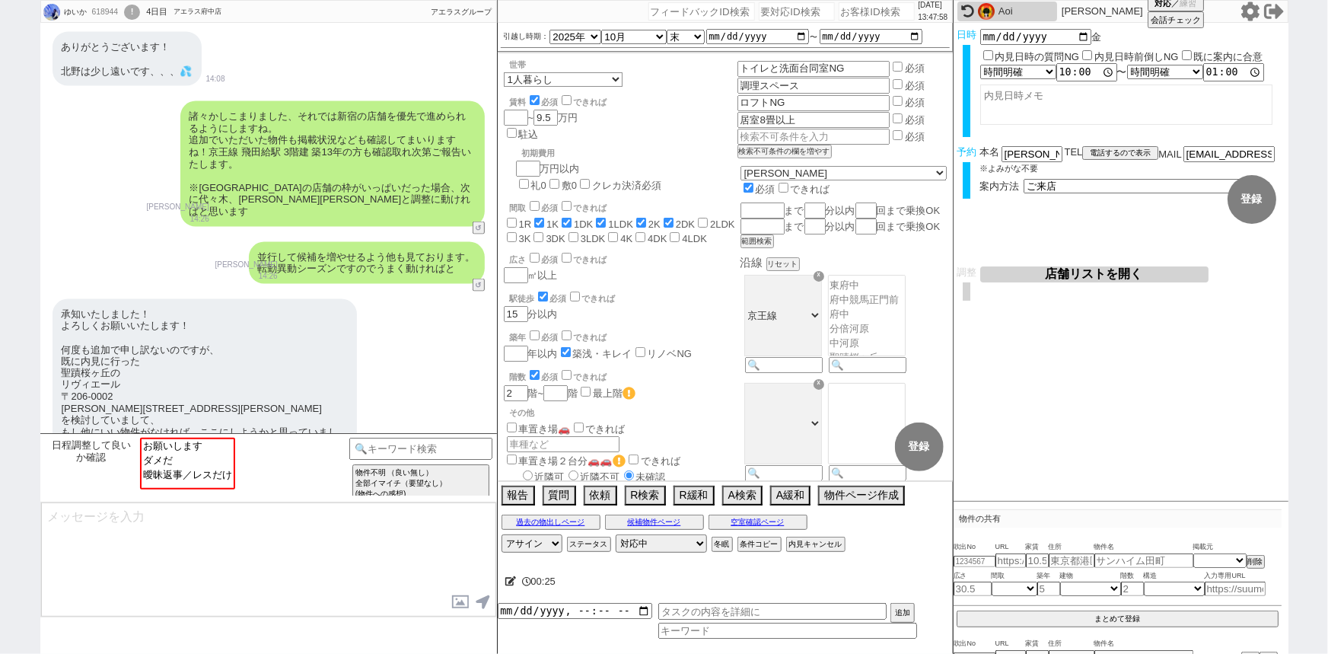
scroll to position [1114, 0]
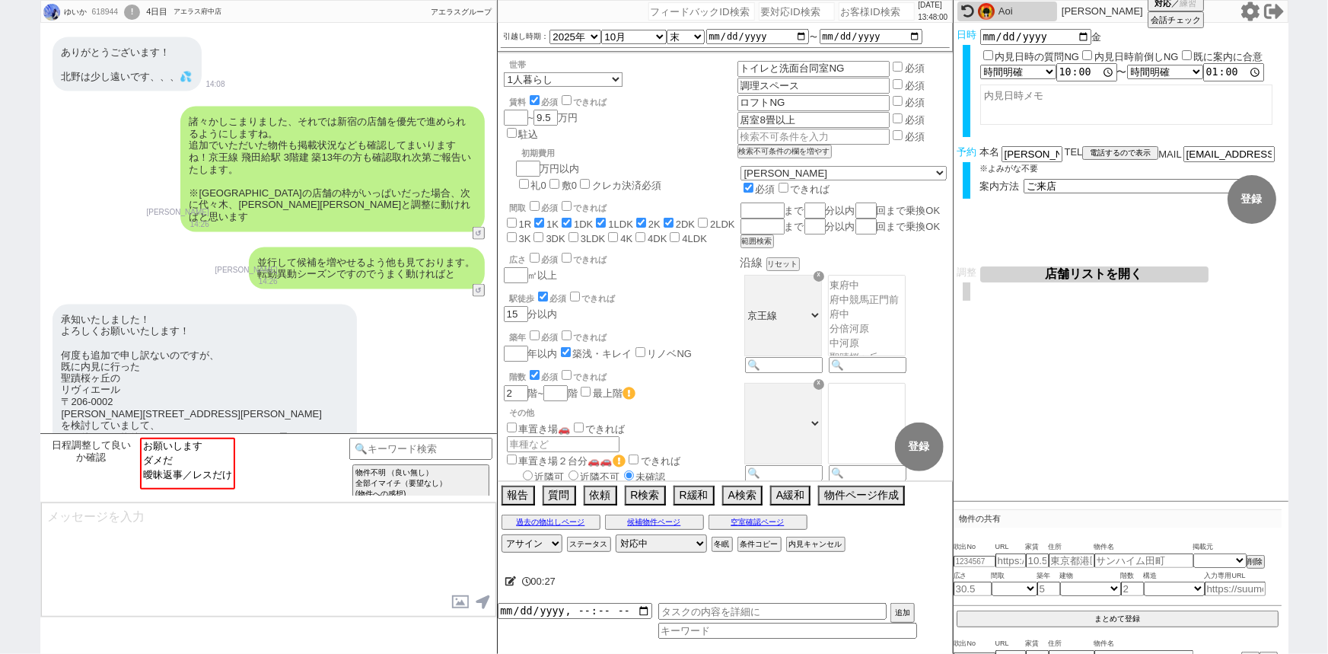
click at [1119, 275] on button "店舗リストを開く" at bounding box center [1094, 274] width 228 height 16
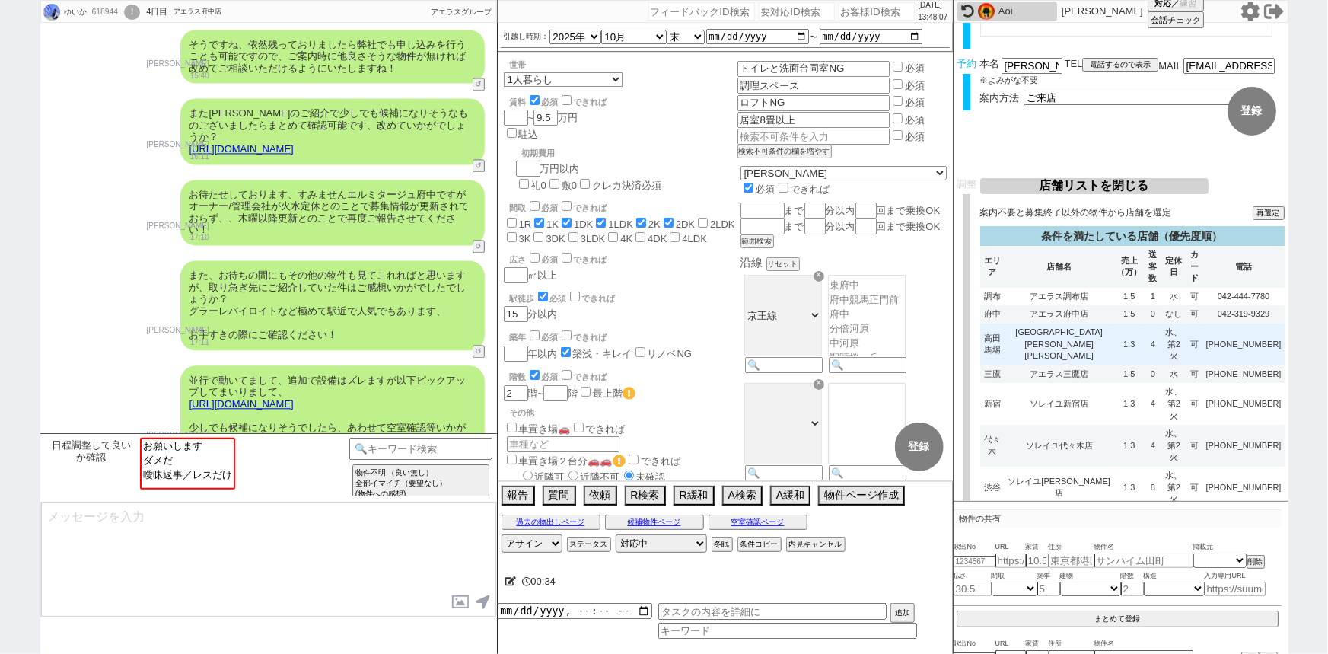
scroll to position [91, 0]
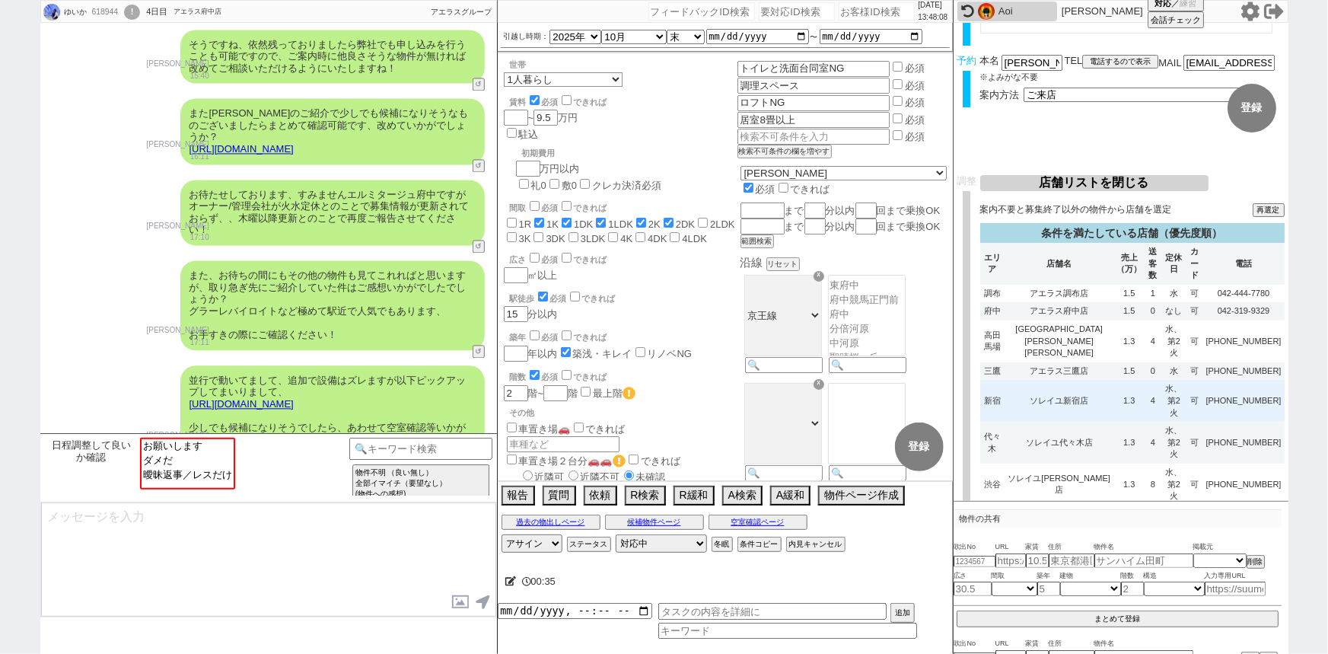
click at [1126, 406] on td "1.3" at bounding box center [1128, 401] width 31 height 42
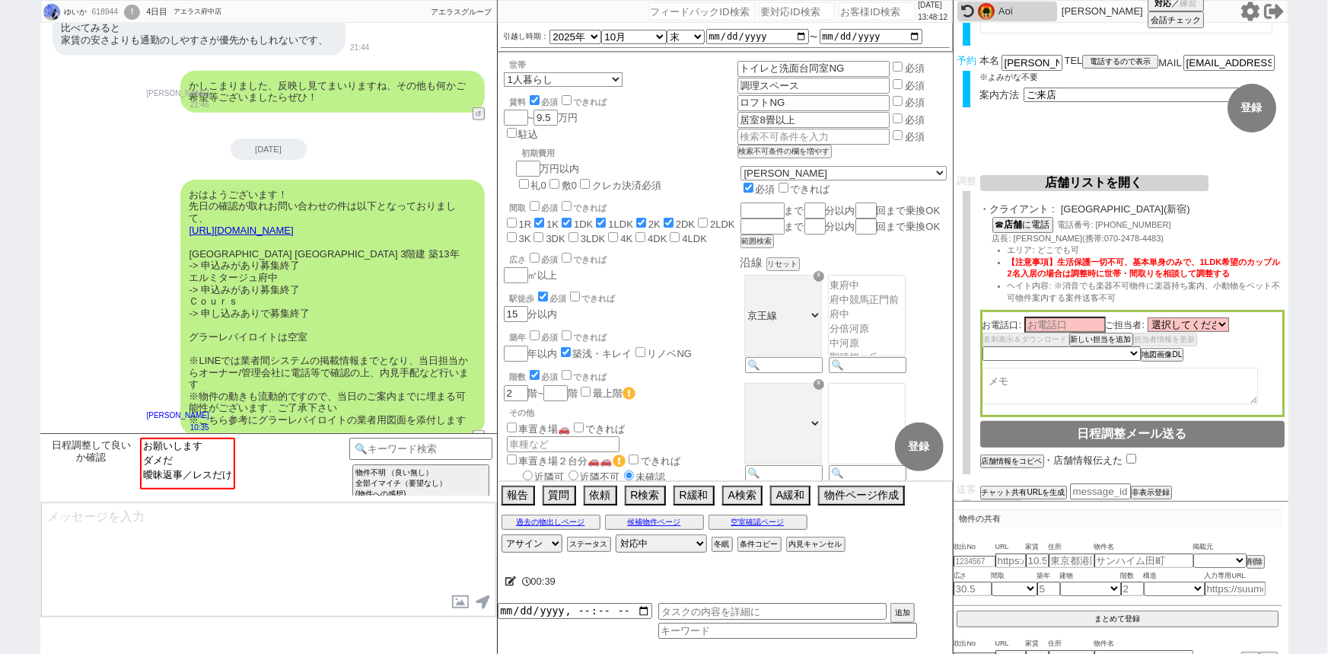
scroll to position [4009, 0]
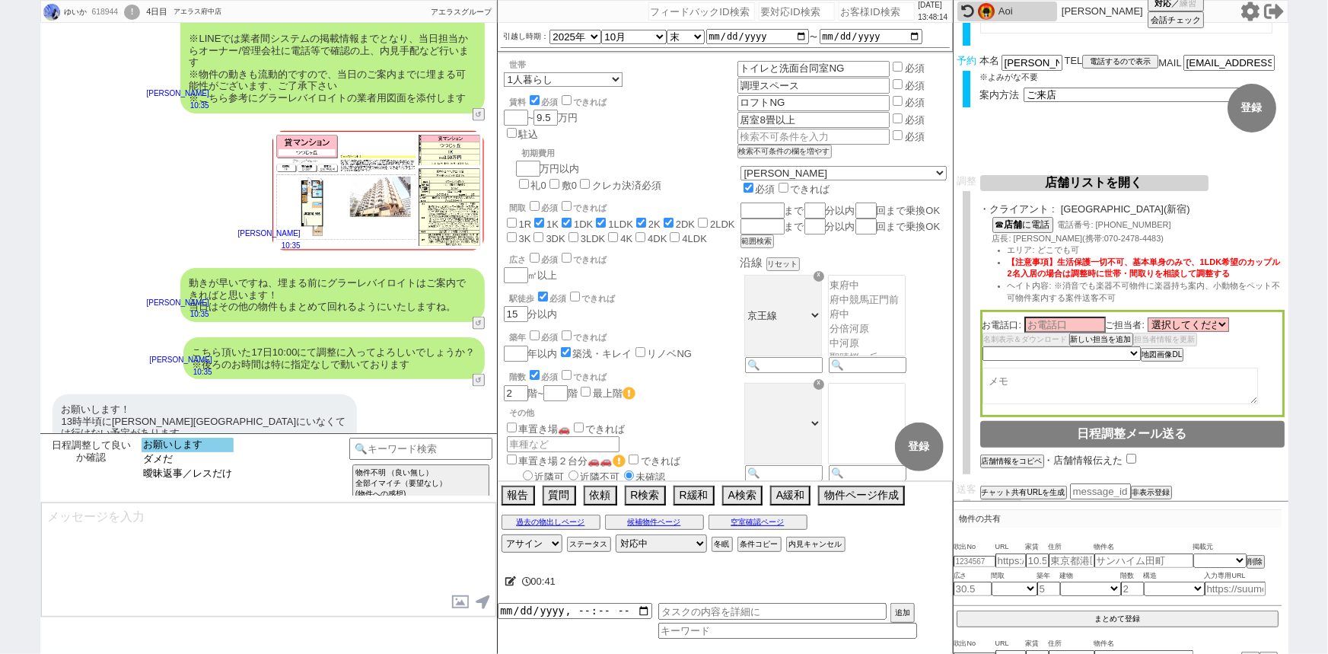
select select "お願いします"
click at [174, 441] on option "お願いします" at bounding box center [188, 445] width 92 height 14
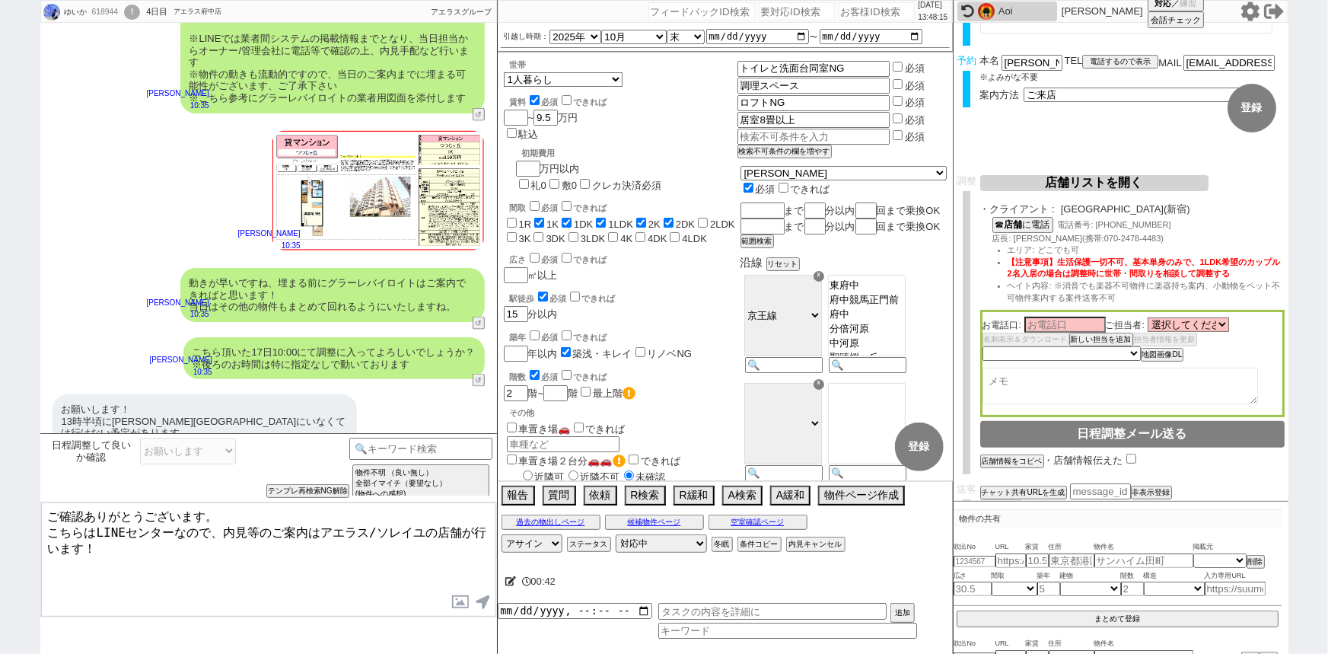
click at [223, 511] on textarea "ご確認ありがとうございます。 こちらはLINEセンターなので、内見等のご案内はアエラス/ソレイユの店舗が行います！" at bounding box center [268, 559] width 455 height 114
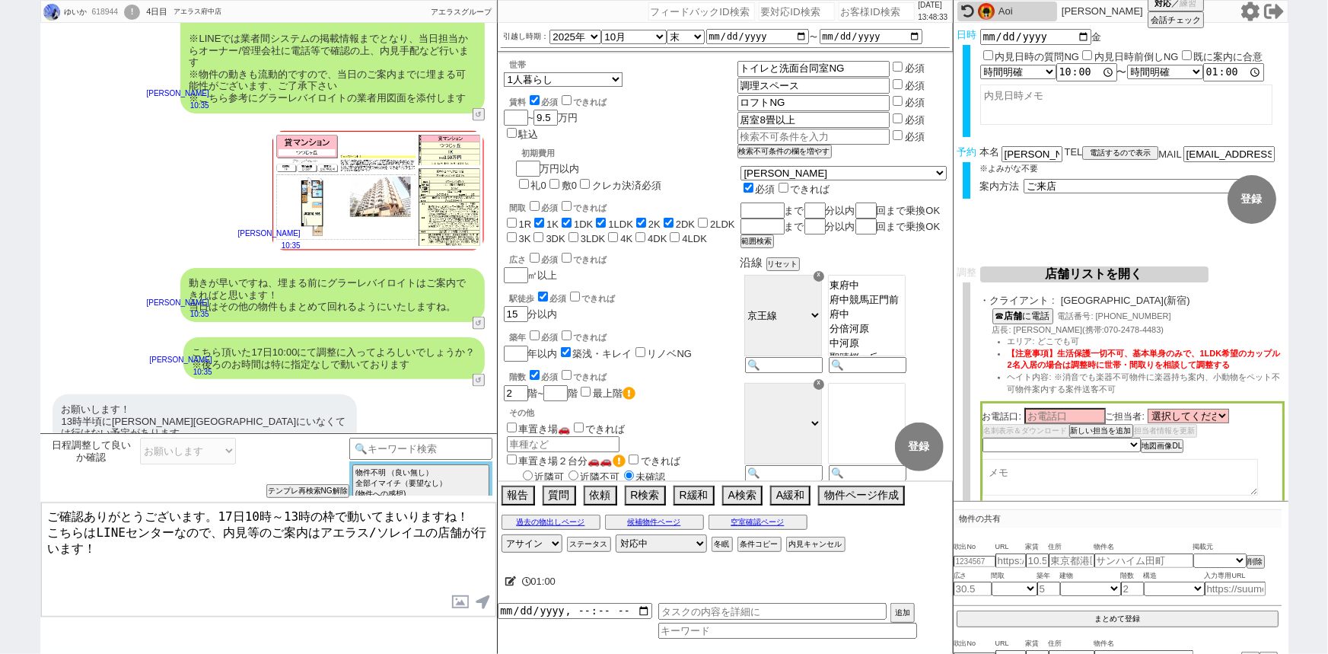
type textarea "ご確認ありがとうございます。17日10時～13時の枠で動いてまいりますね！ こちらはLINEセンターなので、内見等のご案内はアエラス/ソレイユの店舗が行います！"
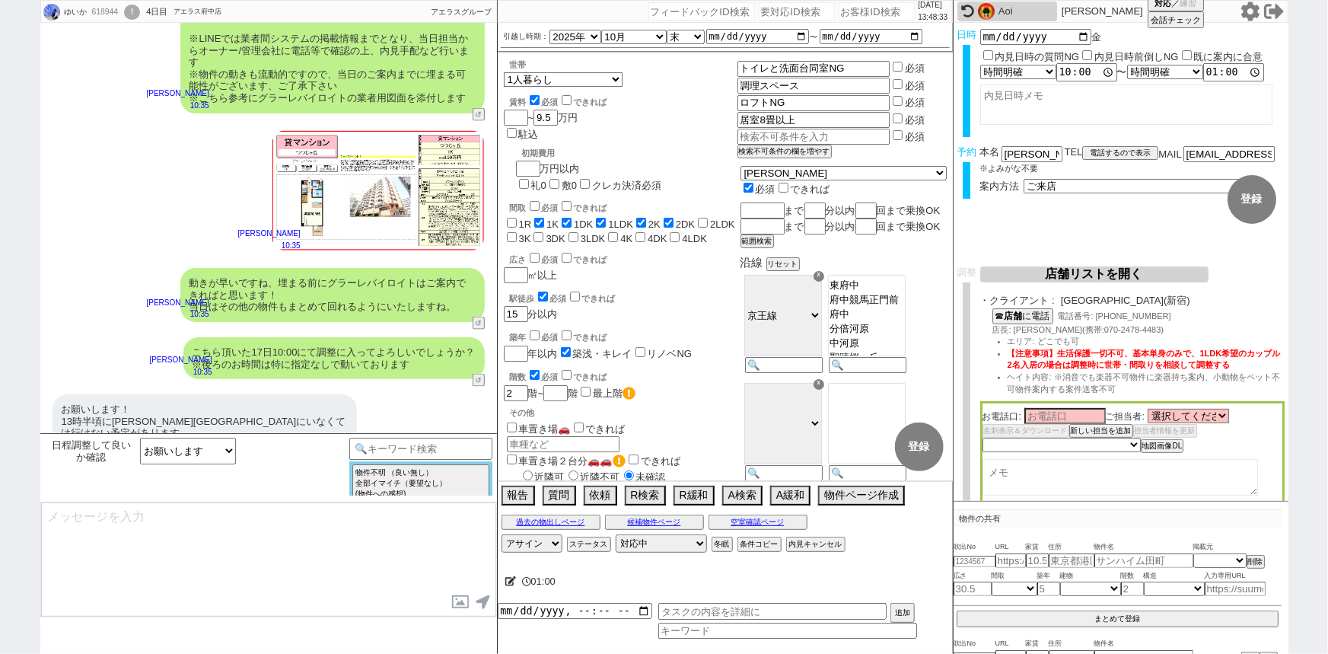
scroll to position [3871, 0]
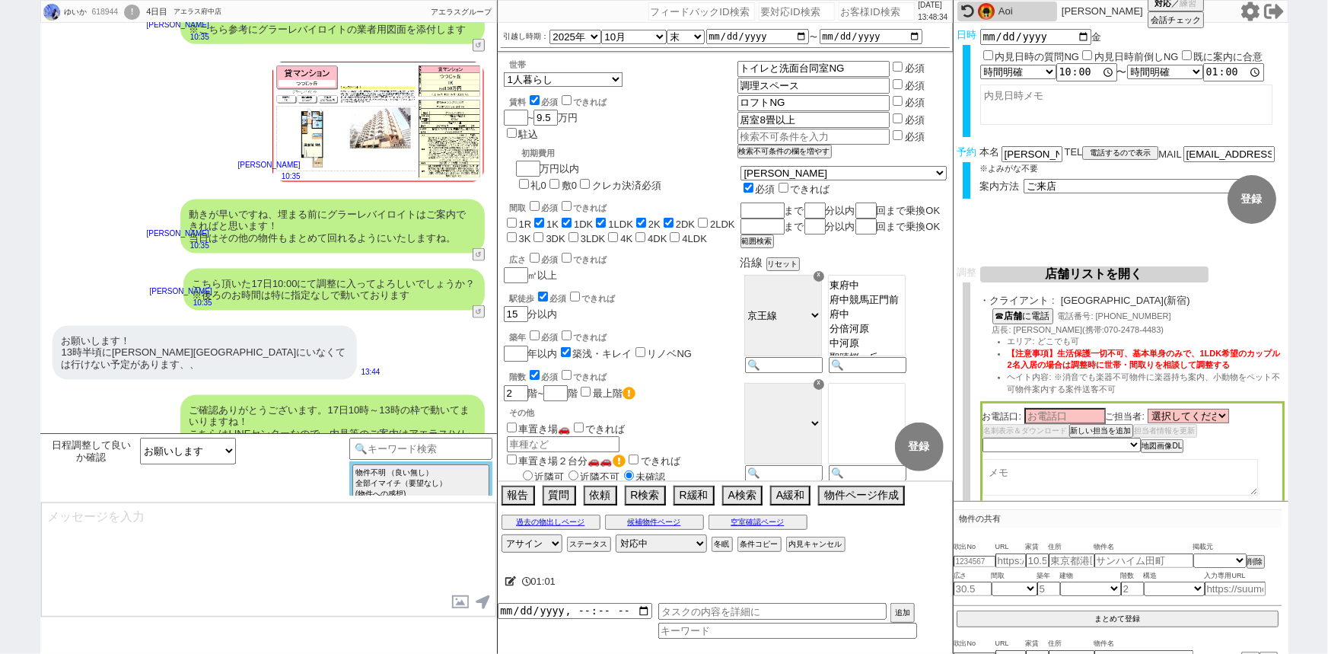
type textarea "これまでのやり取りなども共有され非常にスムーズです、17日10:00、ご来店の最終調整をし引き継ぎ作業を行うため少々お待ちください..."
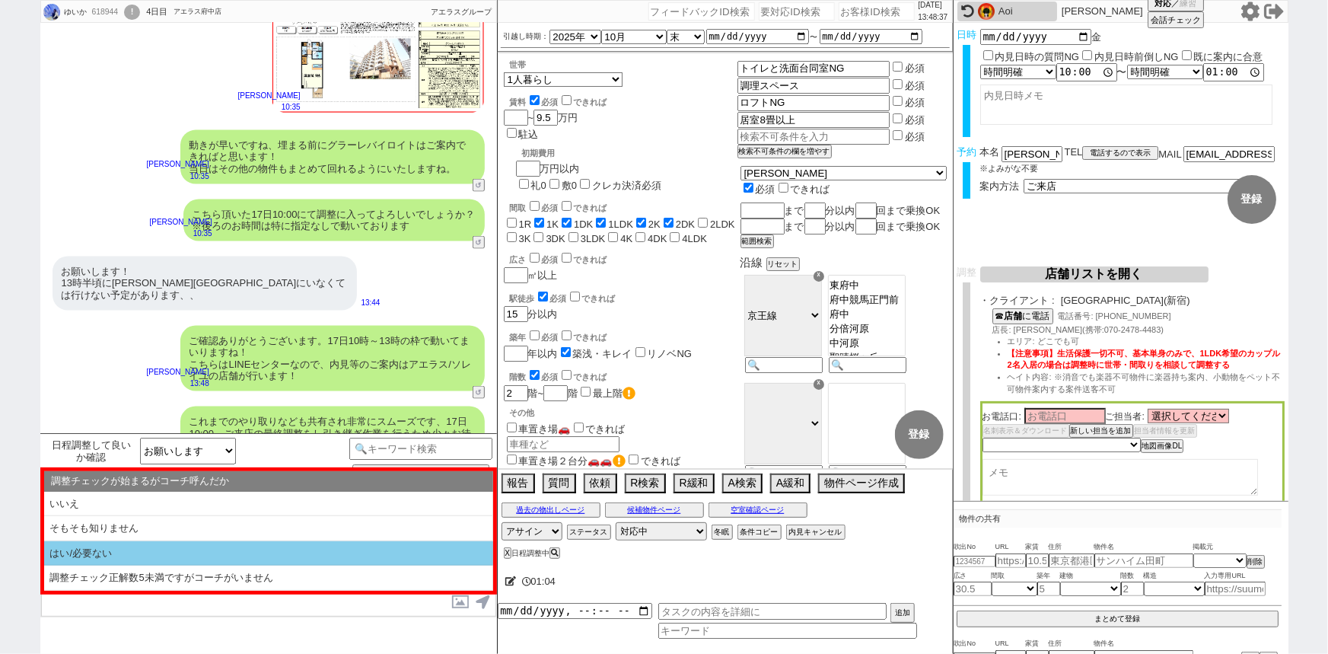
click at [265, 546] on li "はい/必要ない" at bounding box center [268, 553] width 449 height 25
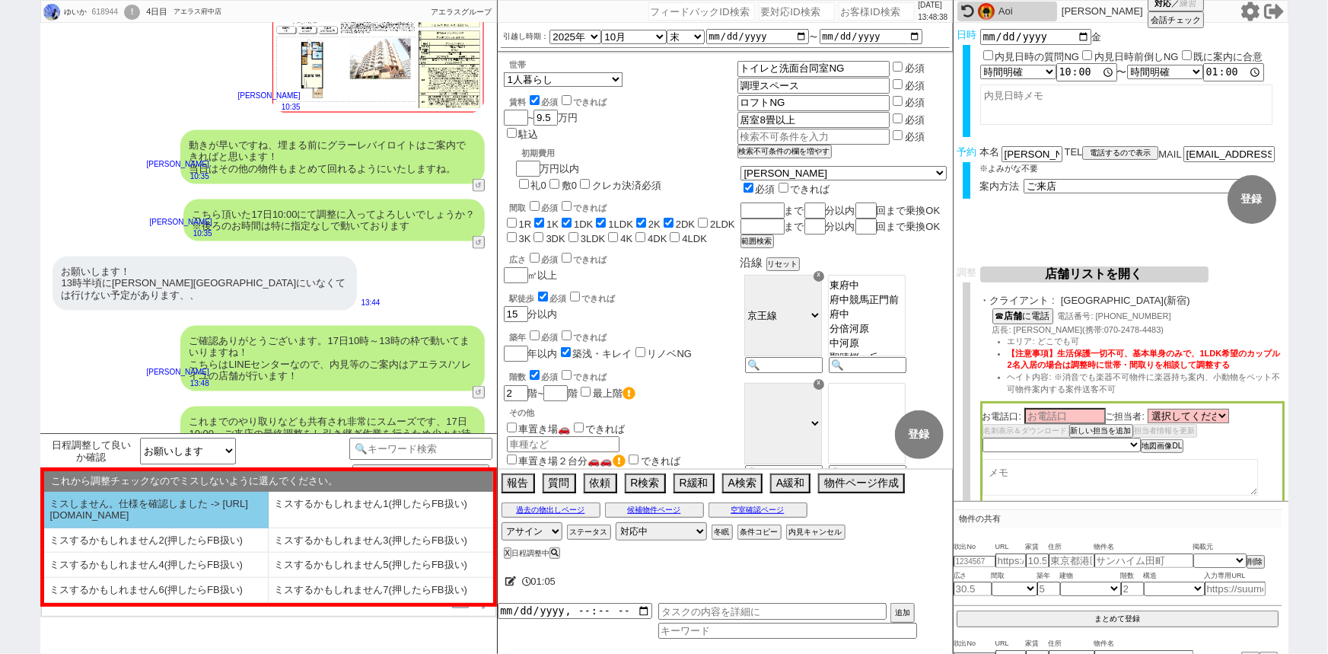
click at [170, 514] on li "ミスしません。仕様を確認しました -> https://jent.notion.site/841a6651aa67425da7d40ddfad41a184" at bounding box center [156, 510] width 225 height 37
select select "はい/必要ない"
select select "ミスしません。仕様を確認しました -> https://jent.notion.site/841a6651aa67425da7d40ddfad41a184"
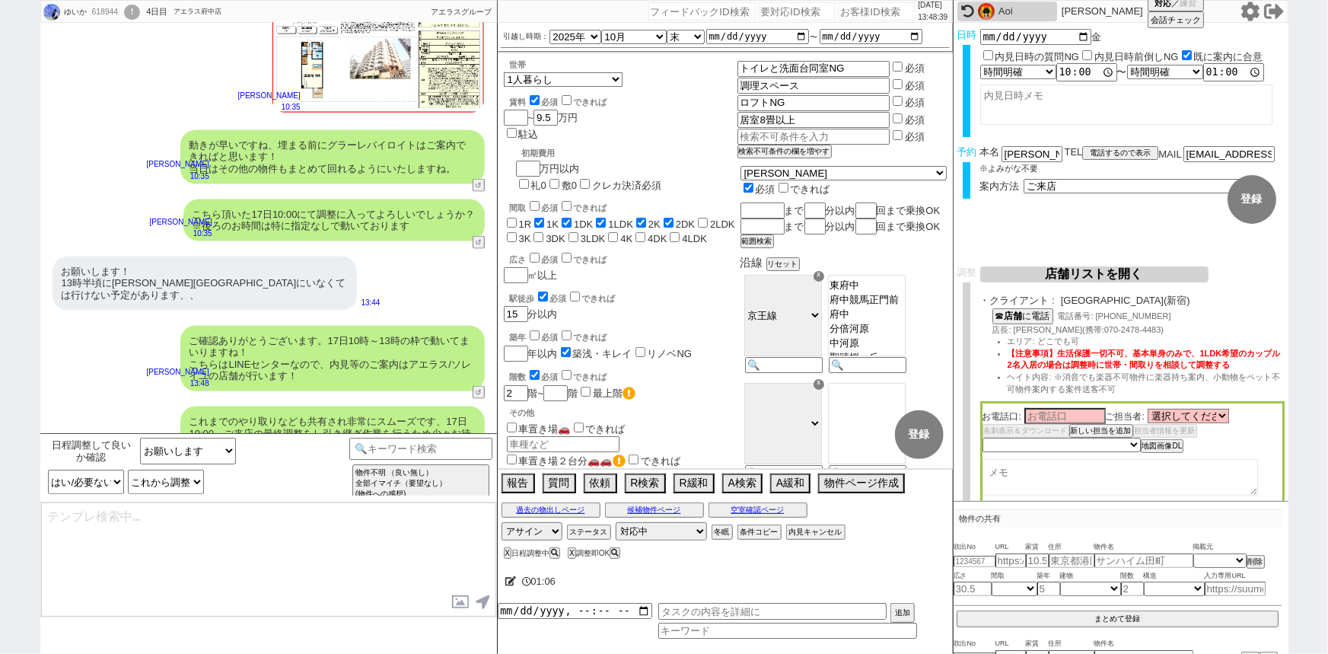
checkbox input "true"
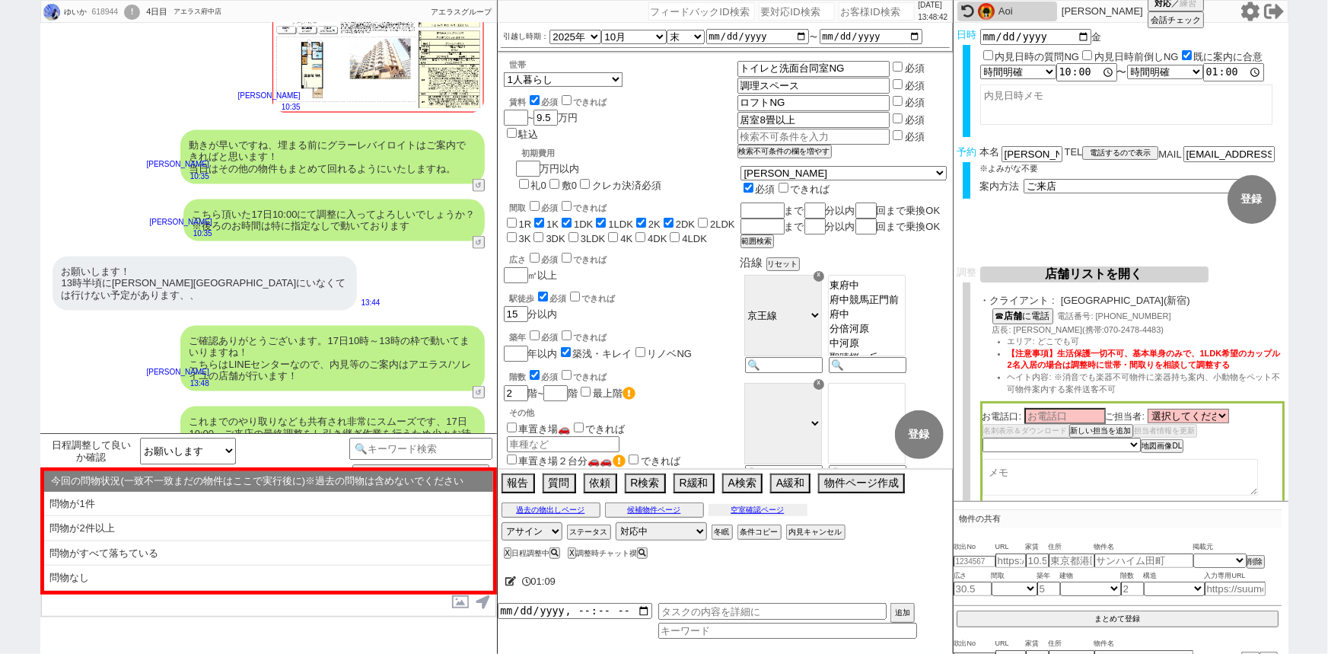
click at [741, 504] on button "空室確認ページ" at bounding box center [758, 510] width 99 height 12
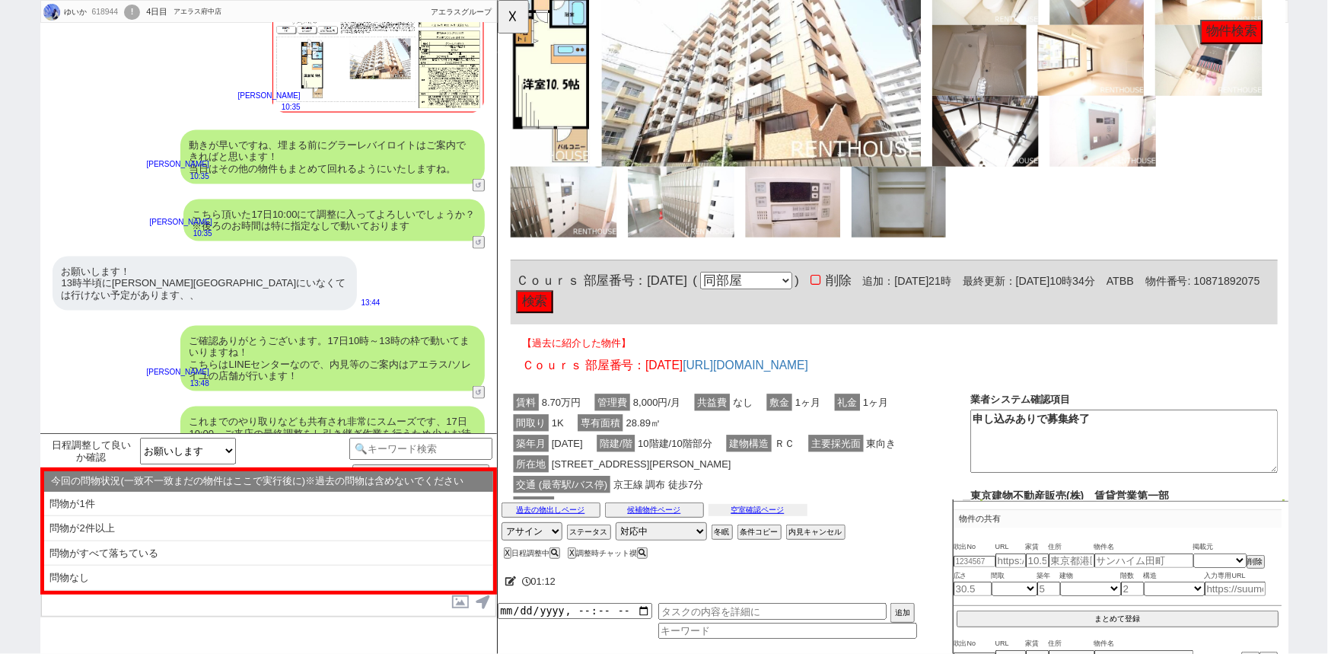
scroll to position [1110, 0]
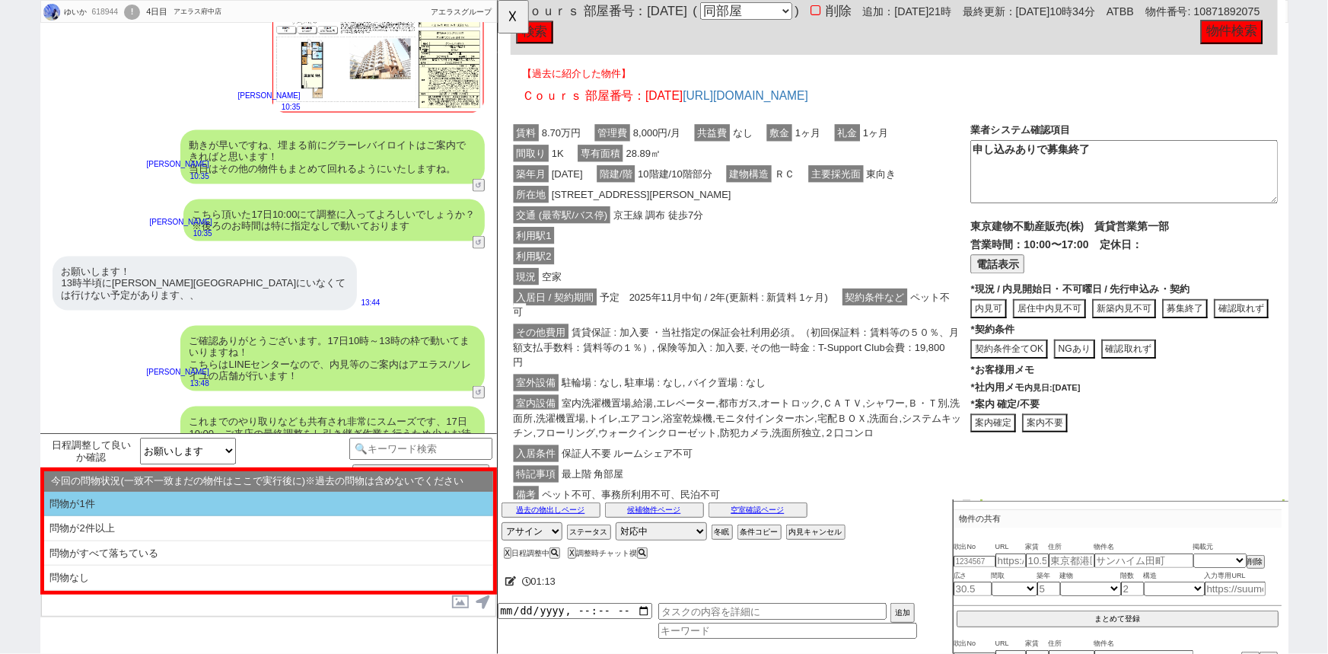
click at [135, 510] on li "問物が1件" at bounding box center [268, 504] width 449 height 25
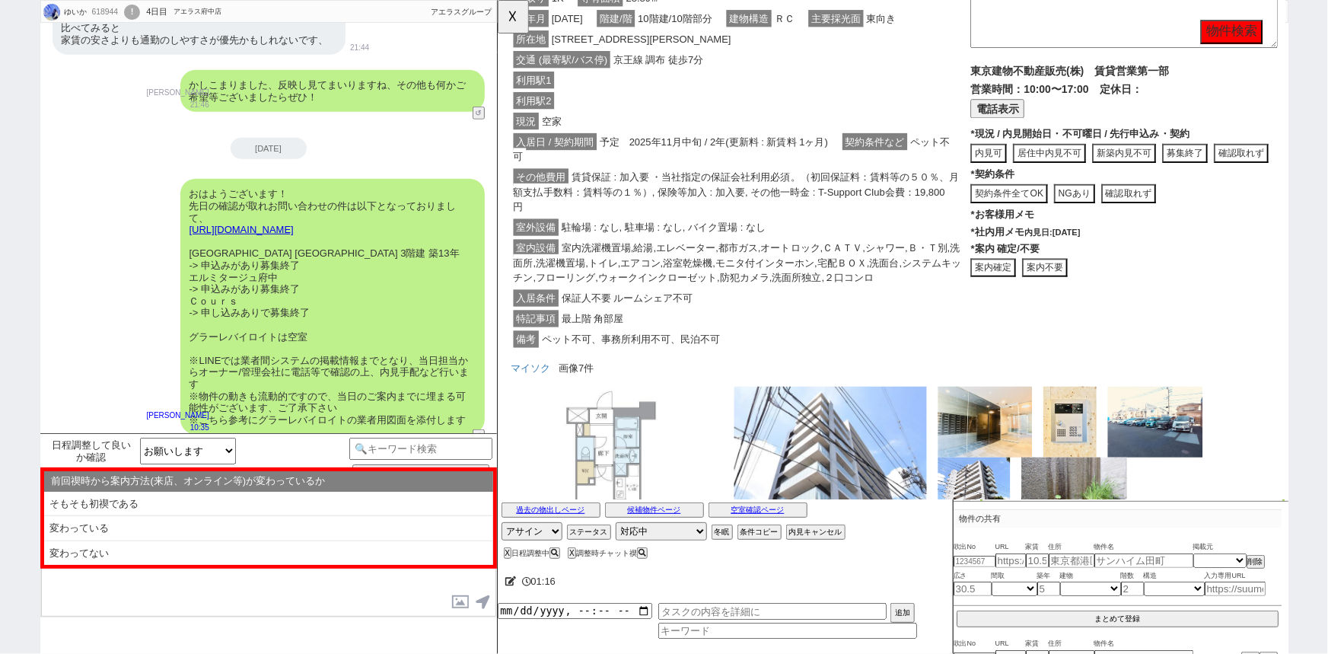
scroll to position [1303, 0]
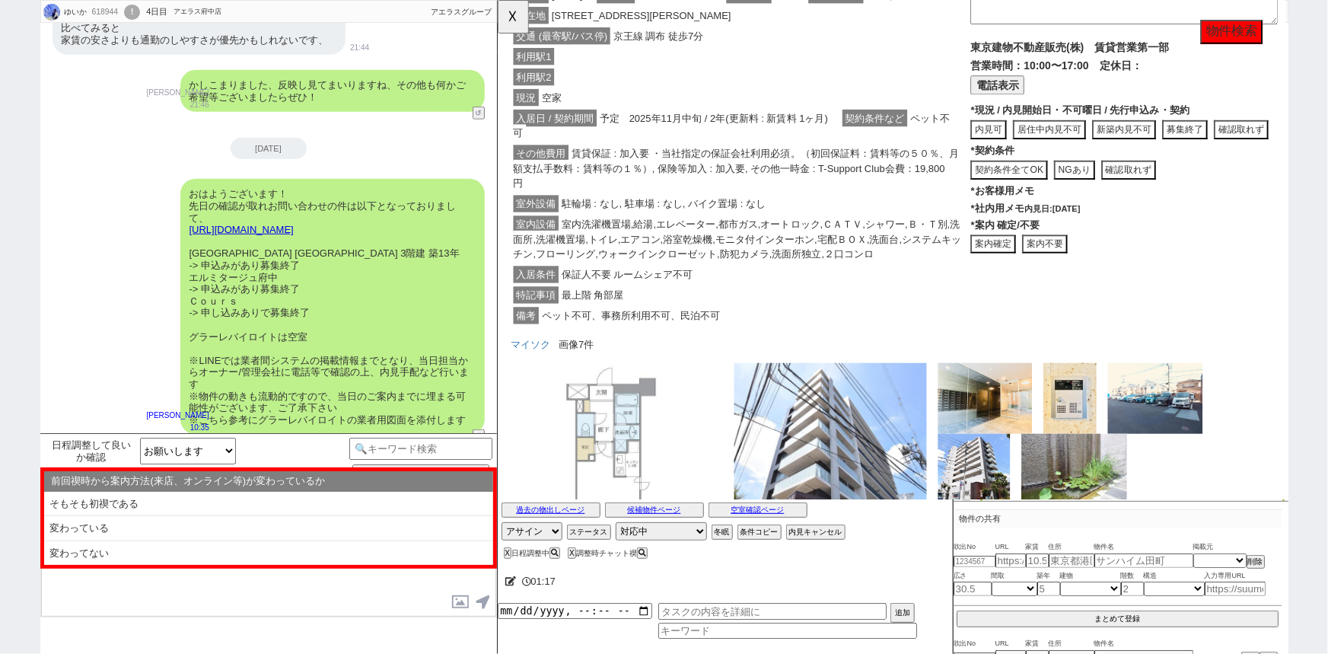
click at [1099, 273] on button "案内不要" at bounding box center [1085, 263] width 49 height 21
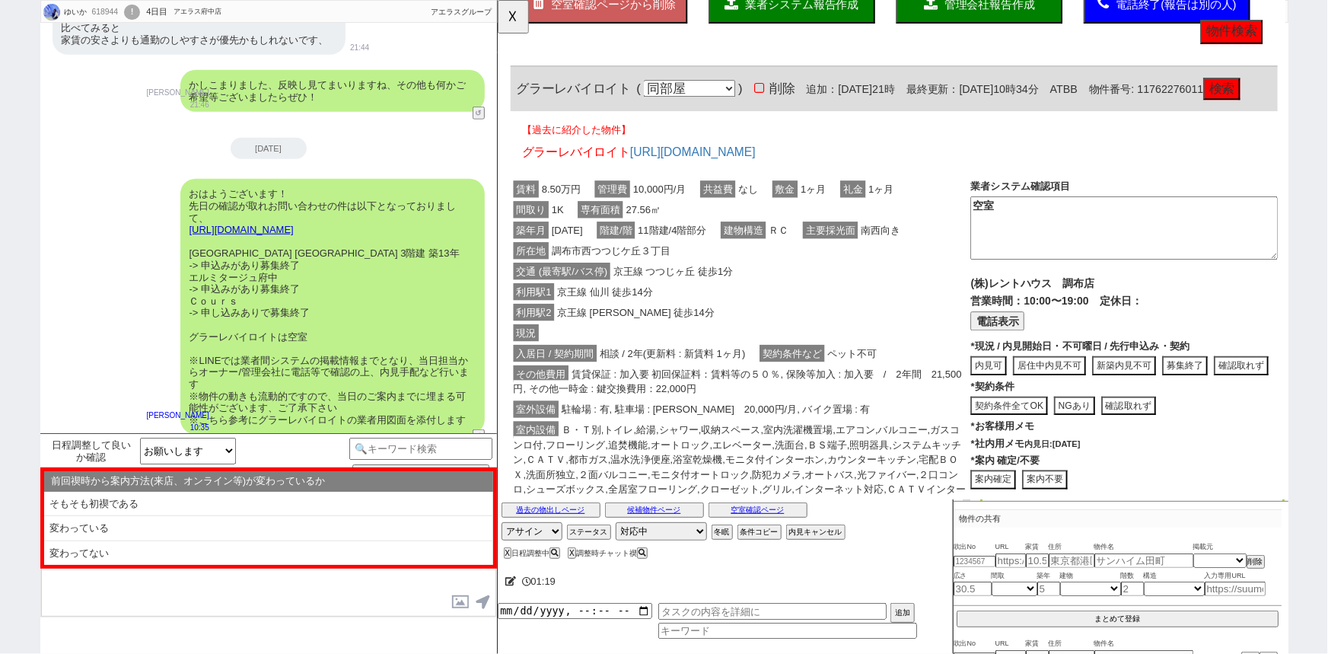
scroll to position [0, 0]
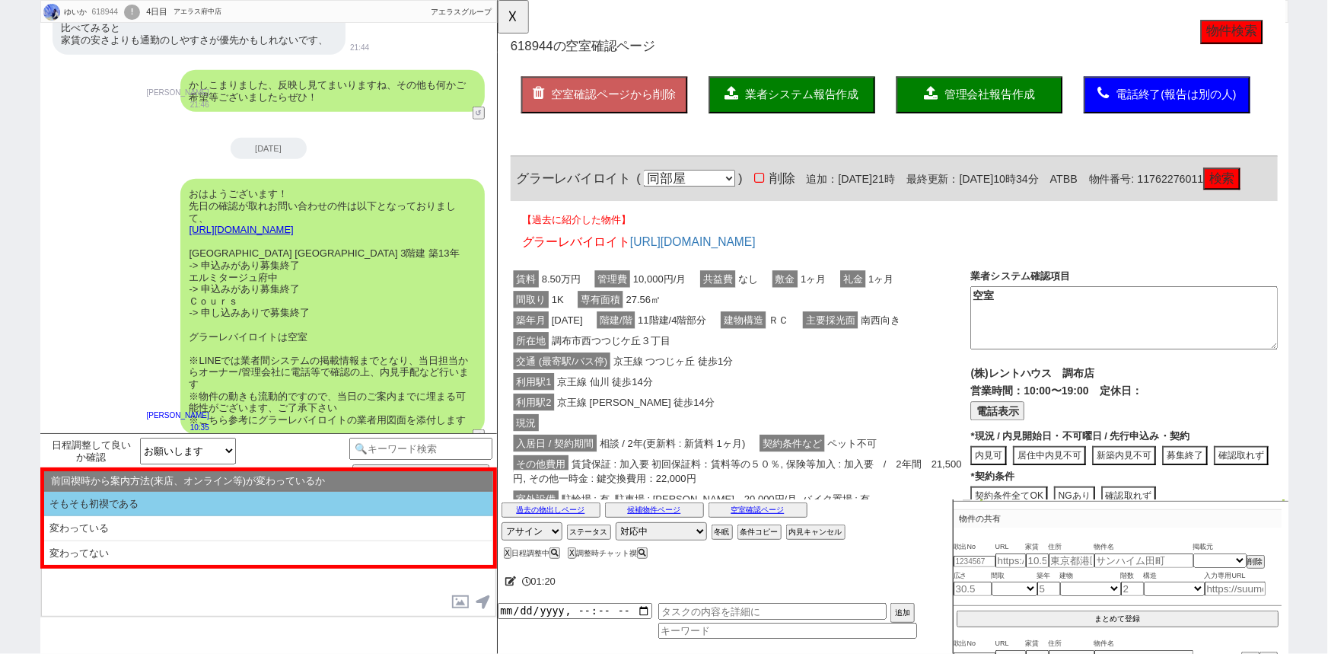
click at [173, 508] on li "そもそも初禊である" at bounding box center [268, 504] width 449 height 25
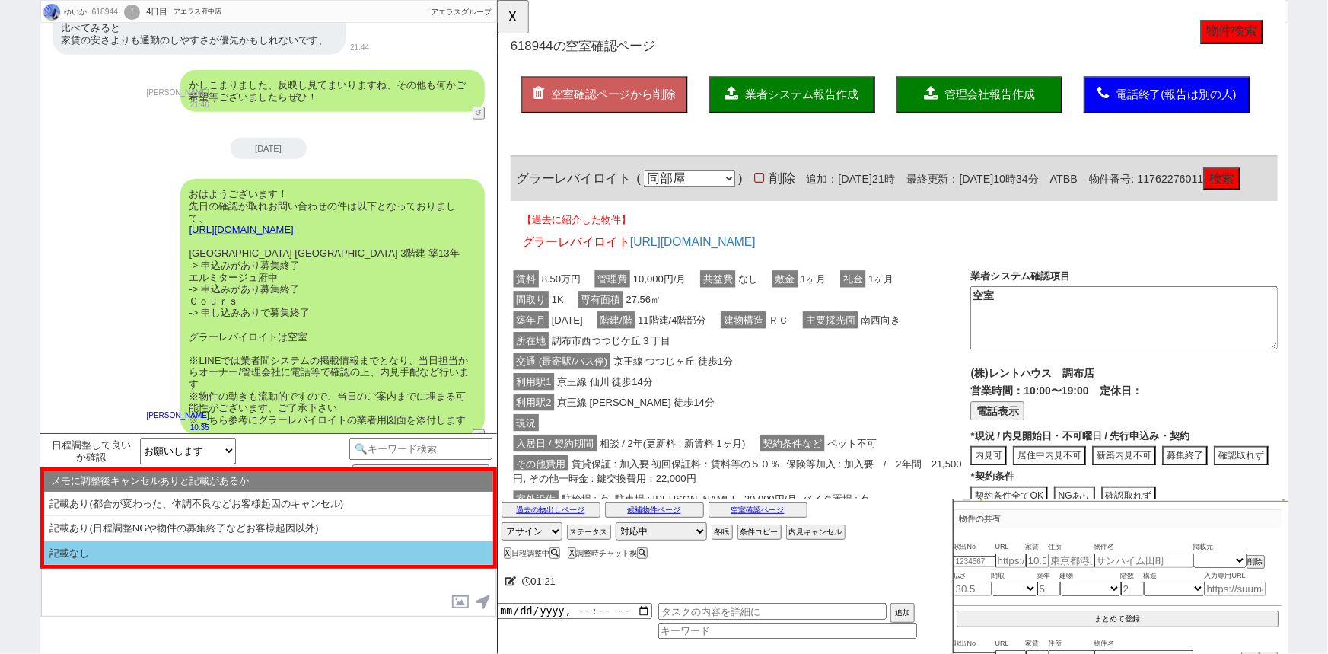
click at [122, 556] on li "記載なし" at bounding box center [268, 553] width 449 height 24
select select "問物が1件"
select select "そもそも初禊である"
select select "記載なし"
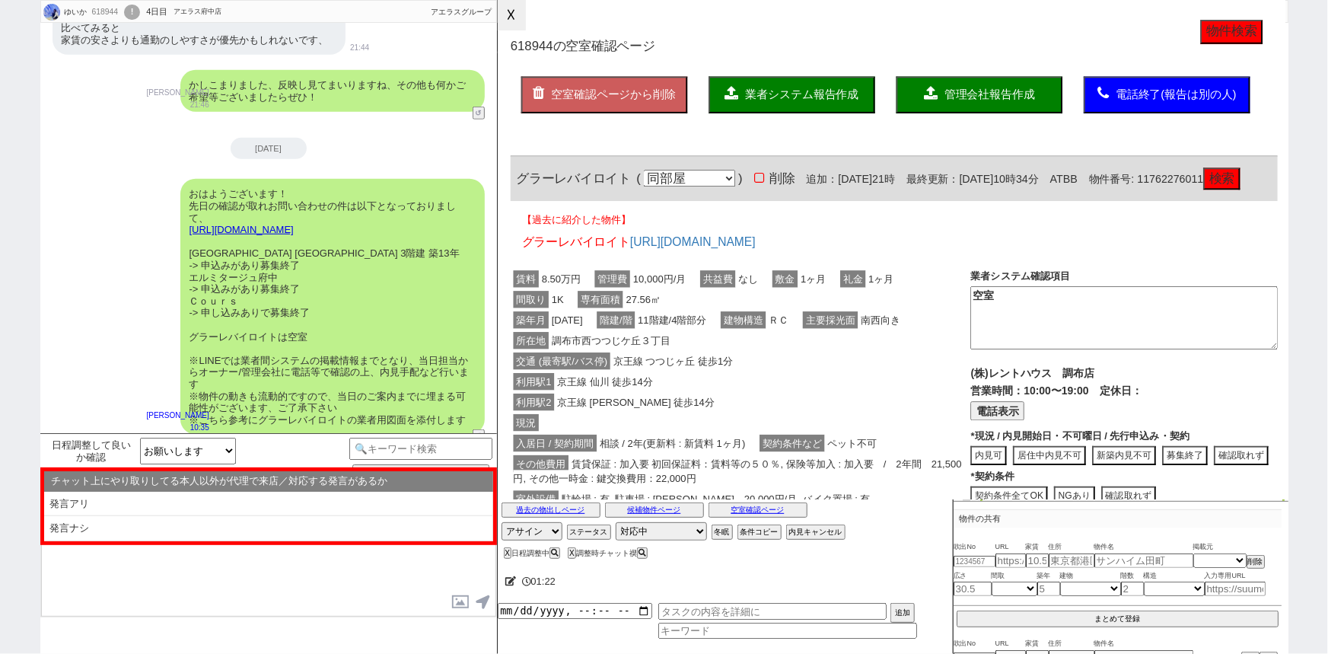
click at [517, 17] on button "☓" at bounding box center [512, 15] width 28 height 30
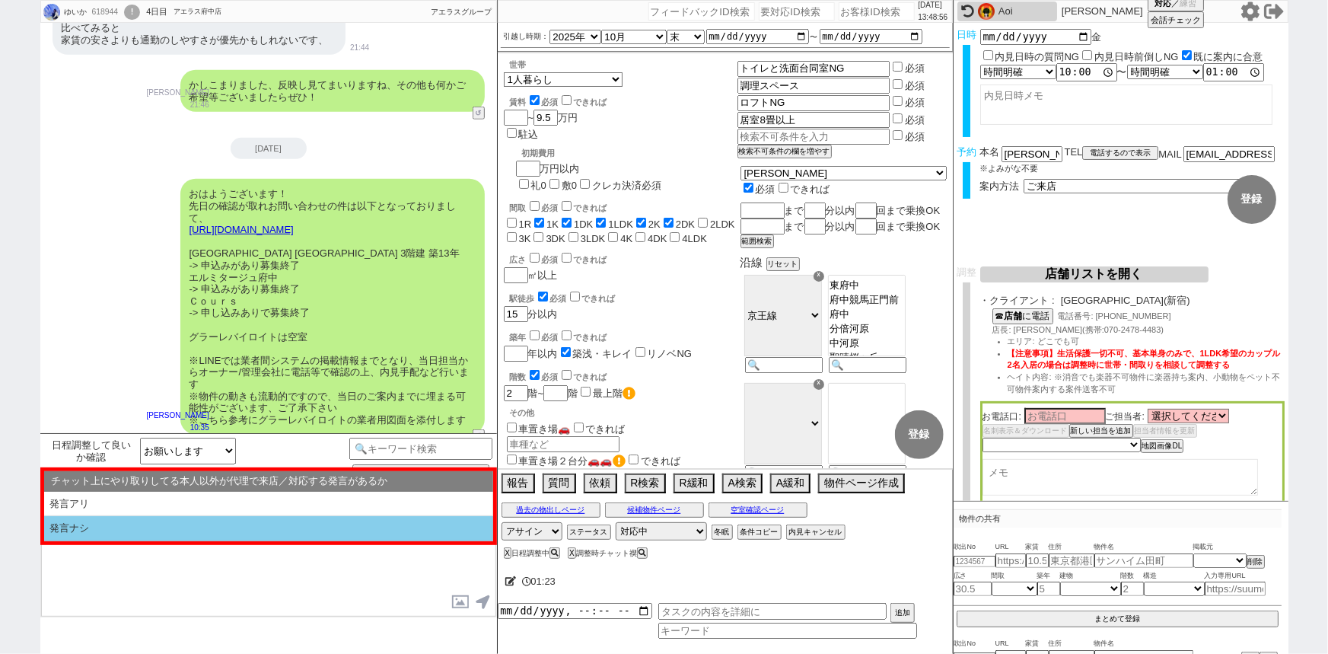
click at [107, 539] on li "発言ナシ" at bounding box center [268, 528] width 449 height 25
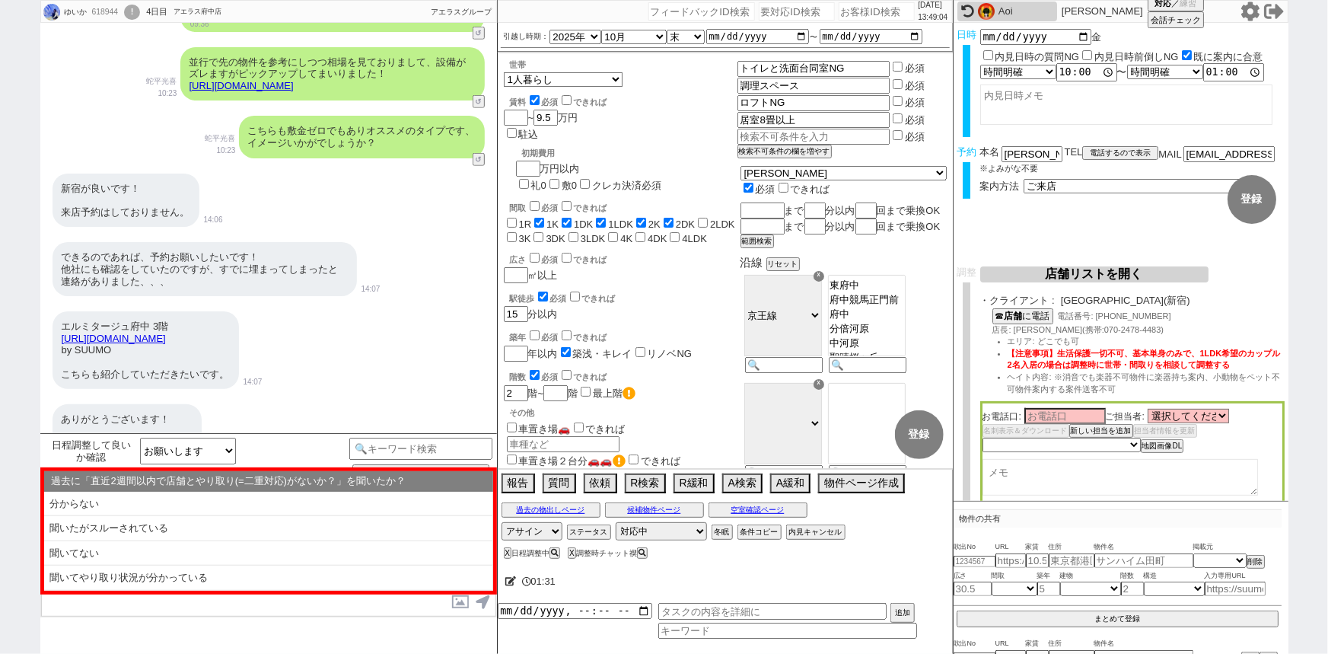
scroll to position [540, 0]
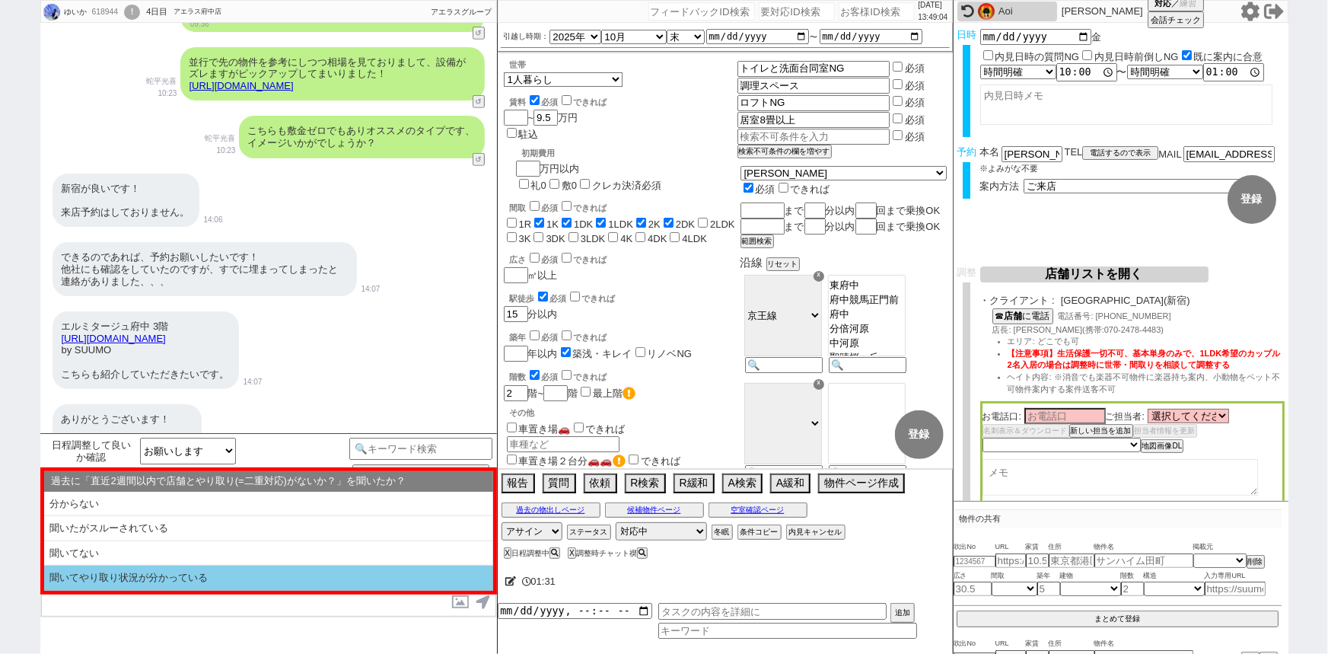
click at [180, 582] on li "聞いてやり取り状況が分かっている" at bounding box center [268, 577] width 449 height 25
select select "問物が1件"
select select "そもそも初禊である"
select select "記載なし"
select select "発言ナシ"
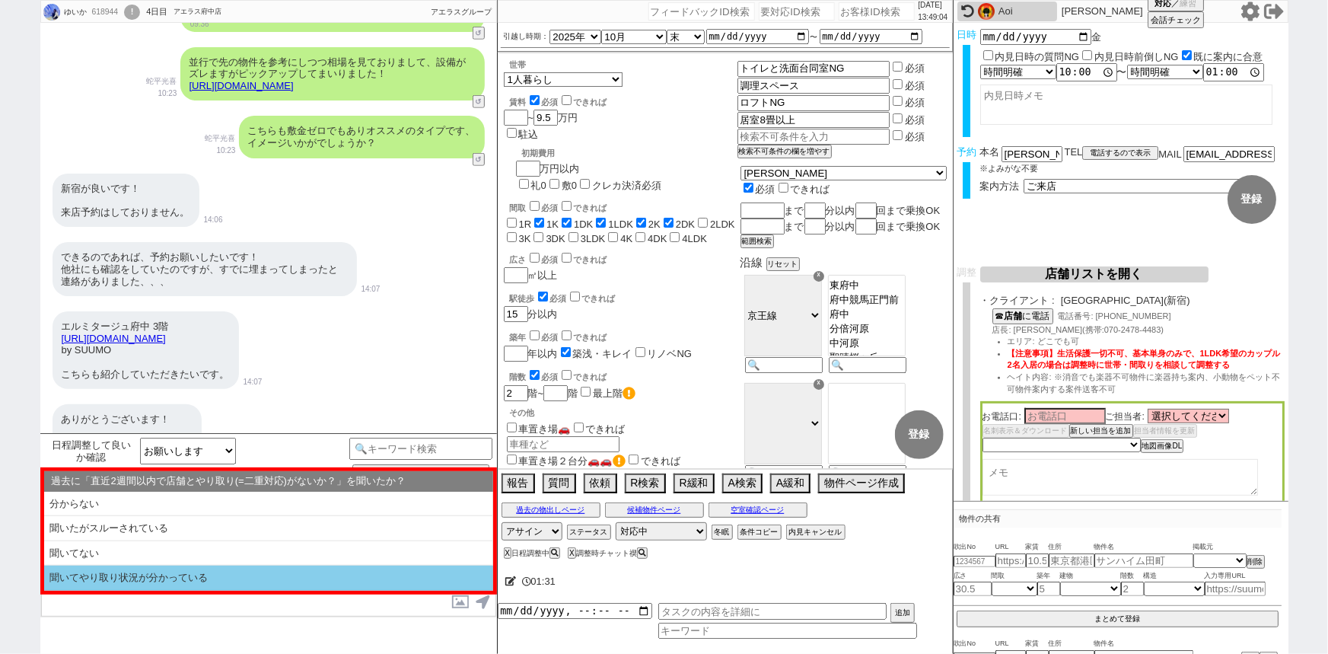
select select "聞いてやり取り状況が分かっている"
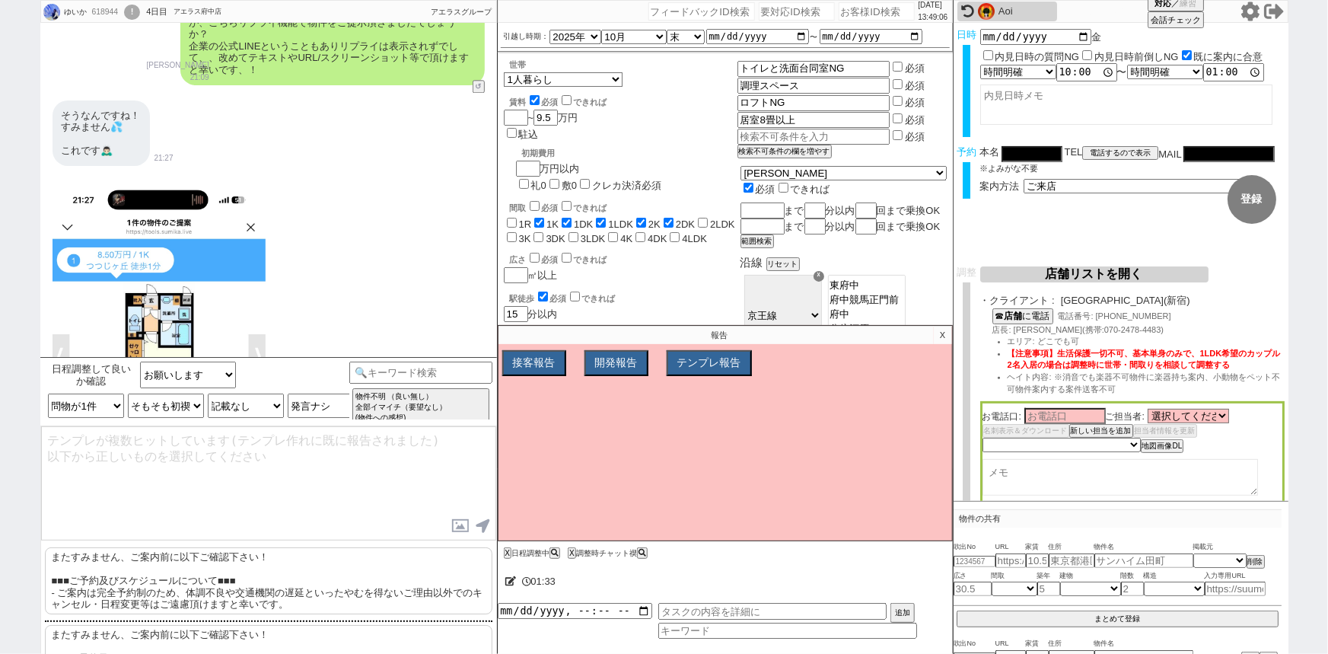
scroll to position [2084, 0]
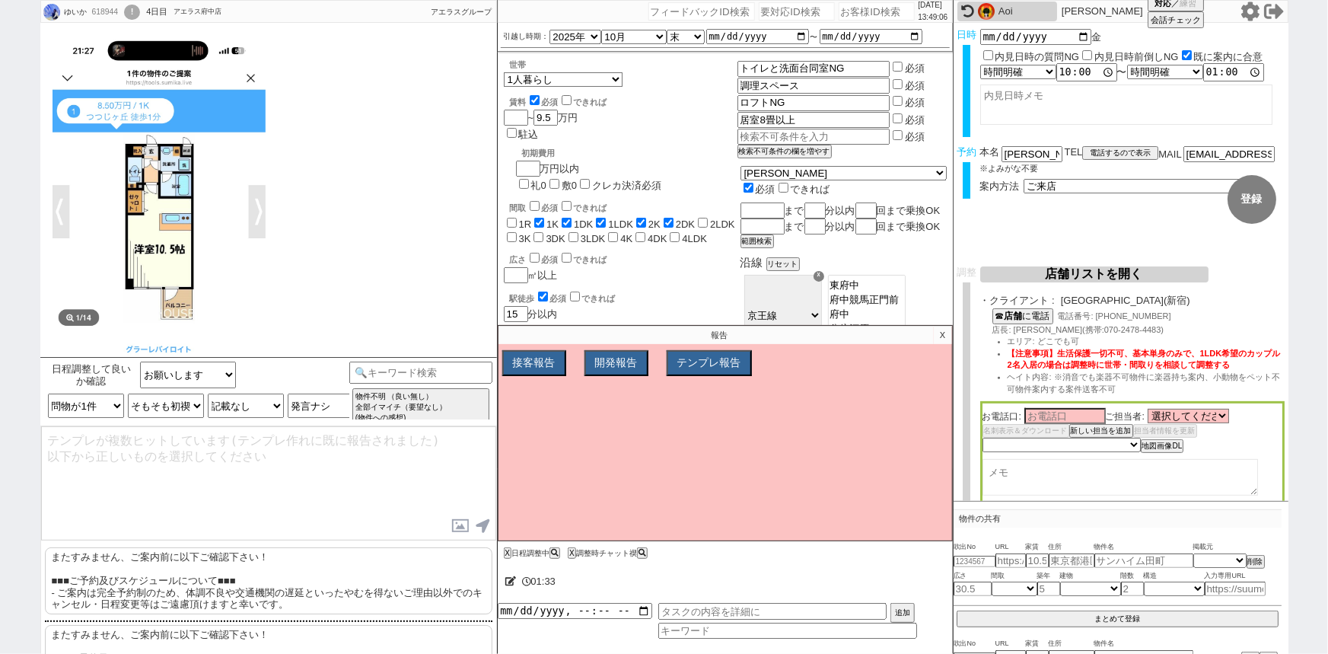
click at [164, 573] on p "またすみません、ご案内前に以下ご確認下さい！ ■■■ご予約及びスケジュールについて■■■ - ご案内は完全予約制のため、体調不良や交通機関の遅延といったやむを…" at bounding box center [268, 580] width 447 height 67
type textarea "またすみません、ご案内前に以下ご確認下さい！ ■■■ご予約及びスケジュールについて■■■ - ご案内は完全予約制のため、体調不良や交通機関の遅延といったやむを…"
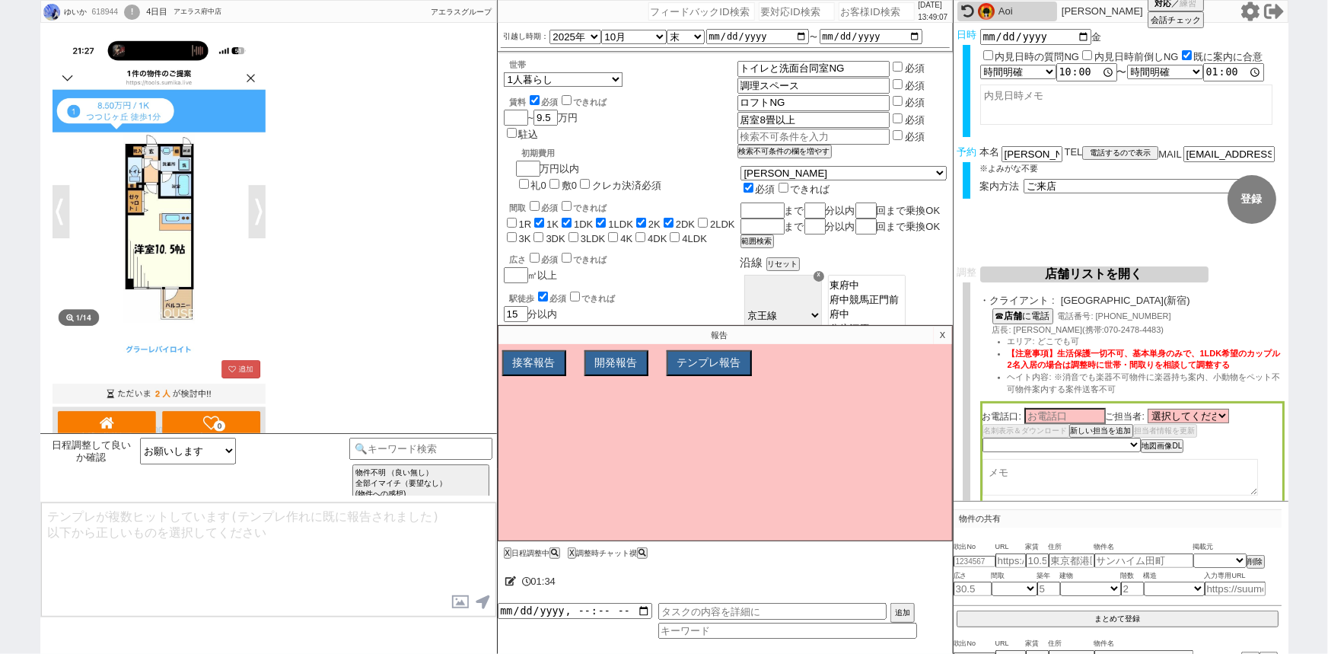
scroll to position [4044, 0]
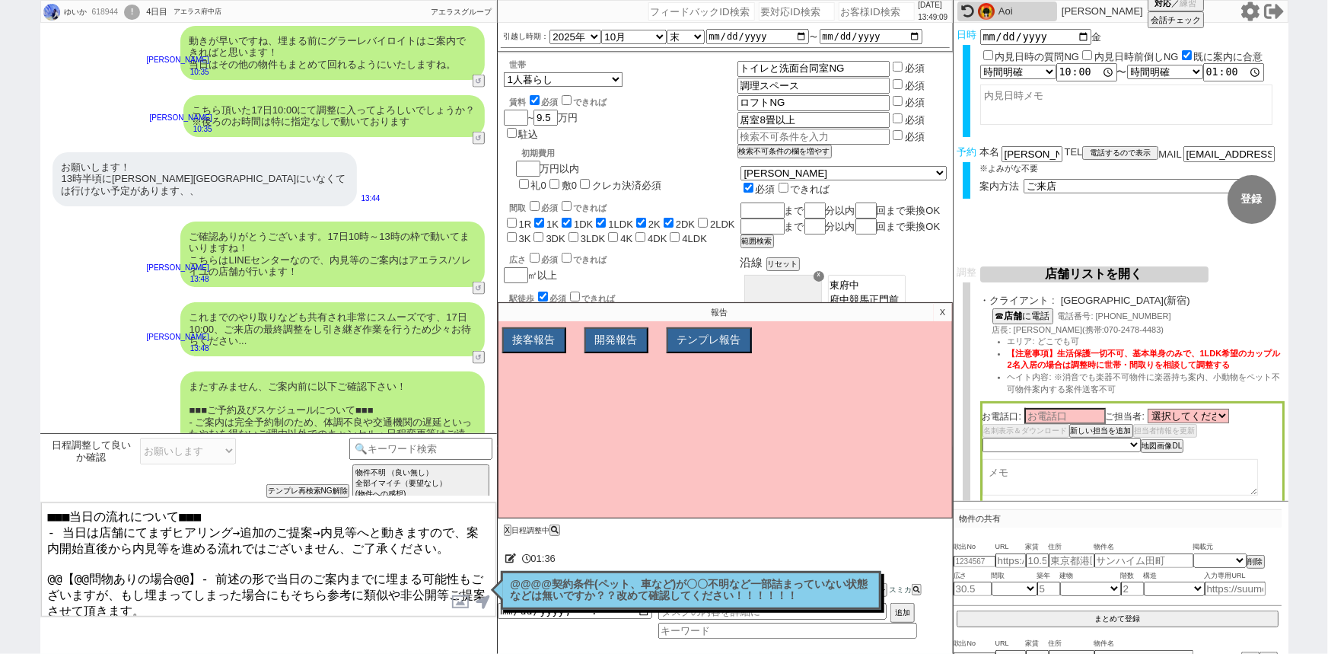
drag, startPoint x: 190, startPoint y: 561, endPoint x: 26, endPoint y: 563, distance: 164.4
click at [26, 563] on div "ゆいか 618944 ! 0 4日目 アエラス府中店 冬眠中 自社客 アエラスグループ スミカ_BPO チャット全表示 2025-10-14 池村唯花 080…" at bounding box center [664, 327] width 1328 height 654
type textarea "■■■当日の流れについて■■■ - 当日は店舗にてまずヒアリング→追加のご提案→内見等へと動きますので、案内開始直後から内見等を進める流れではございません、ご…"
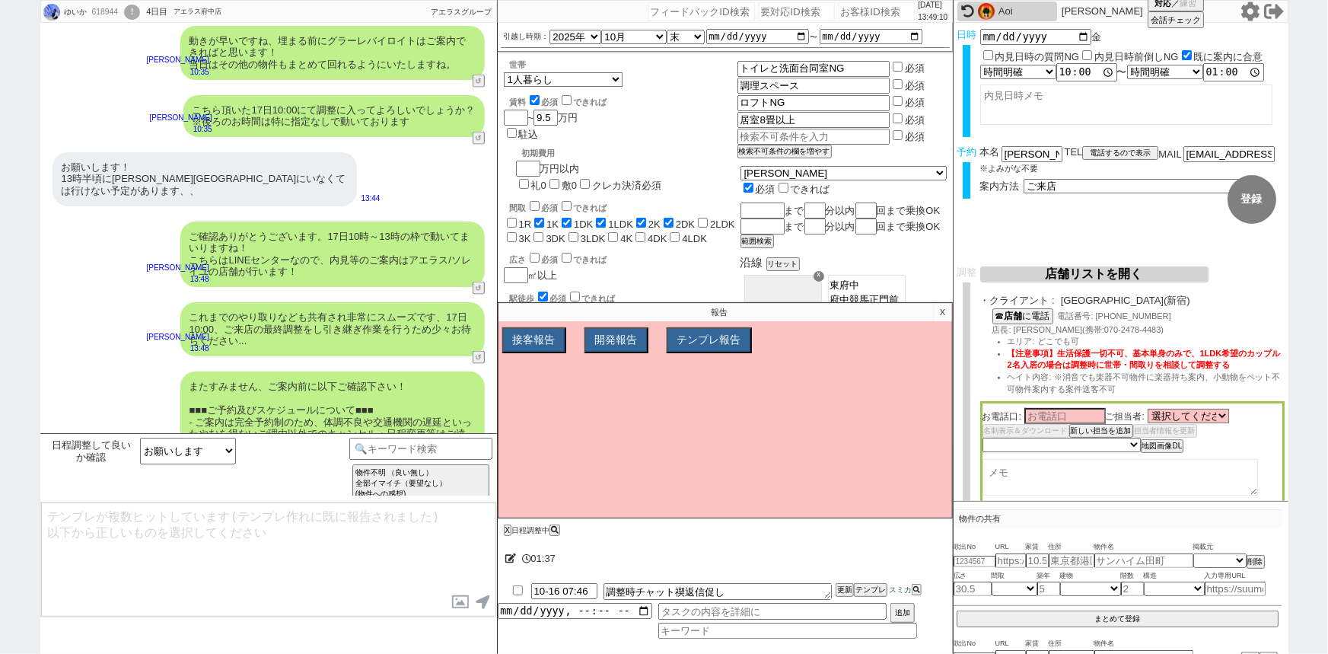
scroll to position [4173, 0]
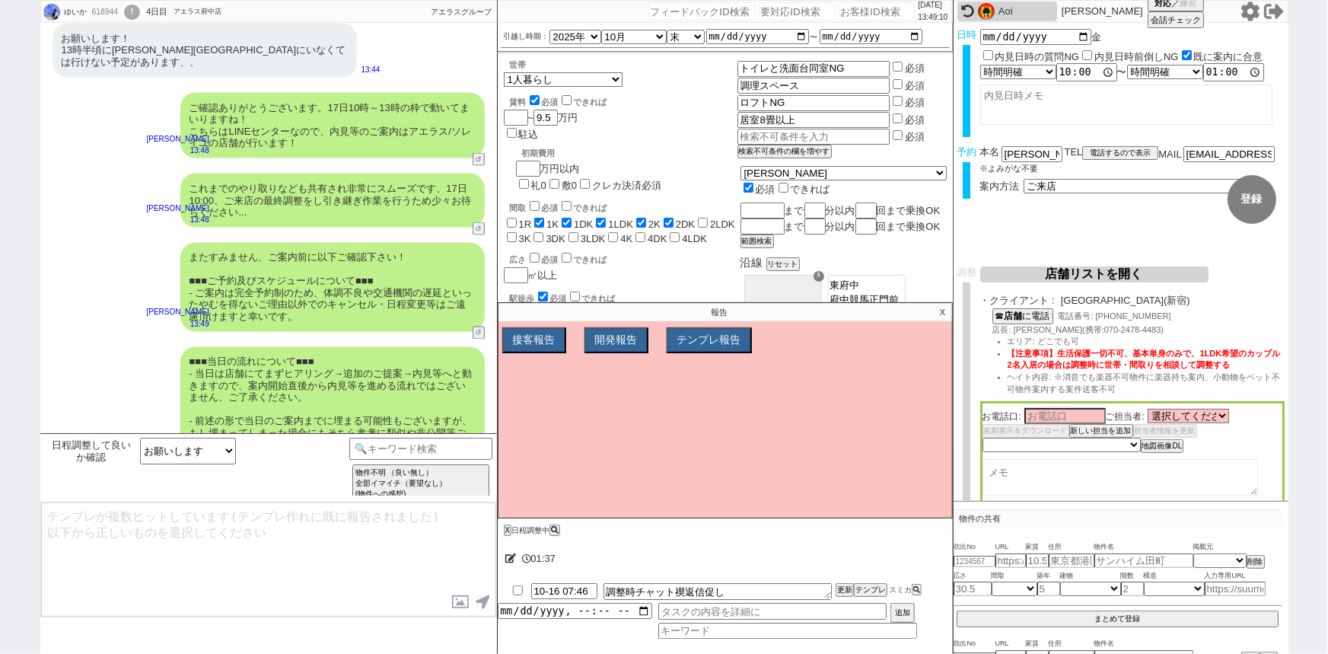
type textarea "念のため、上記のご案内内容に齟齬などございませんでしょうか？"
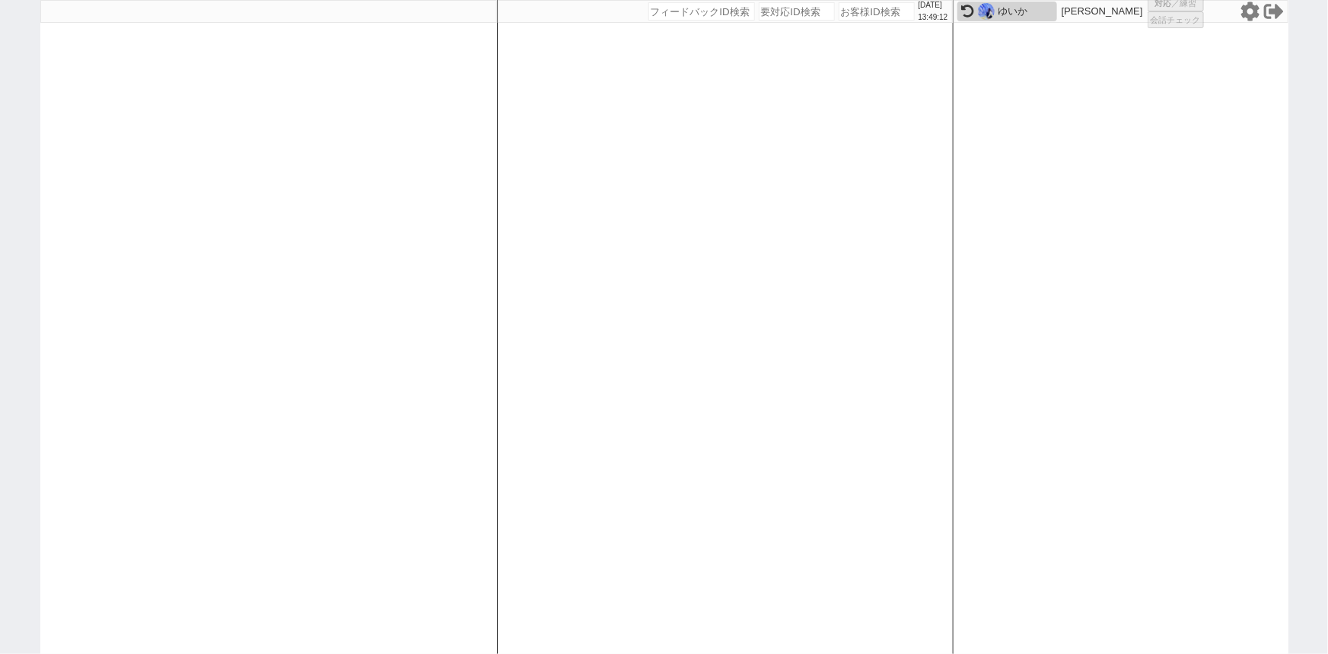
select select
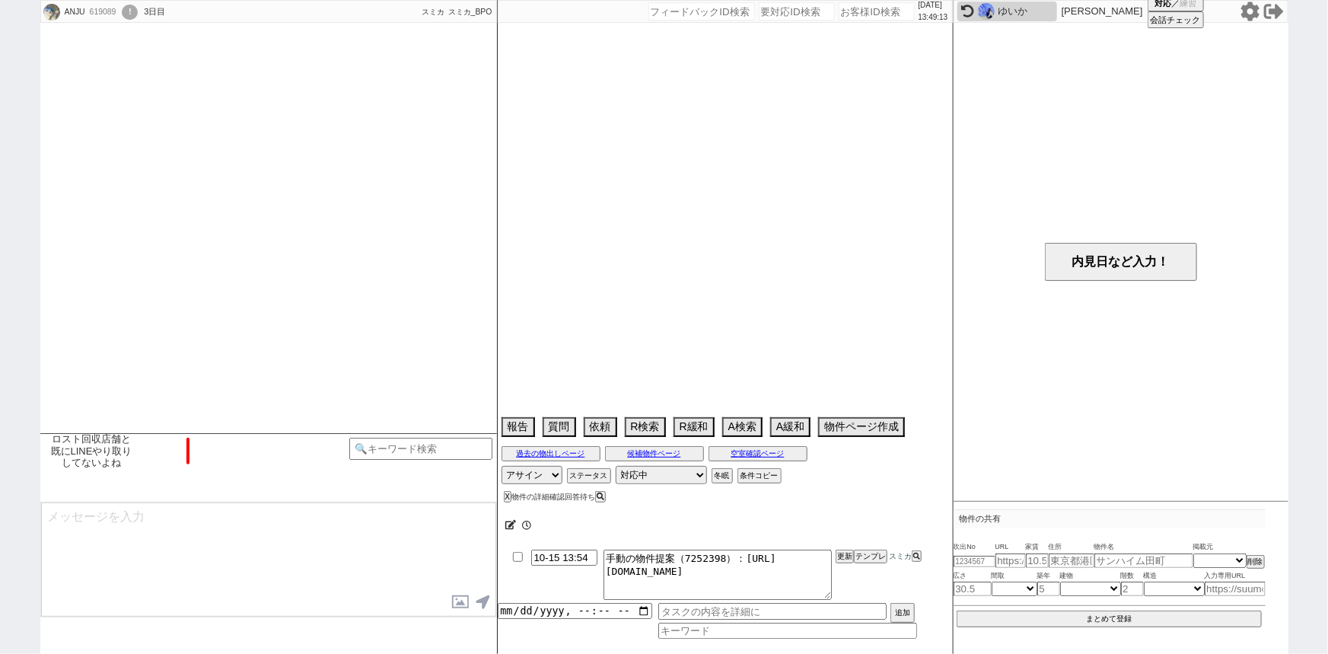
scroll to position [1544, 0]
select select "2026"
select select "5"
select select "37"
select select "1"
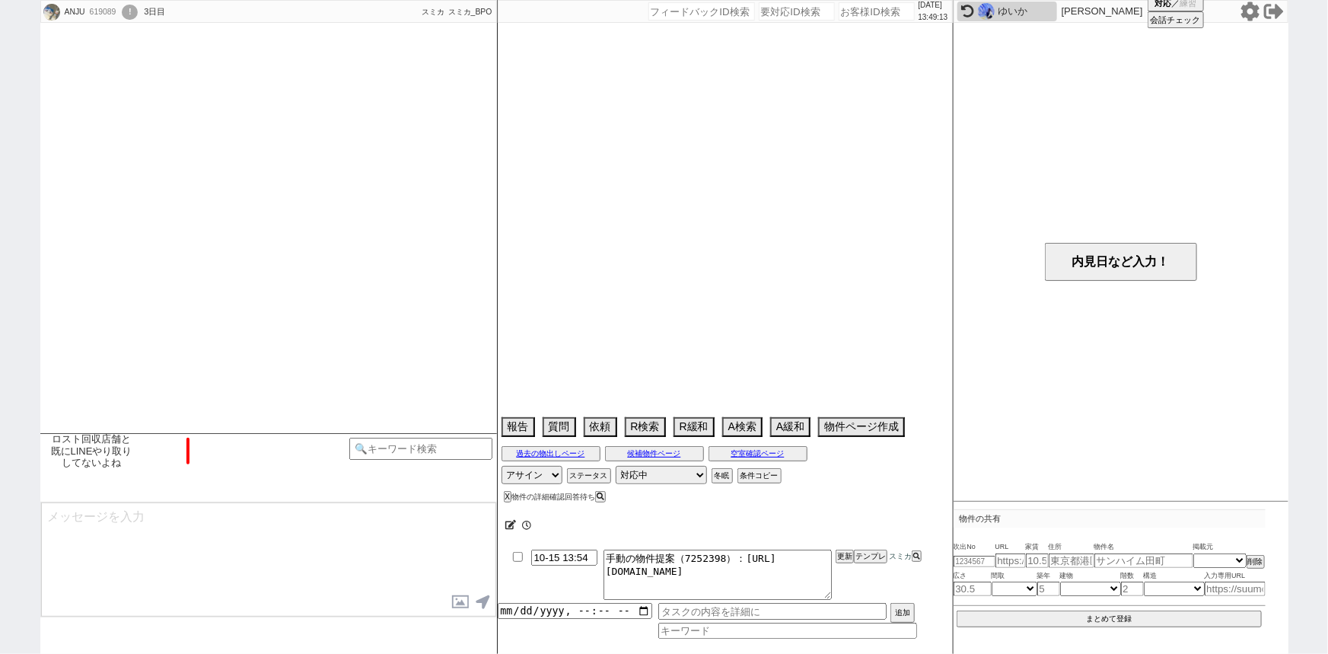
select select "842"
select select "44"
select select "1160"
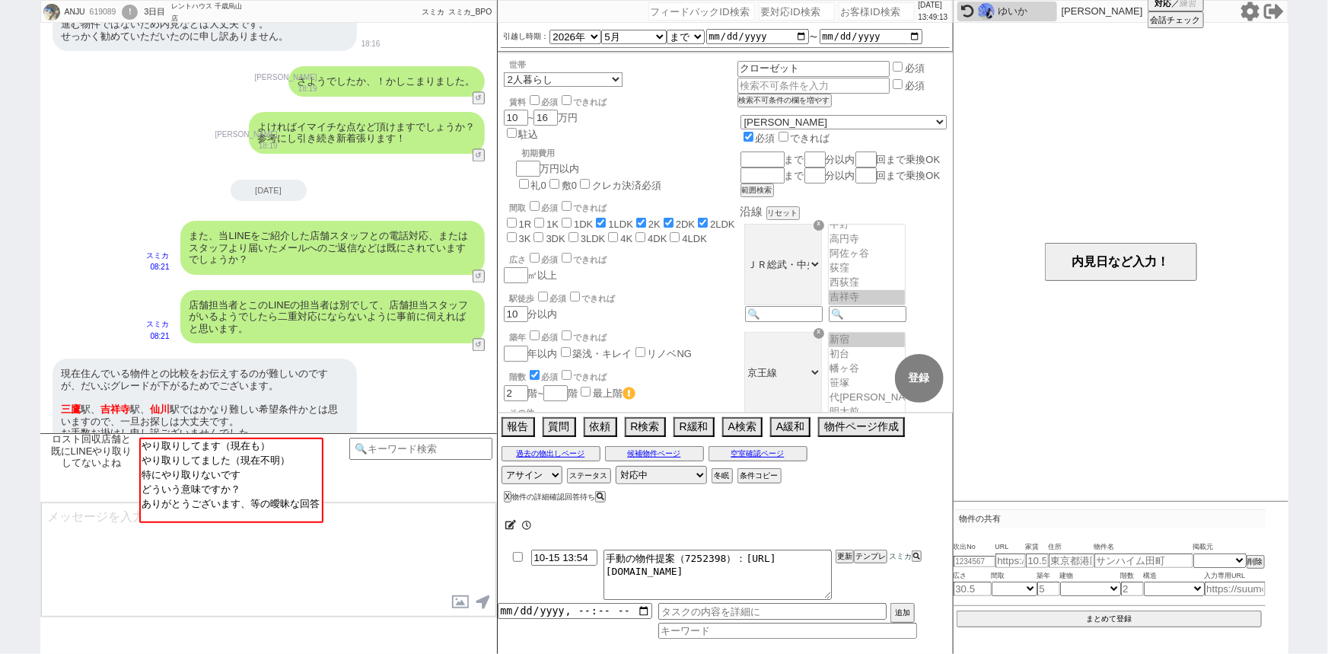
scroll to position [119, 0]
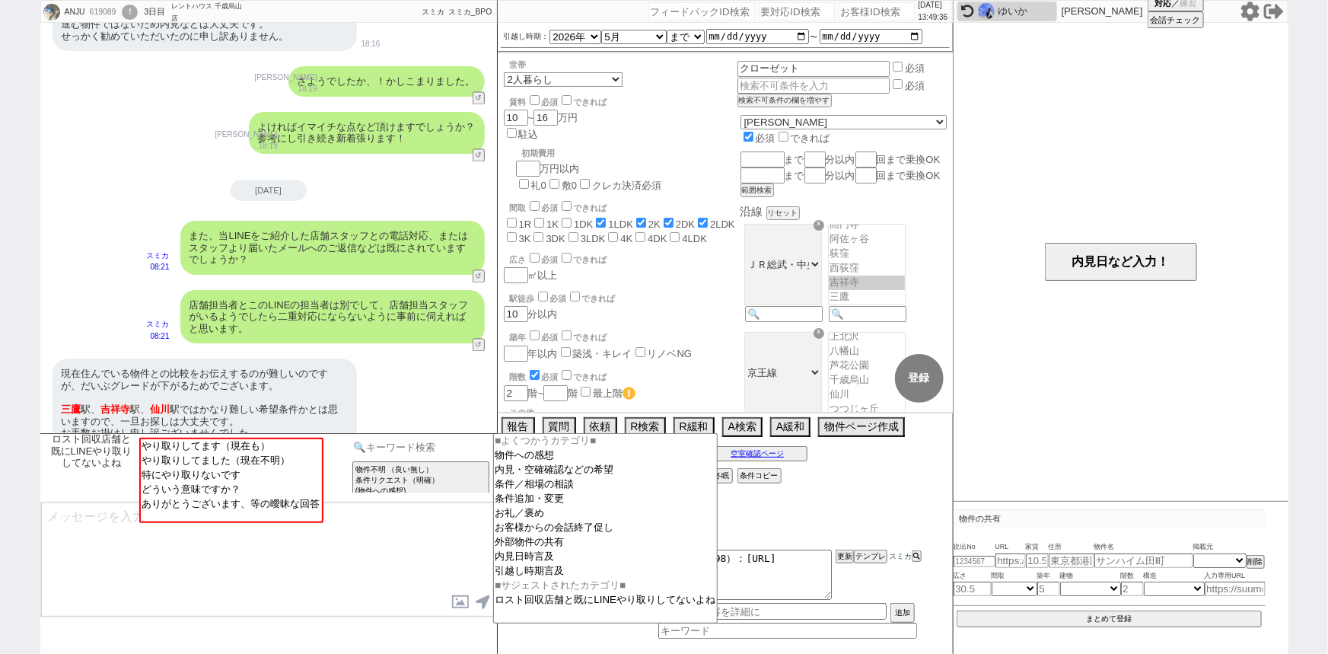
click at [441, 446] on input at bounding box center [421, 447] width 144 height 19
click at [604, 535] on option "お客様からの会話終了促し" at bounding box center [606, 528] width 224 height 14
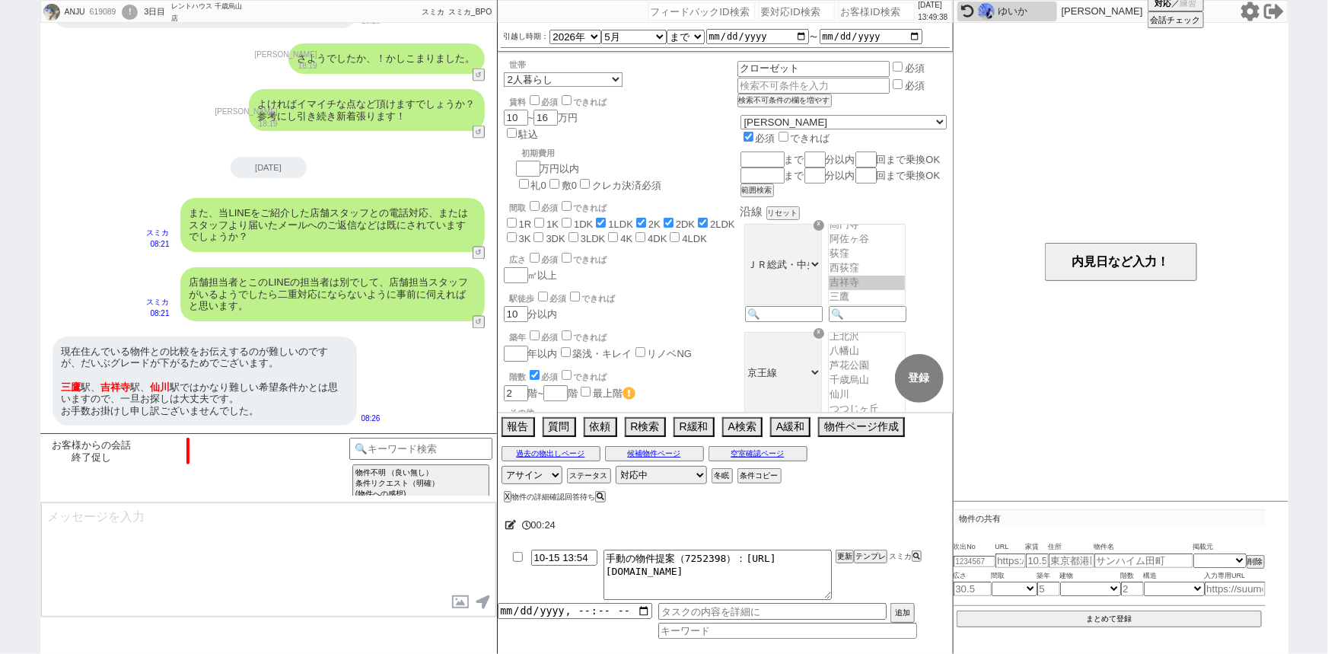
scroll to position [1289, 0]
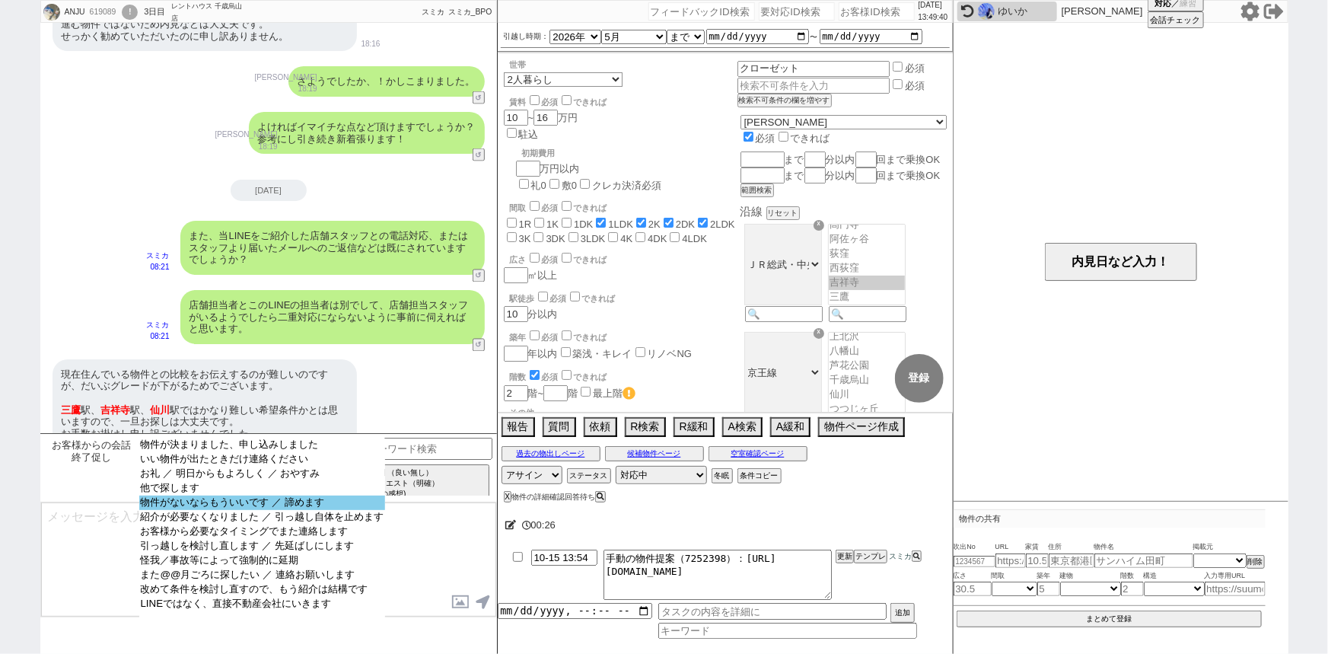
select select "物件がないならもういいです ／ 諦めます"
click at [329, 510] on option "物件がないならもういいです ／ 諦めます" at bounding box center [262, 502] width 246 height 14
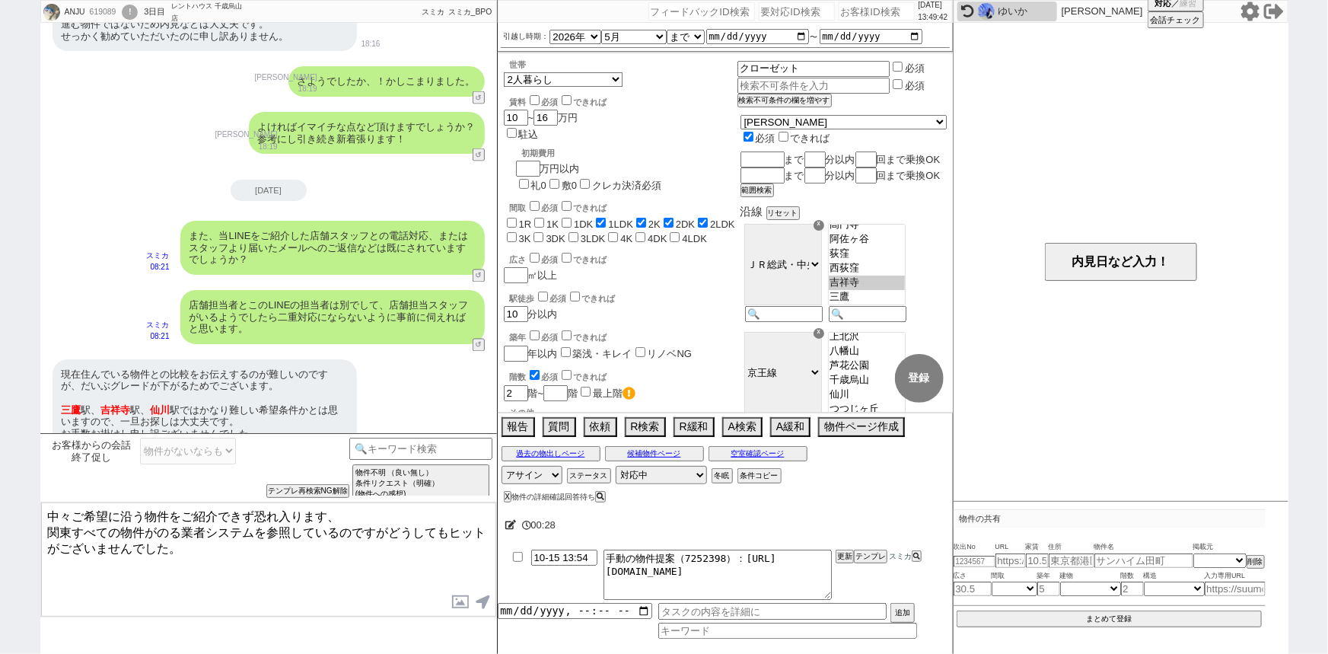
type textarea "中々ご希望に沿う物件をご紹介できず恐れ入ります、 関東すべての物件がのる業者システムを参照しているのですがどうしてもヒットがございませんでした。"
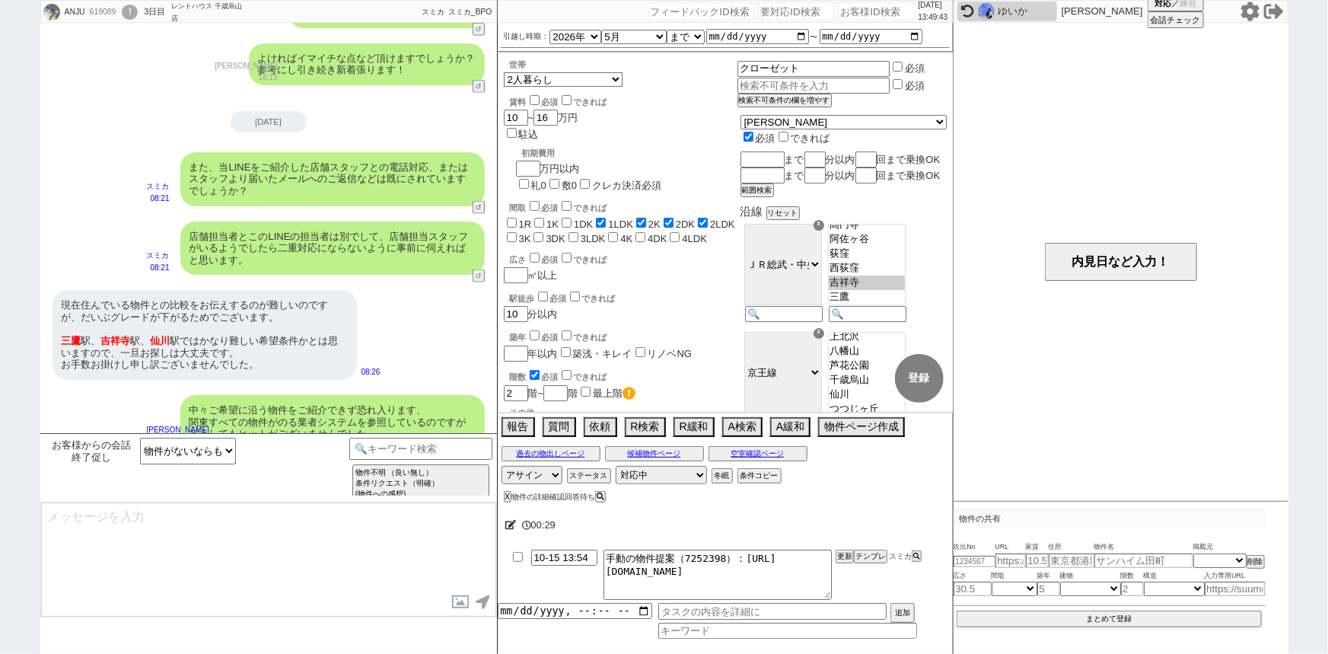
type input "10-15 14:04"
type textarea "引き続き見張っていきまして、ピッタリの物件が出てきたときのみお送りすることも可能ですがいかがでしょうか、？ 業者間システムから新着を直で出せますのでお力になれ…"
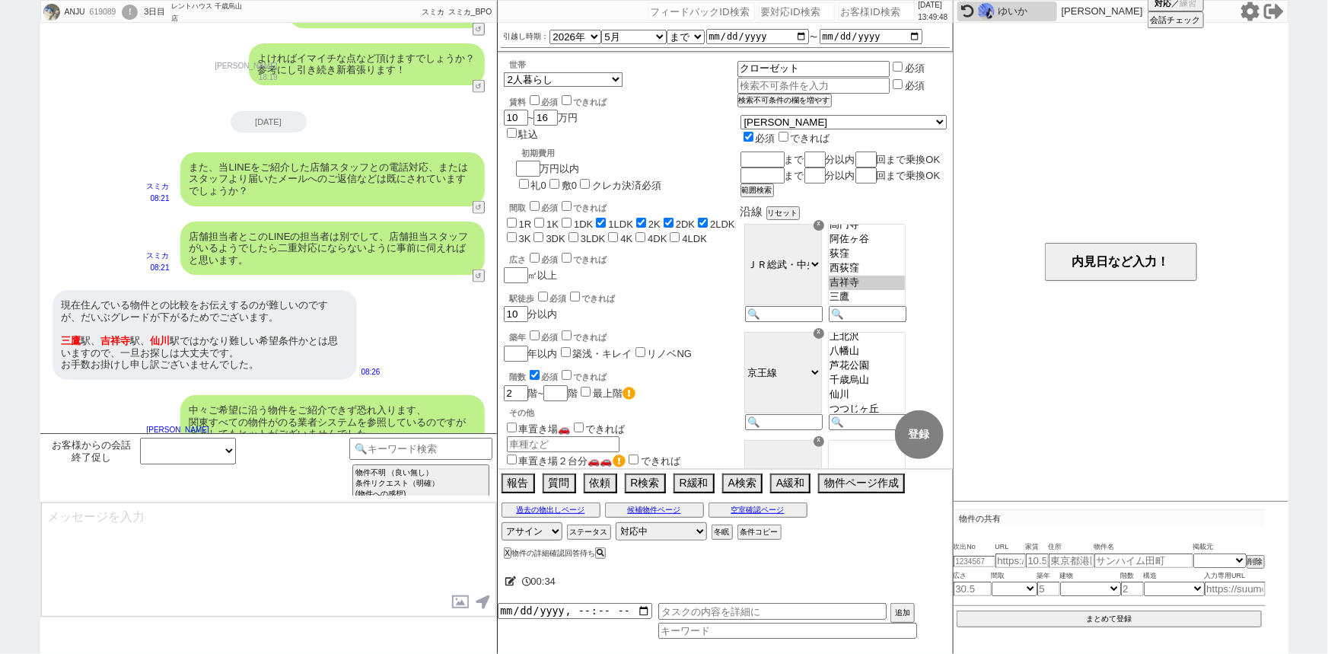
scroll to position [1139, 0]
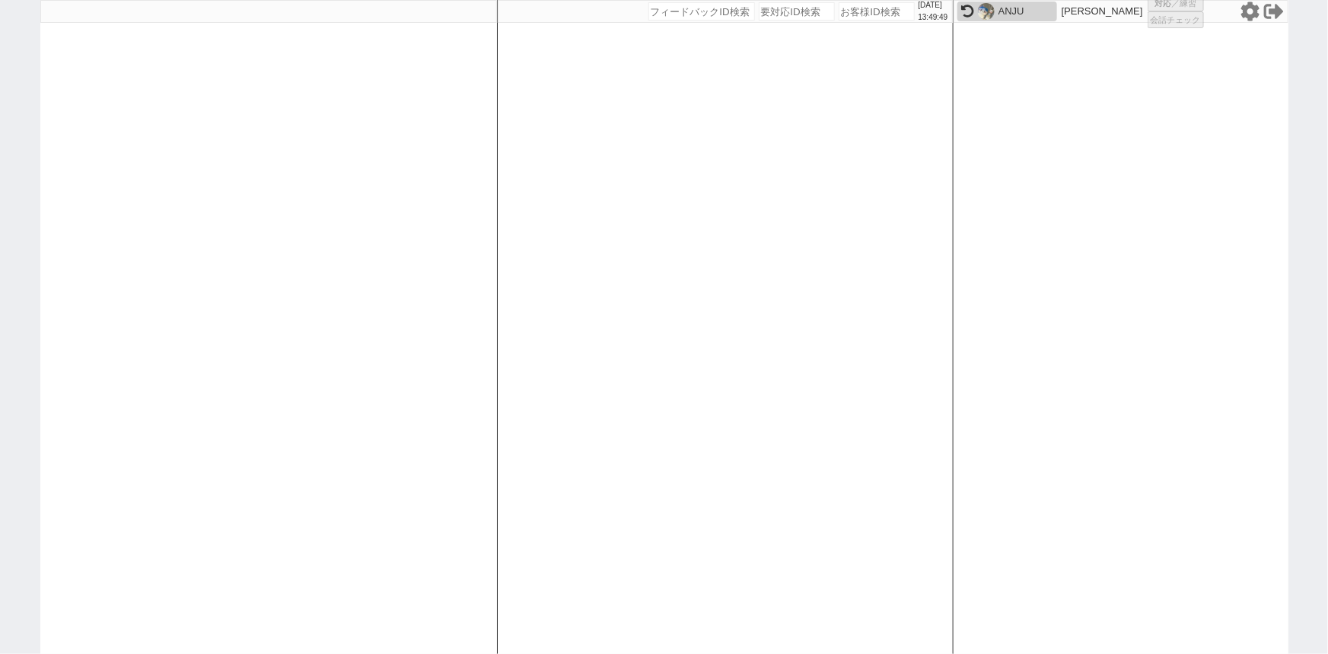
select select "3"
select select "2"
select select "5"
select select
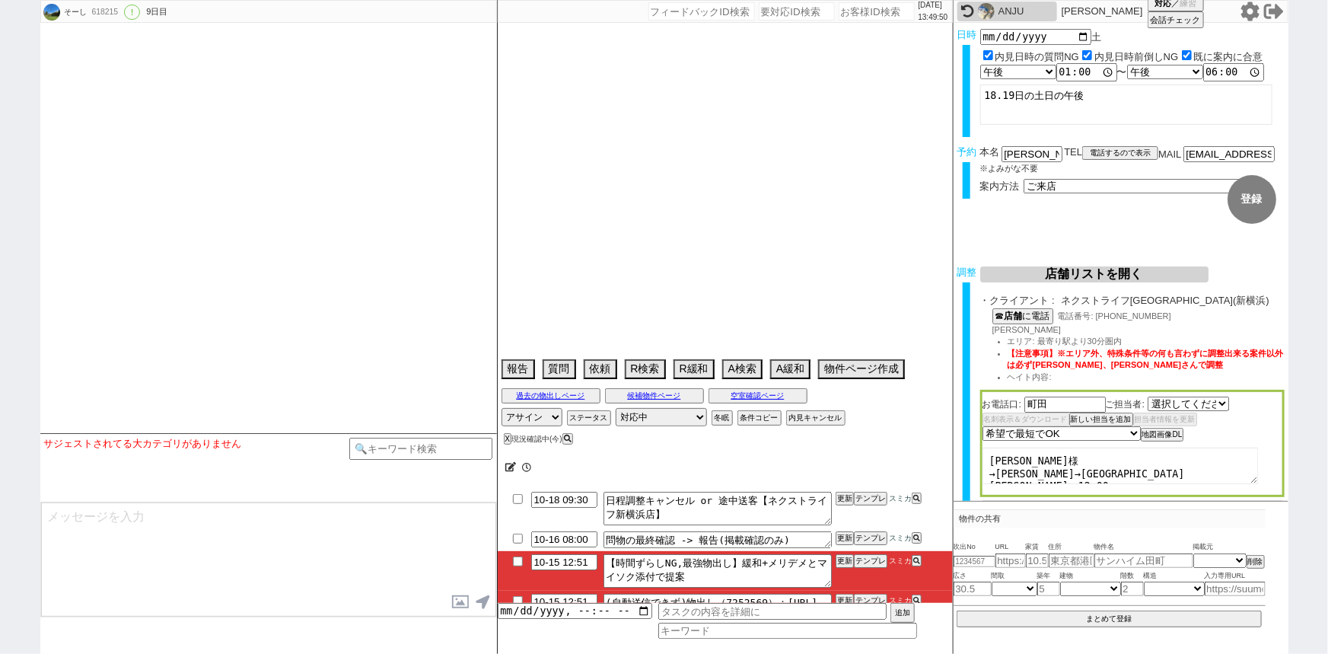
select select "1779"
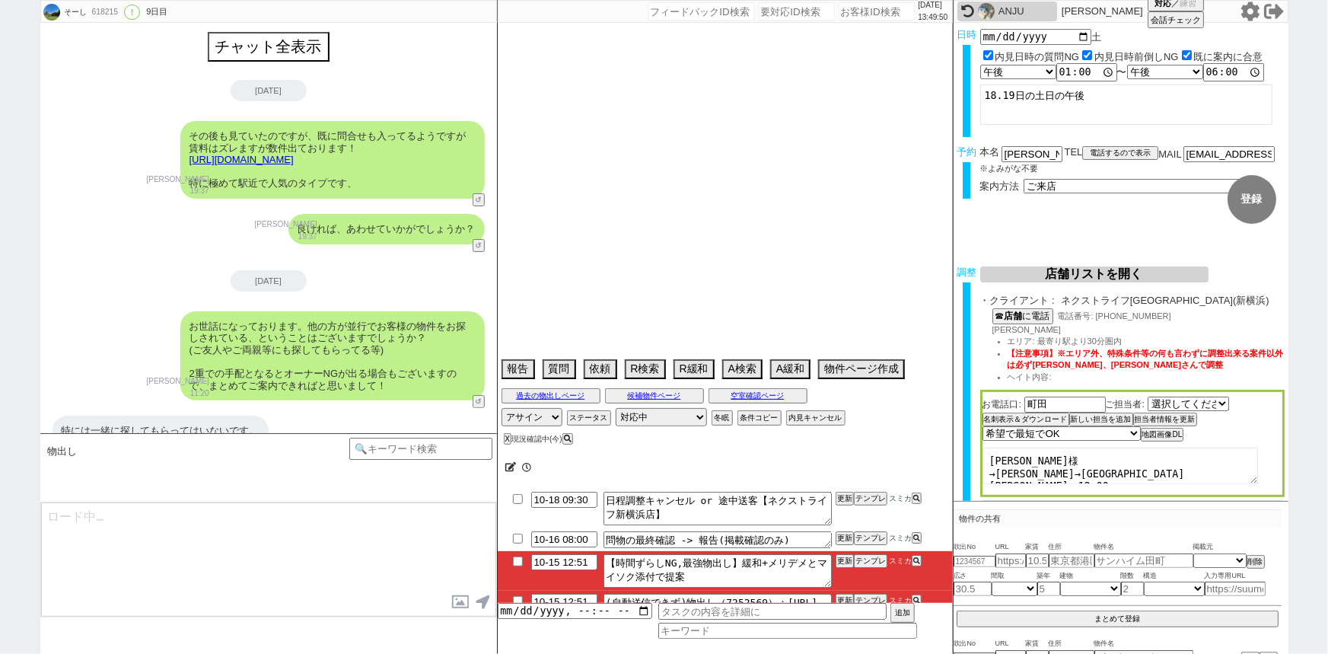
type textarea "他社なし"
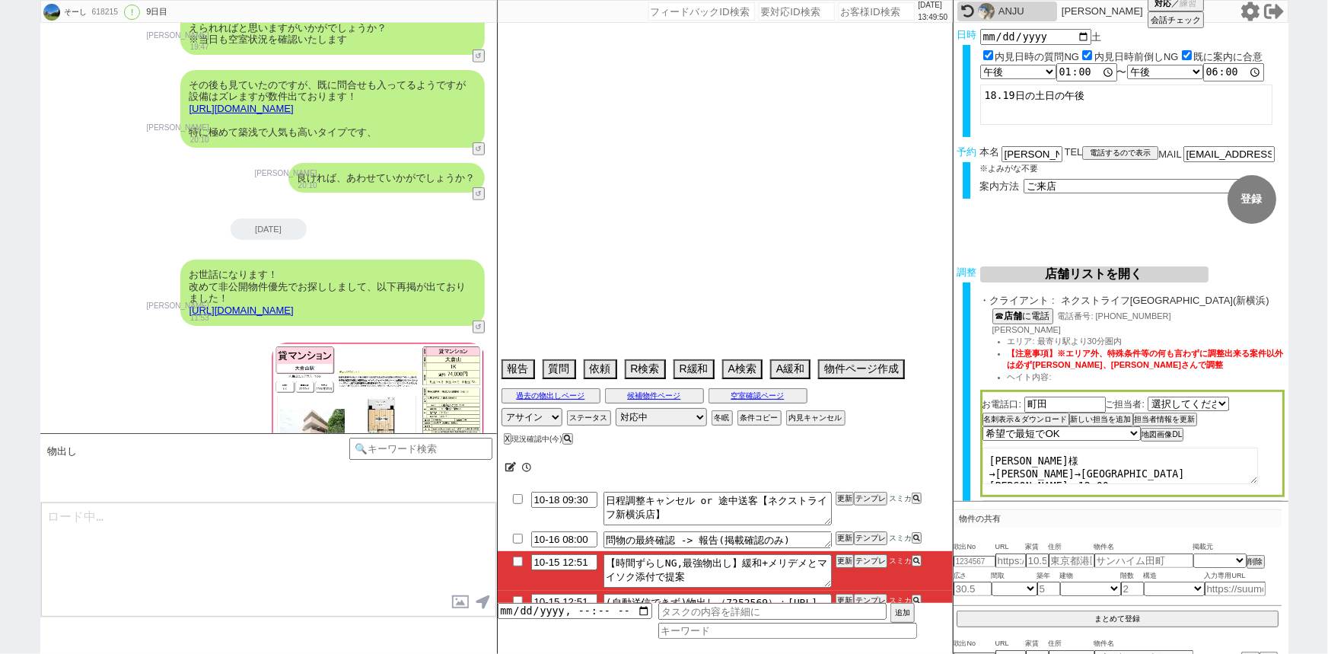
select select "2025"
select select "12"
select select "36"
select select "0"
select select "14"
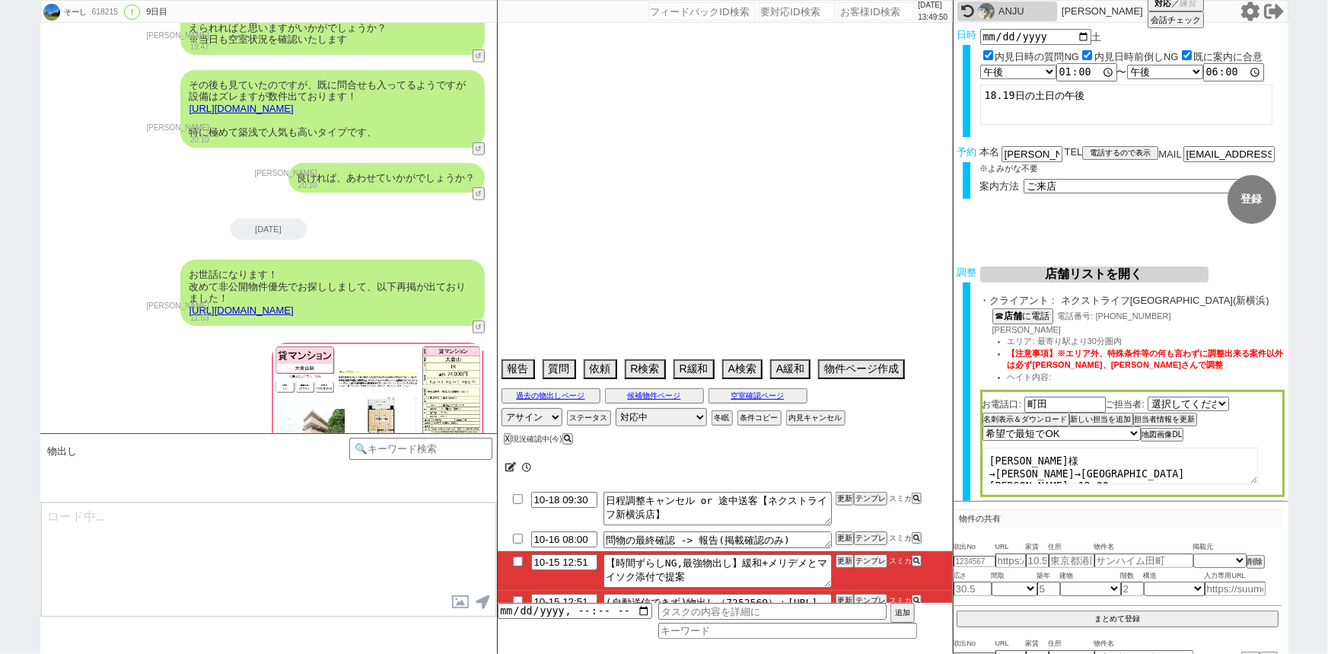
select select "1295"
select select "91"
select select "2509"
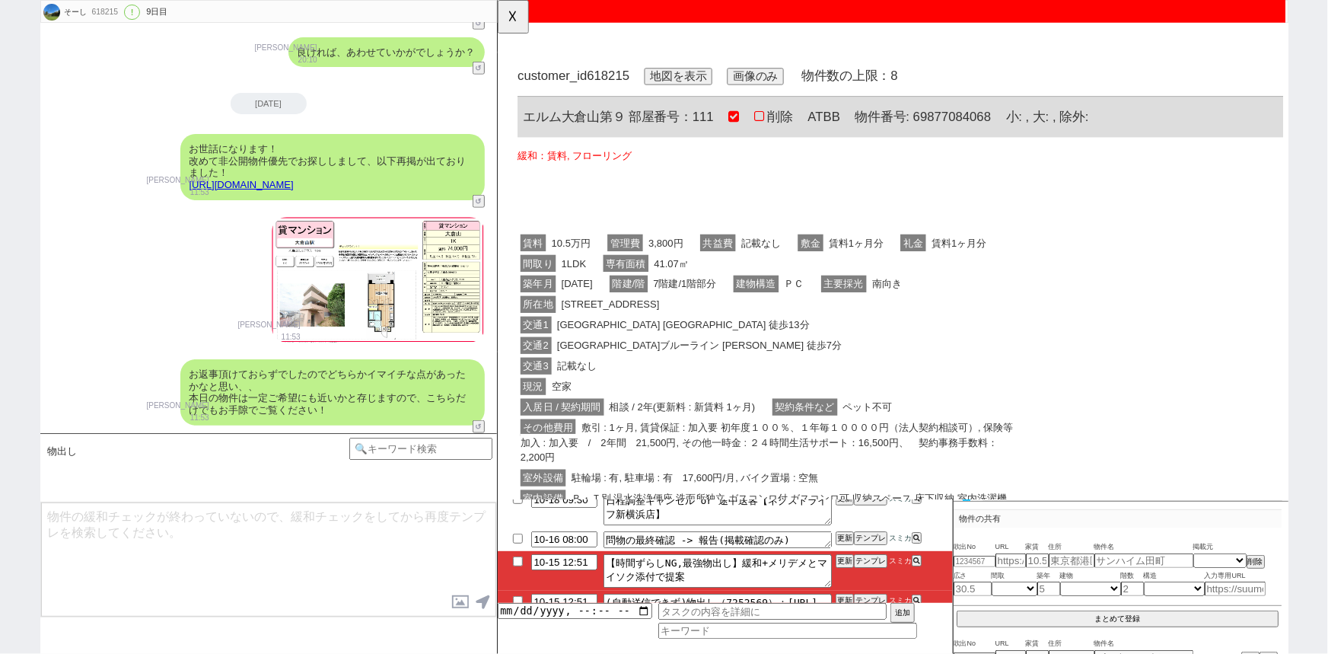
scroll to position [0, 0]
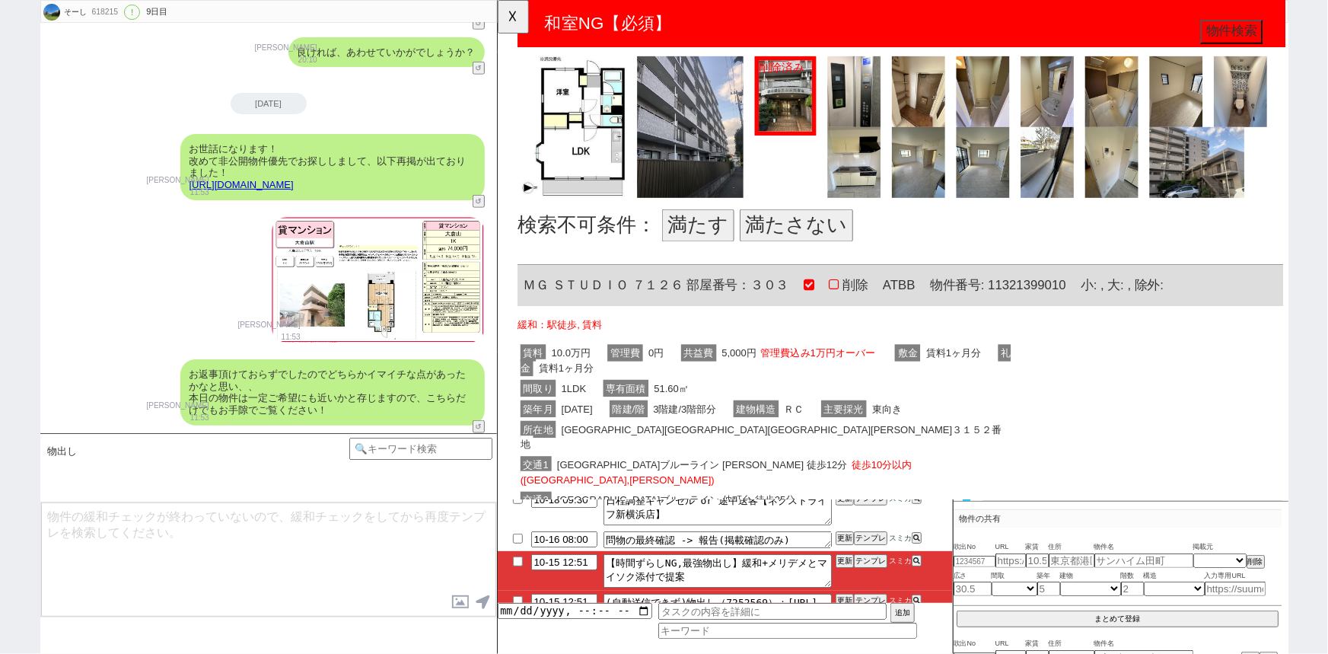
click at [803, 240] on button "満たさない" at bounding box center [818, 242] width 122 height 35
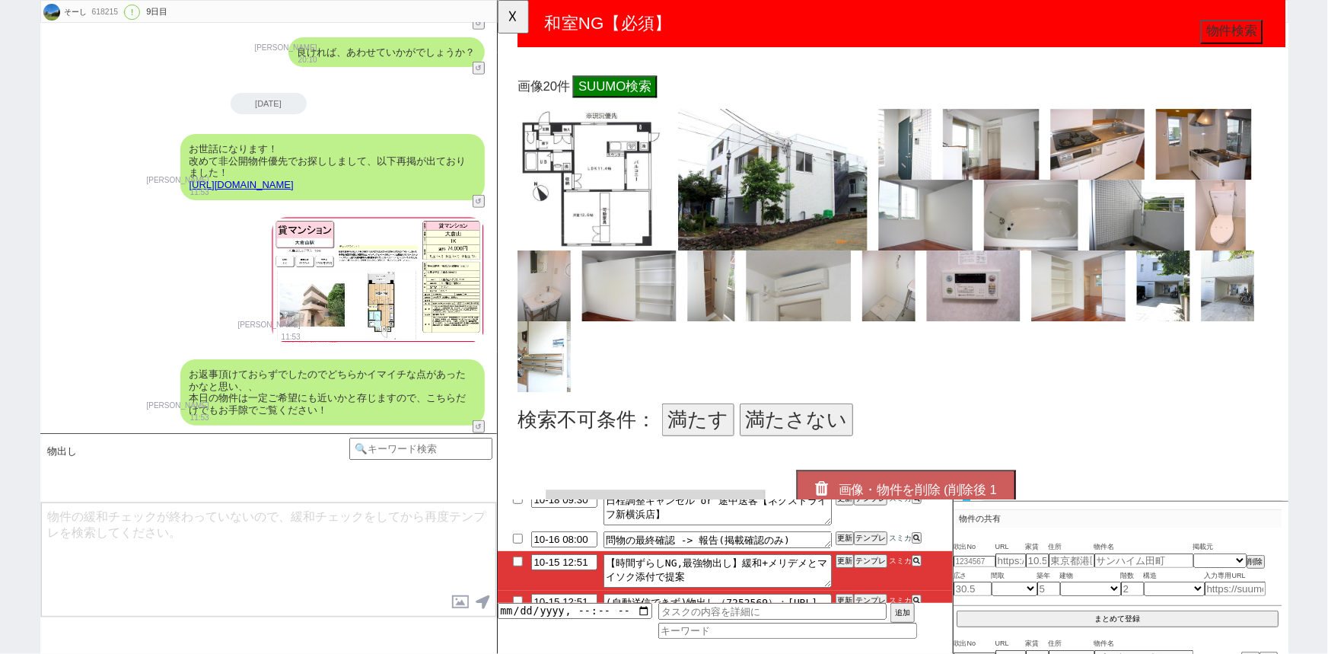
scroll to position [1399, 0]
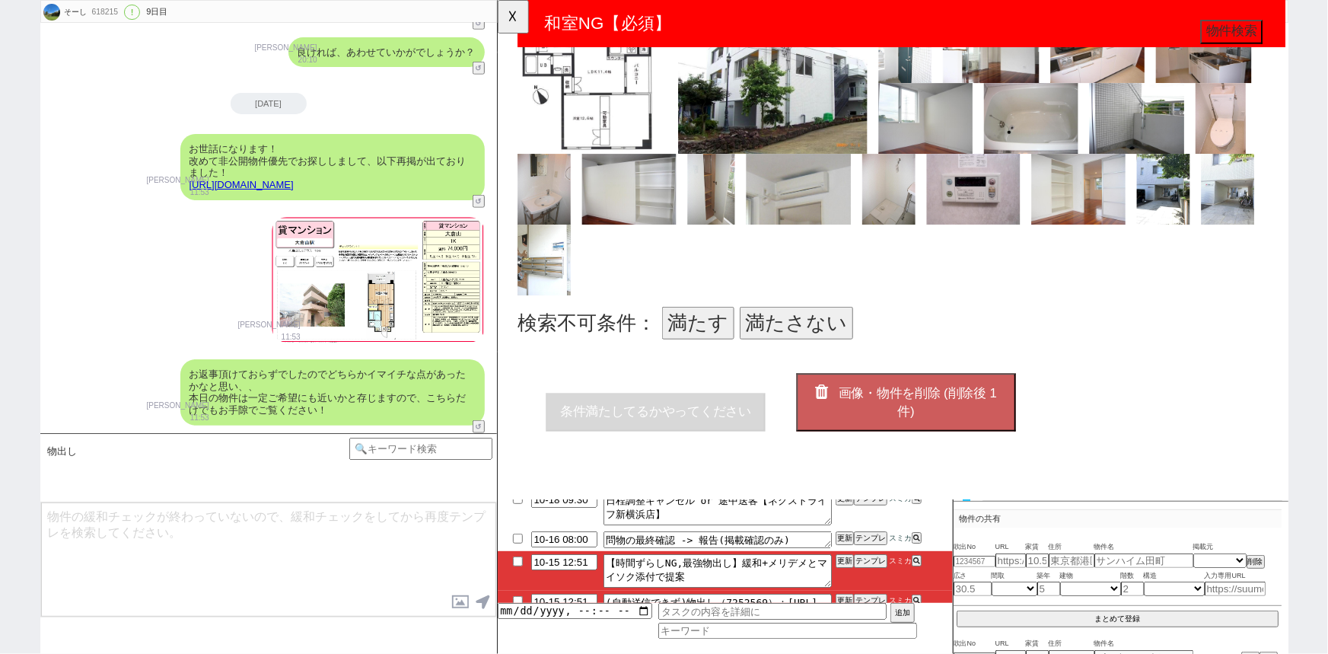
click at [794, 337] on button "満たさない" at bounding box center [818, 347] width 122 height 35
click at [945, 415] on button "画像・物件を削除 (削除後 0 件)" at bounding box center [936, 432] width 236 height 62
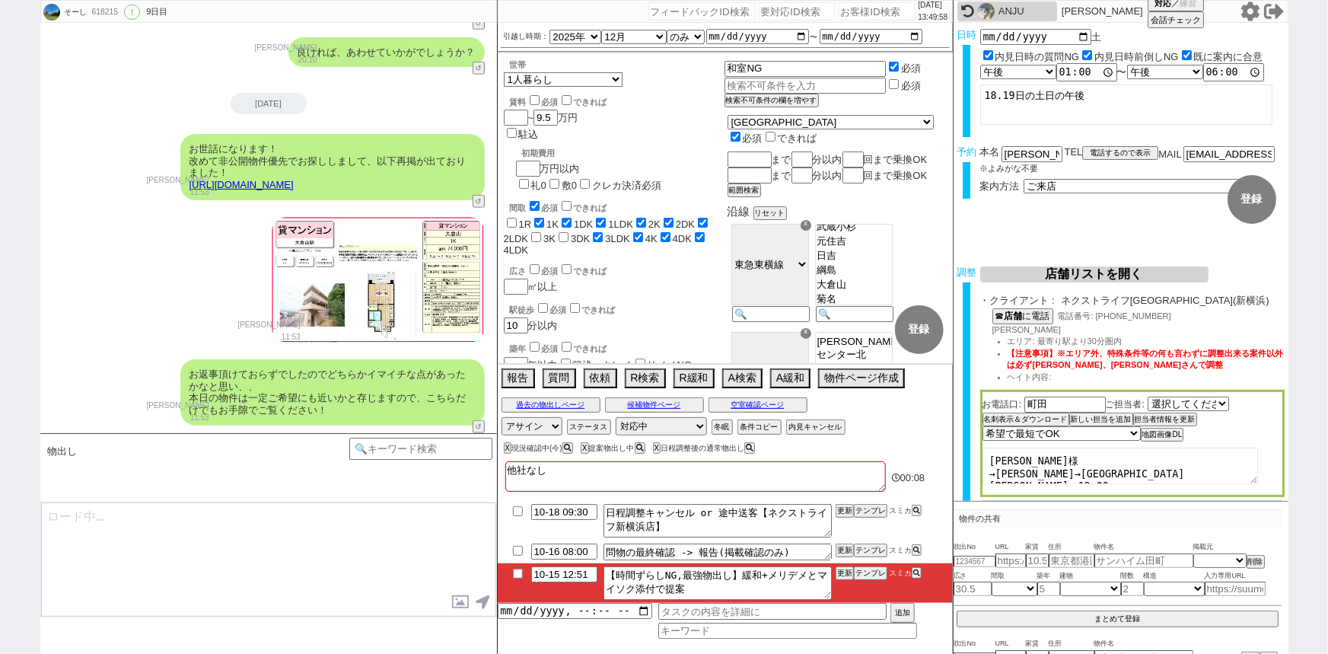
type textarea "@@この文字をクリック"
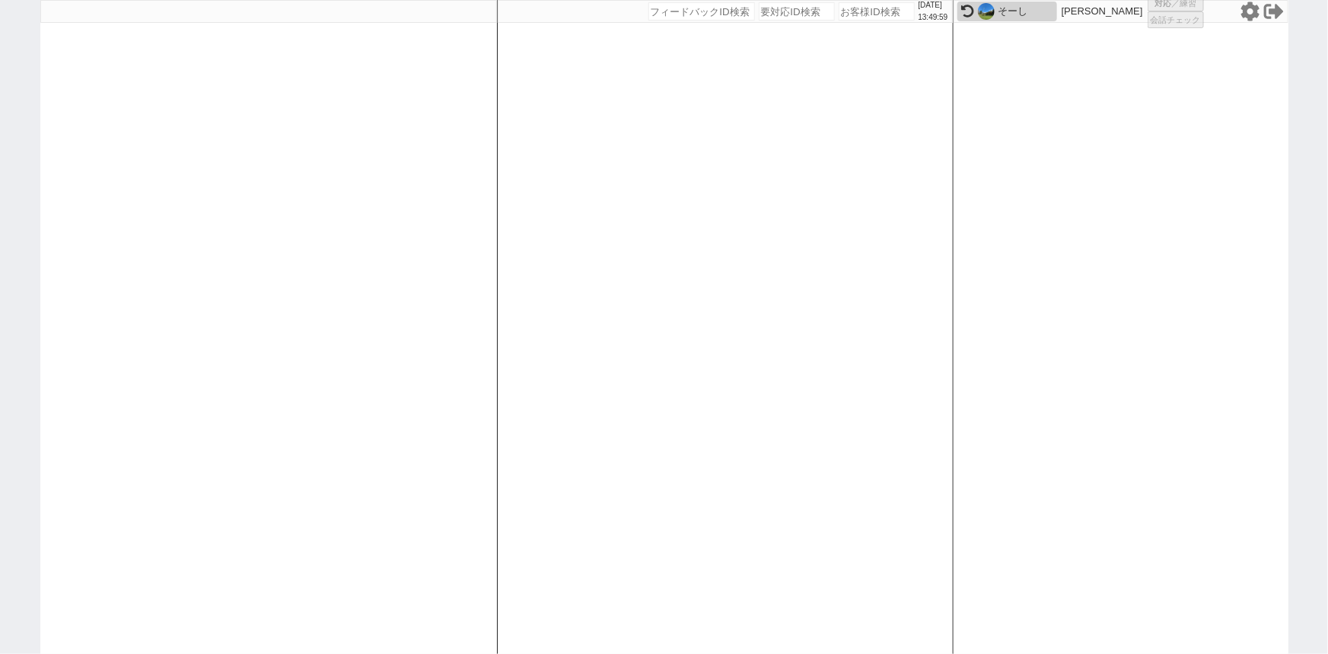
select select "2"
select select
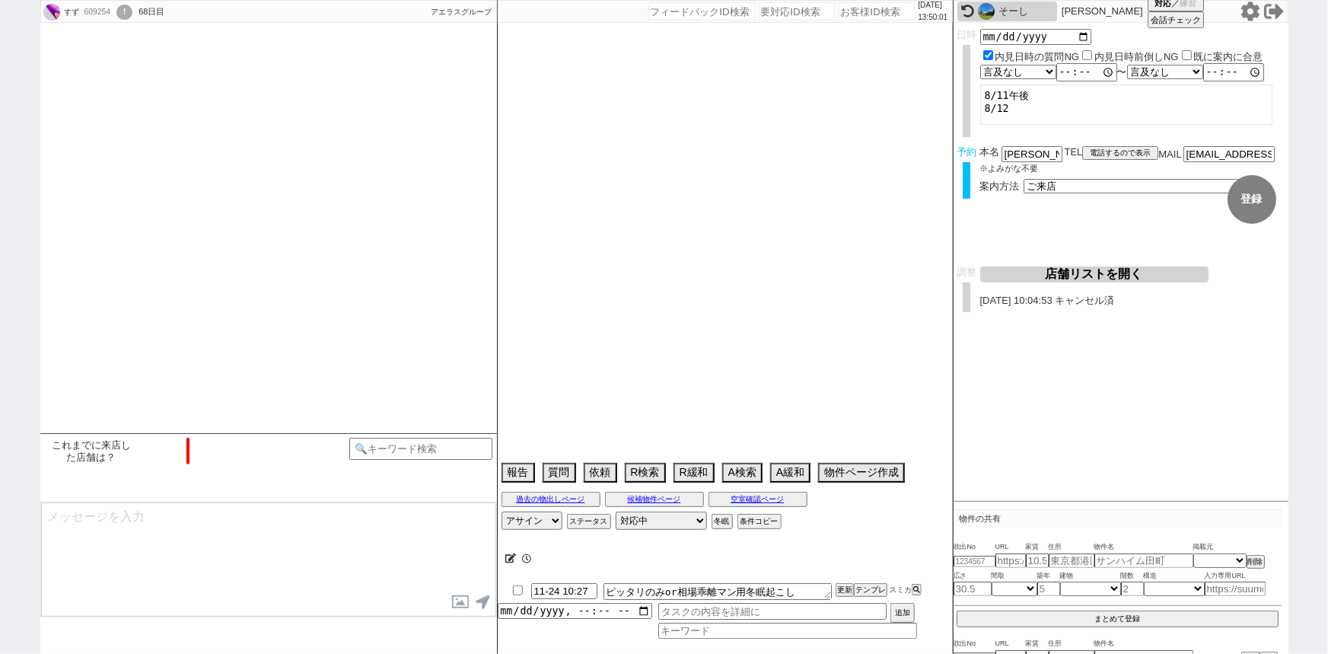
type textarea "！！！！！！！！！！！！！外部物件促しNG！！！！！！！！！！！ 恵比寿のみ希望　候補なし来店しない @8/23時点でコロナ罹患中で動けない"
select select "13"
select select "0"
select select "3"
select select "291"
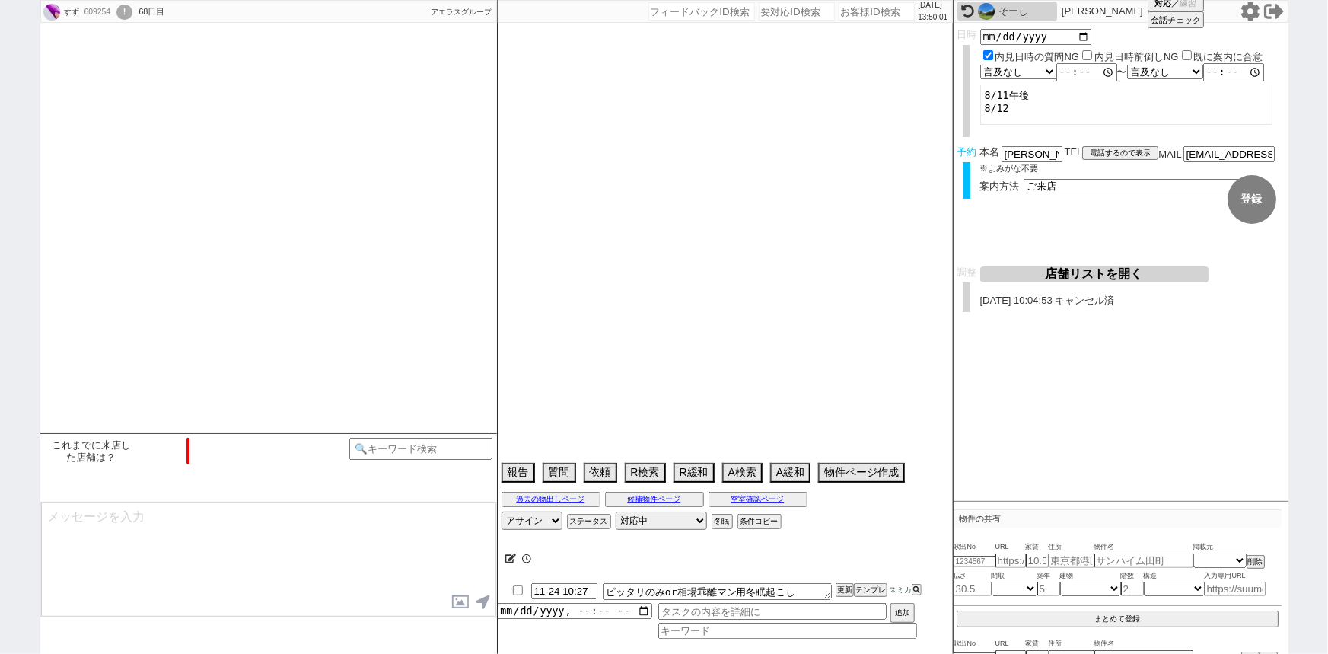
select select "75"
select select "1806"
select select "62"
select select "1526"
select select "64"
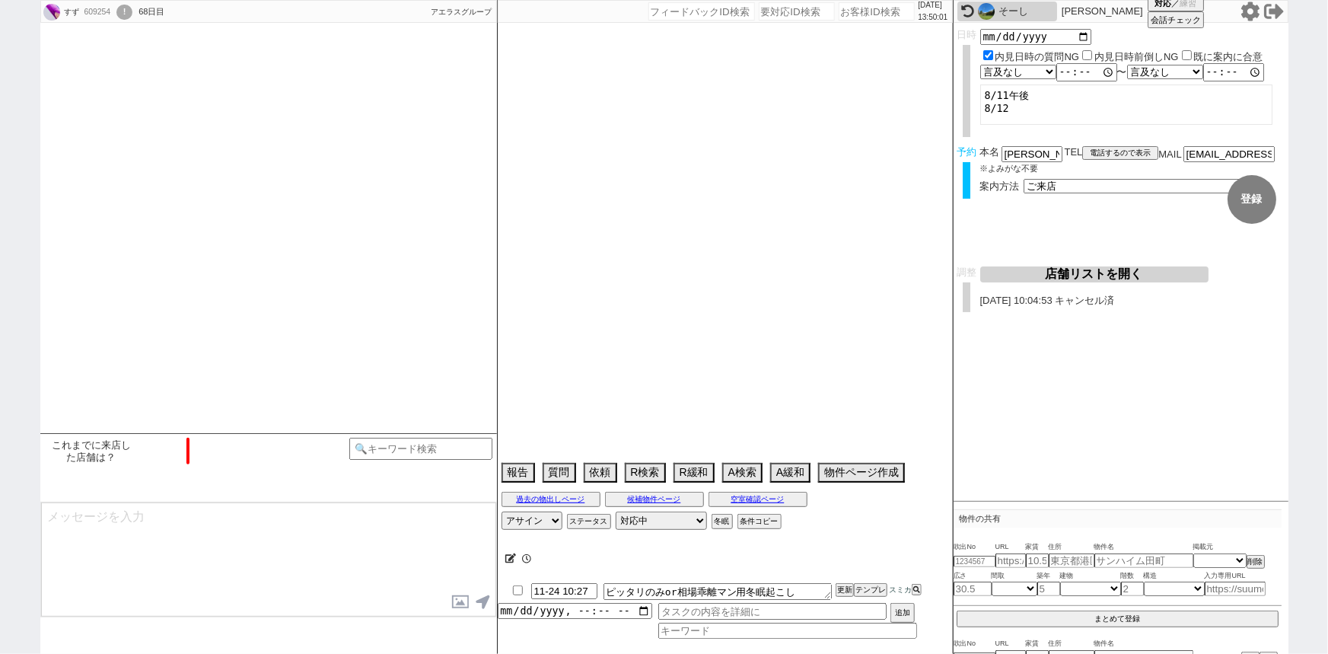
select select "1570"
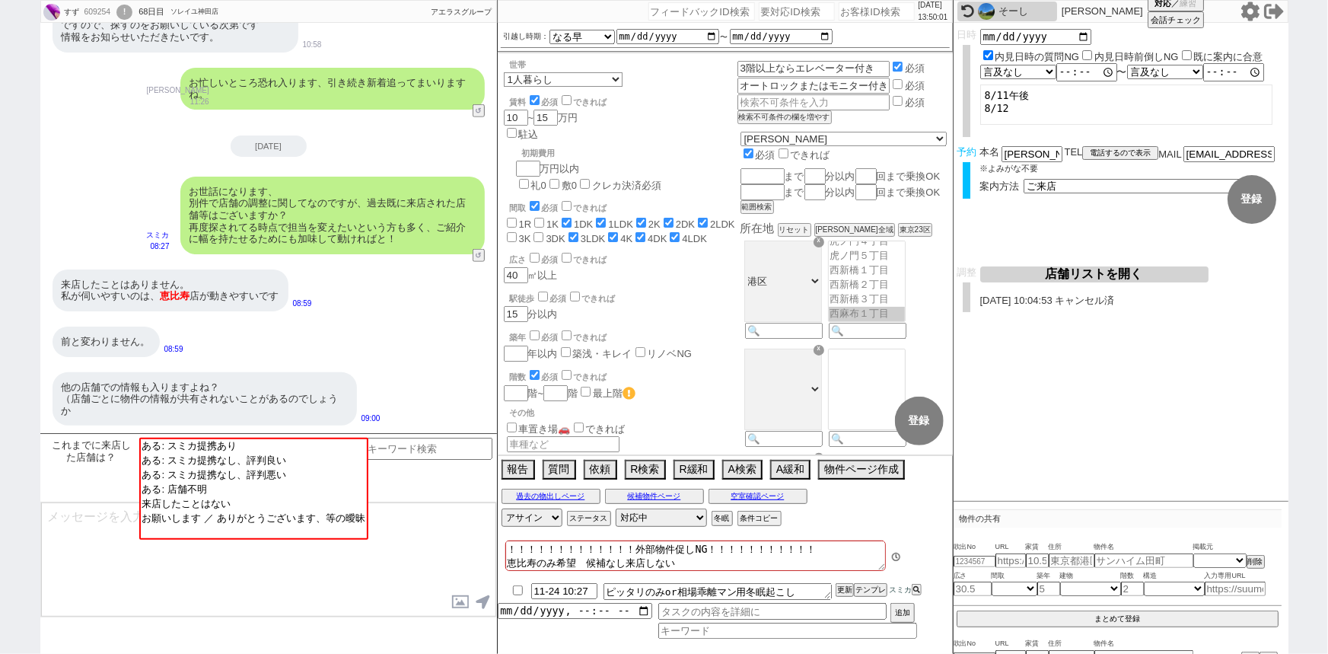
scroll to position [164, 0]
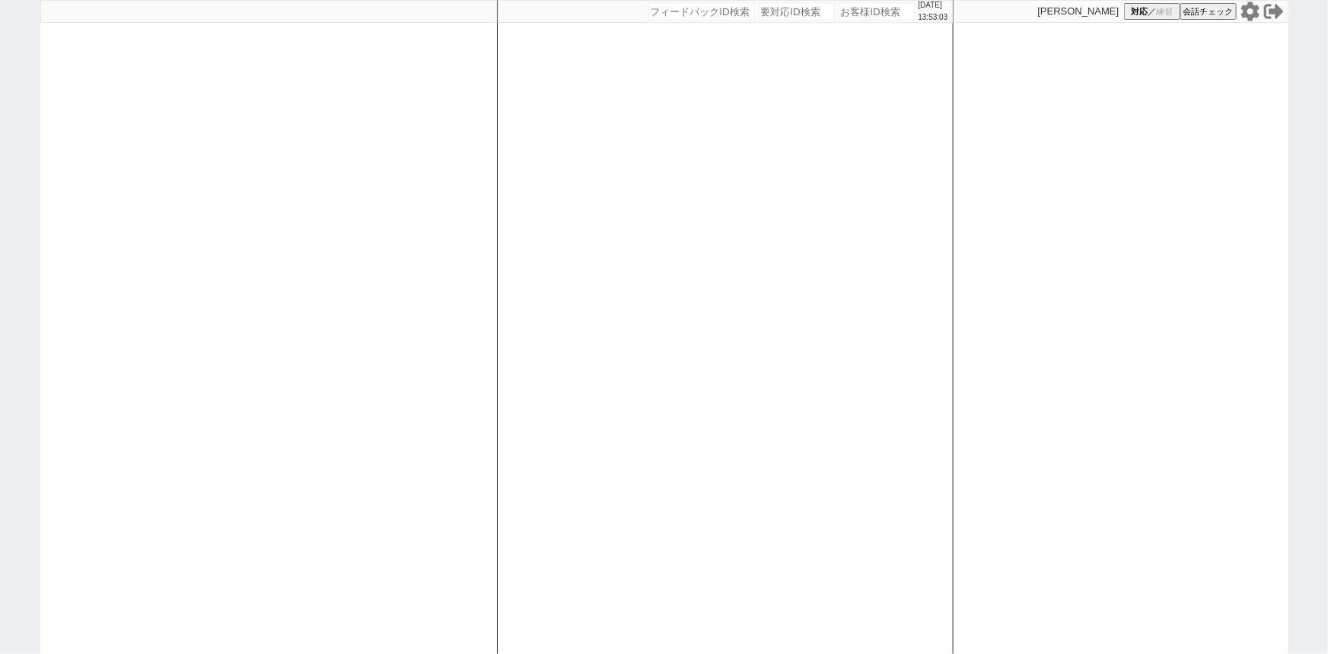
click at [1251, 8] on icon at bounding box center [1249, 11] width 18 height 19
